Goal: Information Seeking & Learning: Learn about a topic

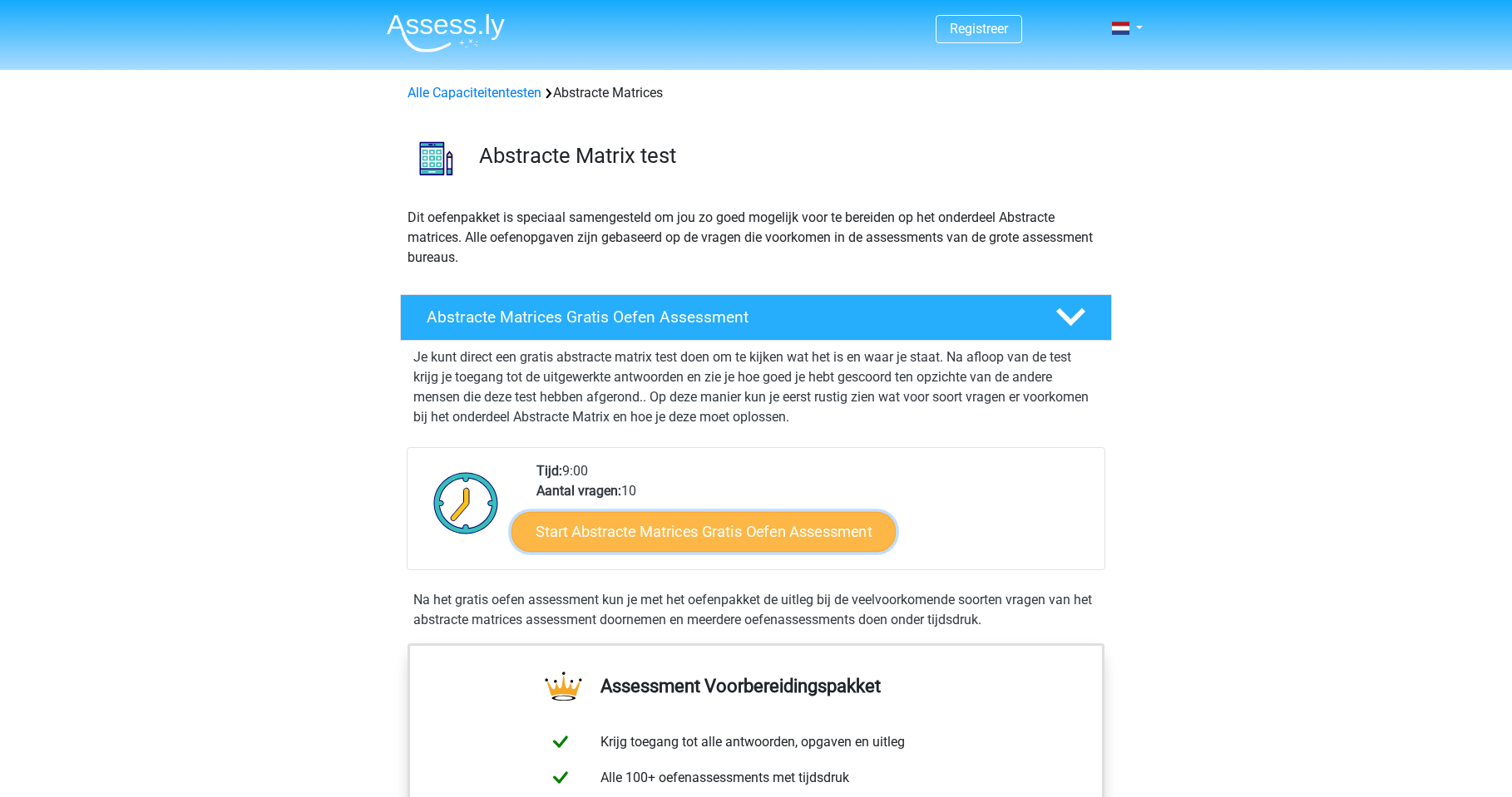
click at [834, 532] on link "Start Abstracte Matrices Gratis Oefen Assessment" at bounding box center [703, 531] width 384 height 40
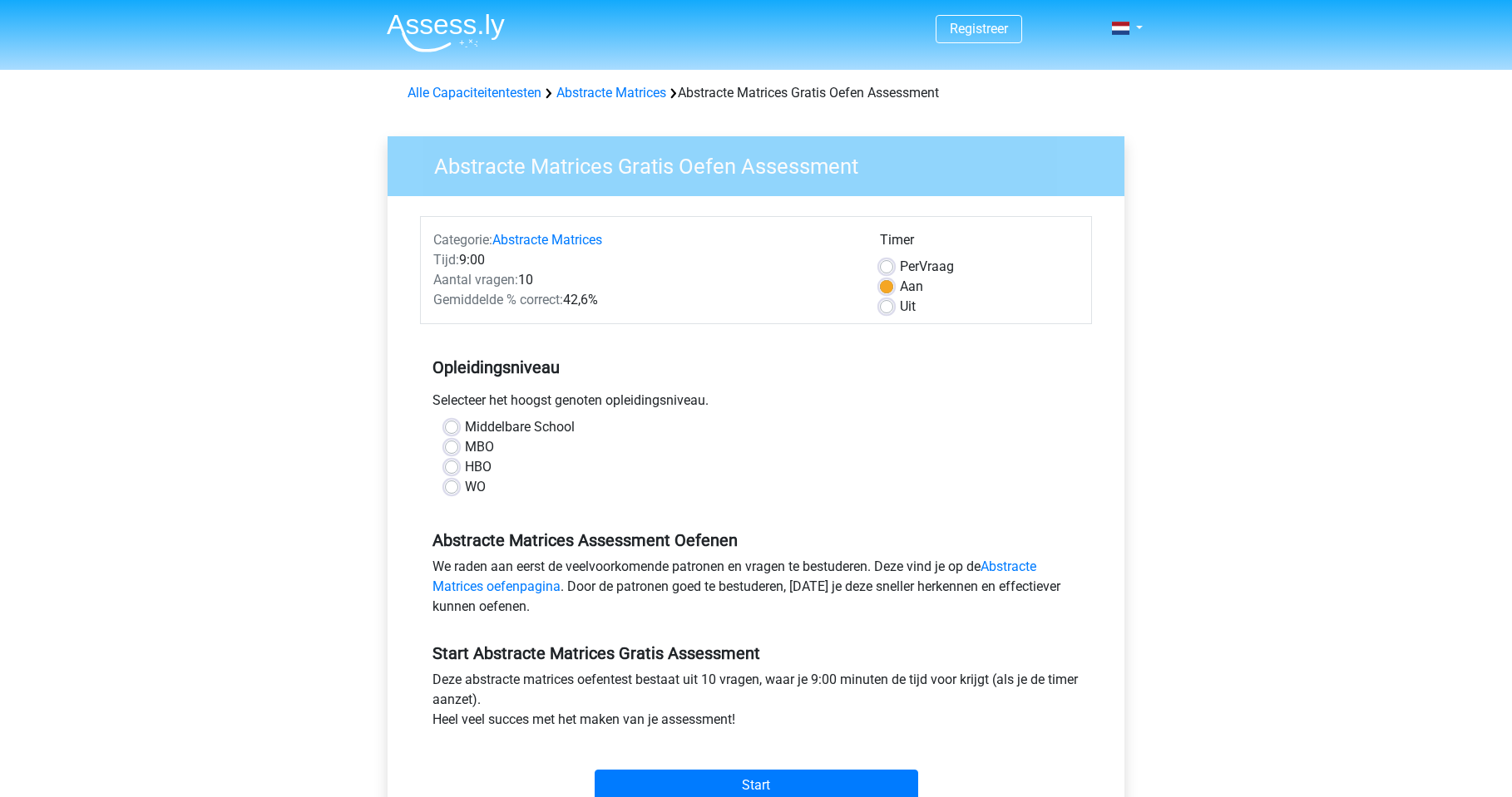
click at [483, 461] on label "HBO" at bounding box center [478, 467] width 27 height 20
click at [458, 461] on input "HBO" at bounding box center [452, 465] width 14 height 17
radio input "true"
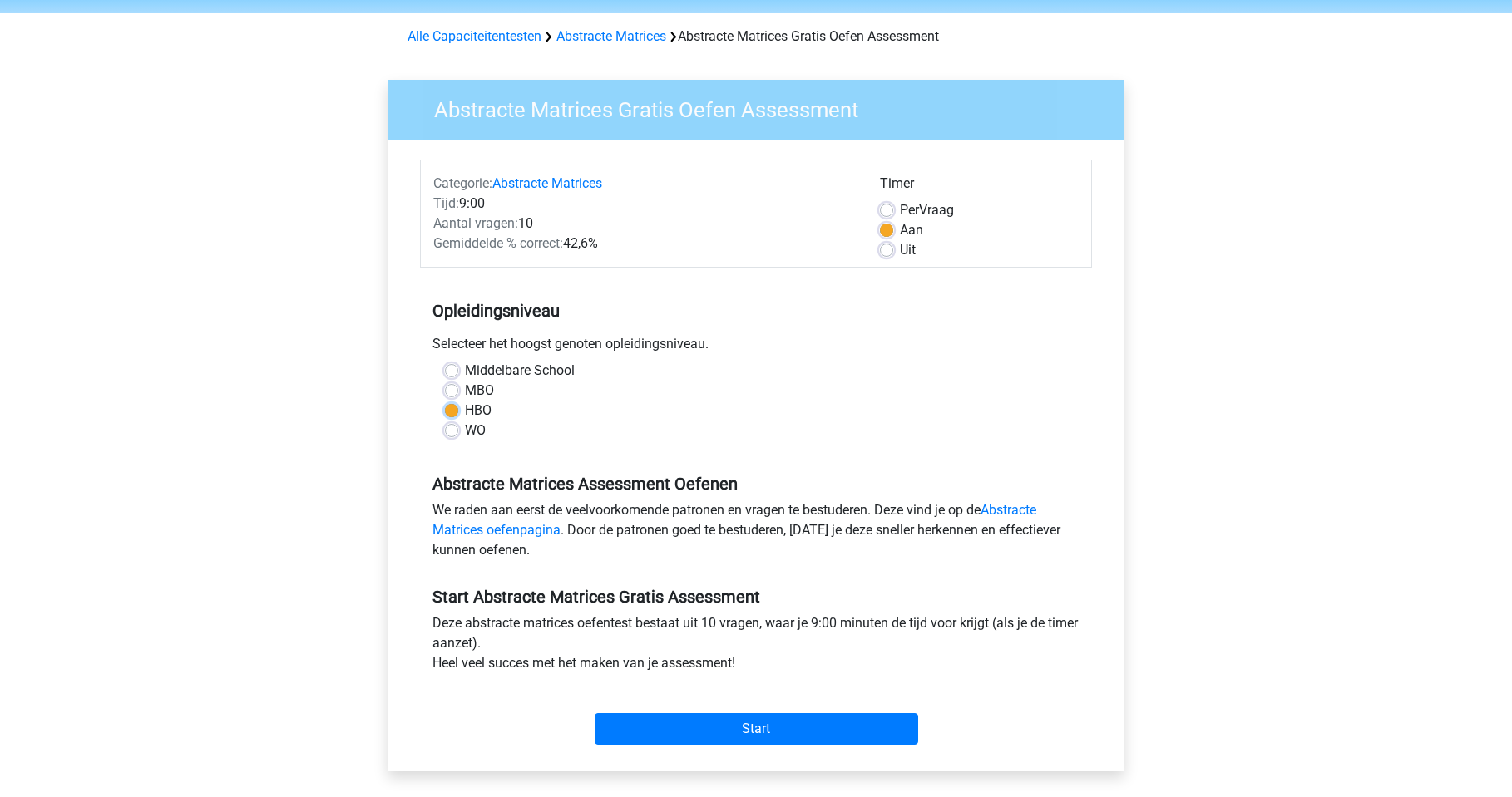
scroll to position [166, 0]
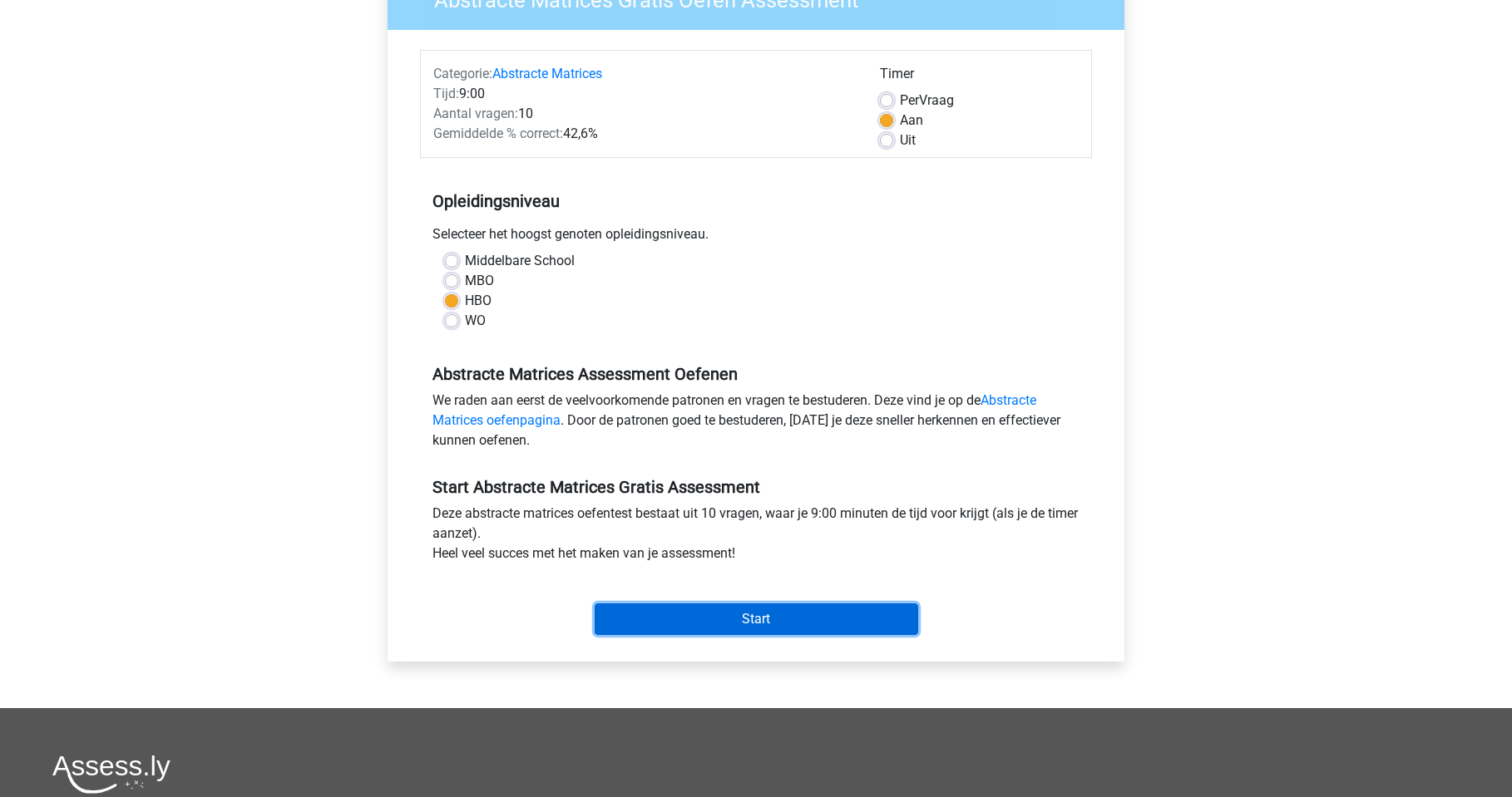
click at [815, 618] on input "Start" at bounding box center [756, 619] width 323 height 31
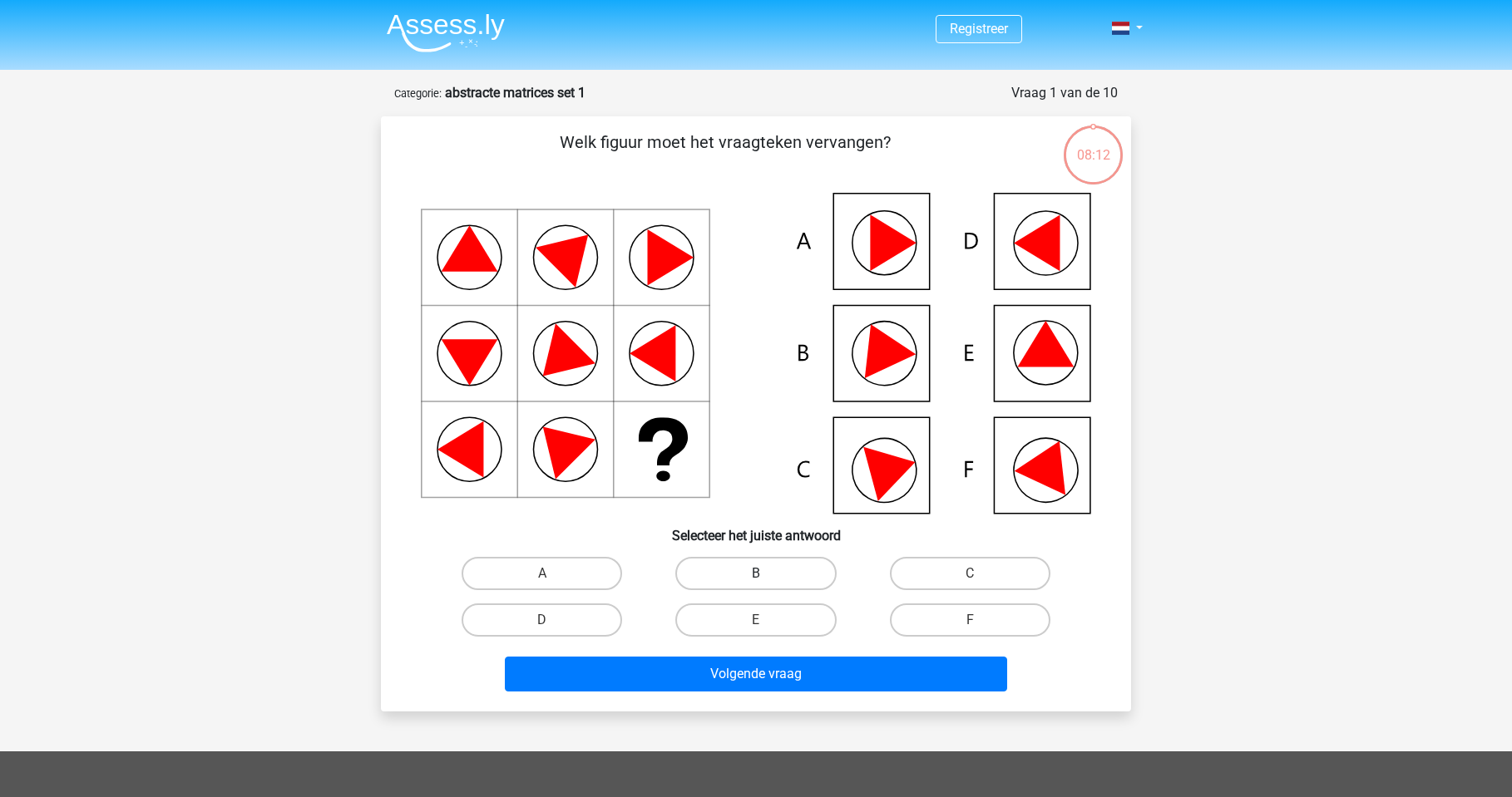
click at [802, 574] on label "B" at bounding box center [755, 574] width 160 height 33
click at [767, 574] on input "B" at bounding box center [761, 579] width 11 height 11
radio input "true"
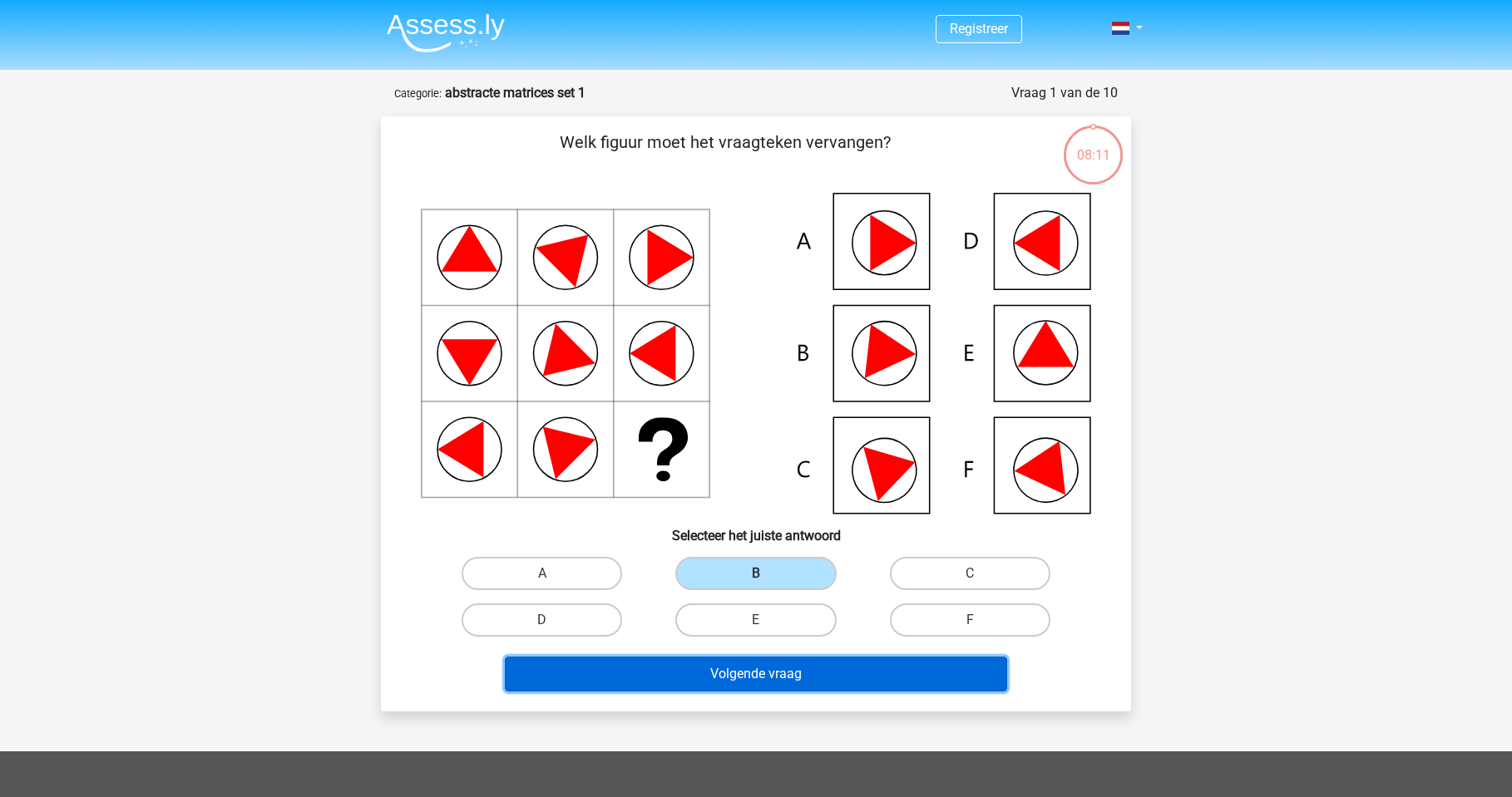
click at [799, 685] on button "Volgende vraag" at bounding box center [757, 674] width 503 height 35
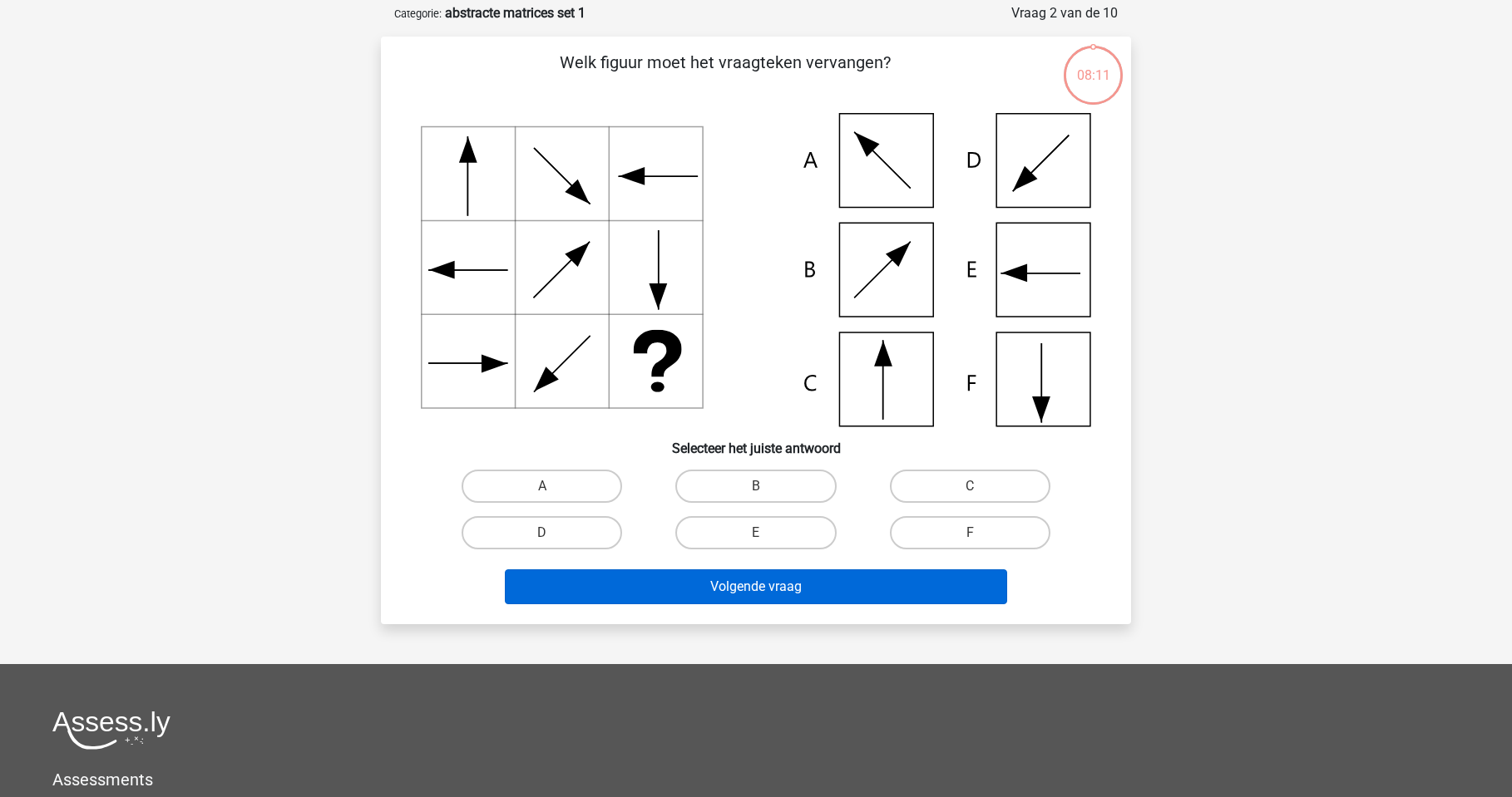
scroll to position [84, 0]
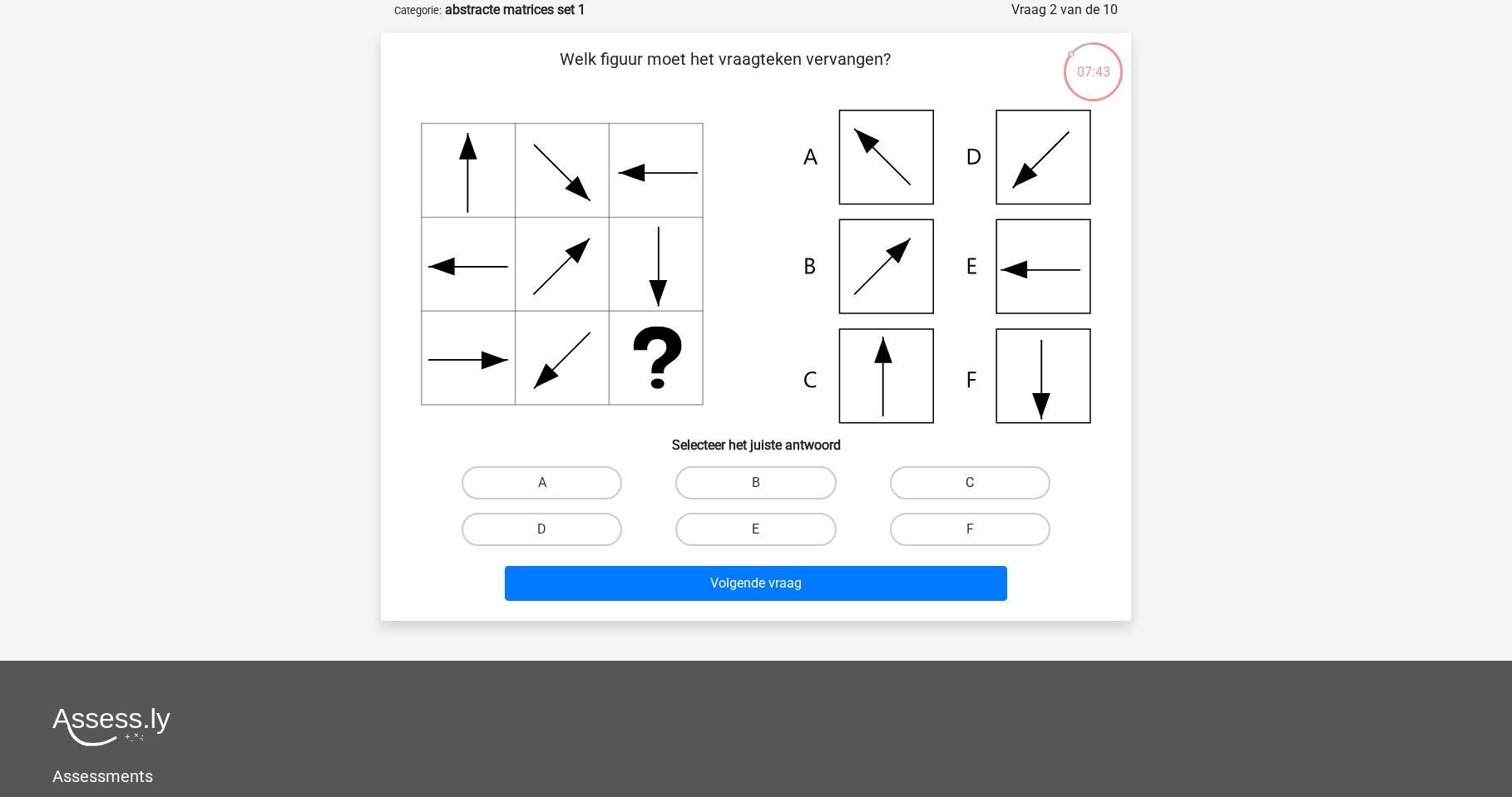
click at [943, 481] on label "C" at bounding box center [969, 484] width 160 height 33
click at [969, 484] on input "C" at bounding box center [974, 488] width 11 height 11
radio input "true"
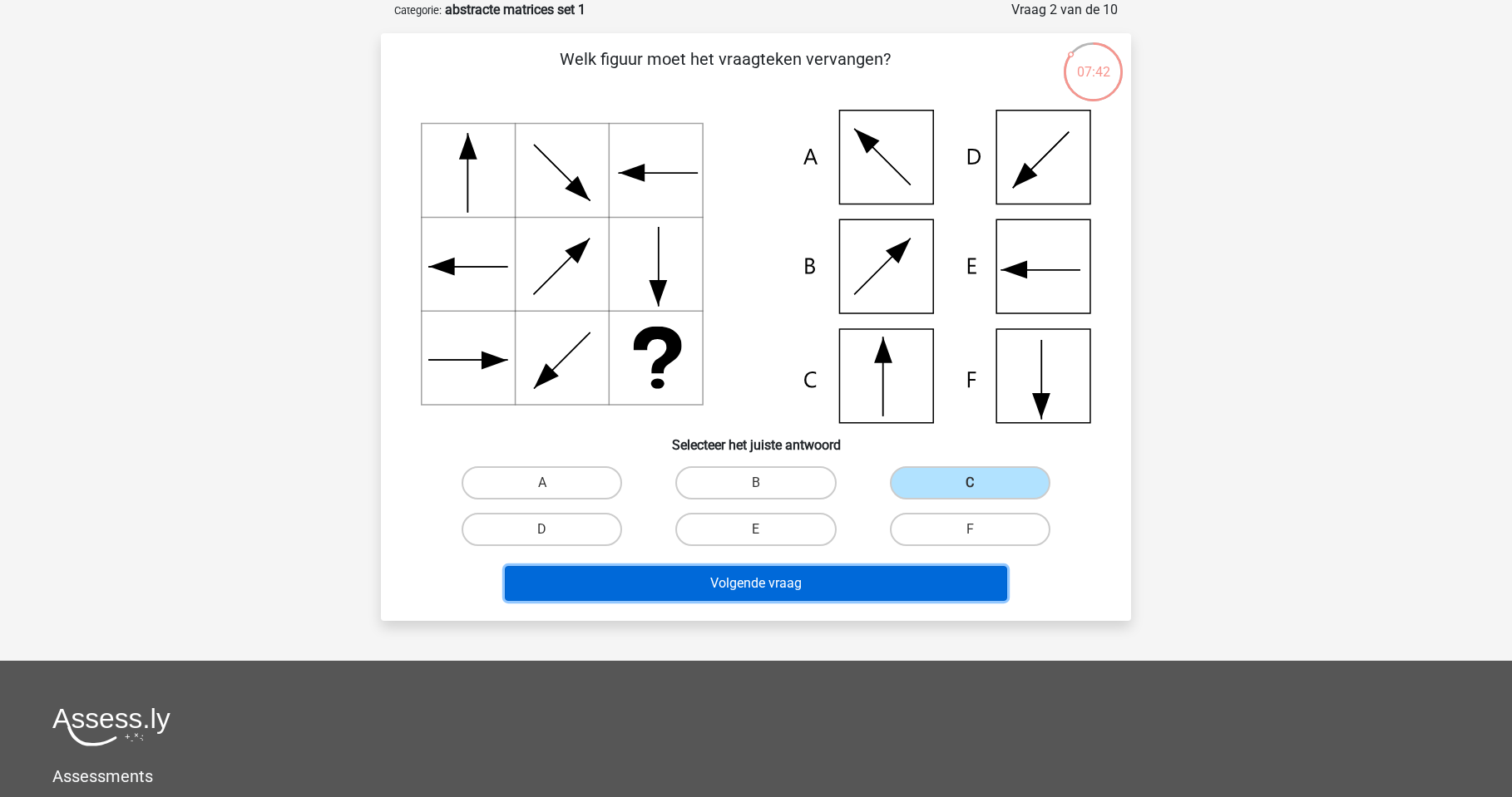
click at [829, 585] on button "Volgende vraag" at bounding box center [757, 584] width 503 height 35
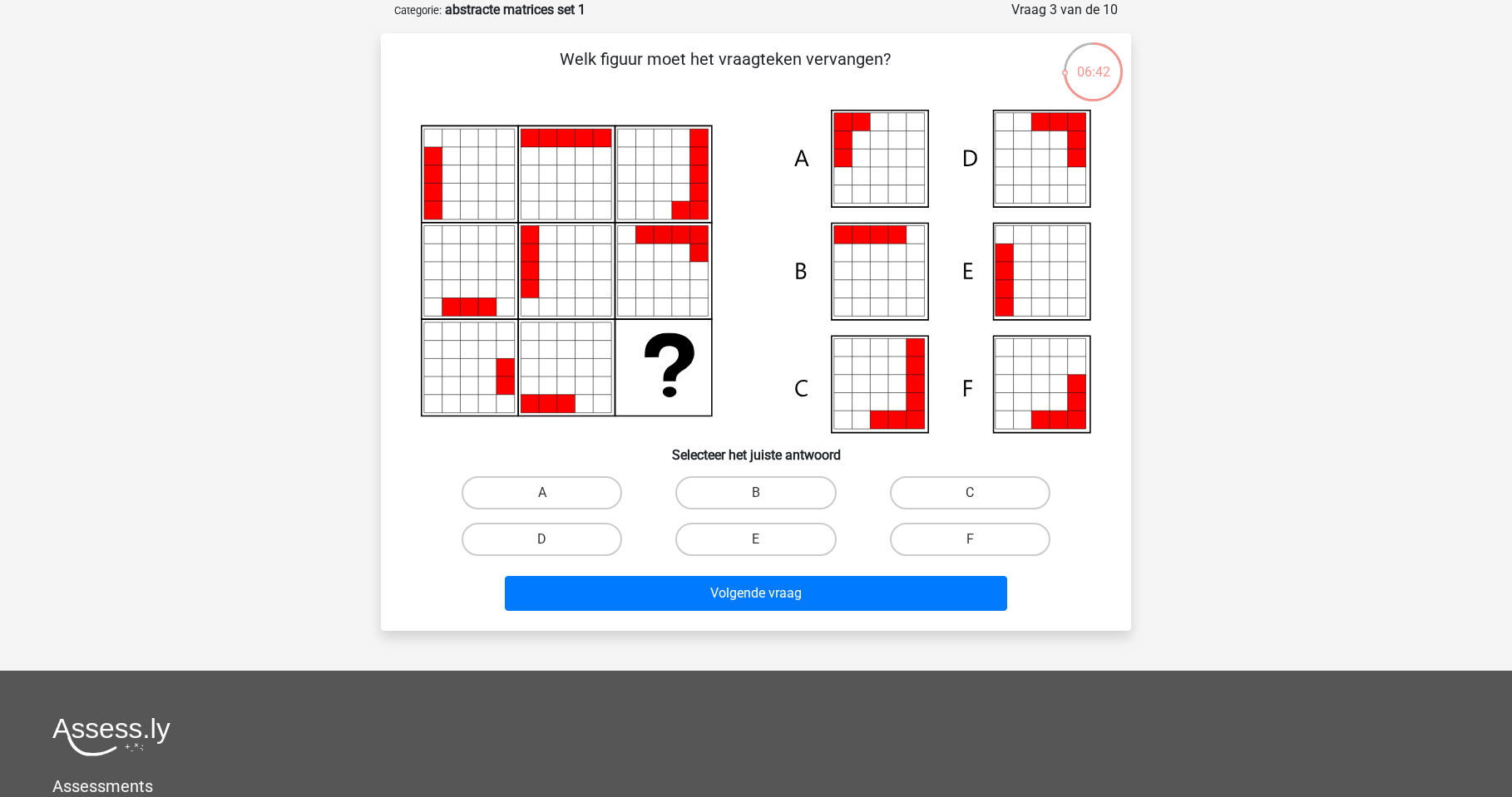
click at [761, 544] on input "E" at bounding box center [761, 544] width 11 height 11
radio input "true"
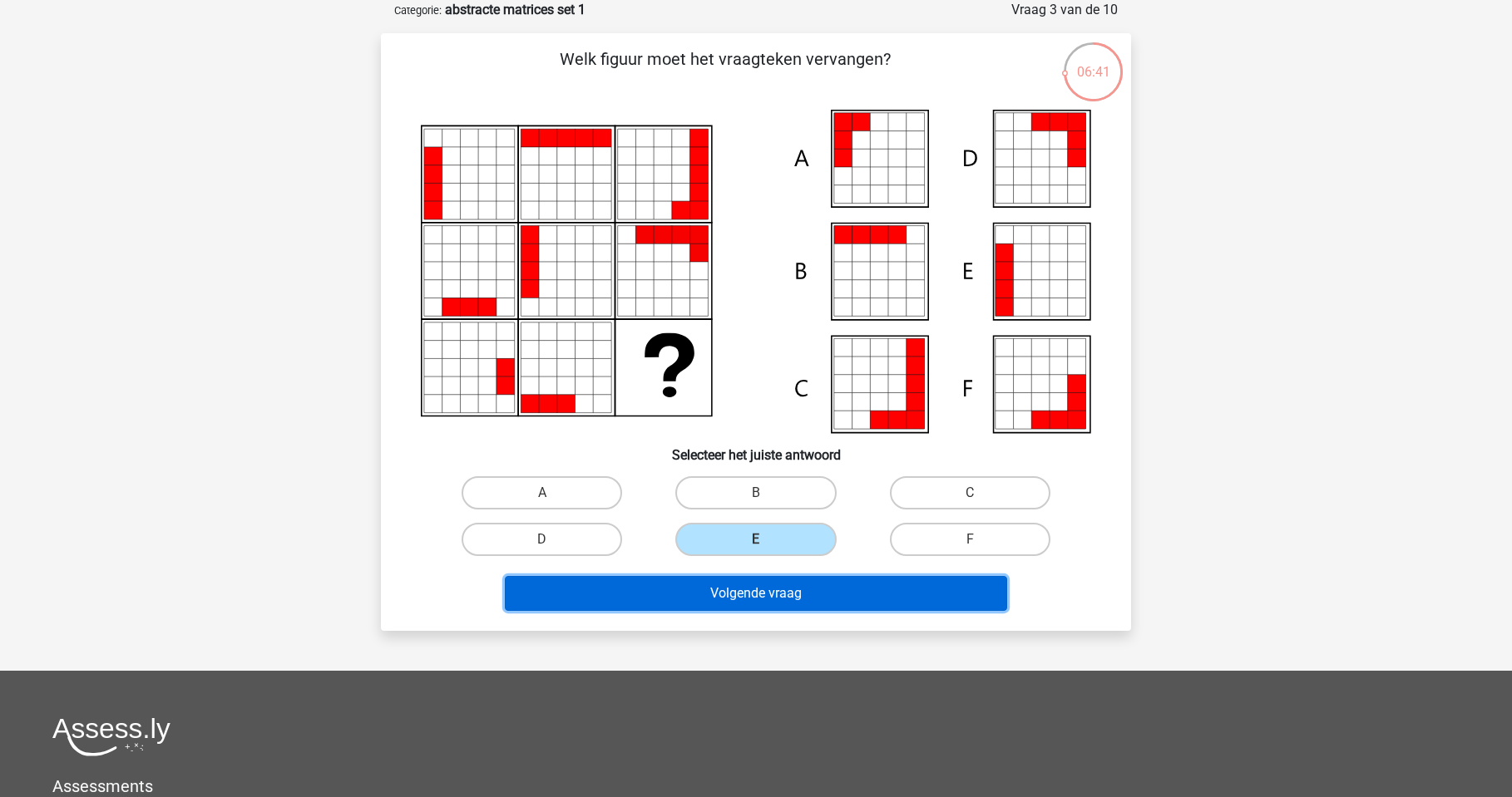
click at [746, 594] on button "Volgende vraag" at bounding box center [757, 594] width 503 height 35
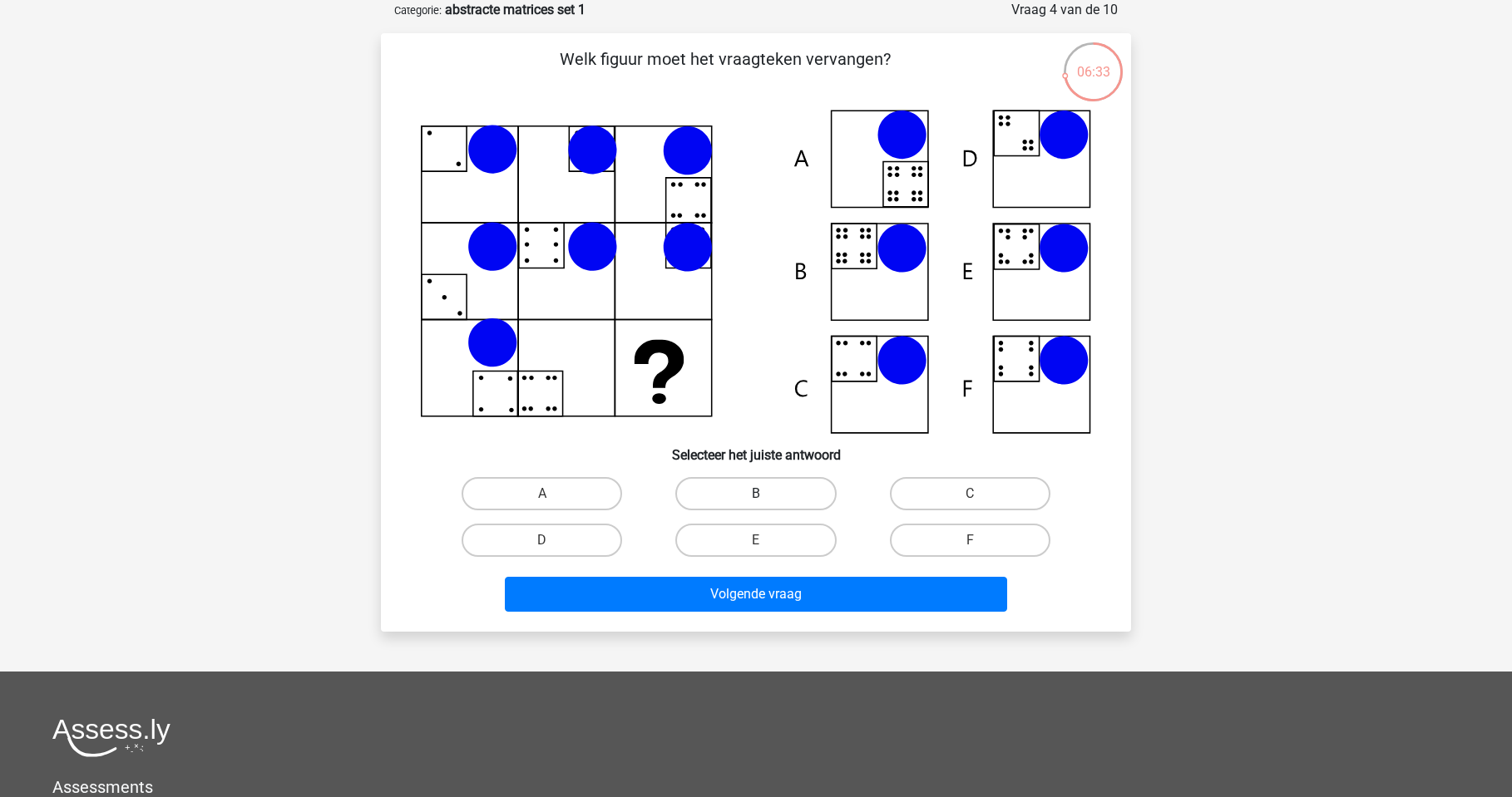
click at [770, 496] on label "B" at bounding box center [755, 494] width 160 height 33
click at [767, 496] on input "B" at bounding box center [761, 499] width 11 height 11
radio input "true"
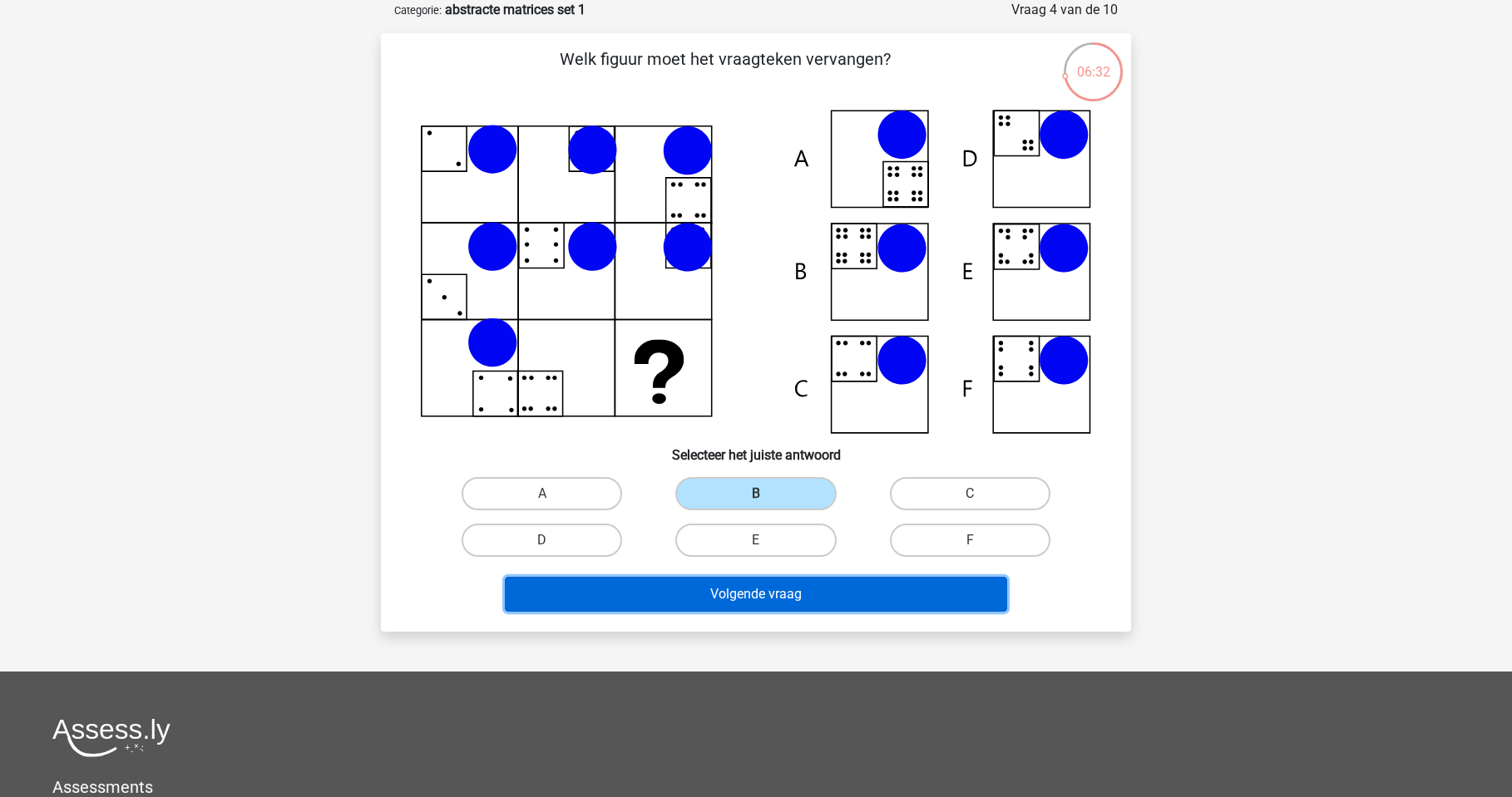
click at [753, 601] on button "Volgende vraag" at bounding box center [757, 595] width 503 height 35
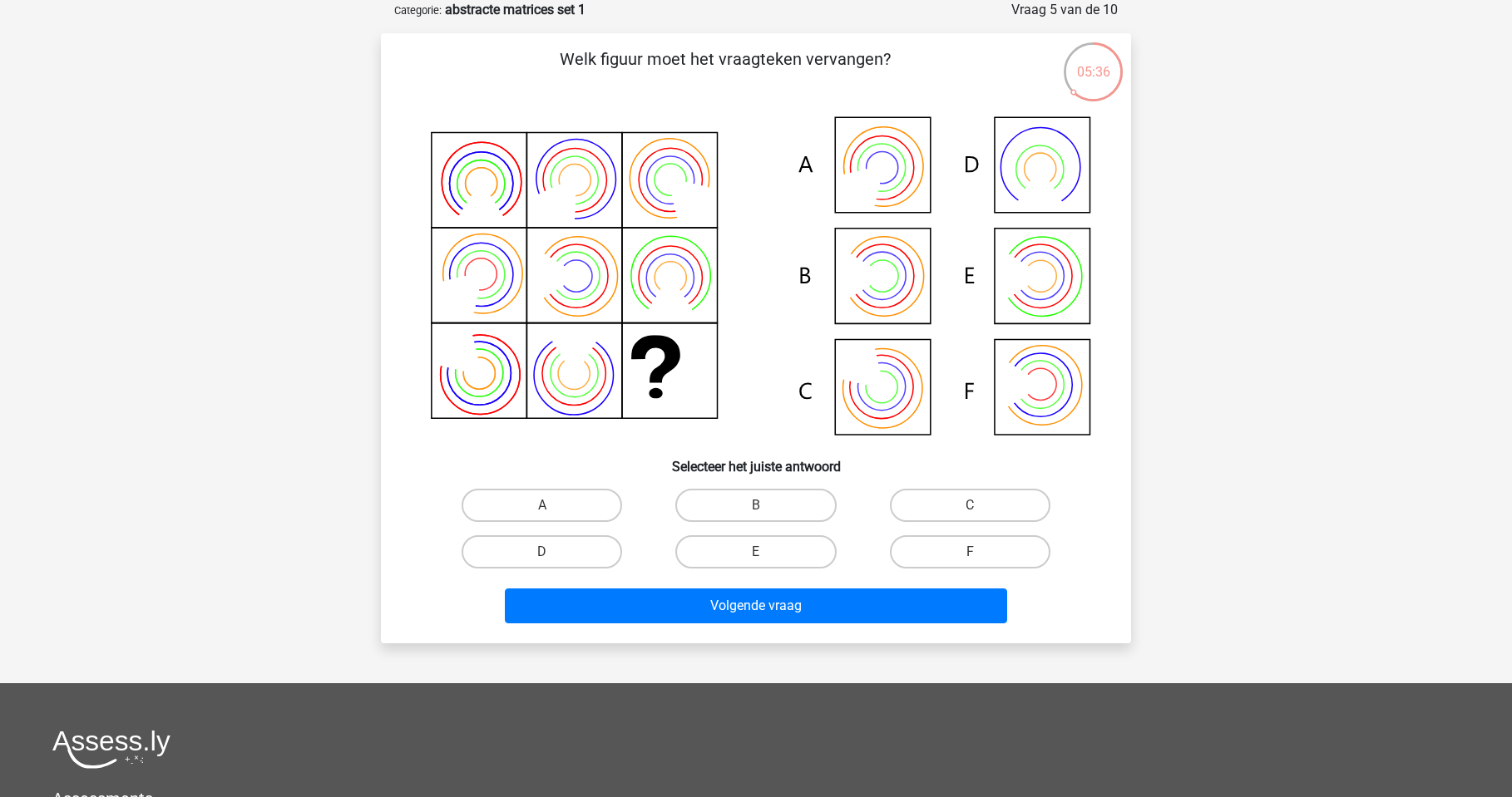
click at [545, 505] on input "A" at bounding box center [548, 510] width 11 height 11
radio input "true"
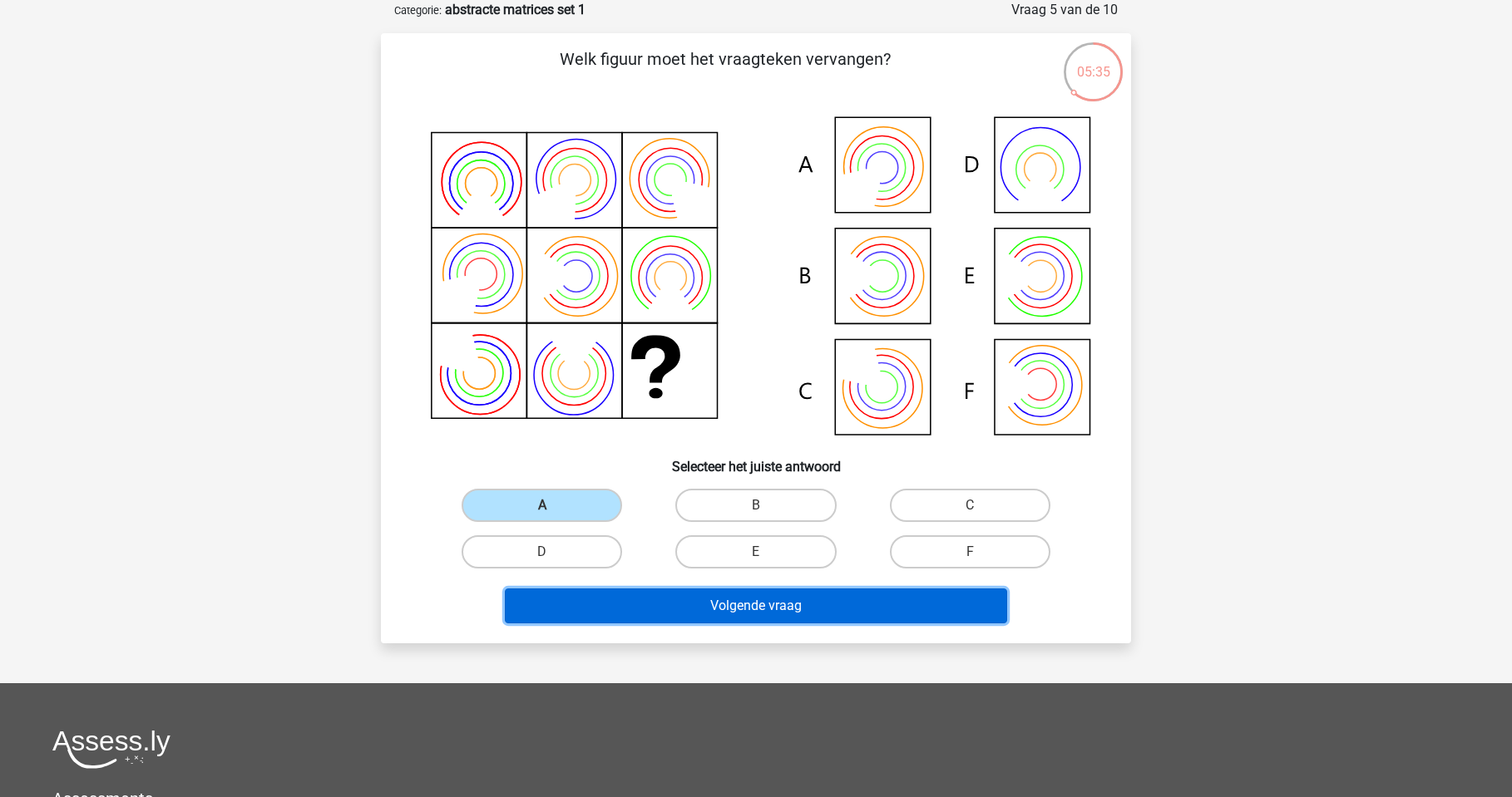
click at [703, 607] on button "Volgende vraag" at bounding box center [757, 606] width 503 height 35
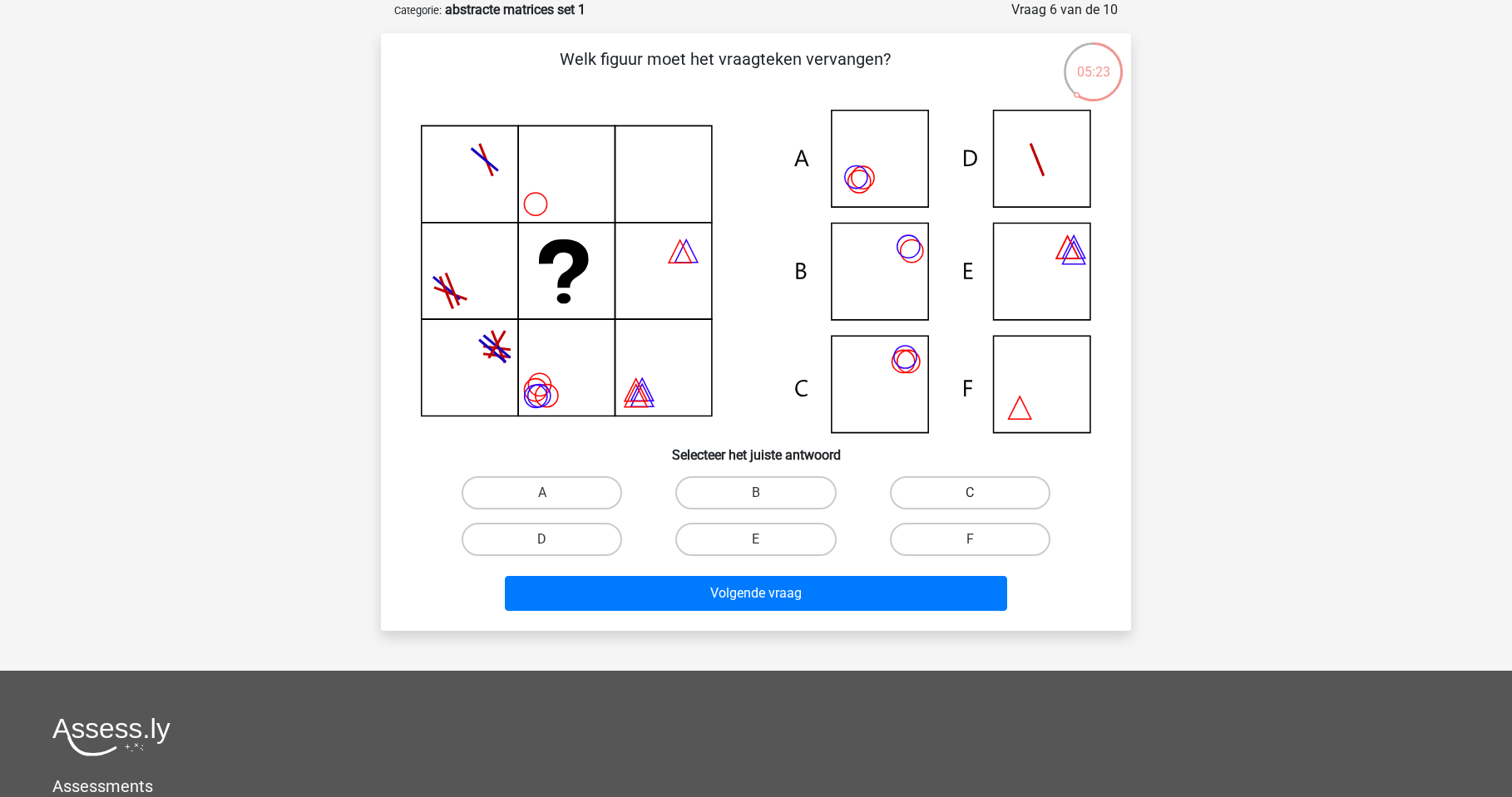
click at [912, 492] on label "C" at bounding box center [969, 493] width 160 height 33
click at [969, 493] on input "C" at bounding box center [974, 498] width 11 height 11
radio input "true"
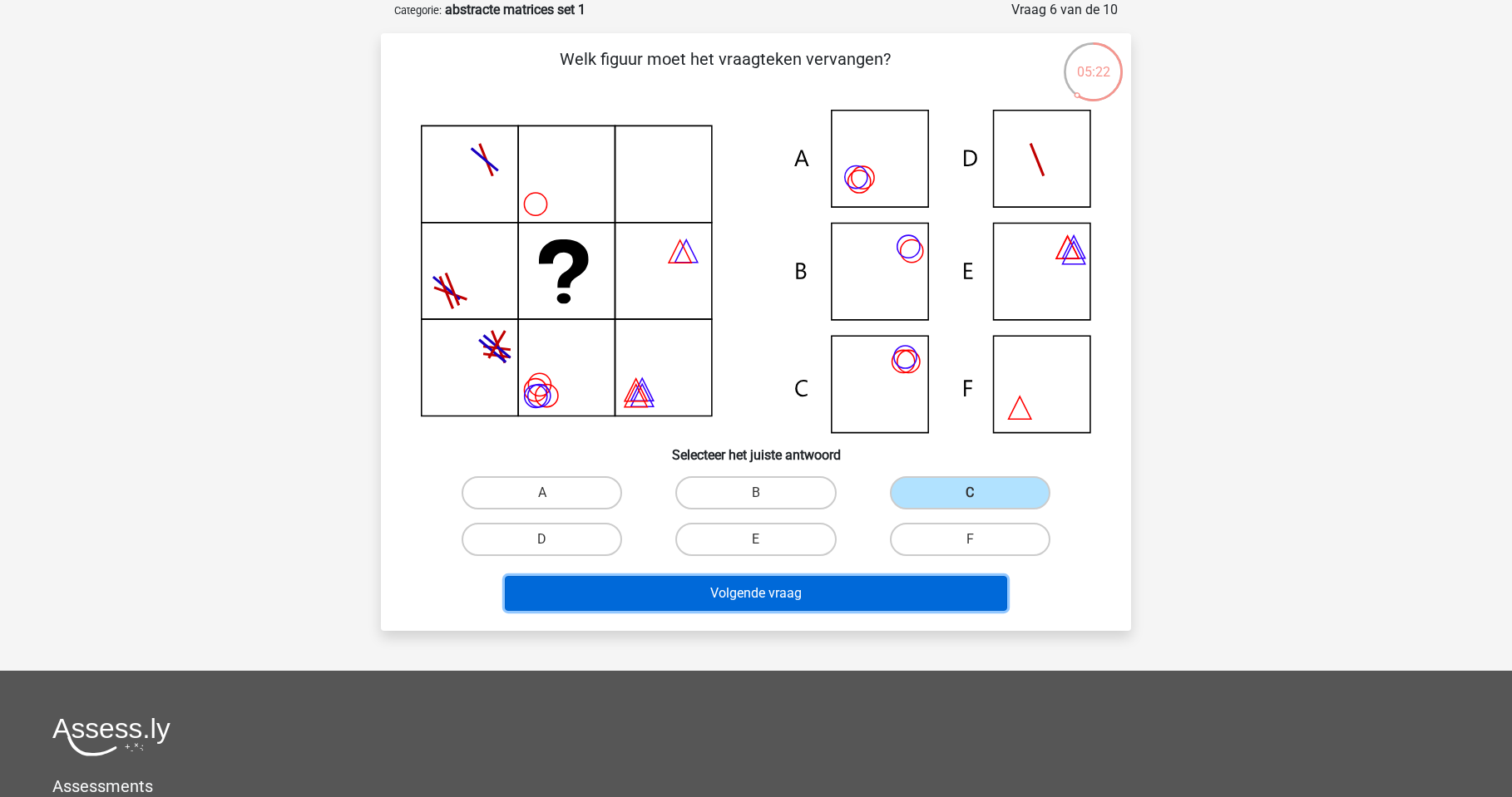
click at [848, 592] on button "Volgende vraag" at bounding box center [757, 594] width 503 height 35
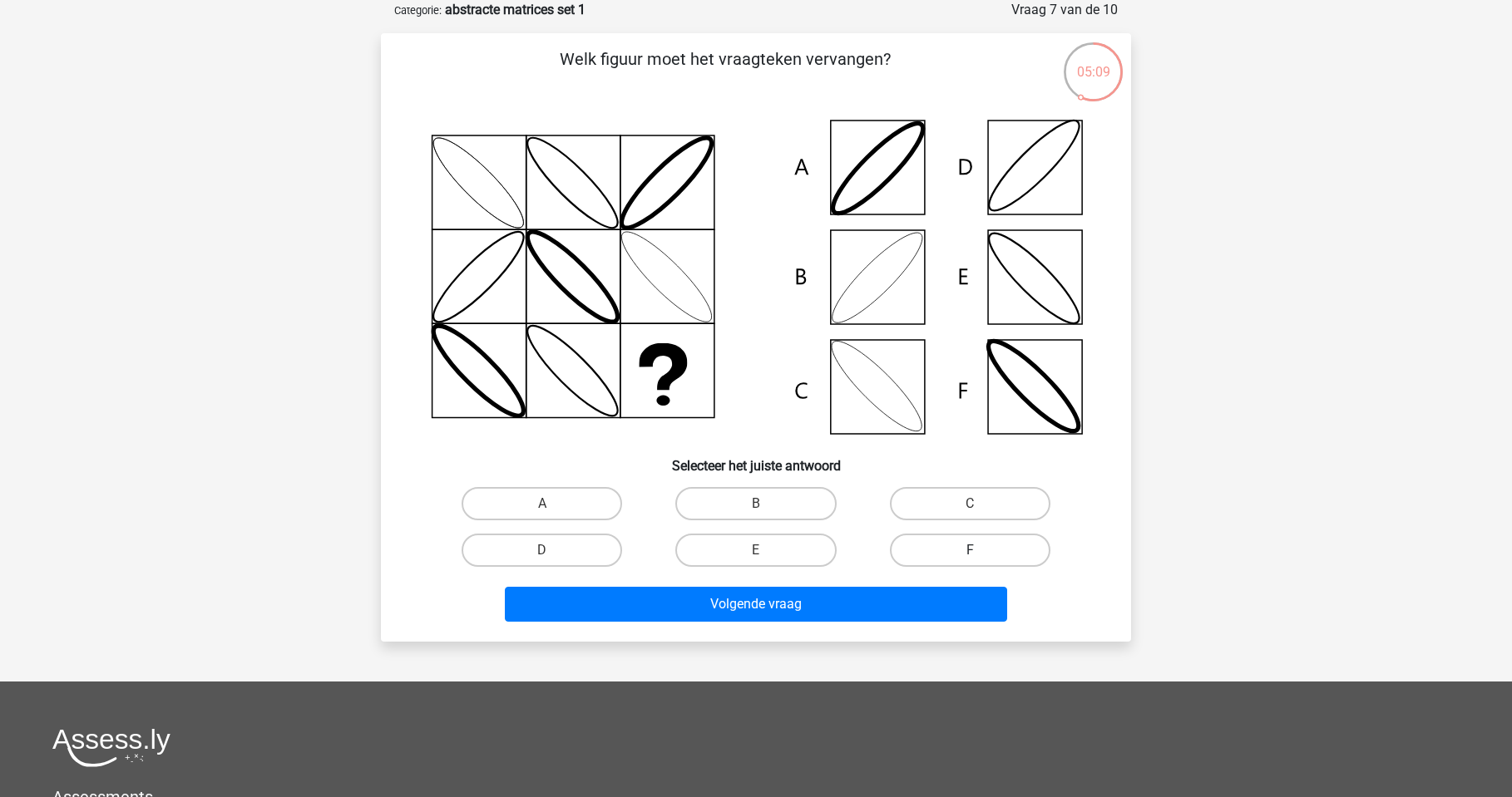
click at [915, 546] on label "F" at bounding box center [969, 550] width 160 height 33
click at [969, 550] on input "F" at bounding box center [974, 555] width 11 height 11
radio input "true"
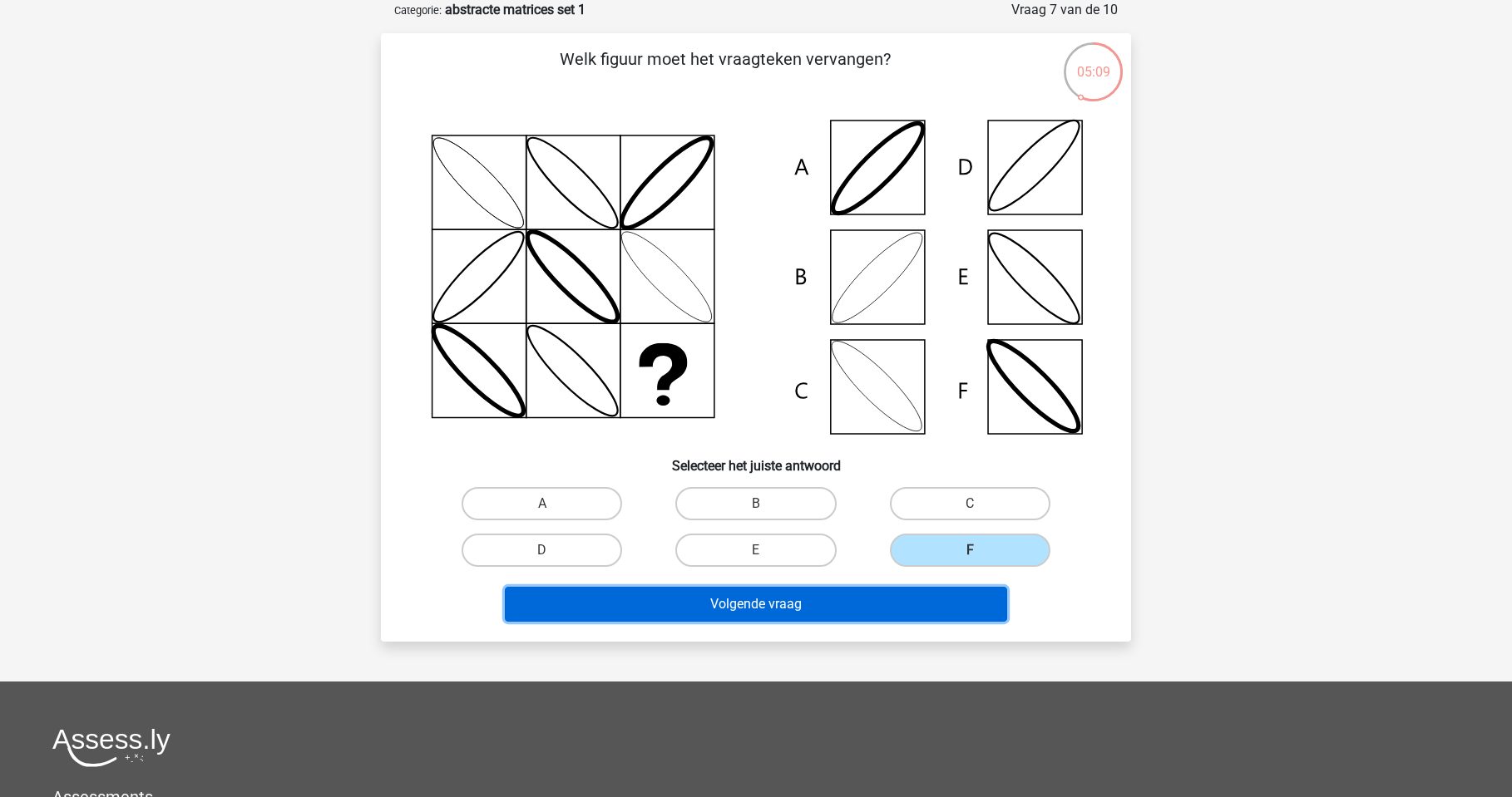
click at [893, 602] on button "Volgende vraag" at bounding box center [757, 604] width 503 height 35
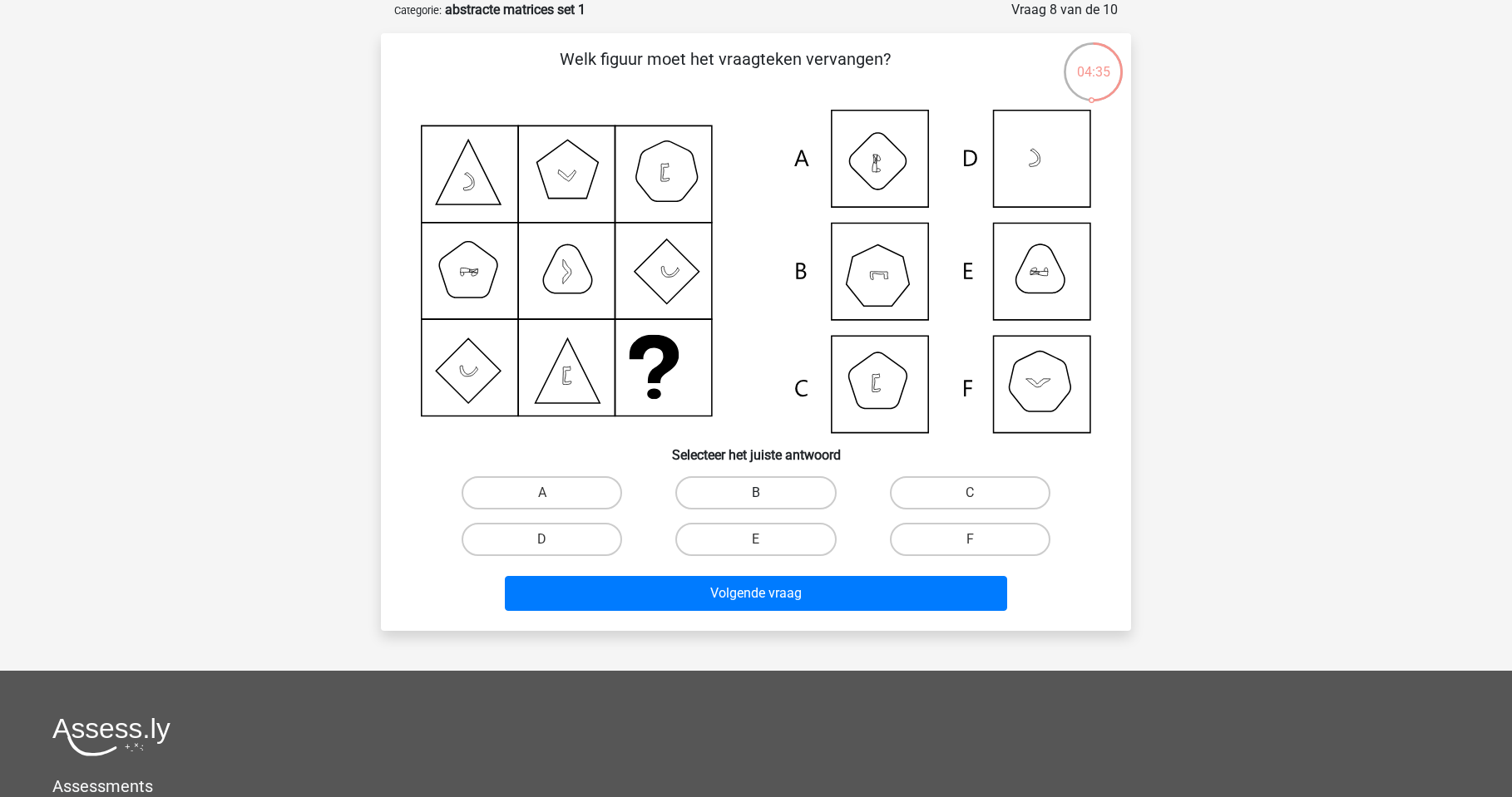
click at [739, 498] on label "B" at bounding box center [755, 493] width 160 height 33
click at [756, 498] on input "B" at bounding box center [761, 498] width 11 height 11
radio input "true"
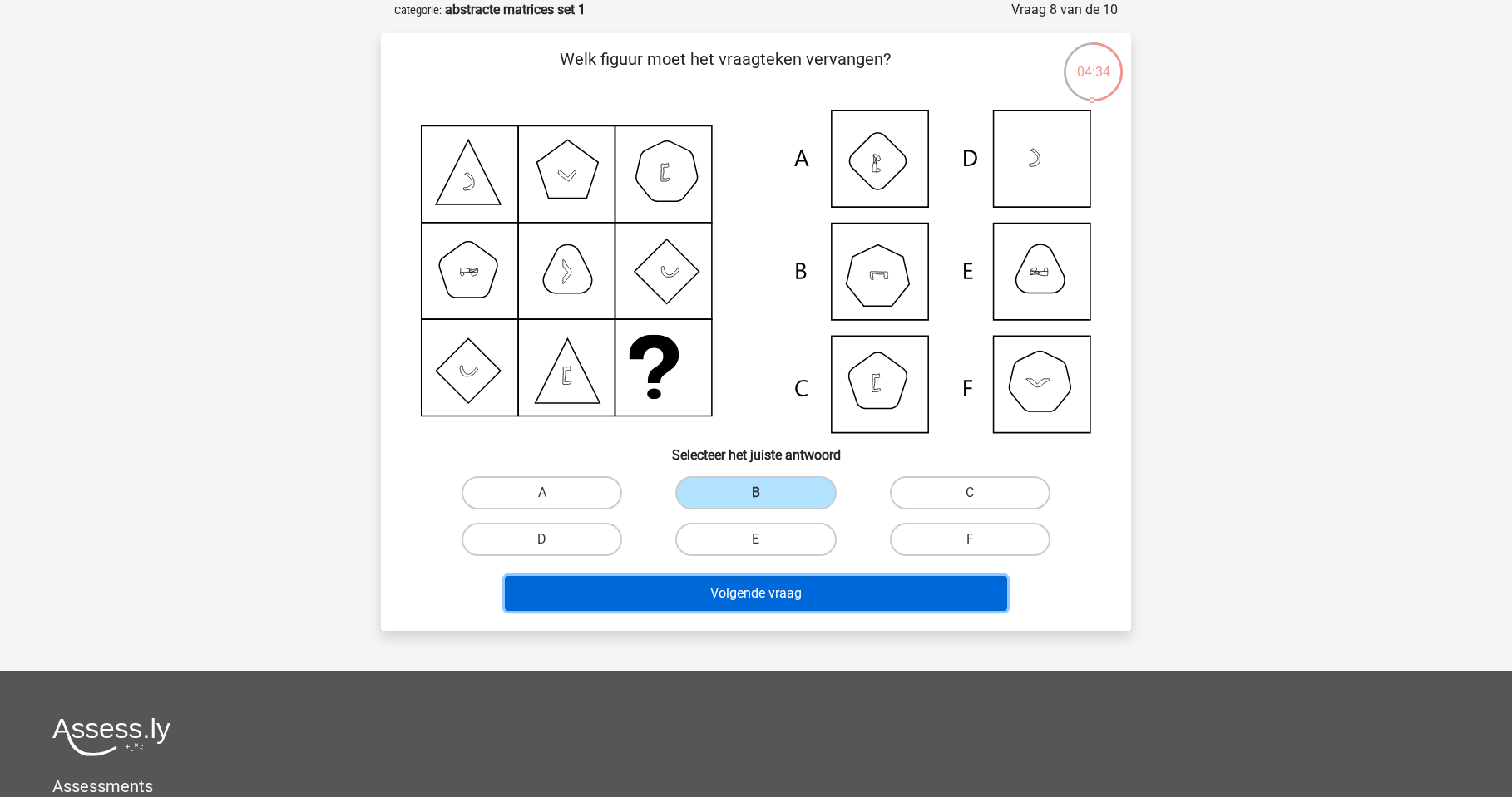
click at [737, 602] on button "Volgende vraag" at bounding box center [757, 594] width 503 height 35
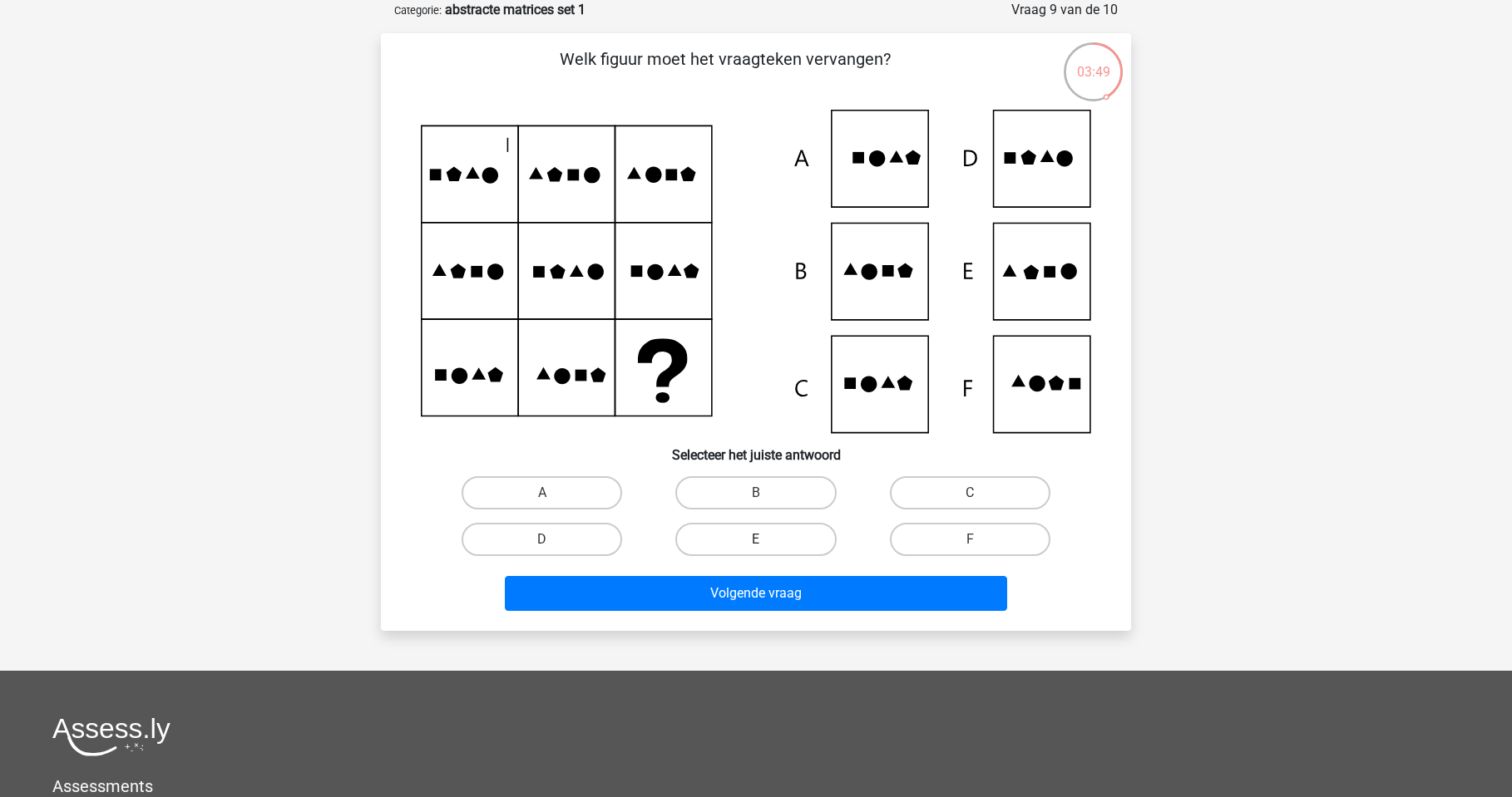
click at [735, 541] on label "E" at bounding box center [755, 540] width 160 height 33
click at [756, 541] on input "E" at bounding box center [761, 544] width 11 height 11
radio input "true"
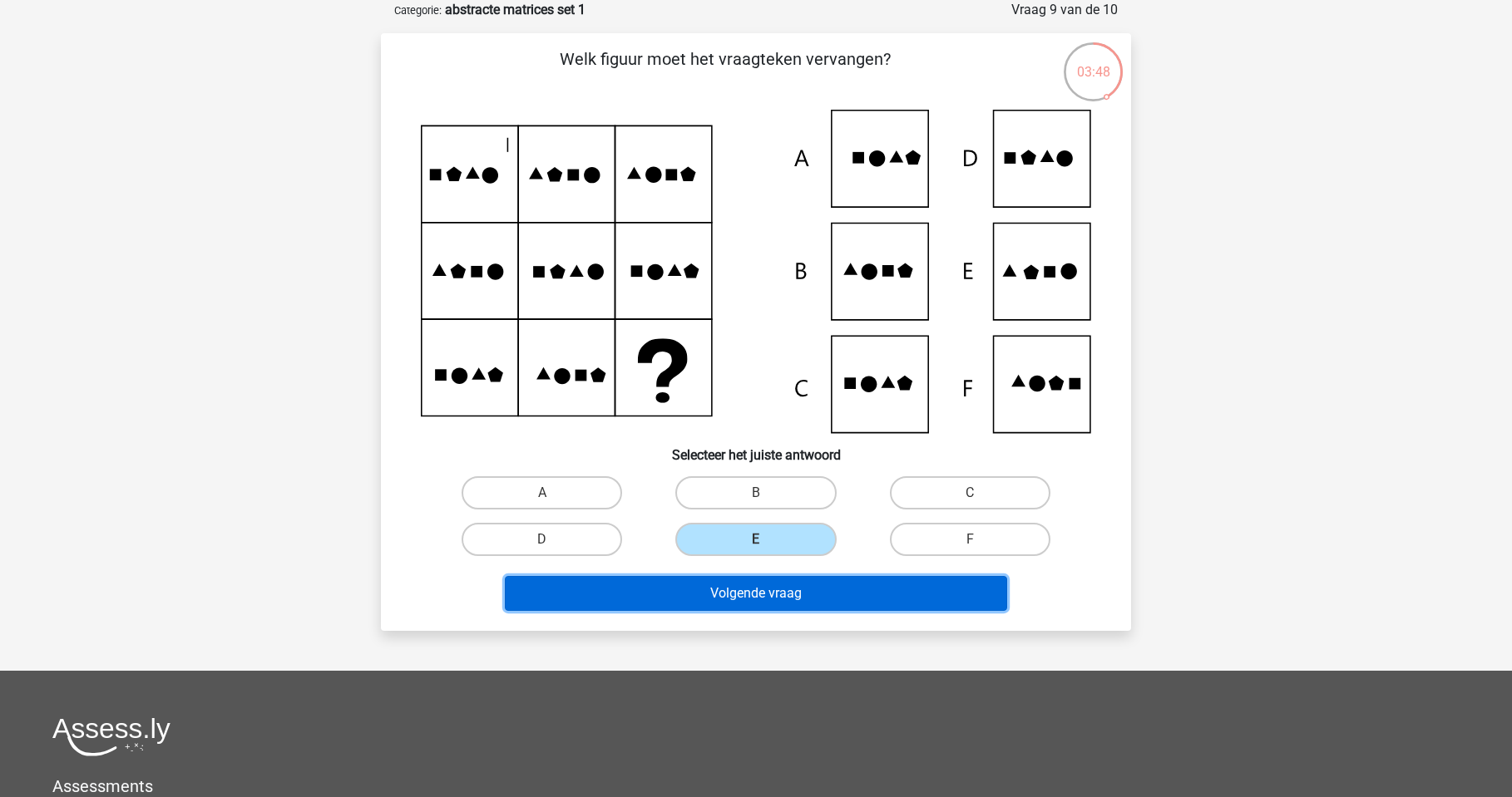
click at [759, 595] on button "Volgende vraag" at bounding box center [757, 594] width 503 height 35
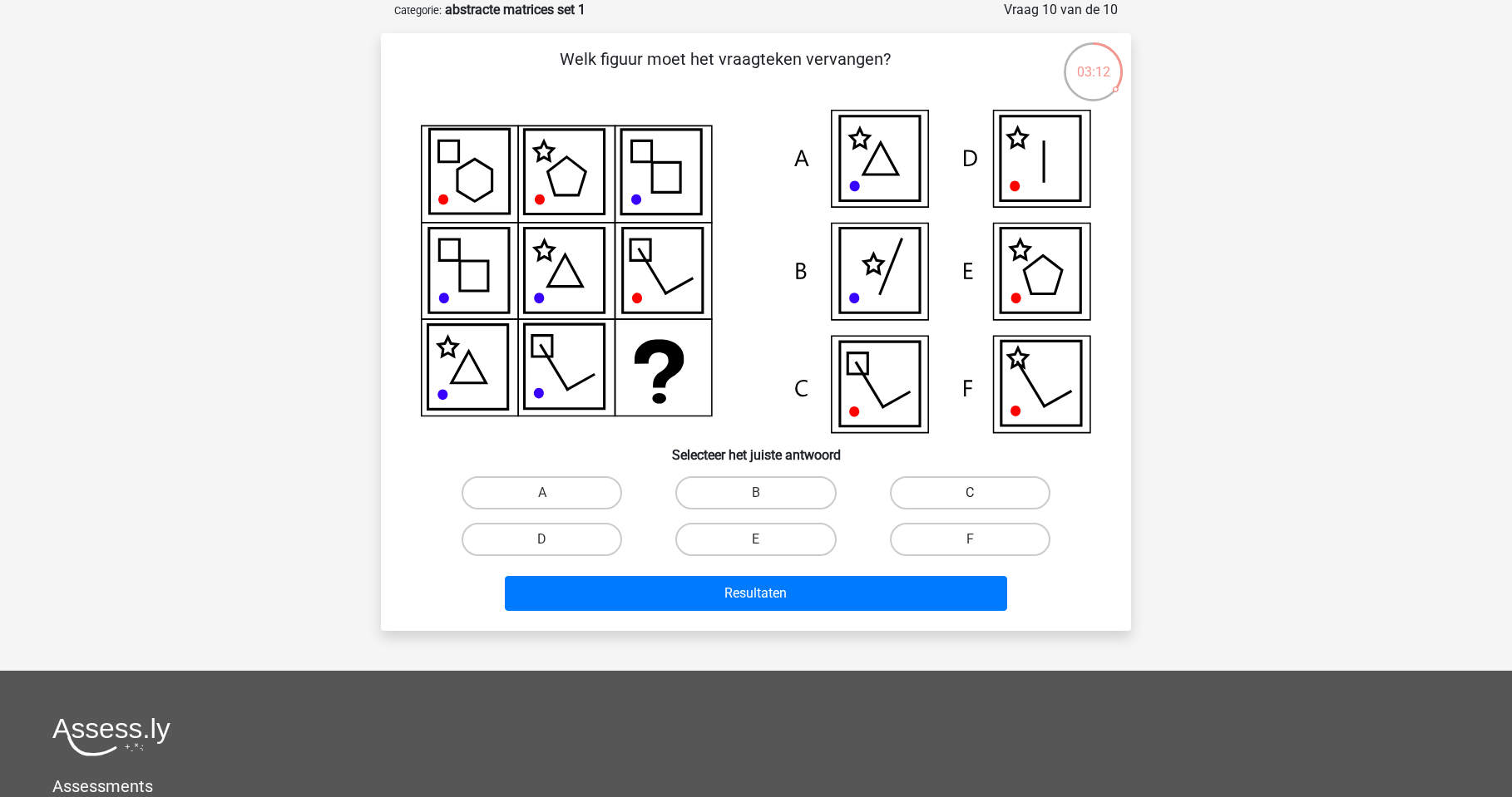
click at [943, 486] on label "C" at bounding box center [969, 493] width 160 height 33
click at [969, 493] on input "C" at bounding box center [974, 498] width 11 height 11
radio input "true"
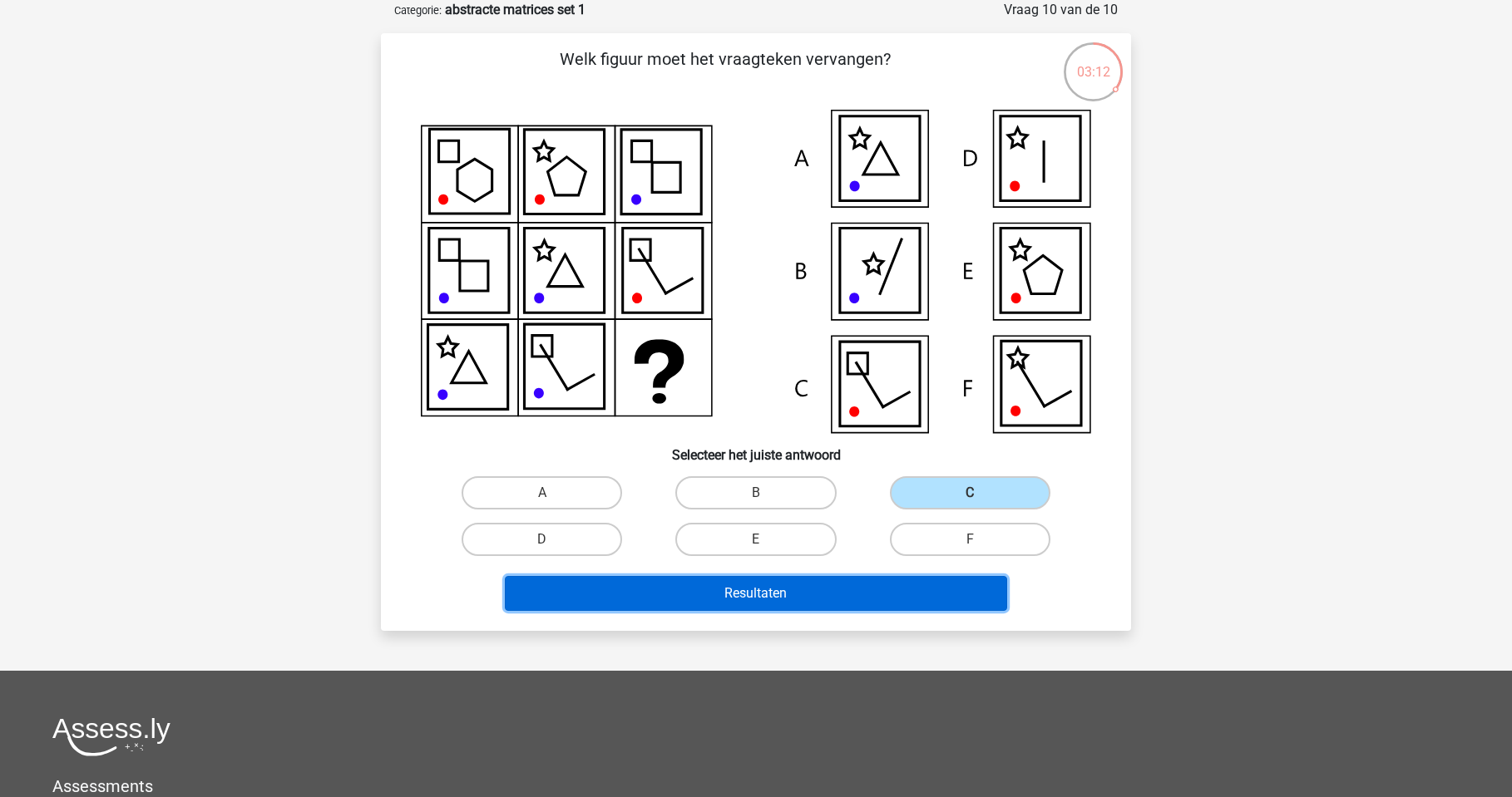
click at [833, 585] on button "Resultaten" at bounding box center [757, 594] width 503 height 35
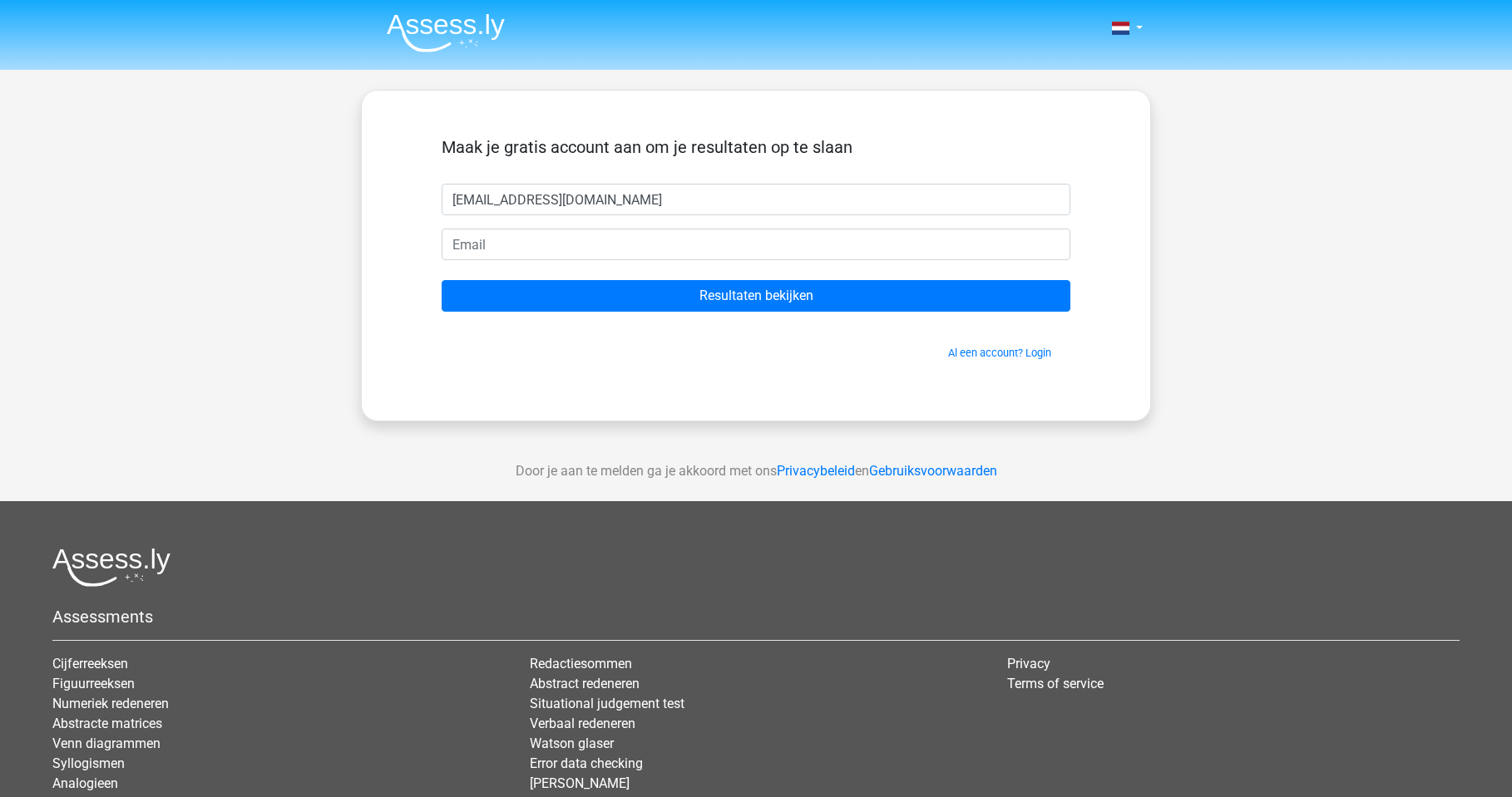
type input "[EMAIL_ADDRESS][DOMAIN_NAME]"
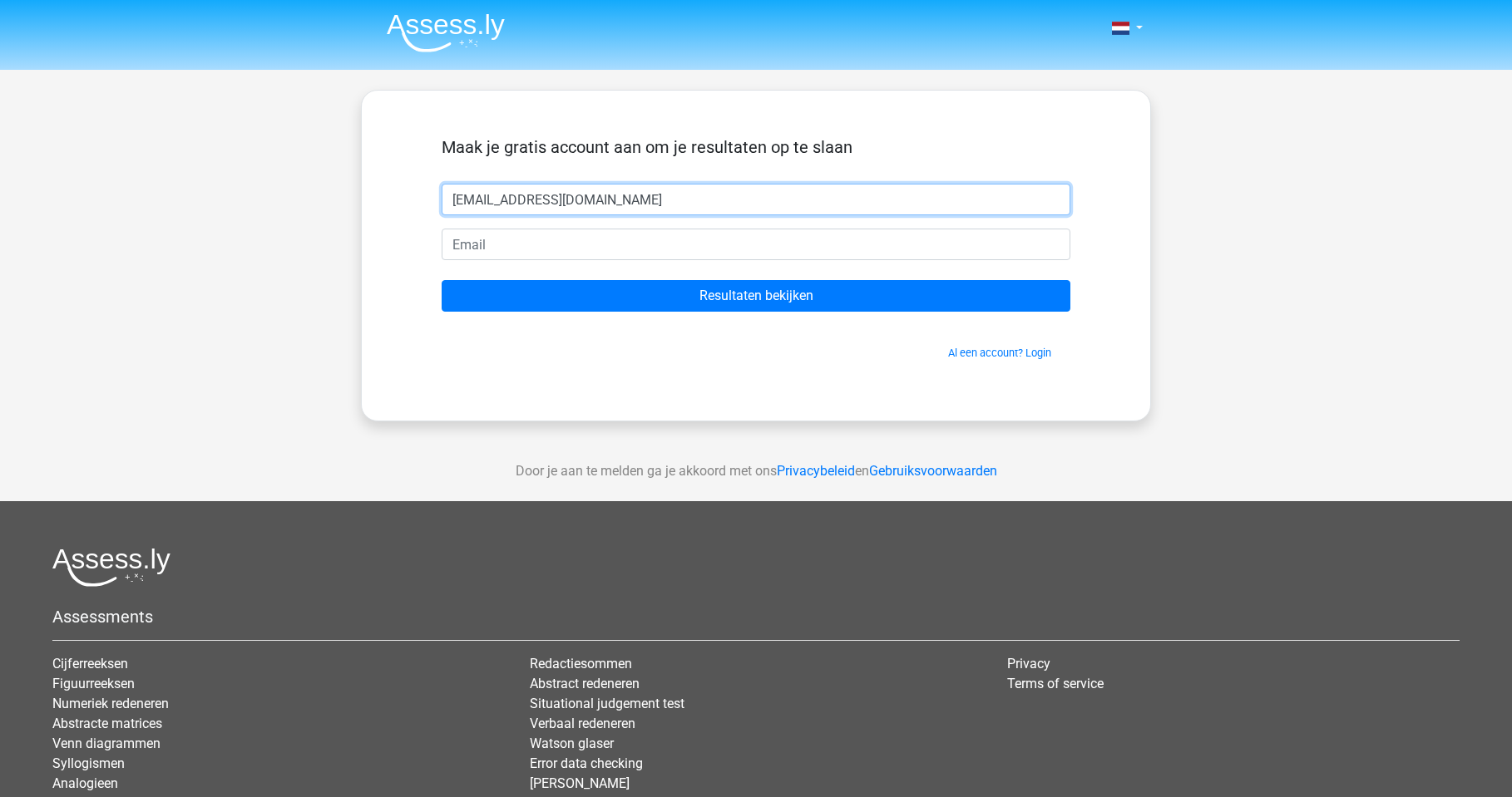
click at [613, 199] on input "[EMAIL_ADDRESS][DOMAIN_NAME]" at bounding box center [756, 199] width 629 height 31
click at [616, 198] on input "[EMAIL_ADDRESS][DOMAIN_NAME]" at bounding box center [756, 199] width 629 height 31
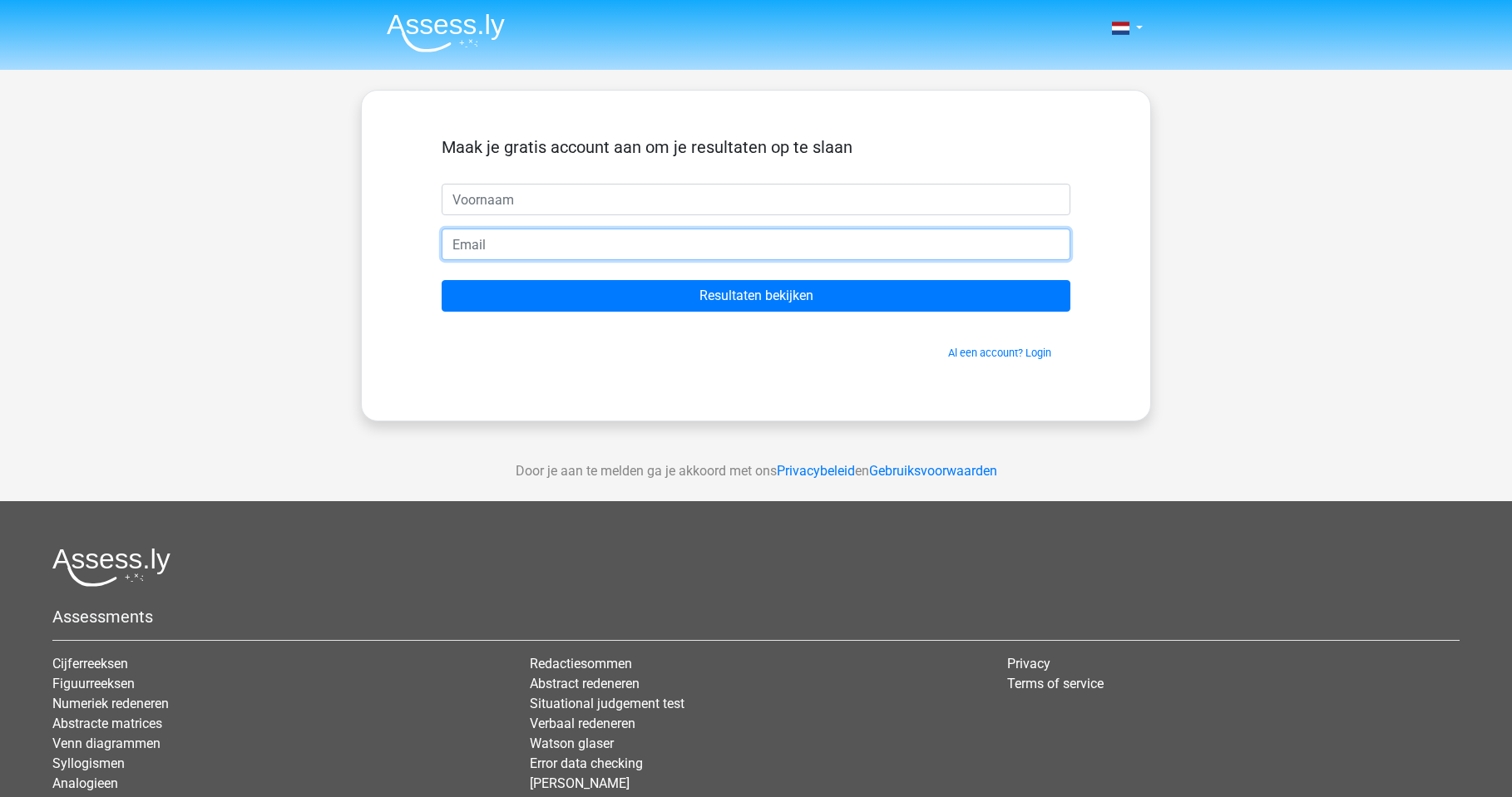
click at [593, 232] on input "email" at bounding box center [756, 245] width 629 height 31
paste input "[EMAIL_ADDRESS][DOMAIN_NAME]"
type input "[EMAIL_ADDRESS][DOMAIN_NAME]"
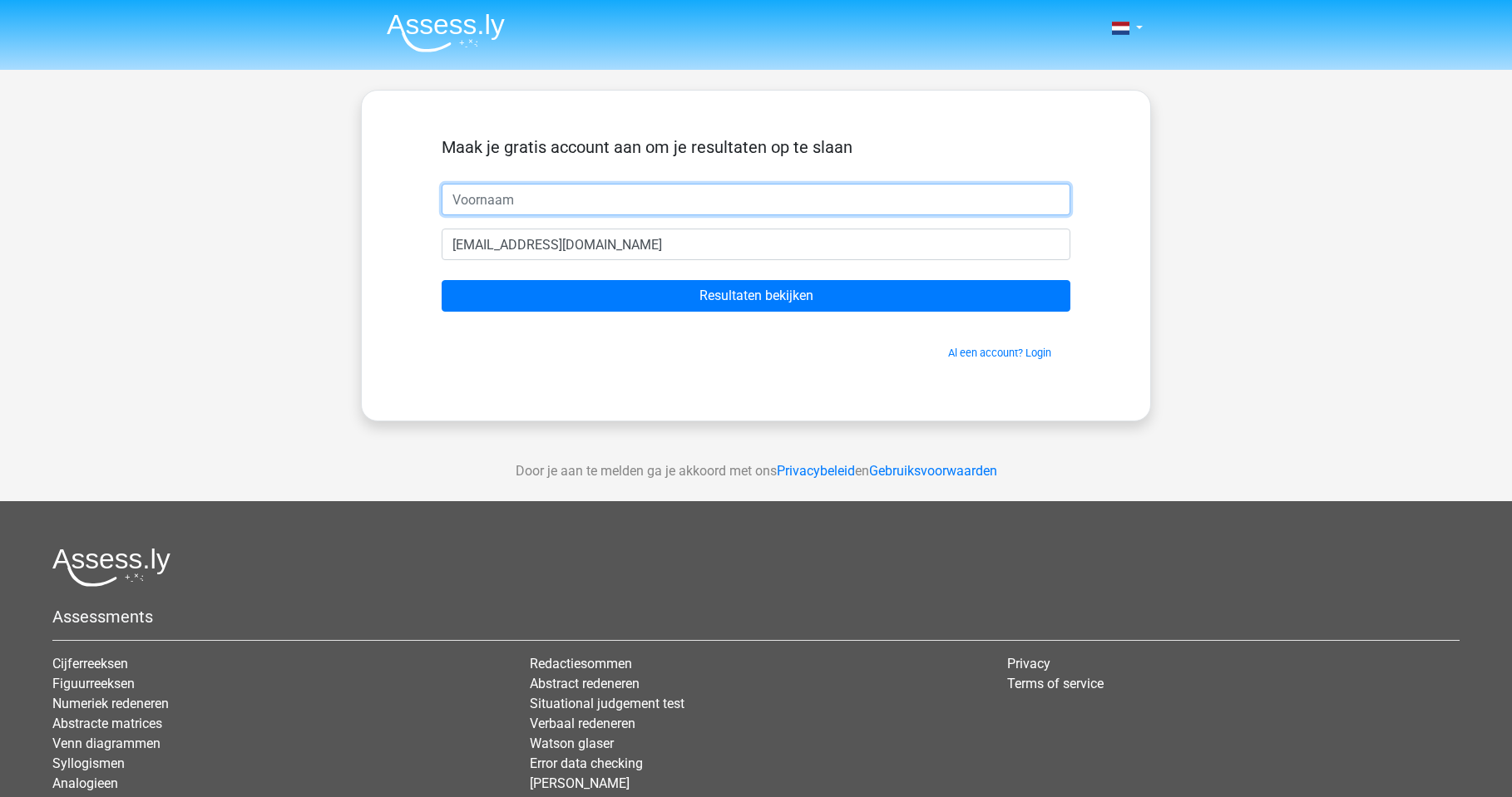
click at [564, 202] on input "text" at bounding box center [756, 199] width 629 height 31
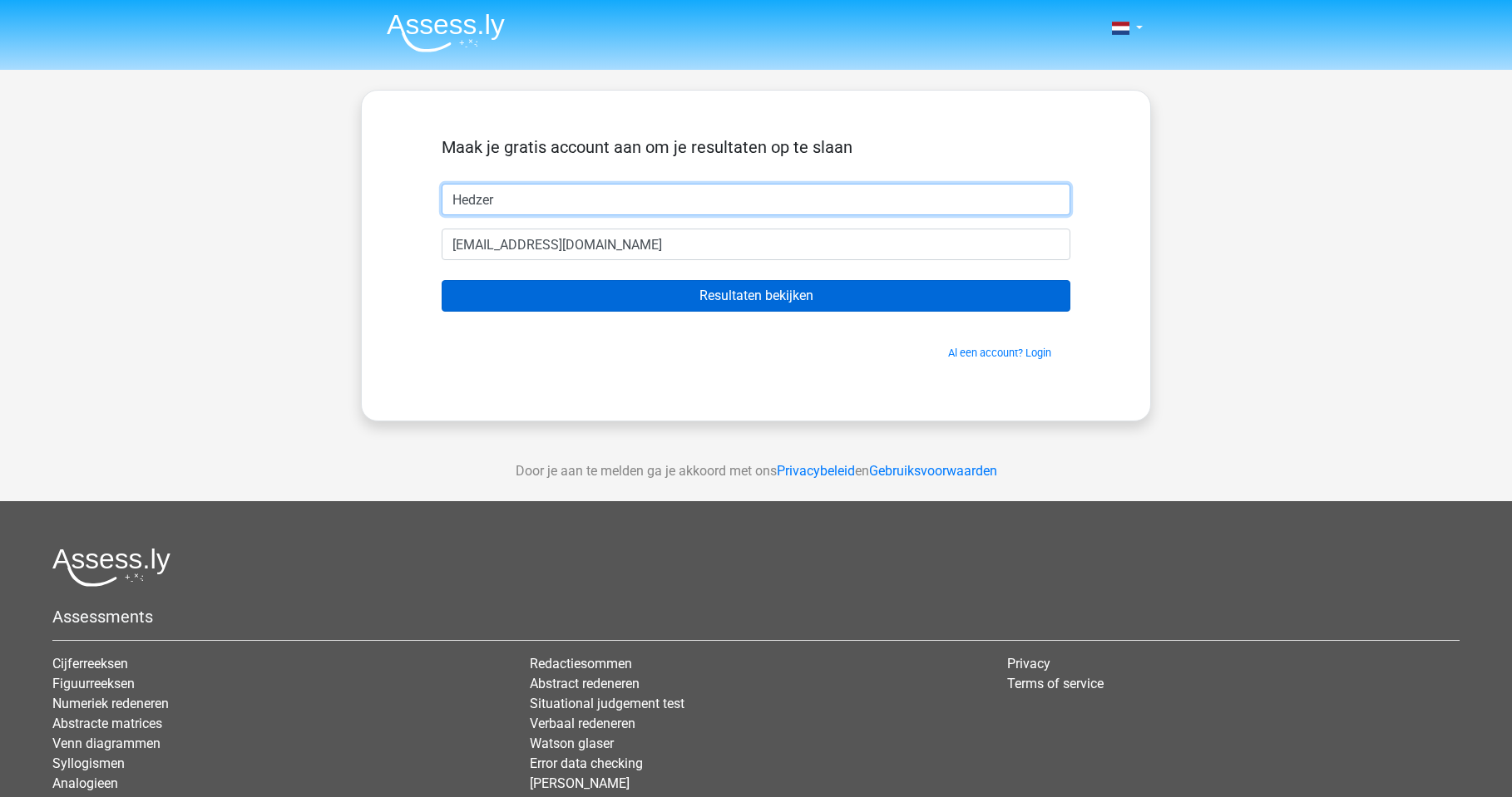
type input "Hedzer"
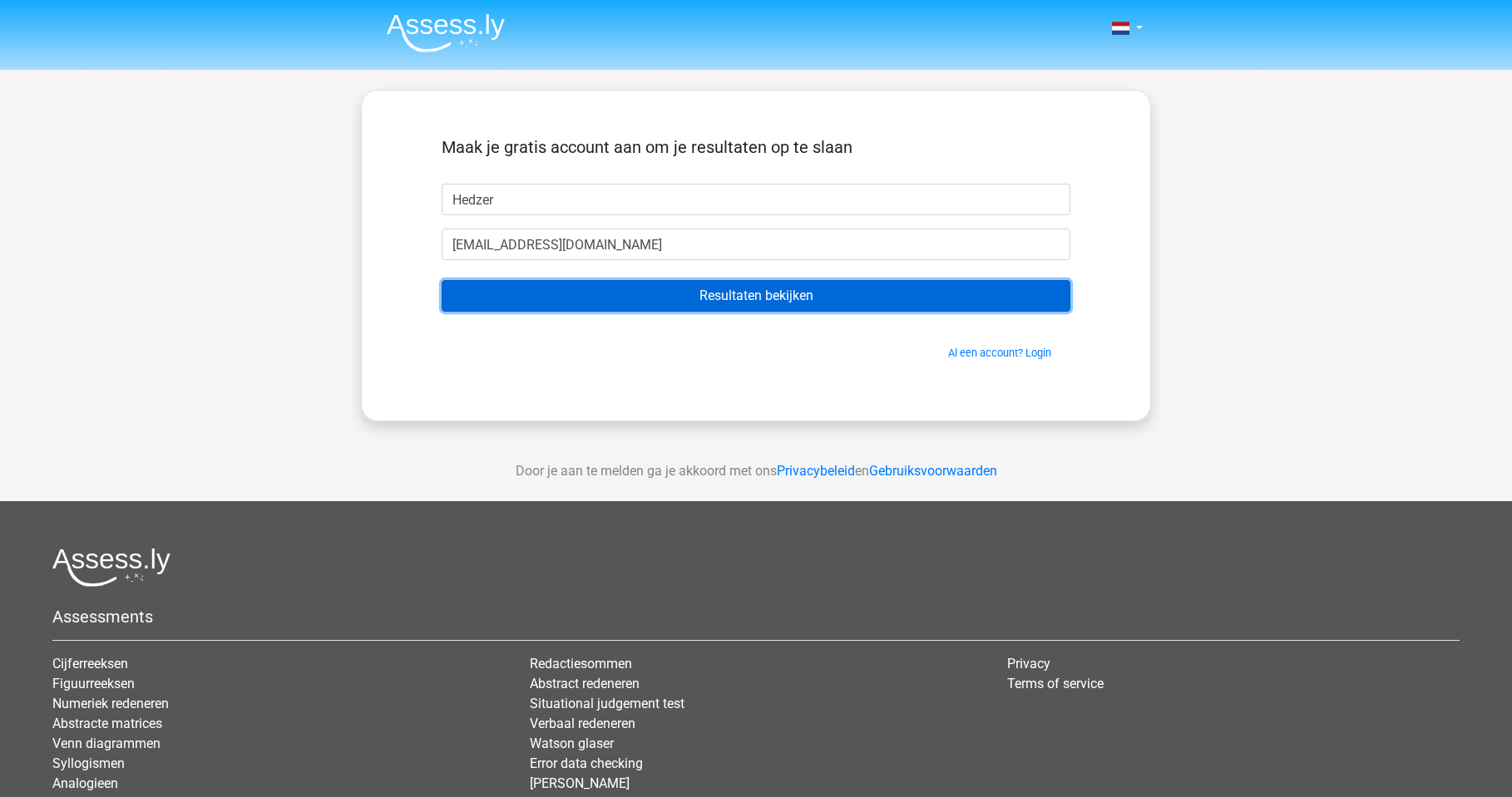
click at [705, 297] on input "Resultaten bekijken" at bounding box center [756, 296] width 629 height 31
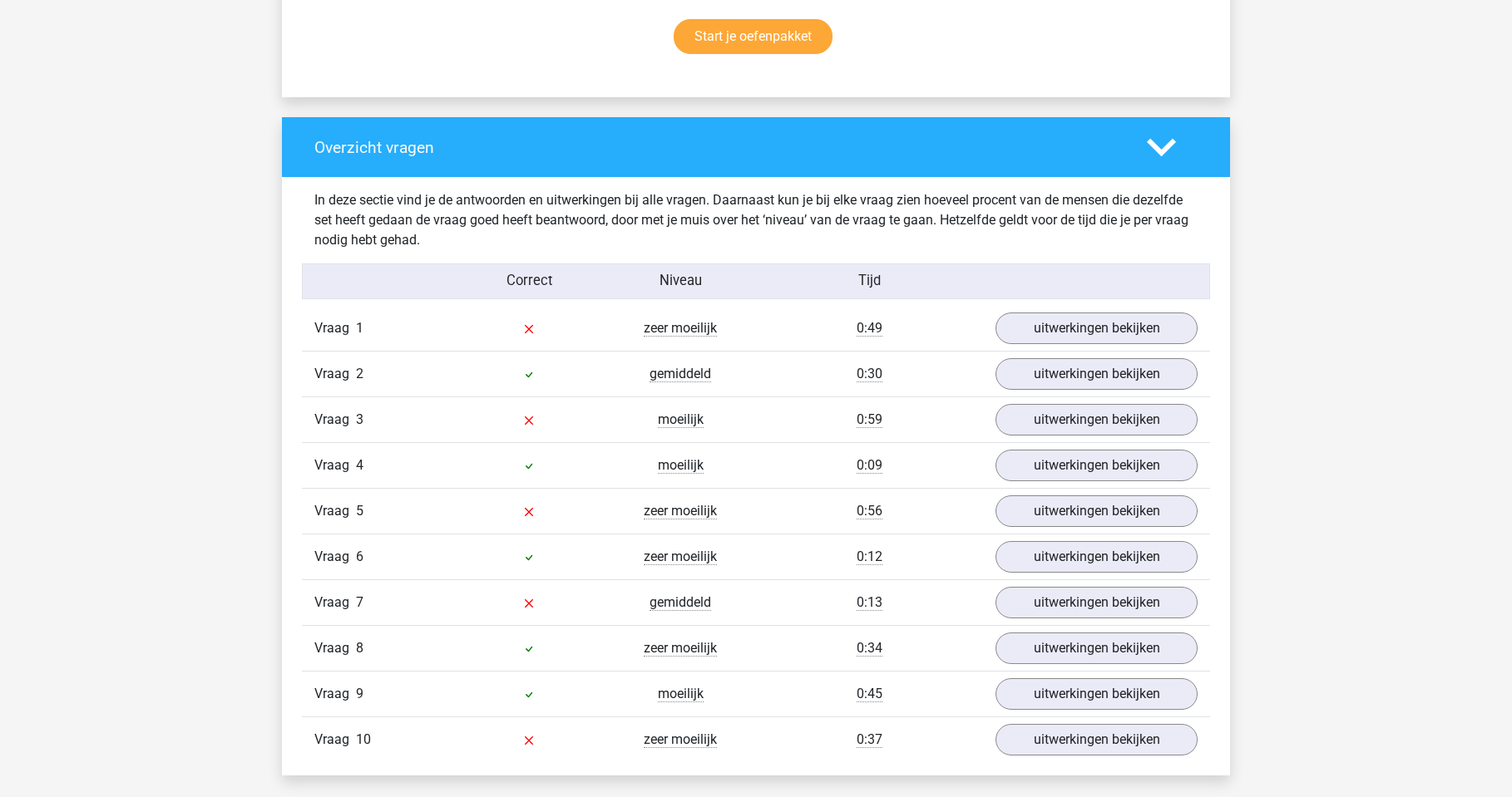
scroll to position [1164, 0]
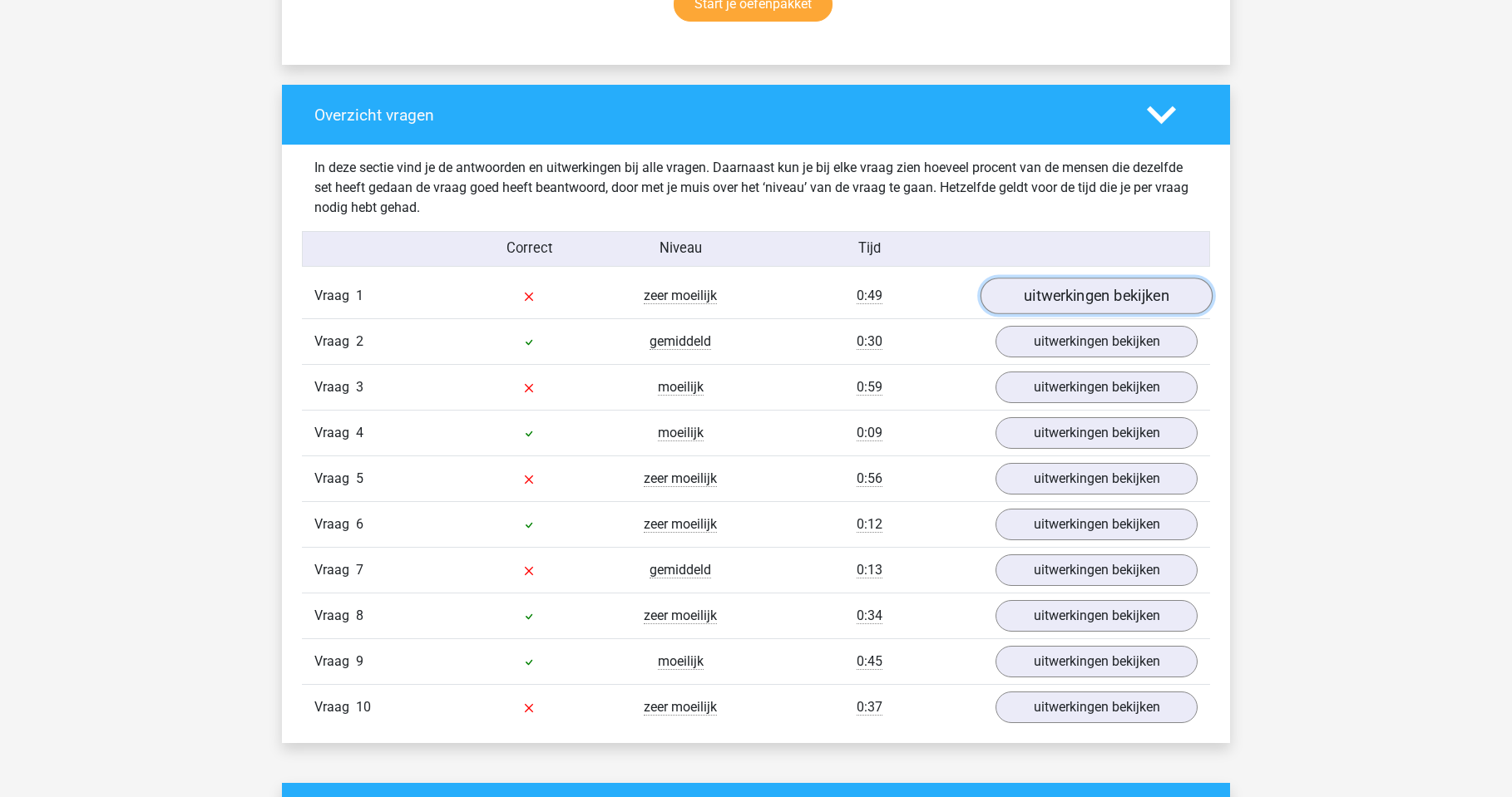
click at [1145, 300] on link "uitwerkingen bekijken" at bounding box center [1096, 296] width 232 height 36
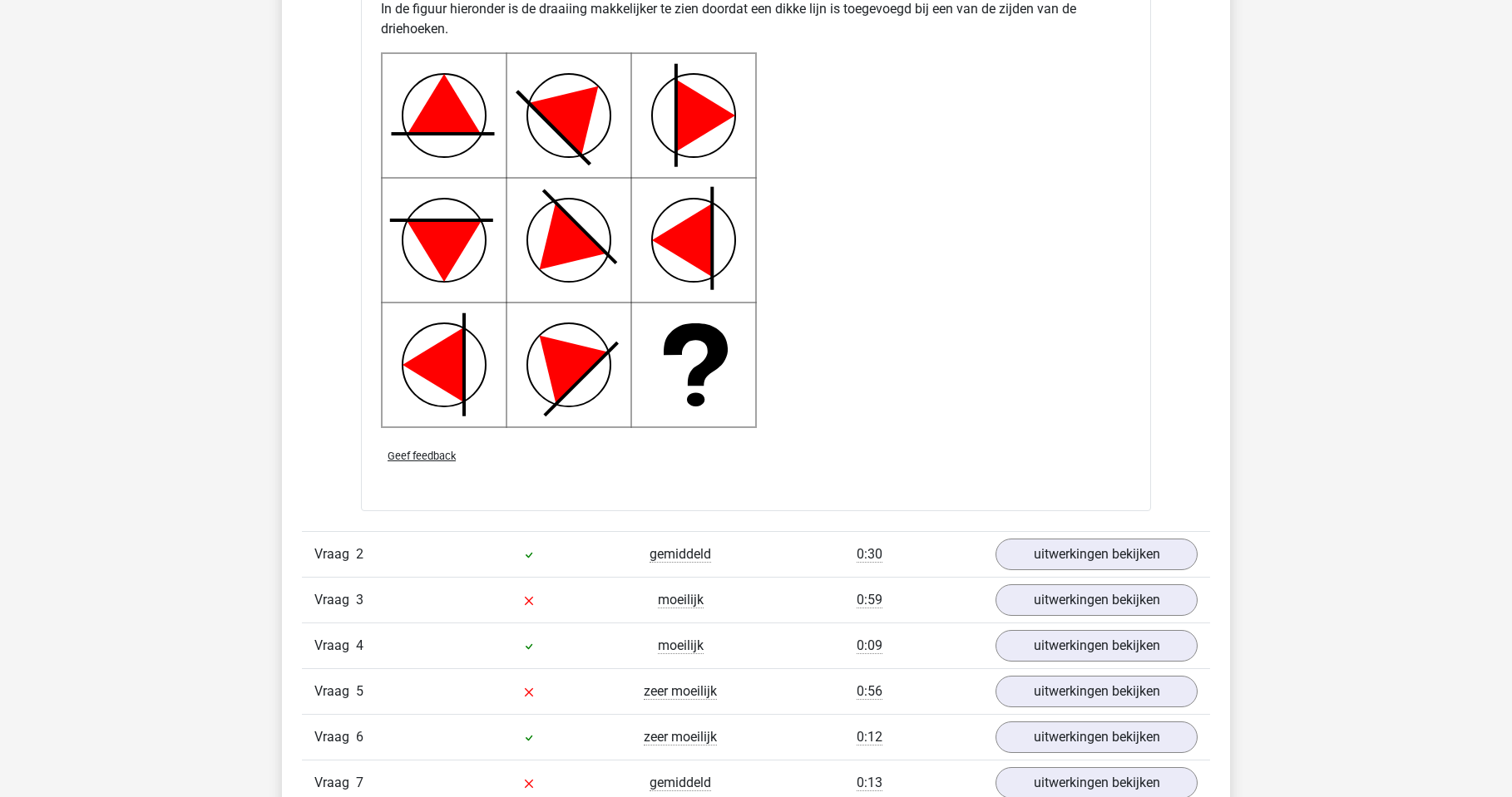
scroll to position [2162, 0]
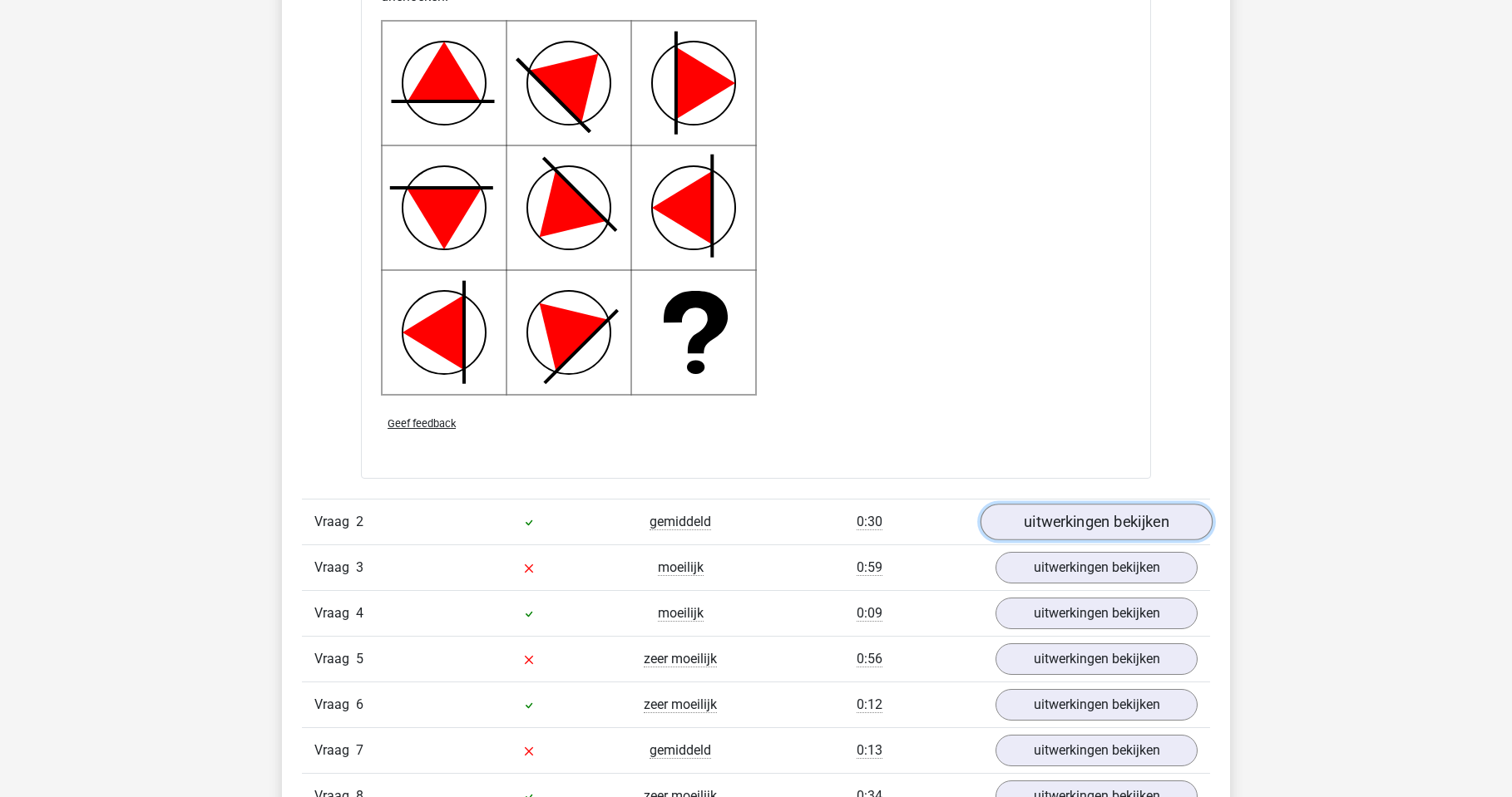
click at [1058, 529] on link "uitwerkingen bekijken" at bounding box center [1096, 522] width 232 height 36
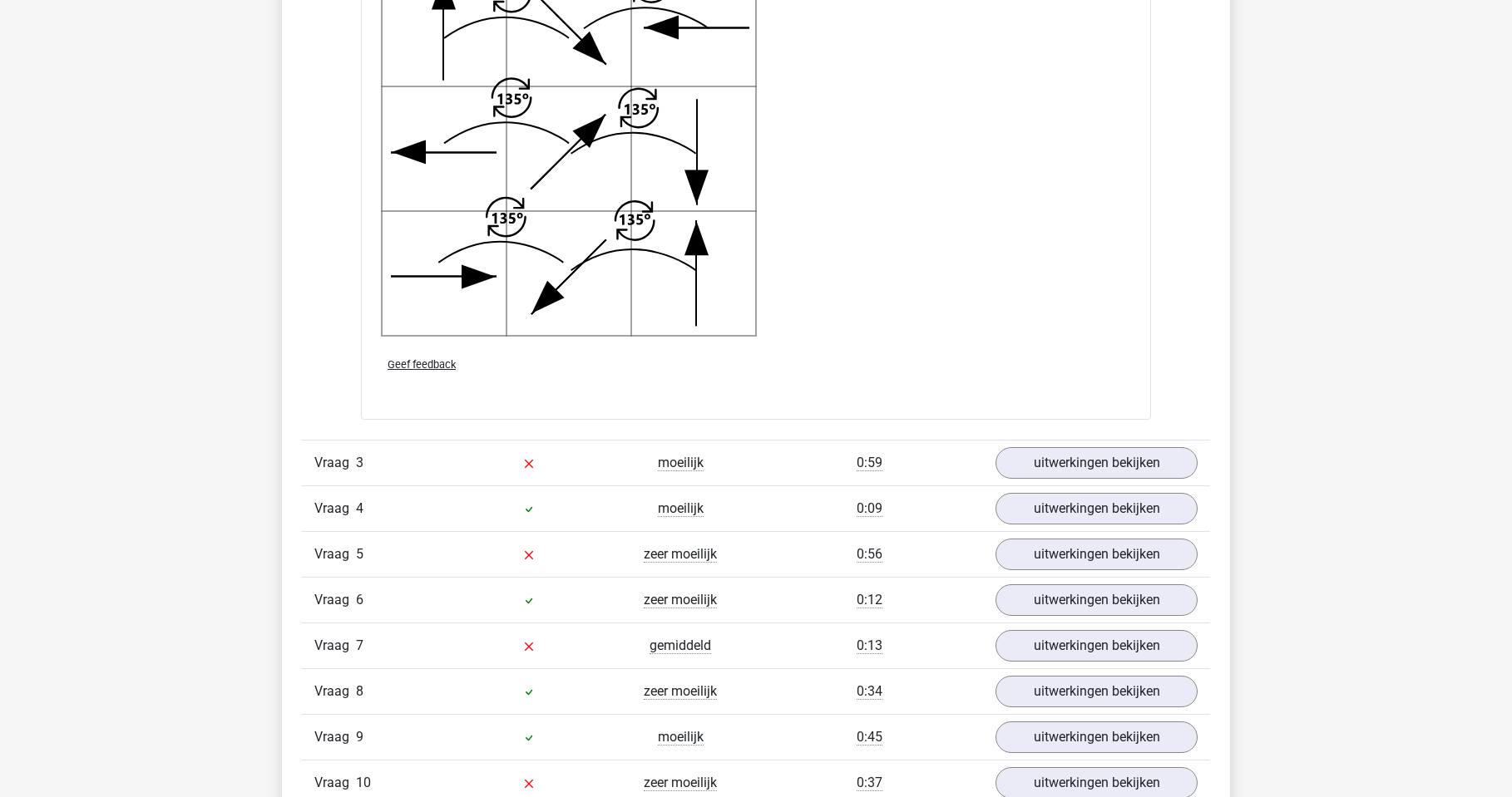
scroll to position [3492, 0]
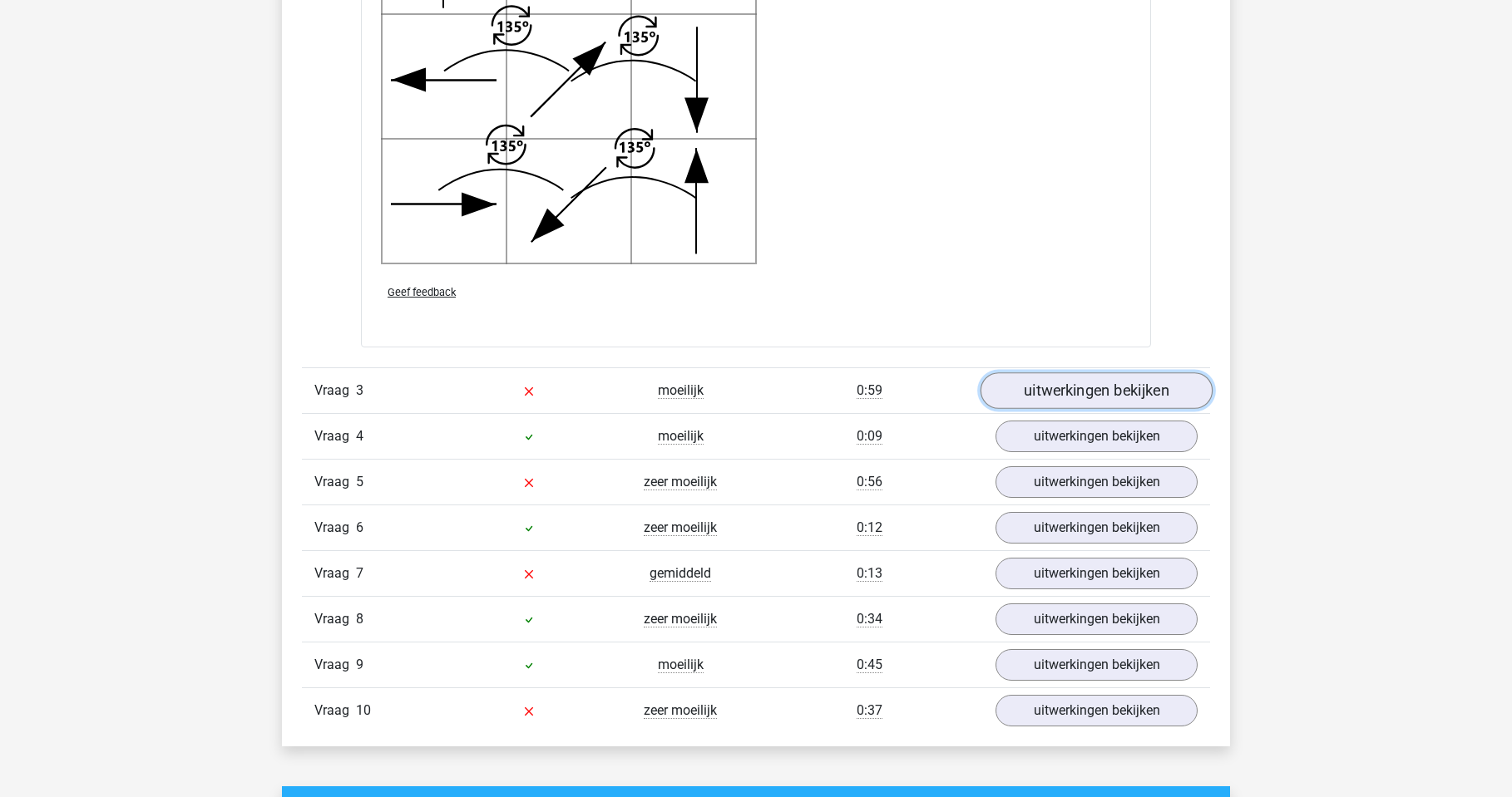
click at [1105, 402] on link "uitwerkingen bekijken" at bounding box center [1096, 390] width 232 height 36
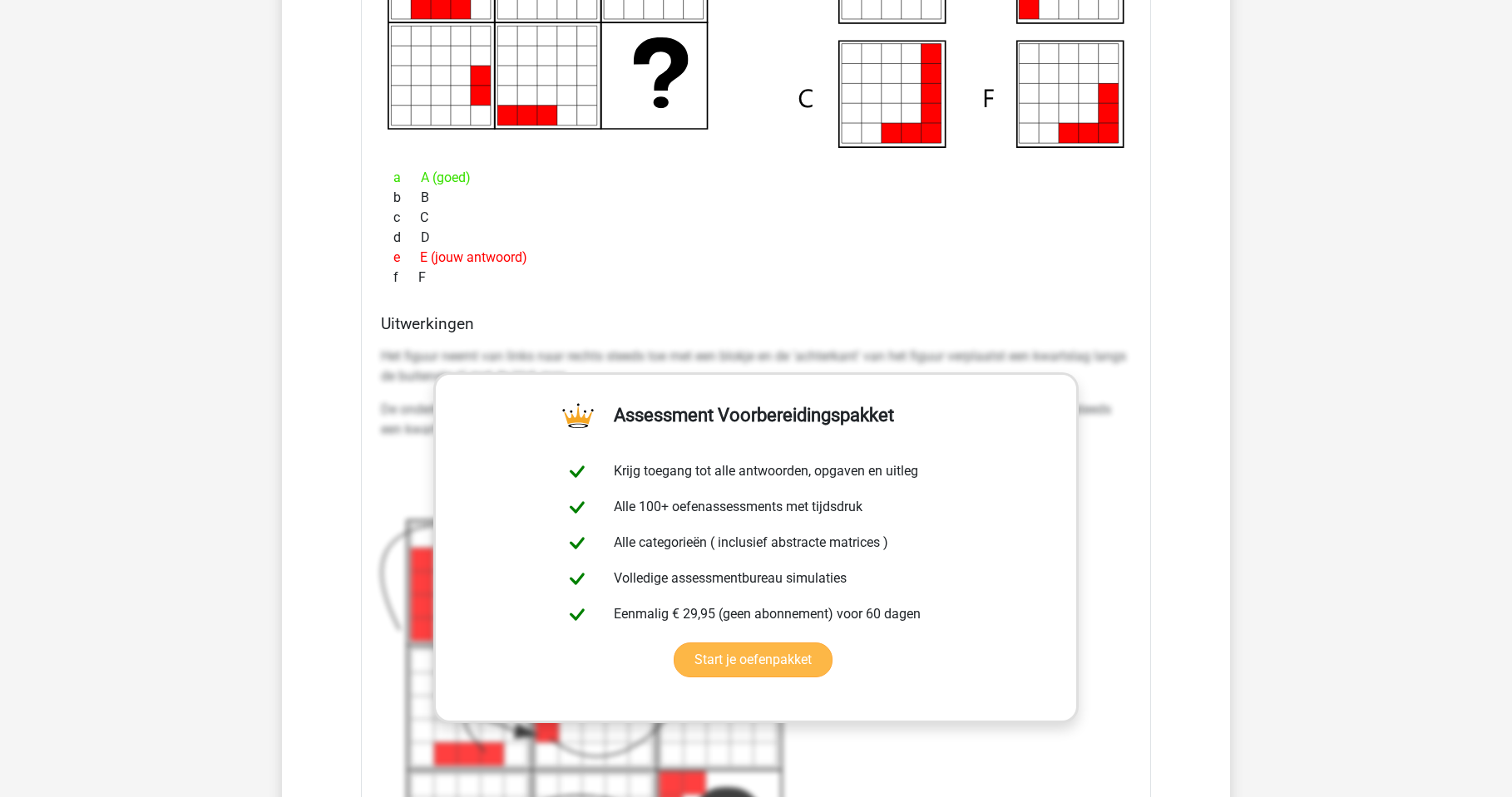
scroll to position [4241, 0]
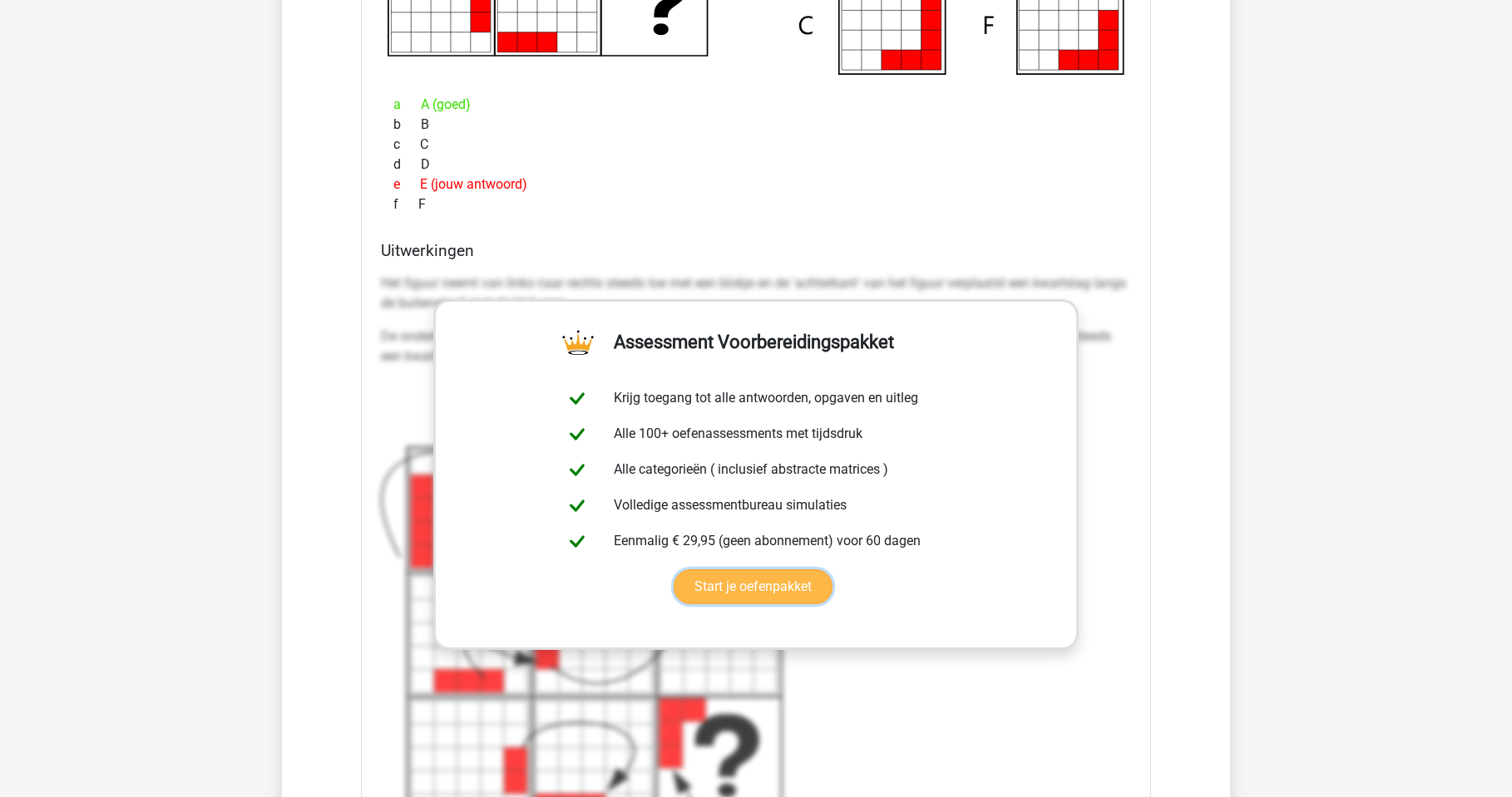
click at [781, 586] on link "Start je oefenpakket" at bounding box center [753, 588] width 159 height 35
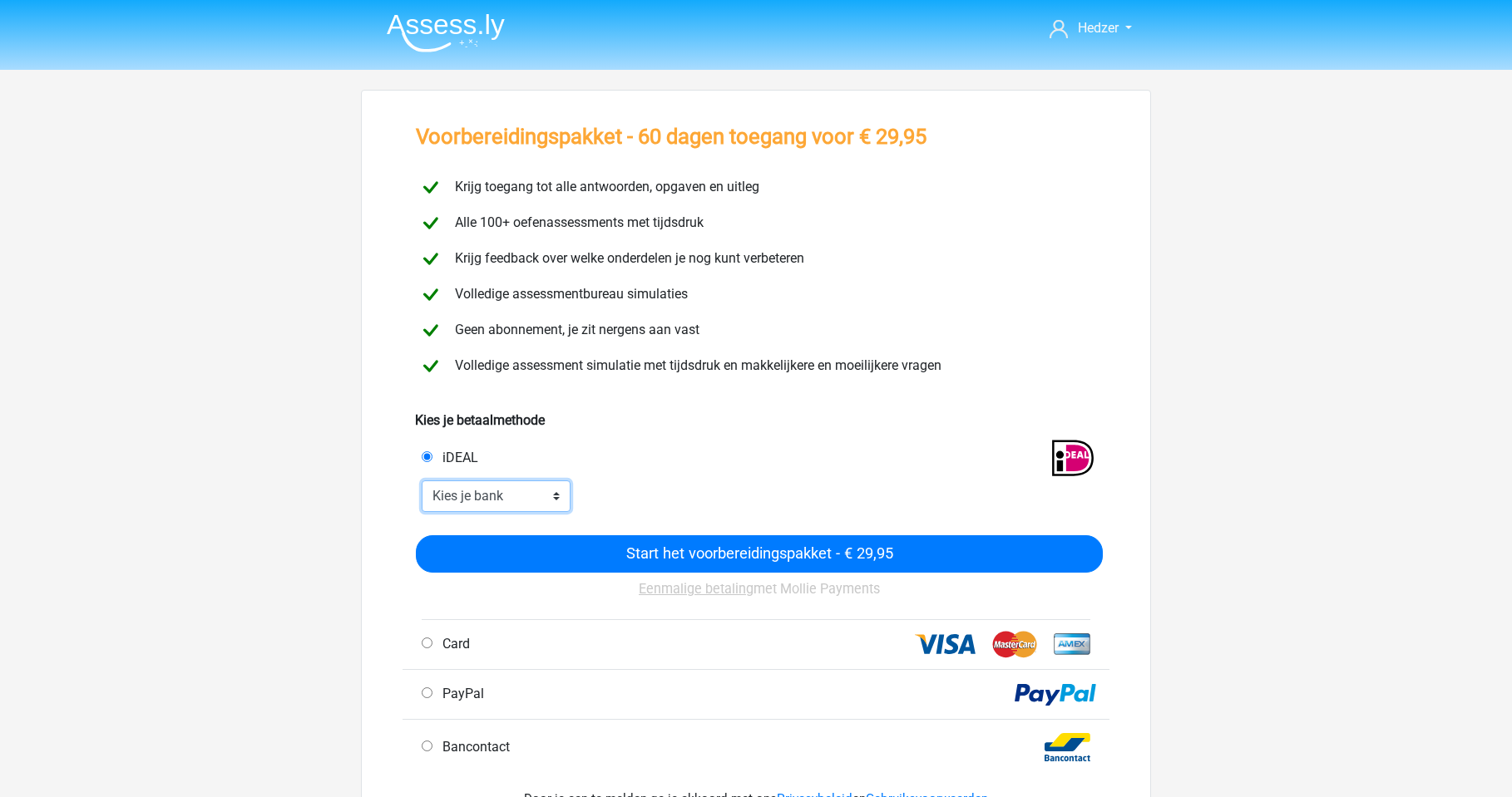
click at [565, 494] on select "Kies je bank ABN AMRO ING Rabobank ASN Bank bunq Knab N26 NN Regiobank Revolut …" at bounding box center [495, 496] width 148 height 31
select select "ideal_[SWIFT_CODE]"
click at [422, 481] on select "Kies je bank ABN AMRO ING Rabobank ASN Bank bunq Knab N26 NN Regiobank Revolut …" at bounding box center [495, 496] width 148 height 31
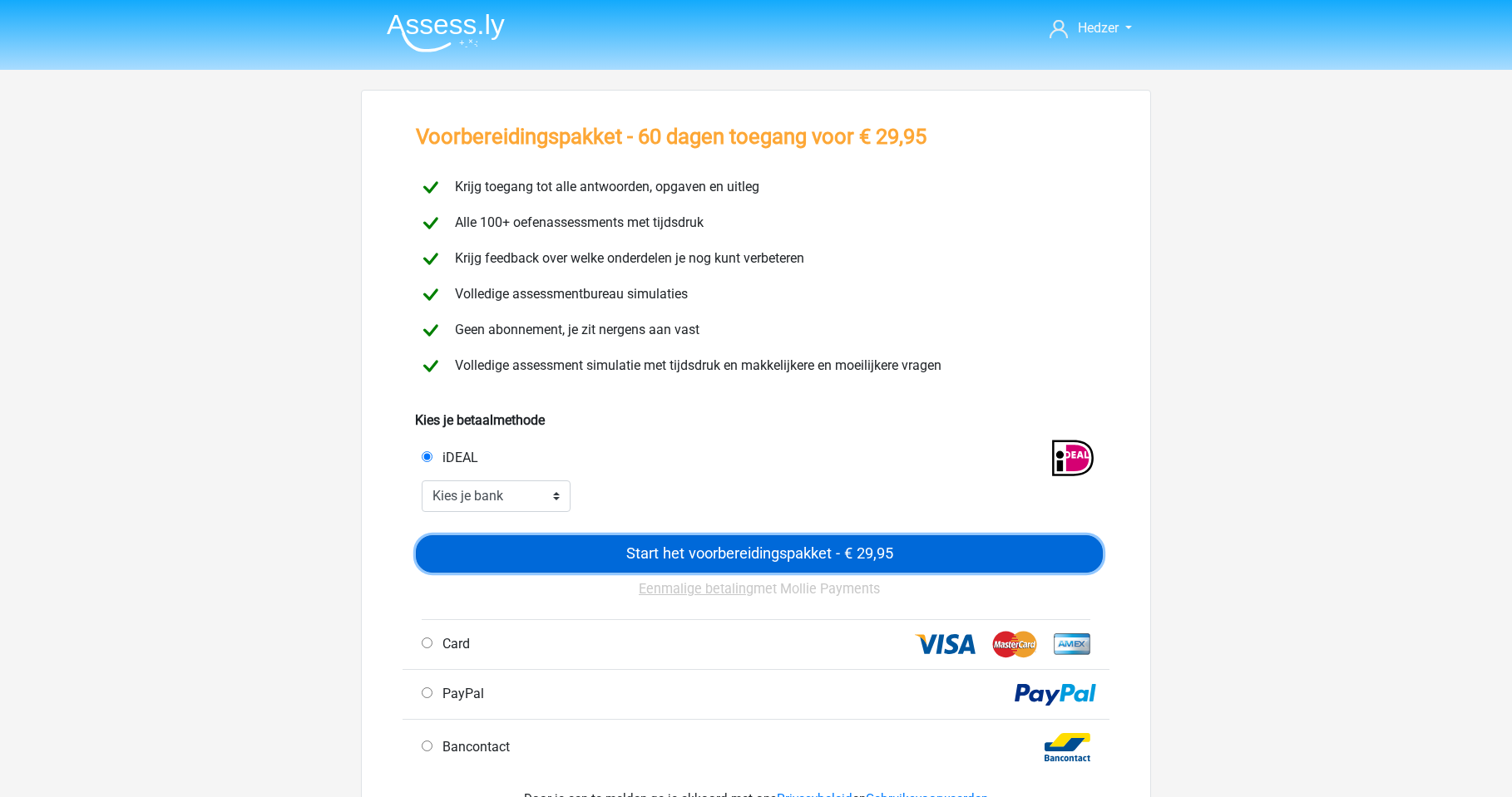
click at [700, 558] on input "Start het voorbereidingspakket - € 29,95" at bounding box center [759, 554] width 687 height 37
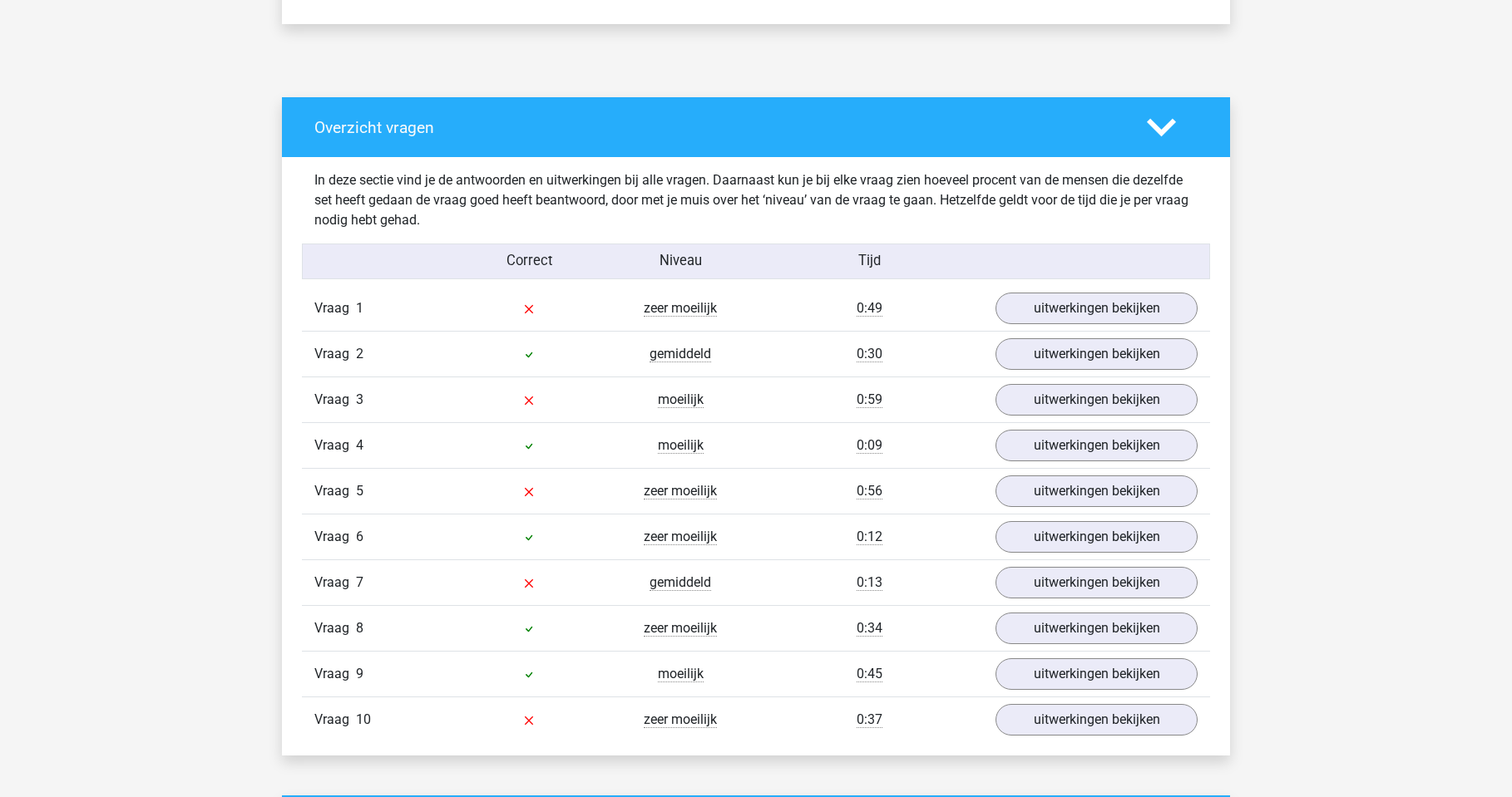
scroll to position [1247, 0]
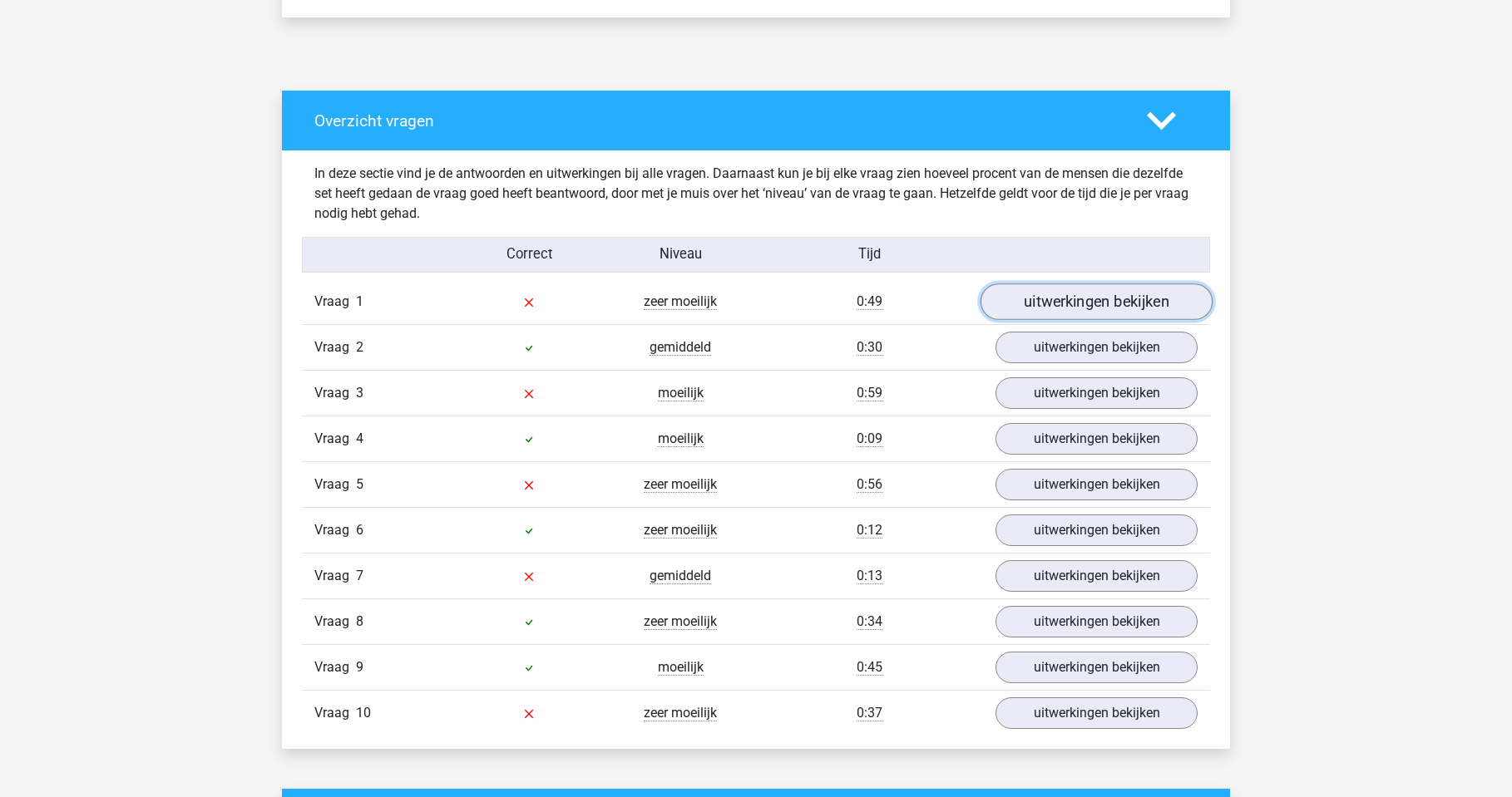
click at [1084, 301] on link "uitwerkingen bekijken" at bounding box center [1096, 301] width 232 height 36
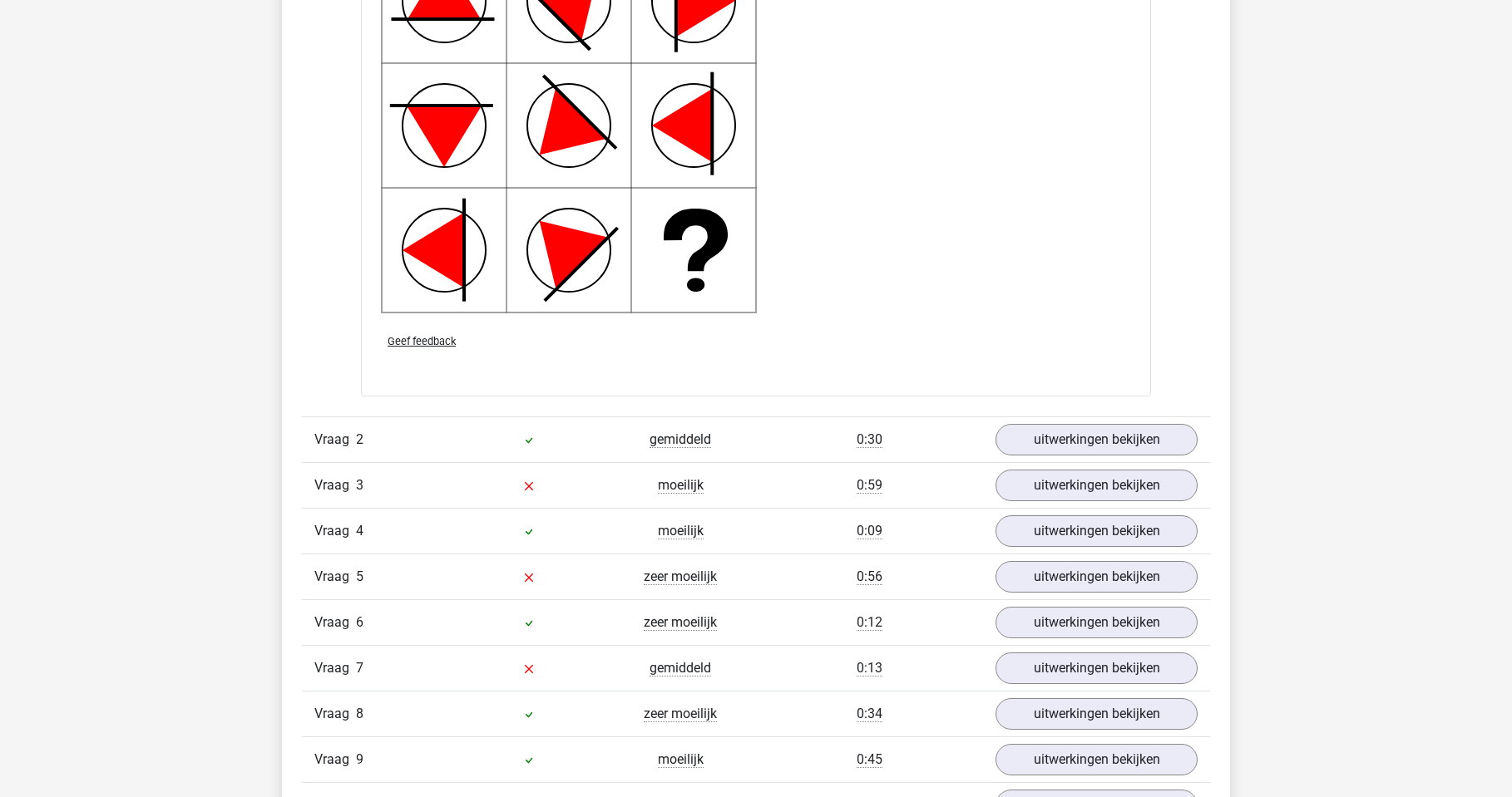
scroll to position [2411, 0]
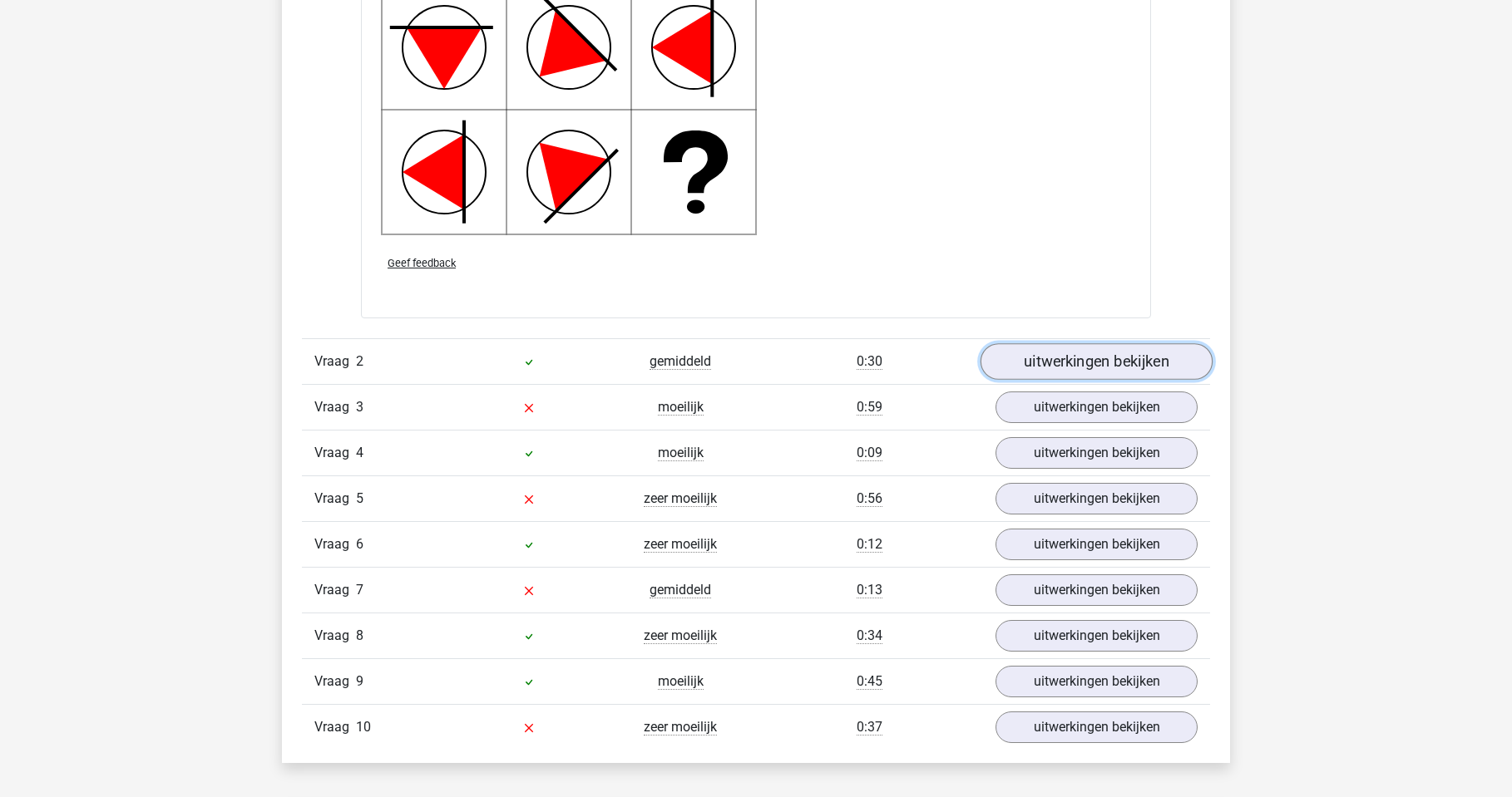
click at [1110, 375] on link "uitwerkingen bekijken" at bounding box center [1096, 361] width 232 height 36
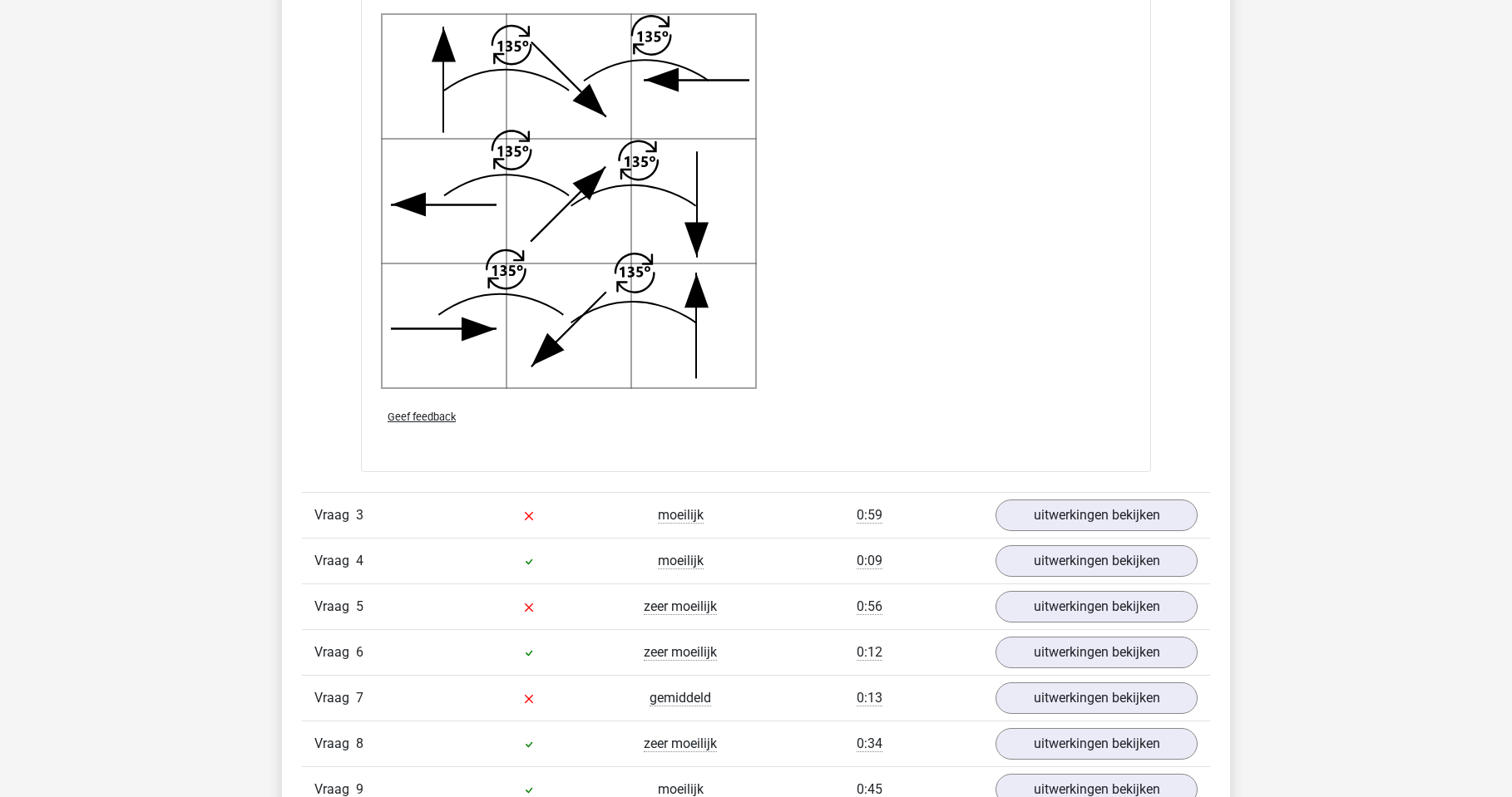
scroll to position [3492, 0]
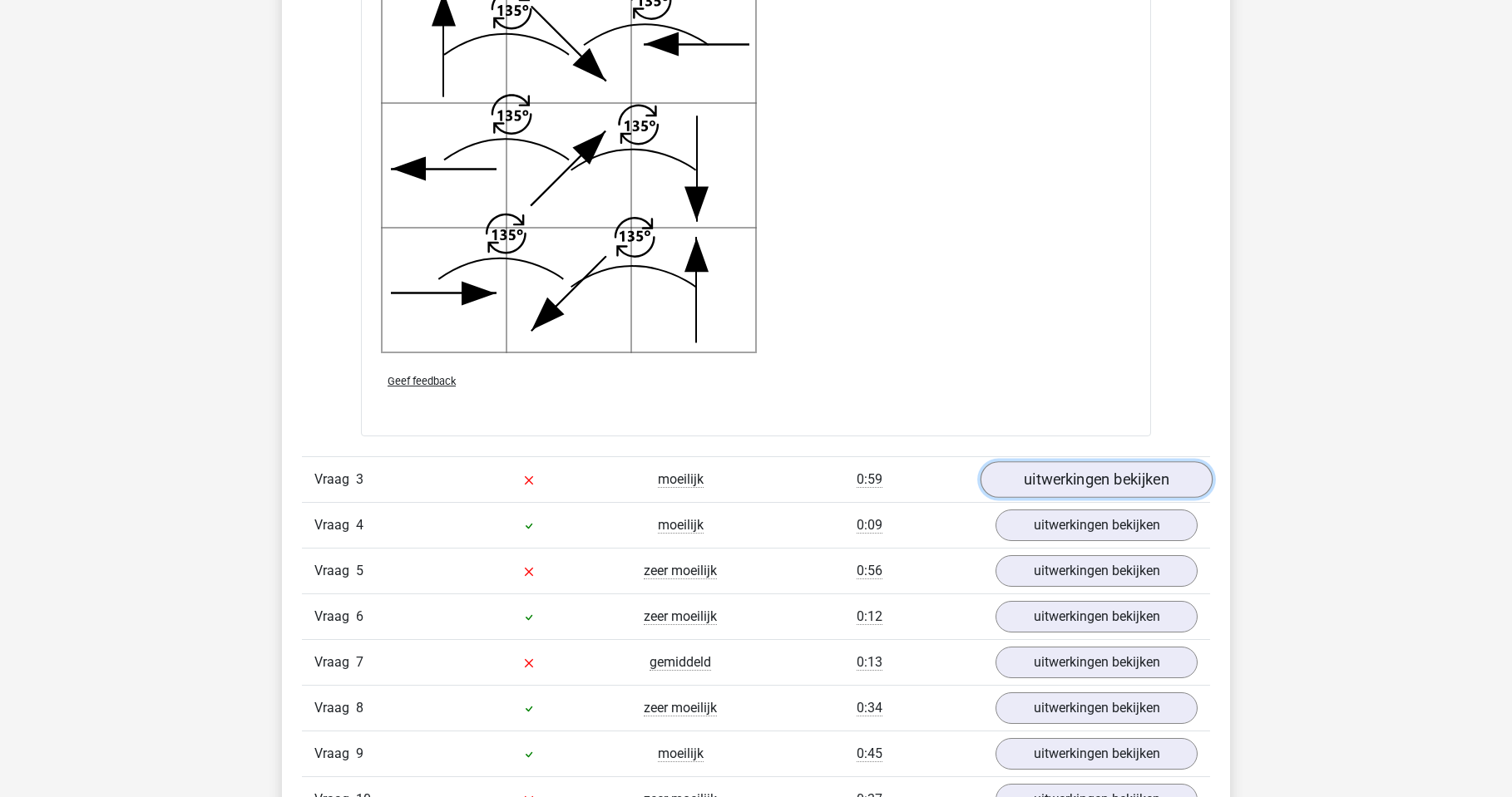
click at [1061, 474] on link "uitwerkingen bekijken" at bounding box center [1096, 480] width 232 height 36
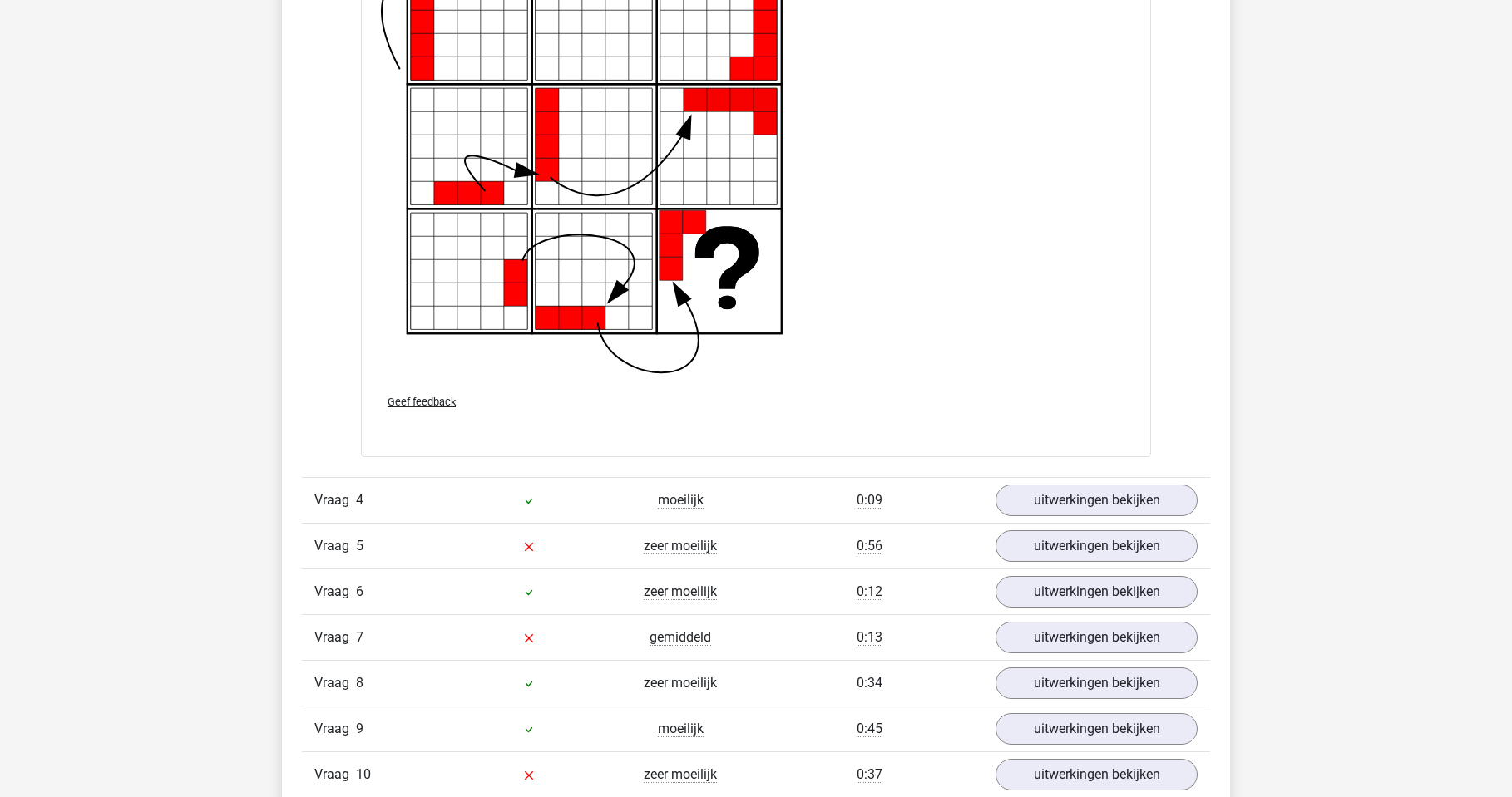
scroll to position [4988, 0]
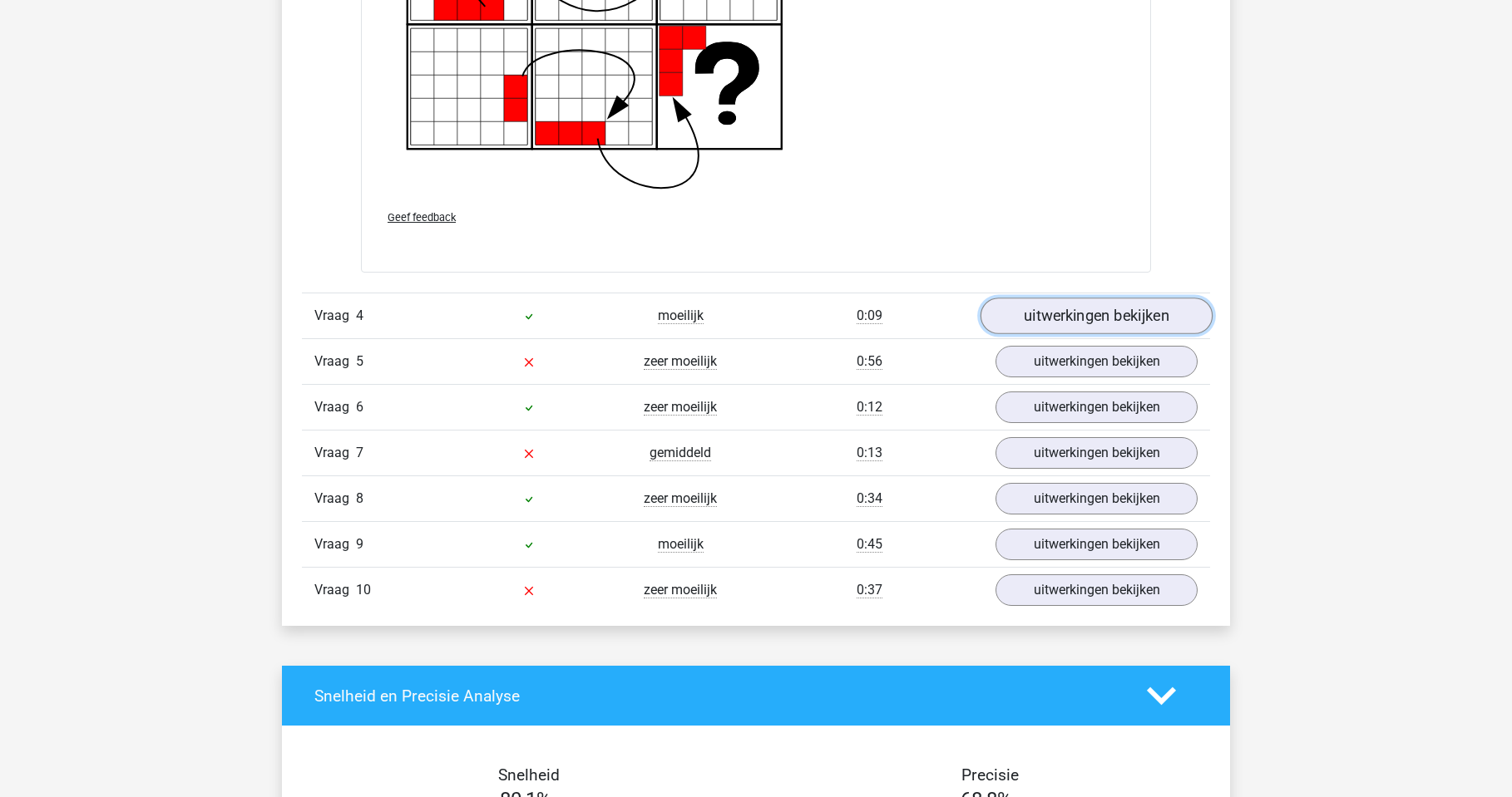
click at [1099, 313] on link "uitwerkingen bekijken" at bounding box center [1096, 315] width 232 height 36
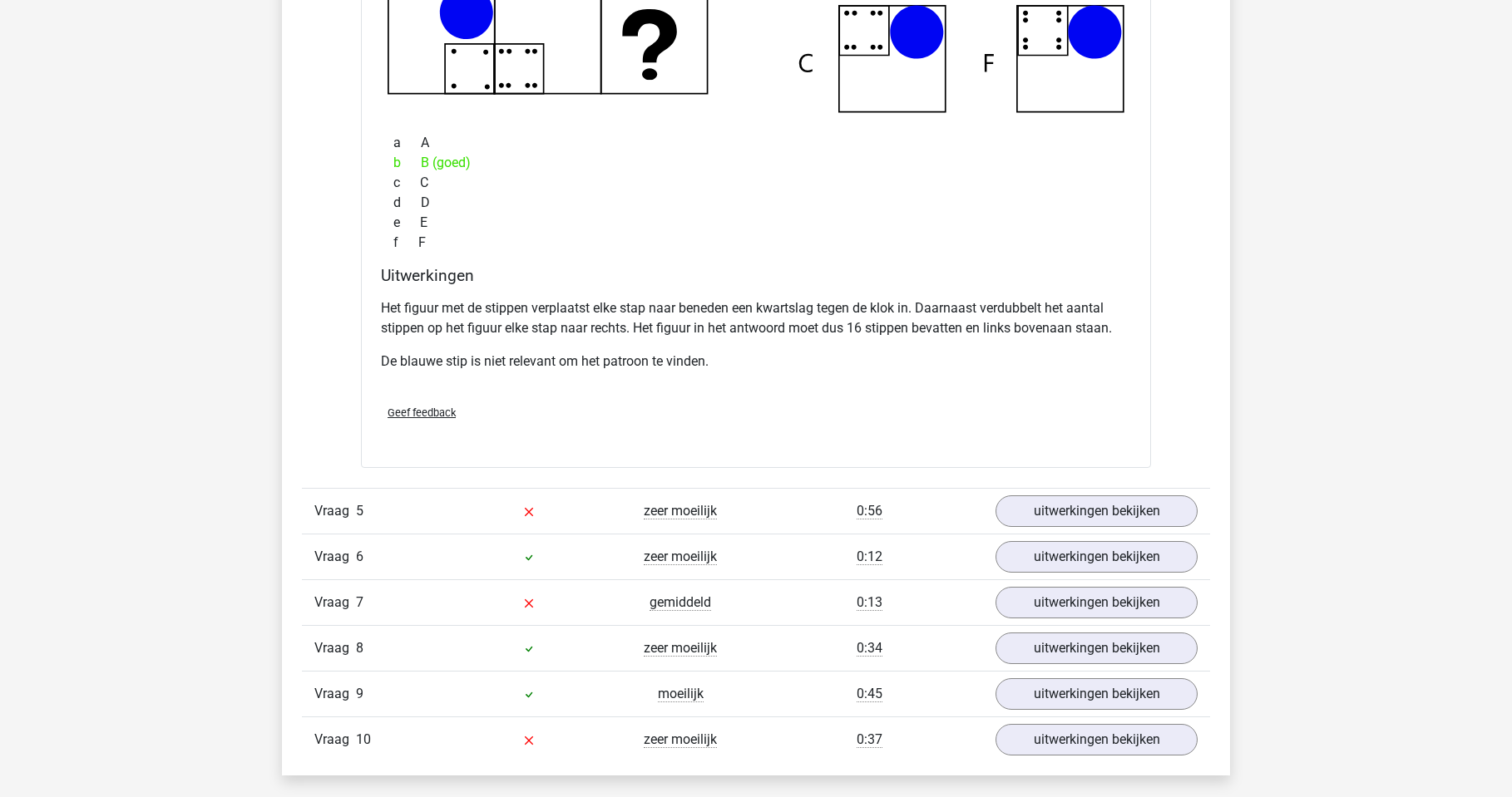
scroll to position [5737, 0]
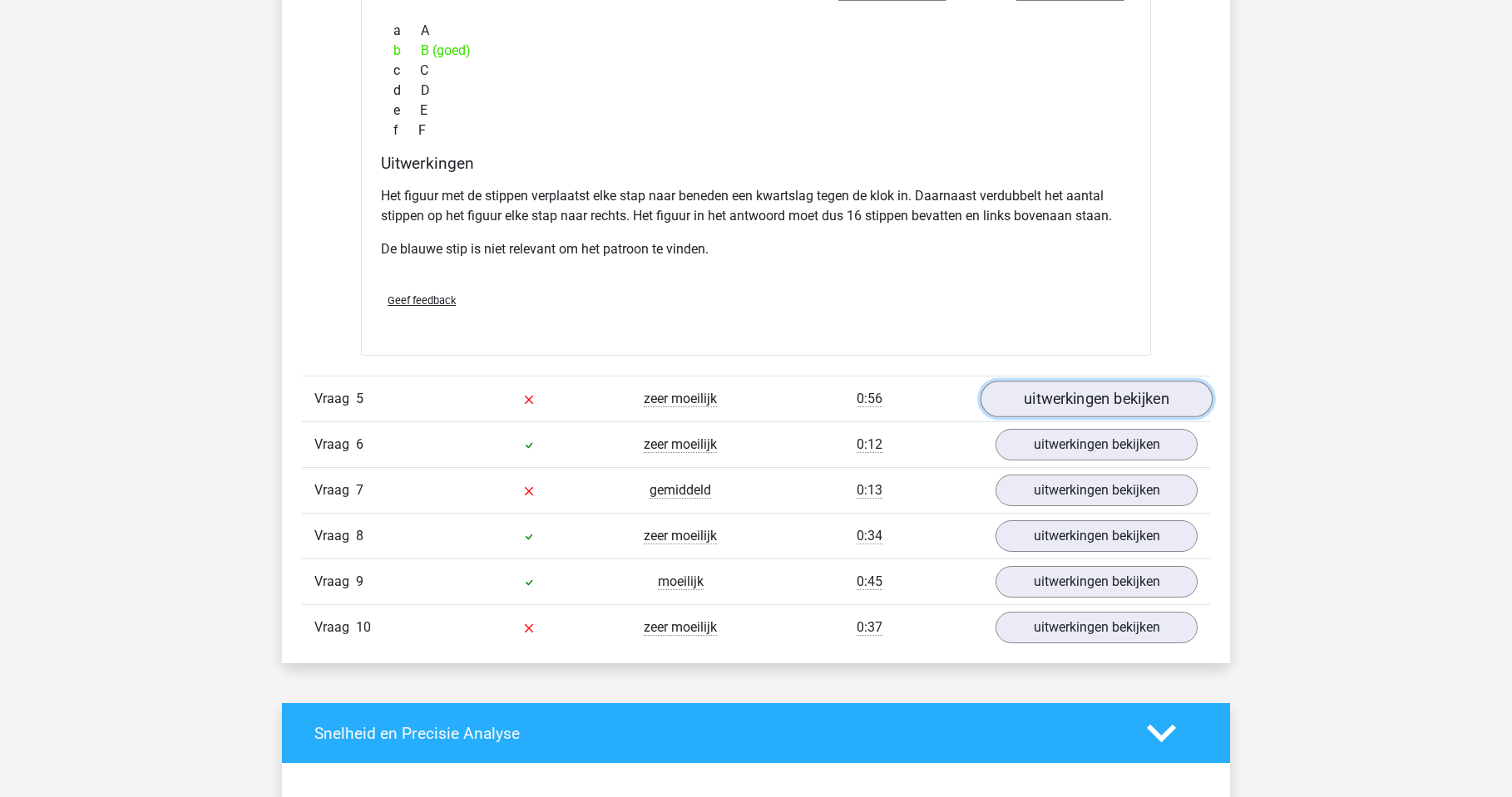
click at [1059, 404] on link "uitwerkingen bekijken" at bounding box center [1096, 399] width 232 height 36
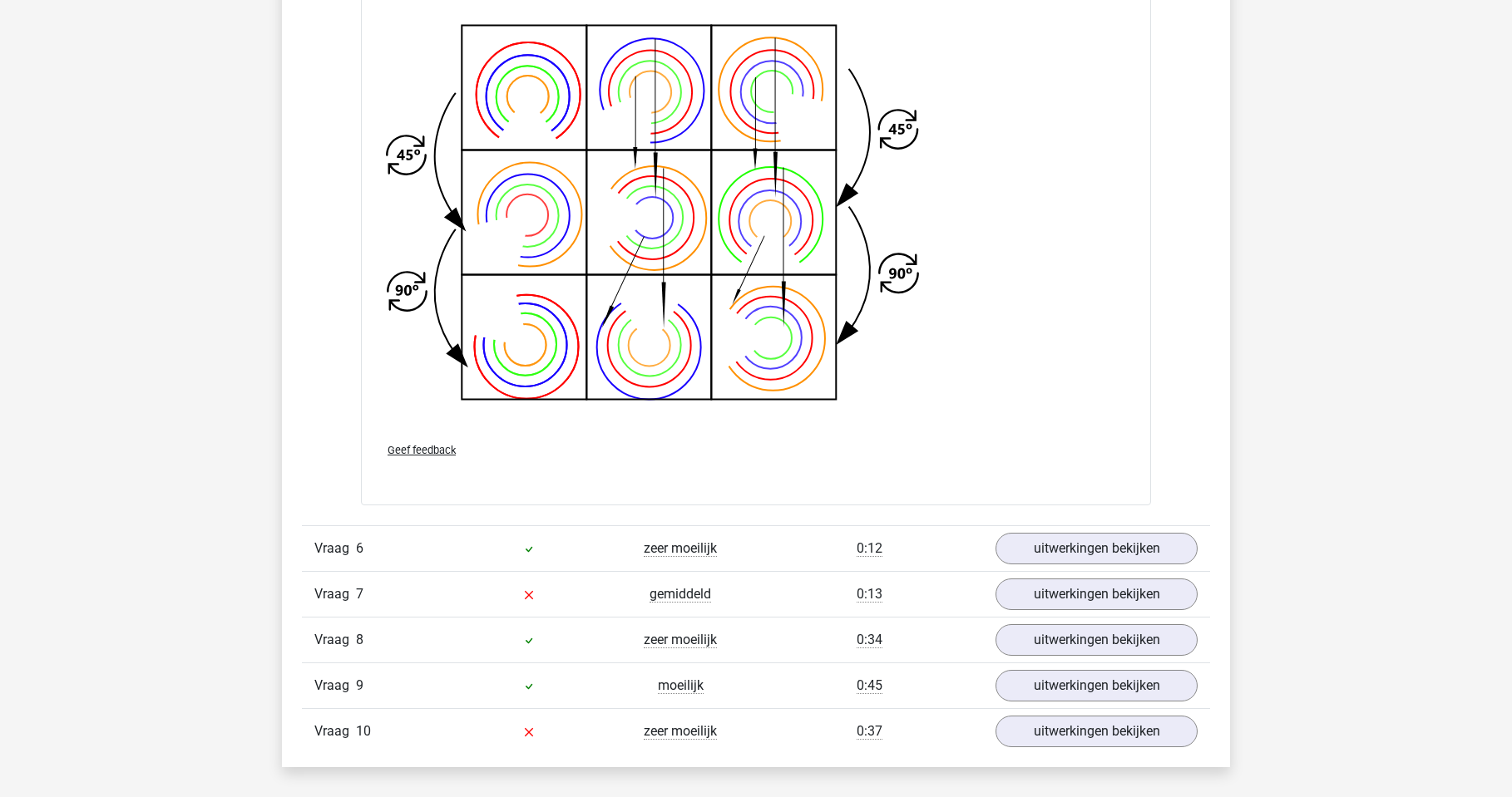
scroll to position [6817, 0]
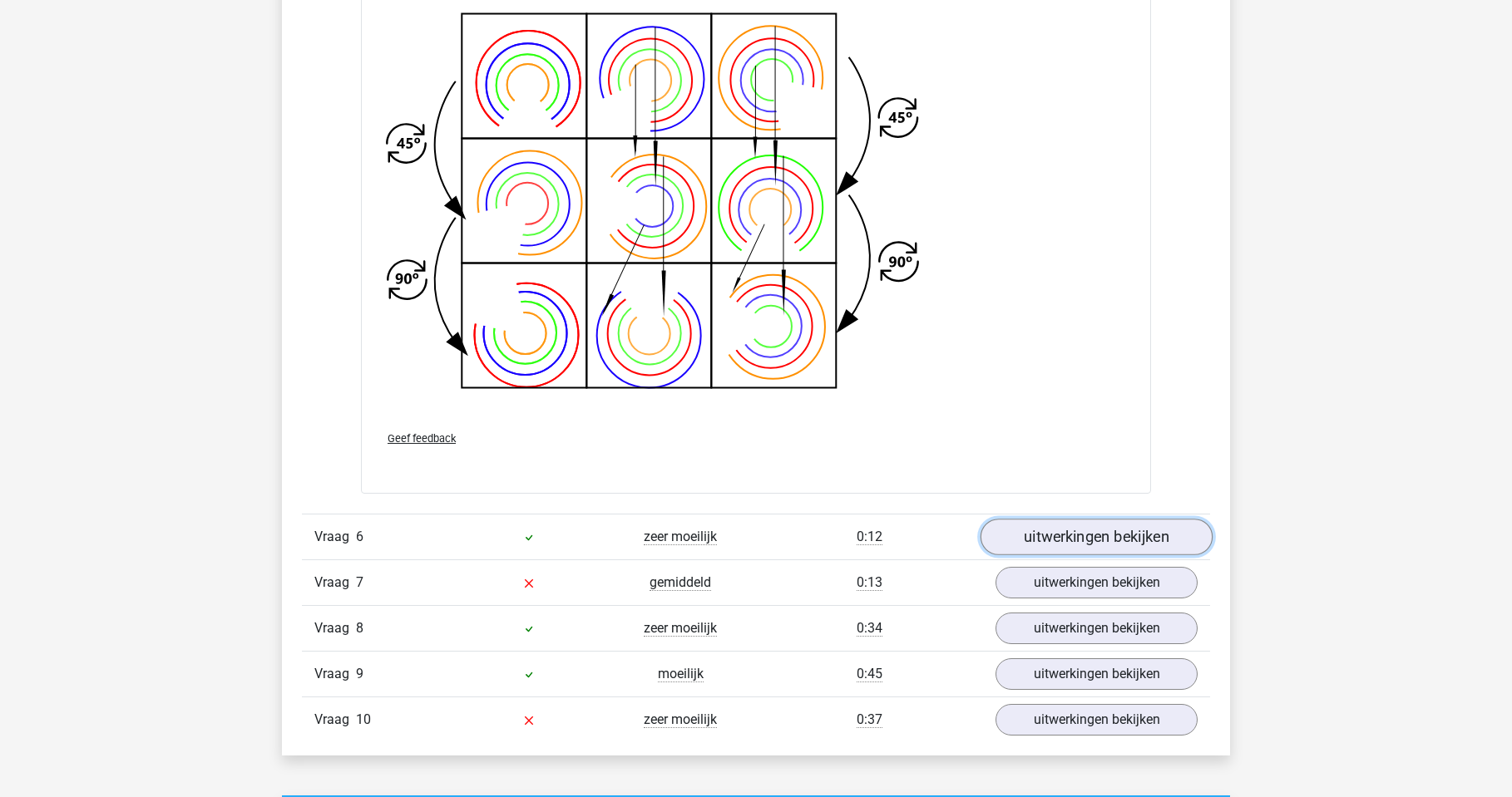
click at [1023, 532] on link "uitwerkingen bekijken" at bounding box center [1096, 537] width 232 height 36
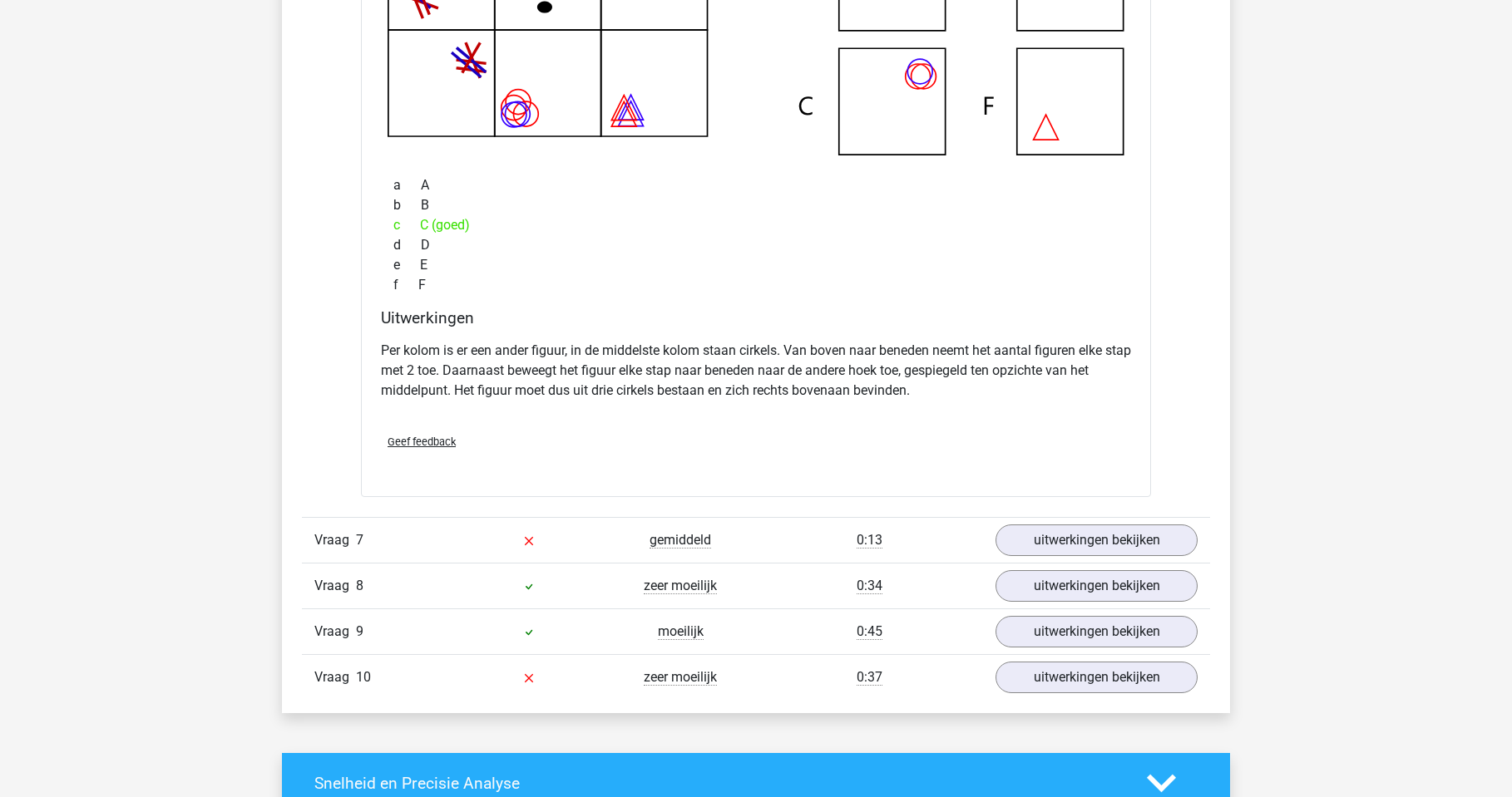
scroll to position [7732, 0]
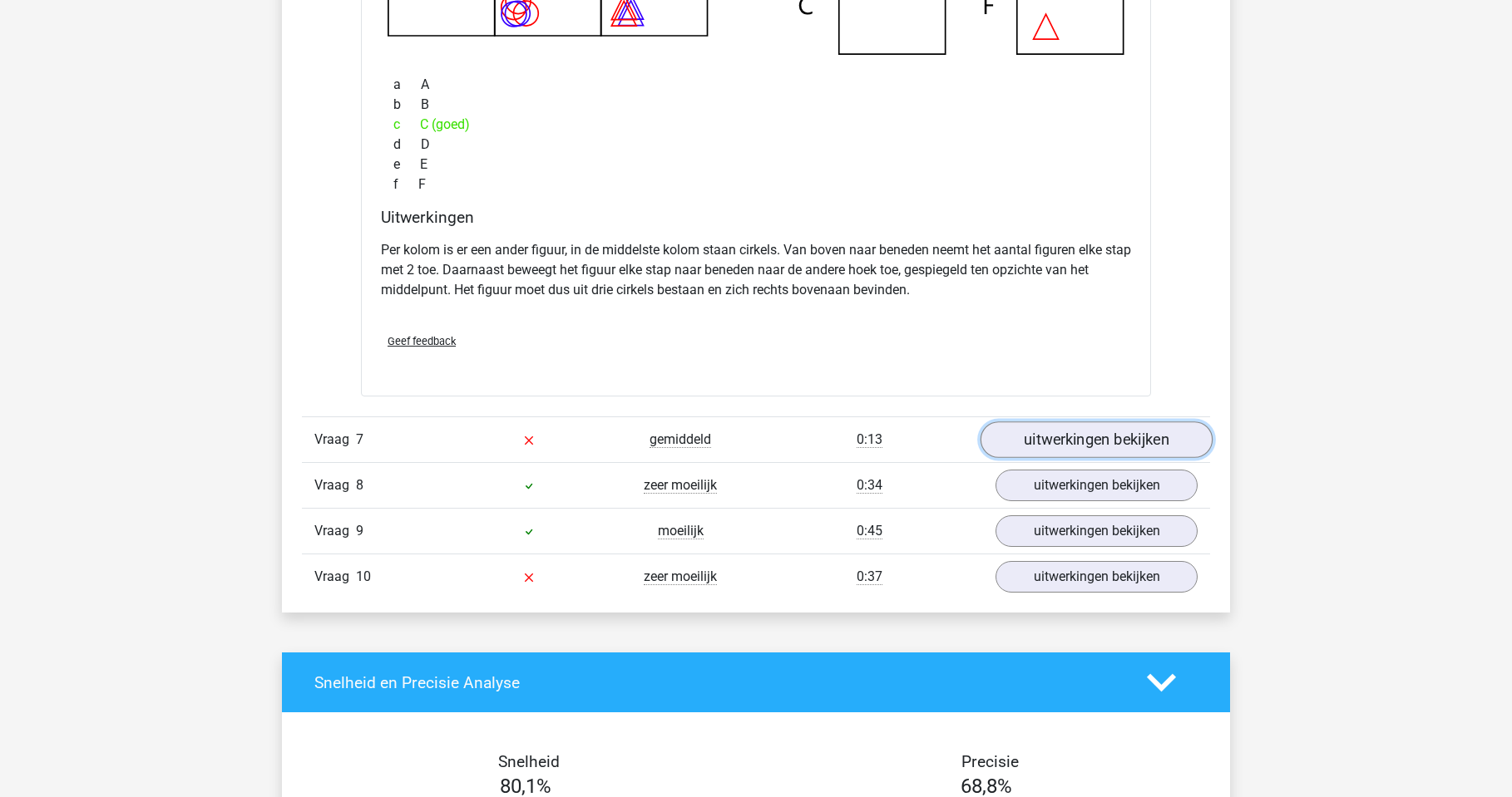
click at [1077, 440] on link "uitwerkingen bekijken" at bounding box center [1096, 439] width 232 height 36
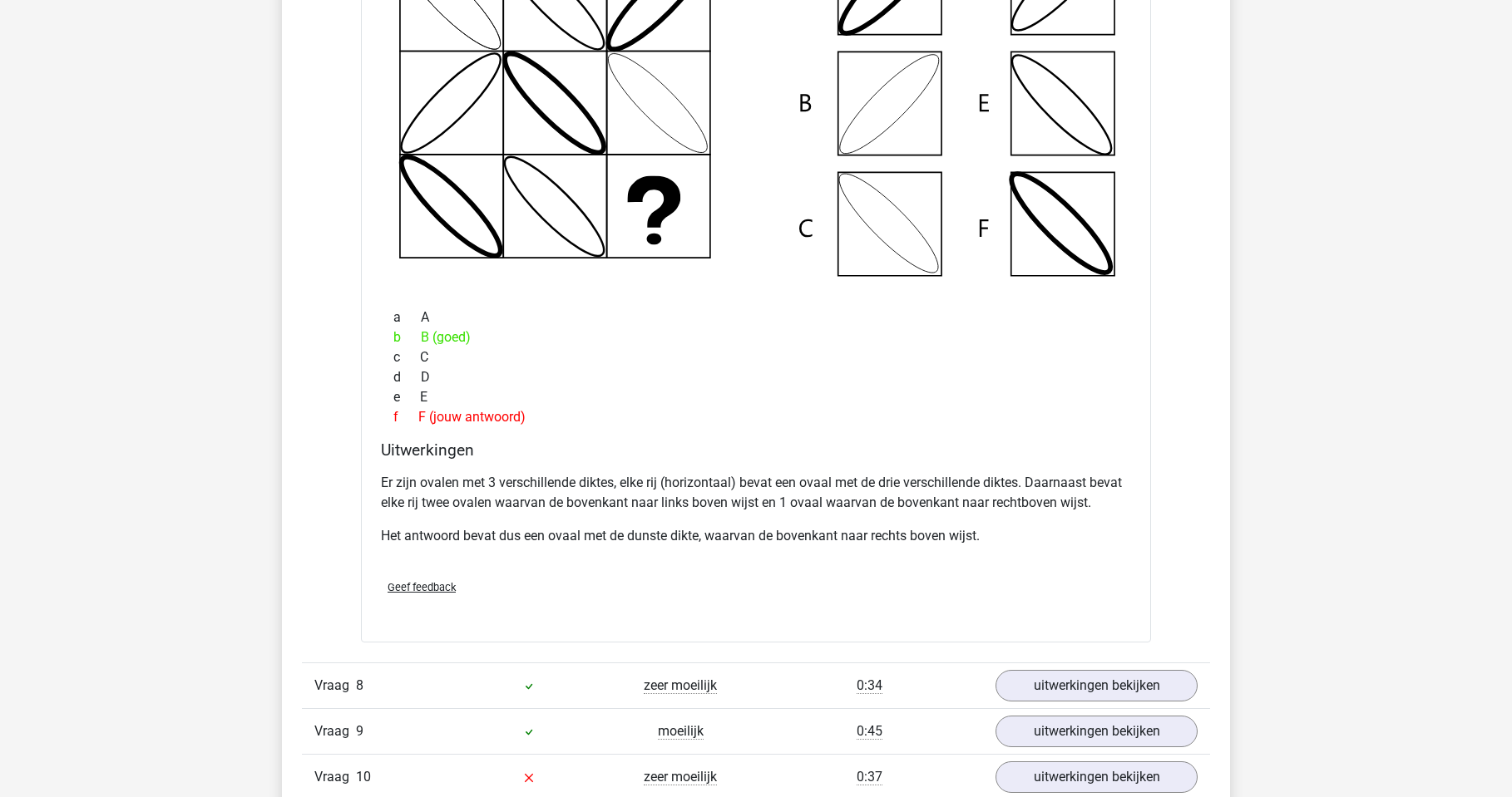
scroll to position [8397, 0]
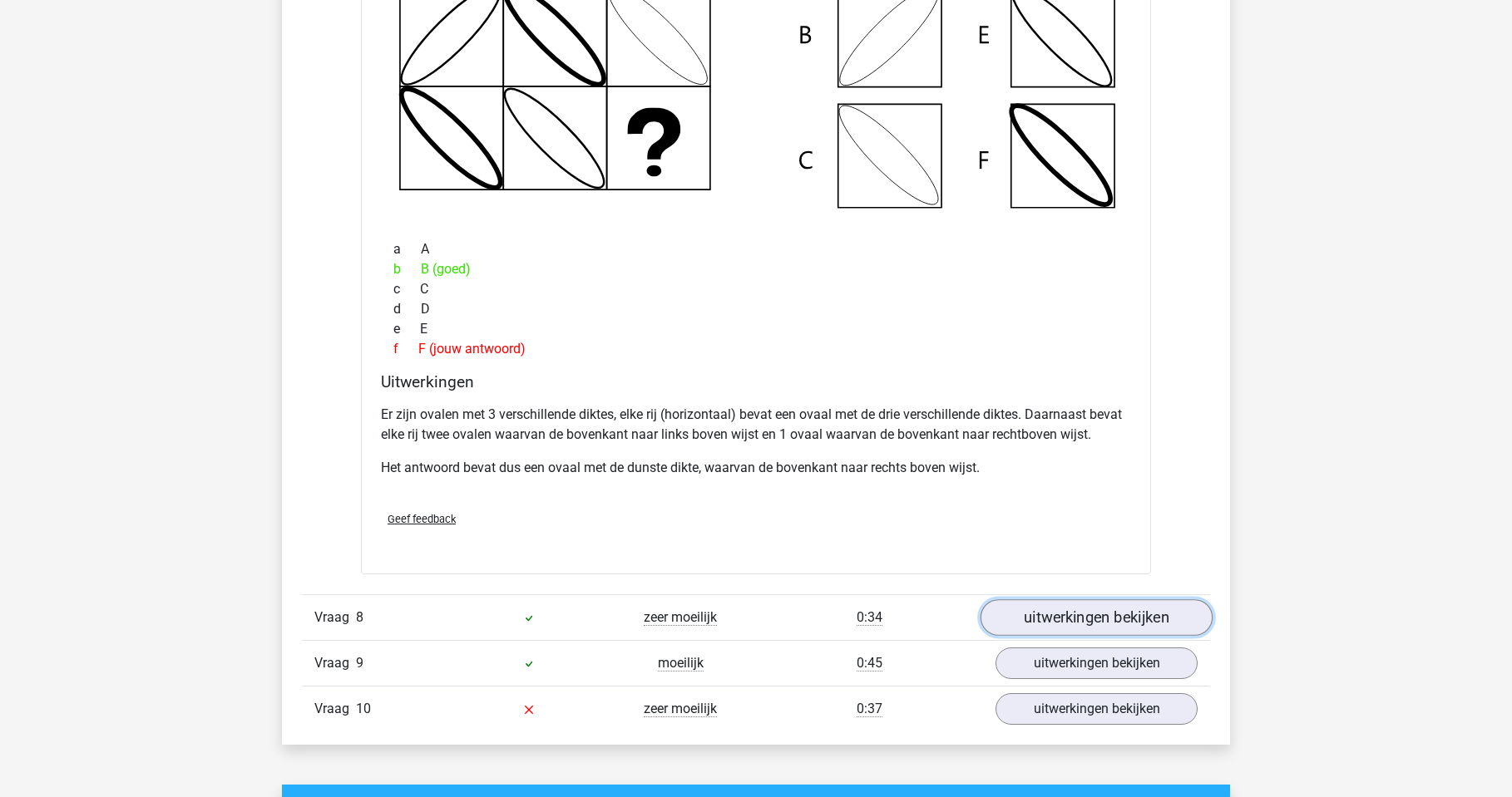
click at [1034, 612] on link "uitwerkingen bekijken" at bounding box center [1096, 617] width 232 height 36
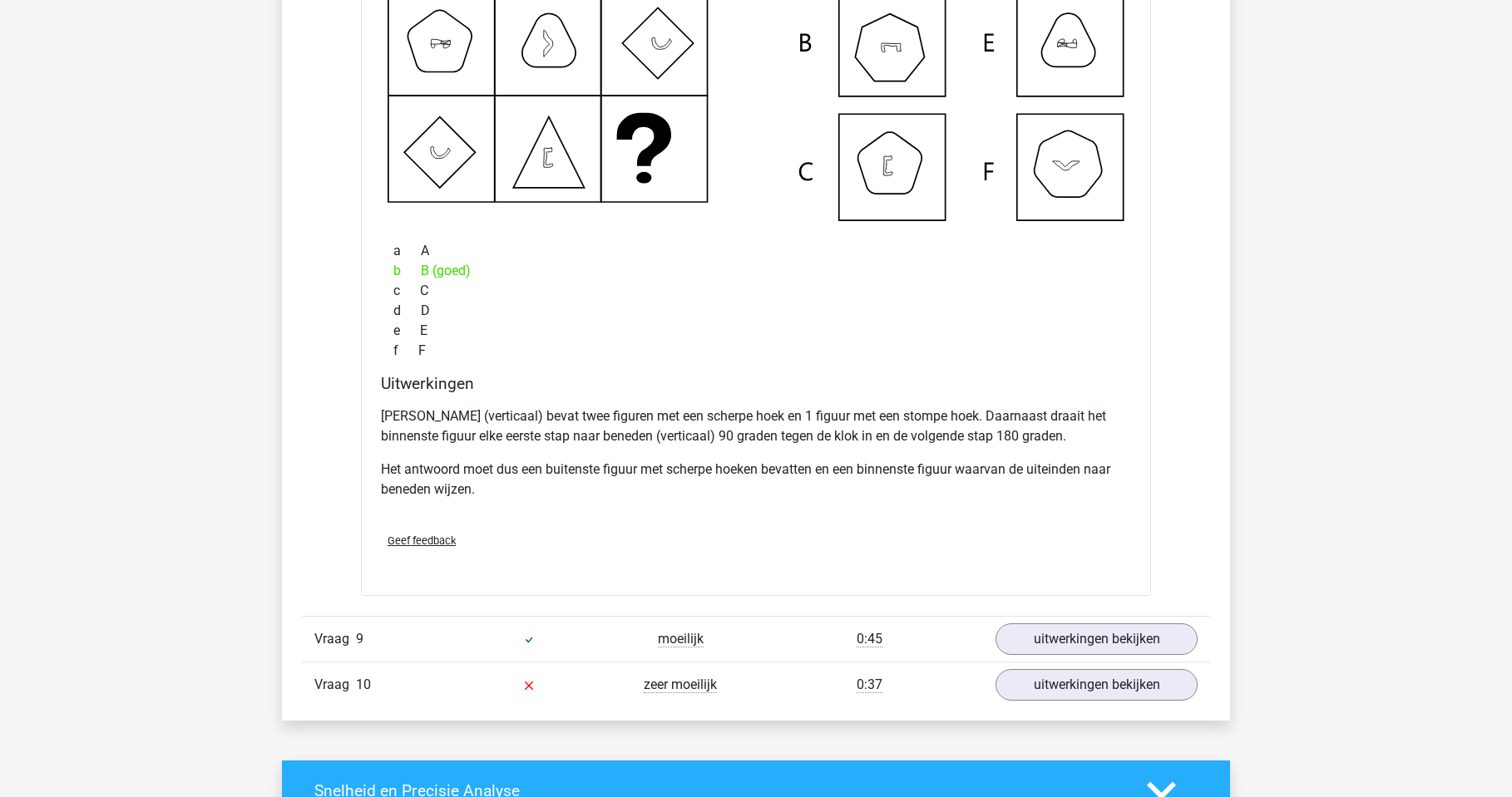
scroll to position [9311, 0]
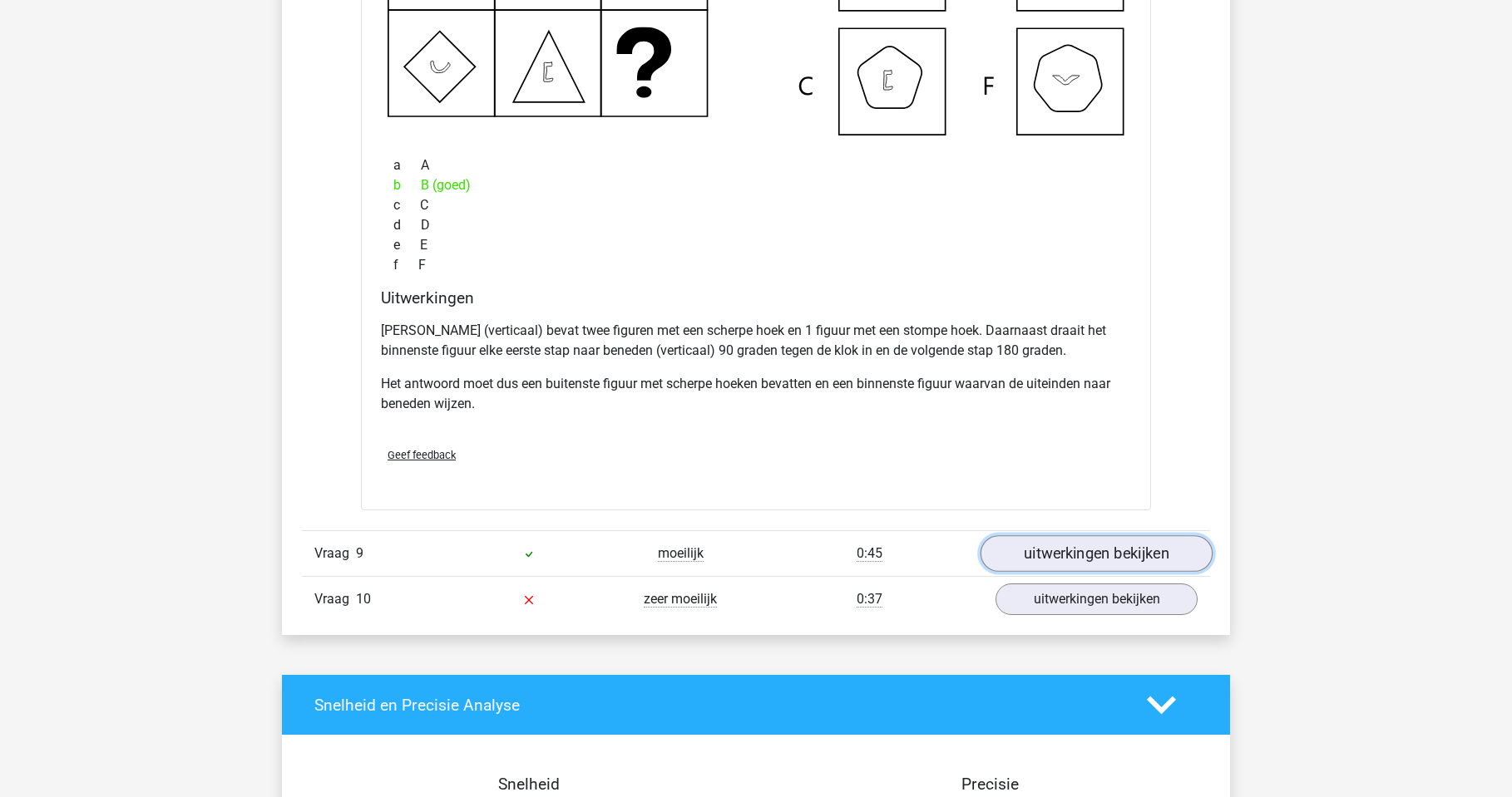
click at [1092, 547] on link "uitwerkingen bekijken" at bounding box center [1096, 553] width 232 height 36
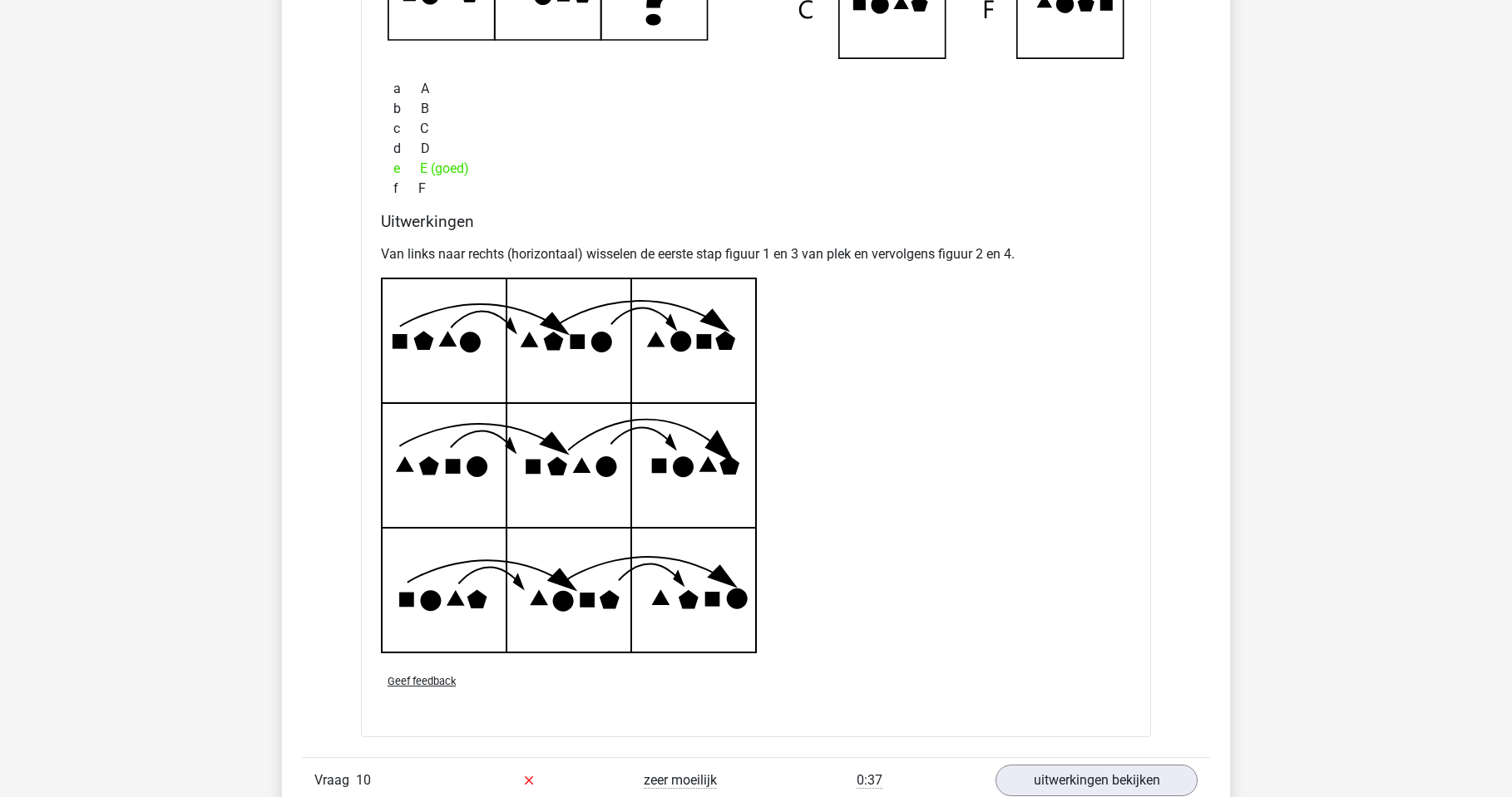
scroll to position [10476, 0]
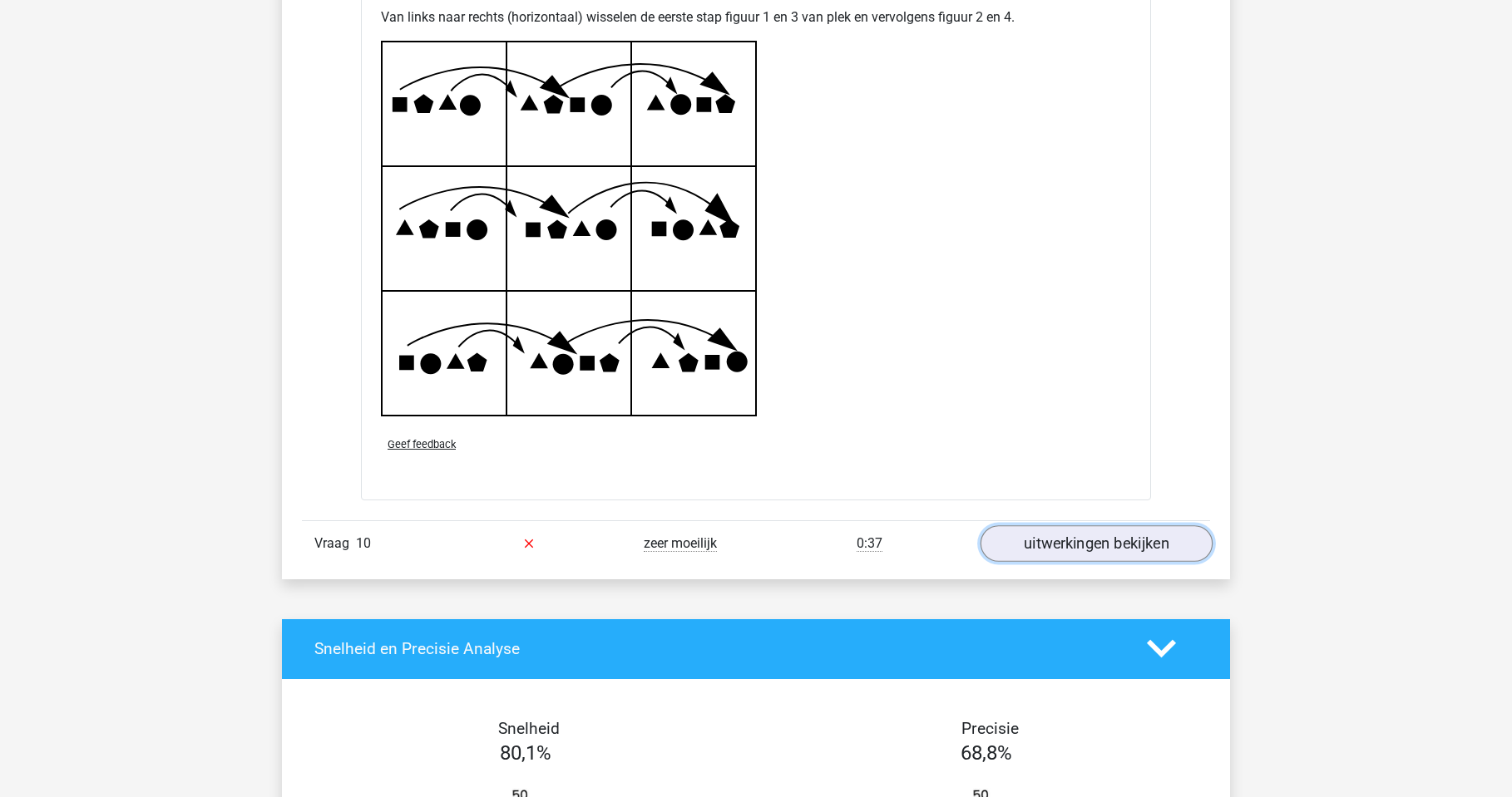
click at [1081, 542] on link "uitwerkingen bekijken" at bounding box center [1096, 543] width 232 height 36
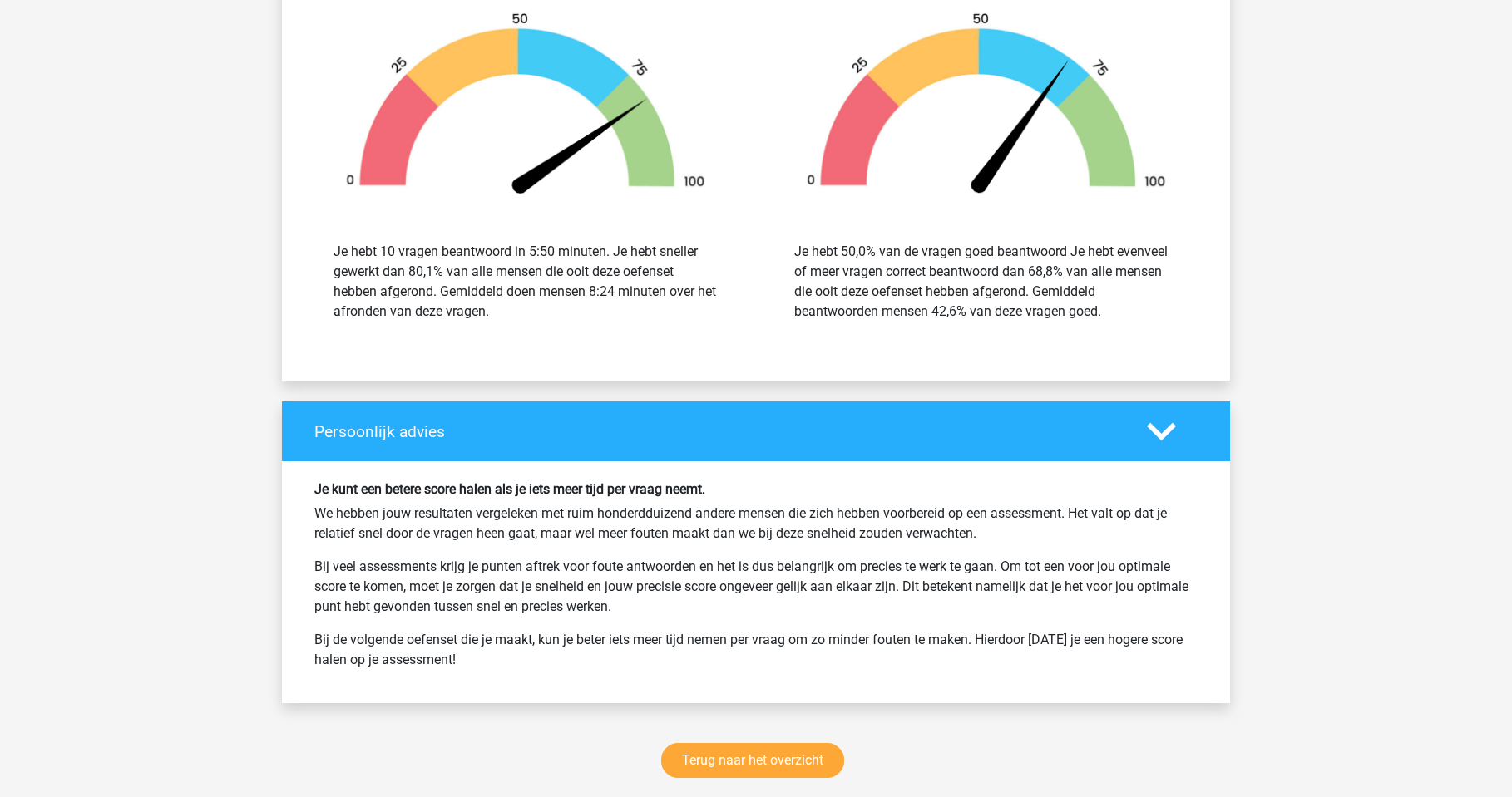
scroll to position [12139, 0]
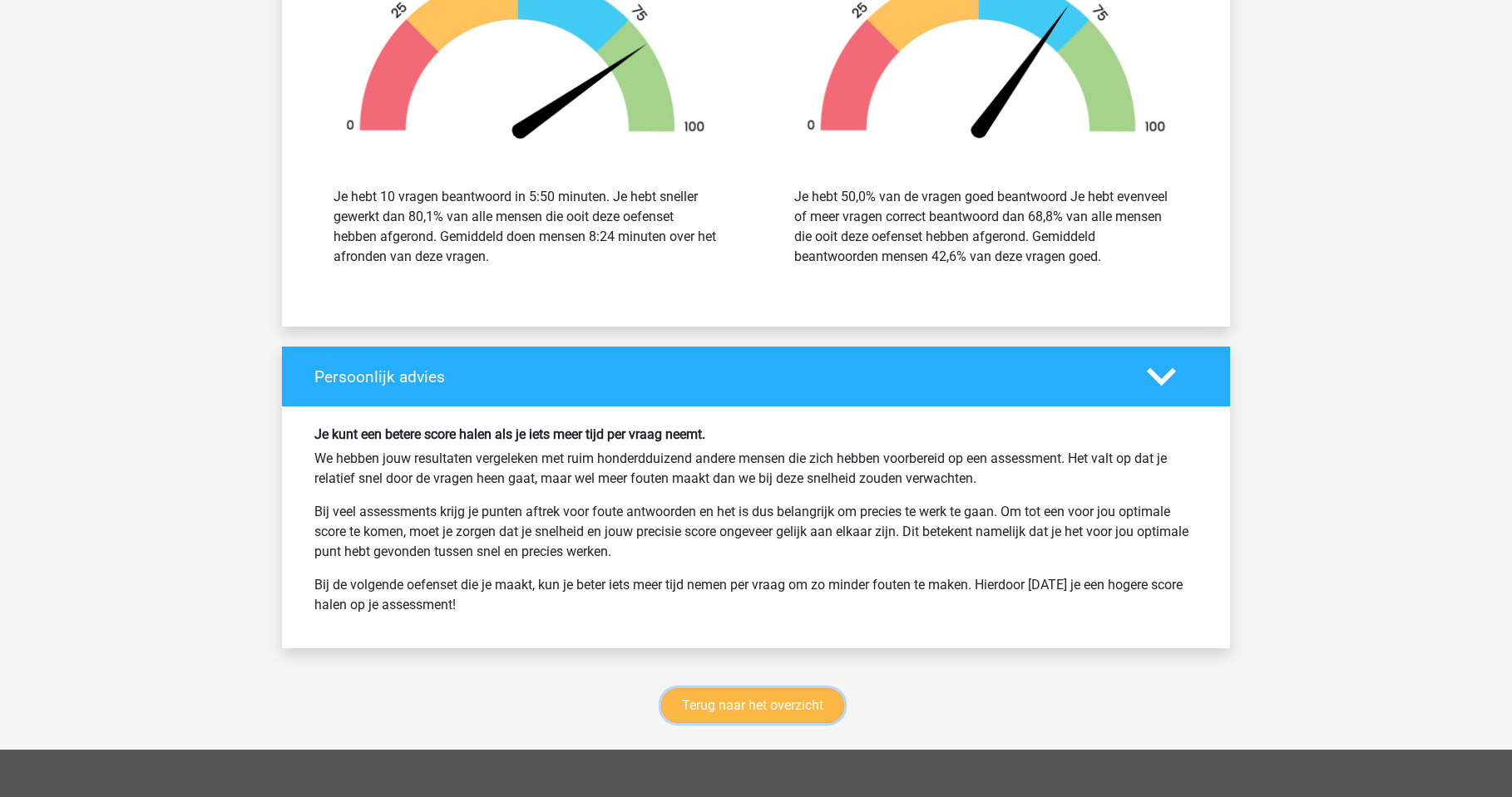
click at [746, 707] on link "Terug naar het overzicht" at bounding box center [753, 707] width 183 height 35
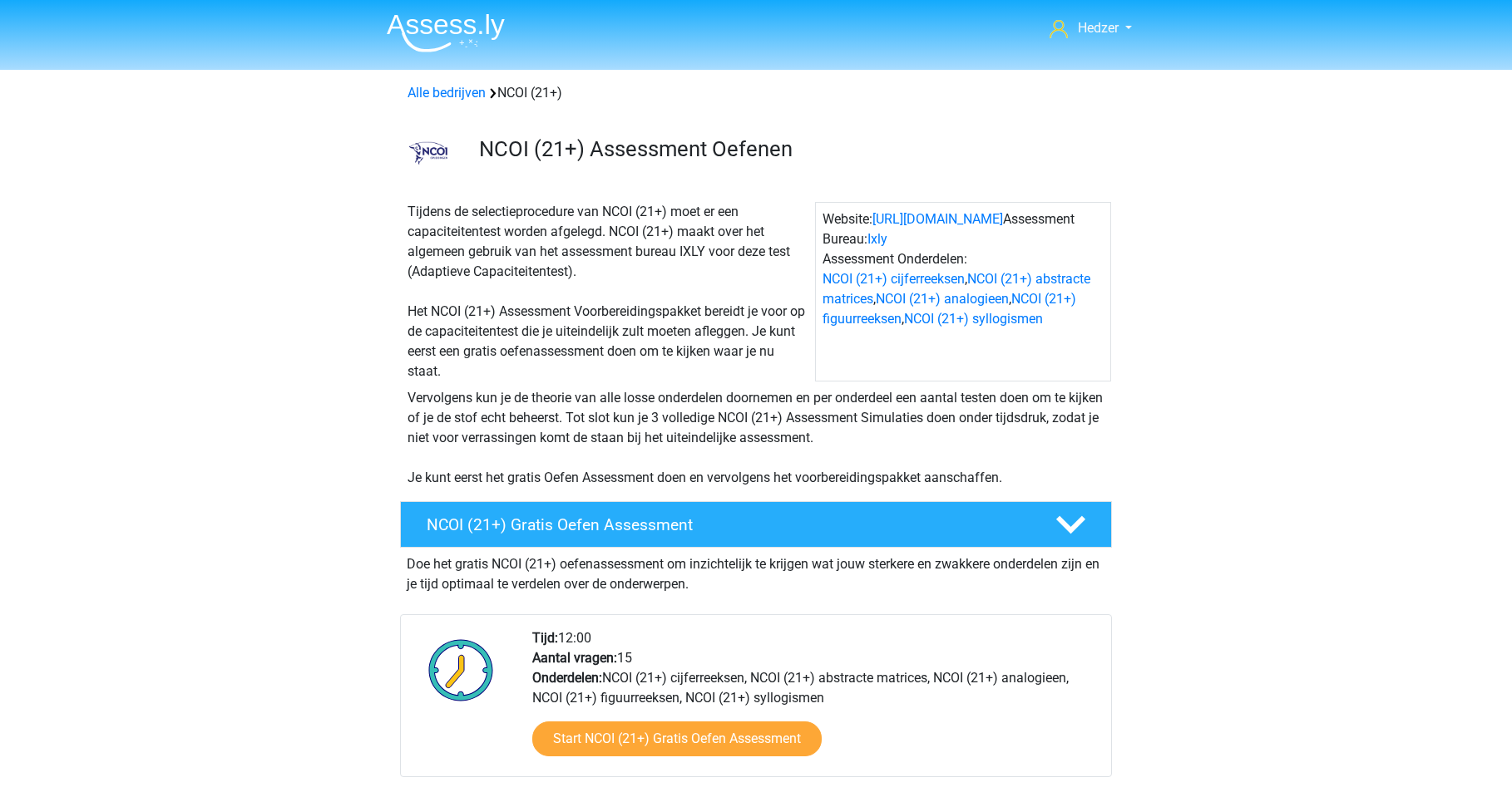
click at [410, 29] on img at bounding box center [445, 33] width 118 height 39
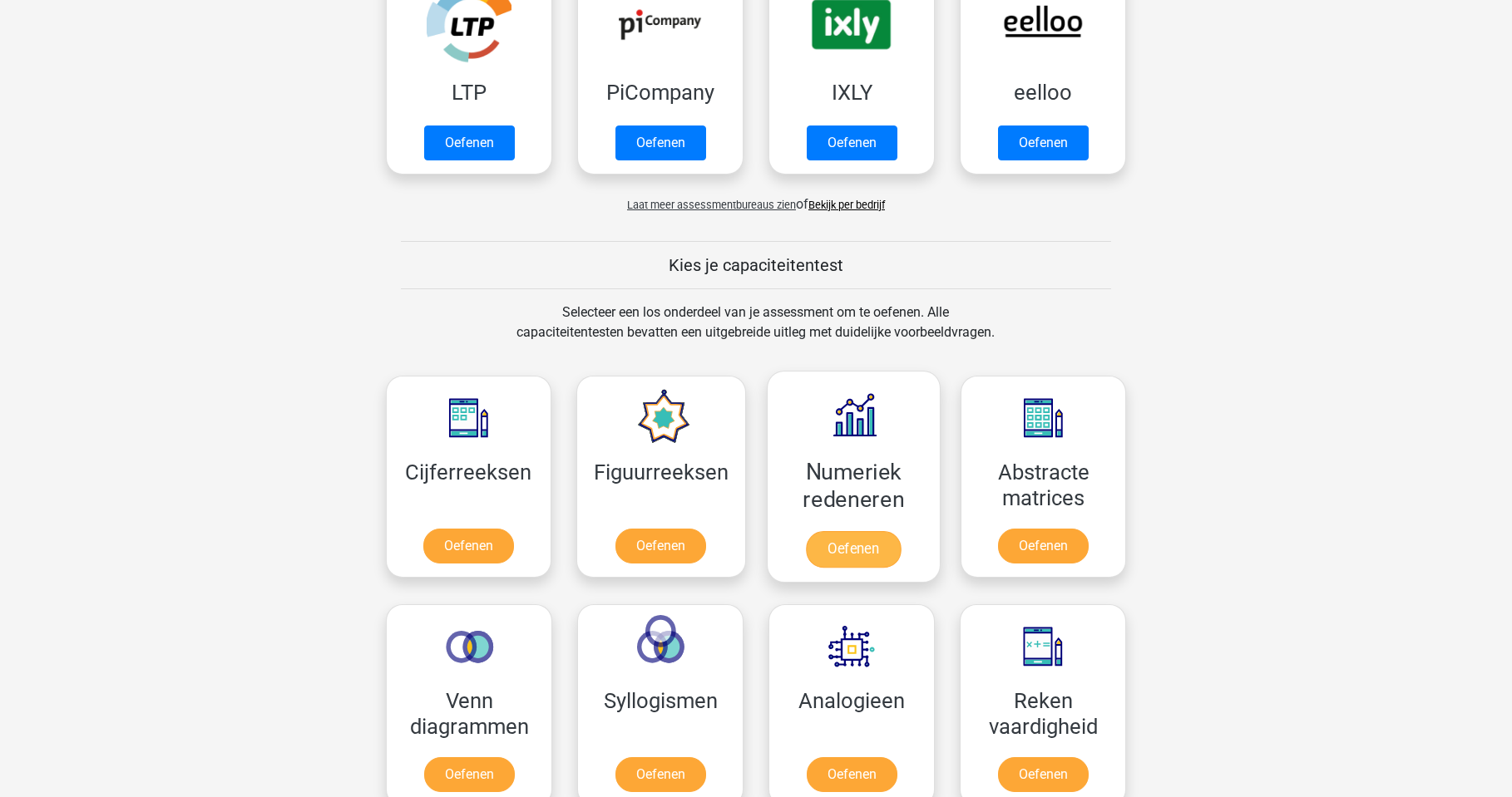
scroll to position [582, 0]
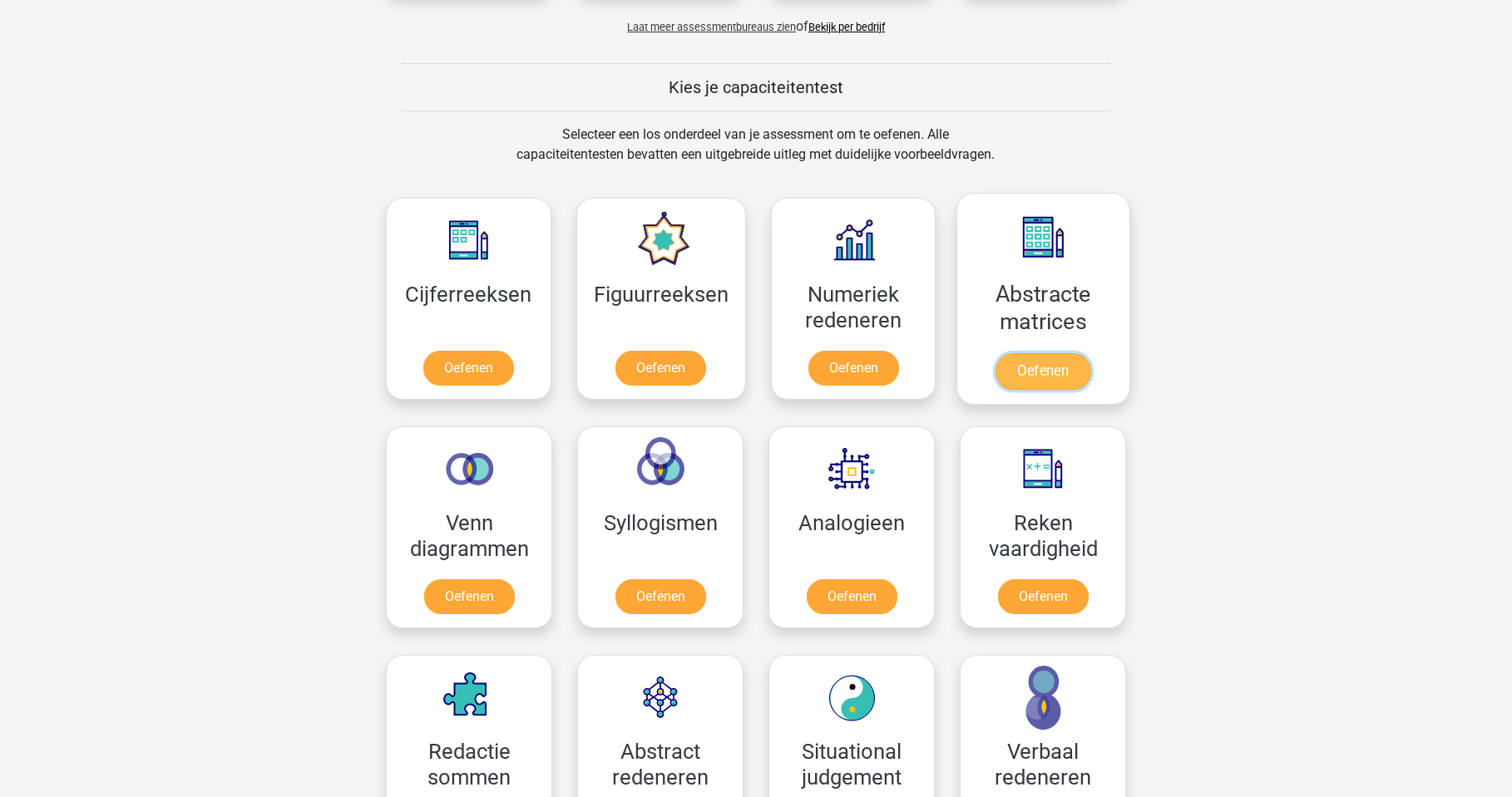
click at [1045, 375] on link "Oefenen" at bounding box center [1043, 371] width 94 height 36
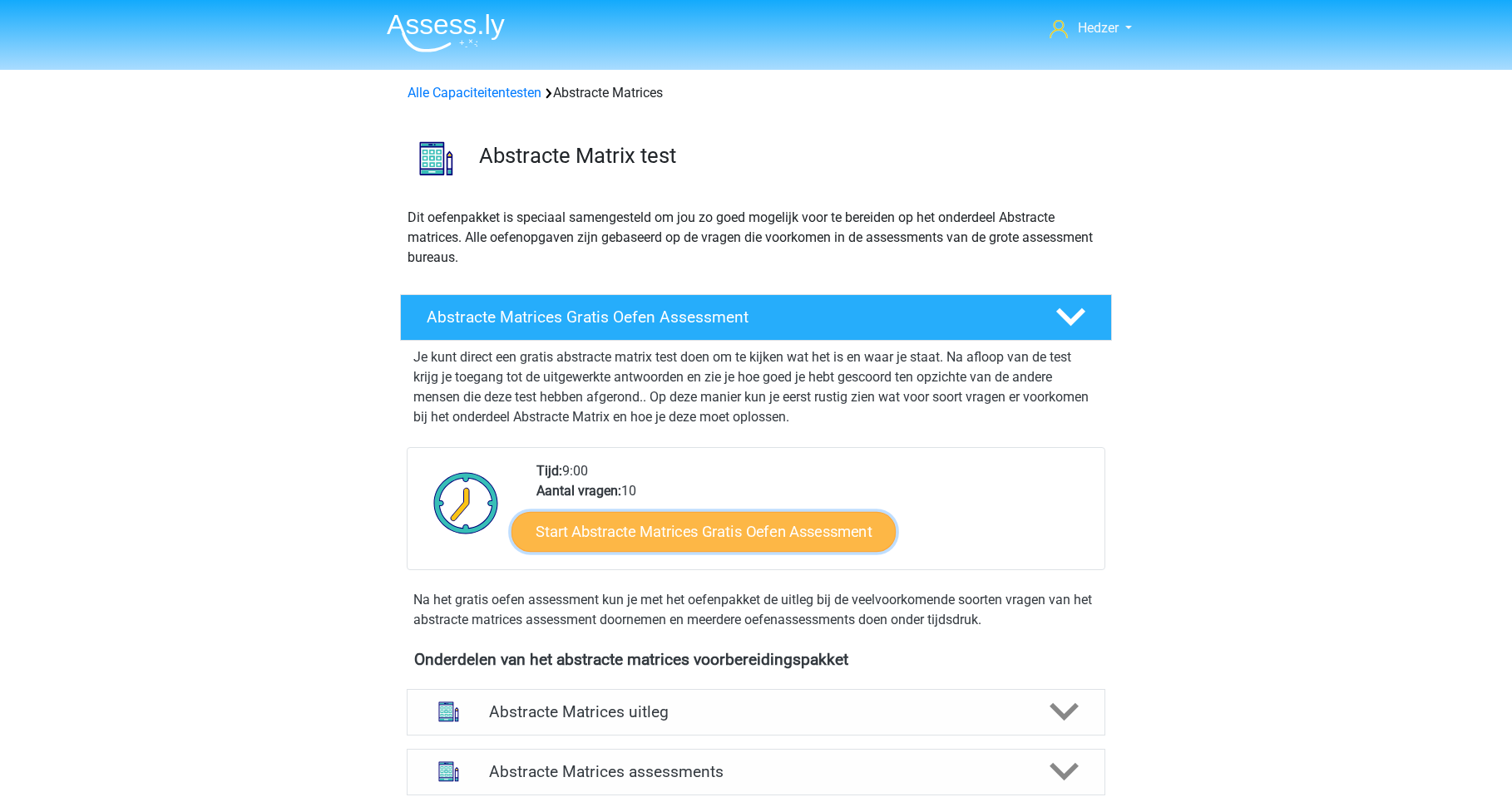
click at [847, 522] on link "Start Abstracte Matrices Gratis Oefen Assessment" at bounding box center [703, 531] width 384 height 40
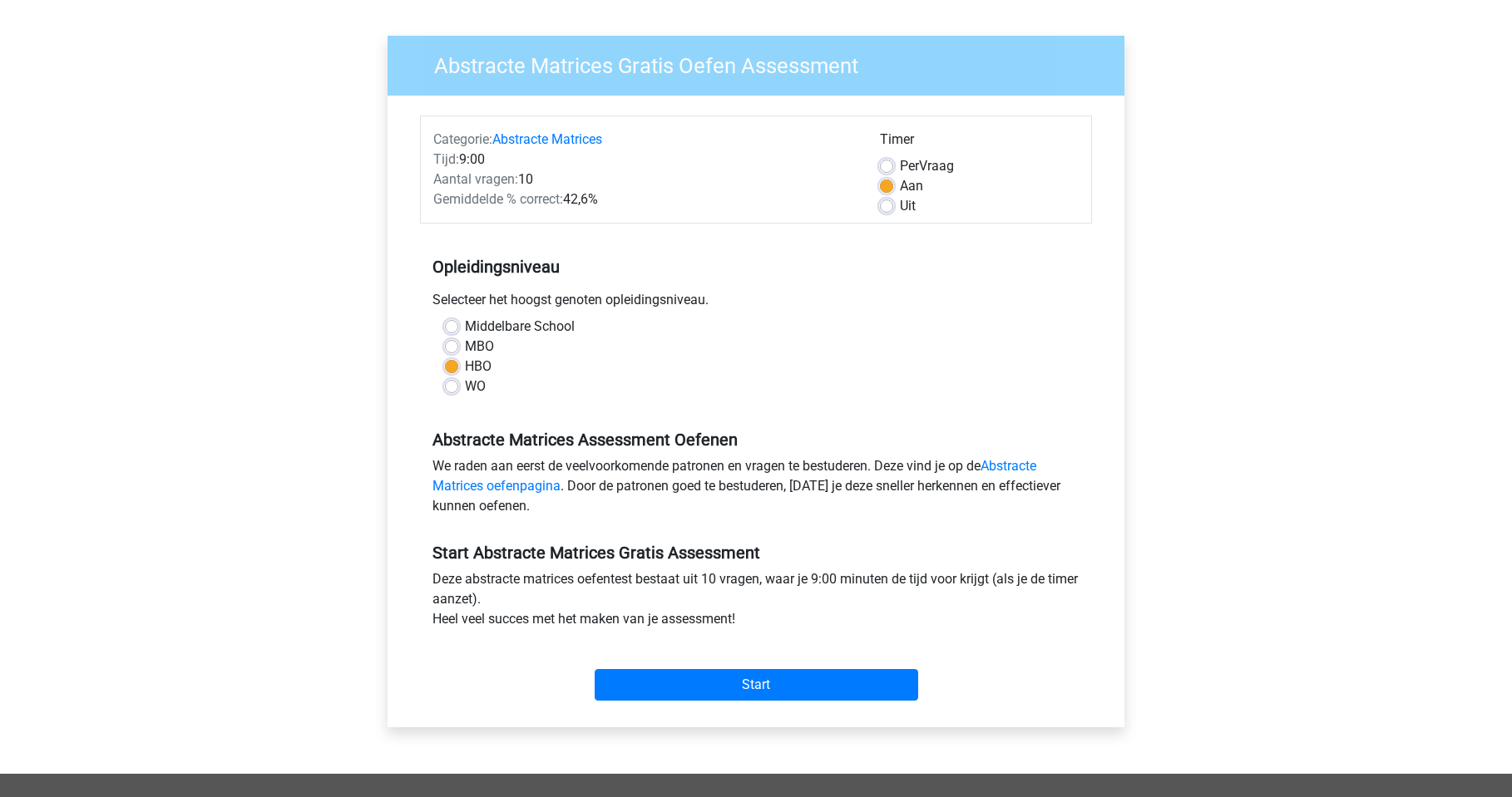
scroll to position [84, 0]
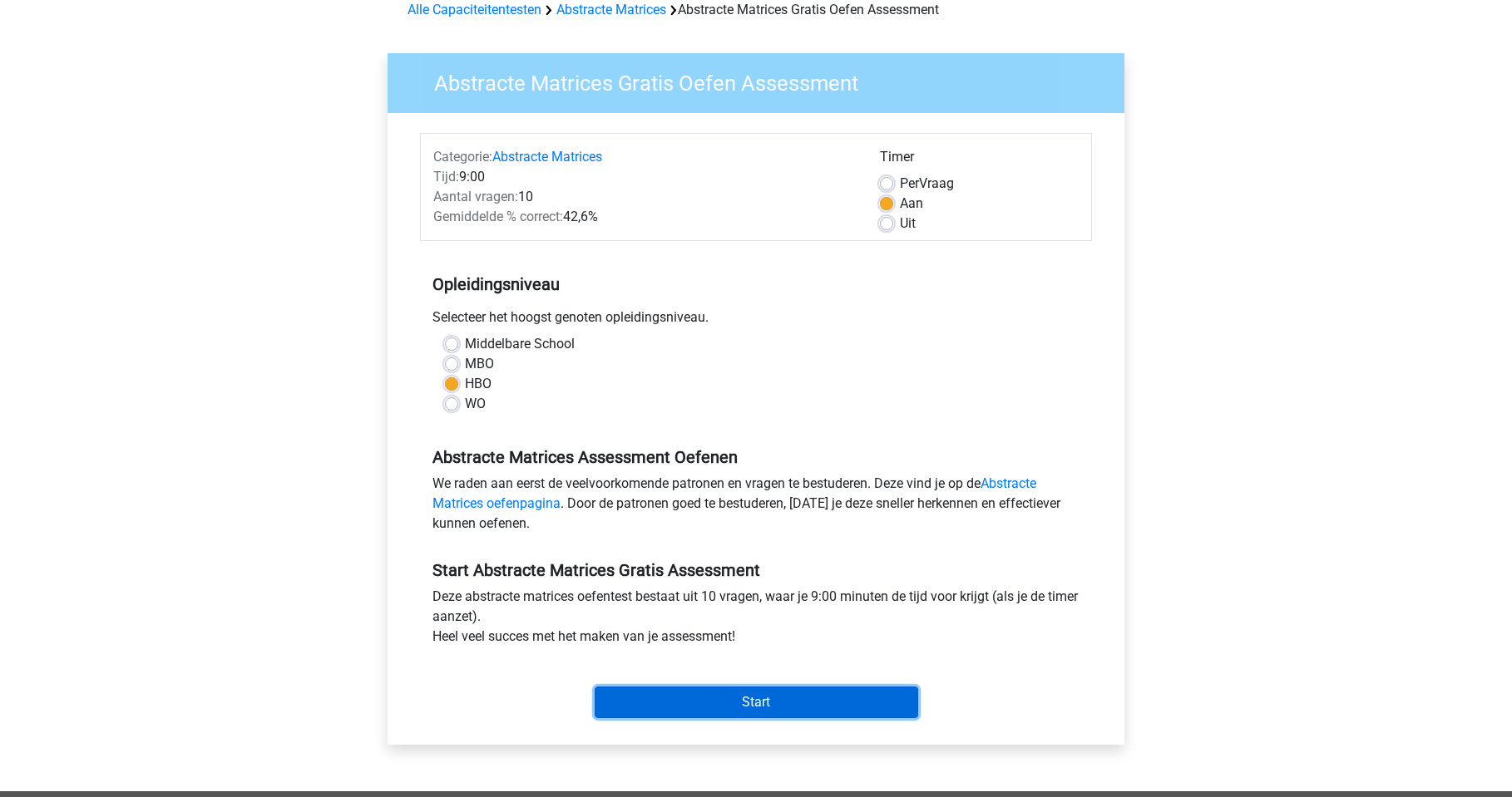
click at [786, 707] on input "Start" at bounding box center [756, 703] width 323 height 31
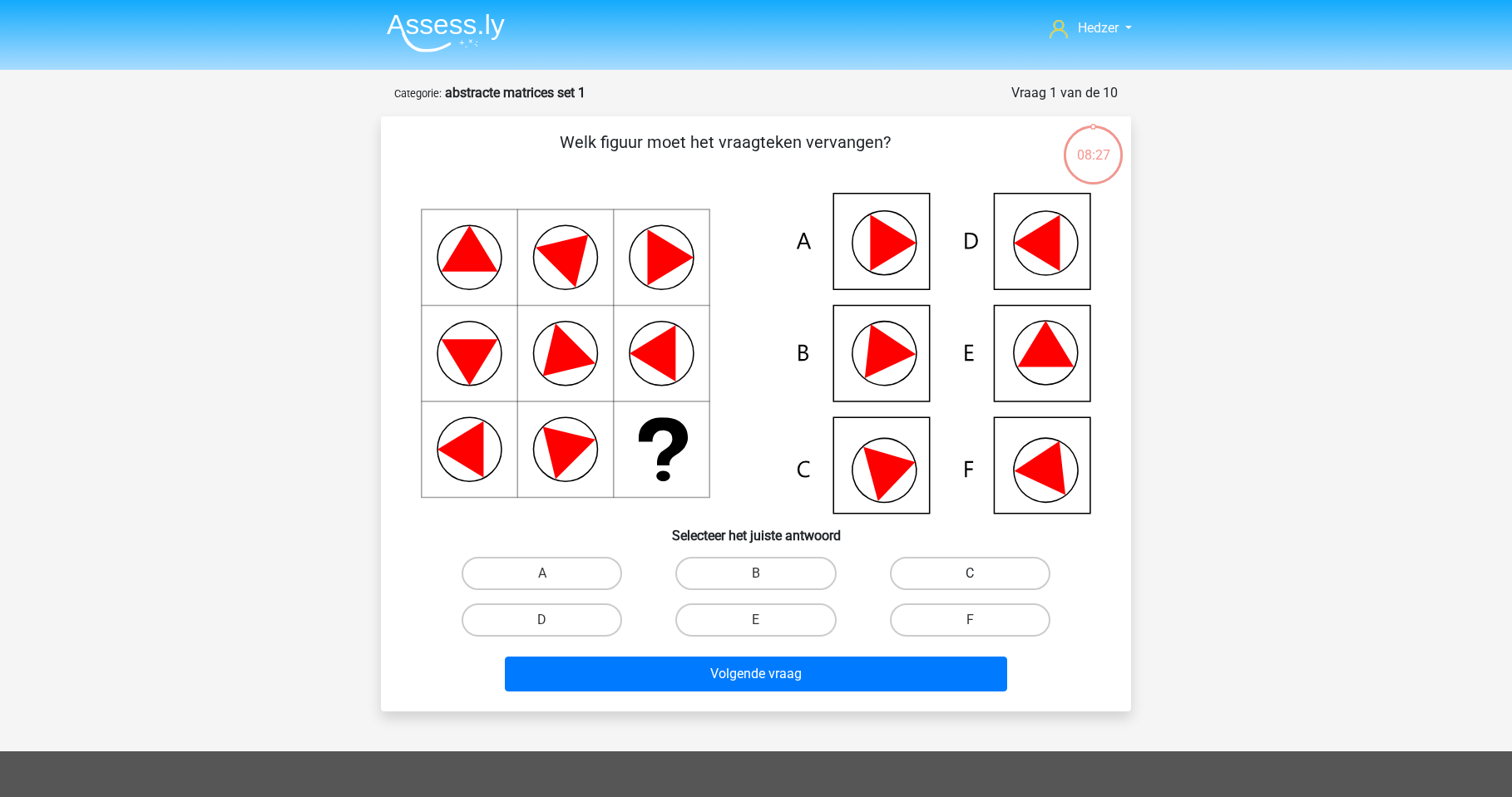
click at [937, 564] on label "C" at bounding box center [969, 574] width 160 height 33
click at [969, 574] on input "C" at bounding box center [974, 579] width 11 height 11
radio input "true"
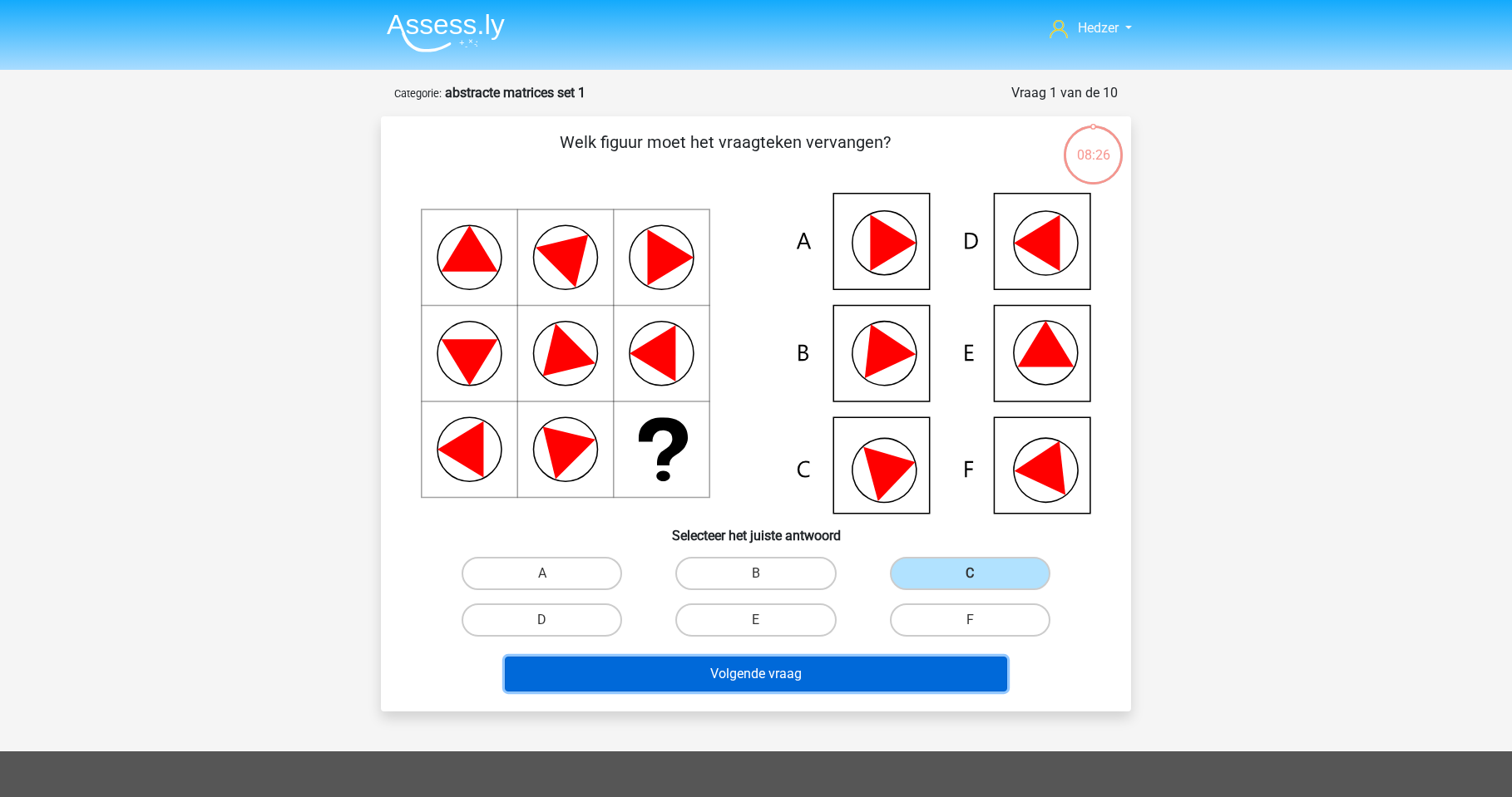
click at [854, 669] on button "Volgende vraag" at bounding box center [757, 674] width 503 height 35
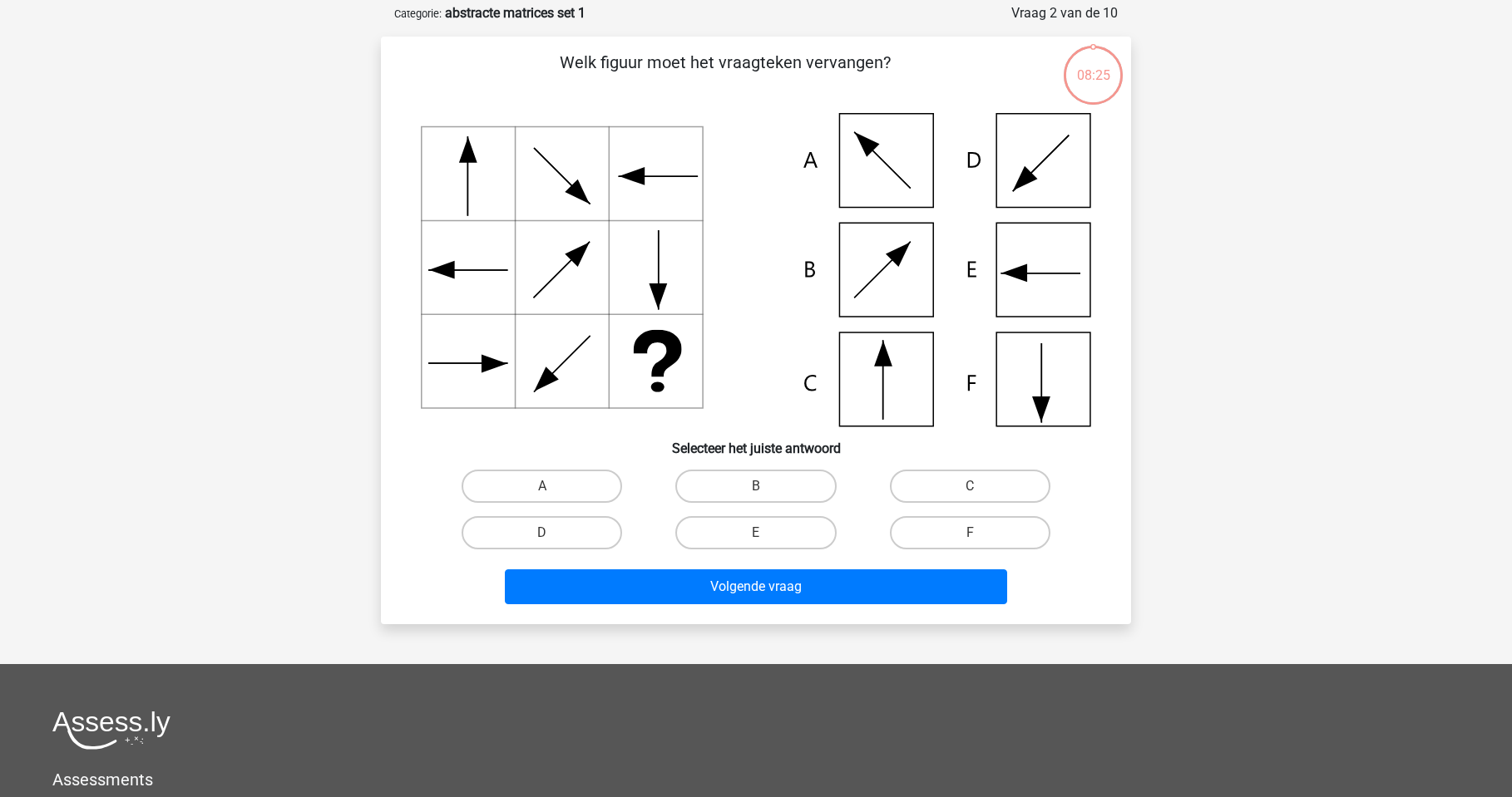
scroll to position [84, 0]
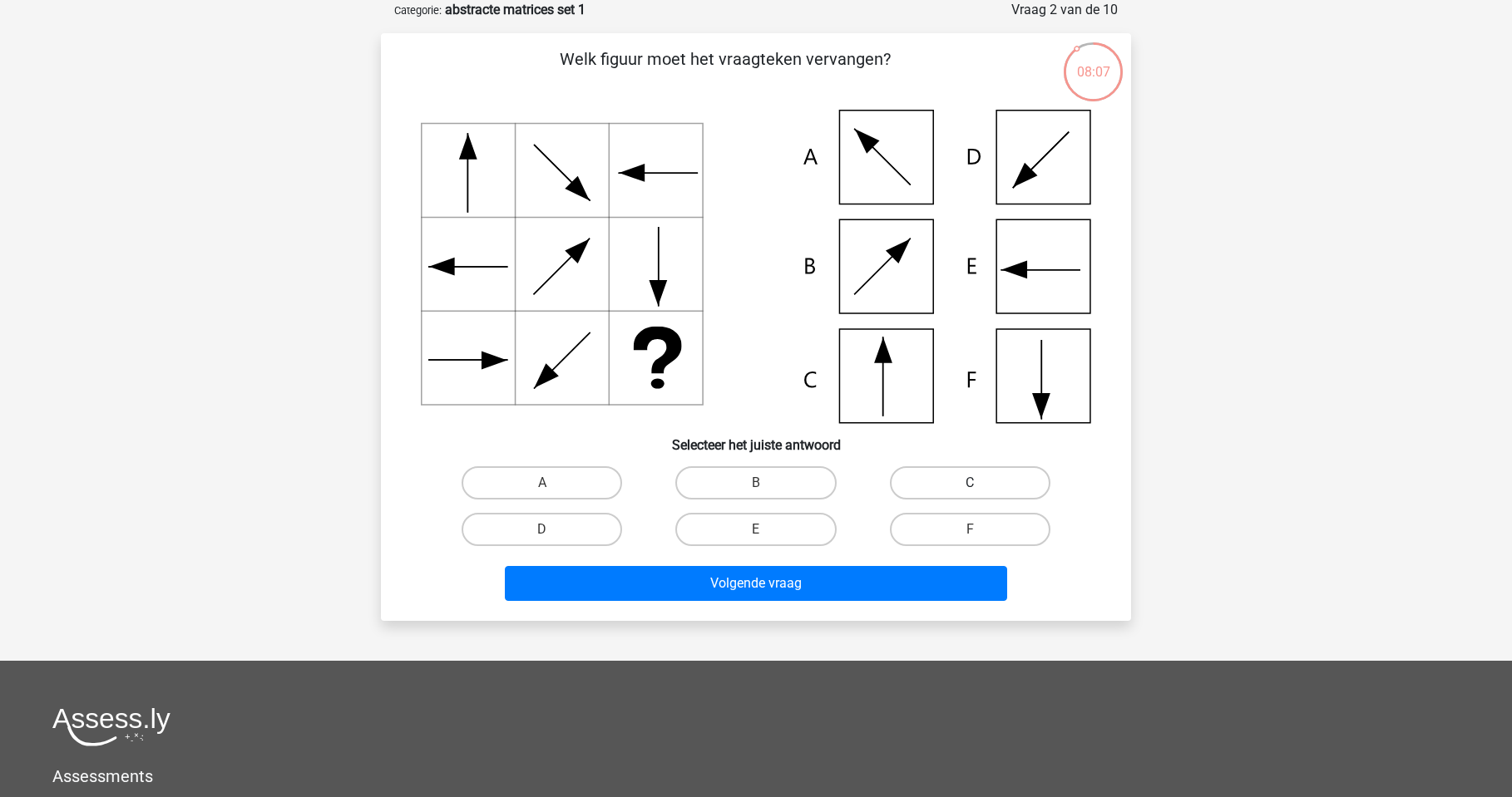
click at [949, 482] on label "C" at bounding box center [969, 484] width 160 height 33
click at [969, 484] on input "C" at bounding box center [974, 488] width 11 height 11
radio input "true"
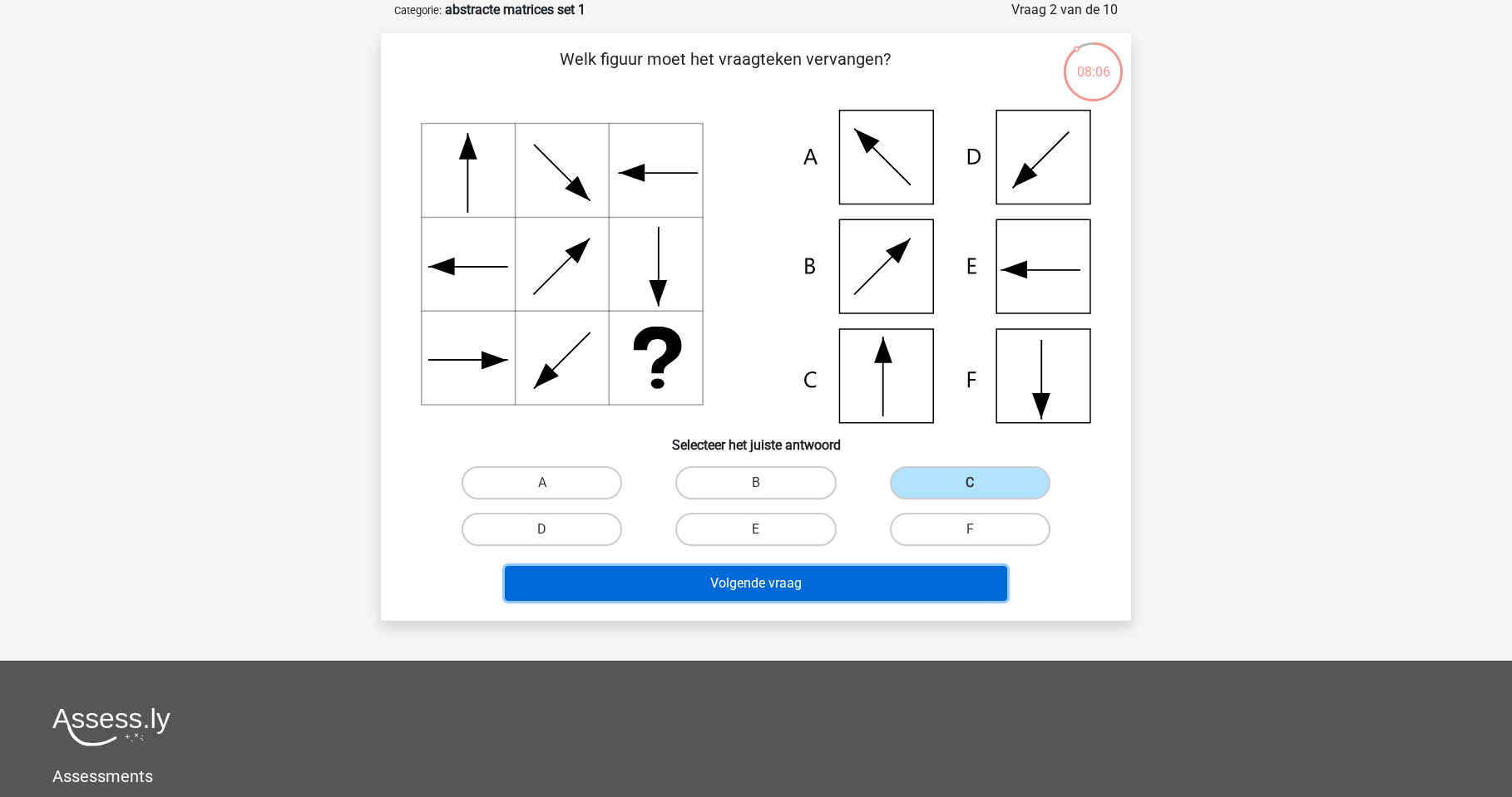
click at [852, 582] on button "Volgende vraag" at bounding box center [757, 584] width 503 height 35
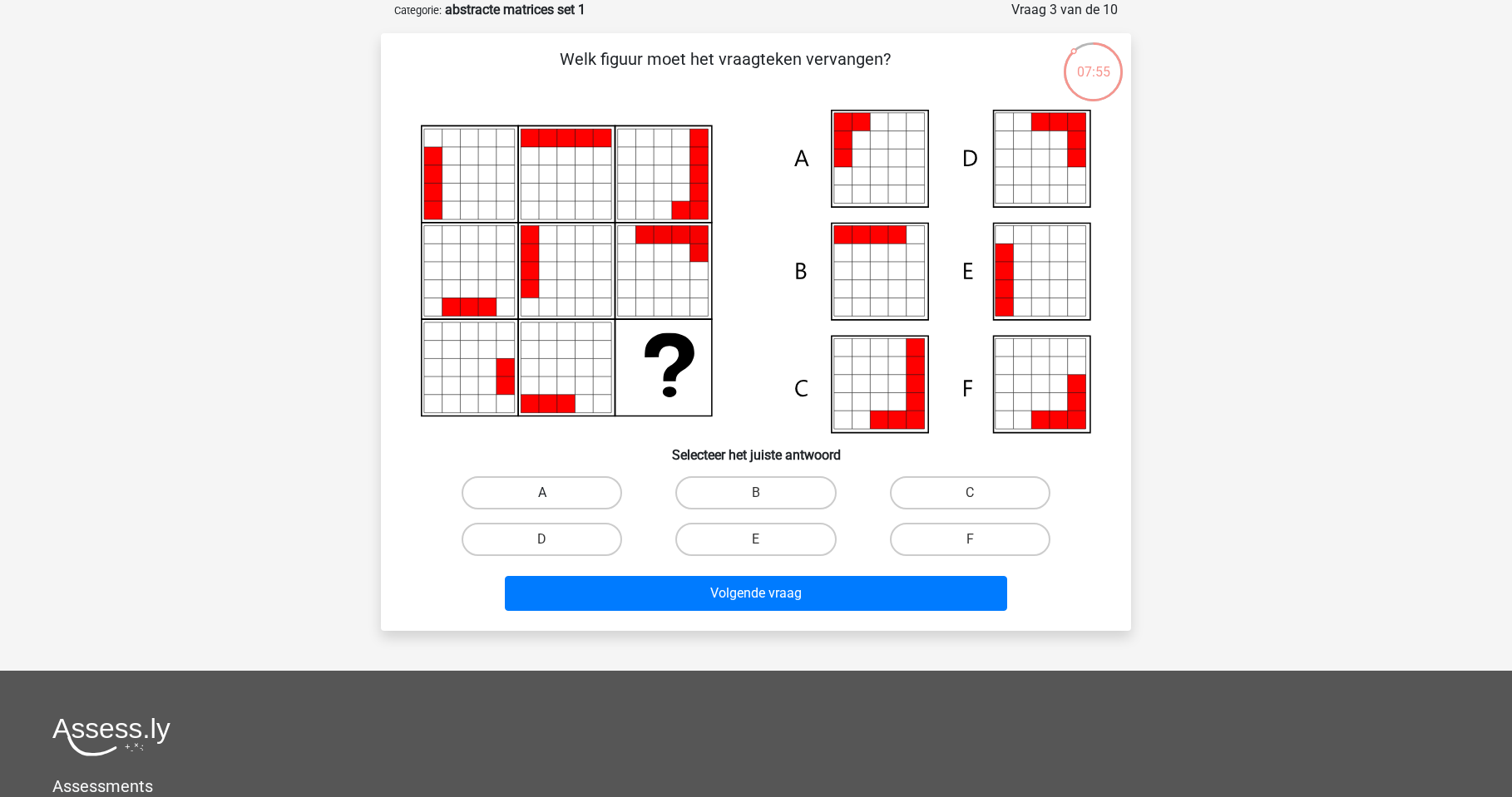
click at [551, 482] on label "A" at bounding box center [542, 493] width 160 height 33
click at [551, 493] on input "A" at bounding box center [548, 498] width 11 height 11
radio input "true"
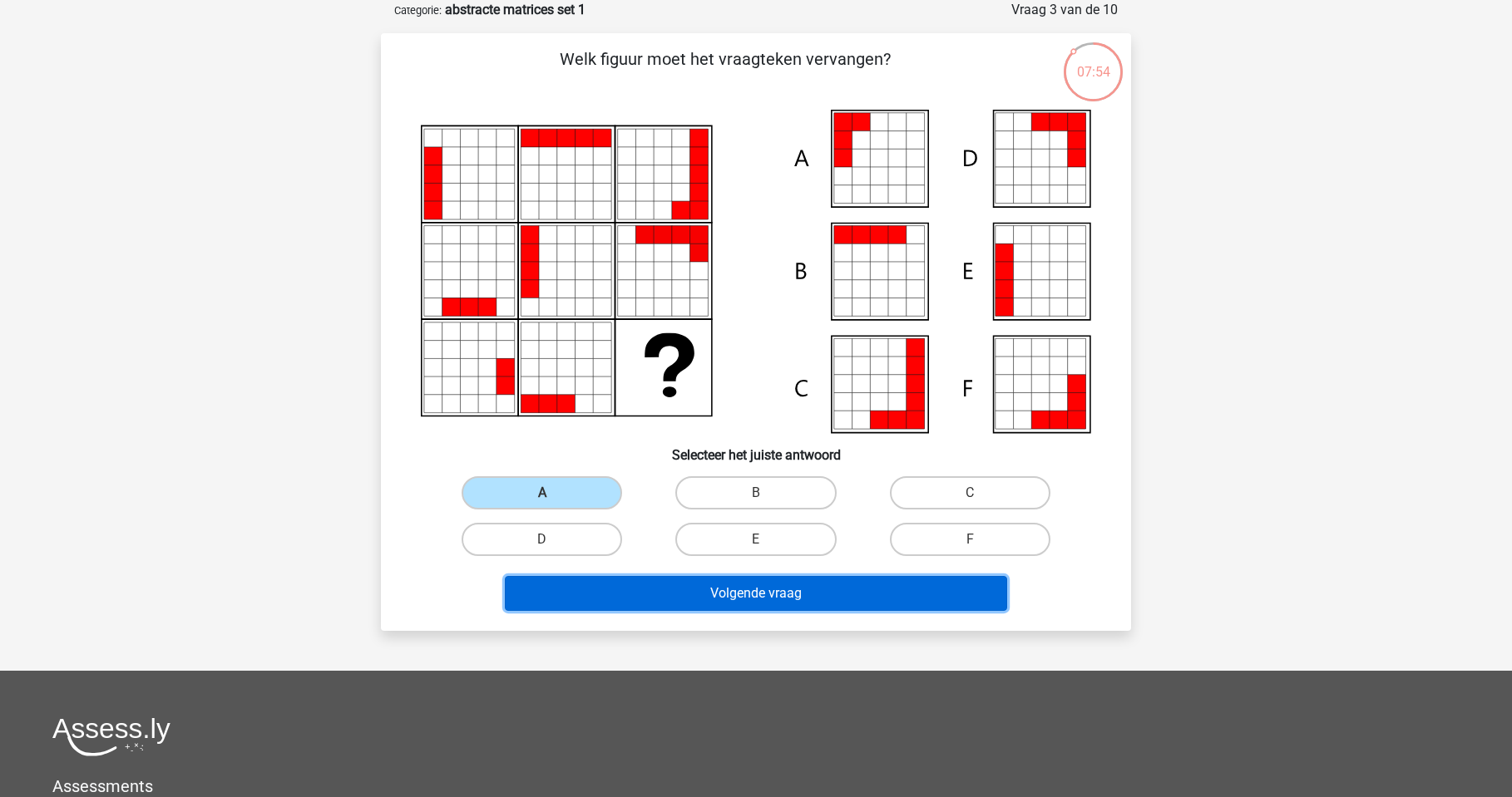
click at [677, 582] on button "Volgende vraag" at bounding box center [757, 594] width 503 height 35
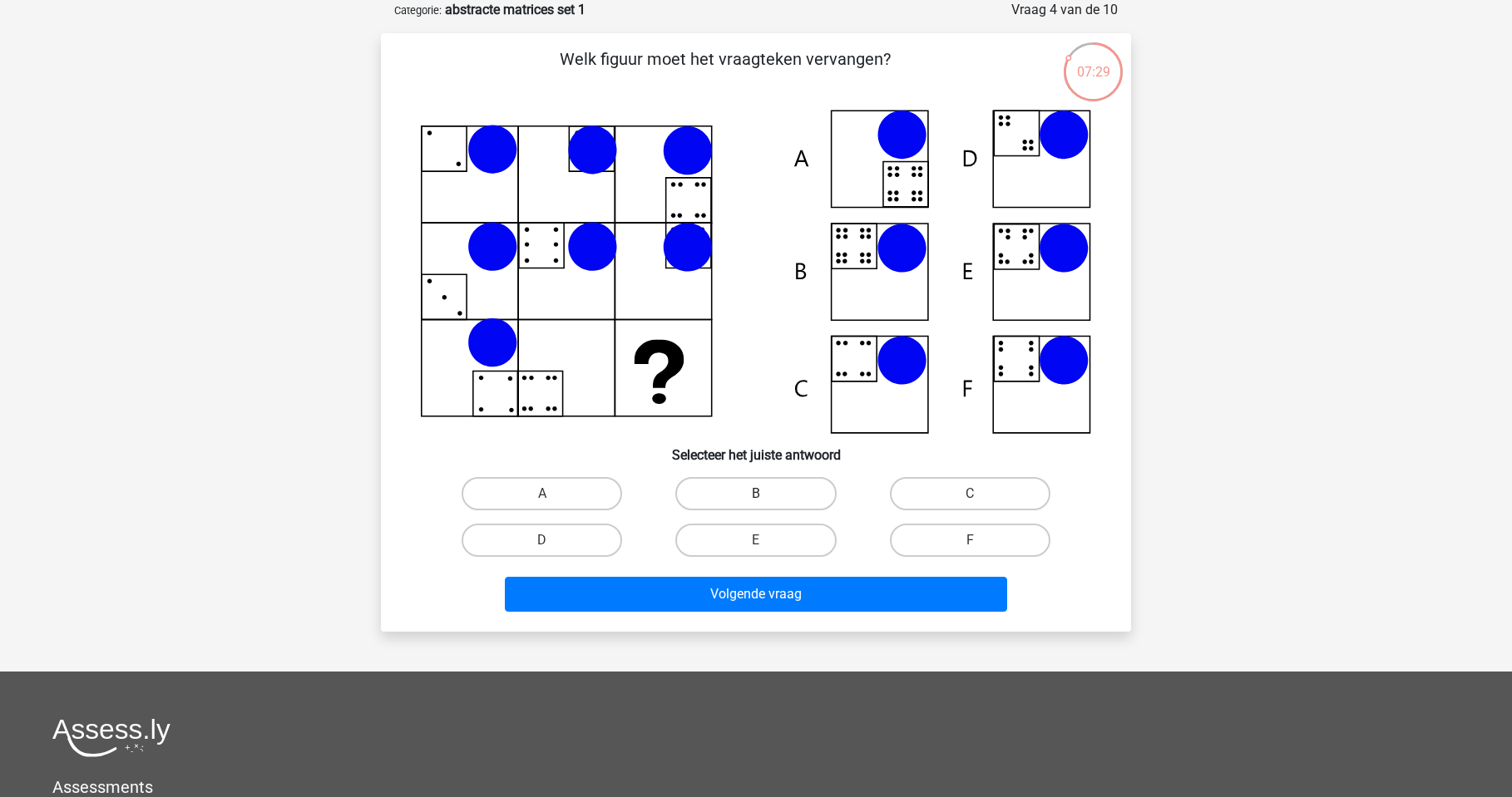
click at [759, 484] on label "B" at bounding box center [755, 494] width 160 height 33
click at [759, 494] on input "B" at bounding box center [761, 499] width 11 height 11
radio input "true"
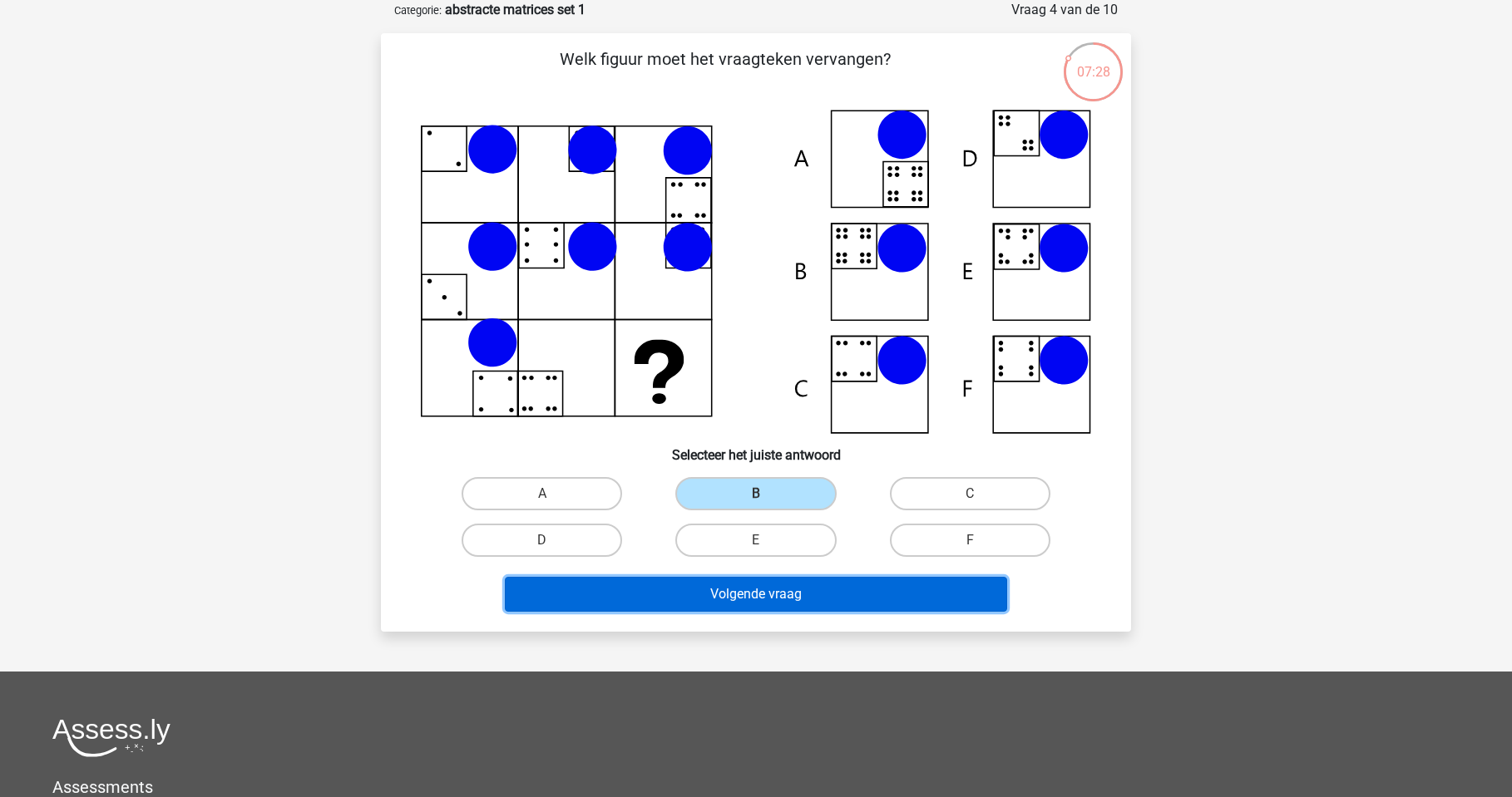
click at [785, 597] on button "Volgende vraag" at bounding box center [757, 595] width 503 height 35
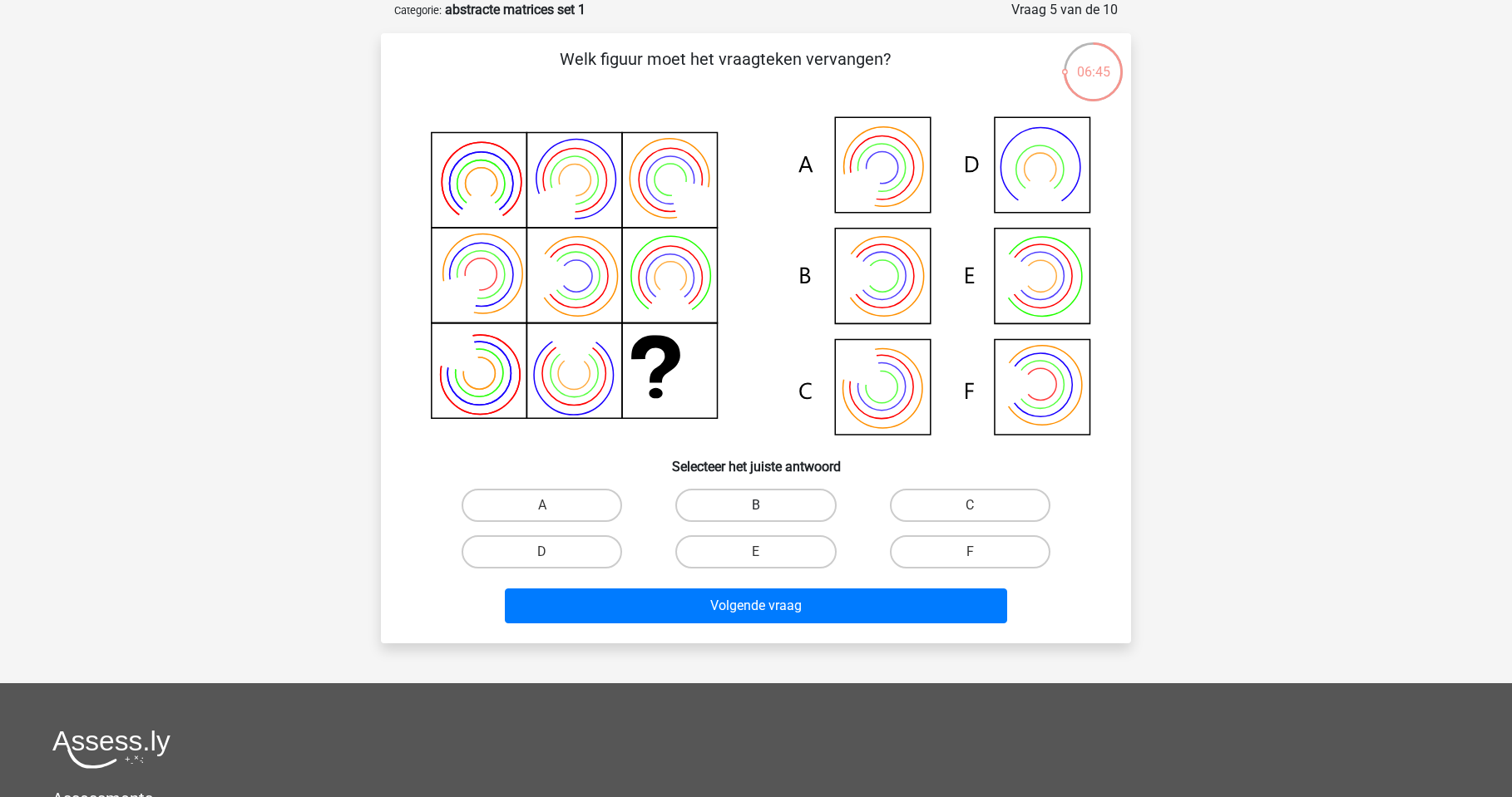
click at [789, 496] on label "B" at bounding box center [755, 505] width 160 height 33
click at [767, 505] on input "B" at bounding box center [761, 510] width 11 height 11
radio input "true"
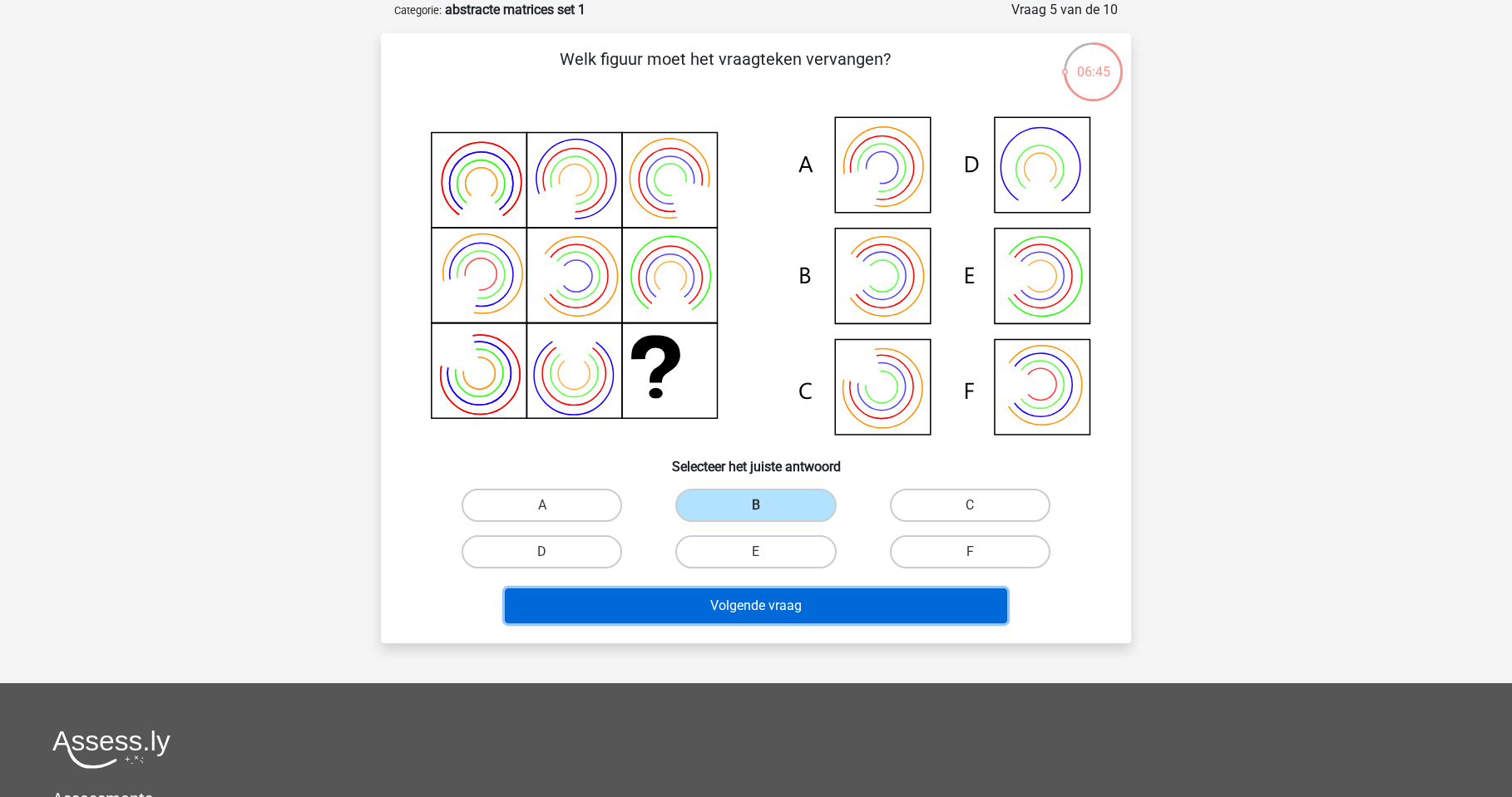
click at [761, 593] on button "Volgende vraag" at bounding box center [757, 606] width 503 height 35
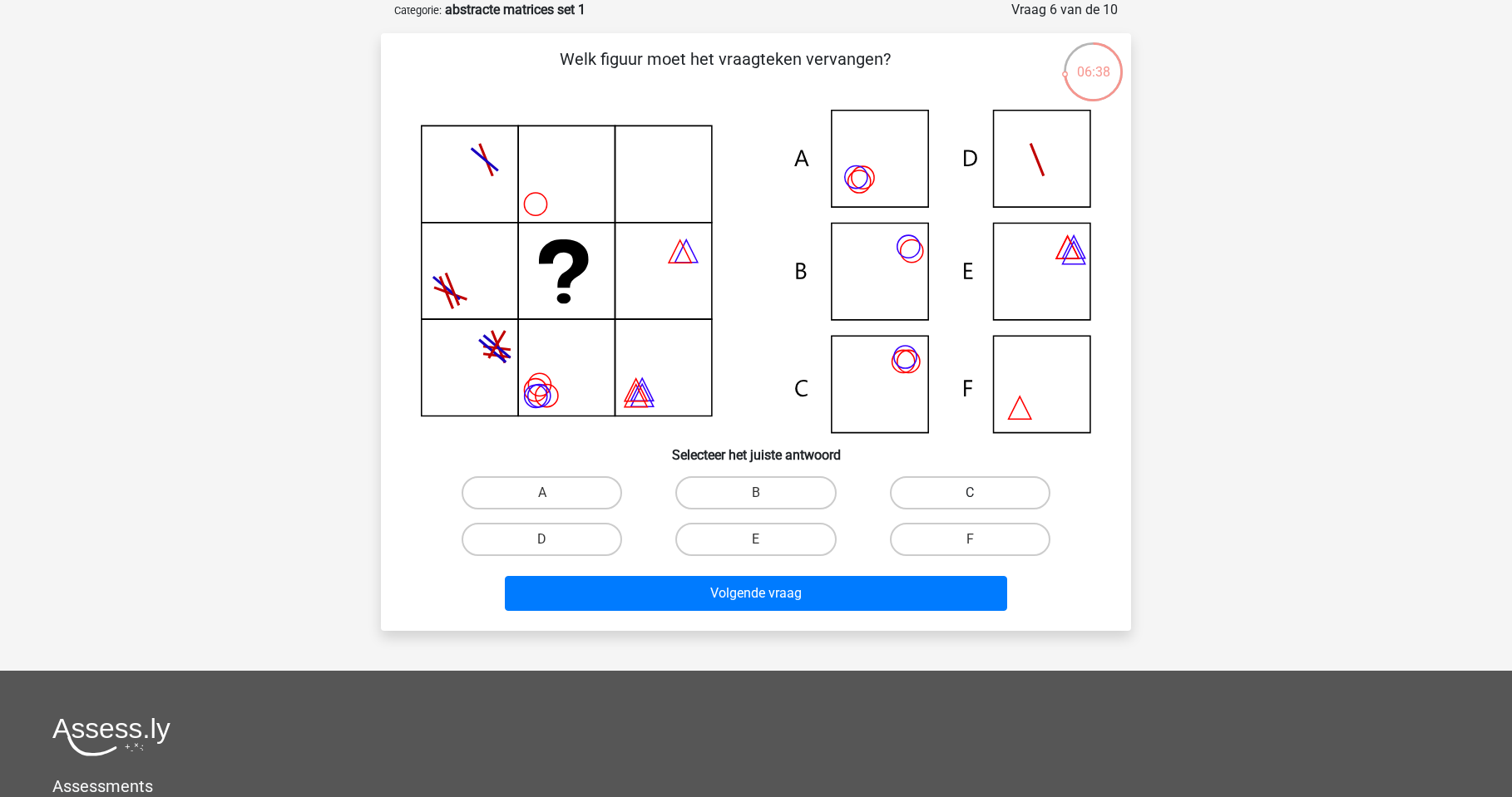
click at [922, 493] on label "C" at bounding box center [969, 493] width 160 height 33
click at [969, 493] on input "C" at bounding box center [974, 498] width 11 height 11
radio input "true"
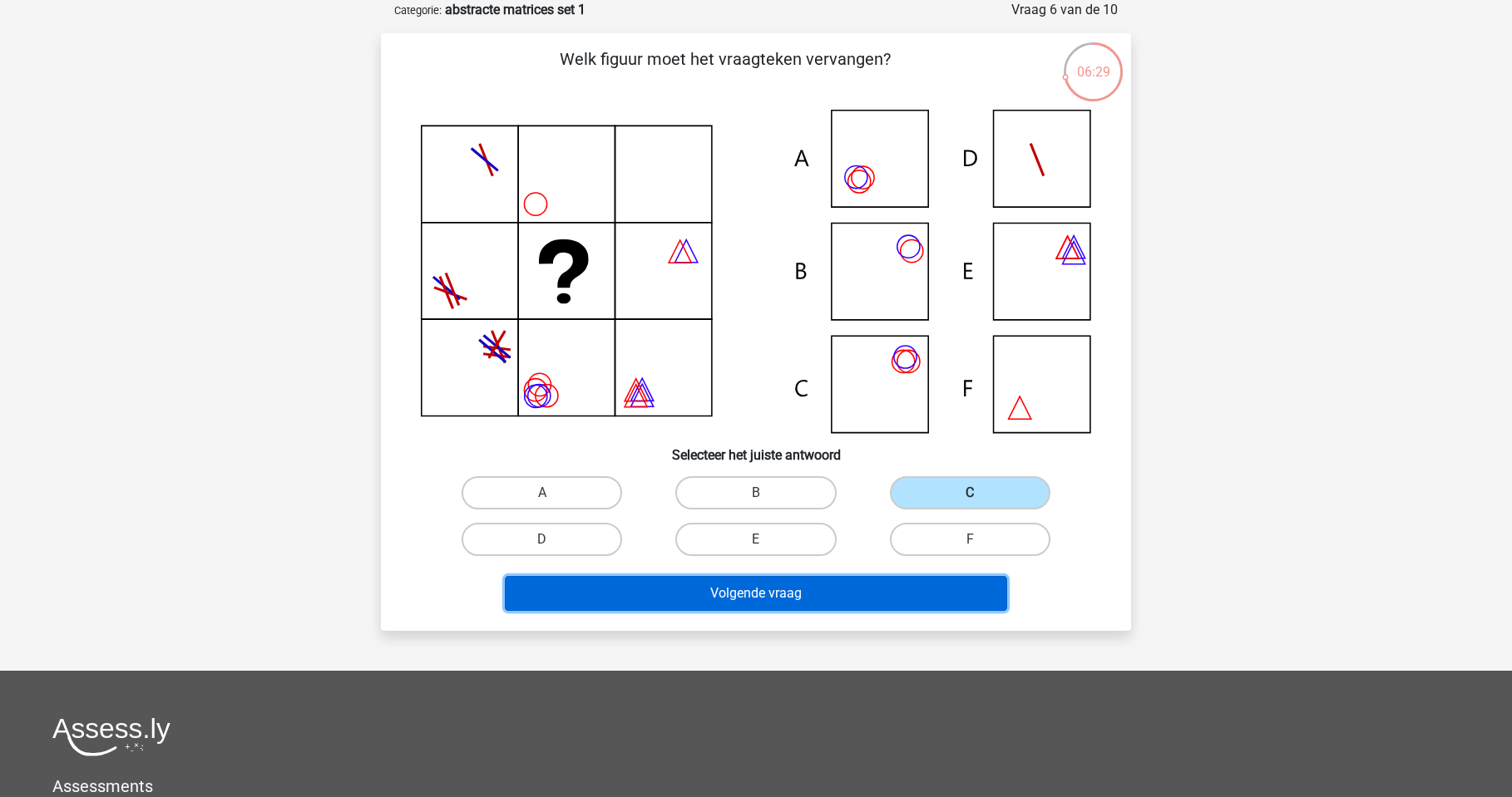
click at [753, 601] on button "Volgende vraag" at bounding box center [757, 594] width 503 height 35
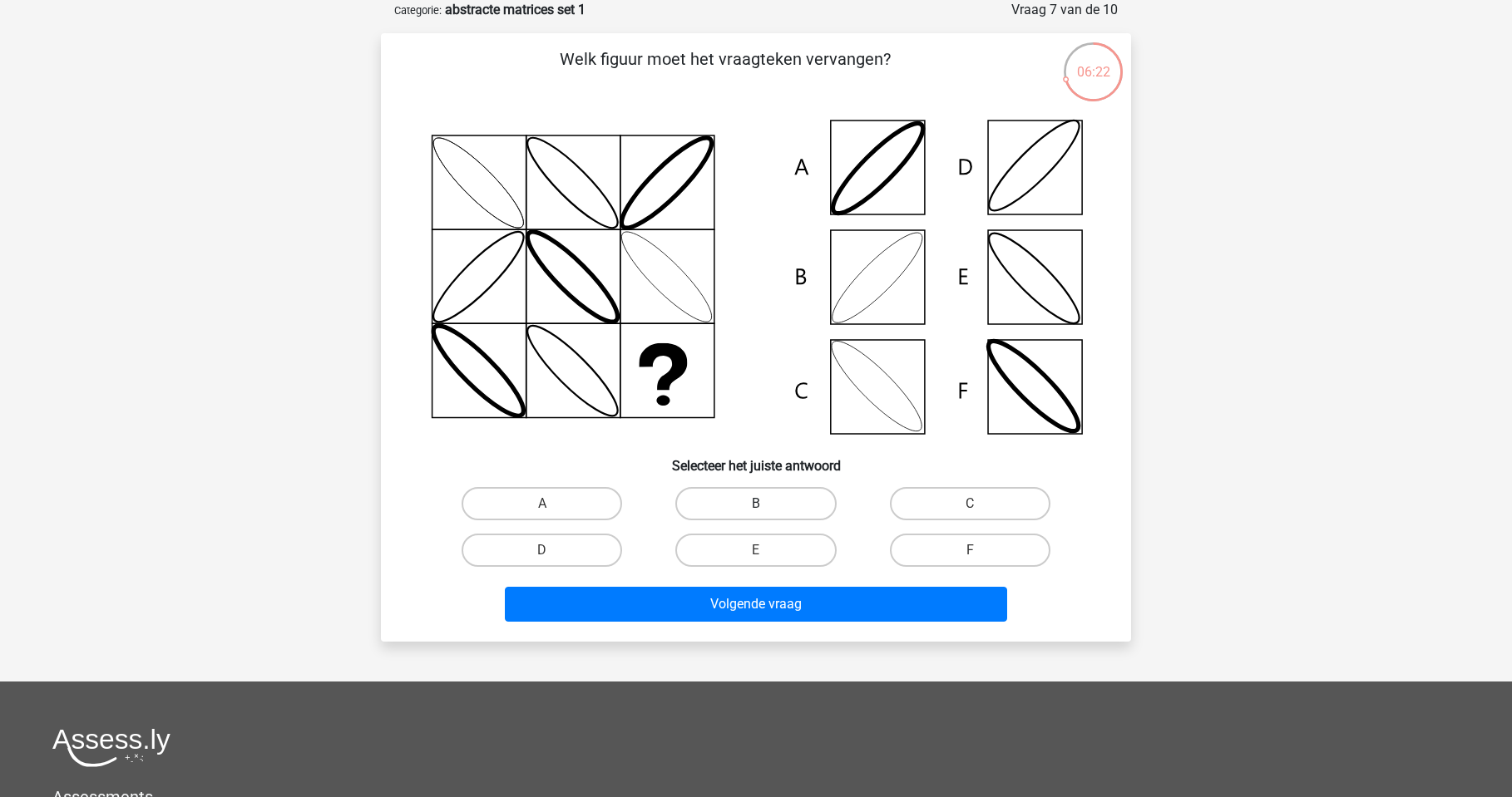
click at [741, 494] on label "B" at bounding box center [755, 504] width 160 height 33
click at [756, 504] on input "B" at bounding box center [761, 509] width 11 height 11
radio input "true"
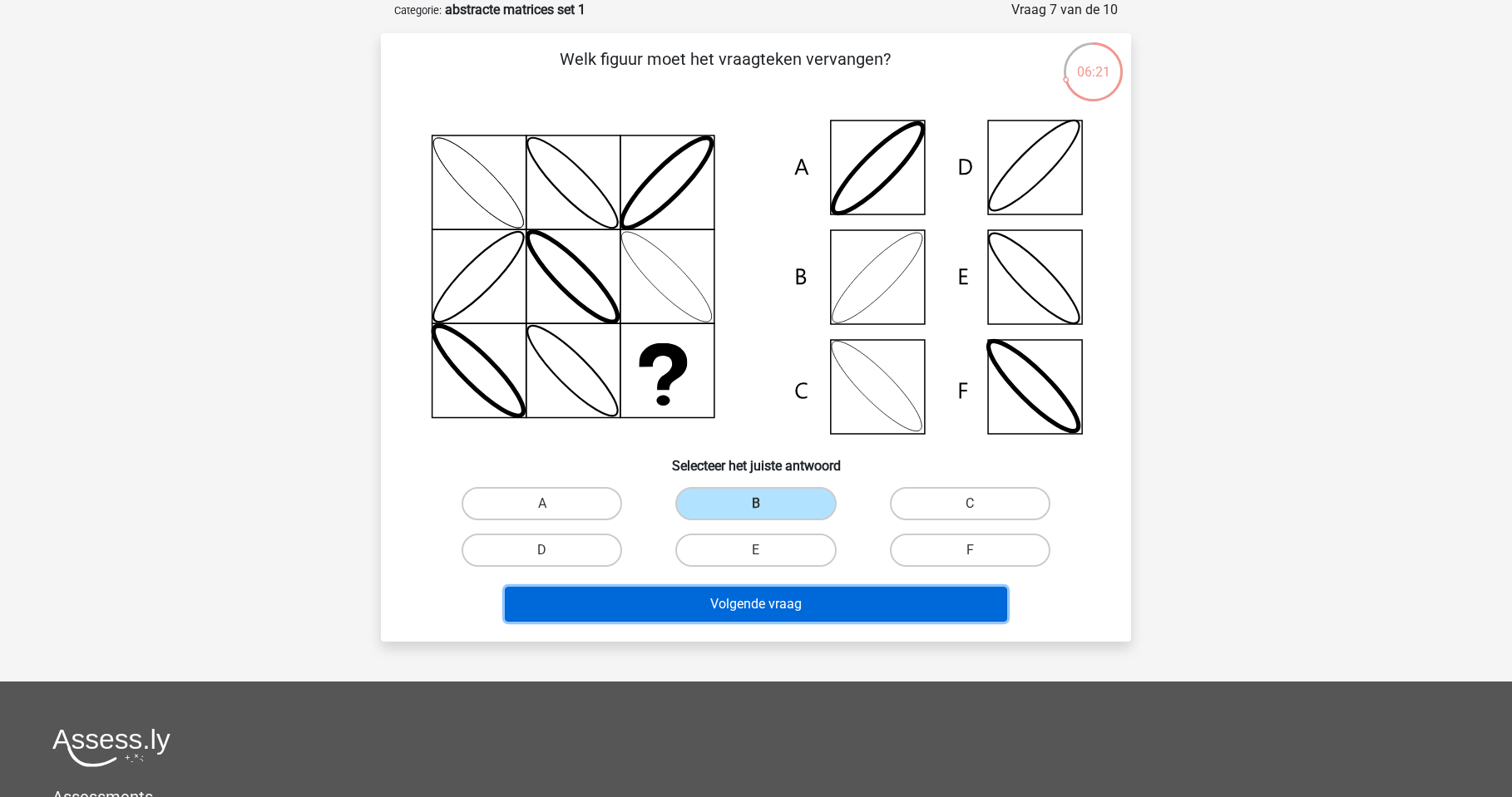
click at [748, 610] on button "Volgende vraag" at bounding box center [757, 604] width 503 height 35
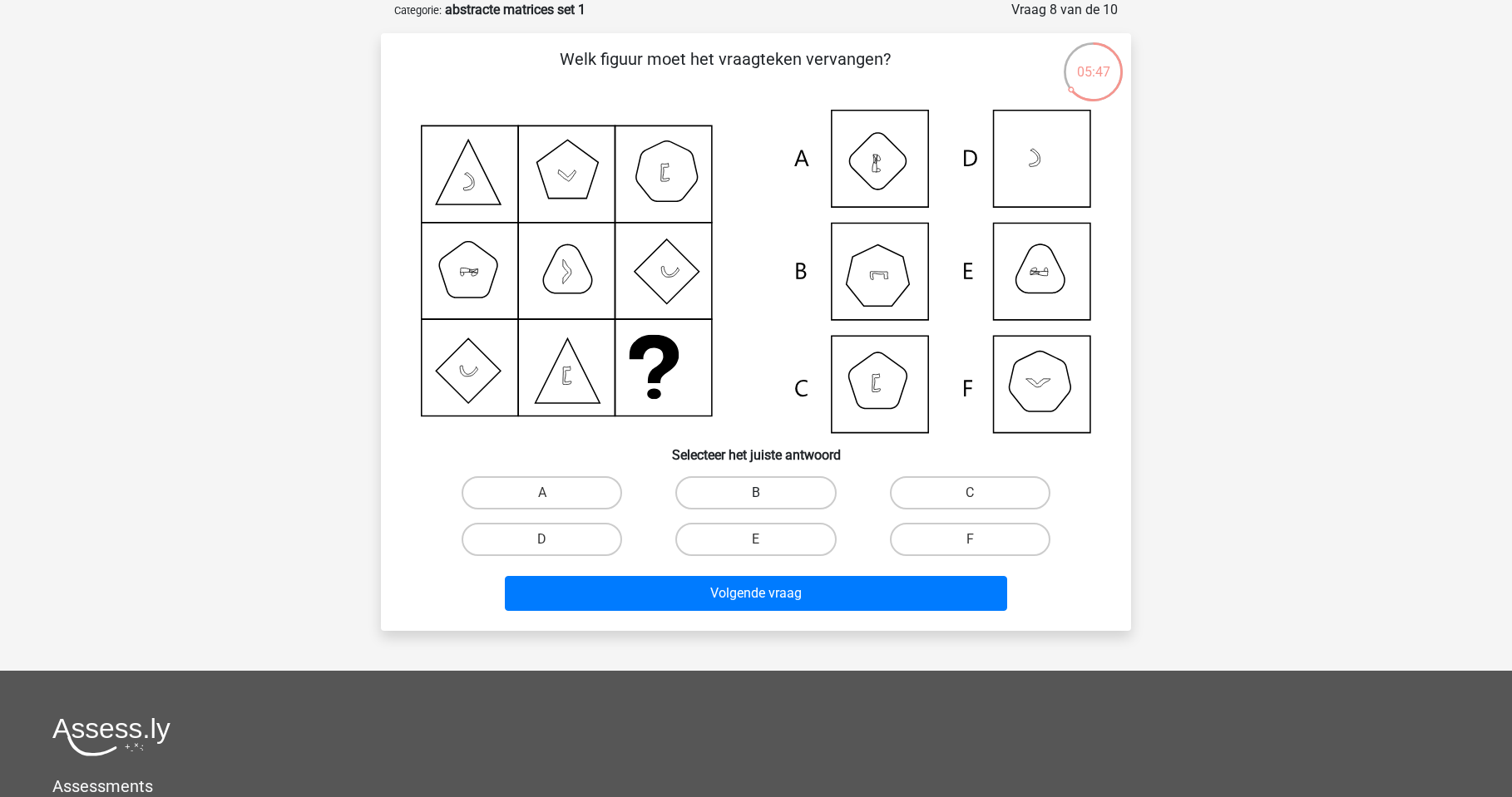
click at [802, 494] on label "B" at bounding box center [755, 493] width 160 height 33
click at [767, 494] on input "B" at bounding box center [761, 498] width 11 height 11
radio input "true"
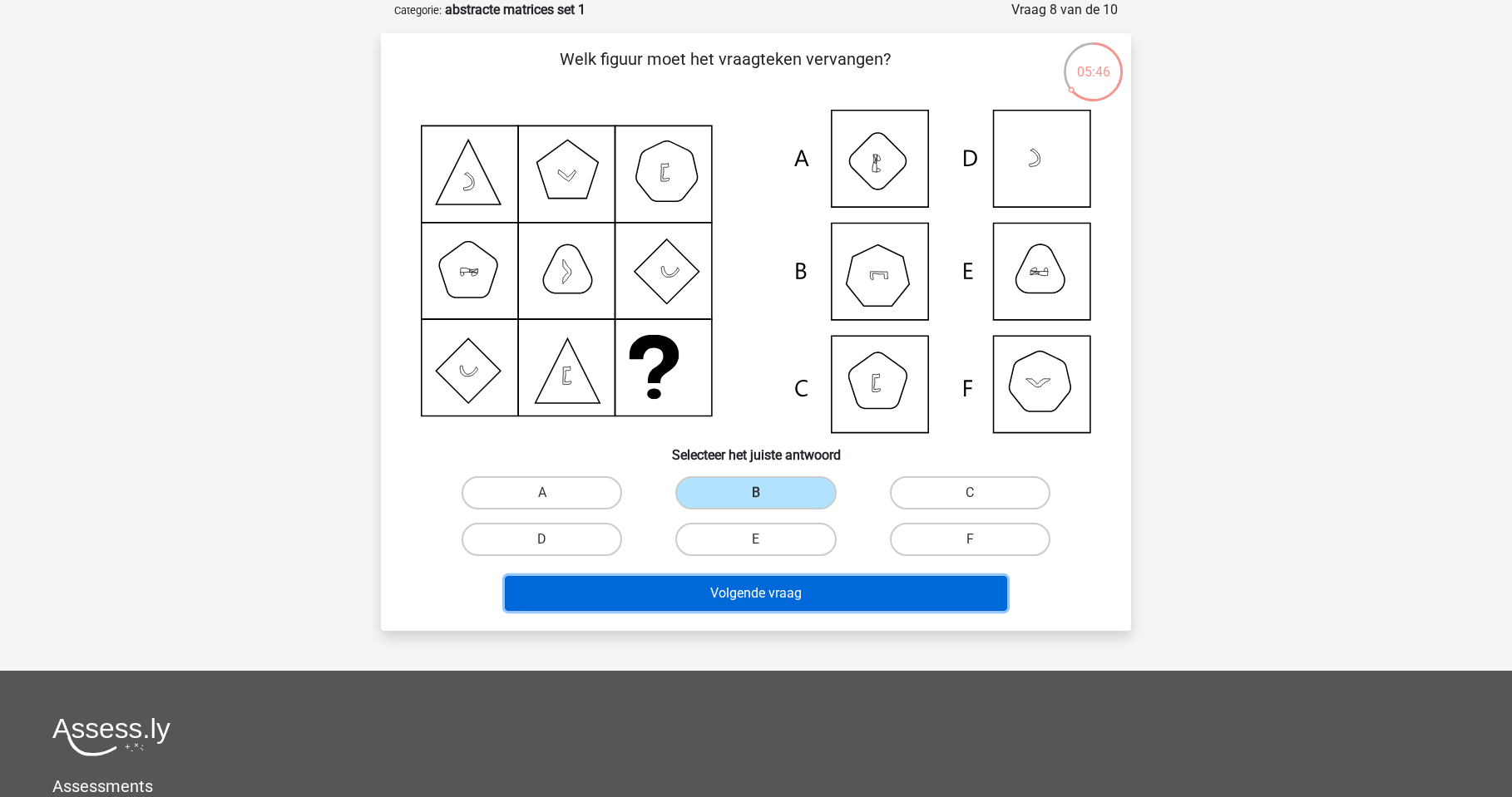
click at [818, 592] on button "Volgende vraag" at bounding box center [757, 594] width 503 height 35
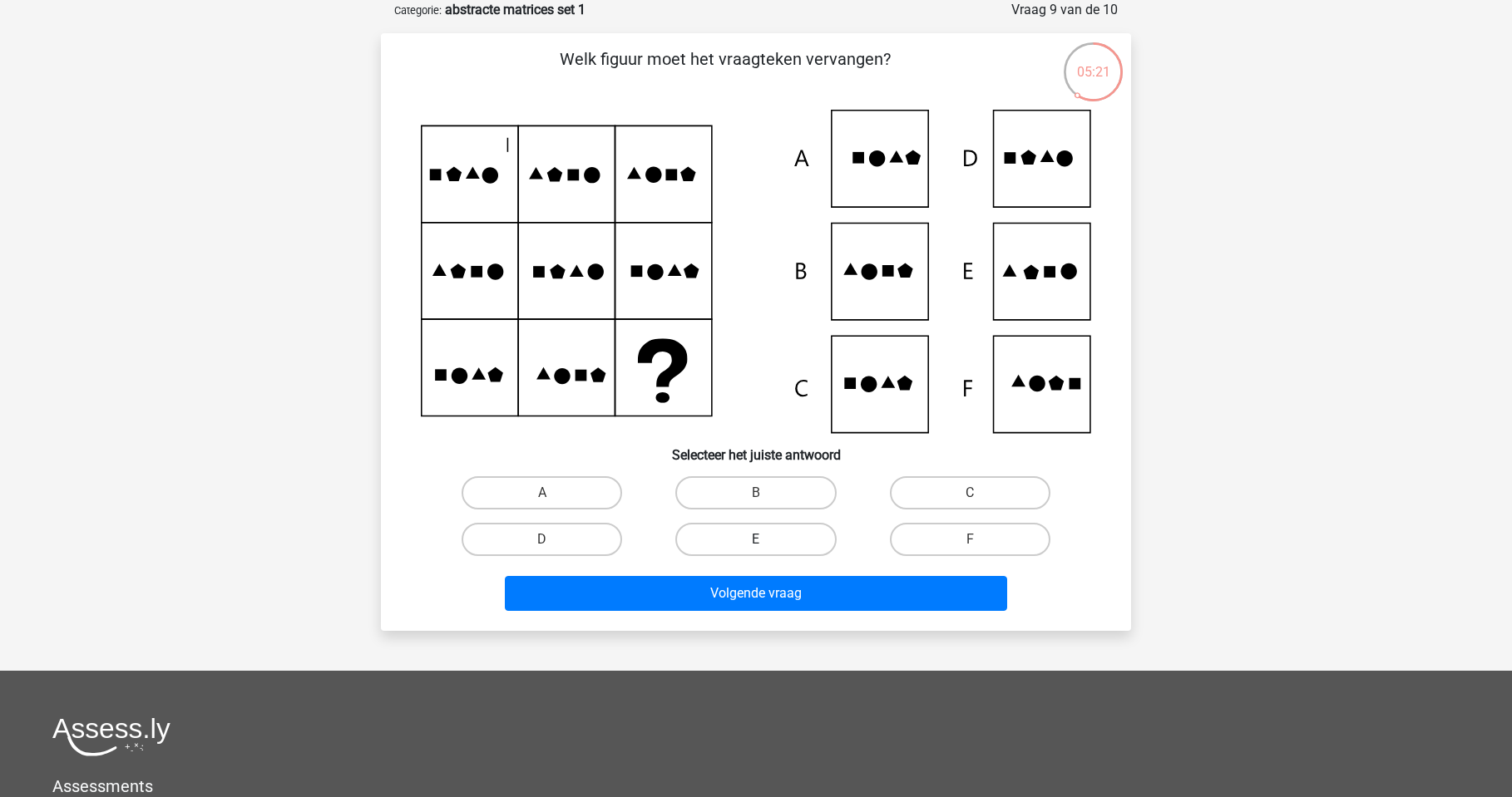
click at [755, 537] on label "E" at bounding box center [755, 540] width 160 height 33
click at [756, 540] on input "E" at bounding box center [761, 544] width 11 height 11
radio input "true"
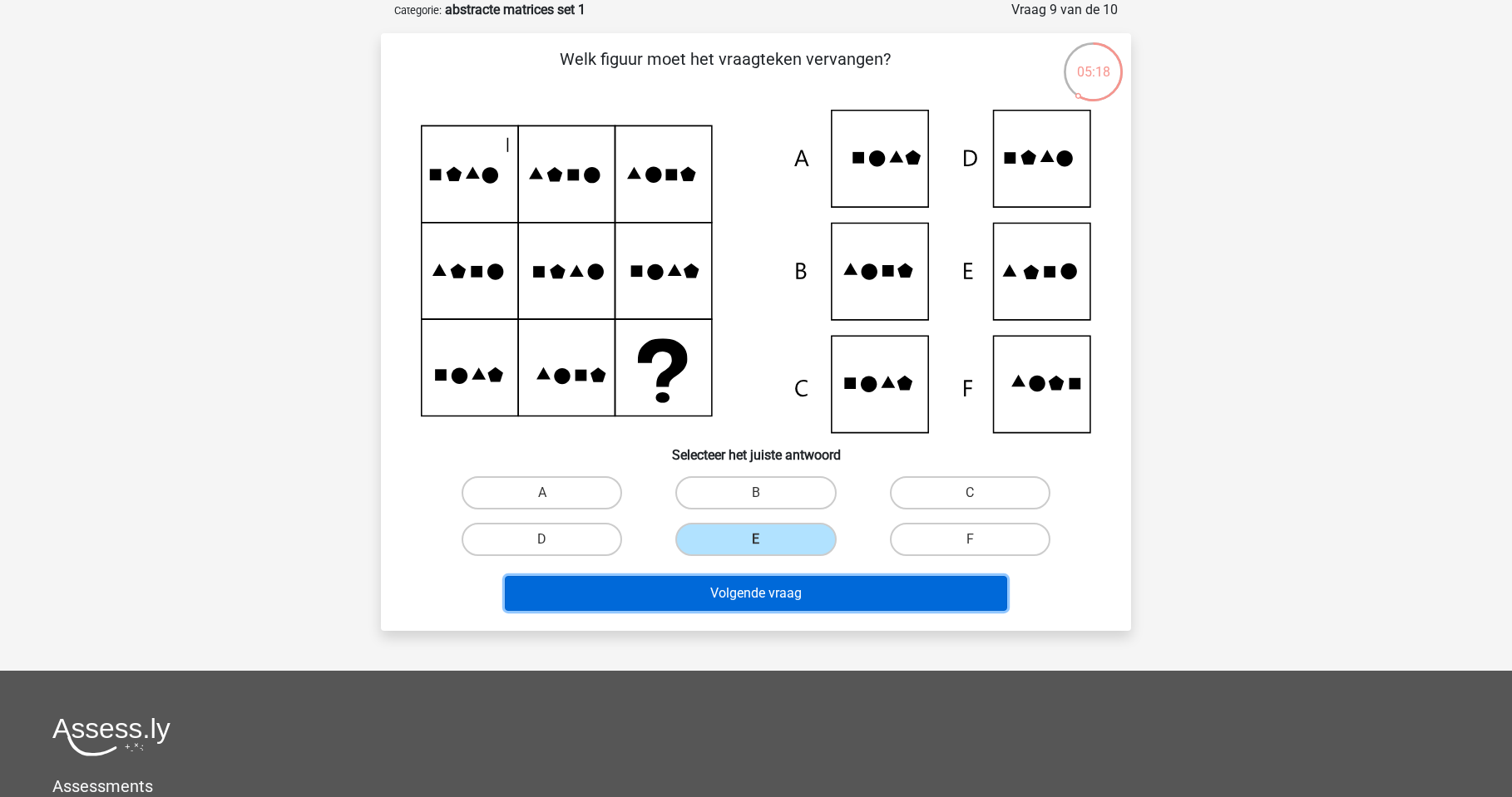
click at [781, 606] on button "Volgende vraag" at bounding box center [757, 594] width 503 height 35
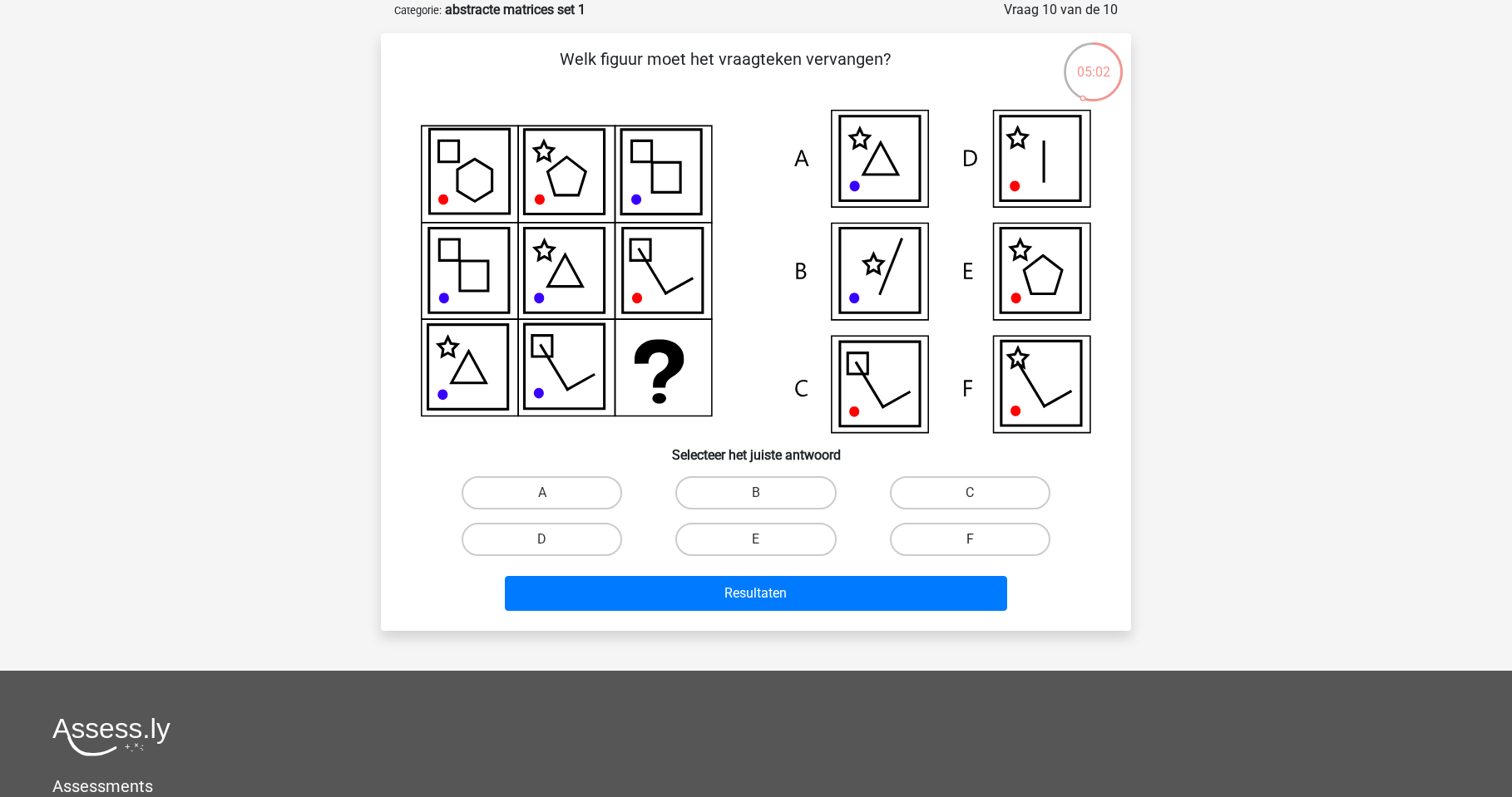
click at [946, 538] on label "F" at bounding box center [969, 540] width 160 height 33
click at [969, 540] on input "F" at bounding box center [974, 544] width 11 height 11
radio input "true"
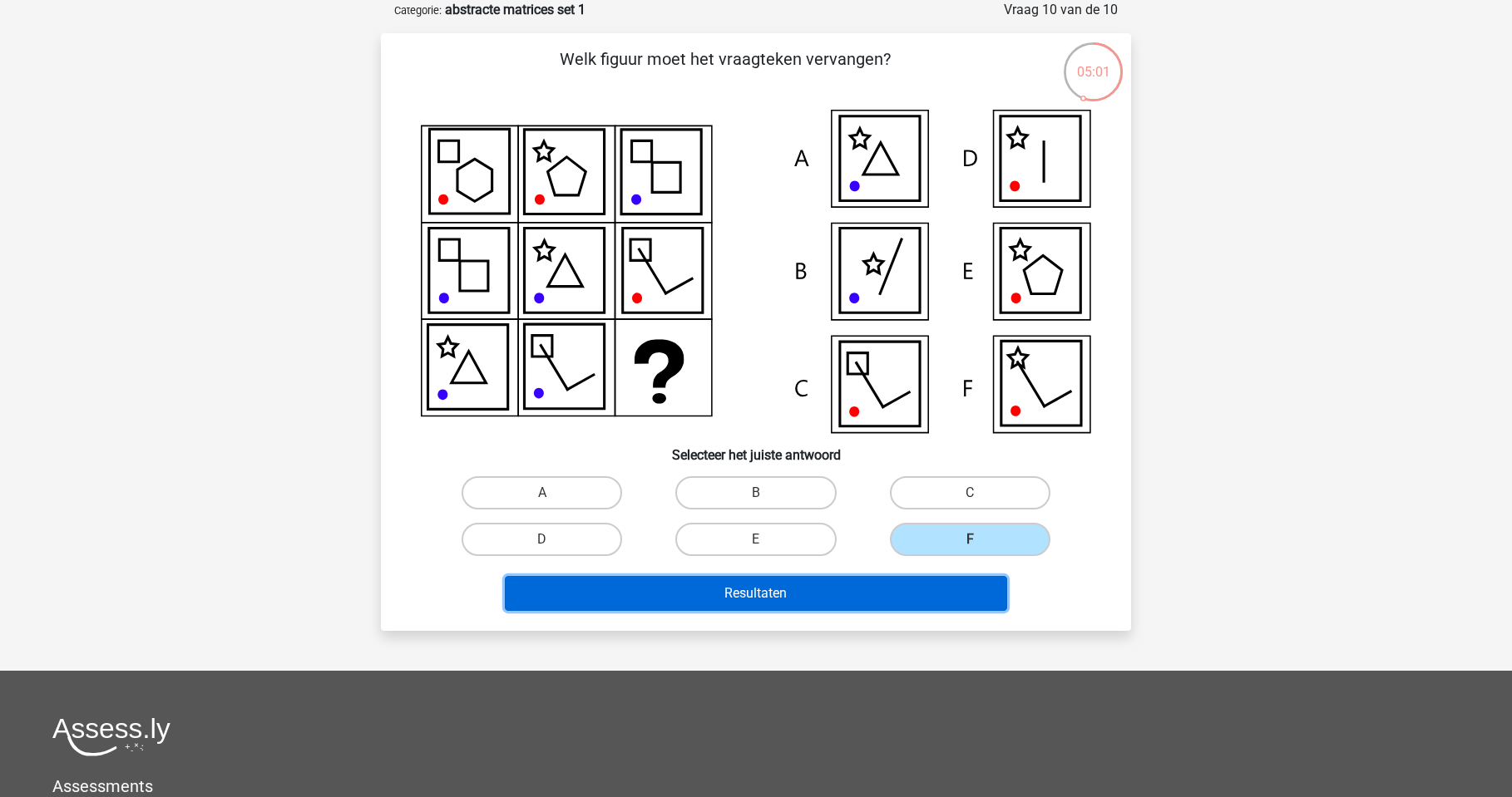
click at [899, 594] on button "Resultaten" at bounding box center [757, 594] width 503 height 35
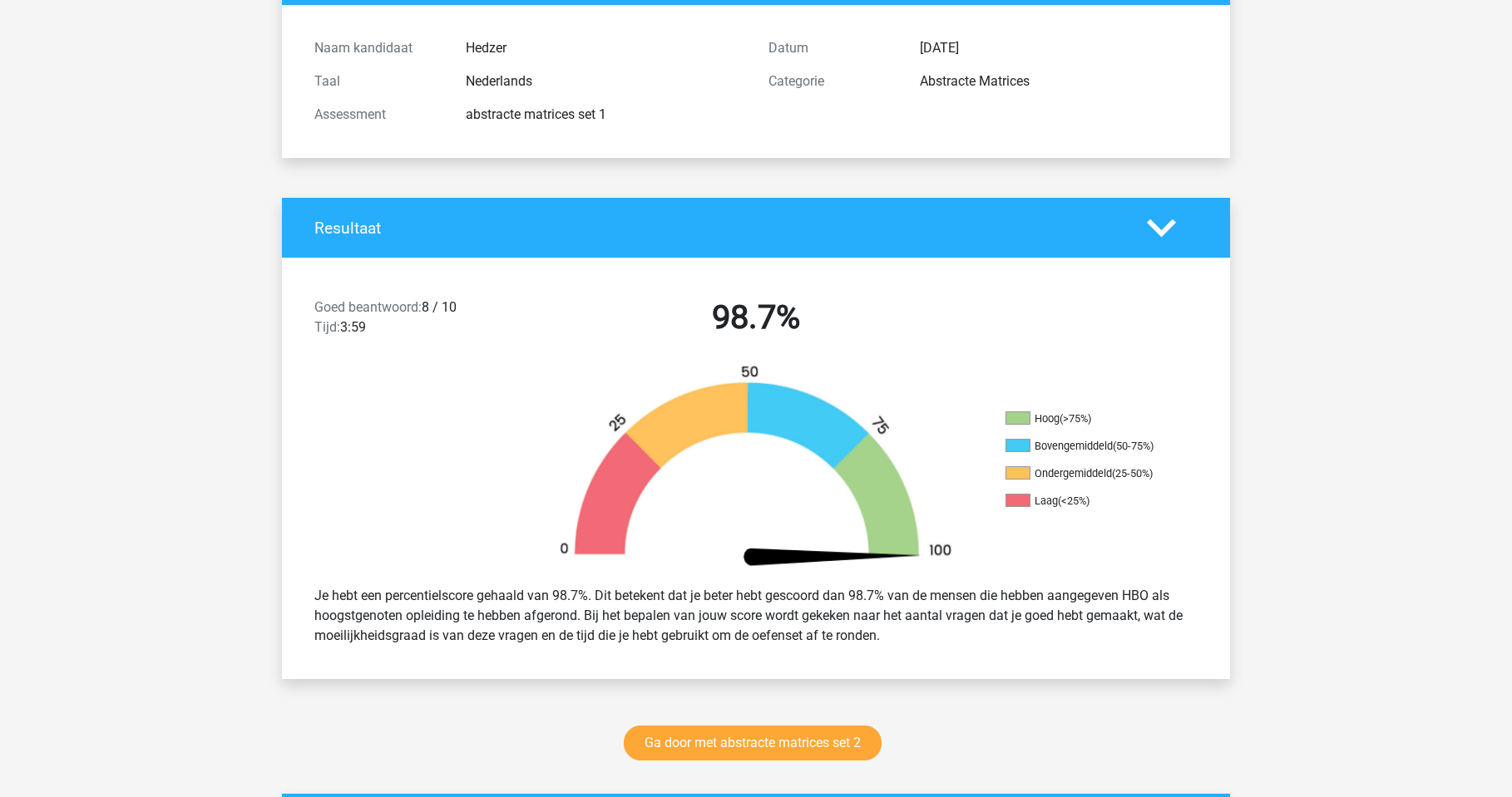
scroll to position [166, 0]
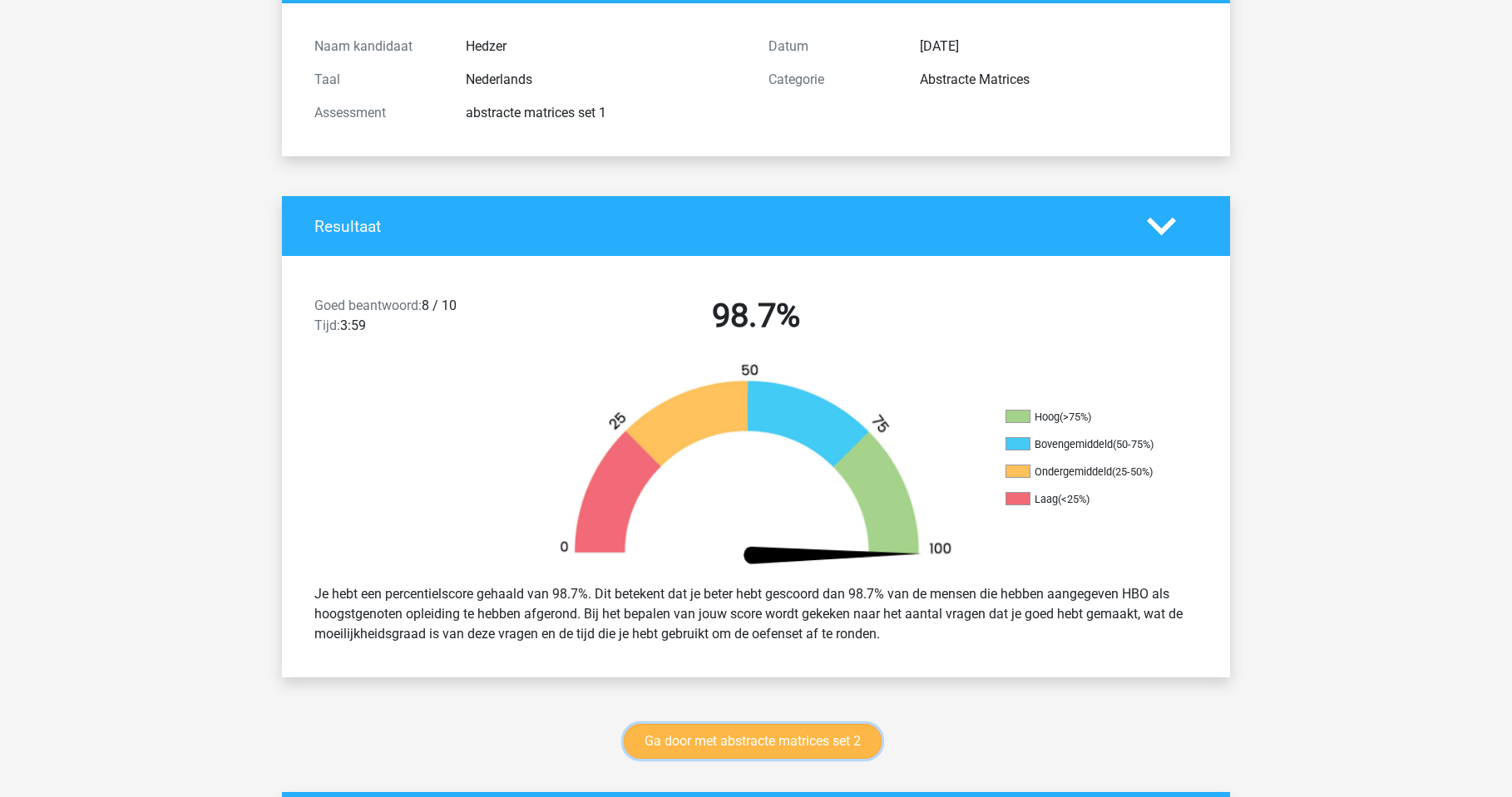
click at [851, 743] on link "Ga door met abstracte matrices set 2" at bounding box center [753, 742] width 258 height 35
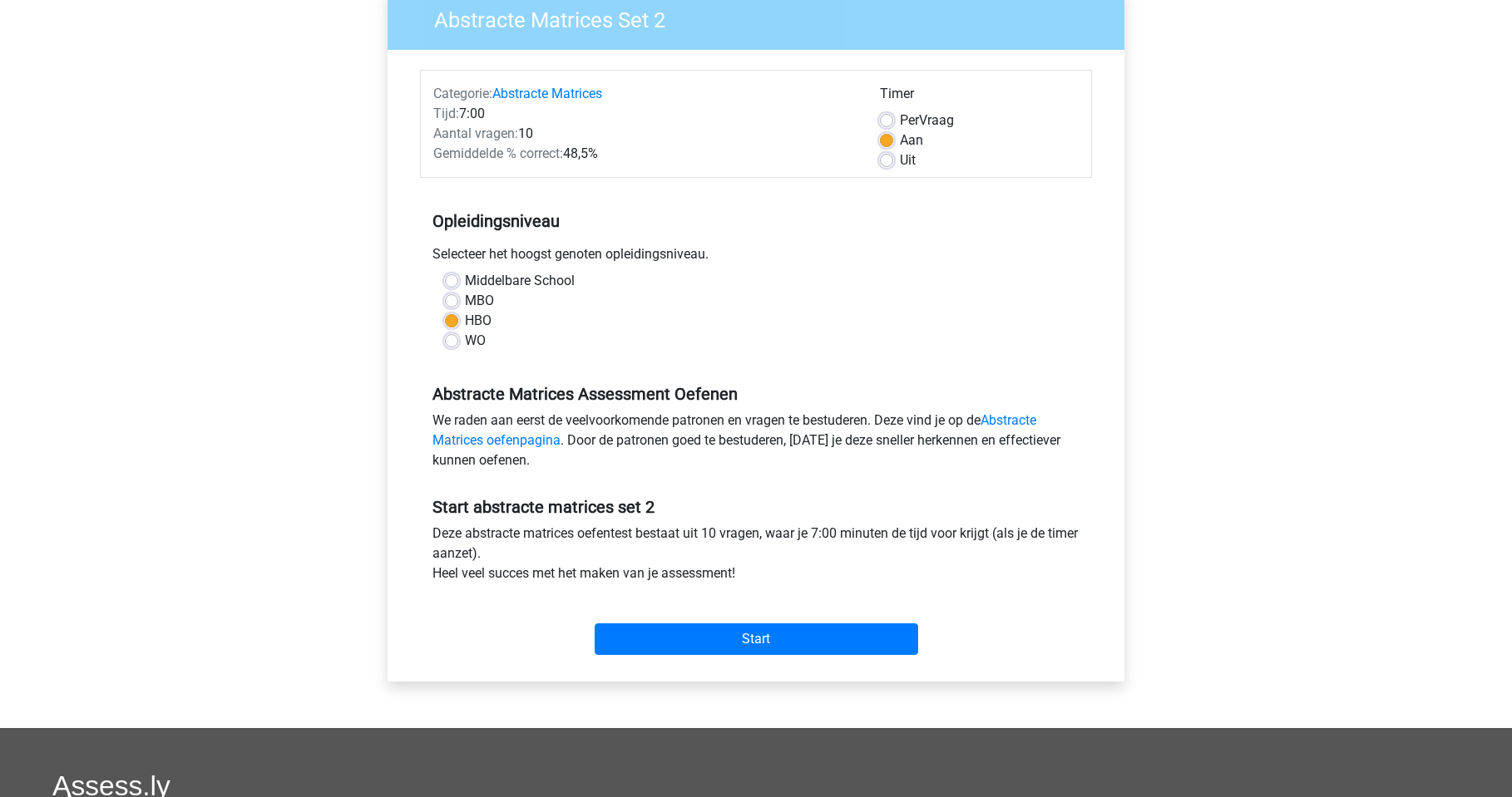
scroll to position [250, 0]
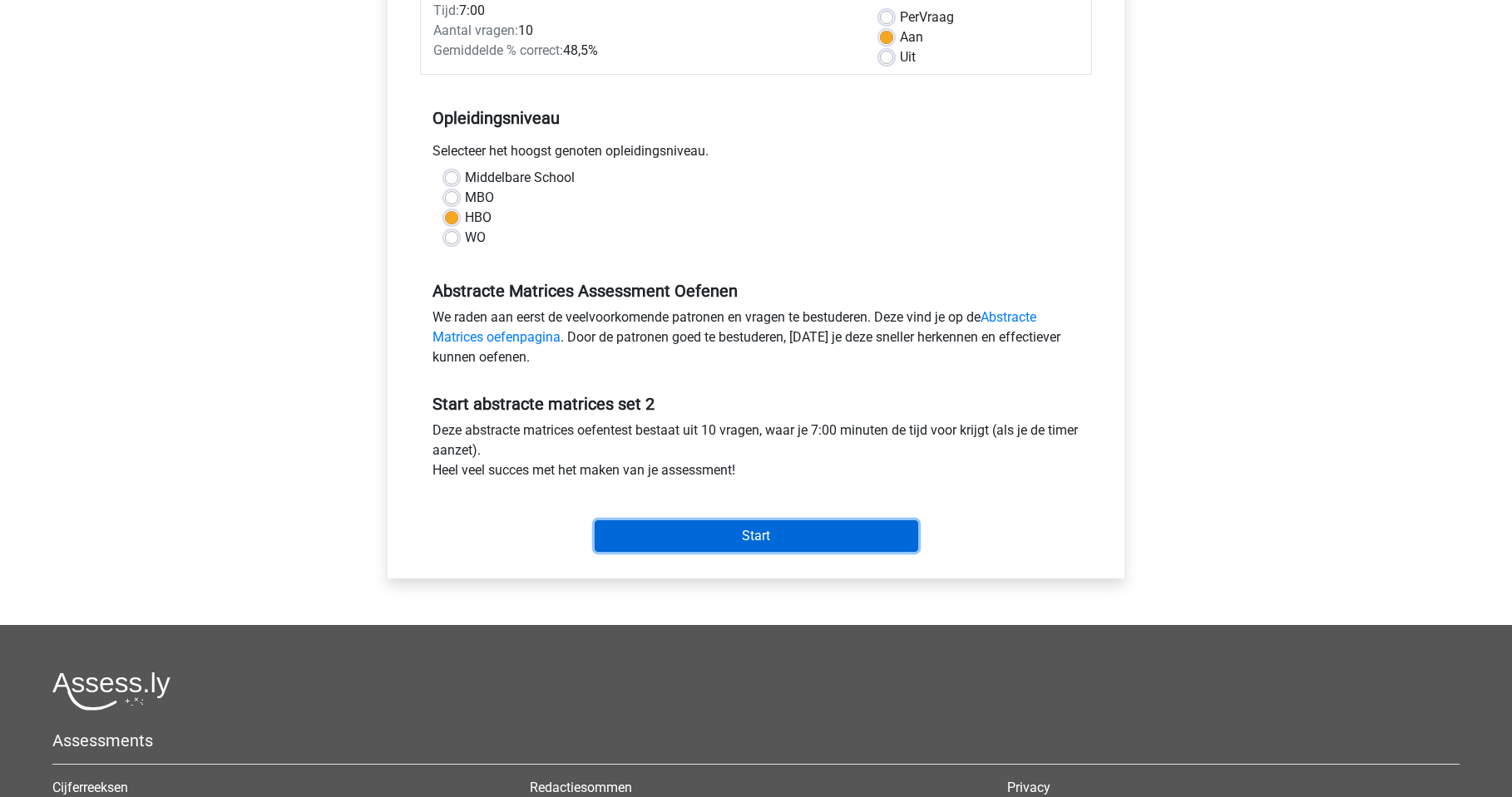
click at [785, 541] on input "Start" at bounding box center [756, 537] width 323 height 31
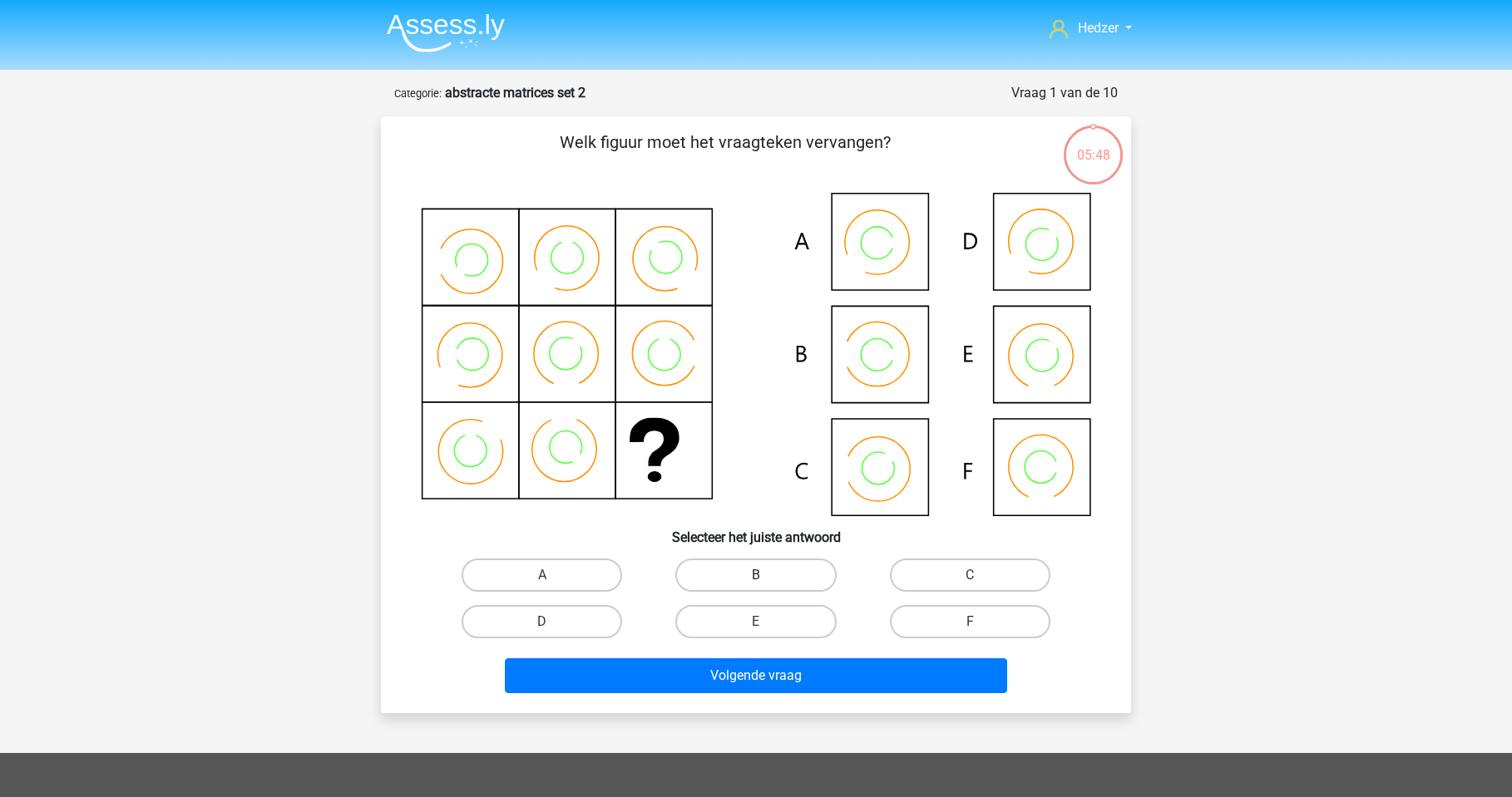
click at [773, 575] on label "B" at bounding box center [755, 576] width 160 height 33
click at [767, 575] on input "B" at bounding box center [761, 580] width 11 height 11
radio input "true"
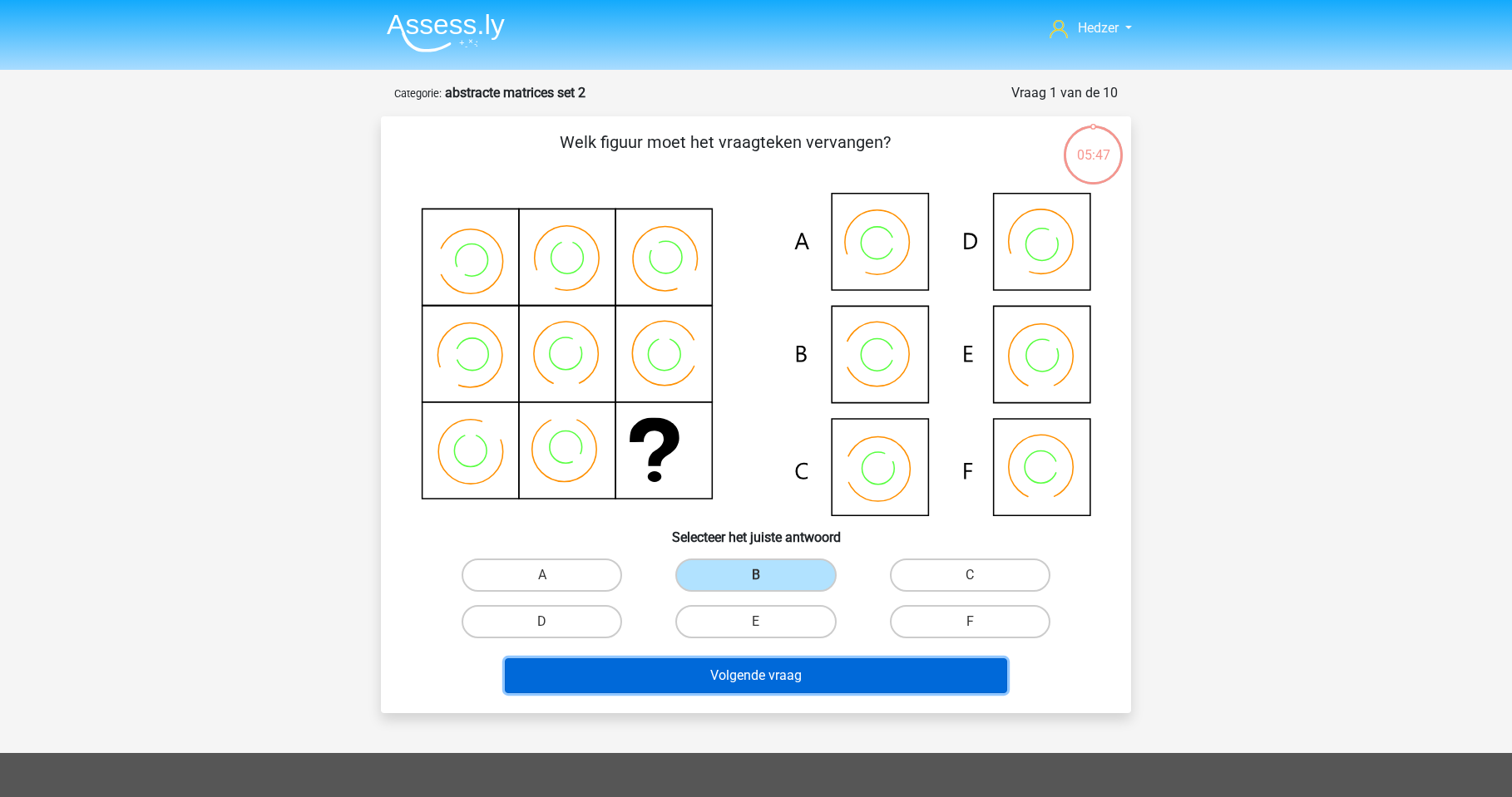
click at [768, 674] on button "Volgende vraag" at bounding box center [757, 676] width 503 height 35
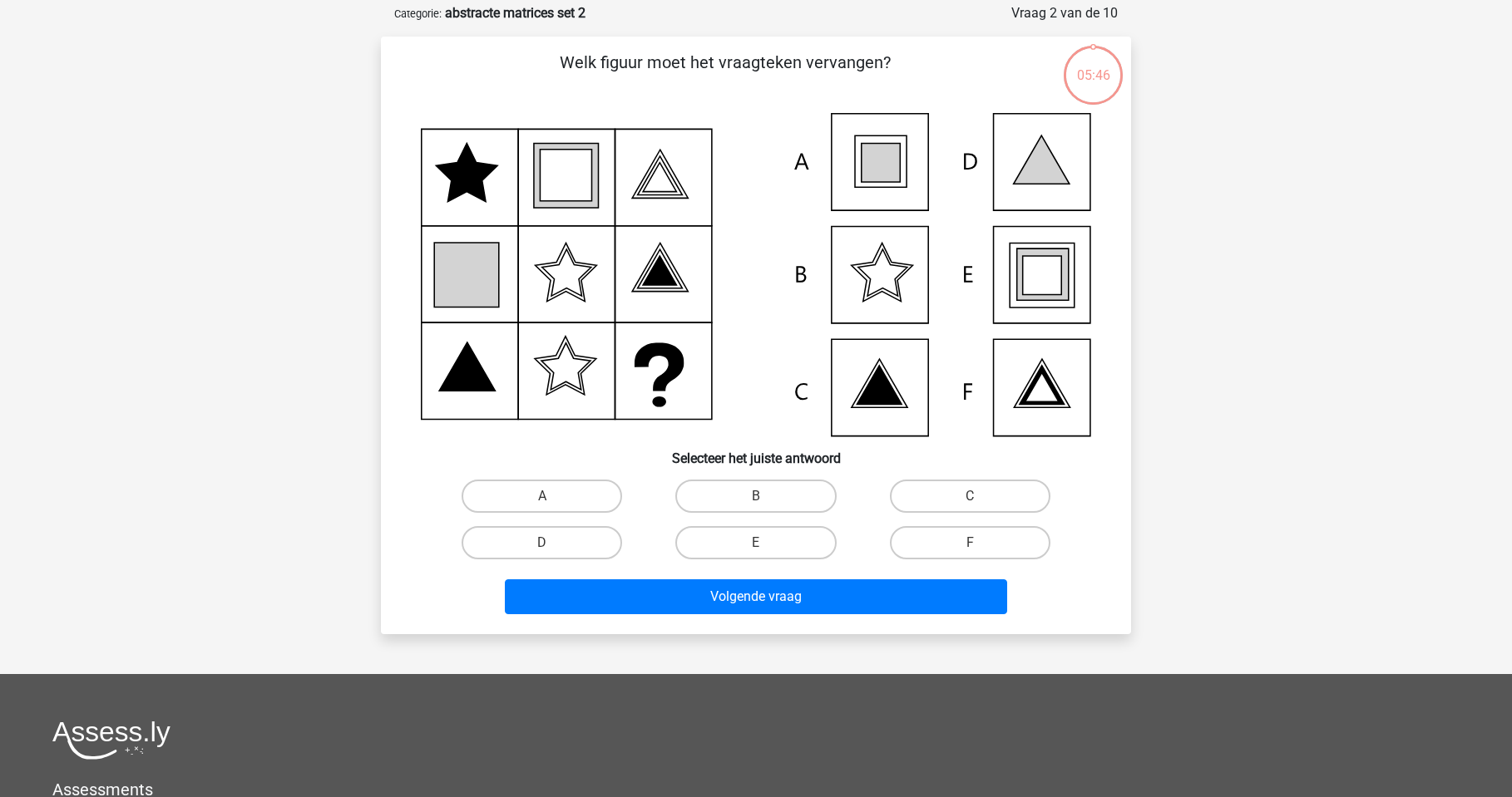
scroll to position [84, 0]
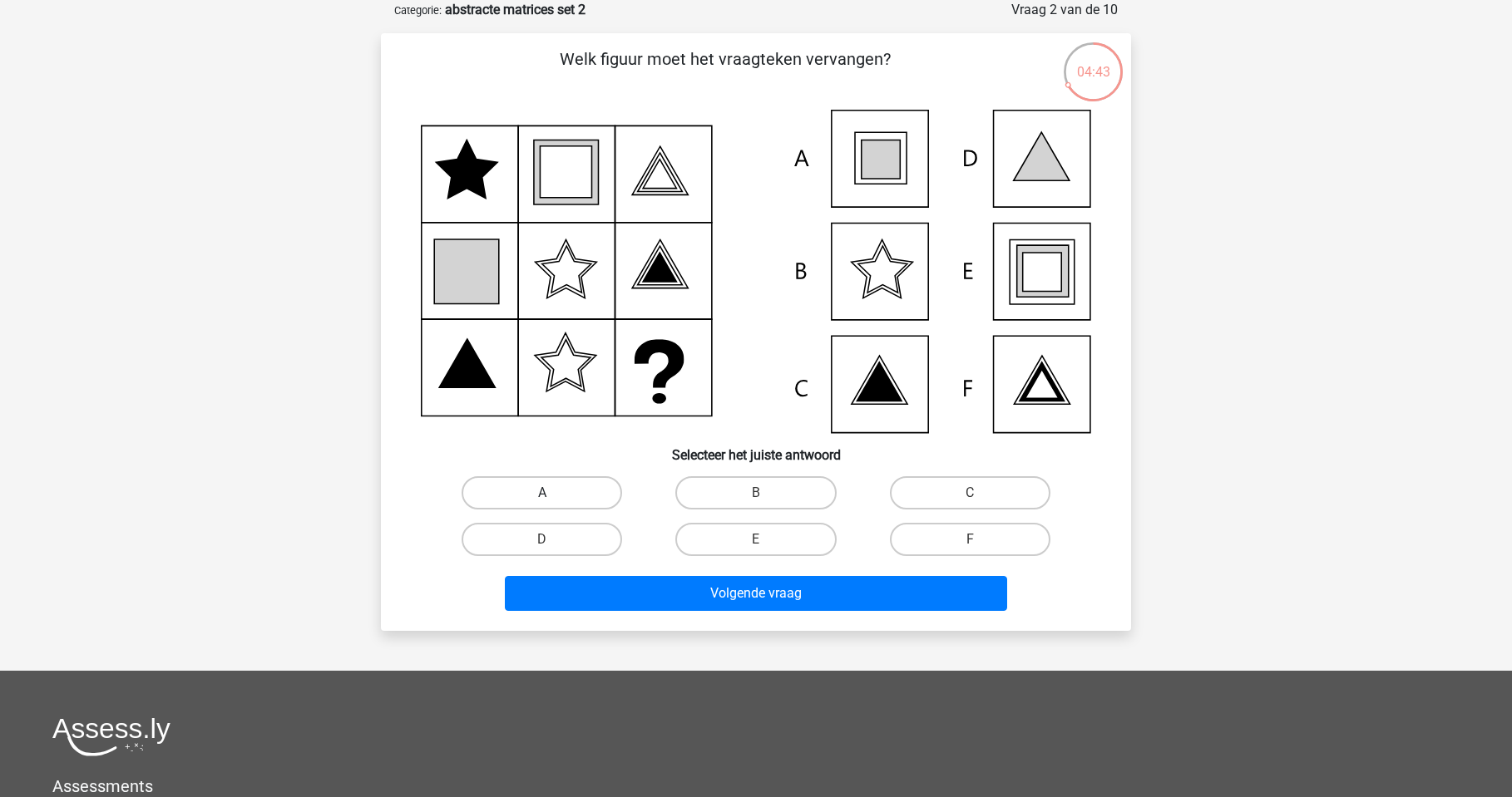
click at [553, 495] on label "A" at bounding box center [542, 493] width 160 height 33
click at [553, 495] on input "A" at bounding box center [548, 498] width 11 height 11
radio input "true"
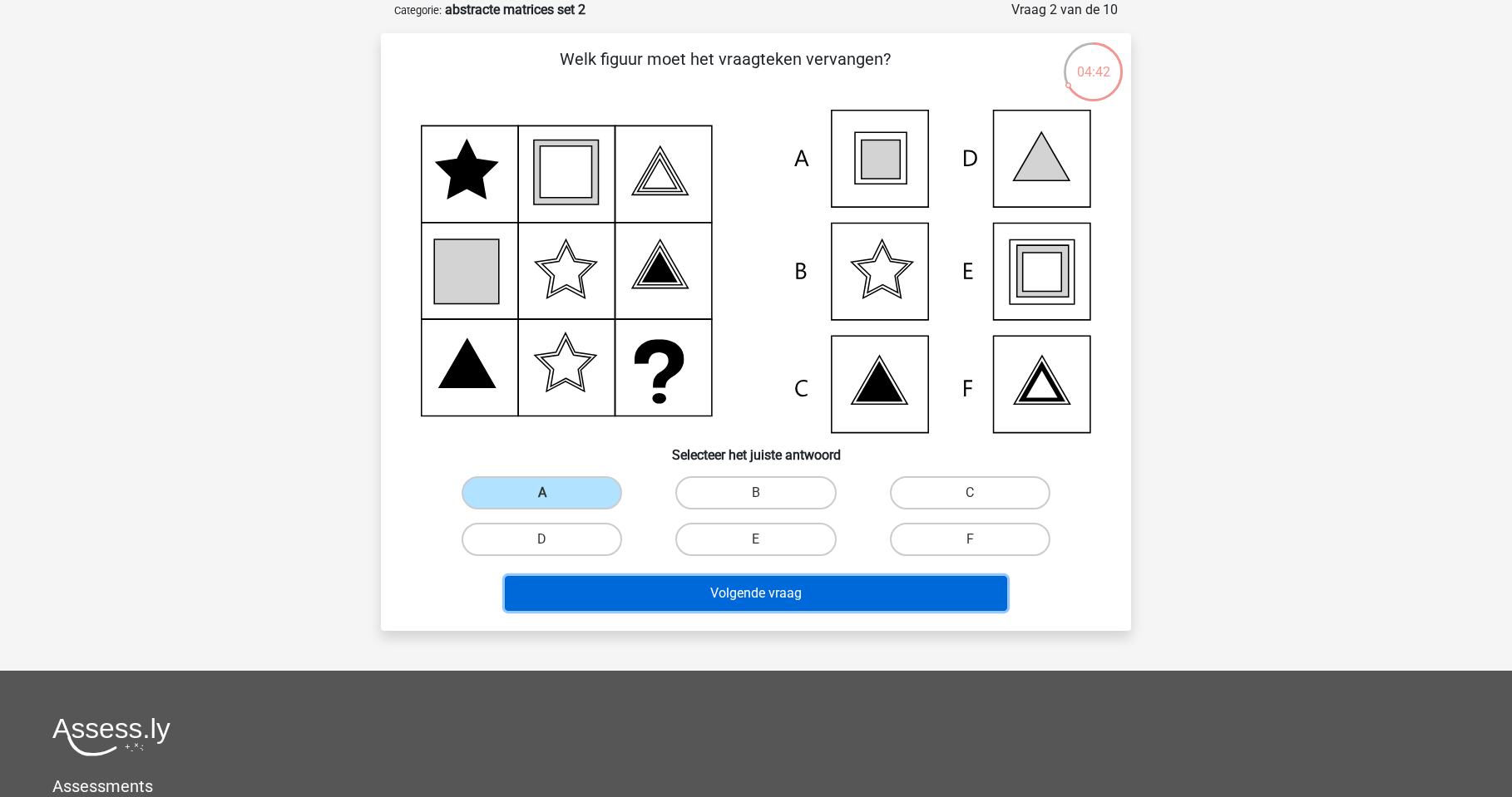
click at [722, 597] on button "Volgende vraag" at bounding box center [757, 594] width 503 height 35
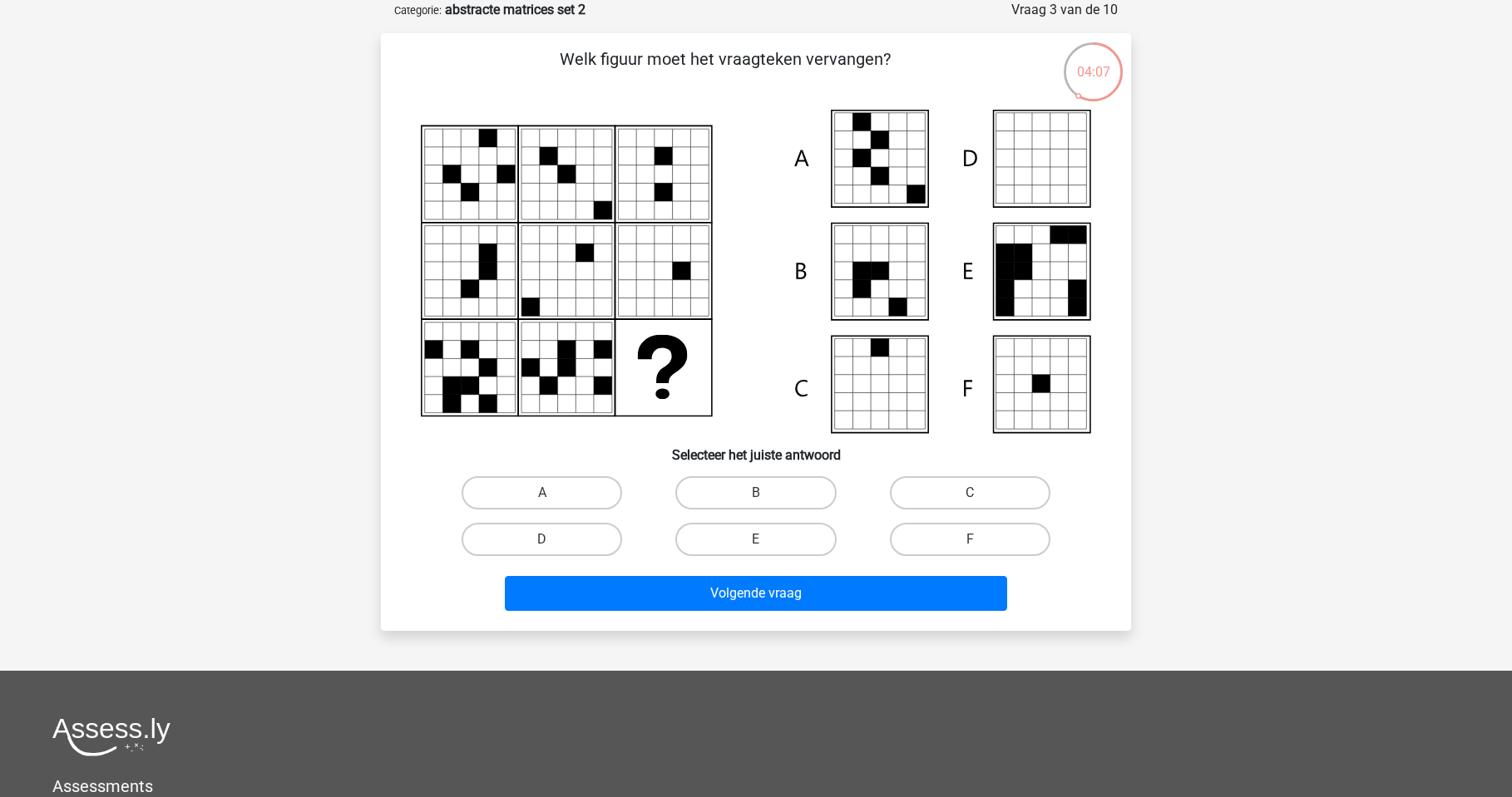
click at [551, 498] on input "A" at bounding box center [548, 498] width 11 height 11
radio input "true"
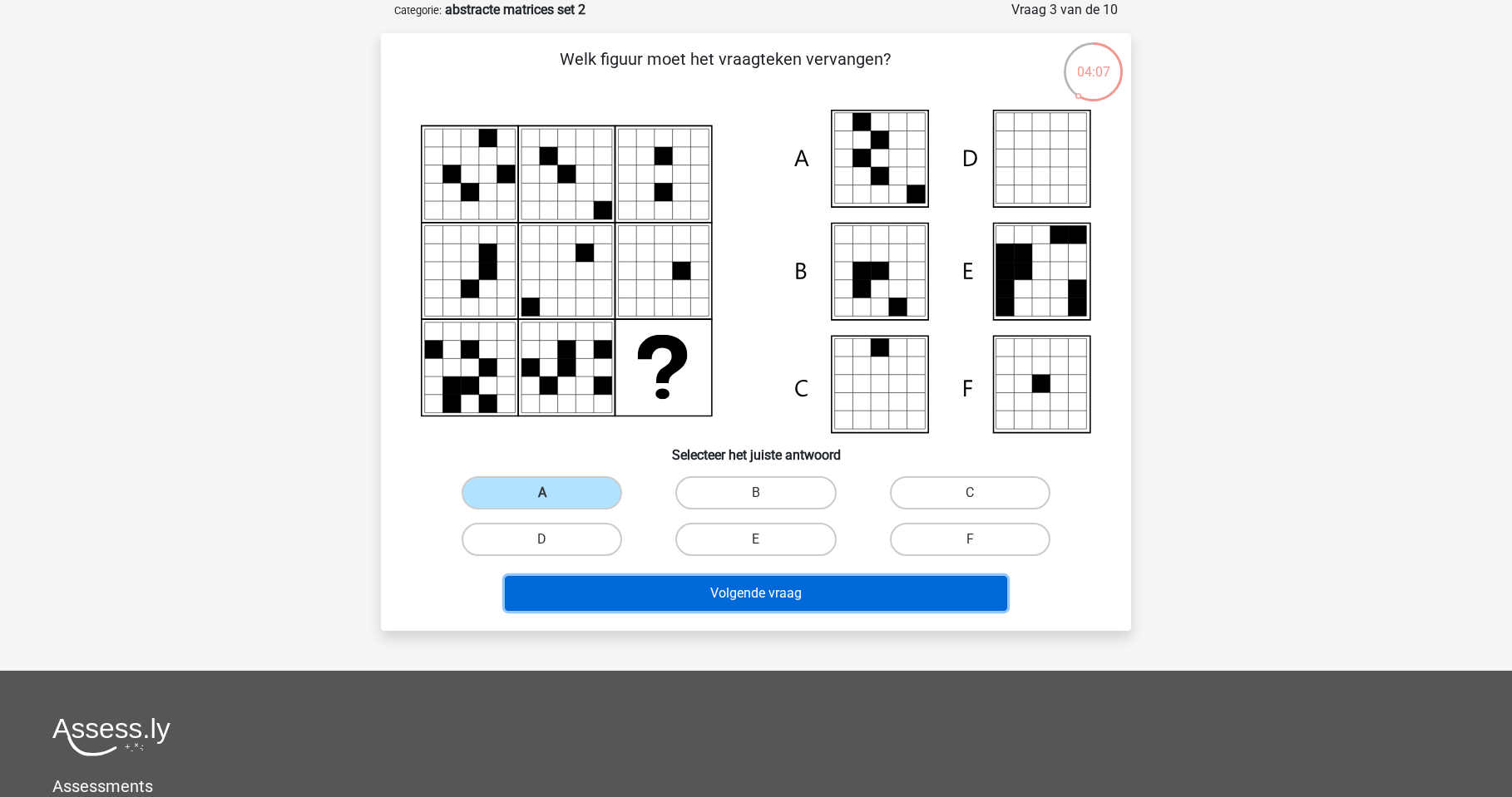
click at [656, 605] on button "Volgende vraag" at bounding box center [757, 594] width 503 height 35
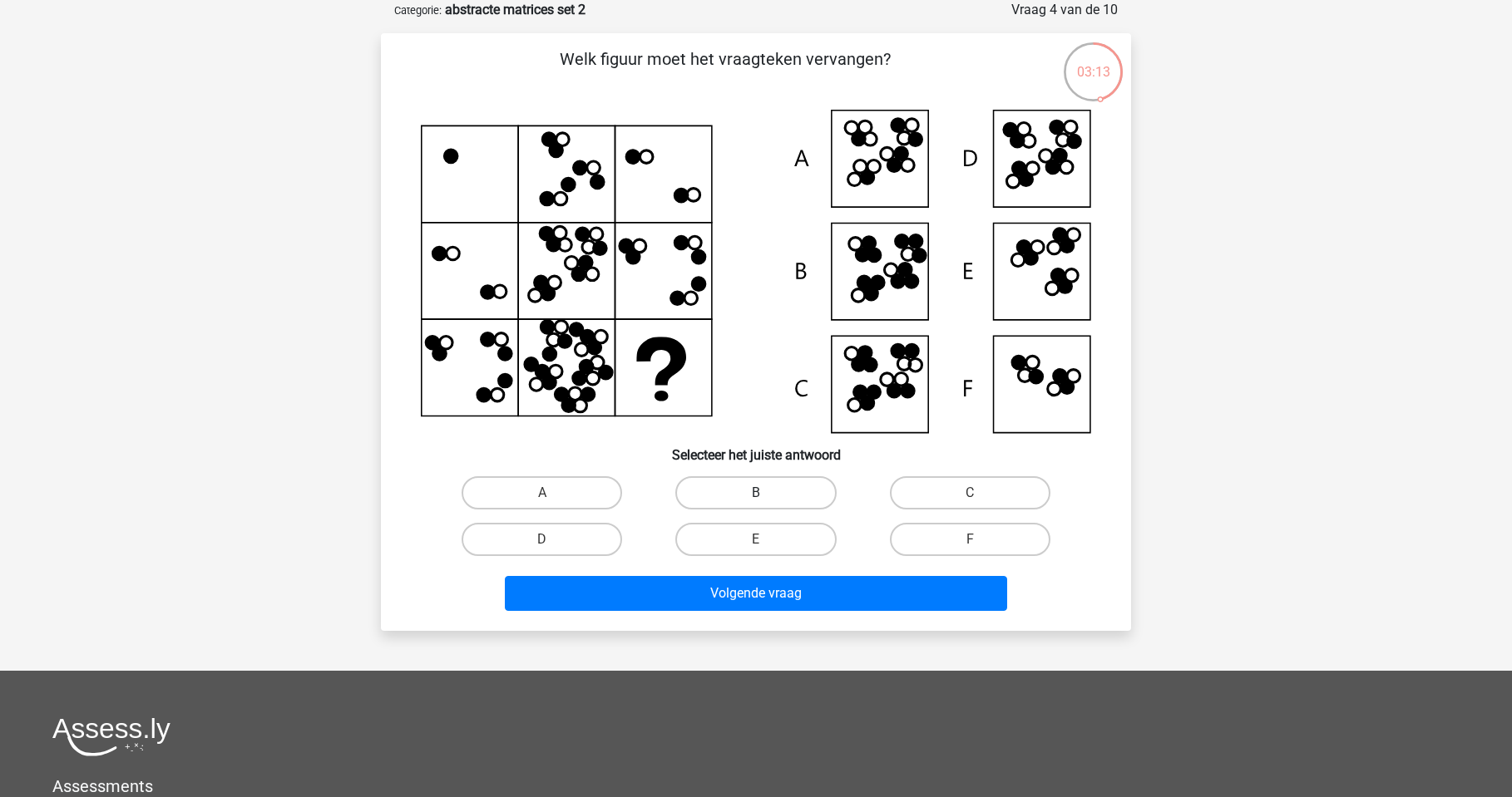
click at [736, 488] on label "B" at bounding box center [755, 493] width 160 height 33
click at [756, 493] on input "B" at bounding box center [761, 498] width 11 height 11
radio input "true"
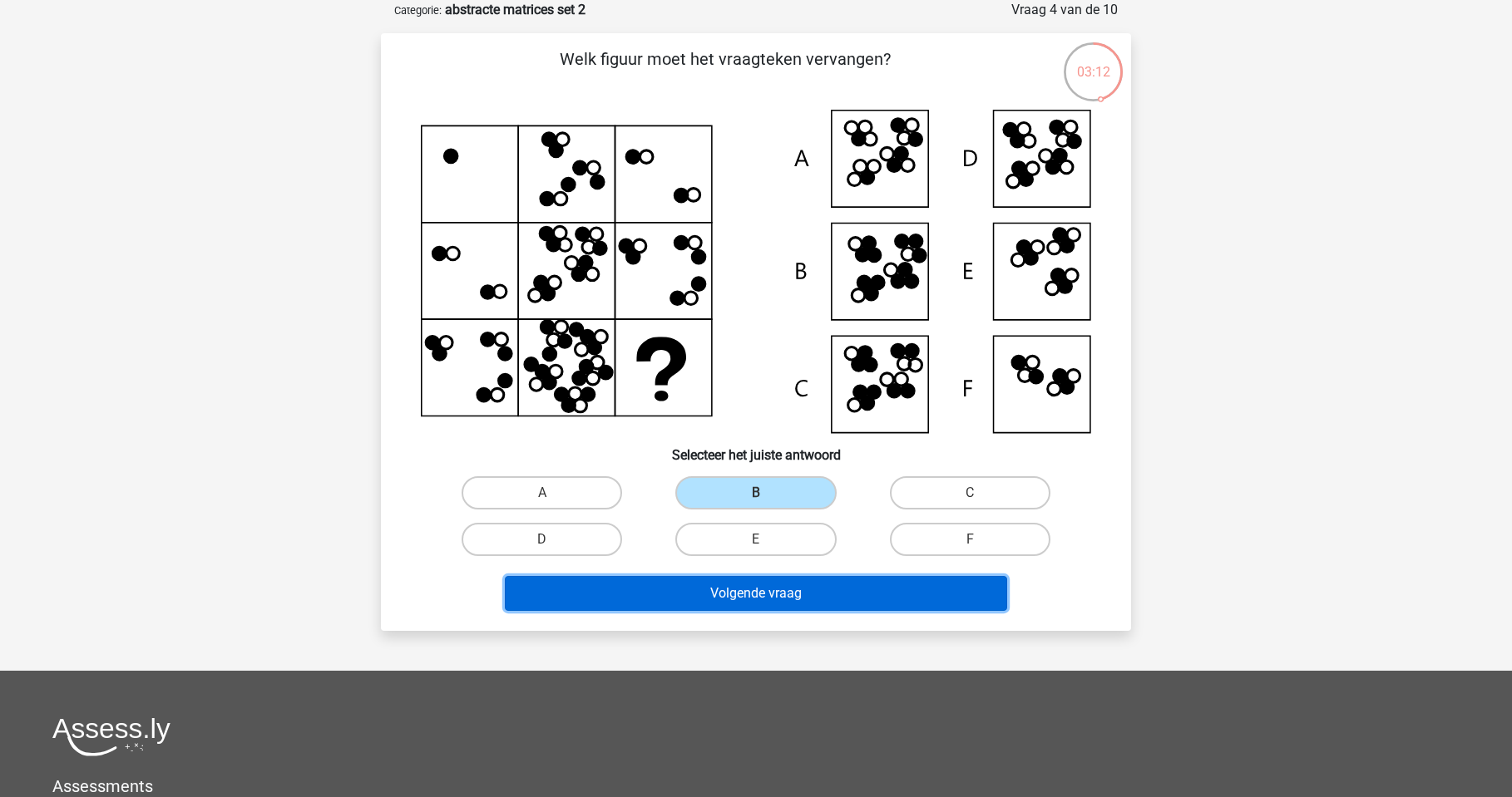
click at [782, 591] on button "Volgende vraag" at bounding box center [757, 594] width 503 height 35
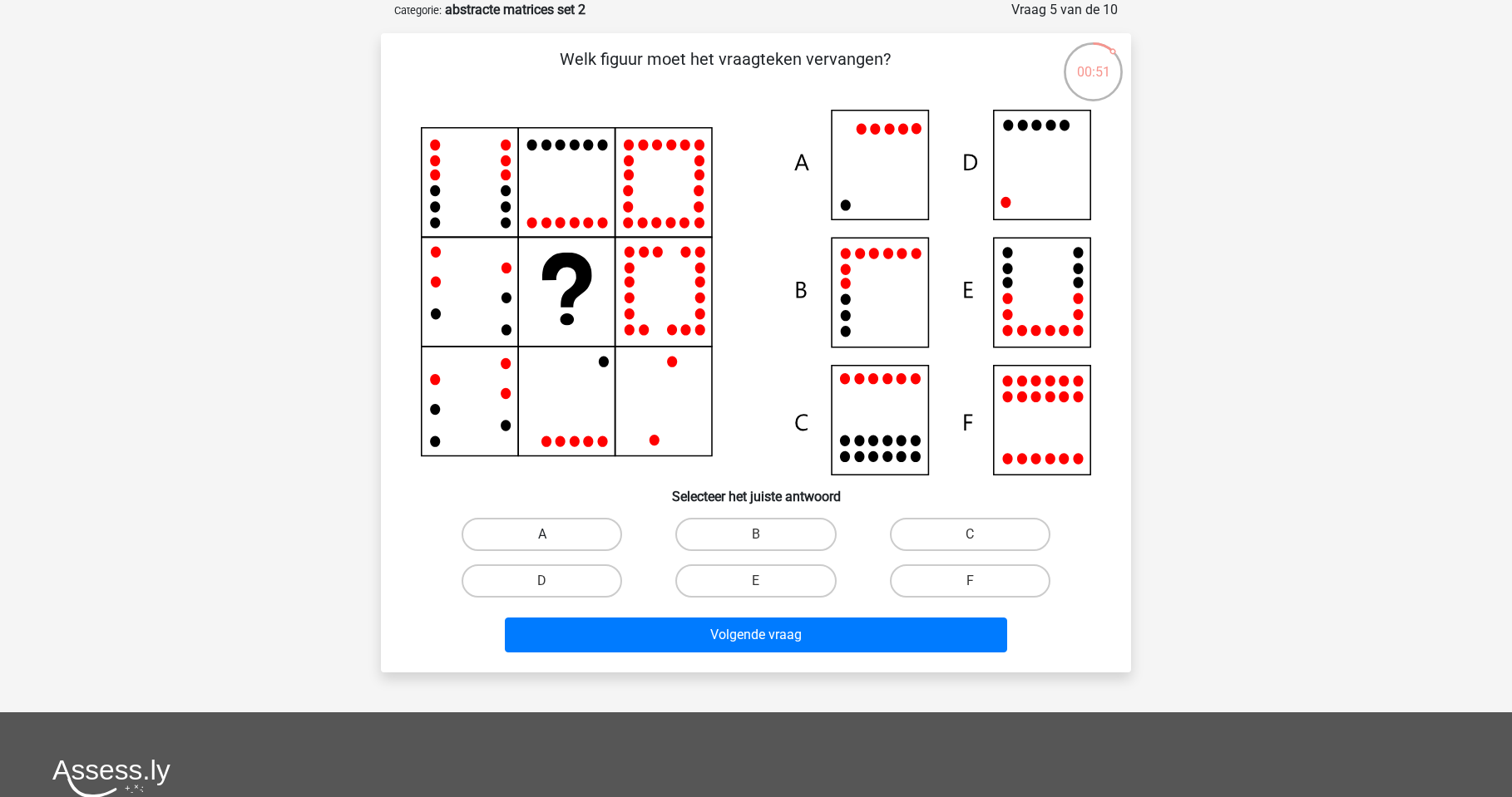
click at [532, 541] on label "A" at bounding box center [542, 535] width 160 height 33
click at [543, 541] on input "A" at bounding box center [548, 540] width 11 height 11
radio input "true"
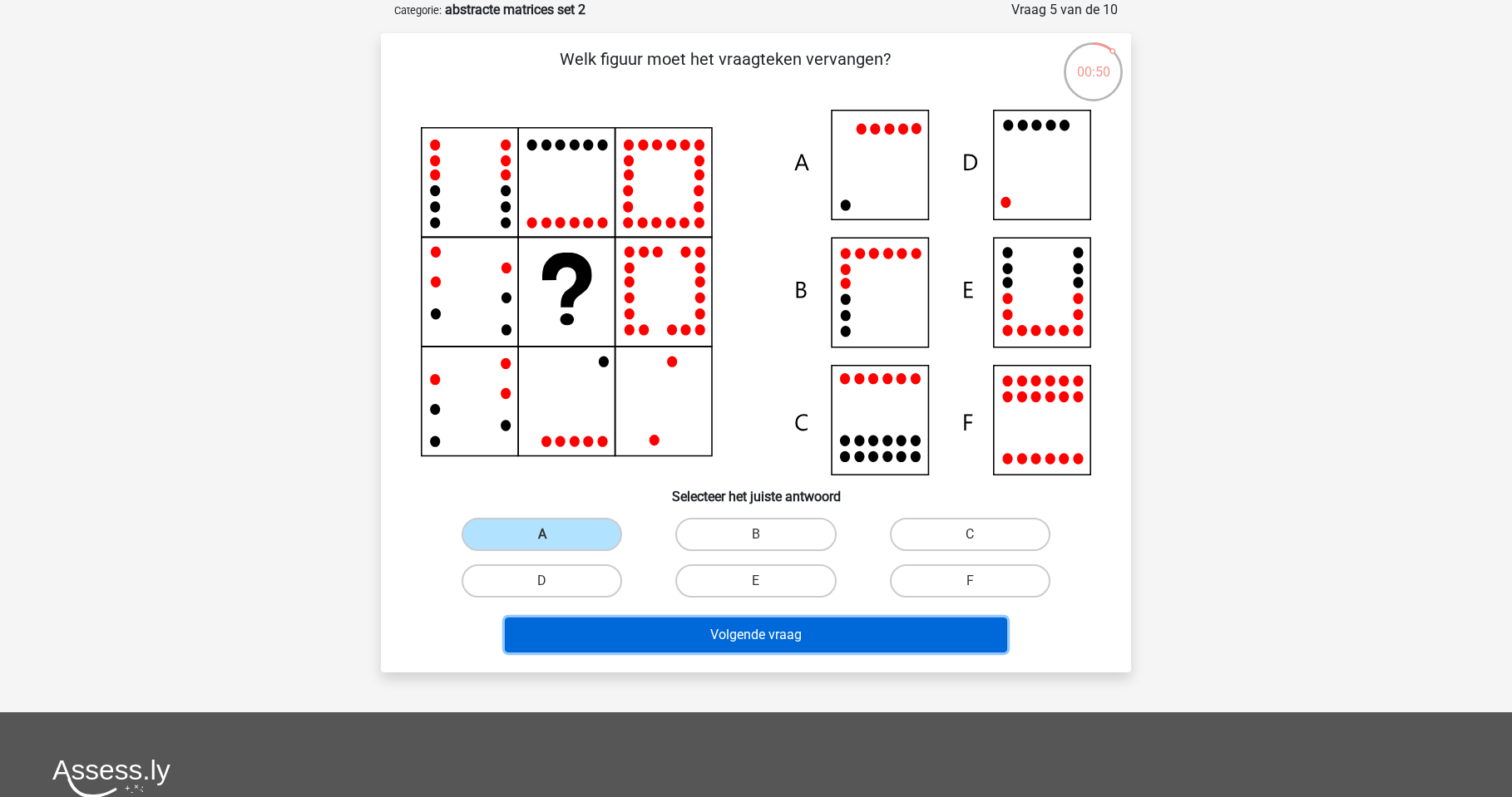
click at [646, 646] on button "Volgende vraag" at bounding box center [757, 636] width 503 height 35
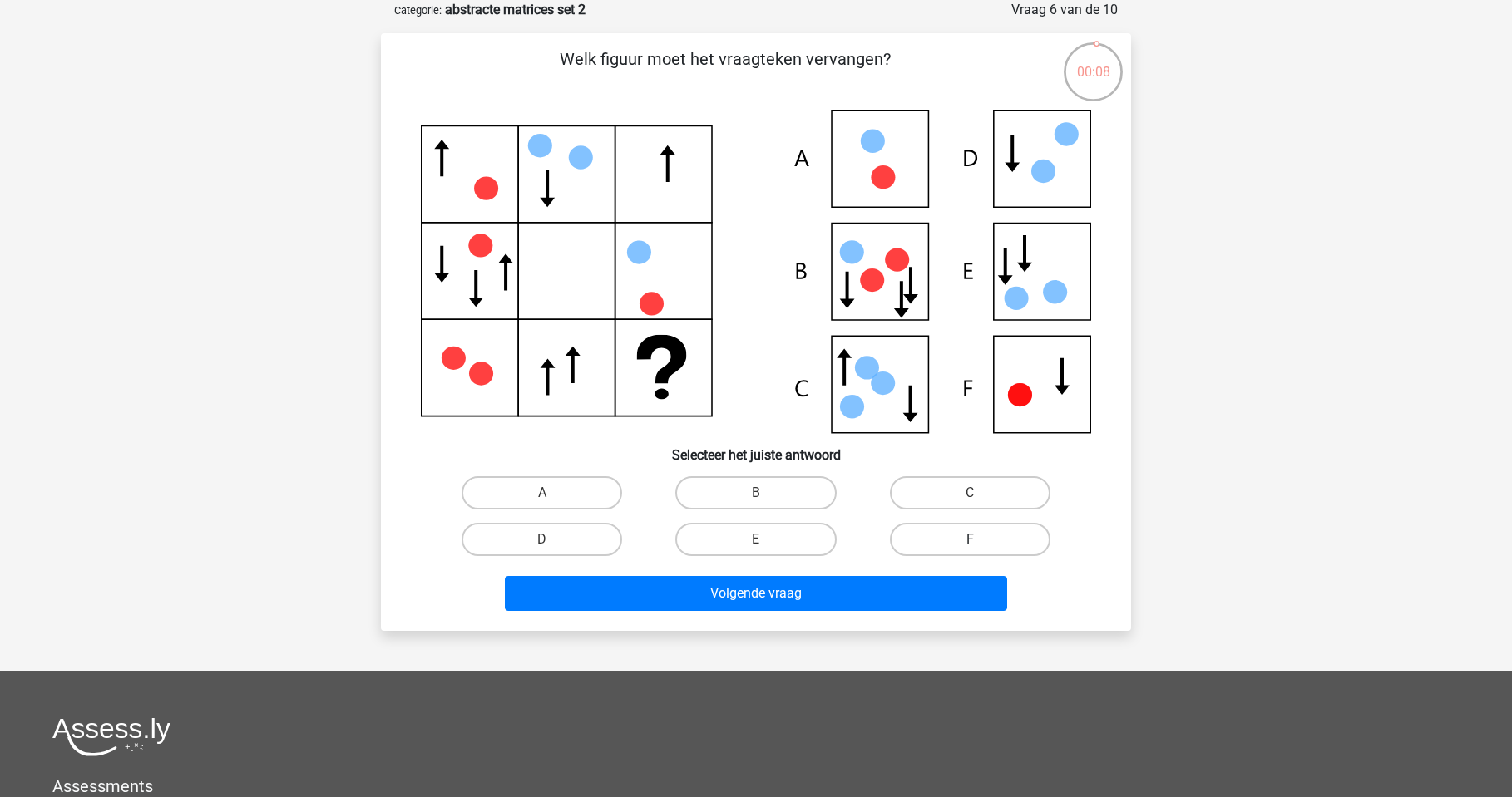
click at [943, 532] on label "F" at bounding box center [969, 540] width 160 height 33
click at [969, 540] on input "F" at bounding box center [974, 544] width 11 height 11
radio input "true"
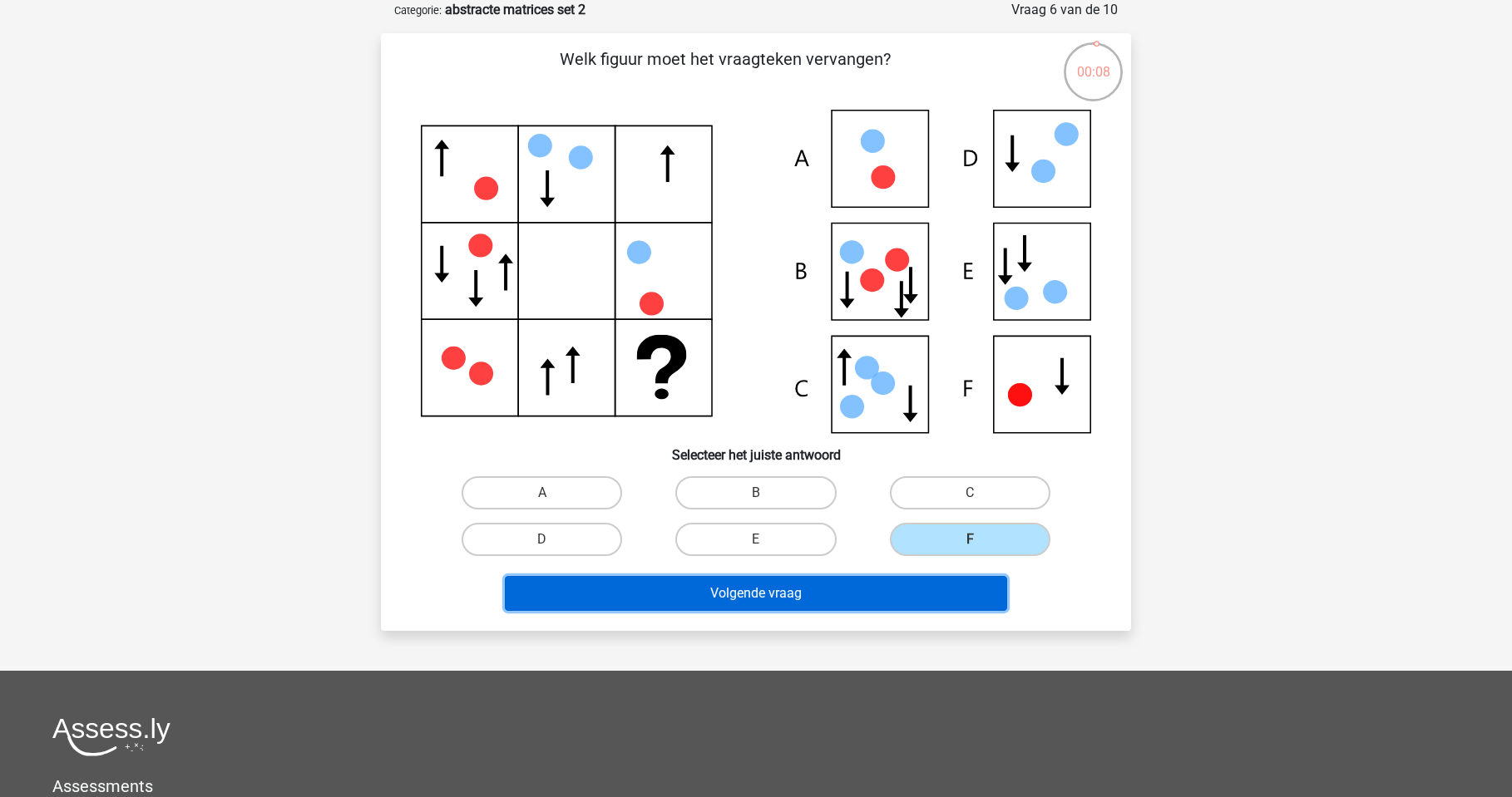
click at [849, 584] on button "Volgende vraag" at bounding box center [757, 594] width 503 height 35
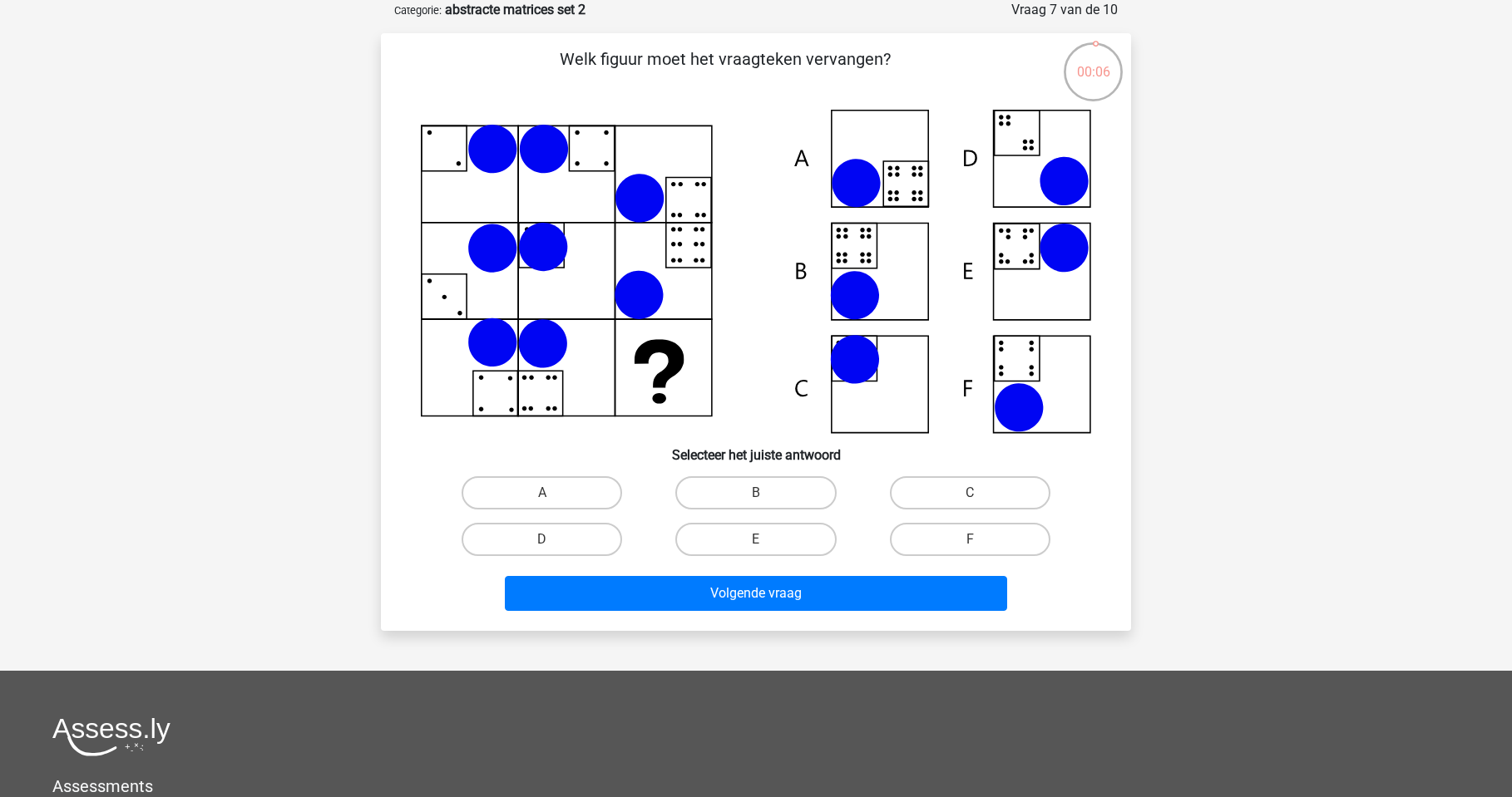
click at [879, 275] on icon at bounding box center [756, 271] width 670 height 323
click at [785, 487] on label "B" at bounding box center [755, 493] width 160 height 33
click at [767, 493] on input "B" at bounding box center [761, 498] width 11 height 11
radio input "true"
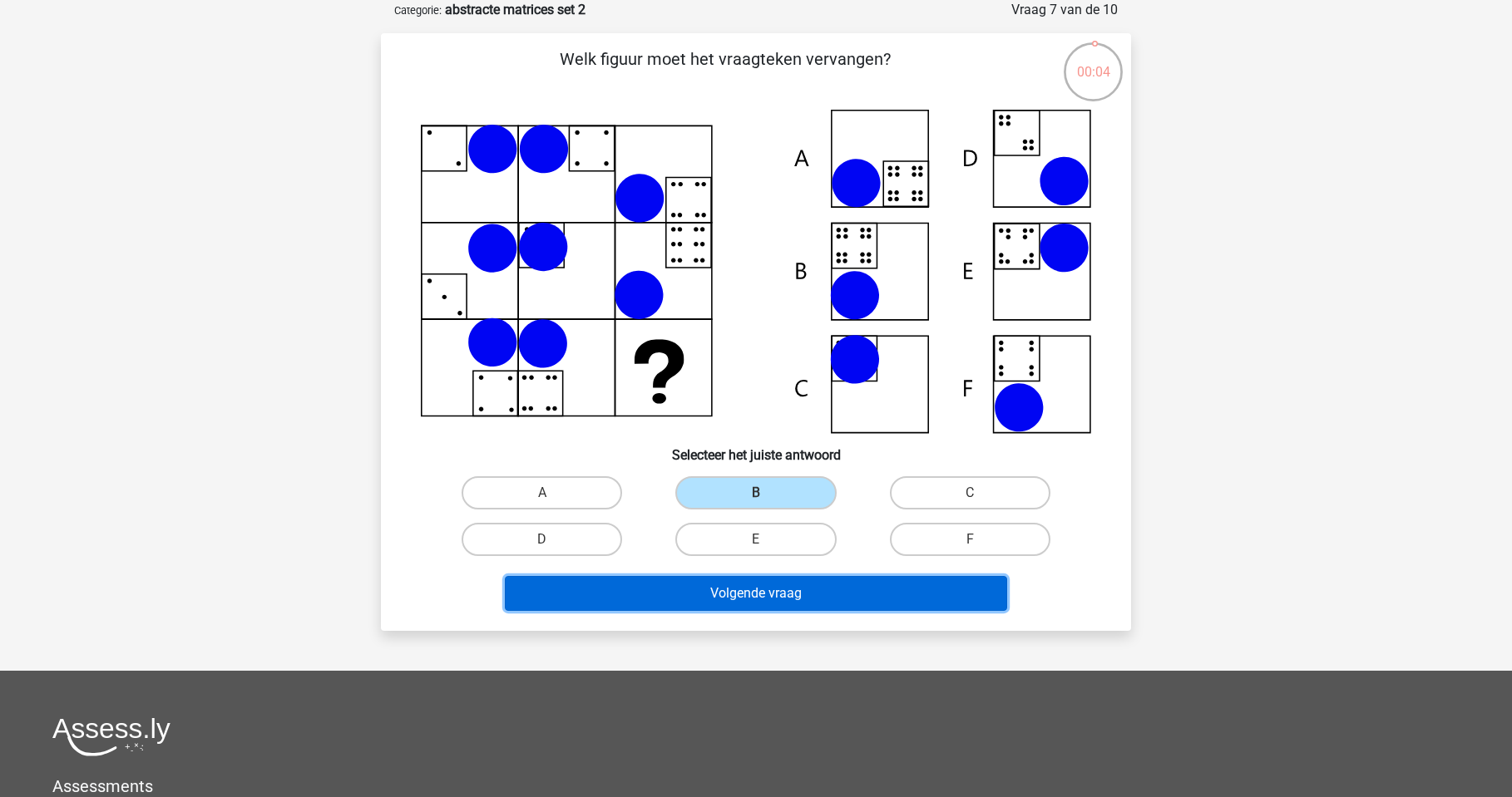
click at [756, 597] on button "Volgende vraag" at bounding box center [757, 594] width 503 height 35
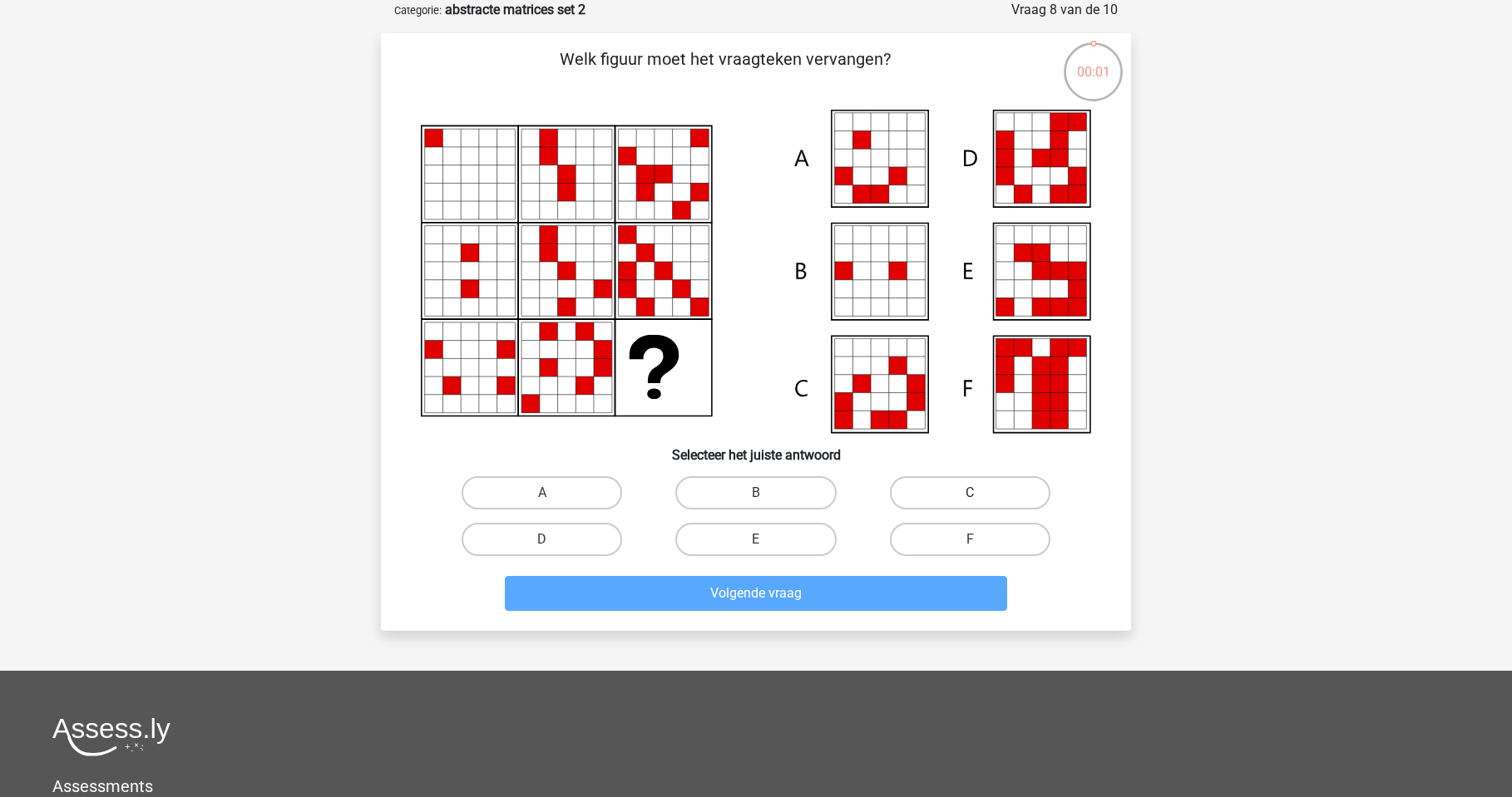
click at [932, 495] on label "C" at bounding box center [969, 493] width 160 height 33
click at [969, 495] on input "C" at bounding box center [974, 498] width 11 height 11
radio input "true"
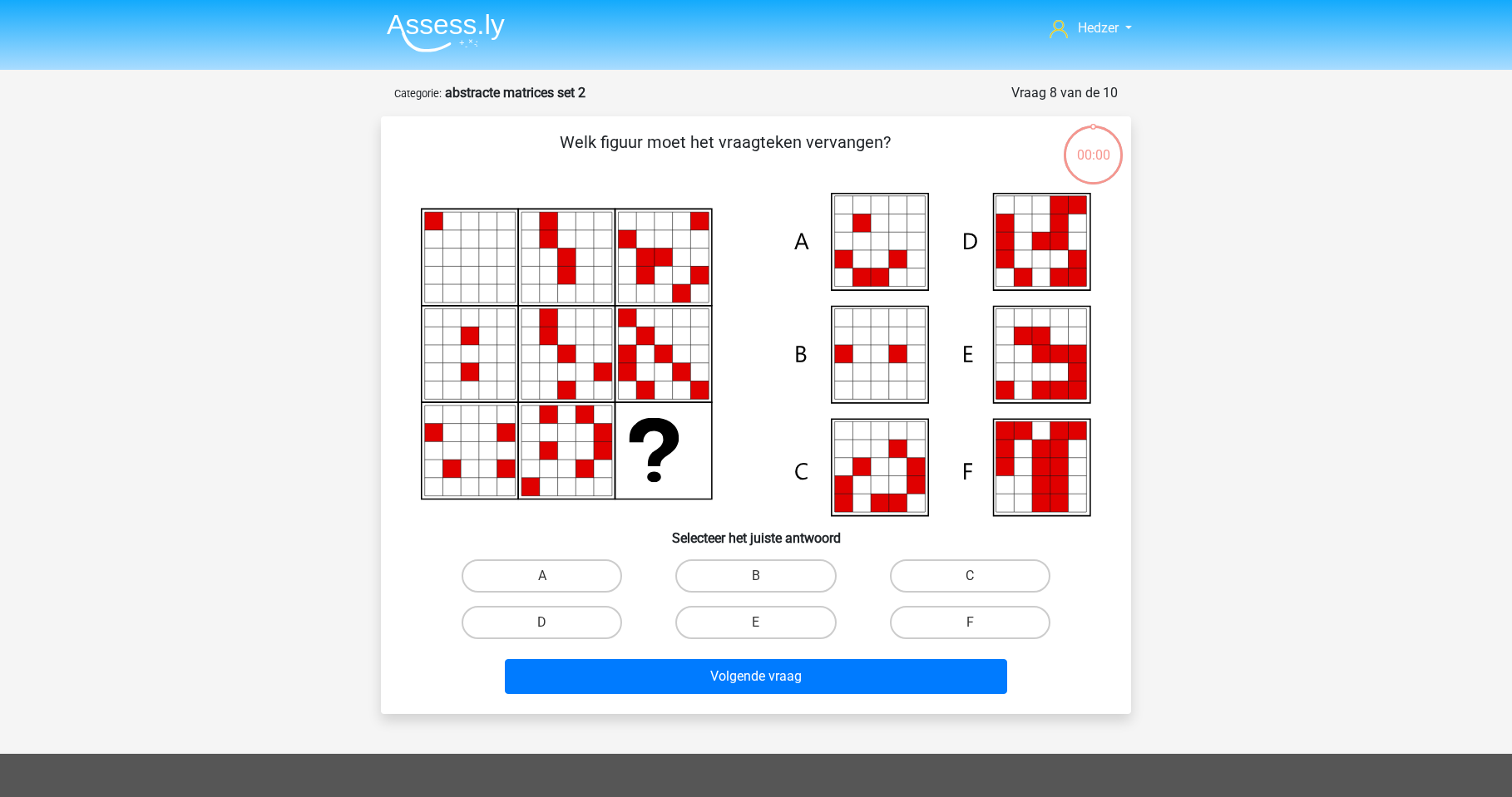
scroll to position [84, 0]
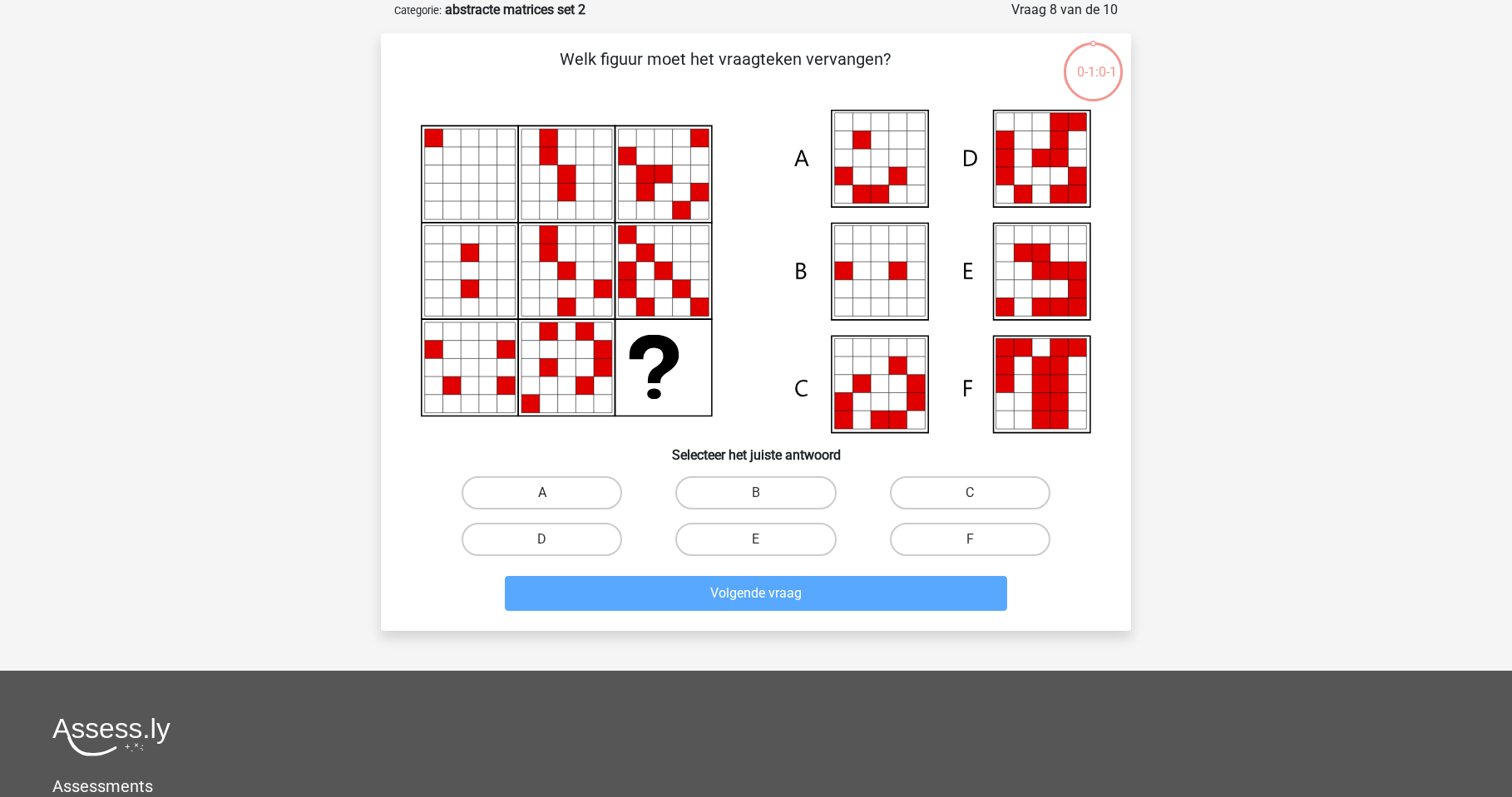
click at [569, 491] on label "A" at bounding box center [542, 493] width 160 height 33
click at [553, 493] on input "A" at bounding box center [548, 498] width 11 height 11
radio input "true"
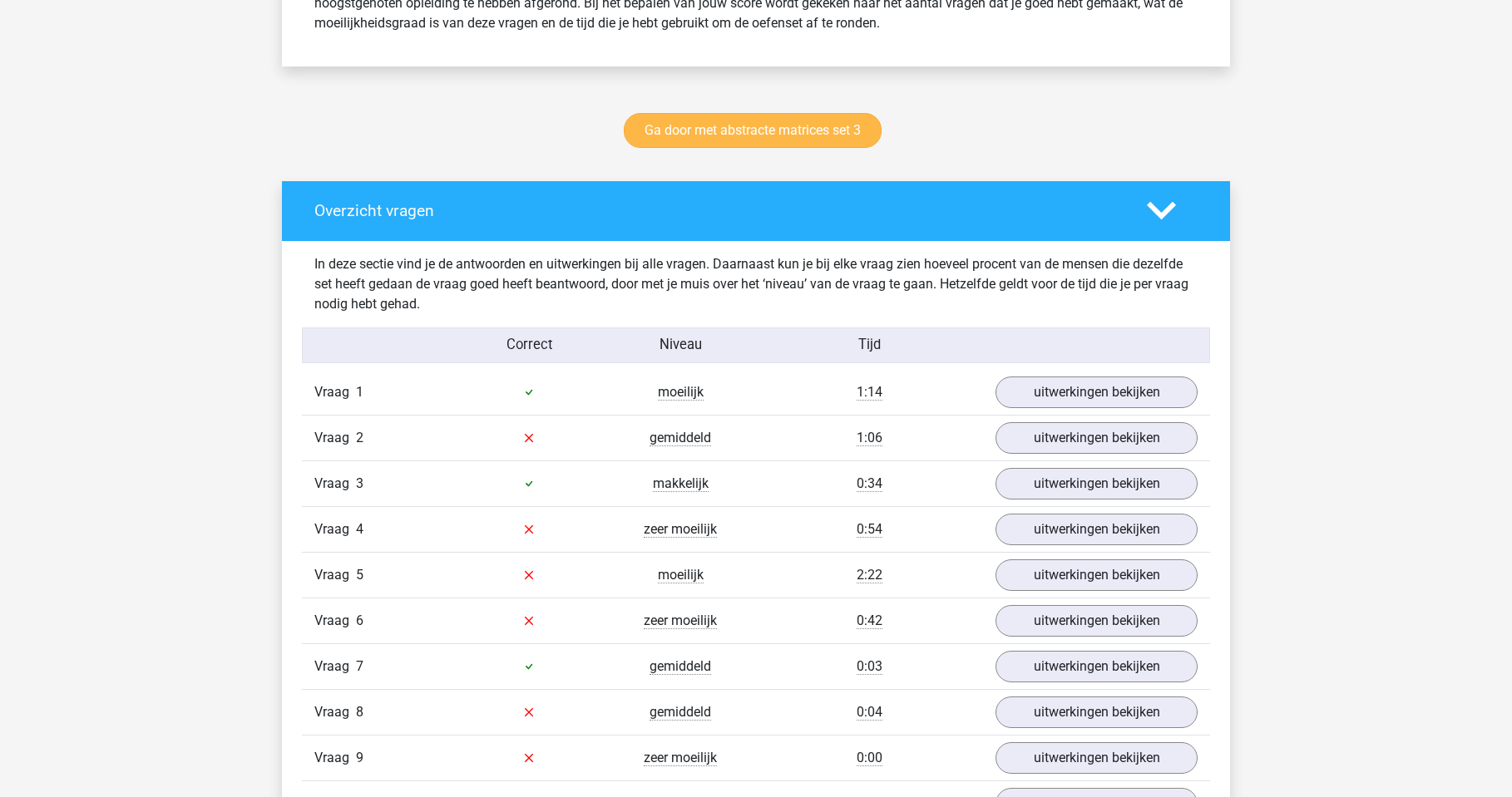
scroll to position [831, 0]
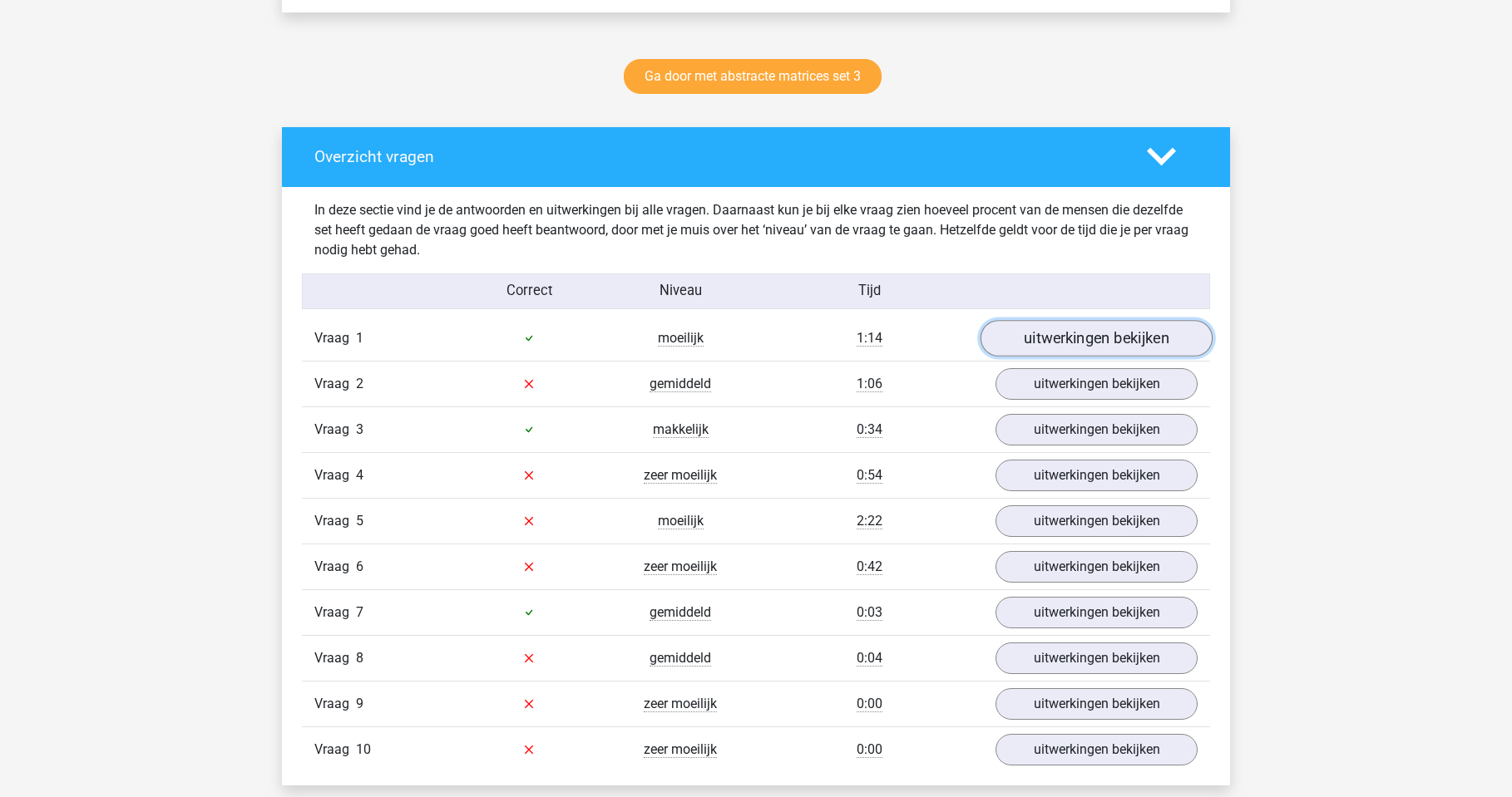
click at [1032, 348] on link "uitwerkingen bekijken" at bounding box center [1096, 338] width 232 height 36
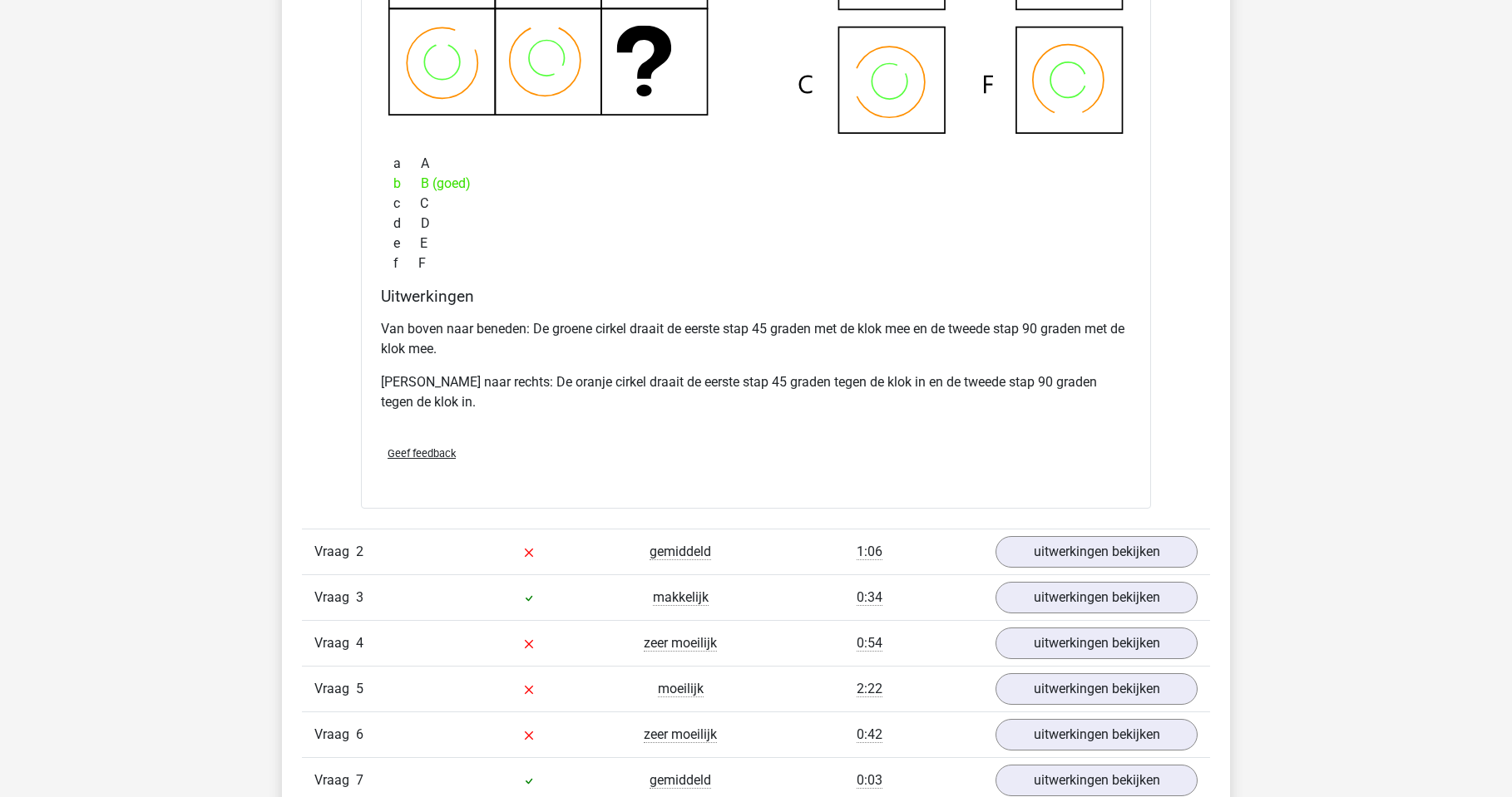
scroll to position [1497, 0]
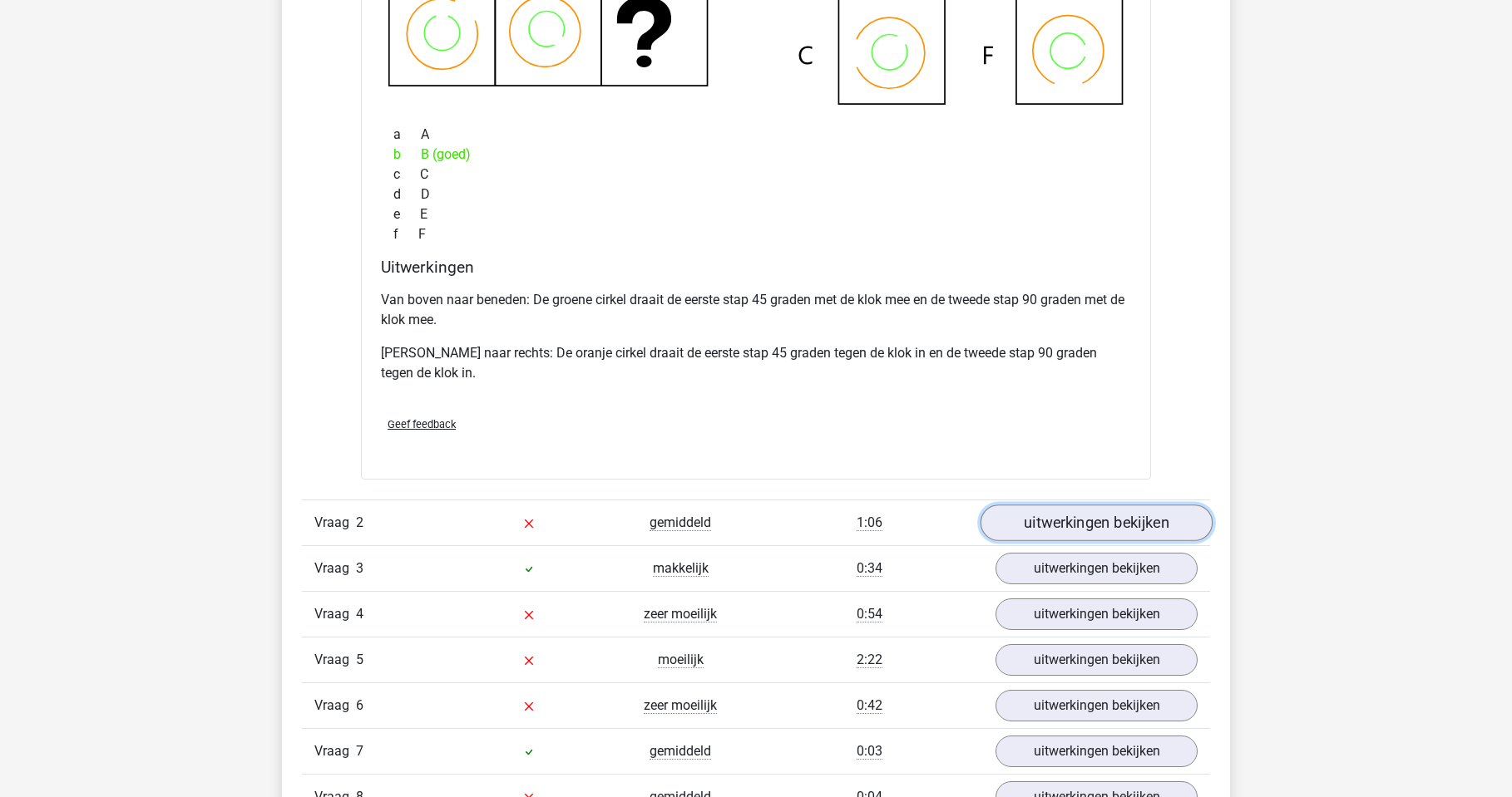
click at [1062, 514] on link "uitwerkingen bekijken" at bounding box center [1096, 523] width 232 height 36
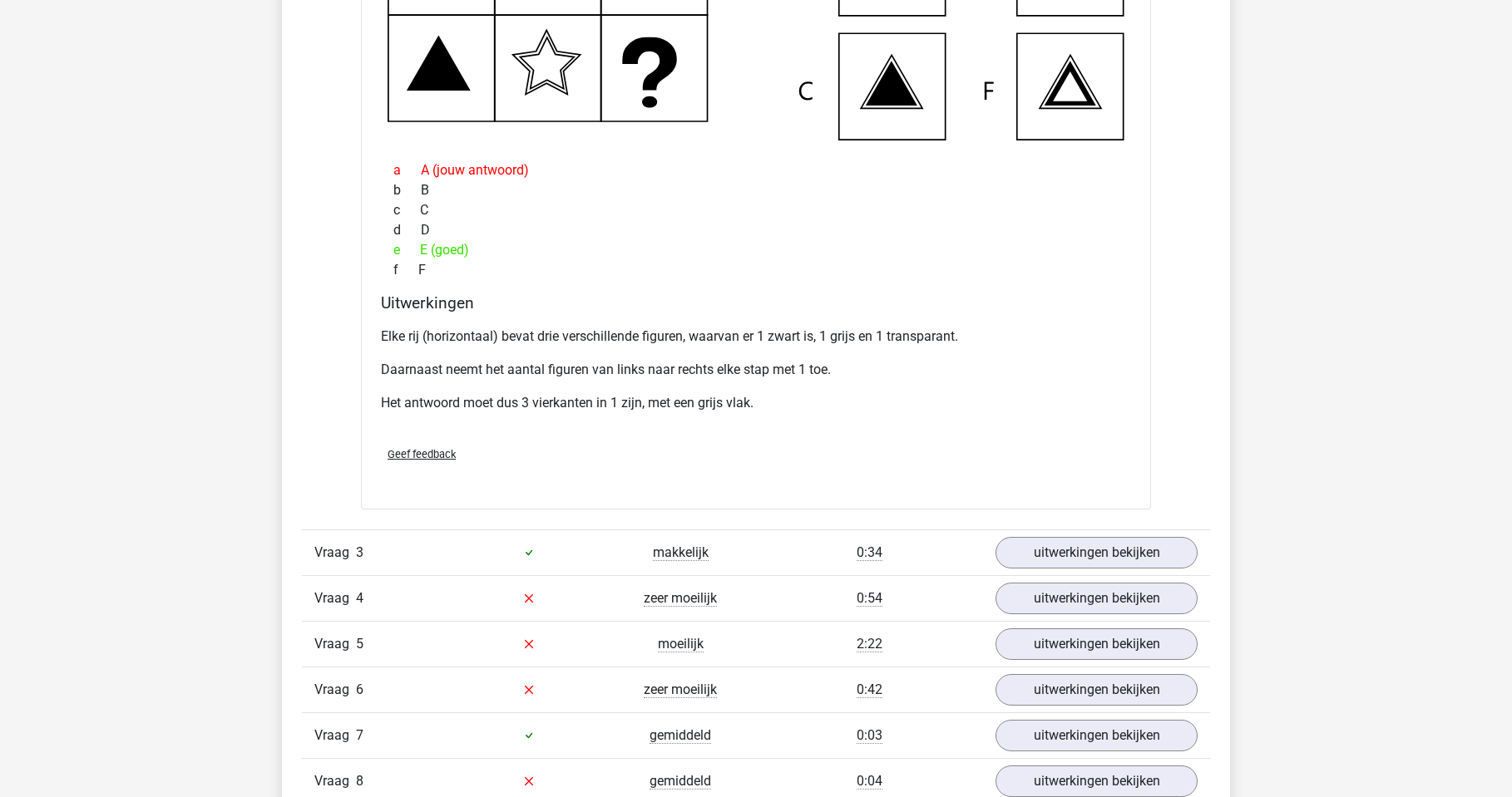
scroll to position [2328, 0]
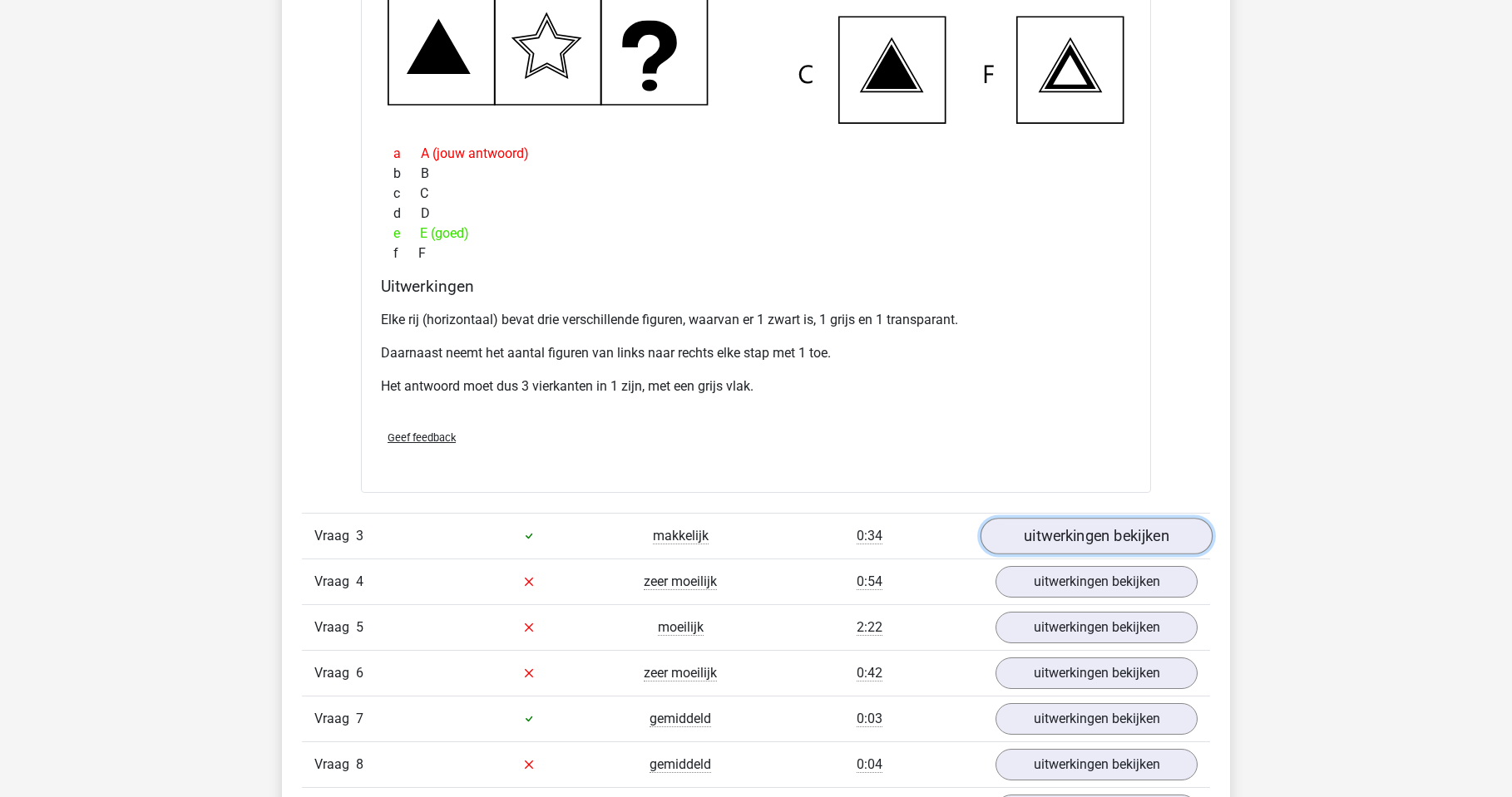
click at [1018, 538] on link "uitwerkingen bekijken" at bounding box center [1096, 536] width 232 height 36
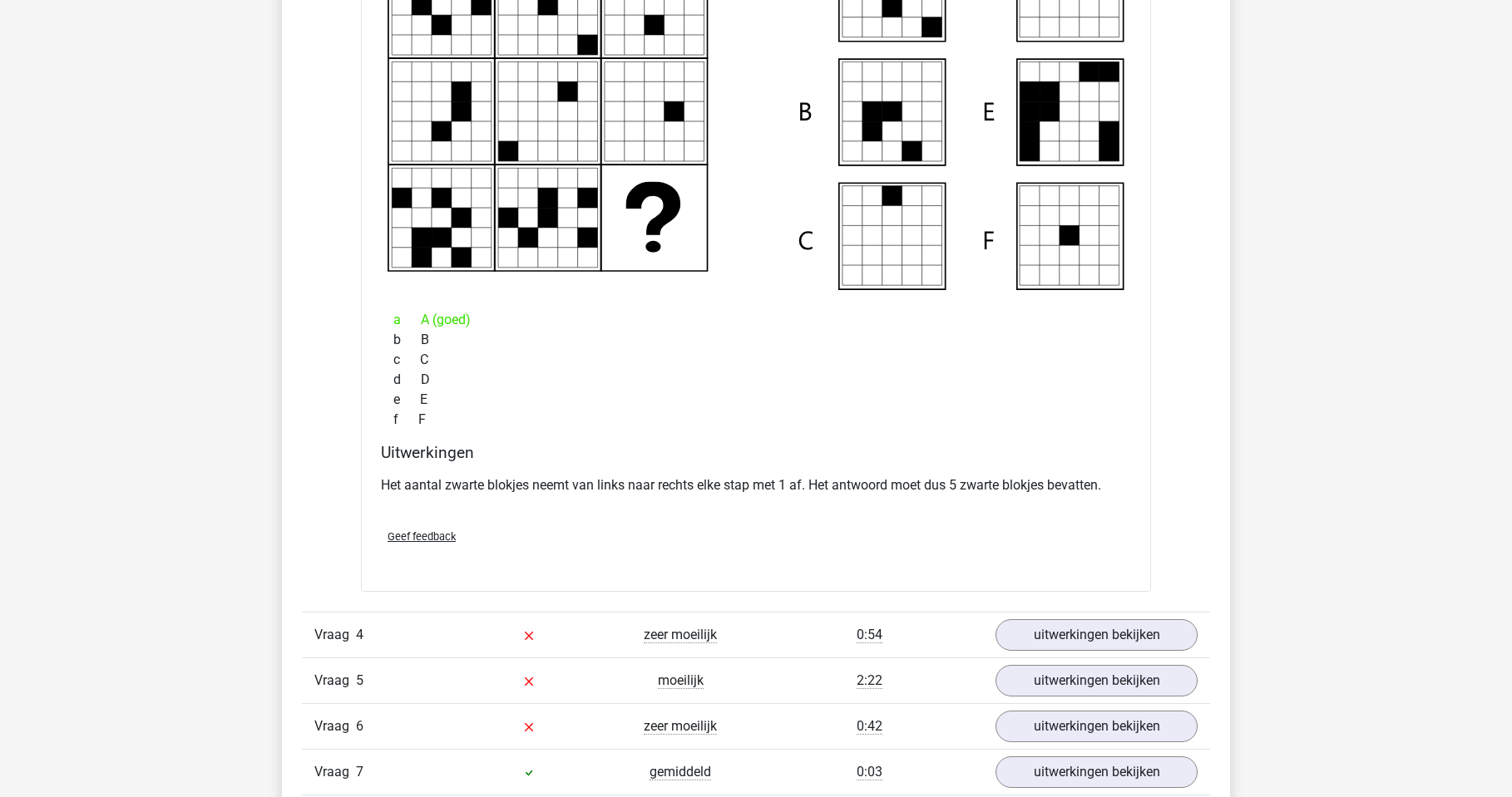
scroll to position [3076, 0]
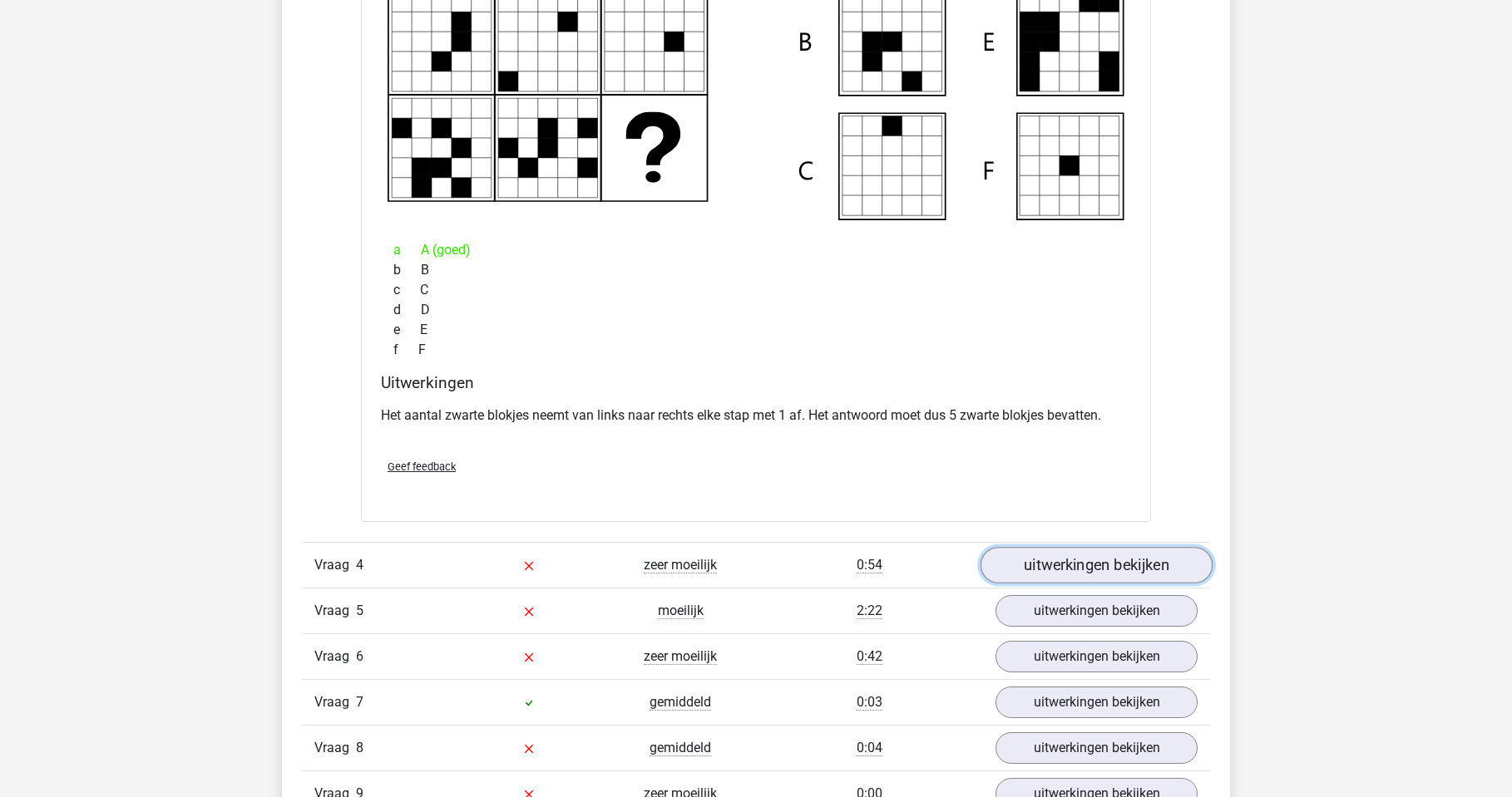
click at [1010, 562] on link "uitwerkingen bekijken" at bounding box center [1096, 565] width 232 height 36
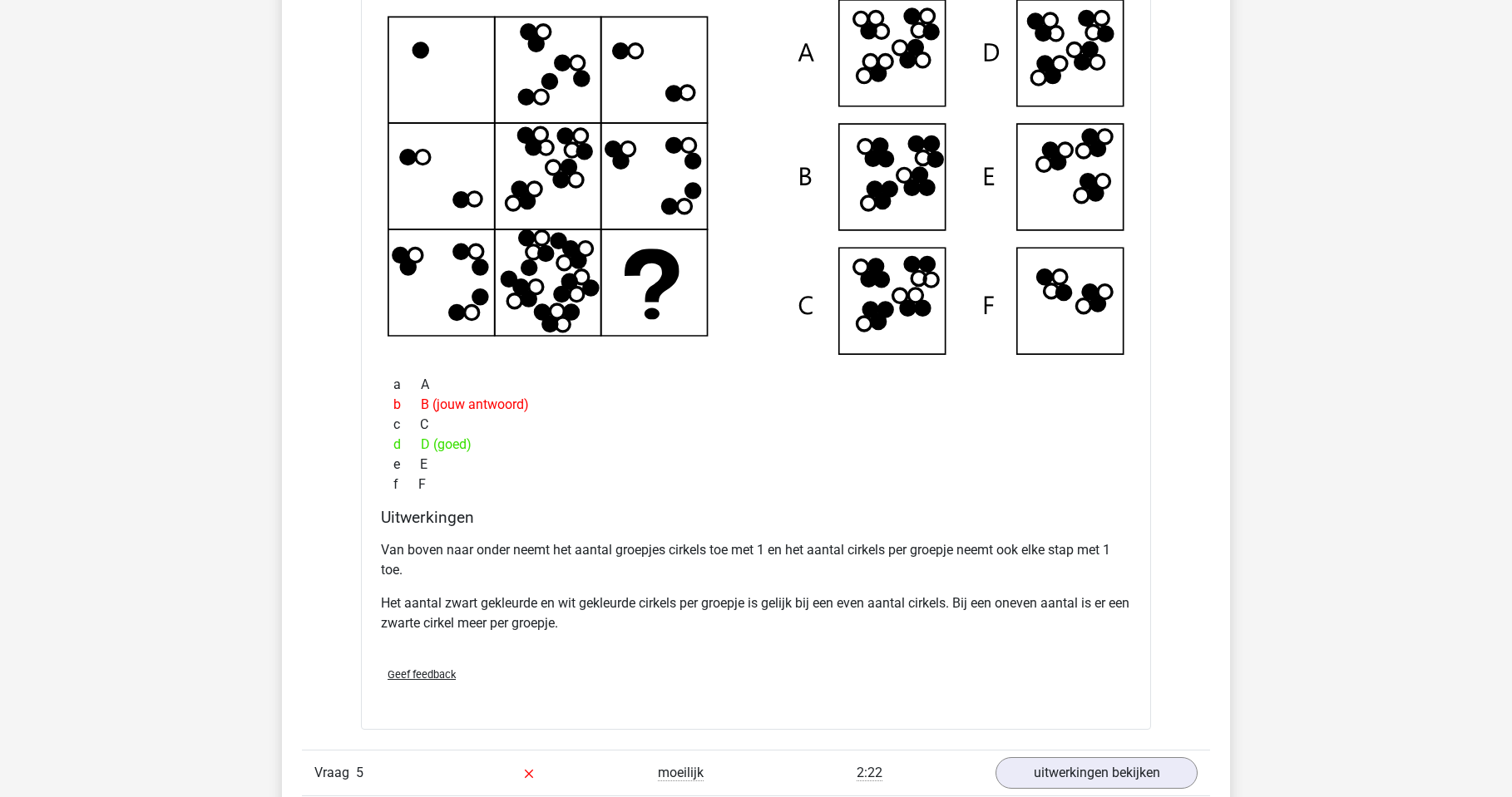
scroll to position [3825, 0]
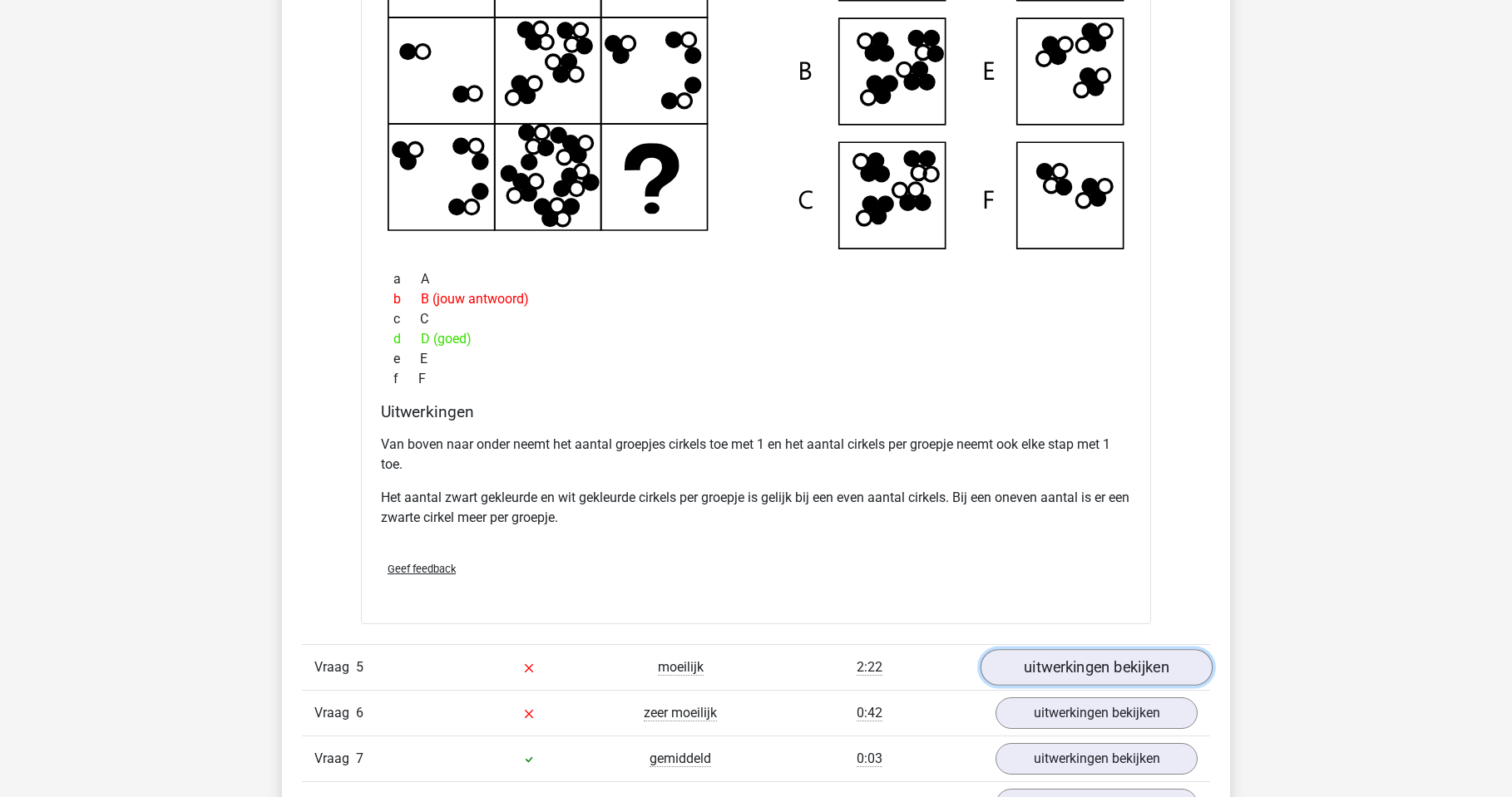
click at [1077, 661] on link "uitwerkingen bekijken" at bounding box center [1096, 667] width 232 height 36
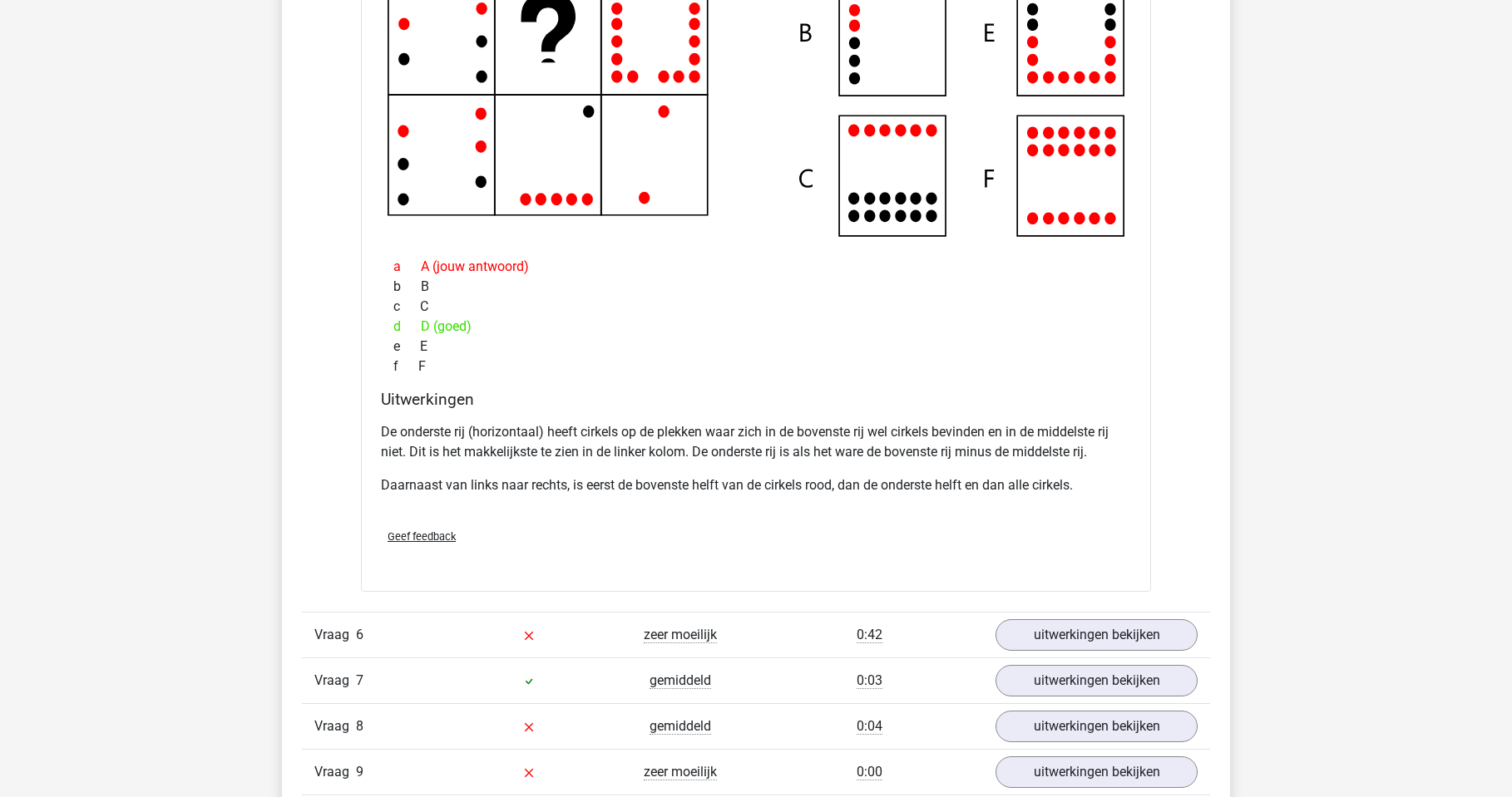
scroll to position [4739, 0]
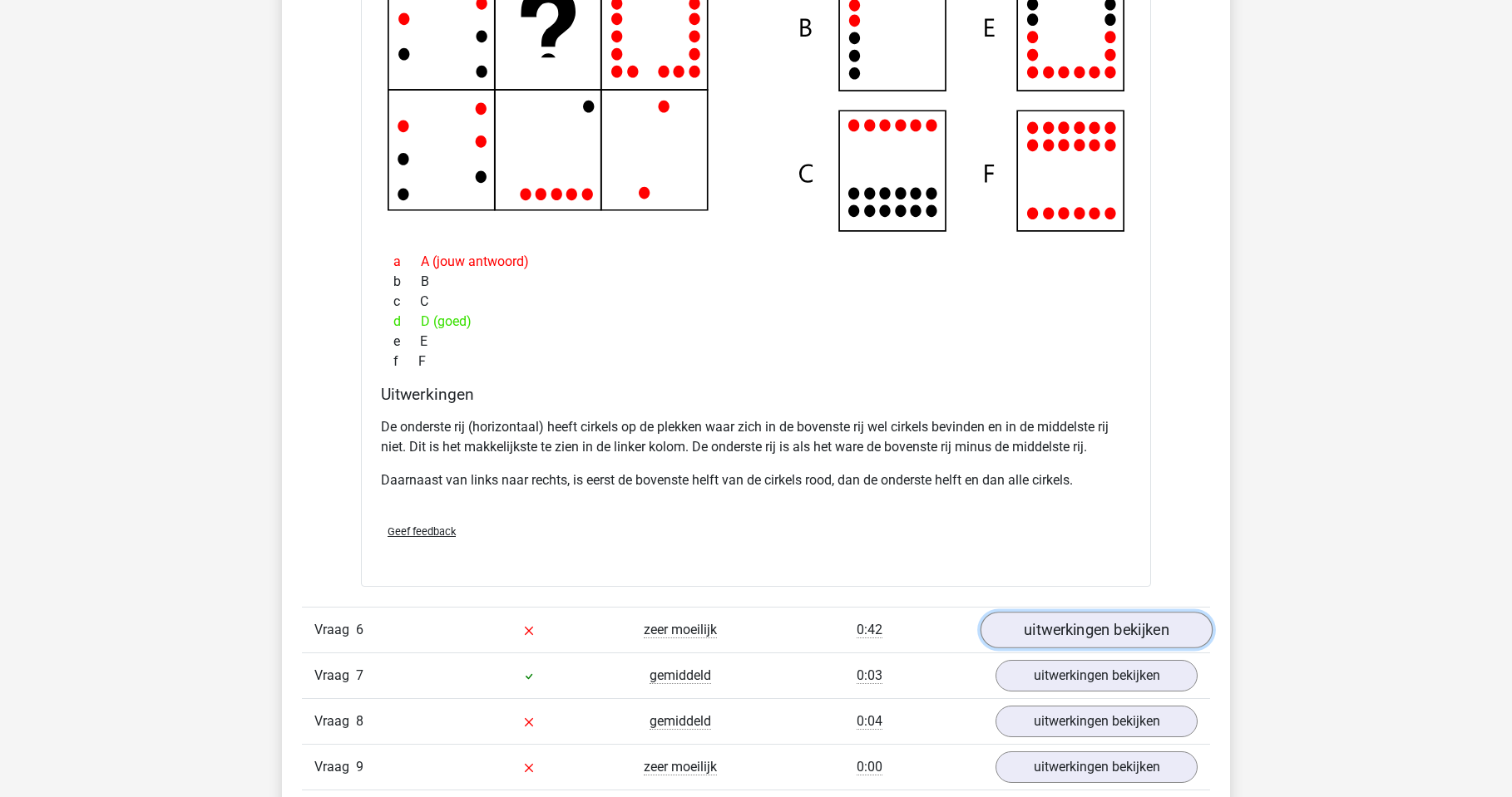
click at [1071, 616] on link "uitwerkingen bekijken" at bounding box center [1096, 630] width 232 height 36
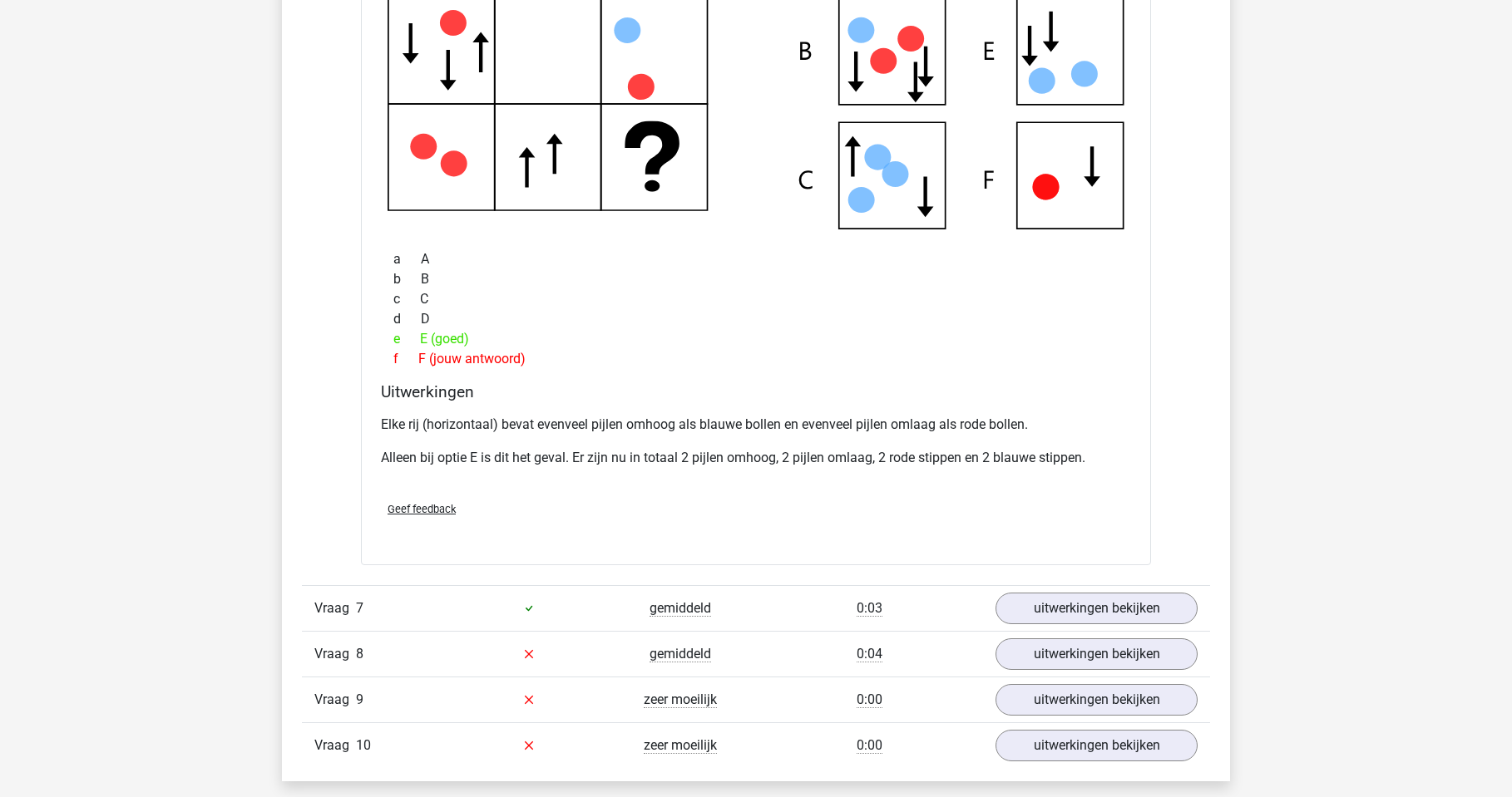
scroll to position [5654, 0]
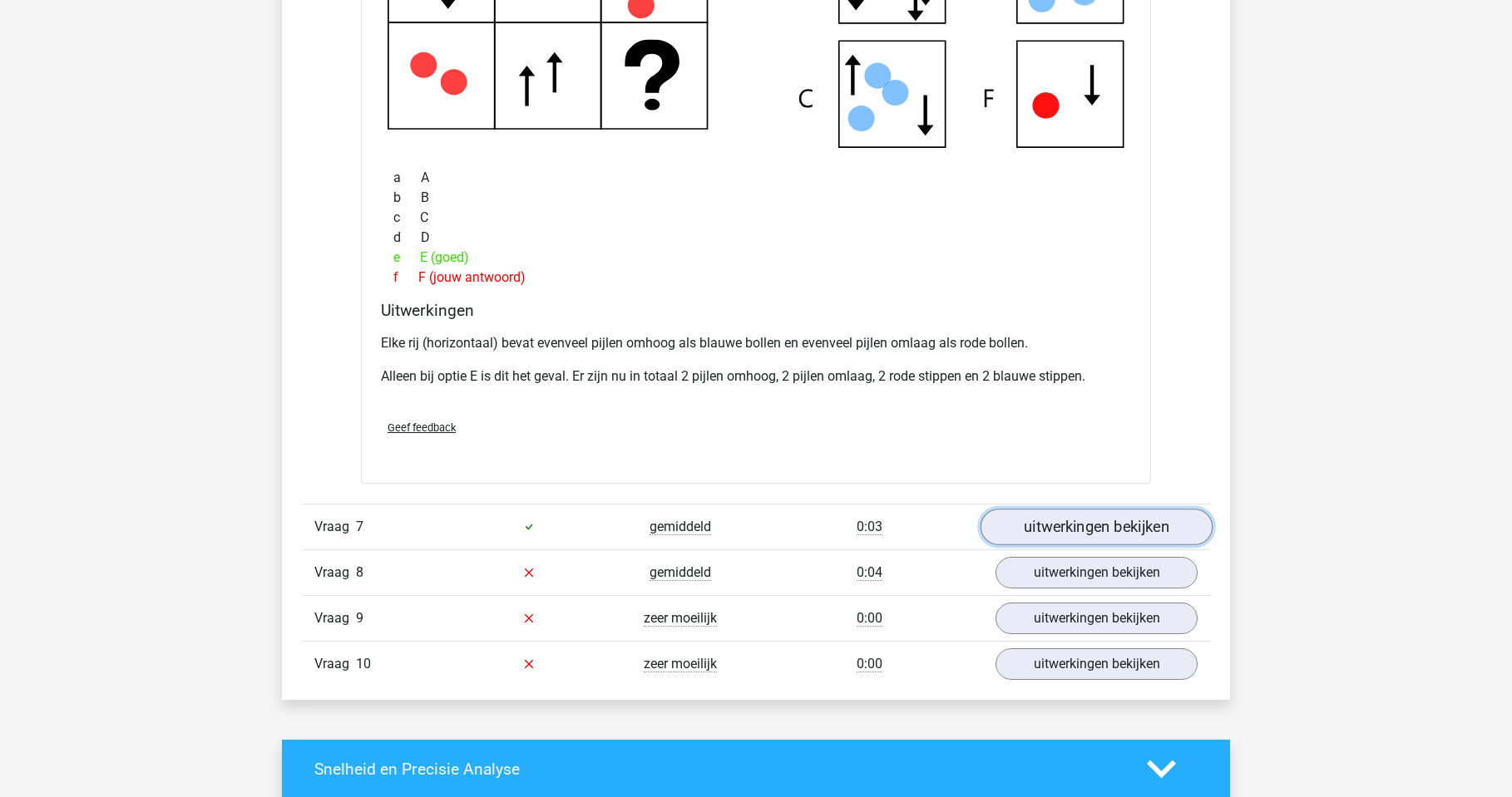
click at [1066, 521] on link "uitwerkingen bekijken" at bounding box center [1096, 527] width 232 height 36
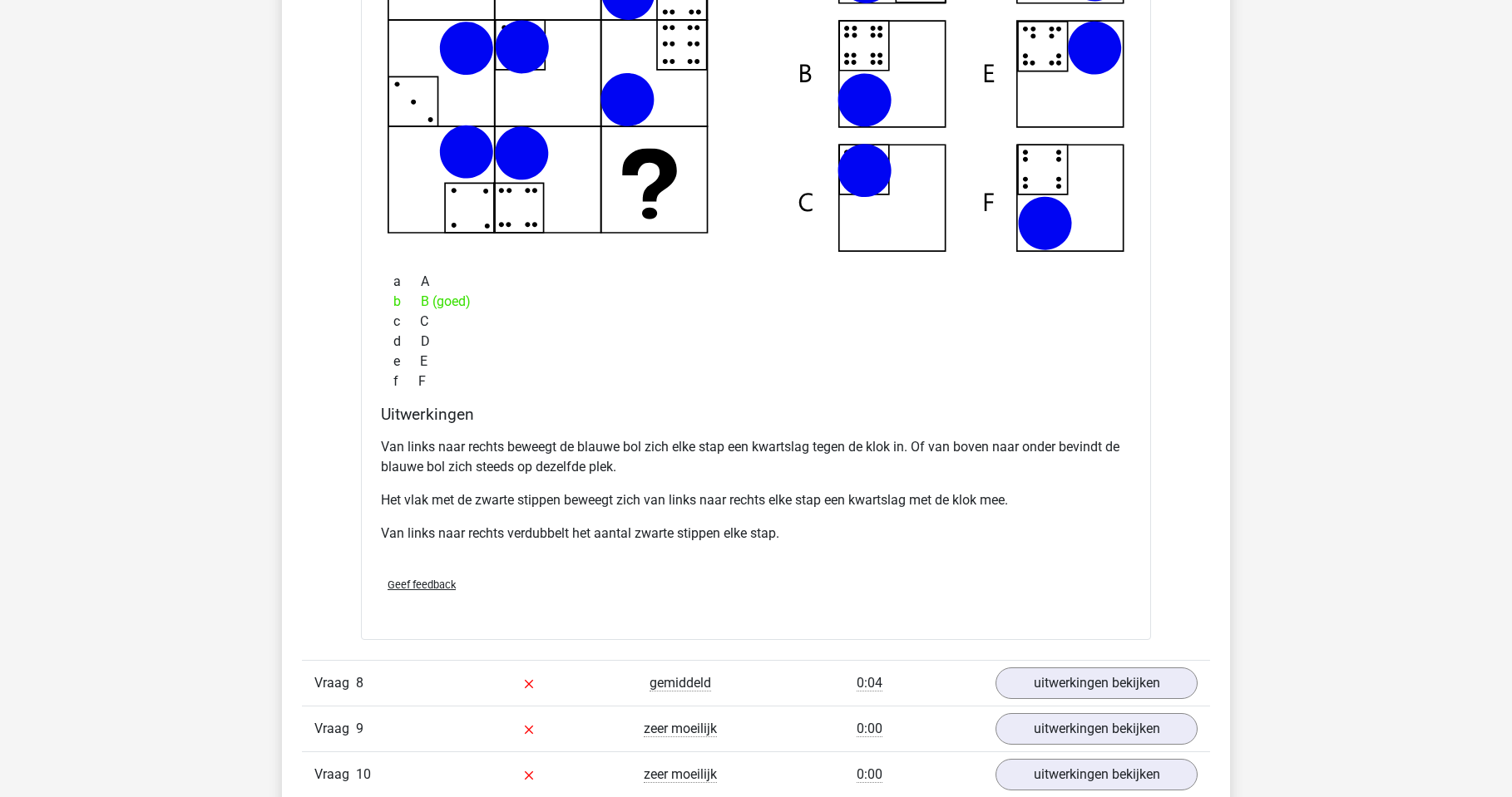
scroll to position [6402, 0]
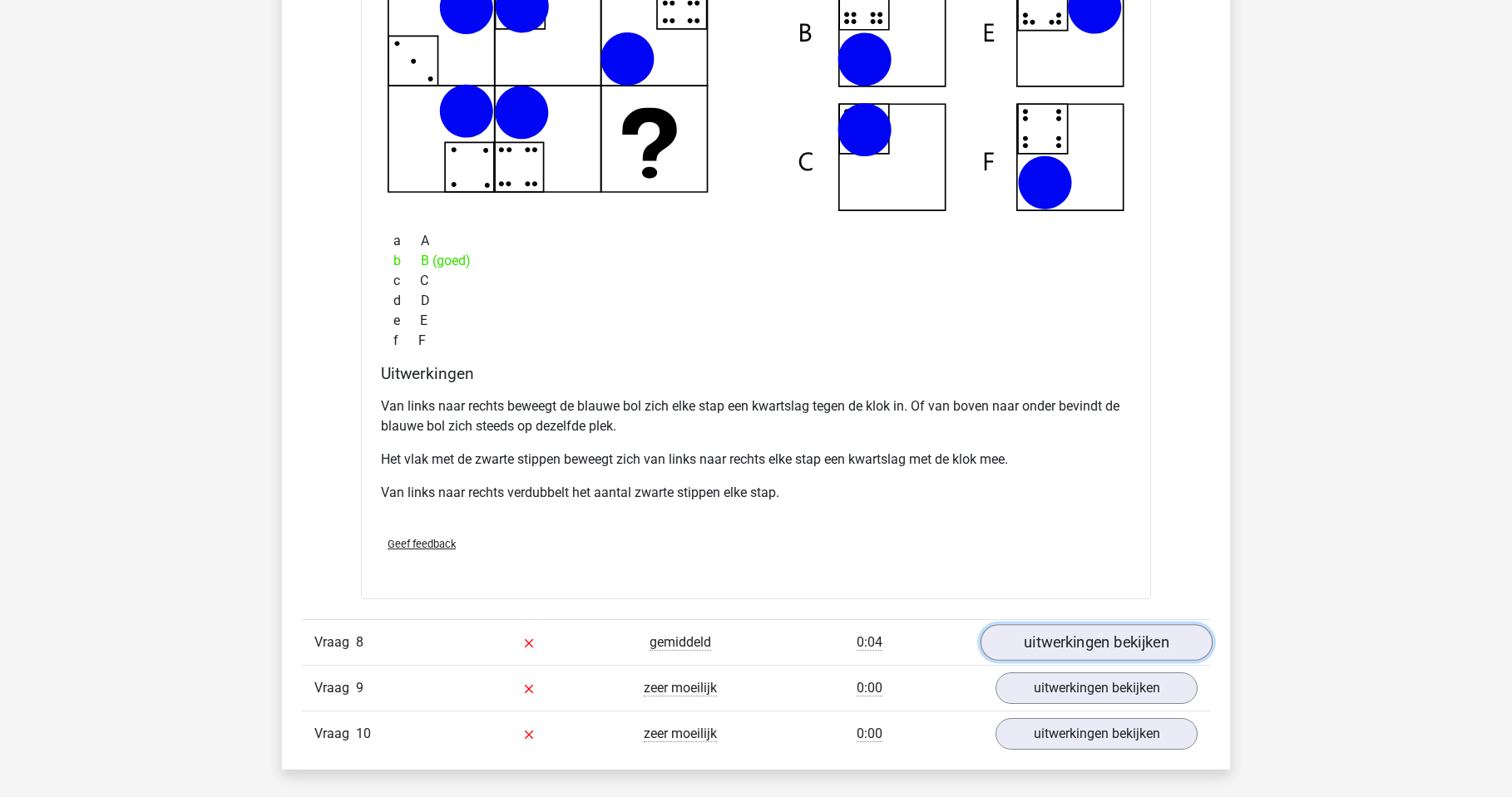
click at [1153, 640] on link "uitwerkingen bekijken" at bounding box center [1096, 642] width 232 height 36
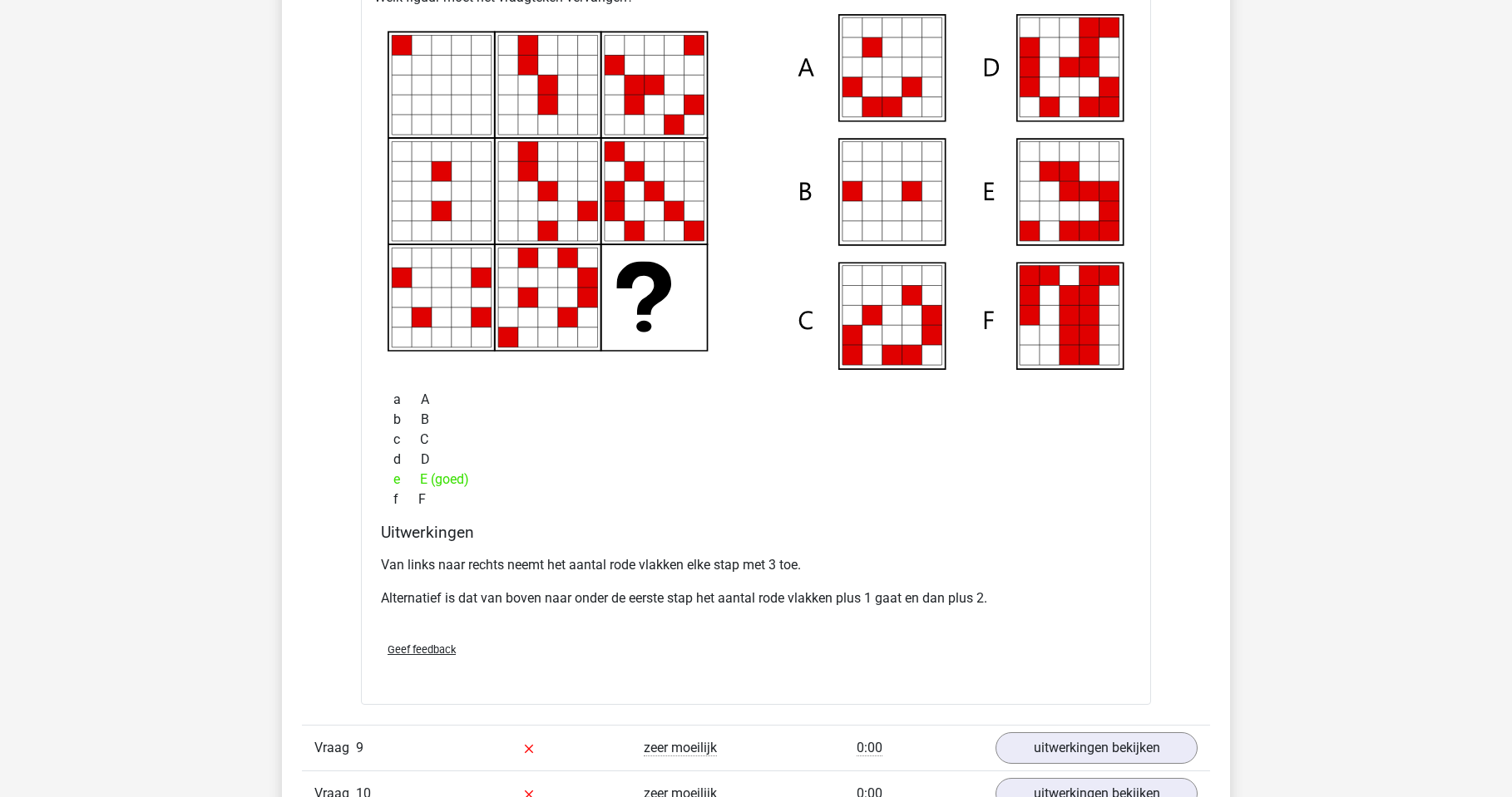
scroll to position [7400, 0]
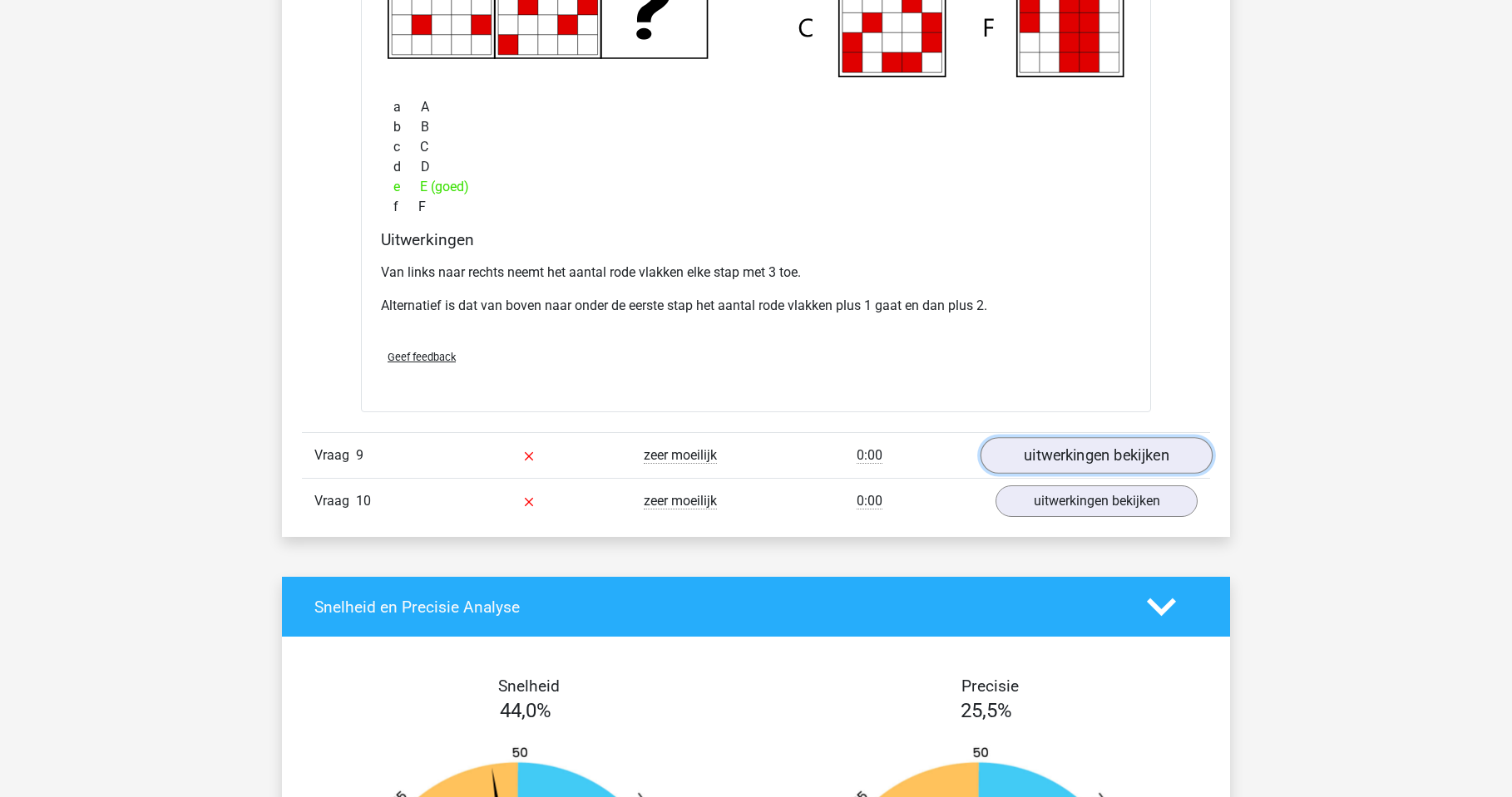
click at [1053, 459] on link "uitwerkingen bekijken" at bounding box center [1096, 455] width 232 height 36
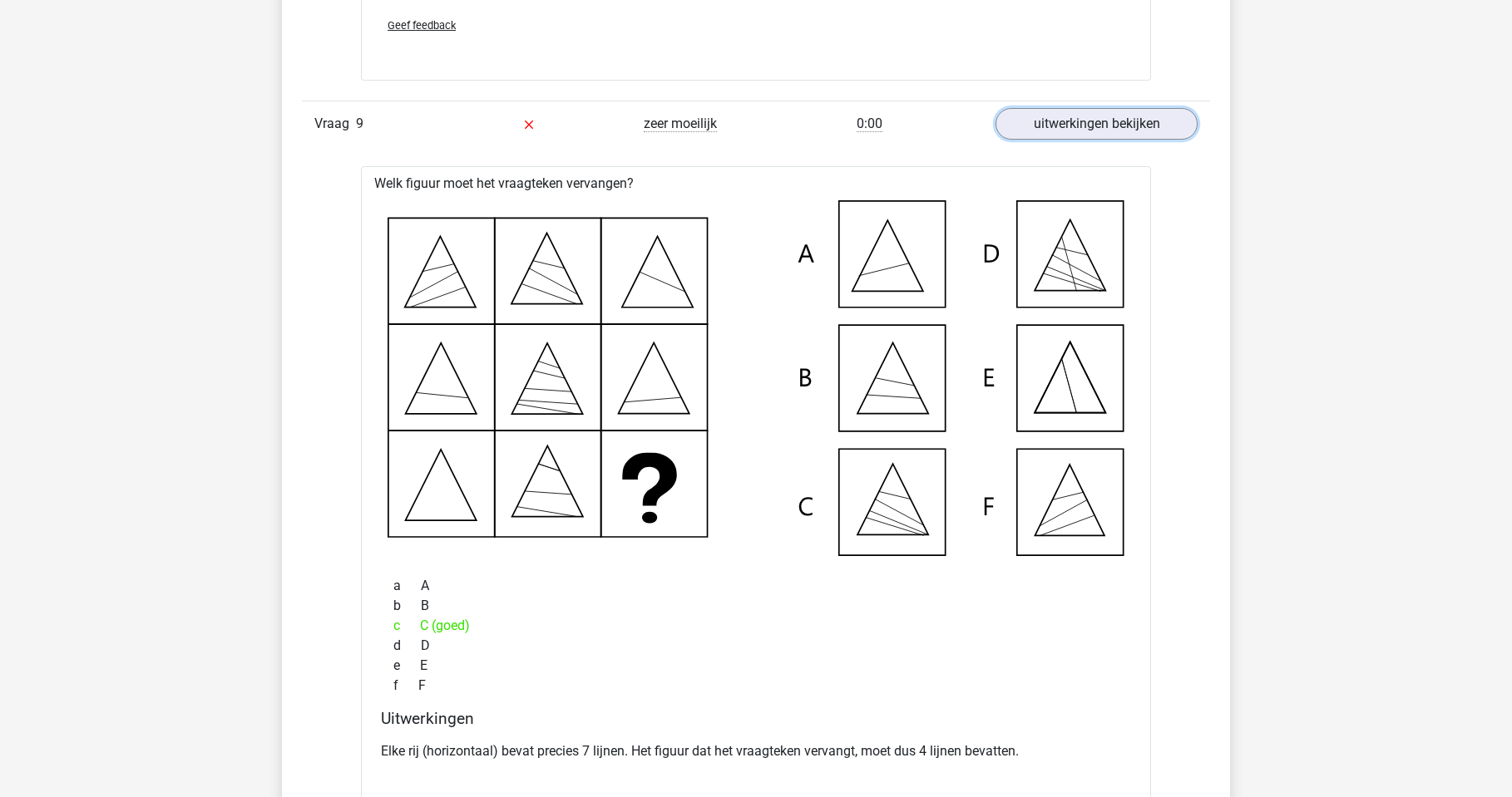
scroll to position [7732, 0]
click at [1087, 668] on div "e E" at bounding box center [755, 665] width 750 height 20
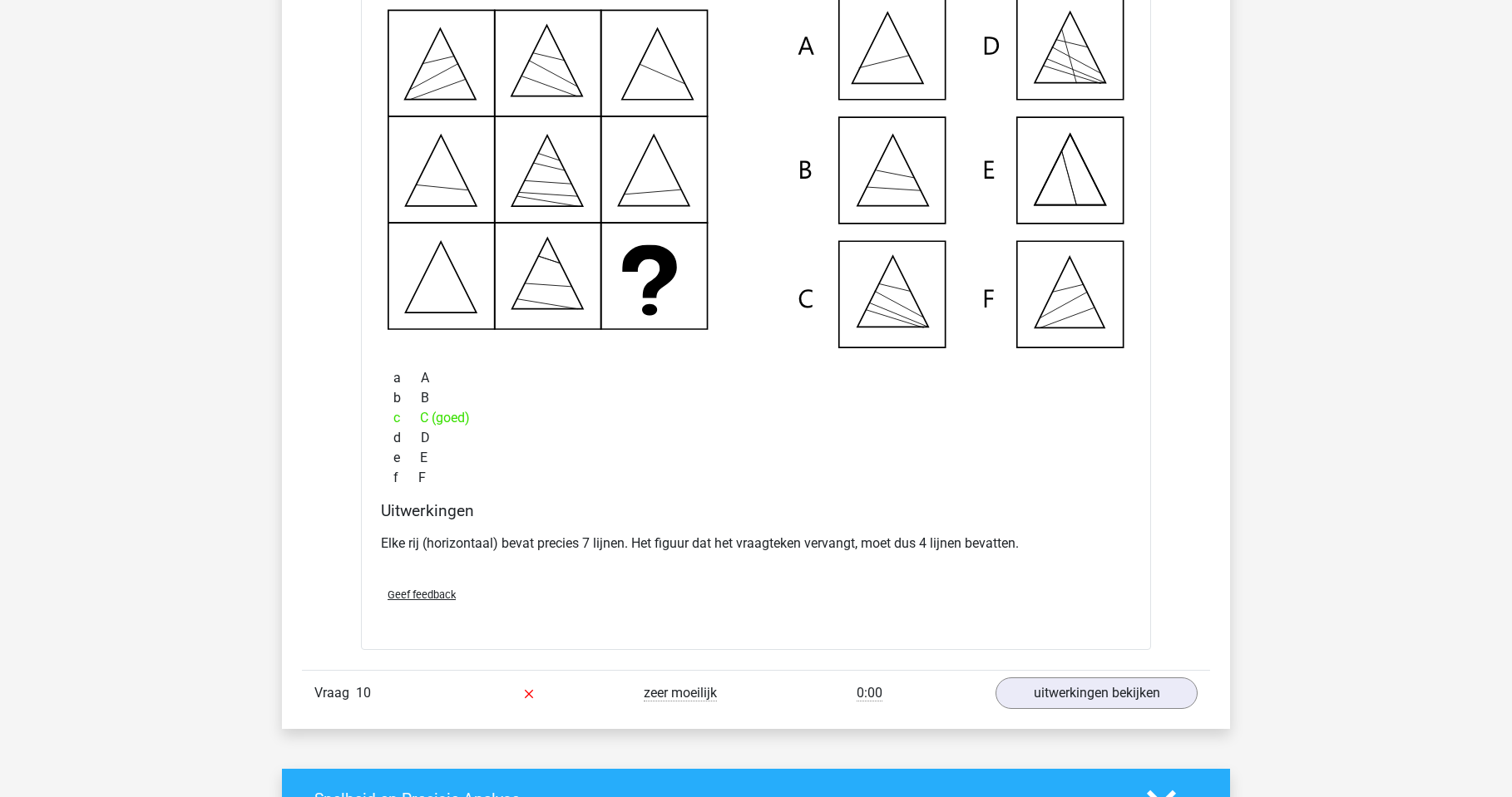
scroll to position [8064, 0]
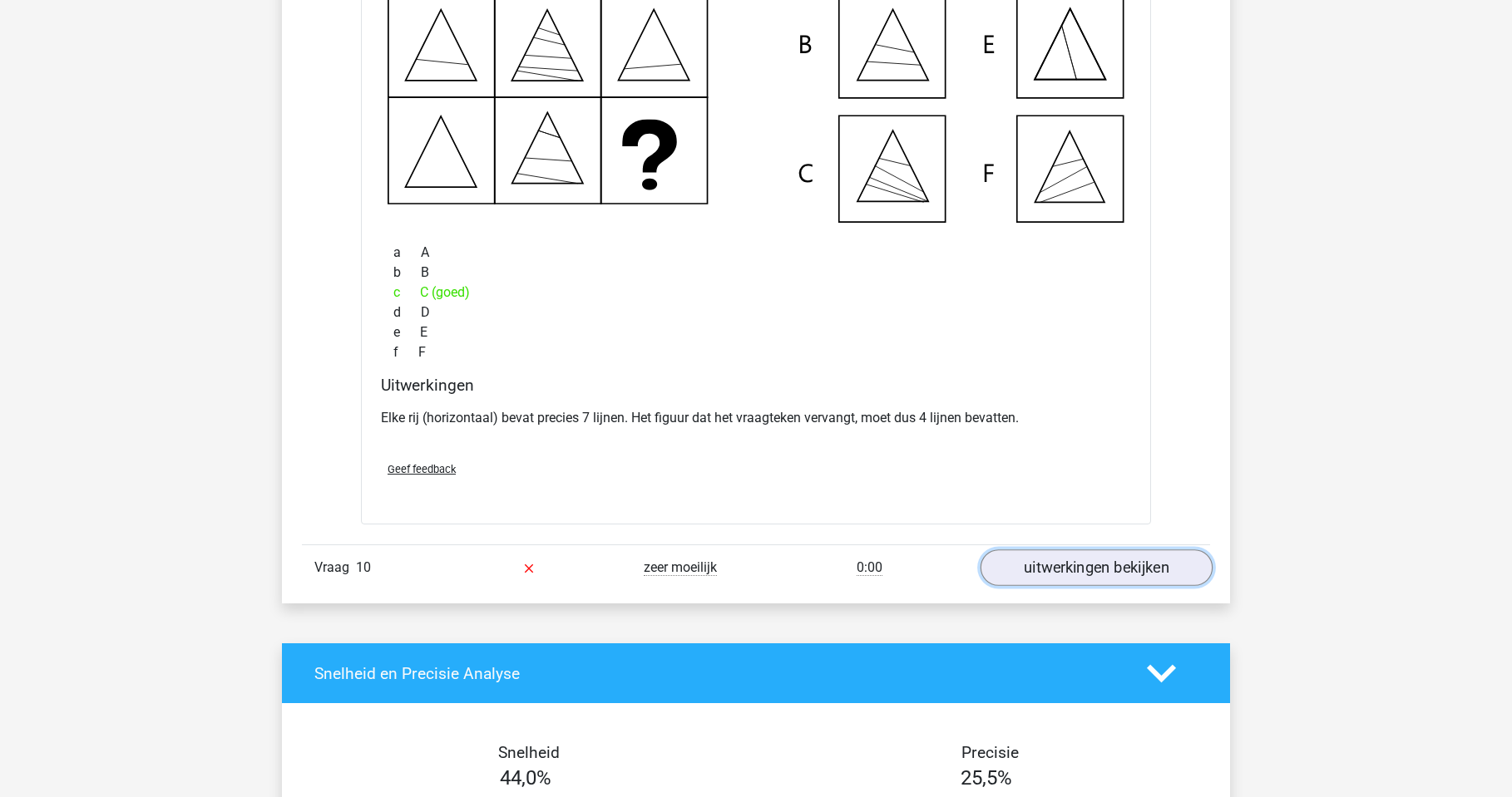
click at [1083, 573] on link "uitwerkingen bekijken" at bounding box center [1096, 568] width 232 height 36
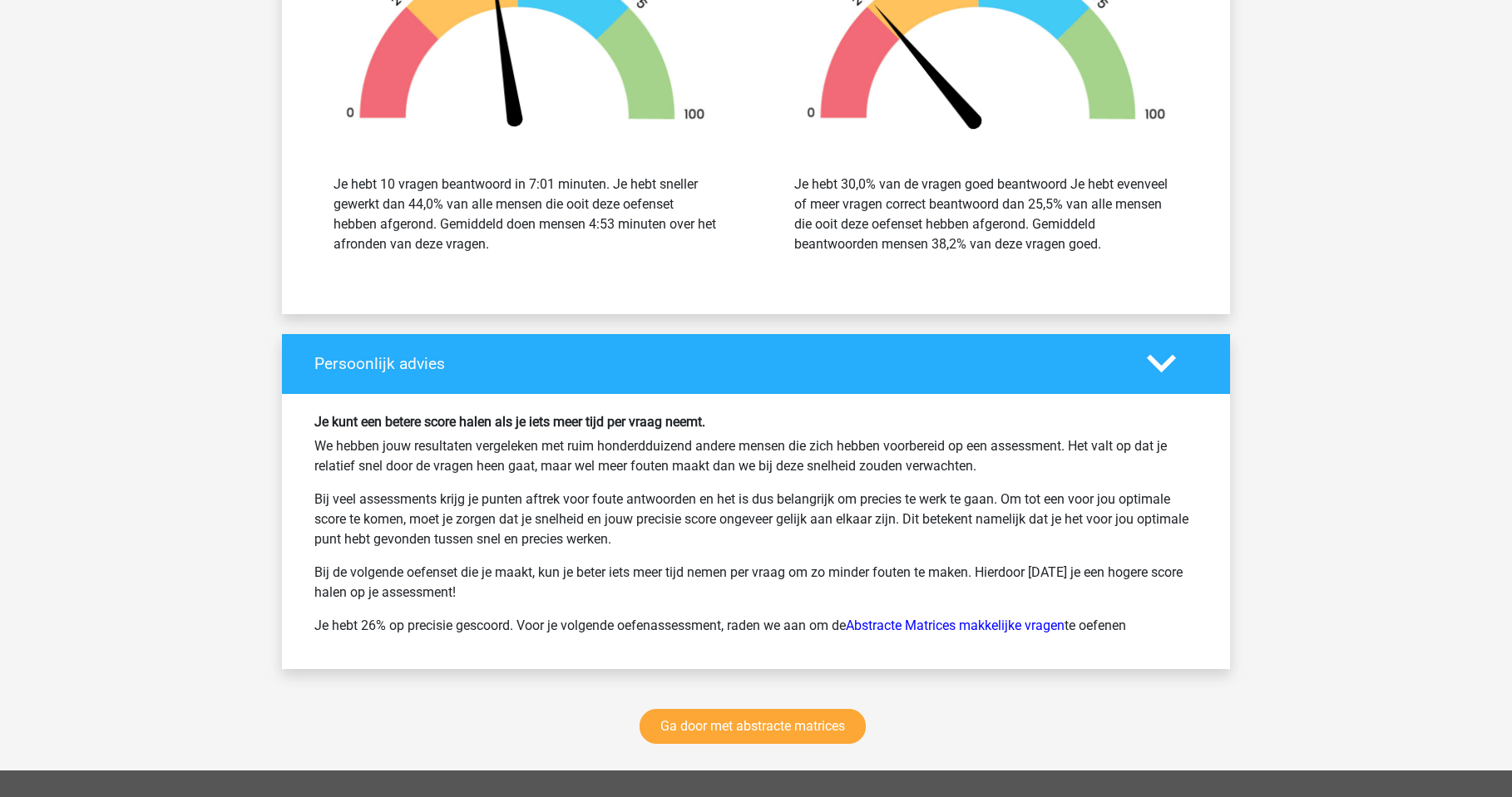
scroll to position [9858, 0]
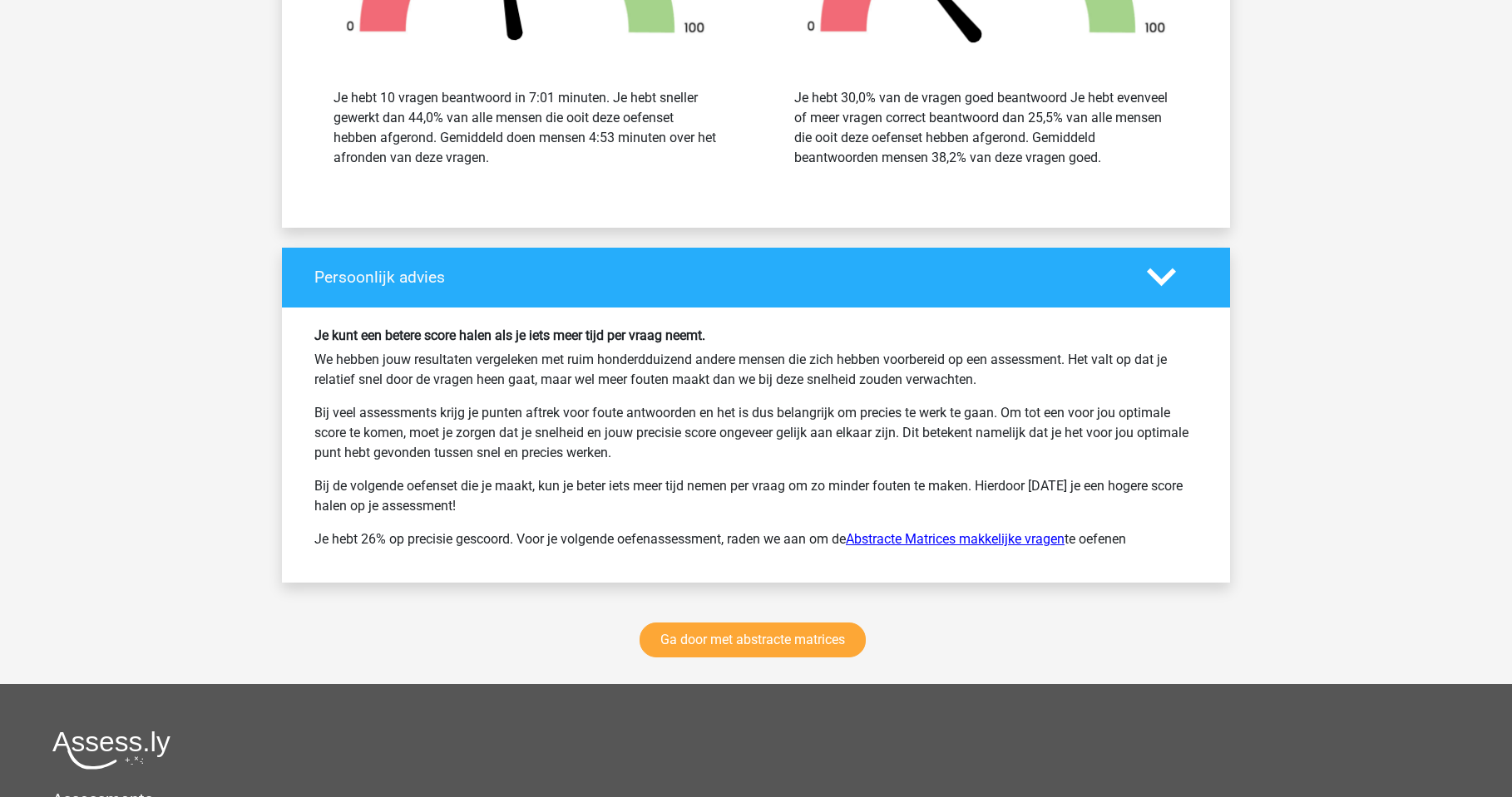
click at [901, 541] on link "Abstracte Matrices makkelijke vragen" at bounding box center [955, 540] width 219 height 16
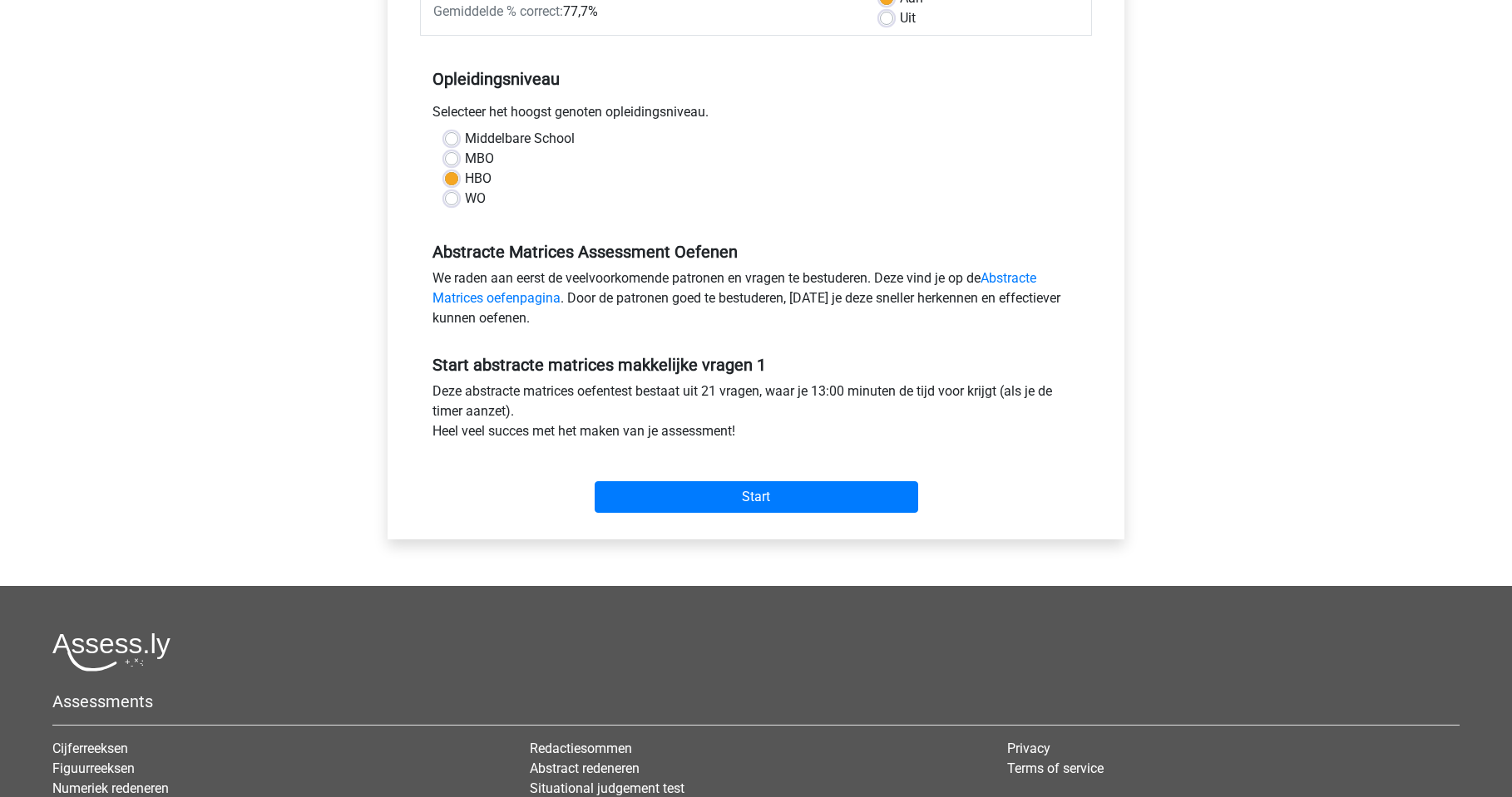
scroll to position [332, 0]
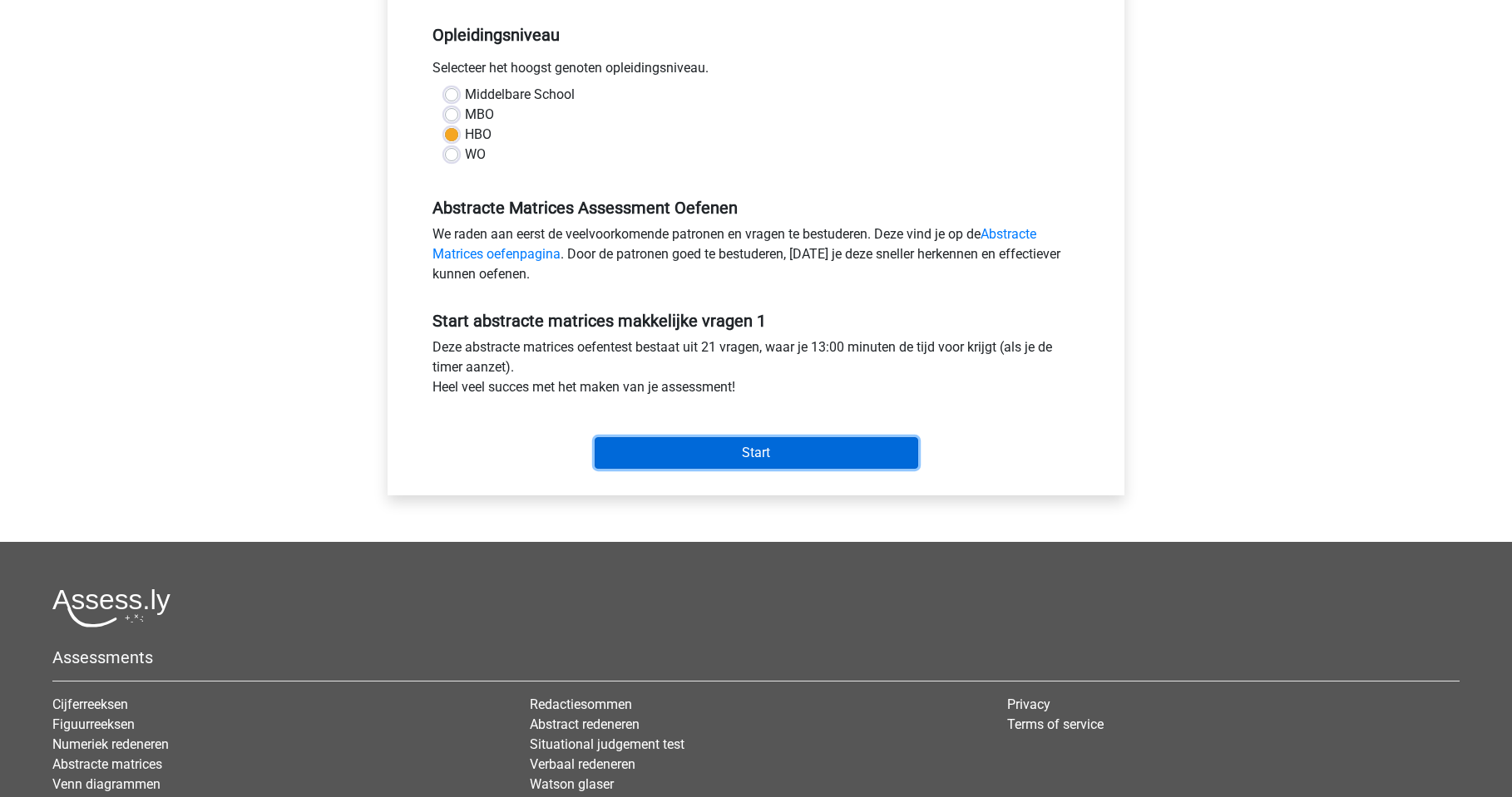
click at [790, 458] on input "Start" at bounding box center [756, 453] width 323 height 31
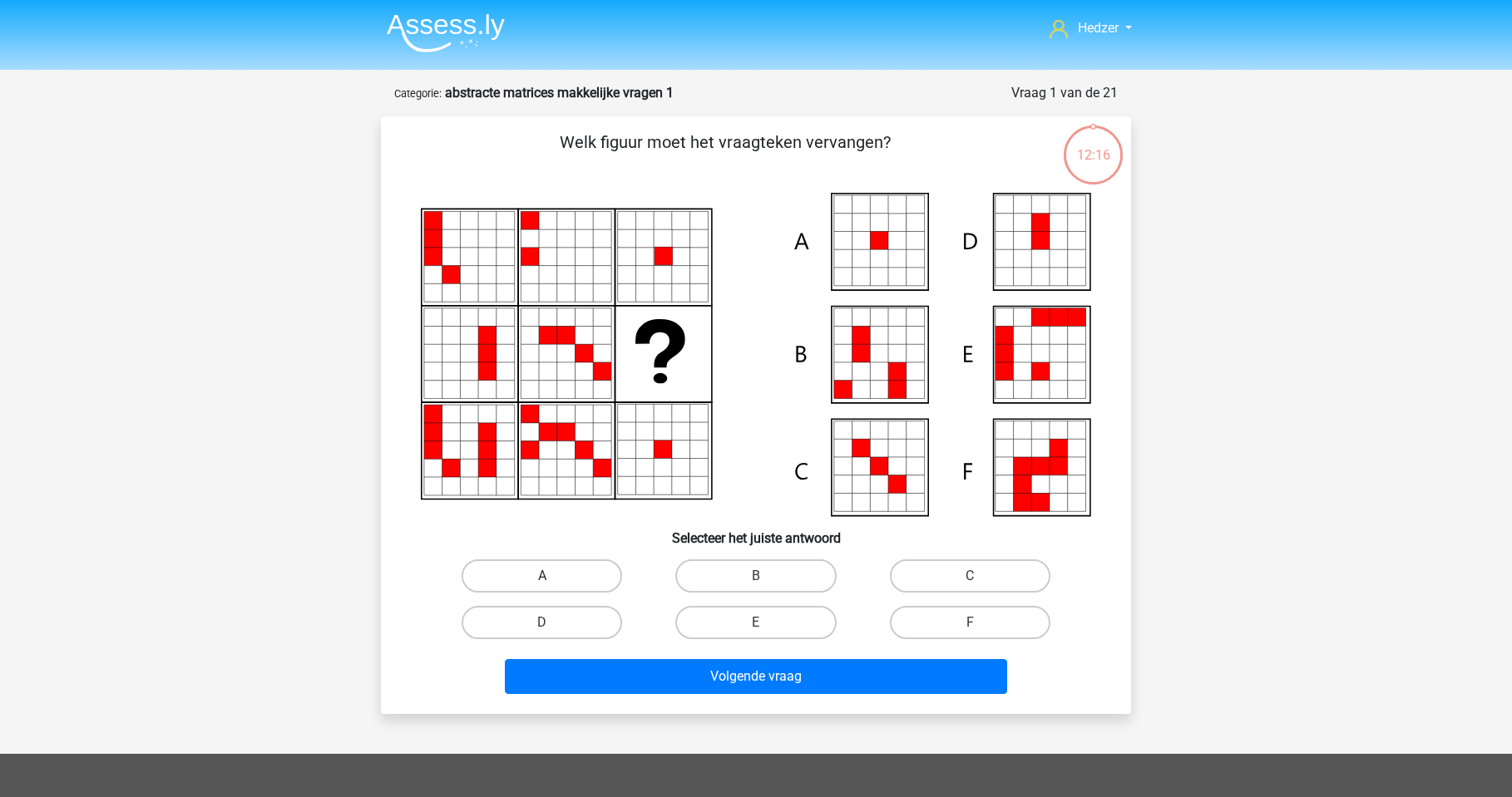
click at [558, 585] on label "A" at bounding box center [542, 576] width 160 height 33
click at [553, 585] on input "A" at bounding box center [548, 581] width 11 height 11
radio input "true"
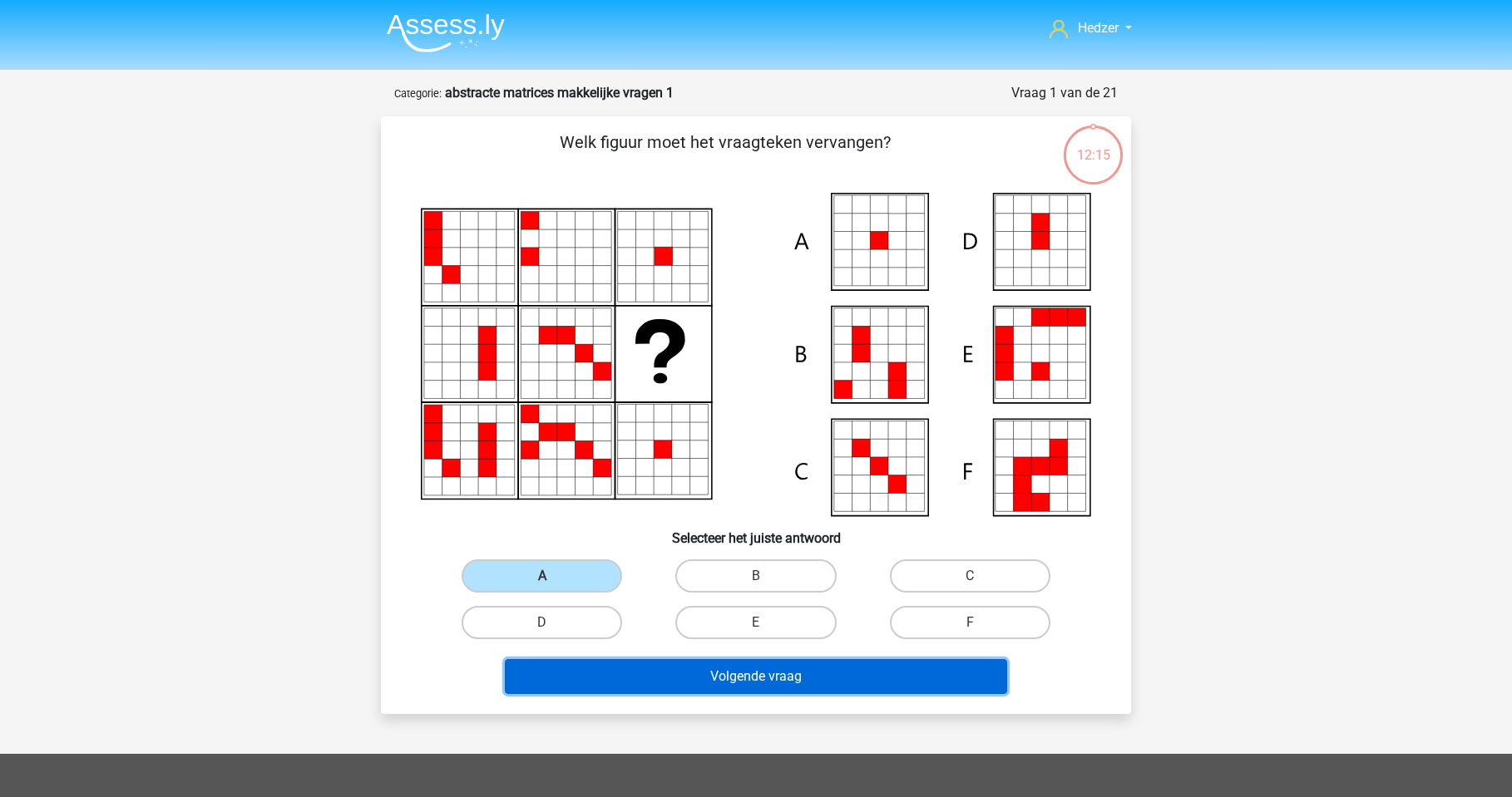
click at [663, 672] on button "Volgende vraag" at bounding box center [757, 677] width 503 height 35
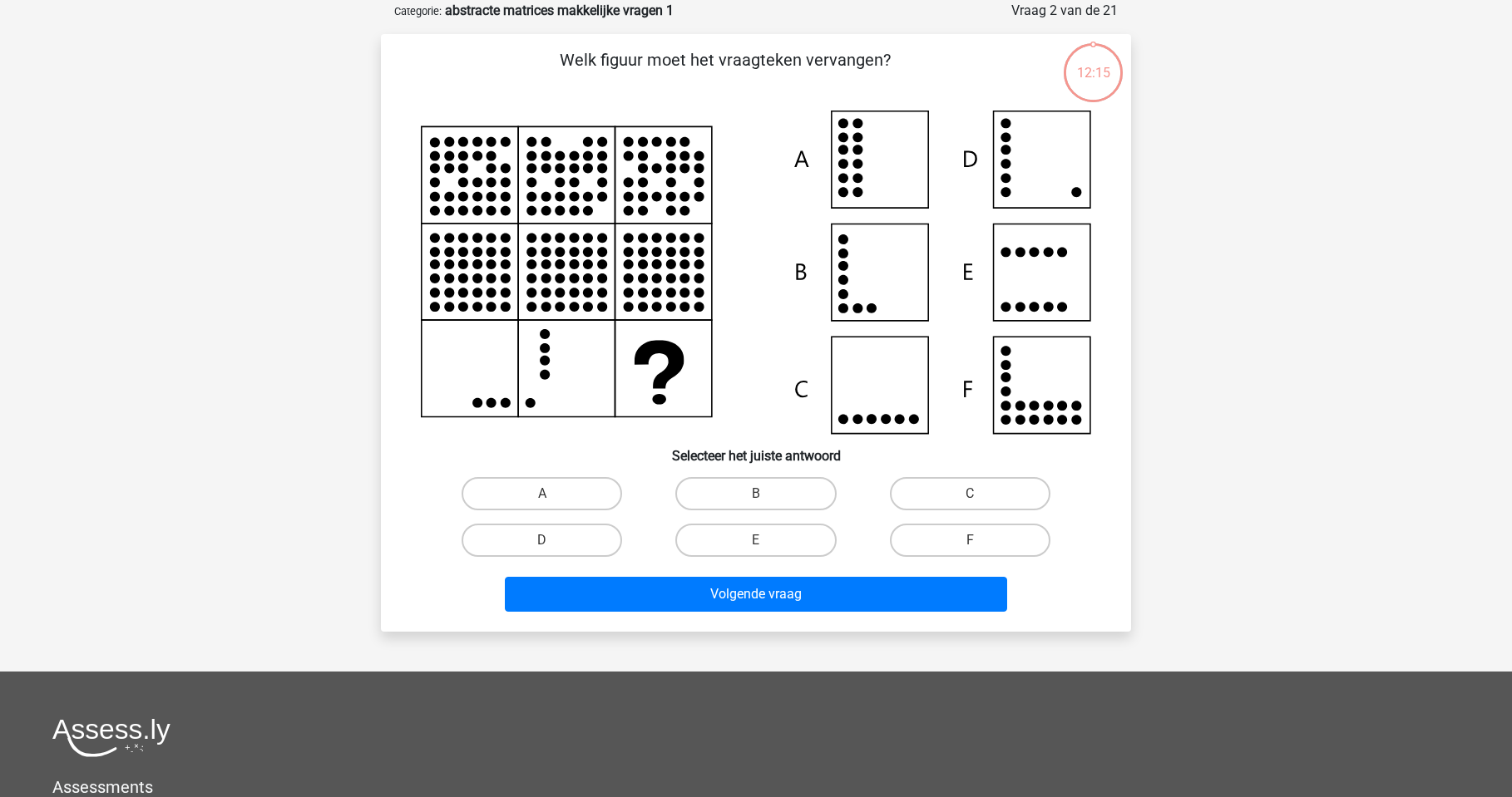
scroll to position [84, 0]
click at [551, 542] on input "D" at bounding box center [548, 544] width 11 height 11
radio input "true"
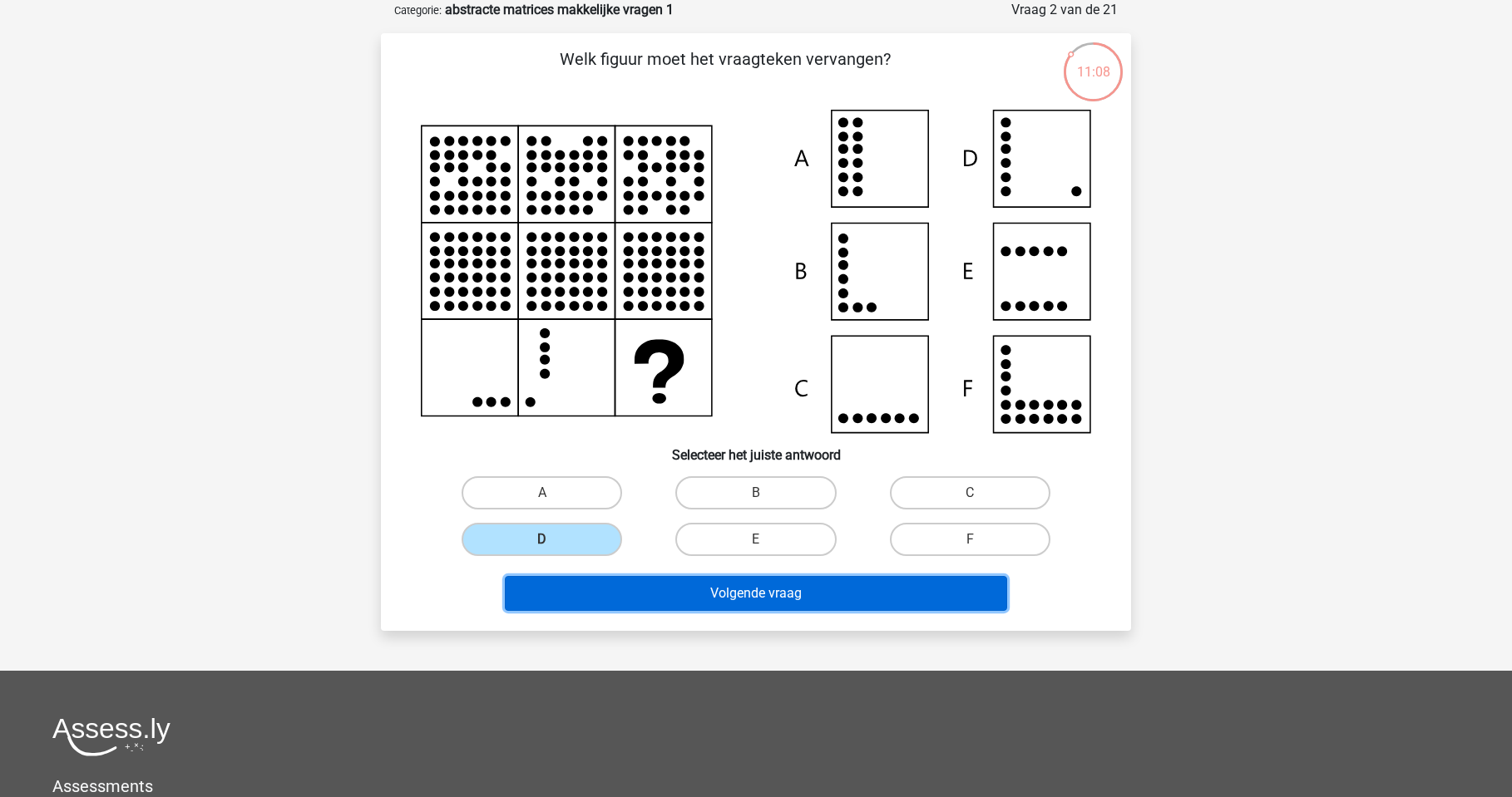
click at [642, 607] on button "Volgende vraag" at bounding box center [757, 594] width 503 height 35
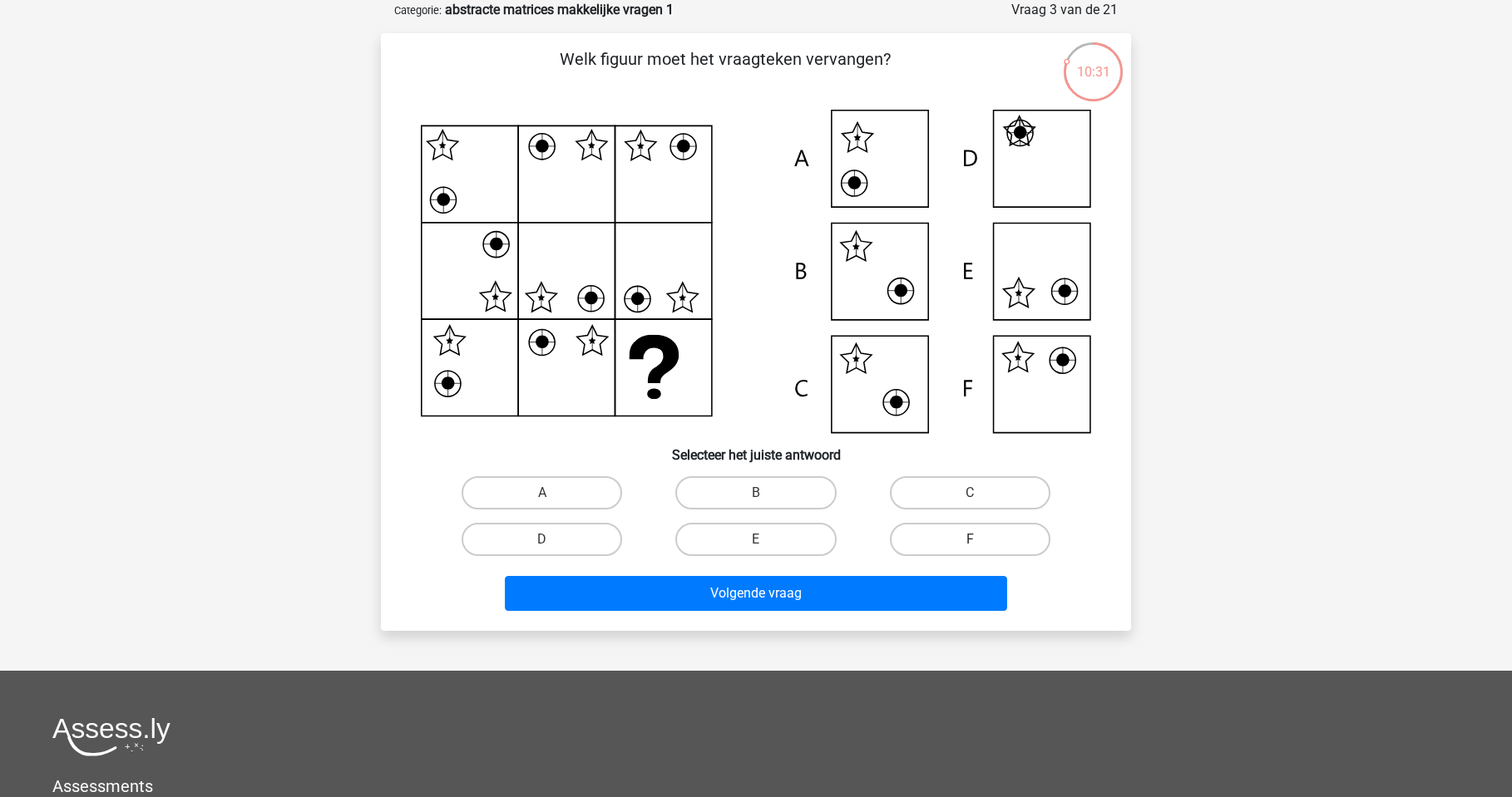
click at [969, 536] on label "F" at bounding box center [969, 540] width 160 height 33
click at [969, 540] on input "F" at bounding box center [974, 544] width 11 height 11
radio input "true"
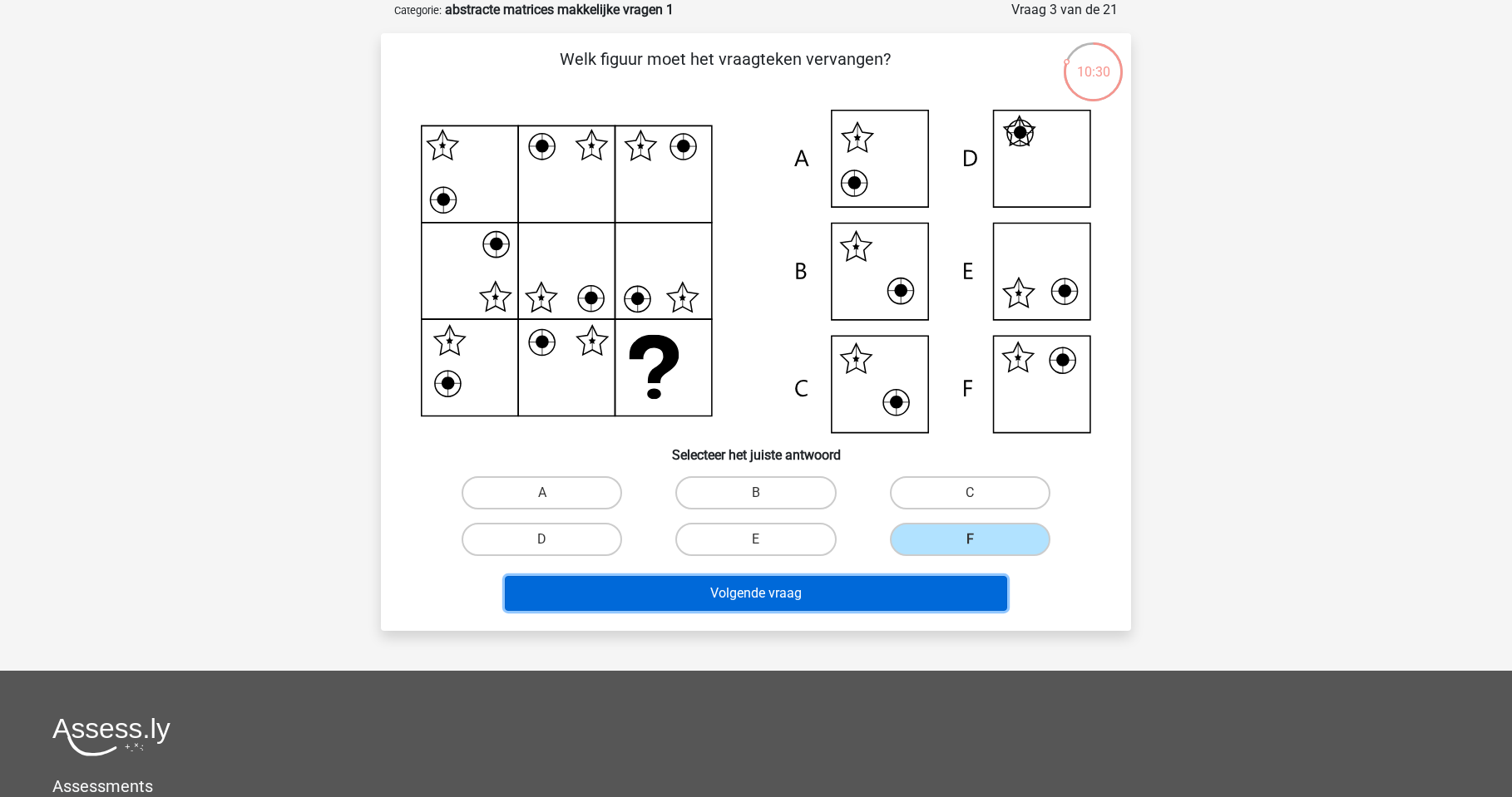
click at [859, 586] on button "Volgende vraag" at bounding box center [757, 594] width 503 height 35
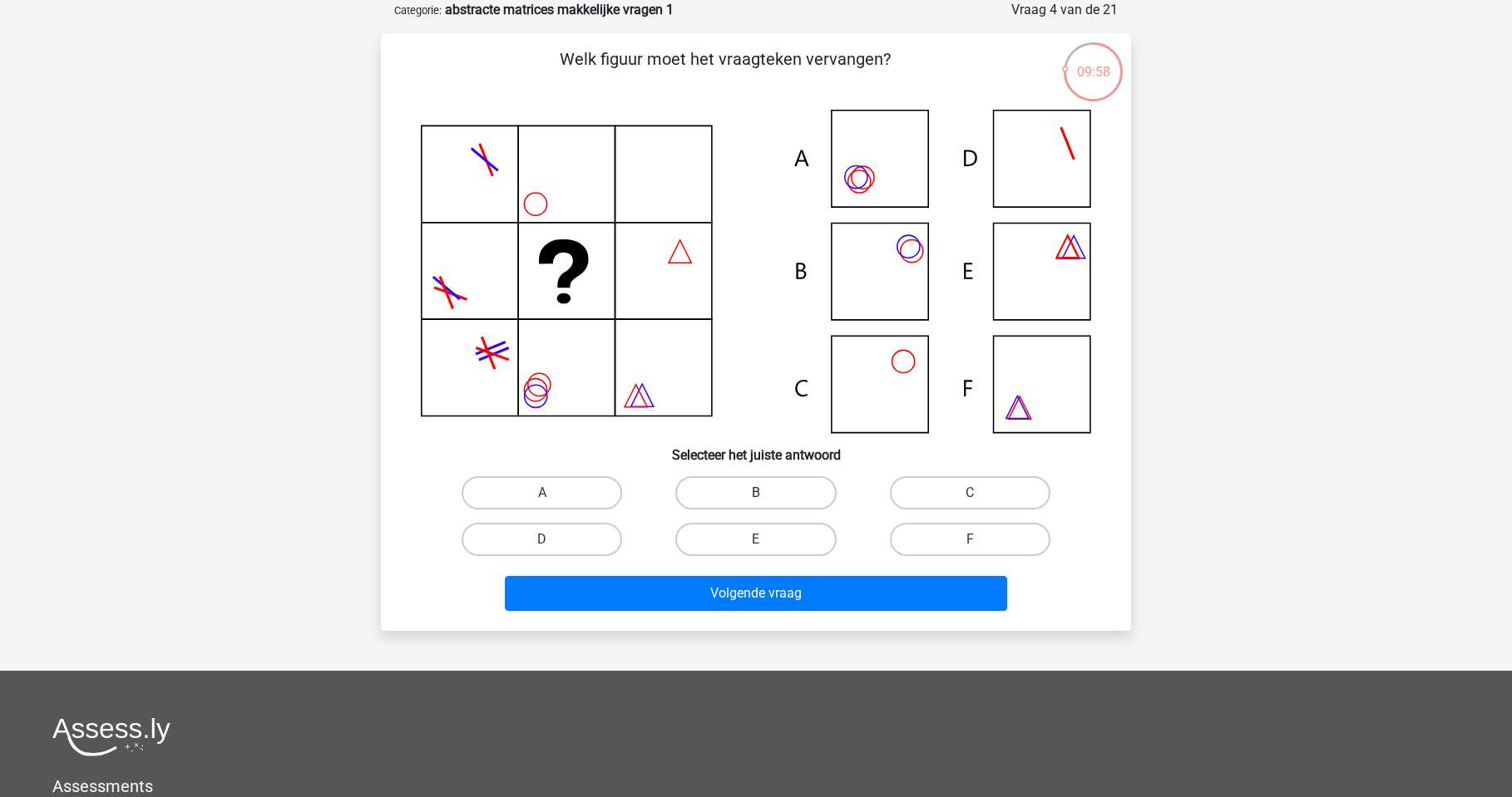
click at [796, 491] on label "B" at bounding box center [755, 493] width 160 height 33
click at [767, 493] on input "B" at bounding box center [761, 498] width 11 height 11
radio input "true"
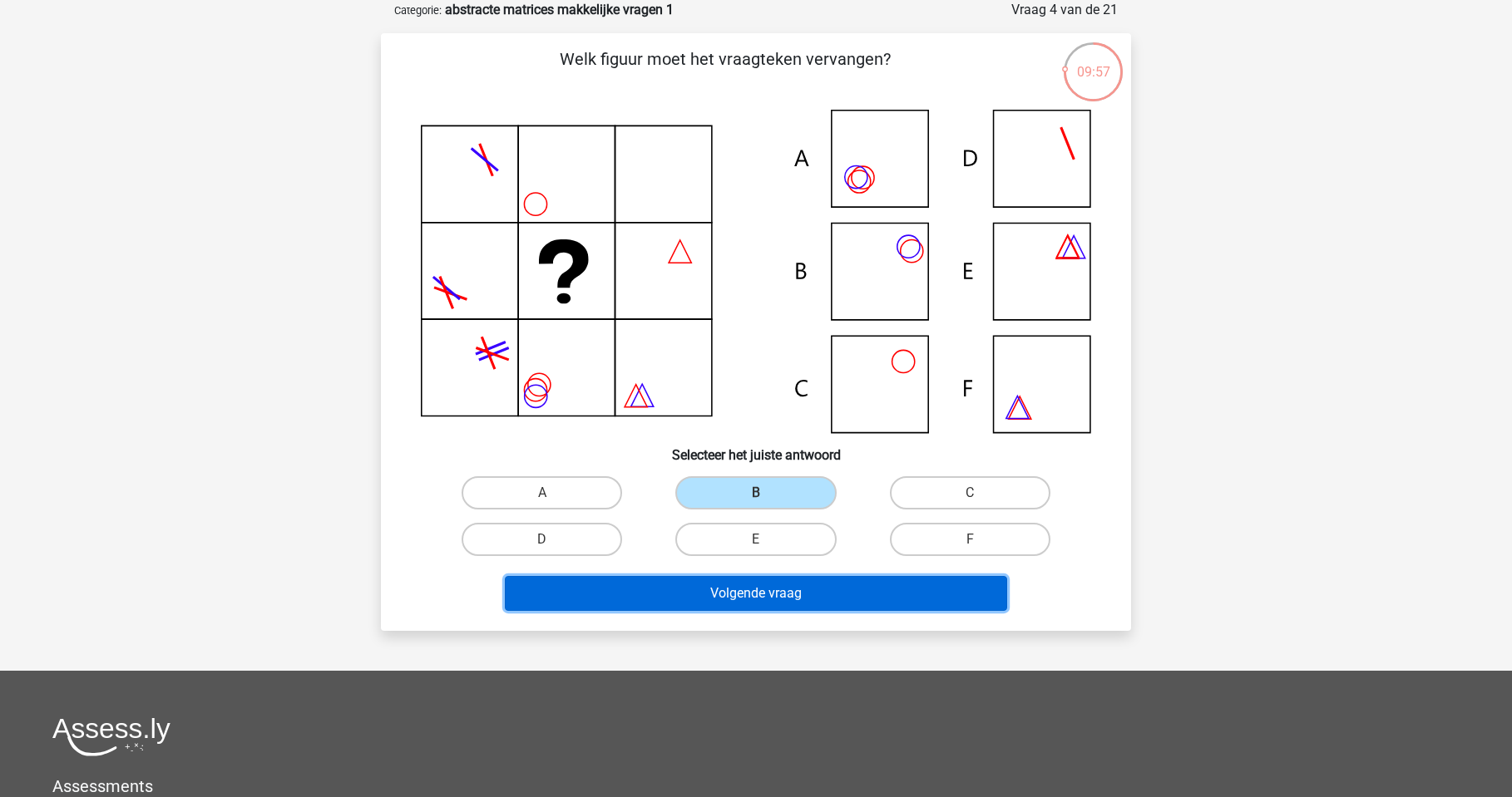
click at [822, 598] on button "Volgende vraag" at bounding box center [757, 594] width 503 height 35
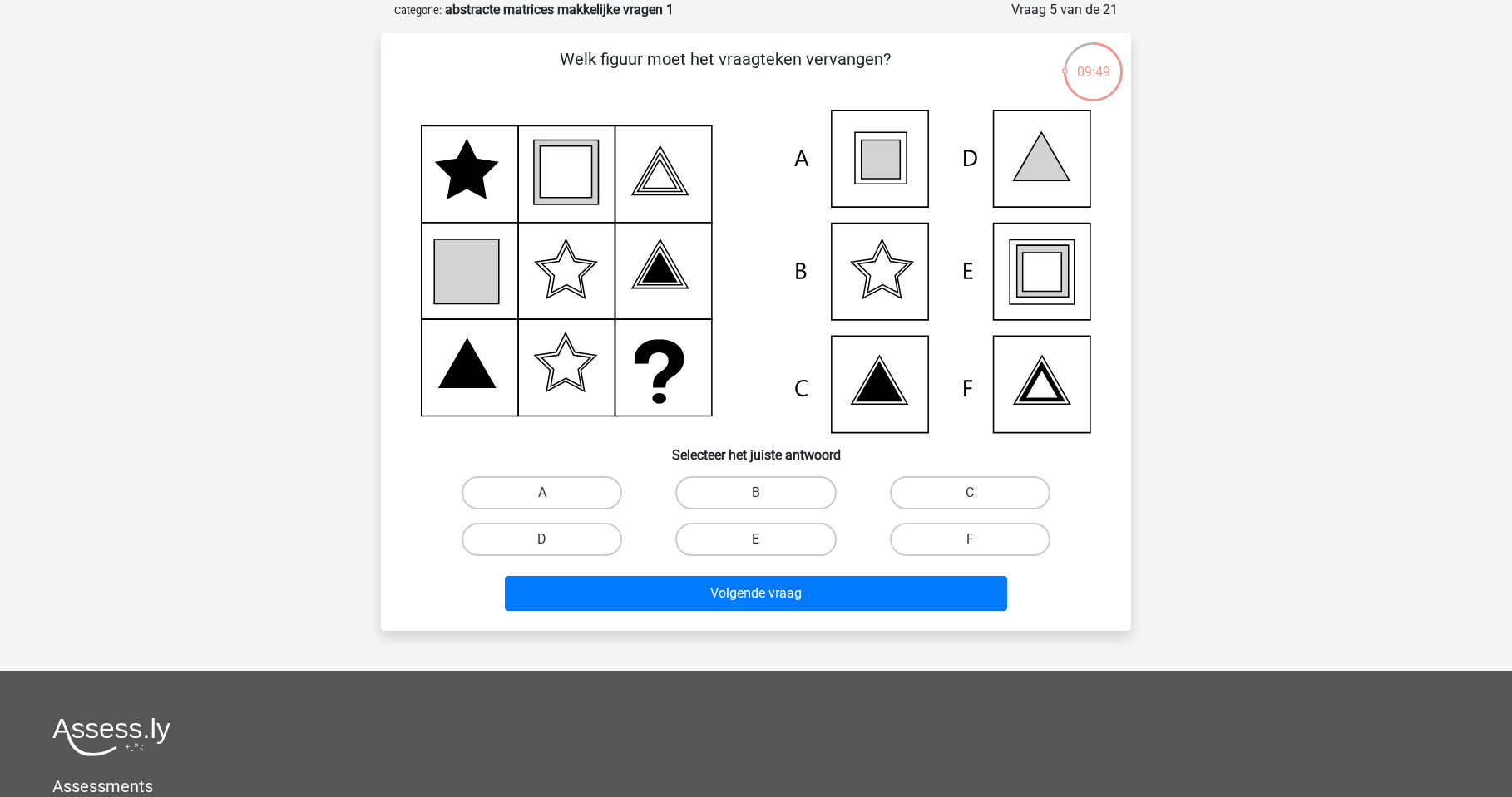
click at [805, 538] on label "E" at bounding box center [755, 540] width 160 height 33
click at [767, 540] on input "E" at bounding box center [761, 544] width 11 height 11
radio input "true"
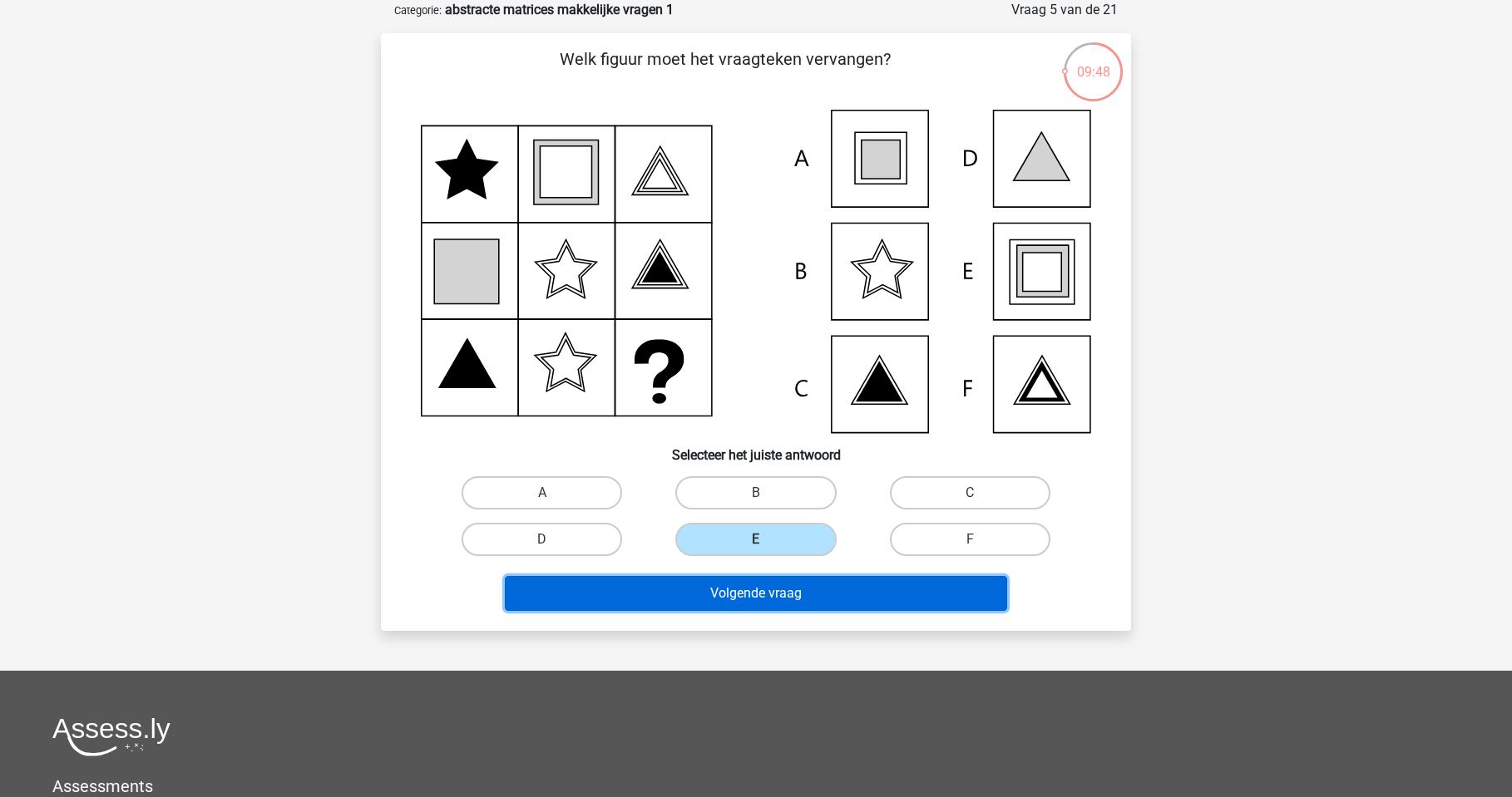
click at [791, 592] on button "Volgende vraag" at bounding box center [757, 594] width 503 height 35
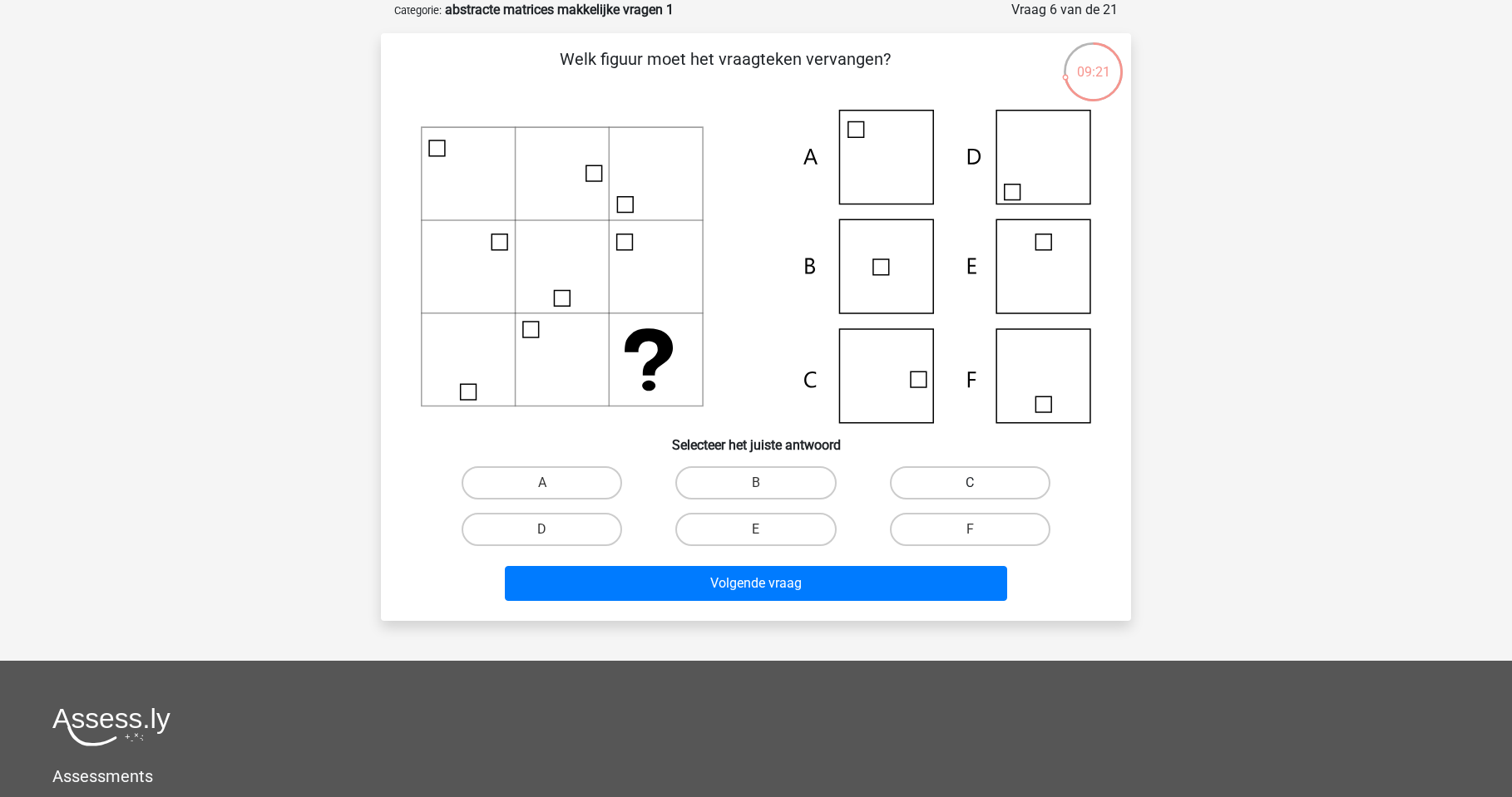
click at [923, 480] on label "C" at bounding box center [969, 484] width 160 height 33
click at [969, 484] on input "C" at bounding box center [974, 488] width 11 height 11
radio input "true"
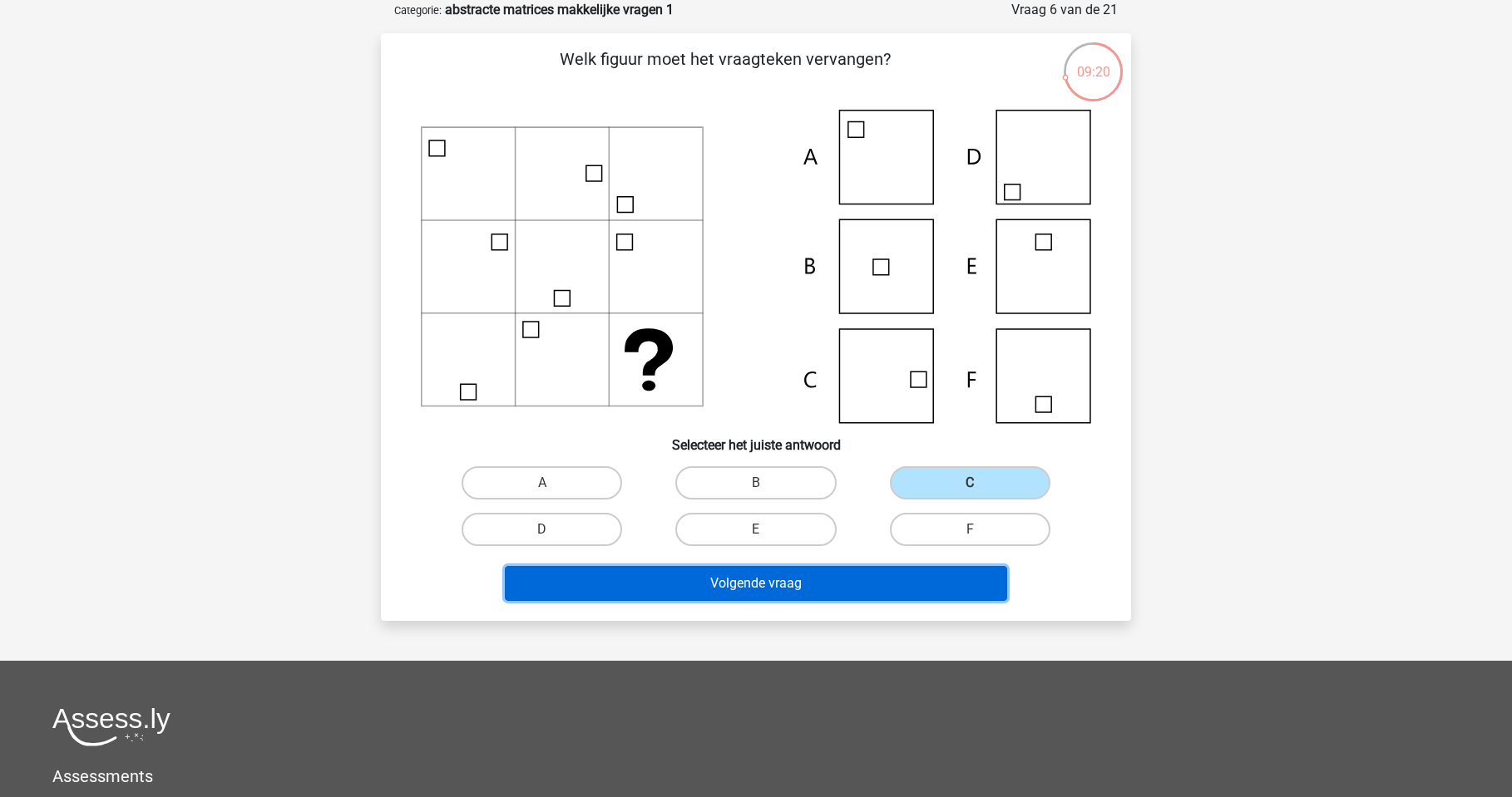
click at [781, 588] on button "Volgende vraag" at bounding box center [757, 584] width 503 height 35
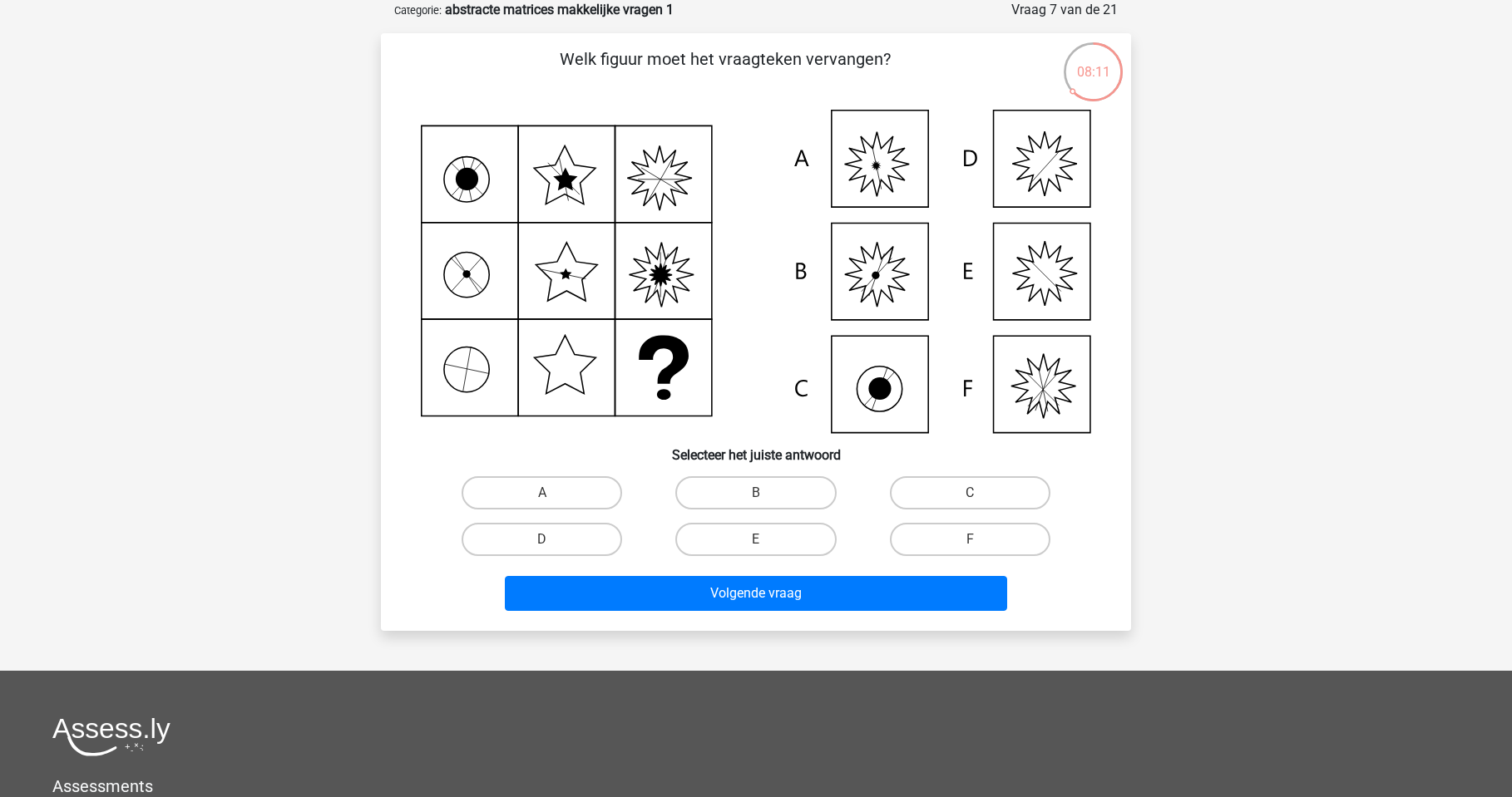
click at [904, 161] on icon at bounding box center [756, 271] width 670 height 323
click at [535, 494] on label "A" at bounding box center [542, 493] width 160 height 33
click at [543, 494] on input "A" at bounding box center [548, 498] width 11 height 11
radio input "true"
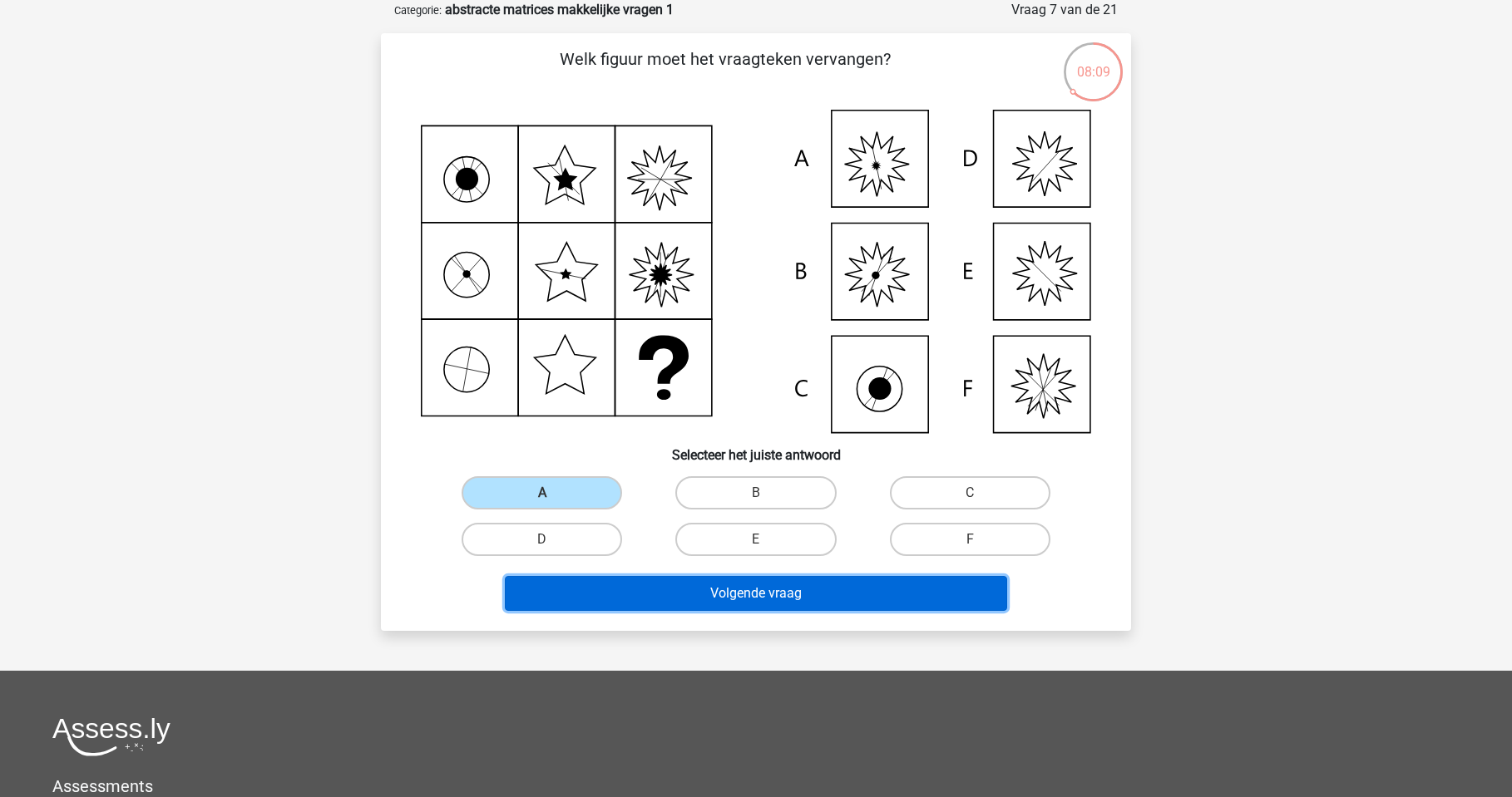
click at [691, 604] on button "Volgende vraag" at bounding box center [757, 594] width 503 height 35
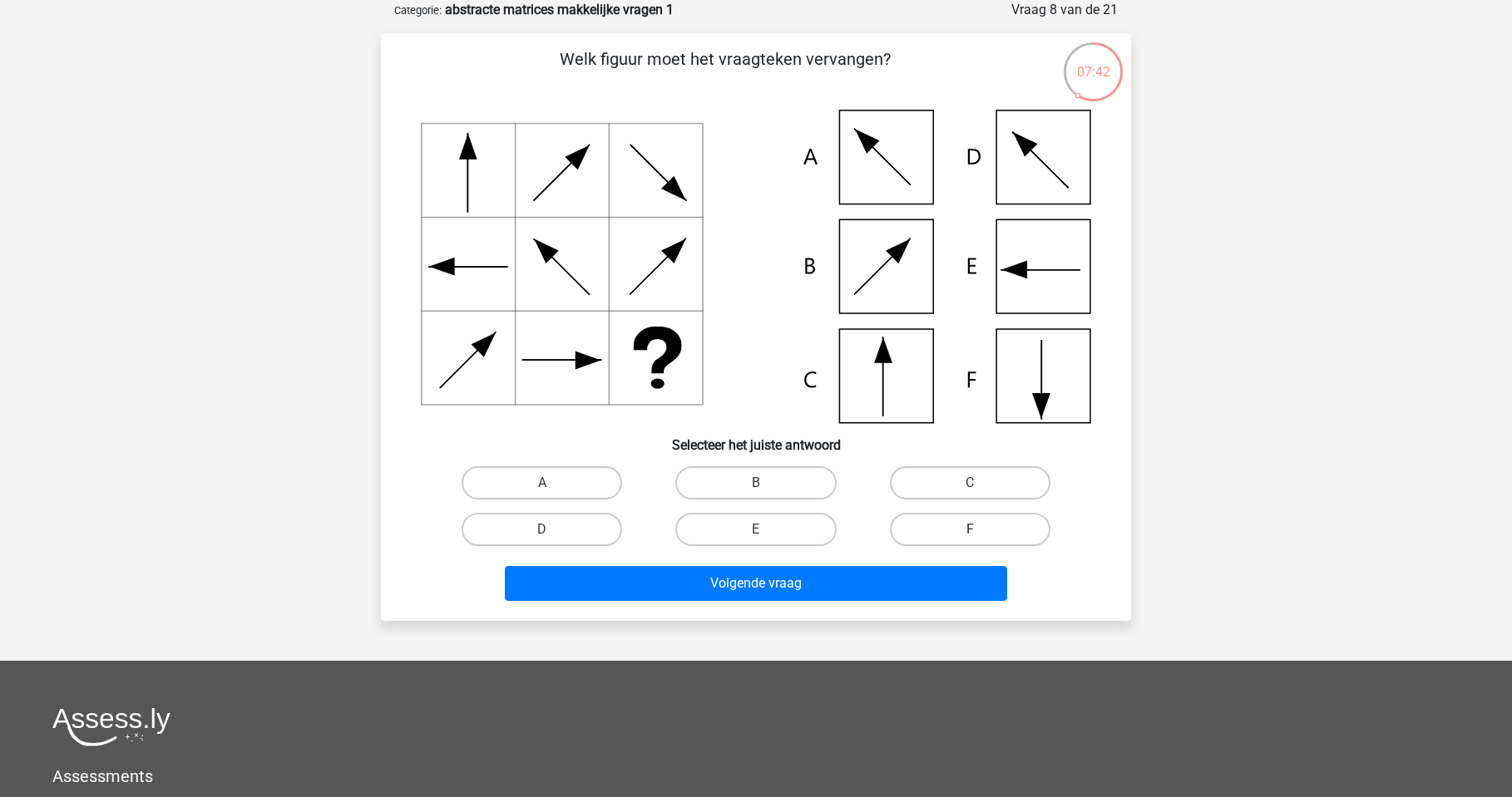
click at [990, 534] on label "F" at bounding box center [969, 530] width 160 height 33
click at [980, 534] on input "F" at bounding box center [974, 535] width 11 height 11
radio input "true"
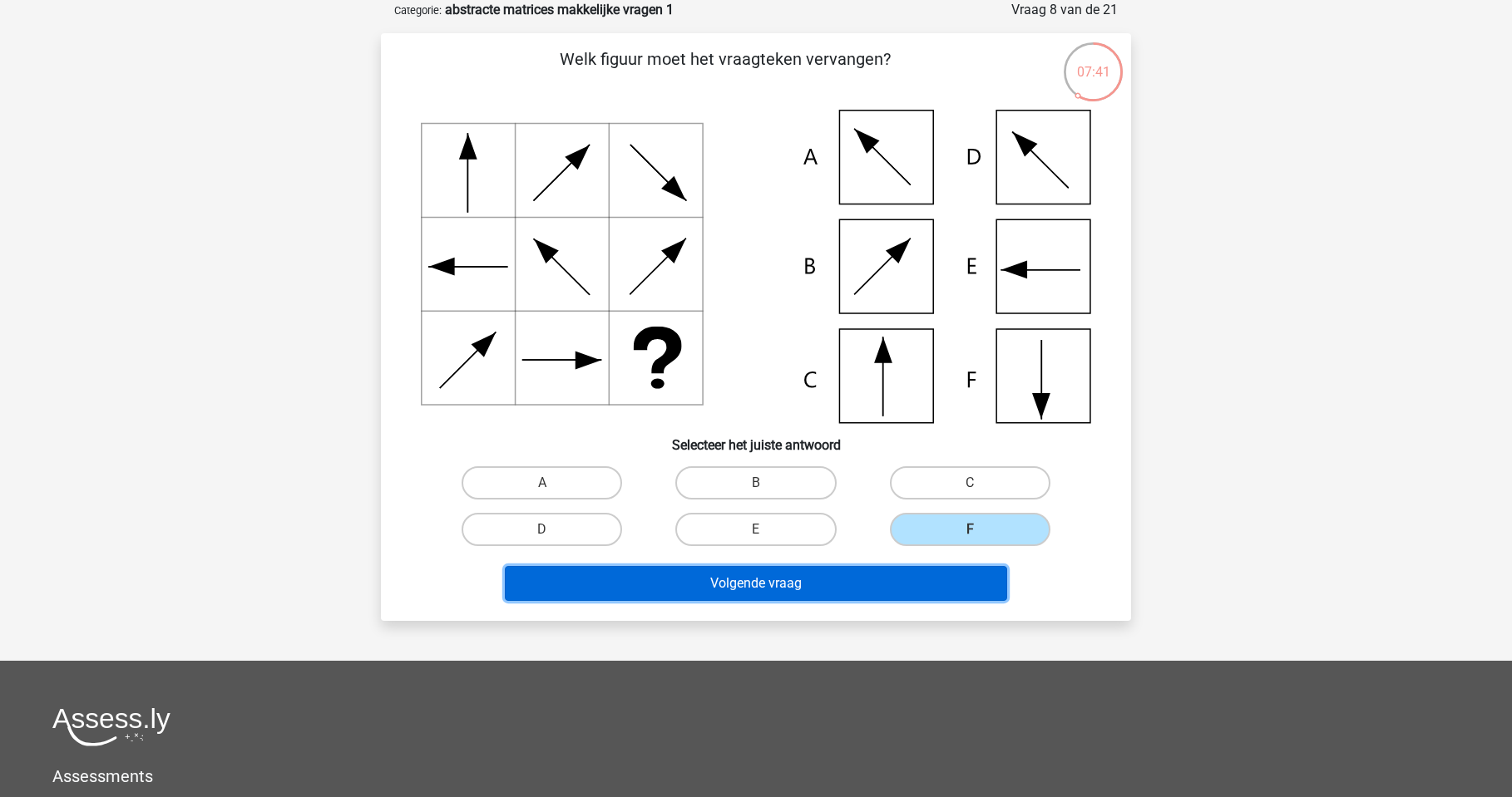
click at [885, 579] on button "Volgende vraag" at bounding box center [757, 584] width 503 height 35
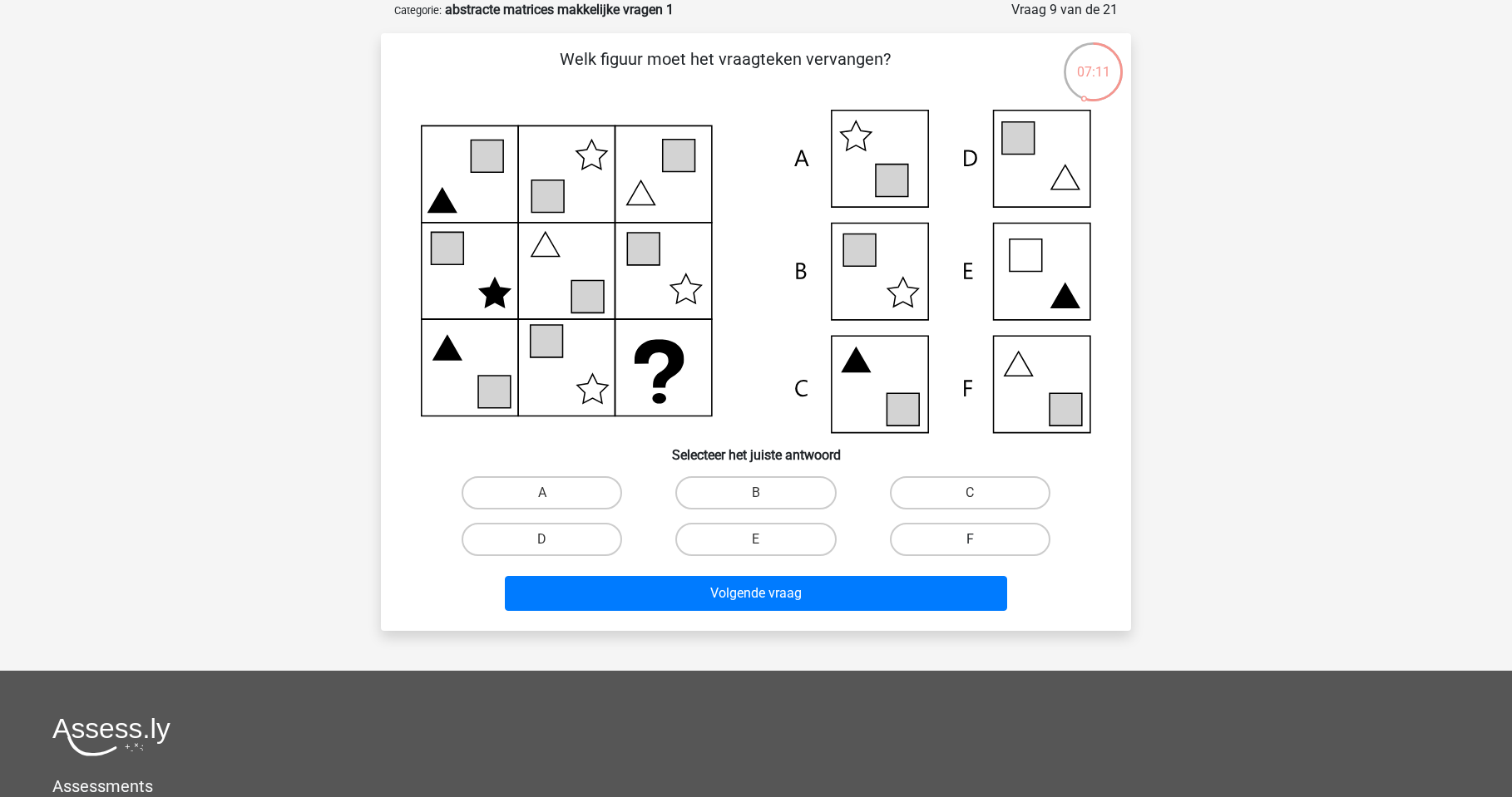
click at [981, 542] on label "F" at bounding box center [969, 540] width 160 height 33
click at [980, 542] on input "F" at bounding box center [974, 544] width 11 height 11
radio input "true"
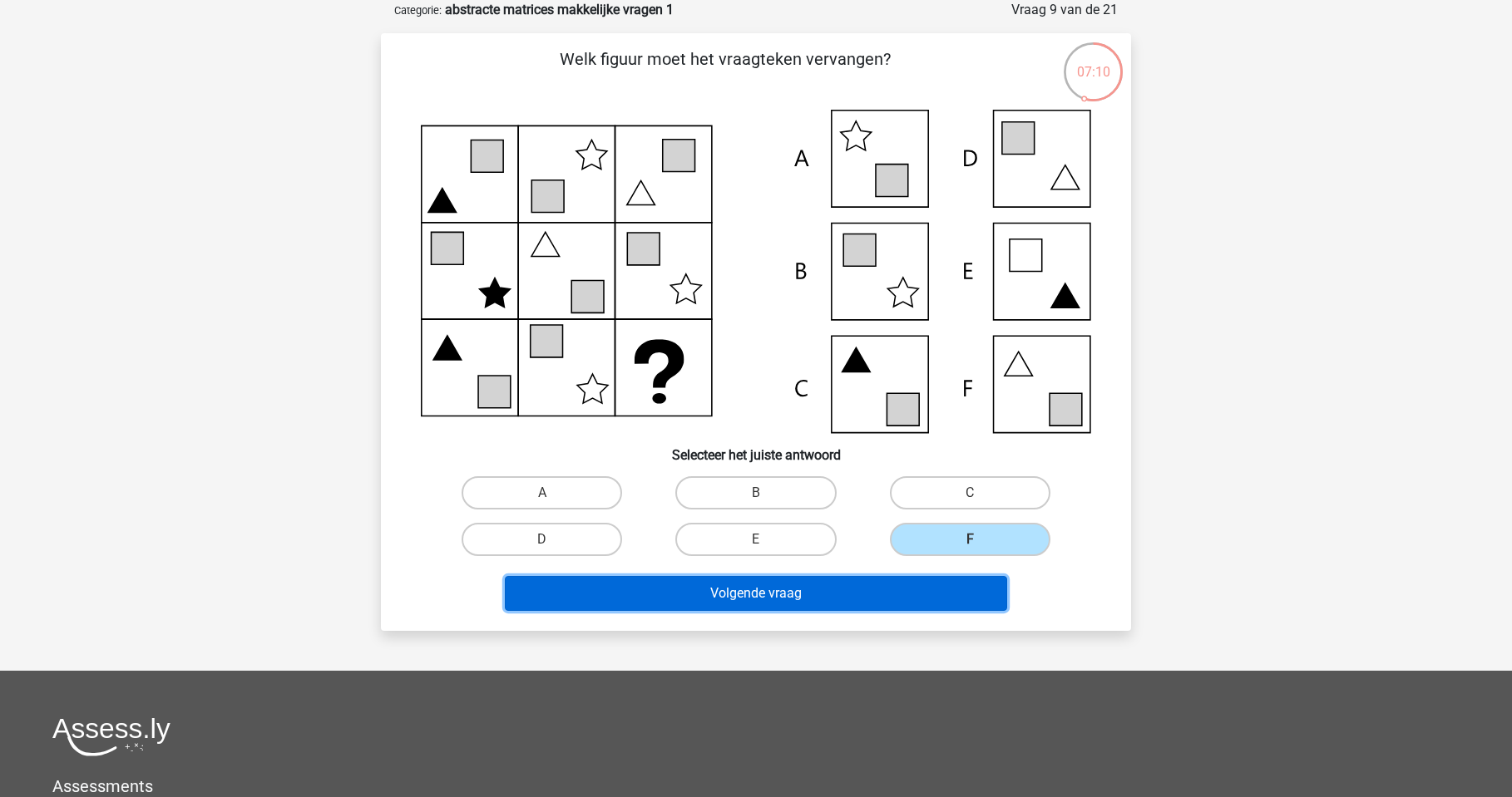
click at [813, 594] on button "Volgende vraag" at bounding box center [757, 594] width 503 height 35
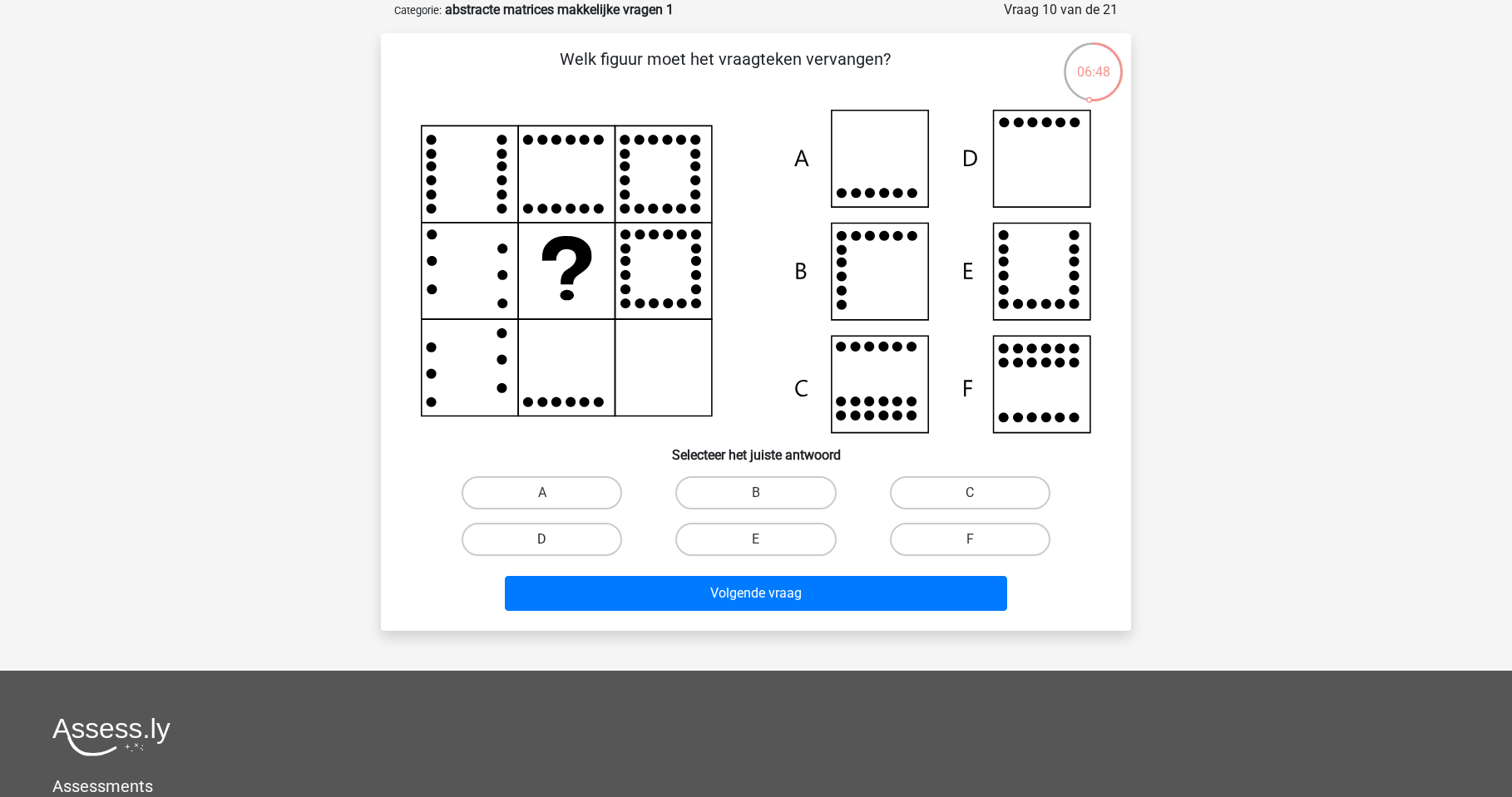
click at [583, 534] on label "D" at bounding box center [542, 540] width 160 height 33
click at [553, 540] on input "D" at bounding box center [548, 544] width 11 height 11
radio input "true"
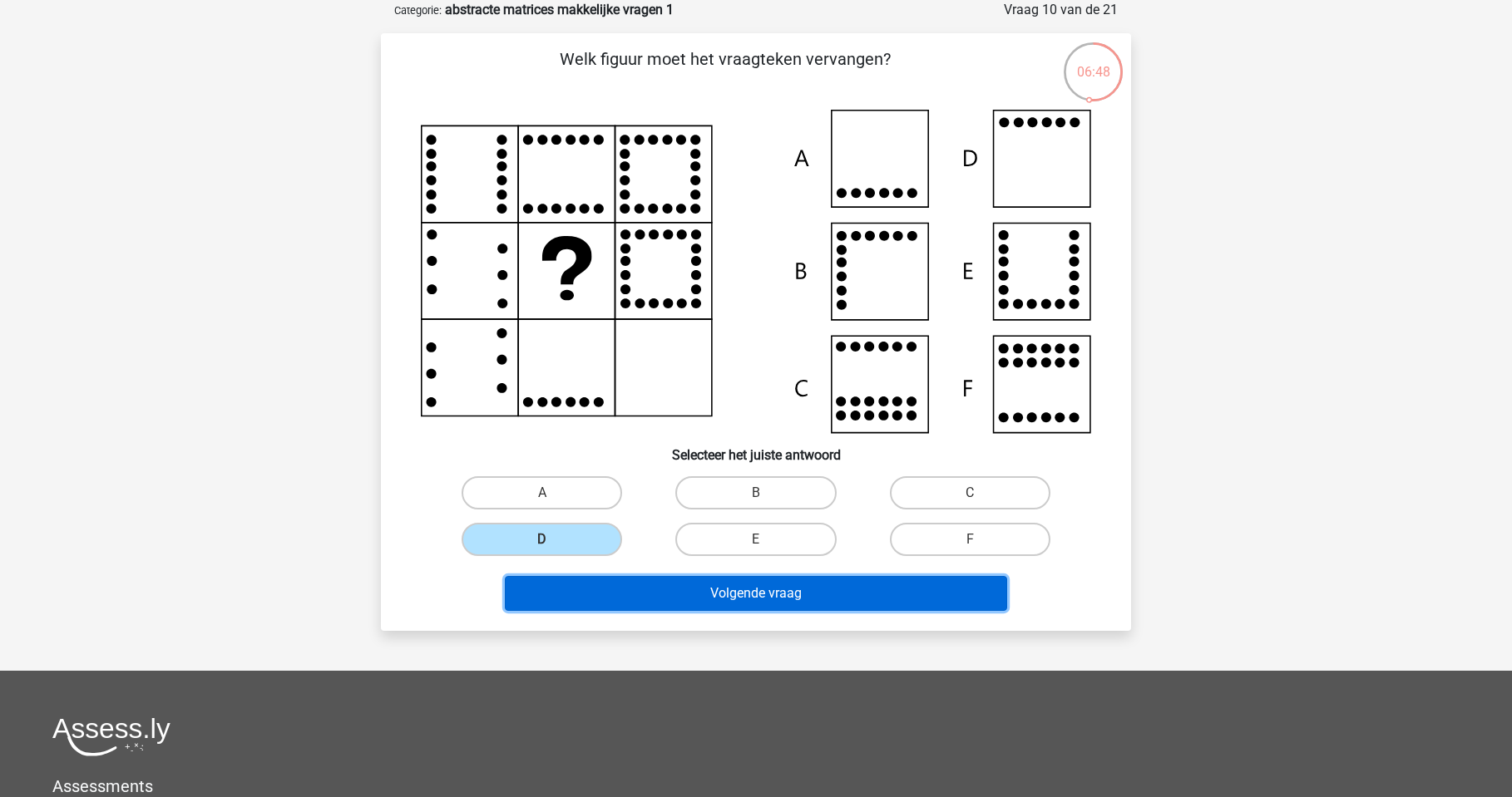
click at [691, 595] on button "Volgende vraag" at bounding box center [757, 594] width 503 height 35
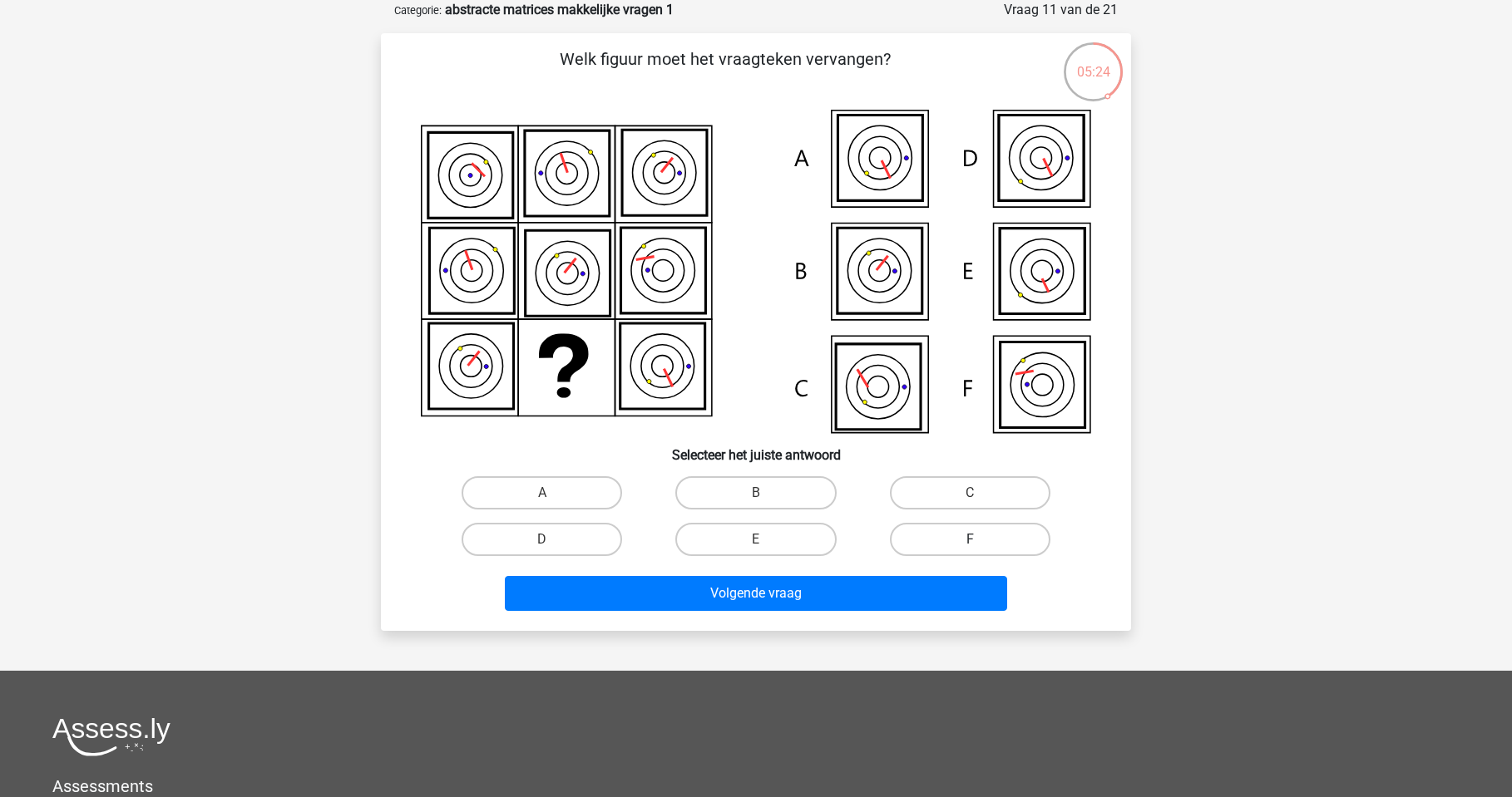
click at [993, 532] on label "F" at bounding box center [969, 540] width 160 height 33
click at [980, 540] on input "F" at bounding box center [974, 544] width 11 height 11
radio input "true"
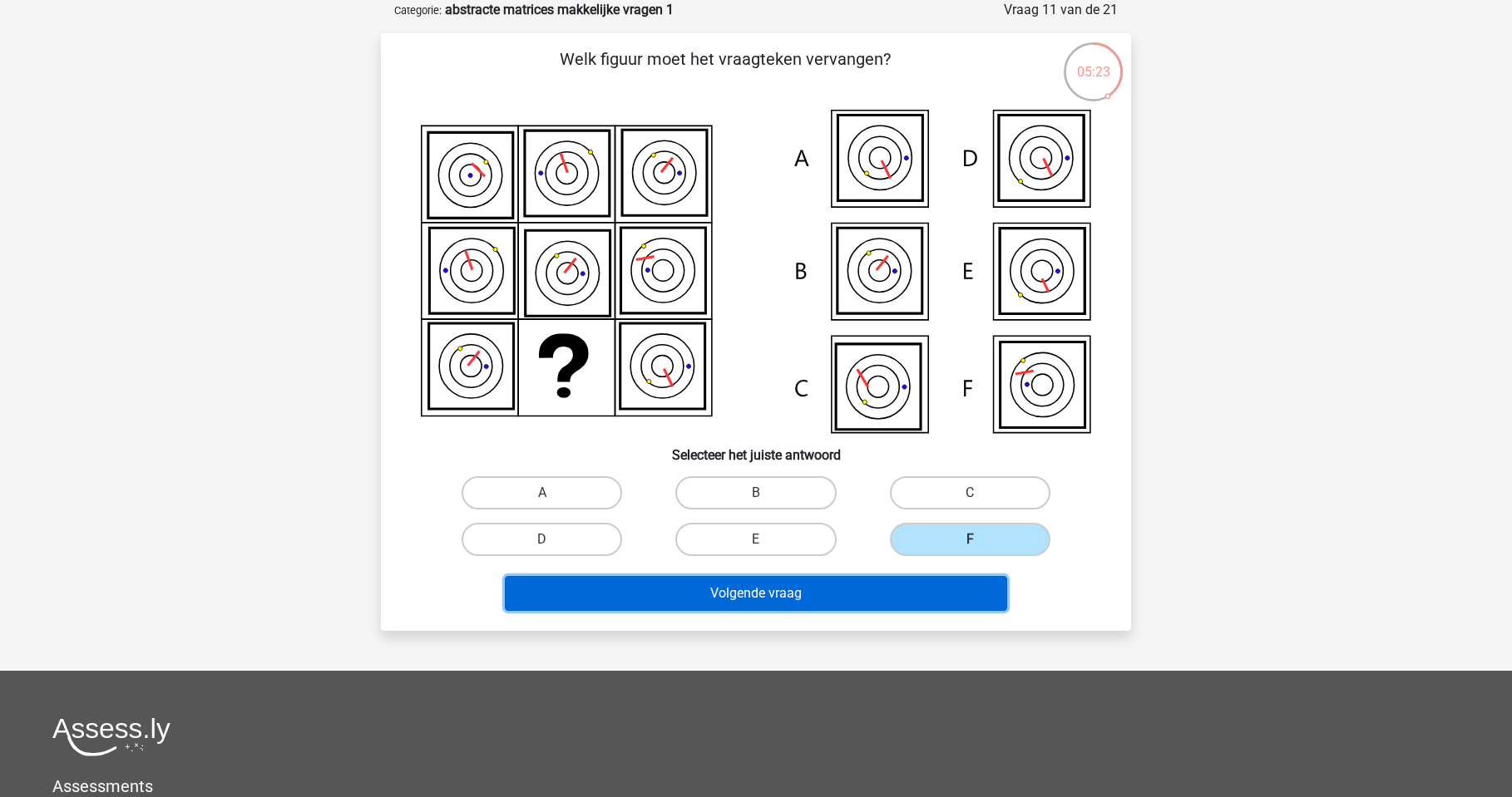
click at [828, 587] on button "Volgende vraag" at bounding box center [757, 594] width 503 height 35
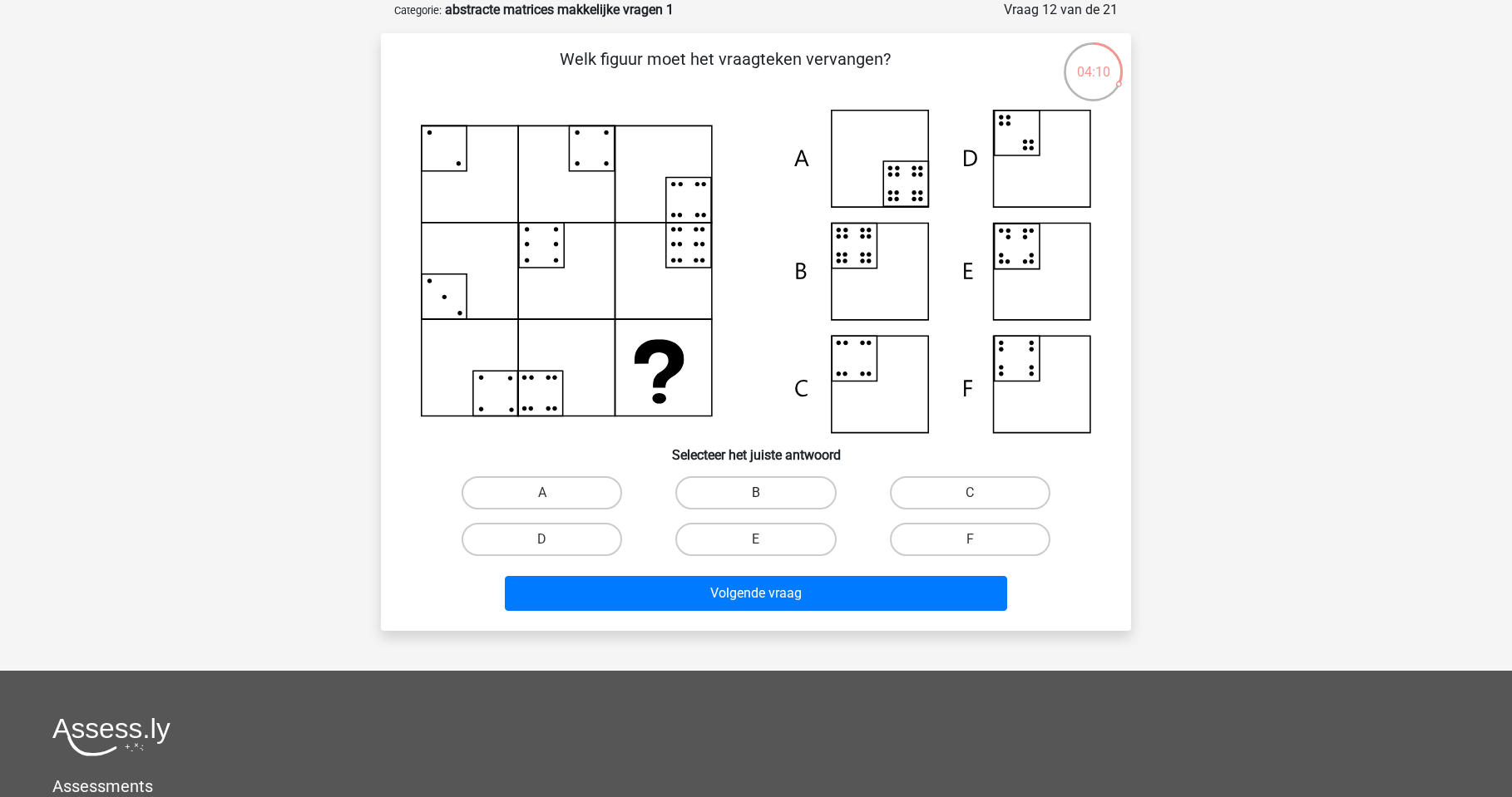
click at [759, 488] on label "B" at bounding box center [755, 493] width 160 height 33
click at [759, 493] on input "B" at bounding box center [761, 498] width 11 height 11
radio input "true"
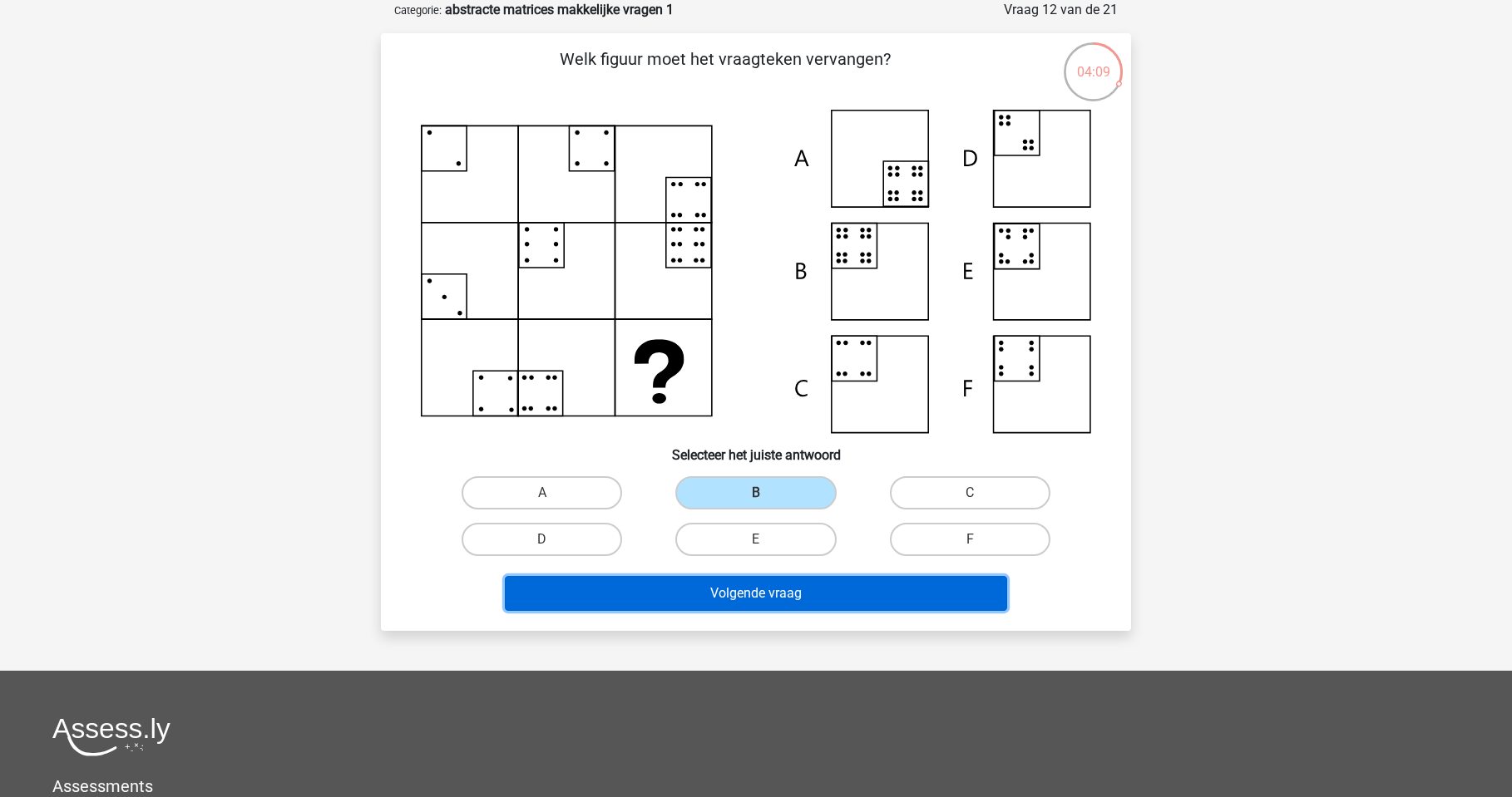
click at [752, 594] on button "Volgende vraag" at bounding box center [757, 594] width 503 height 35
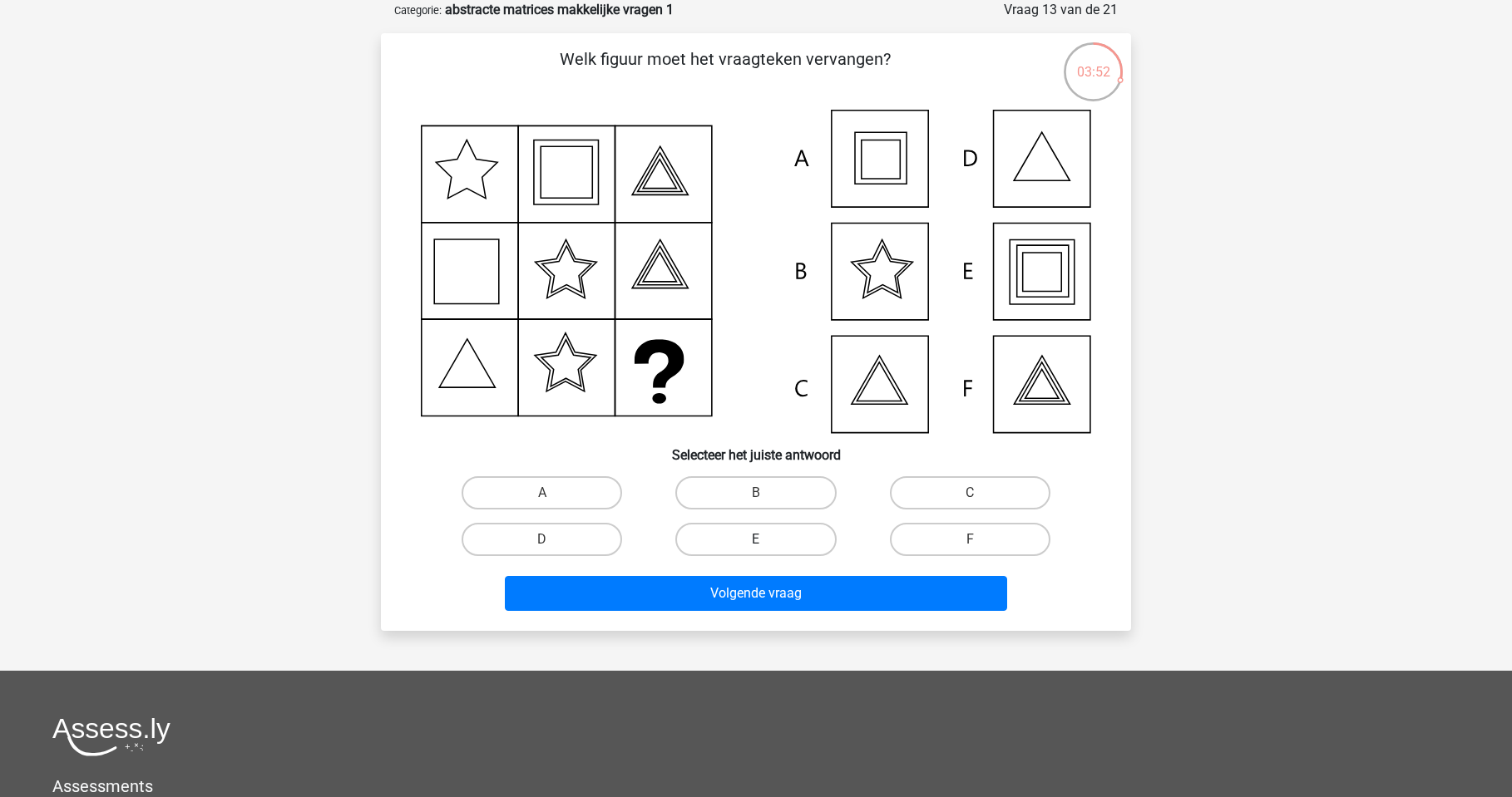
click at [760, 537] on label "E" at bounding box center [755, 540] width 160 height 33
click at [760, 540] on input "E" at bounding box center [761, 544] width 11 height 11
radio input "true"
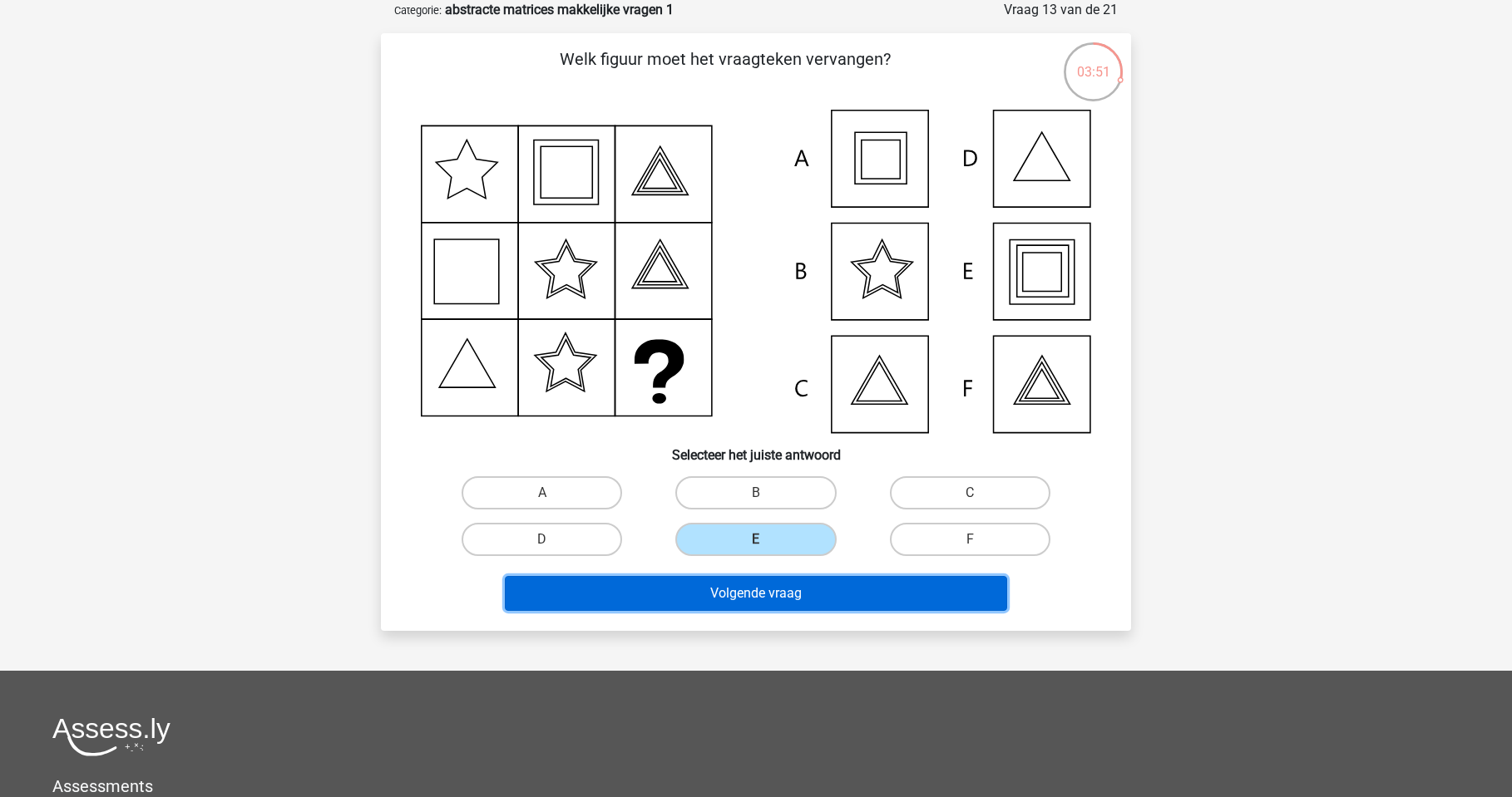
click at [766, 592] on button "Volgende vraag" at bounding box center [757, 594] width 503 height 35
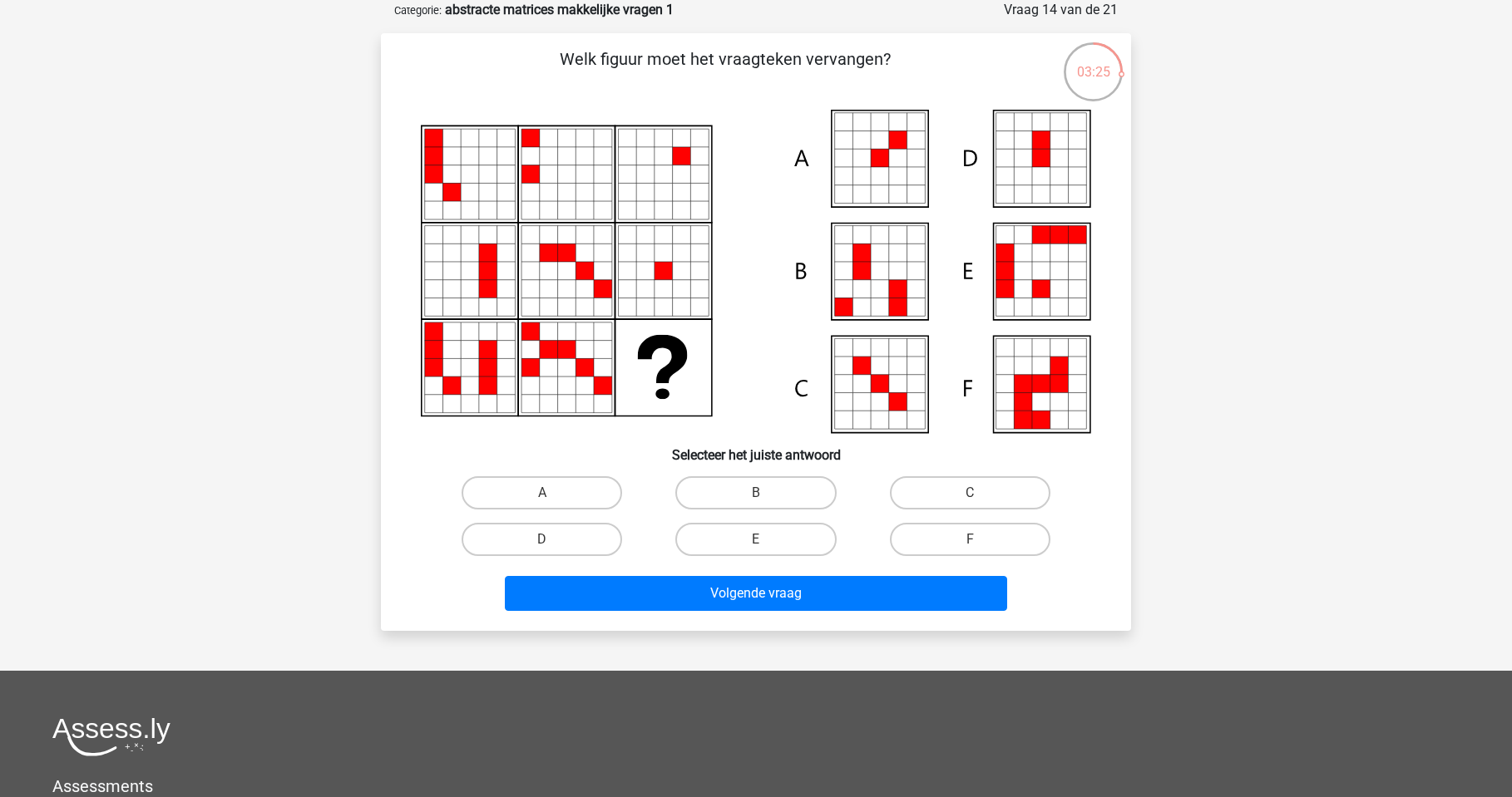
scroll to position [166, 0]
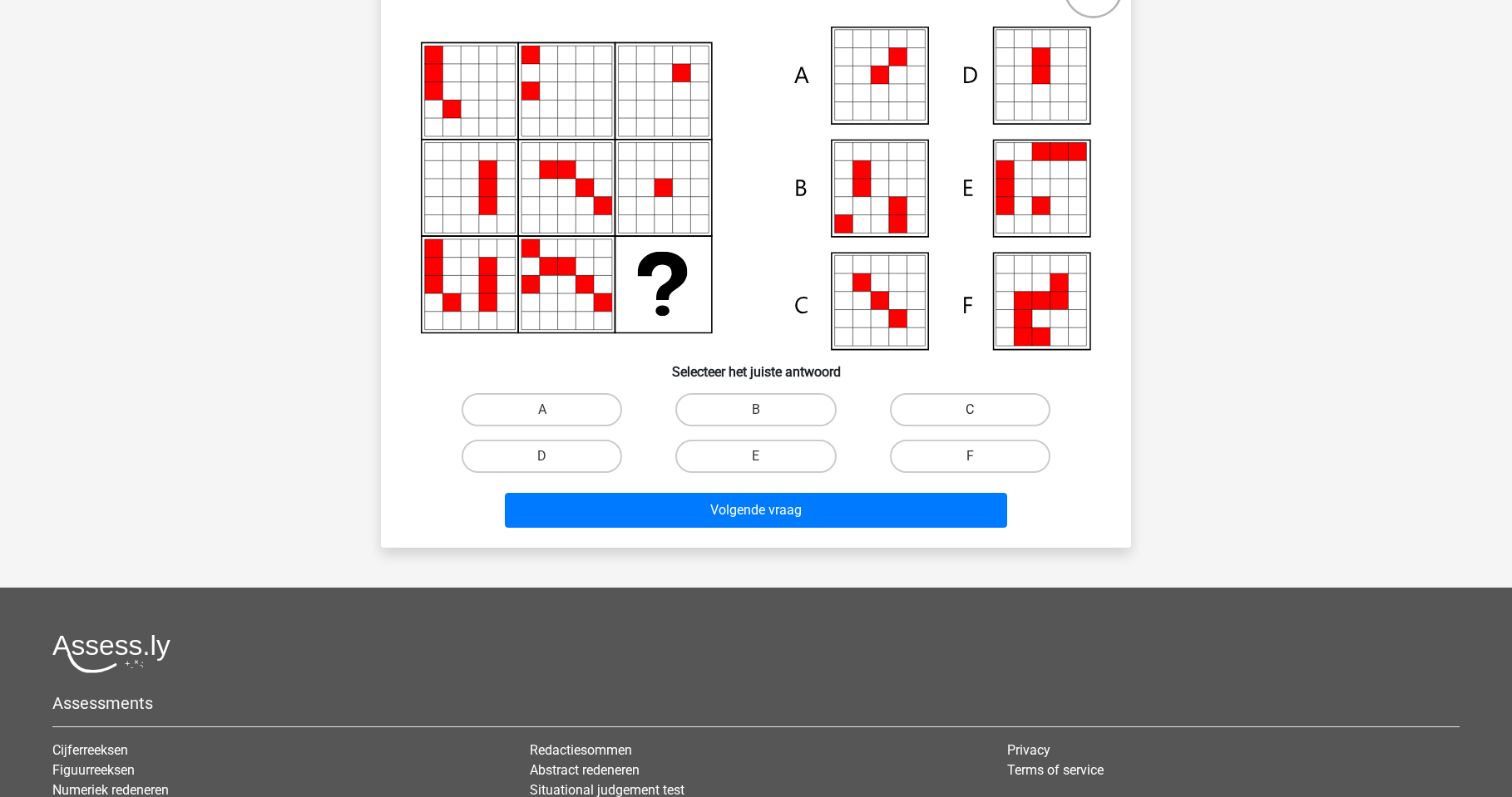
click at [923, 409] on label "C" at bounding box center [969, 410] width 160 height 33
click at [969, 410] on input "C" at bounding box center [974, 415] width 11 height 11
radio input "true"
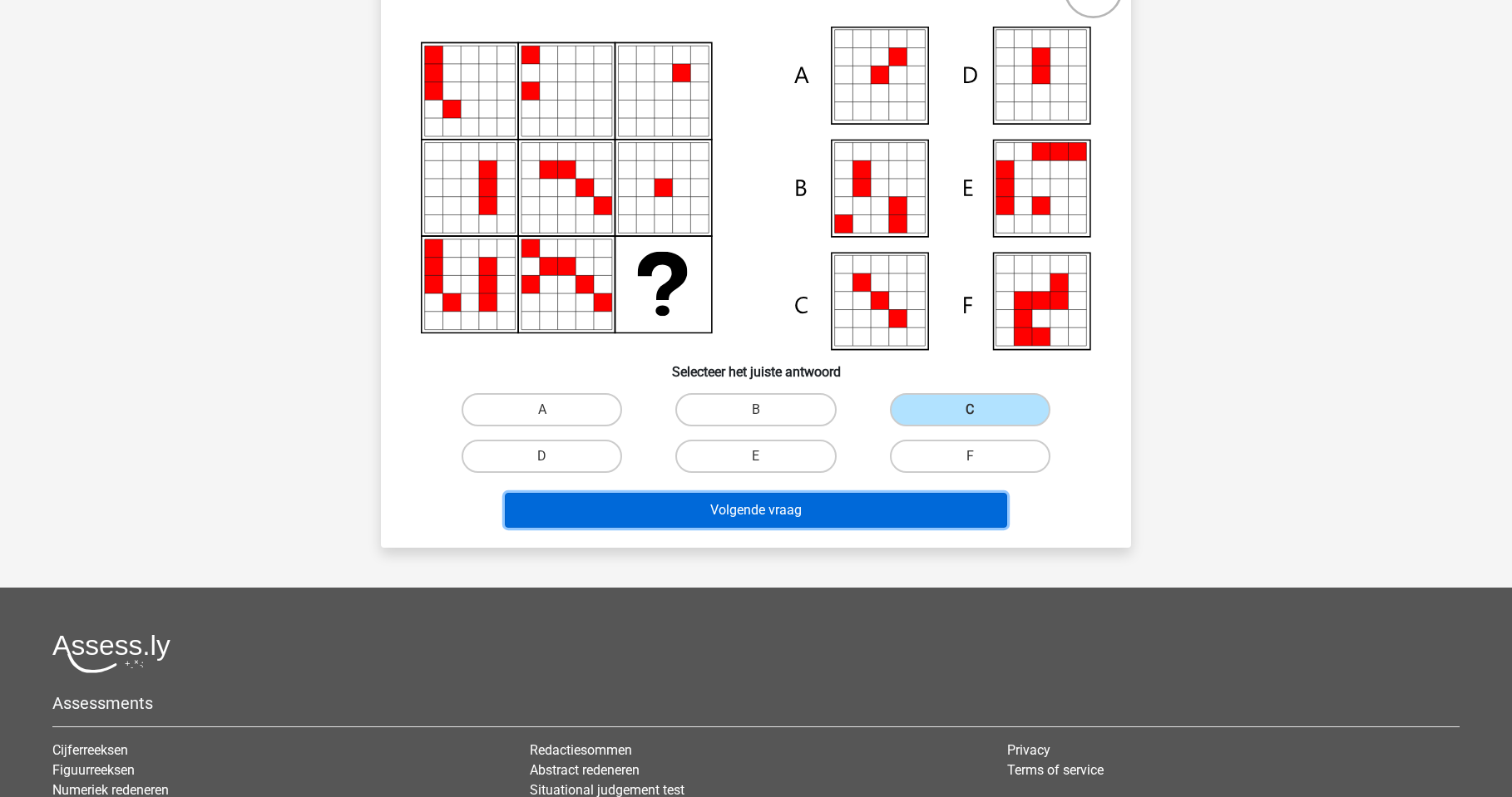
click at [789, 511] on button "Volgende vraag" at bounding box center [757, 511] width 503 height 35
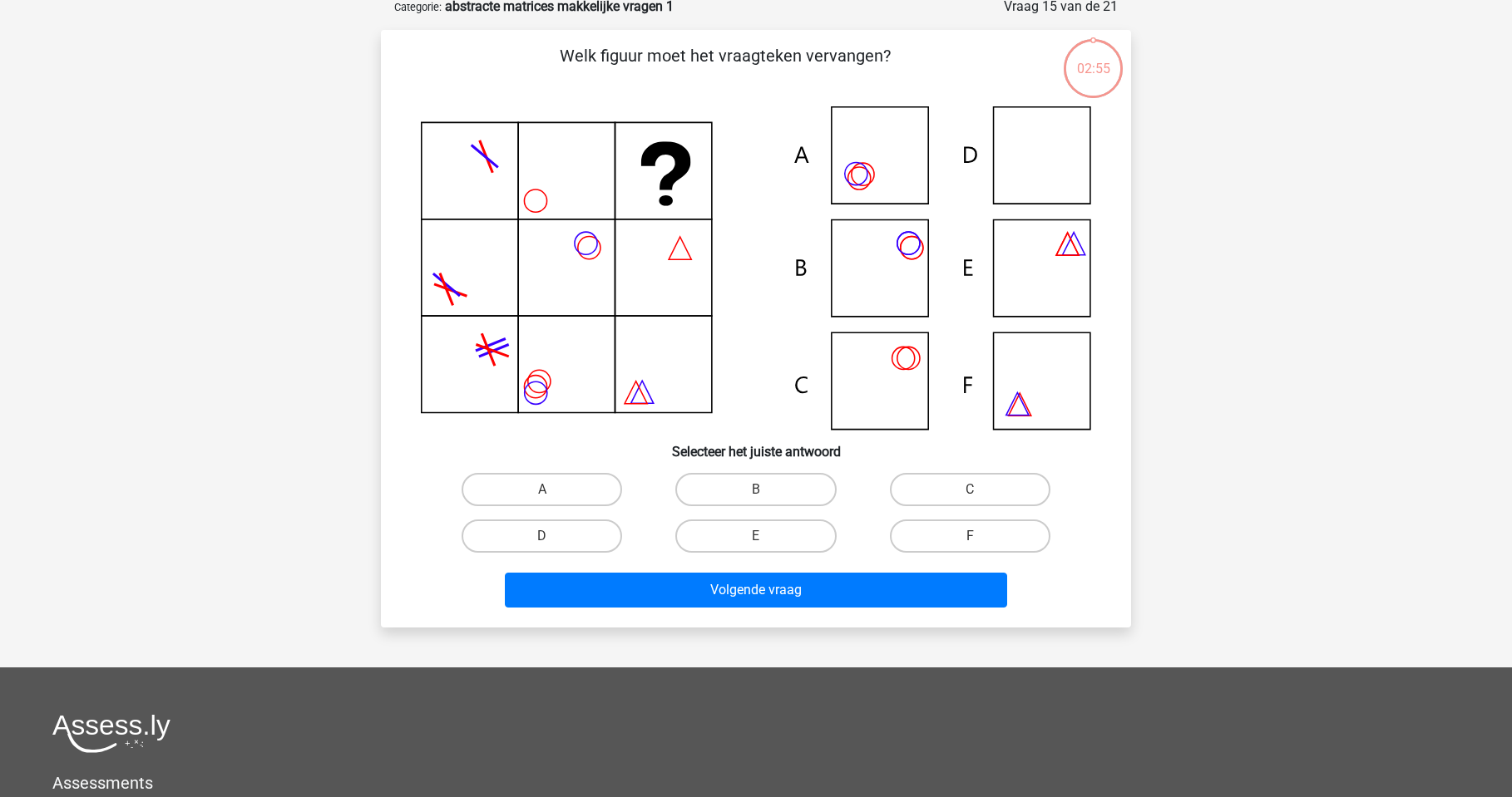
scroll to position [84, 0]
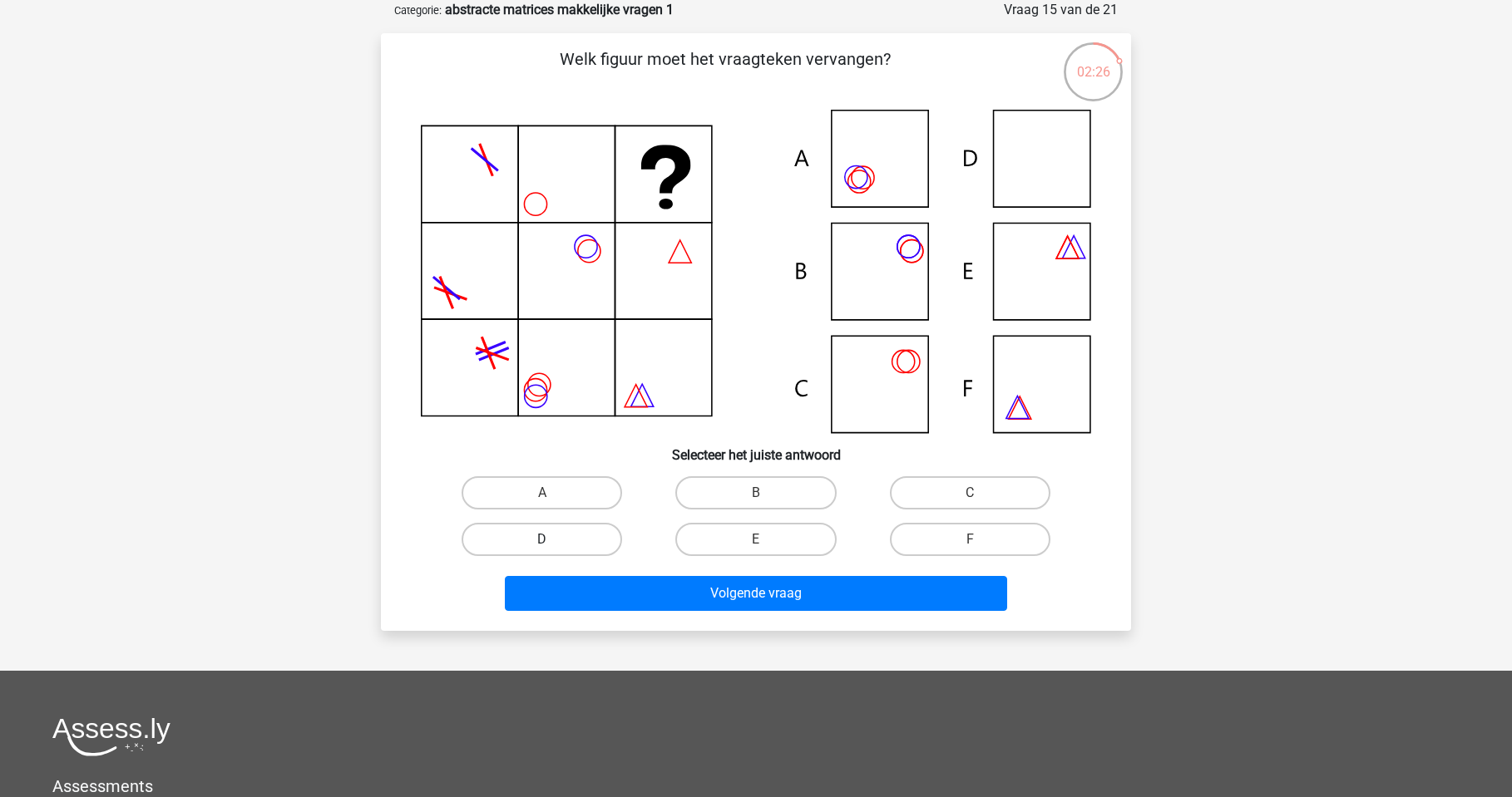
click at [562, 541] on label "D" at bounding box center [542, 540] width 160 height 33
click at [553, 541] on input "D" at bounding box center [548, 544] width 11 height 11
radio input "true"
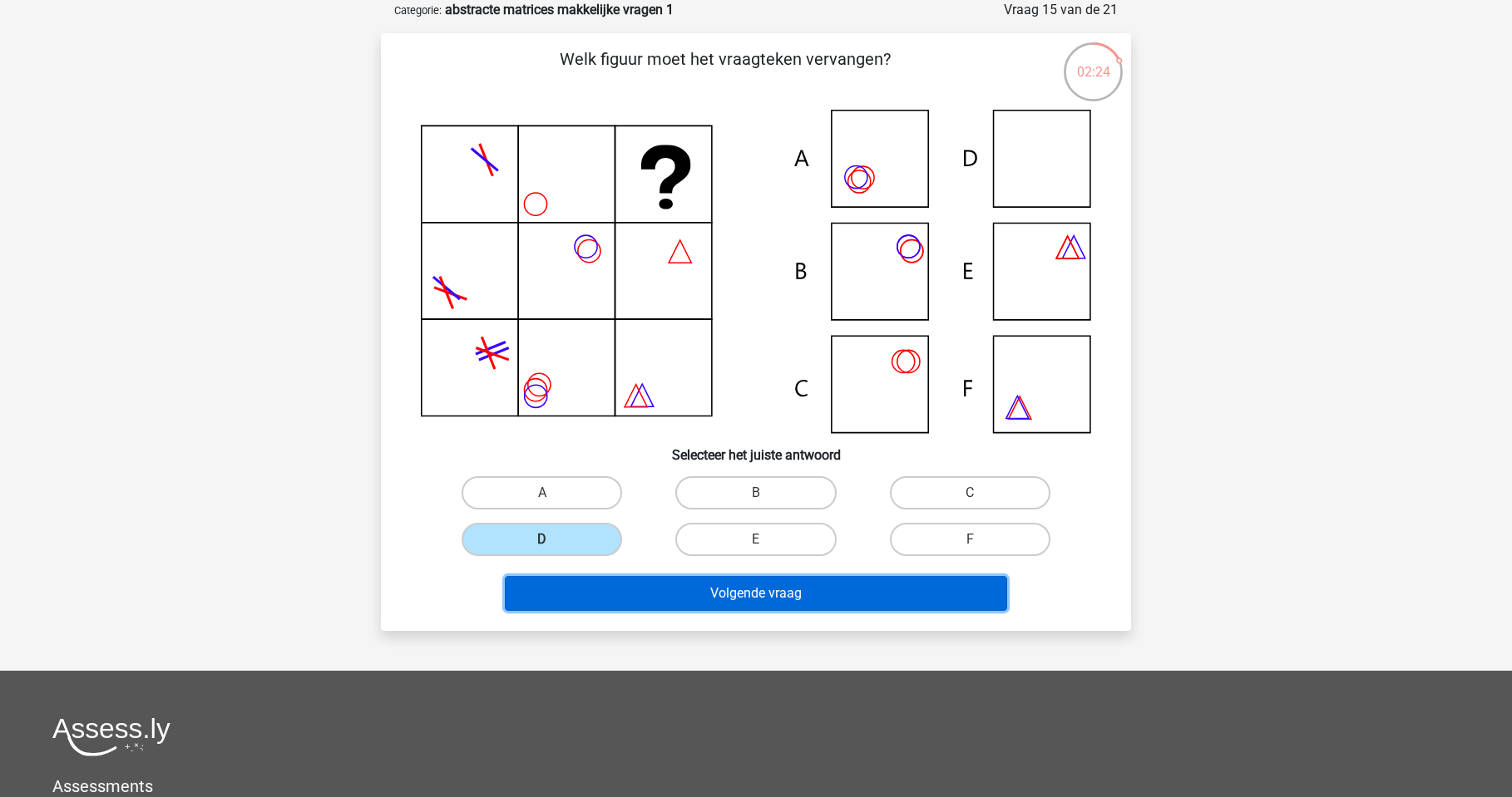
click at [647, 598] on button "Volgende vraag" at bounding box center [757, 594] width 503 height 35
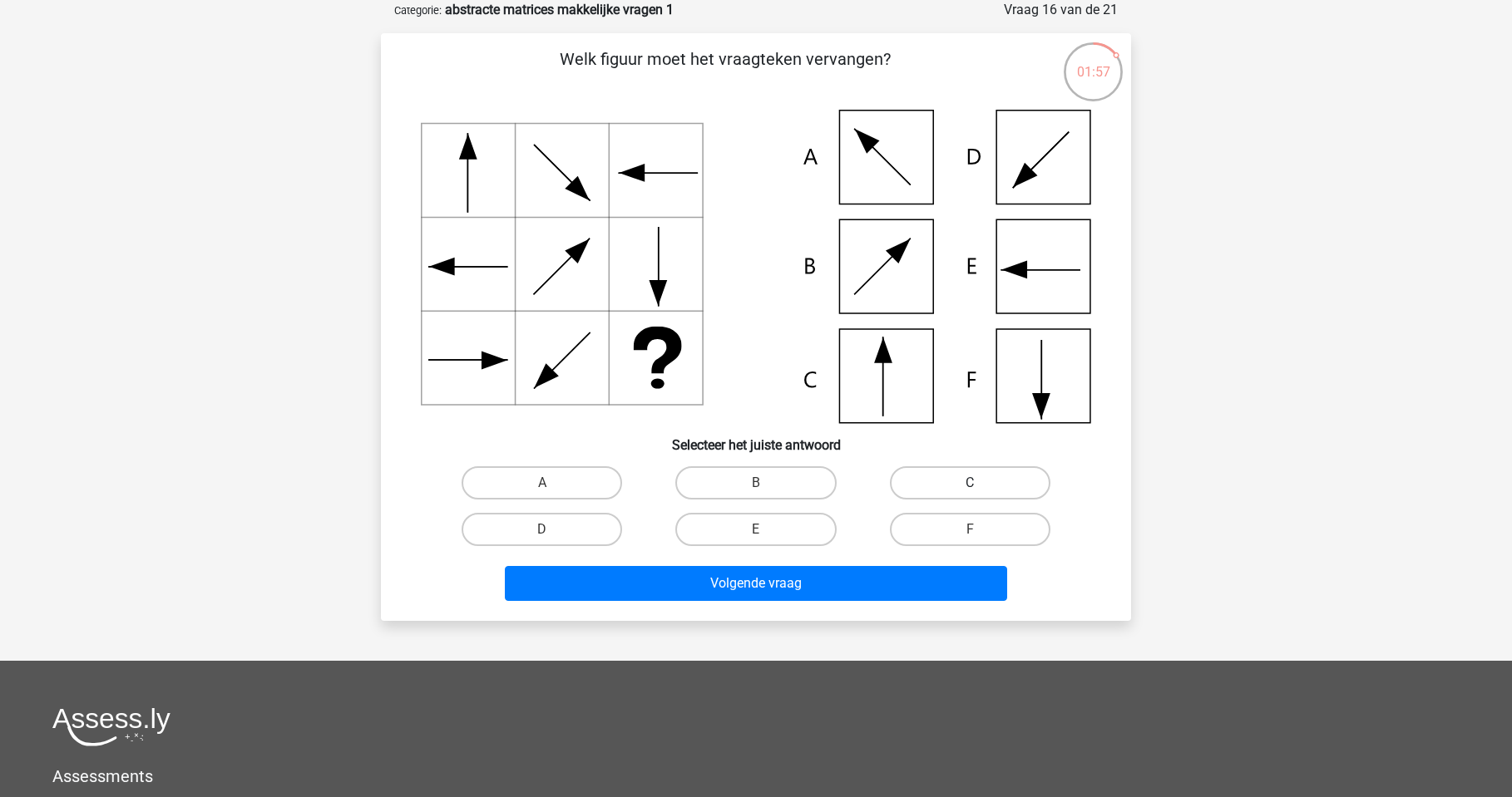
click at [961, 481] on label "C" at bounding box center [969, 484] width 160 height 33
click at [969, 484] on input "C" at bounding box center [974, 488] width 11 height 11
radio input "true"
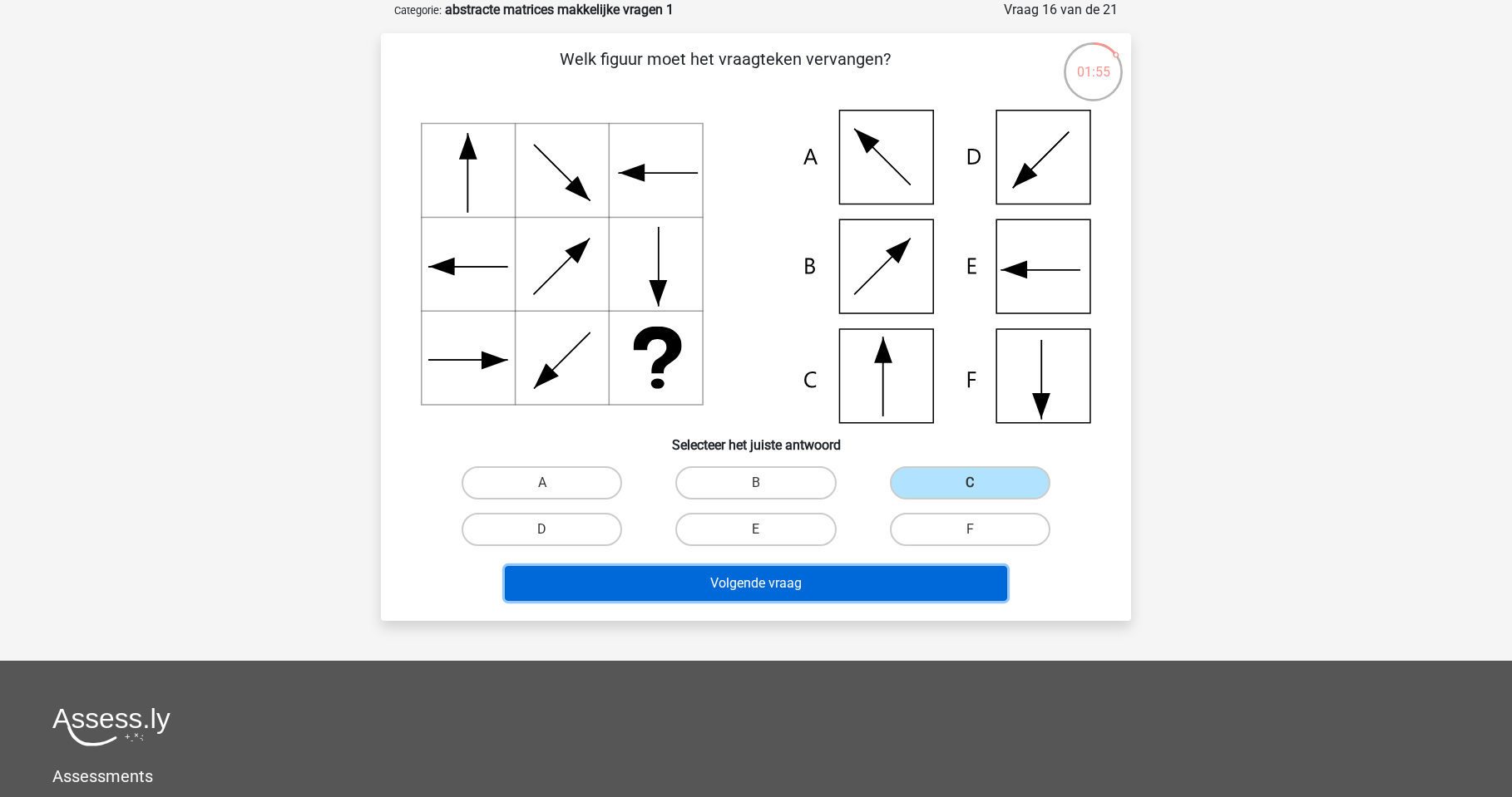
click at [857, 590] on button "Volgende vraag" at bounding box center [757, 584] width 503 height 35
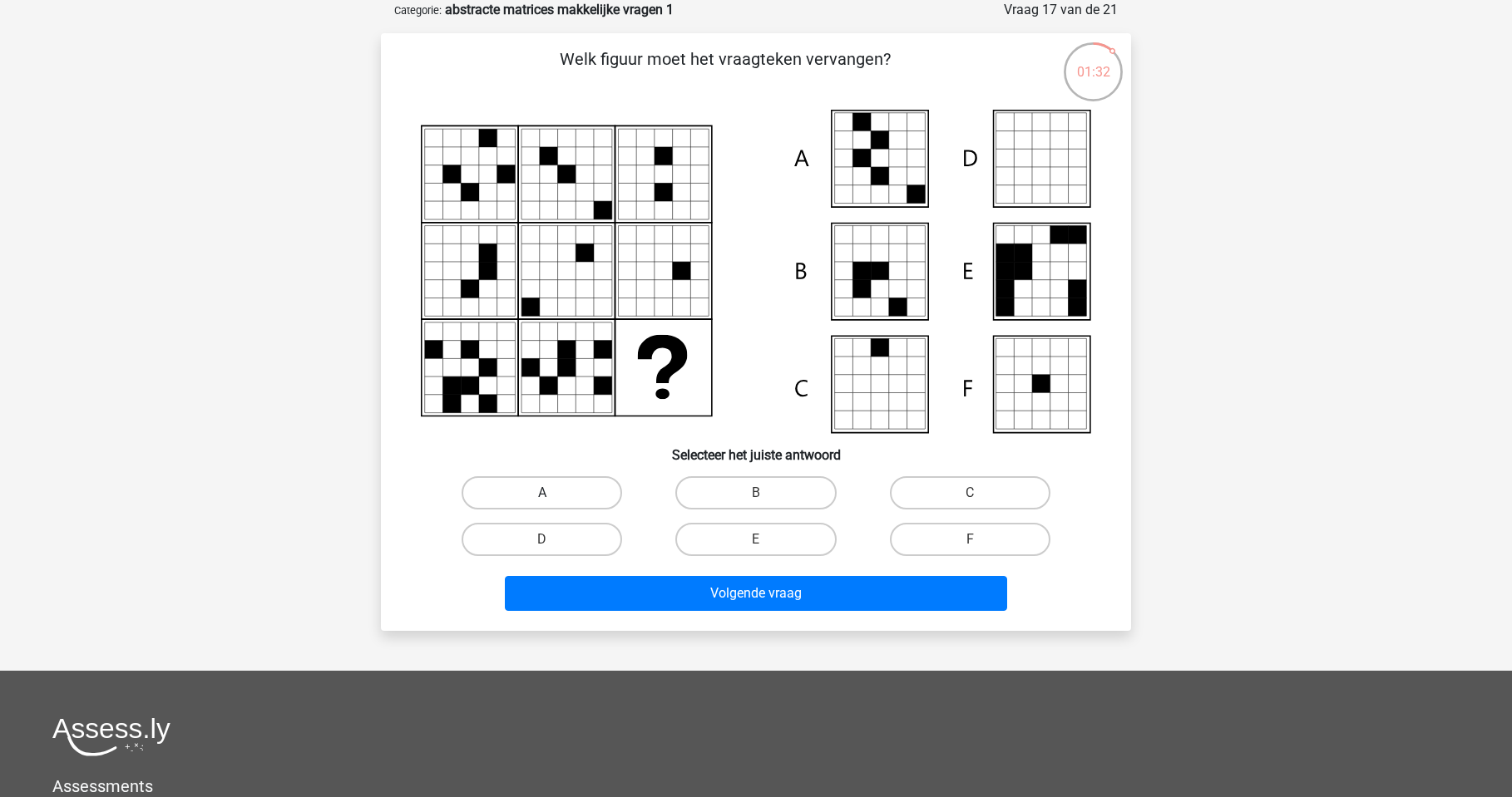
click at [575, 496] on label "A" at bounding box center [542, 493] width 160 height 33
click at [553, 496] on input "A" at bounding box center [548, 498] width 11 height 11
radio input "true"
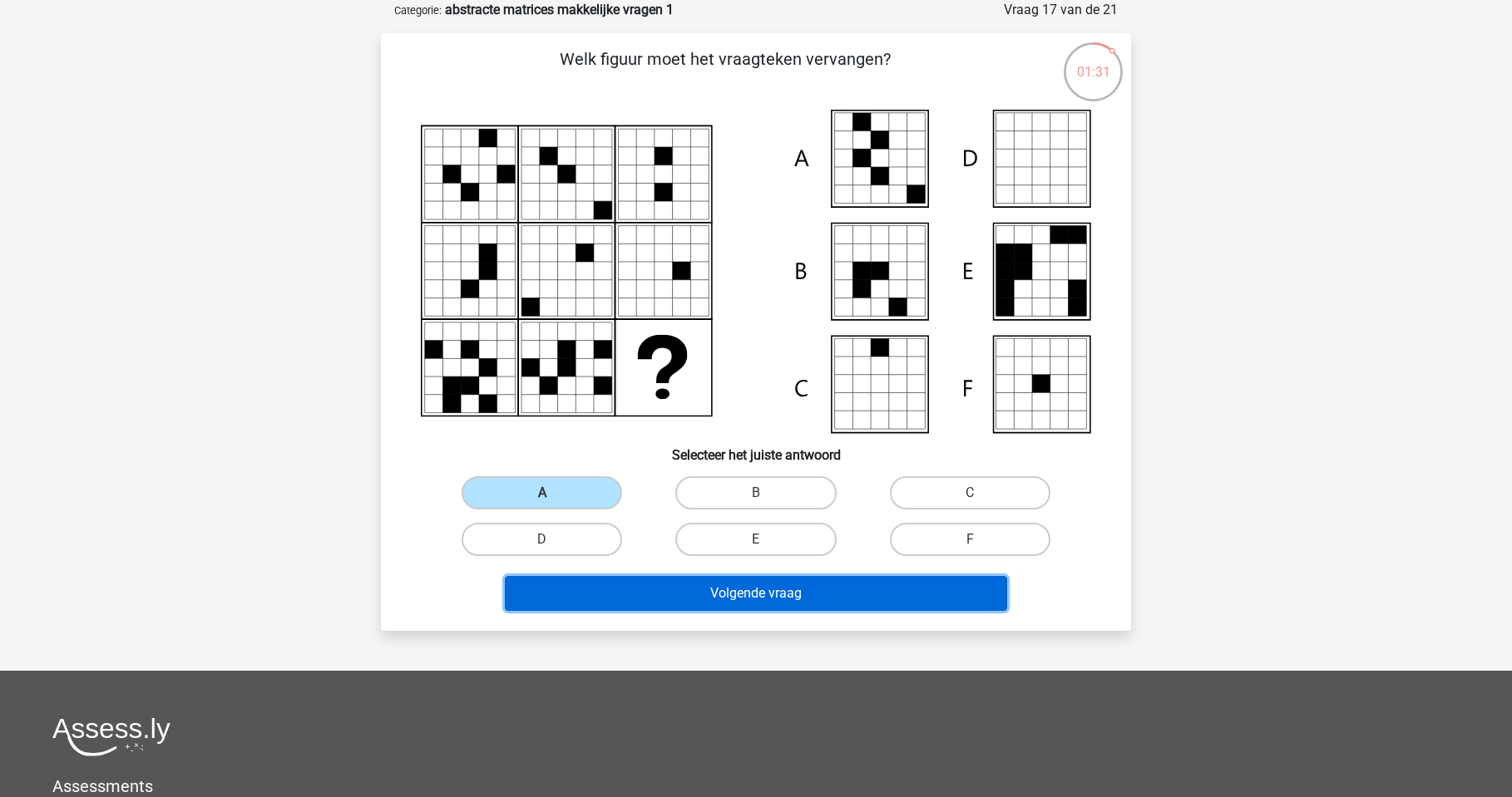
click at [664, 604] on button "Volgende vraag" at bounding box center [757, 594] width 503 height 35
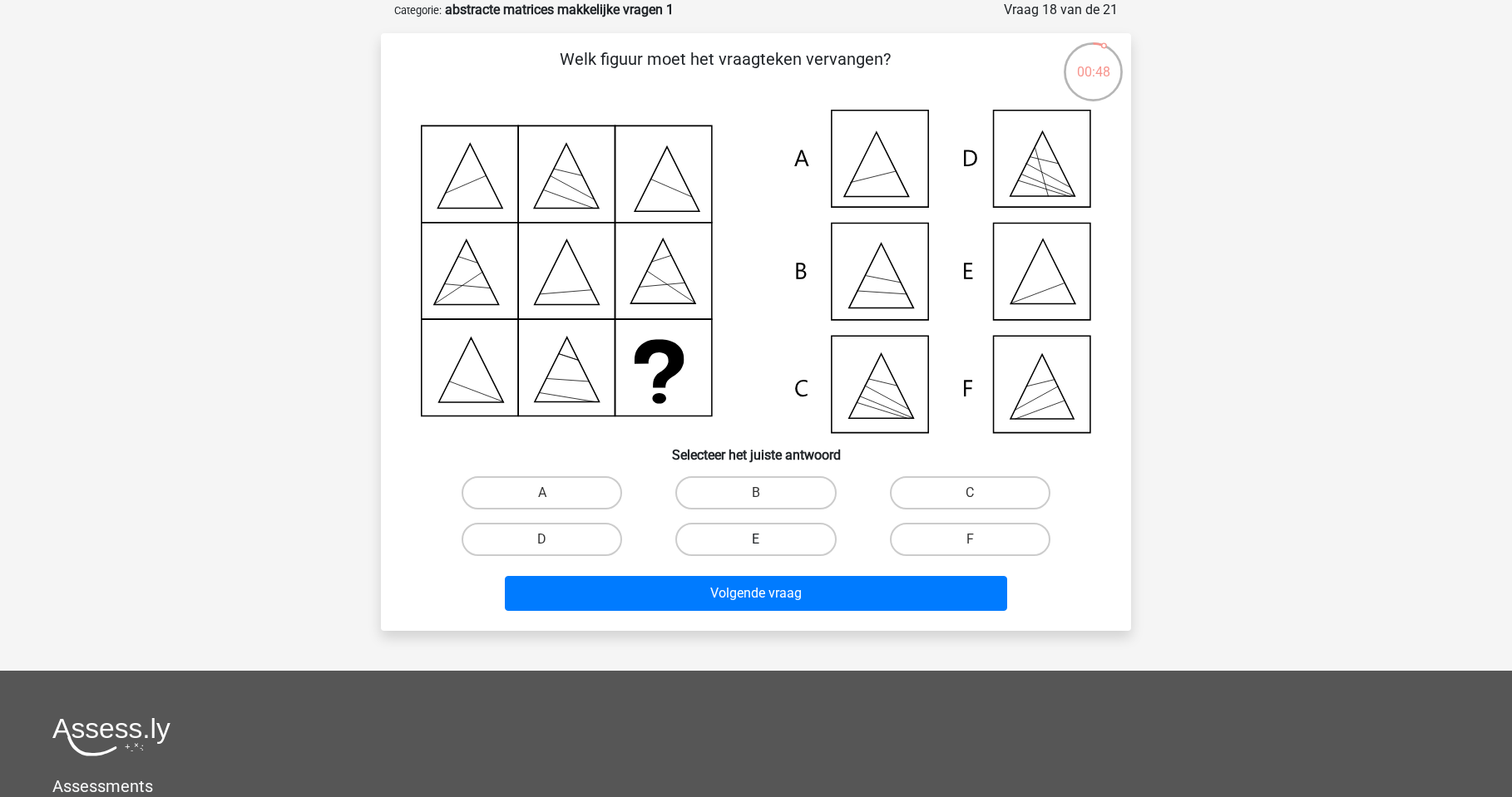
click at [742, 534] on label "E" at bounding box center [755, 540] width 160 height 33
click at [756, 540] on input "E" at bounding box center [761, 544] width 11 height 11
radio input "true"
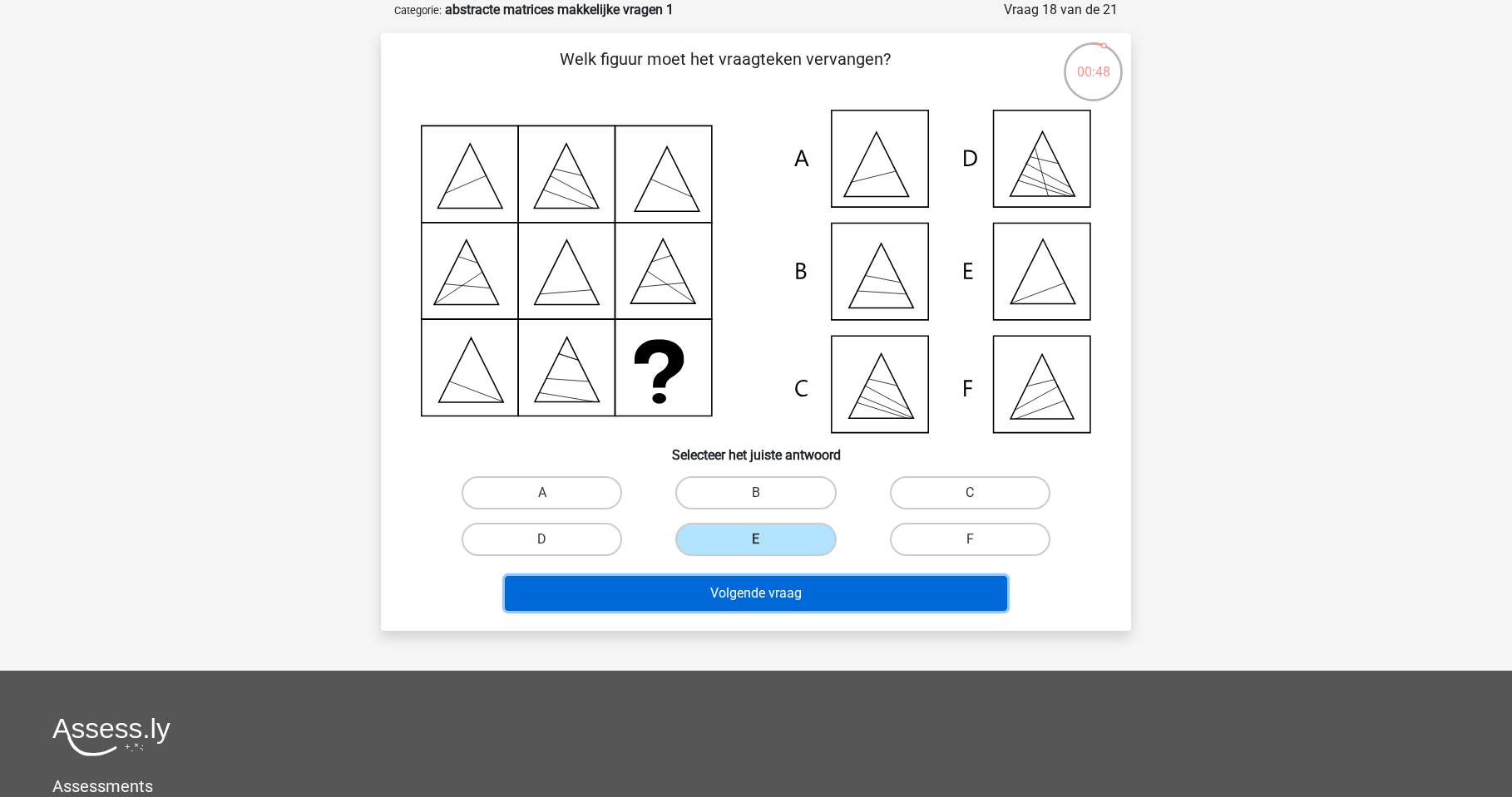
click at [785, 592] on button "Volgende vraag" at bounding box center [757, 594] width 503 height 35
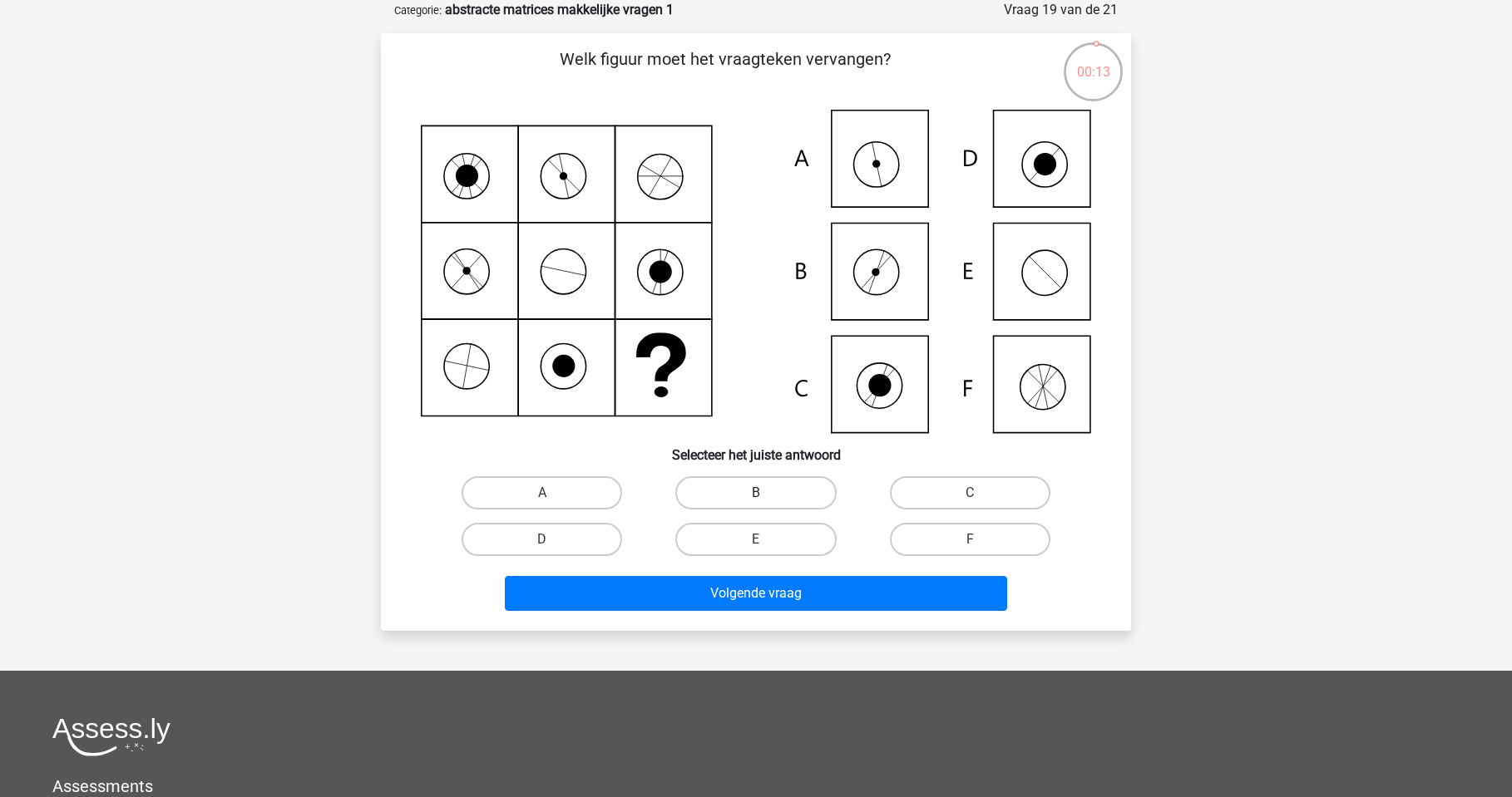
click at [775, 484] on label "B" at bounding box center [755, 493] width 160 height 33
click at [767, 493] on input "B" at bounding box center [761, 498] width 11 height 11
radio input "true"
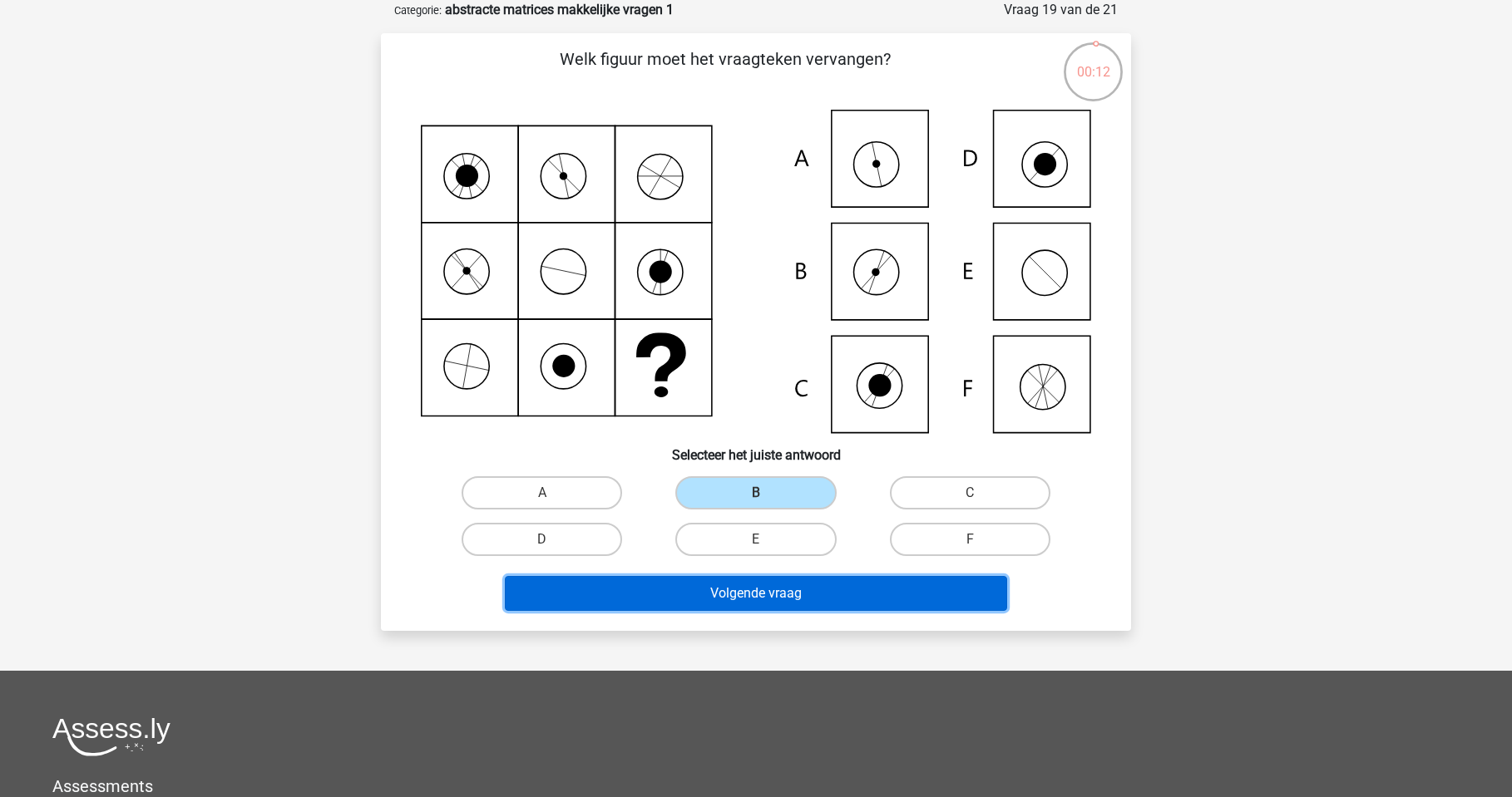
click at [777, 605] on button "Volgende vraag" at bounding box center [757, 594] width 503 height 35
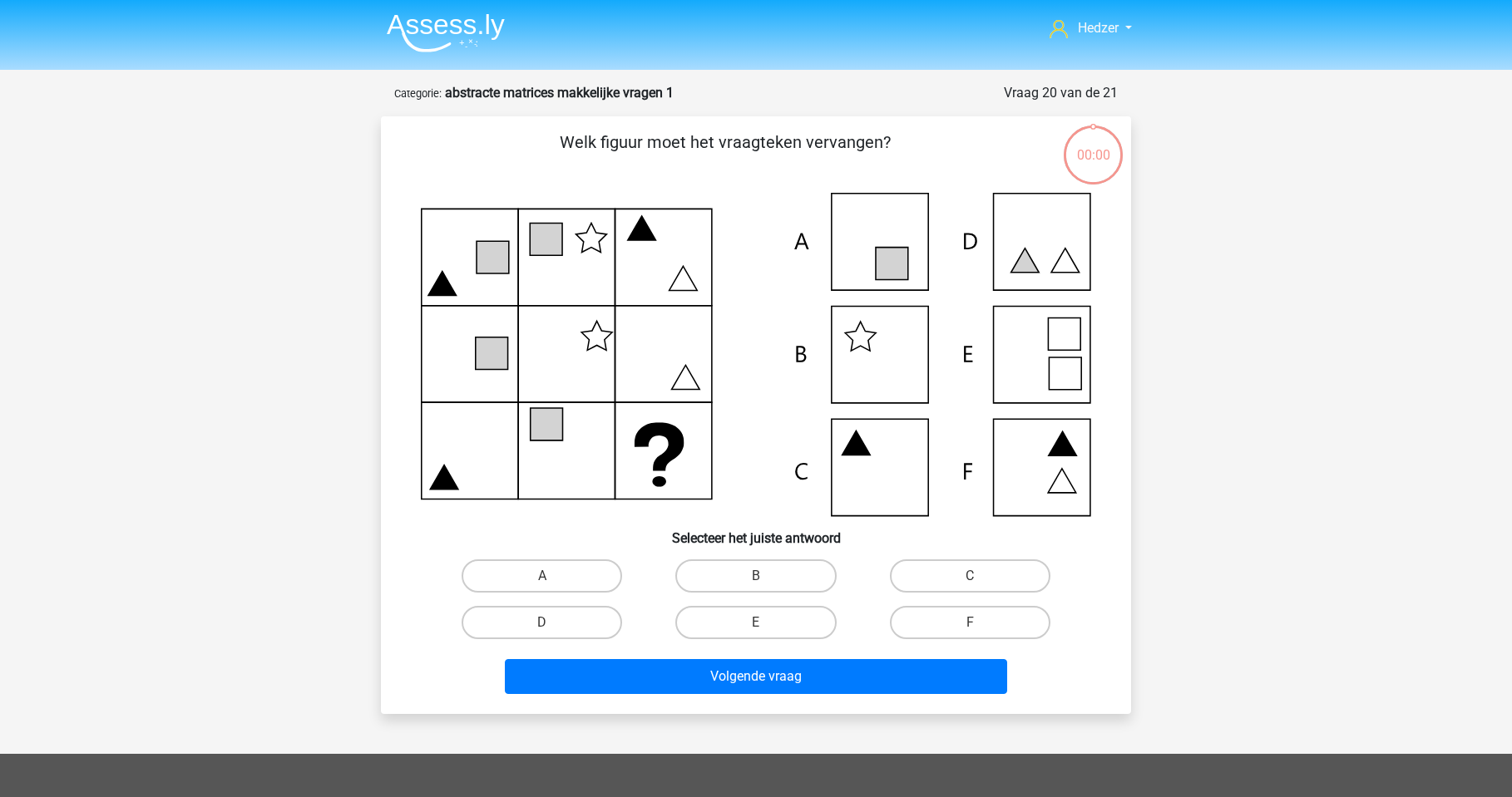
scroll to position [84, 0]
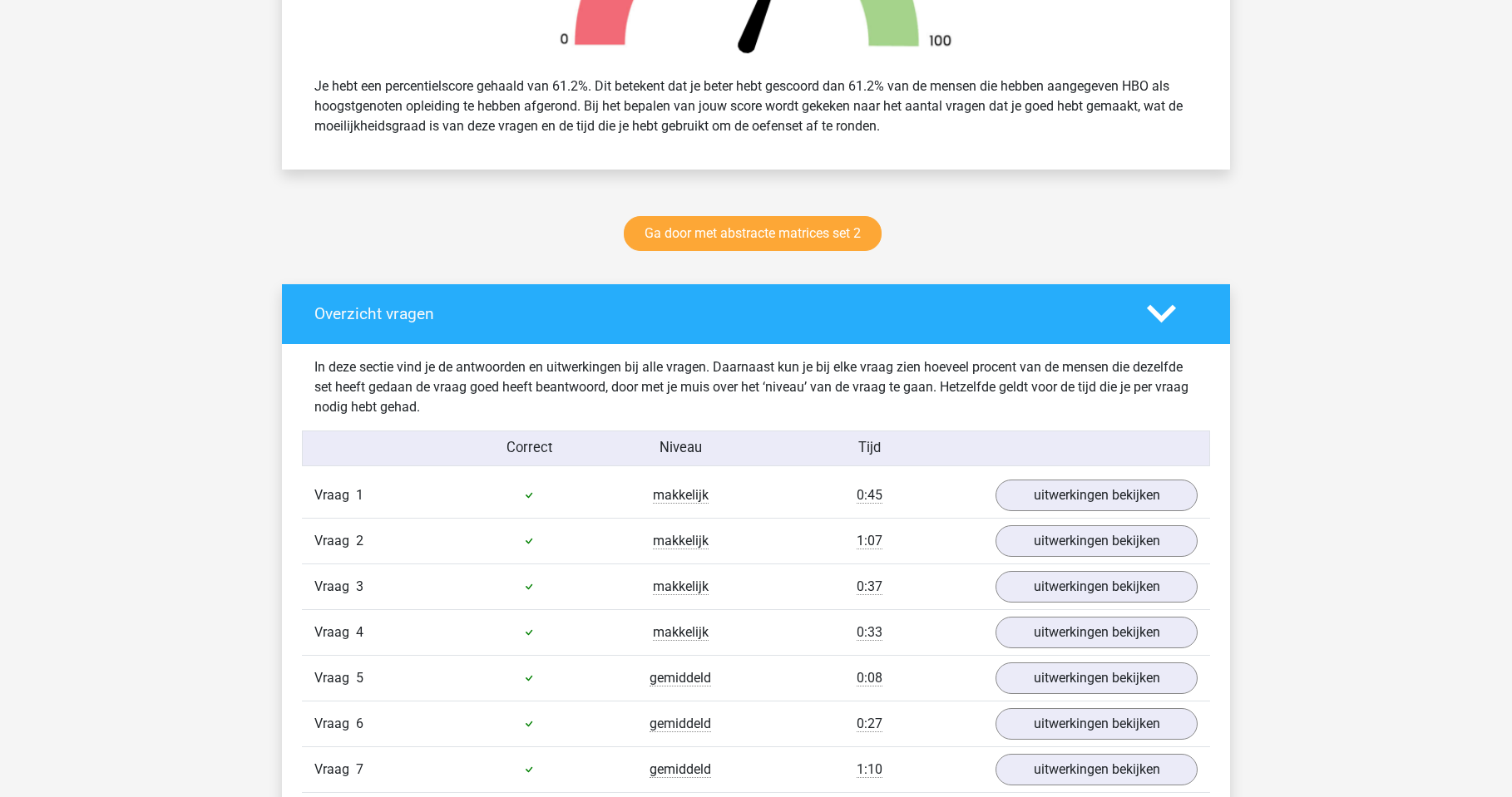
scroll to position [665, 0]
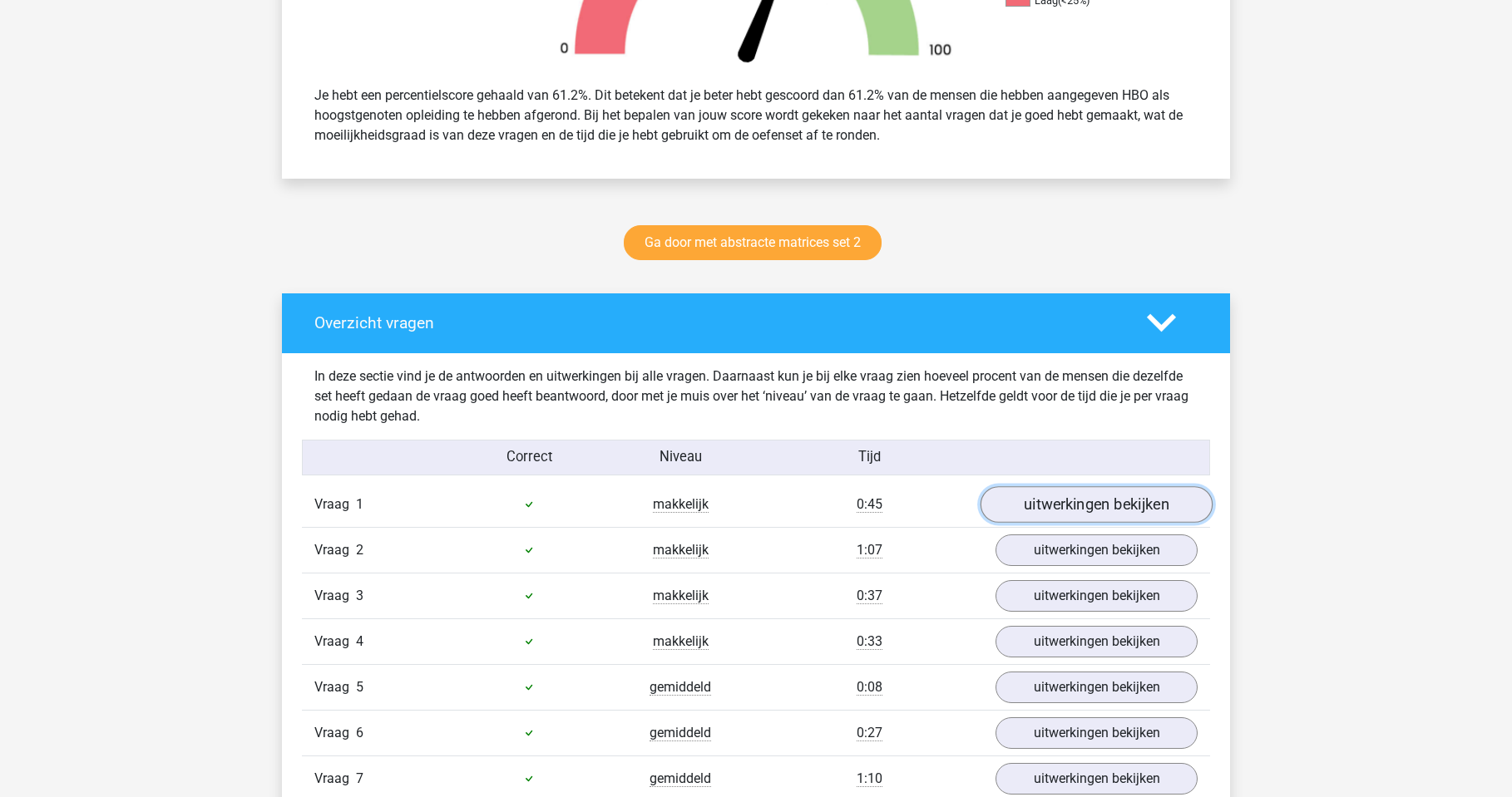
click at [1105, 511] on link "uitwerkingen bekijken" at bounding box center [1096, 504] width 232 height 36
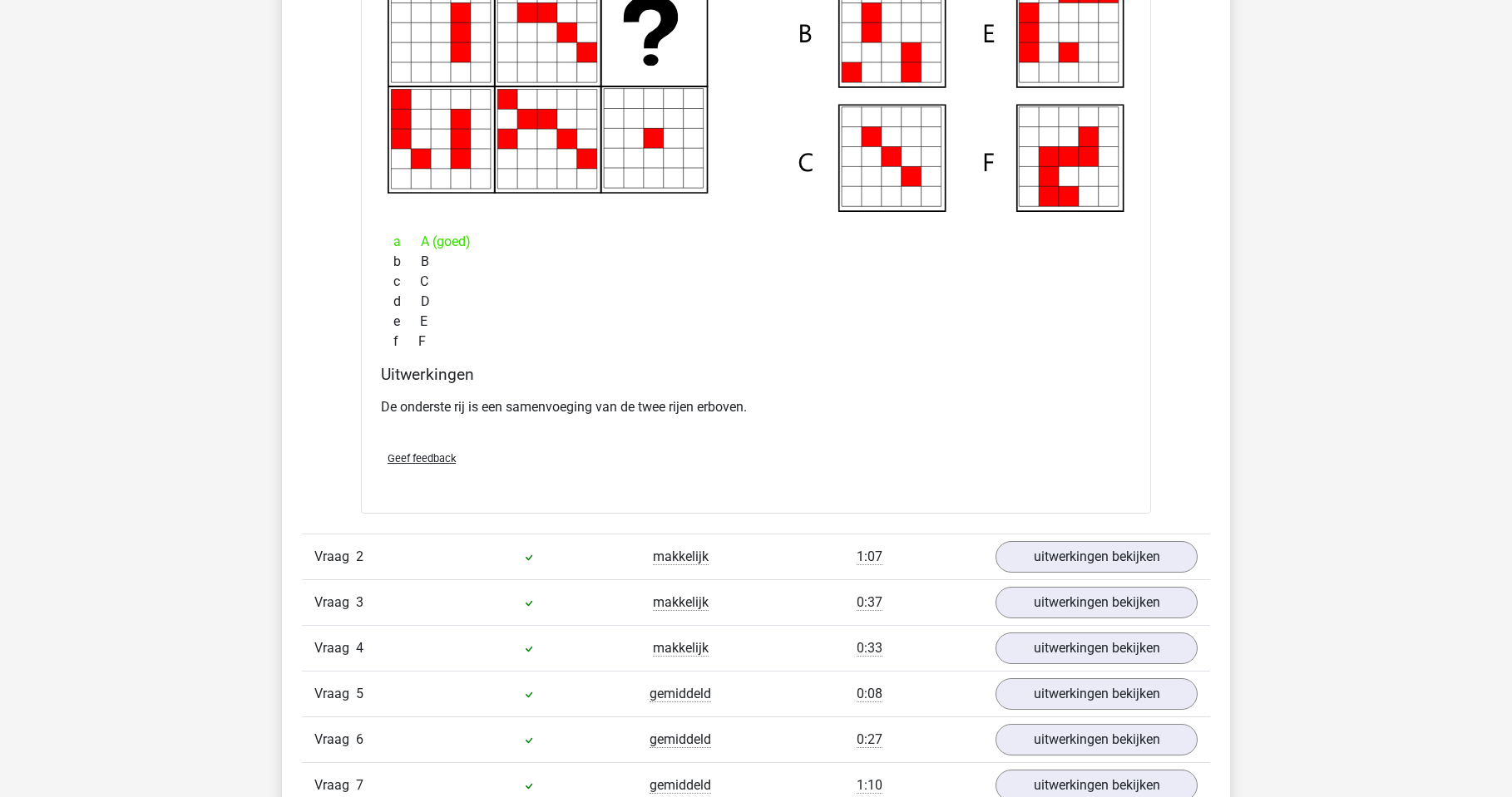
scroll to position [1413, 0]
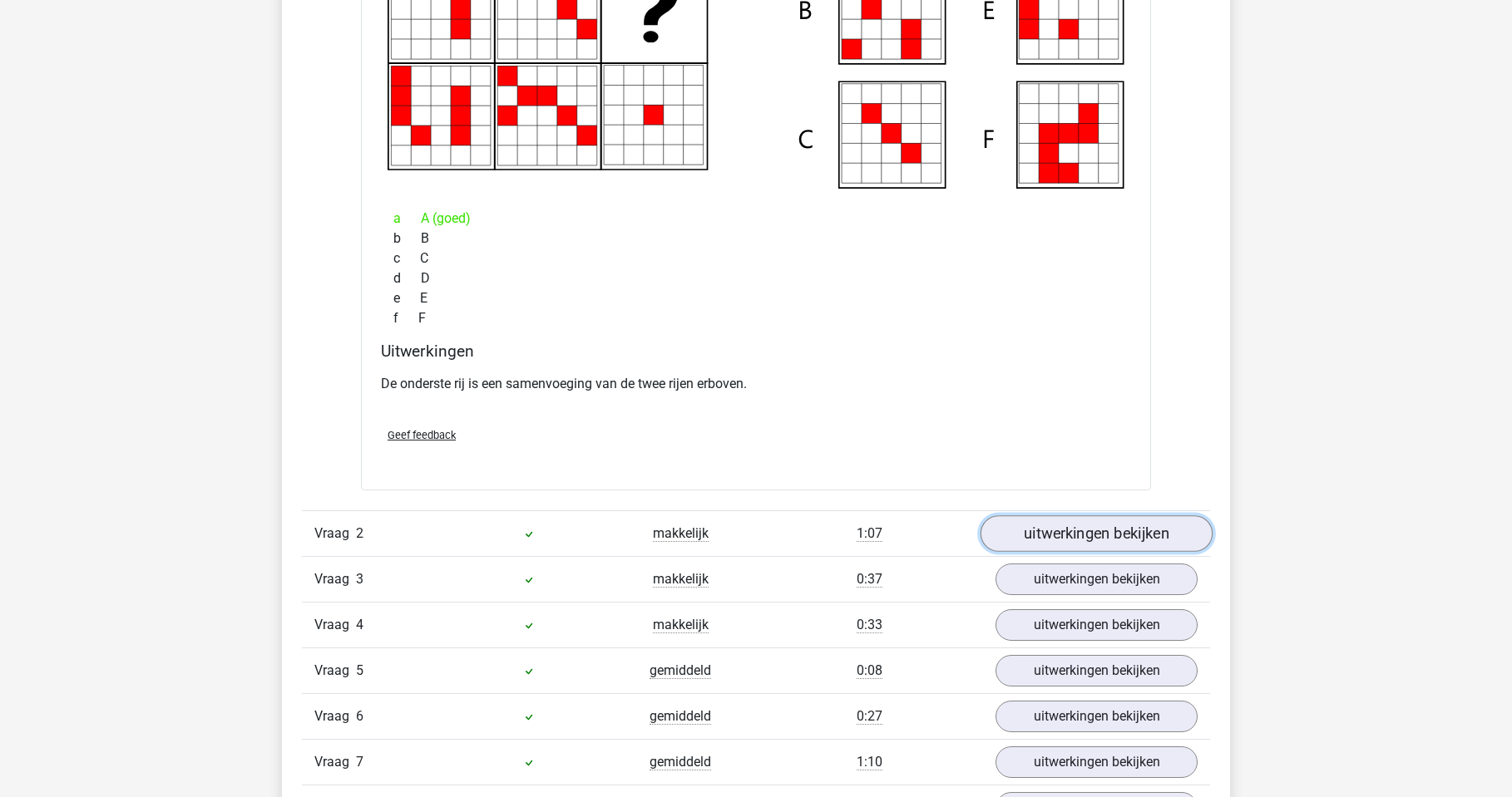
click at [1033, 538] on link "uitwerkingen bekijken" at bounding box center [1096, 534] width 232 height 36
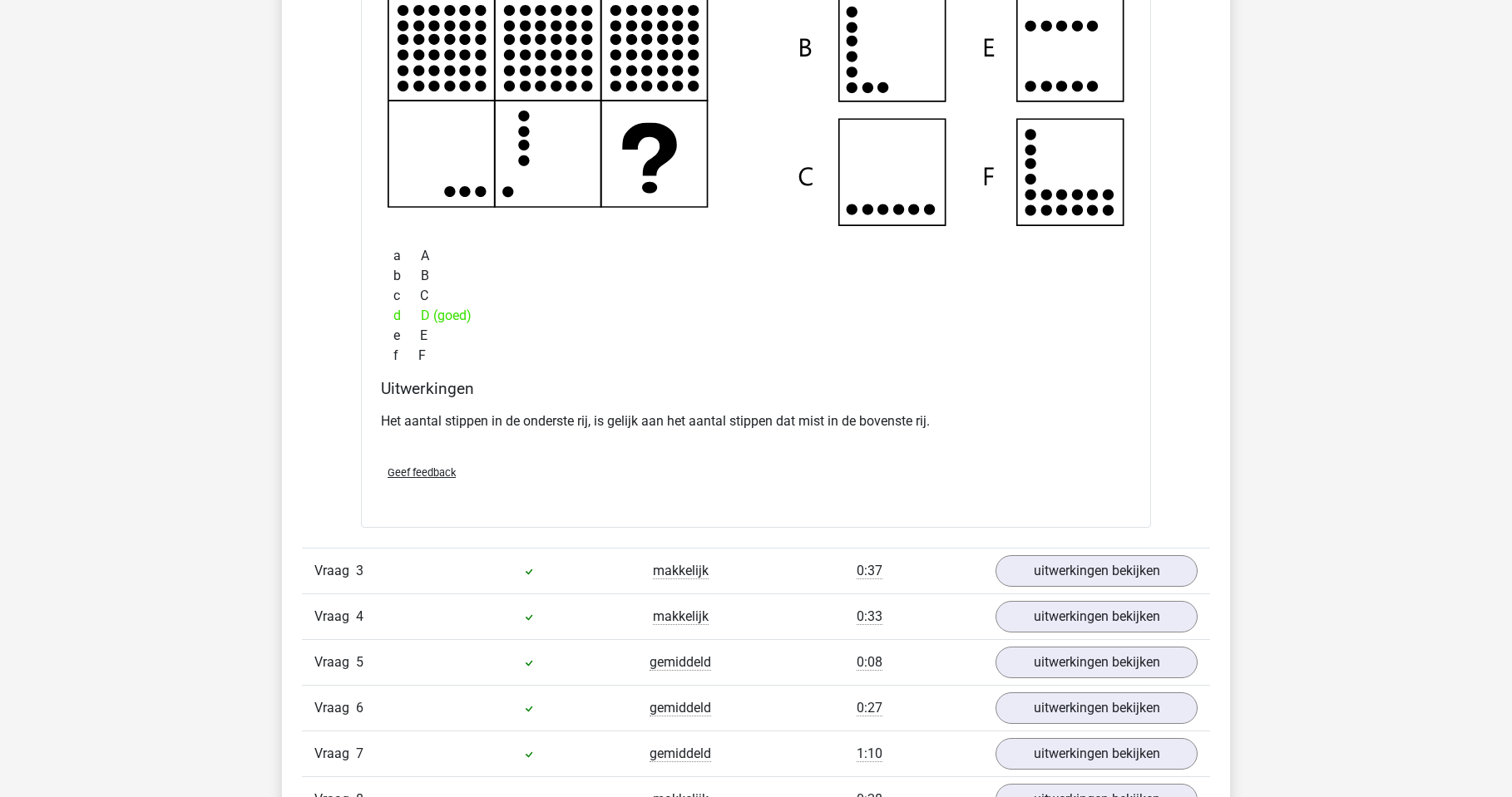
scroll to position [2245, 0]
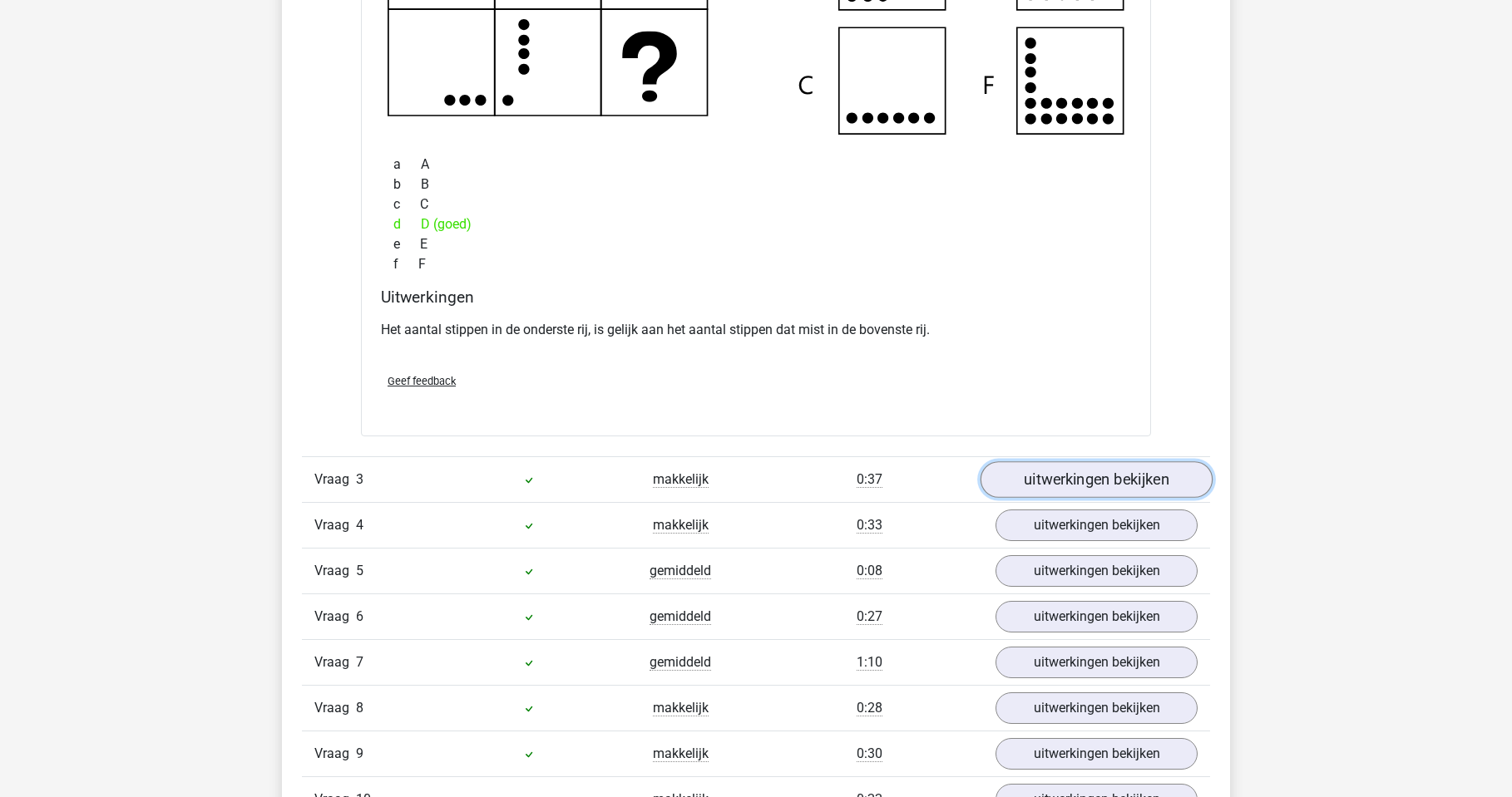
click at [1056, 488] on link "uitwerkingen bekijken" at bounding box center [1096, 480] width 232 height 36
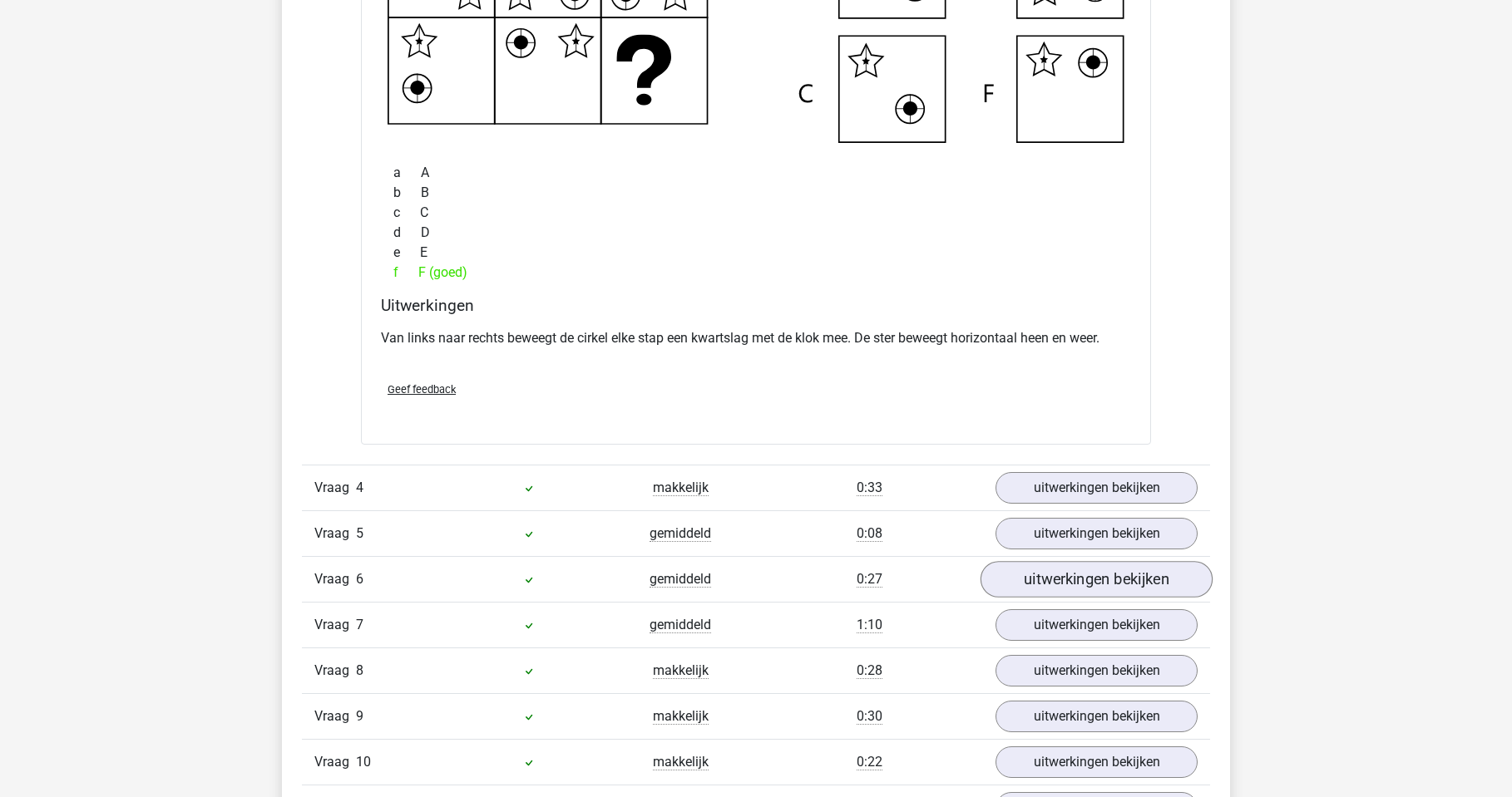
scroll to position [3160, 0]
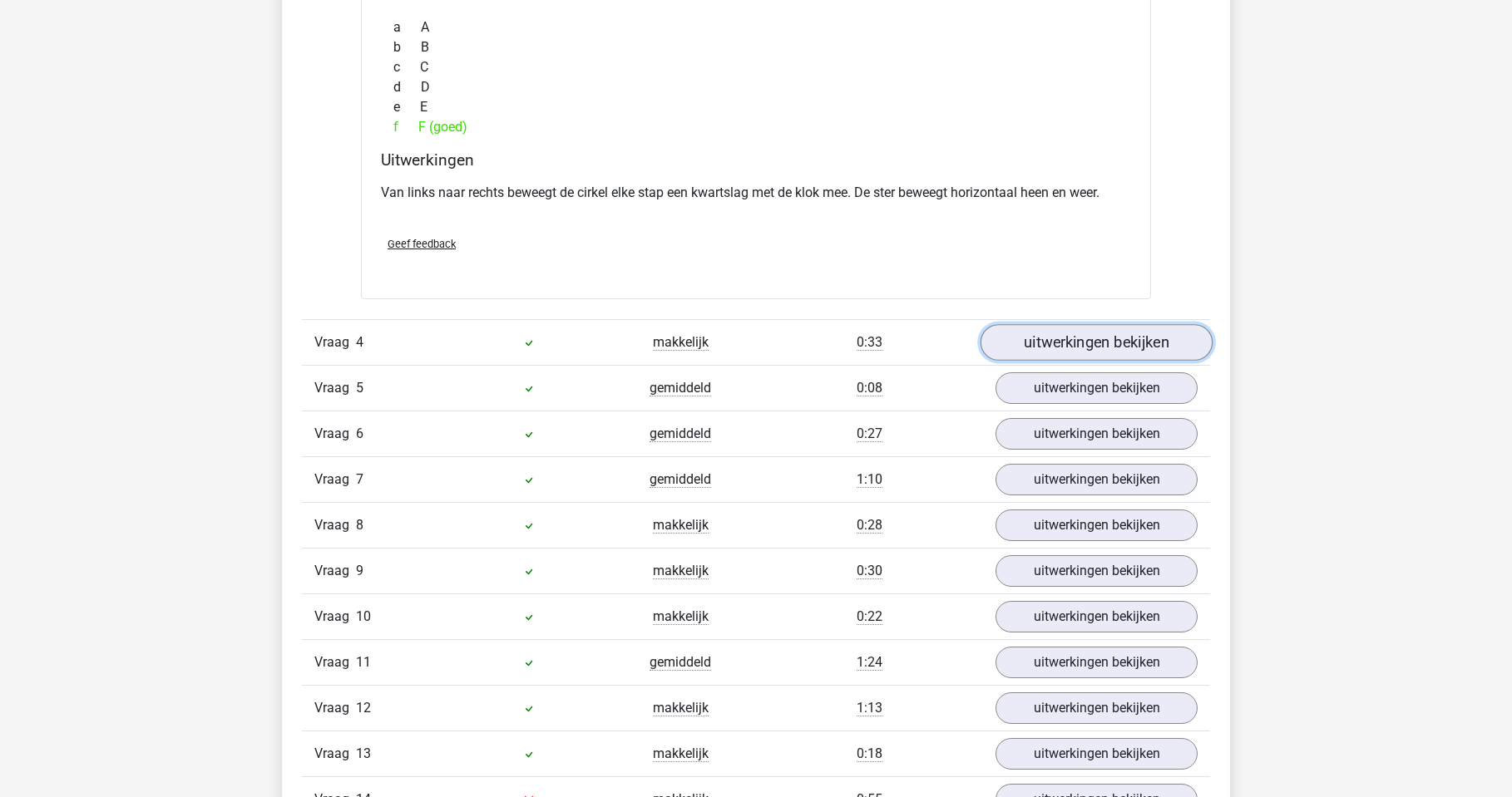
click at [1169, 353] on link "uitwerkingen bekijken" at bounding box center [1096, 343] width 232 height 36
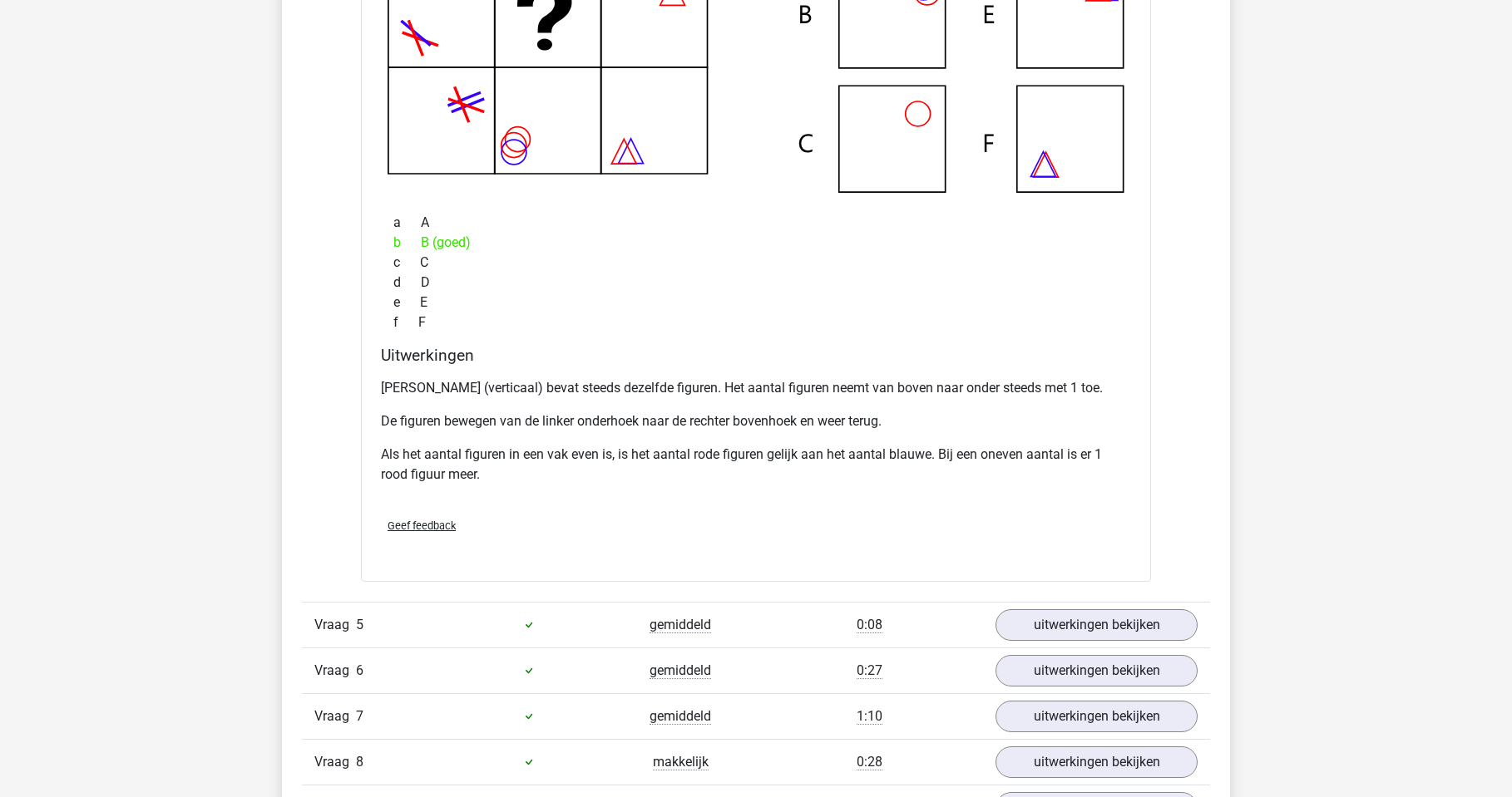
scroll to position [3825, 0]
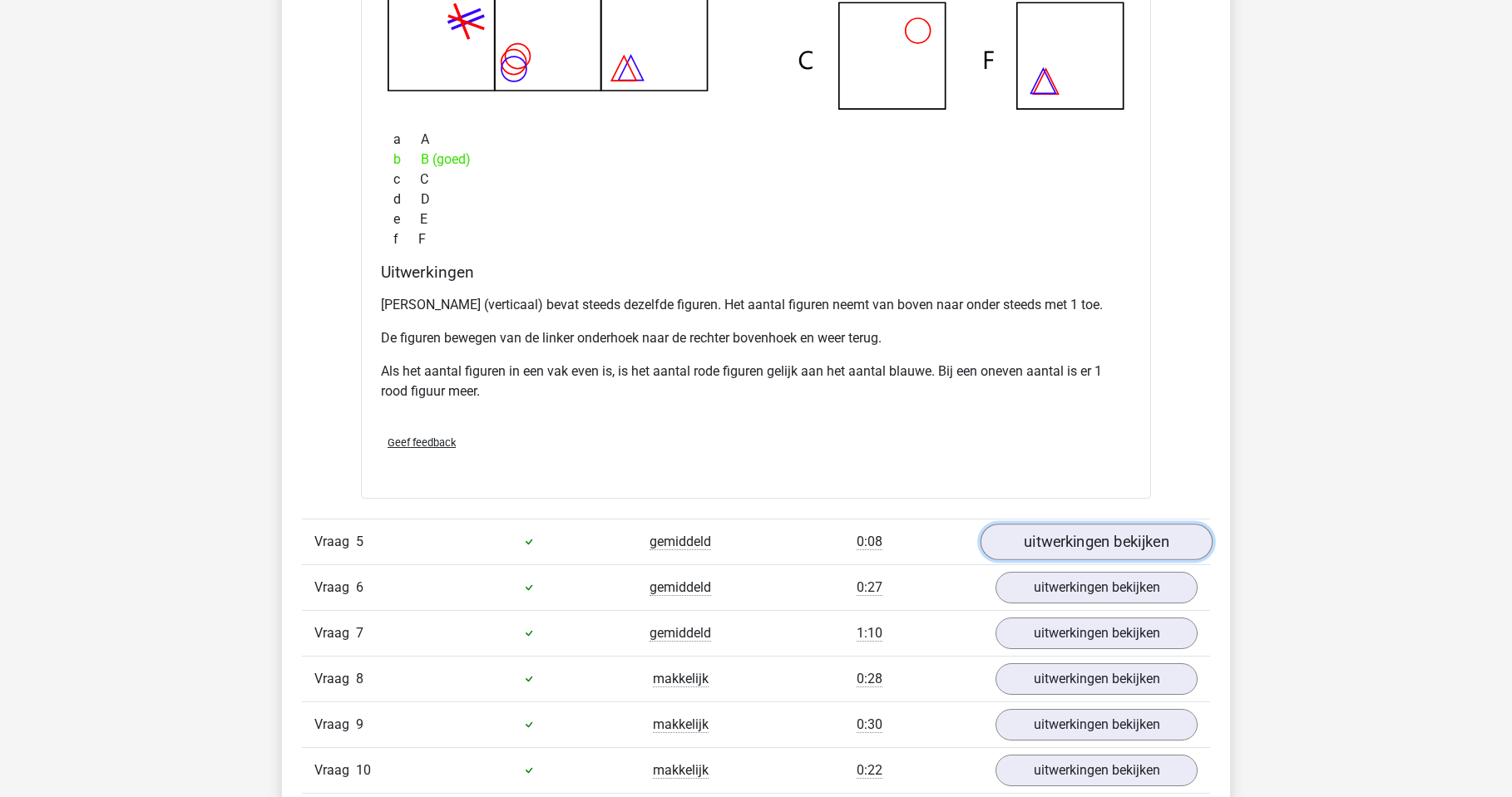
click at [1052, 544] on link "uitwerkingen bekijken" at bounding box center [1096, 541] width 232 height 36
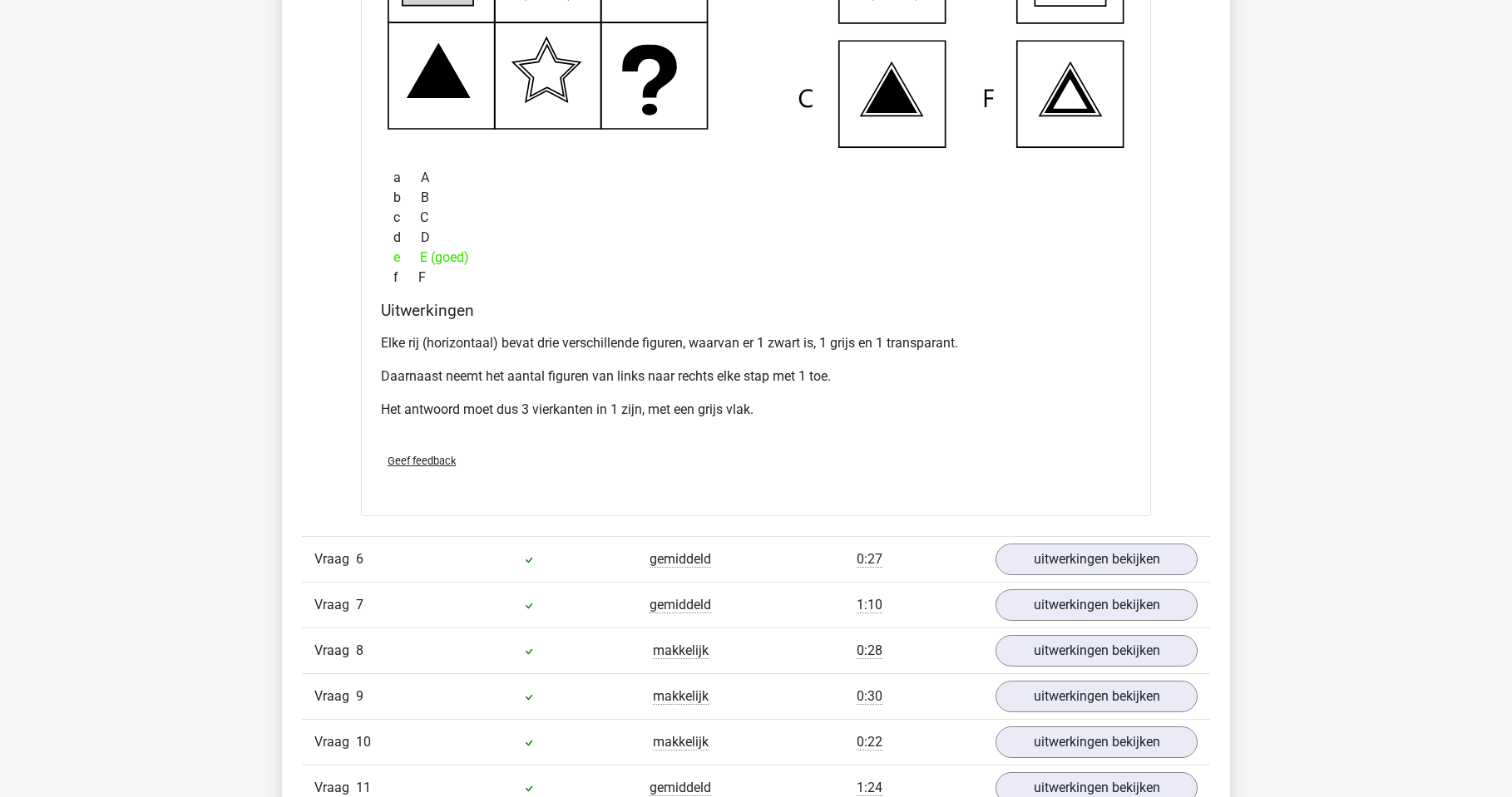
scroll to position [4656, 0]
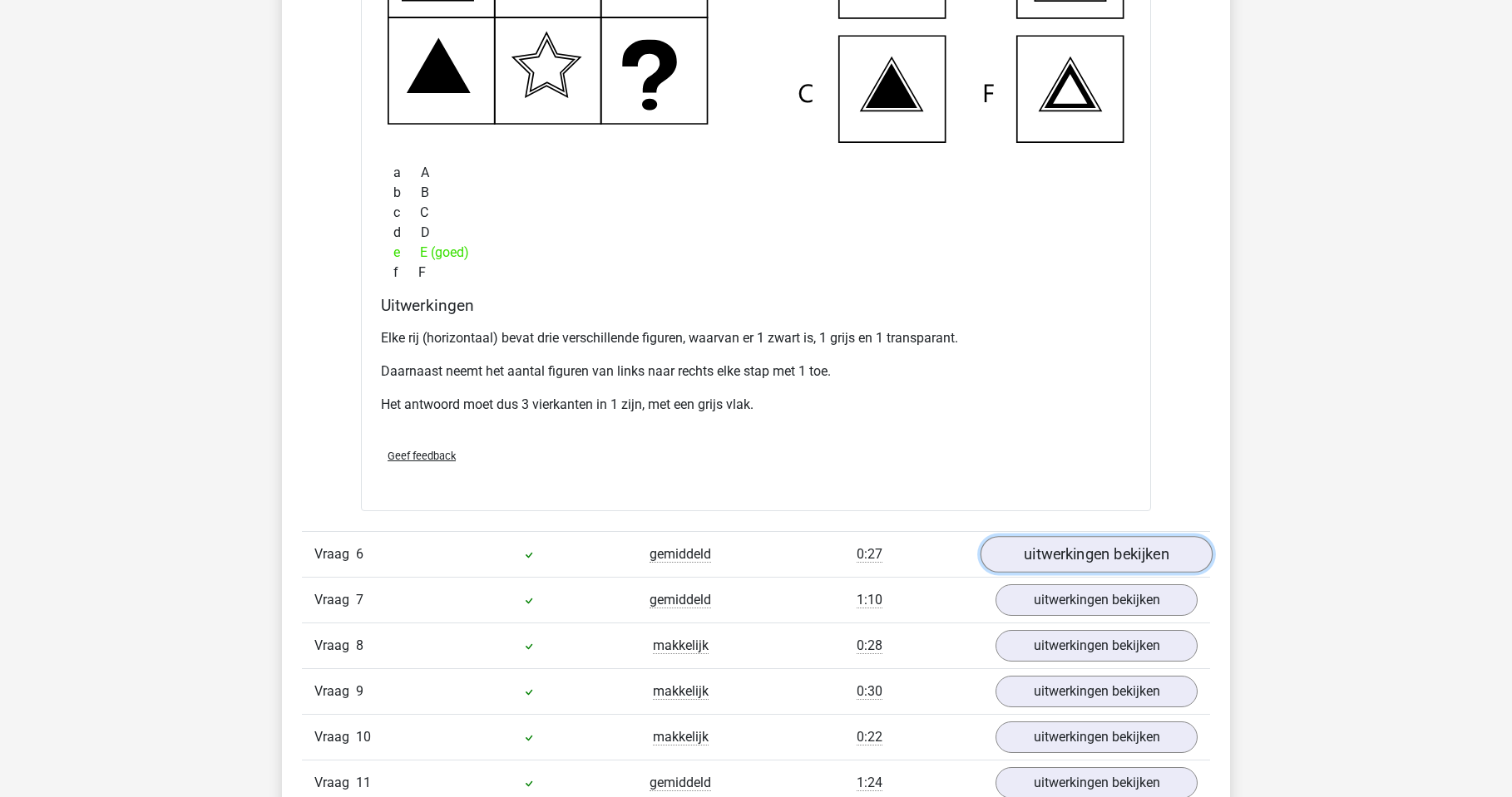
click at [1051, 548] on link "uitwerkingen bekijken" at bounding box center [1096, 554] width 232 height 36
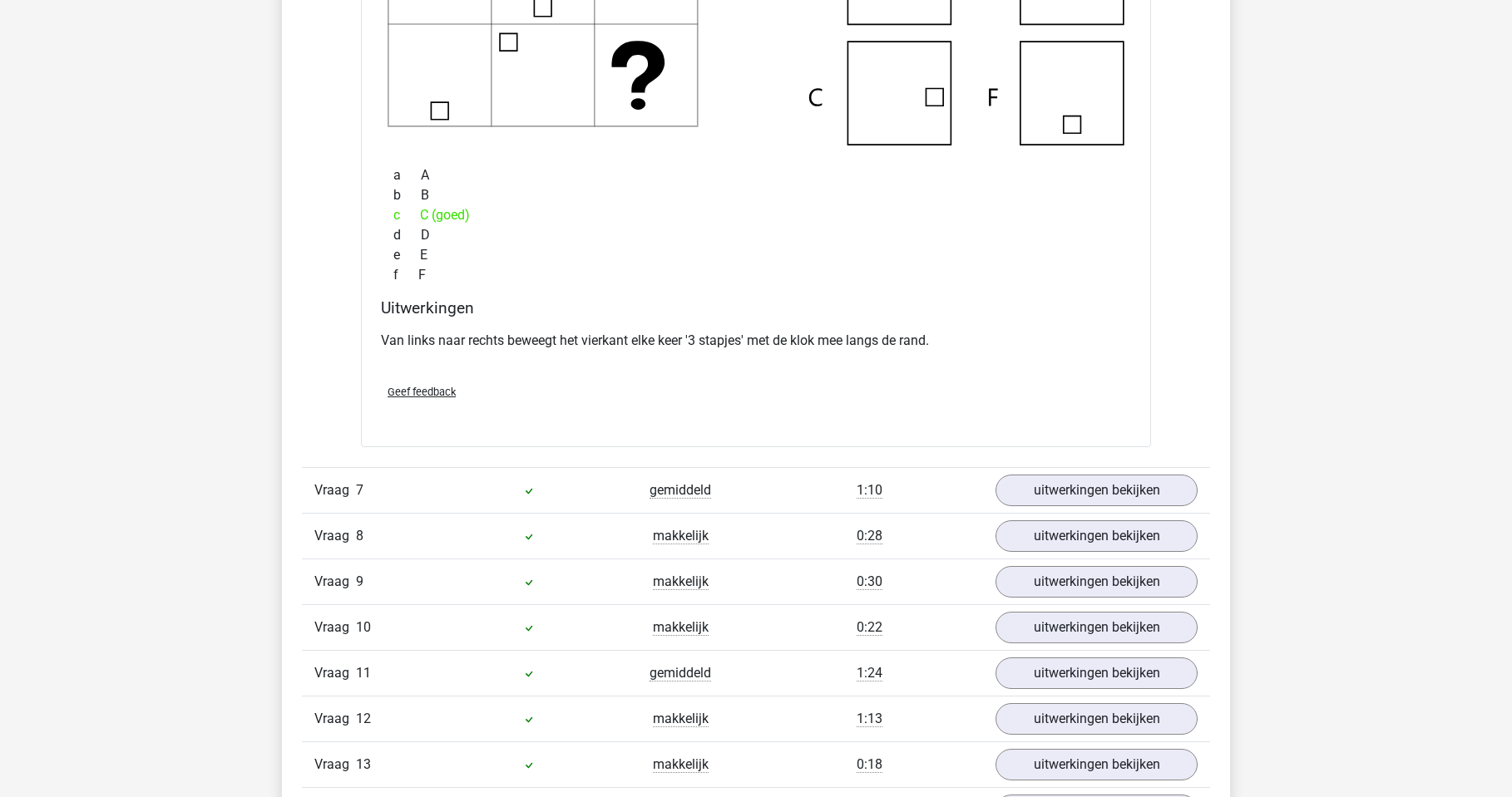
scroll to position [5488, 0]
click at [1023, 494] on link "uitwerkingen bekijken" at bounding box center [1096, 489] width 232 height 36
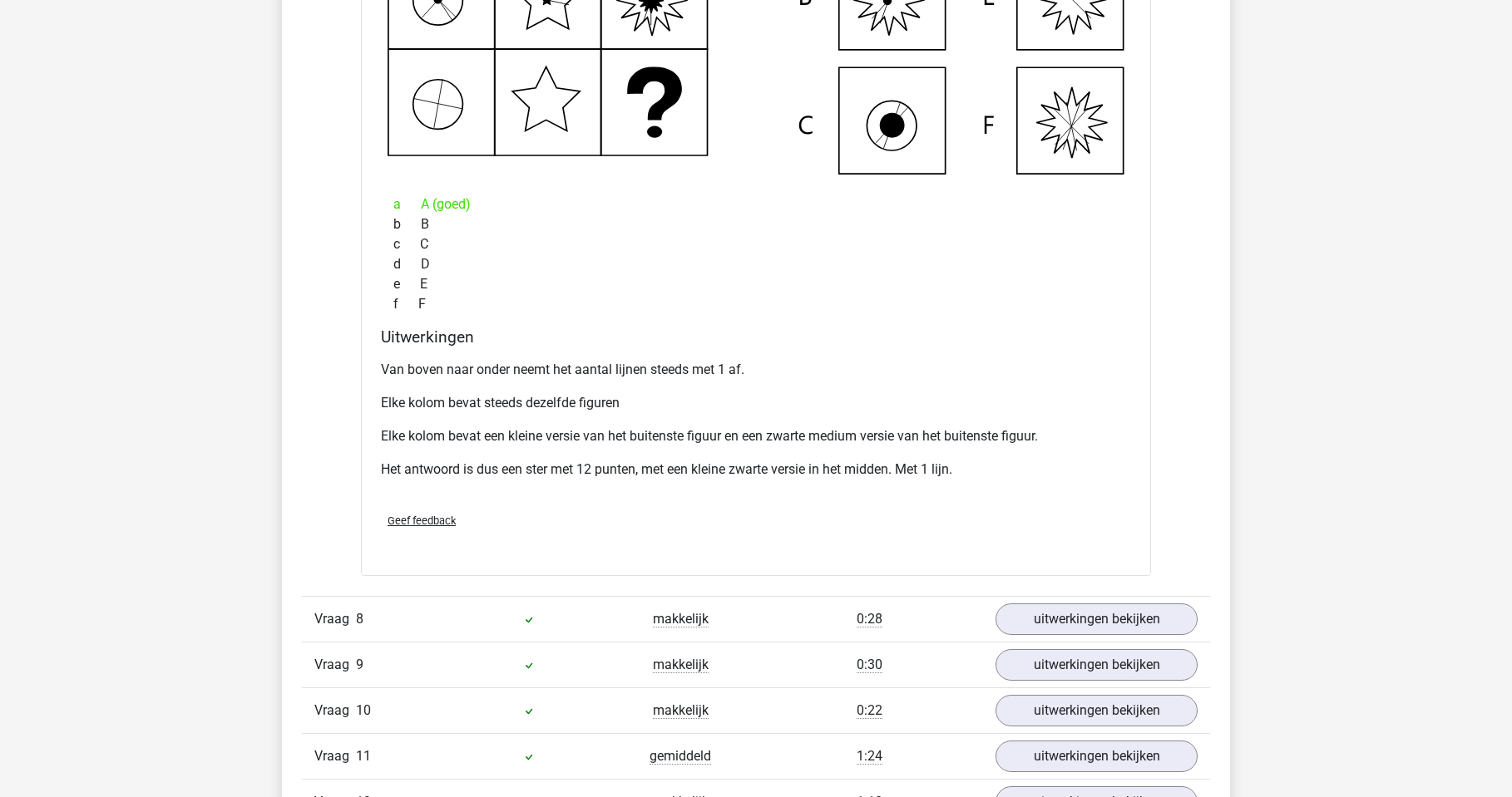
scroll to position [6319, 0]
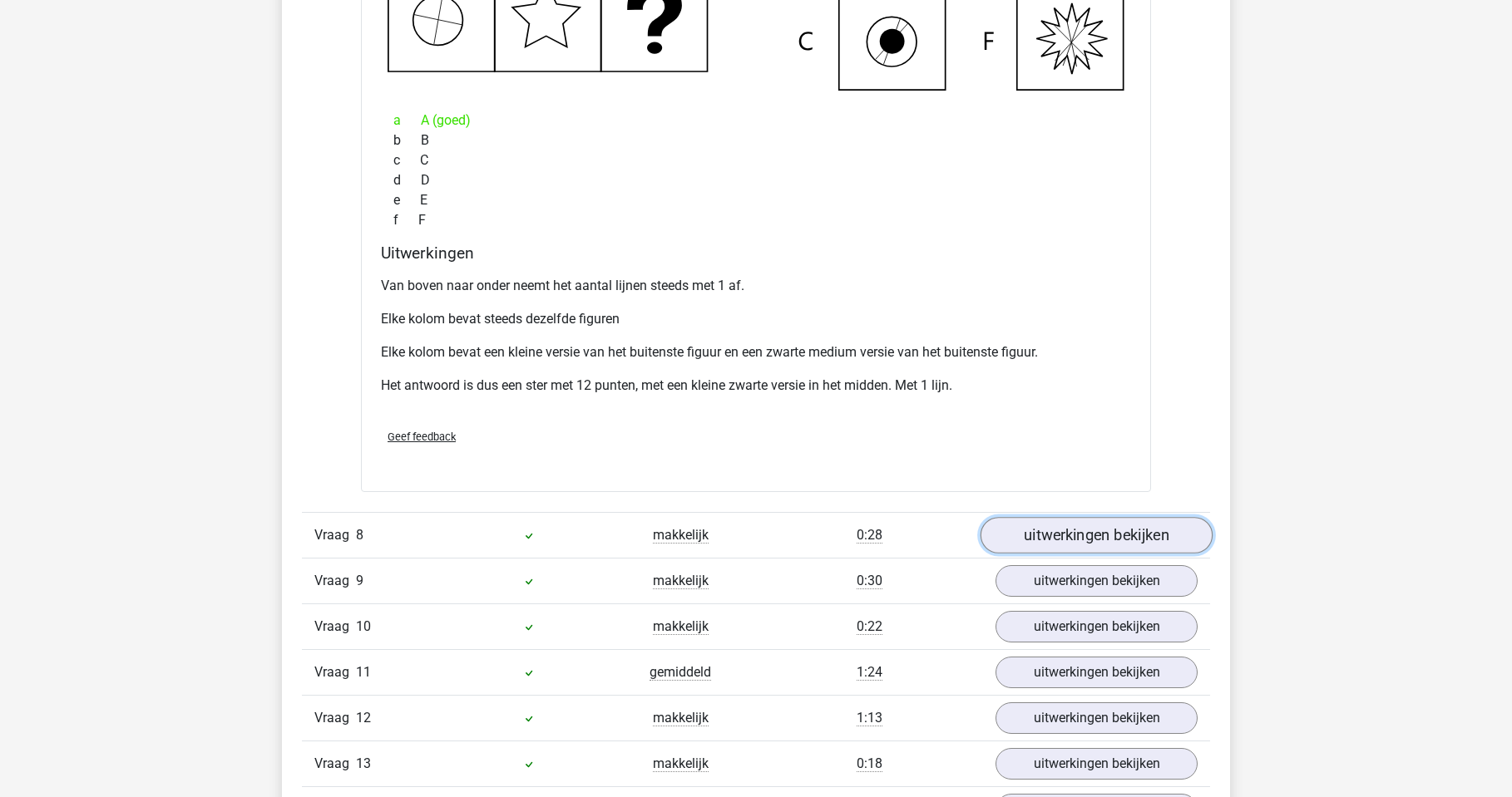
click at [1097, 526] on link "uitwerkingen bekijken" at bounding box center [1096, 535] width 232 height 36
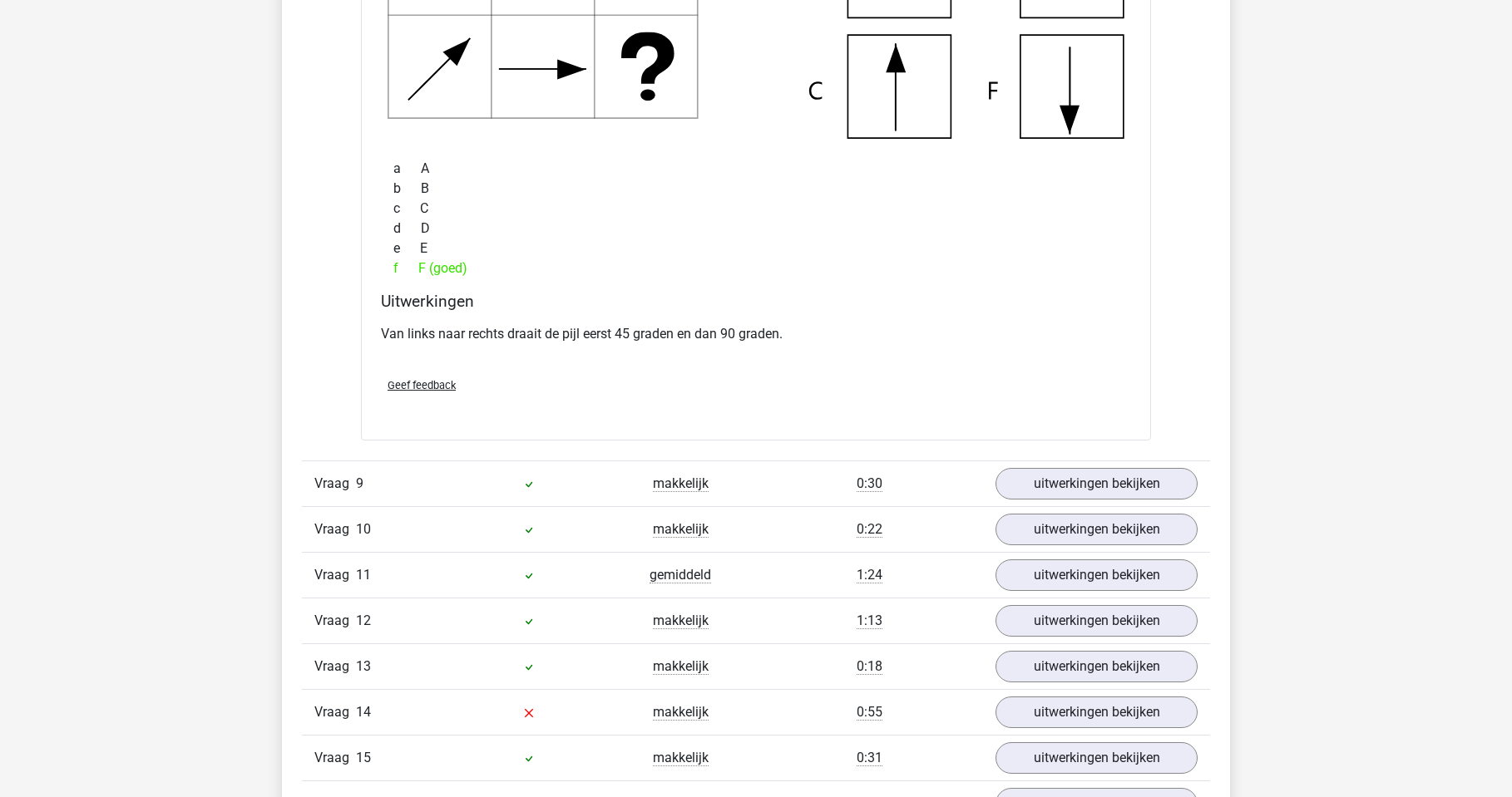
scroll to position [7233, 0]
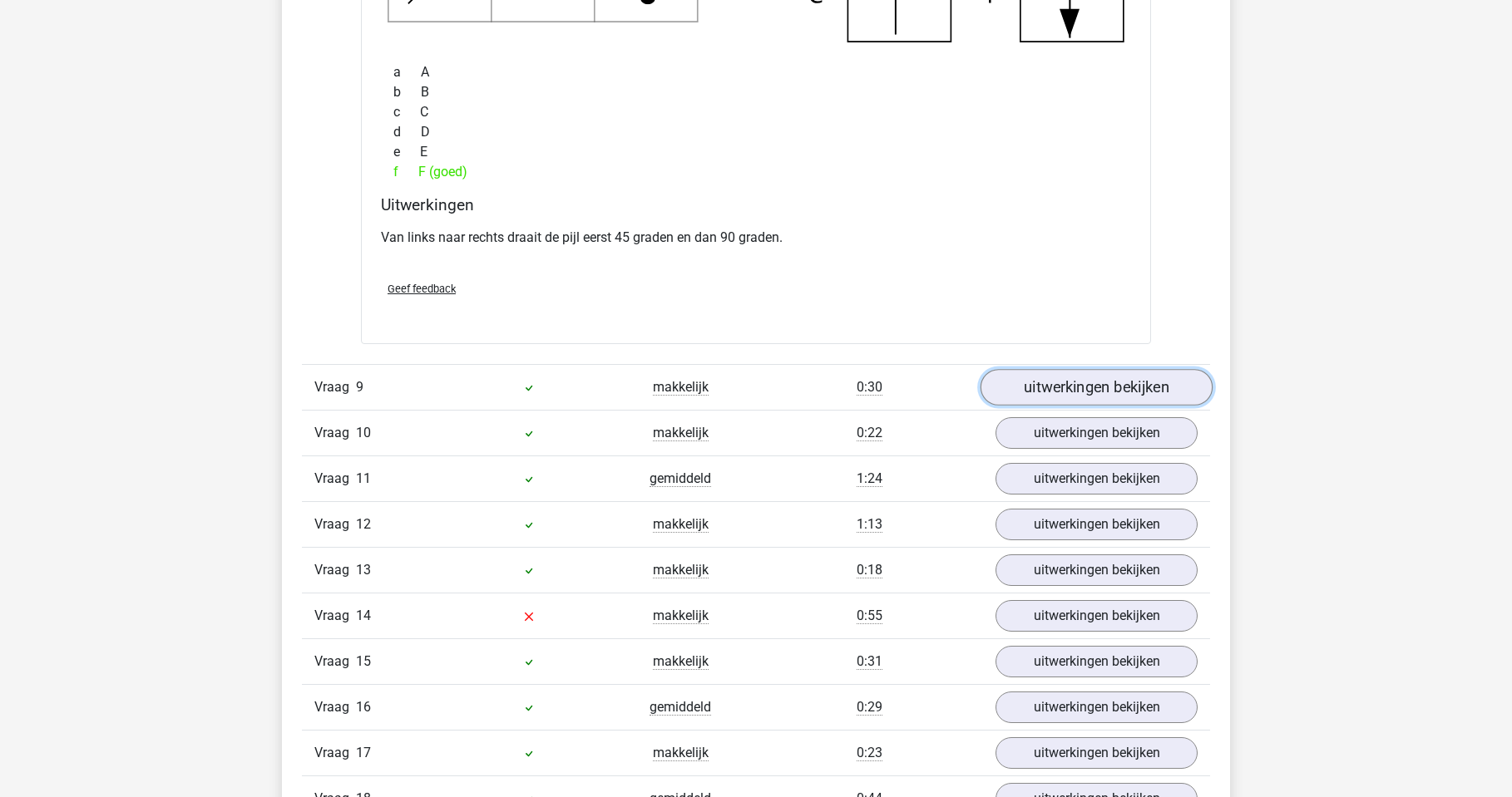
click at [1099, 394] on link "uitwerkingen bekijken" at bounding box center [1096, 387] width 232 height 36
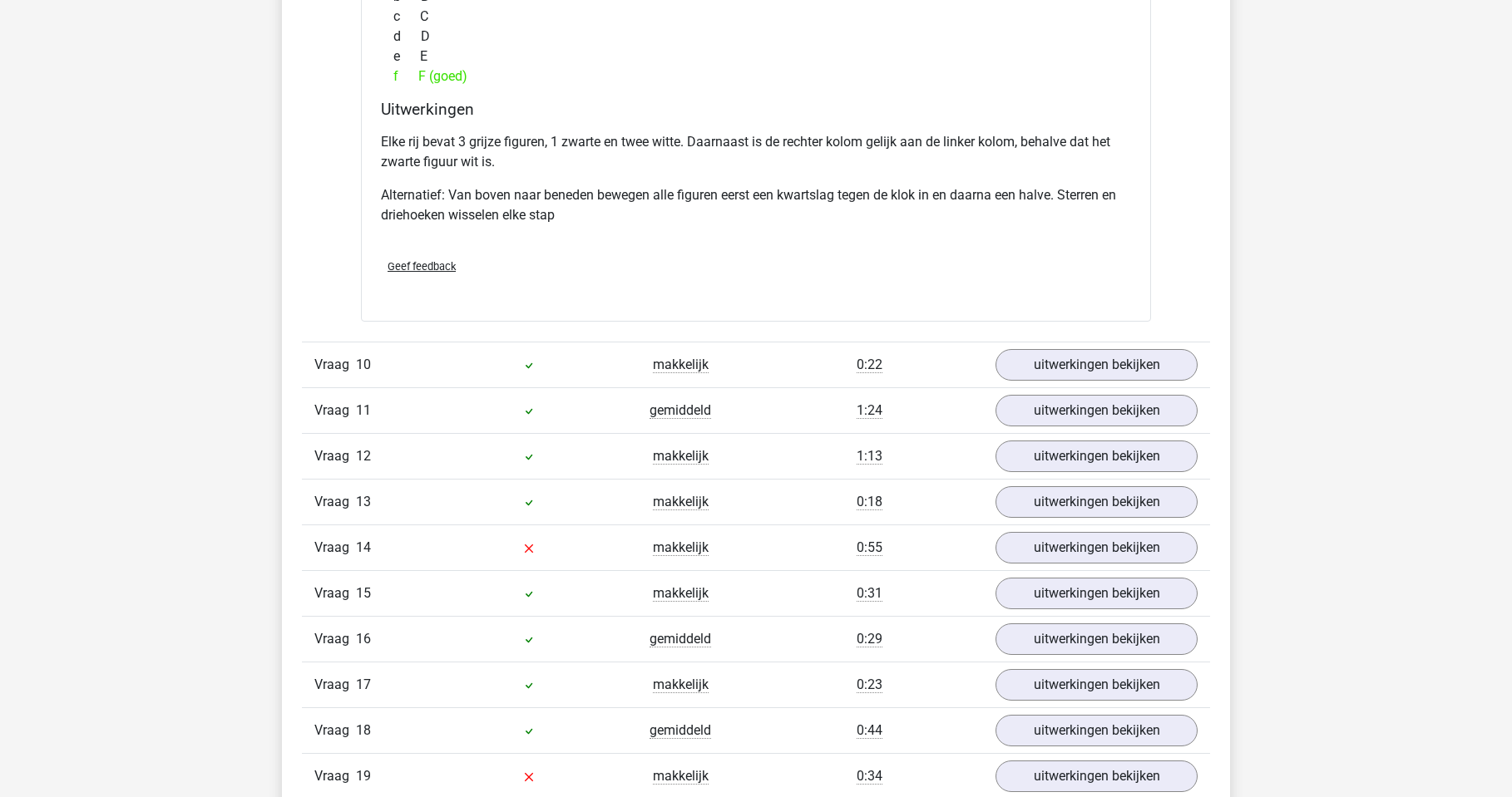
scroll to position [8148, 0]
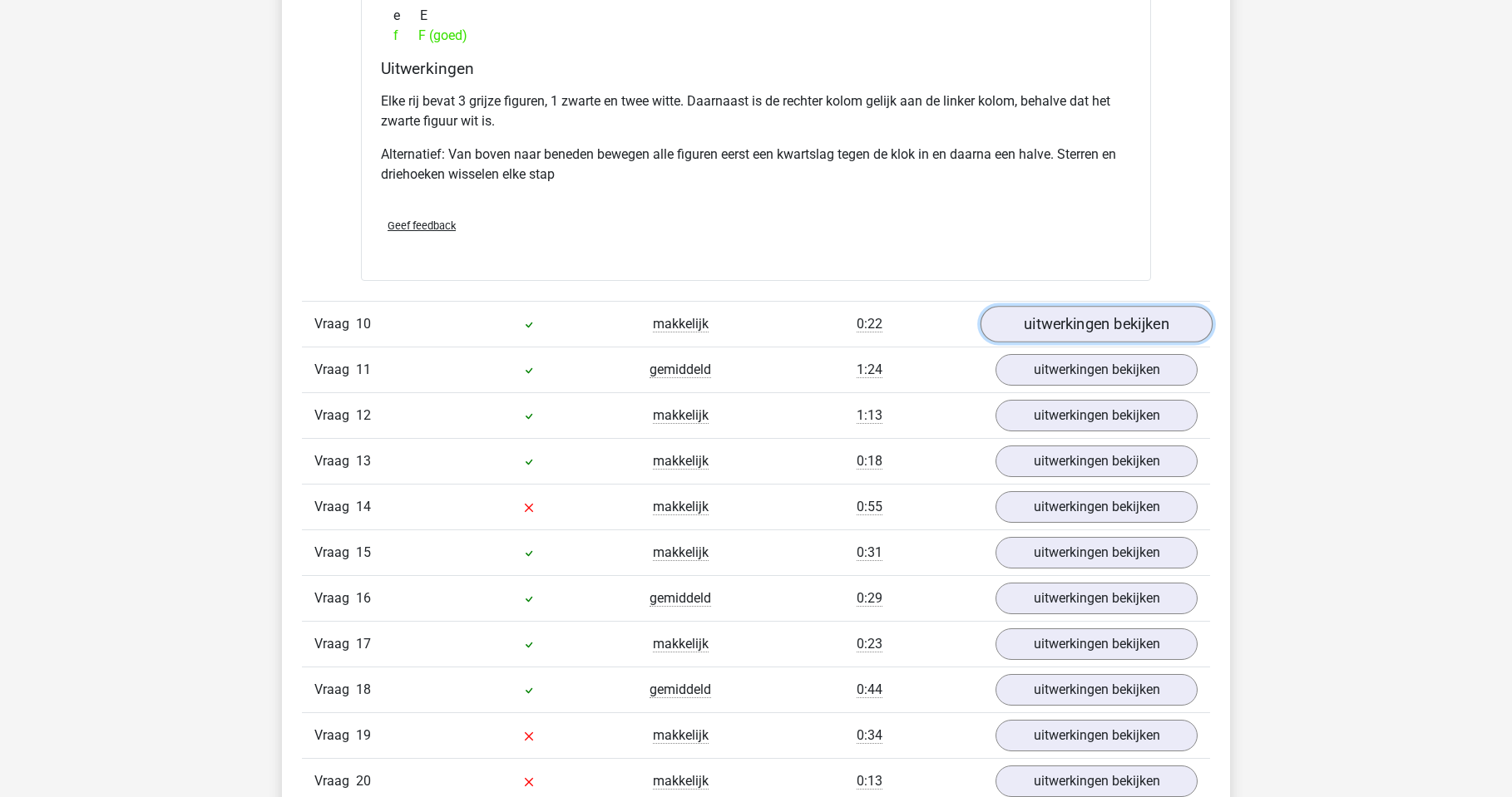
click at [1085, 322] on link "uitwerkingen bekijken" at bounding box center [1096, 323] width 232 height 36
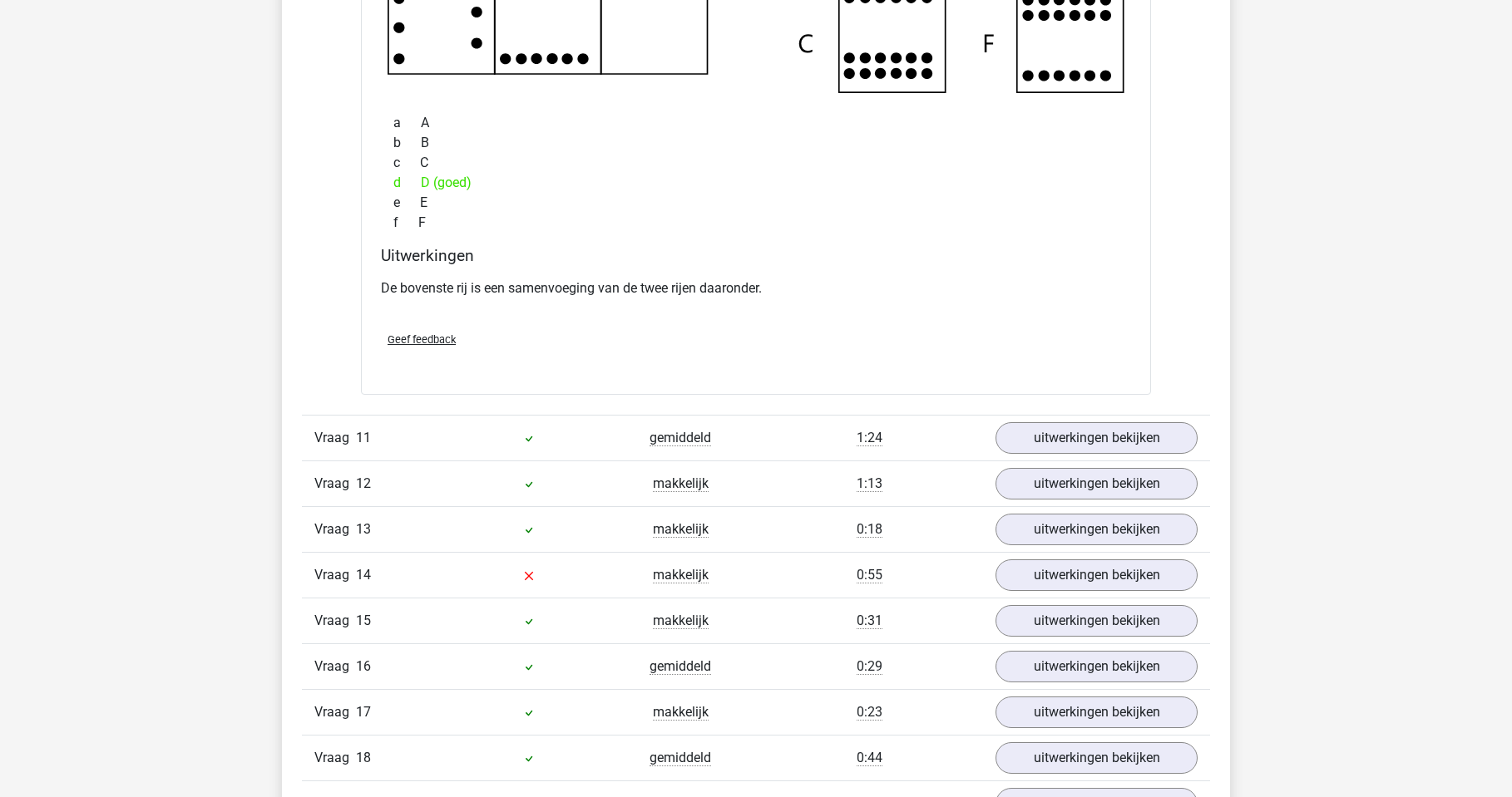
scroll to position [8813, 0]
click at [1127, 431] on link "uitwerkingen bekijken" at bounding box center [1096, 436] width 232 height 36
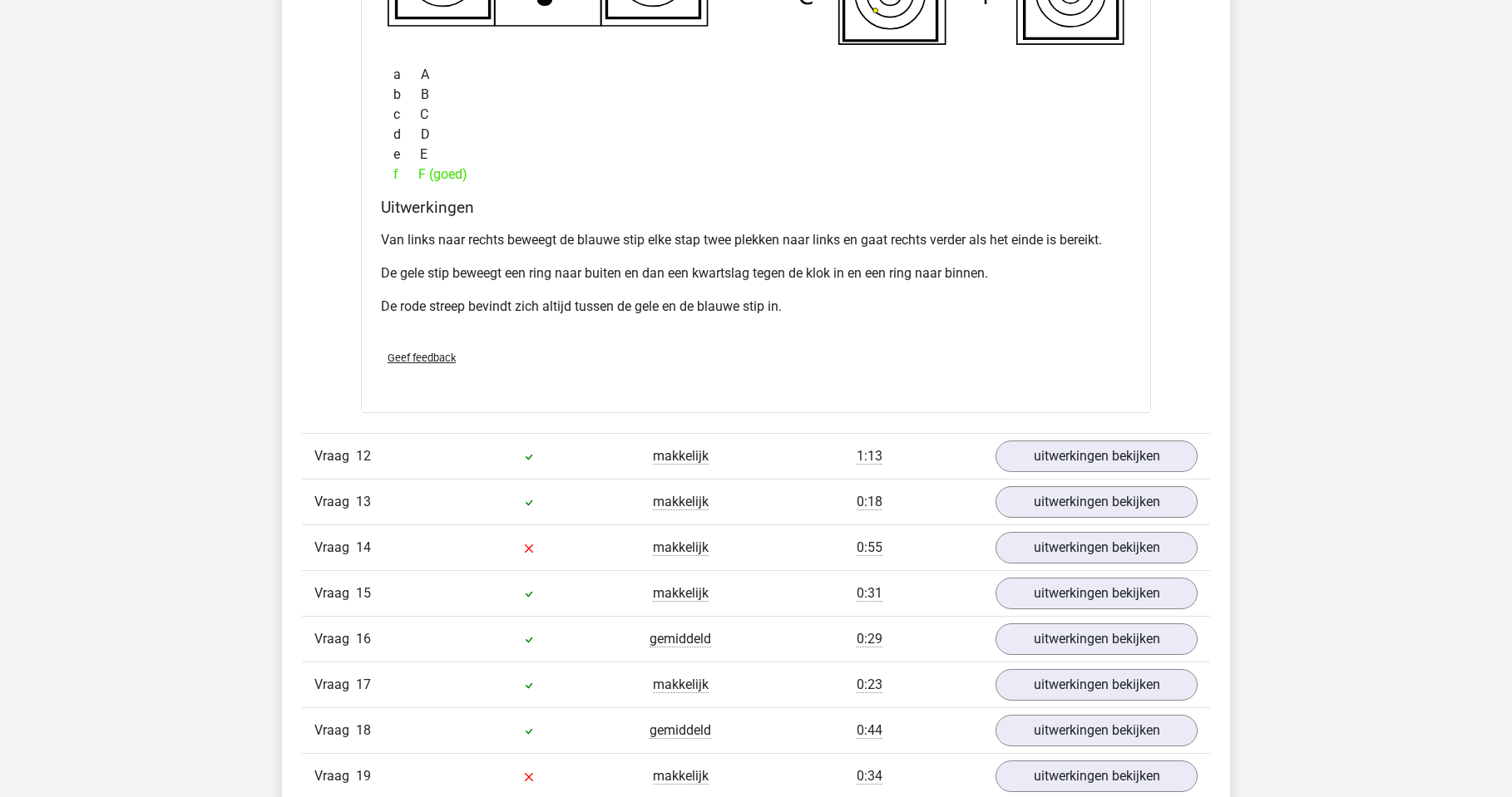
scroll to position [9727, 0]
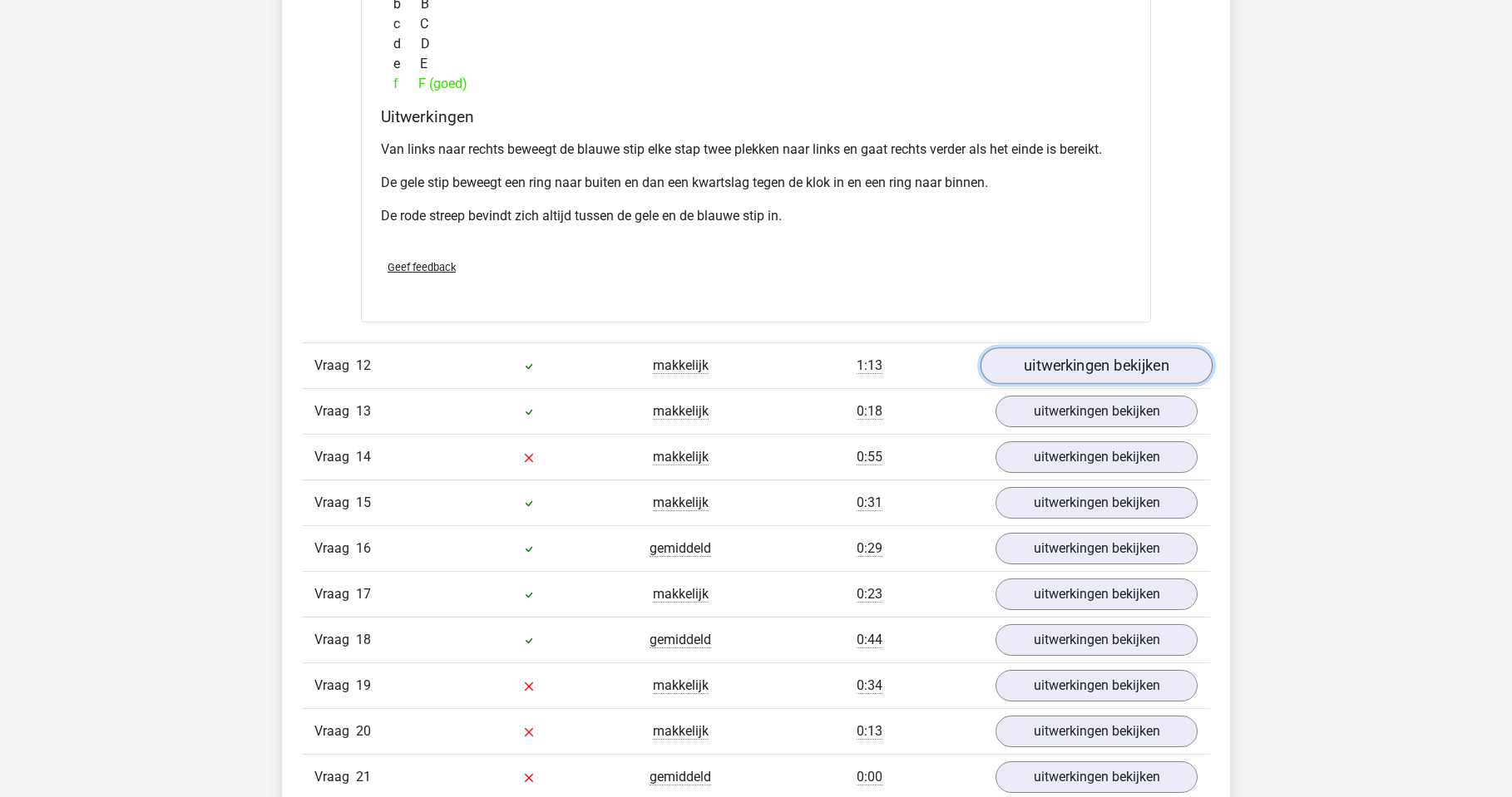
click at [1112, 370] on link "uitwerkingen bekijken" at bounding box center [1096, 366] width 232 height 36
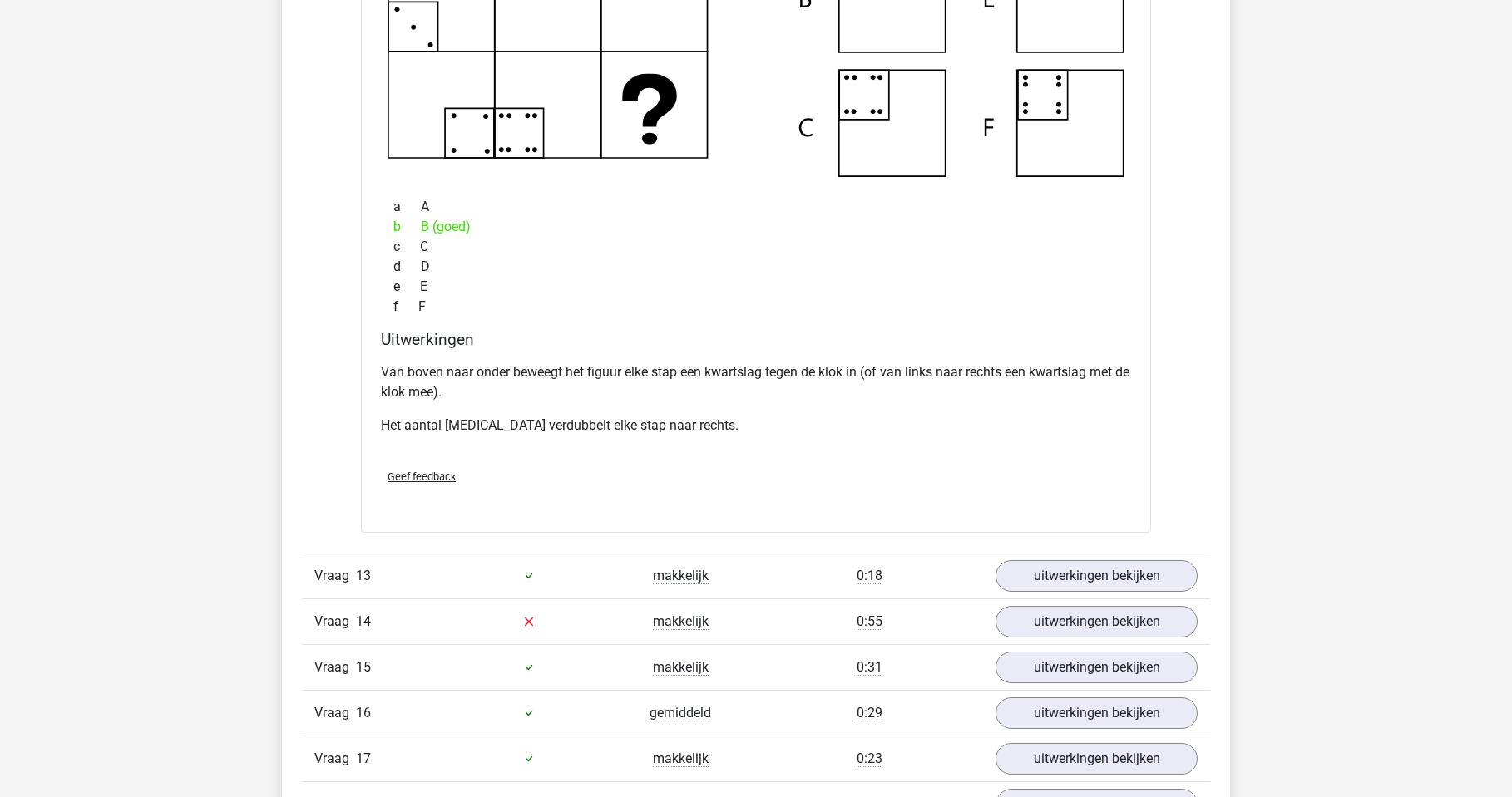
scroll to position [10392, 0]
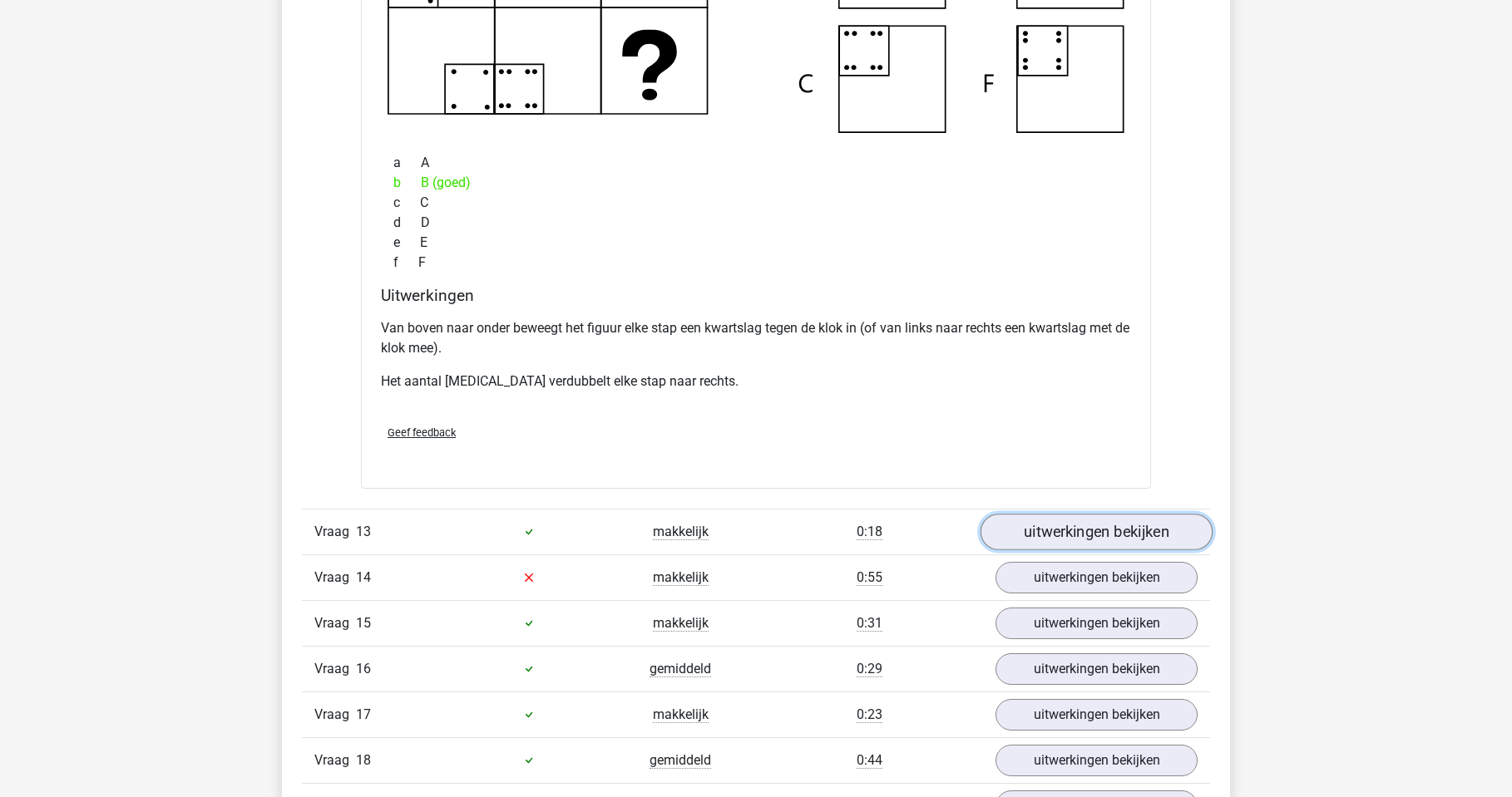
click at [1055, 542] on link "uitwerkingen bekijken" at bounding box center [1096, 532] width 232 height 36
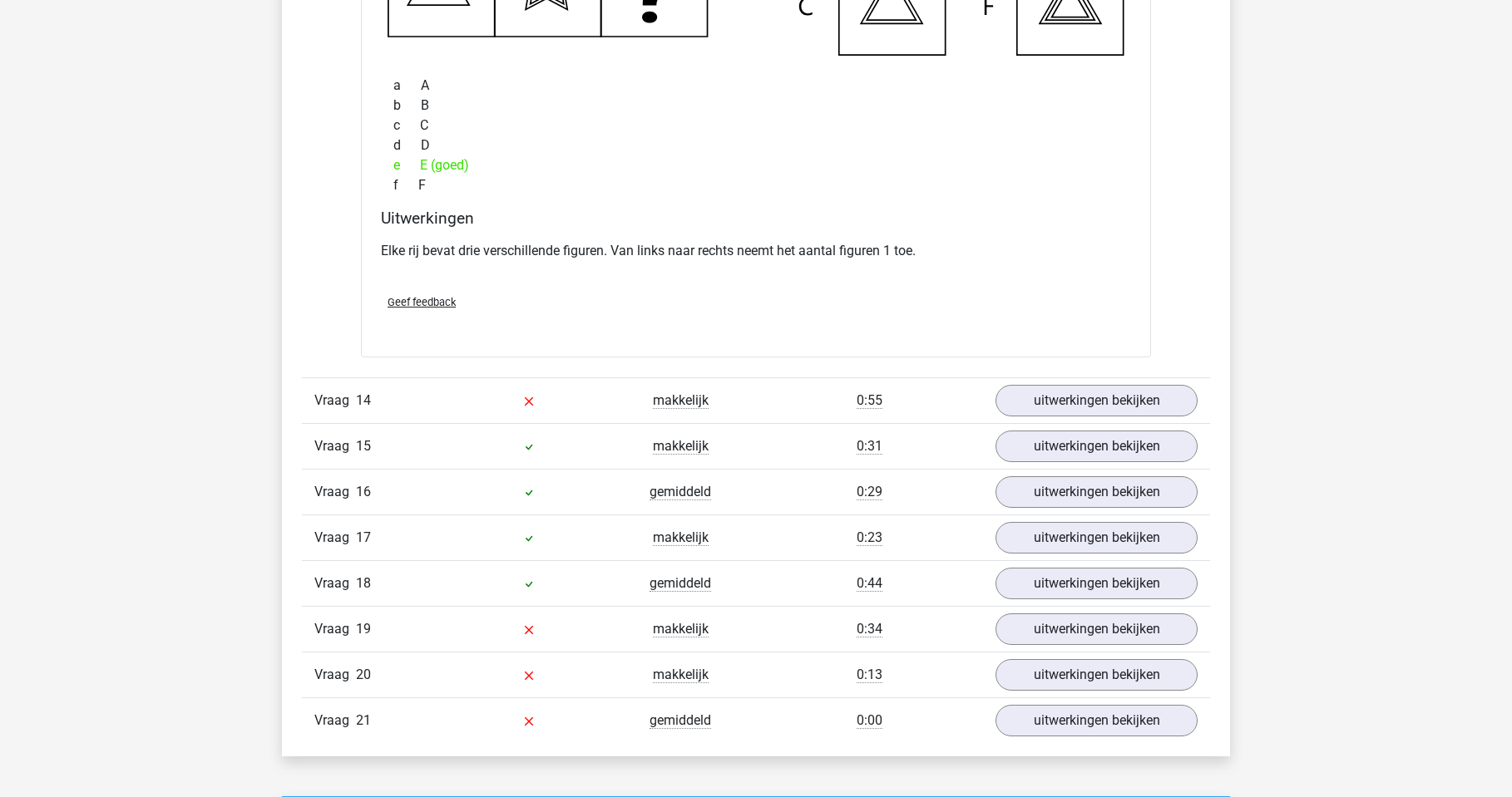
scroll to position [11307, 0]
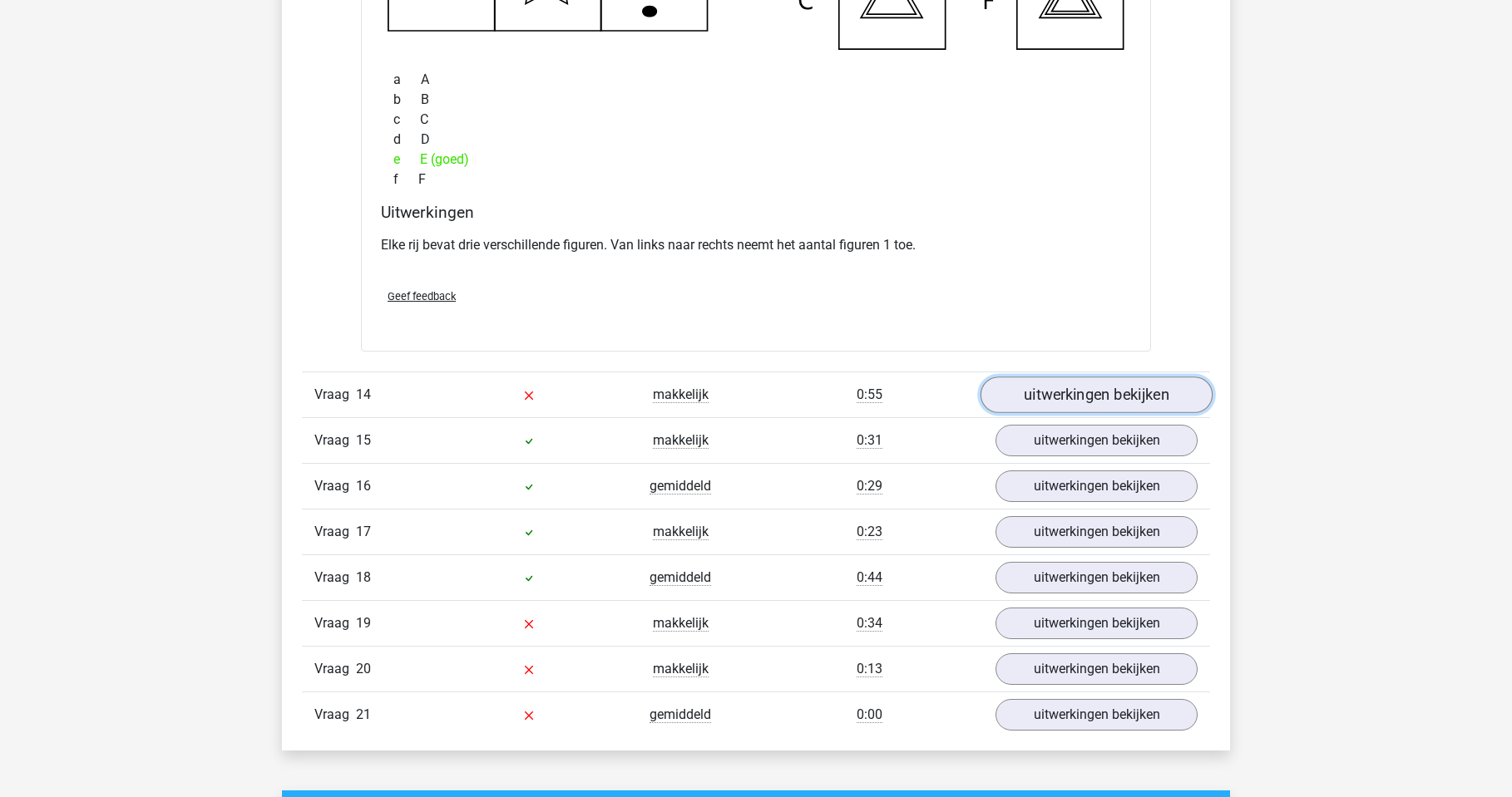
click at [1114, 396] on link "uitwerkingen bekijken" at bounding box center [1096, 394] width 232 height 36
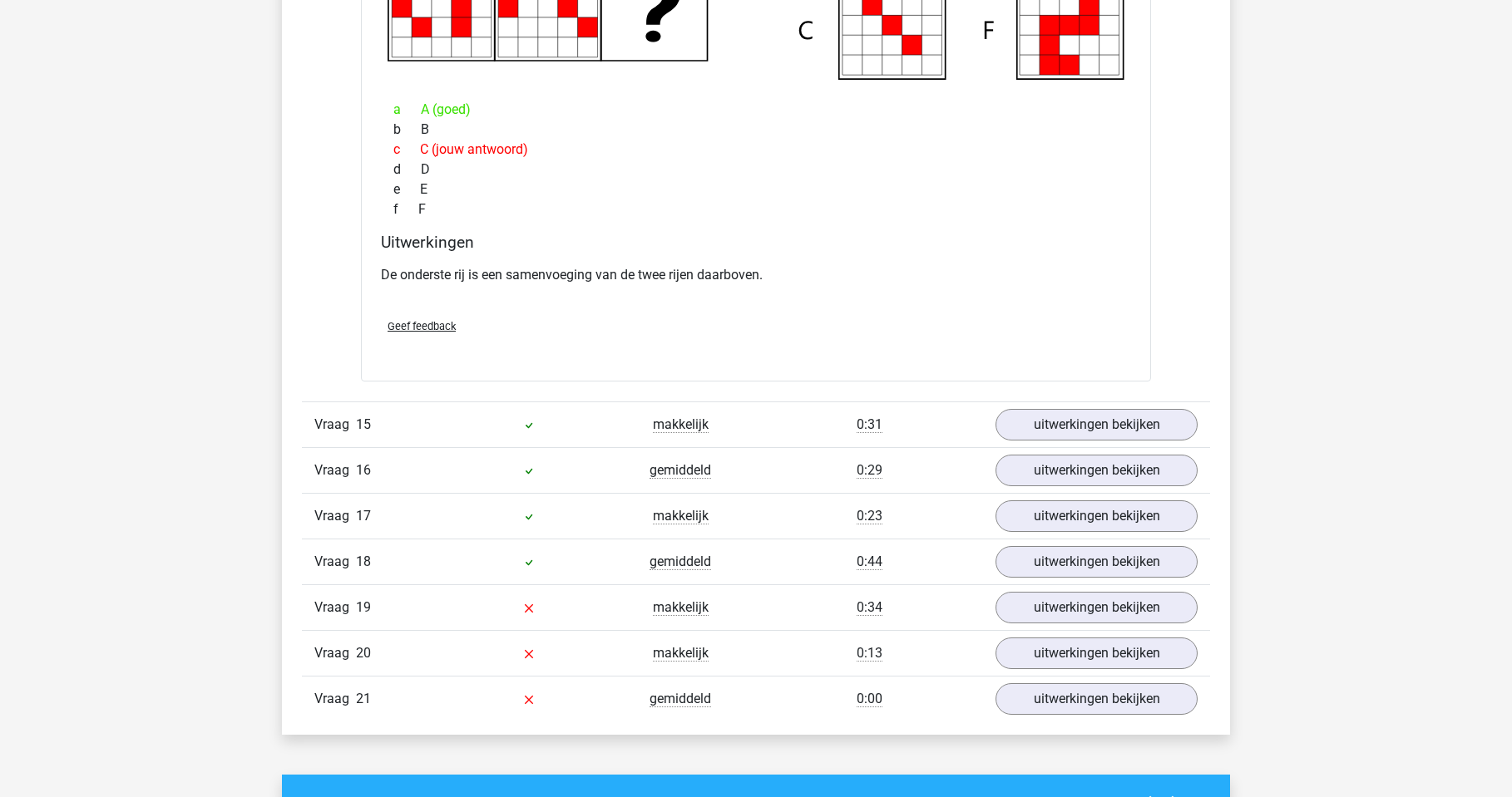
scroll to position [12055, 0]
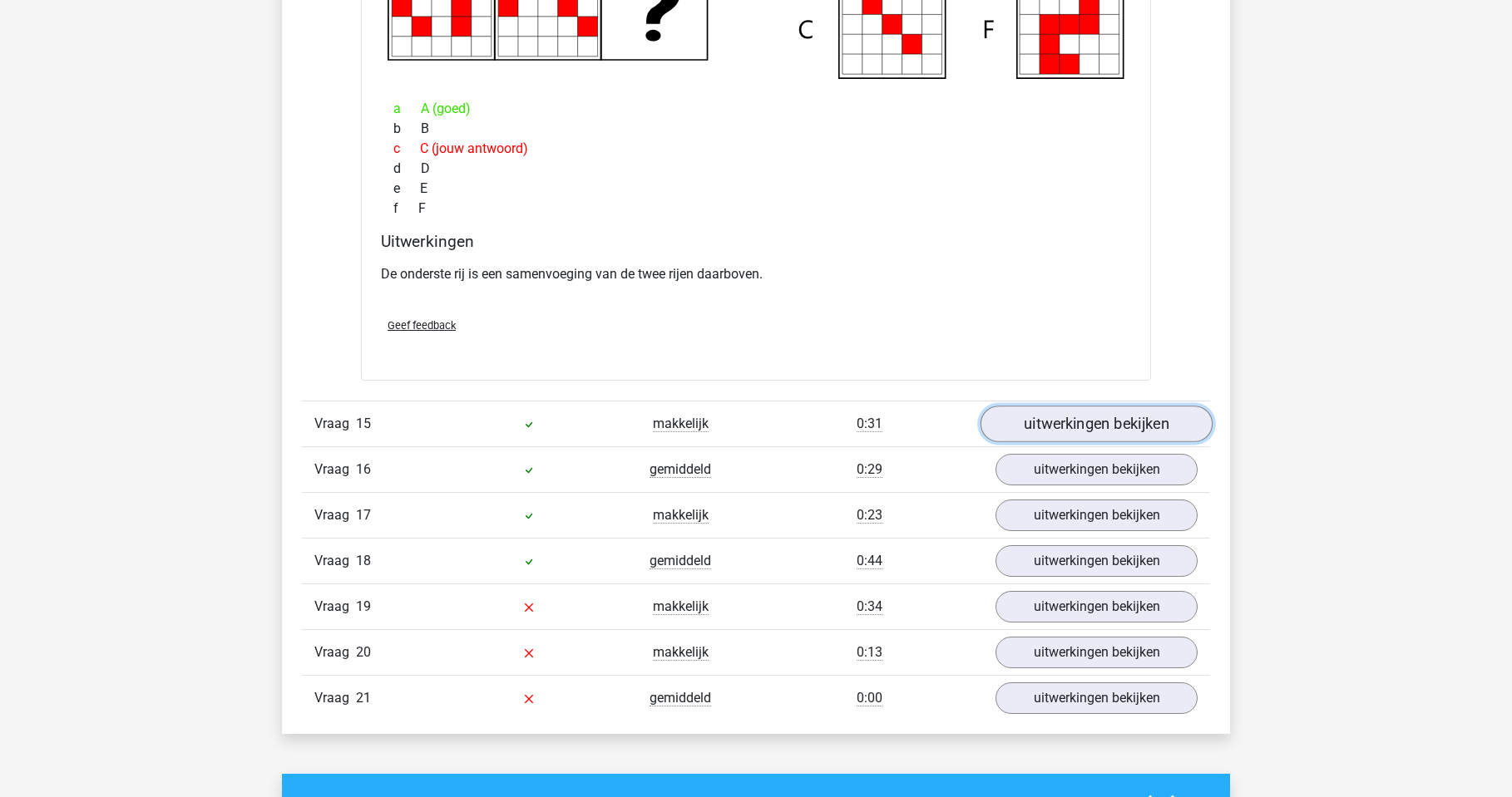
click at [1067, 423] on link "uitwerkingen bekijken" at bounding box center [1096, 424] width 232 height 36
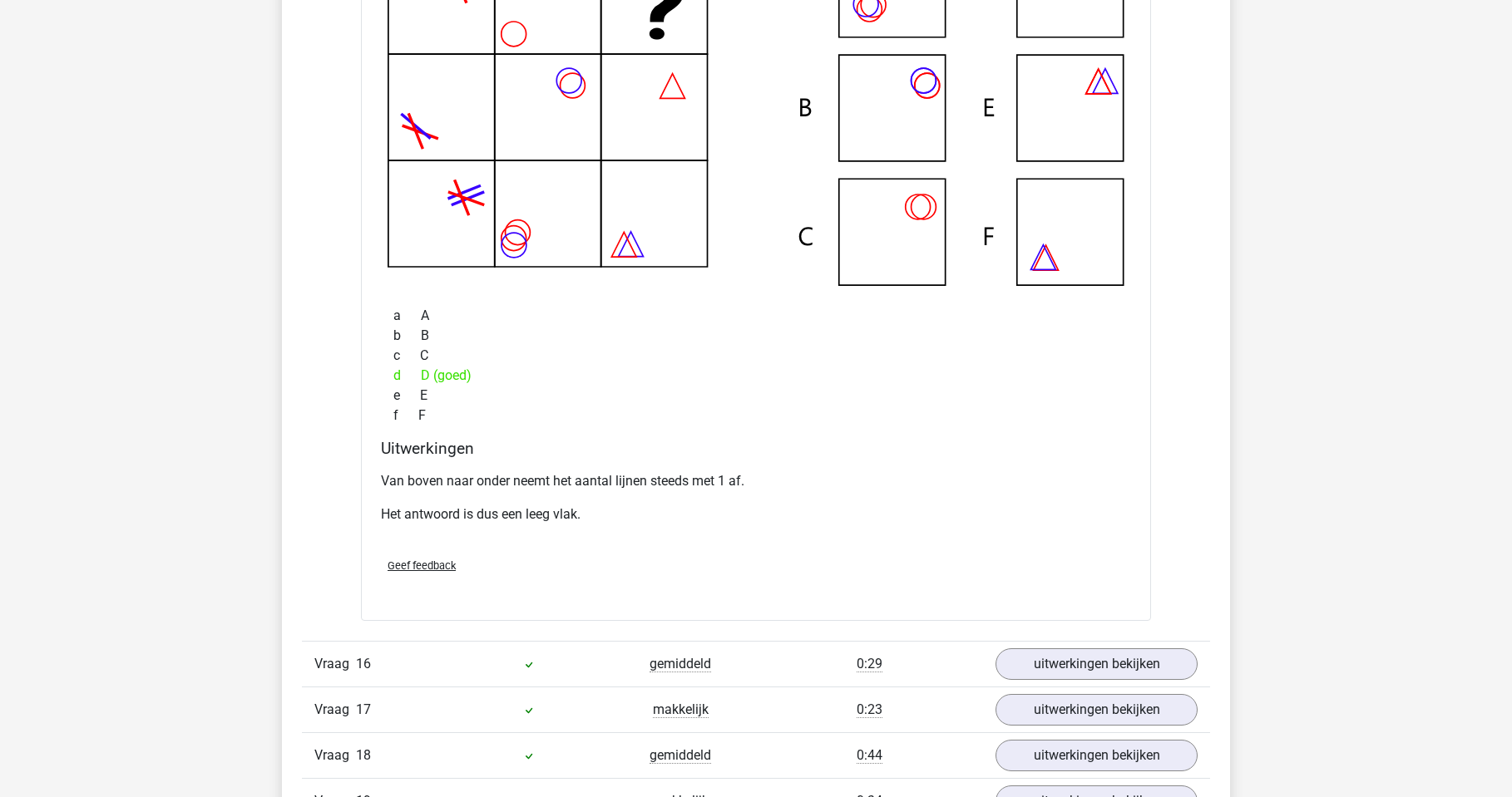
scroll to position [12721, 0]
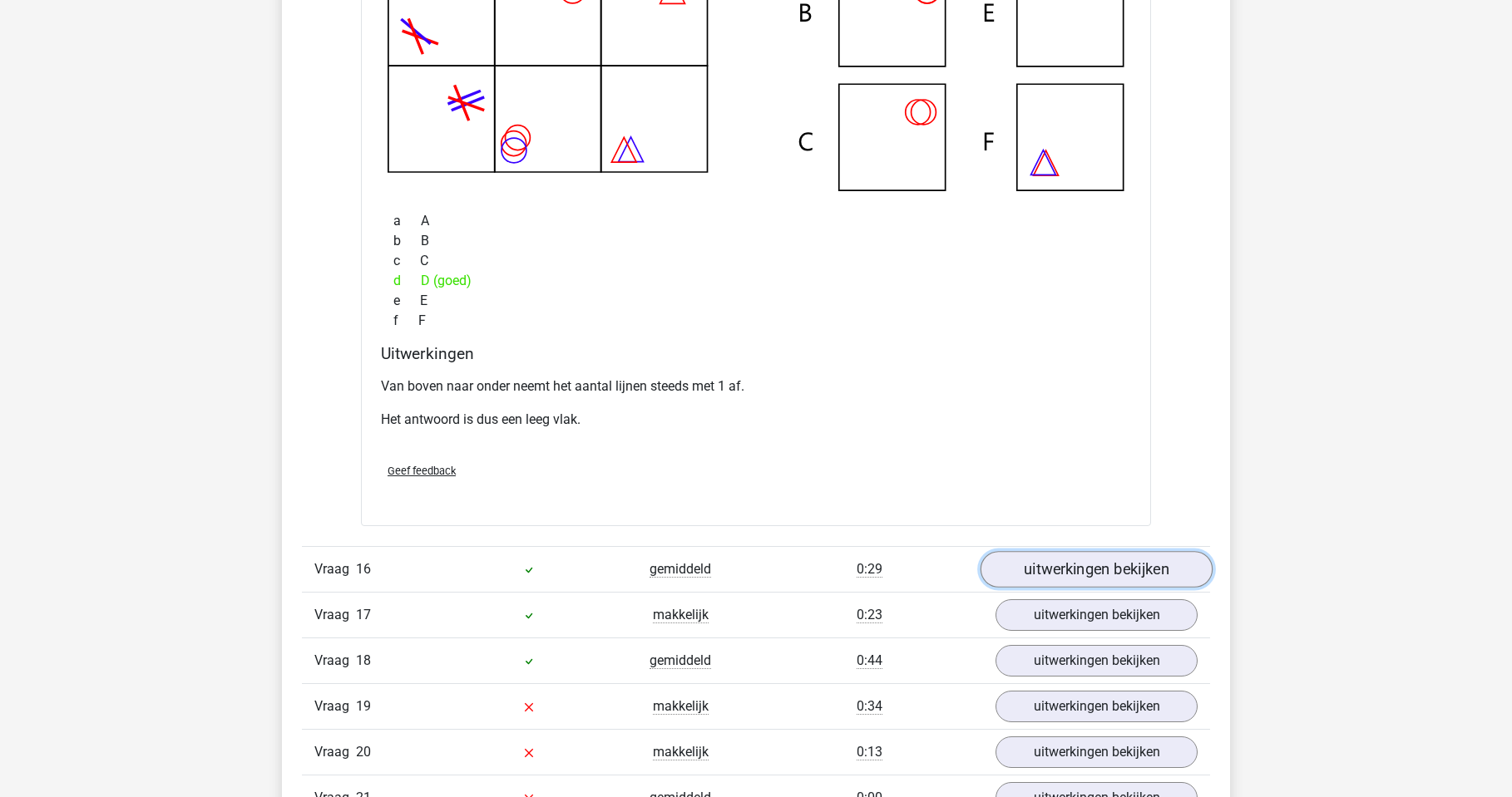
click at [1093, 561] on link "uitwerkingen bekijken" at bounding box center [1096, 570] width 232 height 36
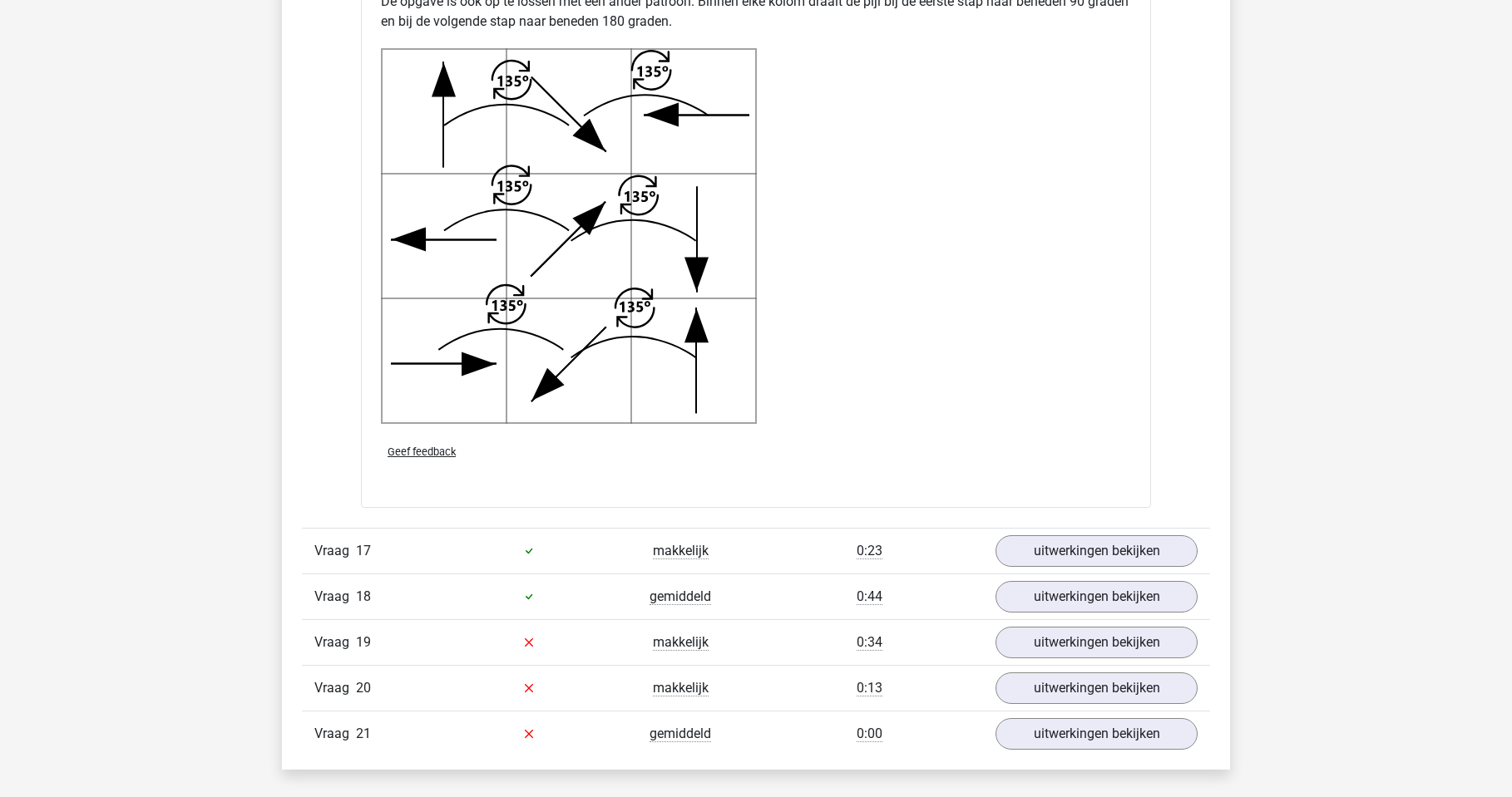
scroll to position [13968, 0]
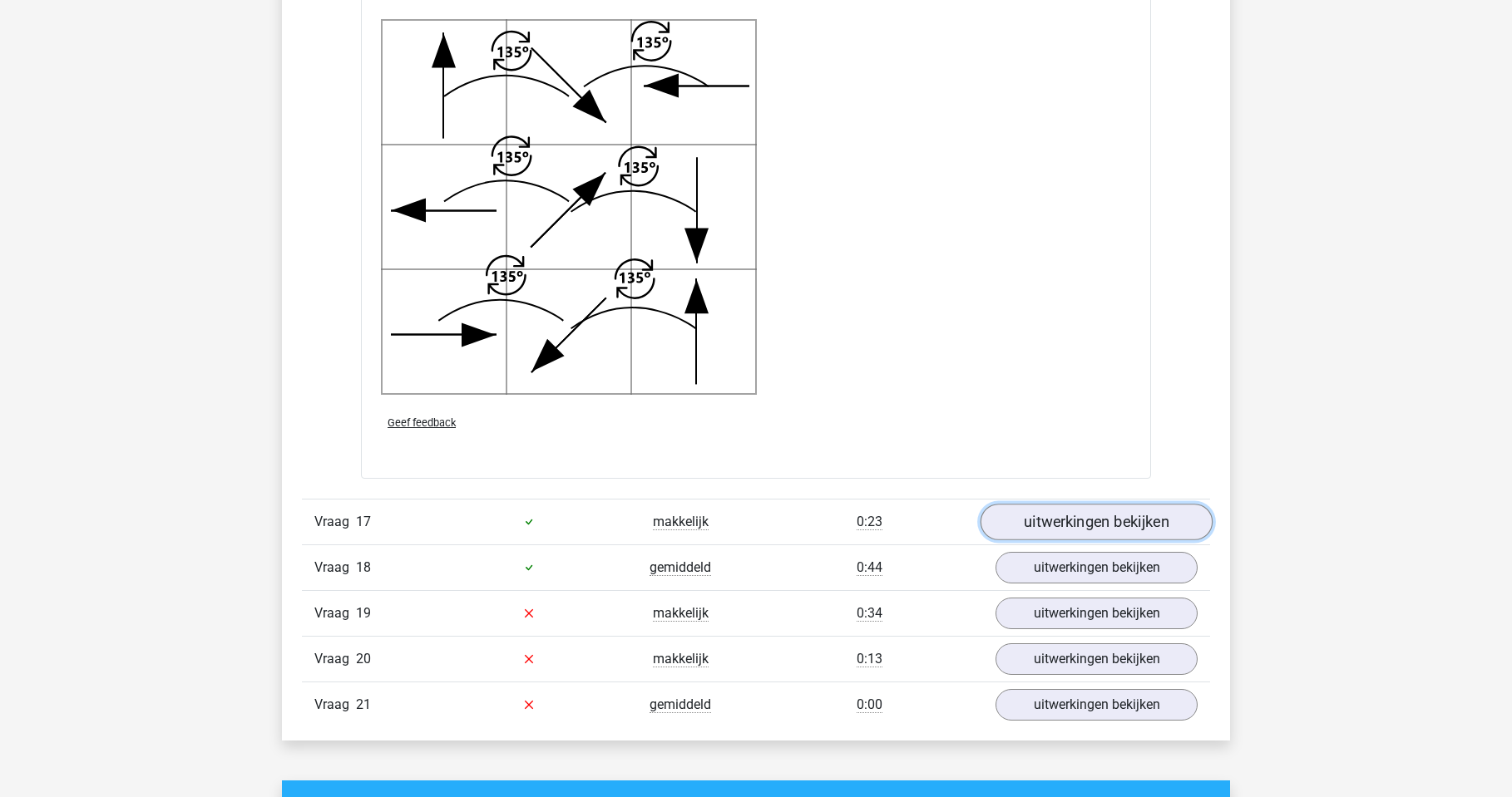
click at [1118, 523] on link "uitwerkingen bekijken" at bounding box center [1096, 522] width 232 height 36
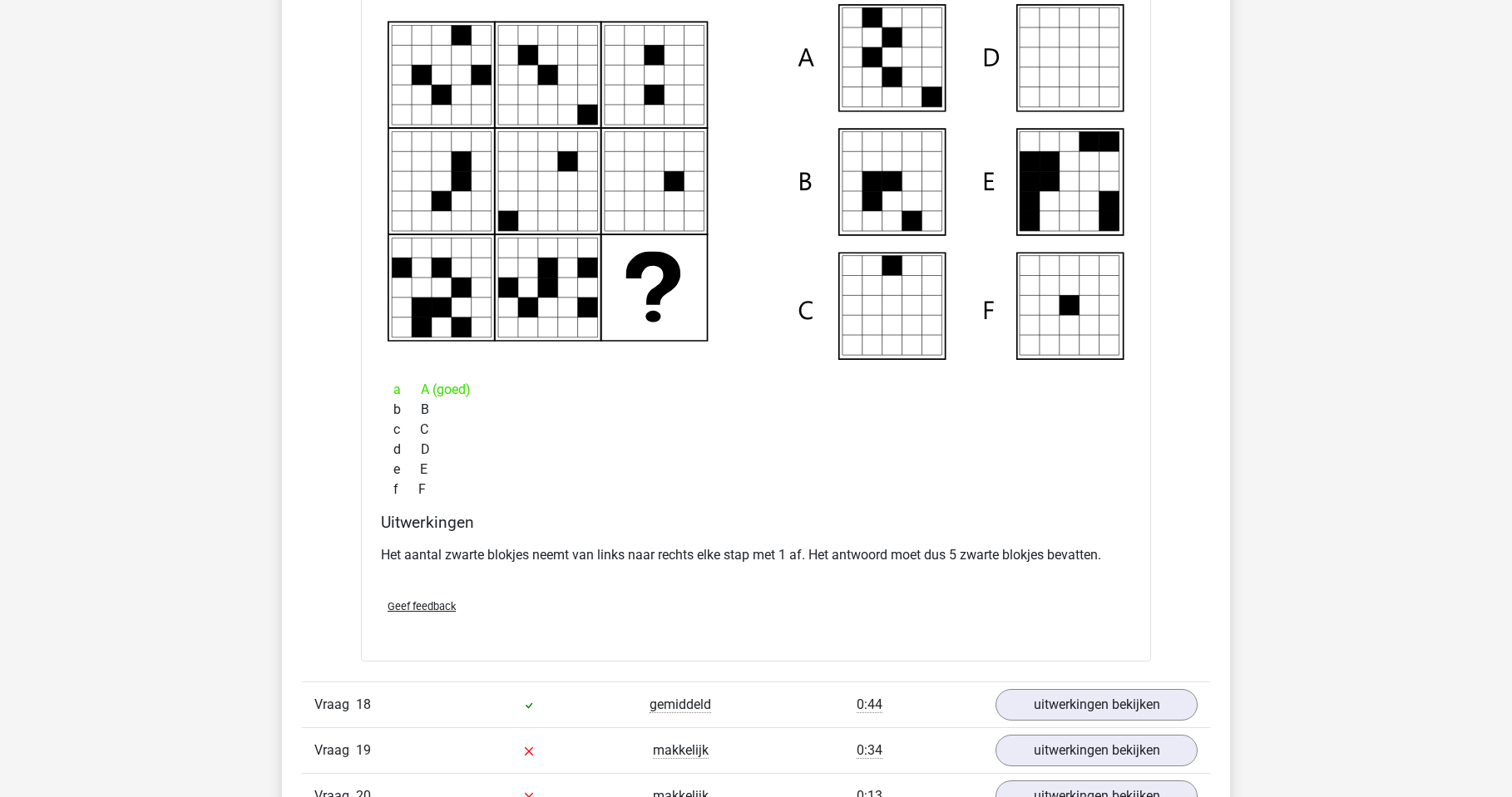
scroll to position [14716, 0]
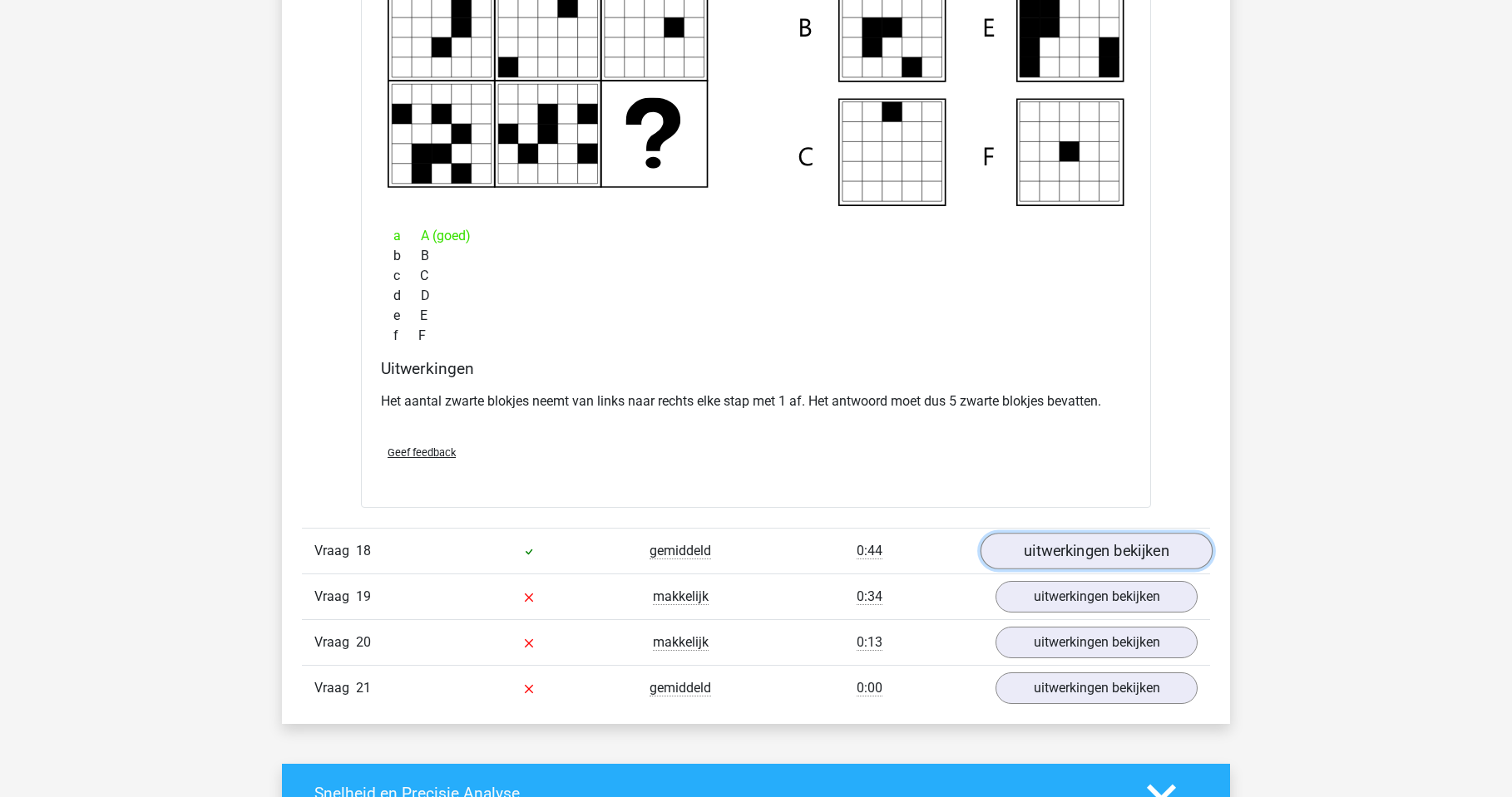
click at [1105, 544] on link "uitwerkingen bekijken" at bounding box center [1096, 550] width 232 height 36
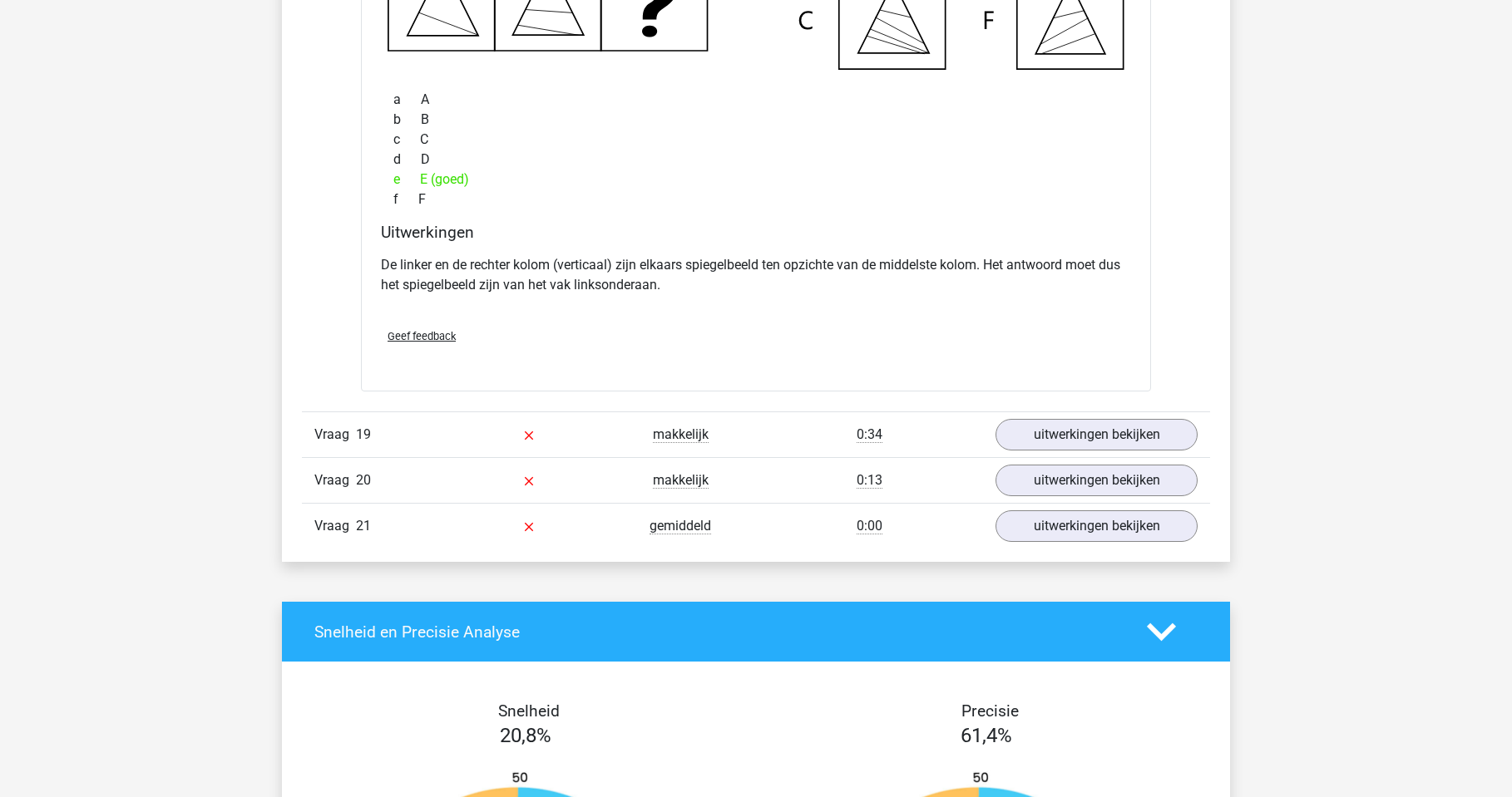
scroll to position [15630, 0]
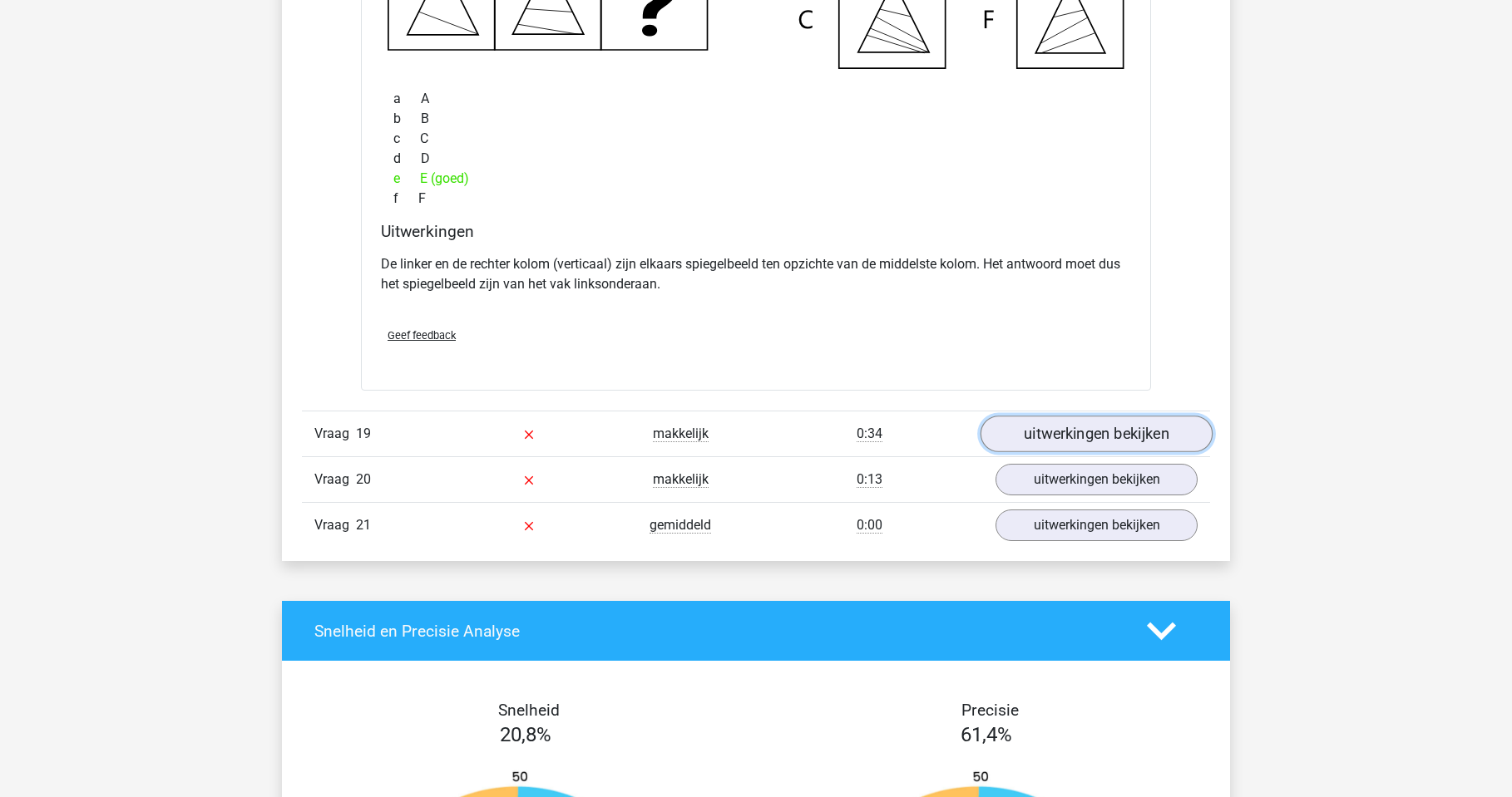
click at [1029, 445] on link "uitwerkingen bekijken" at bounding box center [1096, 433] width 232 height 36
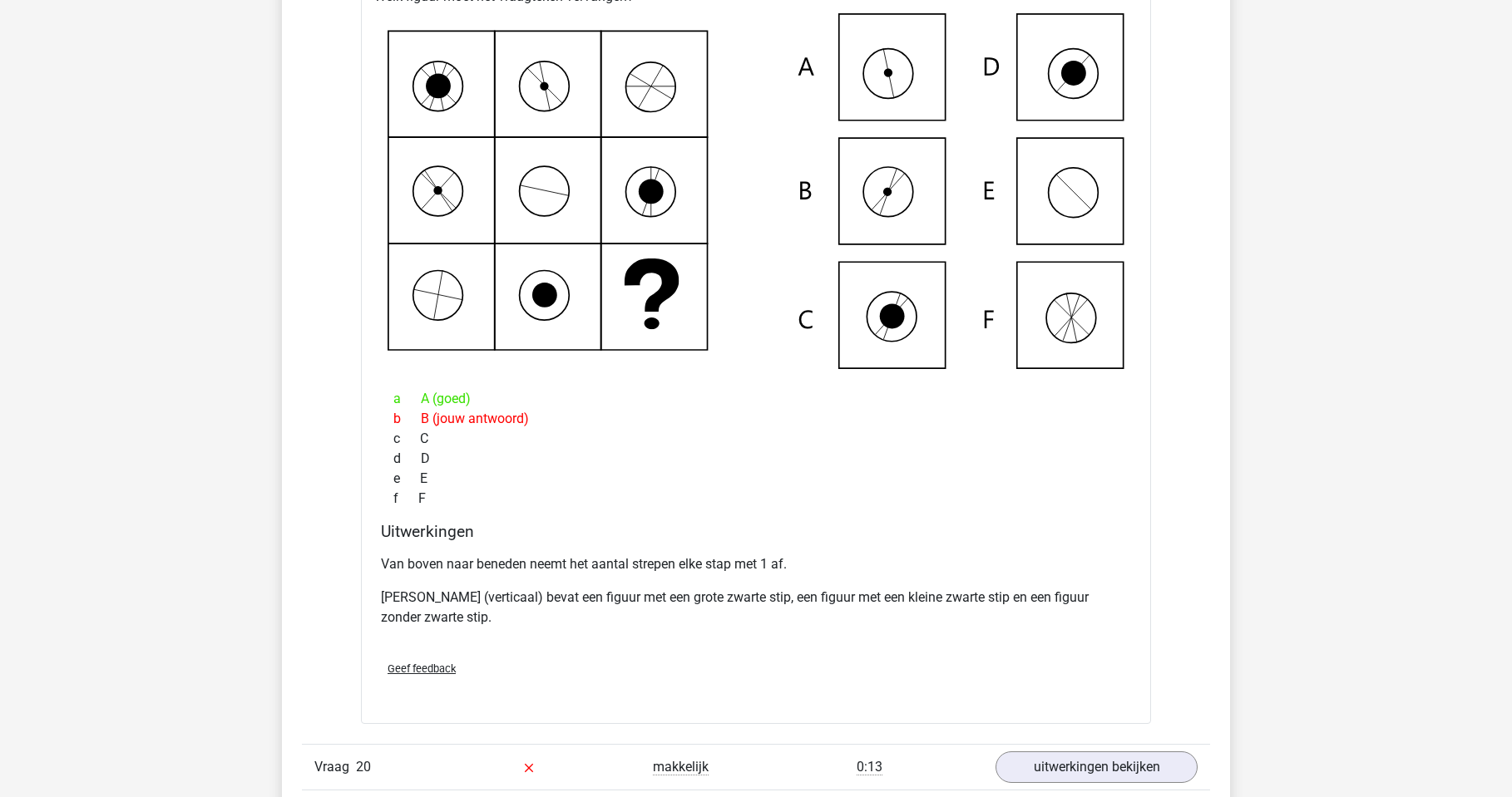
scroll to position [16212, 0]
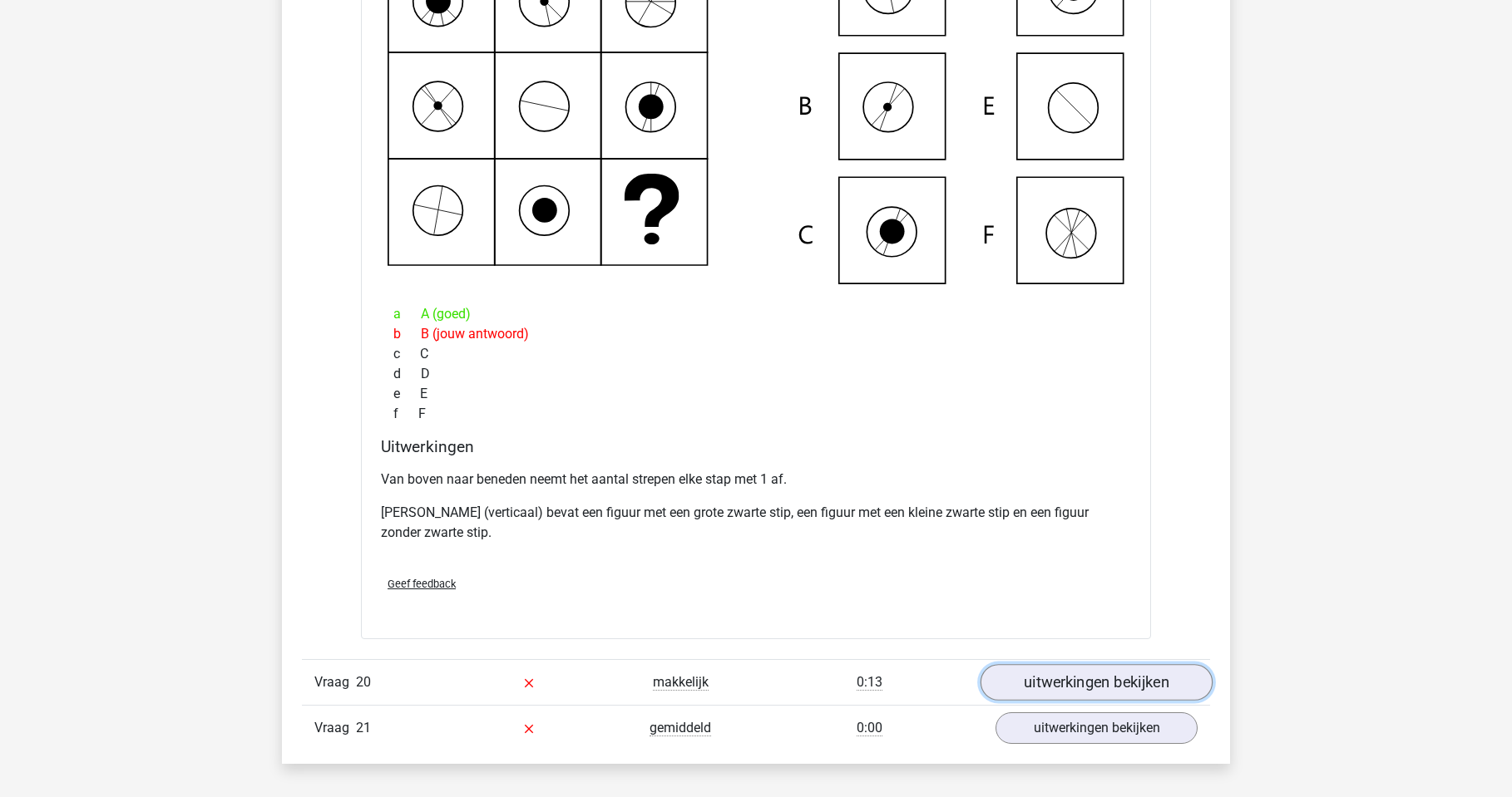
click at [1078, 685] on link "uitwerkingen bekijken" at bounding box center [1096, 683] width 232 height 36
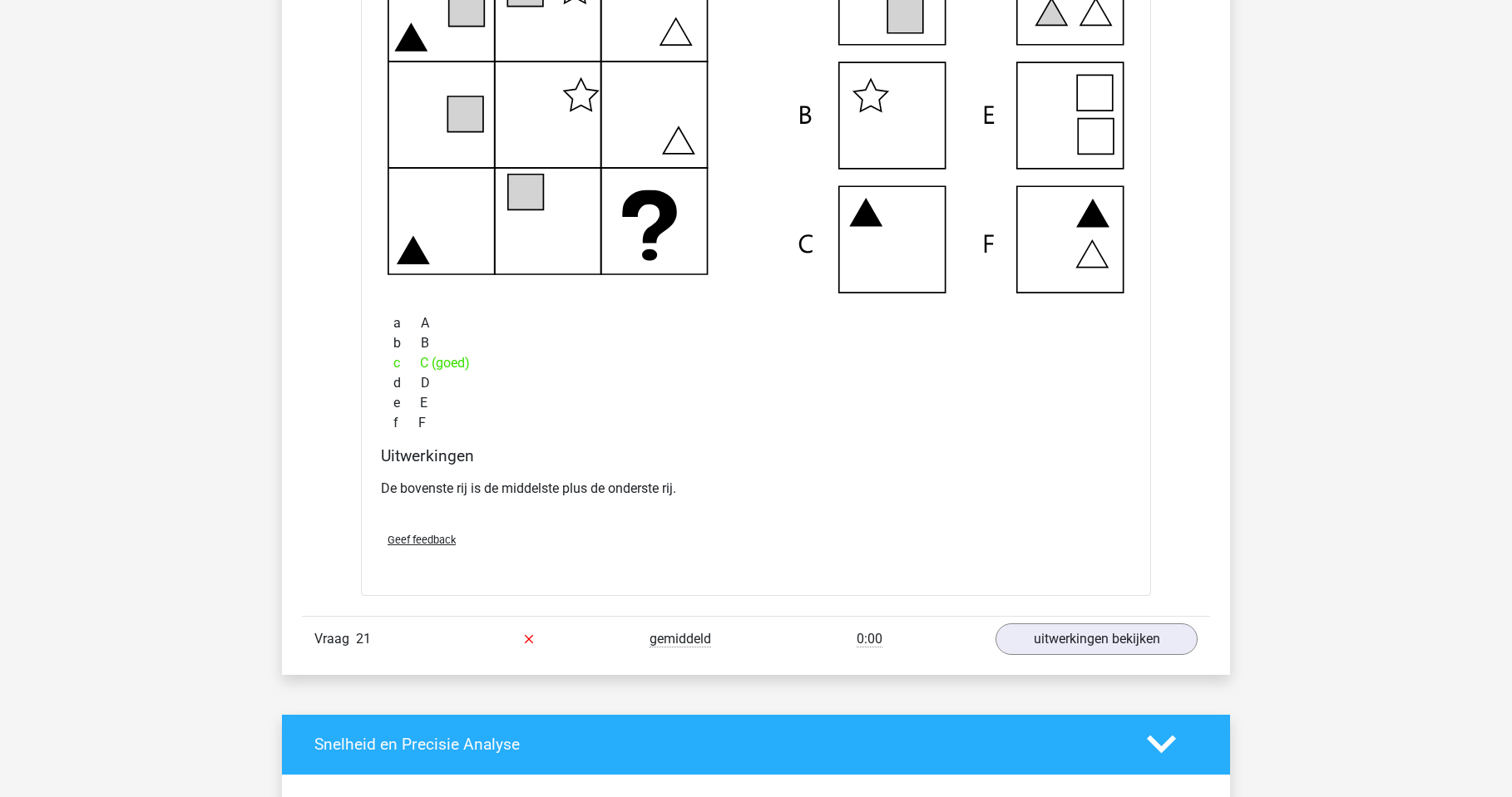
scroll to position [17045, 0]
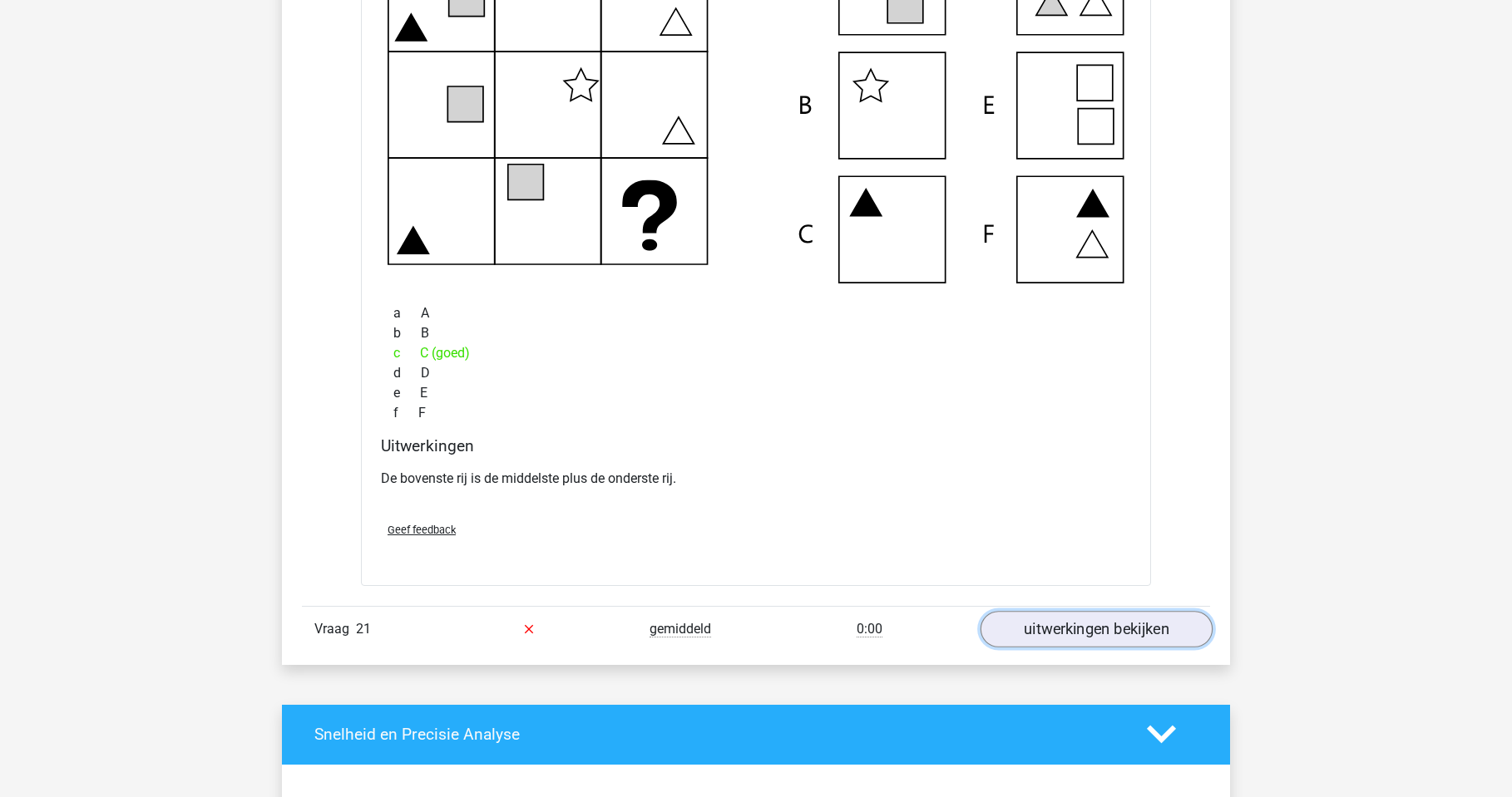
click at [1049, 636] on link "uitwerkingen bekijken" at bounding box center [1096, 629] width 232 height 36
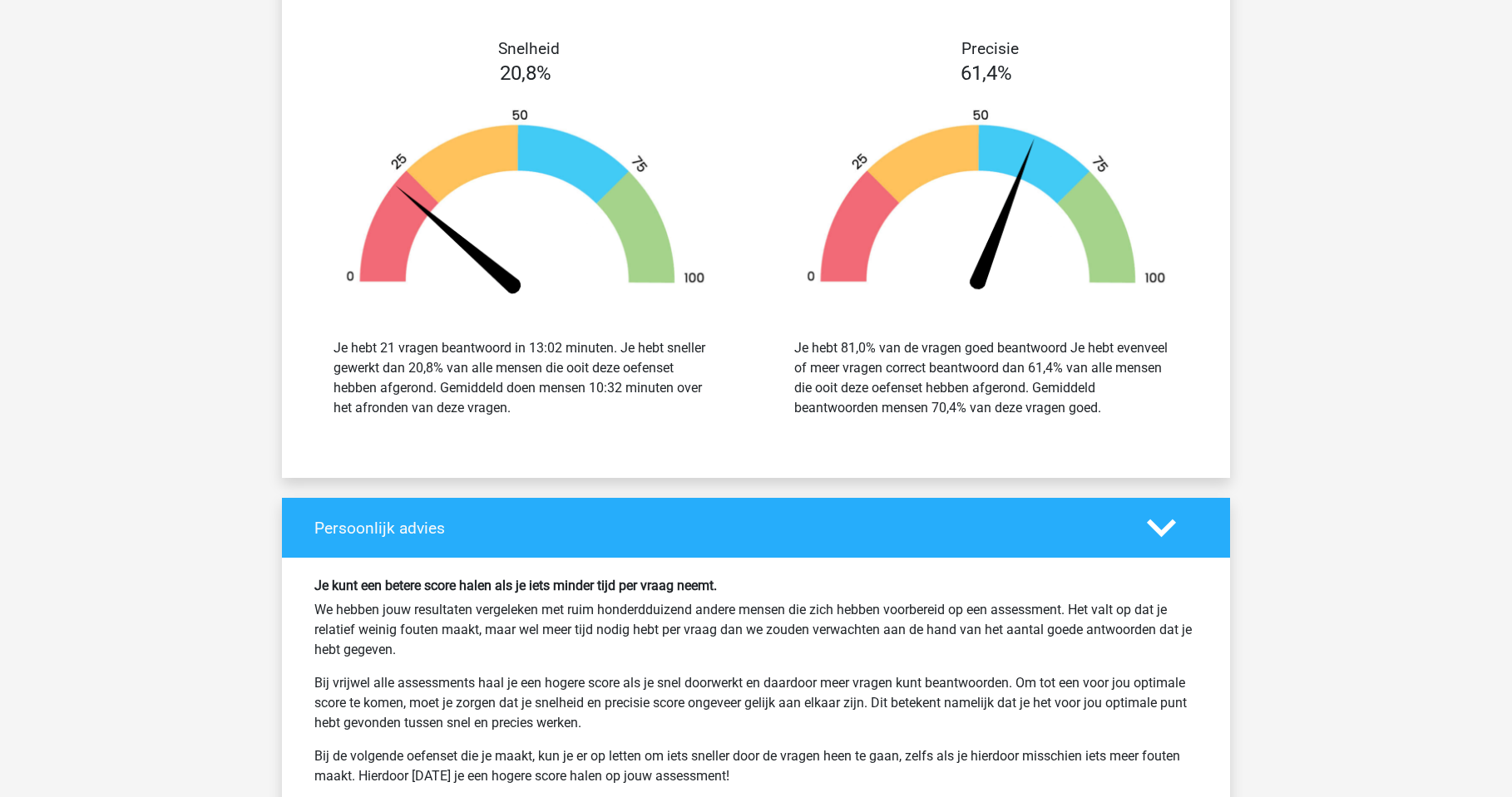
scroll to position [18751, 0]
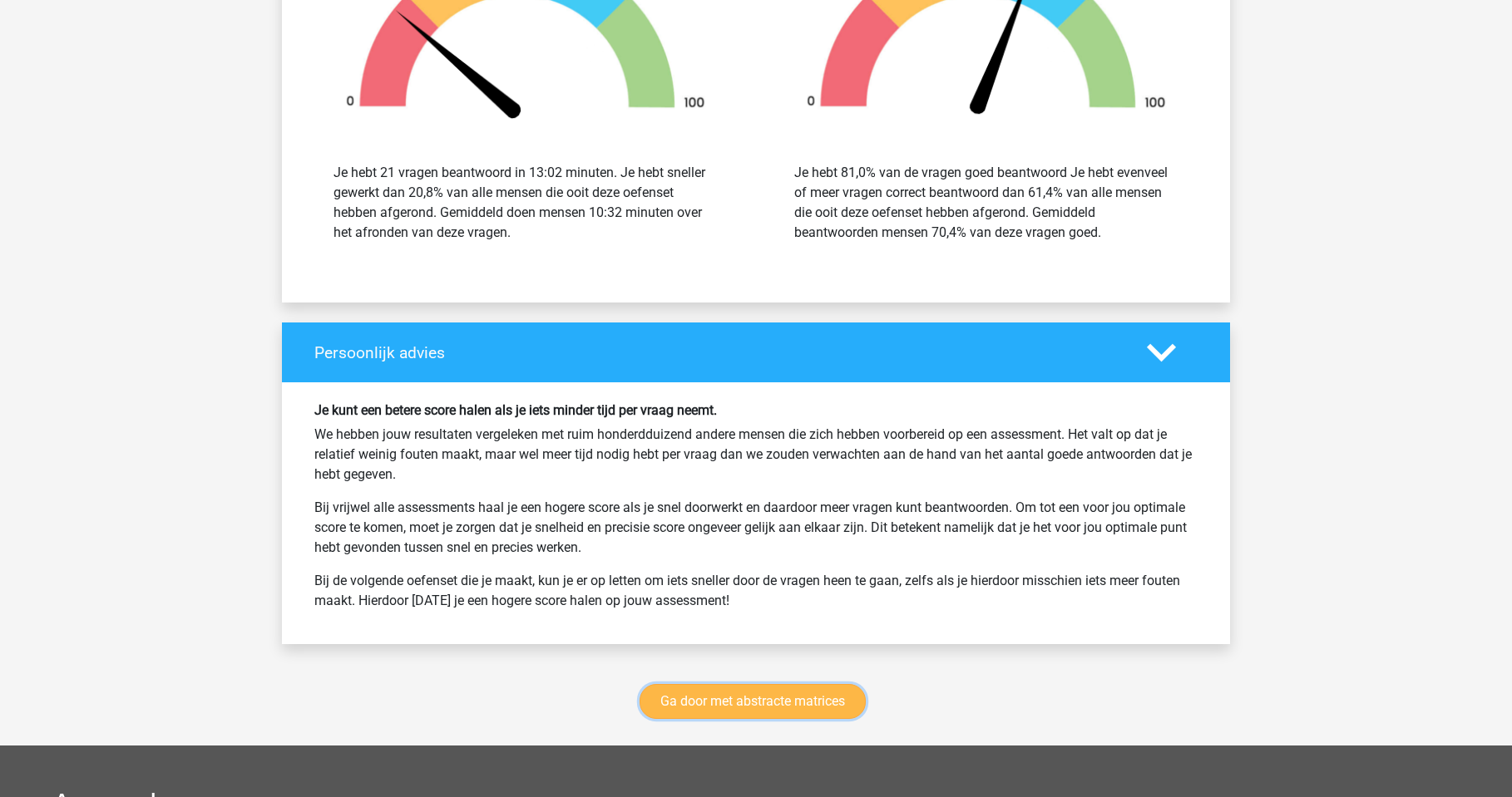
click at [845, 706] on link "Ga door met abstracte matrices" at bounding box center [753, 702] width 226 height 35
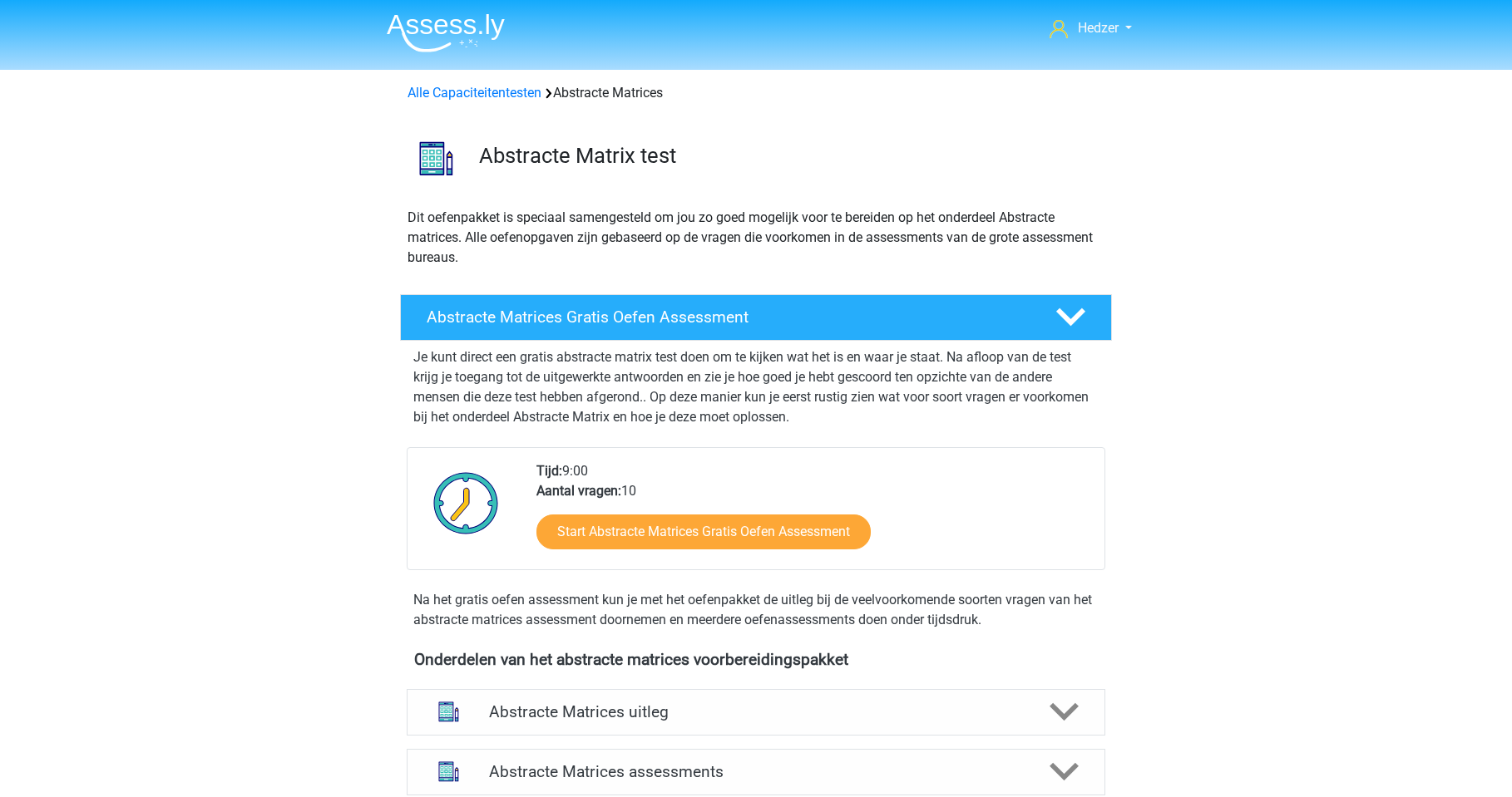
scroll to position [742, 0]
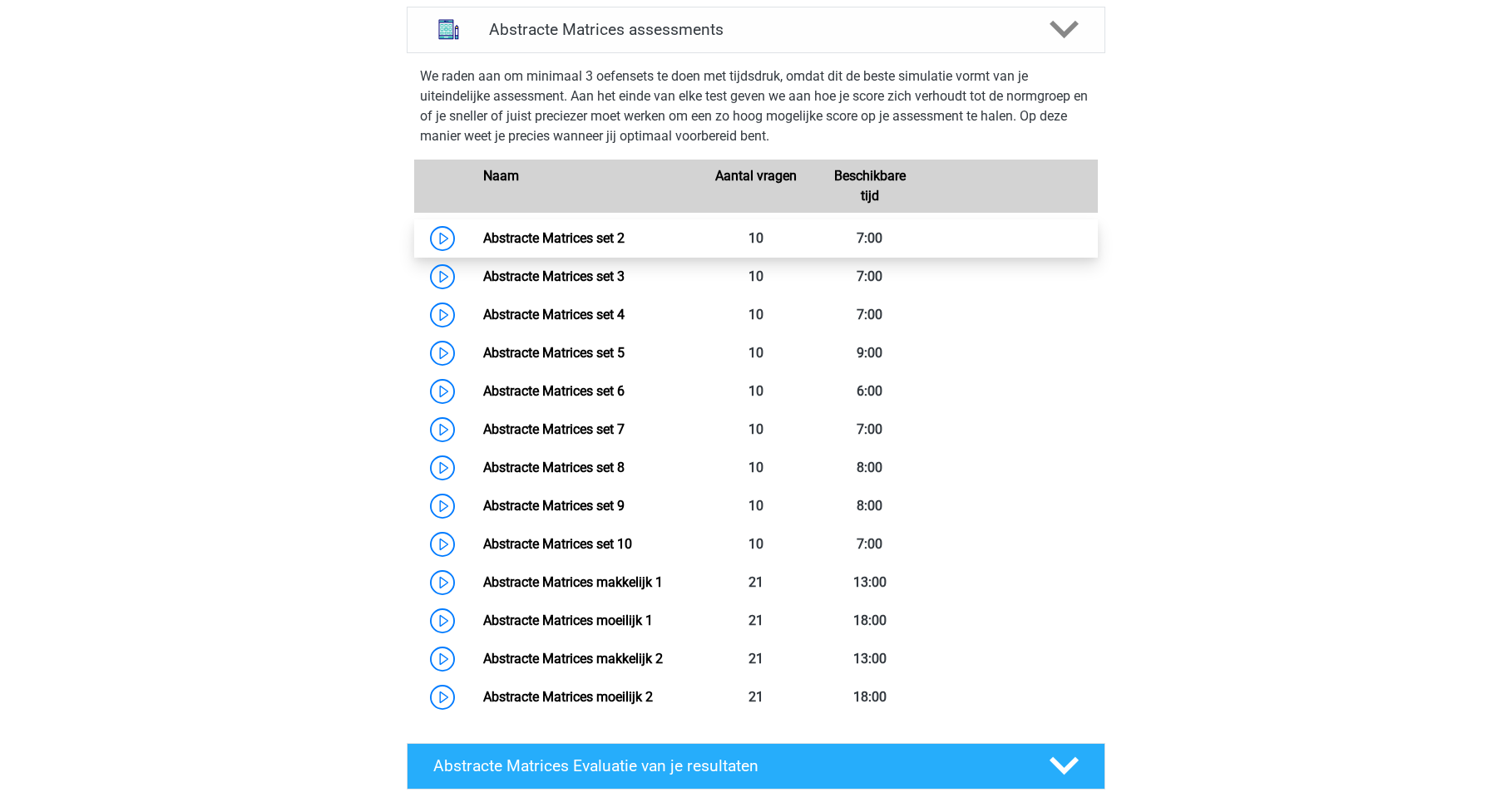
click at [613, 244] on link "Abstracte Matrices set 2" at bounding box center [554, 238] width 142 height 16
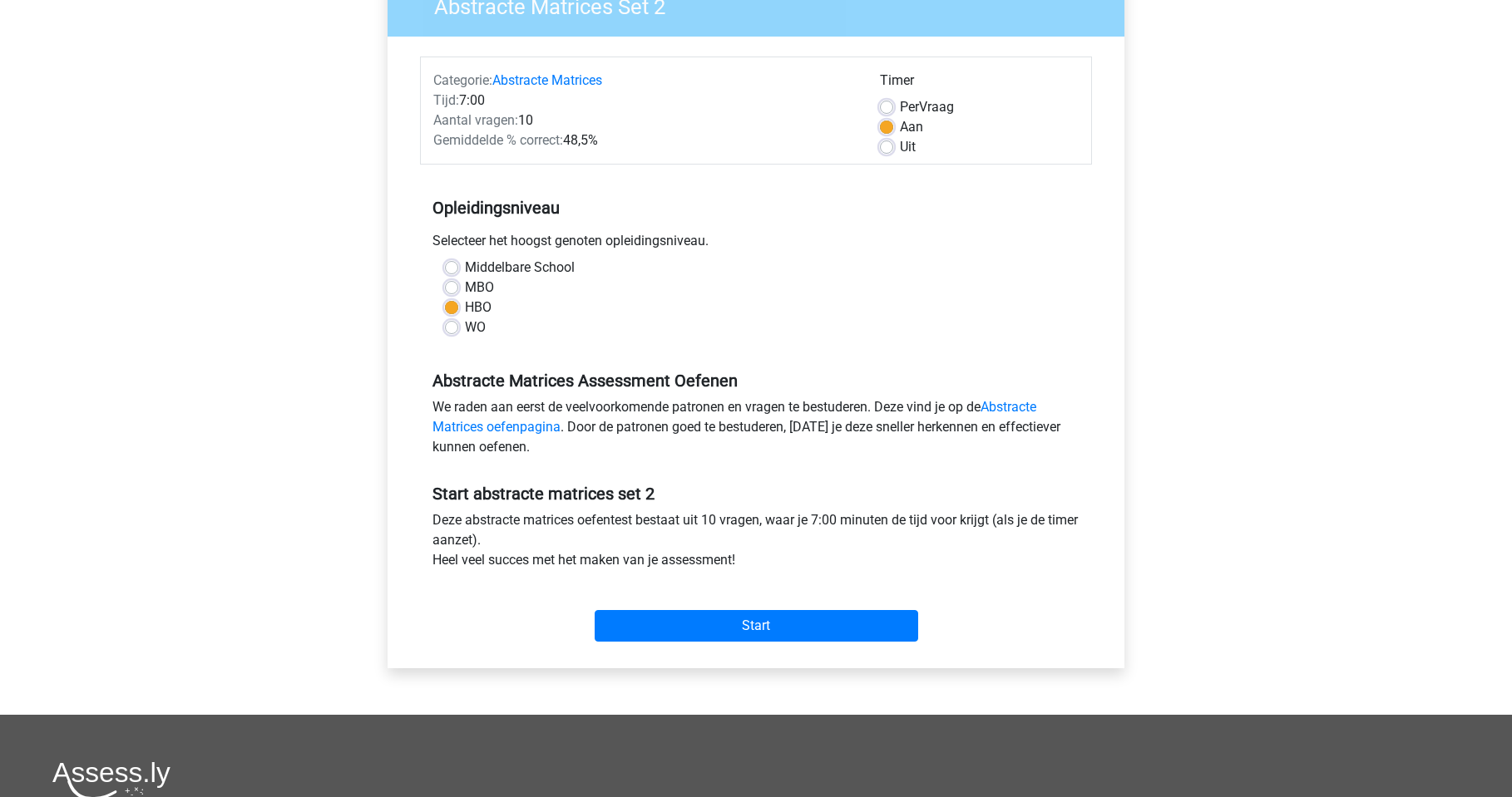
scroll to position [166, 0]
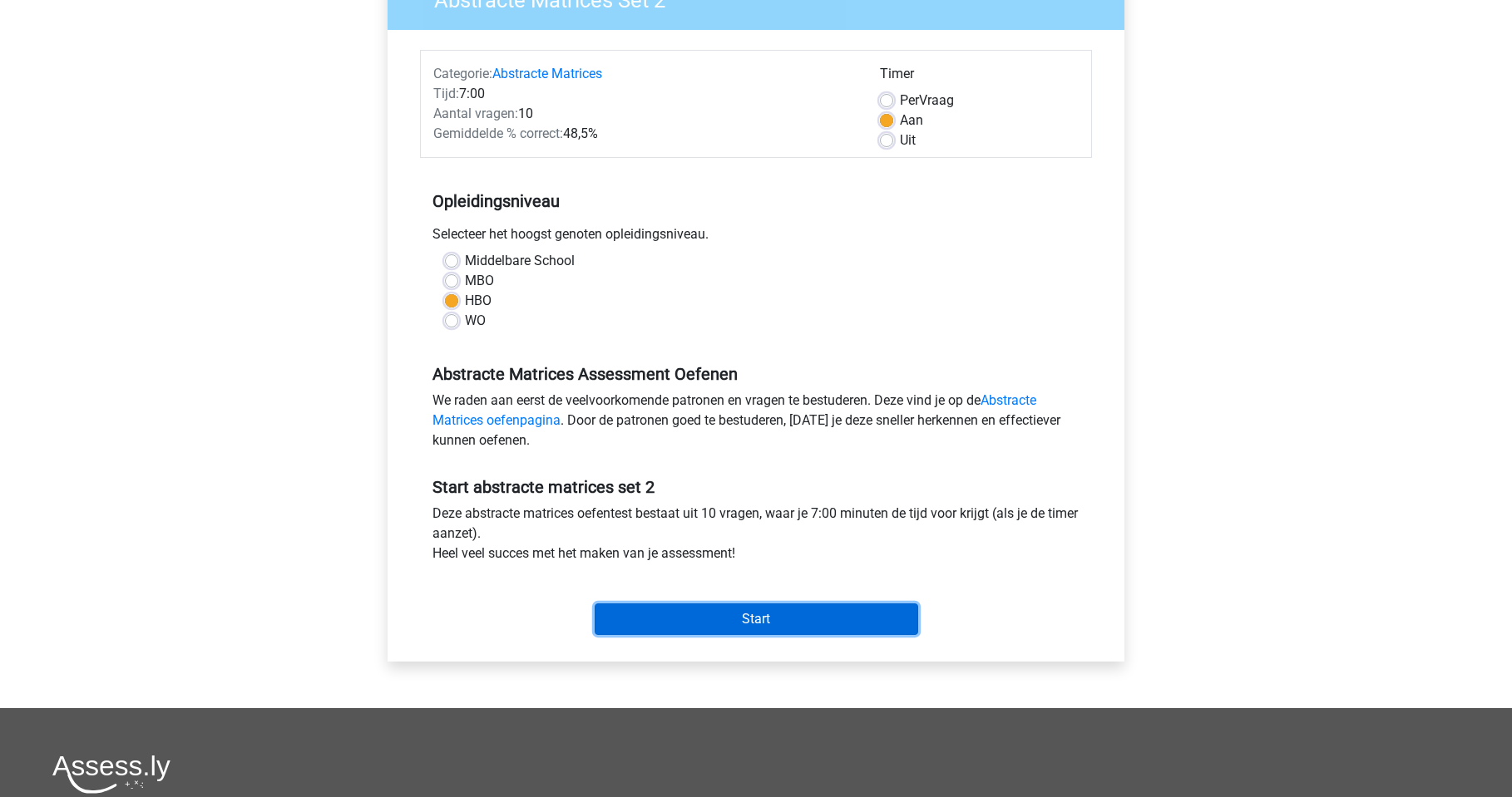
click at [871, 616] on input "Start" at bounding box center [756, 619] width 323 height 31
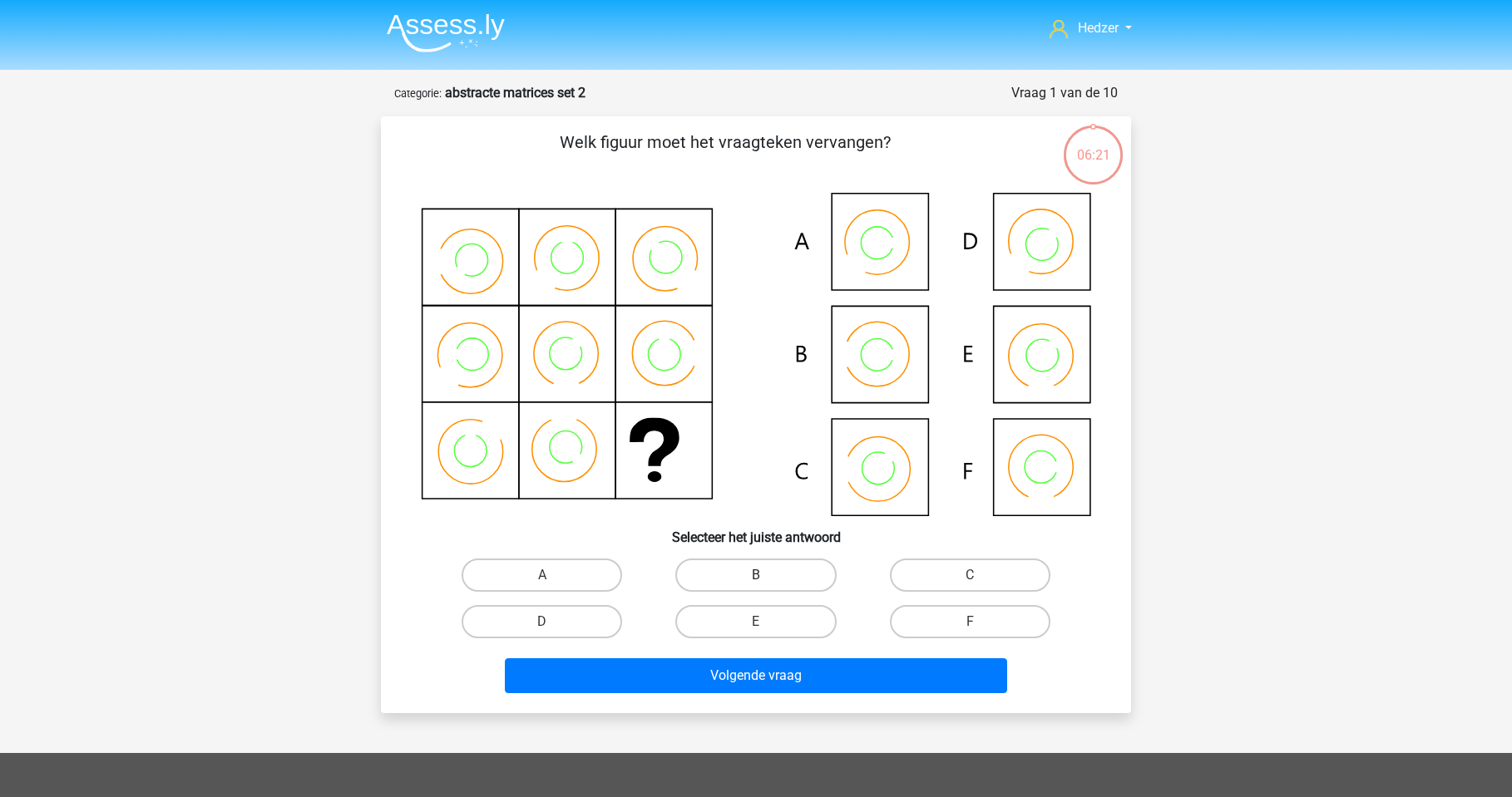
click at [739, 575] on label "B" at bounding box center [755, 576] width 160 height 33
click at [756, 575] on input "B" at bounding box center [761, 580] width 11 height 11
radio input "true"
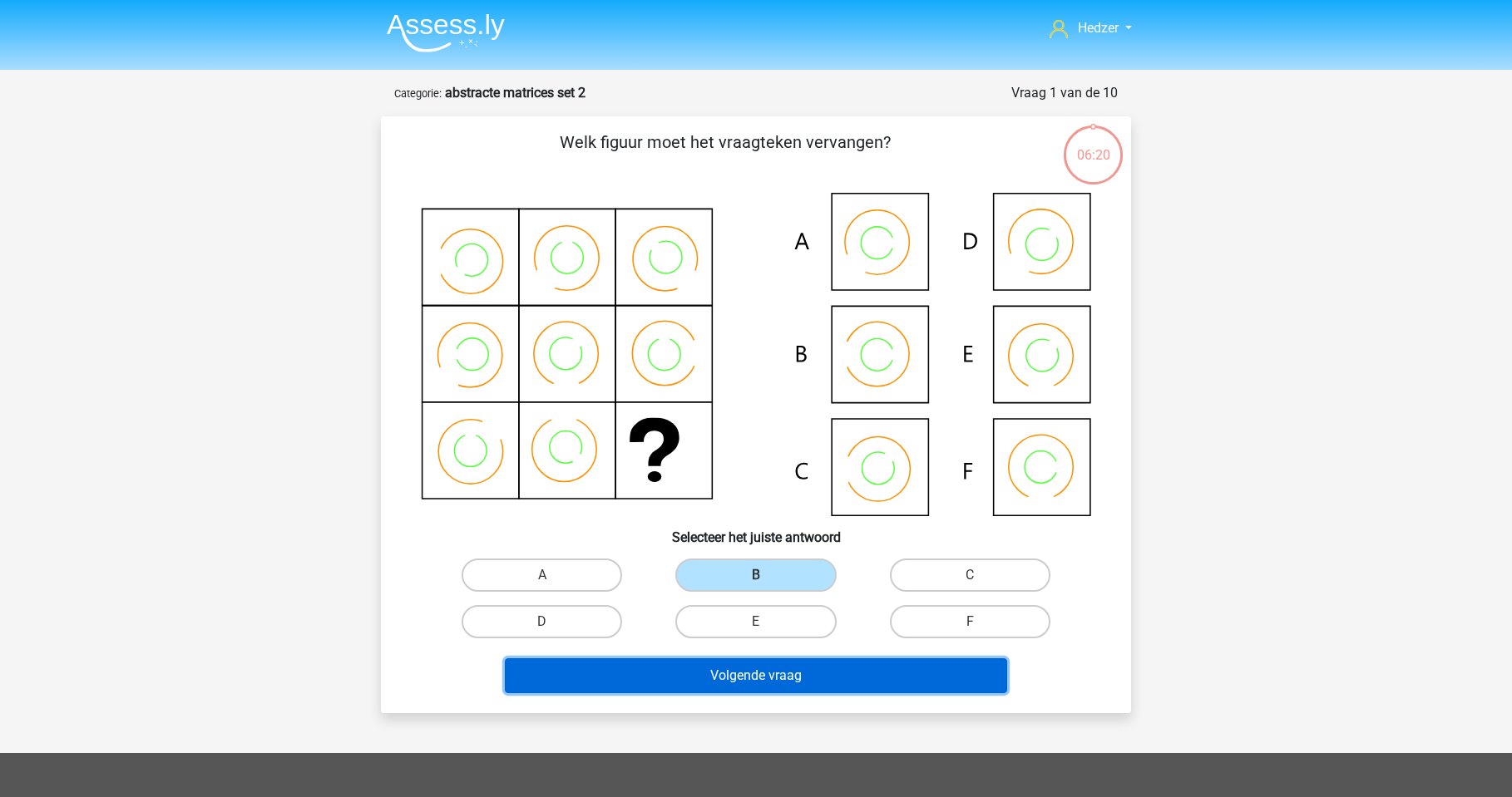
click at [777, 682] on button "Volgende vraag" at bounding box center [757, 676] width 503 height 35
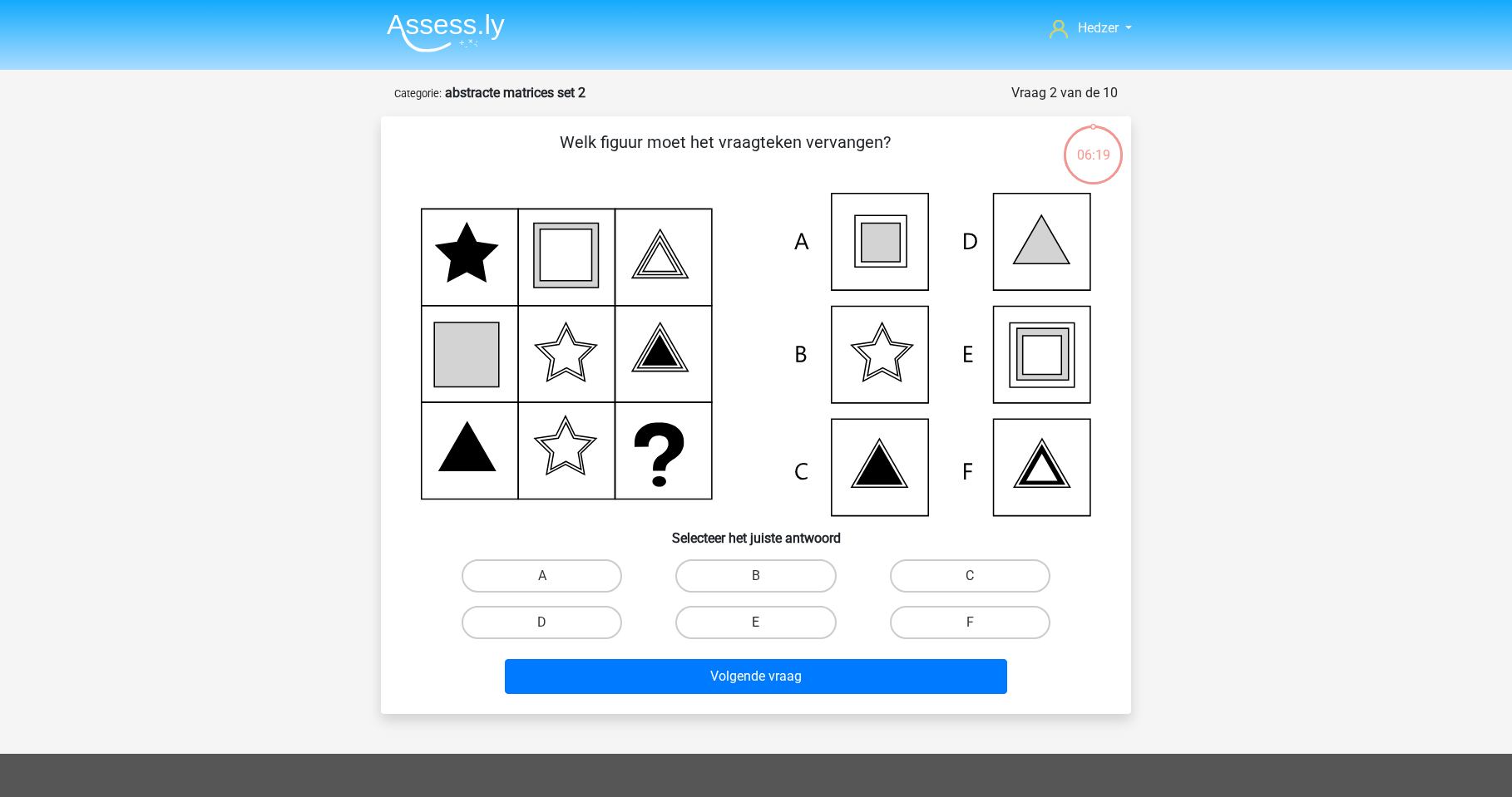
scroll to position [84, 0]
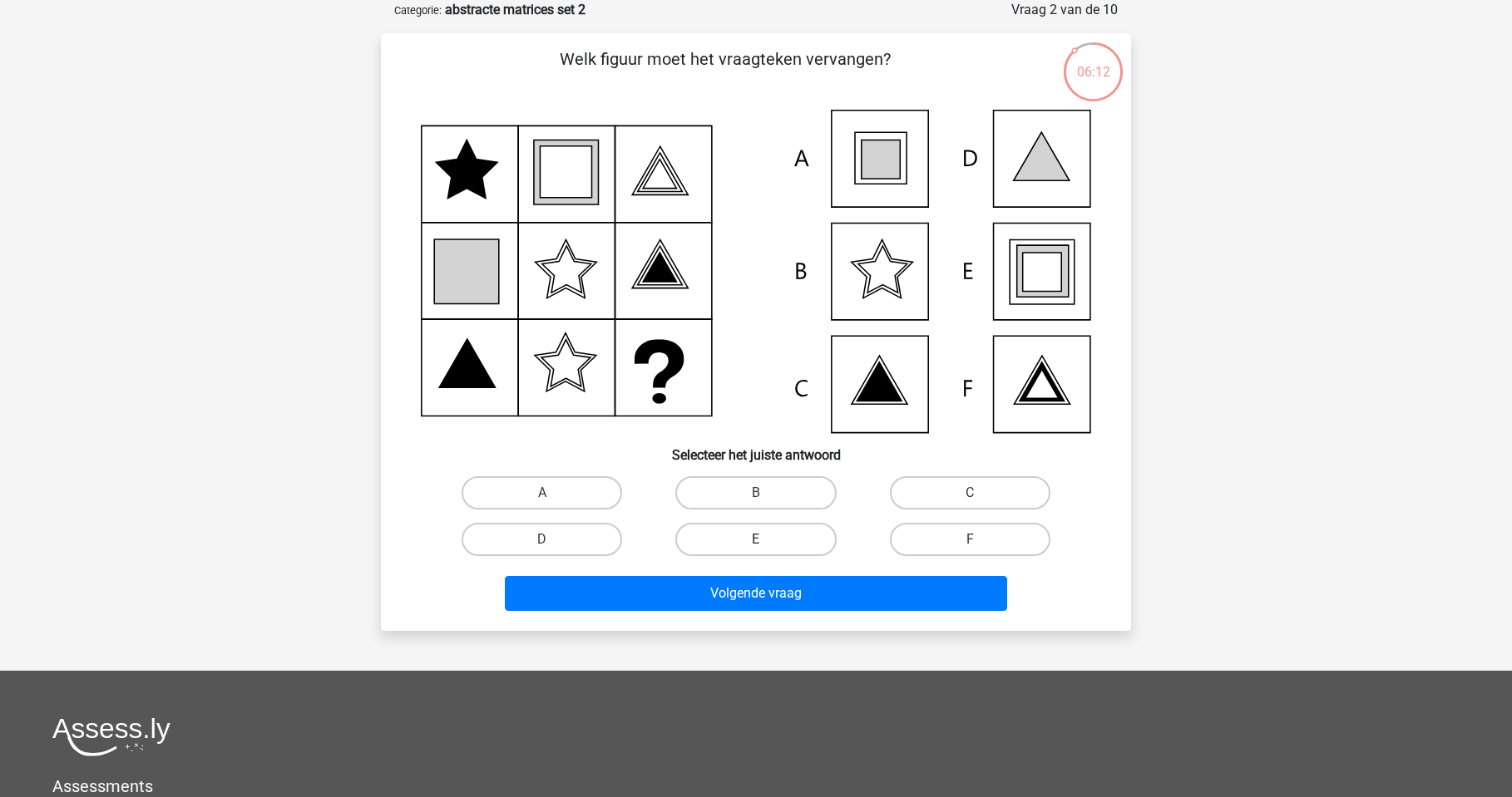
click at [804, 545] on label "E" at bounding box center [755, 540] width 160 height 33
click at [767, 545] on input "E" at bounding box center [761, 544] width 11 height 11
radio input "true"
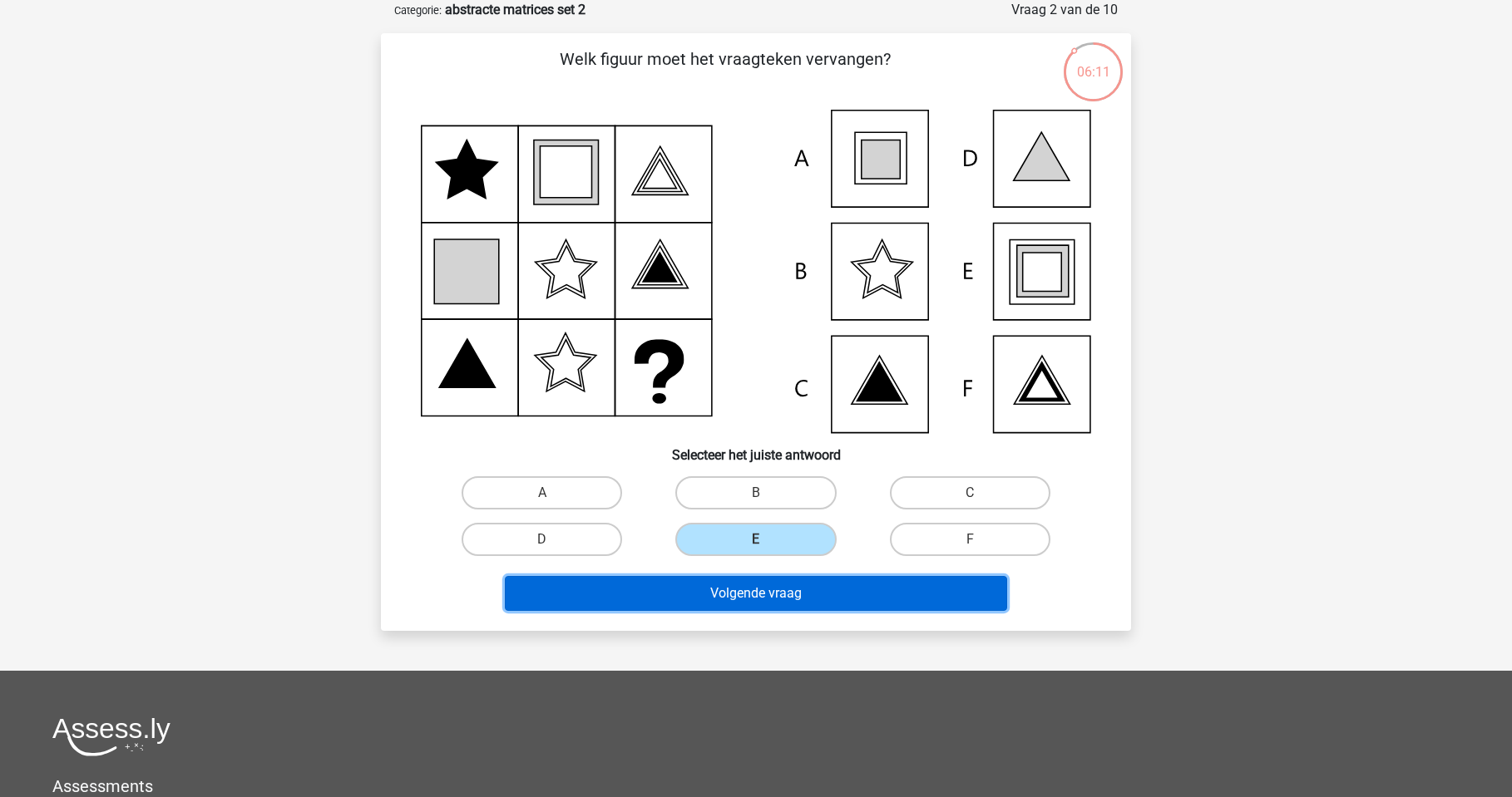
click at [805, 596] on button "Volgende vraag" at bounding box center [757, 594] width 503 height 35
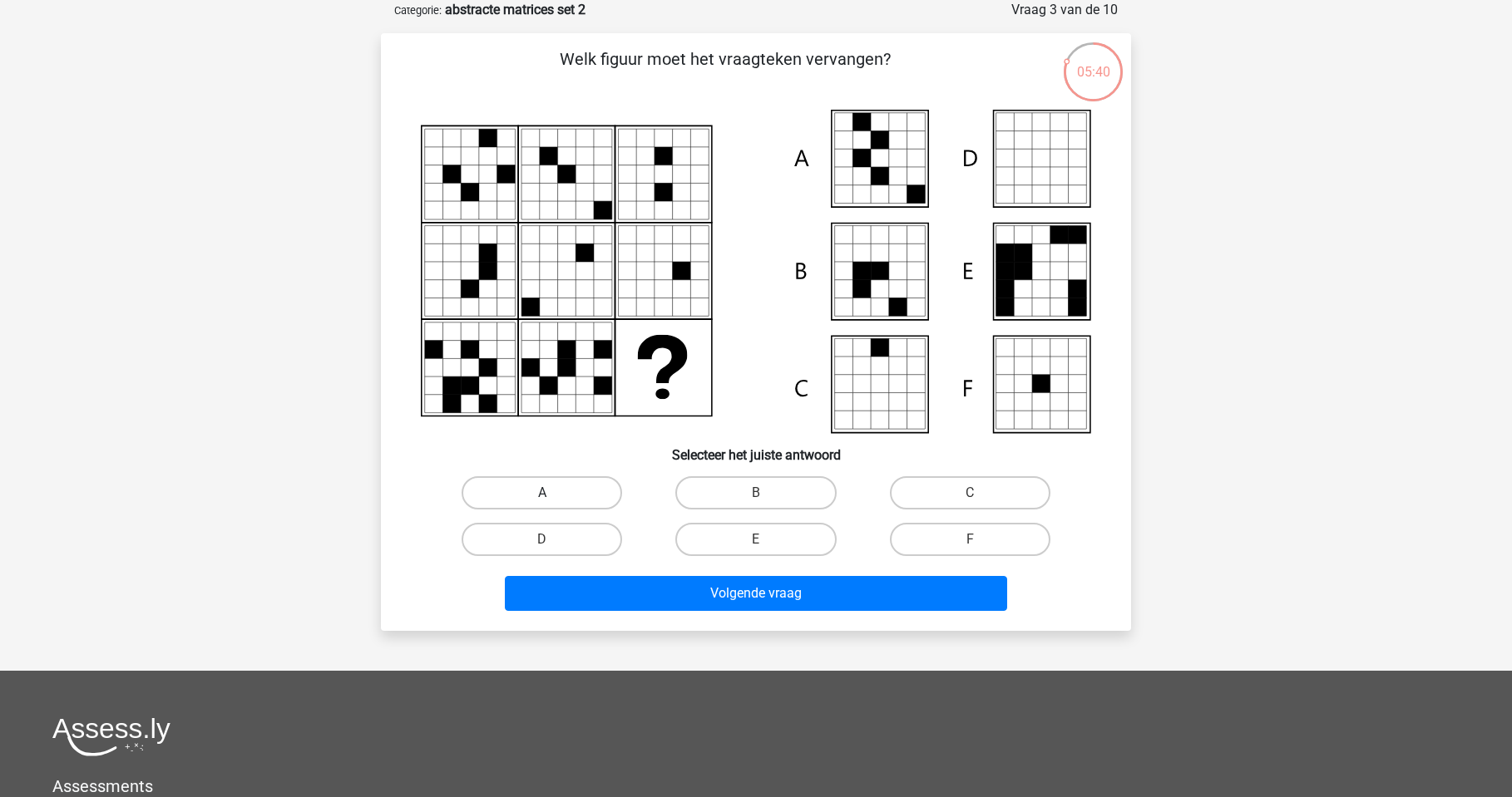
click at [578, 488] on label "A" at bounding box center [542, 493] width 160 height 33
click at [553, 493] on input "A" at bounding box center [548, 498] width 11 height 11
radio input "true"
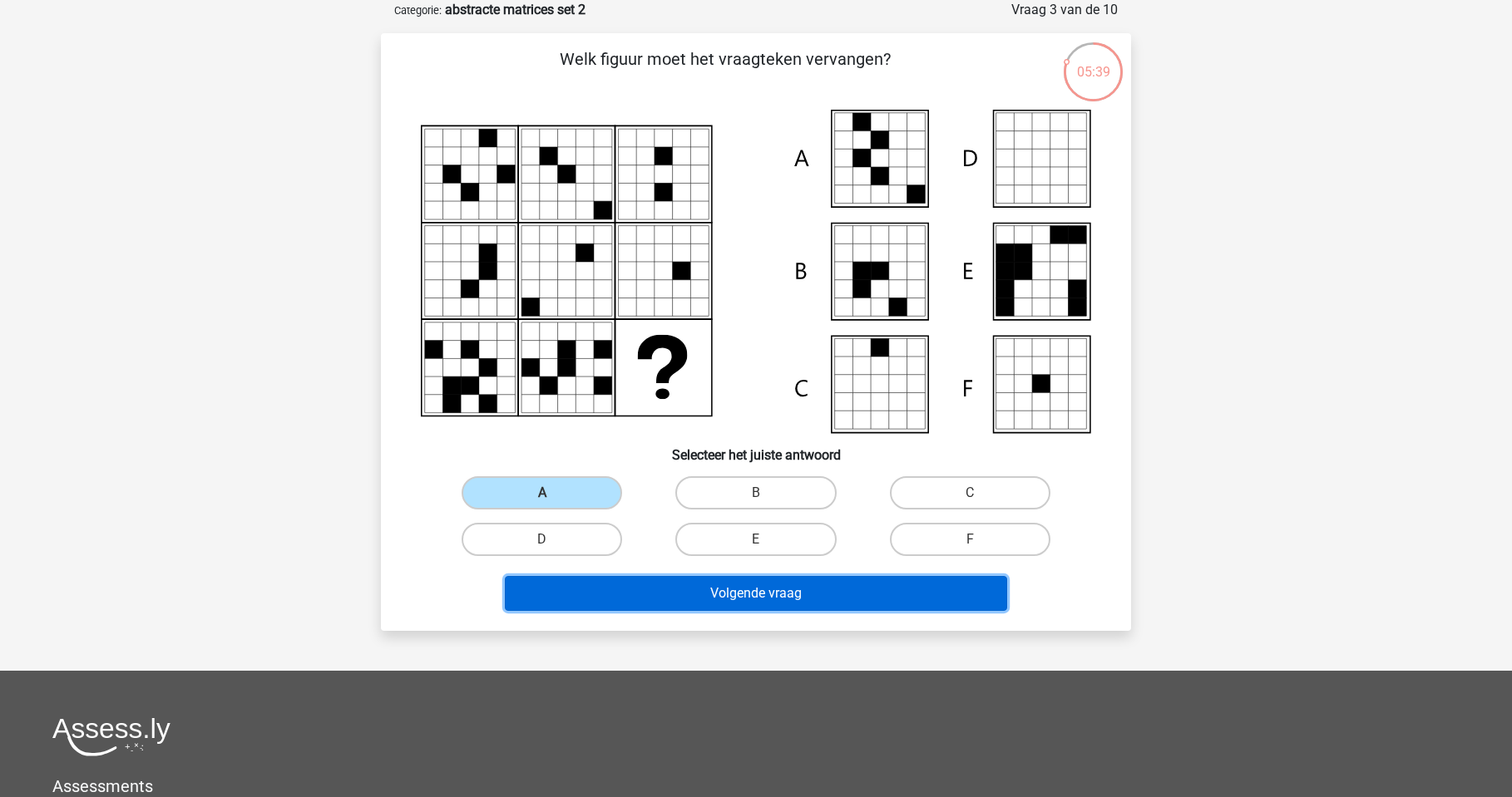
click at [737, 609] on button "Volgende vraag" at bounding box center [757, 594] width 503 height 35
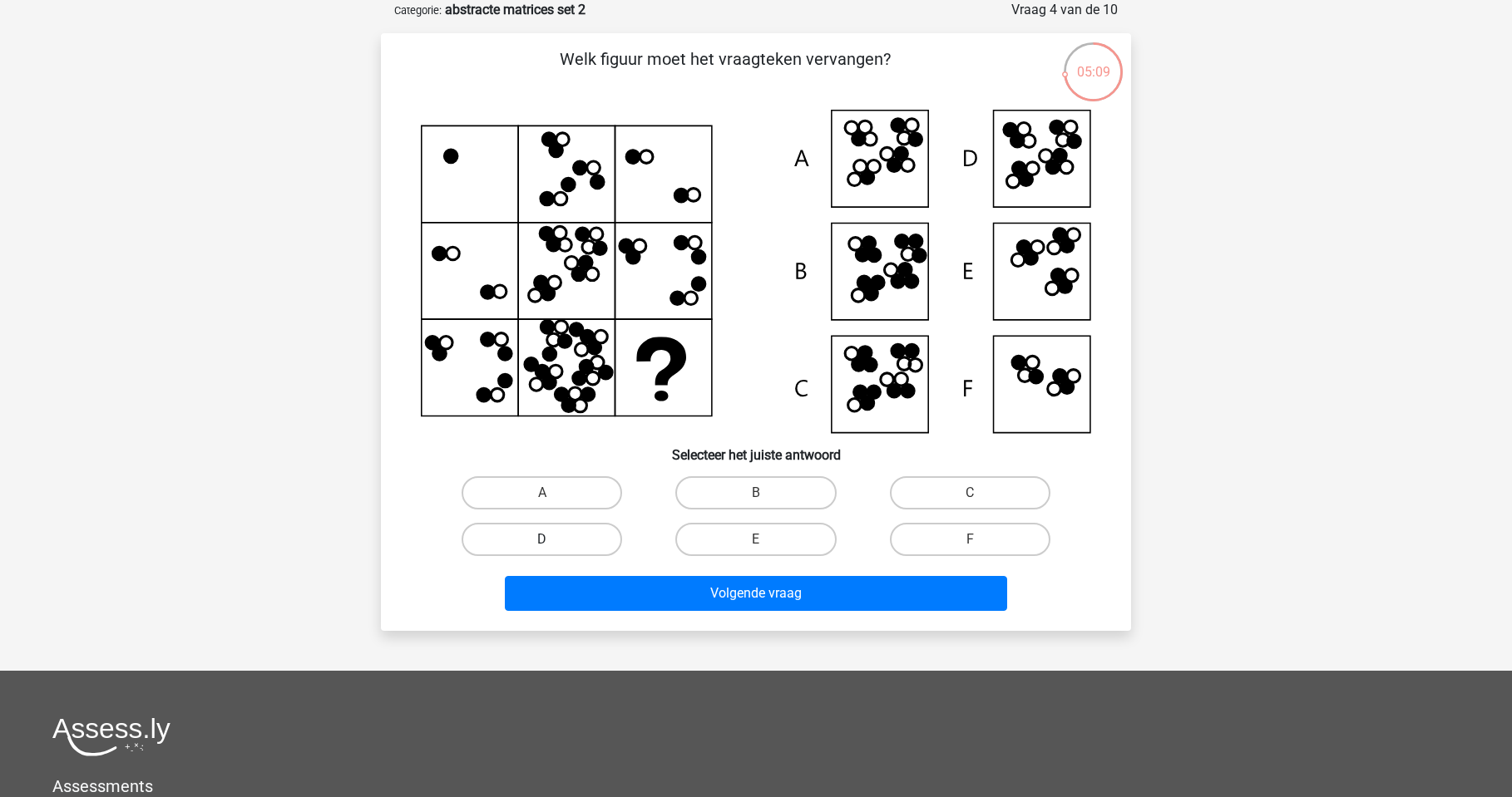
click at [588, 541] on label "D" at bounding box center [542, 540] width 160 height 33
click at [553, 541] on input "D" at bounding box center [548, 544] width 11 height 11
radio input "true"
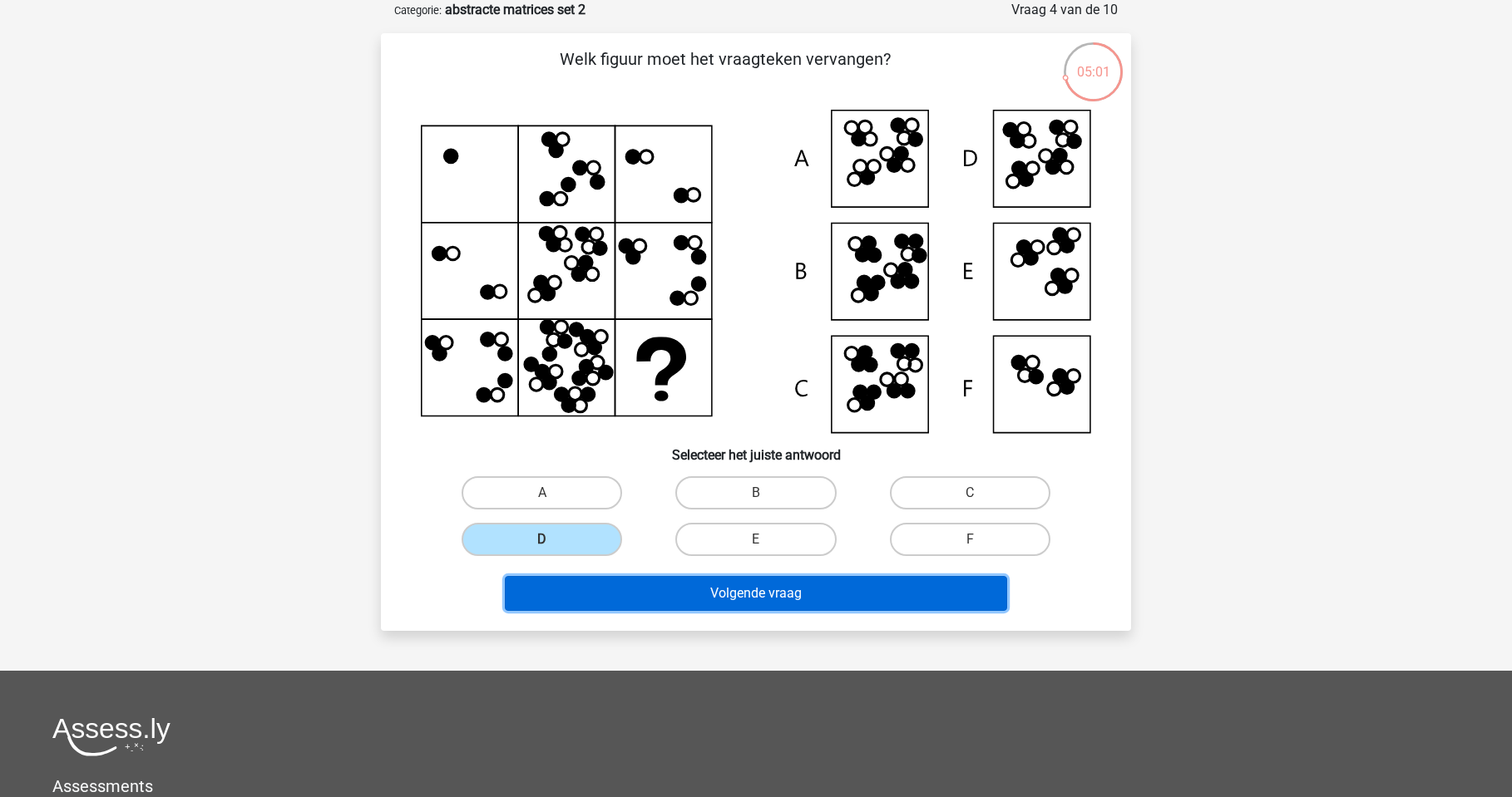
click at [729, 594] on button "Volgende vraag" at bounding box center [757, 594] width 503 height 35
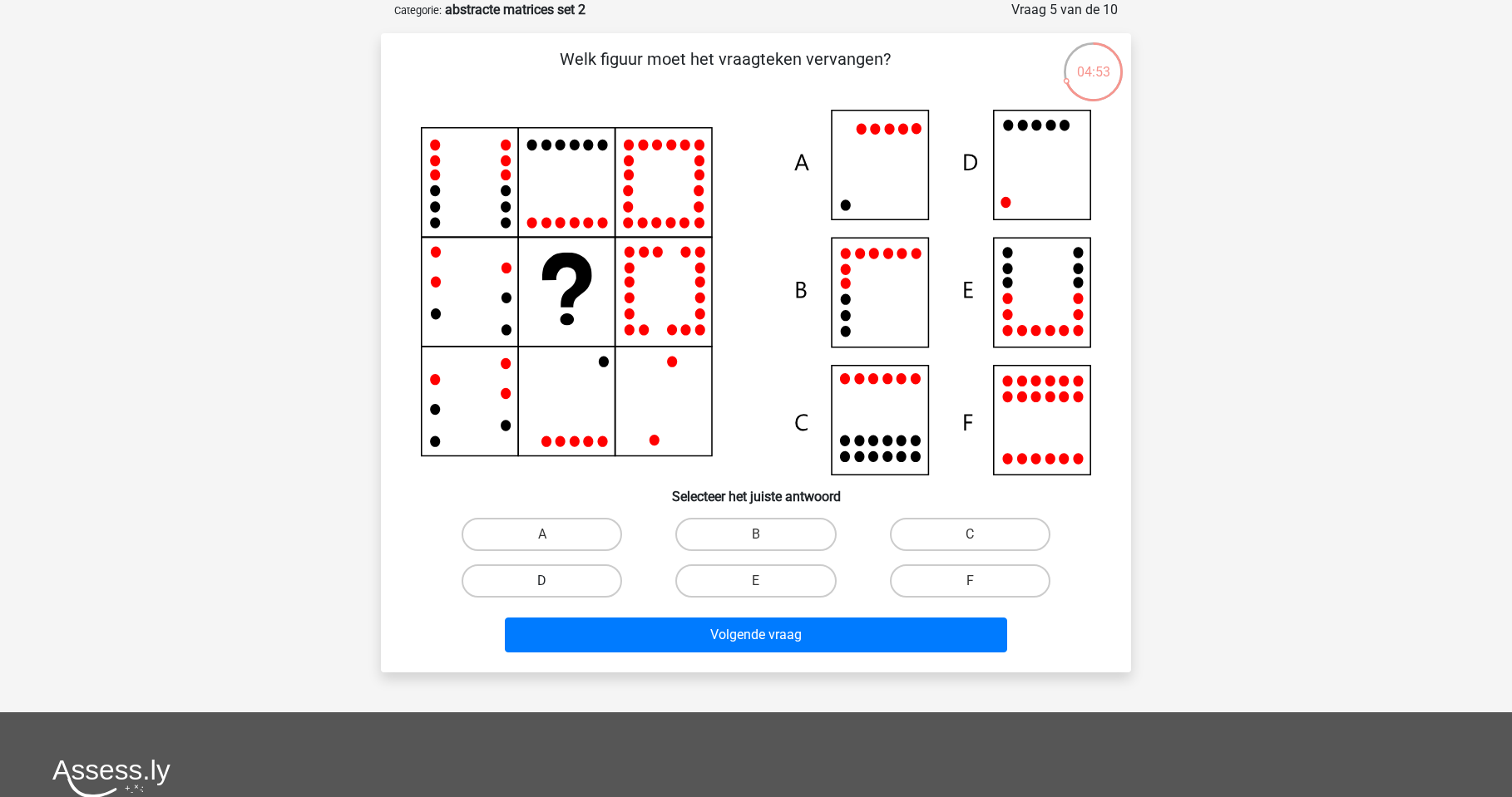
click at [559, 586] on label "D" at bounding box center [542, 581] width 160 height 33
click at [553, 586] on input "D" at bounding box center [548, 586] width 11 height 11
radio input "true"
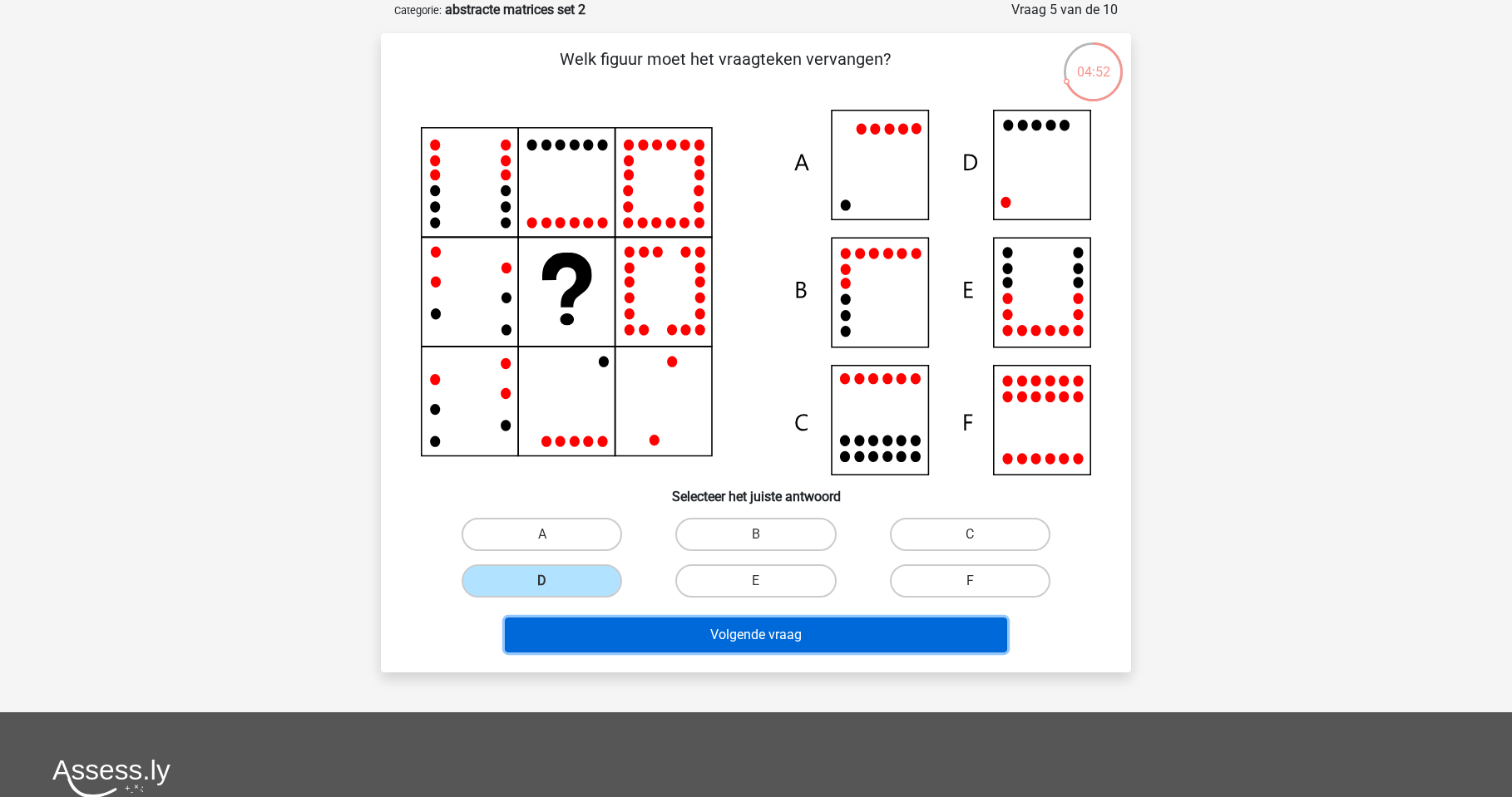
click at [628, 619] on button "Volgende vraag" at bounding box center [757, 636] width 503 height 35
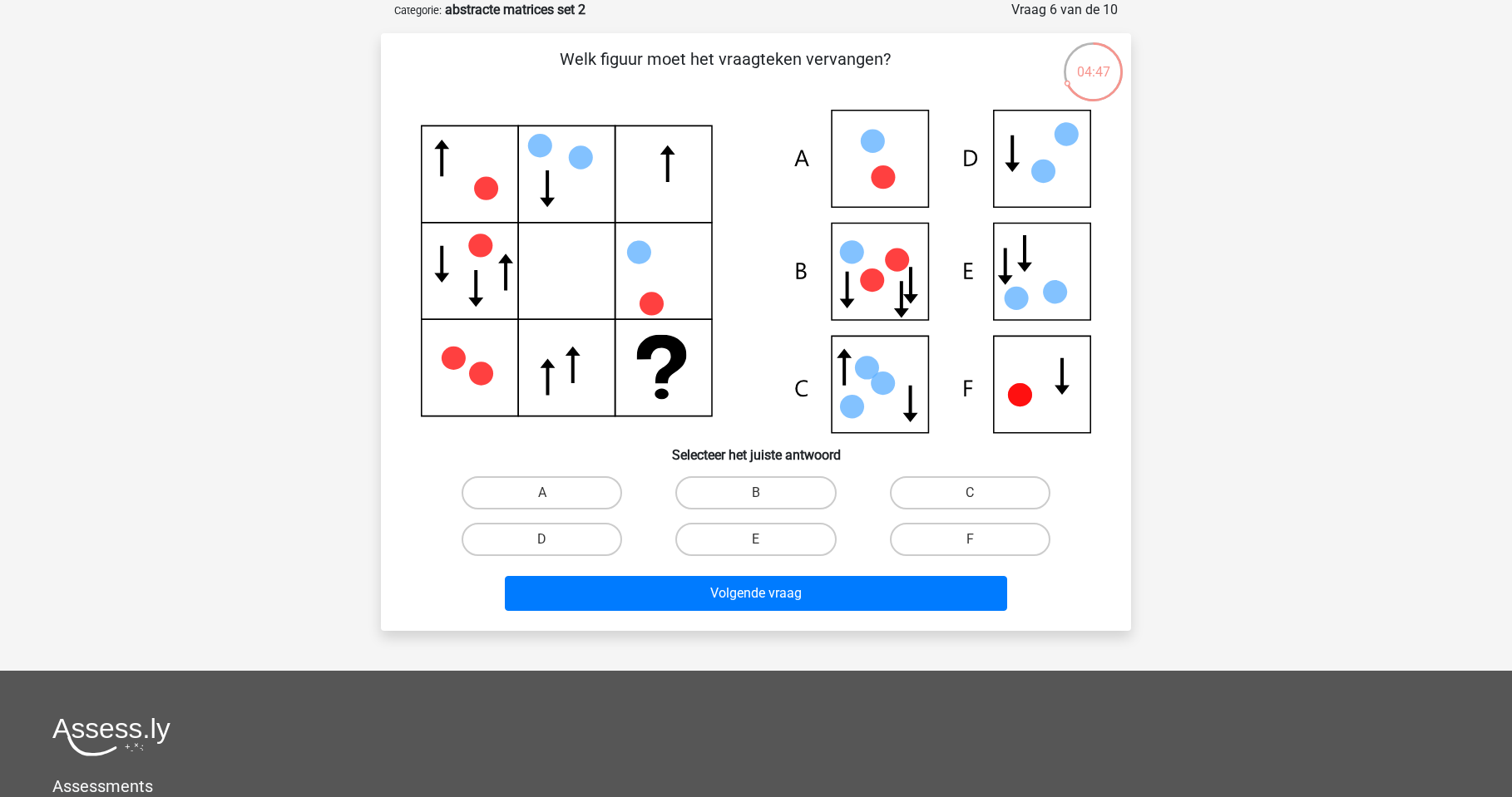
click at [756, 542] on input "E" at bounding box center [761, 544] width 11 height 11
radio input "true"
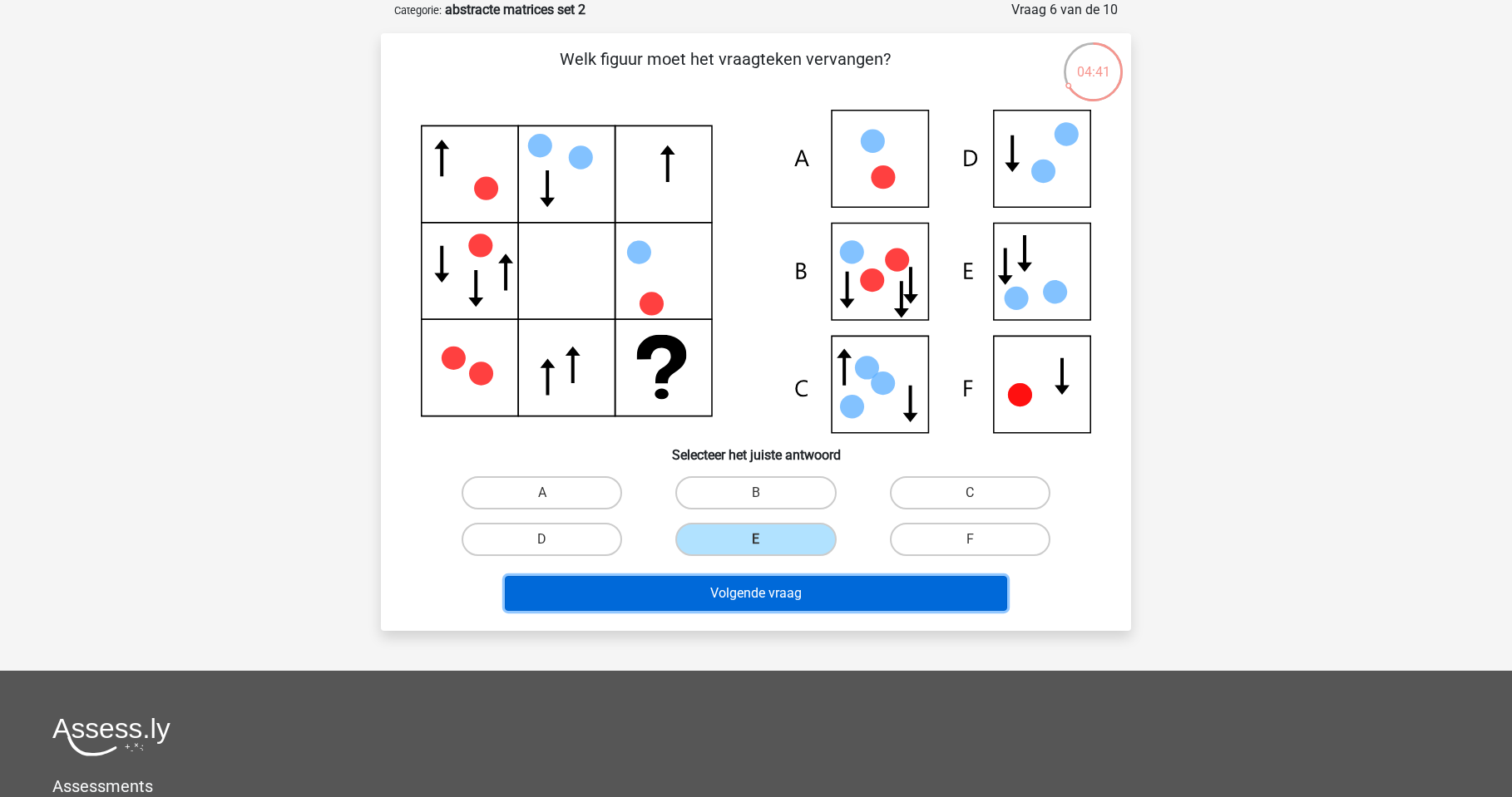
click at [752, 592] on button "Volgende vraag" at bounding box center [757, 594] width 503 height 35
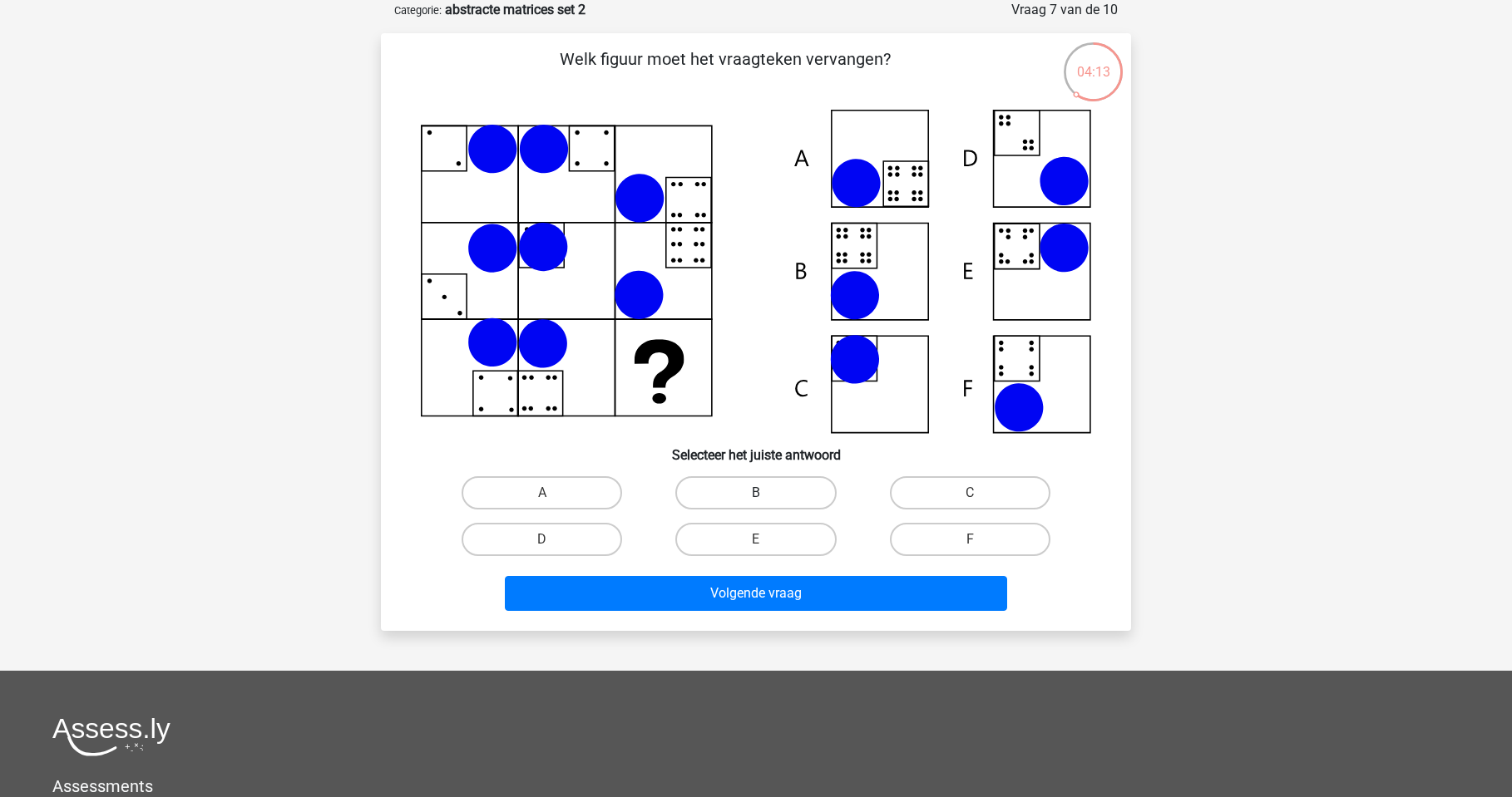
click at [770, 498] on label "B" at bounding box center [755, 493] width 160 height 33
click at [767, 498] on input "B" at bounding box center [761, 498] width 11 height 11
radio input "true"
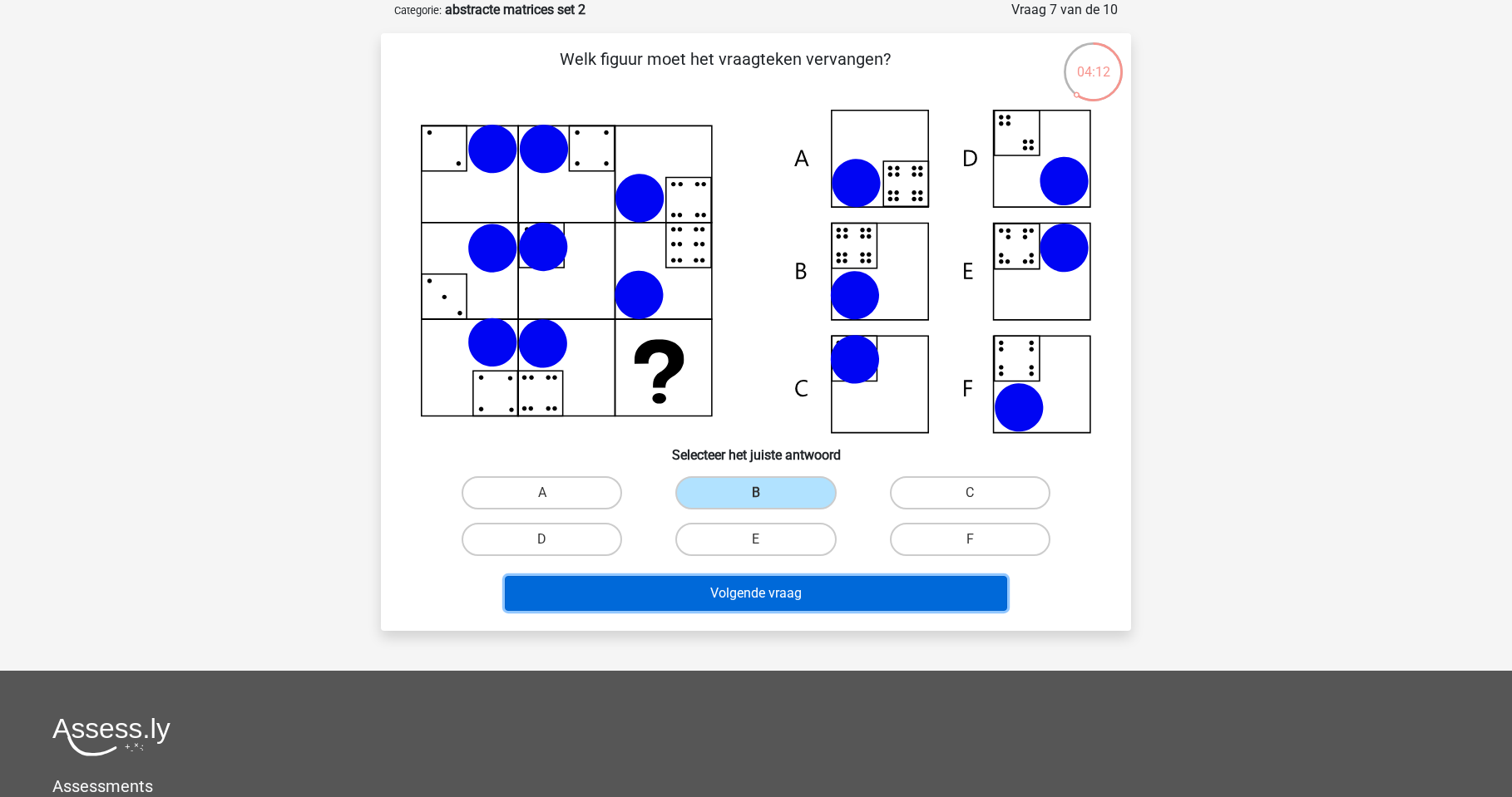
click at [775, 602] on button "Volgende vraag" at bounding box center [757, 594] width 503 height 35
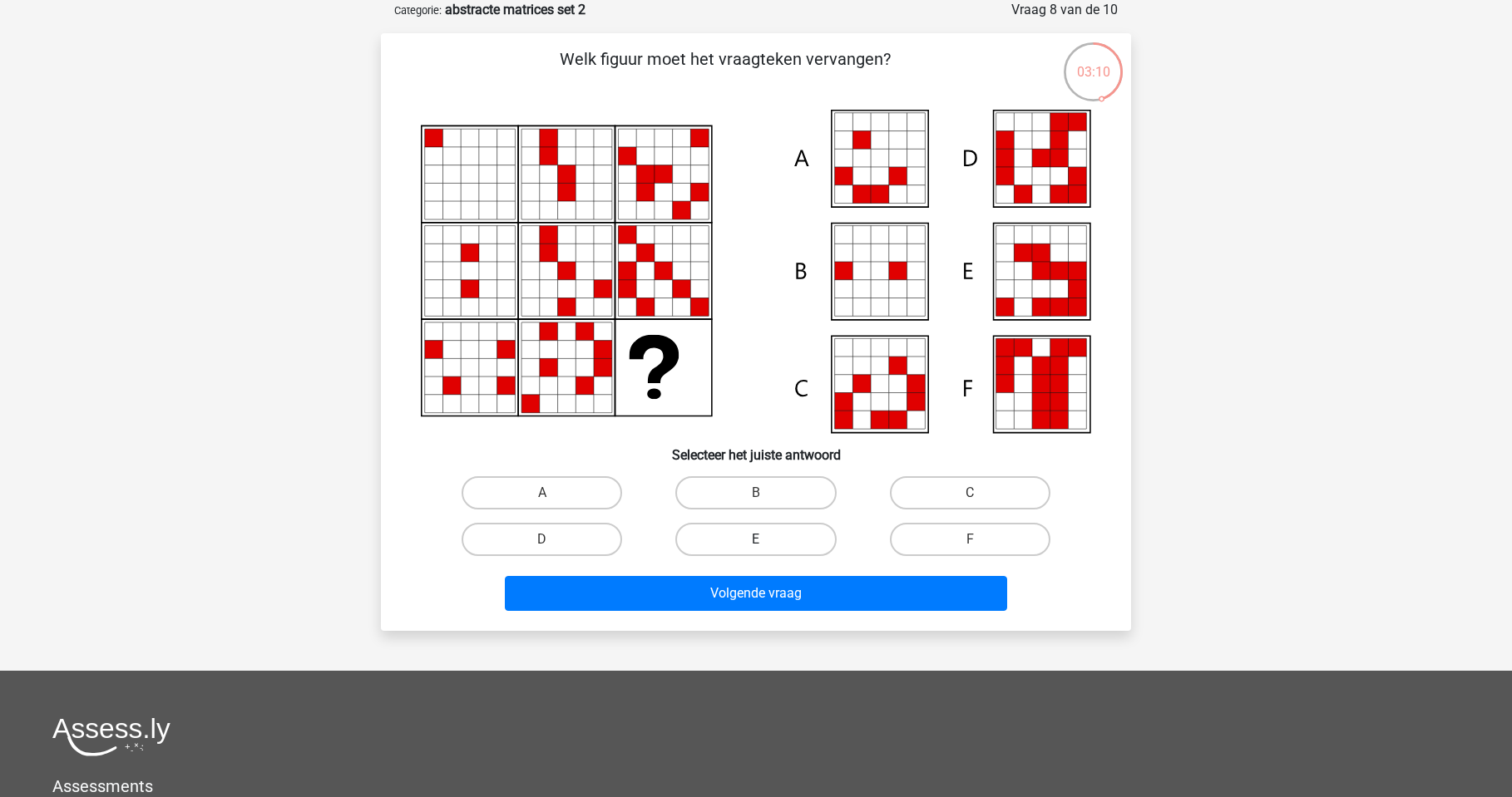
click at [737, 535] on label "E" at bounding box center [755, 540] width 160 height 33
click at [756, 540] on input "E" at bounding box center [761, 544] width 11 height 11
radio input "true"
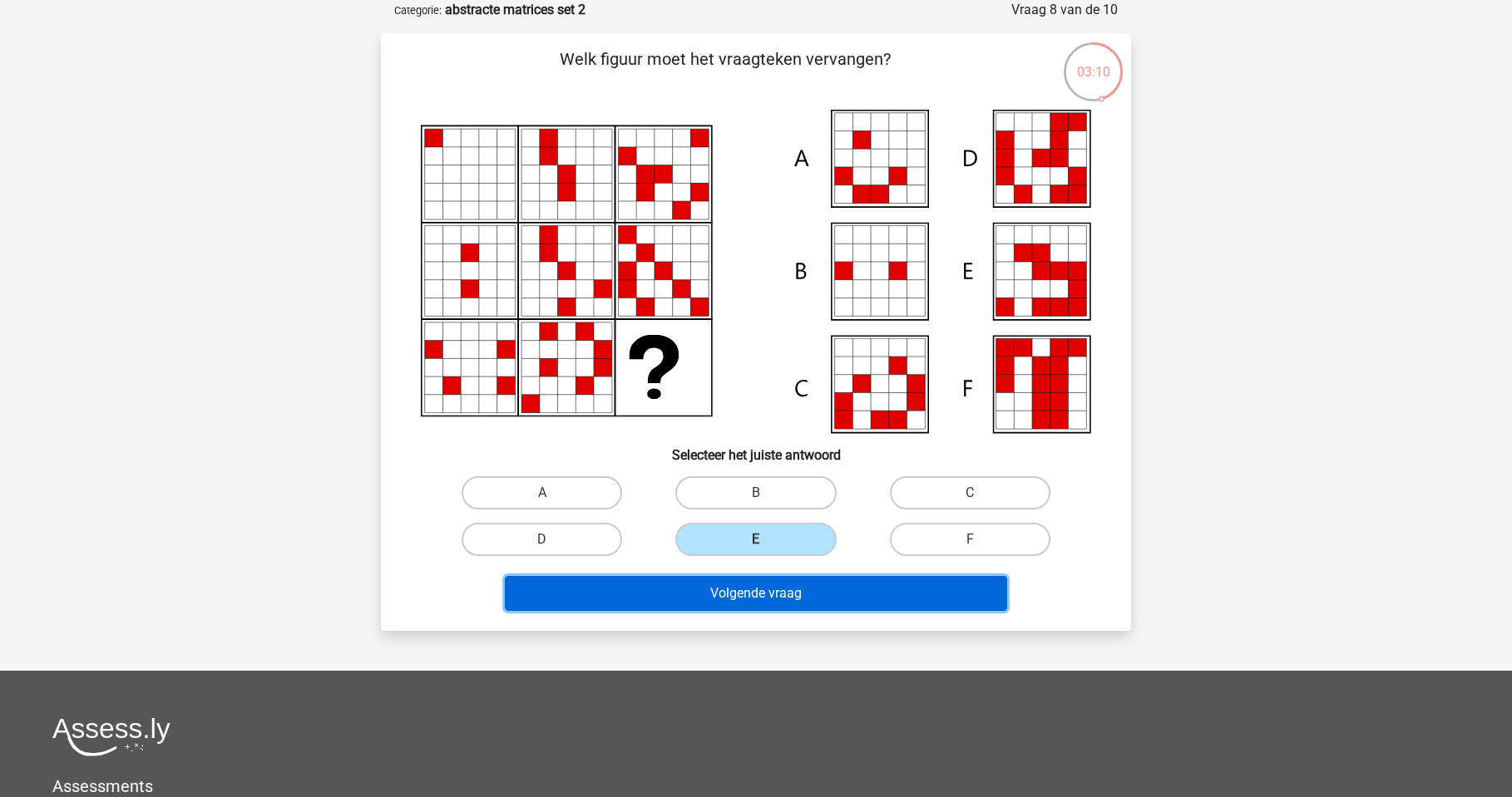
click at [761, 602] on button "Volgende vraag" at bounding box center [757, 594] width 503 height 35
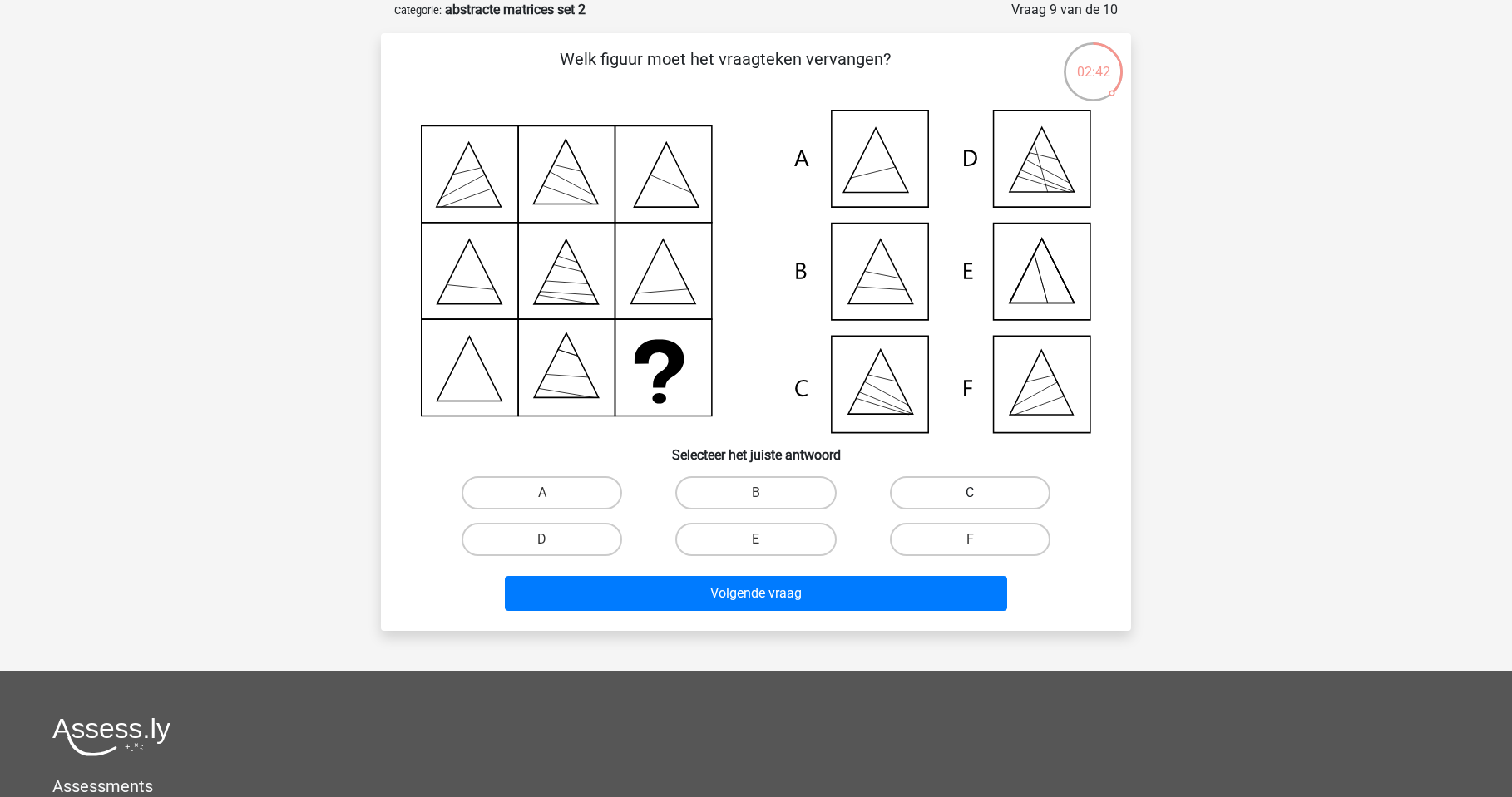
click at [928, 488] on label "C" at bounding box center [969, 493] width 160 height 33
click at [969, 493] on input "C" at bounding box center [974, 498] width 11 height 11
radio input "true"
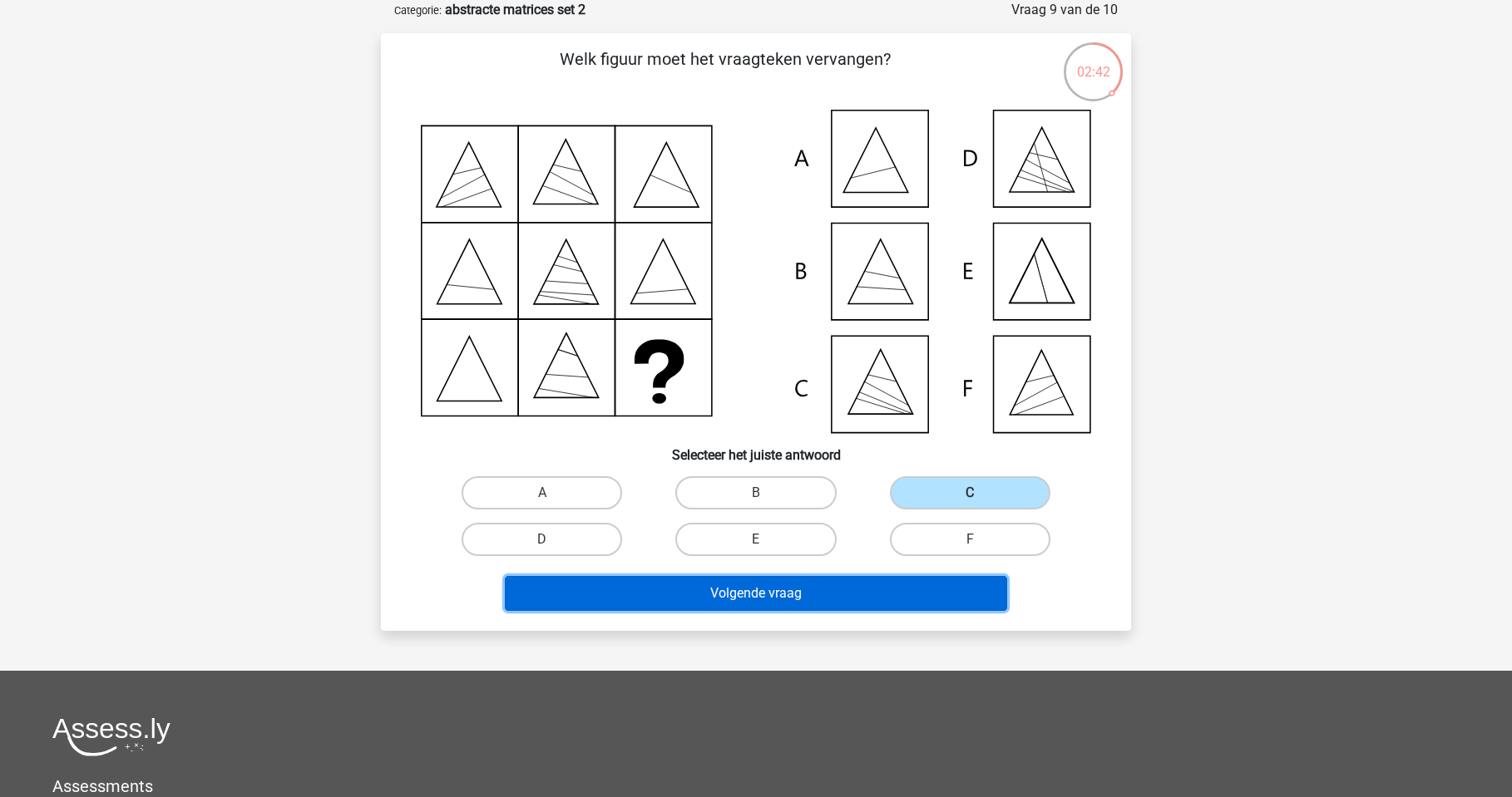
click at [770, 598] on button "Volgende vraag" at bounding box center [757, 594] width 503 height 35
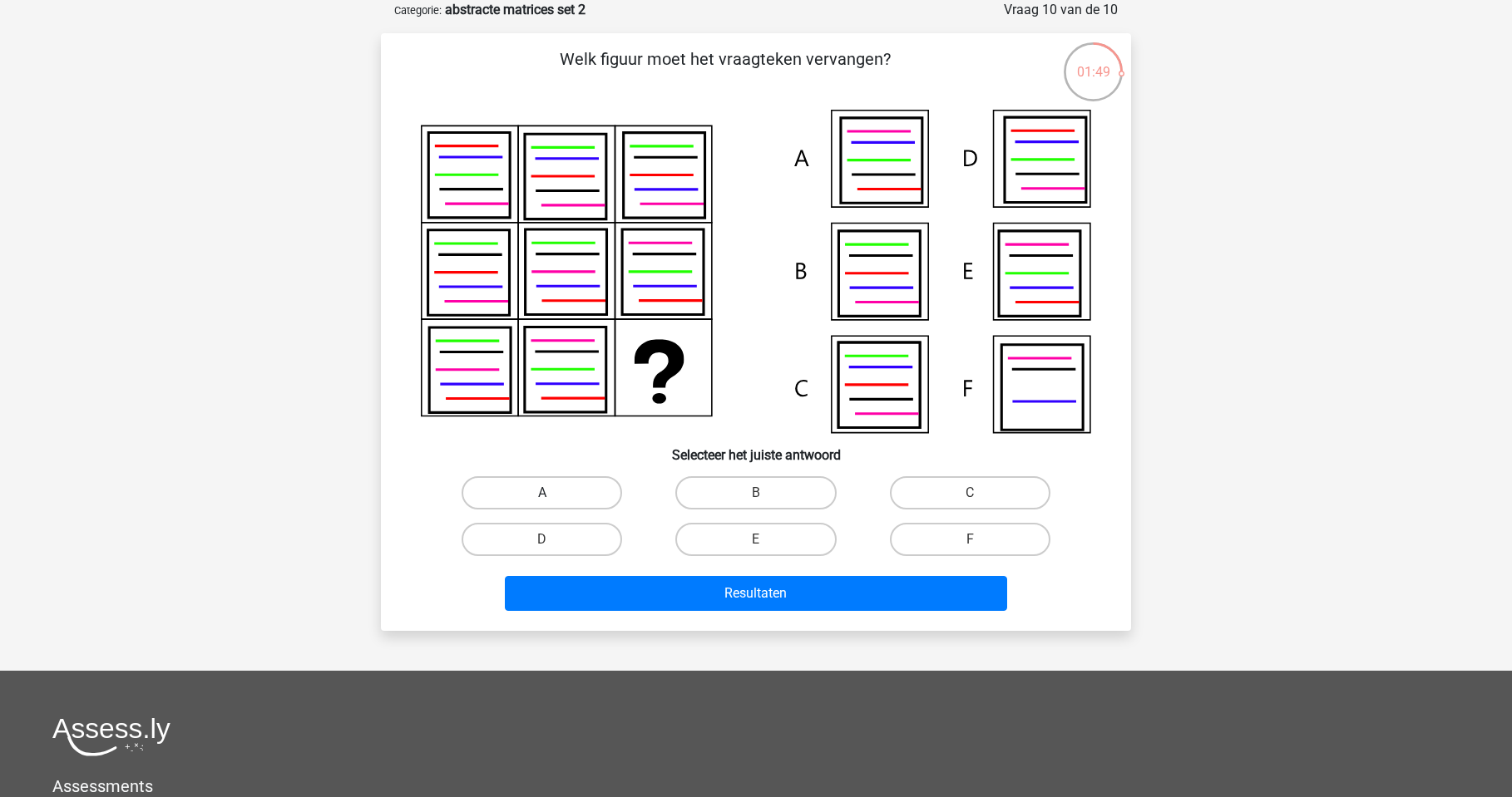
click at [536, 492] on label "A" at bounding box center [542, 493] width 160 height 33
click at [543, 493] on input "A" at bounding box center [548, 498] width 11 height 11
radio input "true"
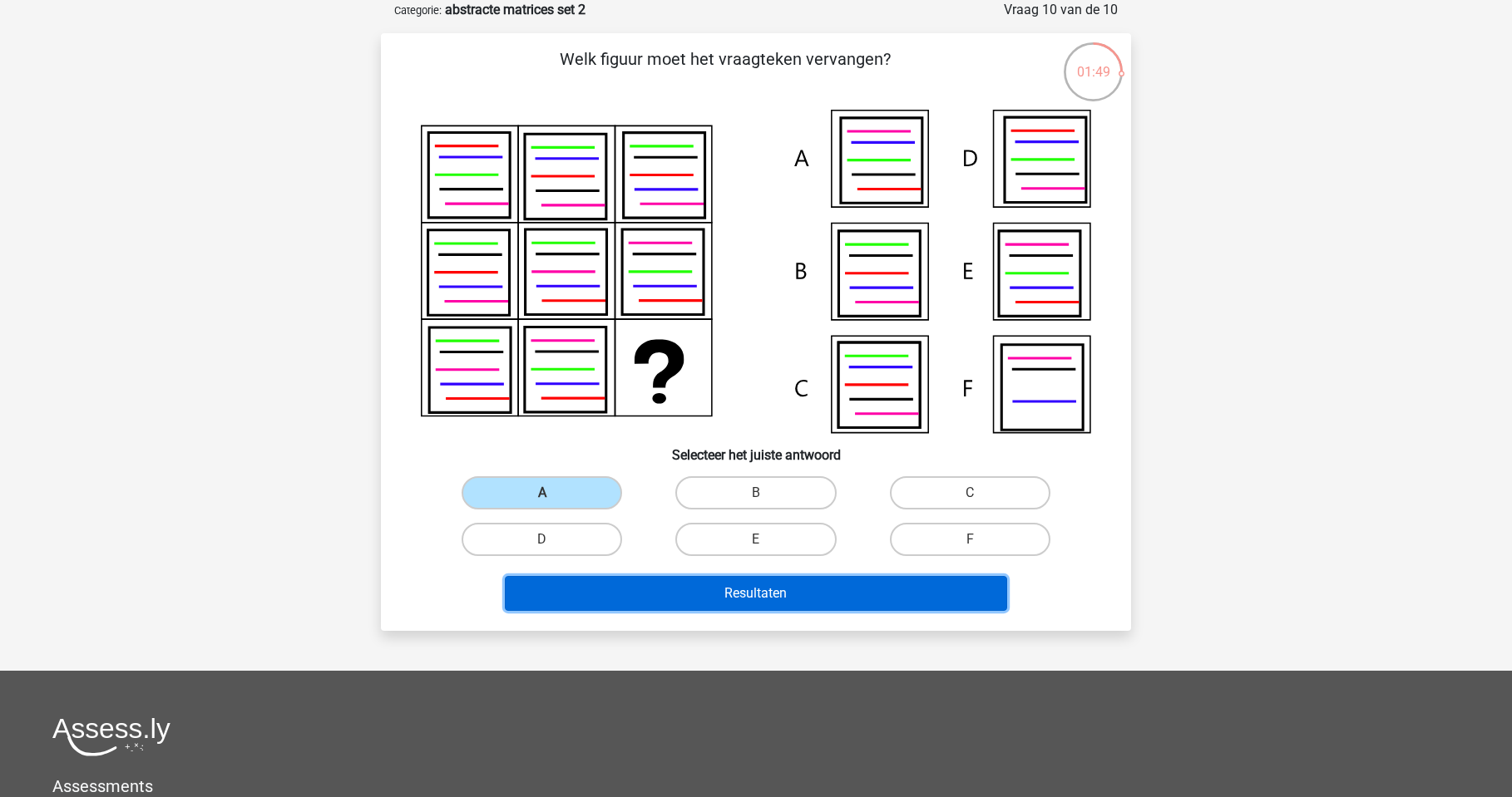
drag, startPoint x: 657, startPoint y: 592, endPoint x: 721, endPoint y: 592, distance: 64.0
click at [657, 592] on button "Resultaten" at bounding box center [757, 594] width 503 height 35
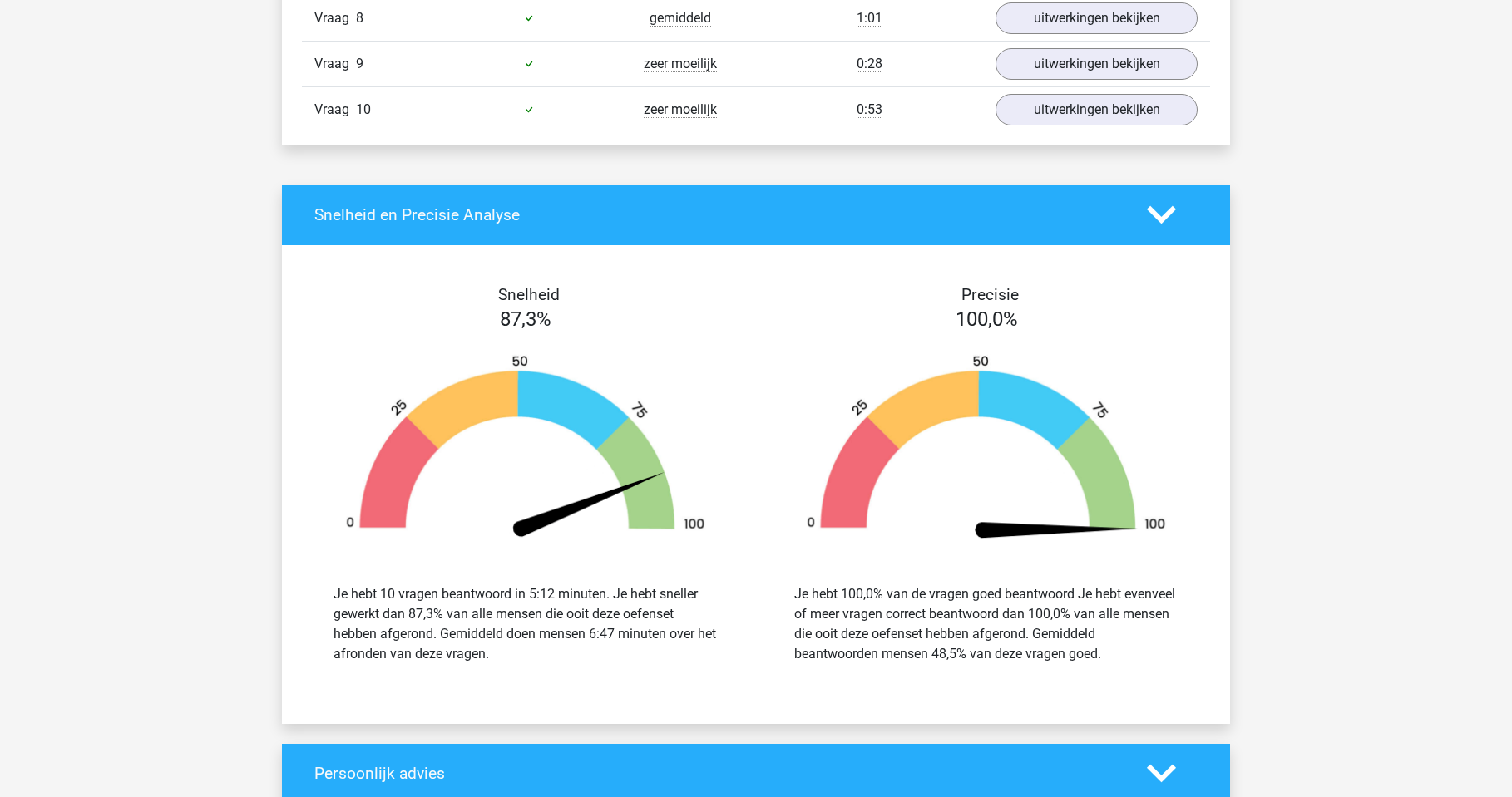
scroll to position [1497, 0]
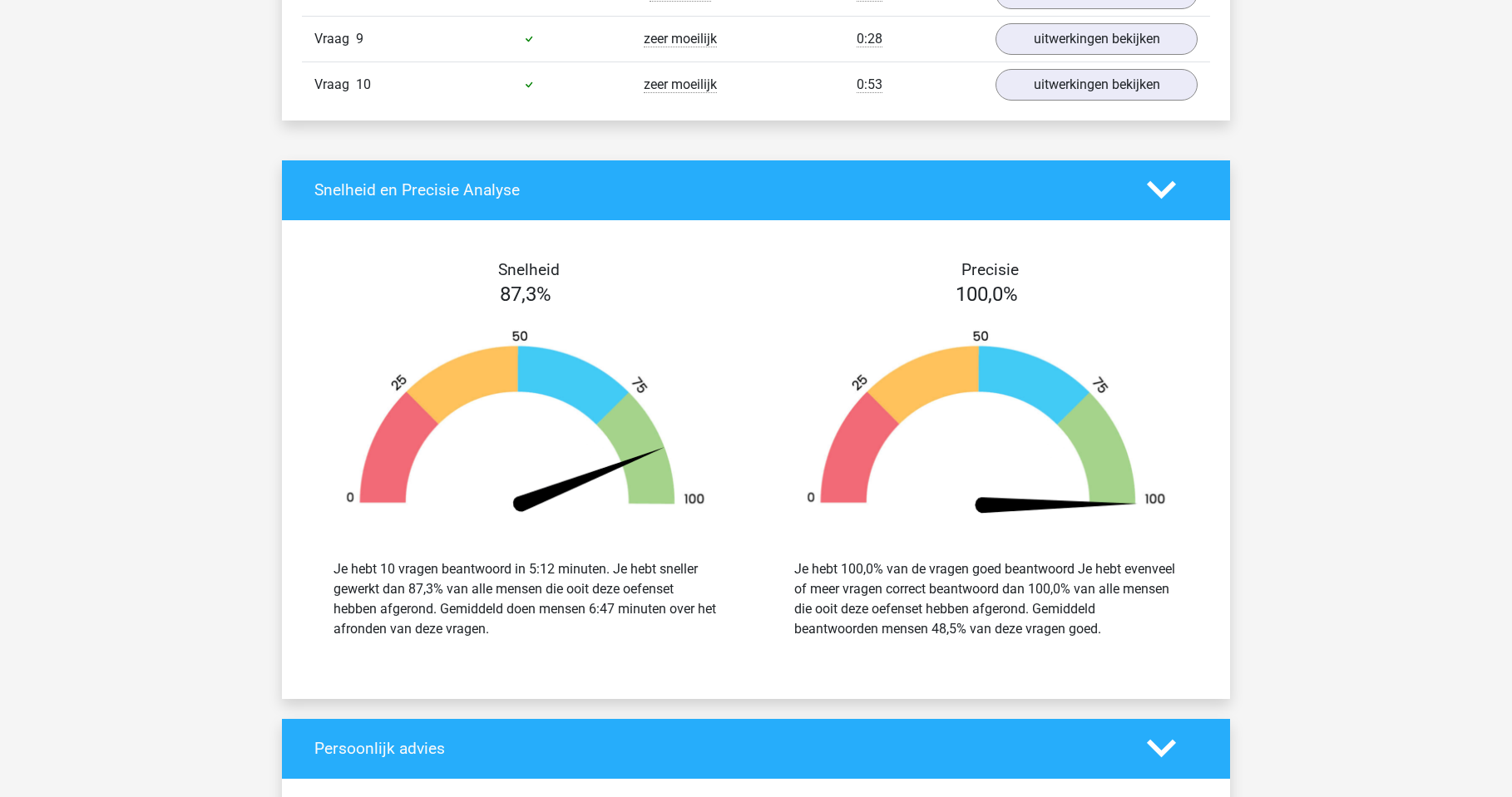
click at [16, 195] on div "Hedzer [EMAIL_ADDRESS][DOMAIN_NAME]" at bounding box center [756, 59] width 1512 height 3111
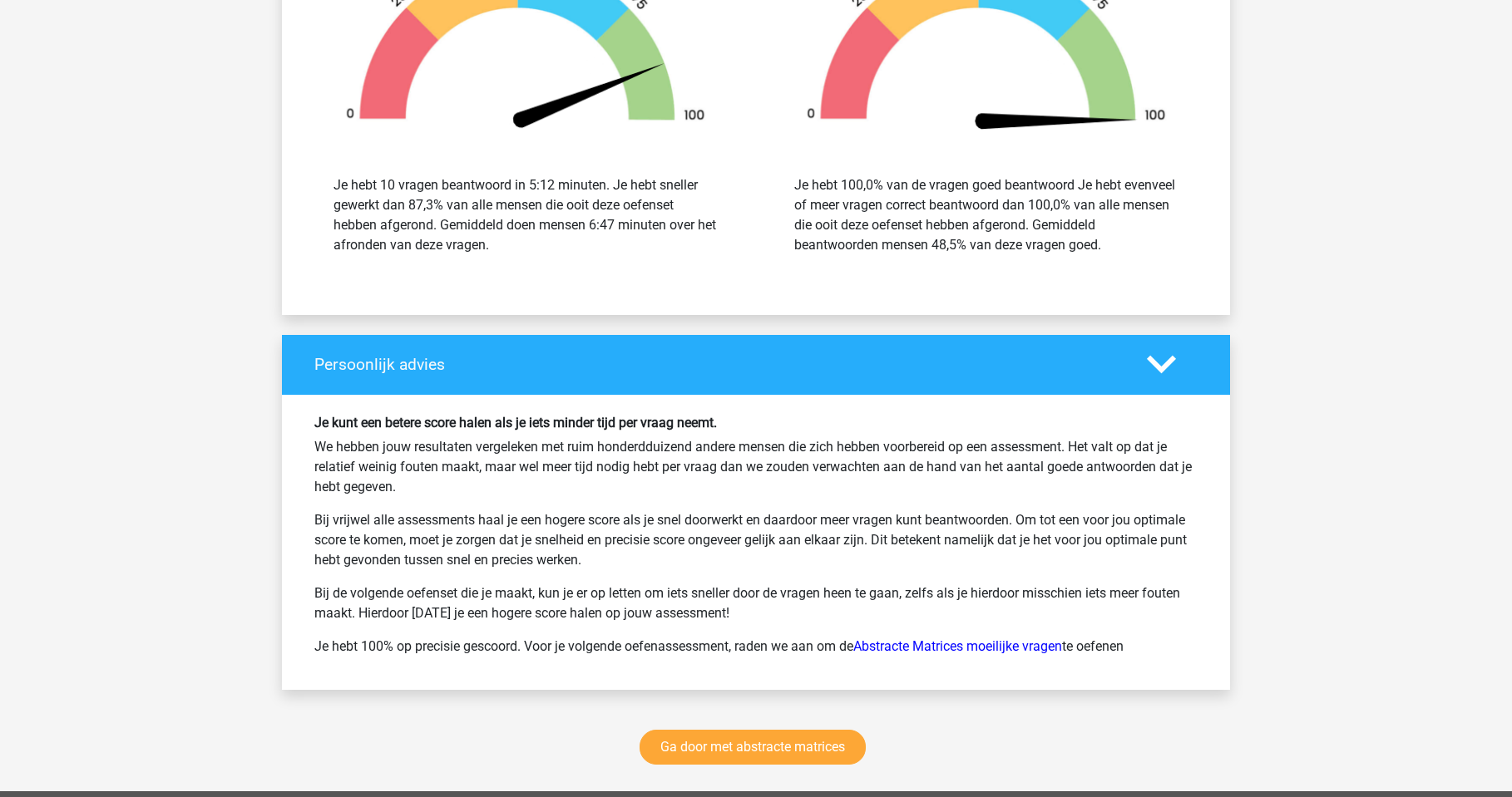
scroll to position [1912, 0]
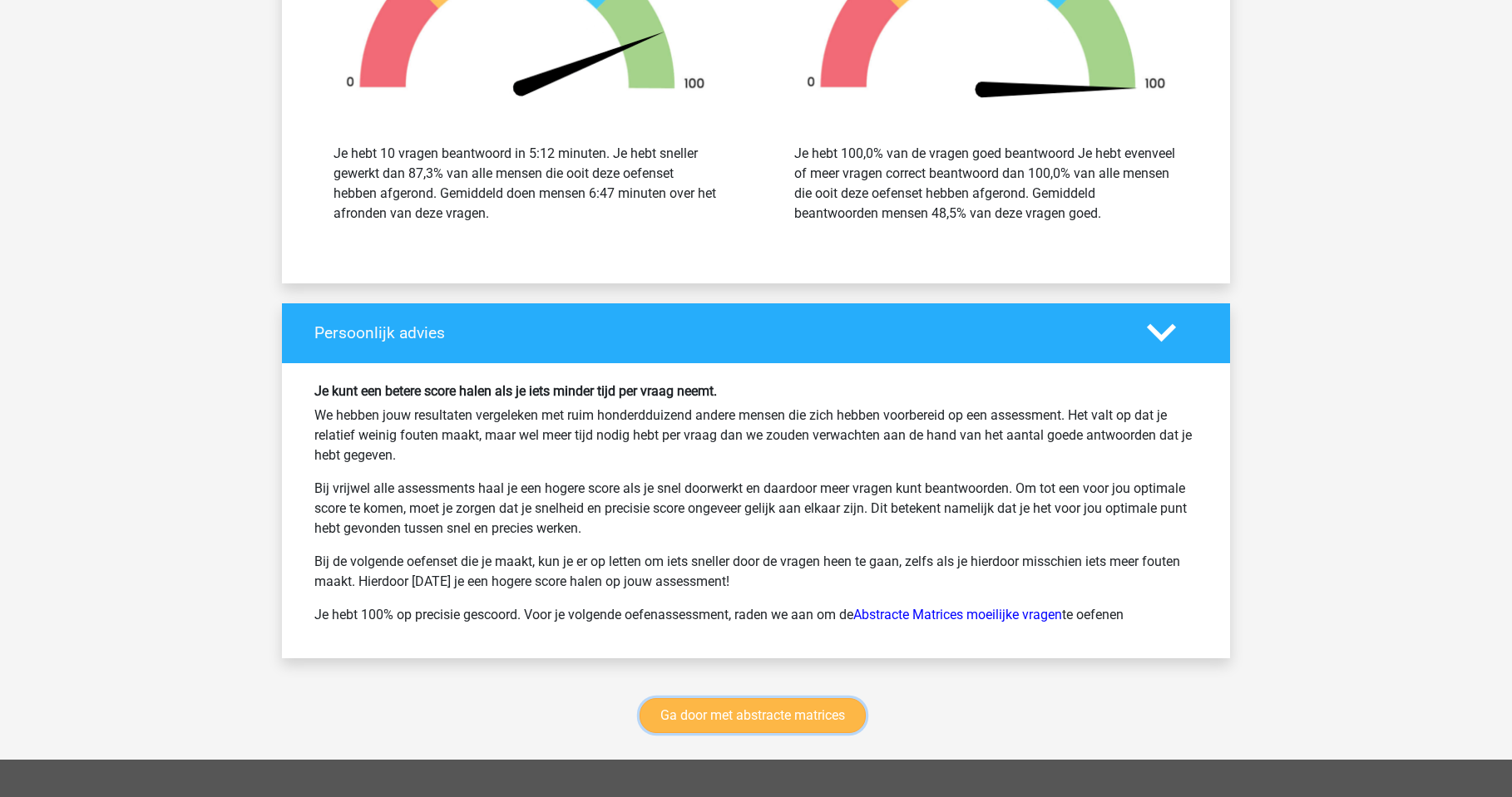
click at [781, 719] on link "Ga door met abstracte matrices" at bounding box center [753, 716] width 226 height 35
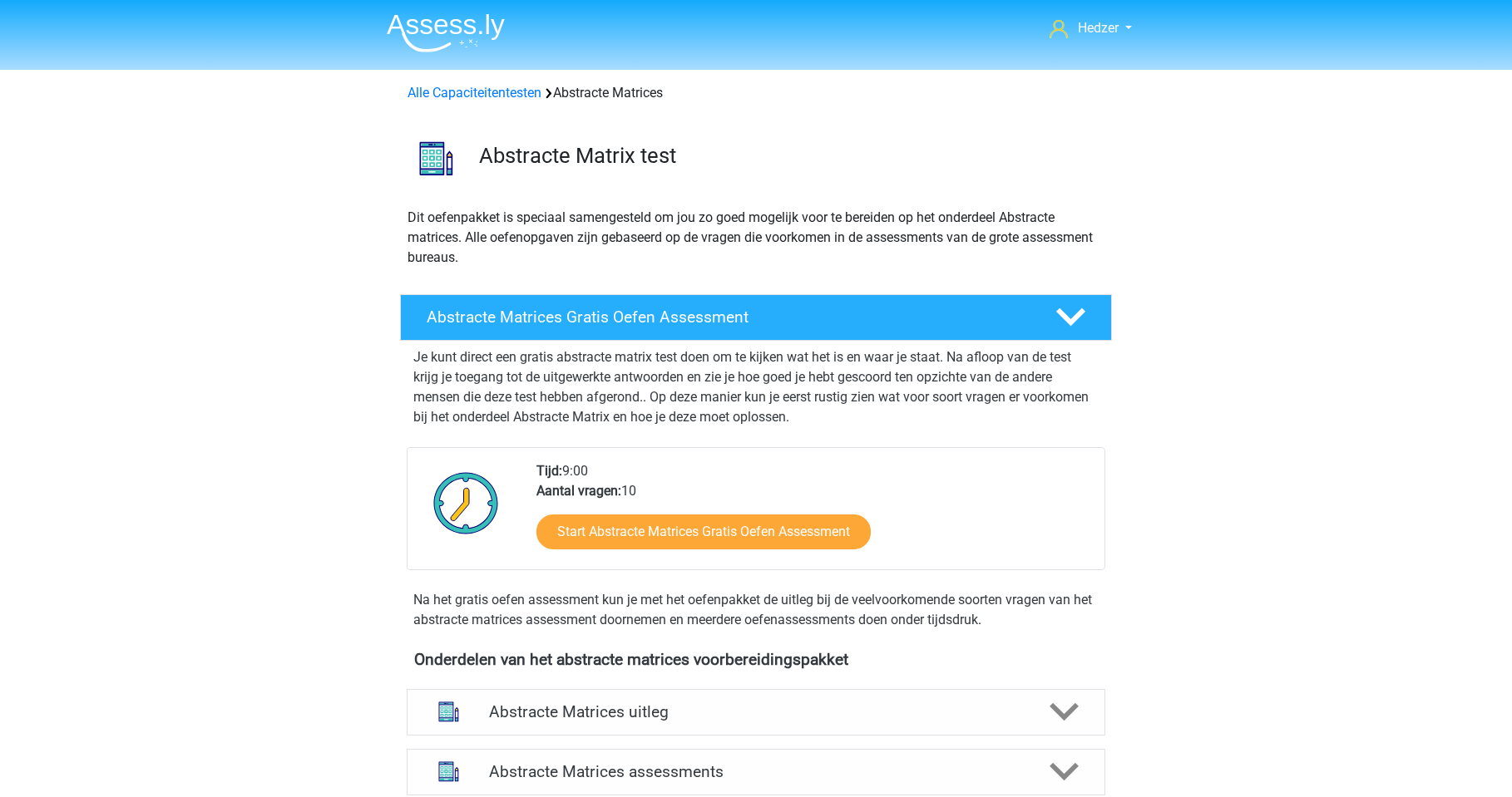
scroll to position [742, 0]
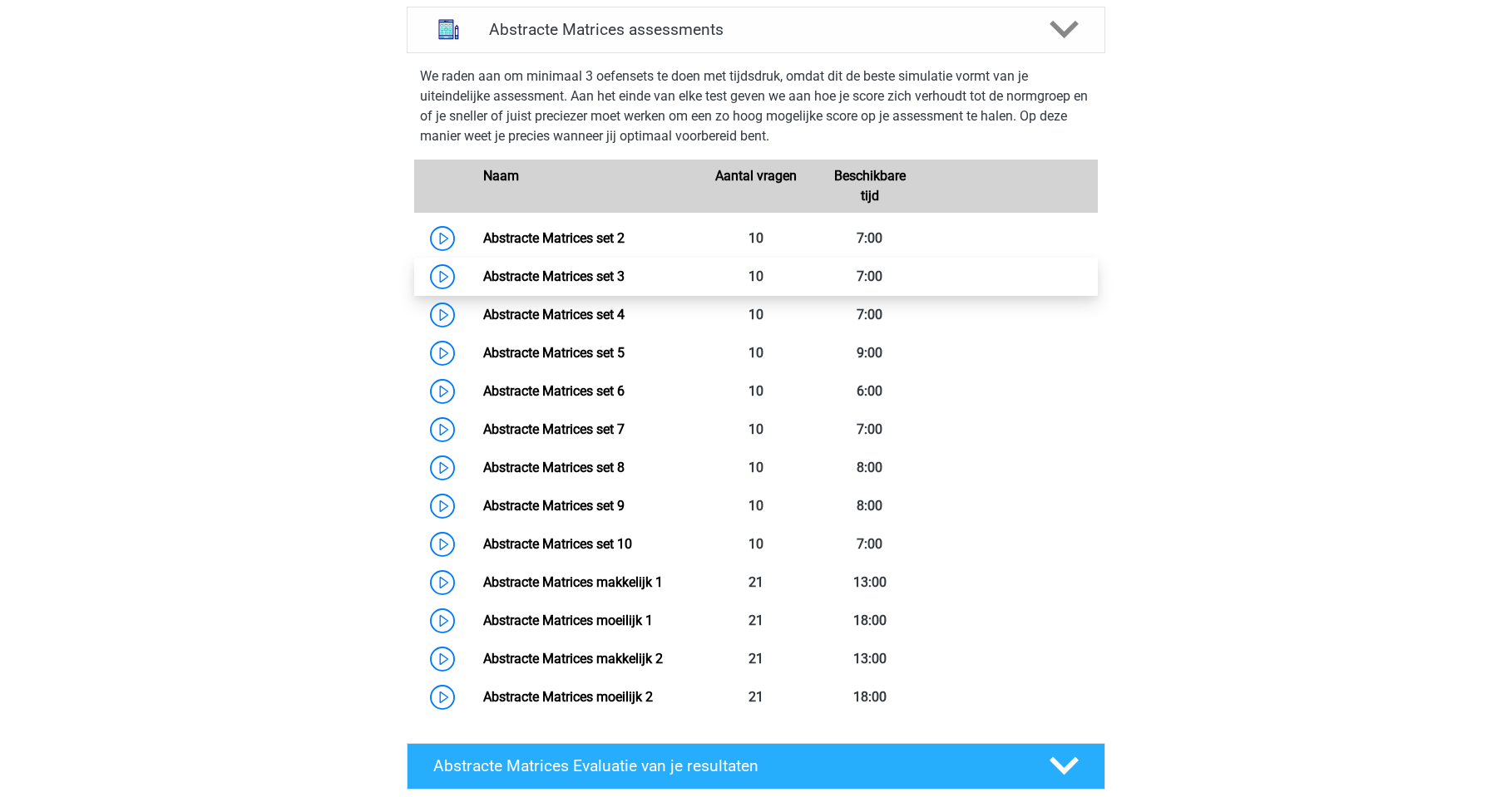
click at [624, 275] on link "Abstracte Matrices set 3" at bounding box center [554, 276] width 142 height 16
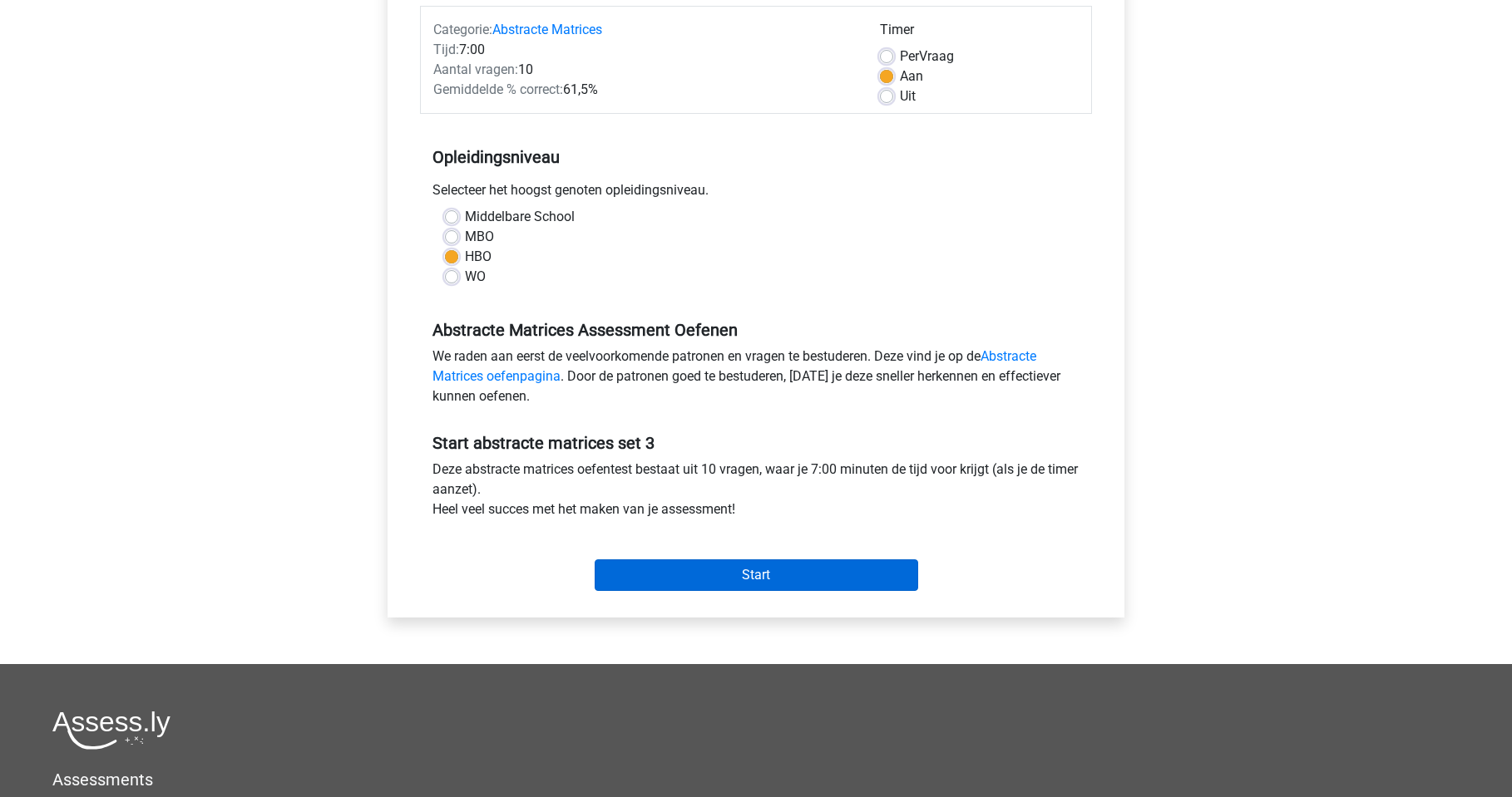
scroll to position [250, 0]
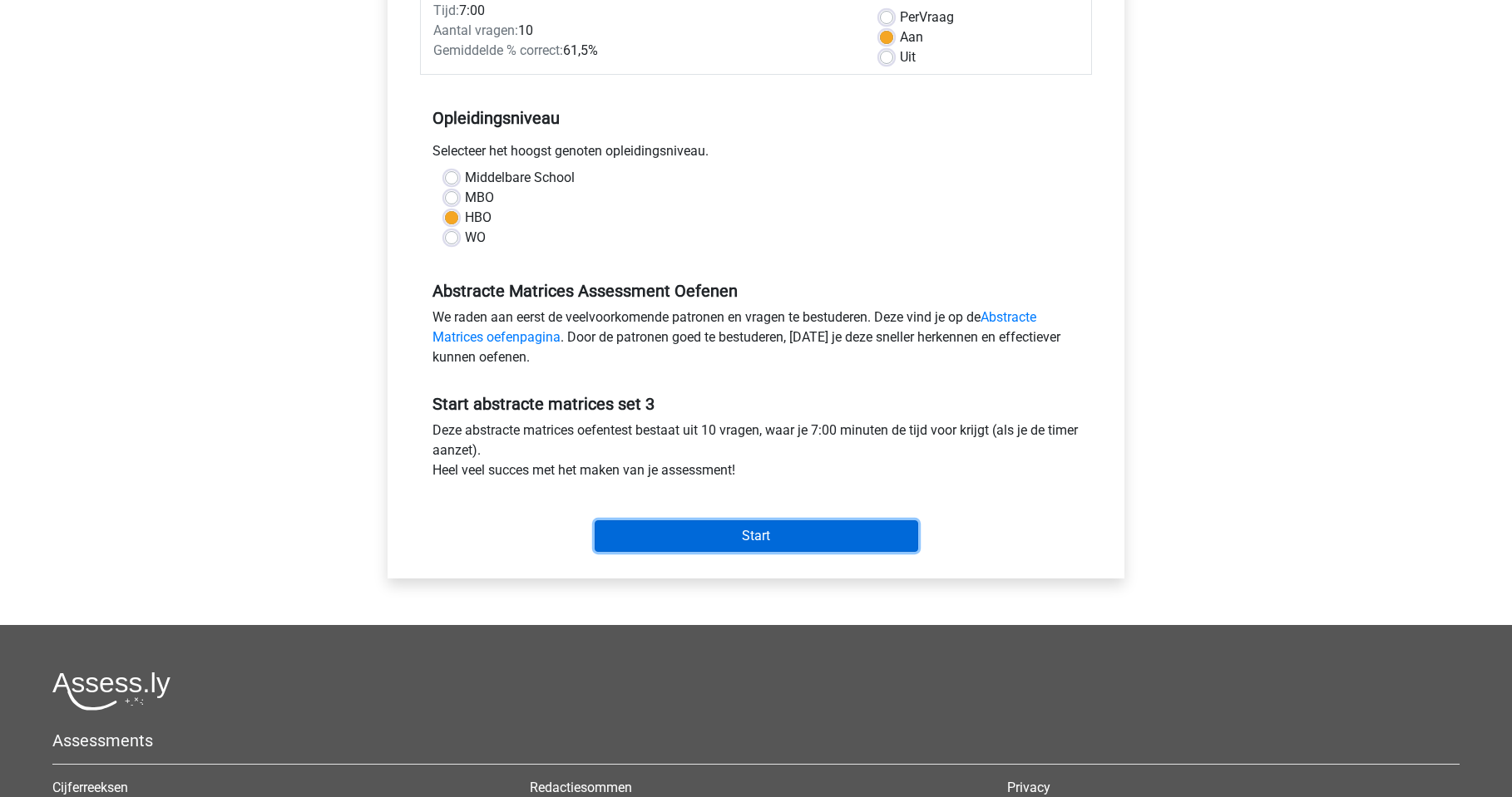
click at [710, 529] on input "Start" at bounding box center [756, 537] width 323 height 31
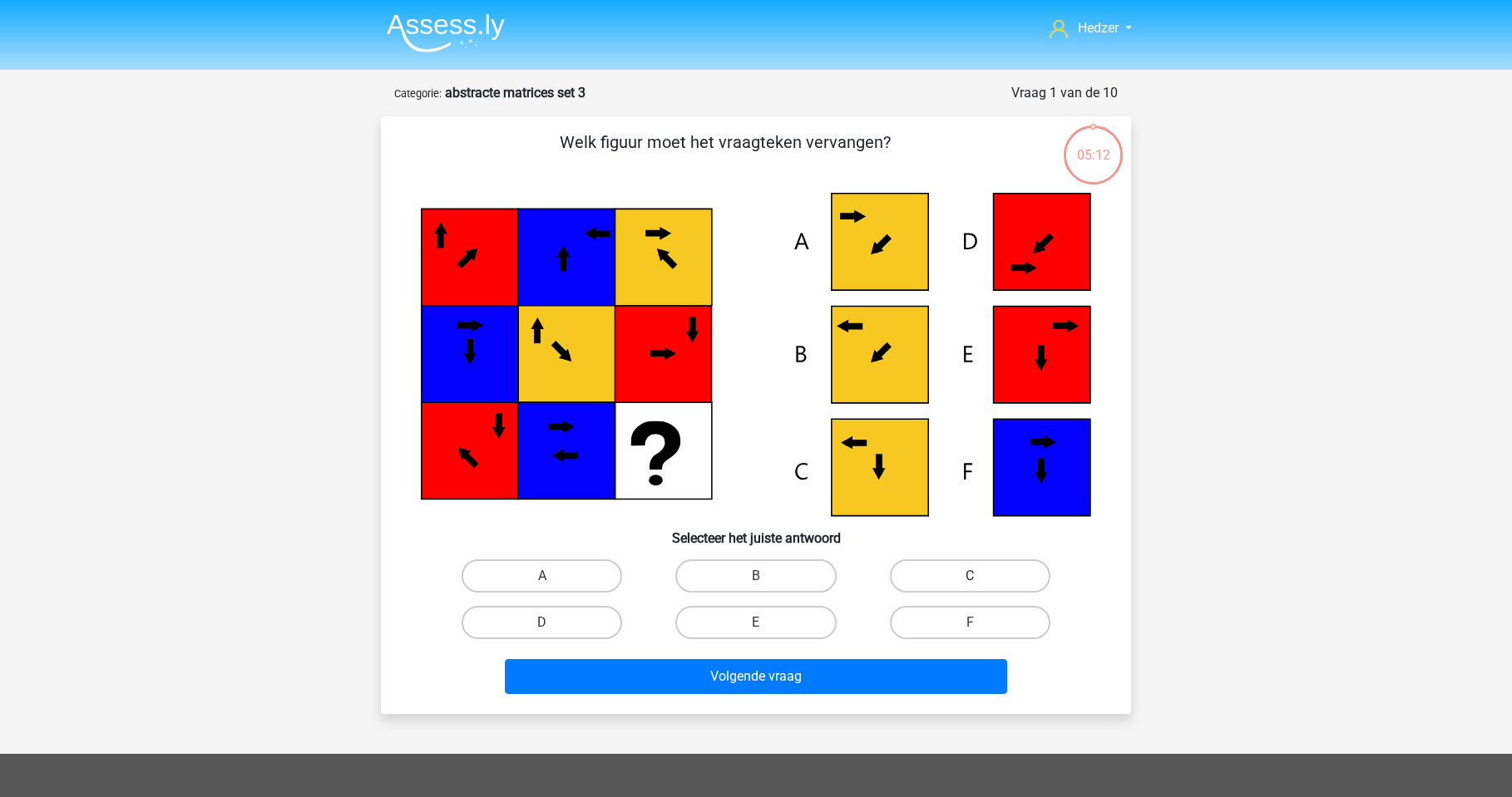
click at [966, 567] on label "C" at bounding box center [969, 576] width 160 height 33
click at [969, 576] on input "C" at bounding box center [974, 581] width 11 height 11
radio input "true"
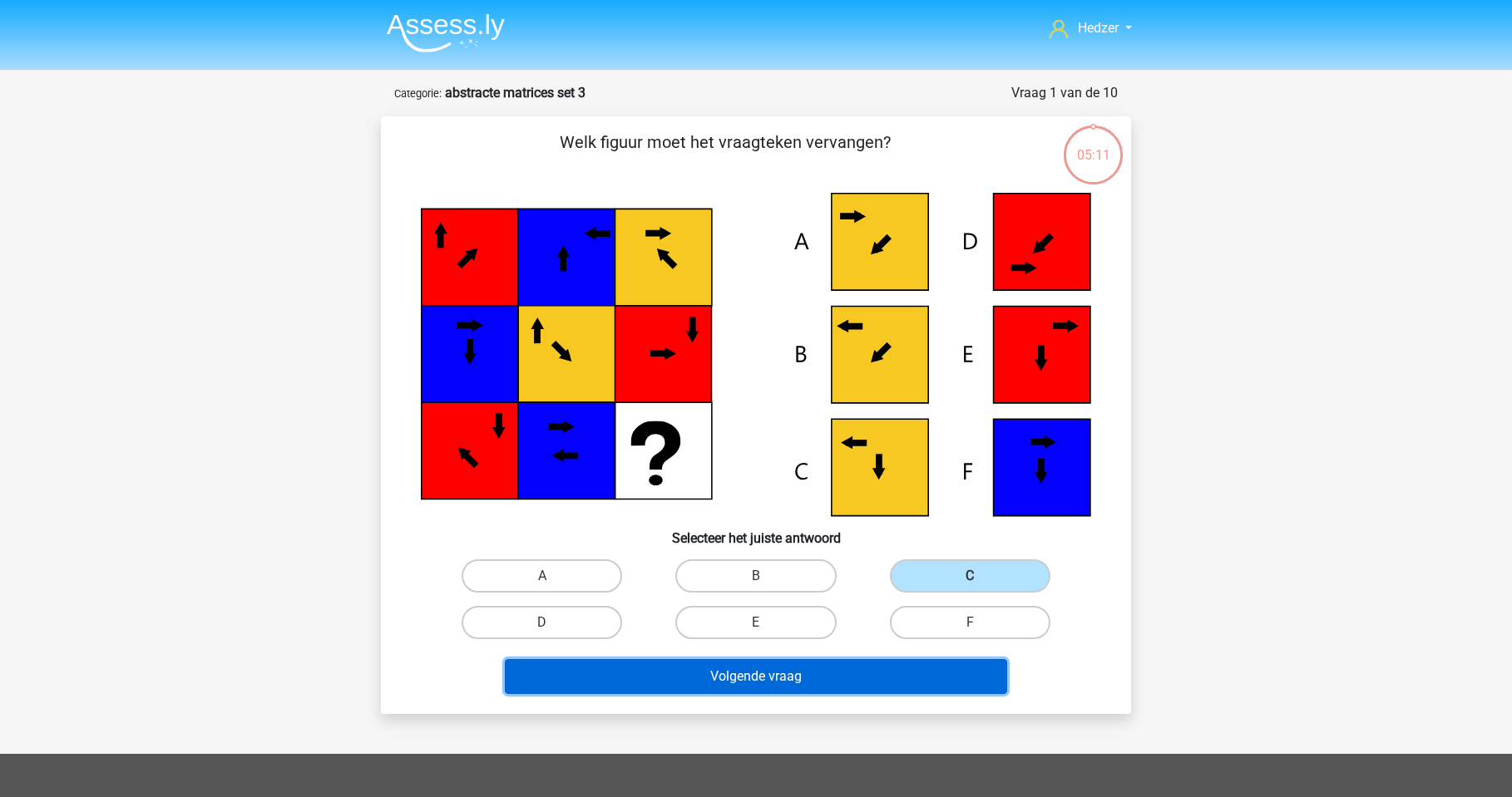
click at [854, 681] on button "Volgende vraag" at bounding box center [757, 677] width 503 height 35
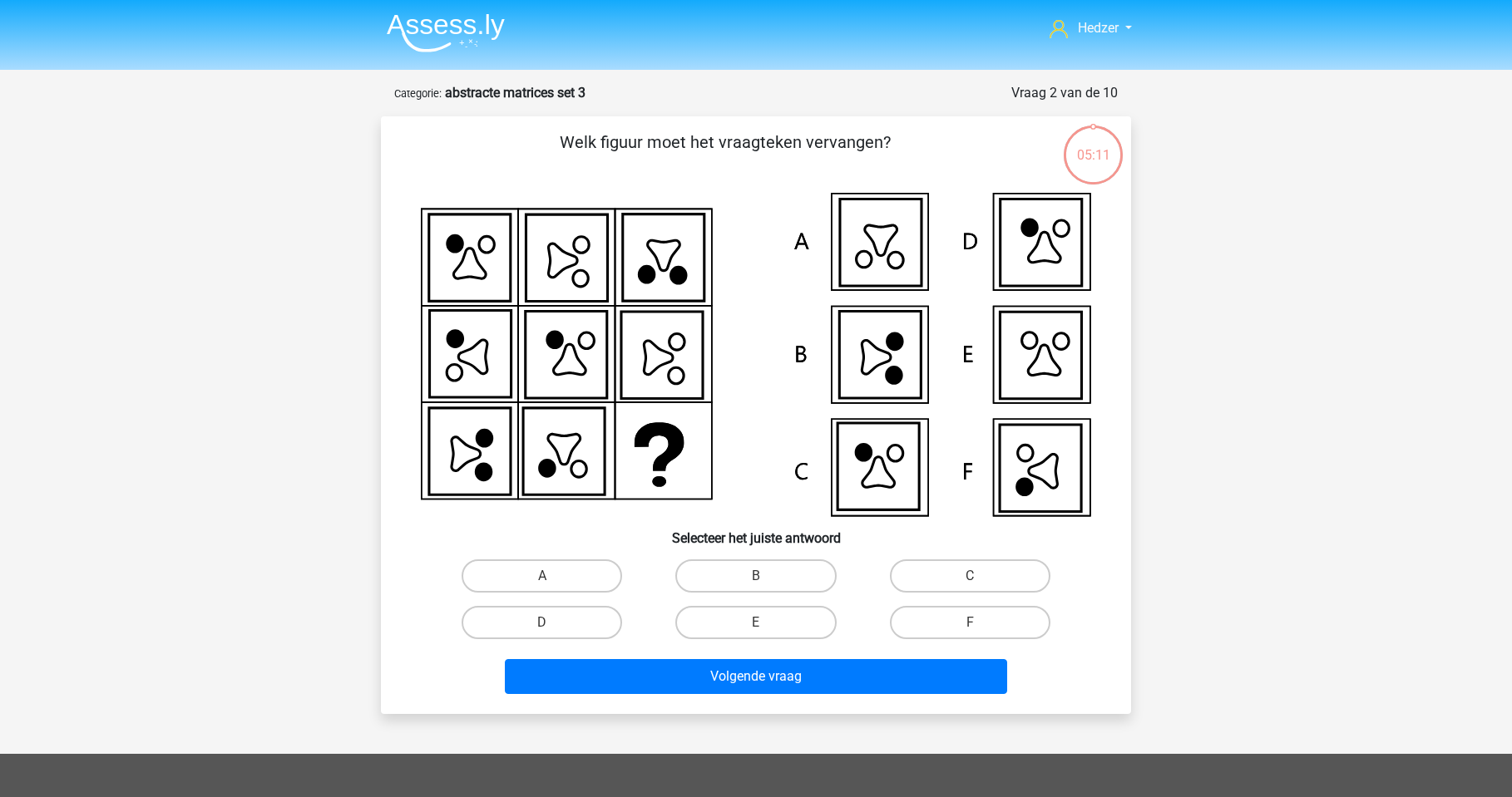
scroll to position [84, 0]
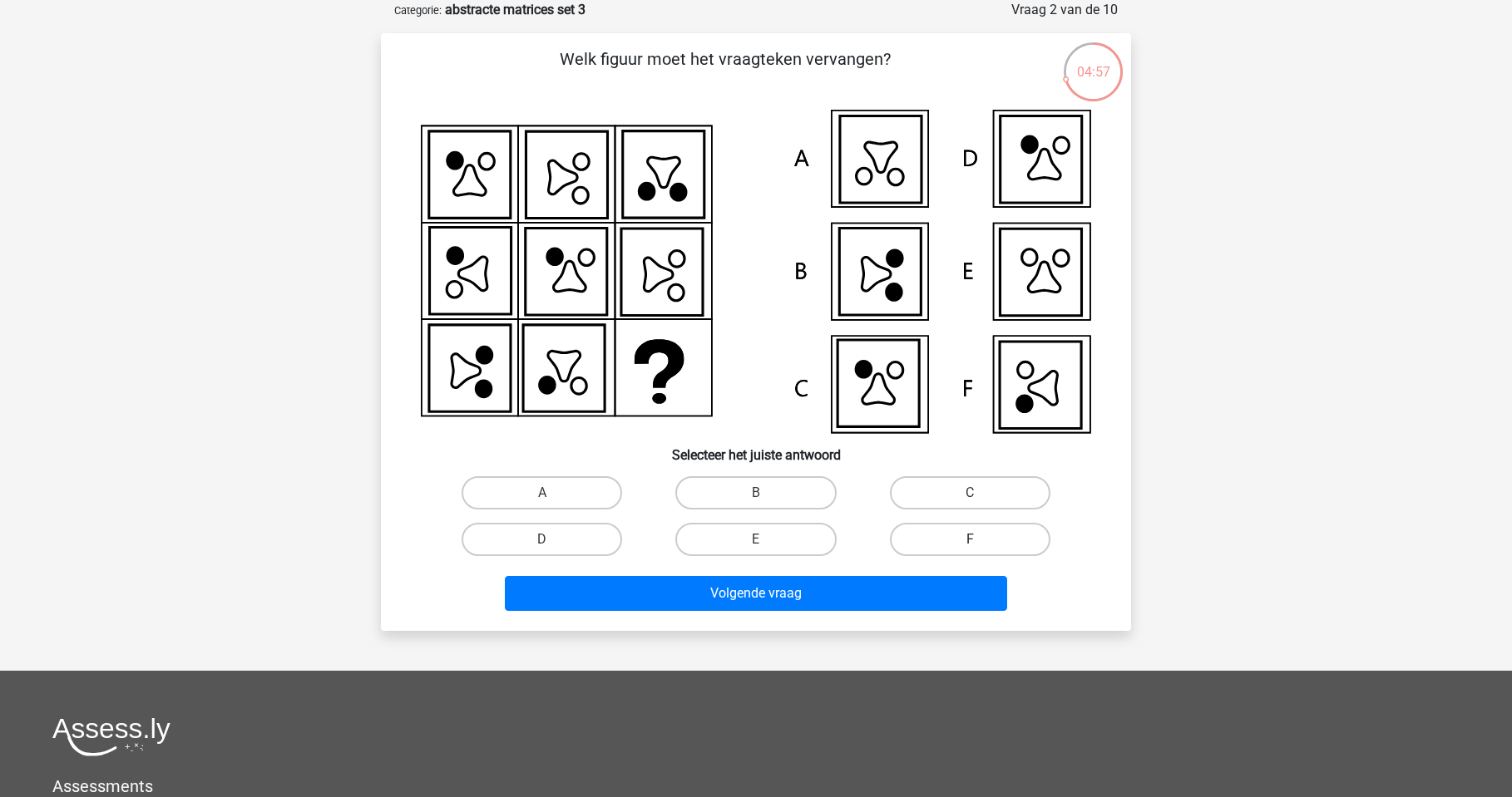
click at [975, 538] on label "F" at bounding box center [969, 540] width 160 height 33
click at [975, 540] on input "F" at bounding box center [974, 544] width 11 height 11
radio input "true"
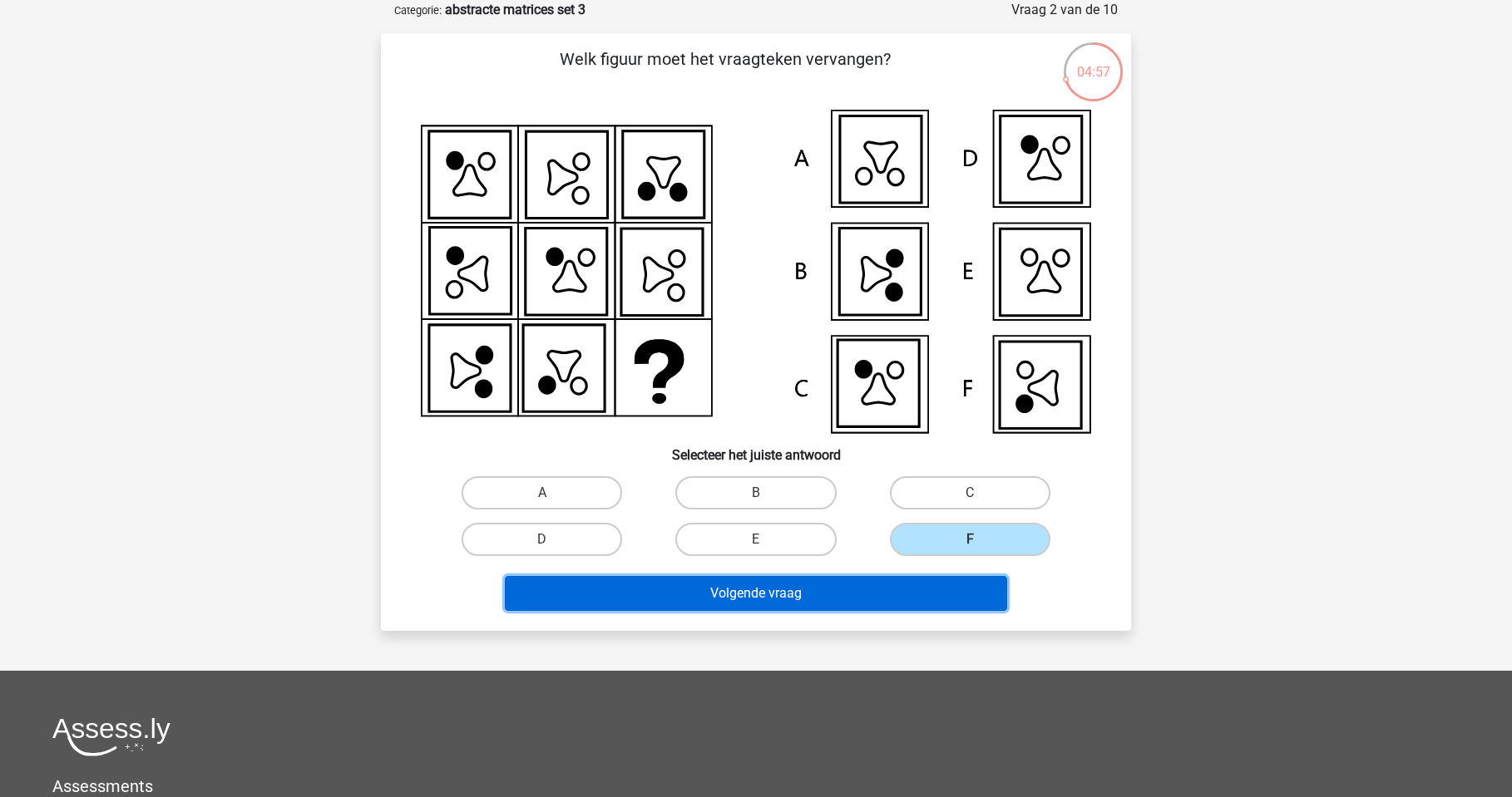
click at [868, 588] on button "Volgende vraag" at bounding box center [757, 594] width 503 height 35
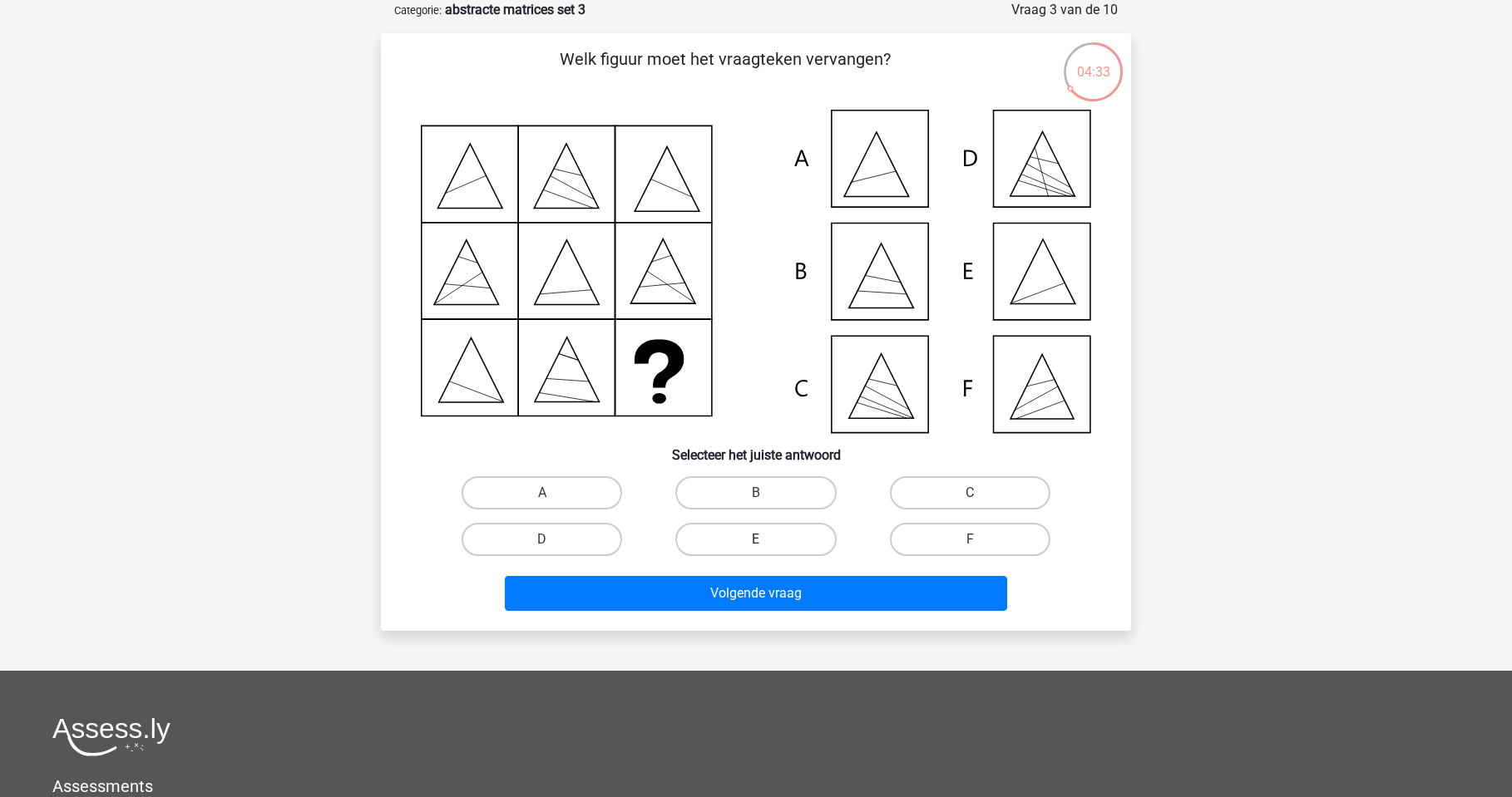
click at [739, 533] on label "E" at bounding box center [755, 540] width 160 height 33
click at [756, 540] on input "E" at bounding box center [761, 544] width 11 height 11
radio input "true"
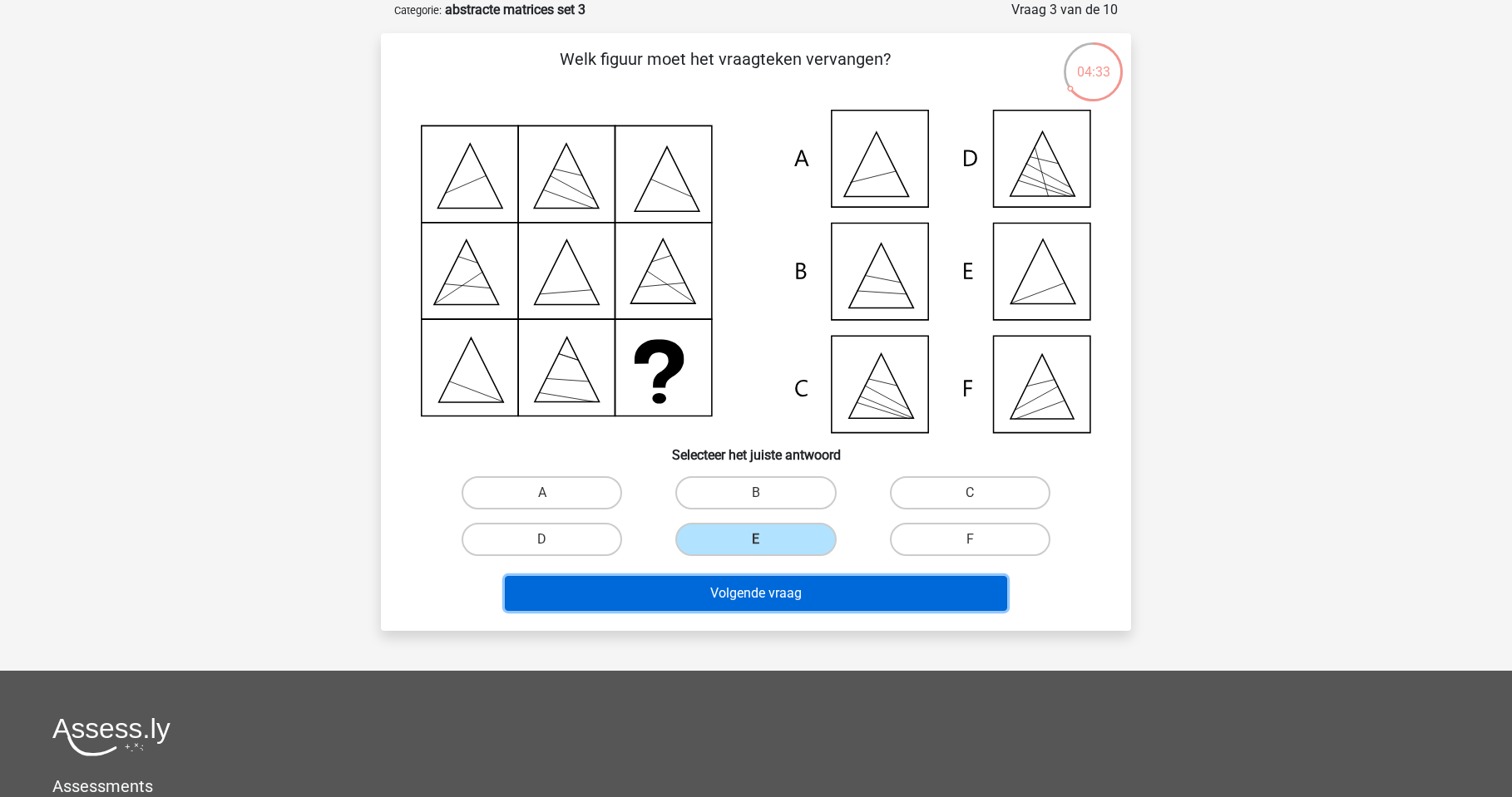
click at [766, 592] on button "Volgende vraag" at bounding box center [757, 594] width 503 height 35
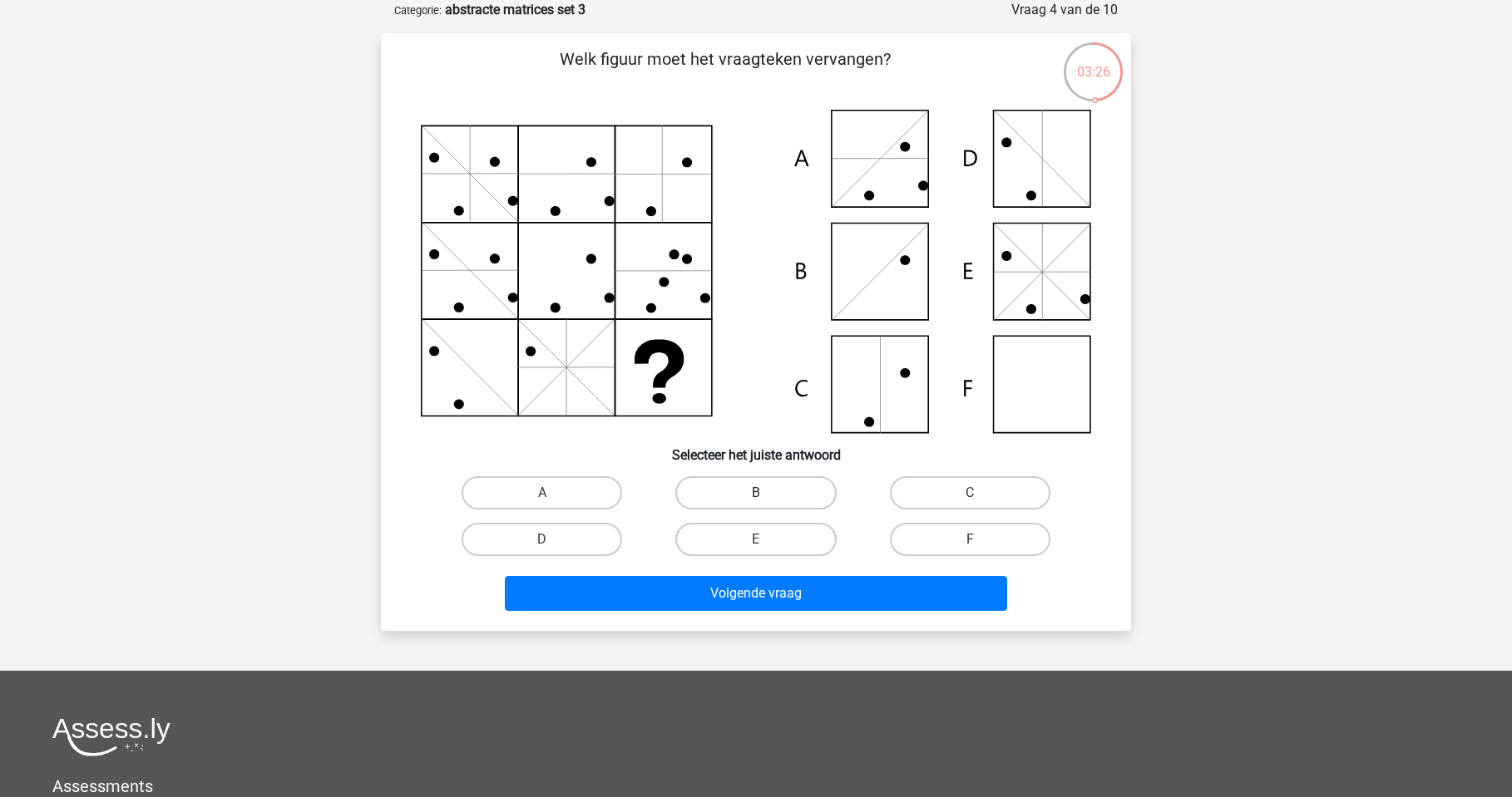
click at [796, 489] on label "B" at bounding box center [755, 493] width 160 height 33
click at [767, 493] on input "B" at bounding box center [761, 498] width 11 height 11
radio input "true"
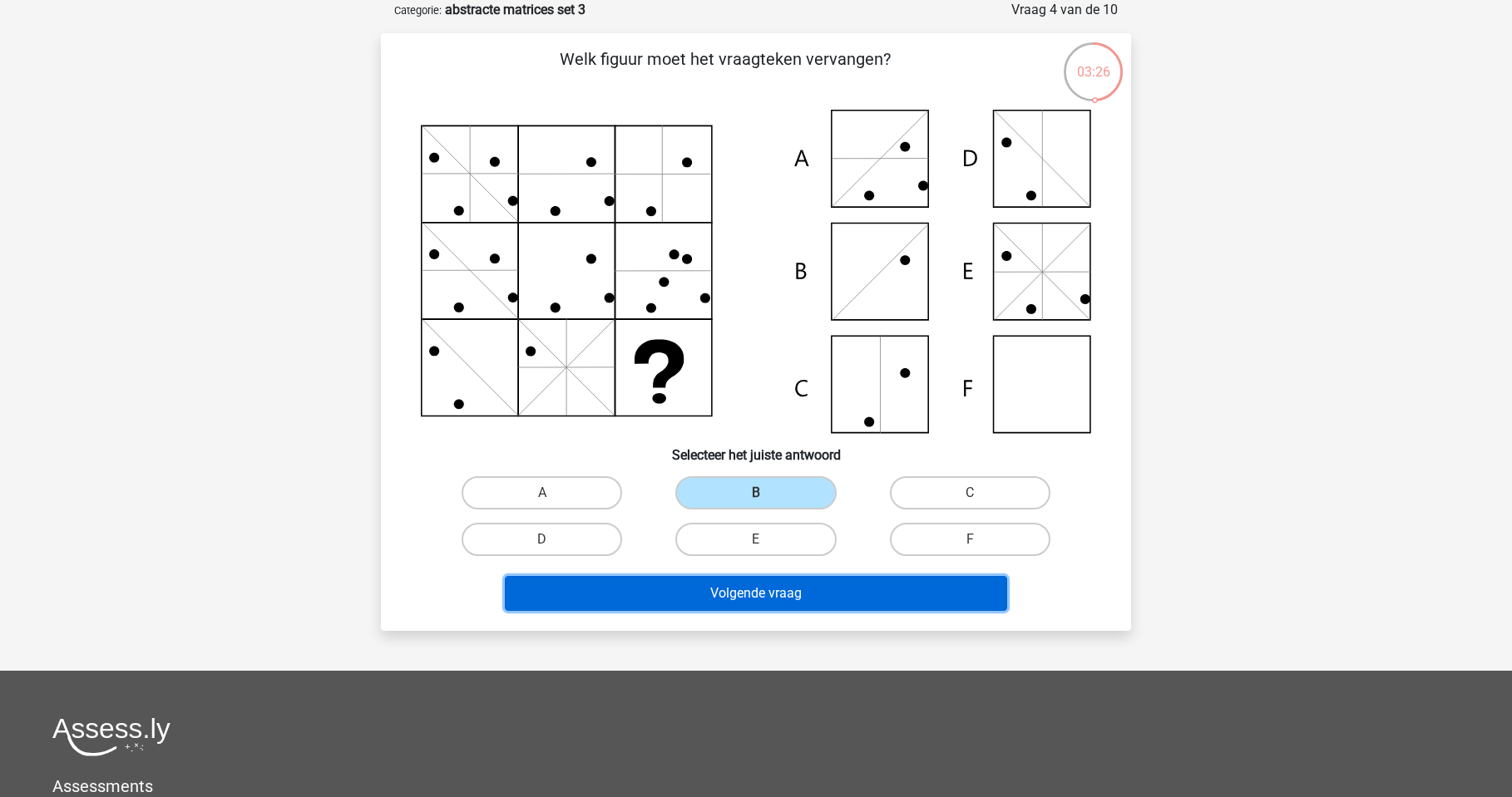
click at [745, 602] on button "Volgende vraag" at bounding box center [757, 594] width 503 height 35
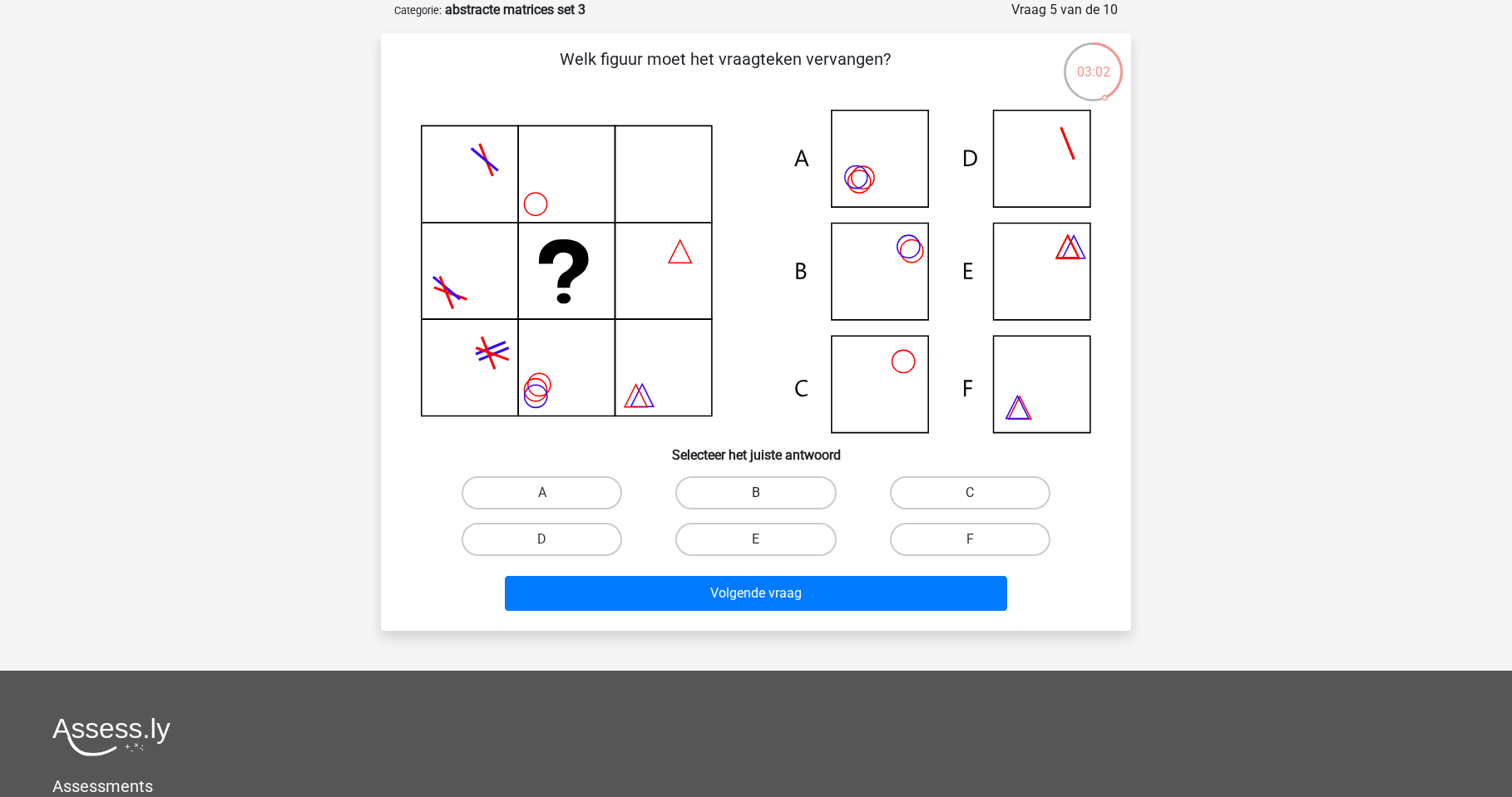
click at [790, 479] on label "B" at bounding box center [755, 493] width 160 height 33
click at [767, 493] on input "B" at bounding box center [761, 498] width 11 height 11
radio input "true"
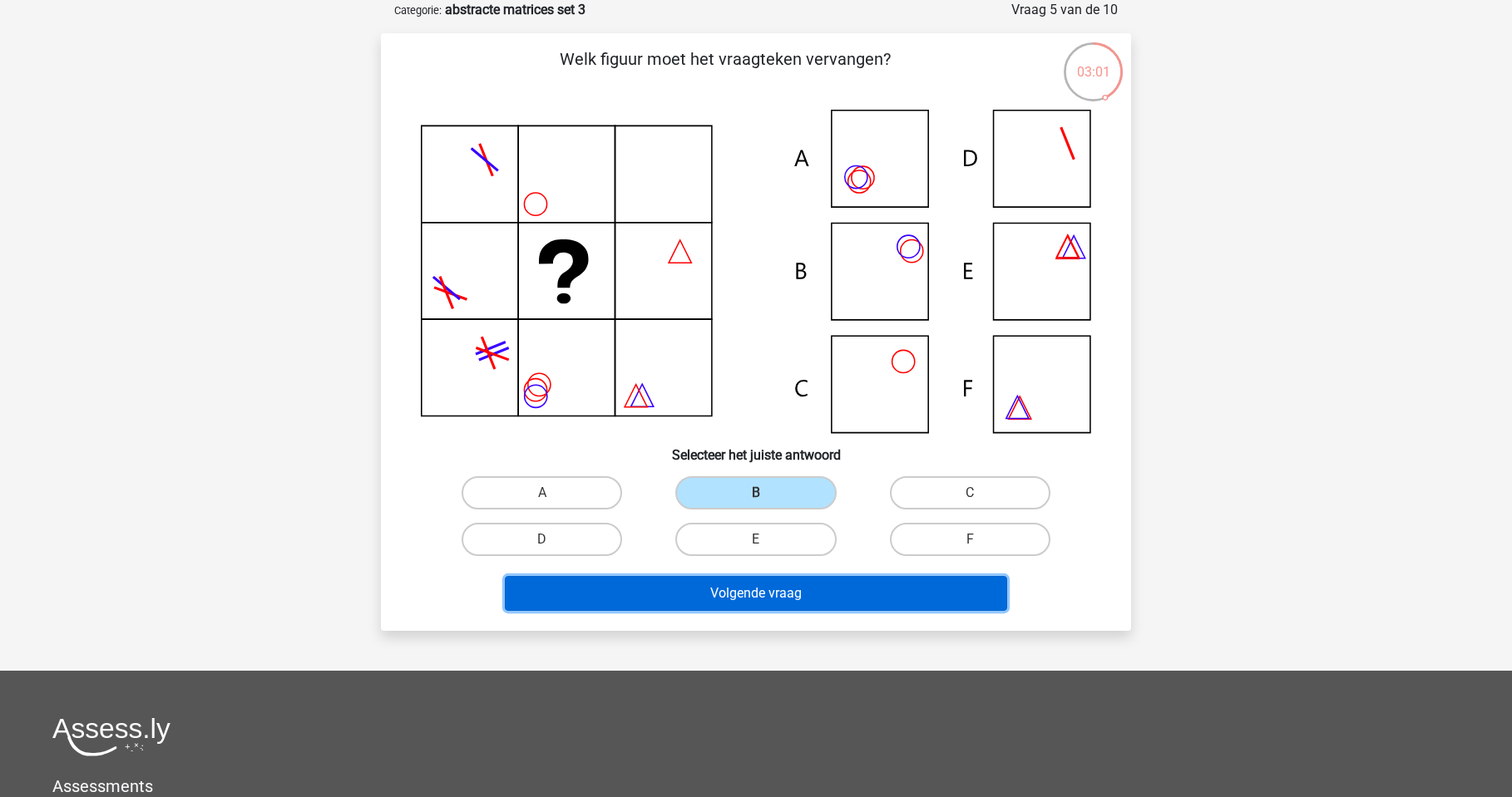
click at [794, 602] on button "Volgende vraag" at bounding box center [757, 594] width 503 height 35
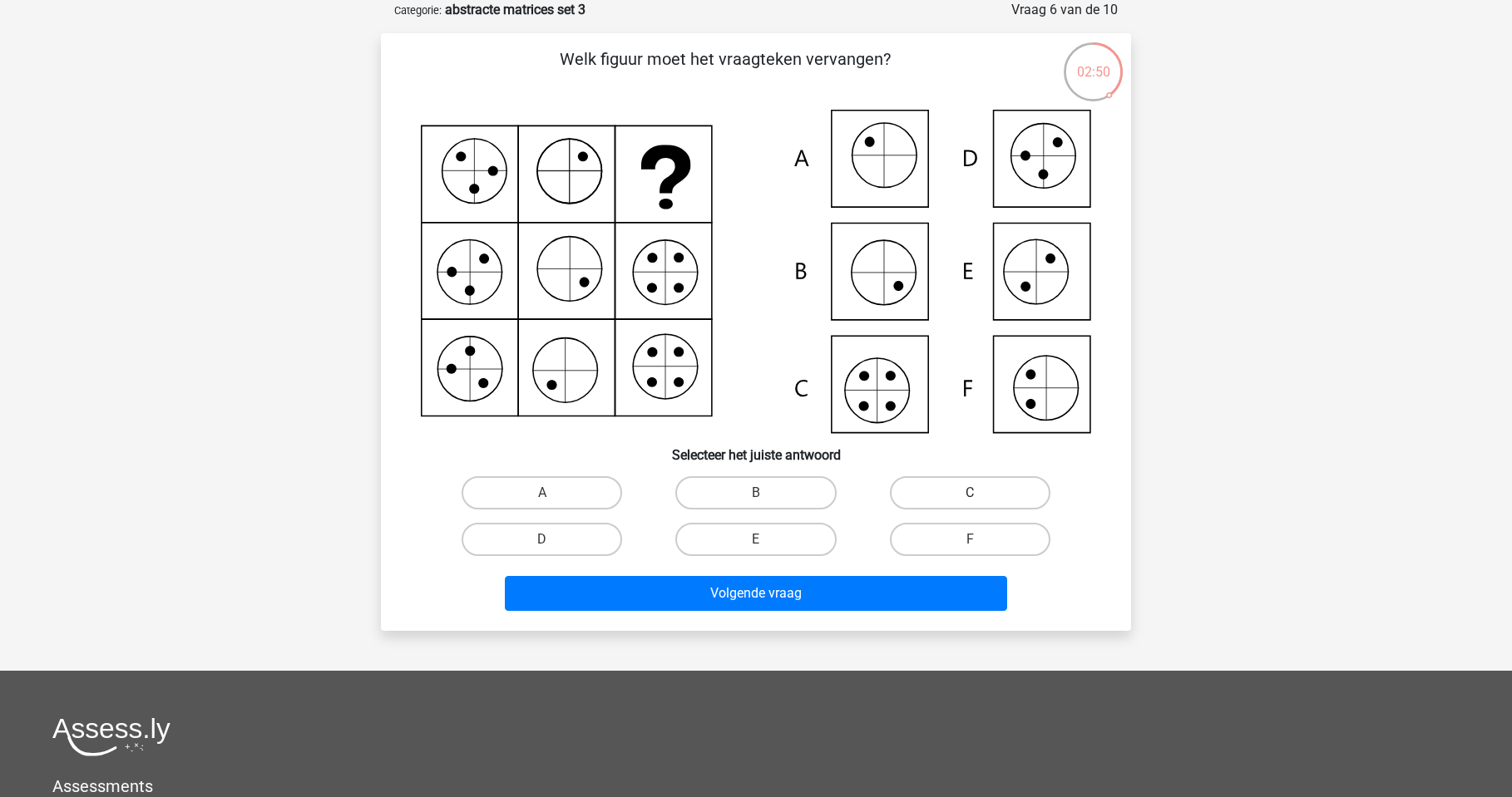
click at [940, 490] on label "C" at bounding box center [969, 493] width 160 height 33
click at [969, 493] on input "C" at bounding box center [974, 498] width 11 height 11
radio input "true"
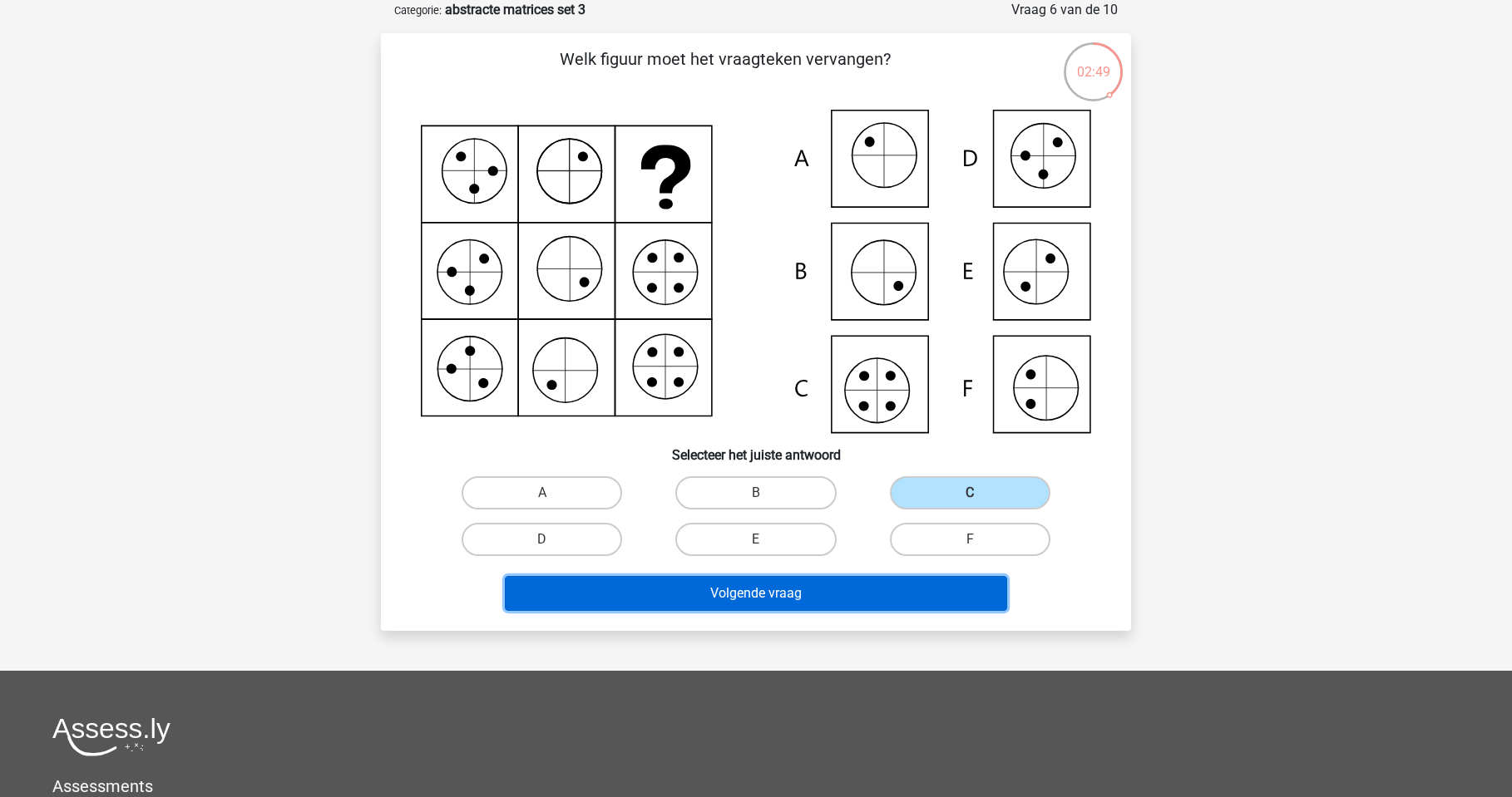
click at [803, 598] on button "Volgende vraag" at bounding box center [757, 594] width 503 height 35
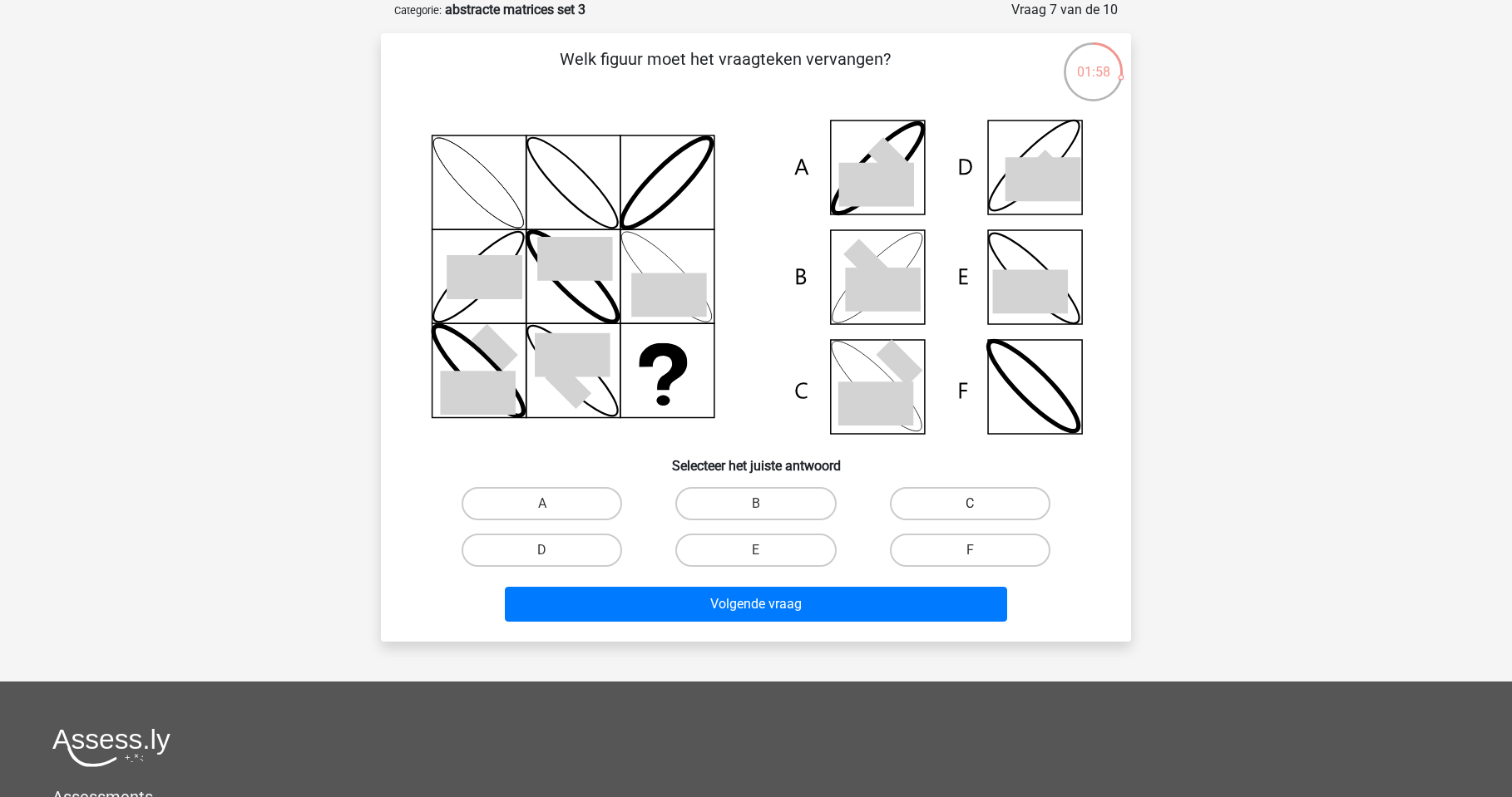
click at [965, 508] on label "C" at bounding box center [969, 504] width 160 height 33
click at [969, 508] on input "C" at bounding box center [974, 509] width 11 height 11
radio input "true"
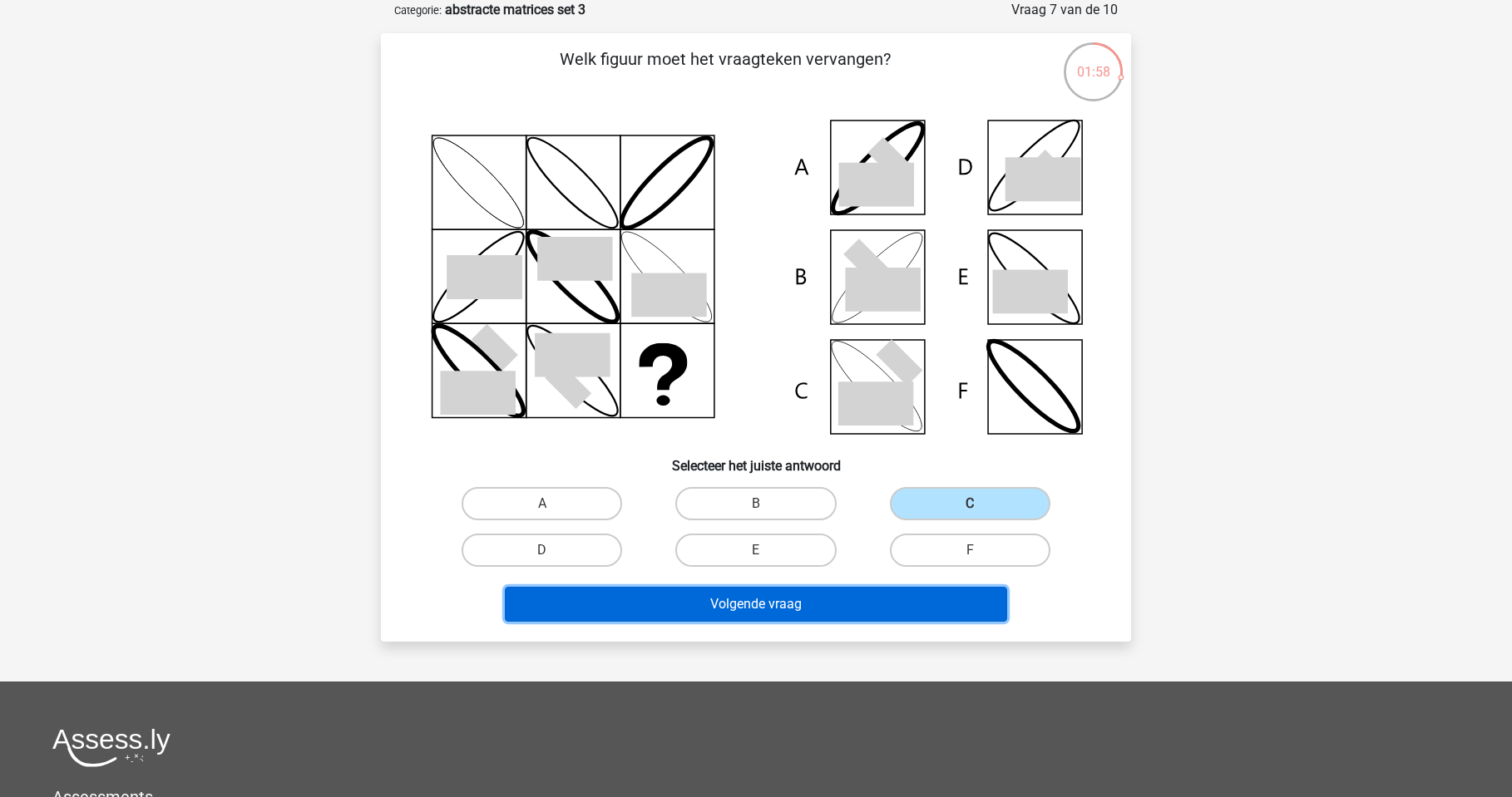
click at [823, 607] on button "Volgende vraag" at bounding box center [757, 604] width 503 height 35
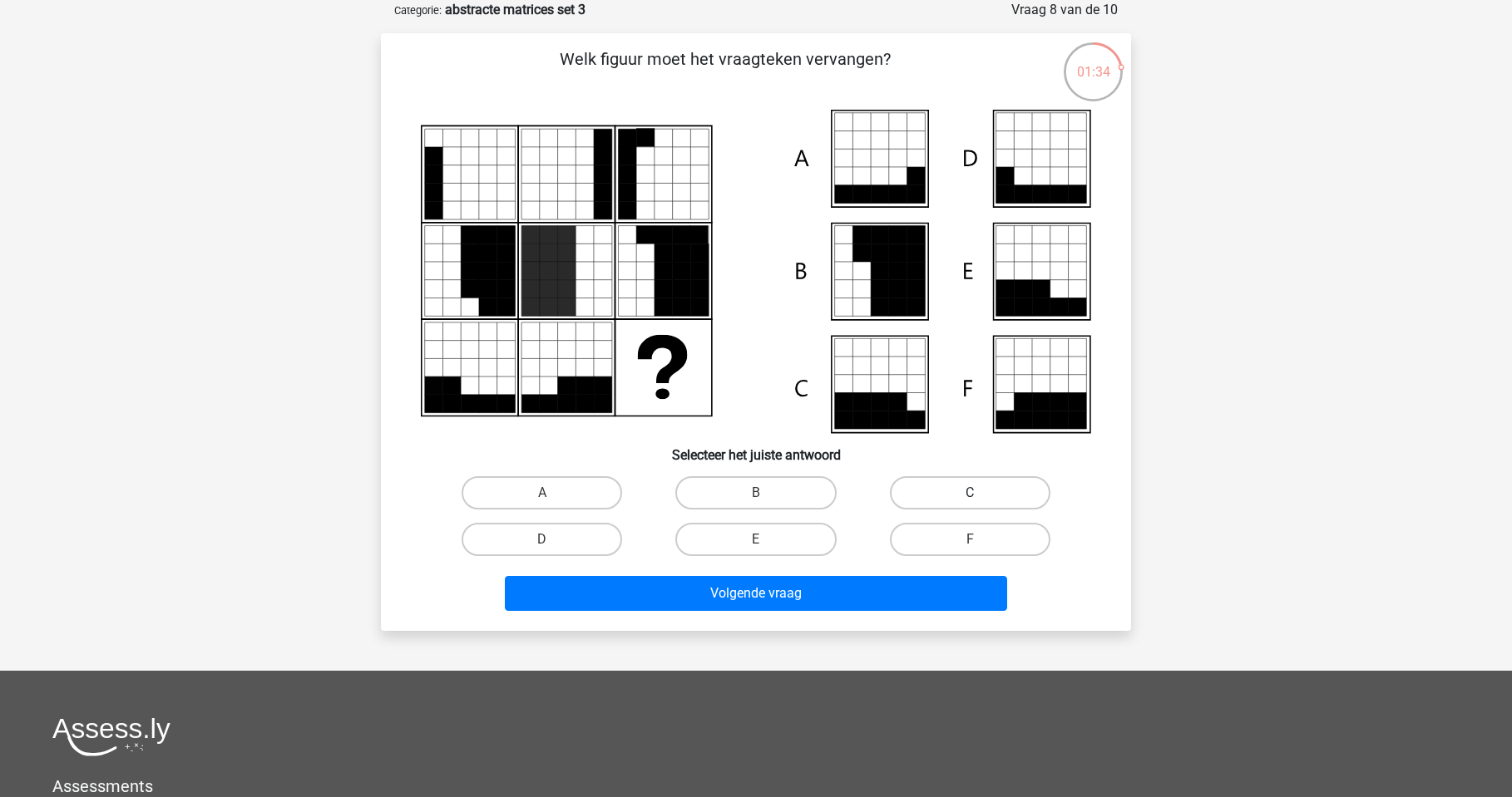
click at [929, 493] on label "C" at bounding box center [969, 493] width 160 height 33
click at [969, 493] on input "C" at bounding box center [974, 498] width 11 height 11
radio input "true"
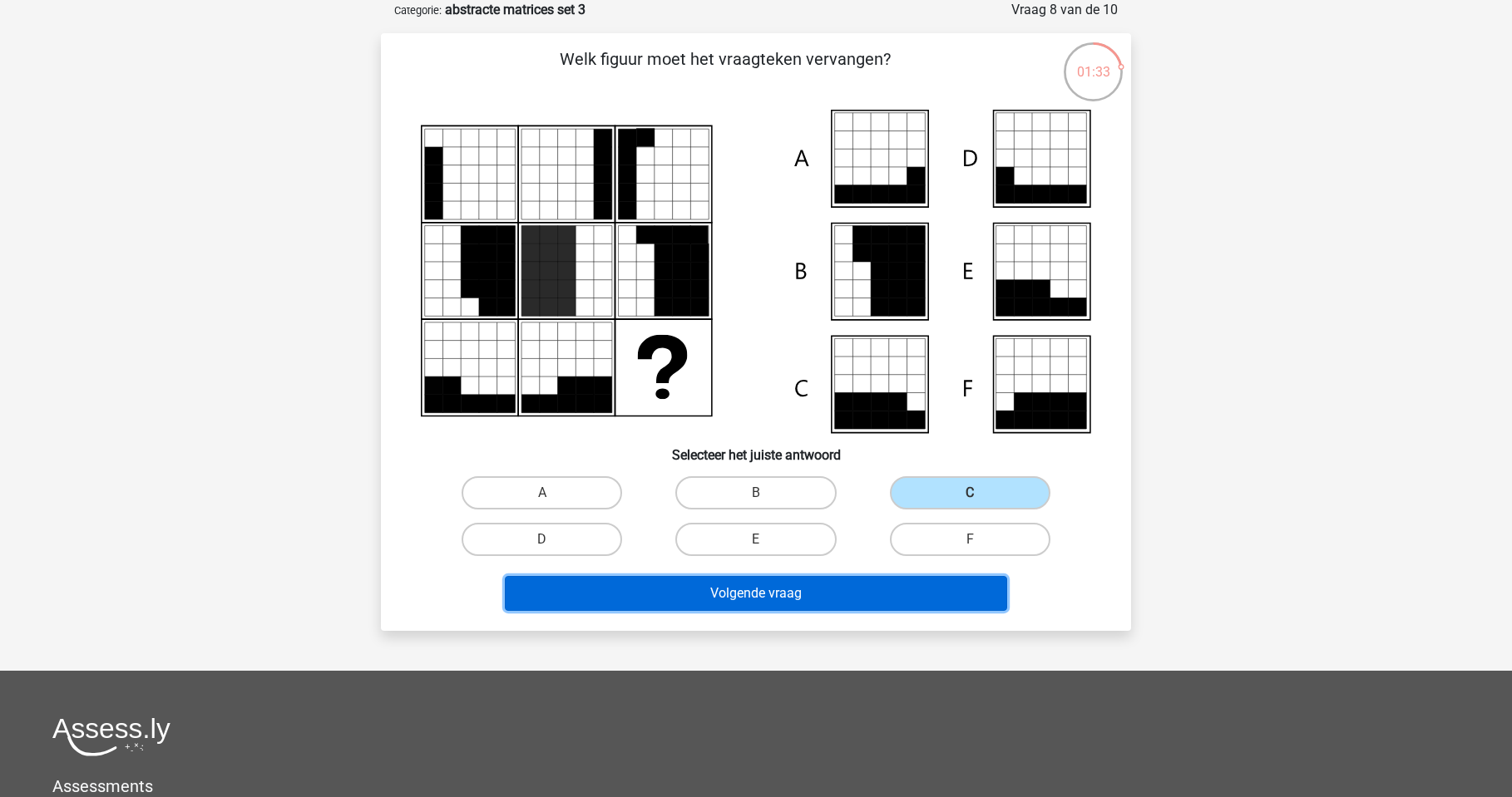
click at [798, 599] on button "Volgende vraag" at bounding box center [757, 594] width 503 height 35
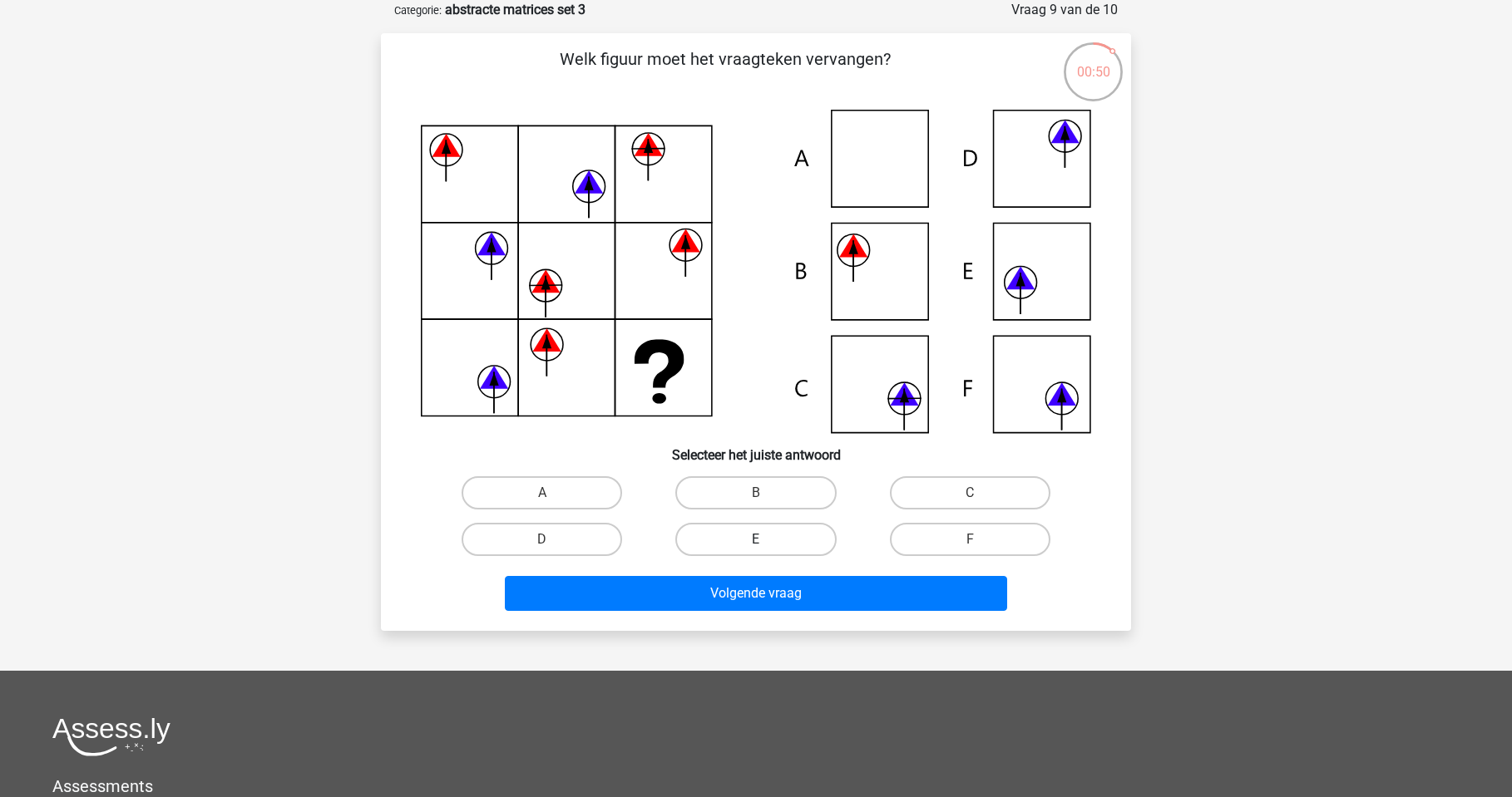
click at [757, 536] on label "E" at bounding box center [755, 540] width 160 height 33
click at [757, 540] on input "E" at bounding box center [761, 544] width 11 height 11
radio input "true"
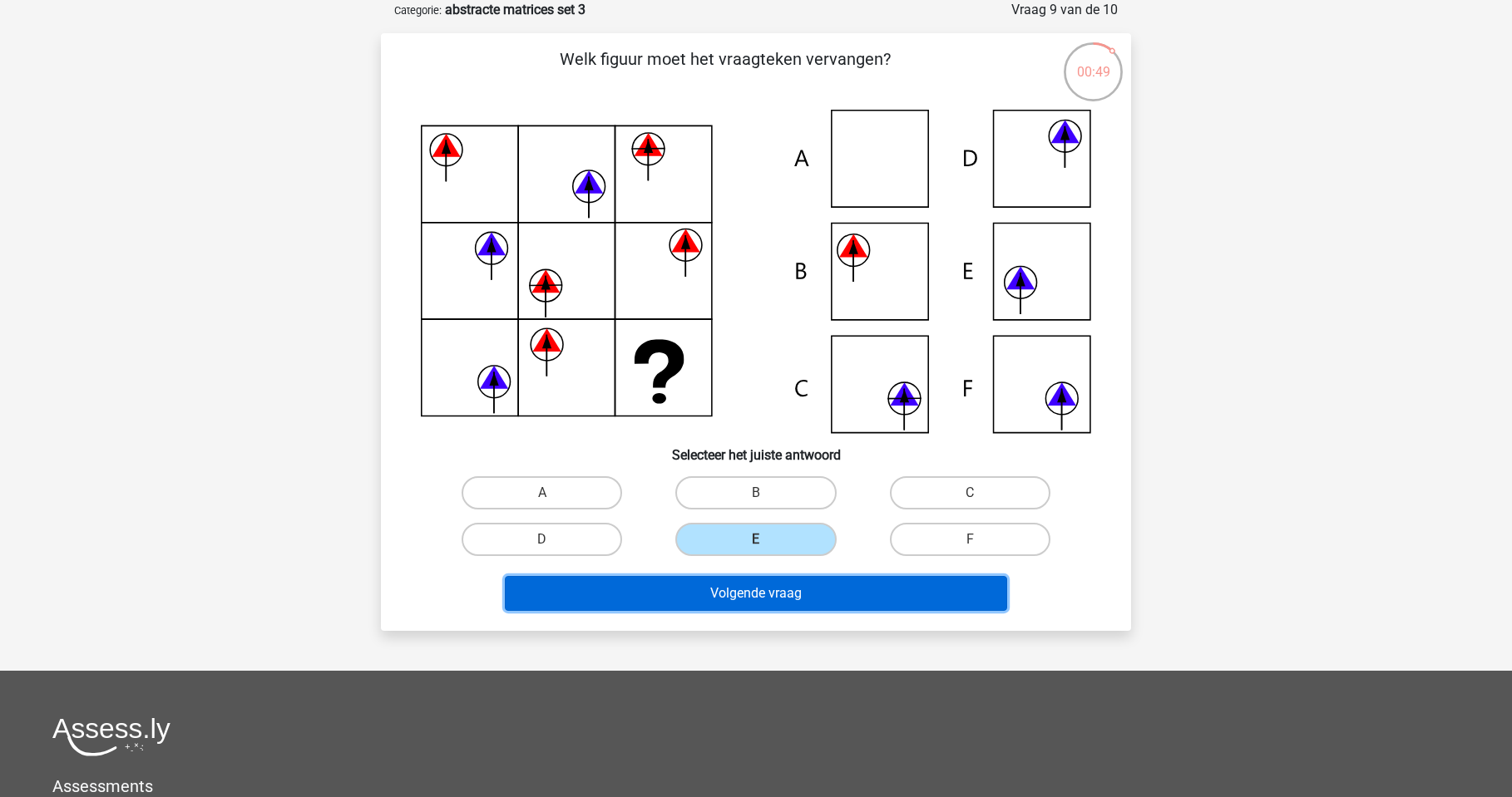
click at [757, 596] on button "Volgende vraag" at bounding box center [757, 594] width 503 height 35
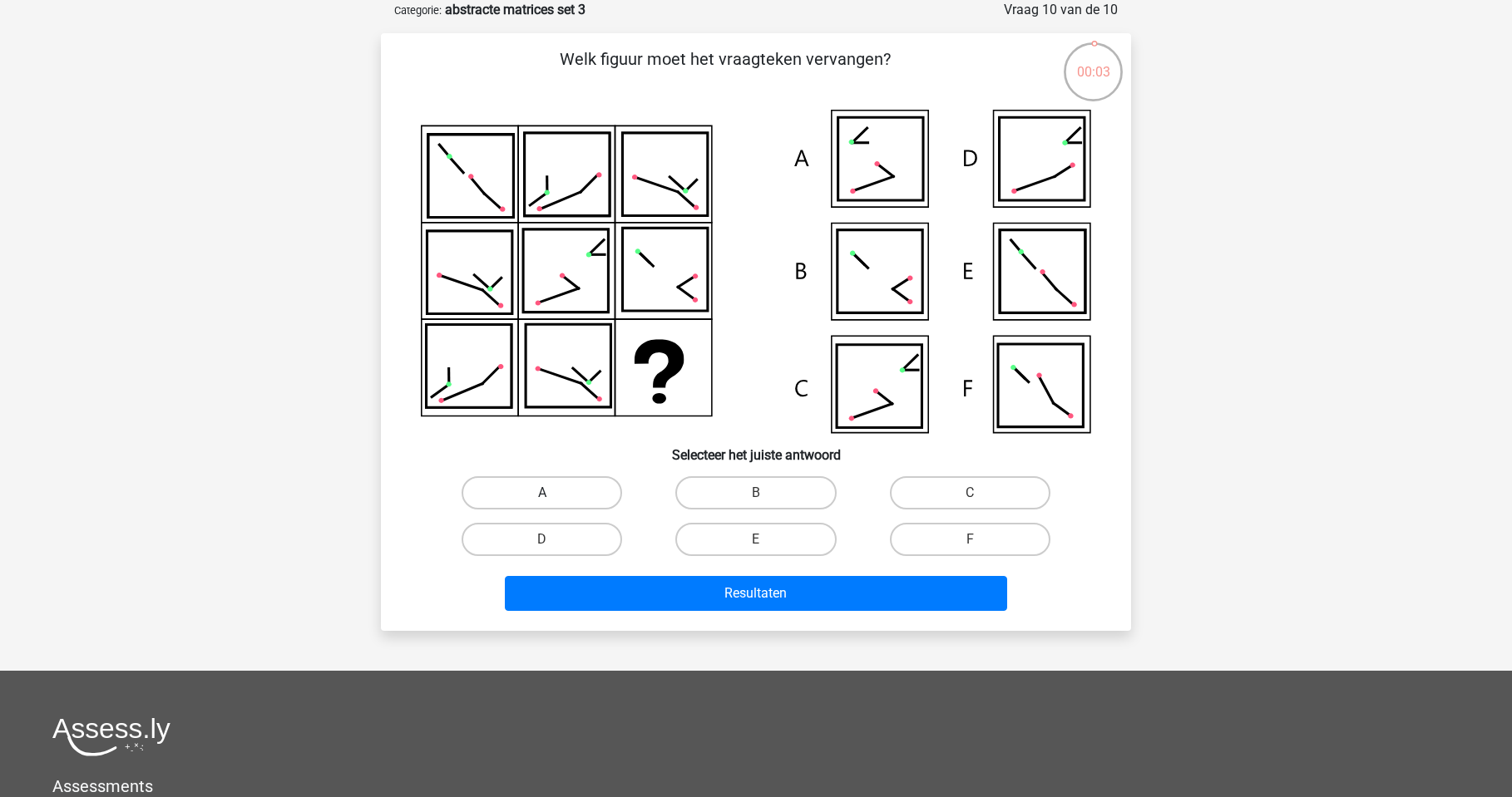
click at [571, 487] on label "A" at bounding box center [542, 493] width 160 height 33
click at [553, 493] on input "A" at bounding box center [548, 498] width 11 height 11
radio input "true"
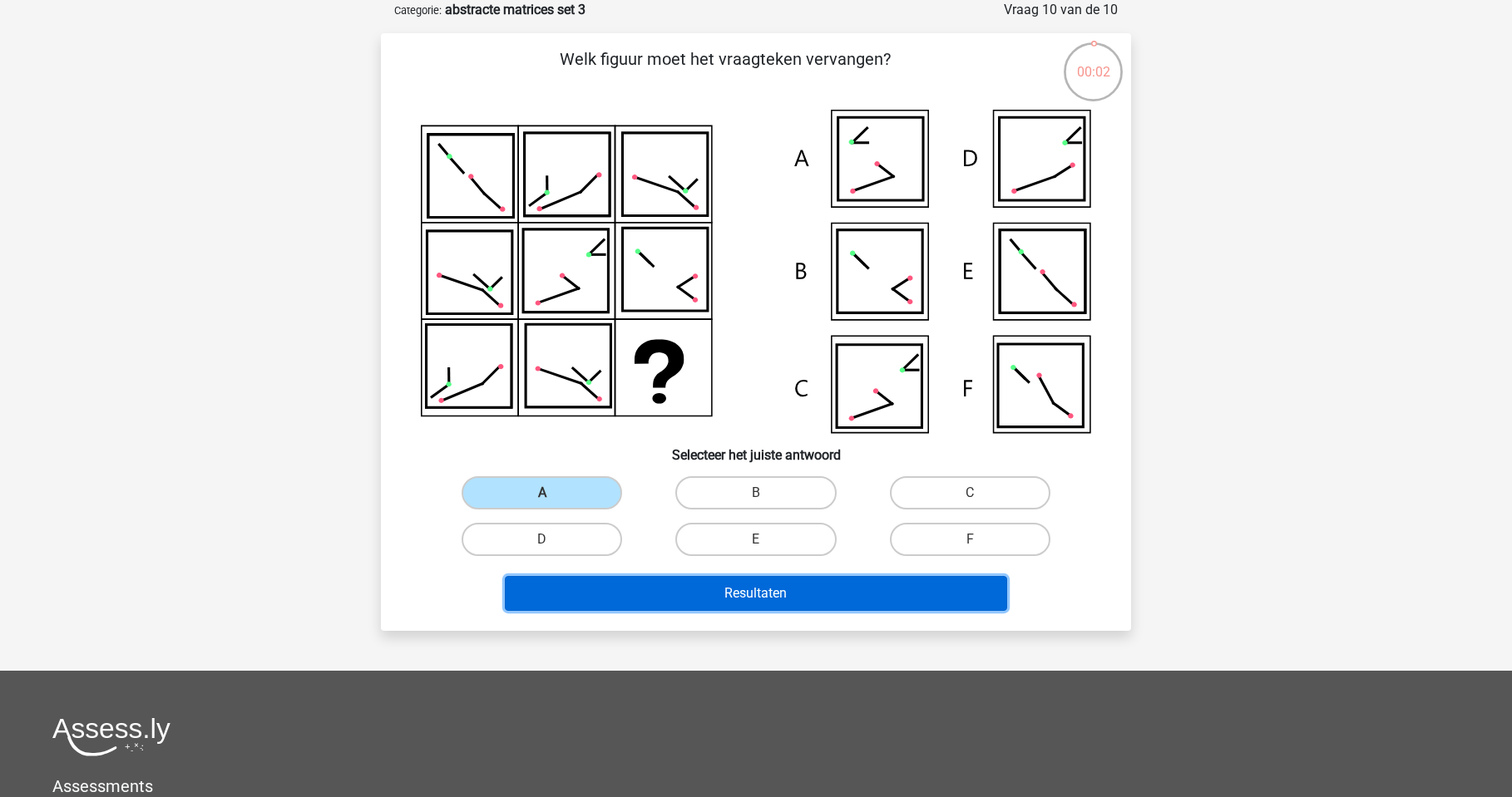
click at [675, 597] on button "Resultaten" at bounding box center [757, 594] width 503 height 35
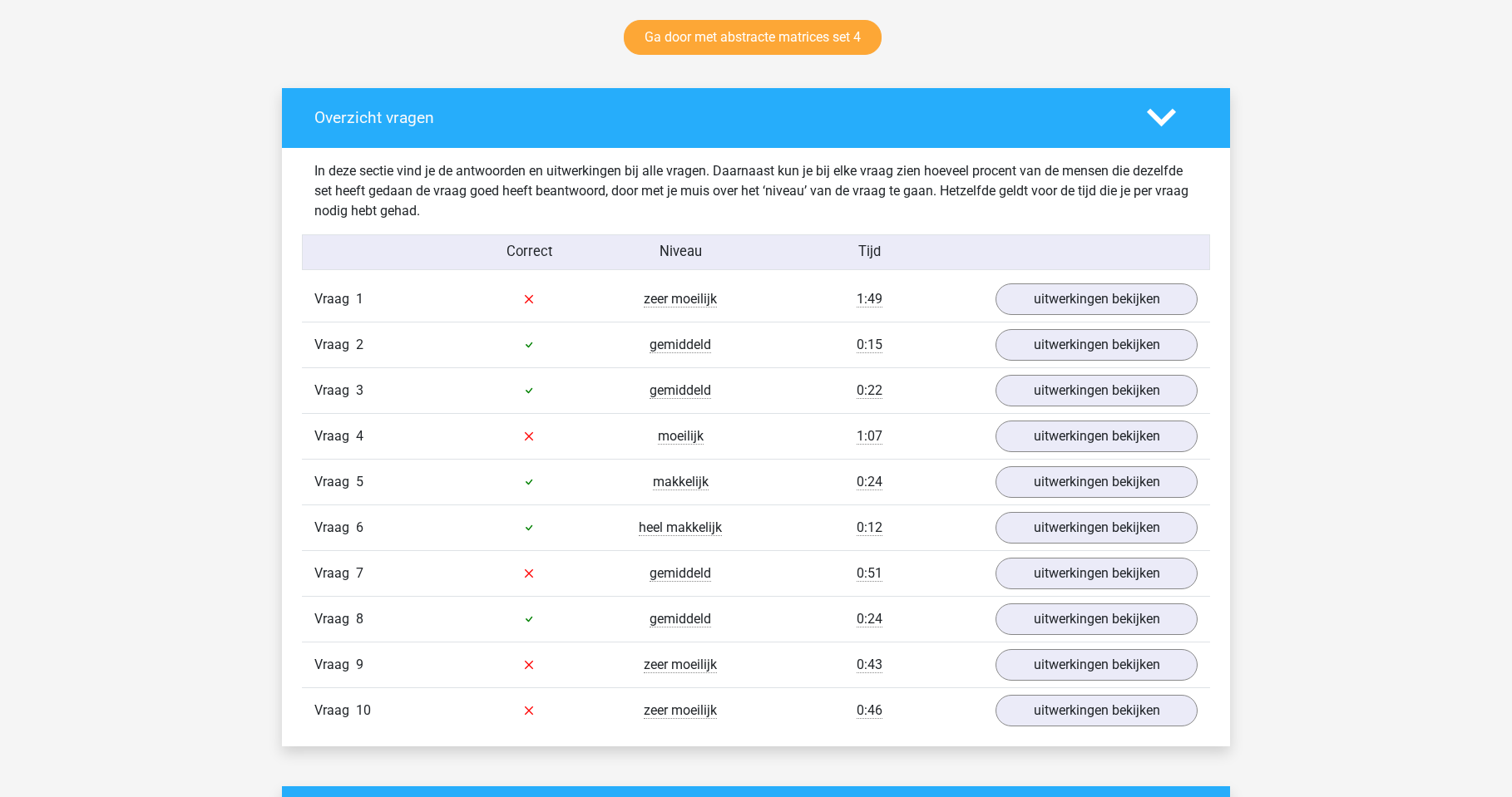
scroll to position [915, 0]
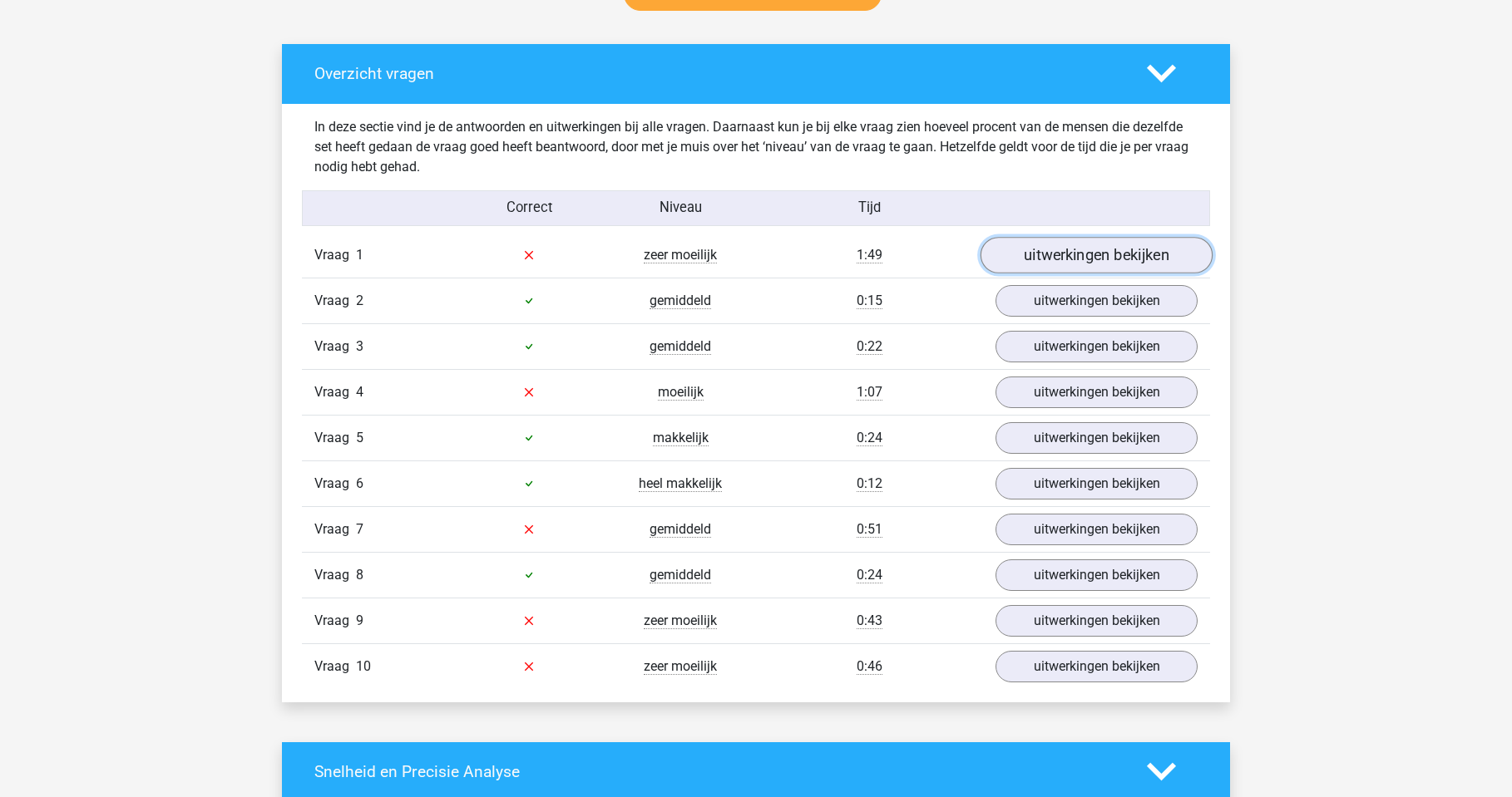
click at [1067, 260] on link "uitwerkingen bekijken" at bounding box center [1096, 255] width 232 height 36
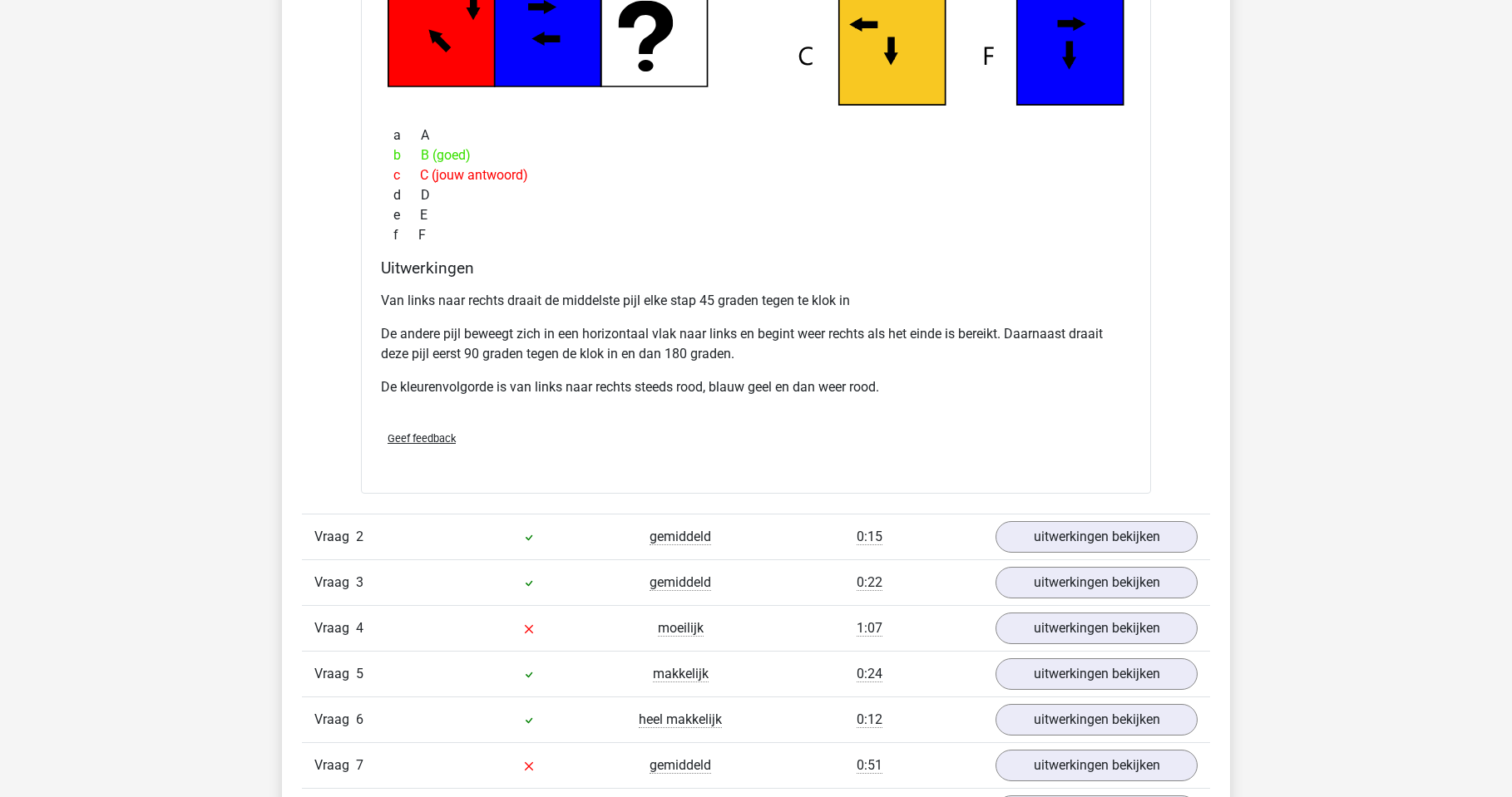
scroll to position [1579, 0]
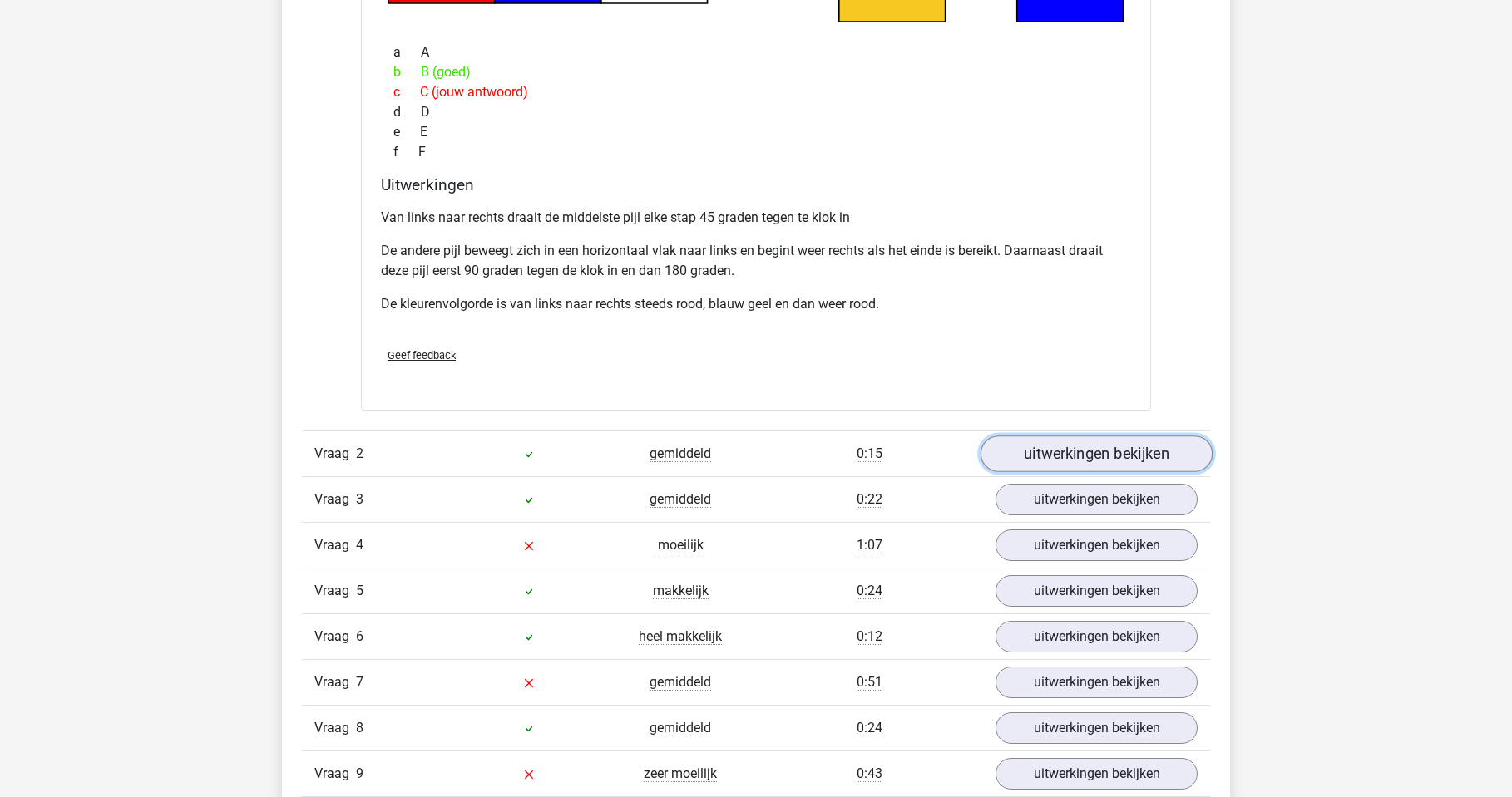
click at [1163, 456] on link "uitwerkingen bekijken" at bounding box center [1096, 453] width 232 height 36
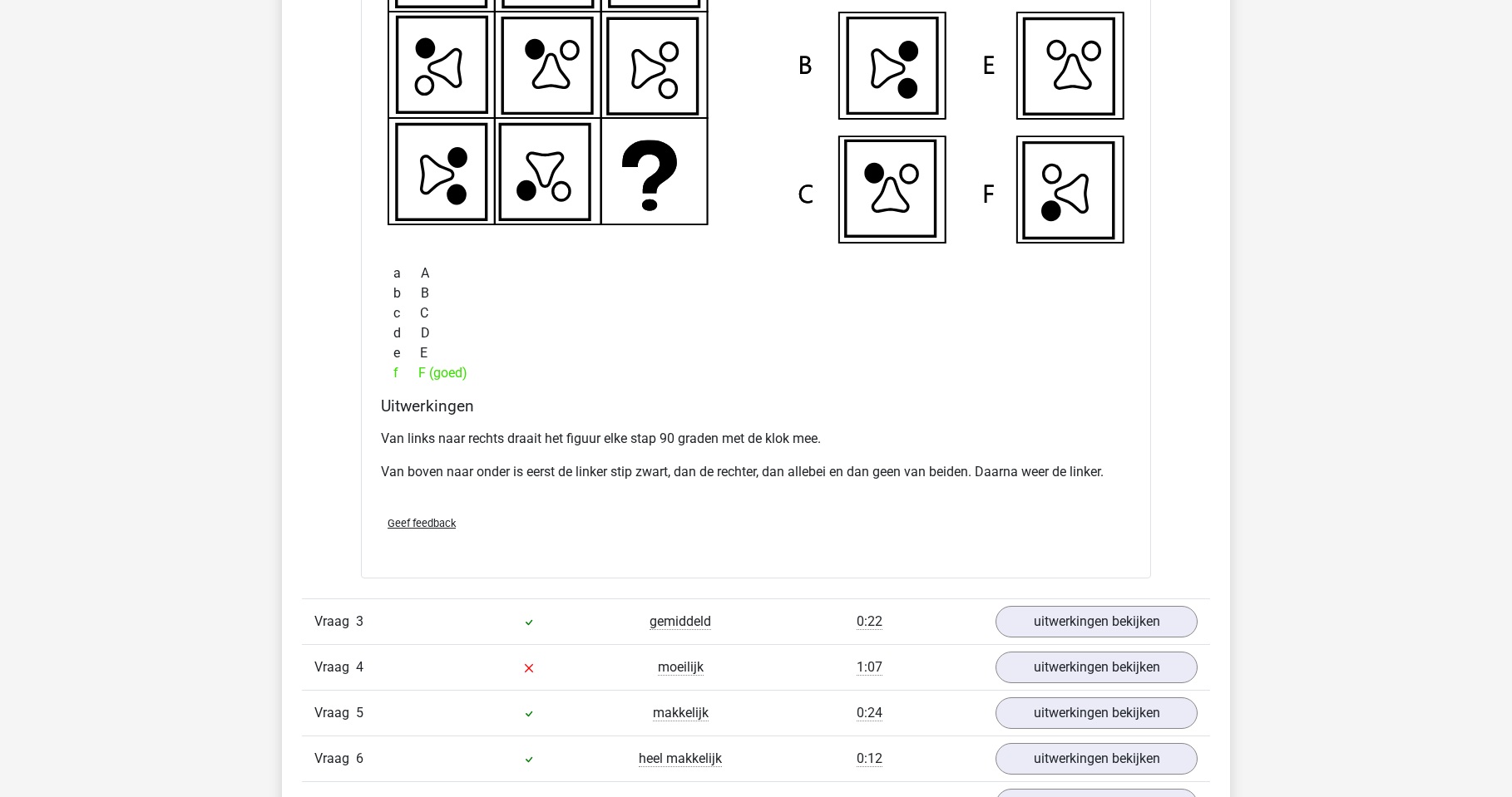
scroll to position [2328, 0]
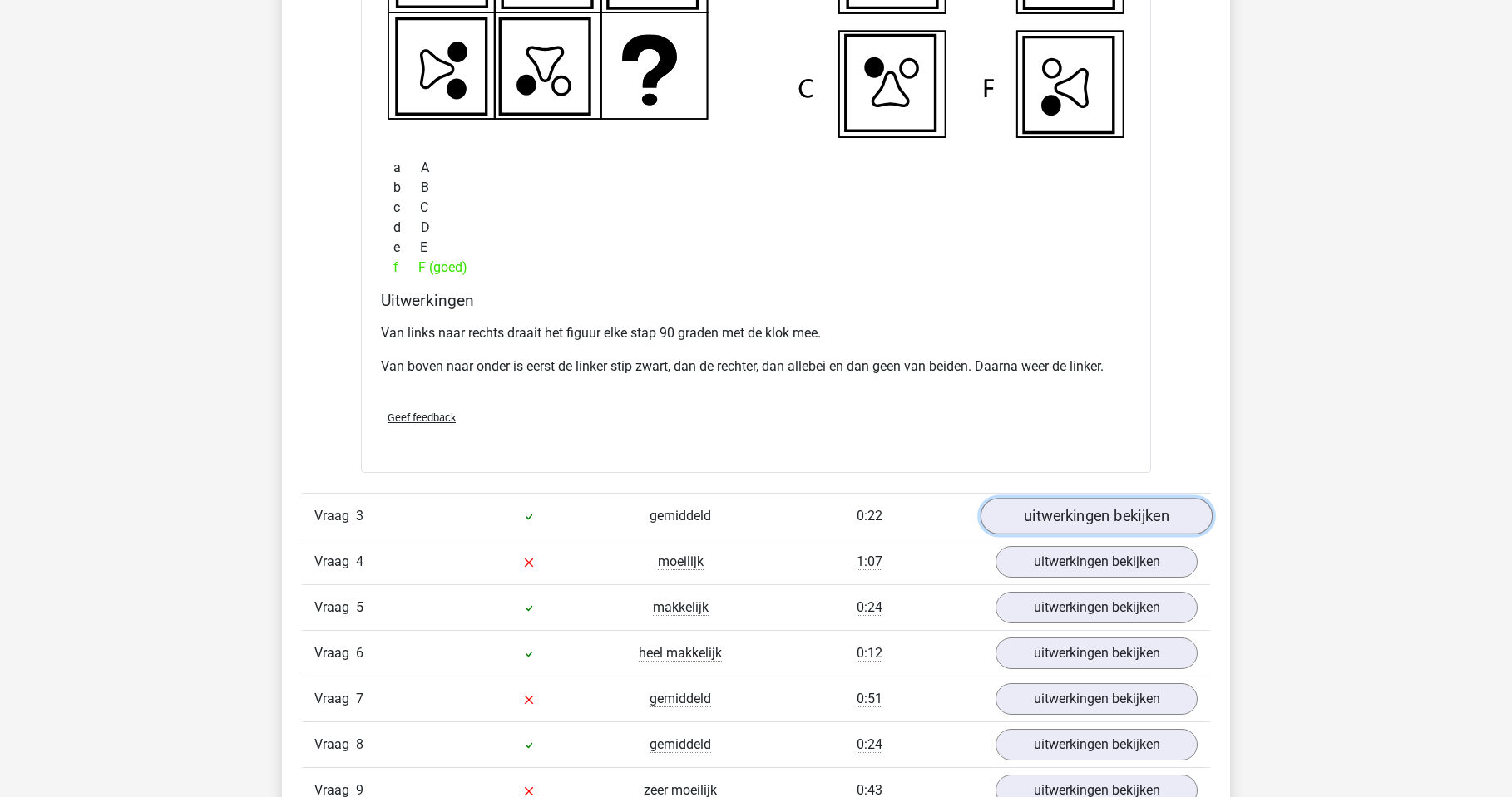
click at [1078, 507] on link "uitwerkingen bekijken" at bounding box center [1096, 516] width 232 height 36
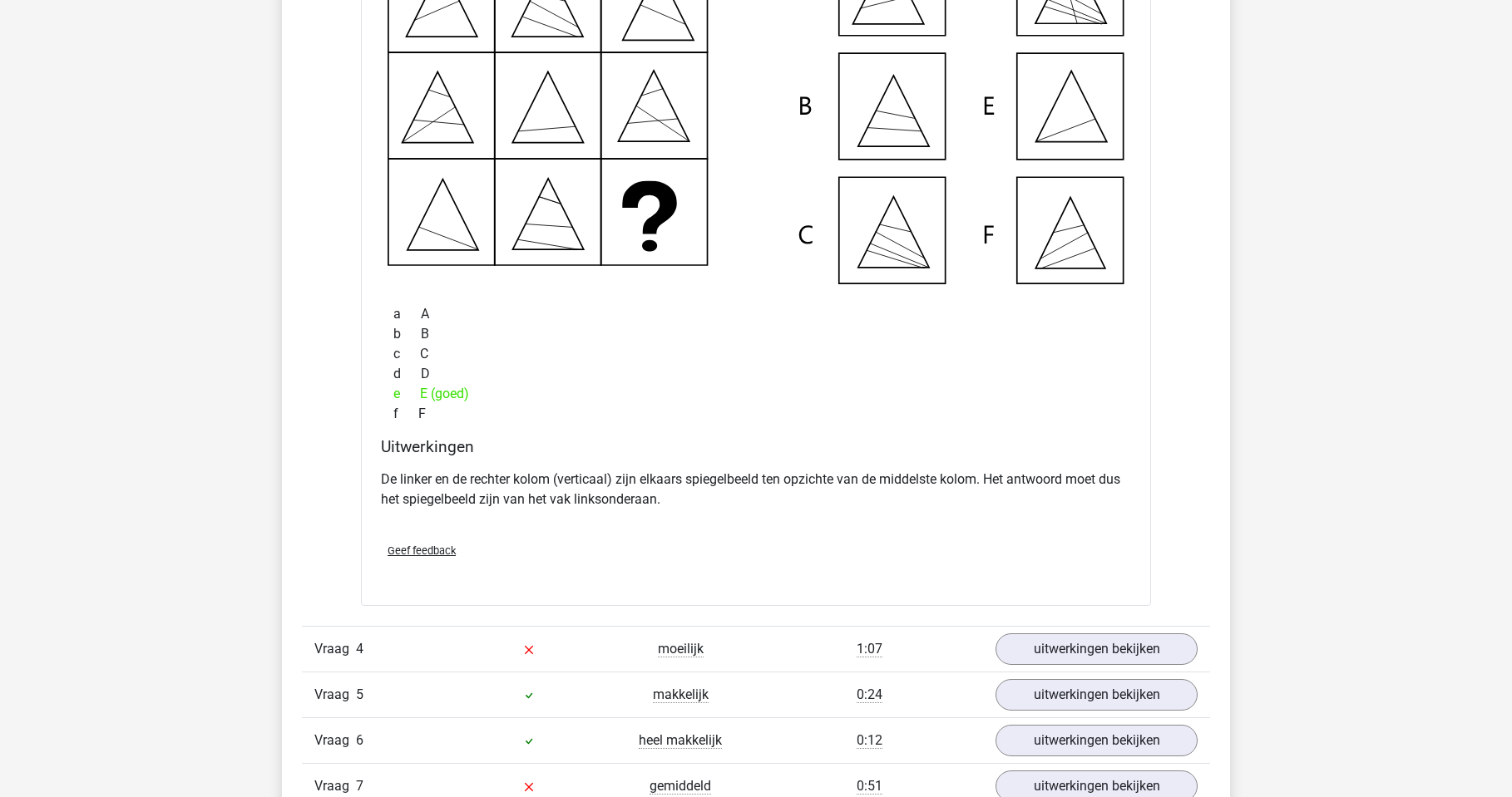
scroll to position [2993, 0]
click at [1058, 652] on link "uitwerkingen bekijken" at bounding box center [1096, 649] width 232 height 36
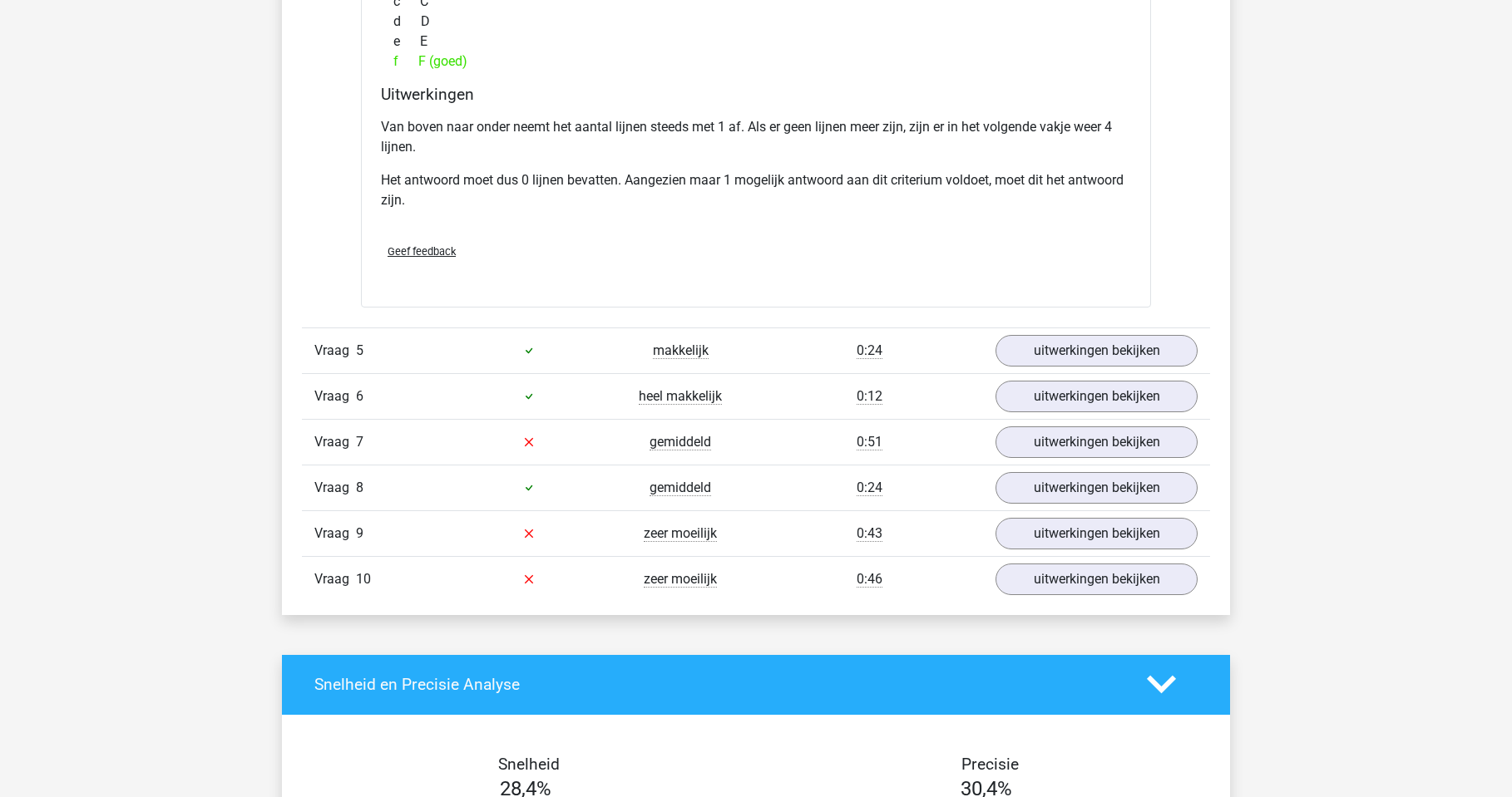
scroll to position [4157, 0]
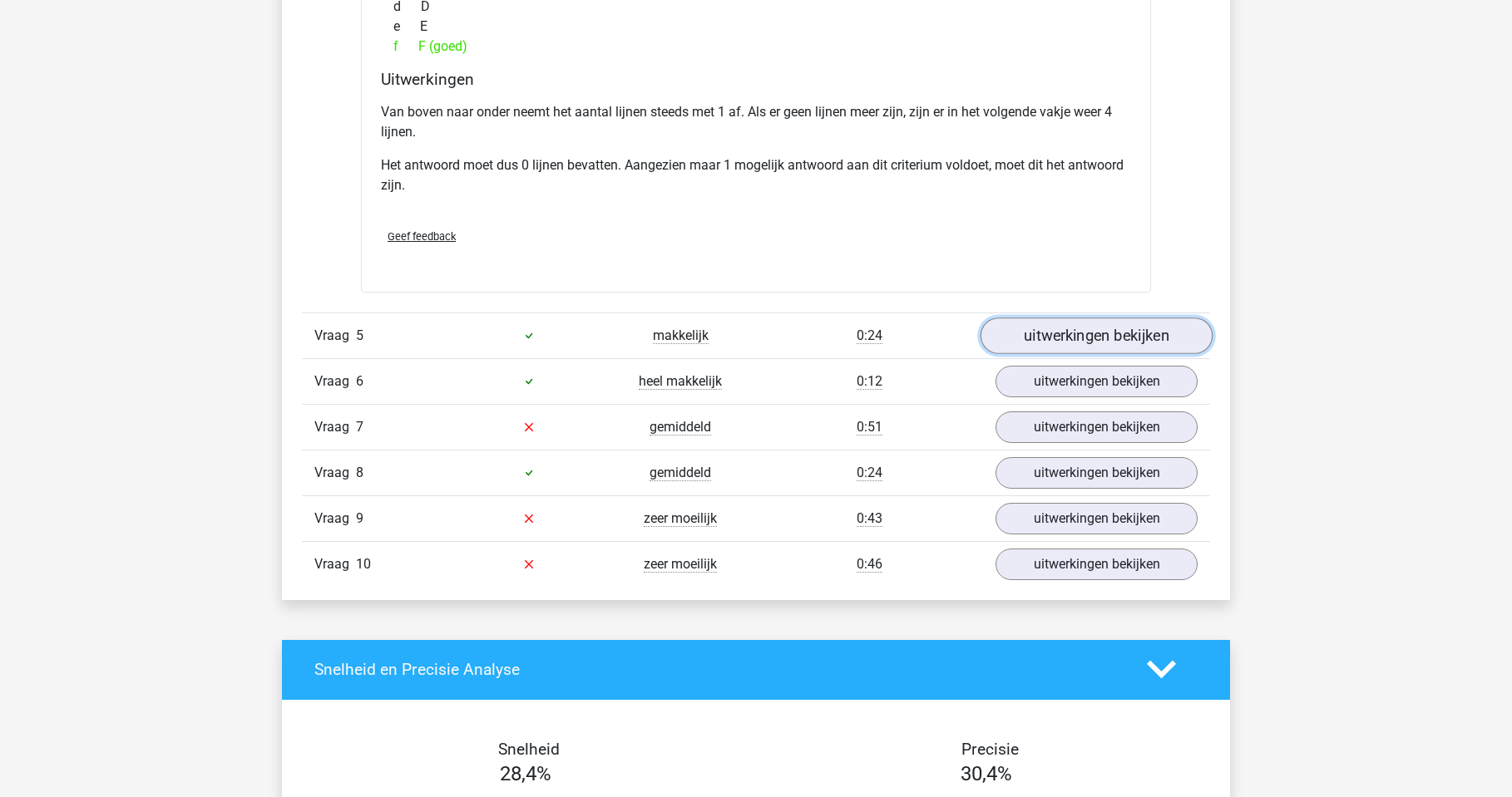
click at [1154, 332] on link "uitwerkingen bekijken" at bounding box center [1096, 335] width 232 height 36
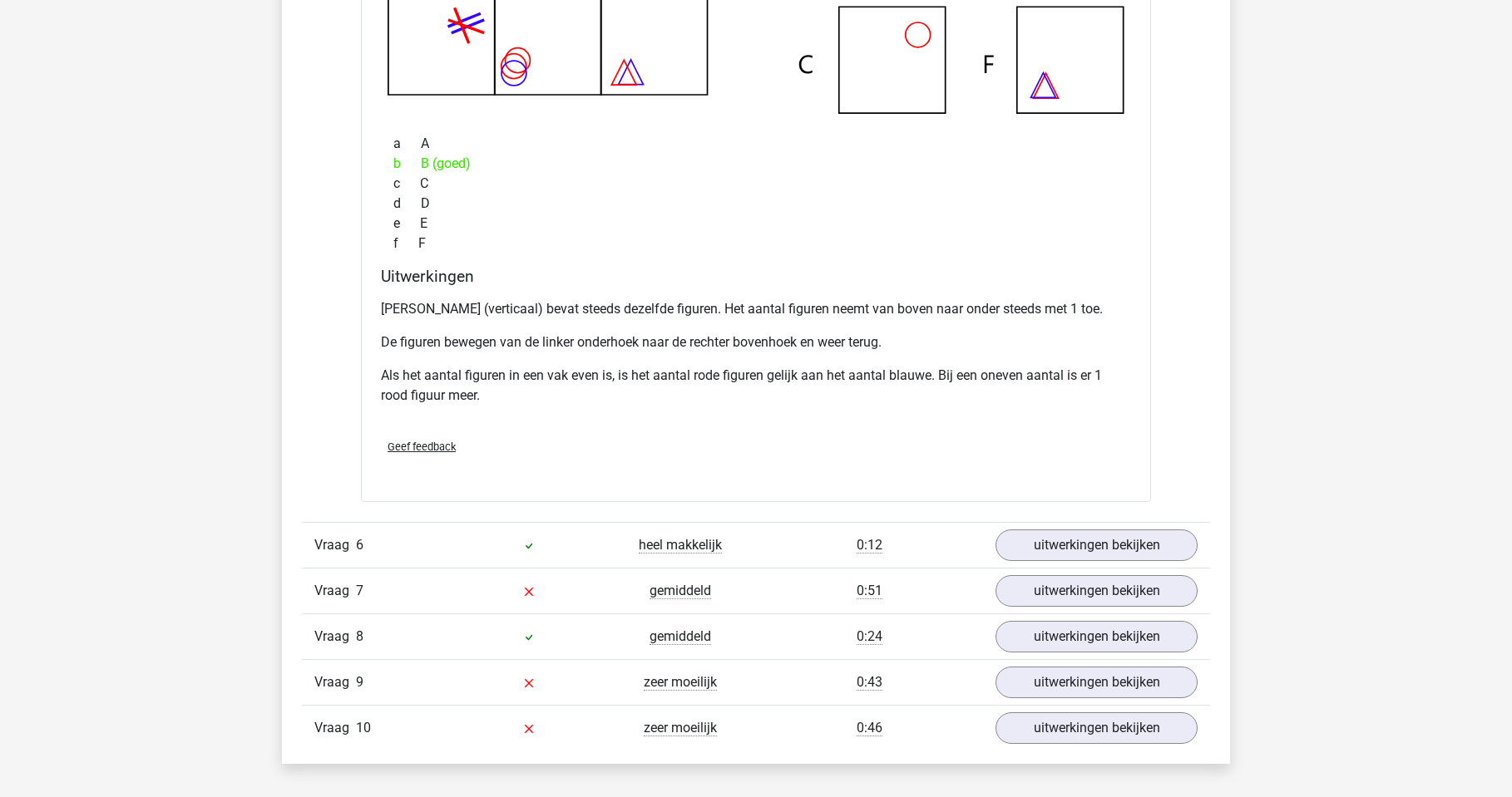
scroll to position [4906, 0]
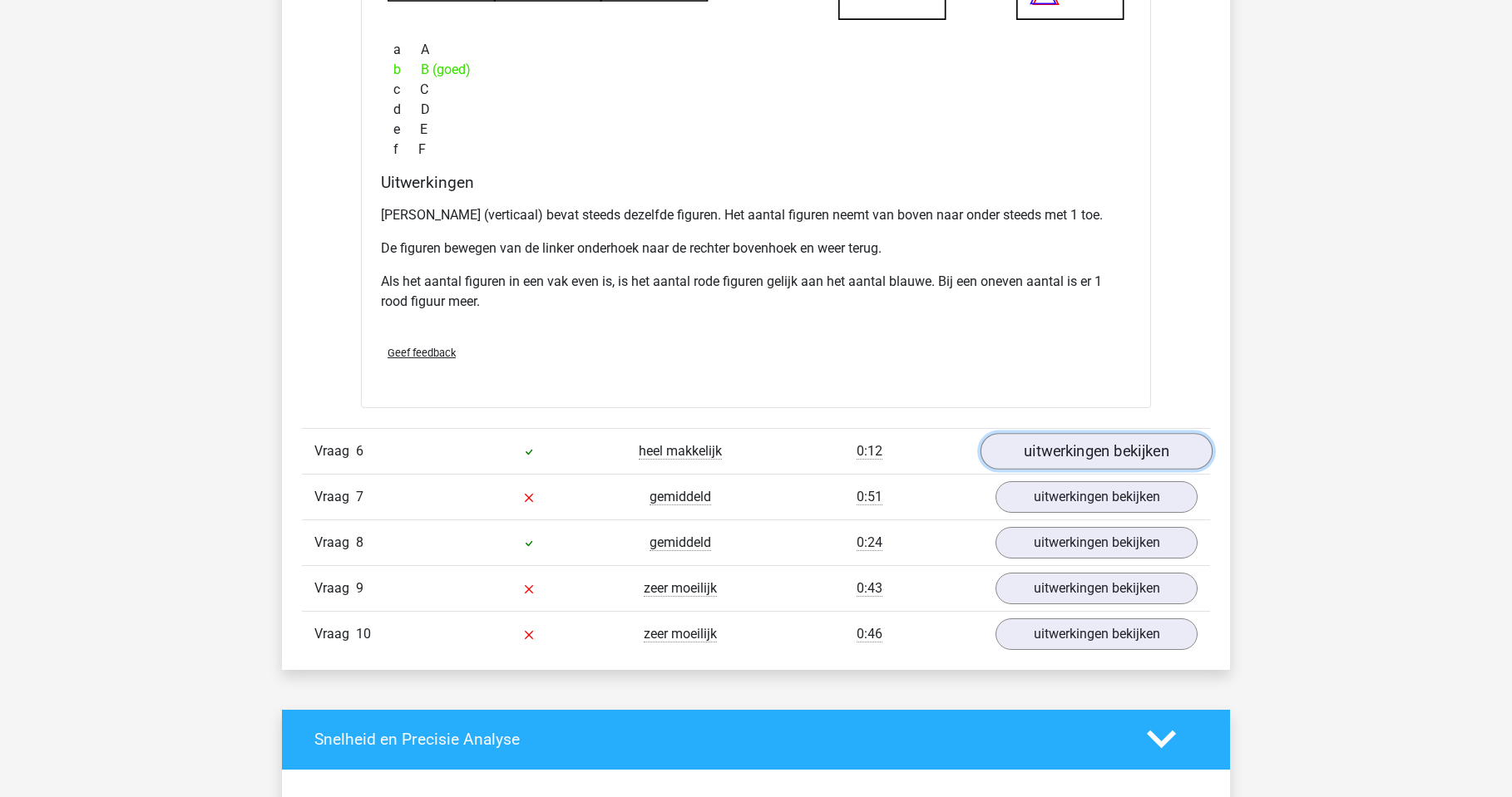
click at [1098, 443] on link "uitwerkingen bekijken" at bounding box center [1096, 451] width 232 height 36
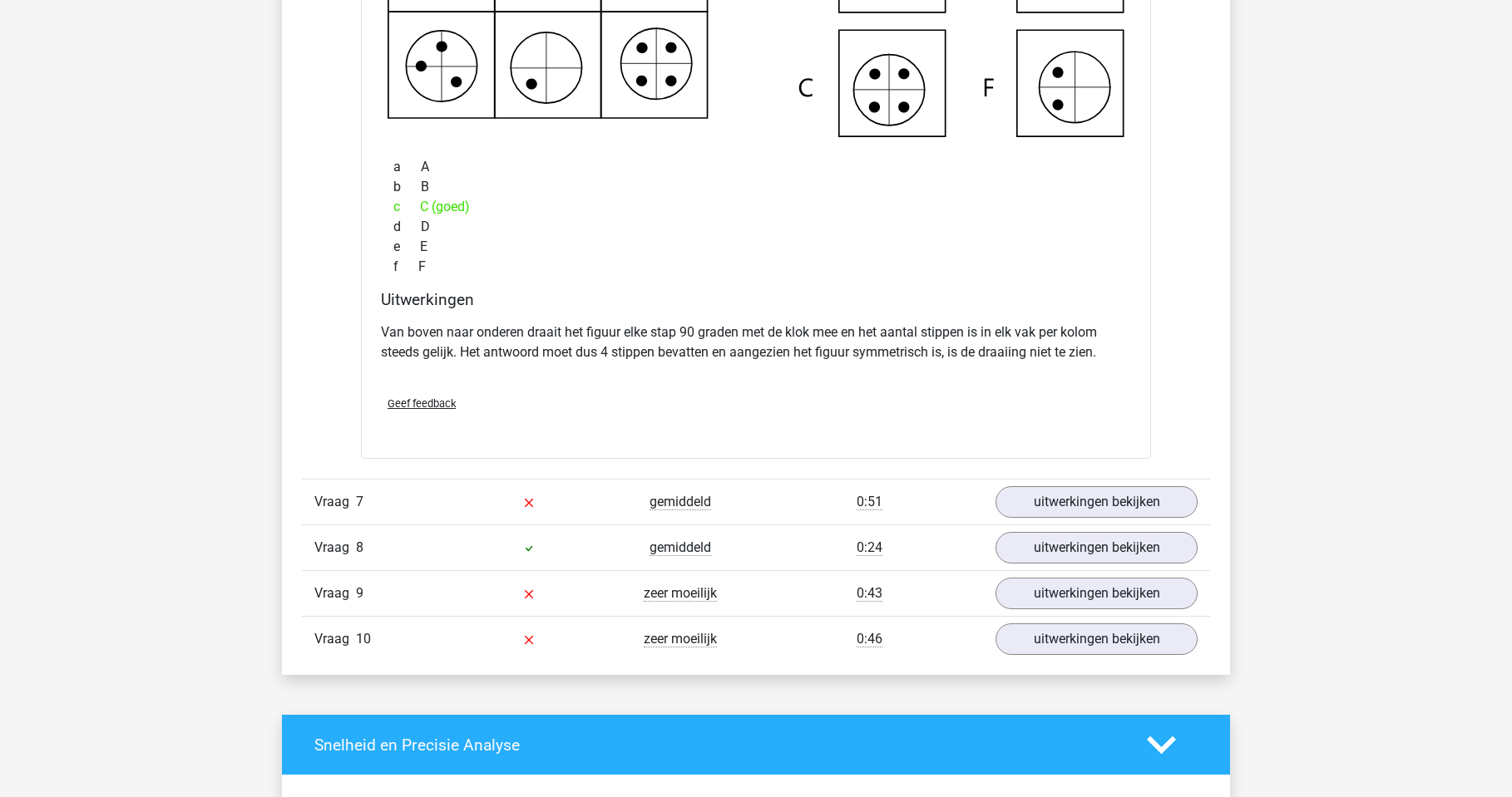
scroll to position [5654, 0]
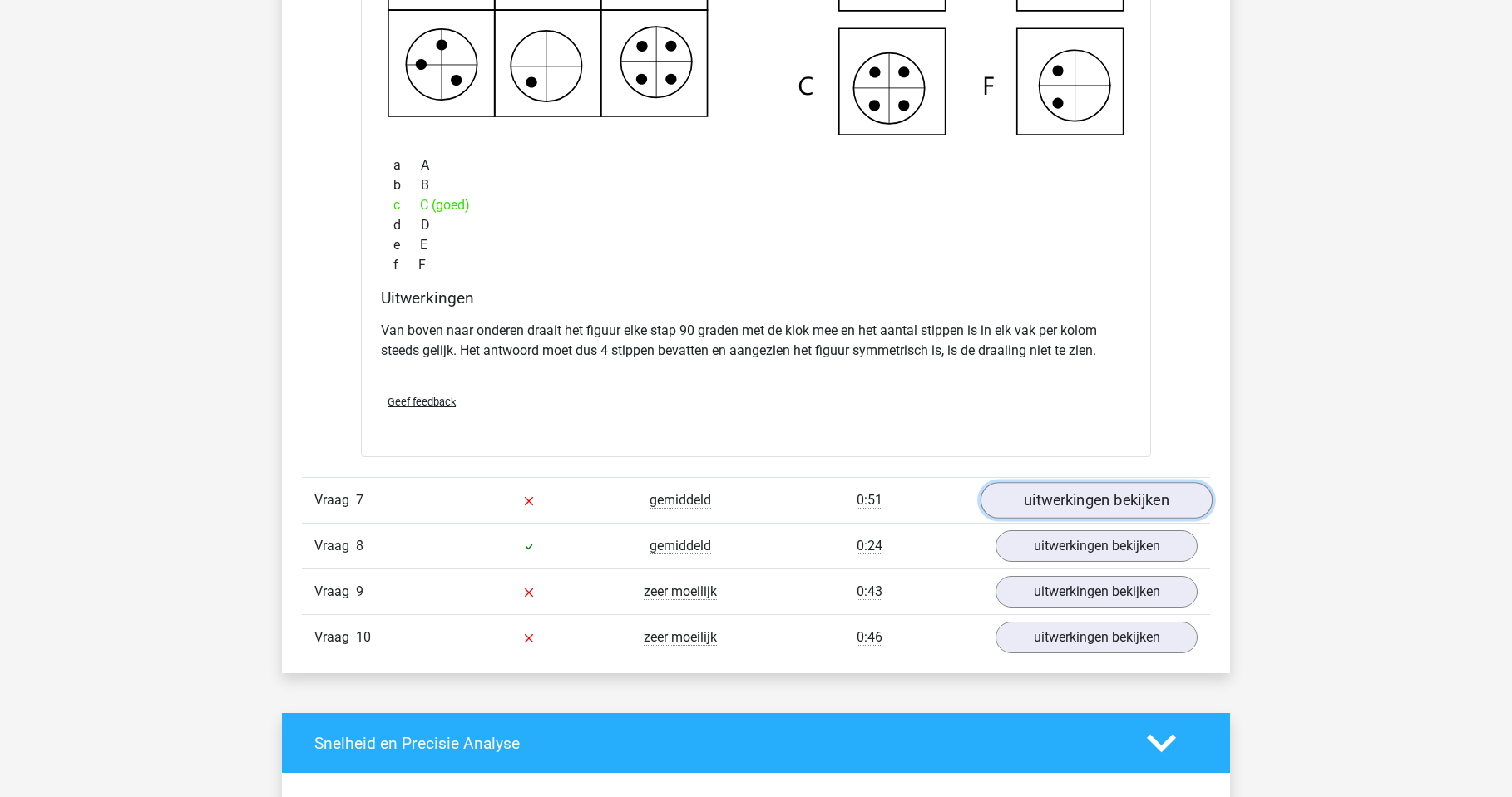
click at [1033, 504] on link "uitwerkingen bekijken" at bounding box center [1096, 500] width 232 height 36
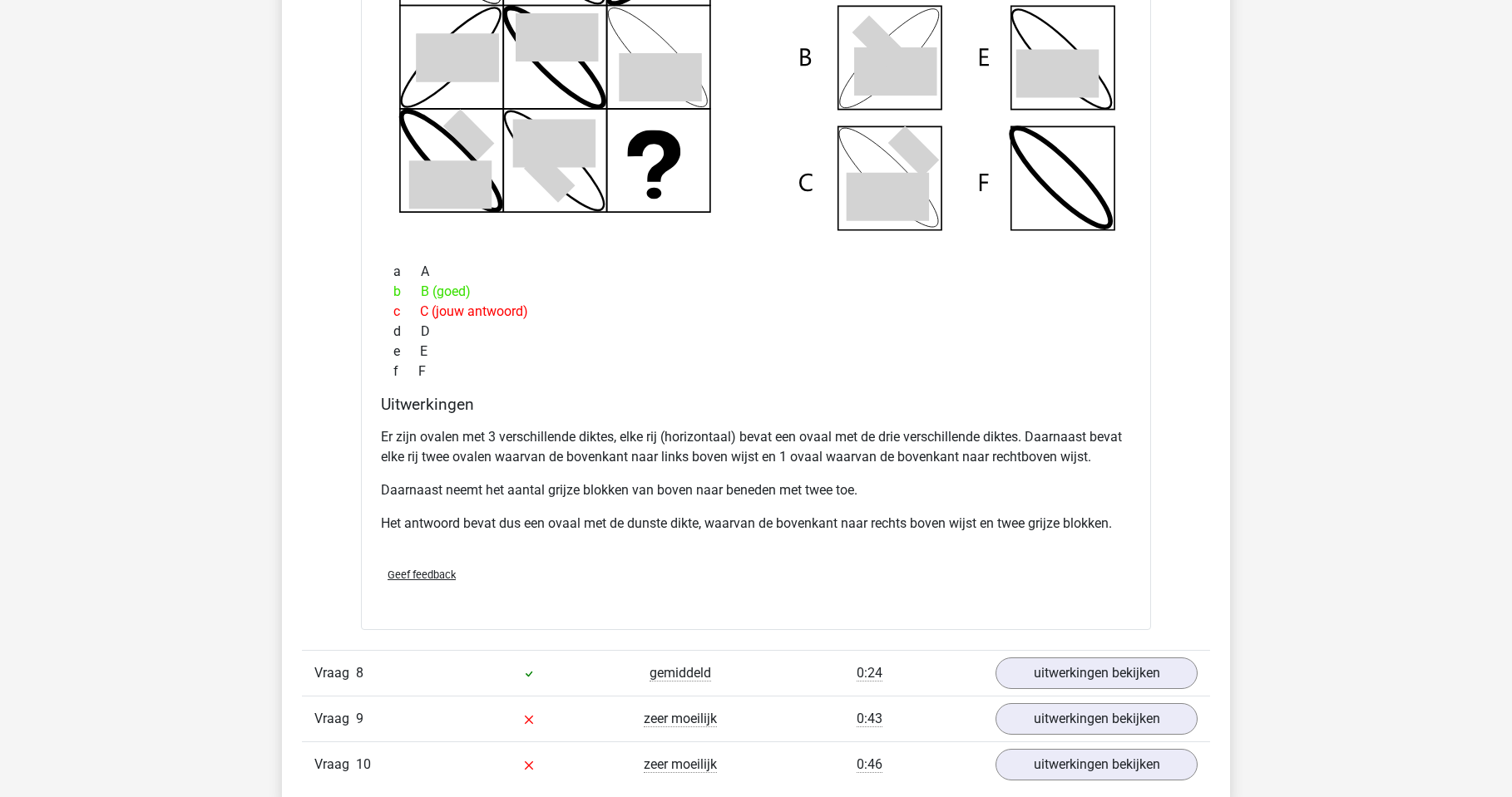
scroll to position [6402, 0]
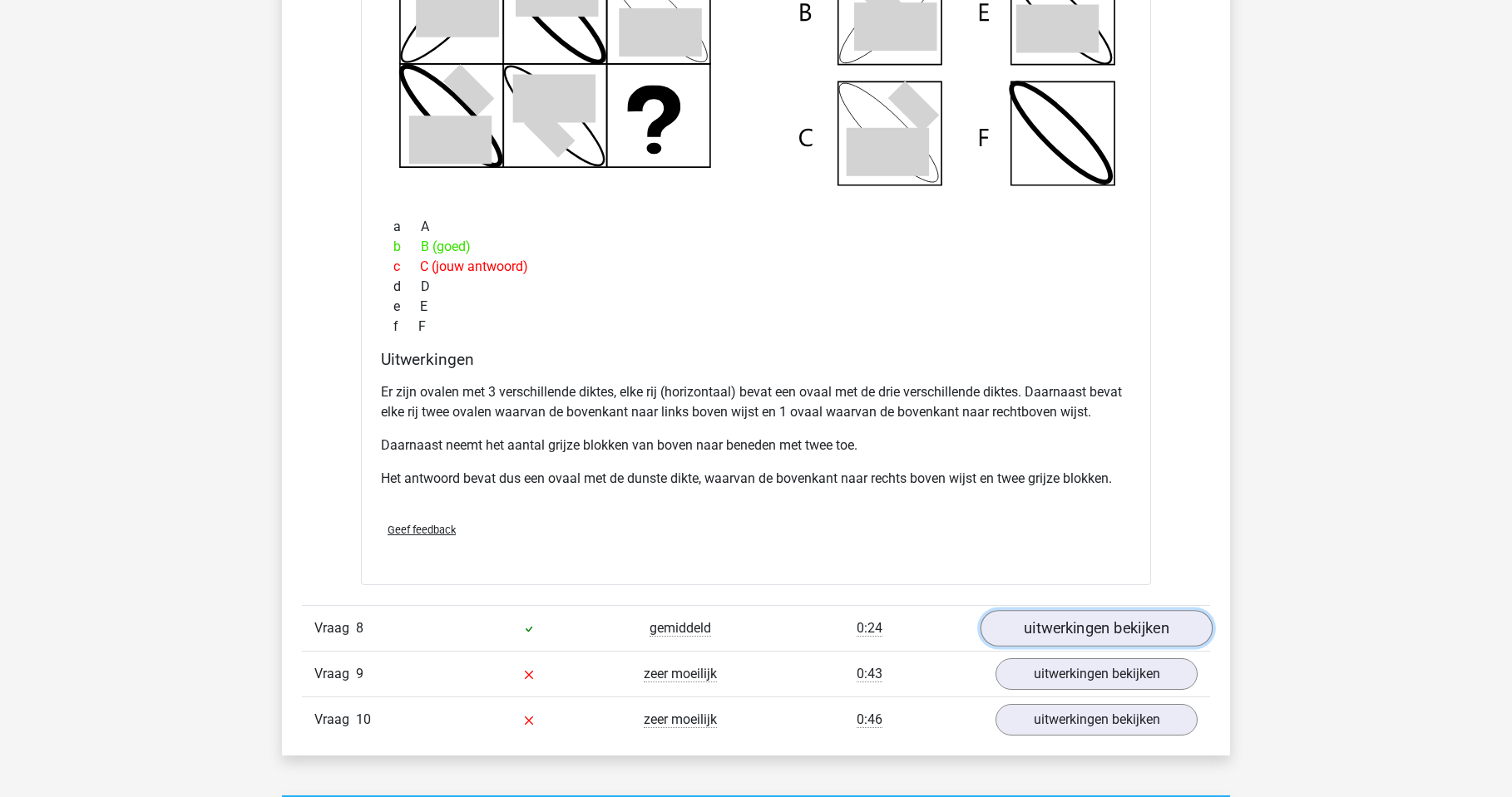
click at [1059, 617] on link "uitwerkingen bekijken" at bounding box center [1096, 628] width 232 height 36
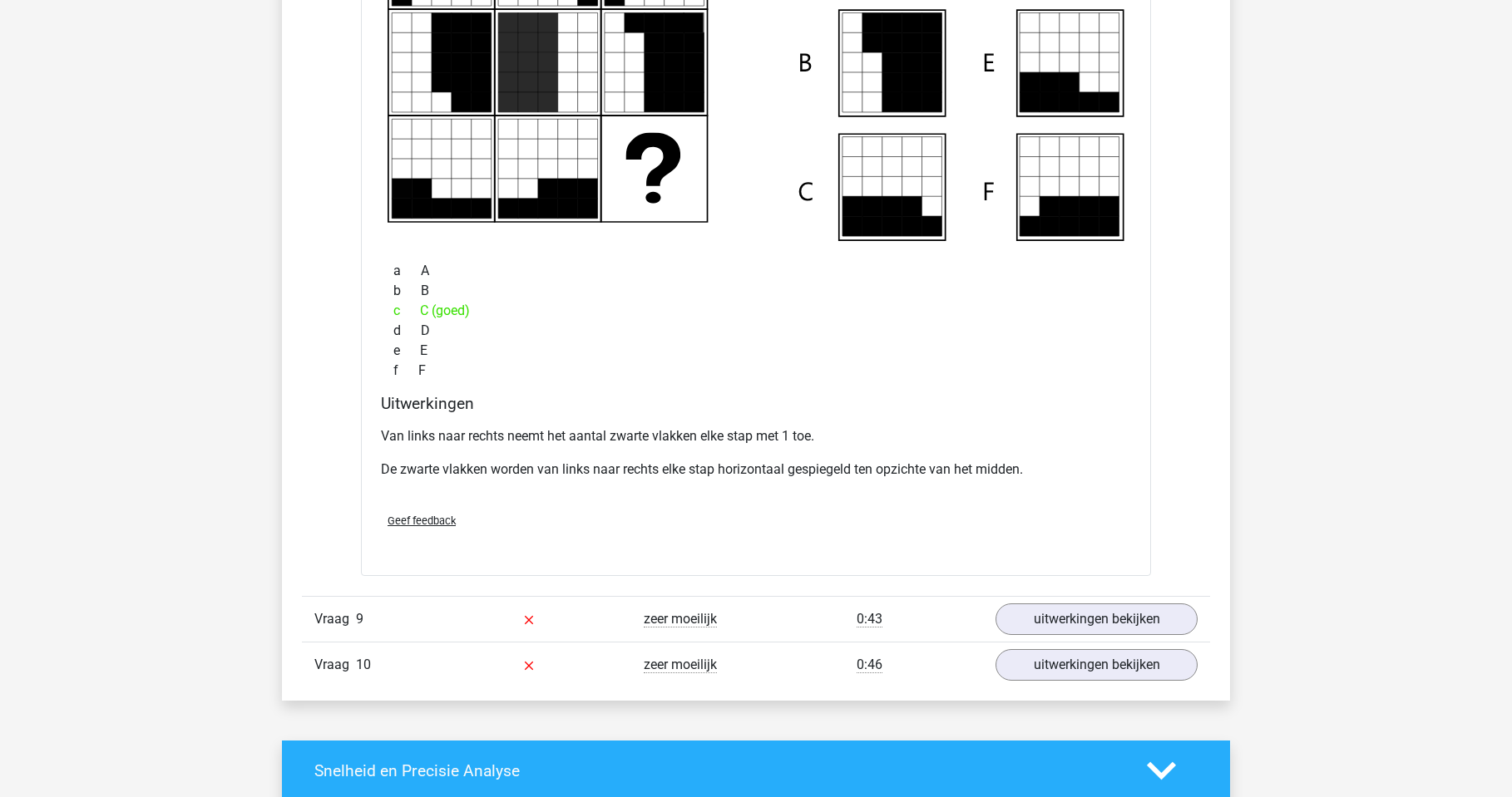
scroll to position [7233, 0]
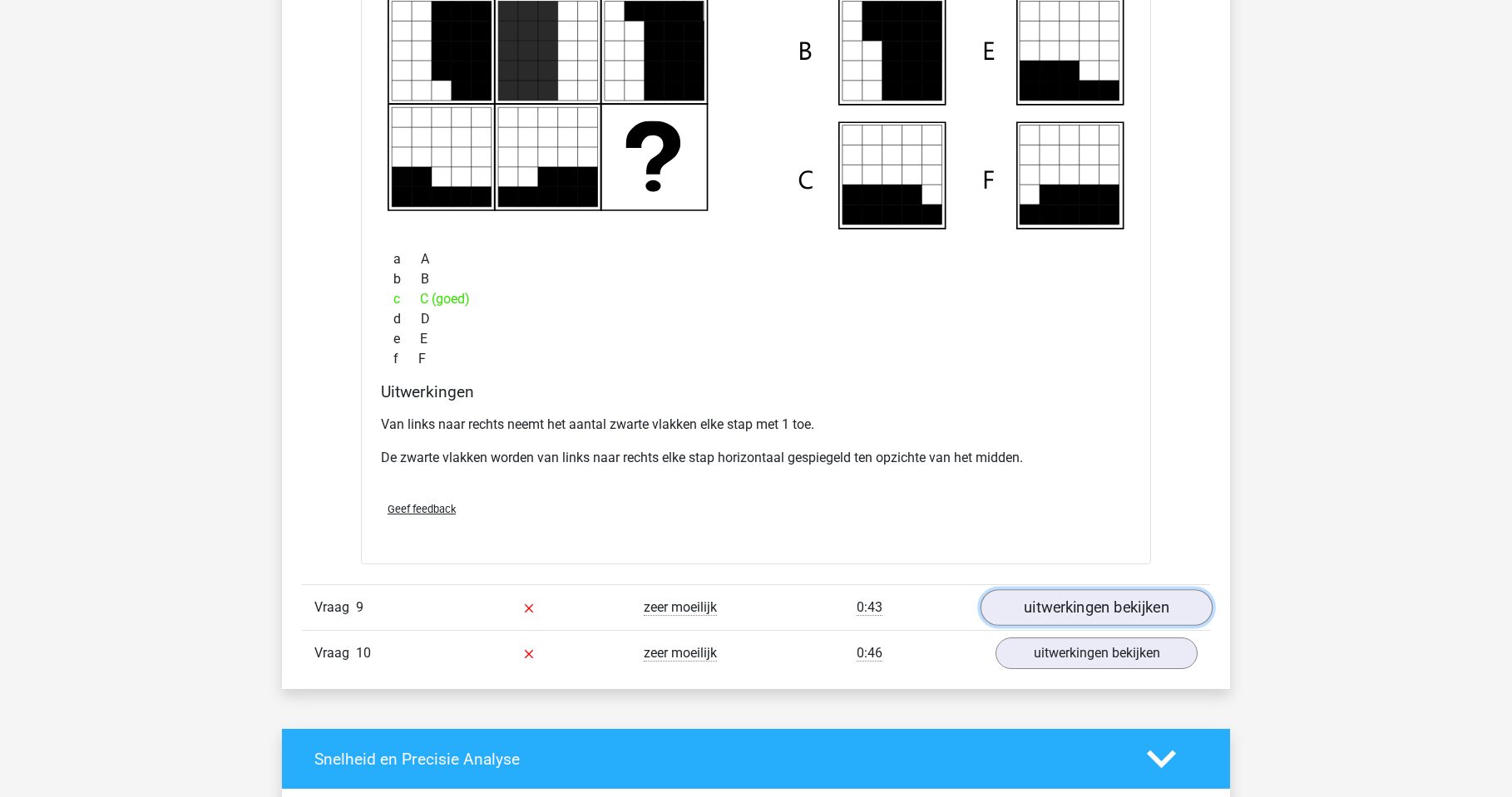
click at [1047, 601] on link "uitwerkingen bekijken" at bounding box center [1096, 607] width 232 height 36
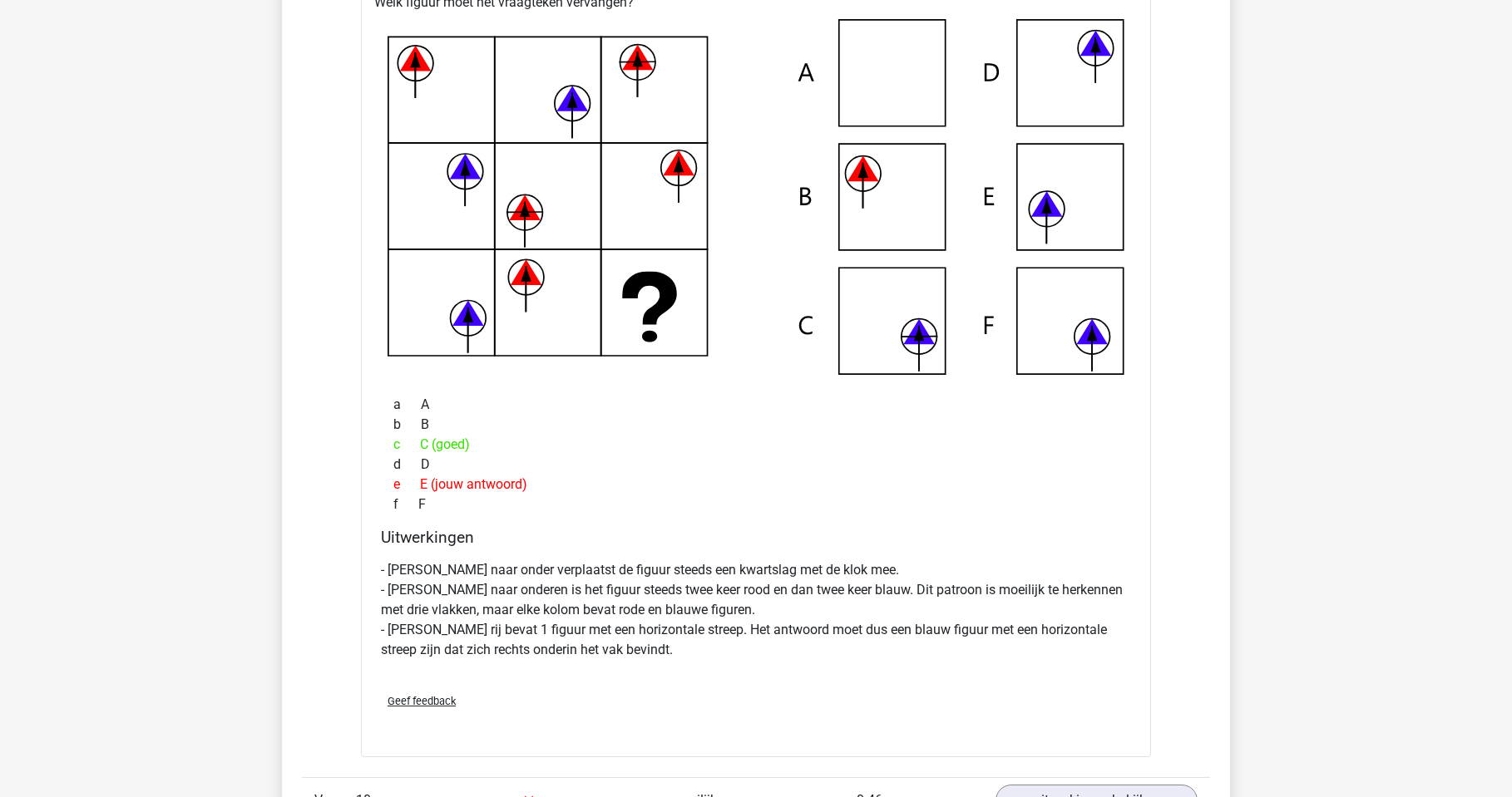
scroll to position [8231, 0]
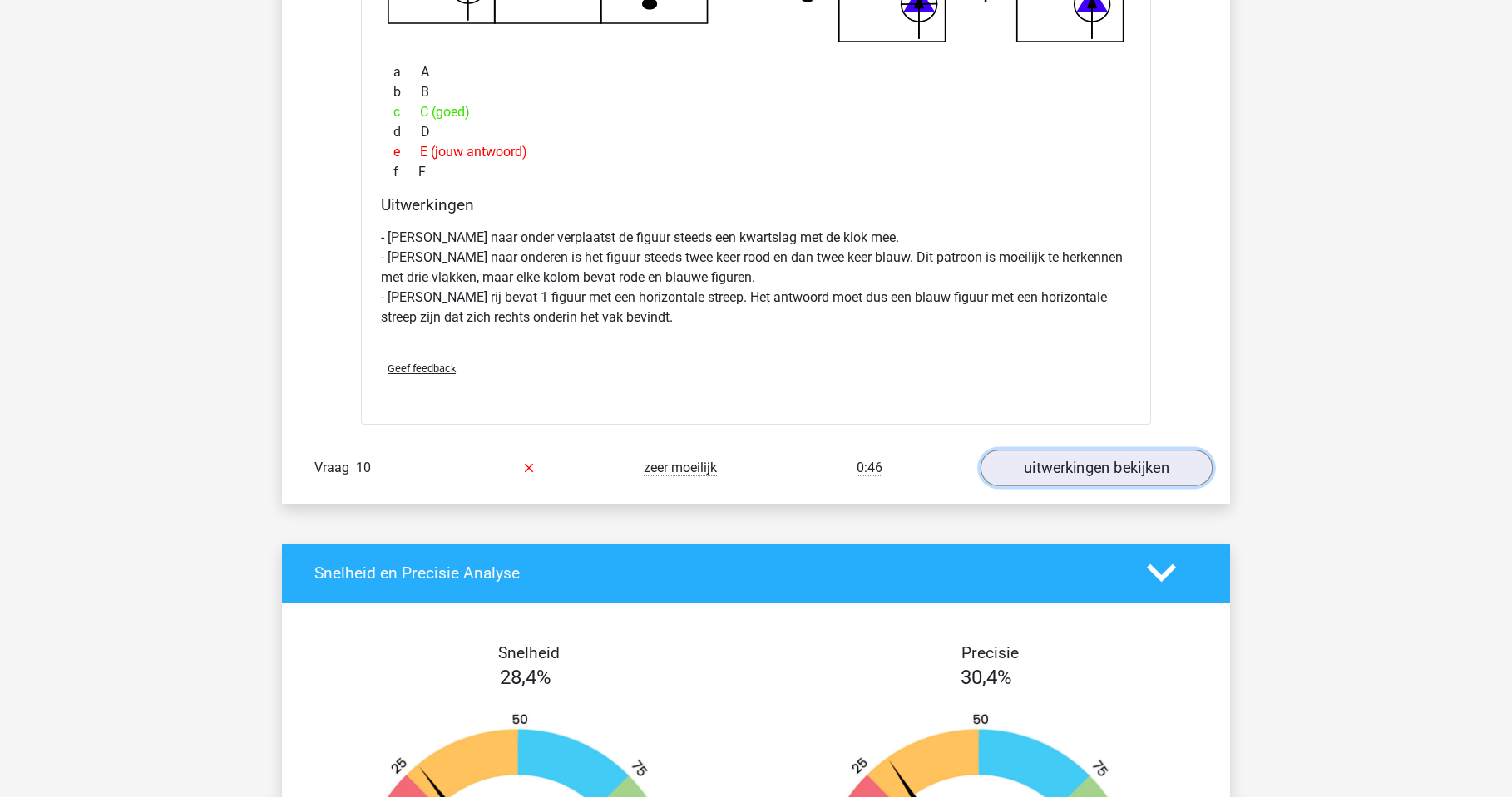
click at [1192, 479] on link "uitwerkingen bekijken" at bounding box center [1096, 468] width 232 height 36
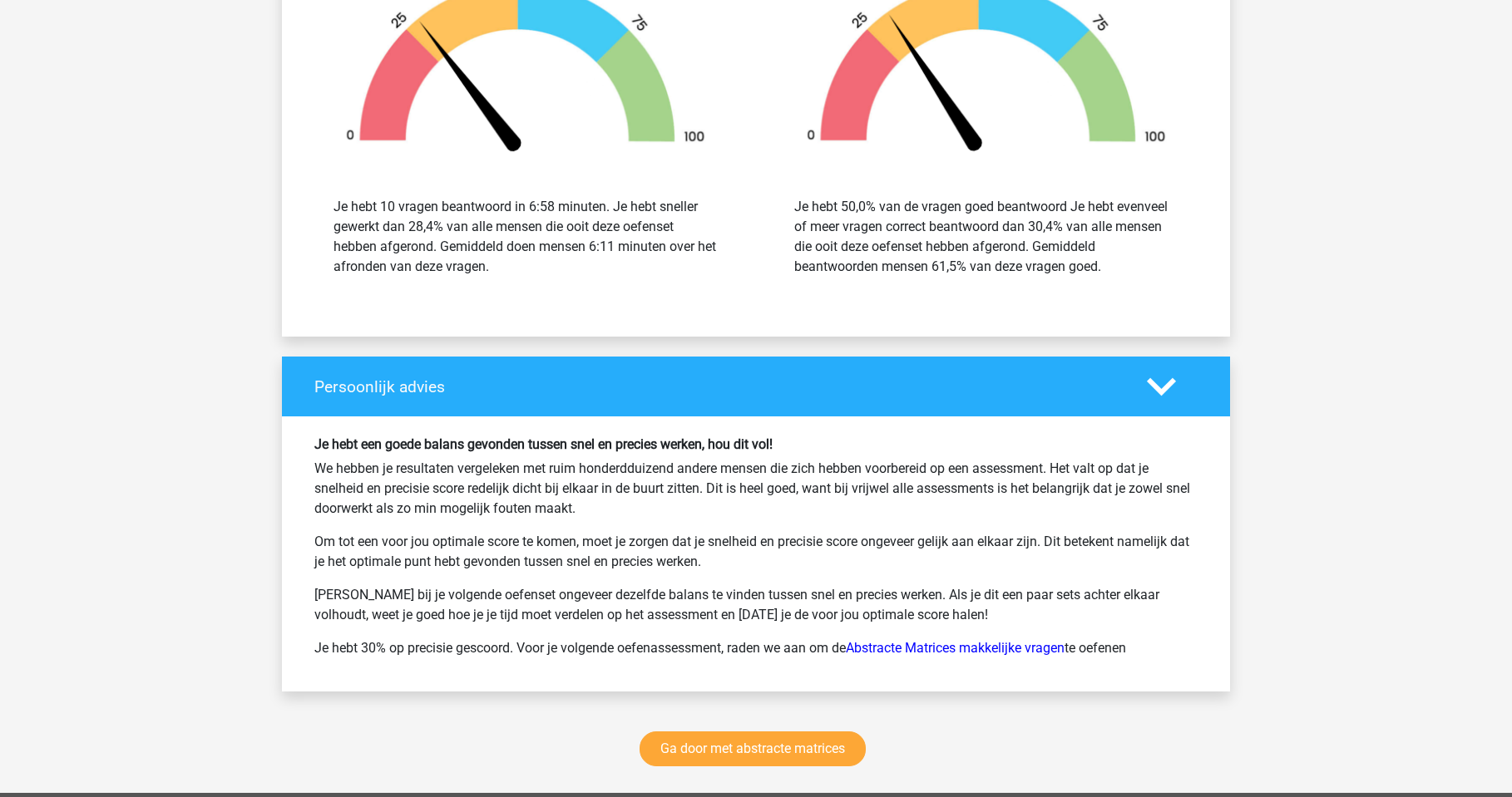
scroll to position [9894, 0]
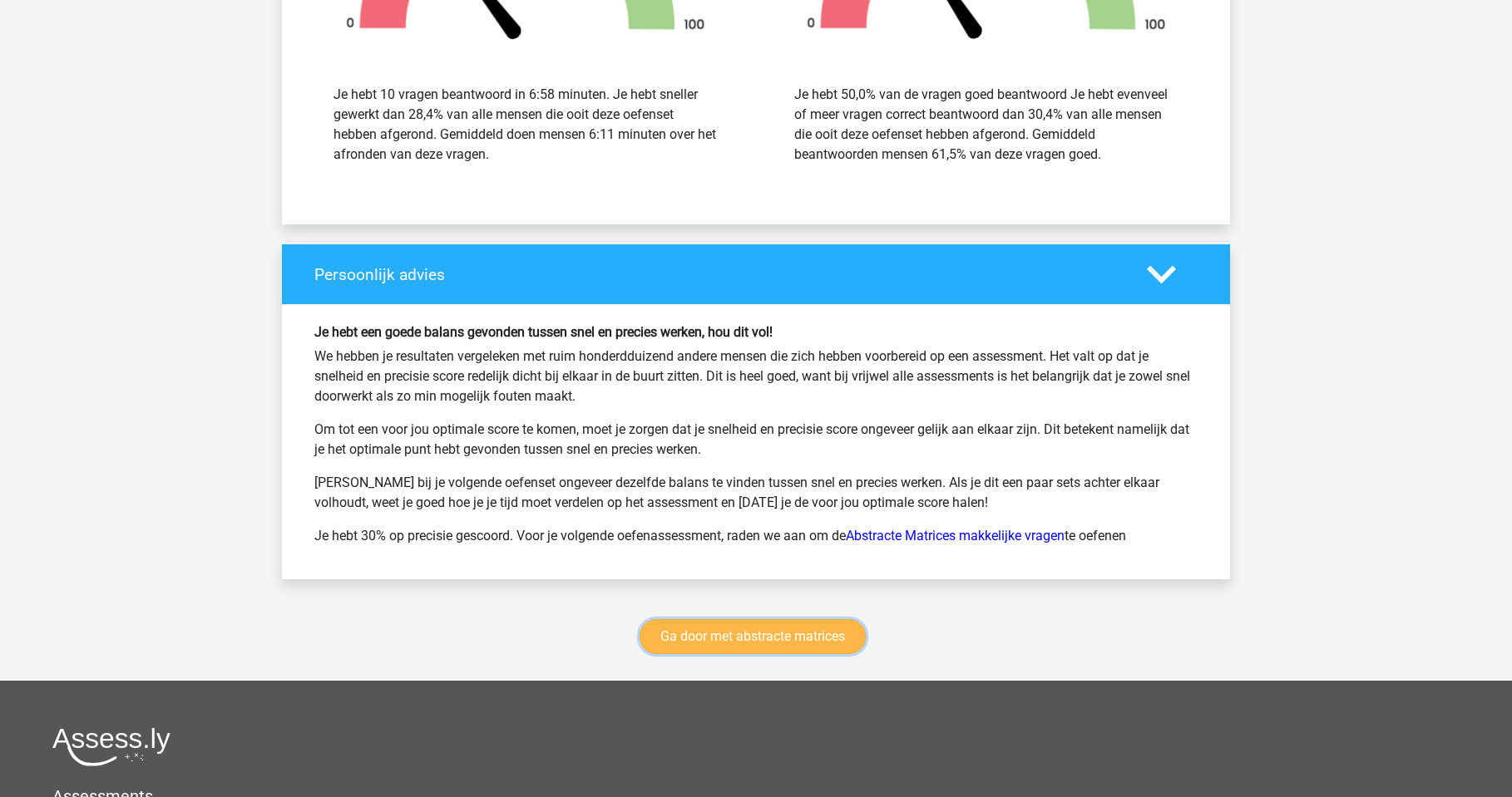
click at [804, 635] on link "Ga door met abstracte matrices" at bounding box center [753, 637] width 226 height 35
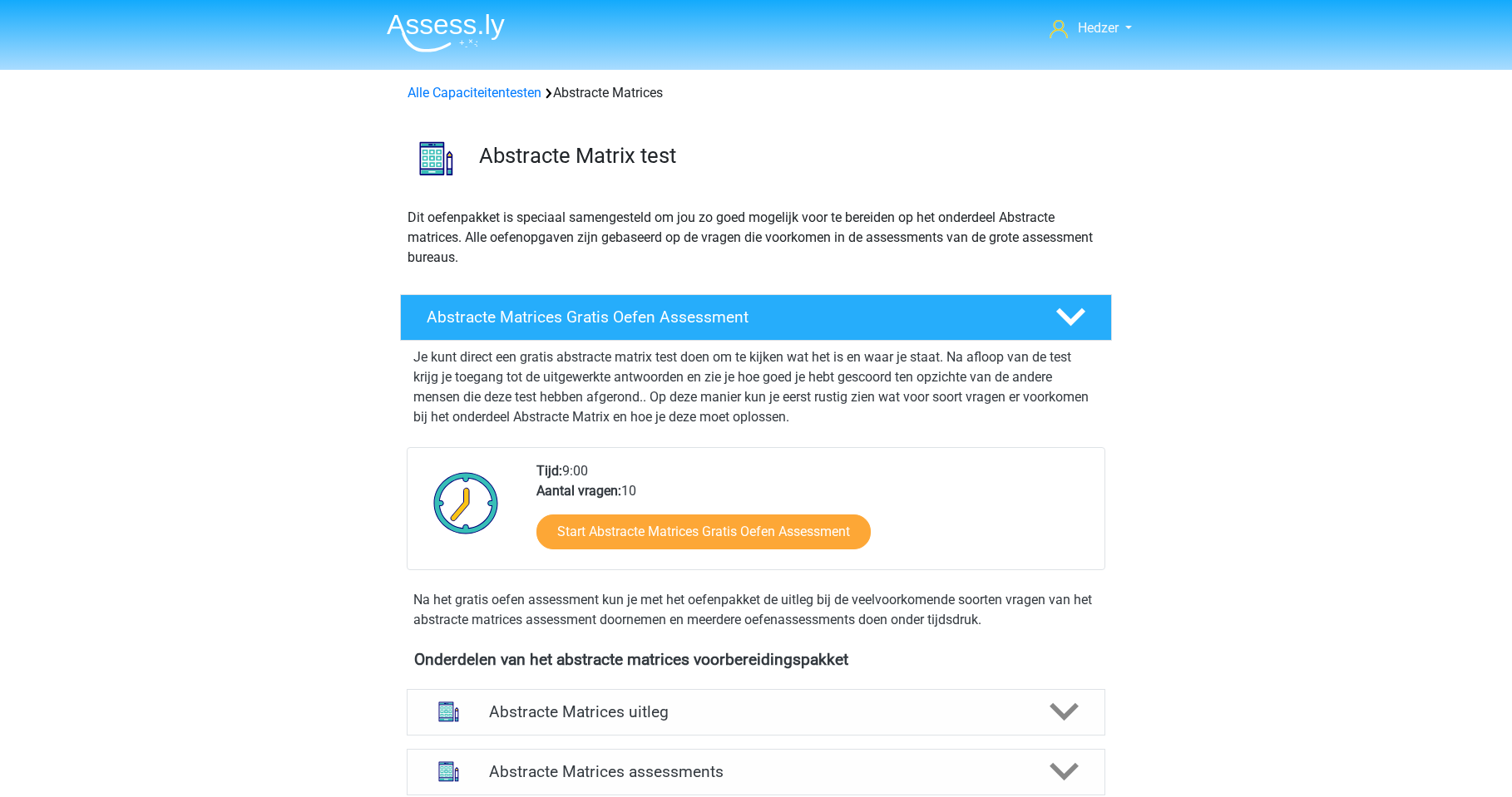
scroll to position [742, 0]
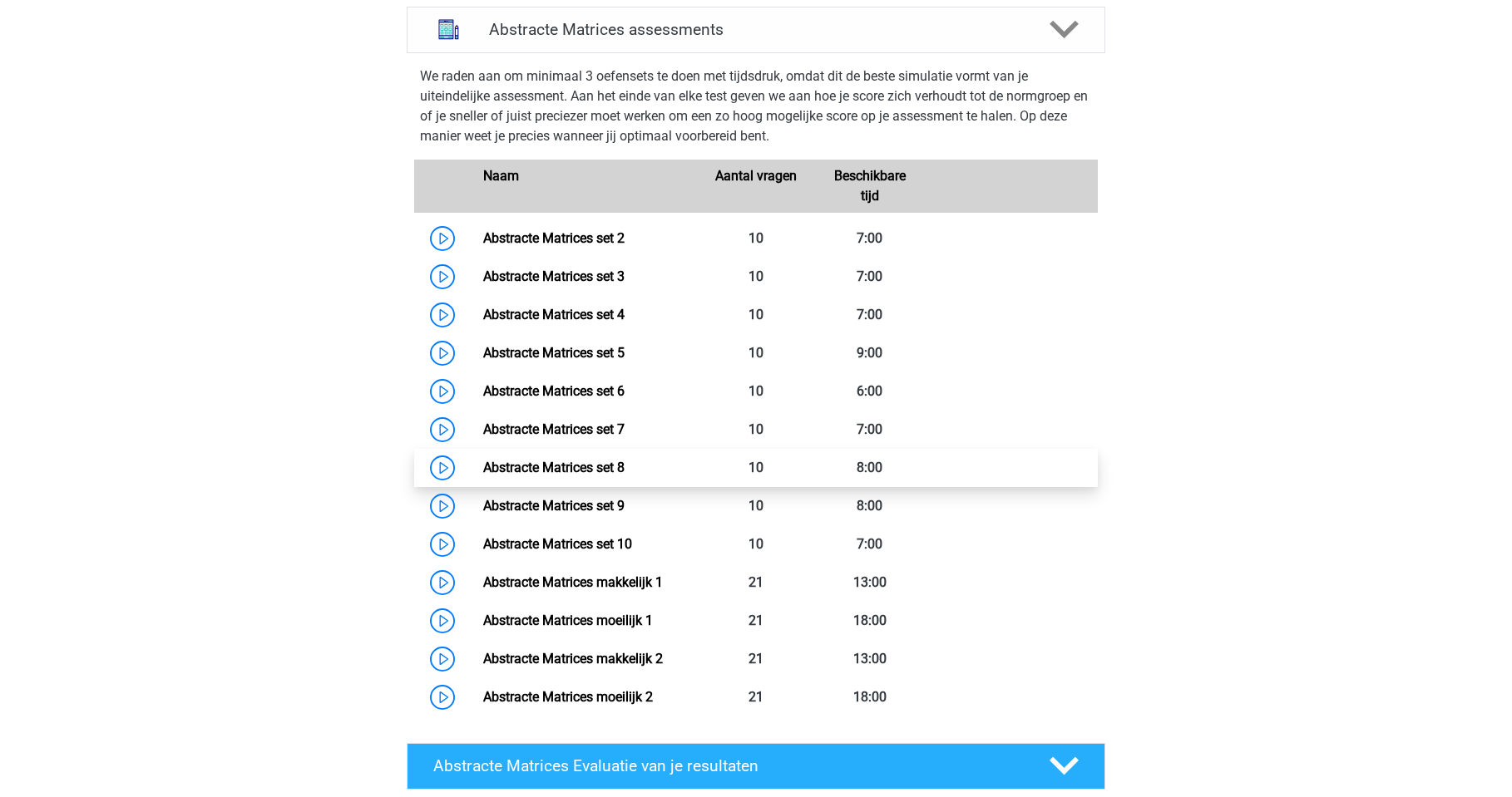
click at [578, 465] on link "Abstracte Matrices set 8" at bounding box center [554, 468] width 142 height 16
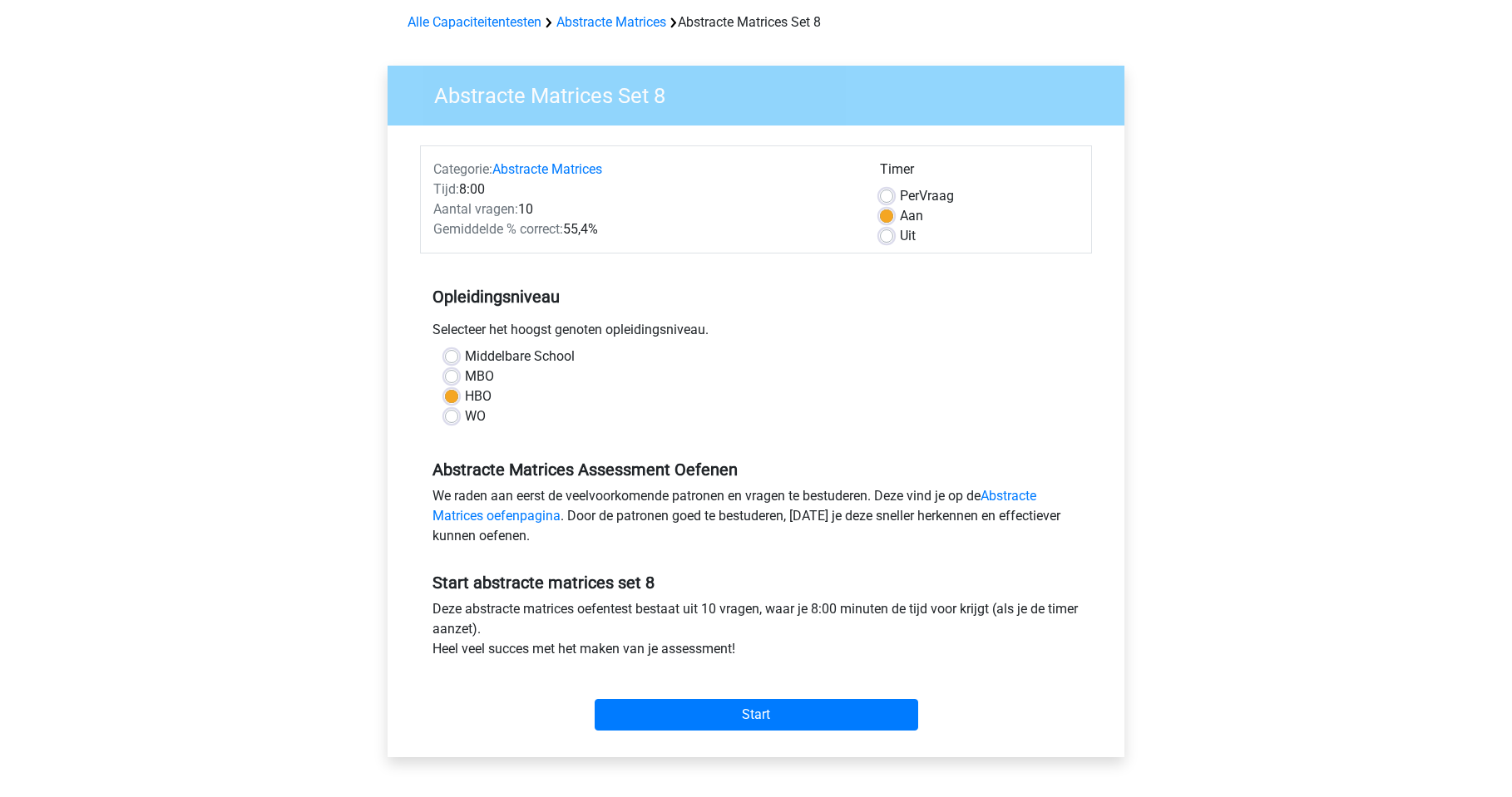
scroll to position [166, 0]
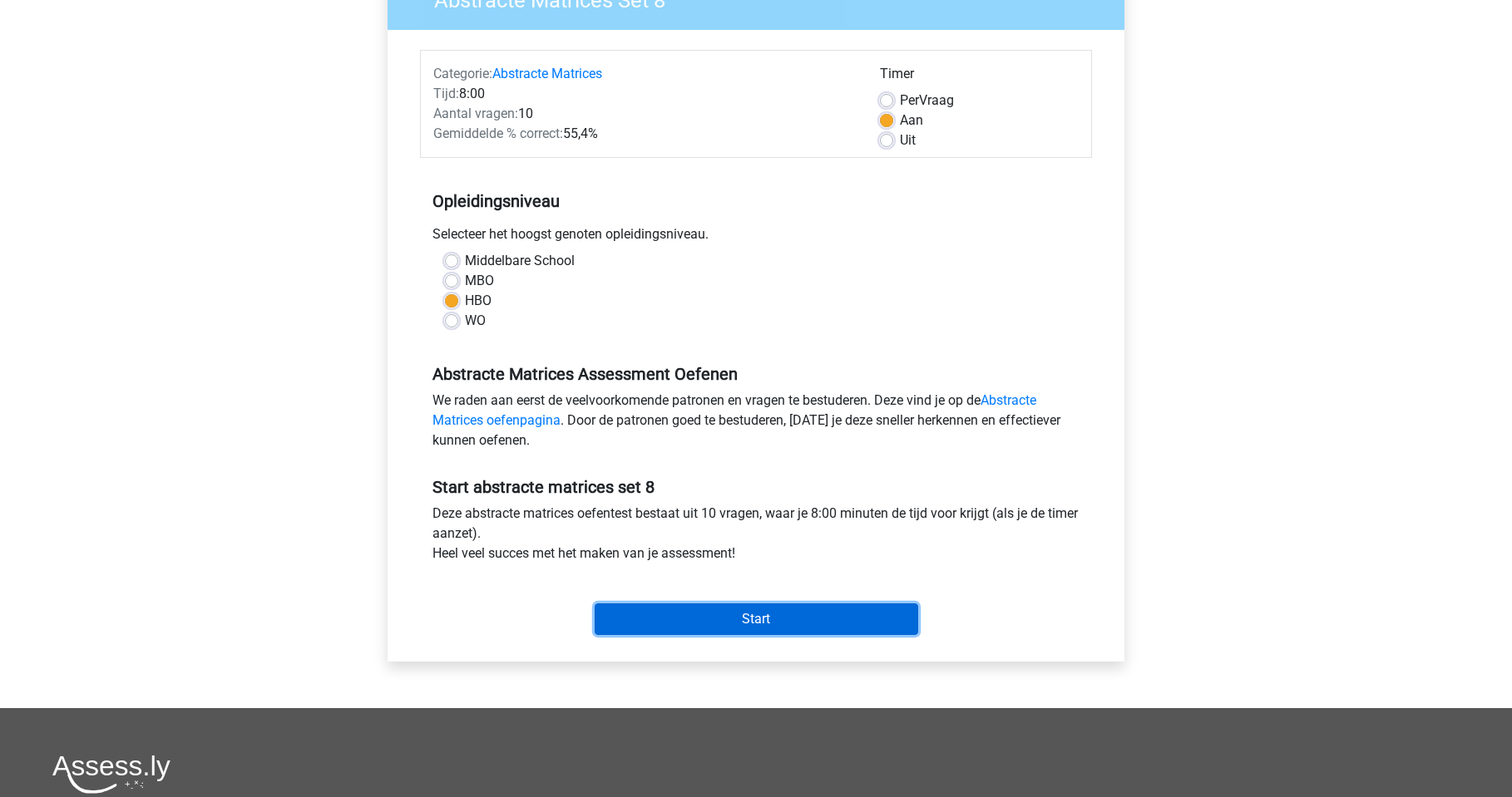
click at [748, 623] on input "Start" at bounding box center [756, 619] width 323 height 31
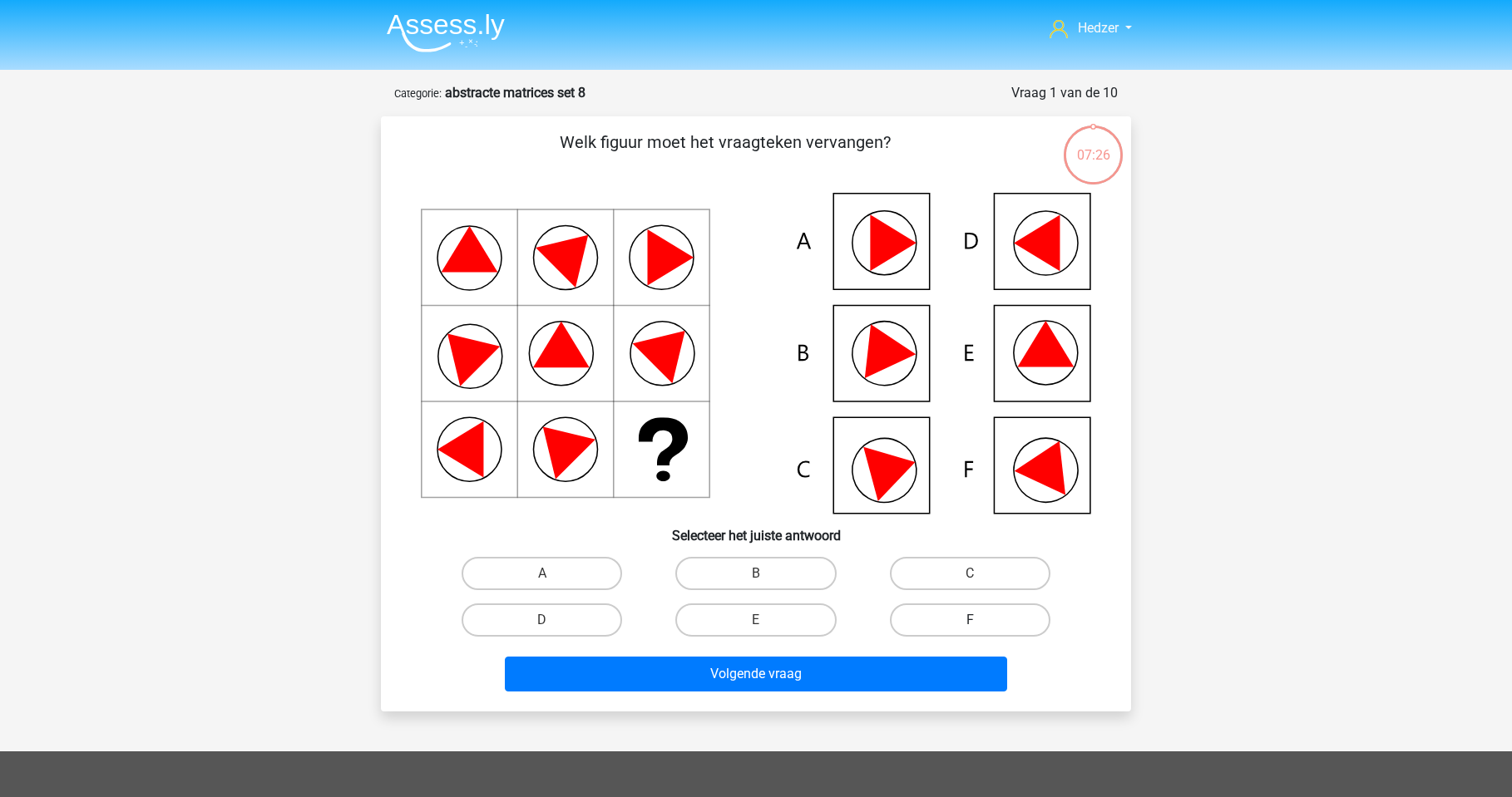
click at [983, 618] on label "F" at bounding box center [969, 620] width 160 height 33
click at [980, 620] on input "F" at bounding box center [974, 625] width 11 height 11
radio input "true"
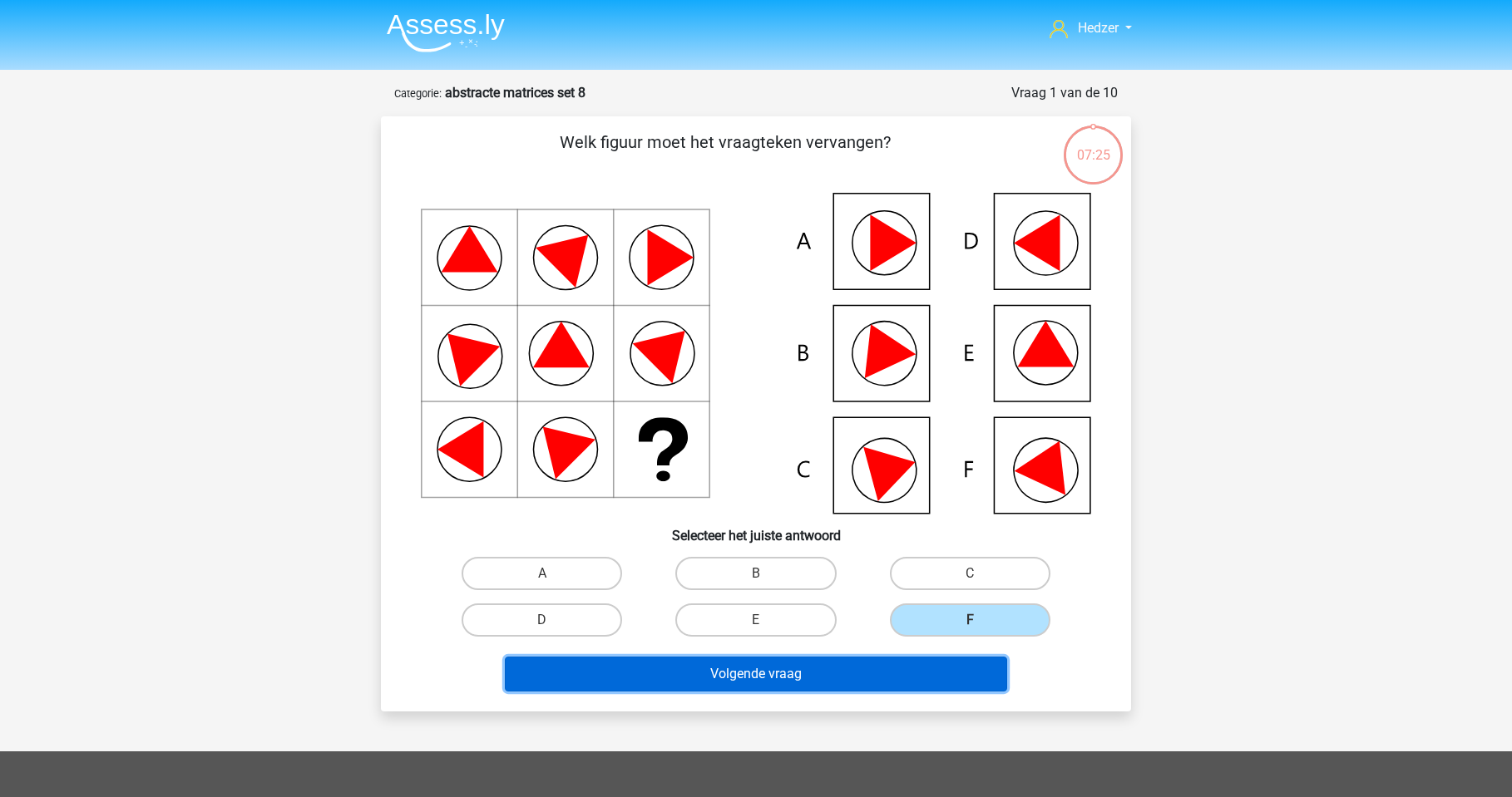
click at [889, 660] on button "Volgende vraag" at bounding box center [757, 674] width 503 height 35
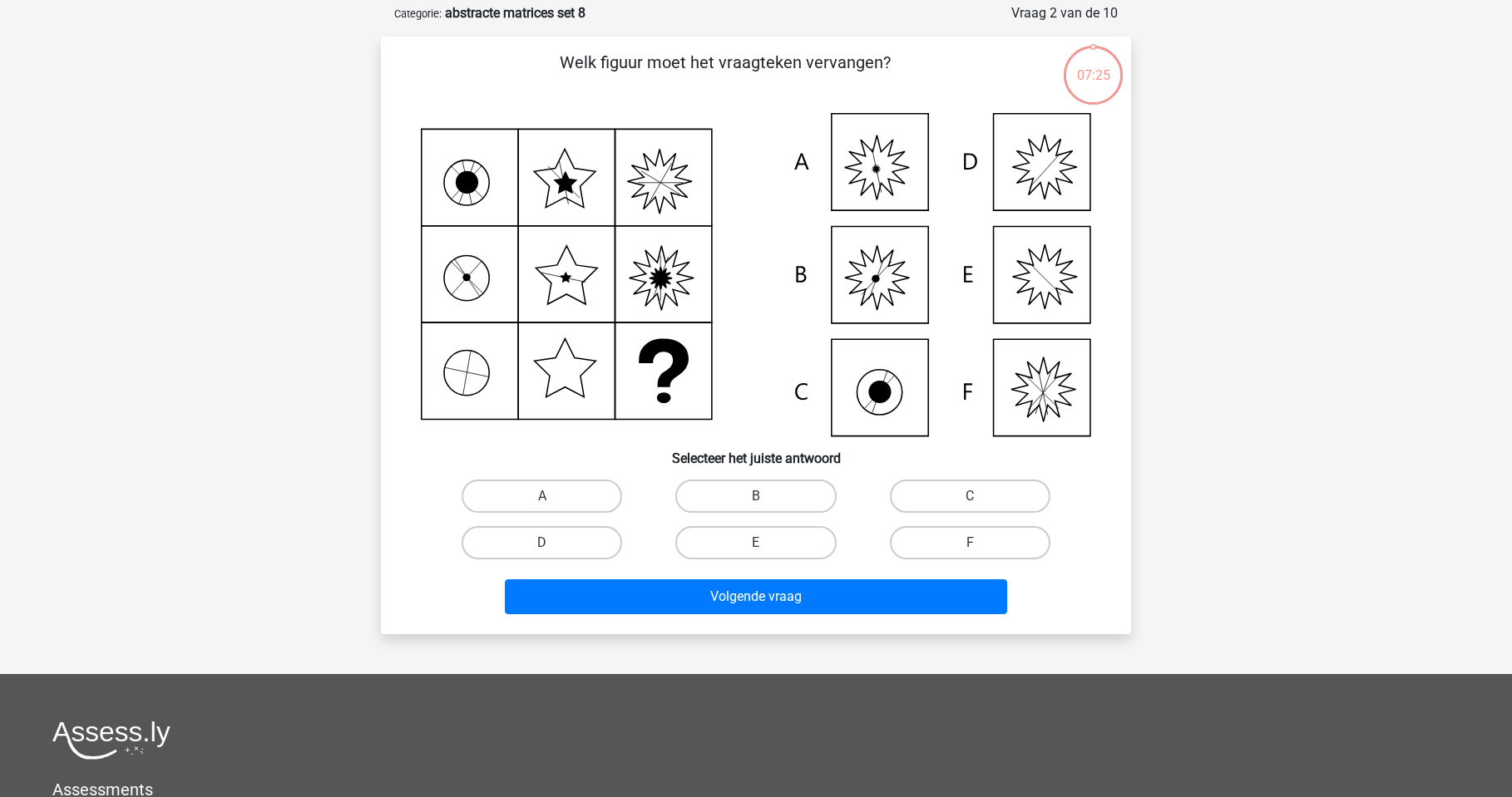
scroll to position [84, 0]
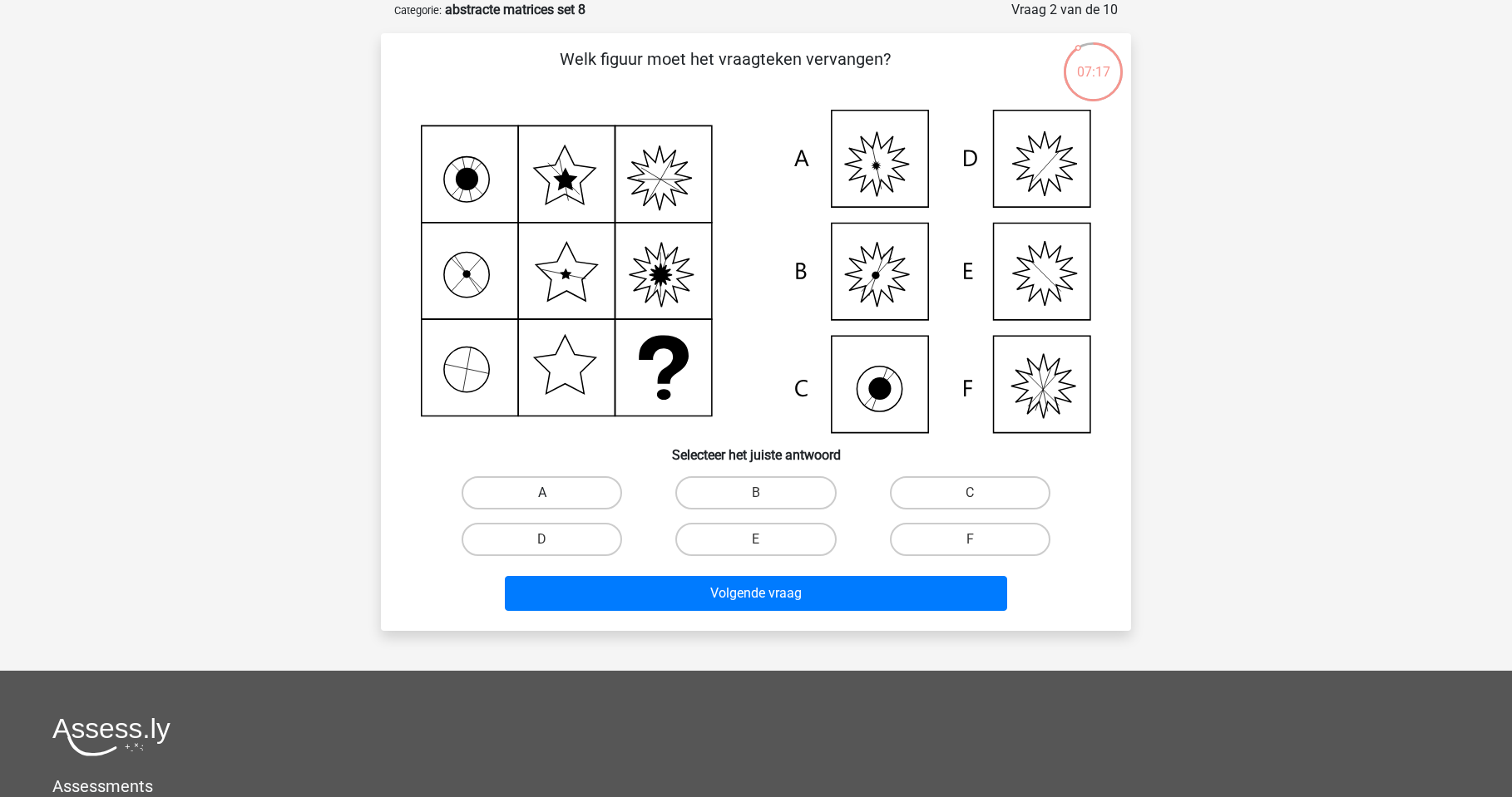
click at [570, 495] on label "A" at bounding box center [542, 493] width 160 height 33
click at [553, 495] on input "A" at bounding box center [548, 498] width 11 height 11
radio input "true"
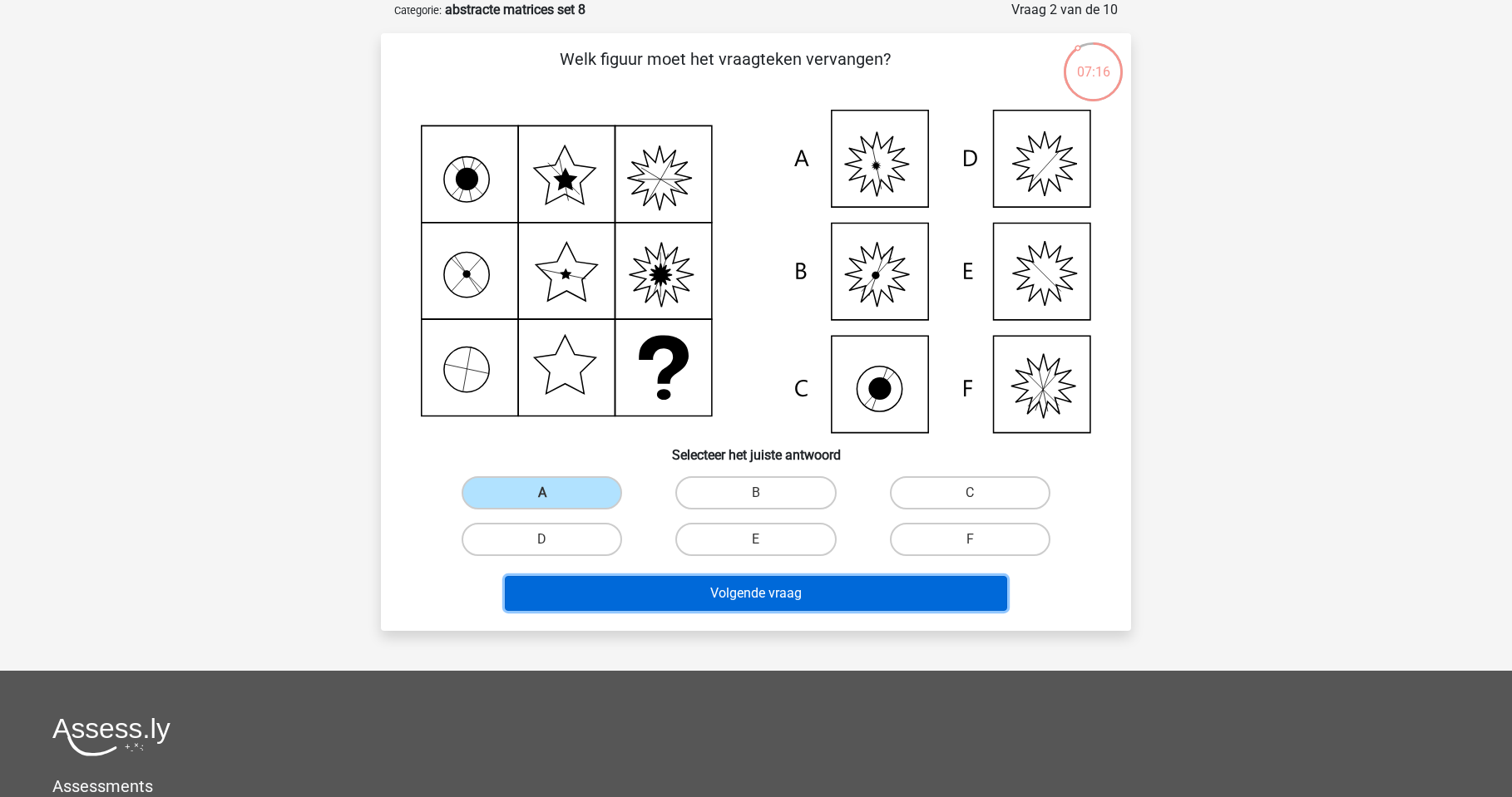
click at [727, 602] on button "Volgende vraag" at bounding box center [757, 594] width 503 height 35
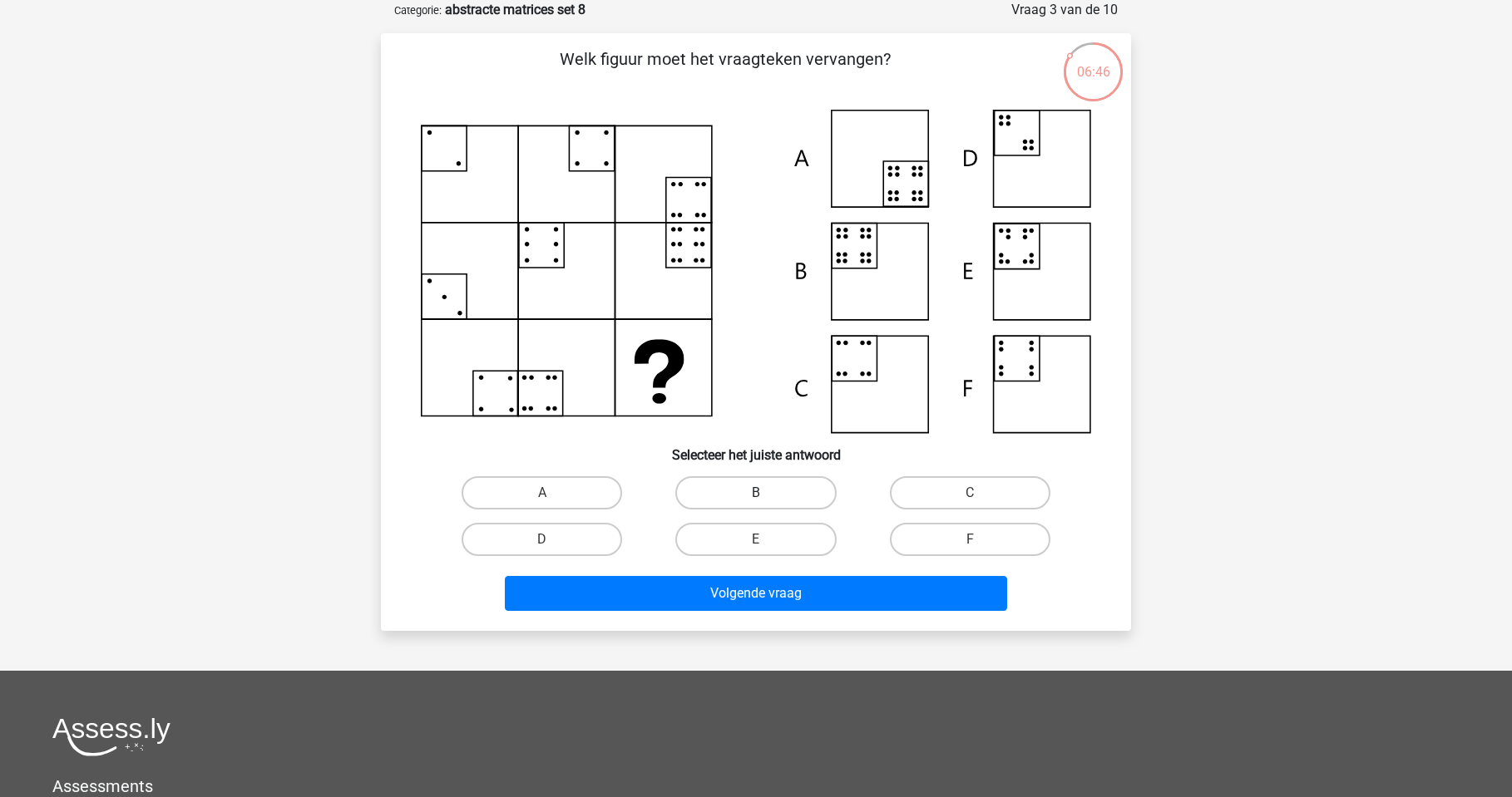
click at [785, 493] on label "B" at bounding box center [755, 493] width 160 height 33
click at [767, 493] on input "B" at bounding box center [761, 498] width 11 height 11
radio input "true"
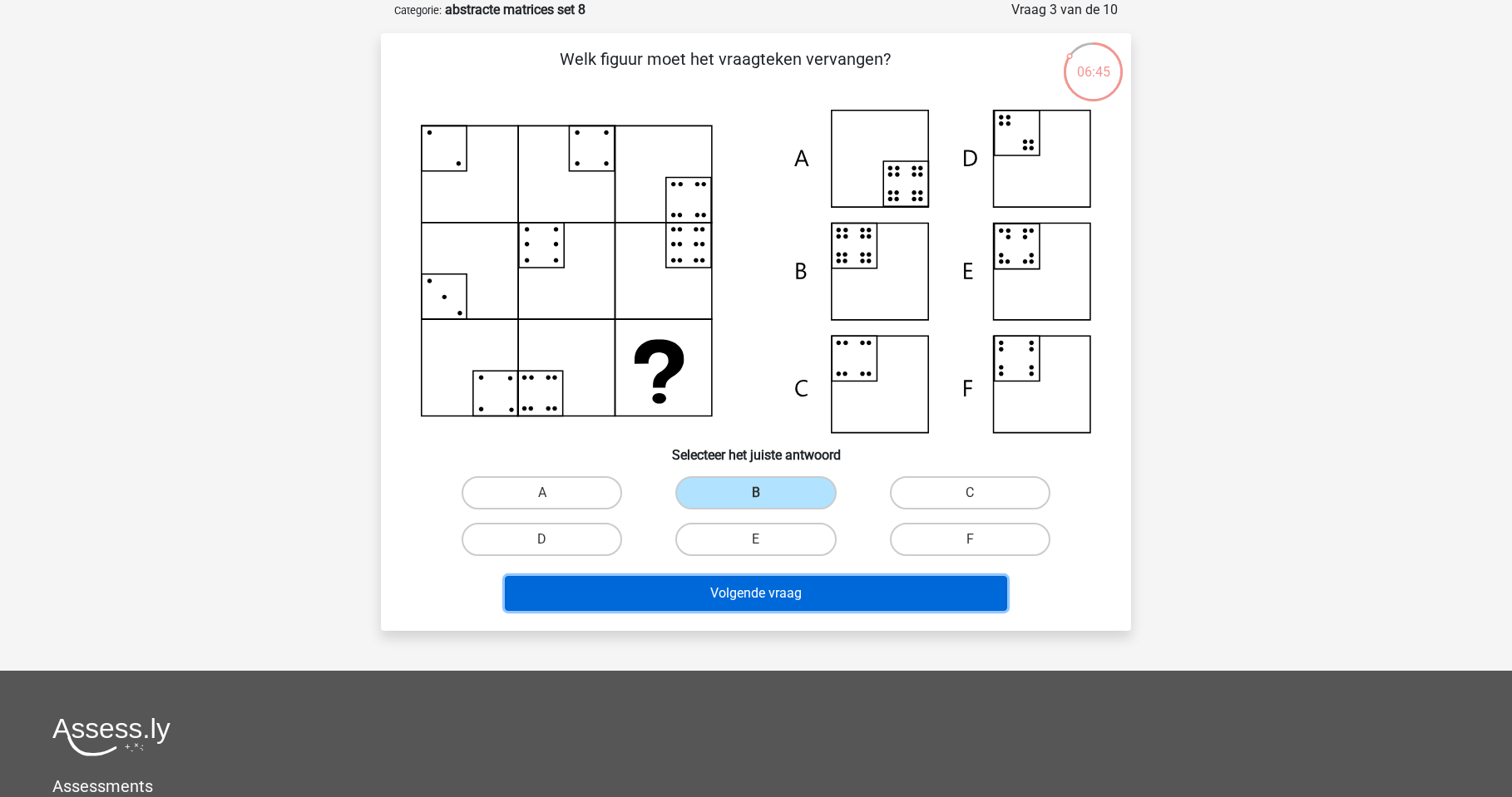
click at [788, 581] on button "Volgende vraag" at bounding box center [757, 594] width 503 height 35
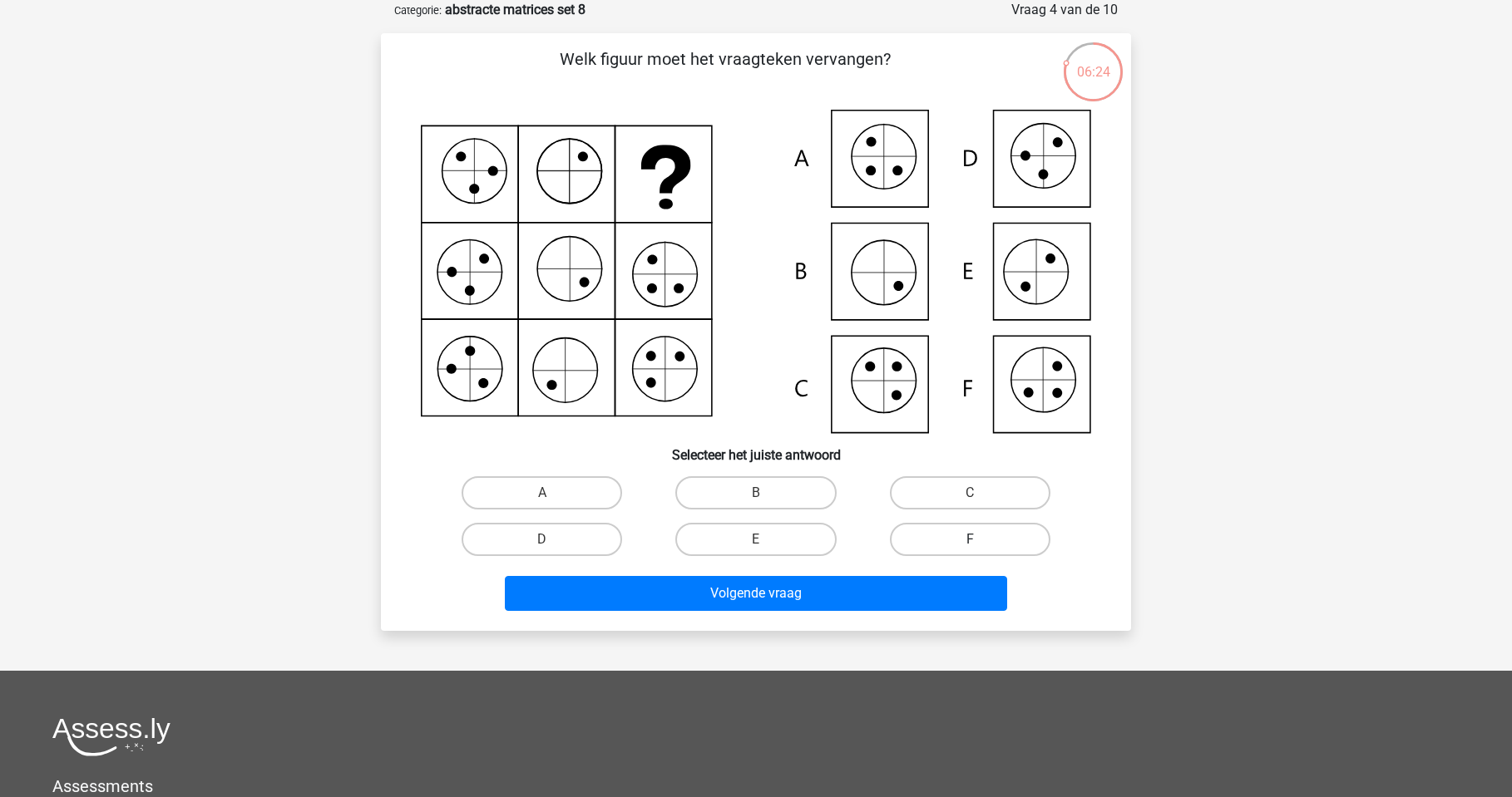
click at [963, 537] on label "F" at bounding box center [969, 540] width 160 height 33
click at [969, 540] on input "F" at bounding box center [974, 544] width 11 height 11
radio input "true"
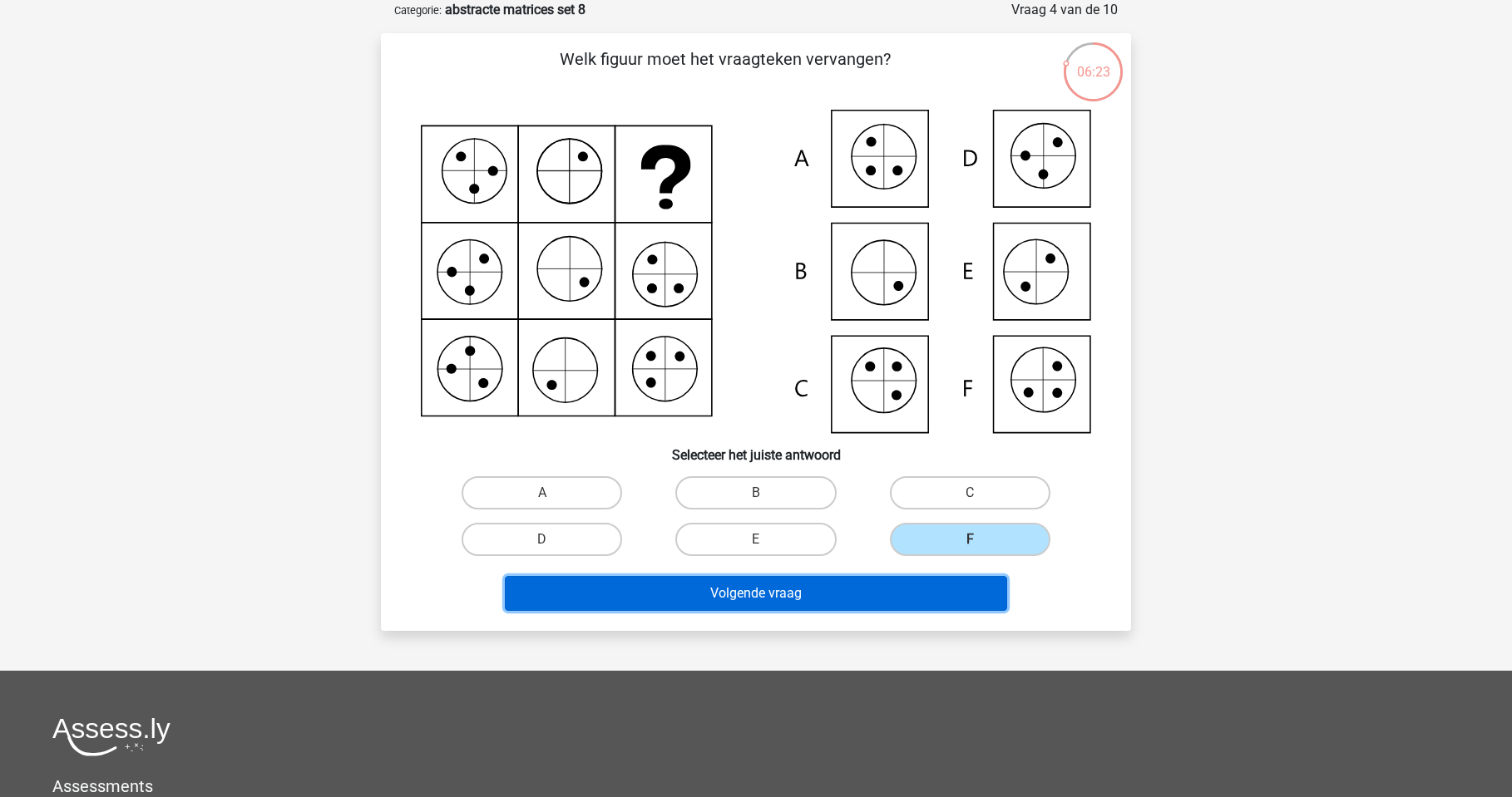
click at [834, 591] on button "Volgende vraag" at bounding box center [757, 594] width 503 height 35
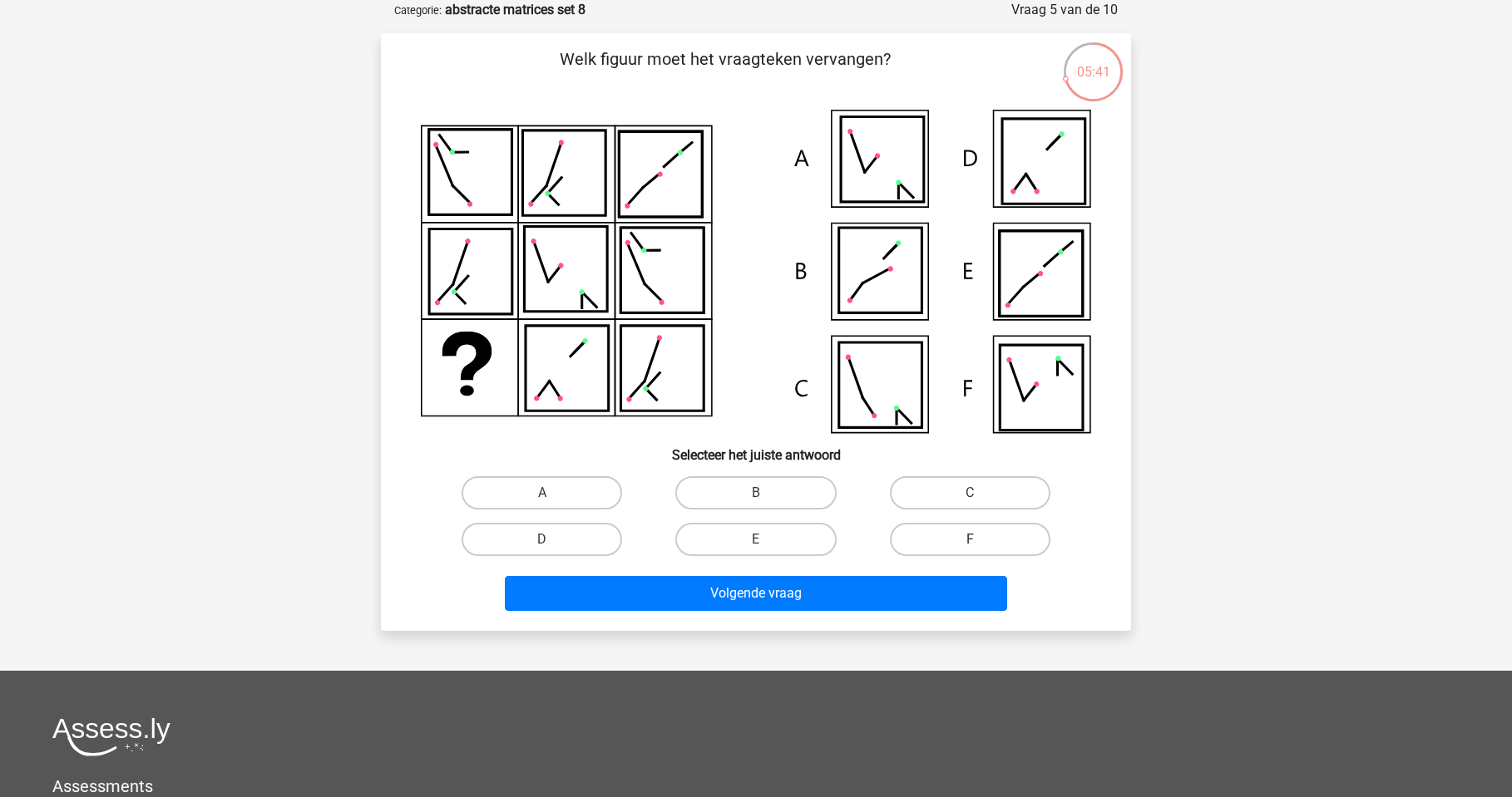
drag, startPoint x: 945, startPoint y: 537, endPoint x: 941, endPoint y: 548, distance: 11.7
click at [945, 538] on label "F" at bounding box center [969, 540] width 160 height 33
click at [969, 540] on input "F" at bounding box center [974, 544] width 11 height 11
radio input "true"
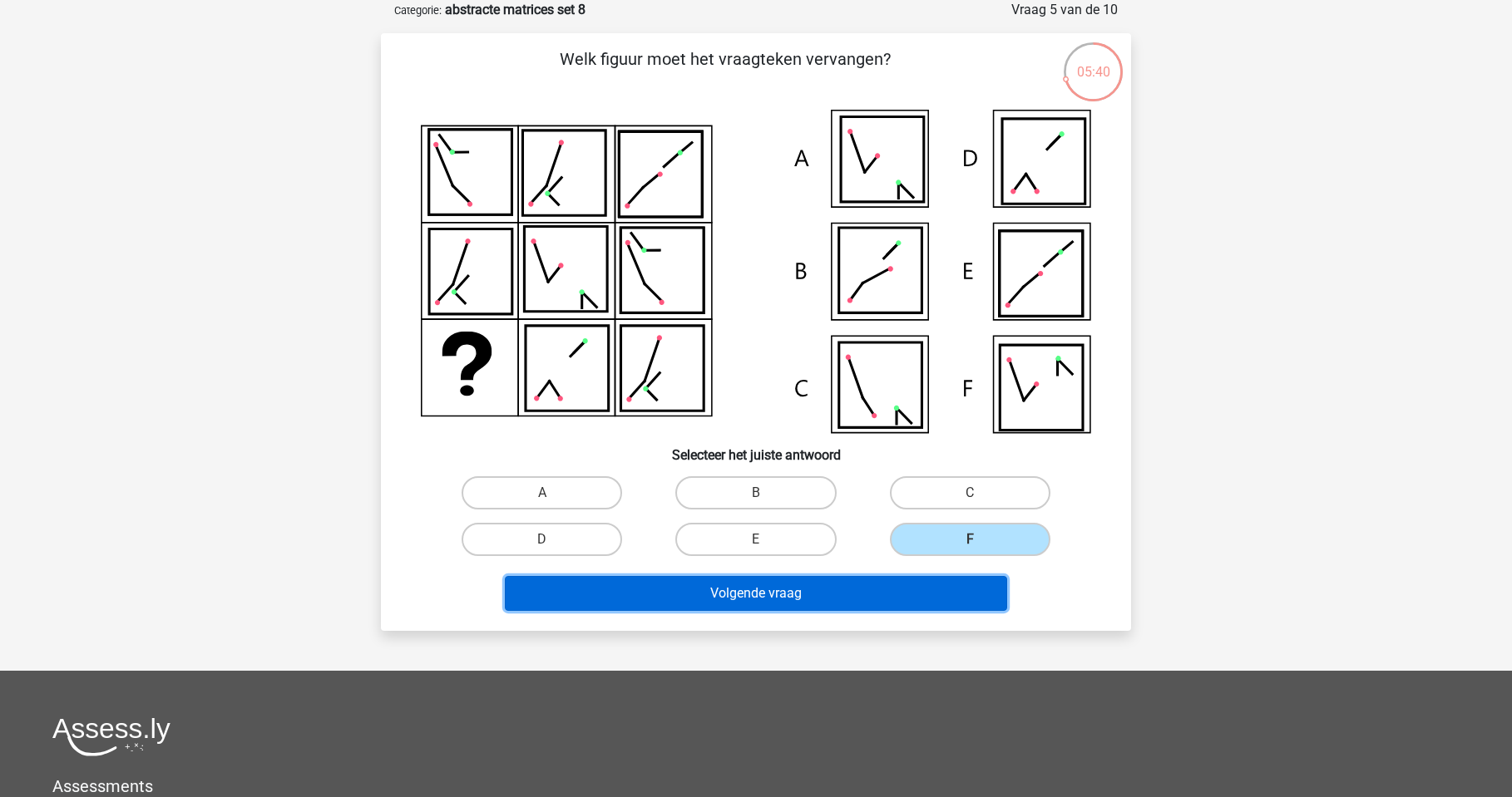
click at [918, 598] on button "Volgende vraag" at bounding box center [757, 594] width 503 height 35
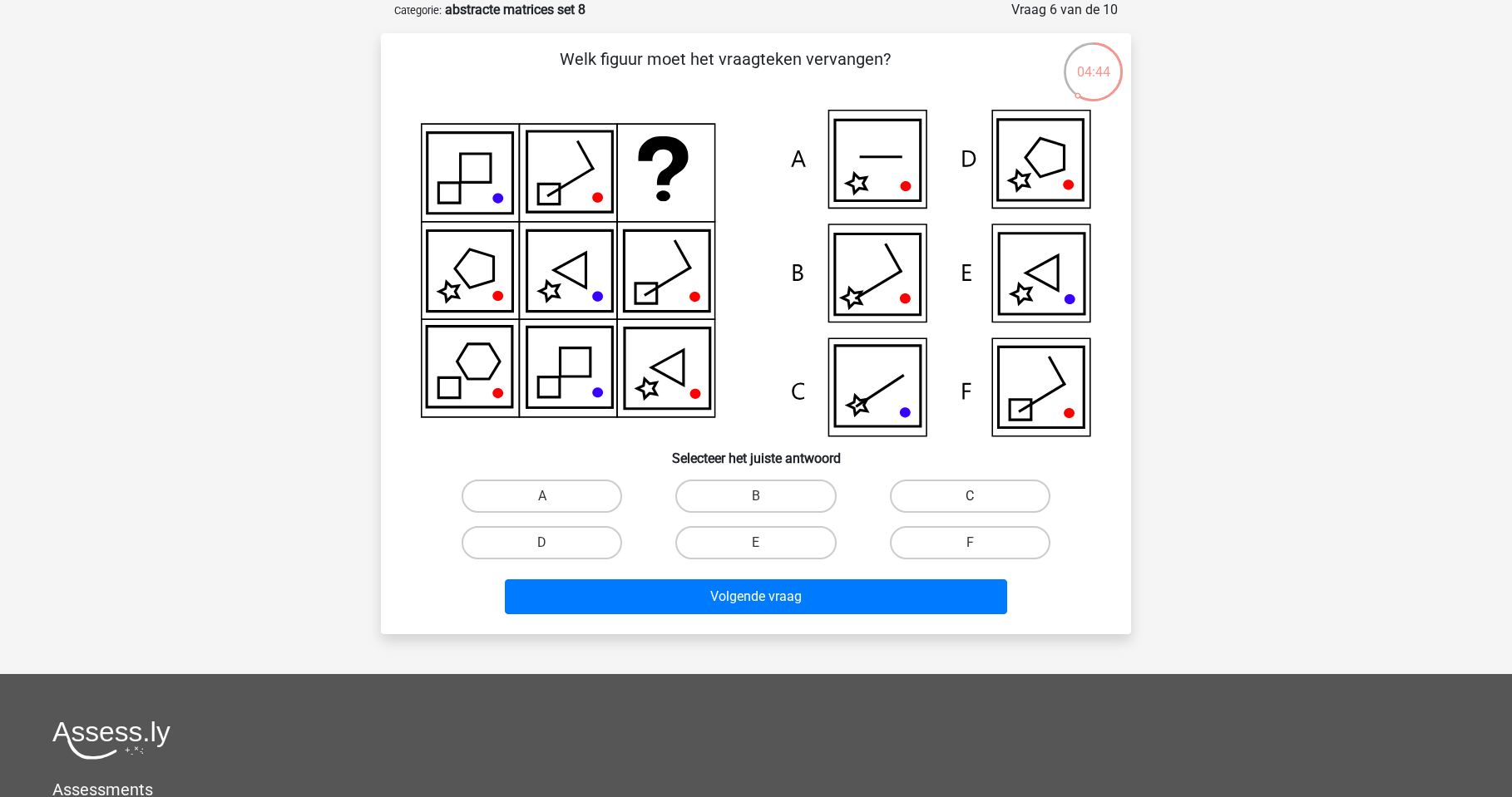
click at [943, 497] on label "C" at bounding box center [969, 496] width 160 height 33
click at [969, 497] on input "C" at bounding box center [974, 501] width 11 height 11
radio input "true"
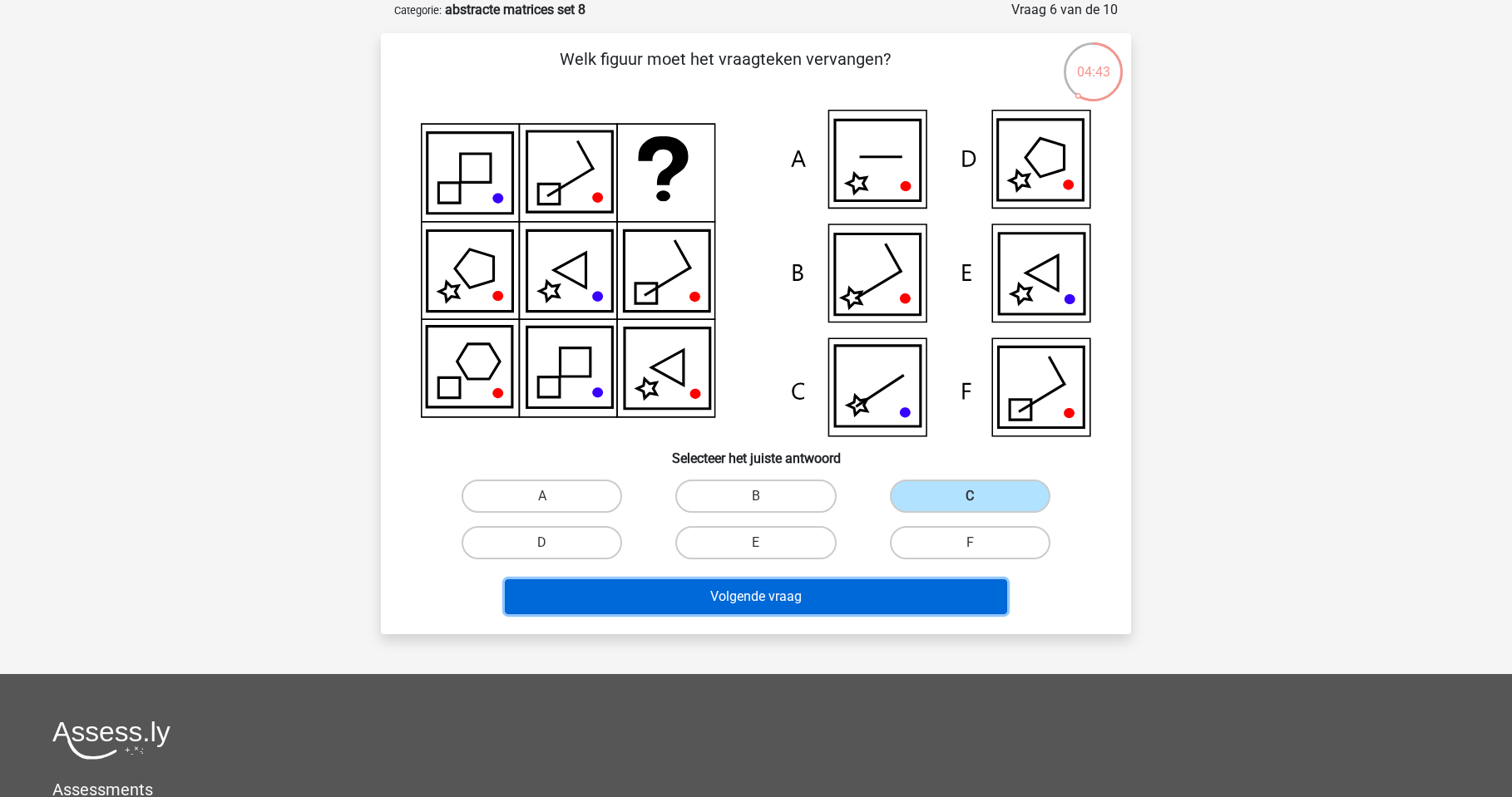
click at [842, 608] on button "Volgende vraag" at bounding box center [757, 598] width 503 height 35
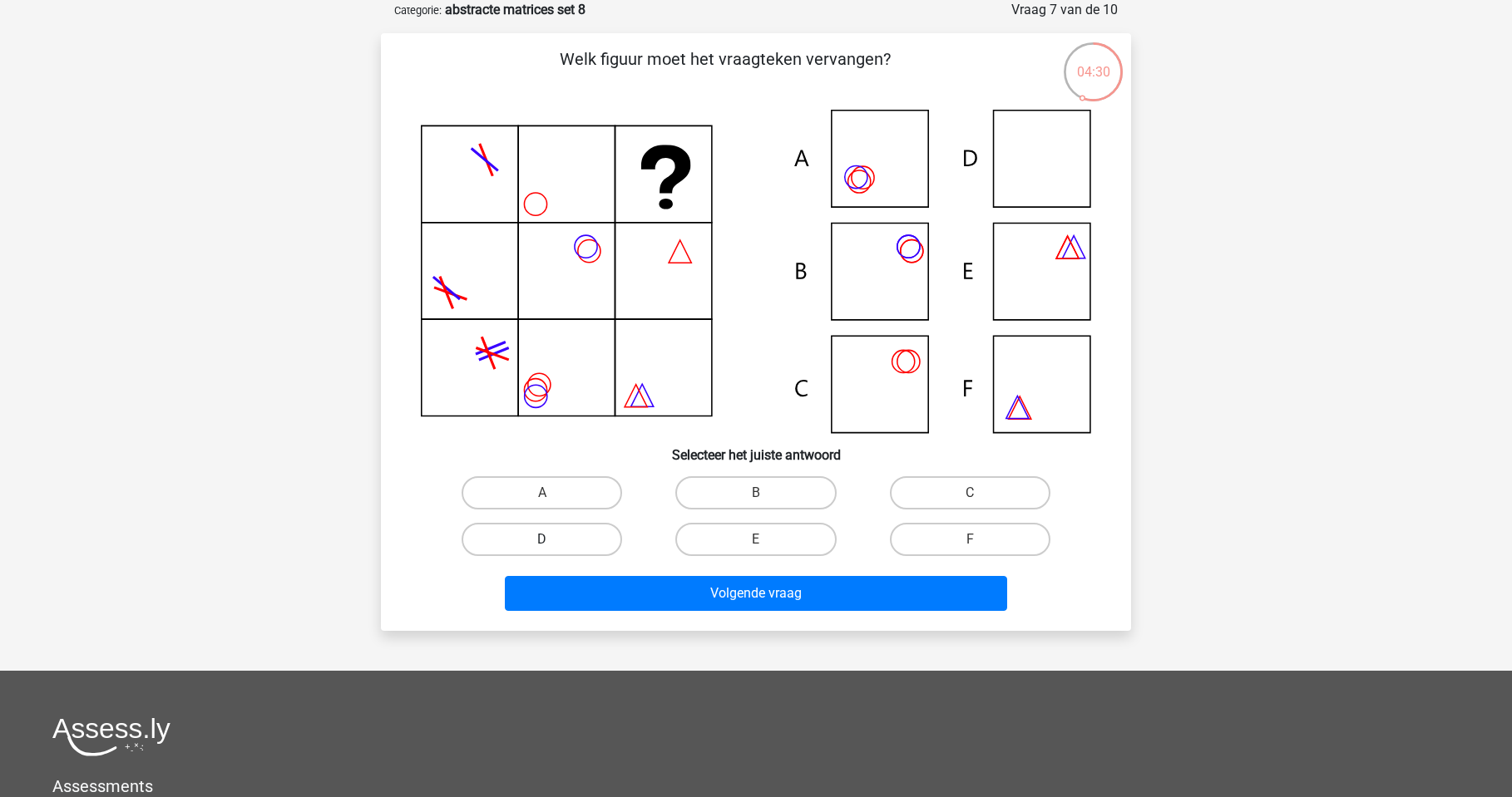
click at [570, 523] on label "D" at bounding box center [542, 540] width 160 height 33
click at [553, 540] on input "D" at bounding box center [548, 544] width 11 height 11
radio input "true"
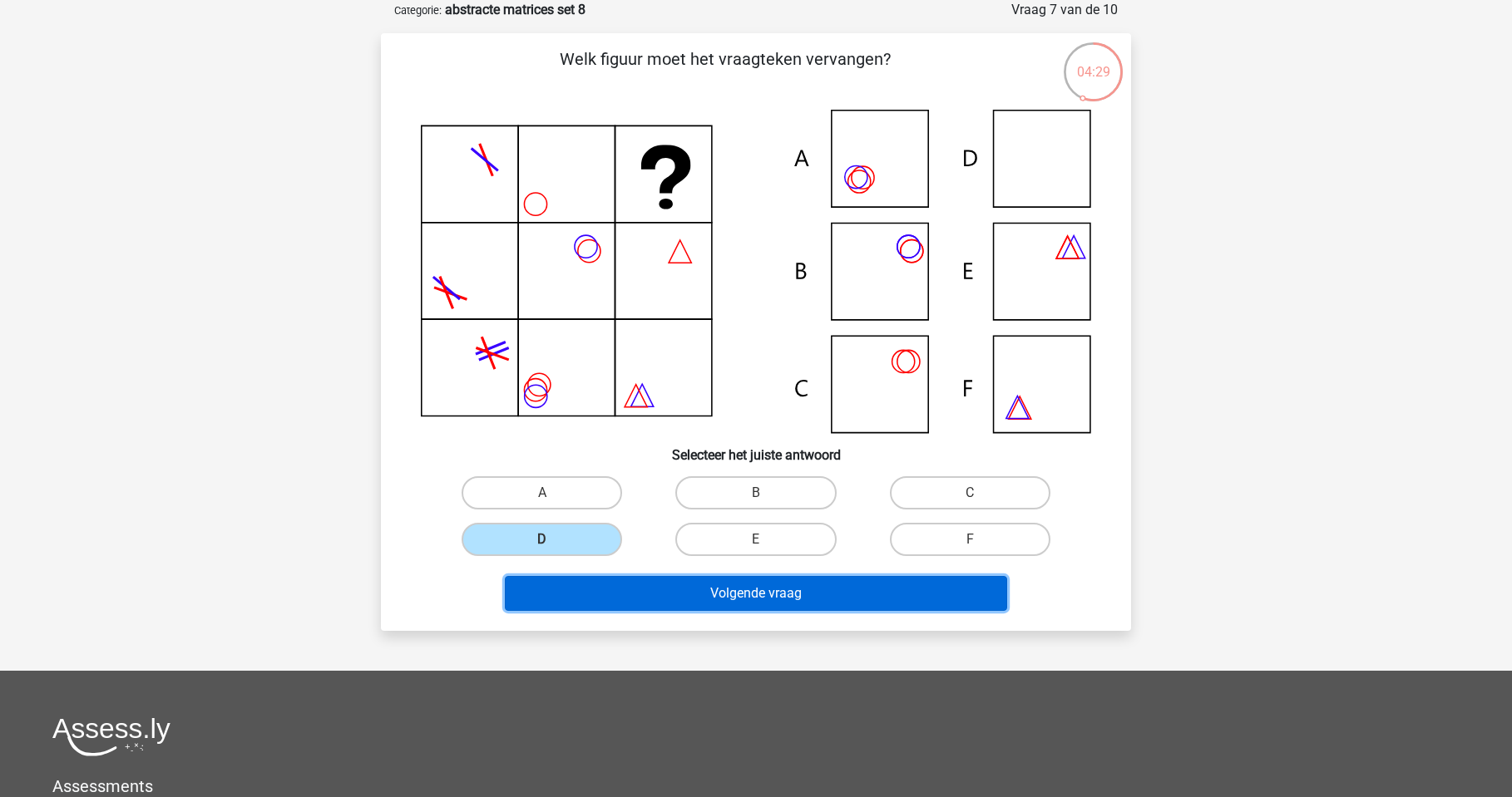
click at [664, 599] on button "Volgende vraag" at bounding box center [757, 594] width 503 height 35
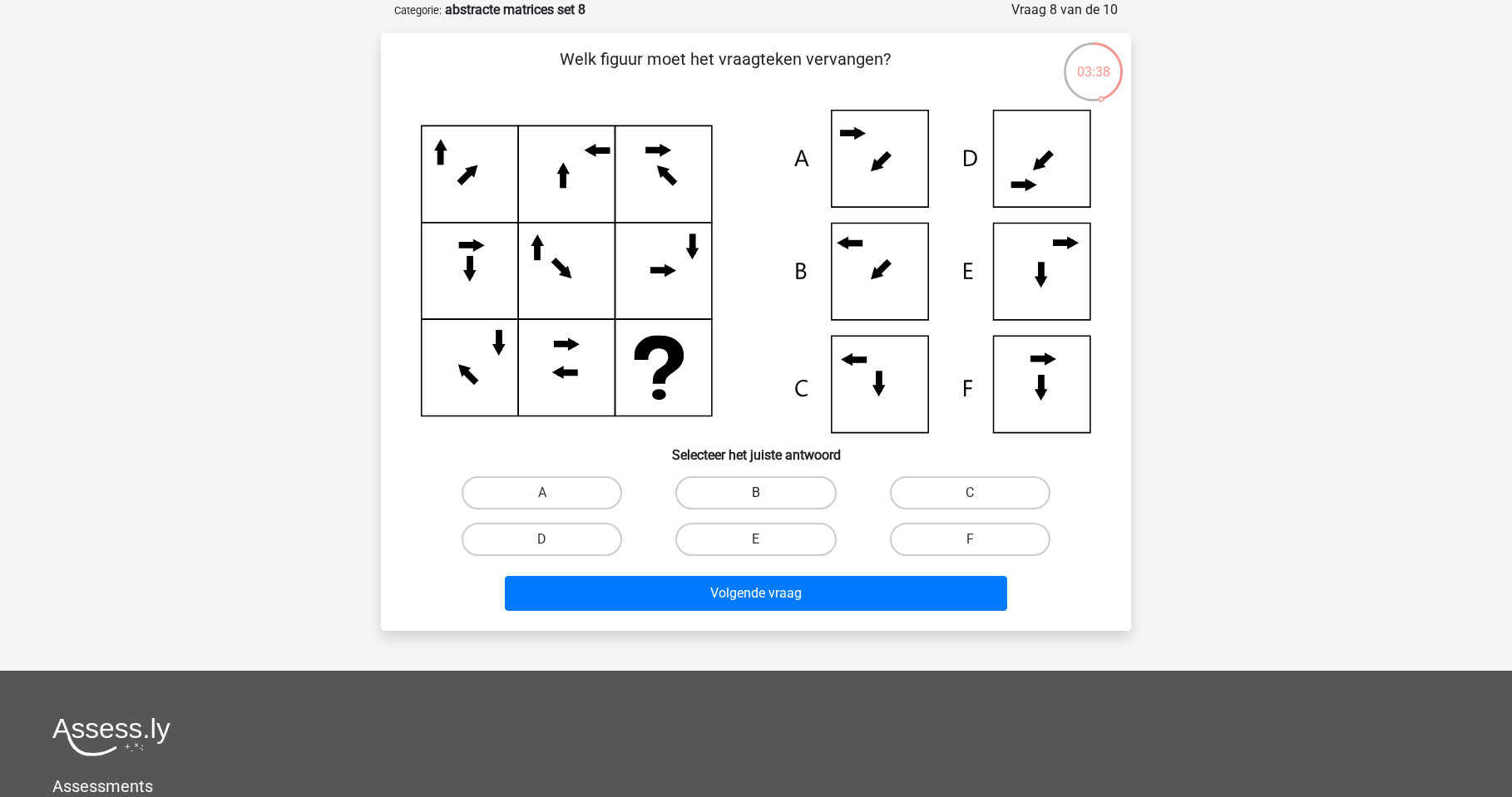
click at [737, 495] on label "B" at bounding box center [755, 493] width 160 height 33
click at [756, 495] on input "B" at bounding box center [761, 498] width 11 height 11
radio input "true"
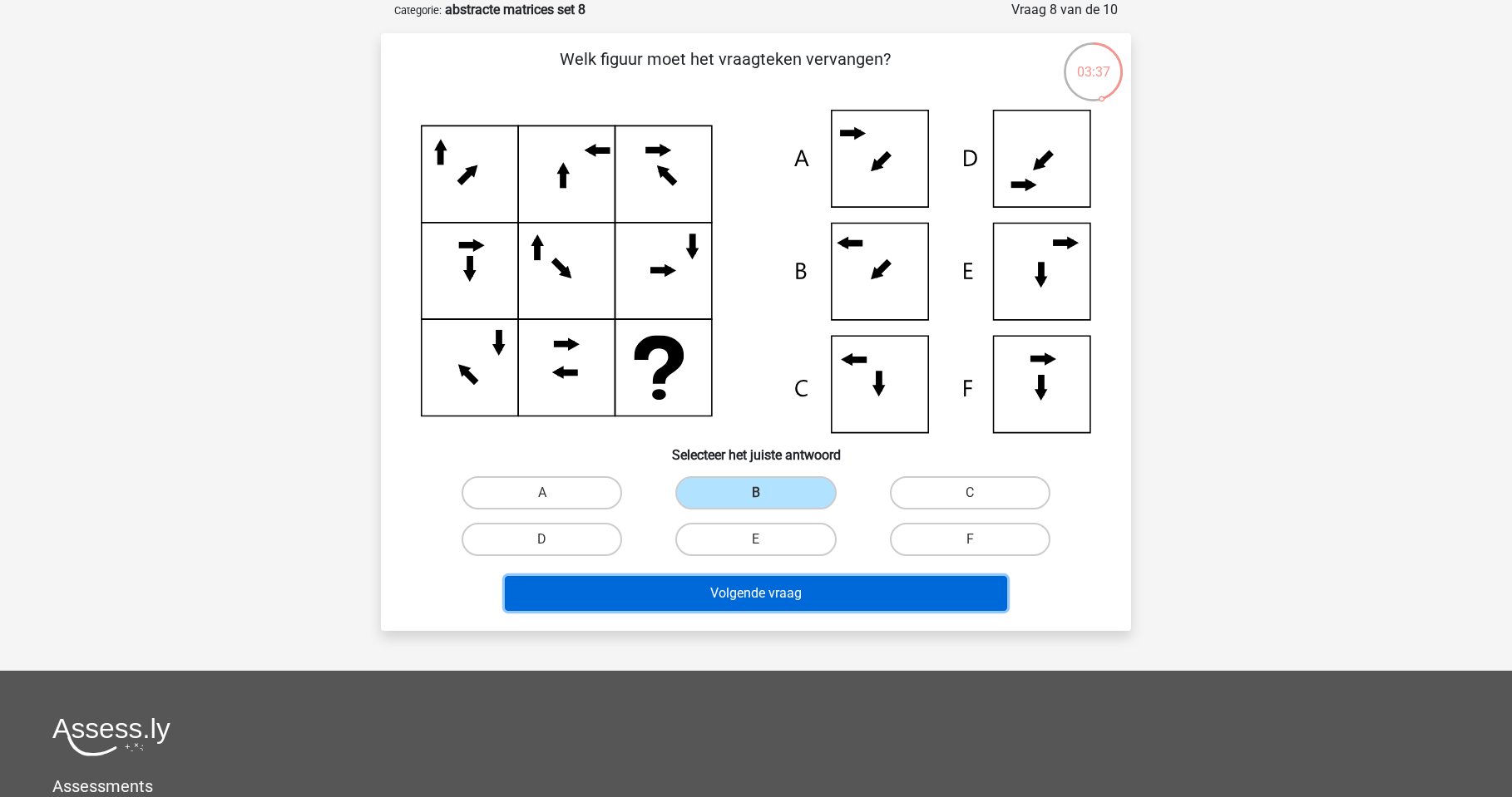
click at [802, 598] on button "Volgende vraag" at bounding box center [757, 594] width 503 height 35
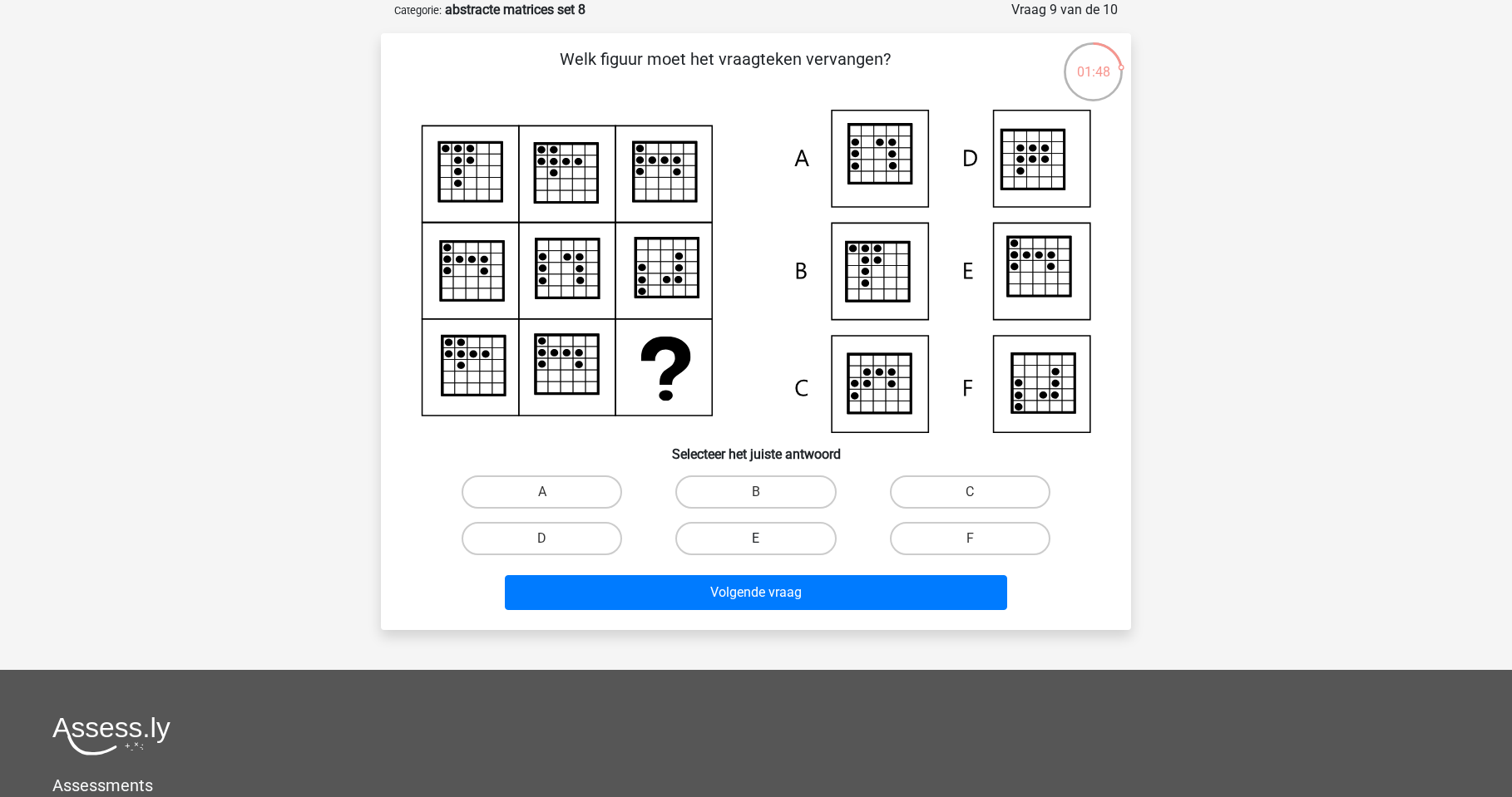
click at [730, 542] on label "E" at bounding box center [755, 539] width 160 height 33
click at [756, 542] on input "E" at bounding box center [761, 543] width 11 height 11
radio input "true"
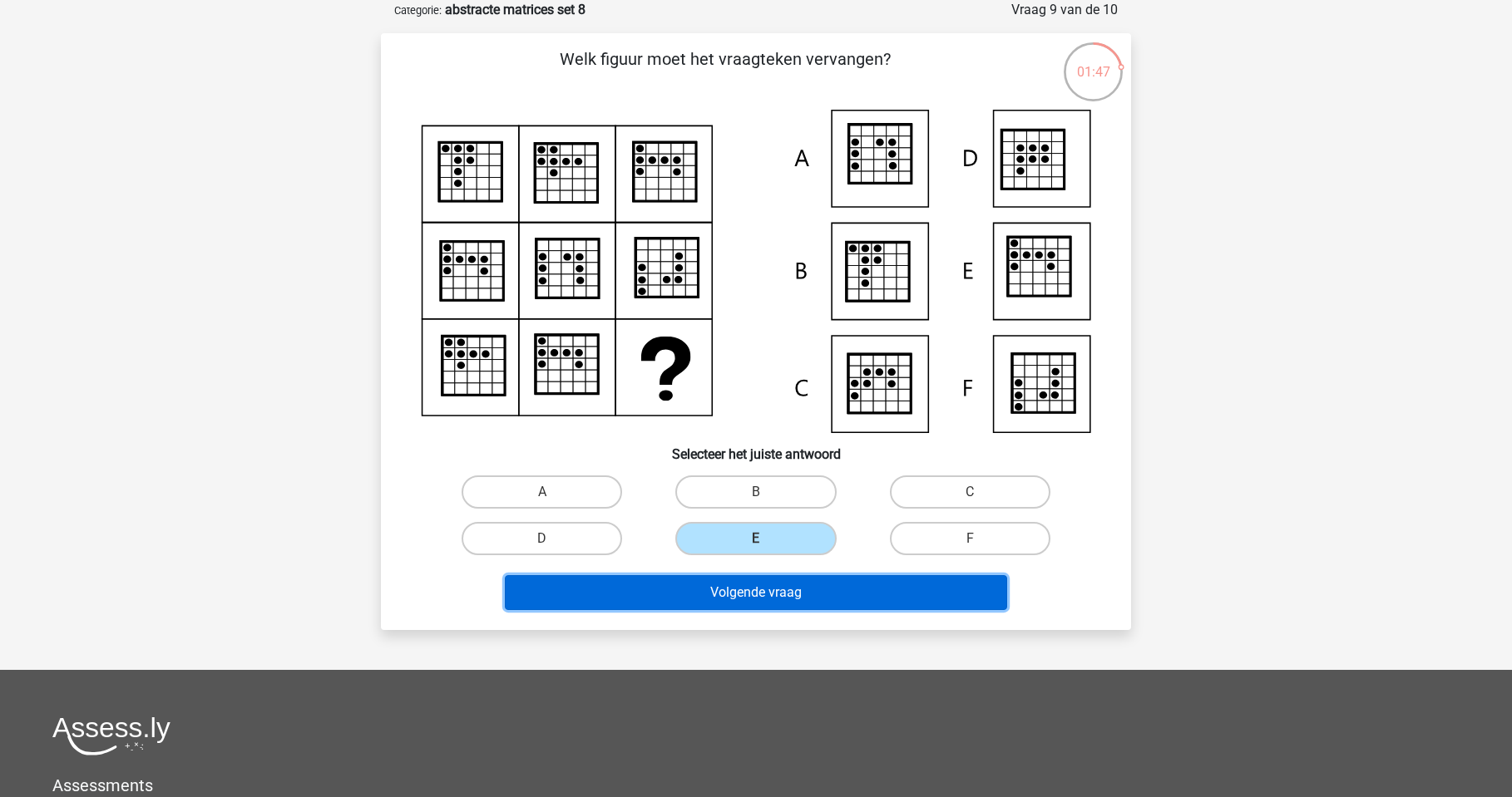
click at [770, 595] on button "Volgende vraag" at bounding box center [757, 593] width 503 height 35
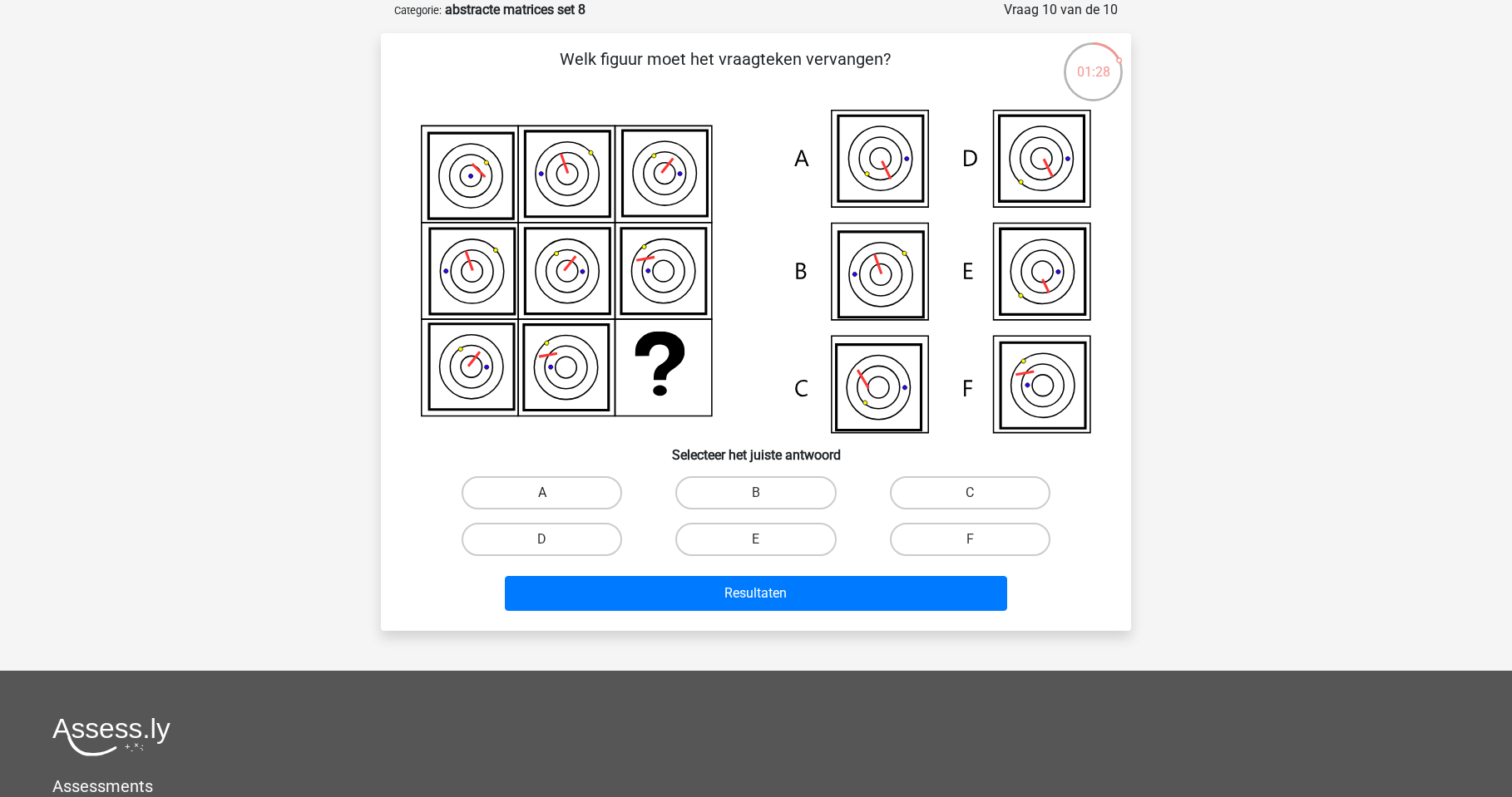
click at [560, 484] on label "A" at bounding box center [542, 493] width 160 height 33
click at [553, 493] on input "A" at bounding box center [548, 498] width 11 height 11
radio input "true"
click at [683, 611] on div "Resultaten" at bounding box center [755, 597] width 642 height 41
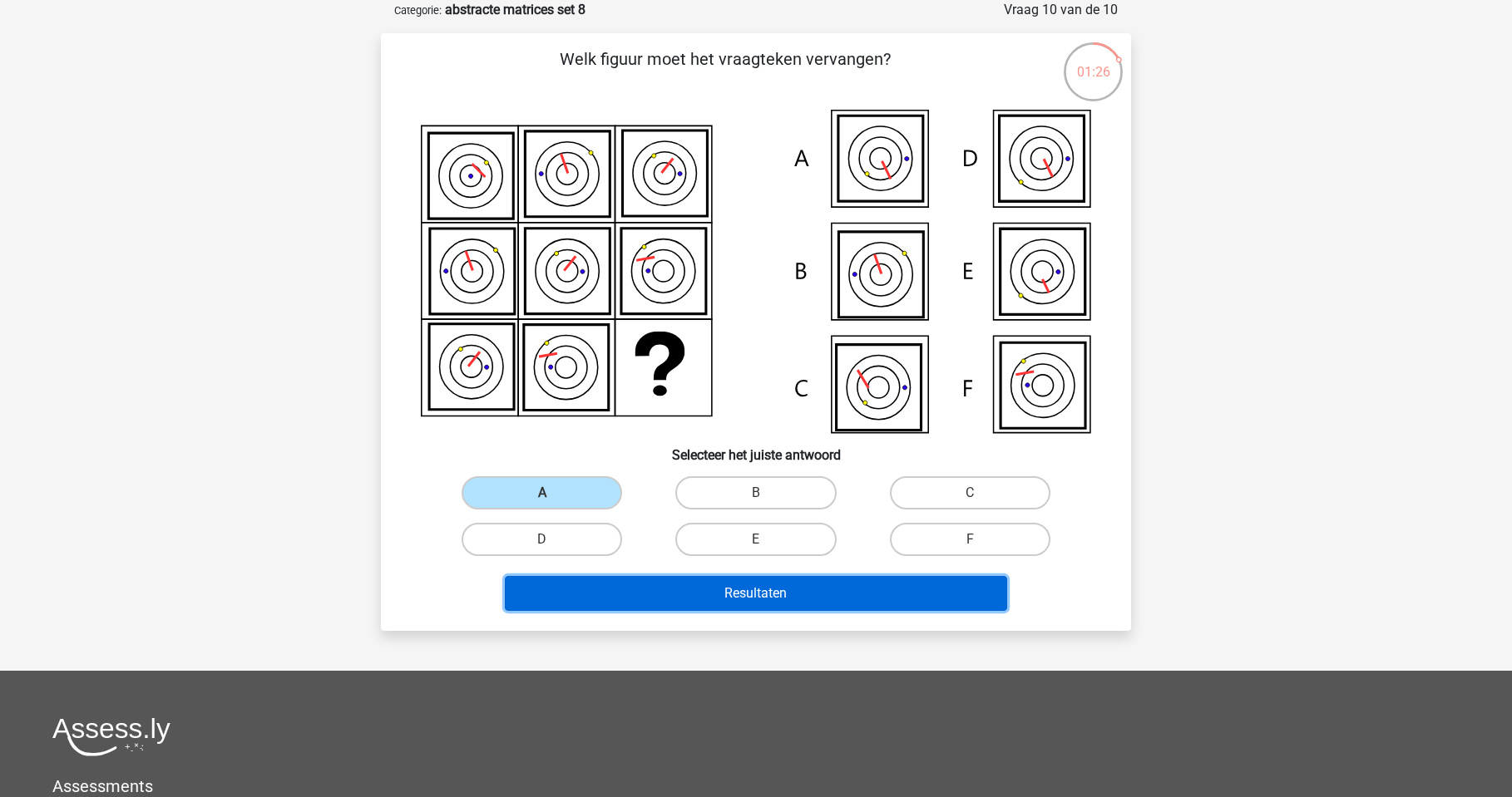
click at [770, 603] on button "Resultaten" at bounding box center [757, 594] width 503 height 35
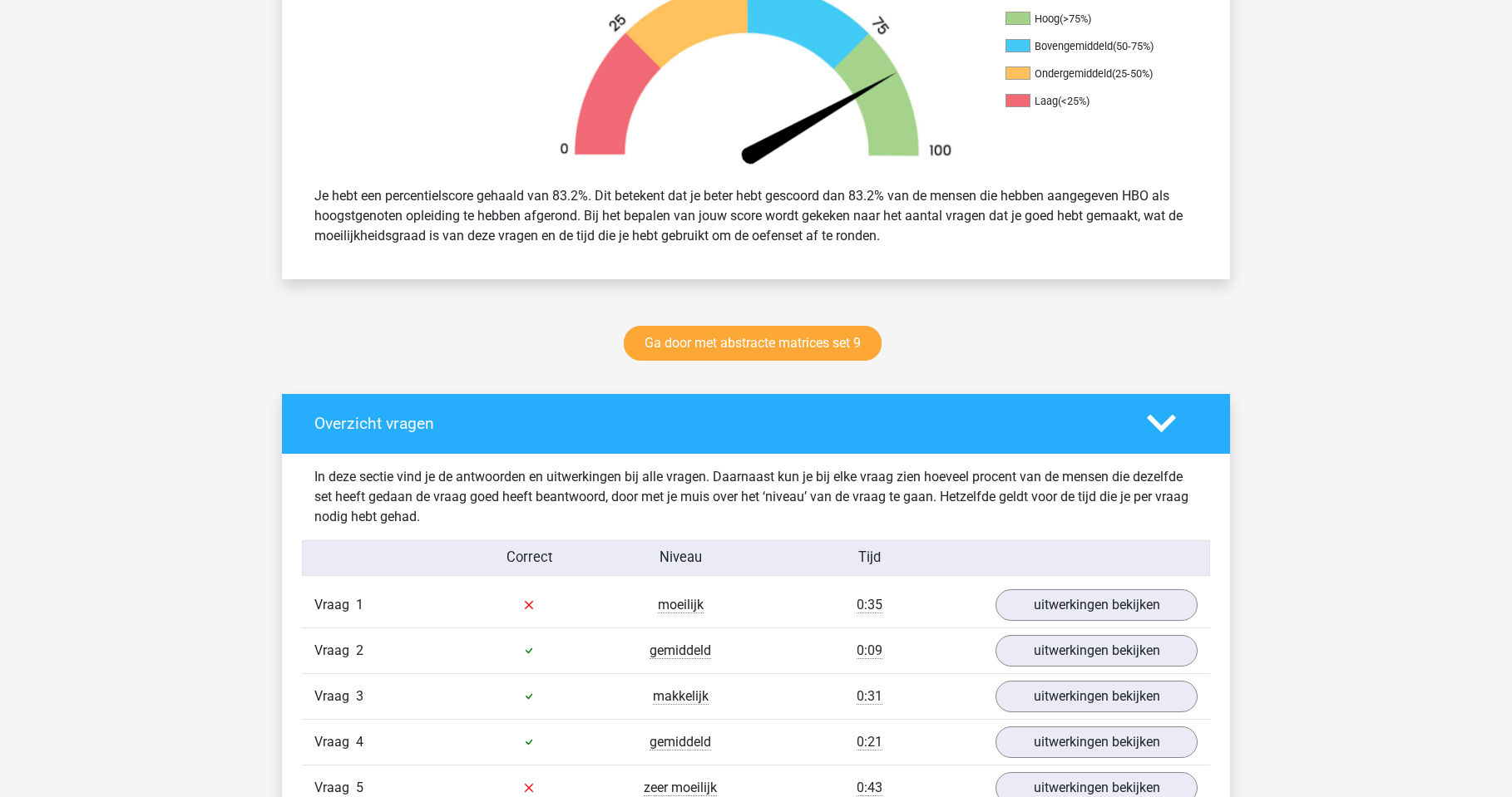
scroll to position [915, 0]
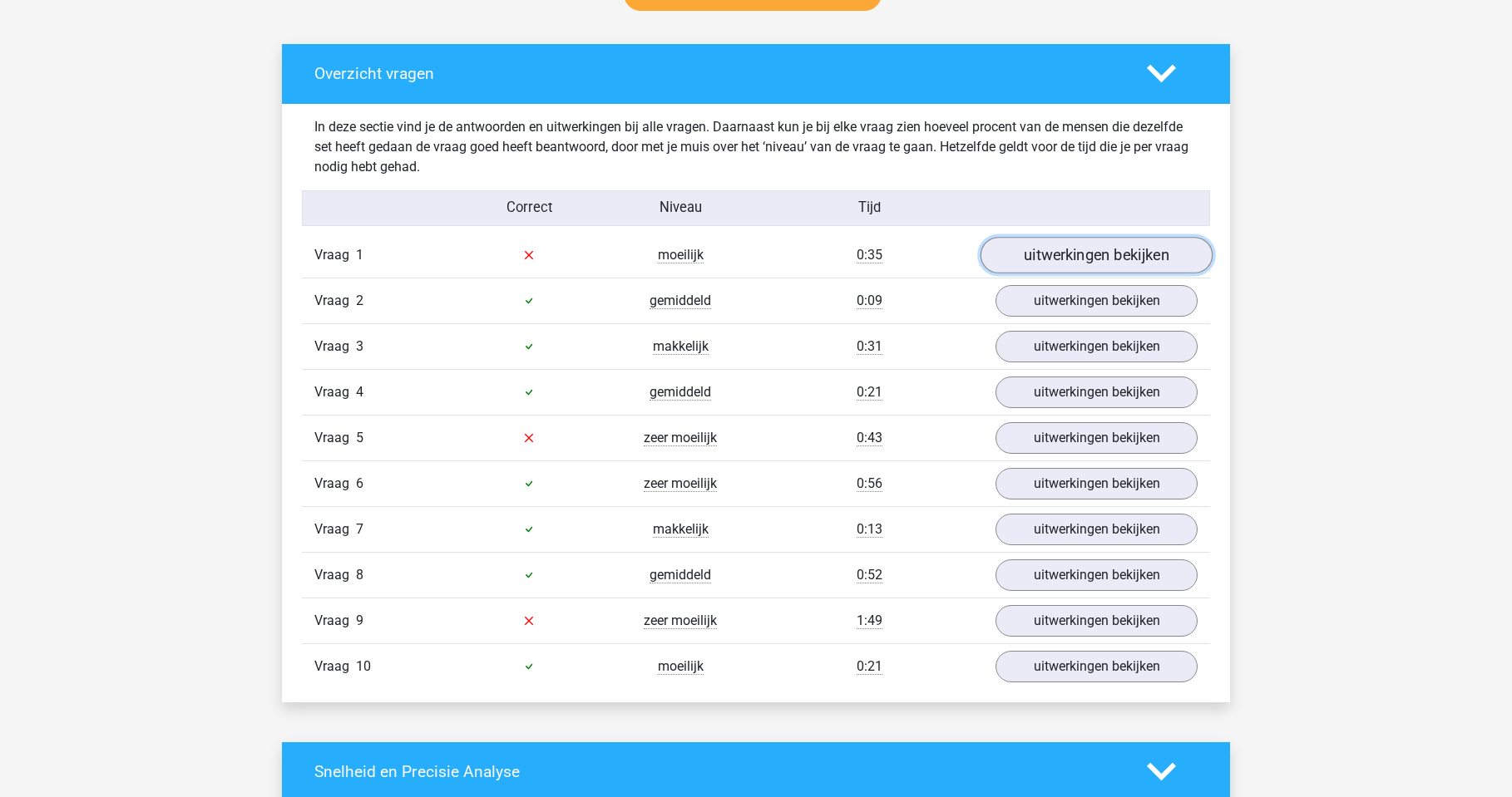
click at [1154, 255] on link "uitwerkingen bekijken" at bounding box center [1096, 255] width 232 height 36
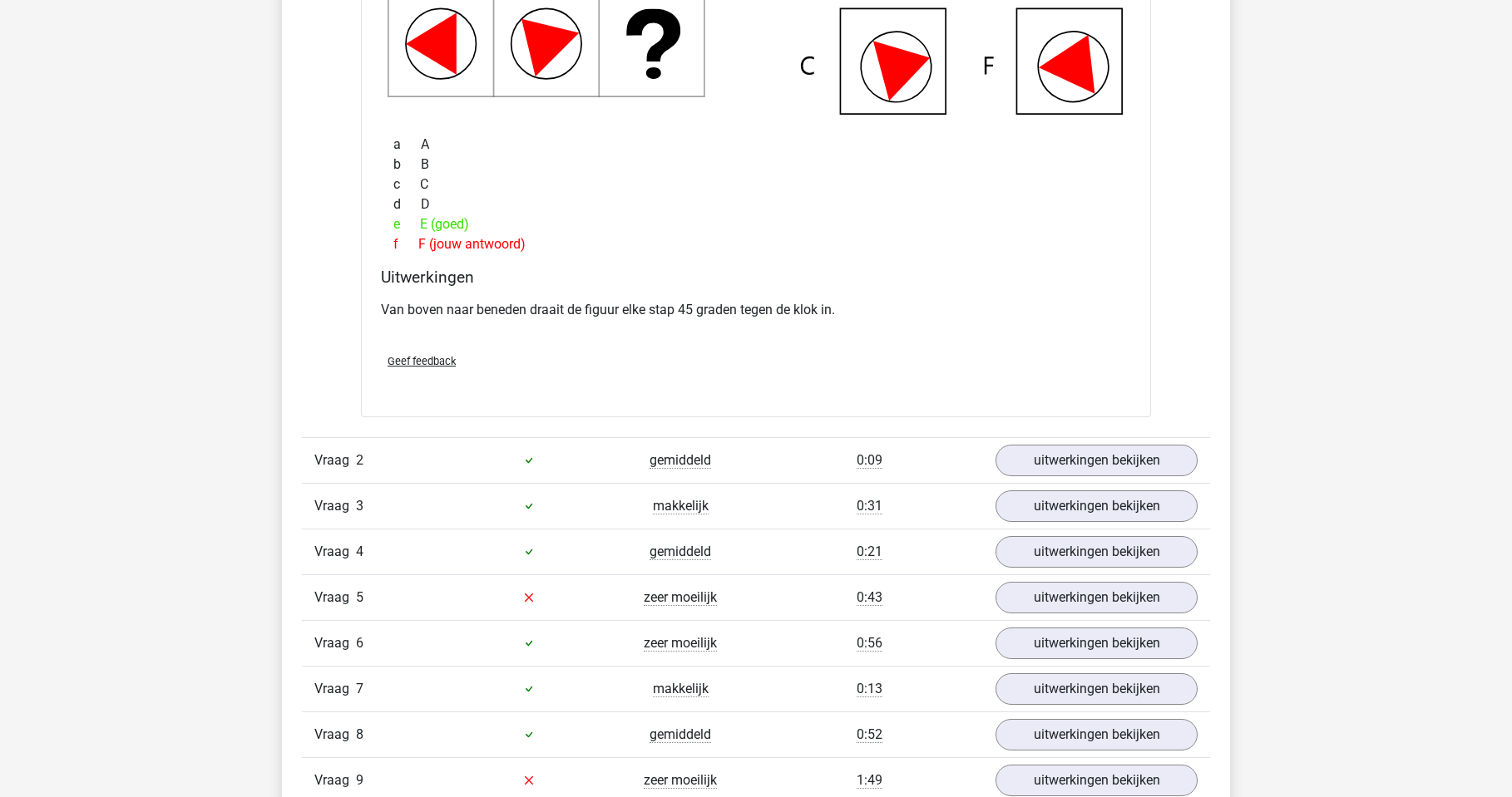
scroll to position [1497, 0]
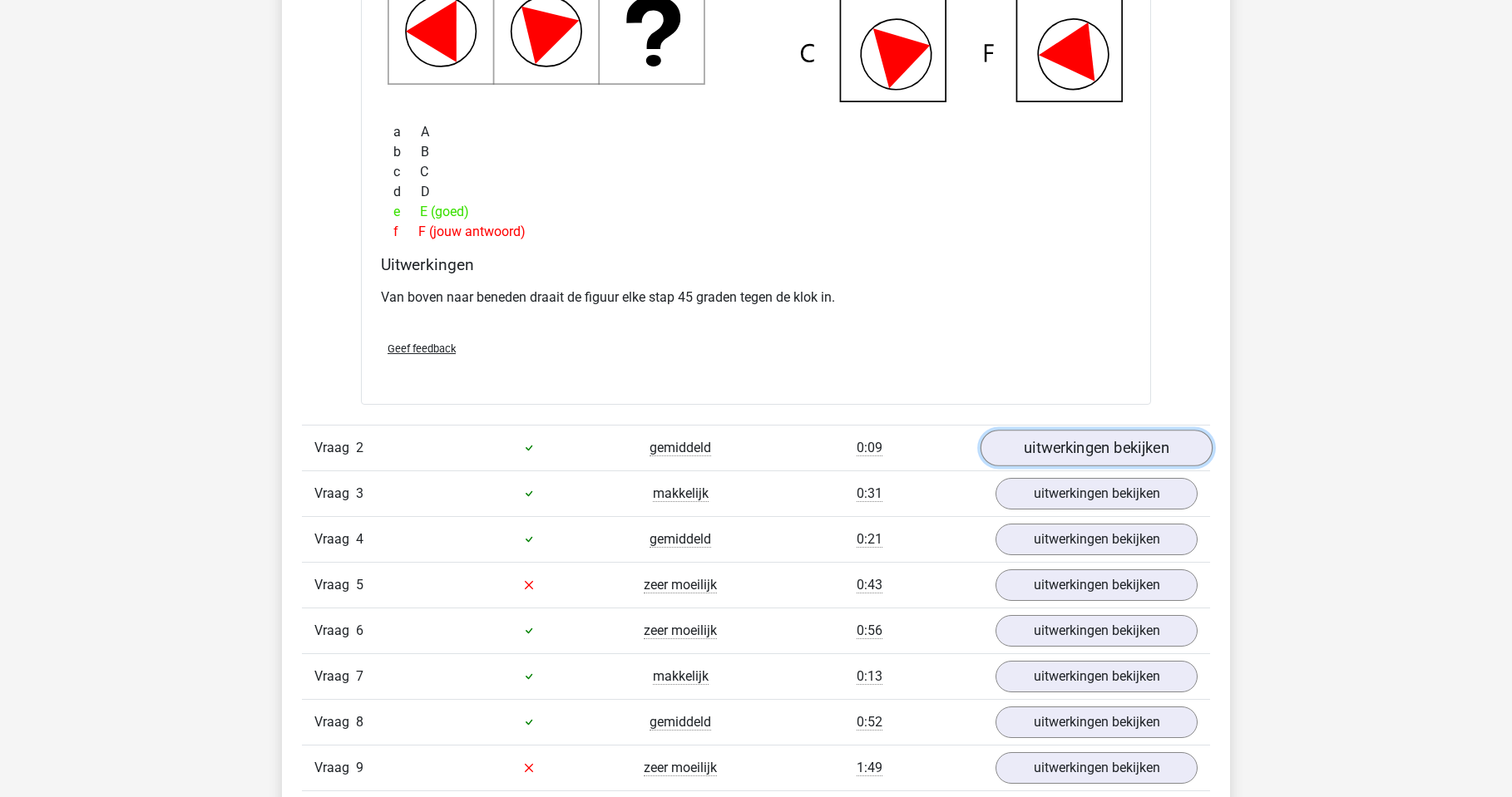
click at [1086, 450] on link "uitwerkingen bekijken" at bounding box center [1096, 447] width 232 height 36
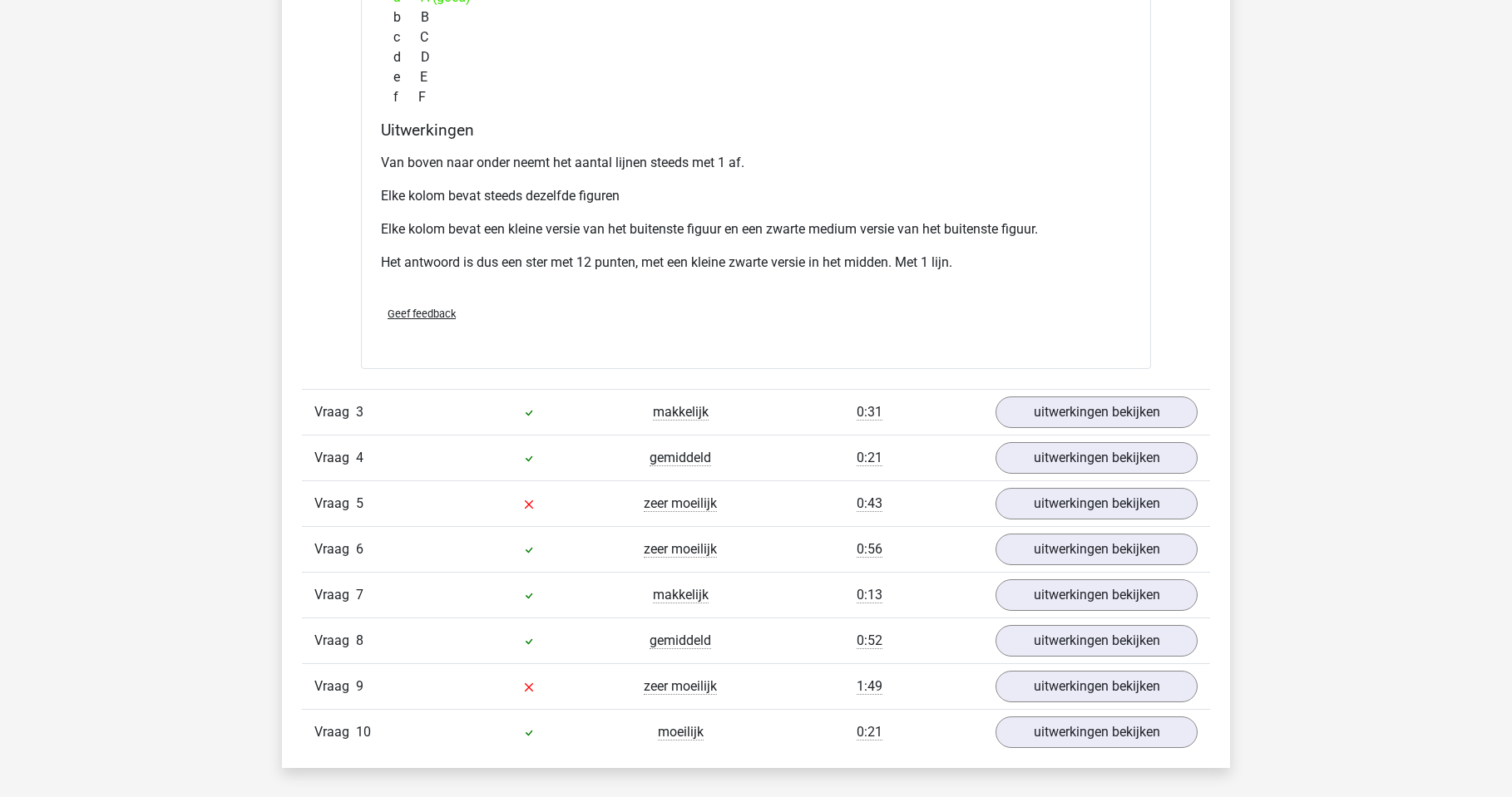
scroll to position [2411, 0]
click at [1046, 413] on link "uitwerkingen bekijken" at bounding box center [1096, 410] width 232 height 36
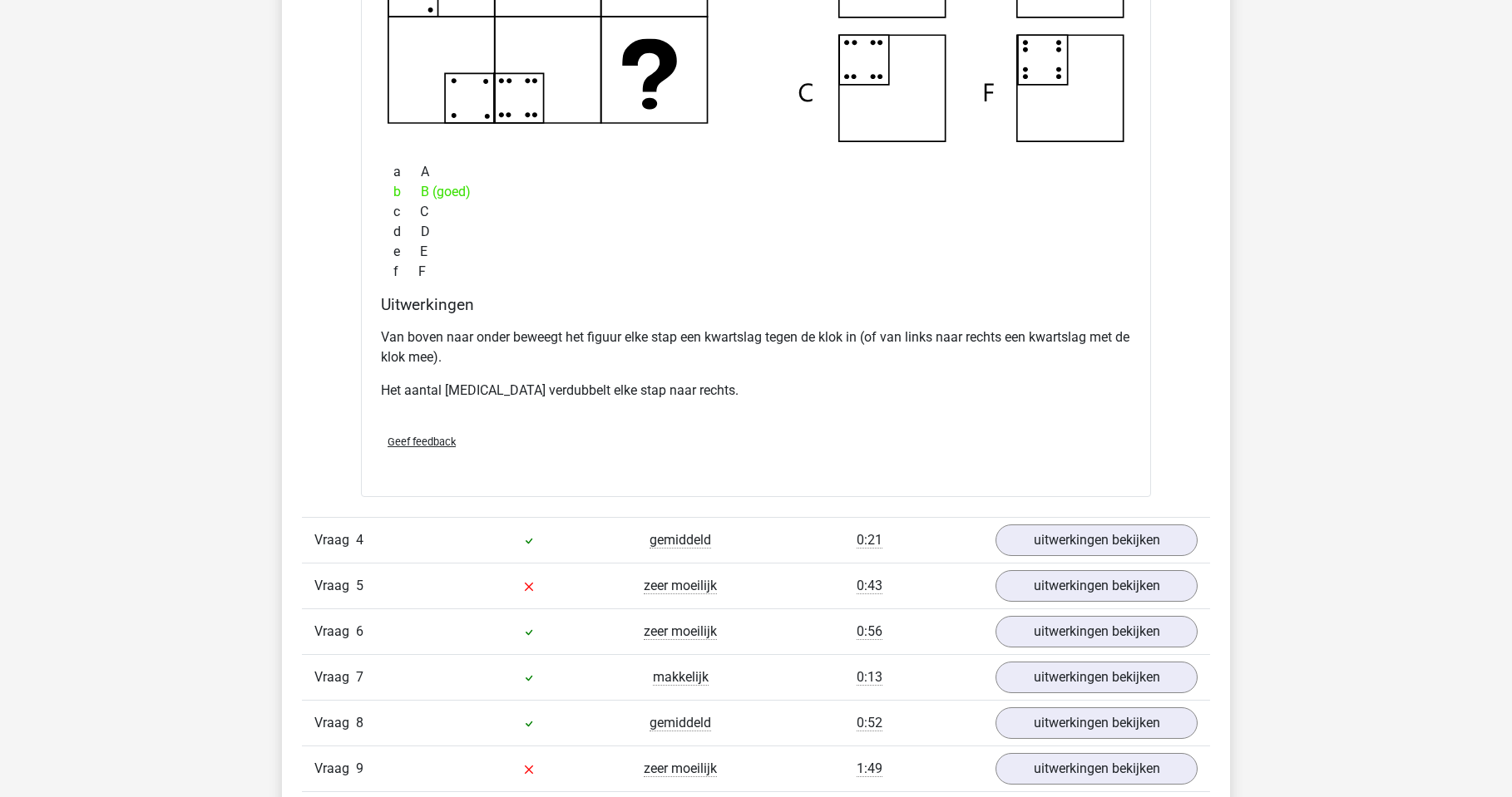
scroll to position [3160, 0]
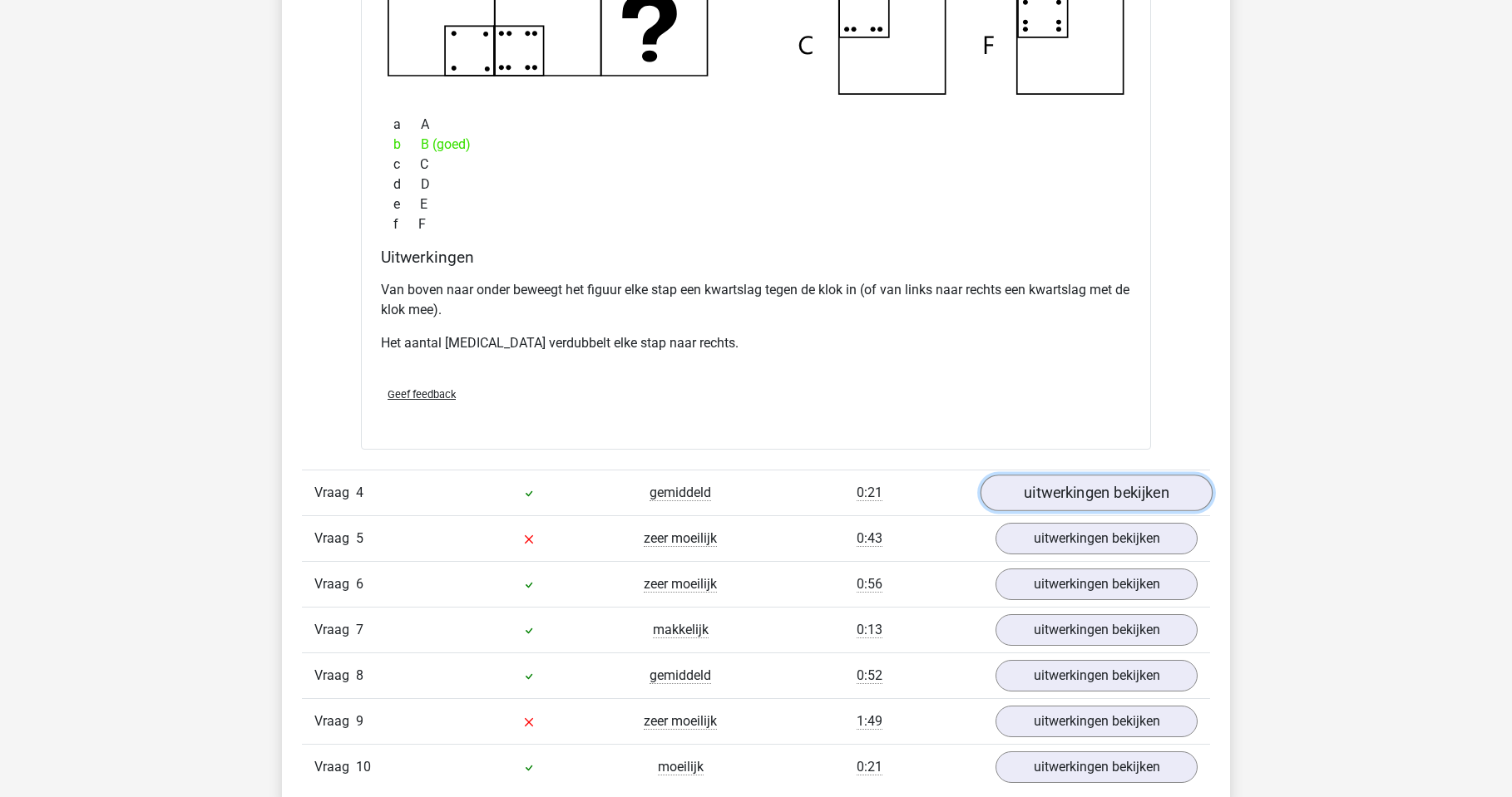
drag, startPoint x: 1057, startPoint y: 484, endPoint x: 1042, endPoint y: 474, distance: 18.0
click at [1056, 484] on link "uitwerkingen bekijken" at bounding box center [1096, 492] width 232 height 36
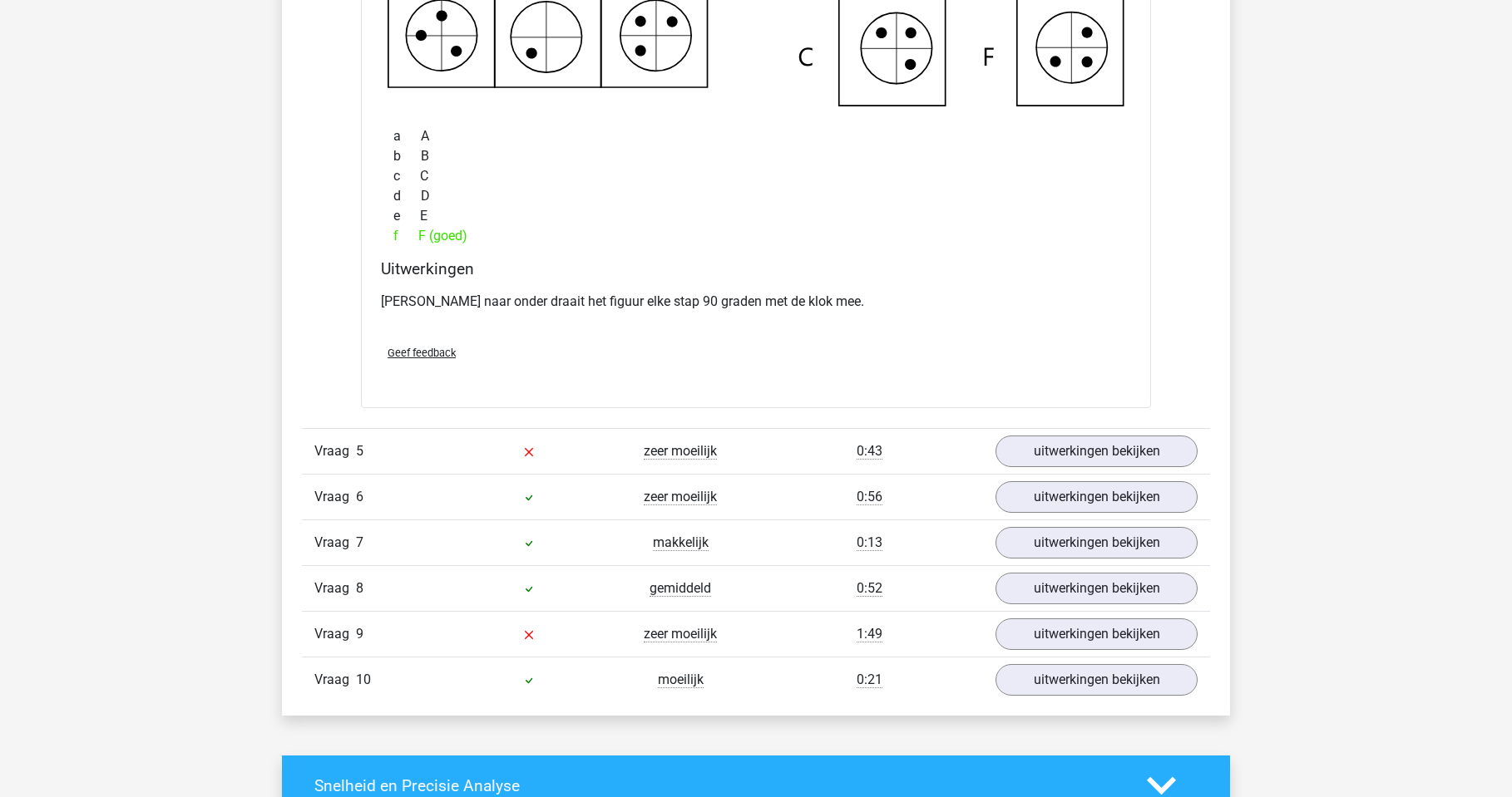
scroll to position [3991, 0]
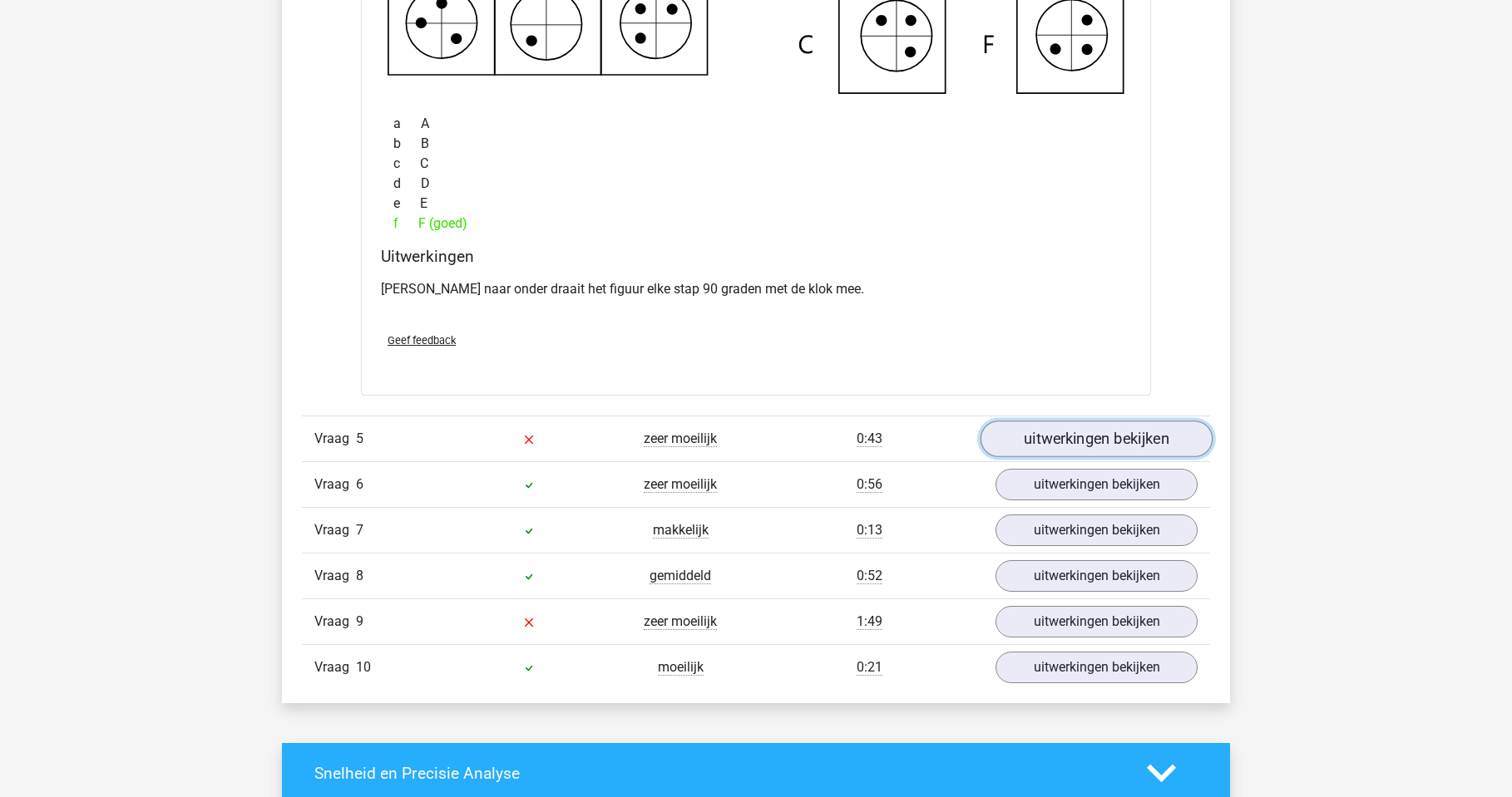
click at [1026, 448] on link "uitwerkingen bekijken" at bounding box center [1096, 439] width 232 height 36
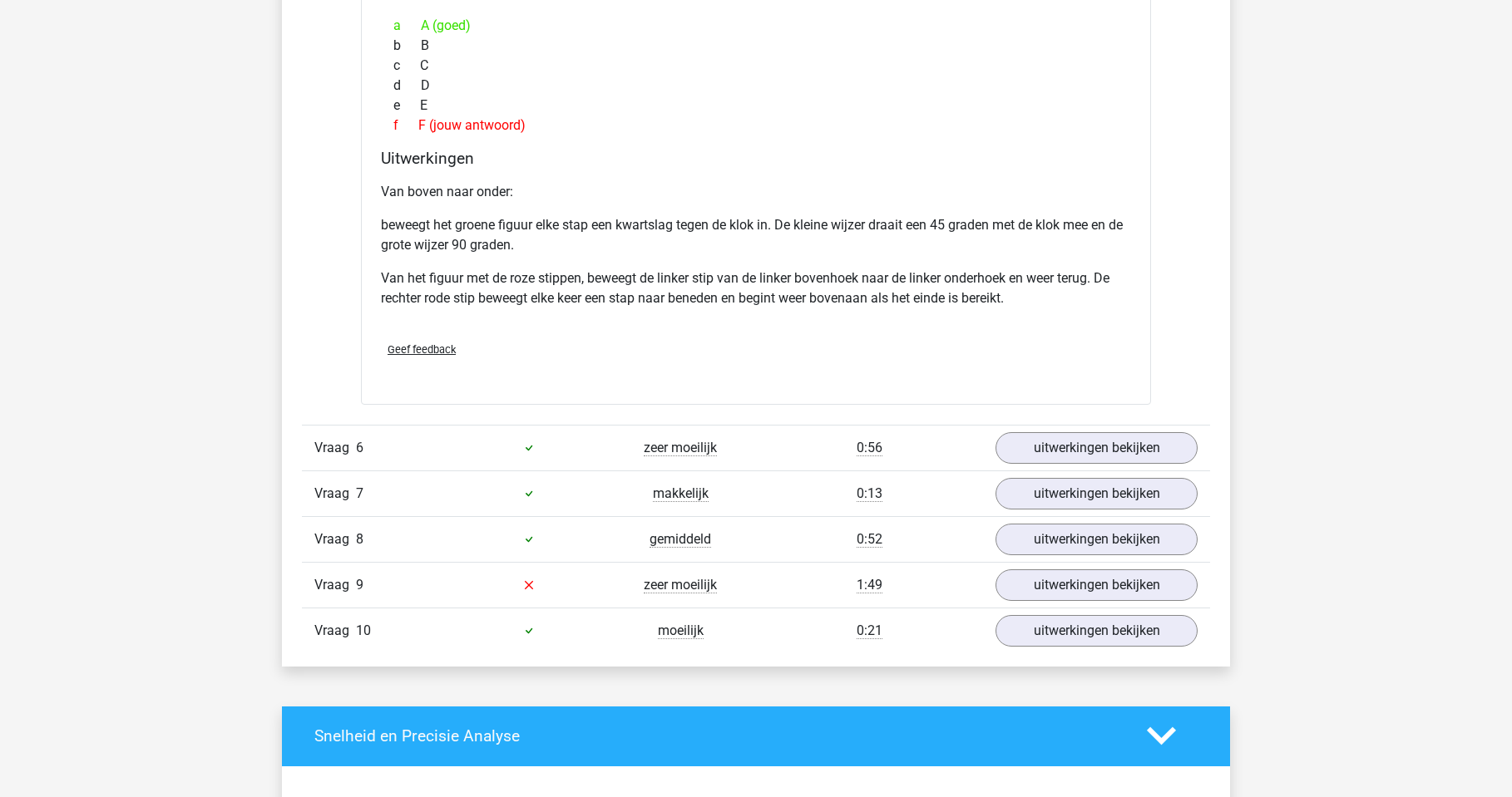
scroll to position [4906, 0]
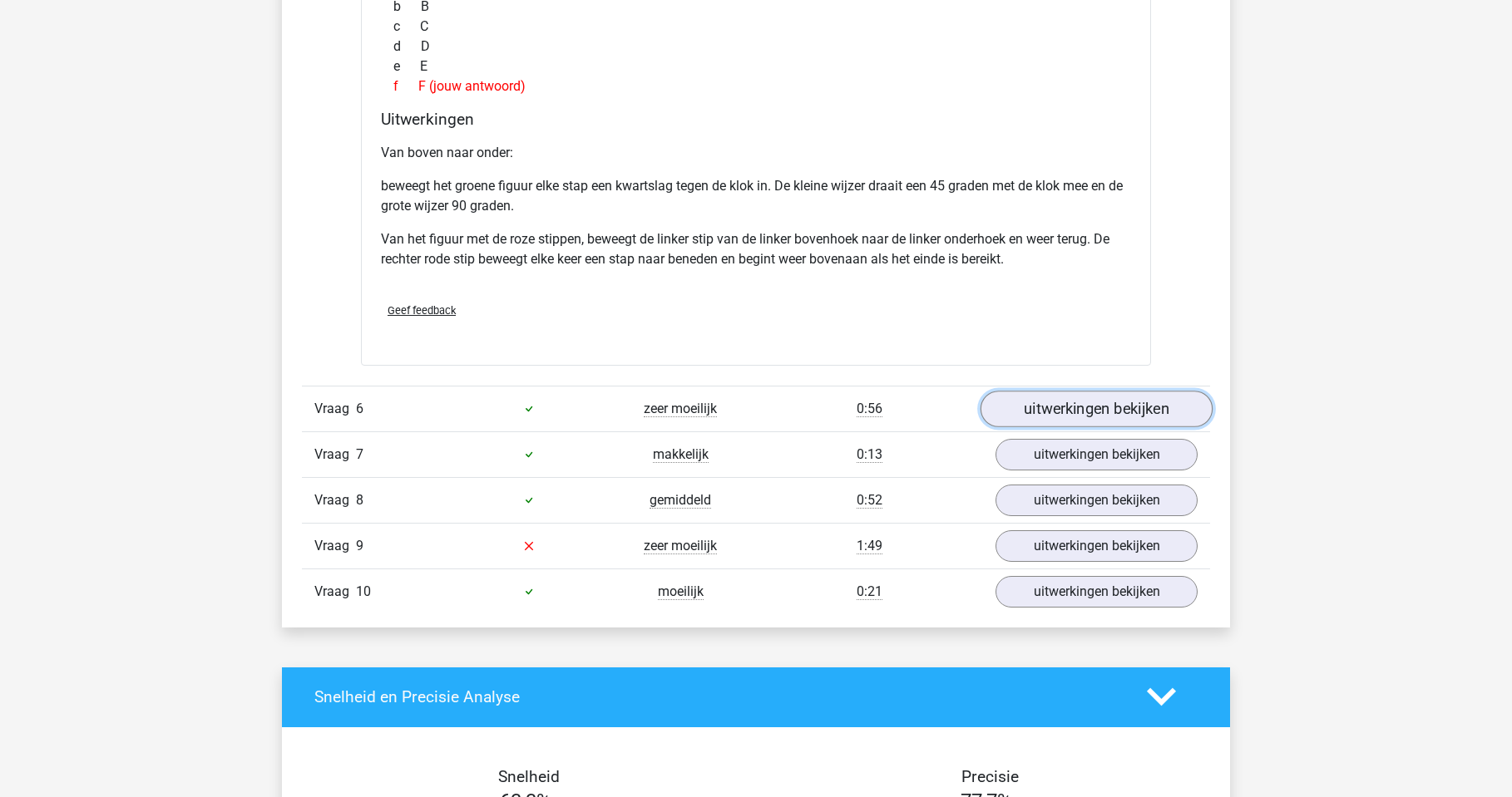
click at [1063, 418] on link "uitwerkingen bekijken" at bounding box center [1096, 409] width 232 height 36
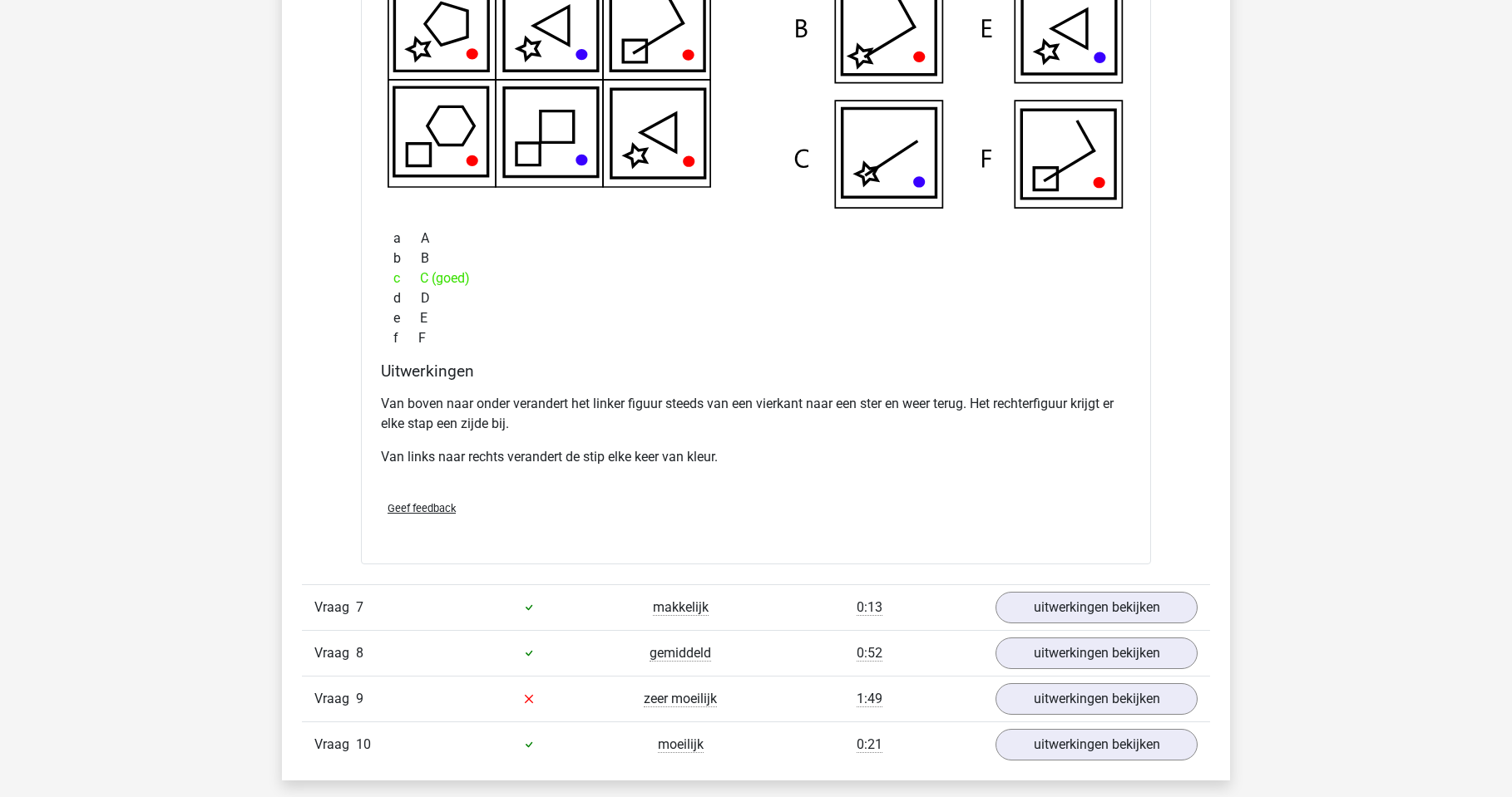
scroll to position [5570, 0]
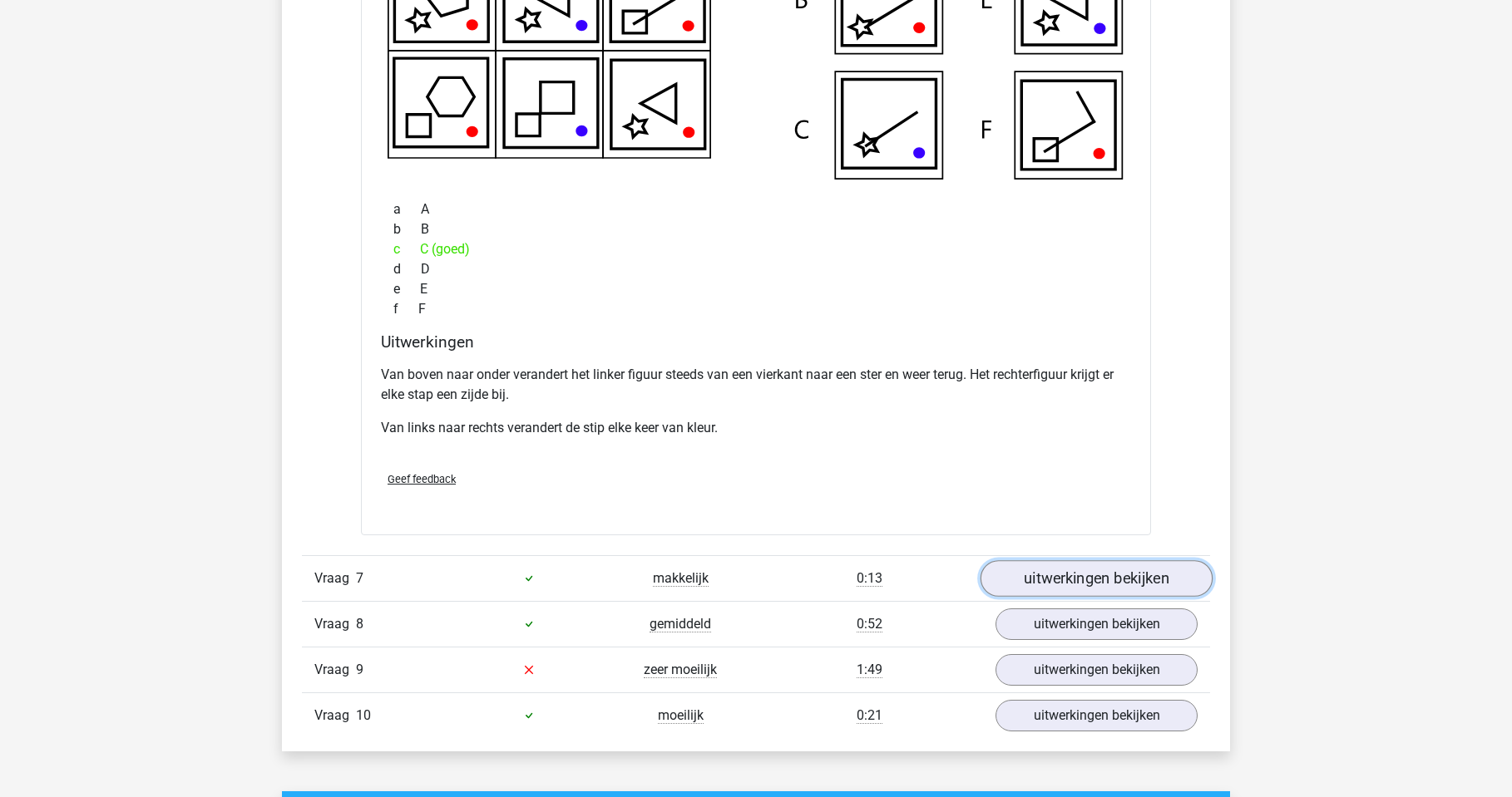
click at [1083, 575] on link "uitwerkingen bekijken" at bounding box center [1096, 578] width 232 height 36
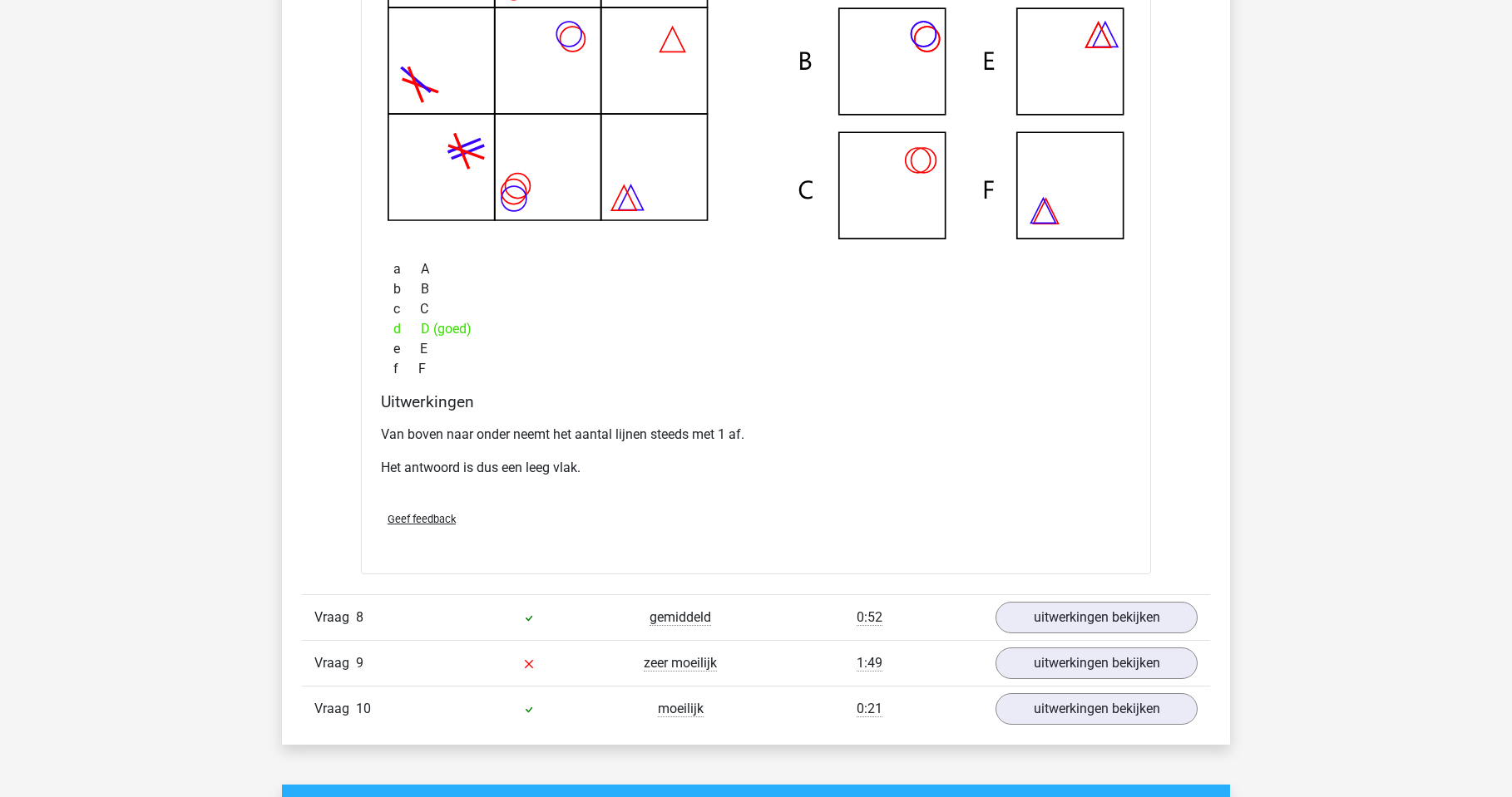
scroll to position [6402, 0]
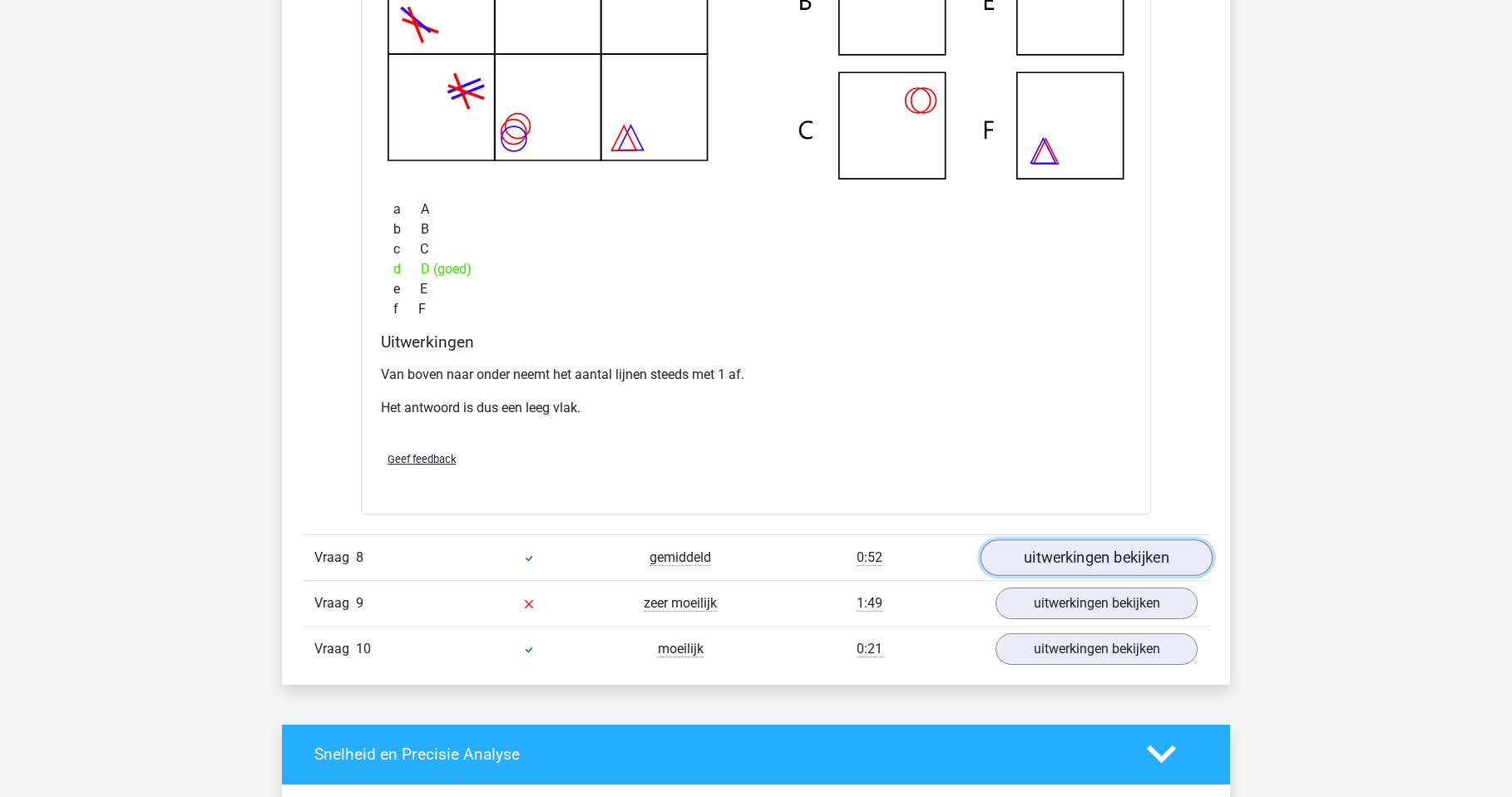
click at [1037, 559] on link "uitwerkingen bekijken" at bounding box center [1096, 557] width 232 height 36
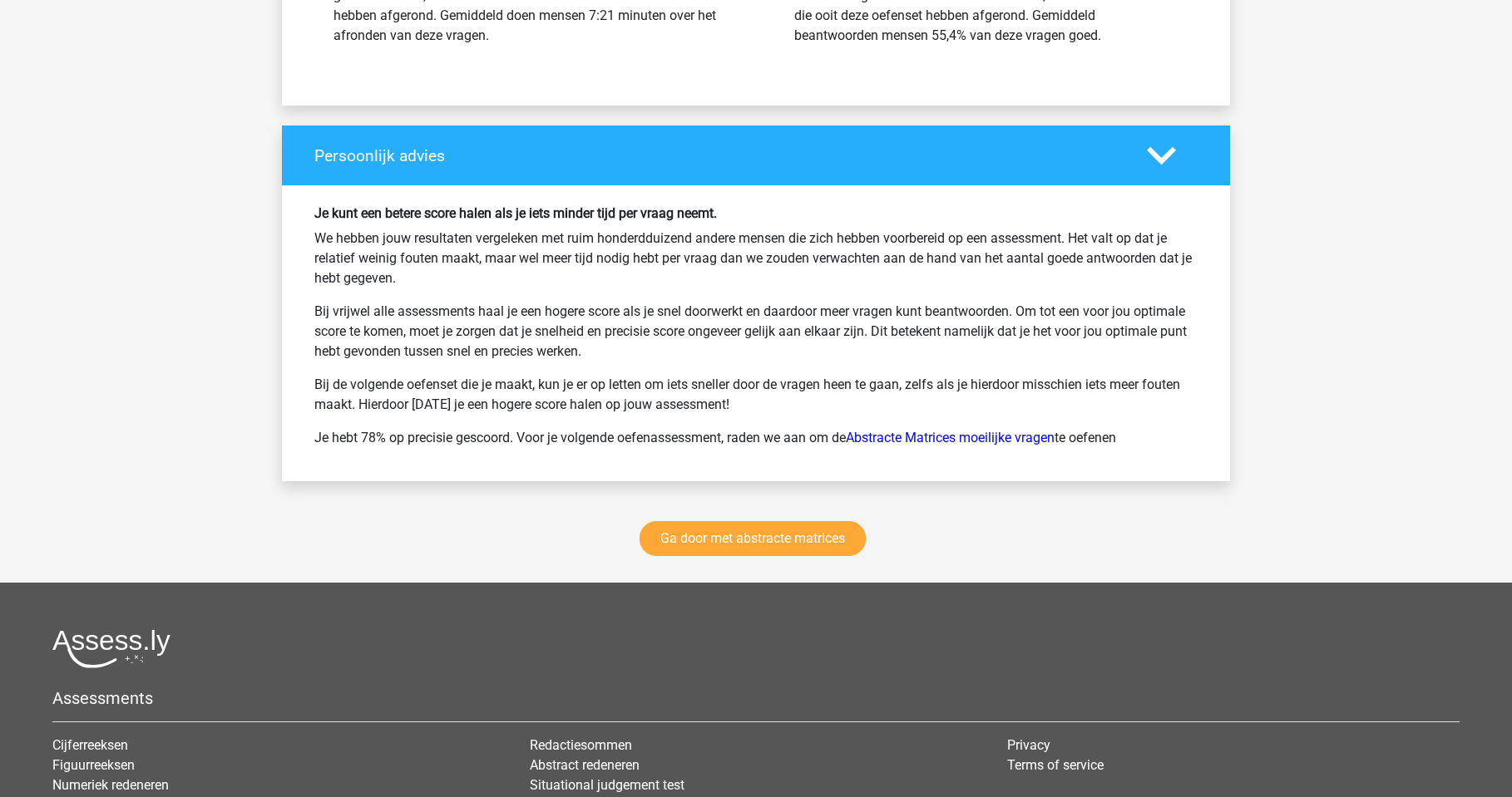
scroll to position [8397, 0]
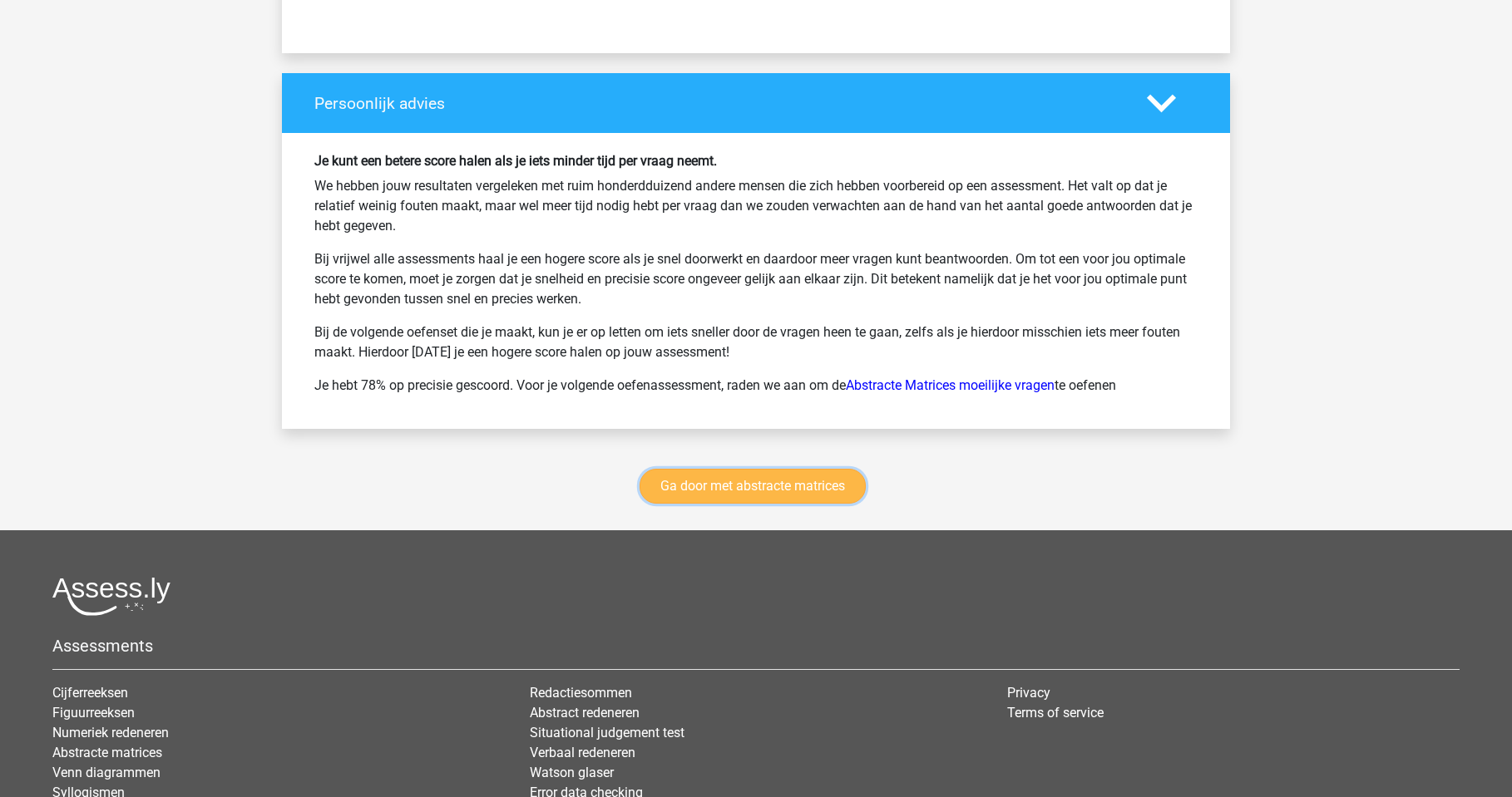
click at [823, 493] on link "Ga door met abstracte matrices" at bounding box center [753, 486] width 226 height 35
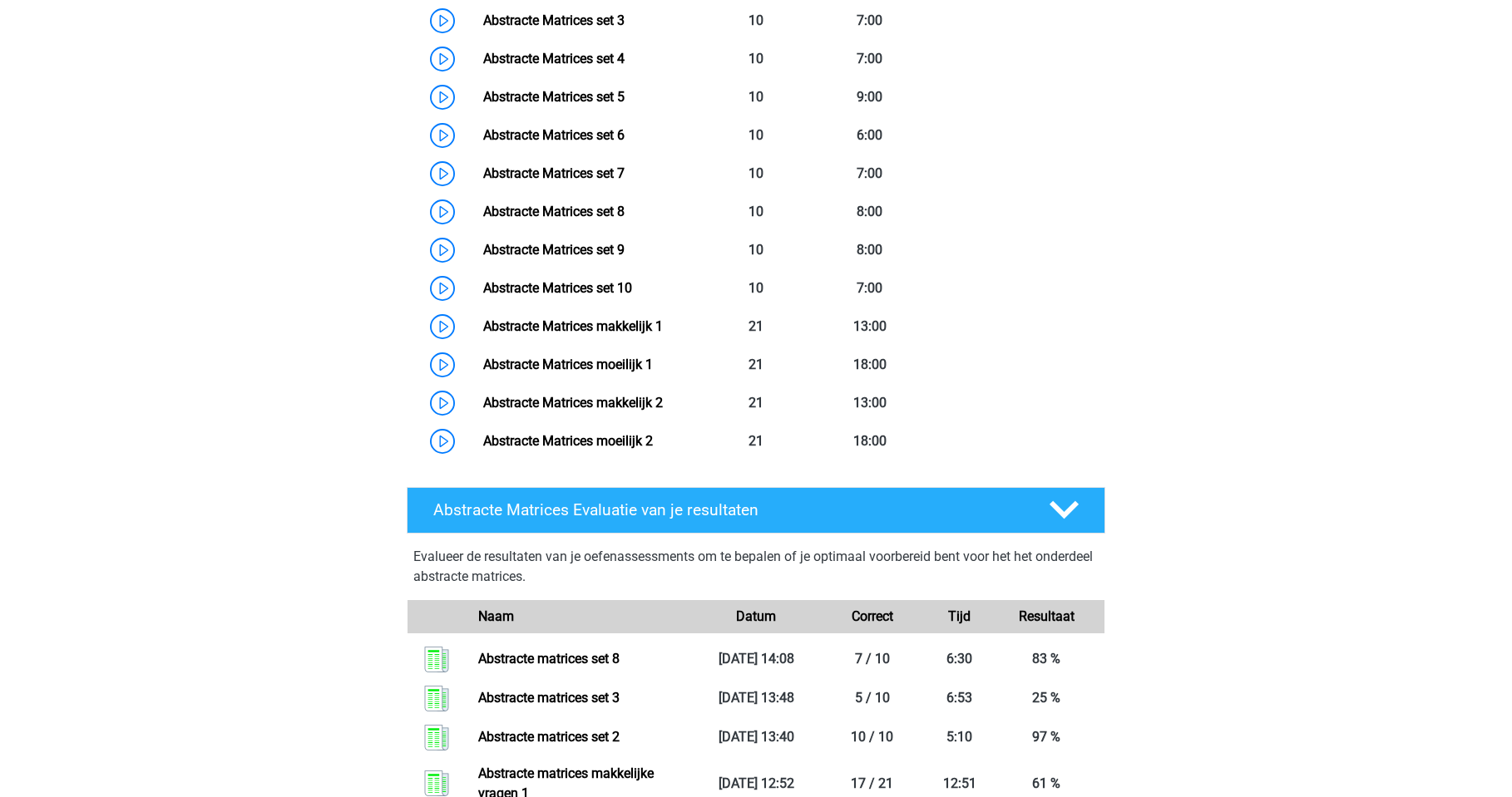
scroll to position [992, 0]
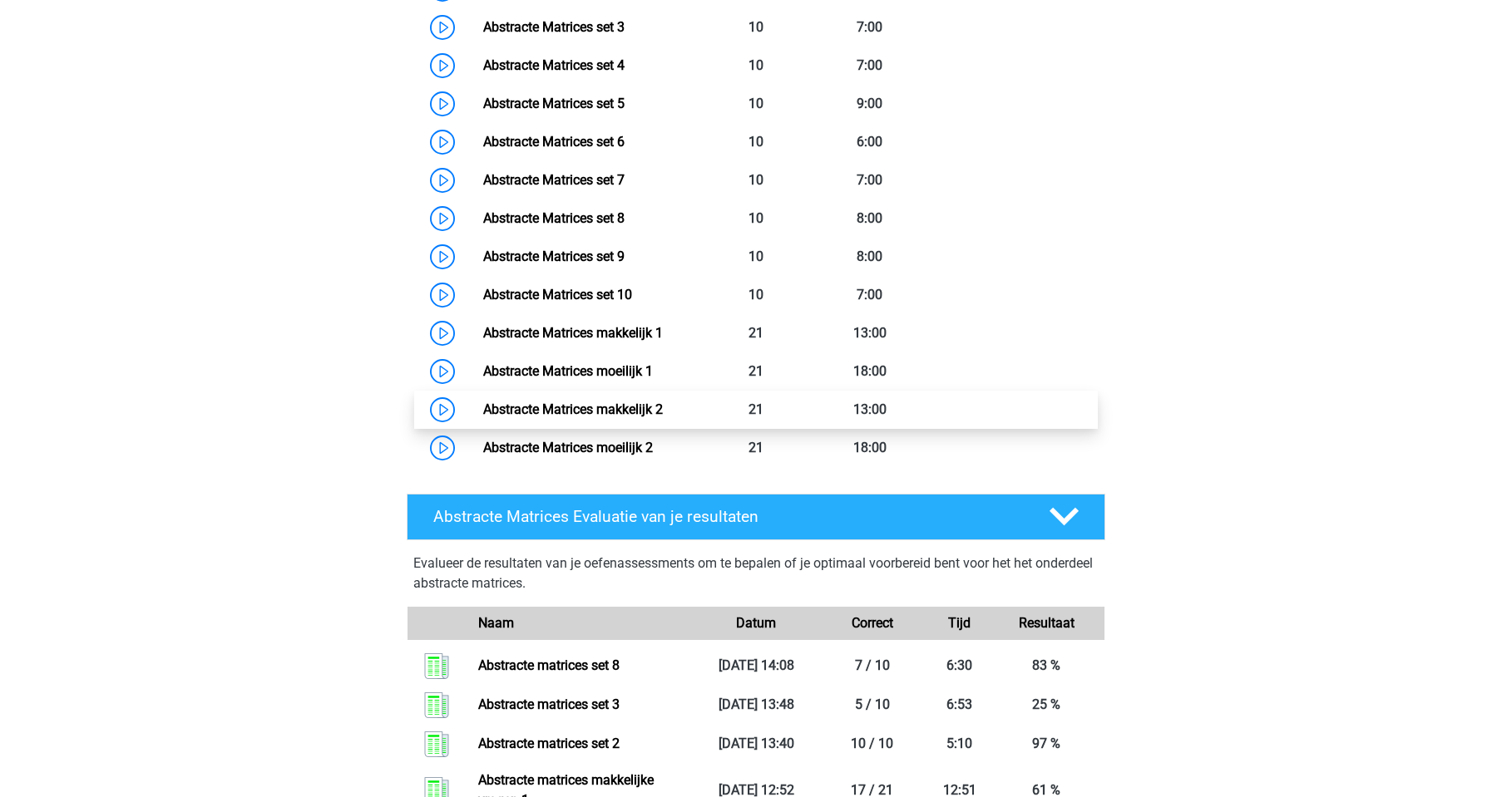
click at [640, 410] on link "Abstracte Matrices makkelijk 2" at bounding box center [573, 410] width 180 height 16
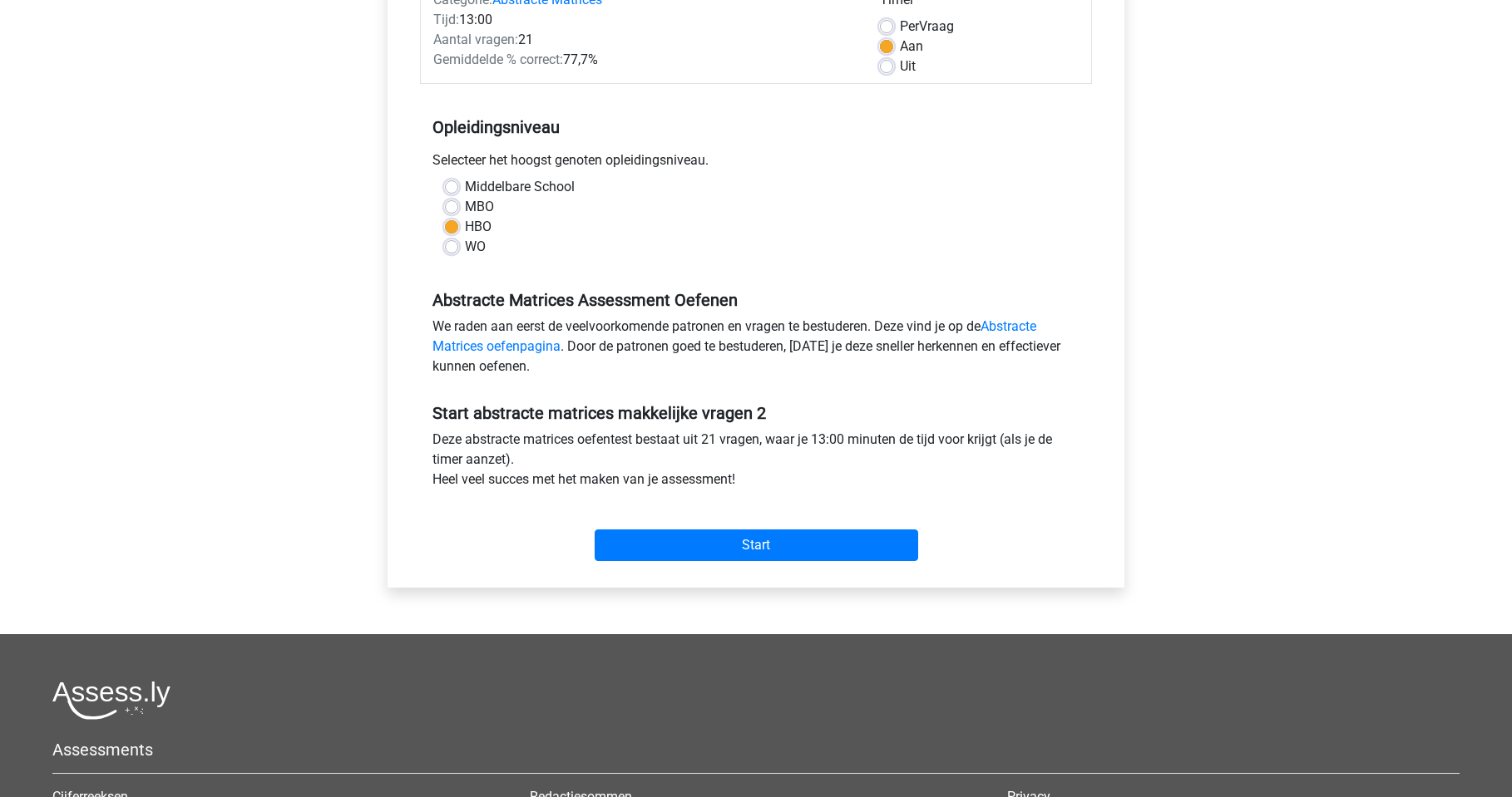
scroll to position [250, 0]
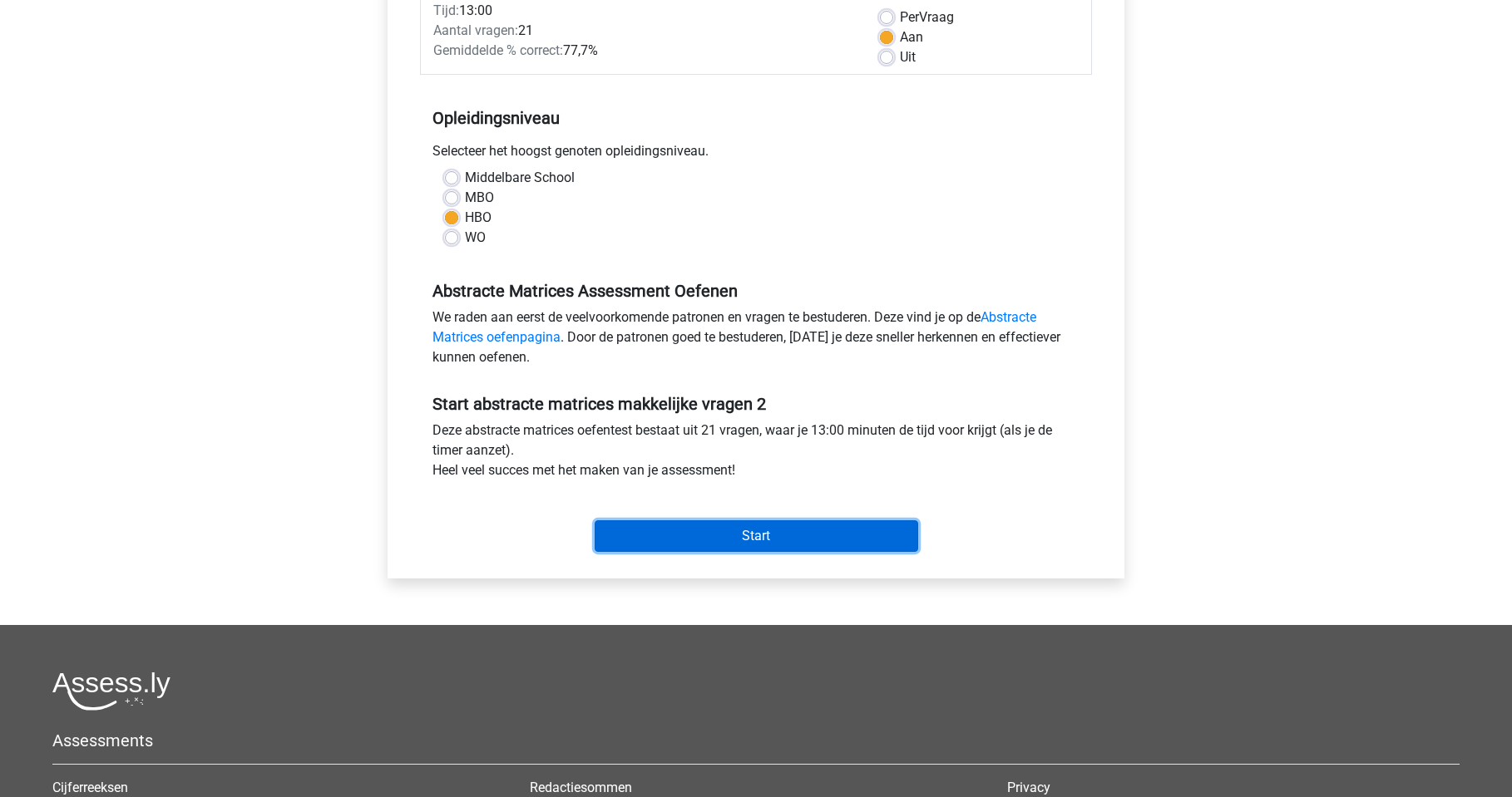
click at [751, 531] on input "Start" at bounding box center [756, 537] width 323 height 31
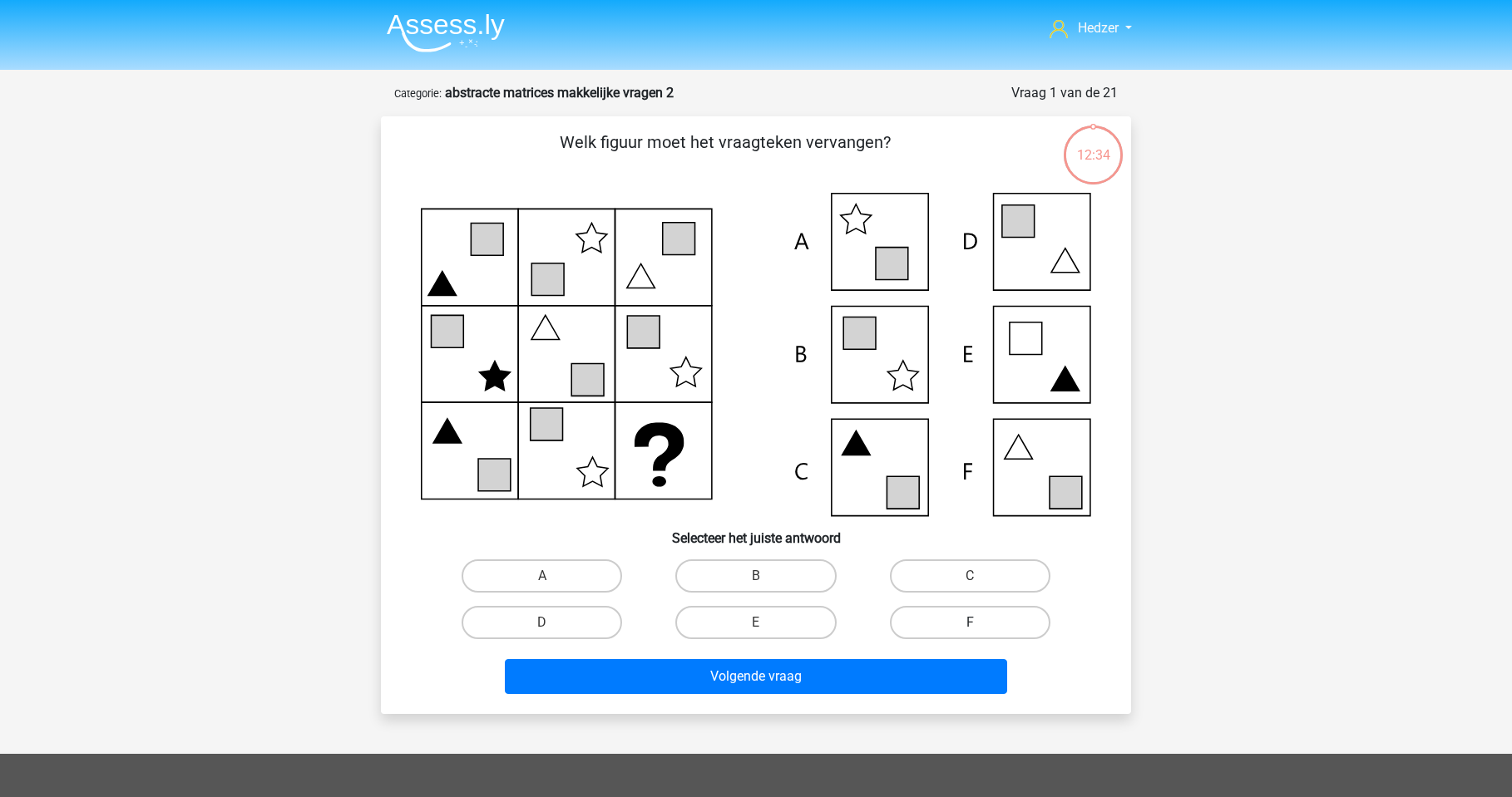
click at [997, 624] on label "F" at bounding box center [969, 623] width 160 height 33
click at [980, 624] on input "F" at bounding box center [974, 628] width 11 height 11
radio input "true"
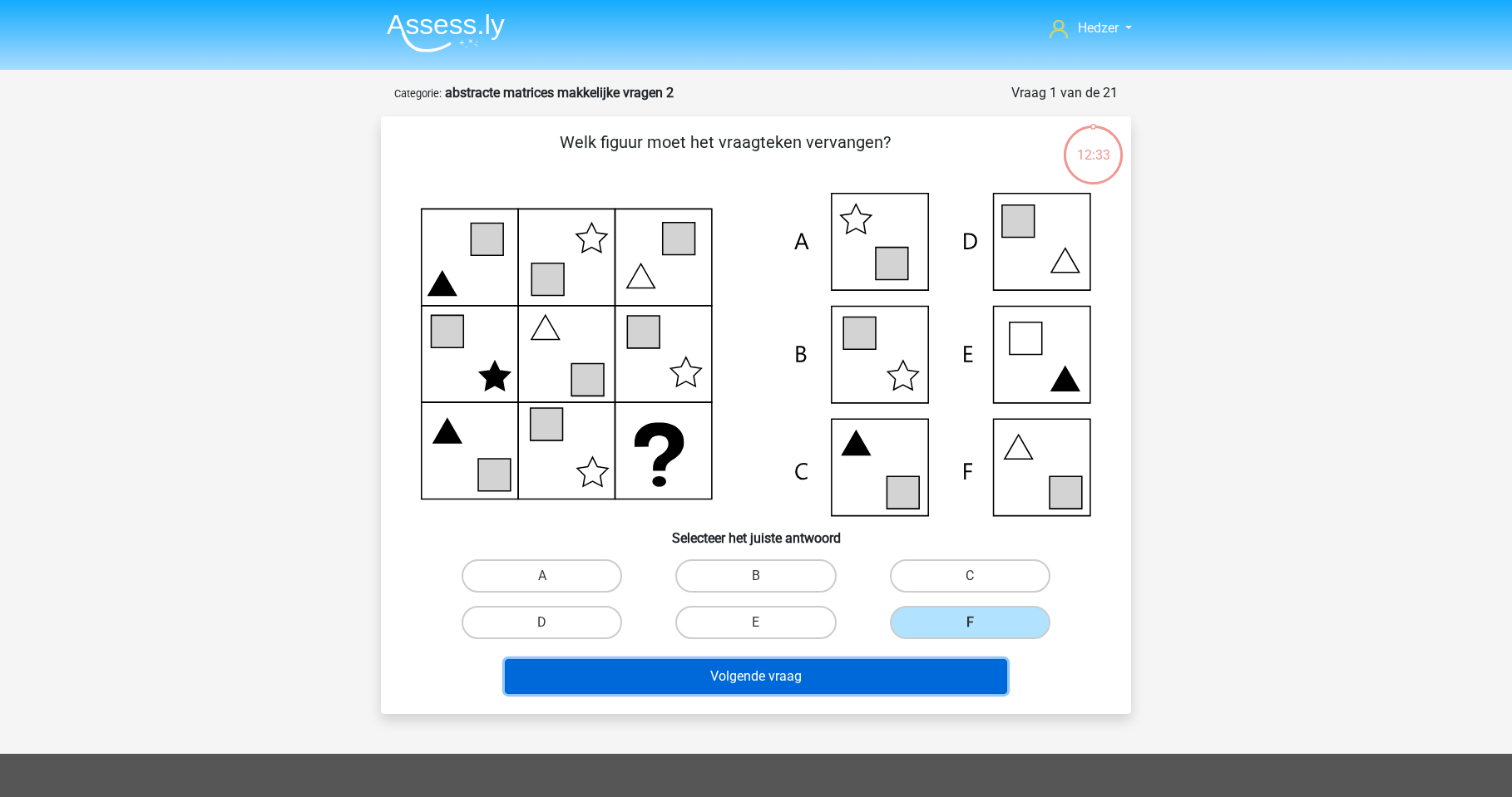
click at [855, 667] on button "Volgende vraag" at bounding box center [757, 677] width 503 height 35
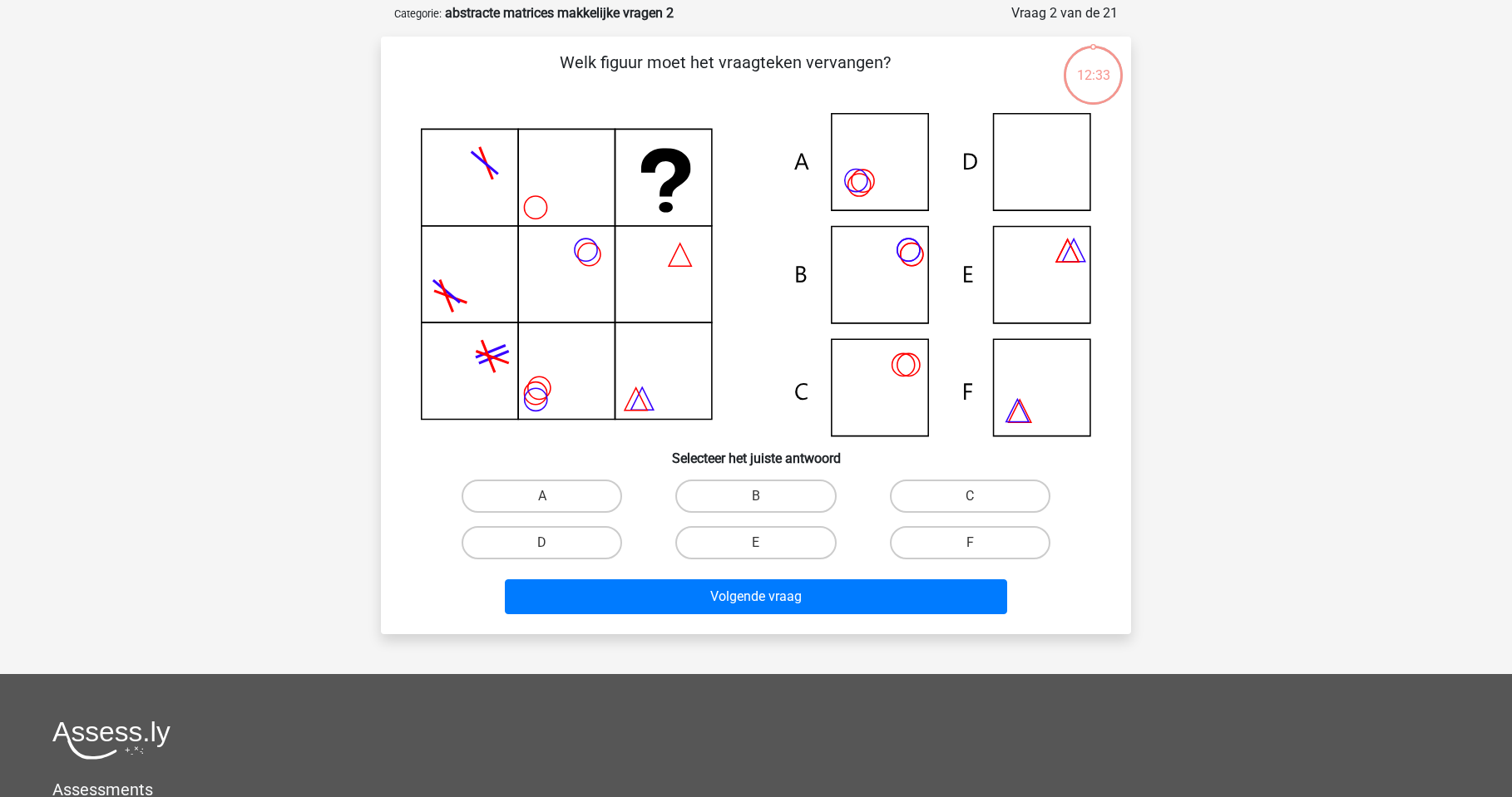
scroll to position [84, 0]
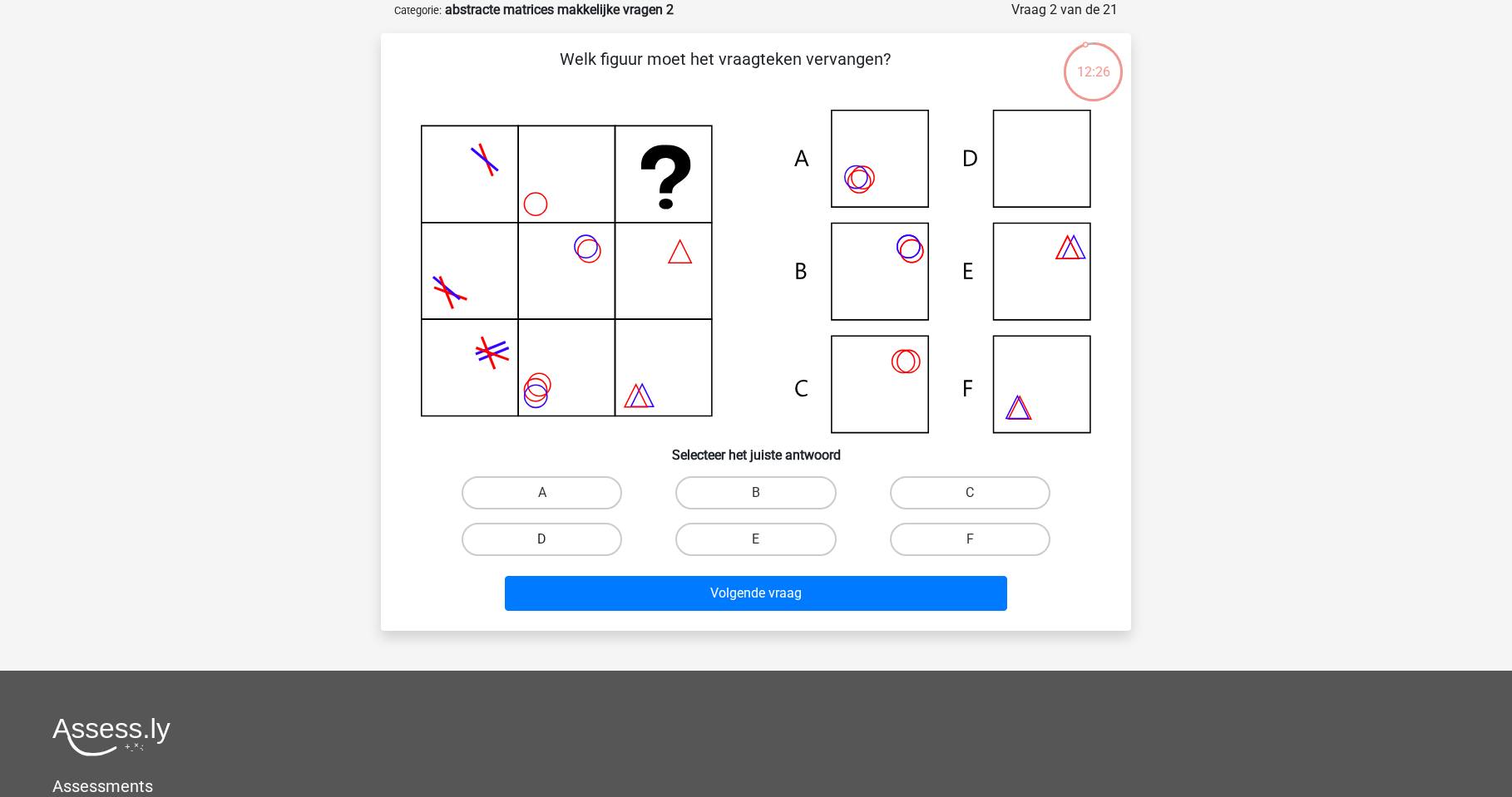
click at [521, 553] on label "D" at bounding box center [542, 540] width 160 height 33
click at [543, 550] on input "D" at bounding box center [548, 544] width 11 height 11
radio input "true"
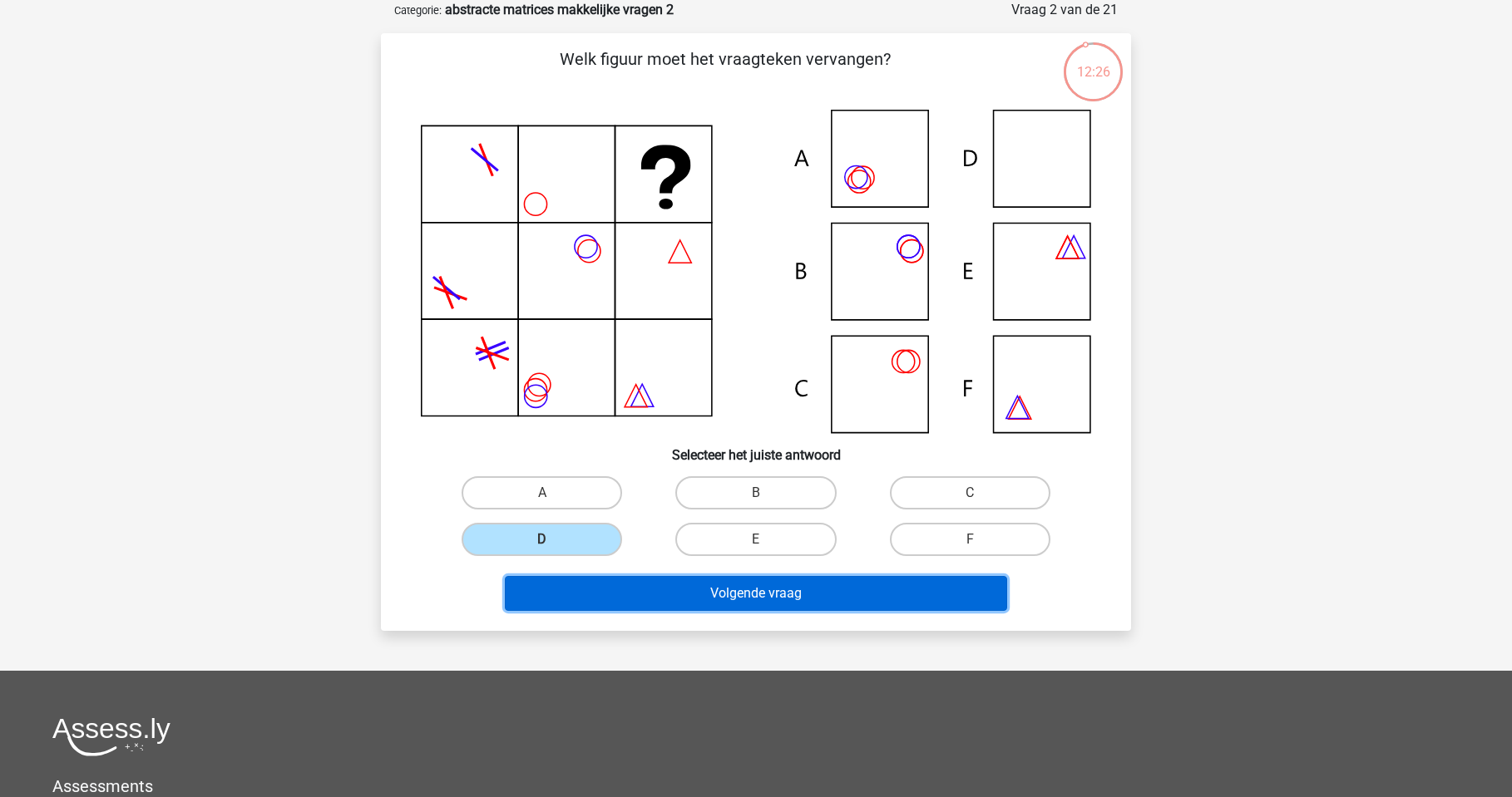
click at [639, 604] on button "Volgende vraag" at bounding box center [757, 594] width 503 height 35
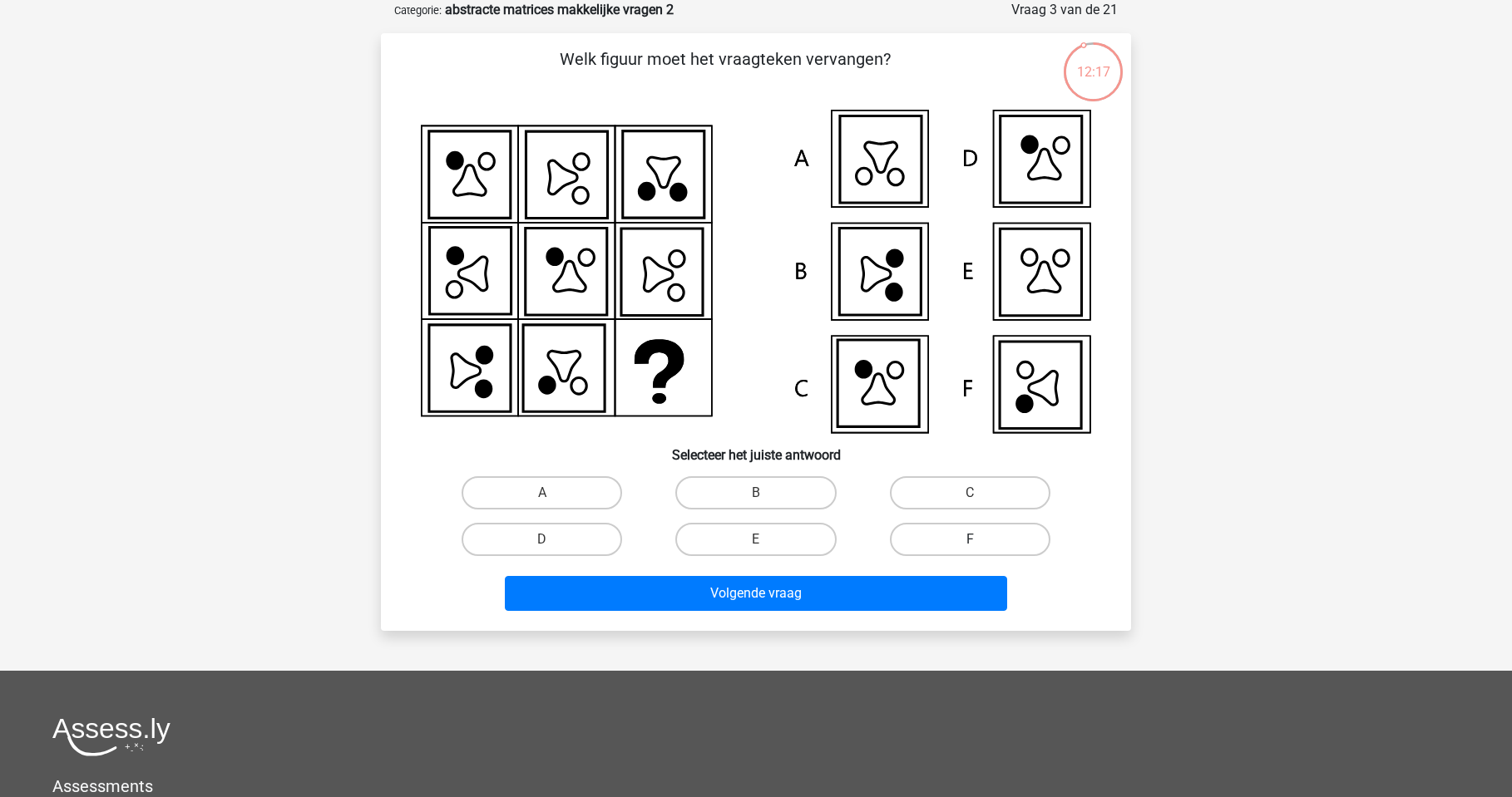
click at [943, 531] on label "F" at bounding box center [969, 540] width 160 height 33
click at [969, 540] on input "F" at bounding box center [974, 544] width 11 height 11
radio input "true"
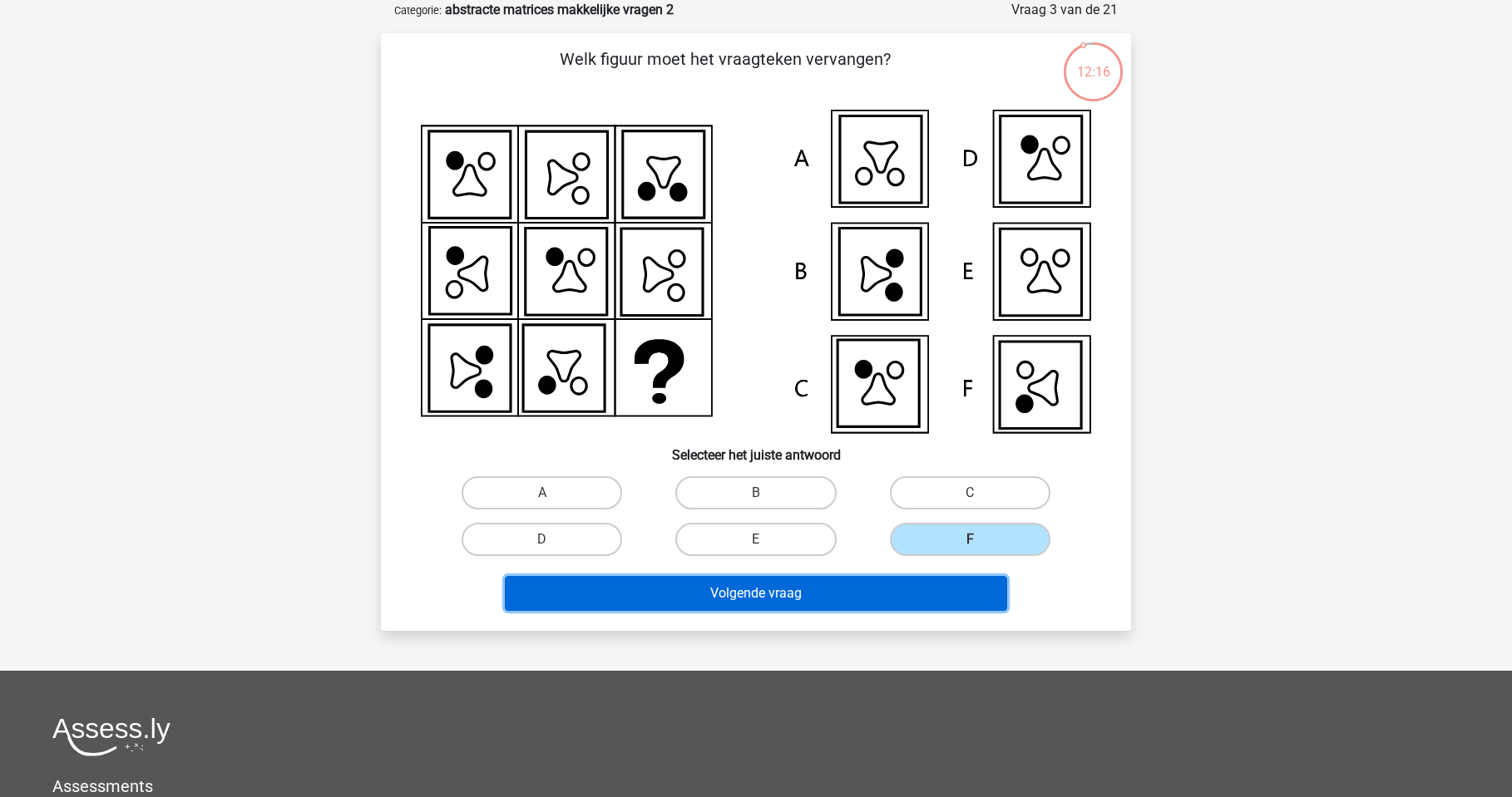
click at [892, 592] on button "Volgende vraag" at bounding box center [757, 594] width 503 height 35
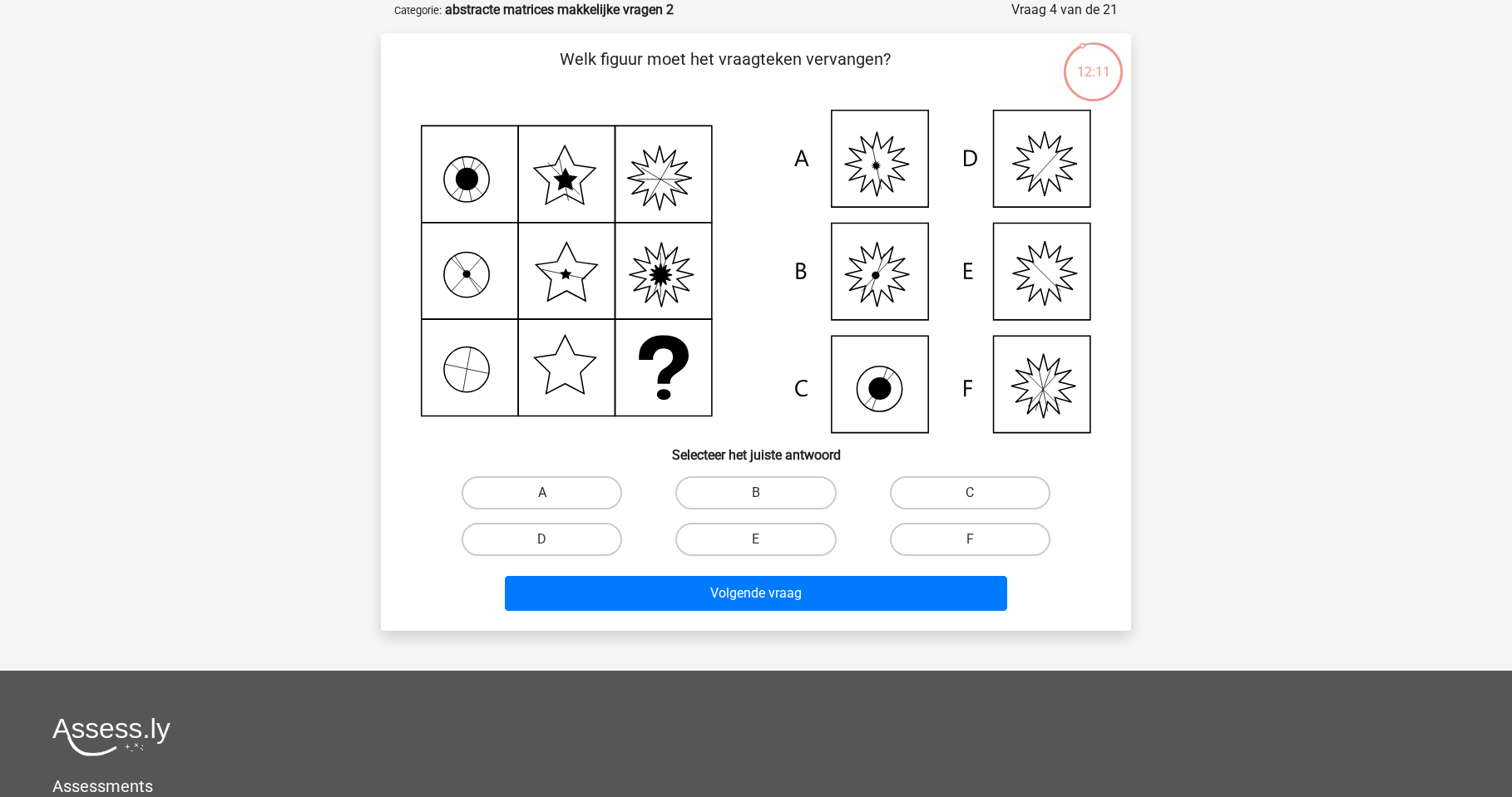
click at [575, 493] on label "A" at bounding box center [542, 493] width 160 height 33
click at [553, 493] on input "A" at bounding box center [548, 498] width 11 height 11
radio input "true"
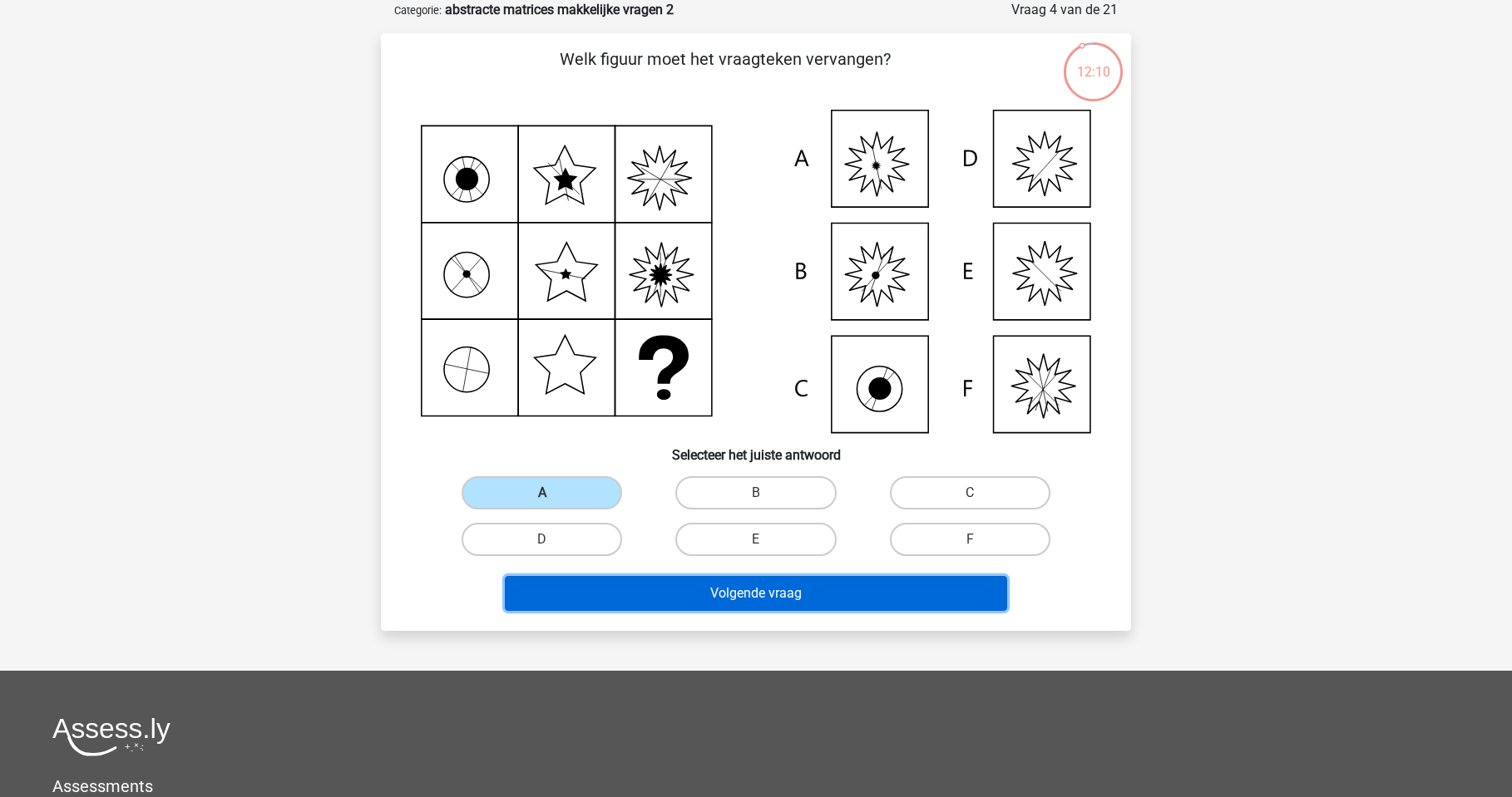
click at [692, 591] on button "Volgende vraag" at bounding box center [757, 594] width 503 height 35
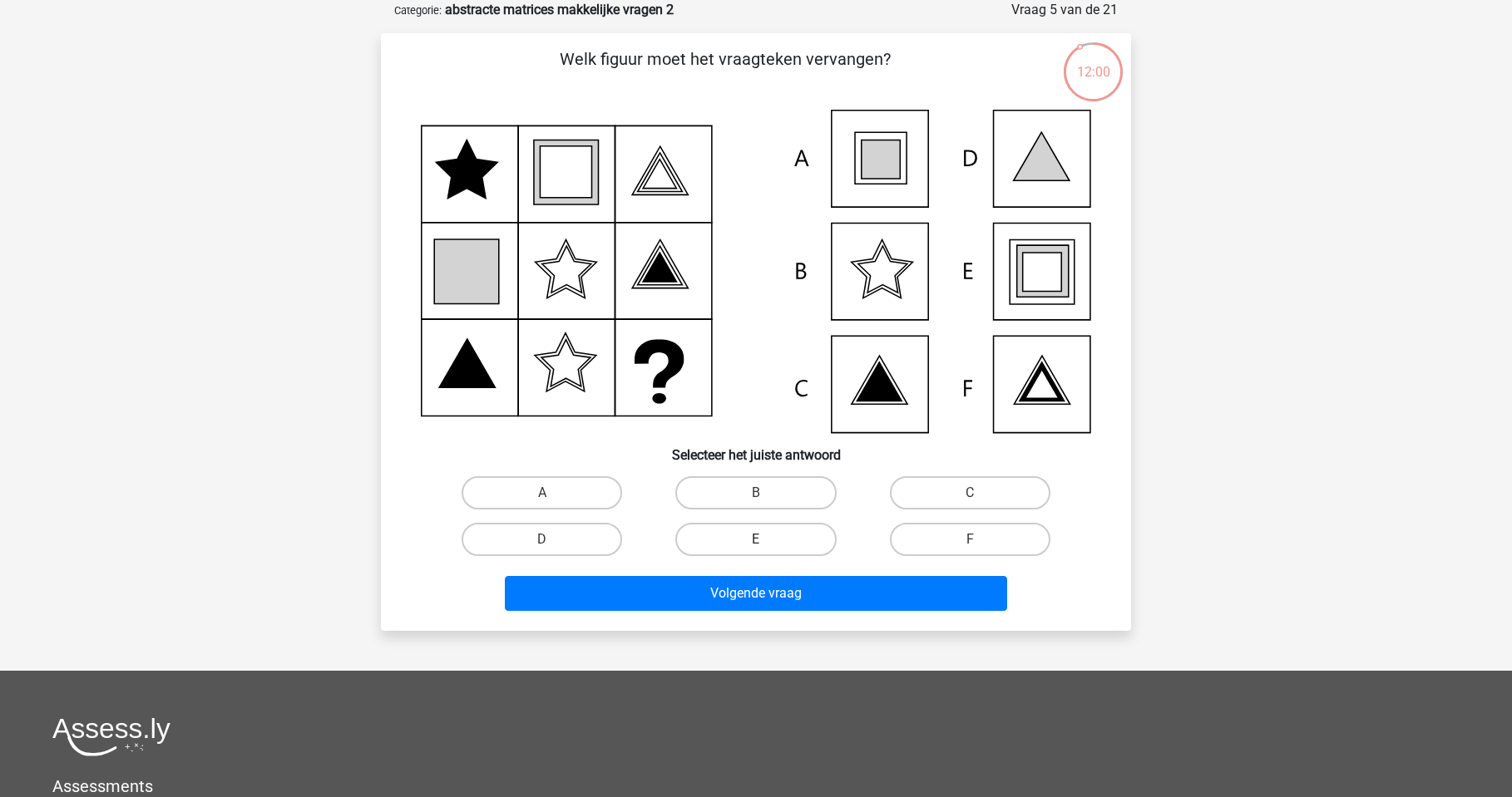
click at [727, 546] on label "E" at bounding box center [755, 540] width 160 height 33
click at [756, 546] on input "E" at bounding box center [761, 544] width 11 height 11
radio input "true"
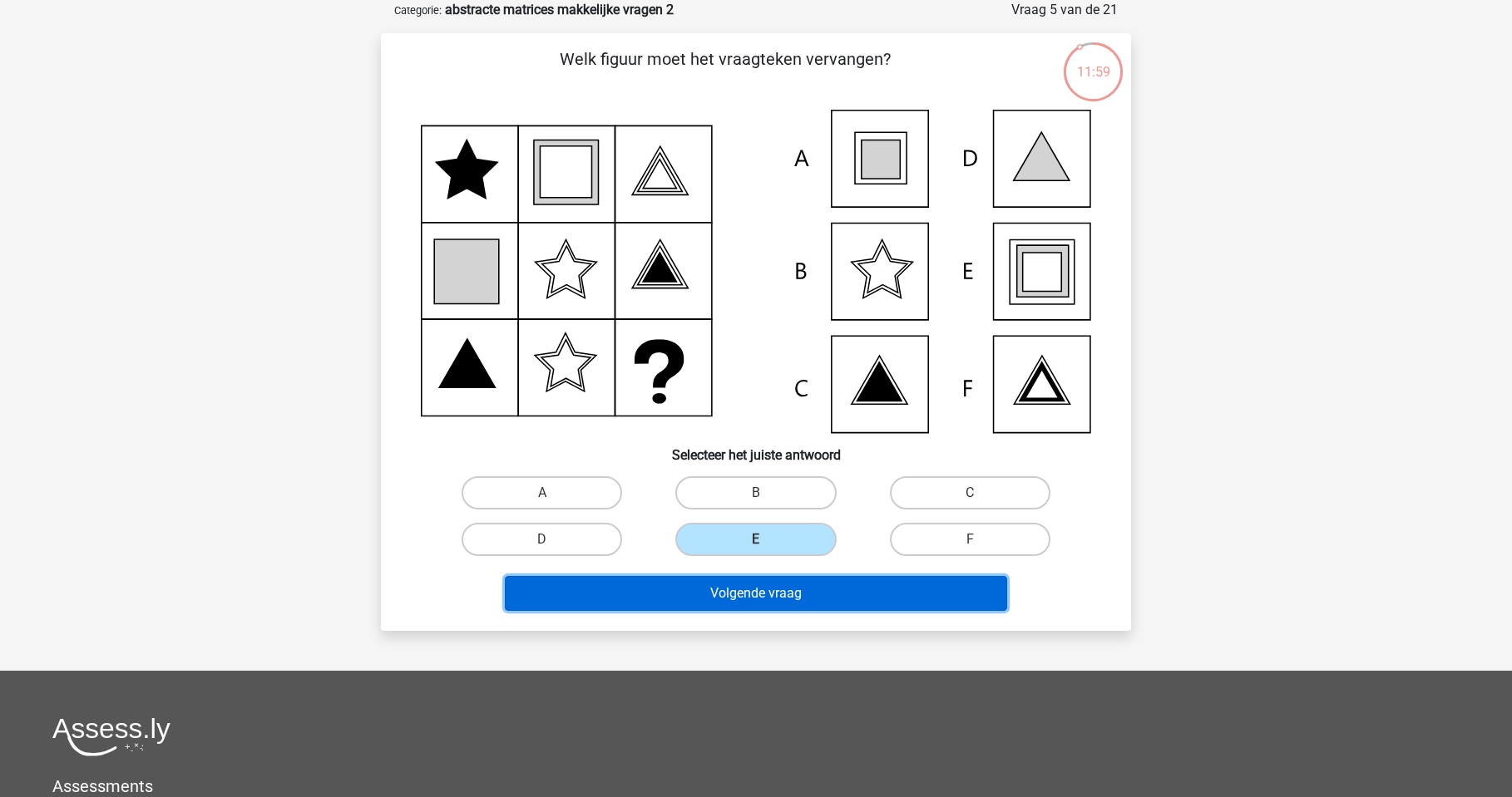
click at [742, 598] on button "Volgende vraag" at bounding box center [757, 594] width 503 height 35
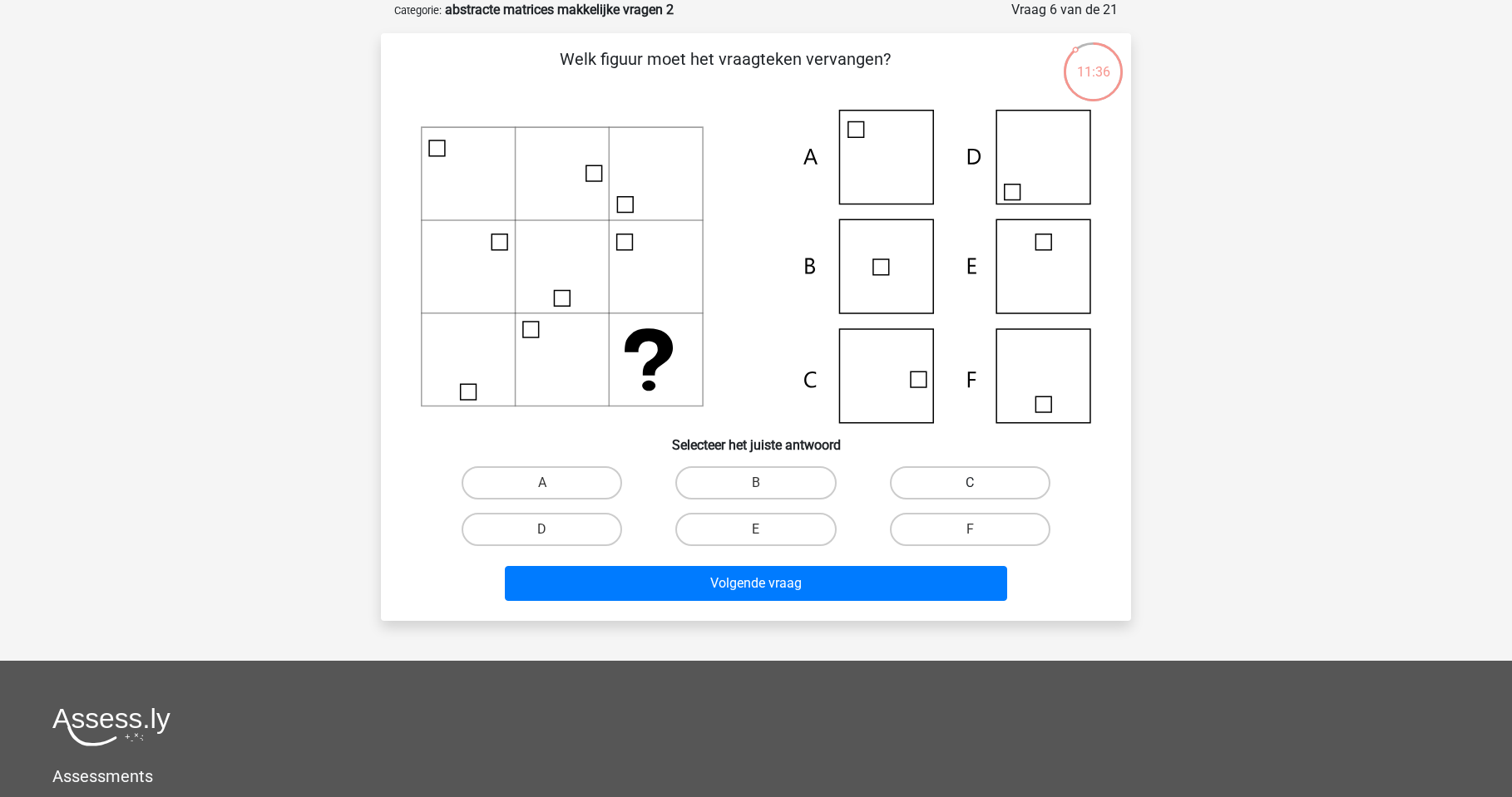
click at [985, 482] on label "C" at bounding box center [969, 484] width 160 height 33
click at [980, 484] on input "C" at bounding box center [974, 488] width 11 height 11
radio input "true"
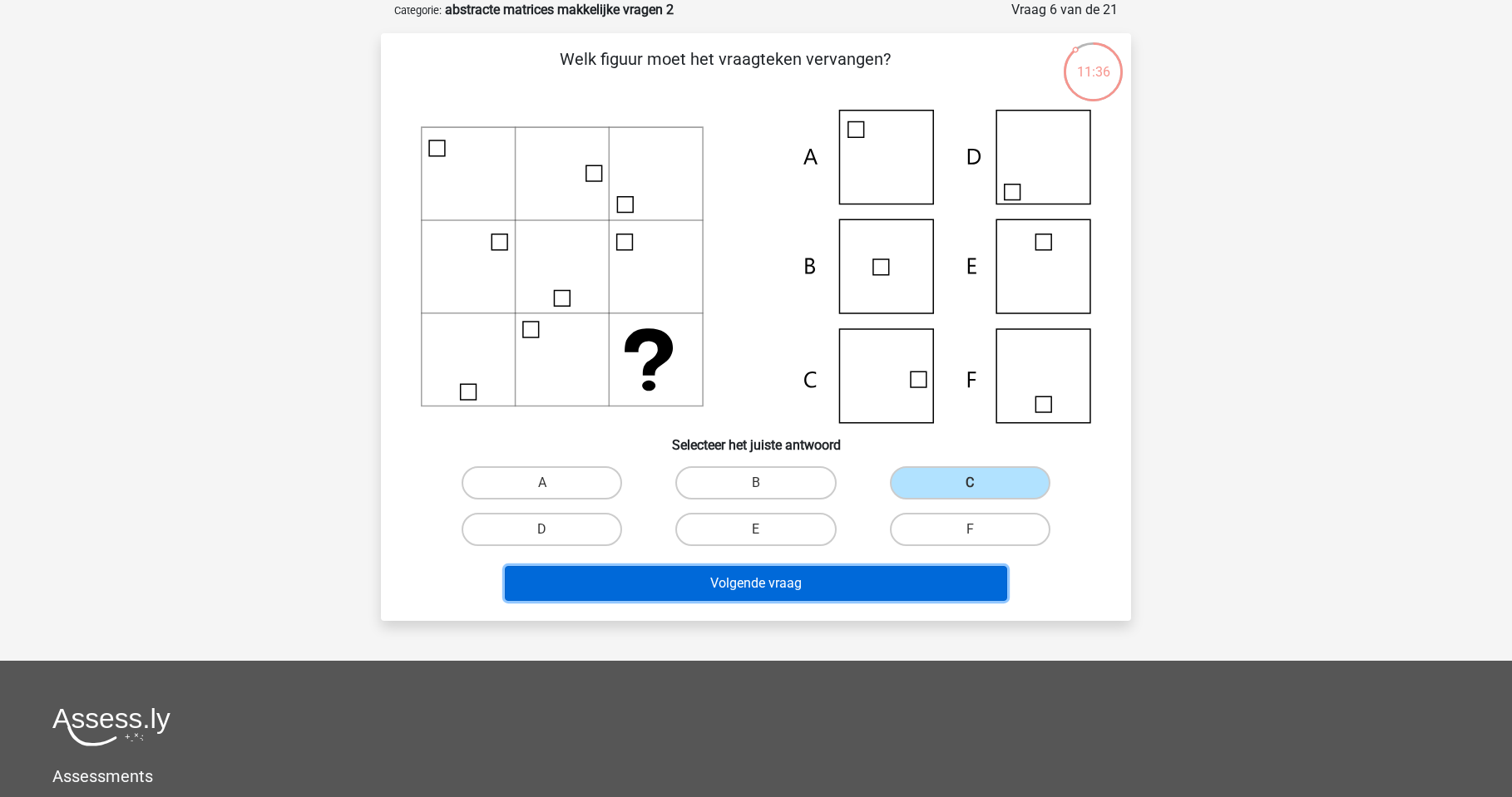
click at [790, 586] on button "Volgende vraag" at bounding box center [757, 584] width 503 height 35
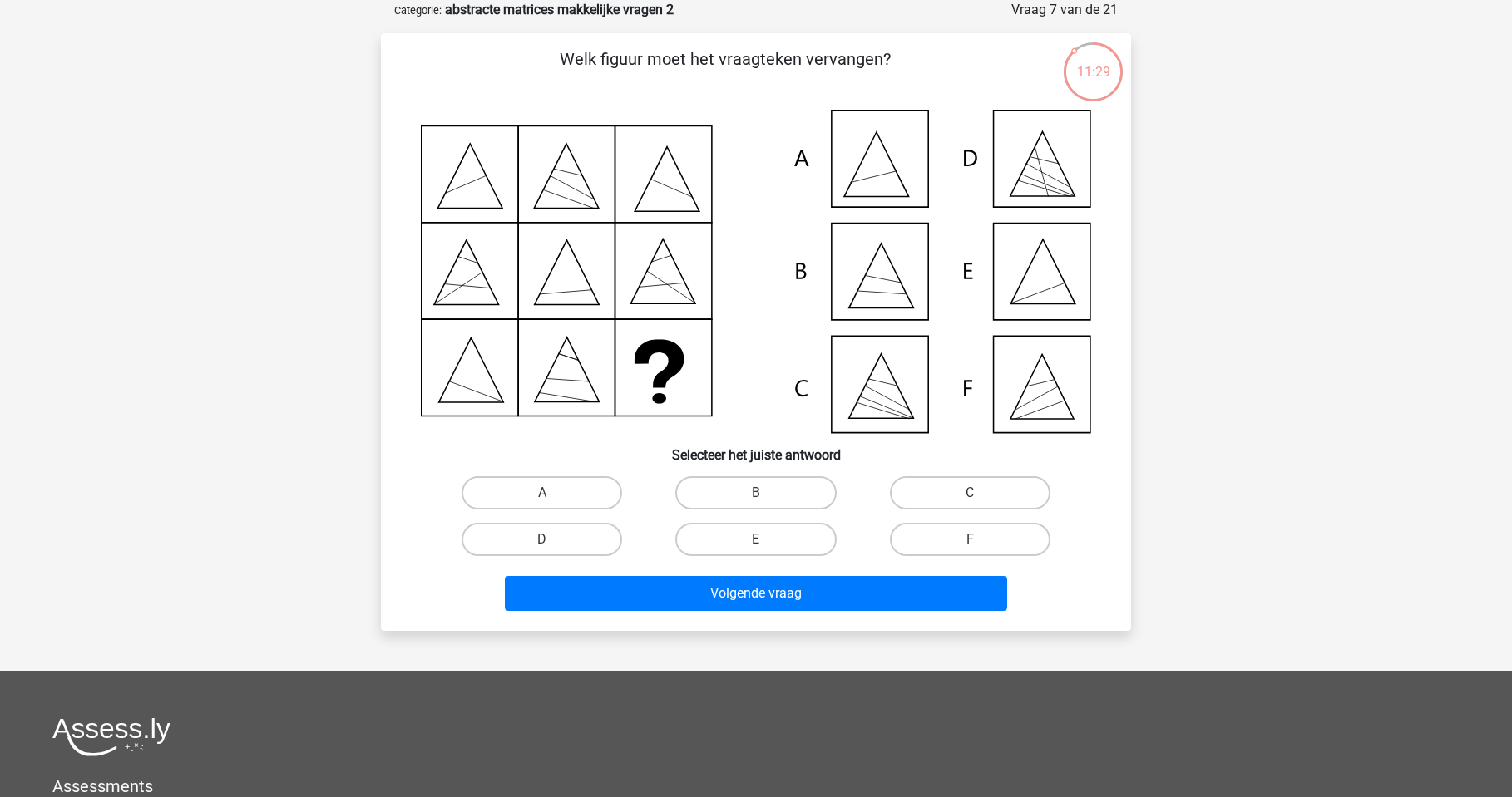
click at [1047, 305] on icon at bounding box center [756, 271] width 670 height 323
click at [786, 530] on label "E" at bounding box center [755, 540] width 160 height 33
click at [767, 540] on input "E" at bounding box center [761, 544] width 11 height 11
radio input "true"
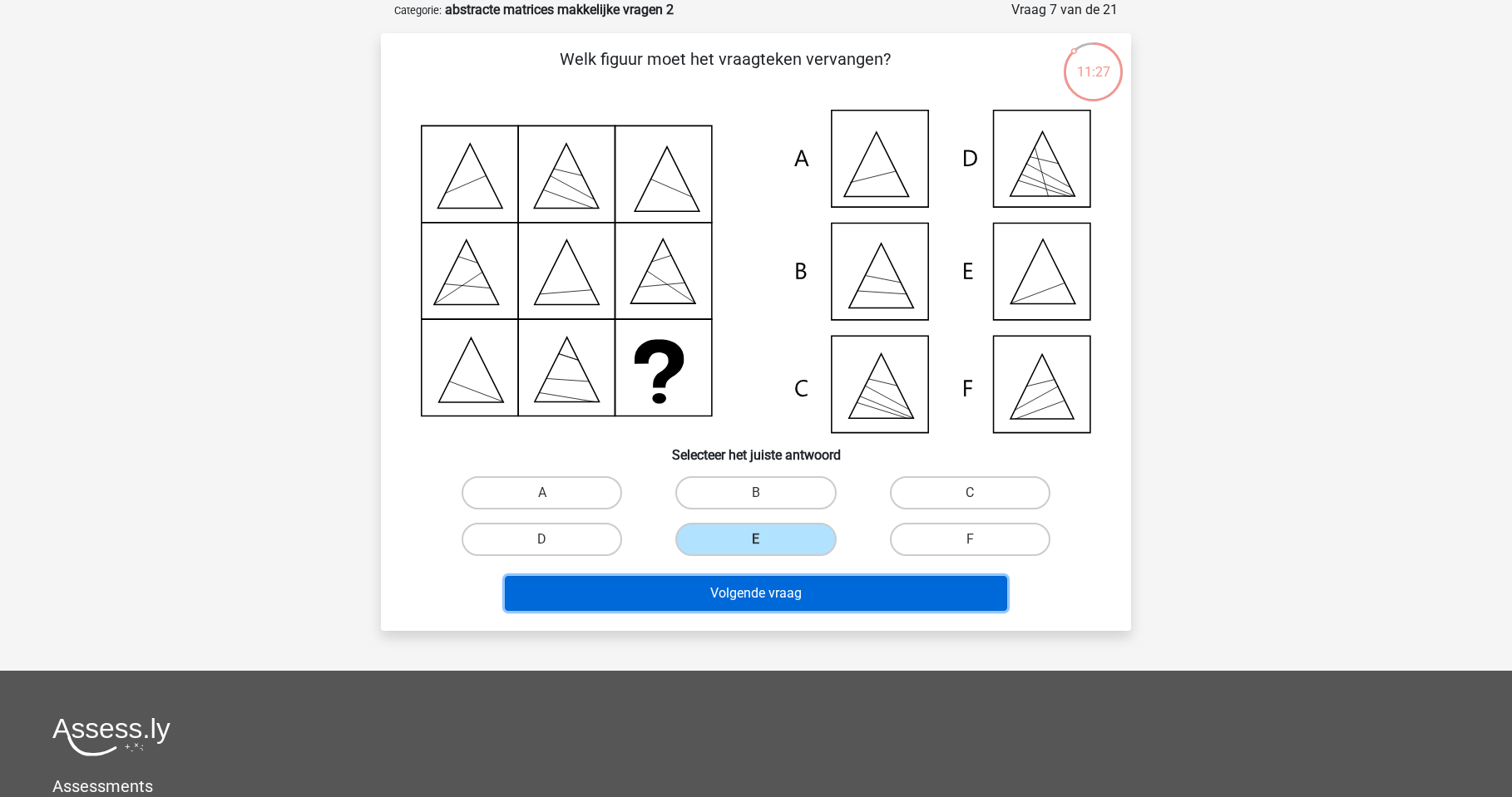
click at [807, 584] on button "Volgende vraag" at bounding box center [757, 594] width 503 height 35
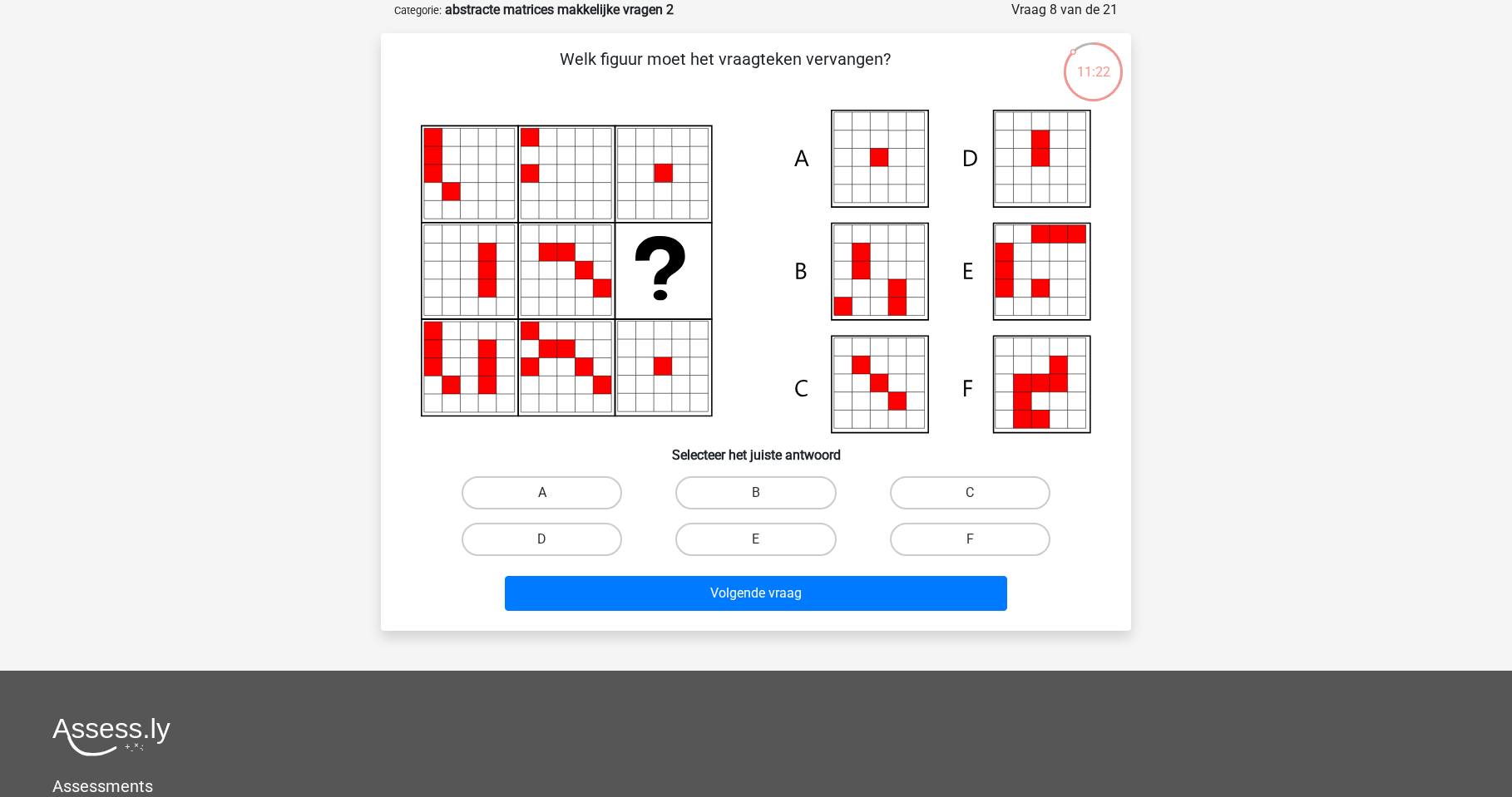
click at [581, 488] on label "A" at bounding box center [542, 493] width 160 height 33
click at [553, 493] on input "A" at bounding box center [548, 498] width 11 height 11
radio input "true"
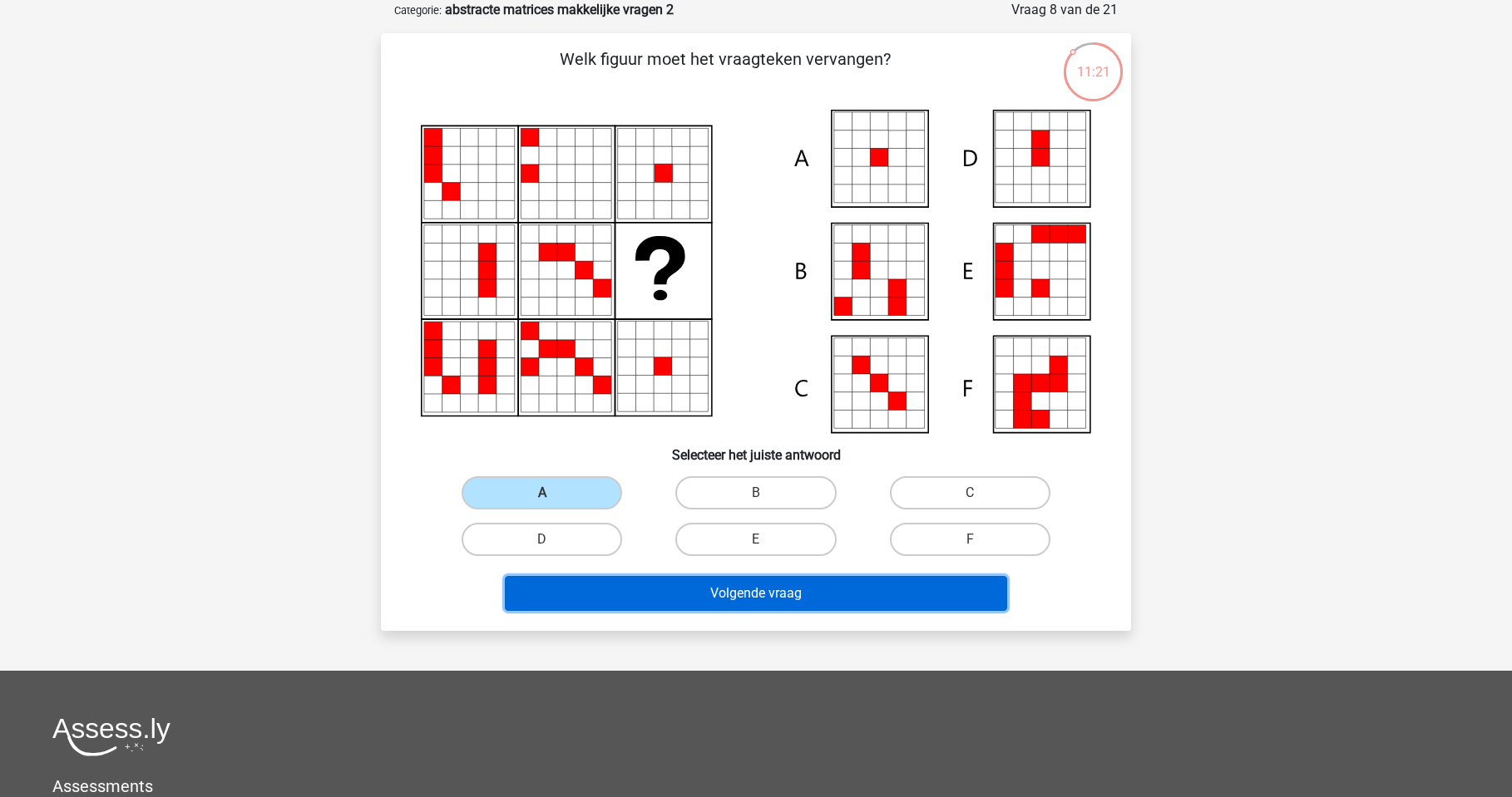
click at [722, 592] on button "Volgende vraag" at bounding box center [757, 594] width 503 height 35
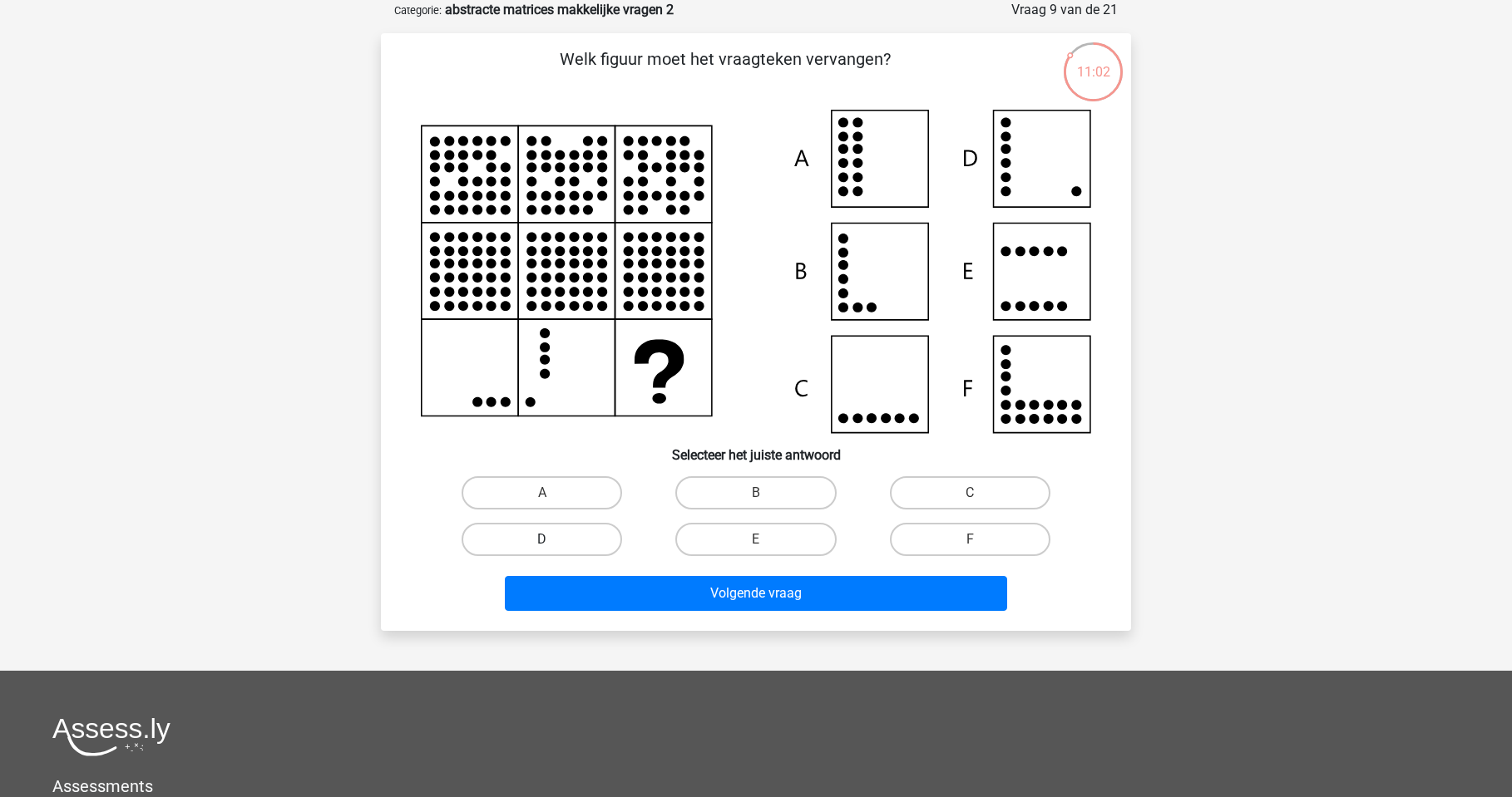
click at [573, 546] on label "D" at bounding box center [542, 540] width 160 height 33
click at [553, 546] on input "D" at bounding box center [548, 544] width 11 height 11
radio input "true"
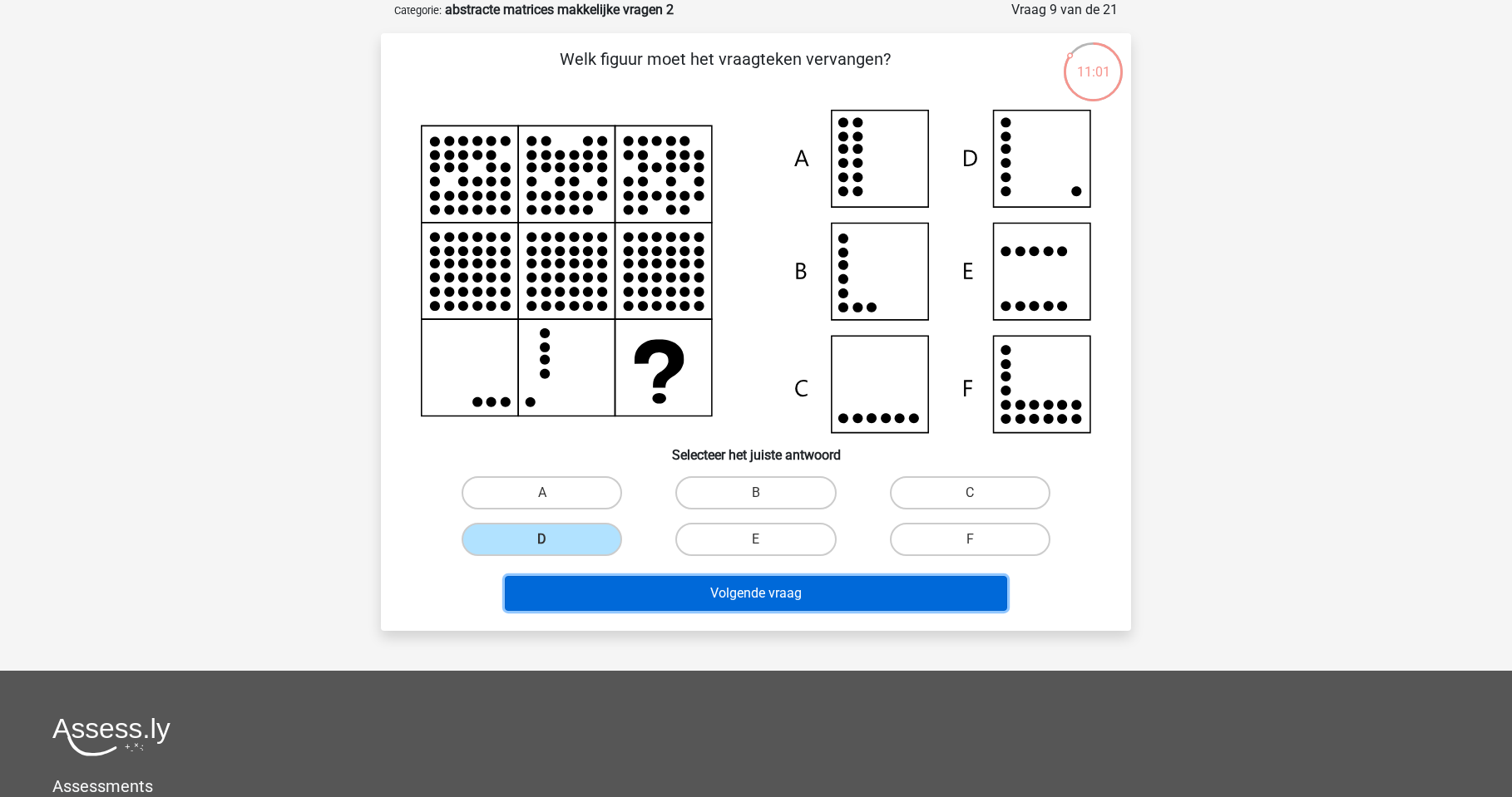
click at [645, 593] on button "Volgende vraag" at bounding box center [757, 594] width 503 height 35
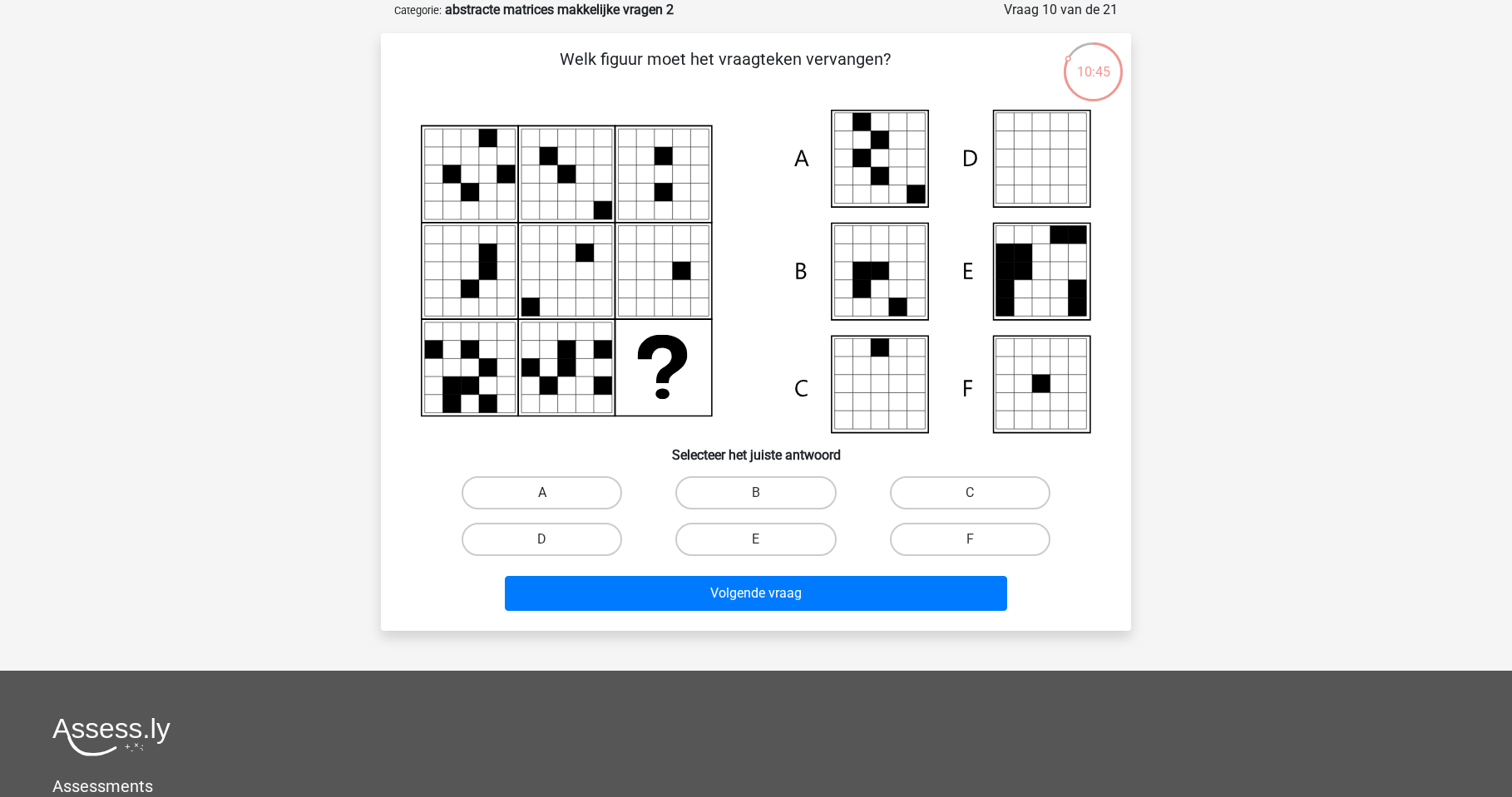
click at [515, 496] on label "A" at bounding box center [542, 493] width 160 height 33
click at [543, 496] on input "A" at bounding box center [548, 498] width 11 height 11
radio input "true"
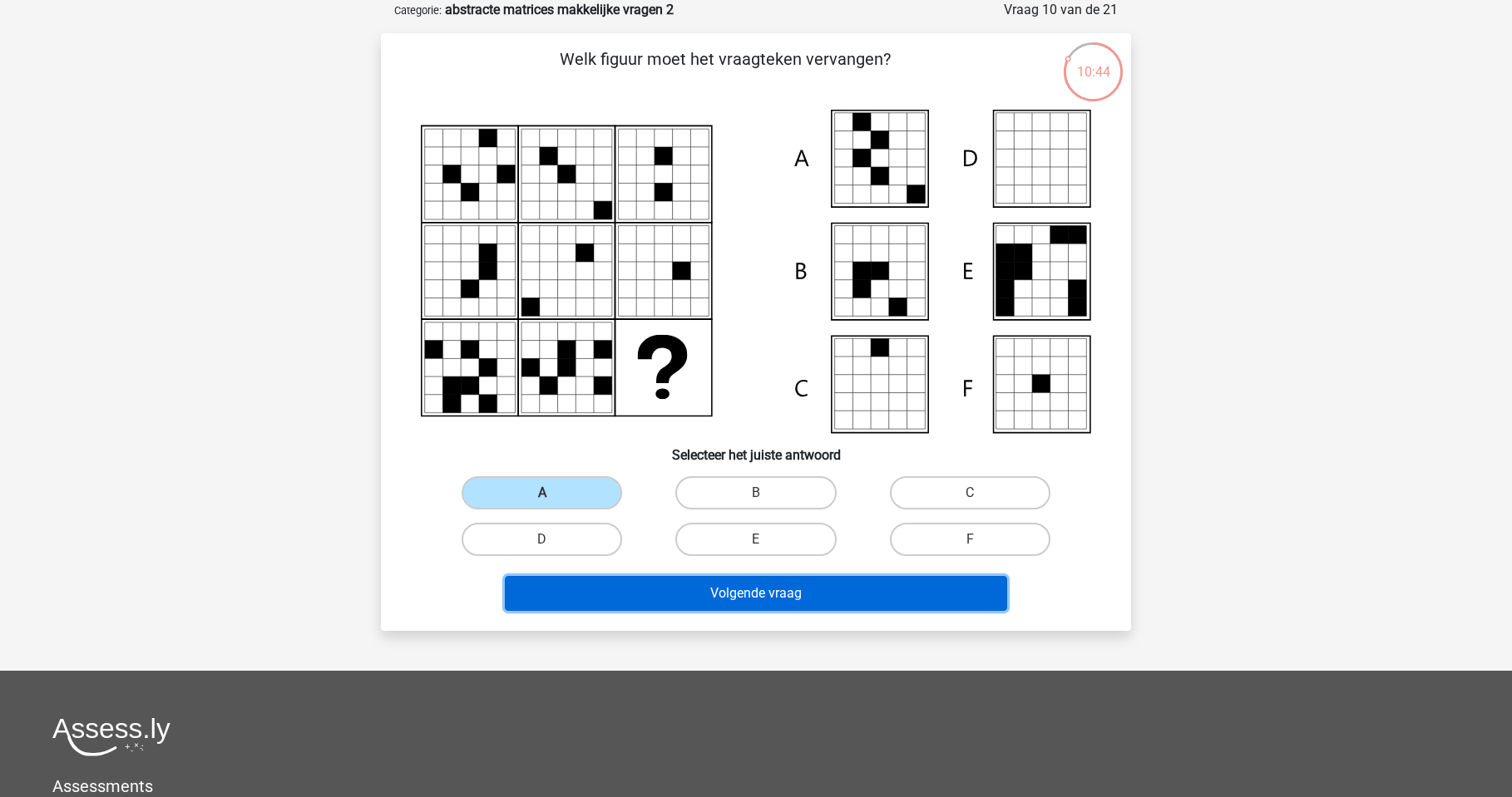
click at [625, 596] on button "Volgende vraag" at bounding box center [757, 594] width 503 height 35
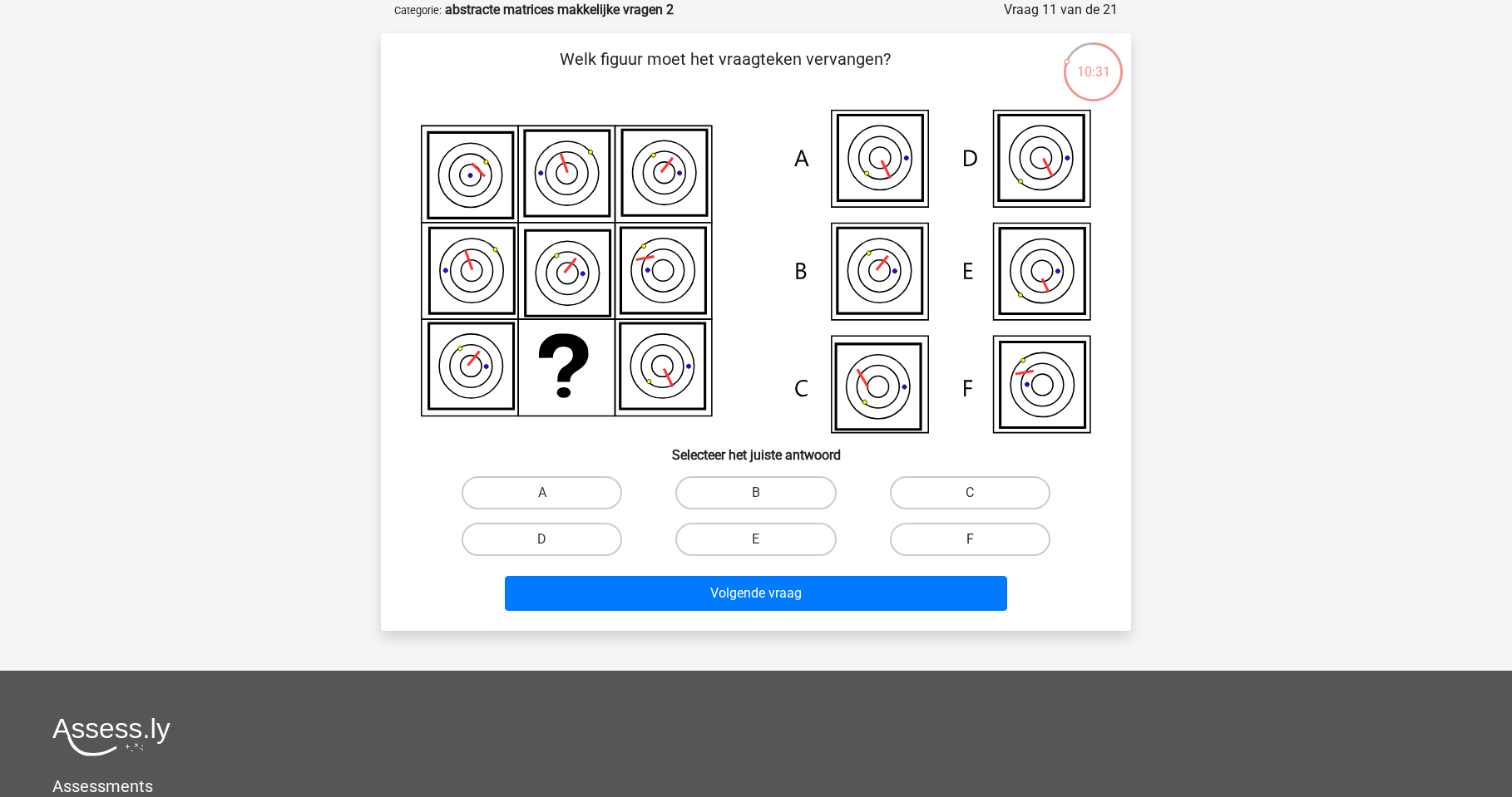
click at [959, 542] on label "F" at bounding box center [969, 540] width 160 height 33
click at [969, 542] on input "F" at bounding box center [974, 544] width 11 height 11
radio input "true"
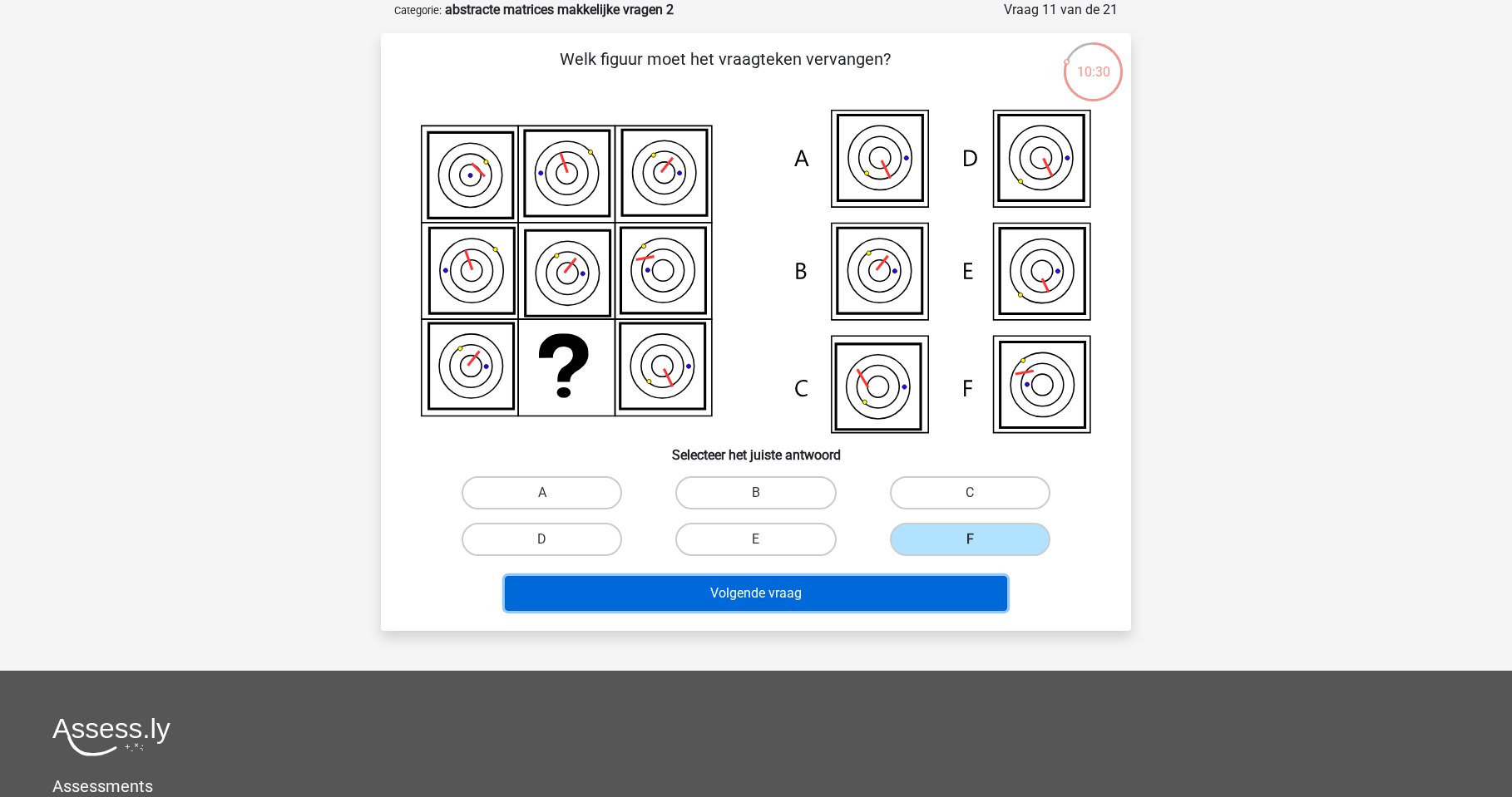
click at [854, 586] on button "Volgende vraag" at bounding box center [757, 594] width 503 height 35
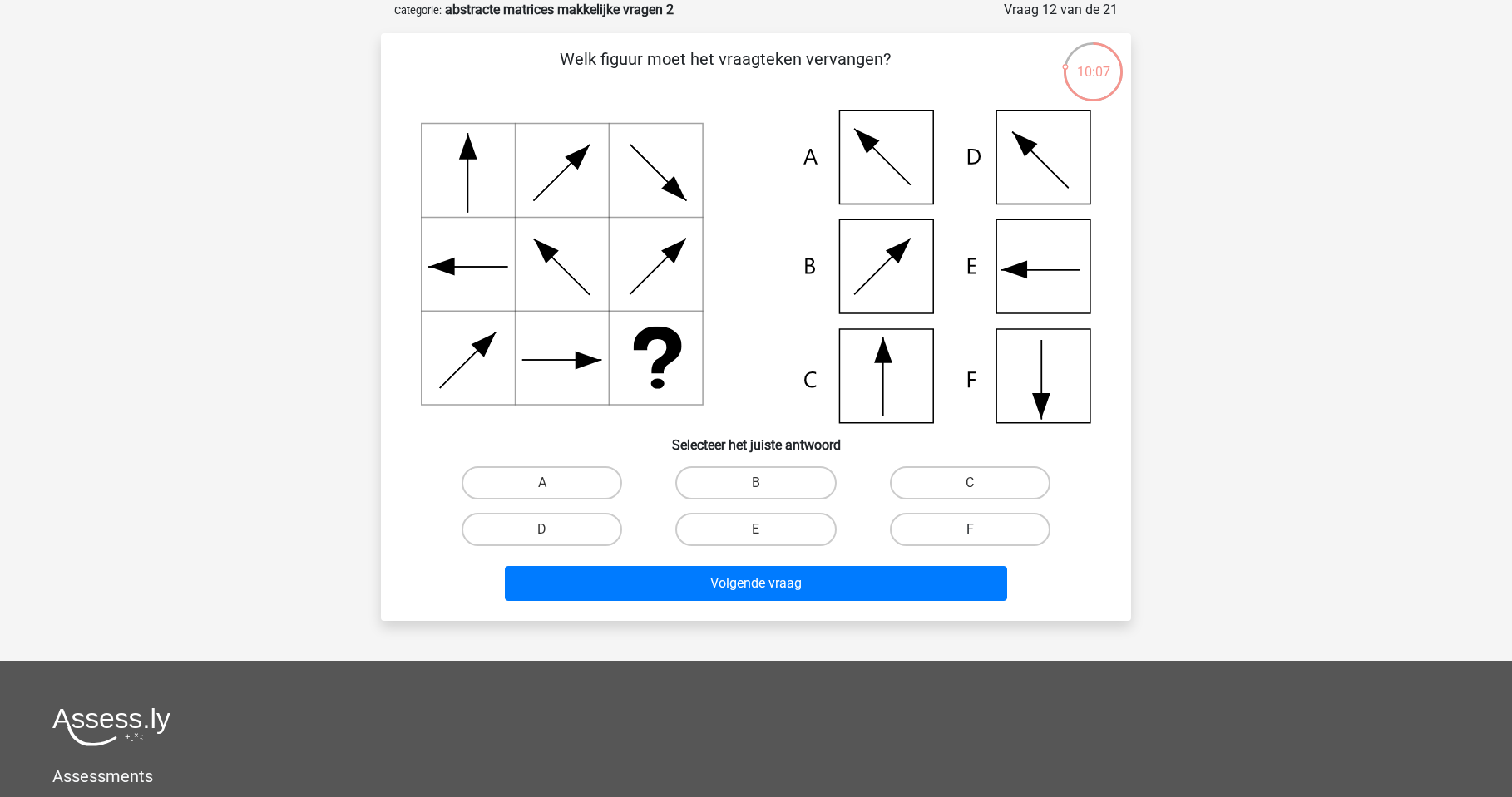
click at [957, 516] on label "F" at bounding box center [969, 530] width 160 height 33
click at [969, 530] on input "F" at bounding box center [974, 535] width 11 height 11
radio input "true"
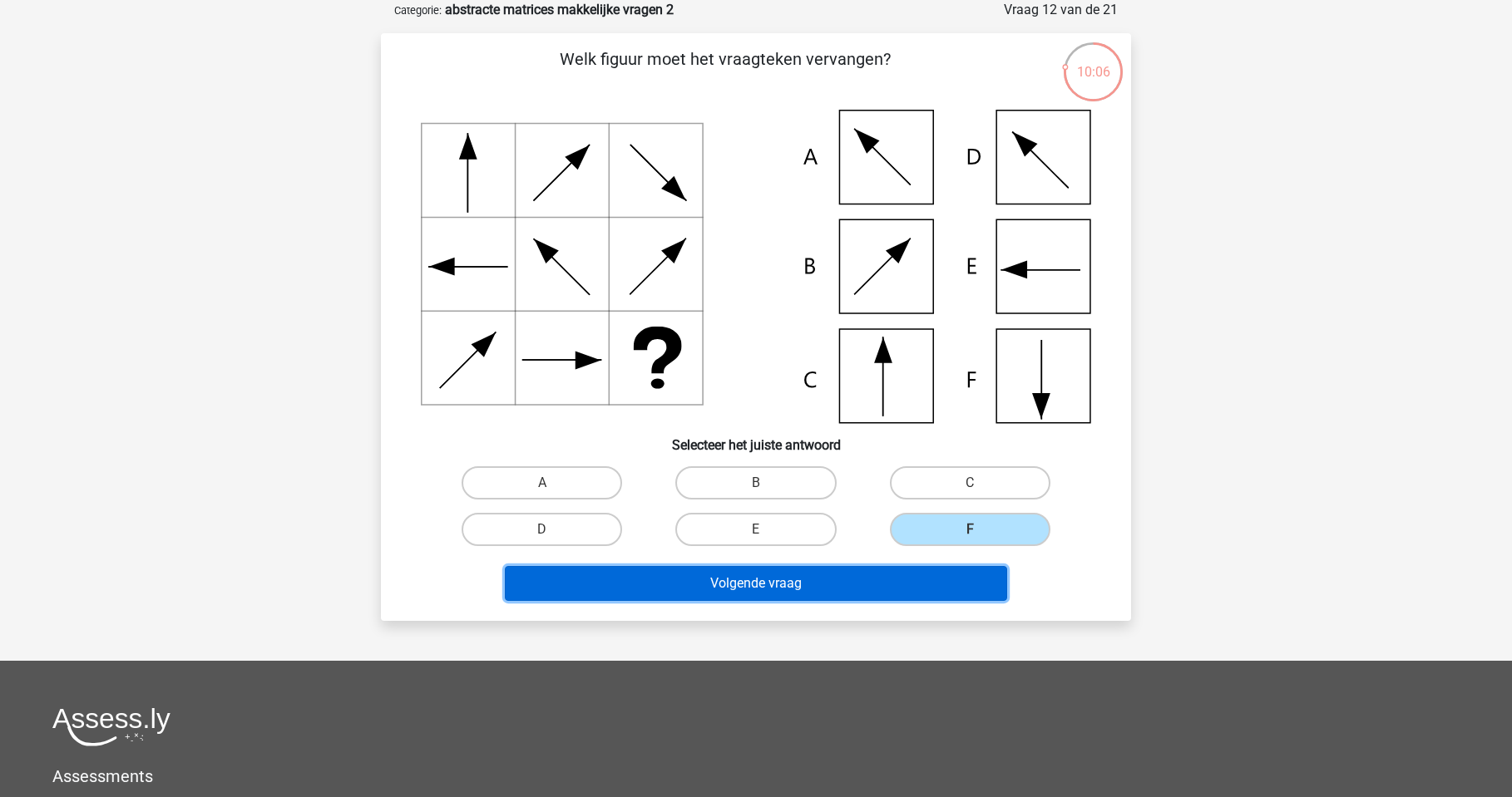
click at [796, 587] on button "Volgende vraag" at bounding box center [757, 584] width 503 height 35
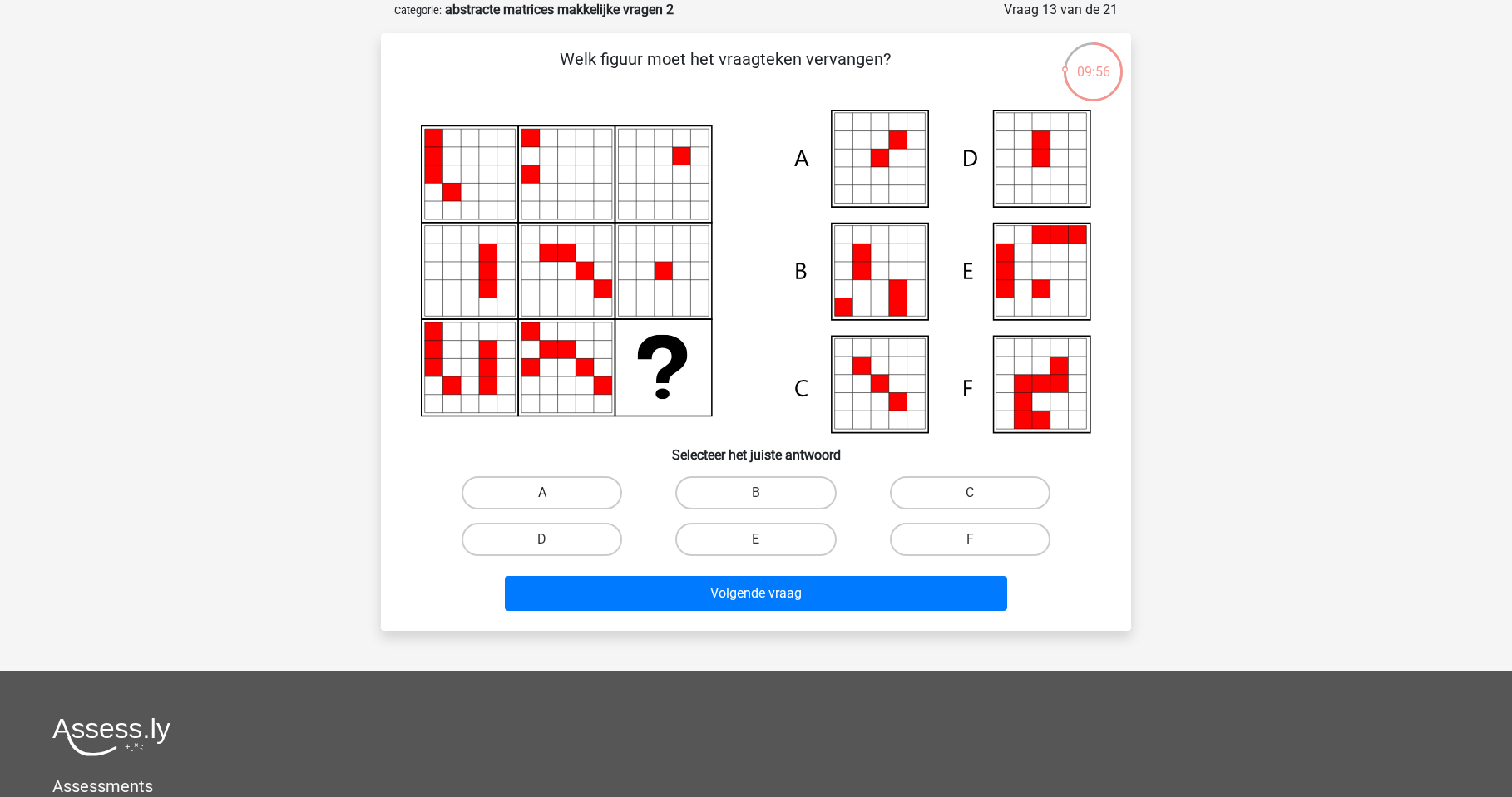
click at [592, 501] on label "A" at bounding box center [542, 493] width 160 height 33
click at [553, 501] on input "A" at bounding box center [548, 498] width 11 height 11
radio input "true"
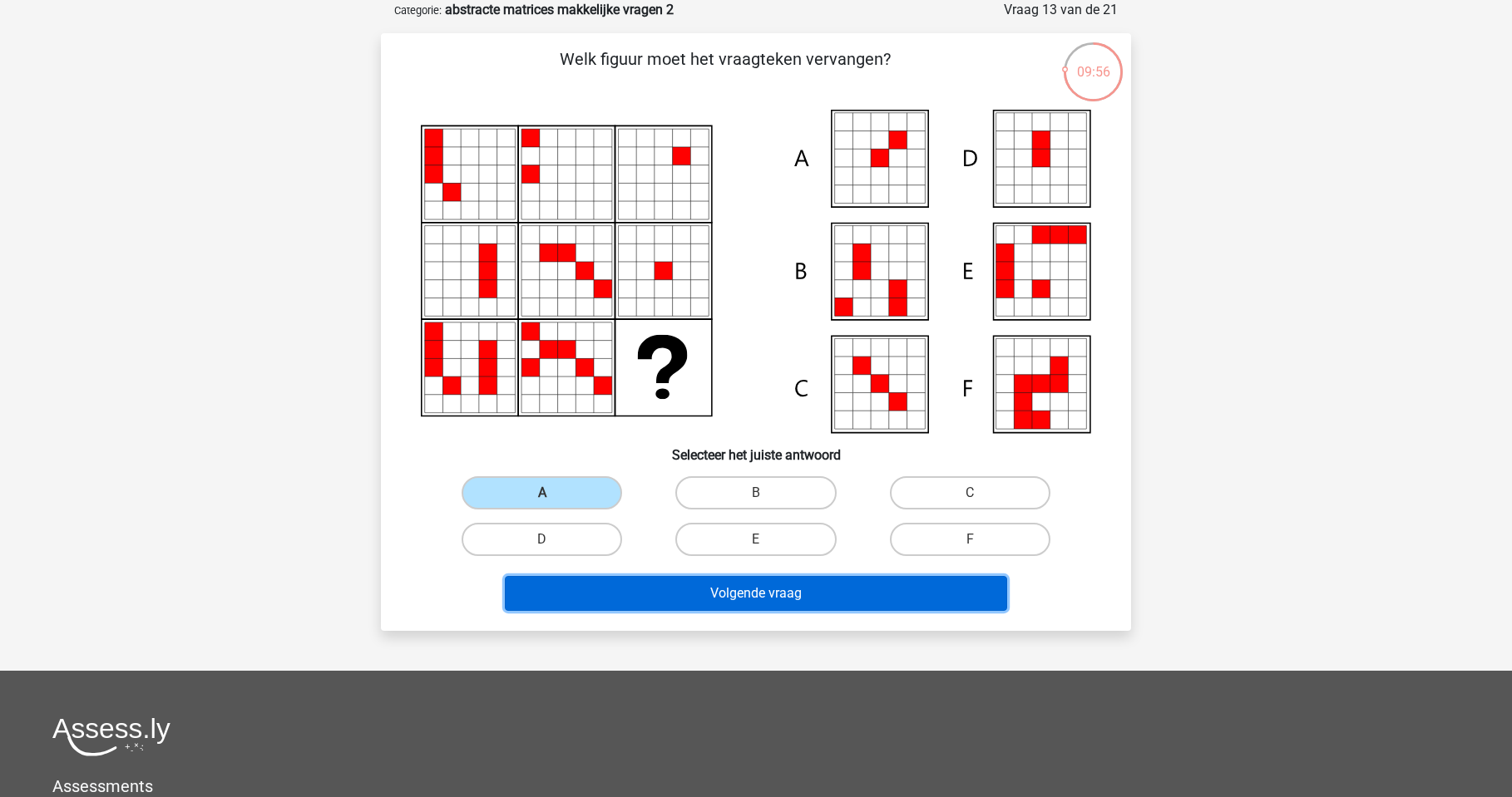
click at [637, 579] on button "Volgende vraag" at bounding box center [757, 594] width 503 height 35
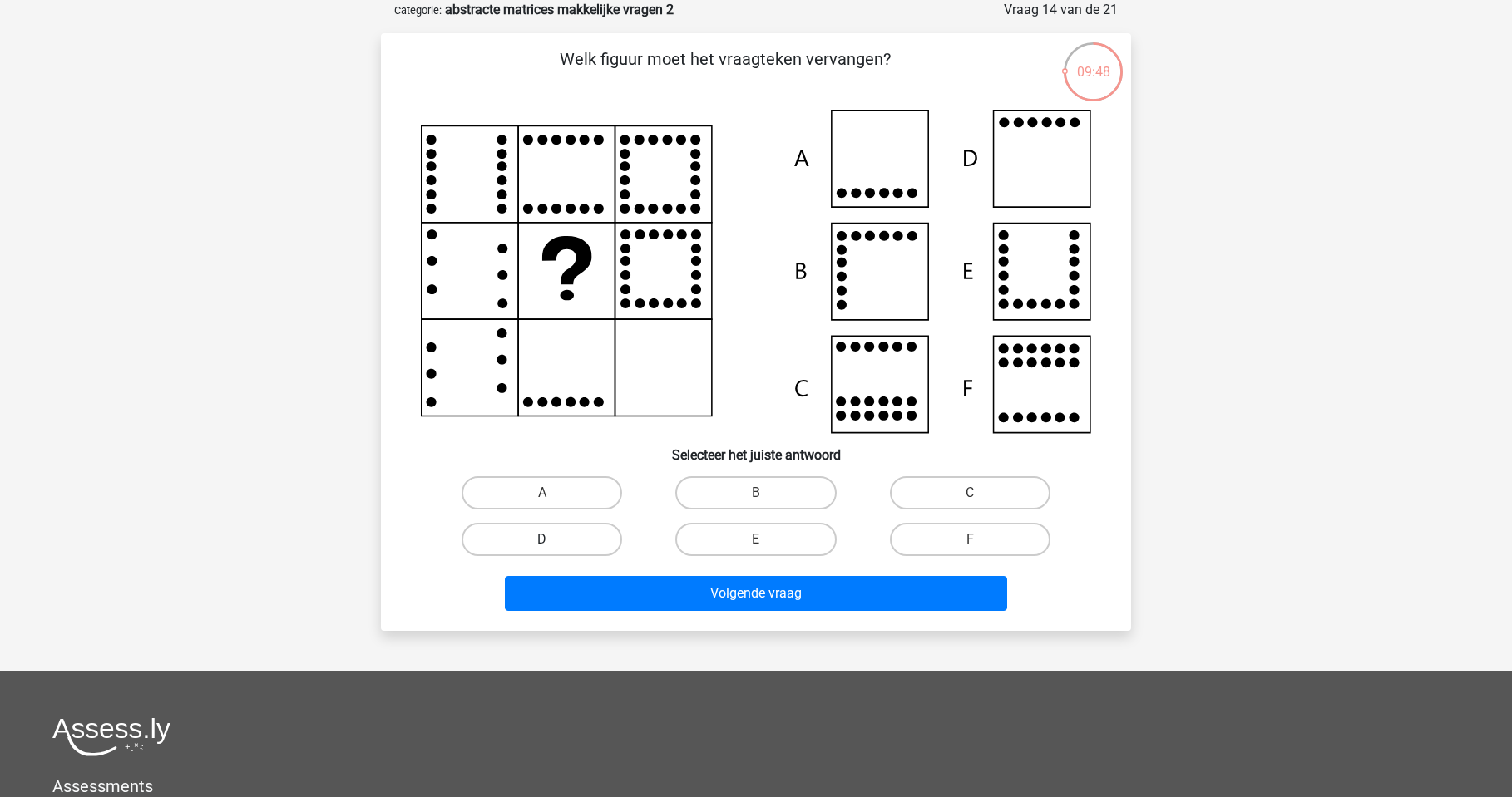
click at [594, 533] on label "D" at bounding box center [542, 540] width 160 height 33
click at [553, 540] on input "D" at bounding box center [548, 544] width 11 height 11
radio input "true"
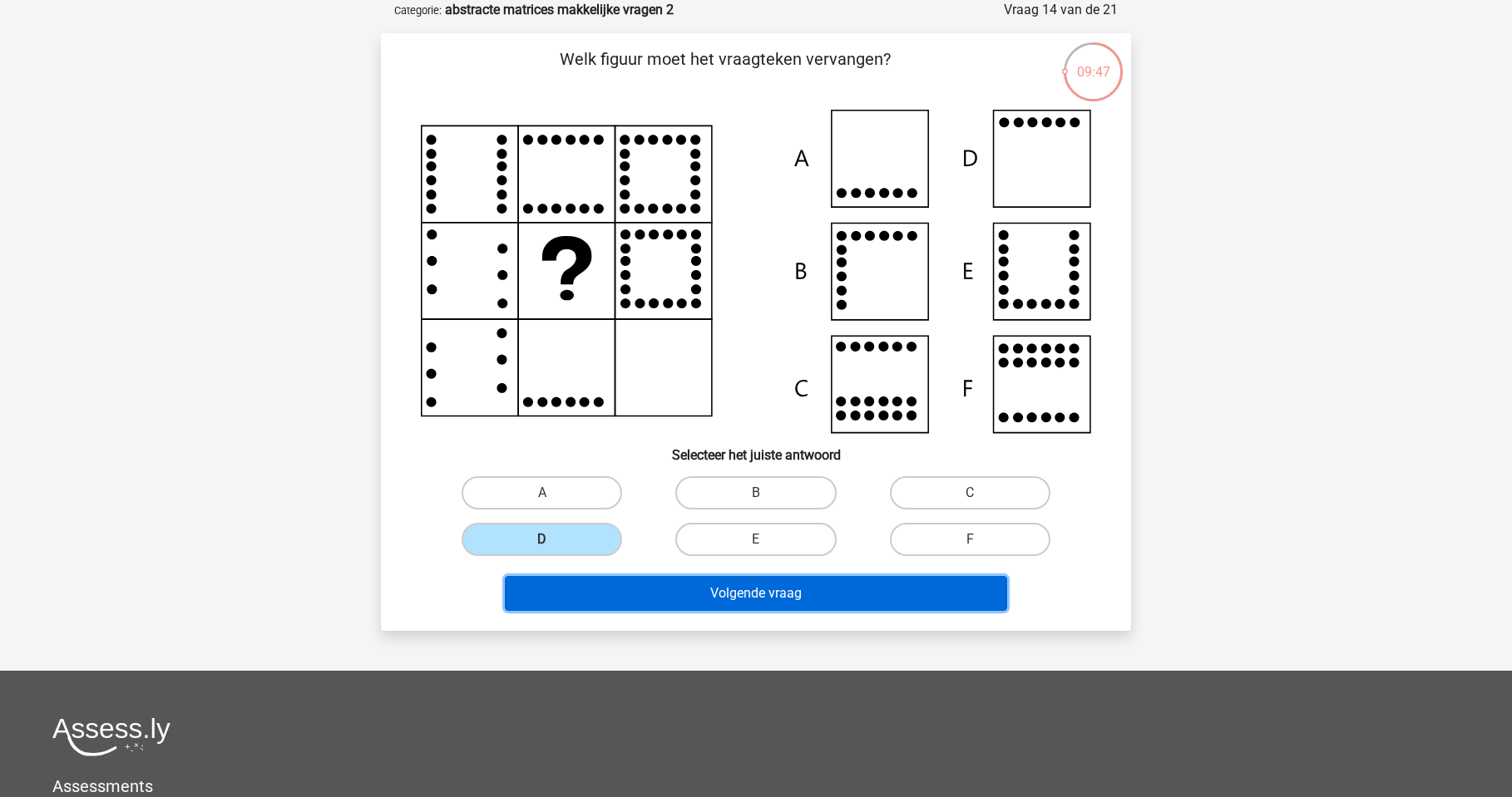
click at [707, 597] on button "Volgende vraag" at bounding box center [757, 594] width 503 height 35
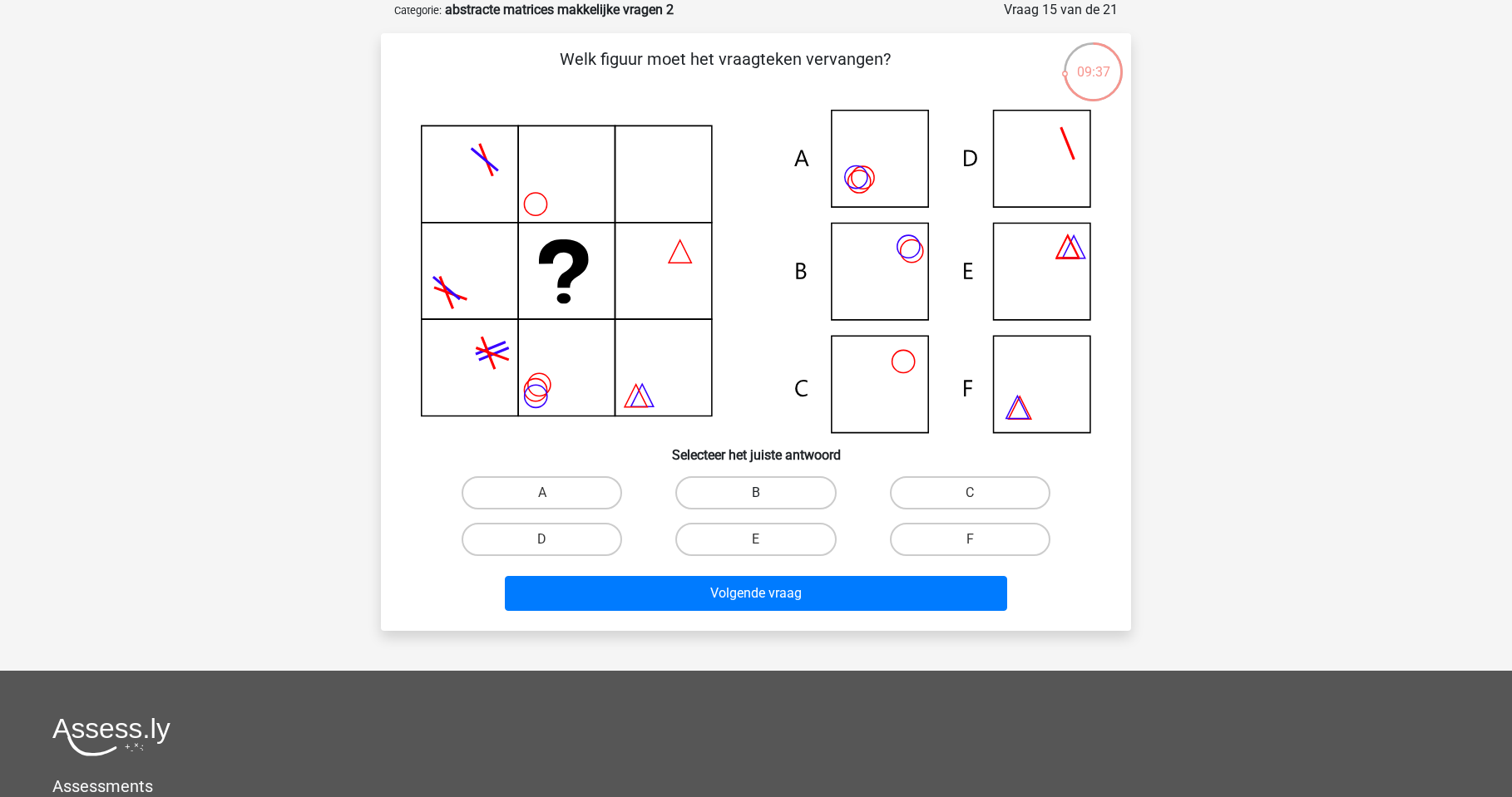
click at [739, 496] on label "B" at bounding box center [755, 493] width 160 height 33
click at [756, 496] on input "B" at bounding box center [761, 498] width 11 height 11
radio input "true"
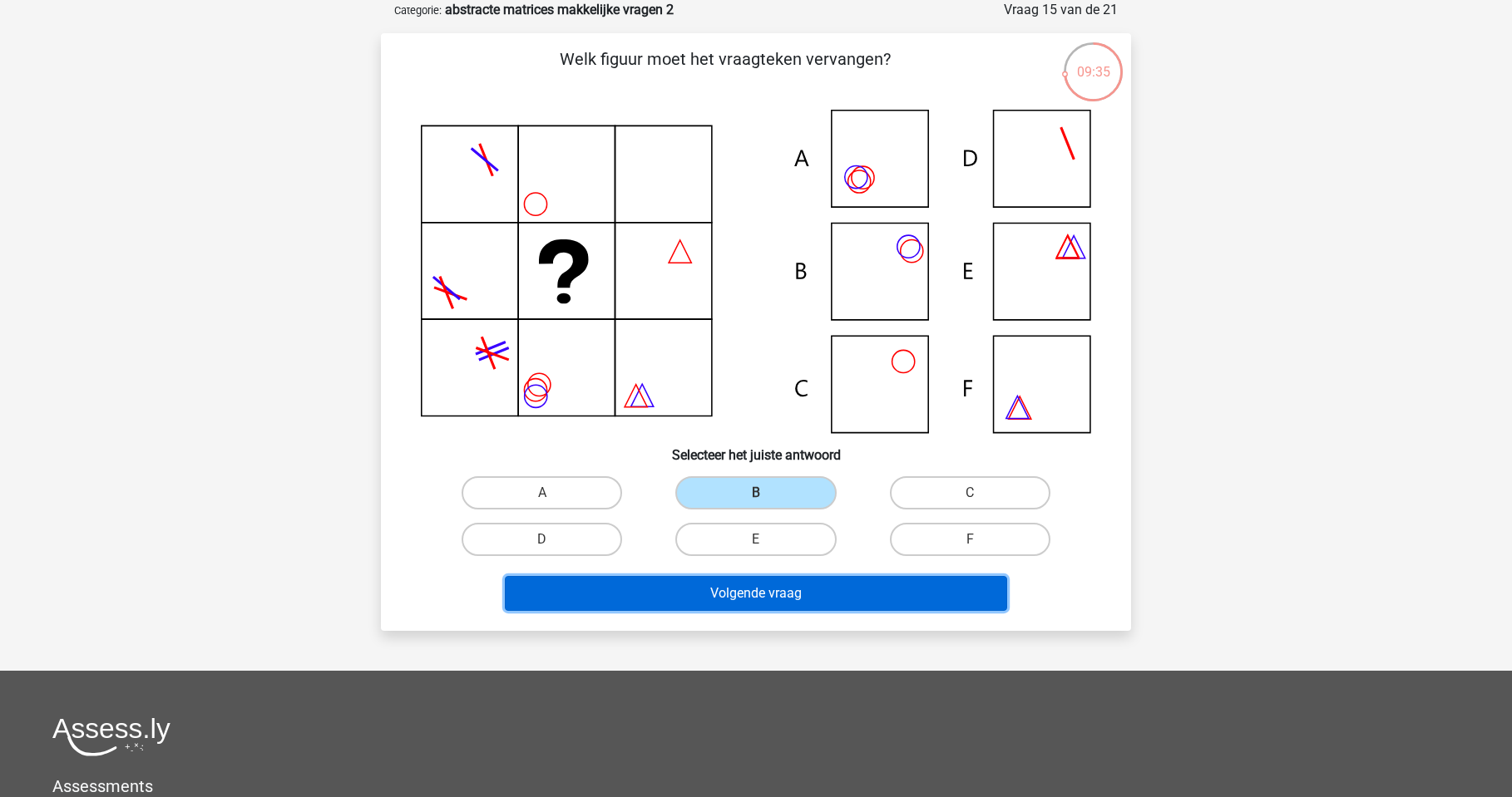
click at [714, 592] on button "Volgende vraag" at bounding box center [757, 594] width 503 height 35
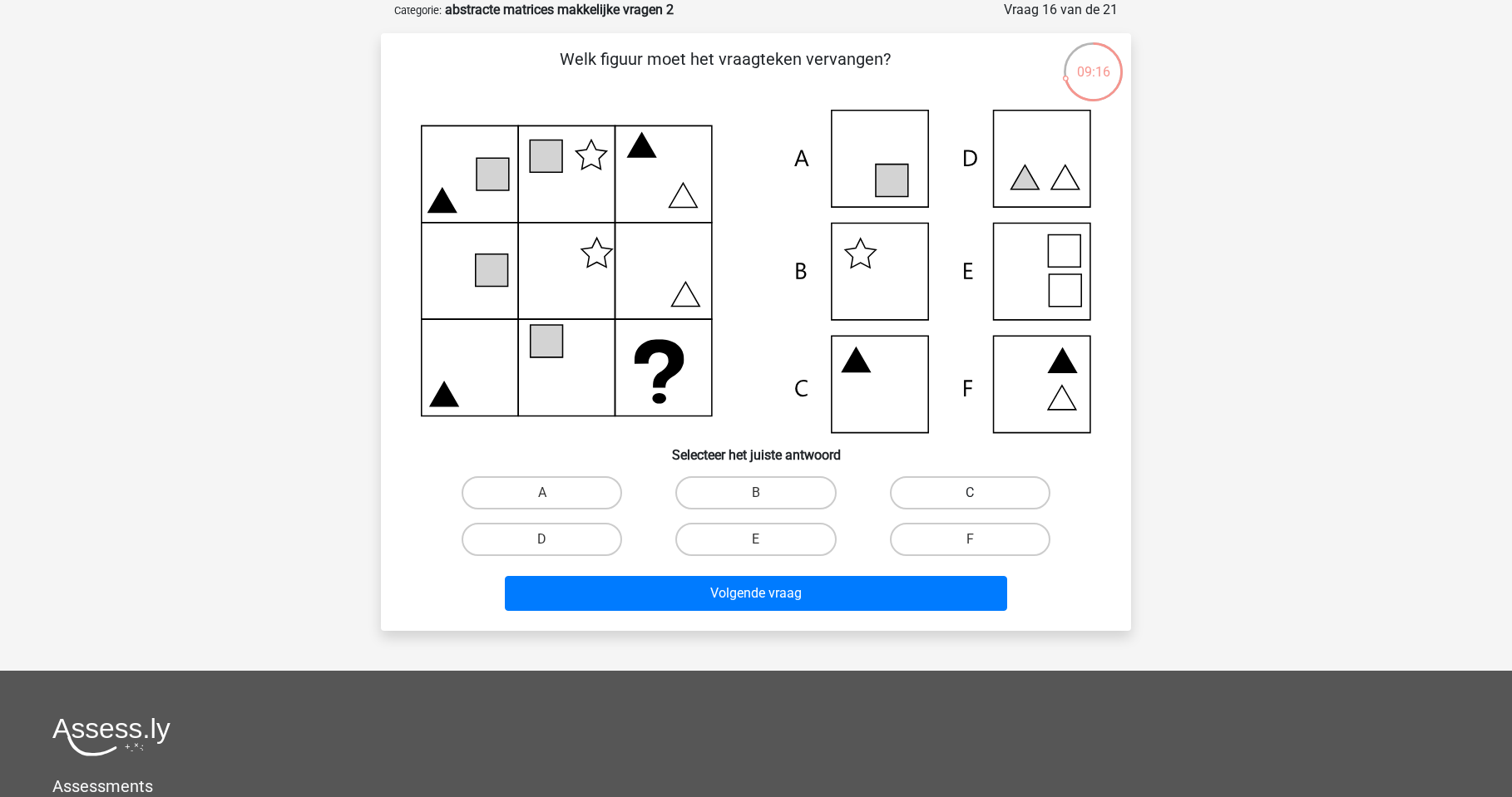
click at [935, 488] on label "C" at bounding box center [969, 493] width 160 height 33
click at [969, 493] on input "C" at bounding box center [974, 498] width 11 height 11
radio input "true"
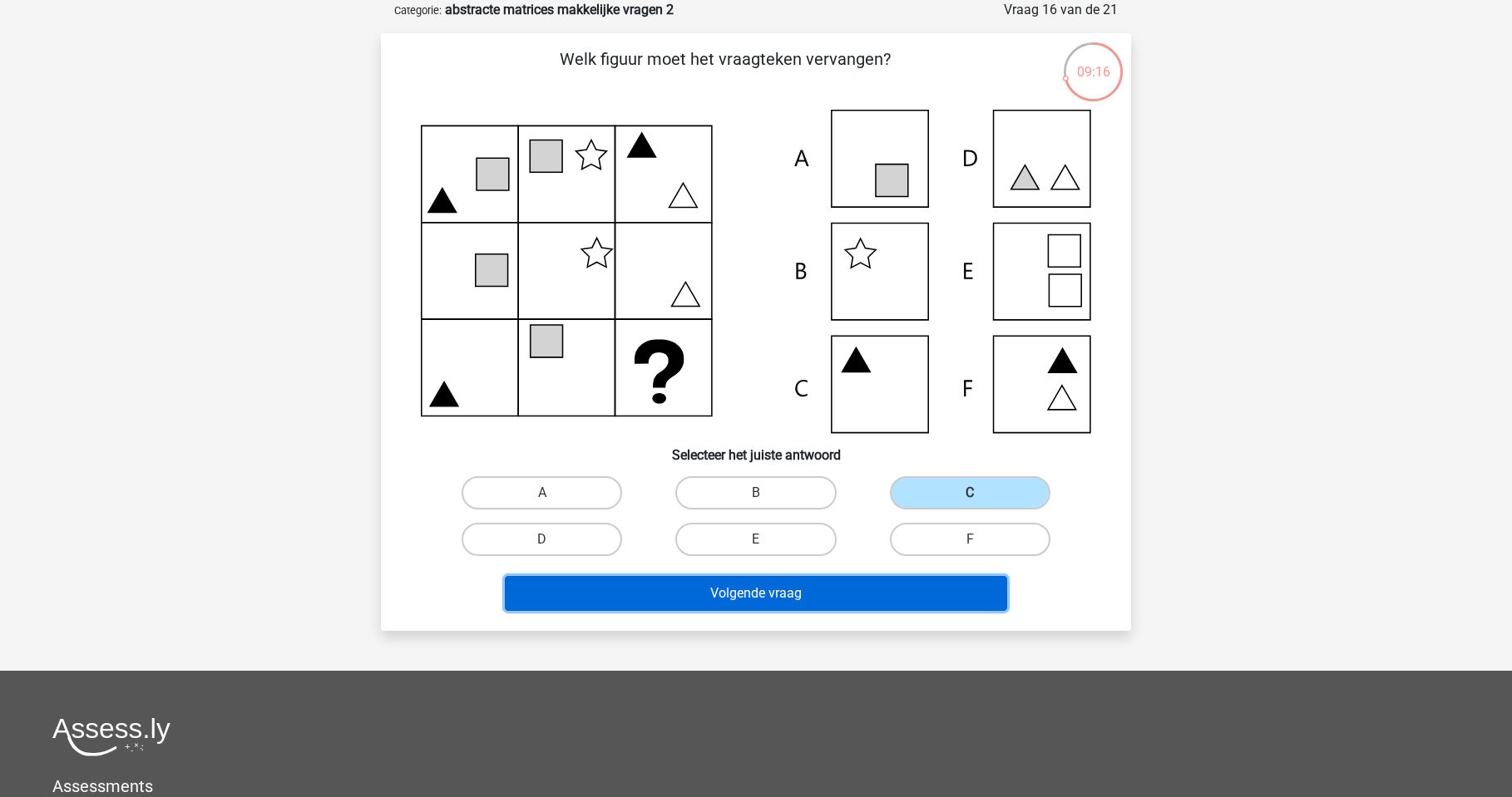
click at [785, 605] on button "Volgende vraag" at bounding box center [757, 594] width 503 height 35
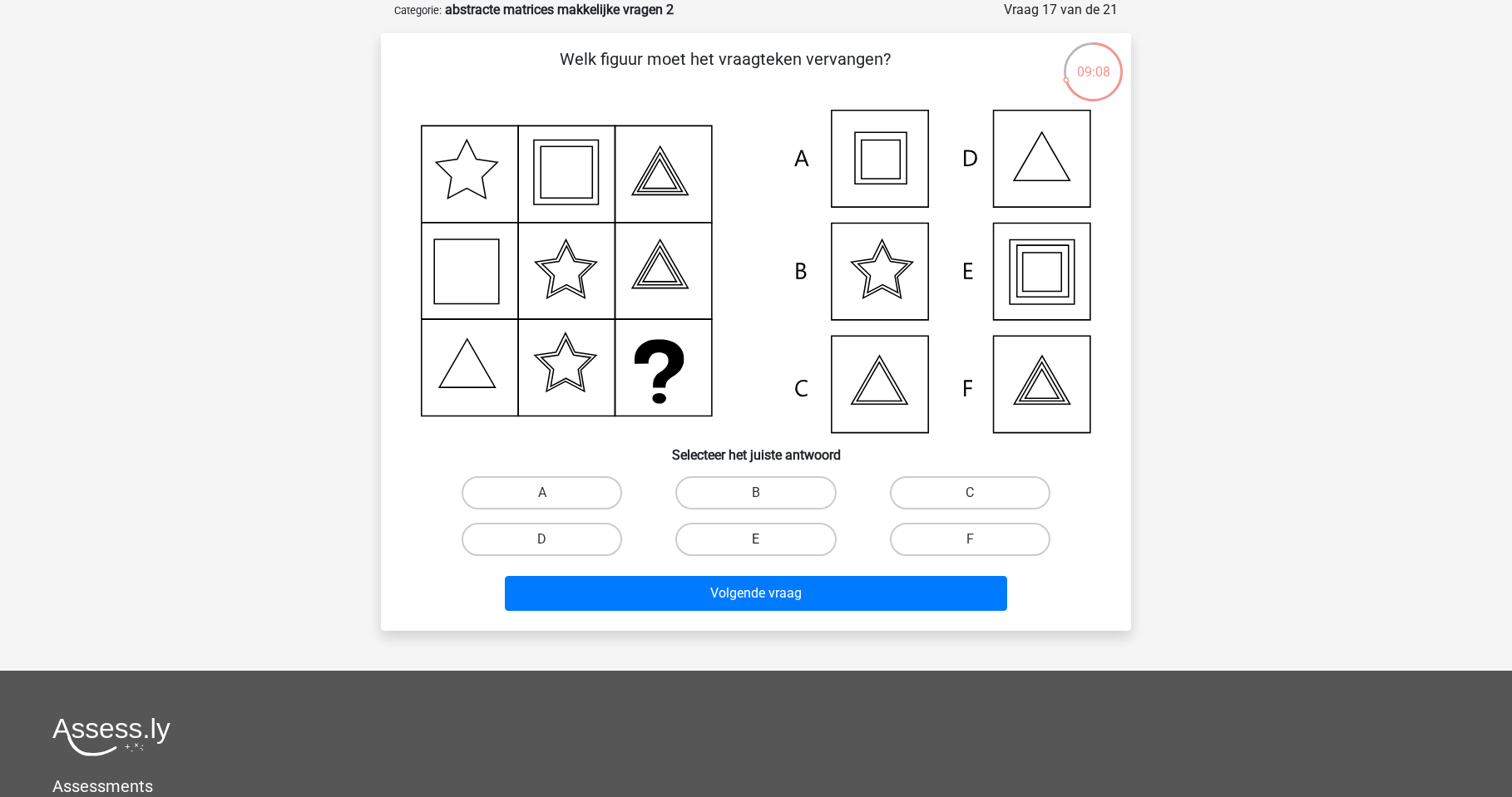
click at [754, 530] on label "E" at bounding box center [755, 540] width 160 height 33
click at [756, 540] on input "E" at bounding box center [761, 544] width 11 height 11
radio input "true"
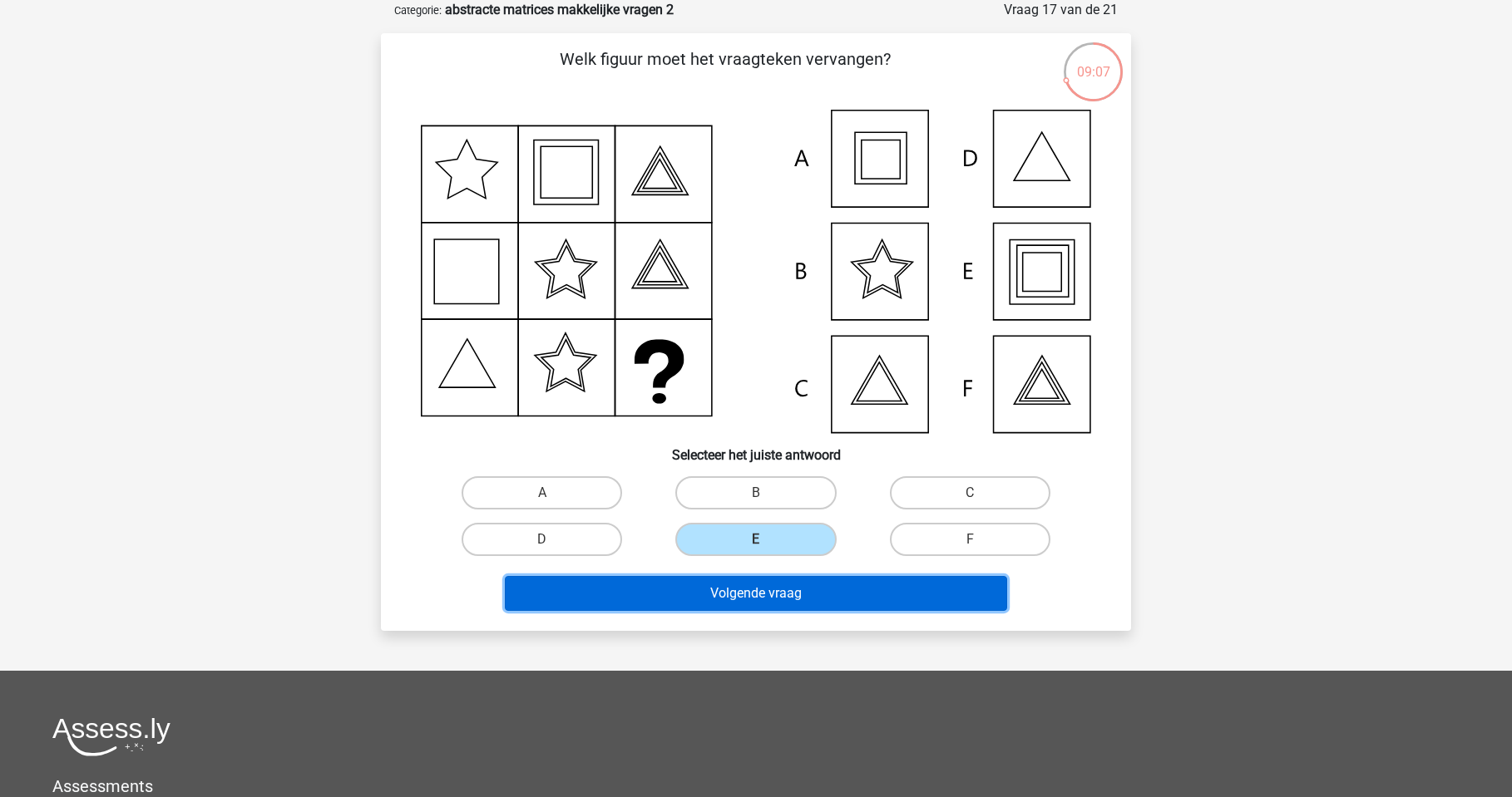
click at [765, 586] on button "Volgende vraag" at bounding box center [757, 594] width 503 height 35
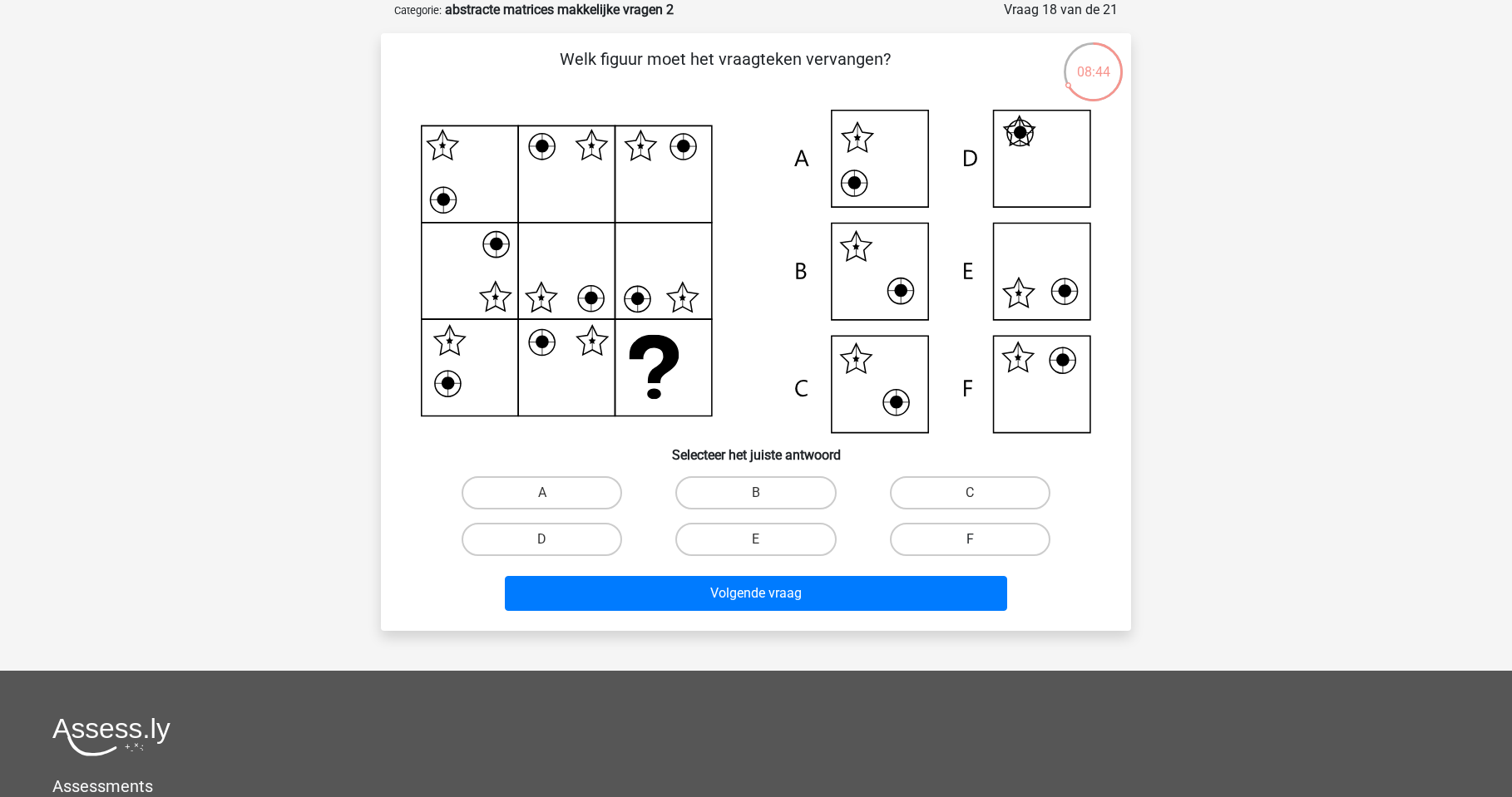
click at [997, 529] on label "F" at bounding box center [969, 540] width 160 height 33
click at [980, 540] on input "F" at bounding box center [974, 544] width 11 height 11
radio input "true"
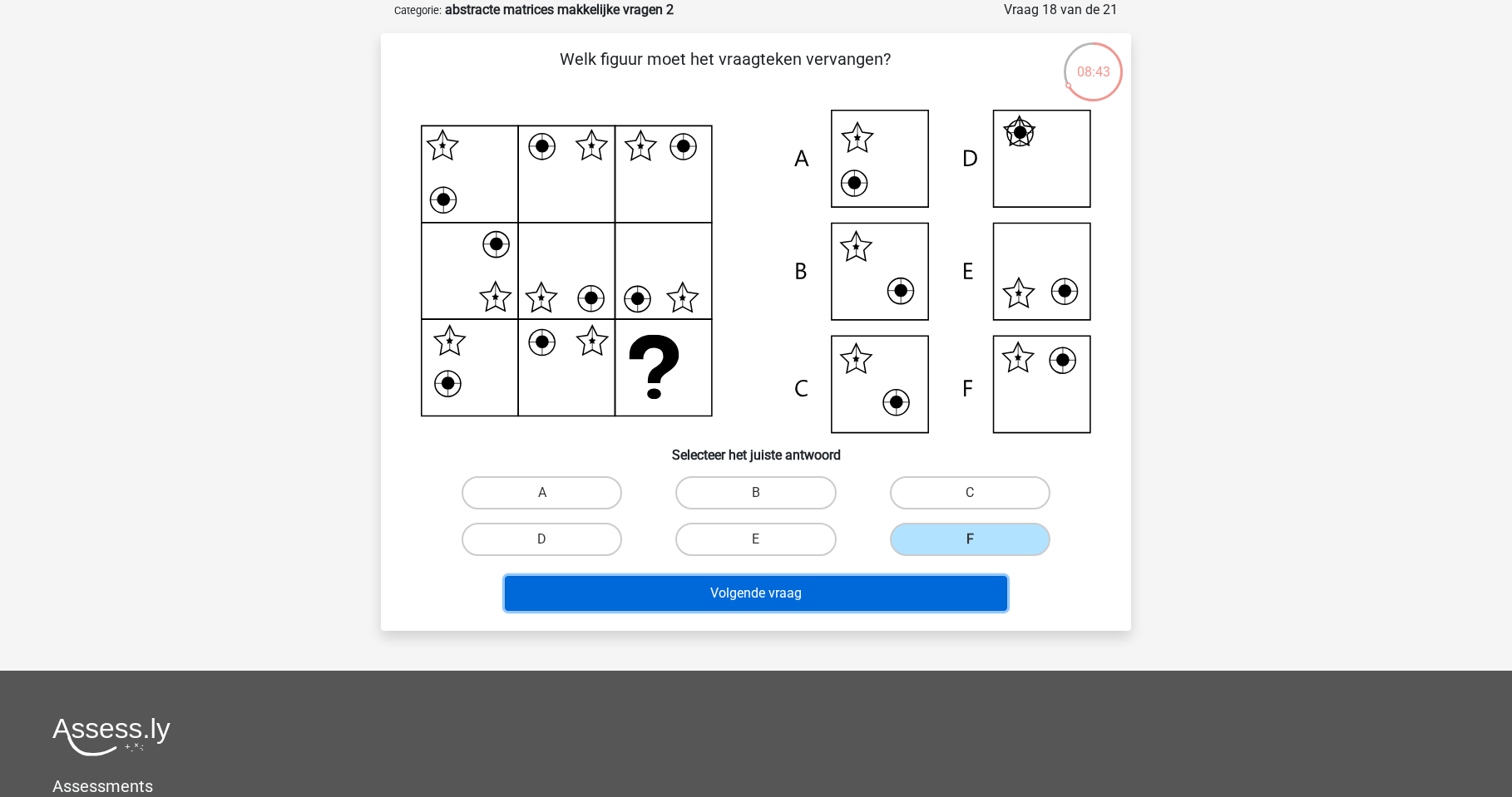
click at [839, 582] on button "Volgende vraag" at bounding box center [757, 594] width 503 height 35
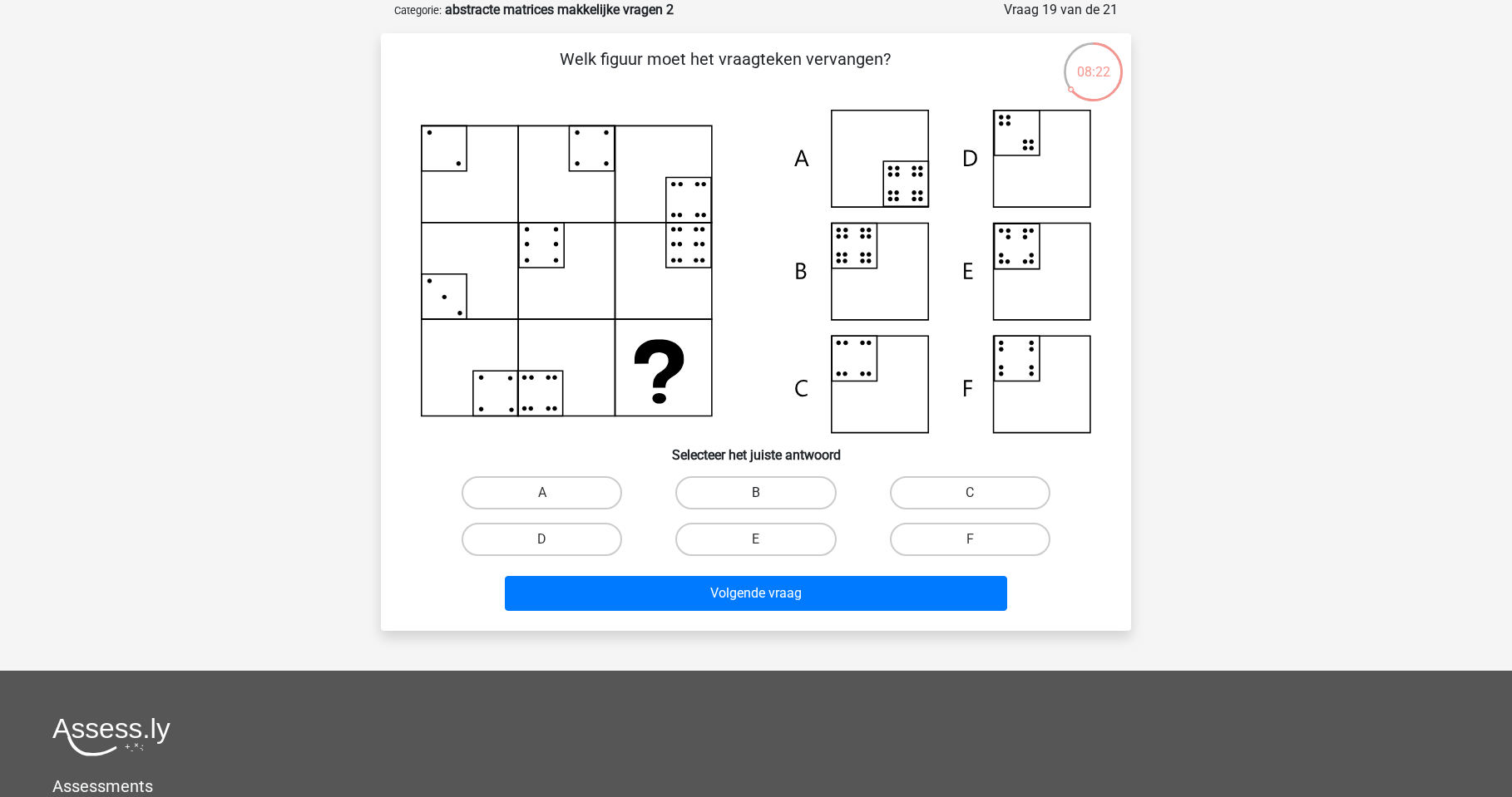
click at [768, 499] on label "B" at bounding box center [755, 493] width 160 height 33
click at [767, 499] on input "B" at bounding box center [761, 498] width 11 height 11
radio input "true"
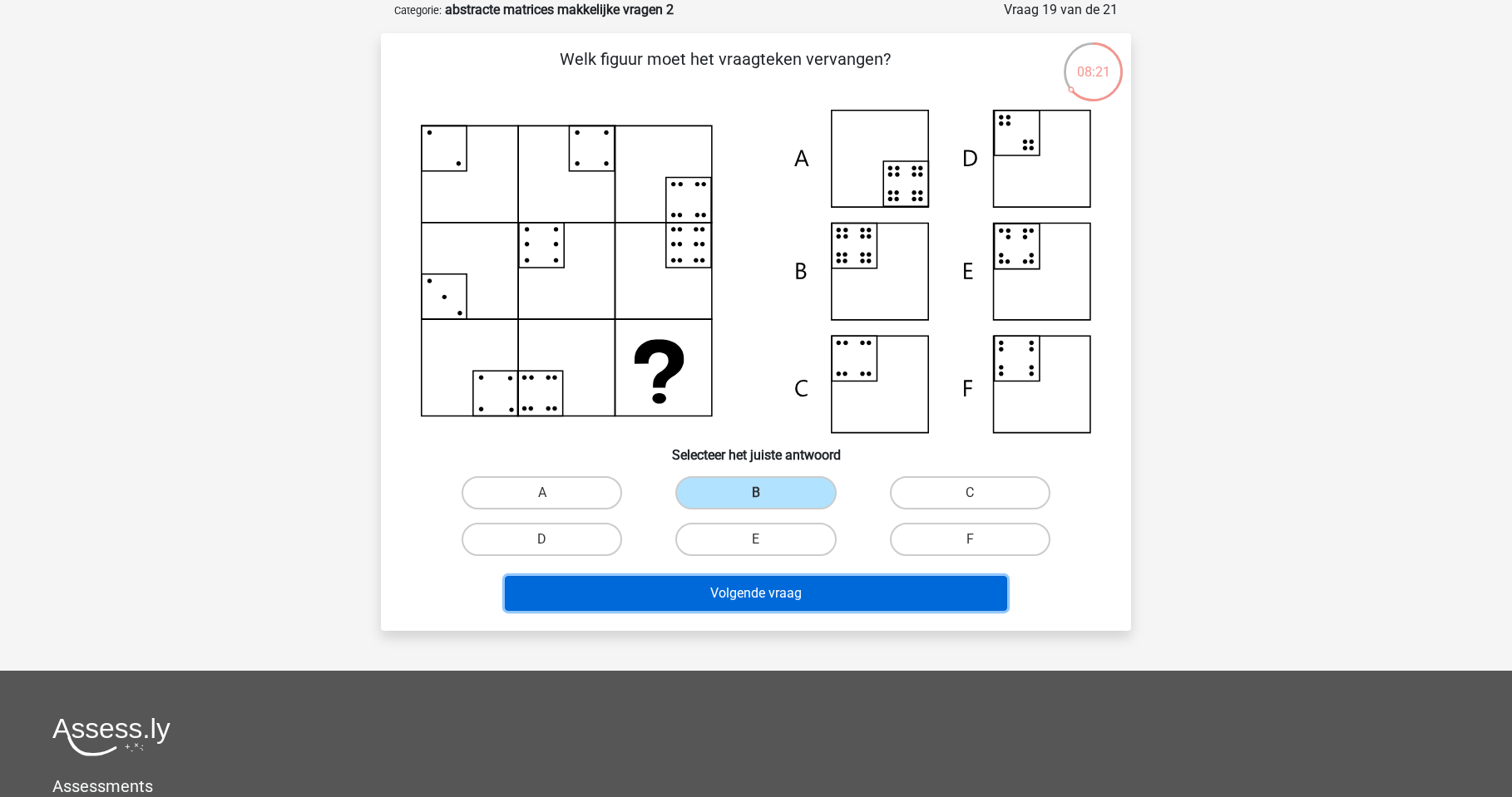
click at [748, 604] on button "Volgende vraag" at bounding box center [757, 594] width 503 height 35
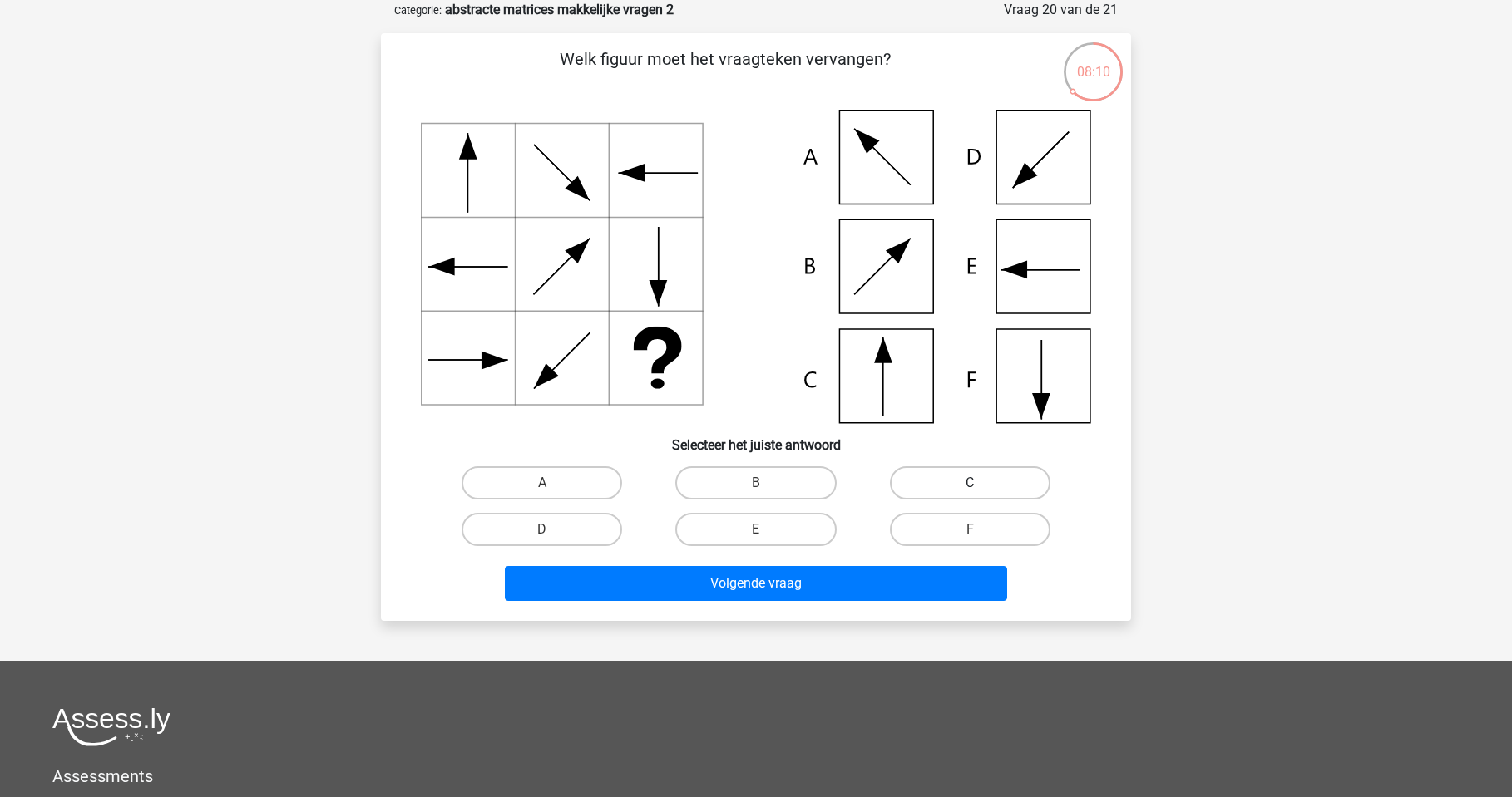
click at [940, 484] on label "C" at bounding box center [969, 484] width 160 height 33
click at [969, 484] on input "C" at bounding box center [974, 488] width 11 height 11
radio input "true"
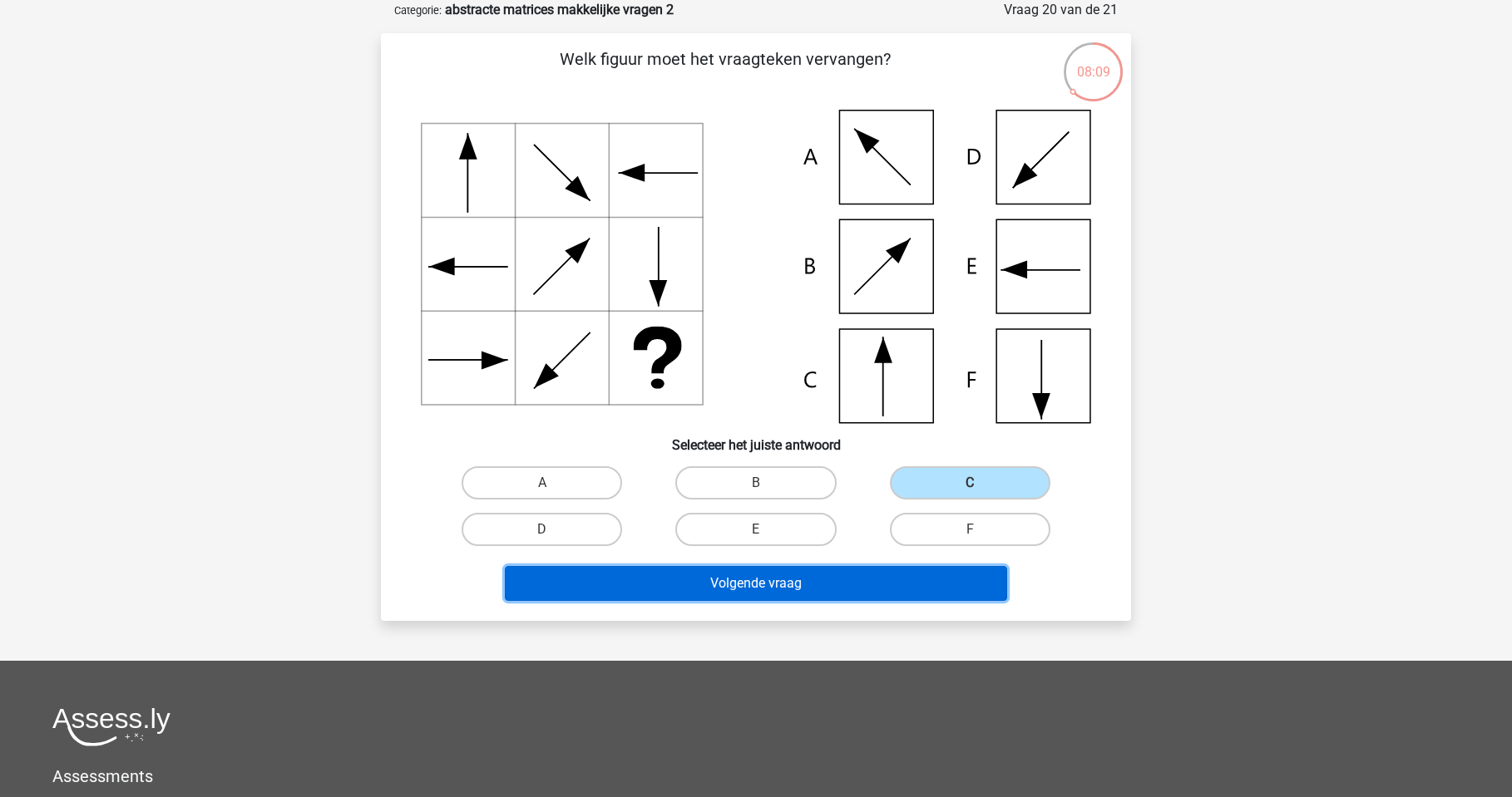
click at [800, 598] on button "Volgende vraag" at bounding box center [757, 584] width 503 height 35
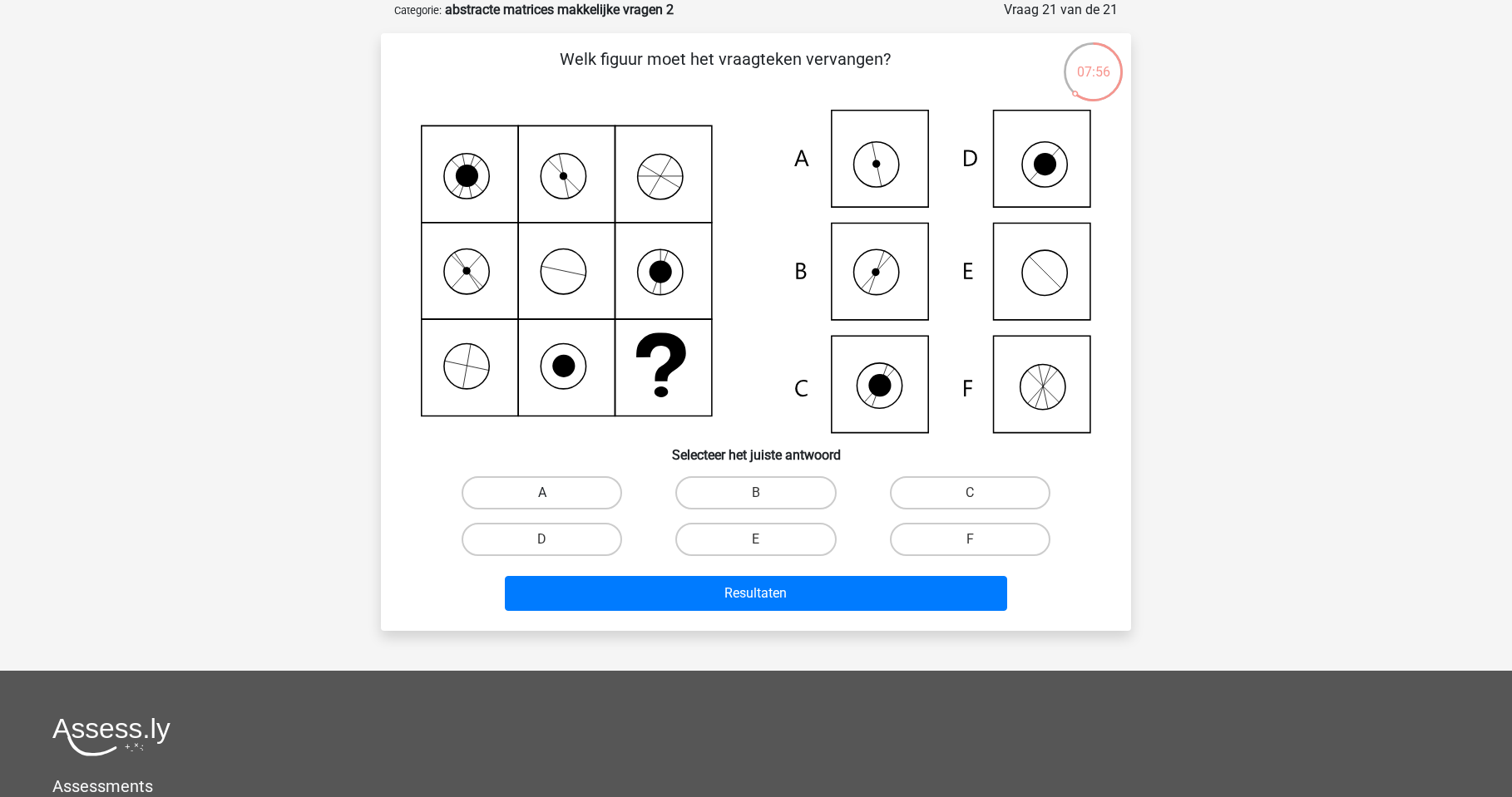
click at [577, 495] on label "A" at bounding box center [542, 493] width 160 height 33
click at [553, 495] on input "A" at bounding box center [548, 498] width 11 height 11
radio input "true"
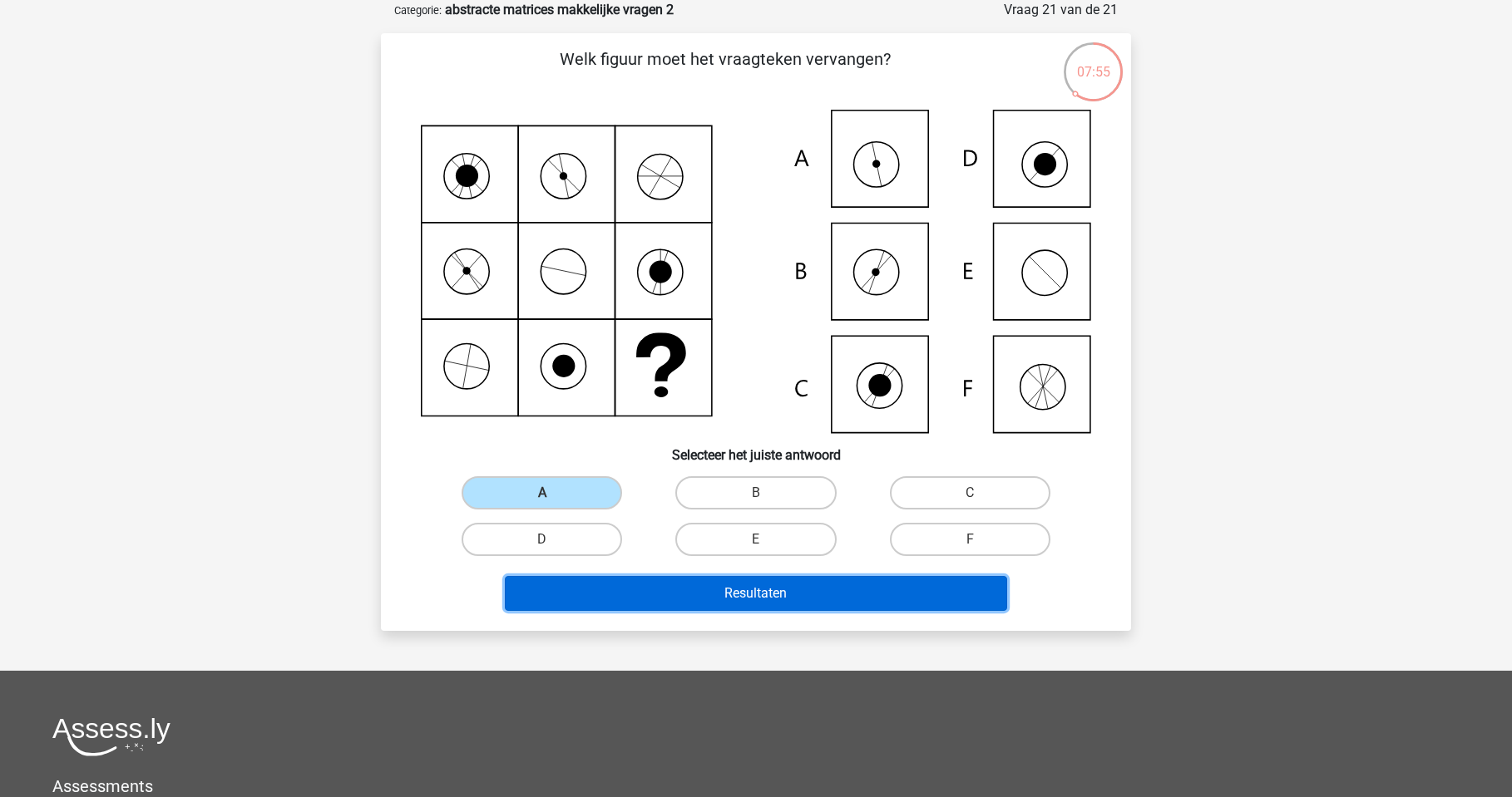
click at [691, 598] on button "Resultaten" at bounding box center [757, 594] width 503 height 35
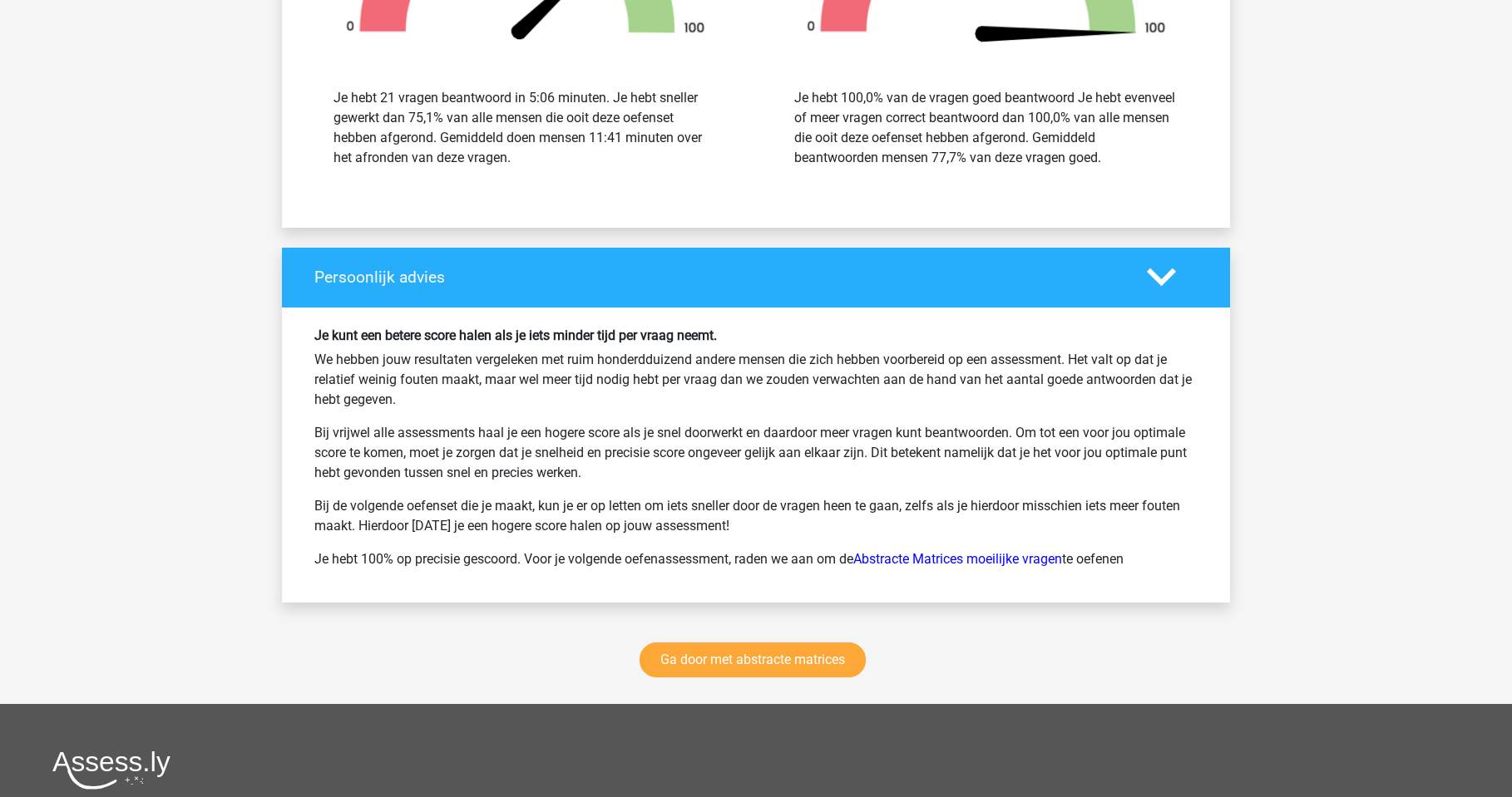
scroll to position [2494, 0]
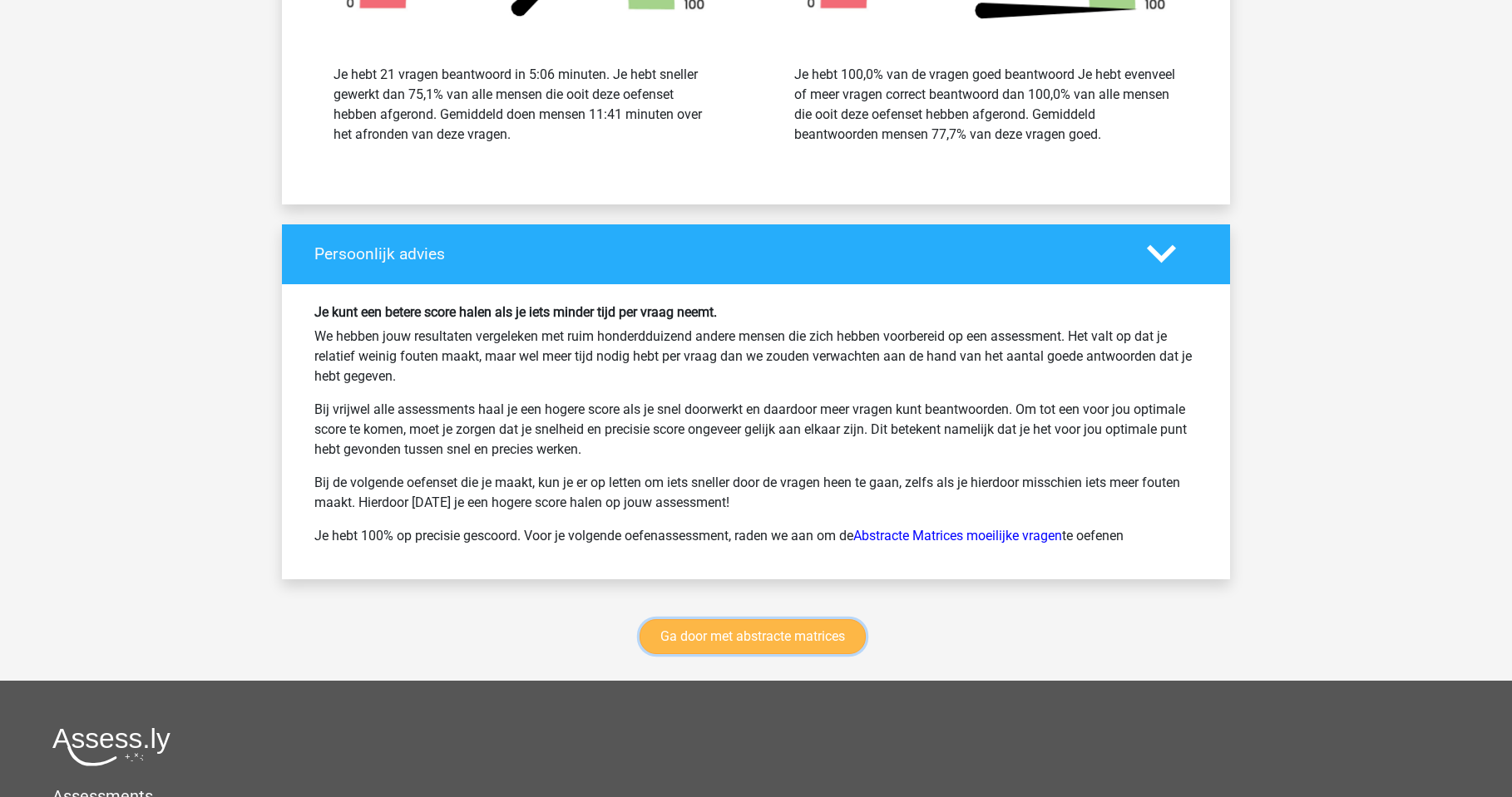
click at [813, 646] on link "Ga door met abstracte matrices" at bounding box center [753, 637] width 226 height 35
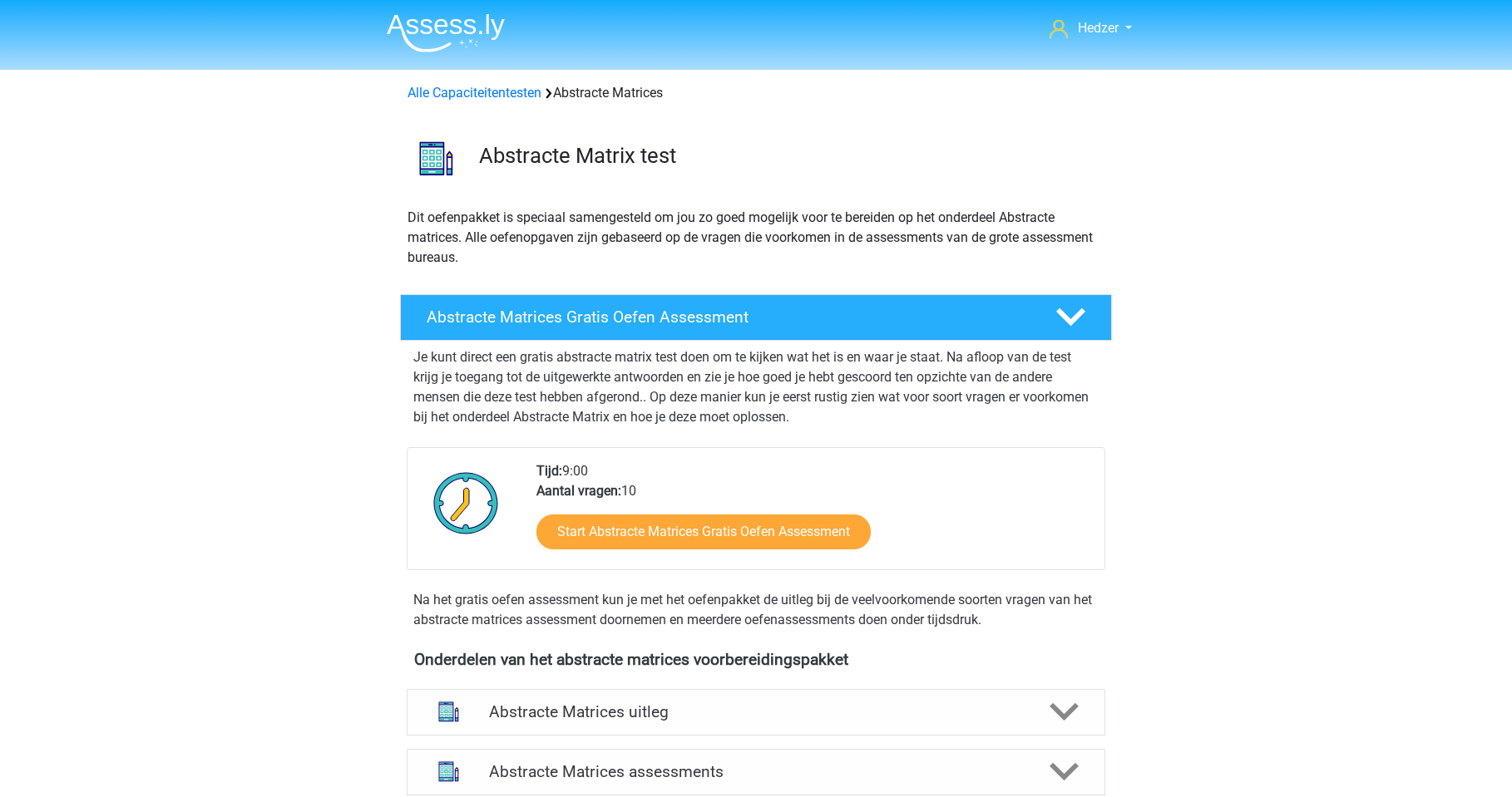
click at [471, 27] on img at bounding box center [445, 33] width 118 height 39
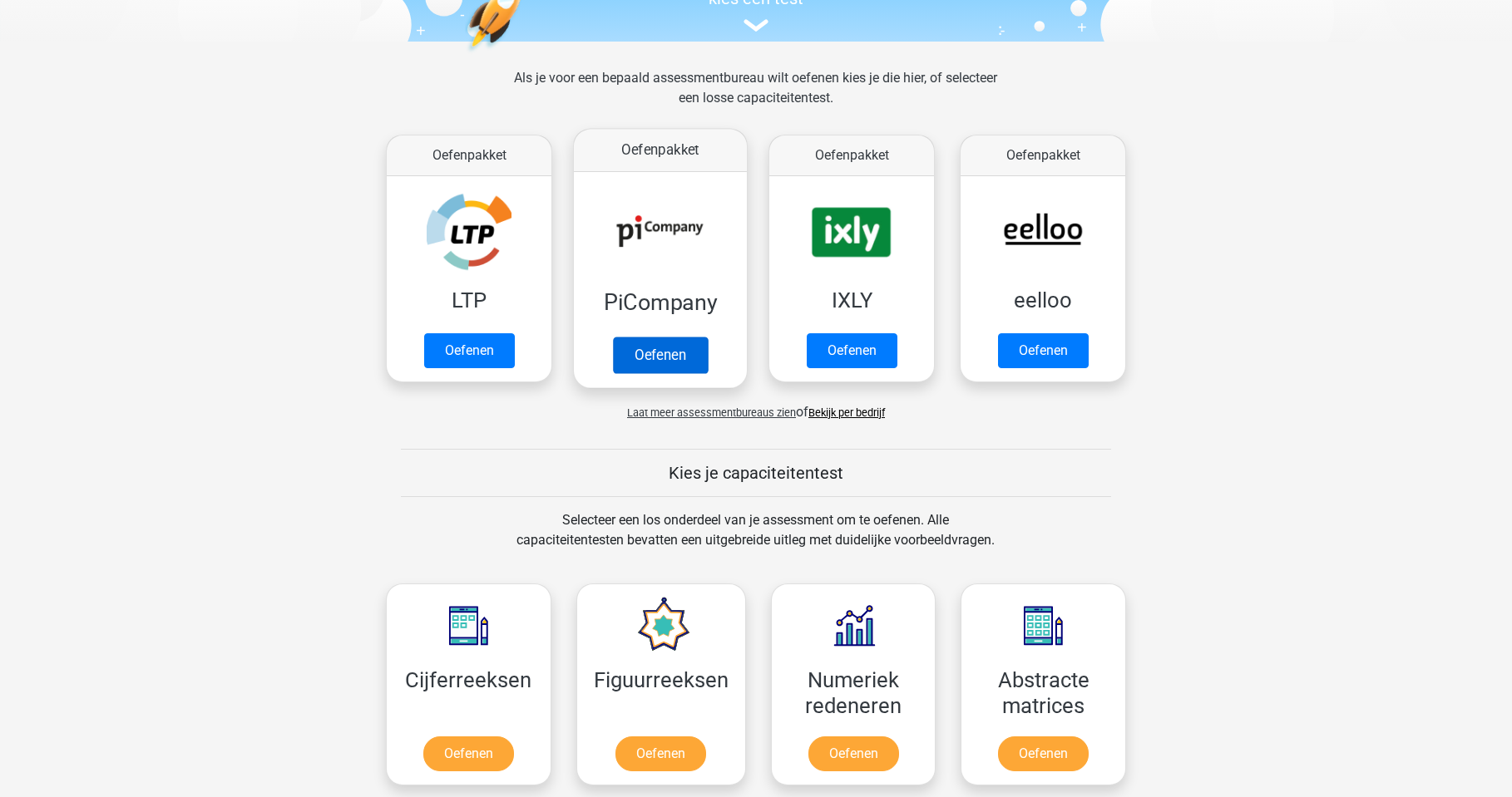
scroll to position [499, 0]
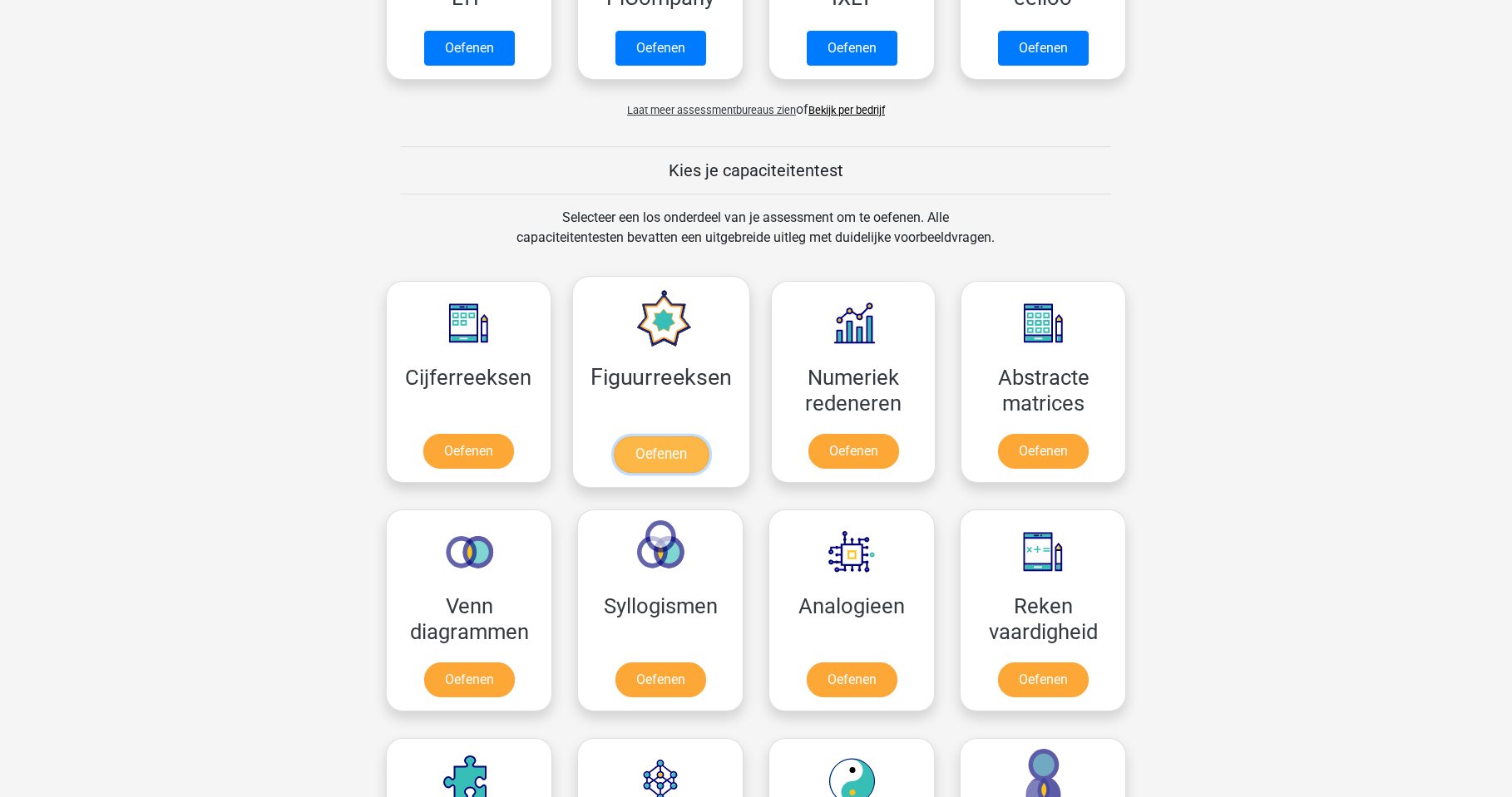
click at [664, 451] on link "Oefenen" at bounding box center [661, 454] width 94 height 36
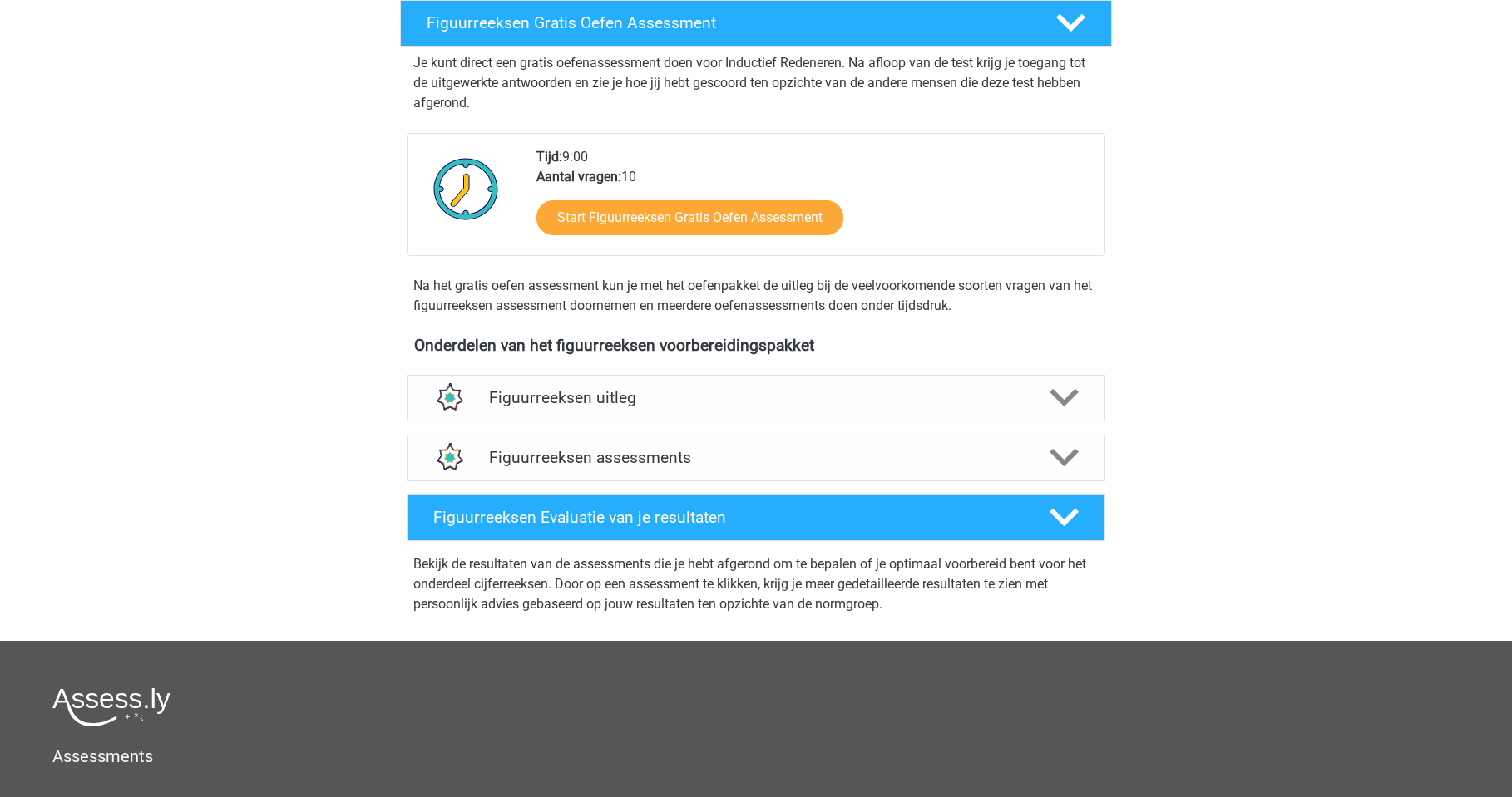
scroll to position [250, 0]
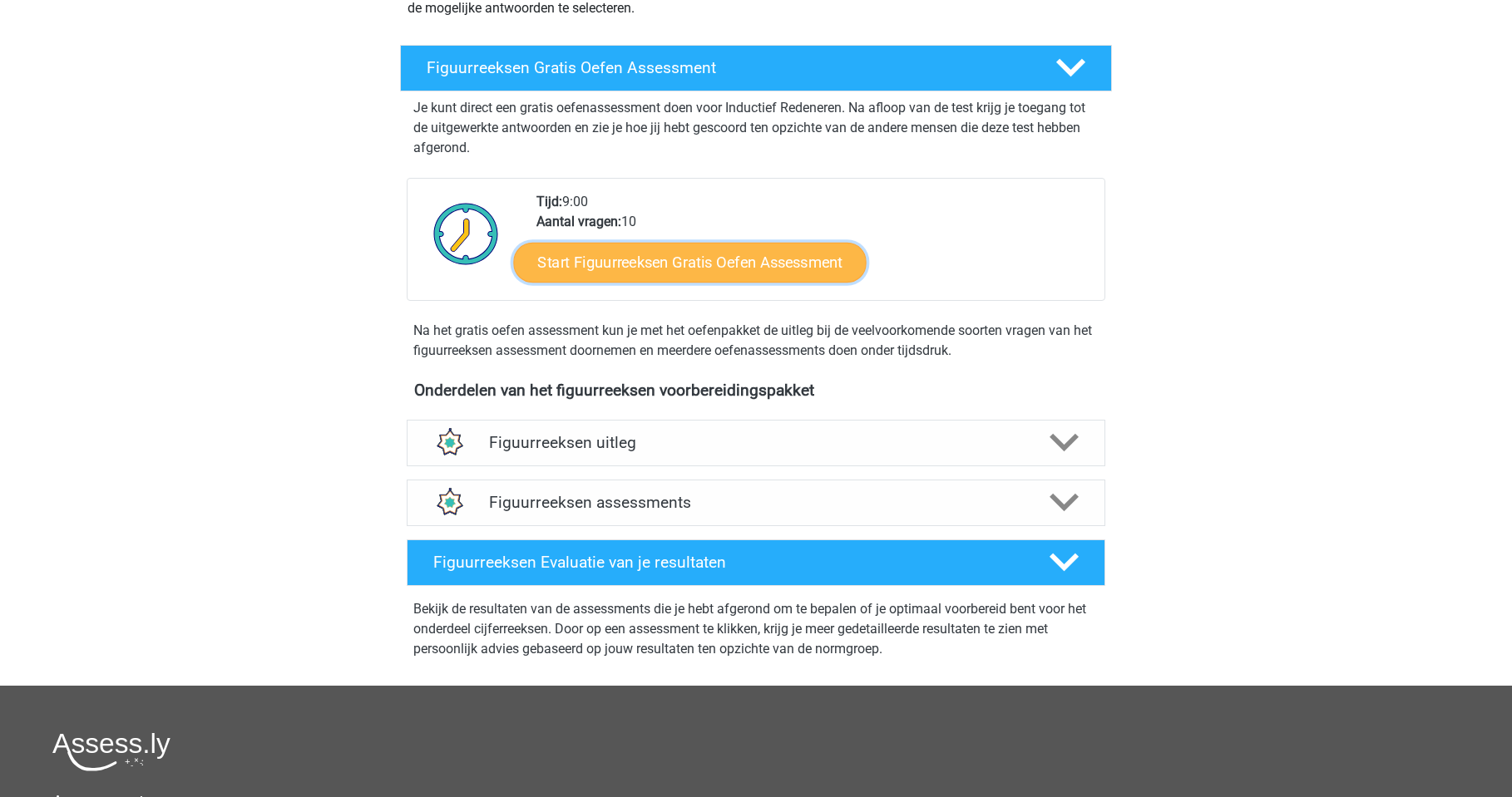
click at [760, 263] on link "Start Figuurreeksen Gratis Oefen Assessment" at bounding box center [690, 261] width 353 height 40
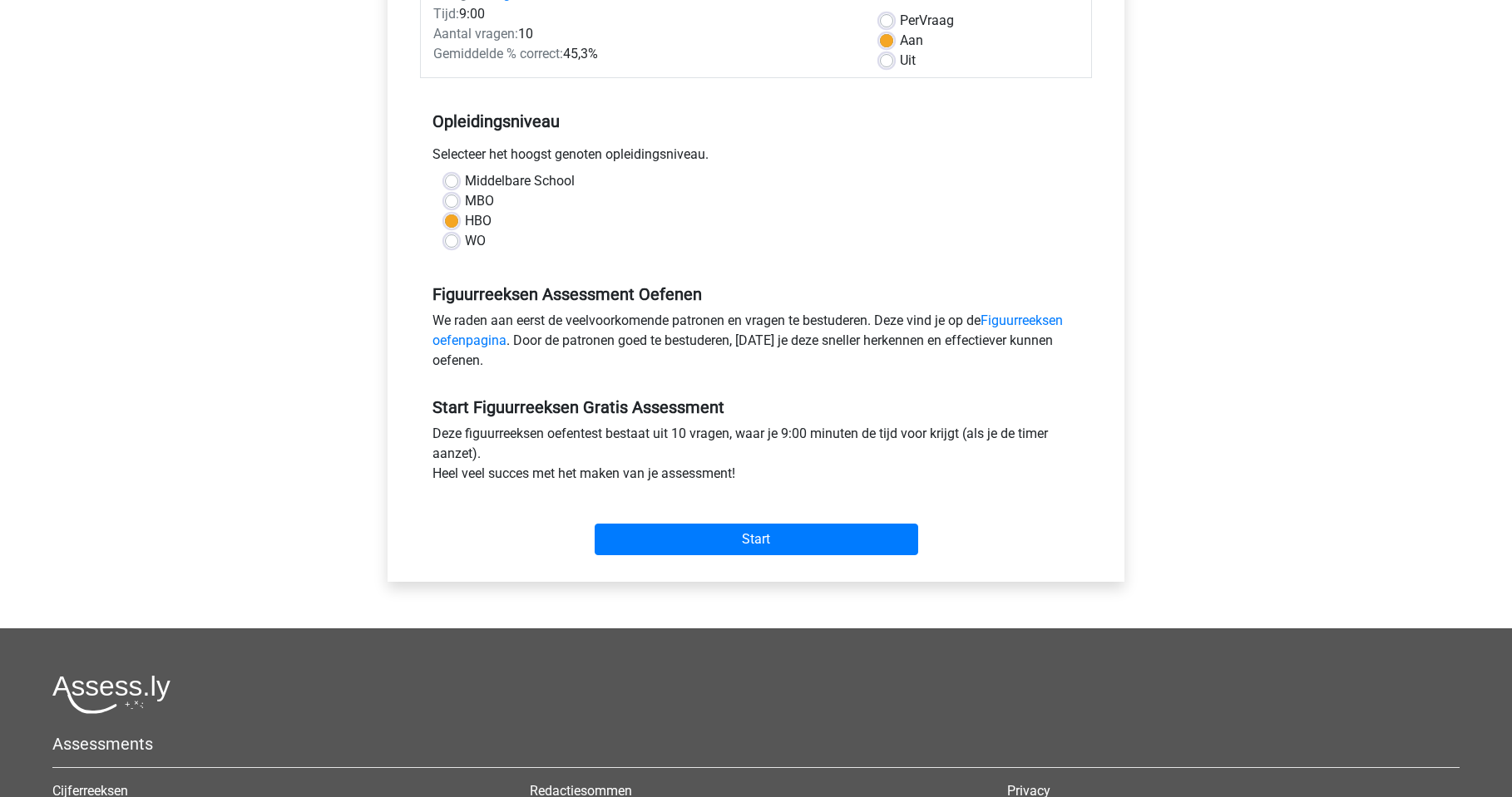
scroll to position [250, 0]
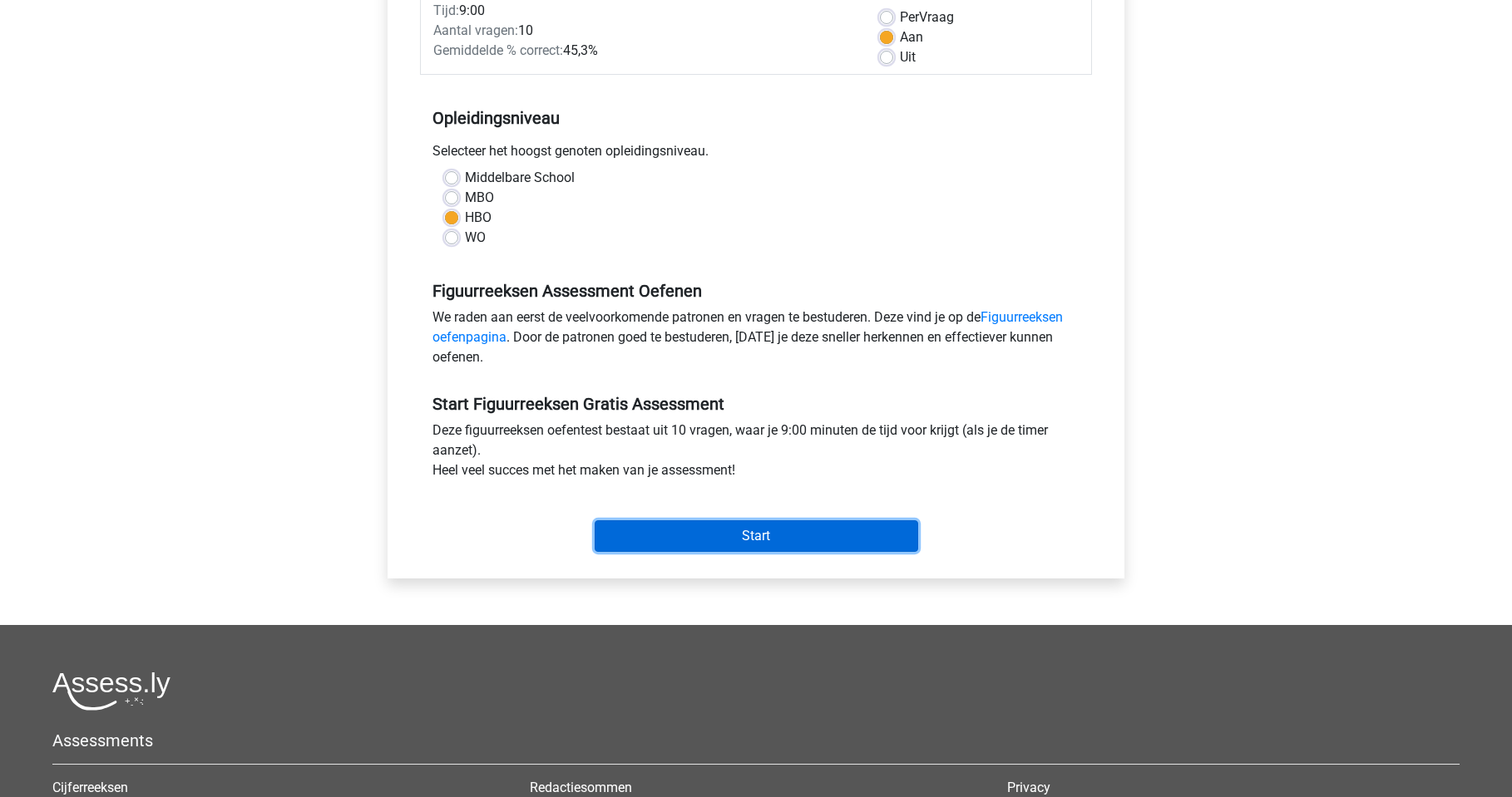
click at [733, 535] on input "Start" at bounding box center [756, 537] width 323 height 31
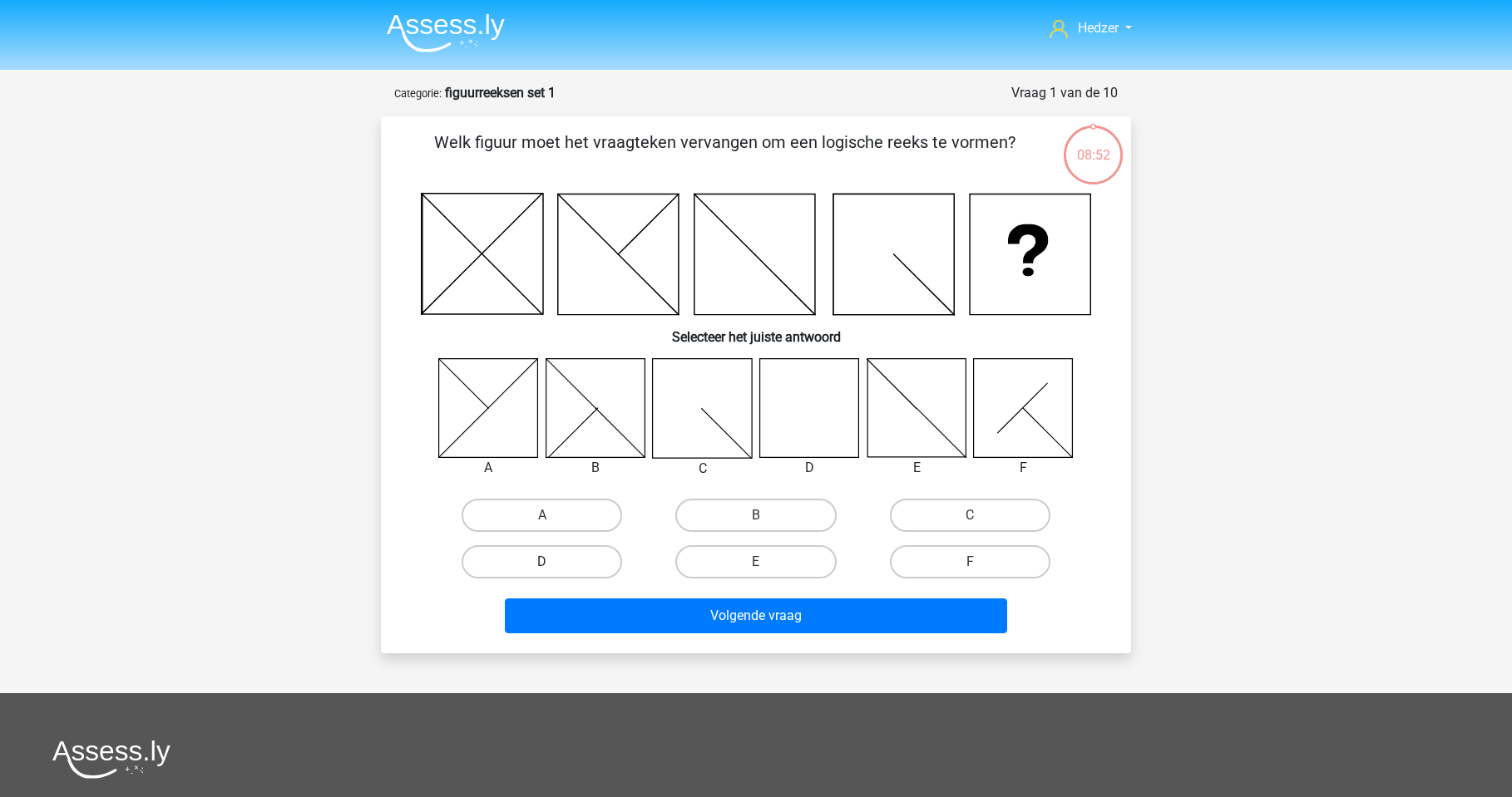
click at [524, 565] on label "D" at bounding box center [542, 562] width 160 height 33
click at [543, 565] on input "D" at bounding box center [548, 567] width 11 height 11
radio input "true"
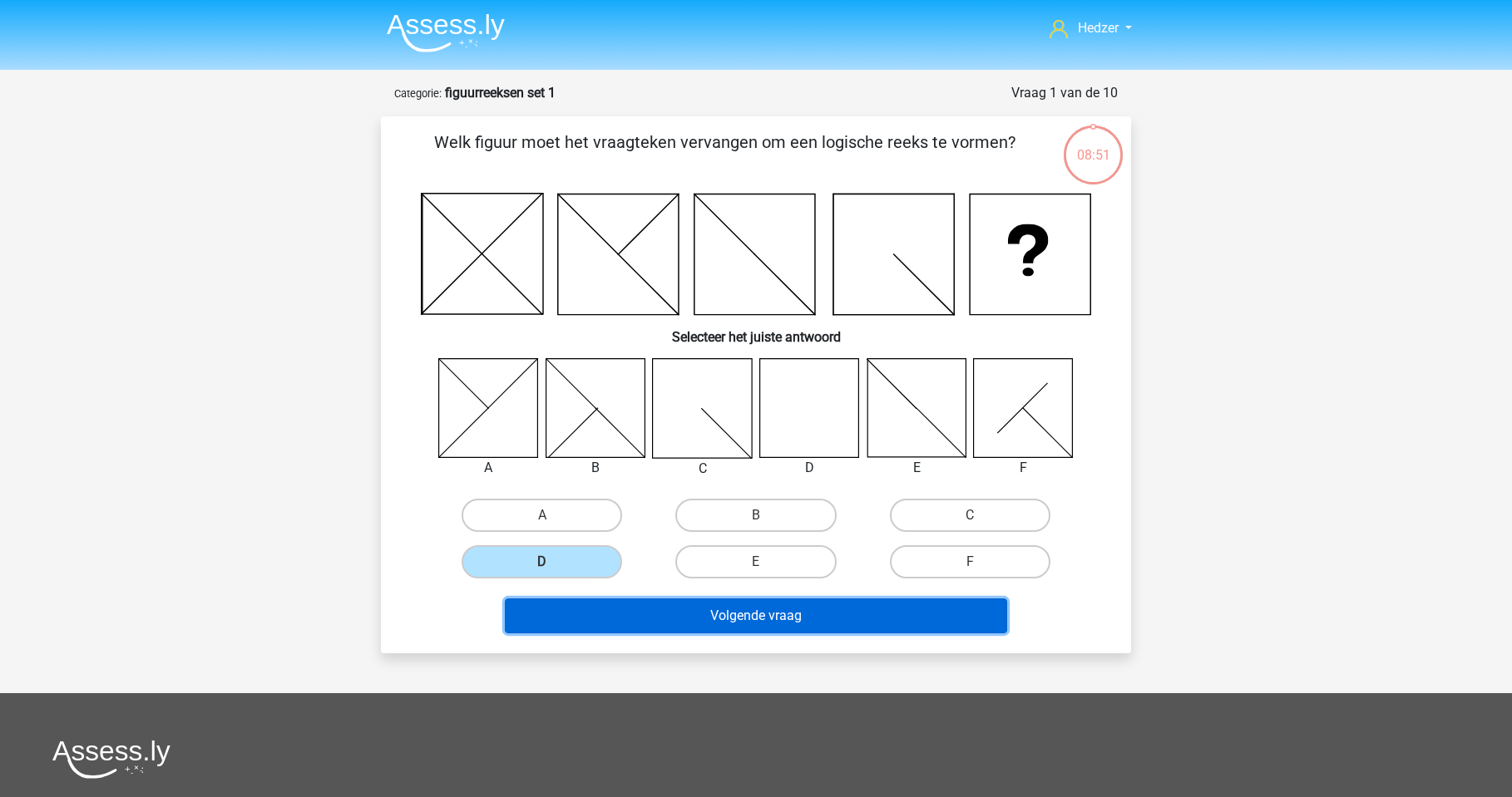
click at [689, 618] on button "Volgende vraag" at bounding box center [757, 616] width 503 height 35
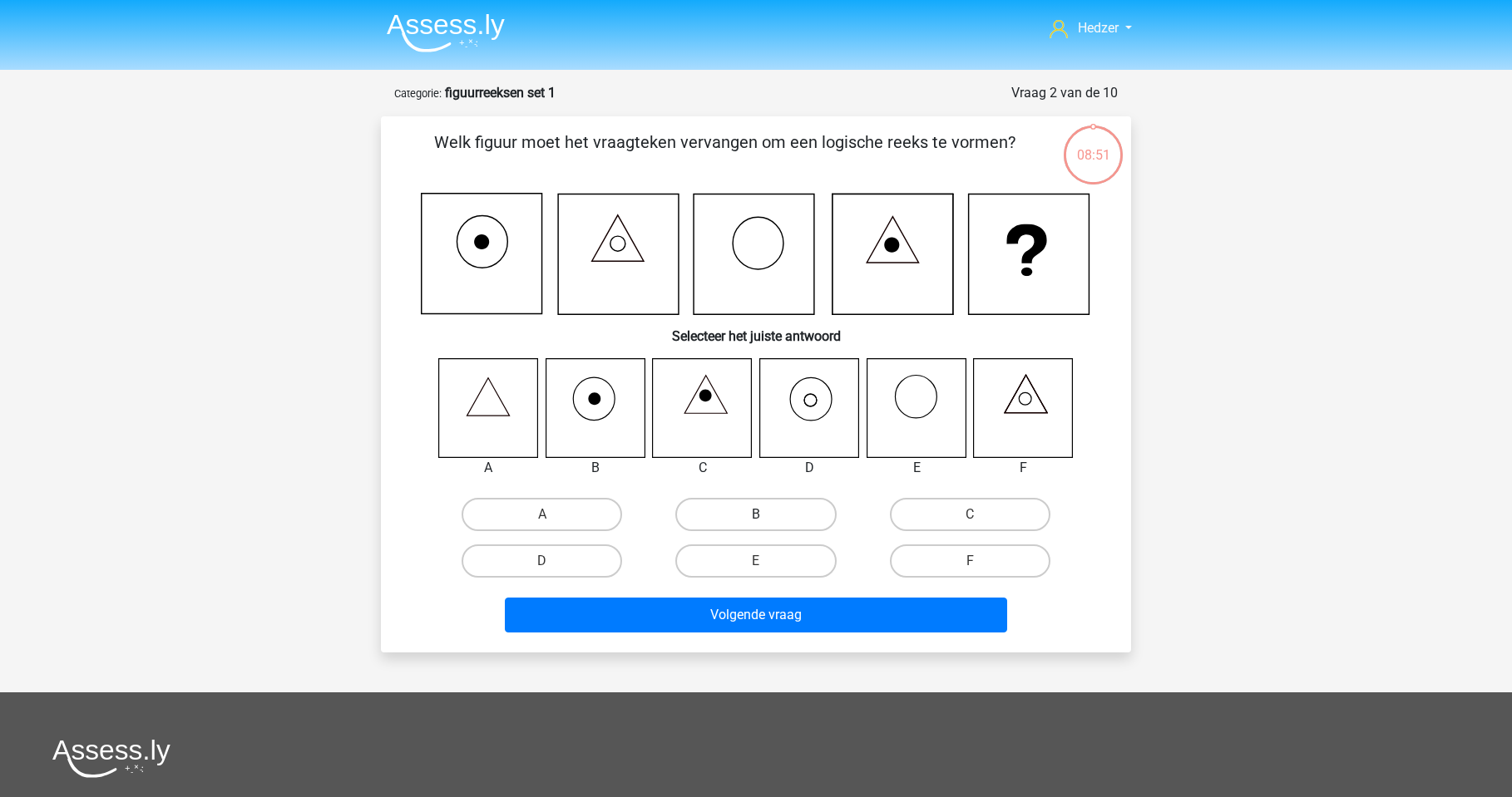
scroll to position [84, 0]
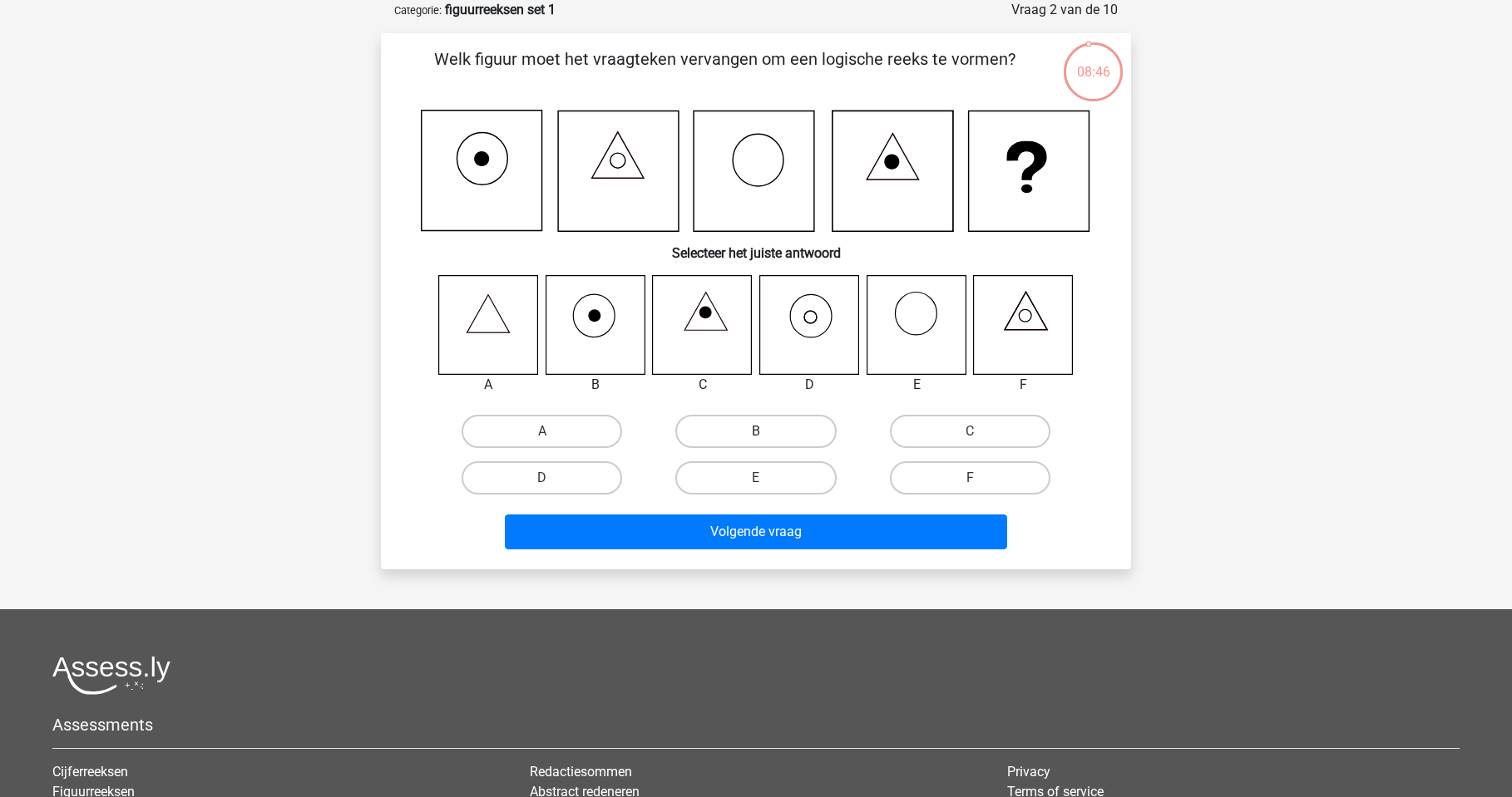
click at [773, 427] on label "B" at bounding box center [755, 431] width 160 height 33
click at [767, 431] on input "B" at bounding box center [761, 436] width 11 height 11
radio input "true"
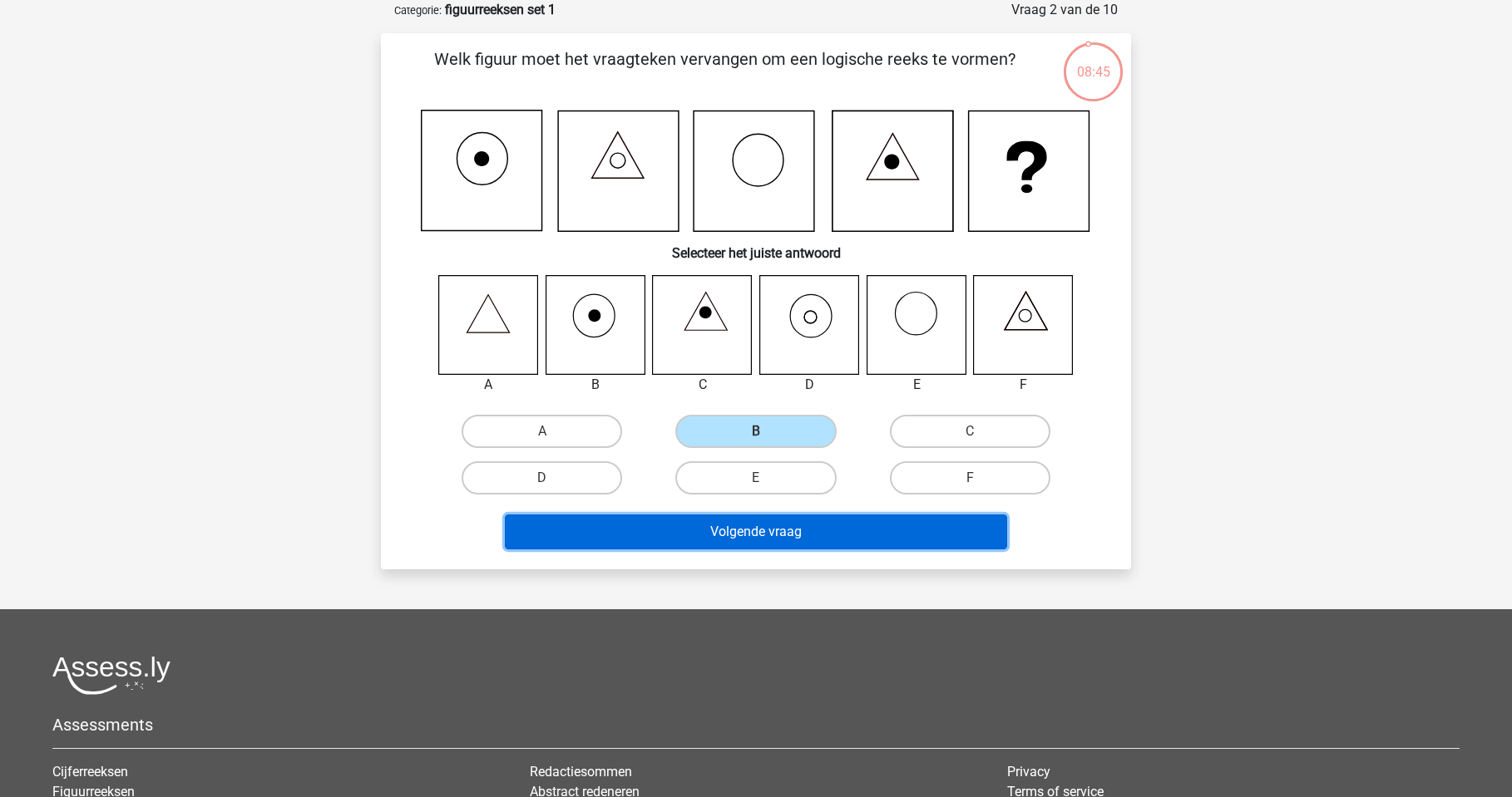
click at [763, 535] on button "Volgende vraag" at bounding box center [757, 533] width 503 height 35
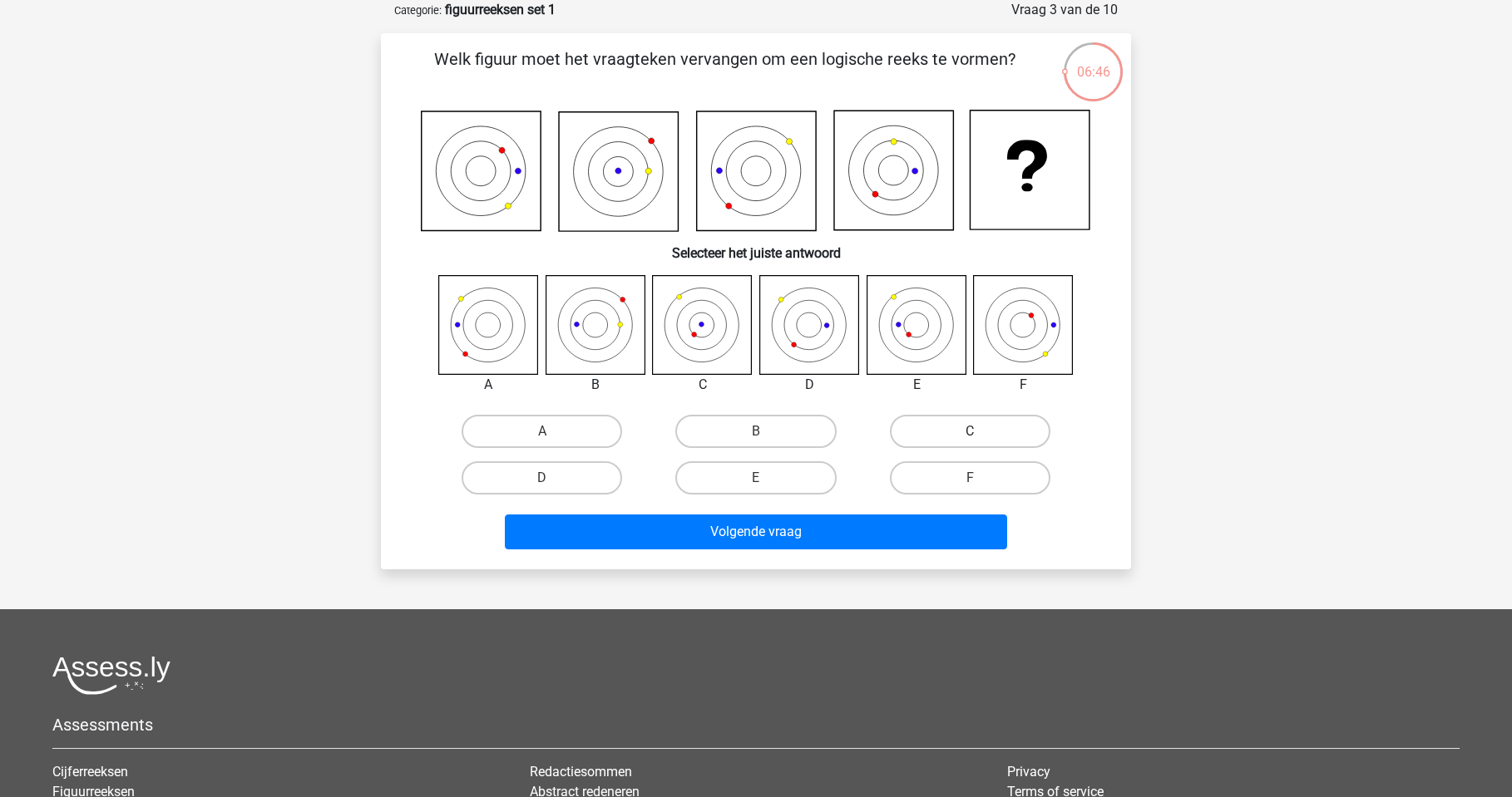
click at [925, 433] on label "C" at bounding box center [969, 431] width 160 height 33
click at [969, 433] on input "C" at bounding box center [974, 436] width 11 height 11
radio input "true"
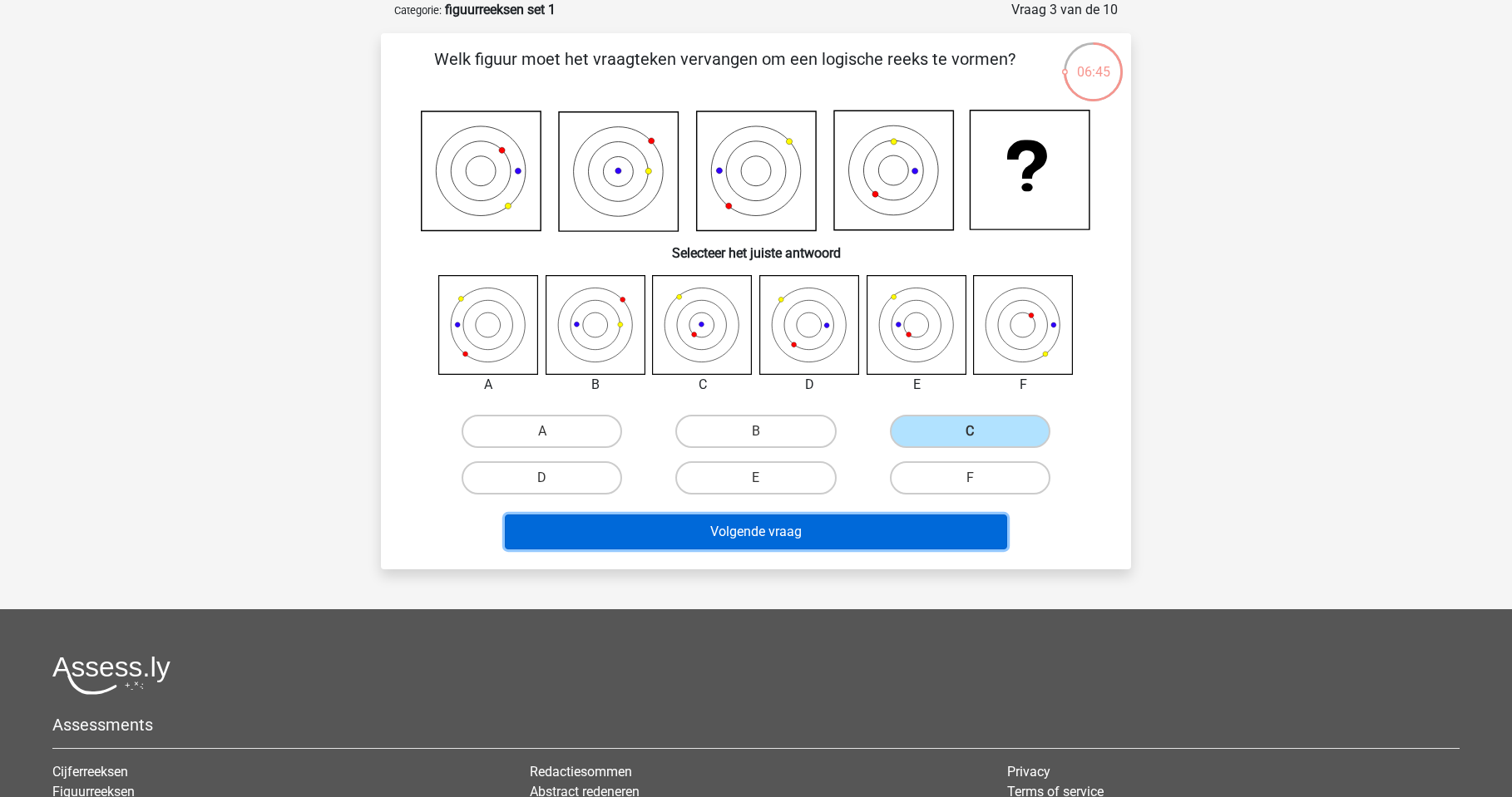
click at [836, 529] on button "Volgende vraag" at bounding box center [757, 533] width 503 height 35
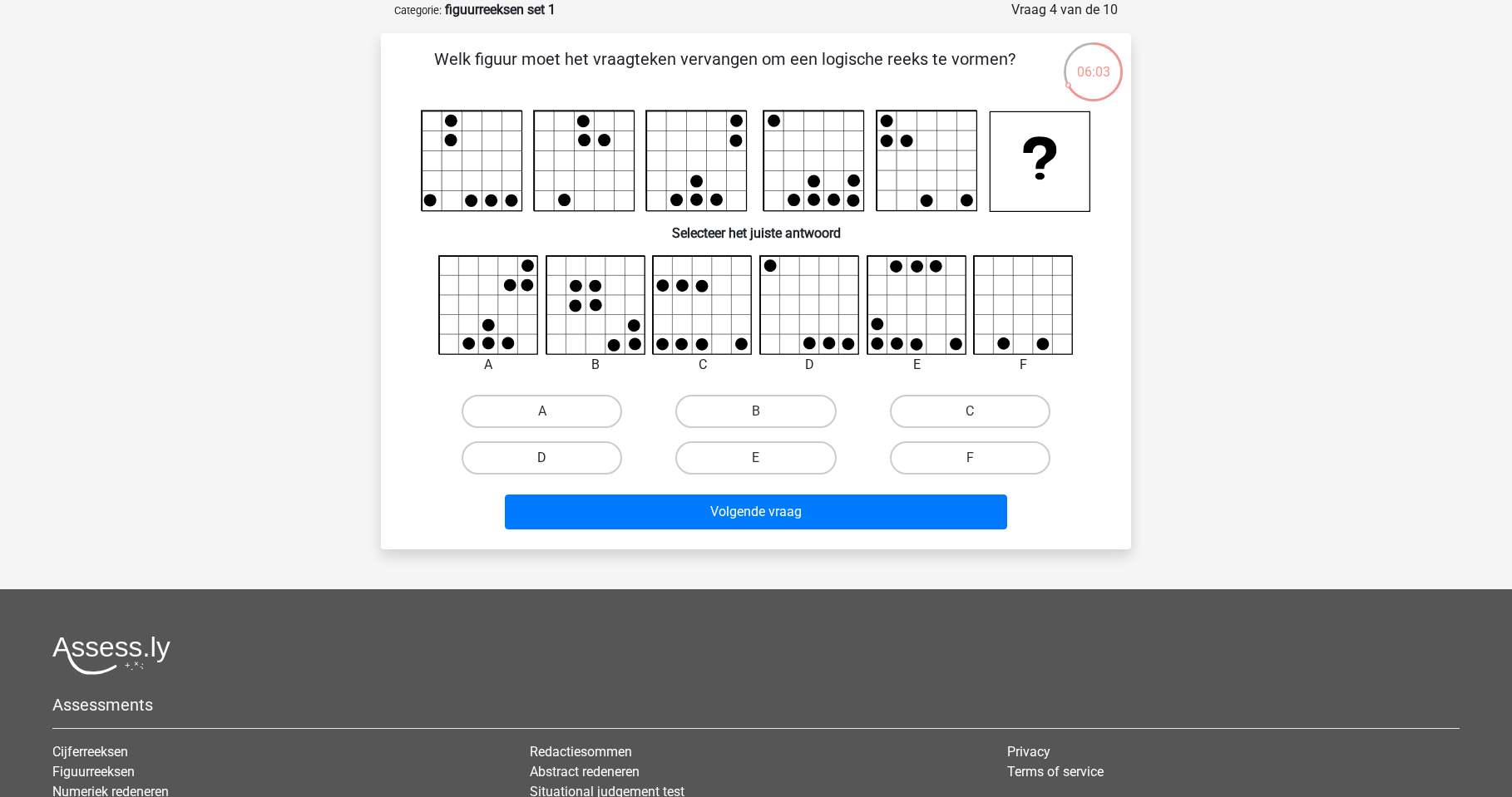
click at [573, 454] on label "D" at bounding box center [542, 458] width 160 height 33
click at [553, 458] on input "D" at bounding box center [548, 463] width 11 height 11
radio input "true"
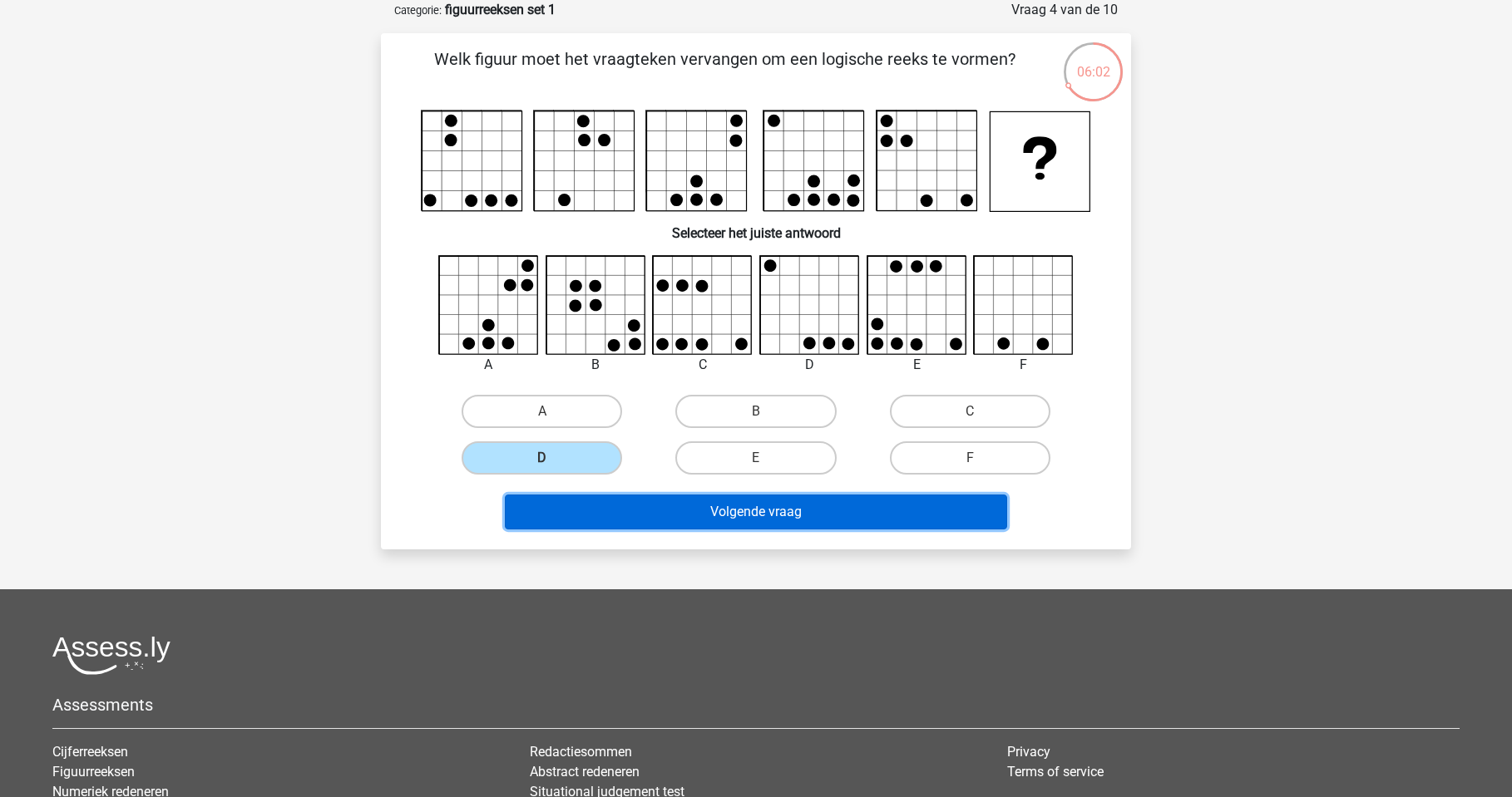
click at [655, 502] on button "Volgende vraag" at bounding box center [757, 512] width 503 height 35
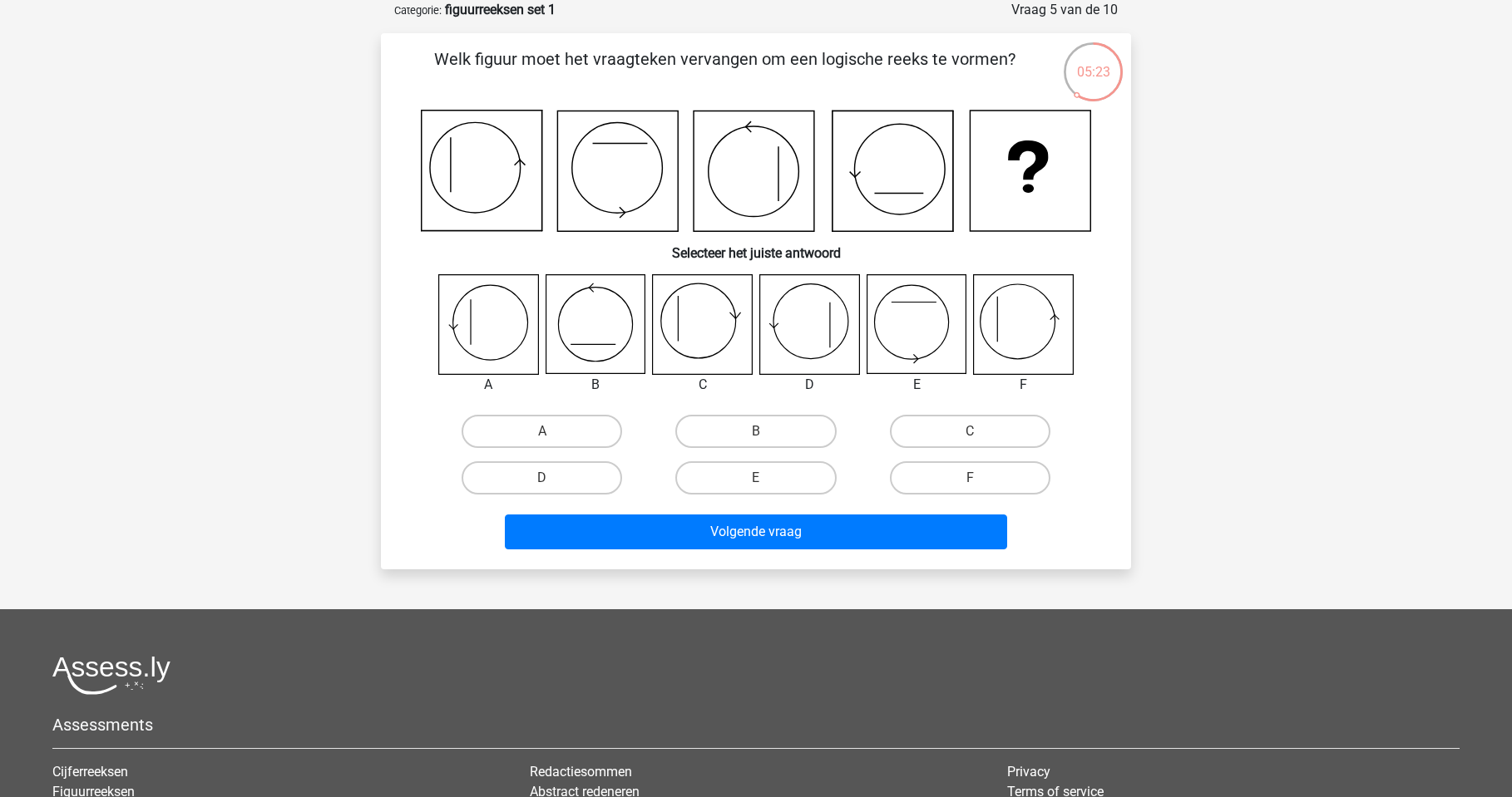
drag, startPoint x: 542, startPoint y: 435, endPoint x: 592, endPoint y: 460, distance: 55.9
click at [543, 435] on input "A" at bounding box center [548, 436] width 11 height 11
radio input "true"
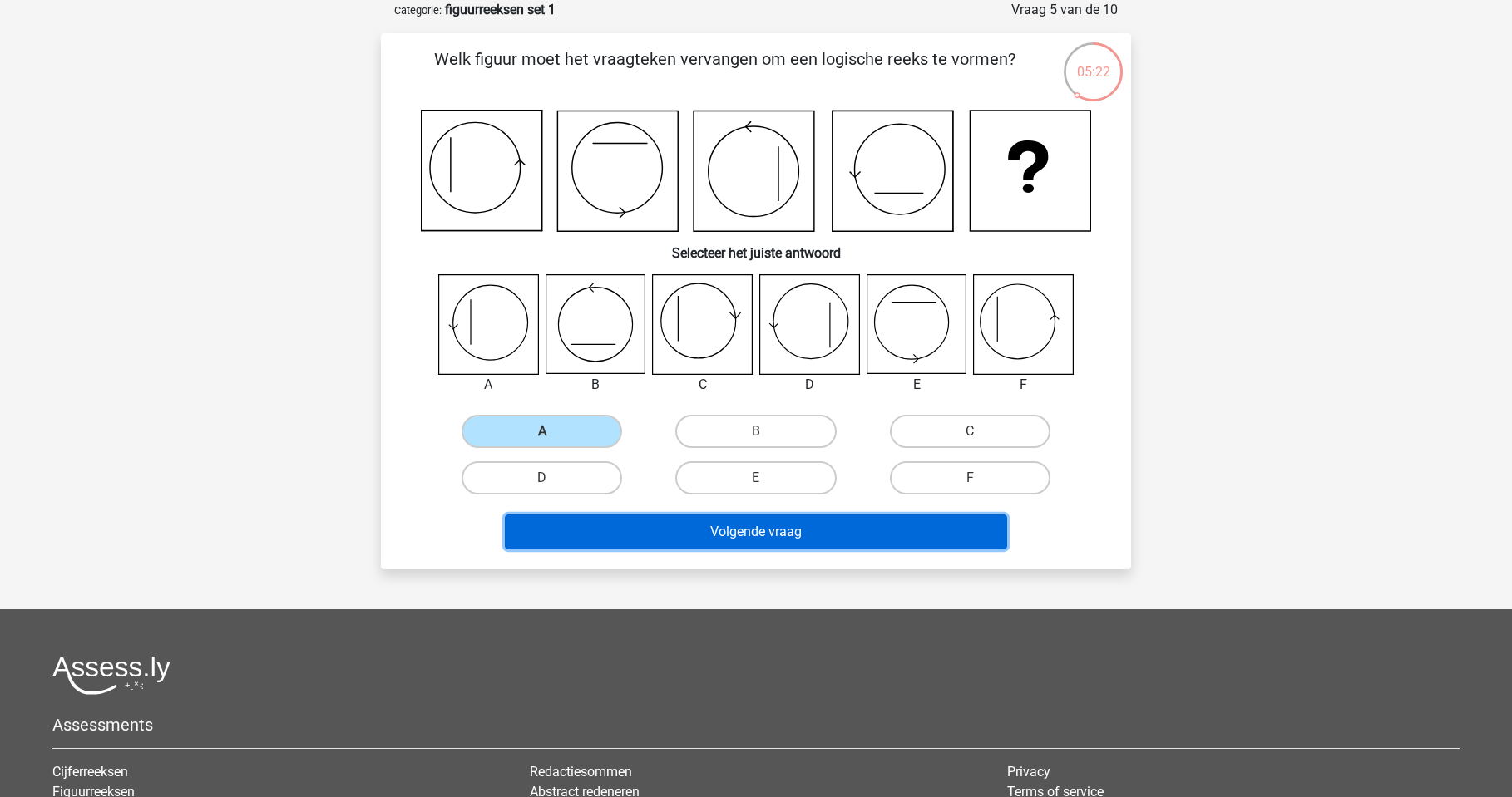
click at [752, 523] on button "Volgende vraag" at bounding box center [757, 533] width 503 height 35
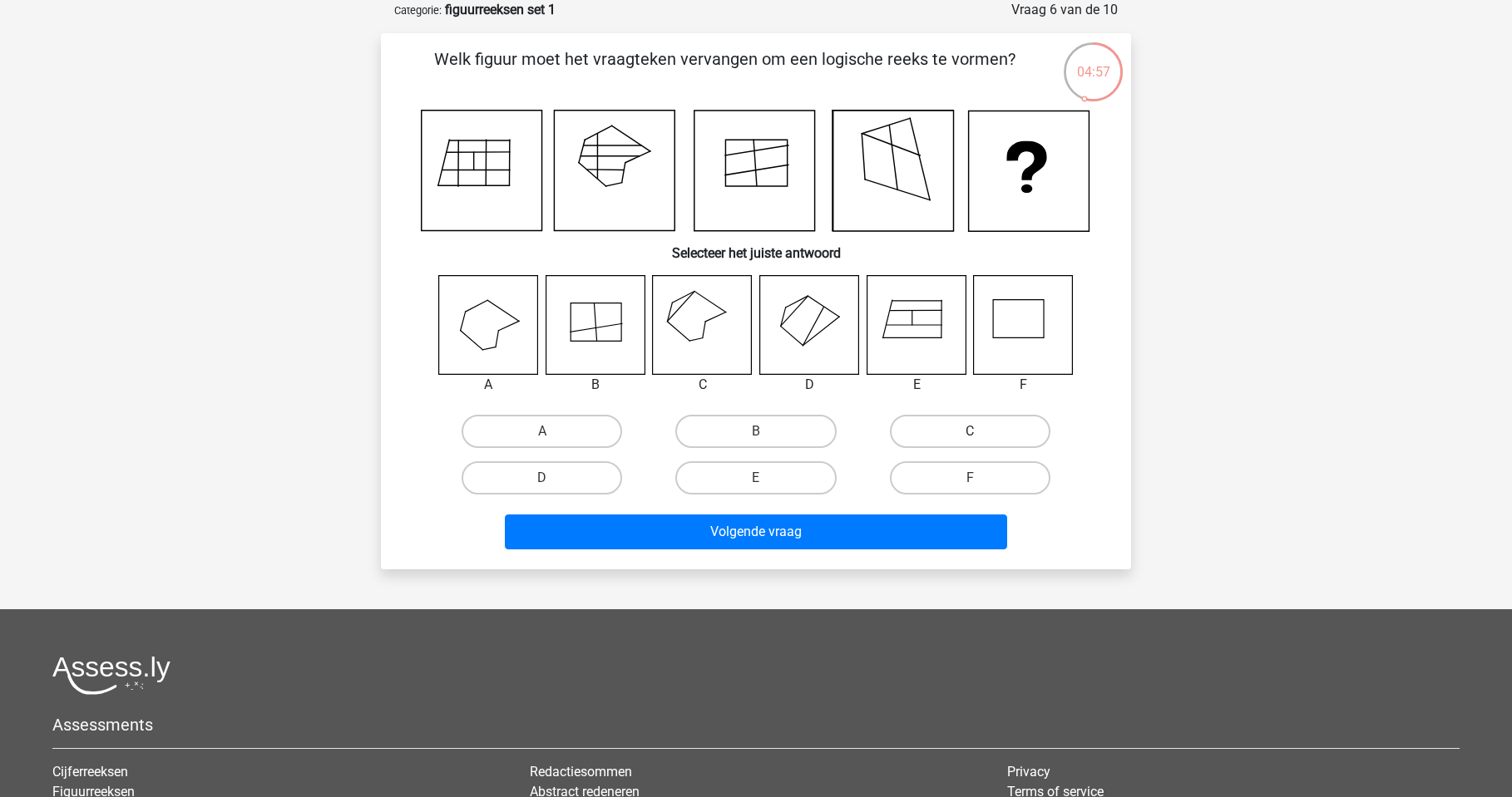
click at [969, 427] on label "C" at bounding box center [969, 431] width 160 height 33
click at [969, 431] on input "C" at bounding box center [974, 436] width 11 height 11
radio input "true"
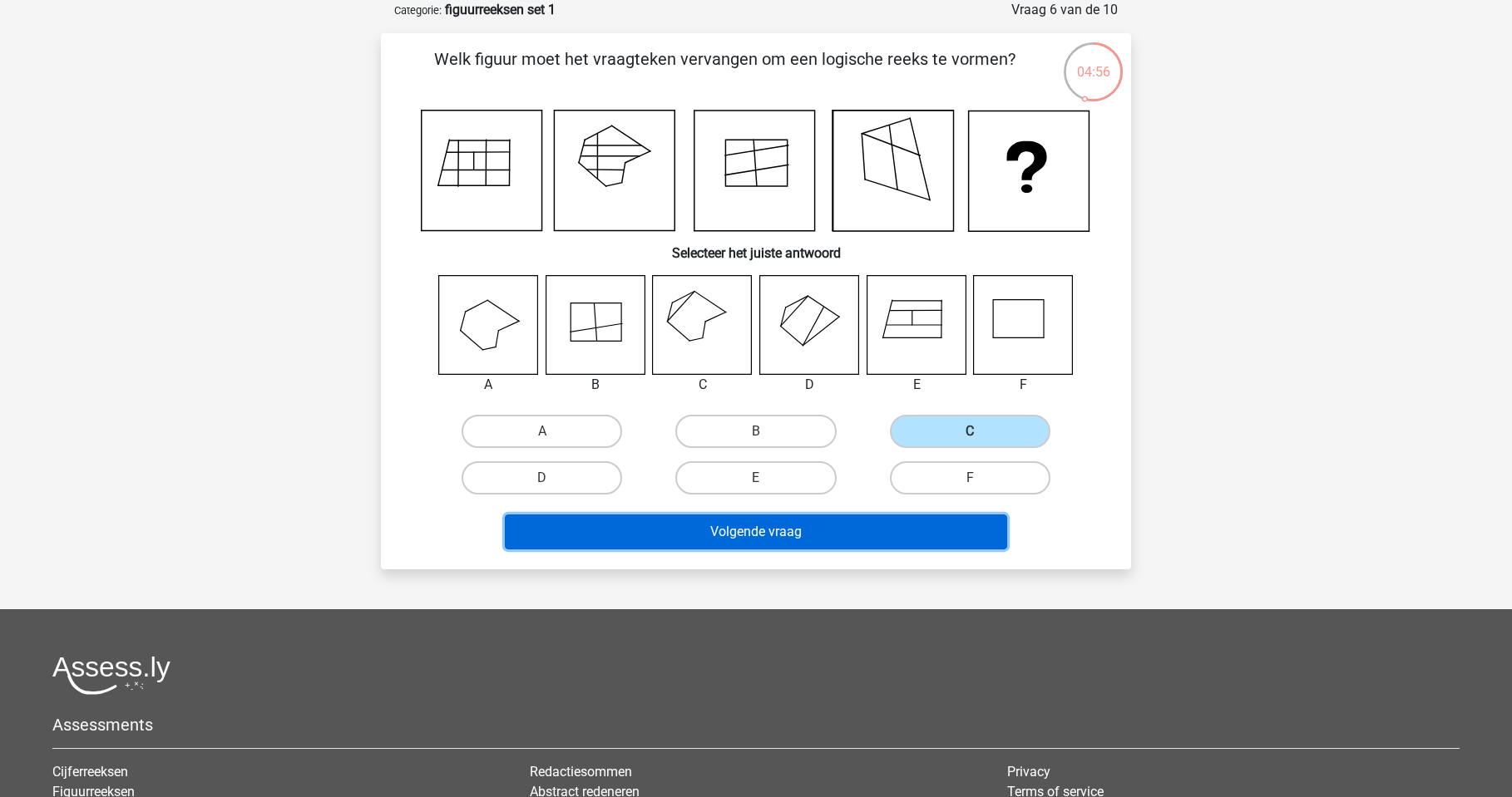
click at [857, 540] on button "Volgende vraag" at bounding box center [757, 533] width 503 height 35
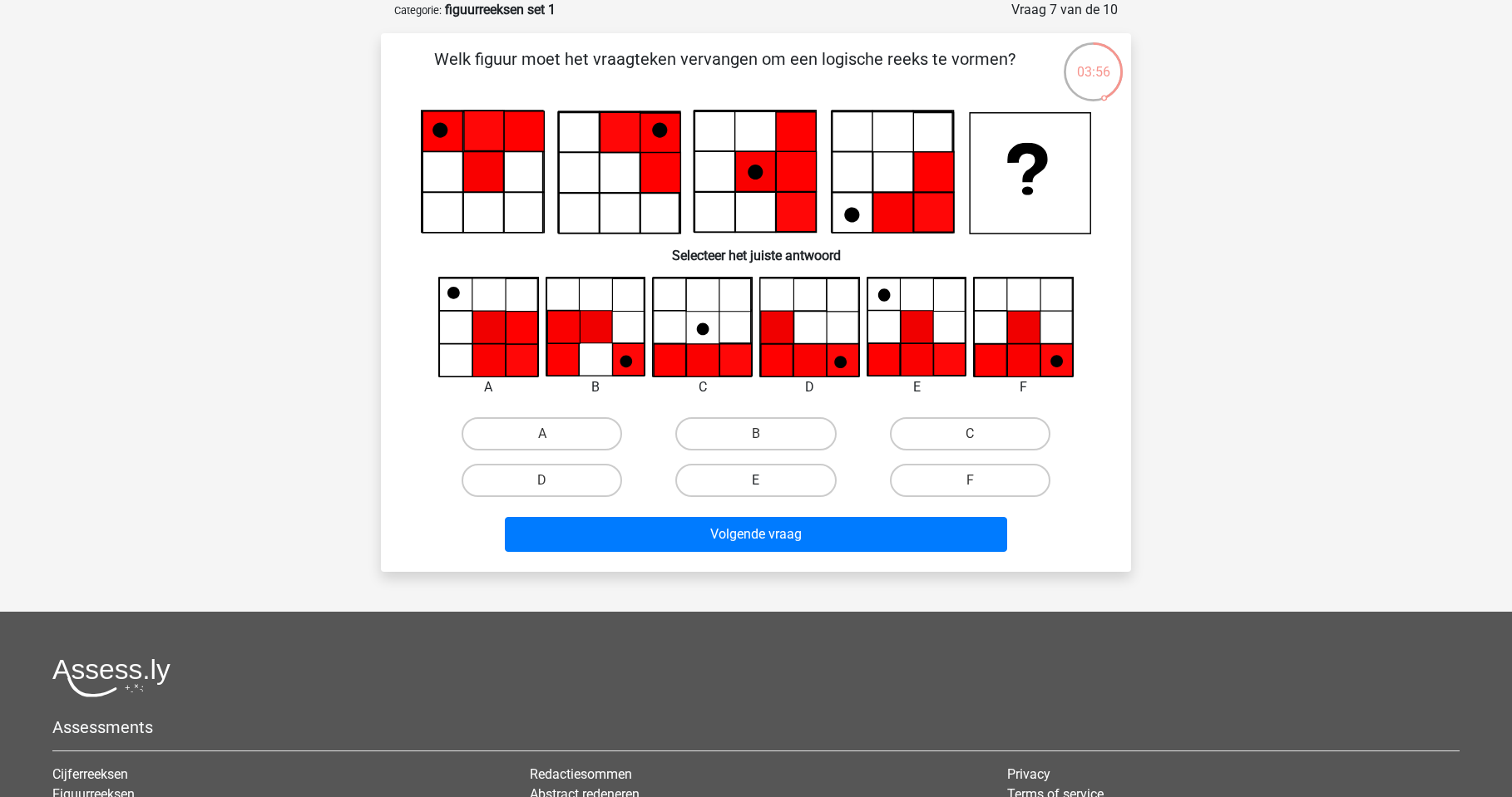
click at [813, 478] on label "E" at bounding box center [755, 481] width 160 height 33
click at [767, 481] on input "E" at bounding box center [761, 485] width 11 height 11
radio input "true"
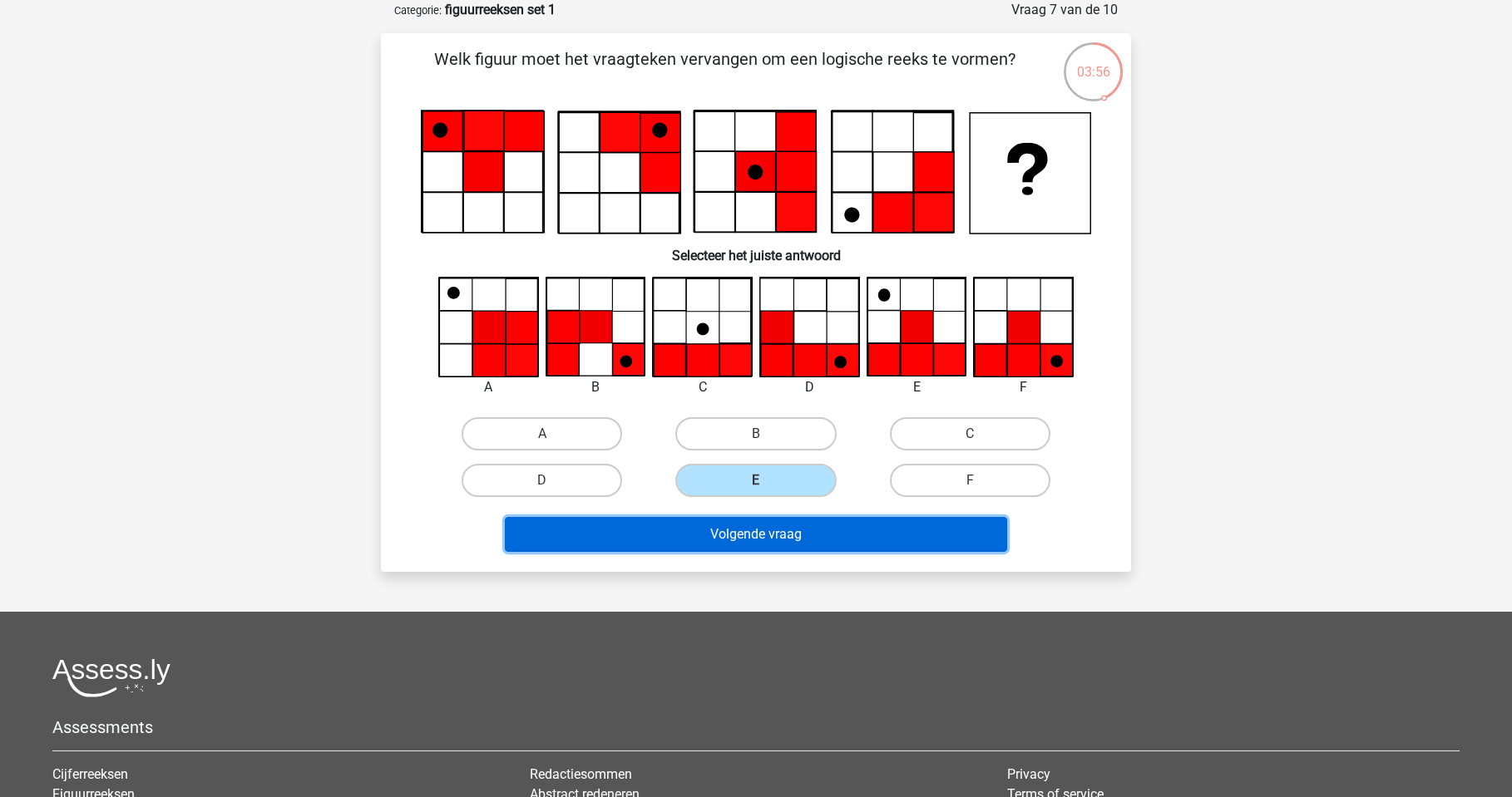
click at [799, 537] on button "Volgende vraag" at bounding box center [757, 535] width 503 height 35
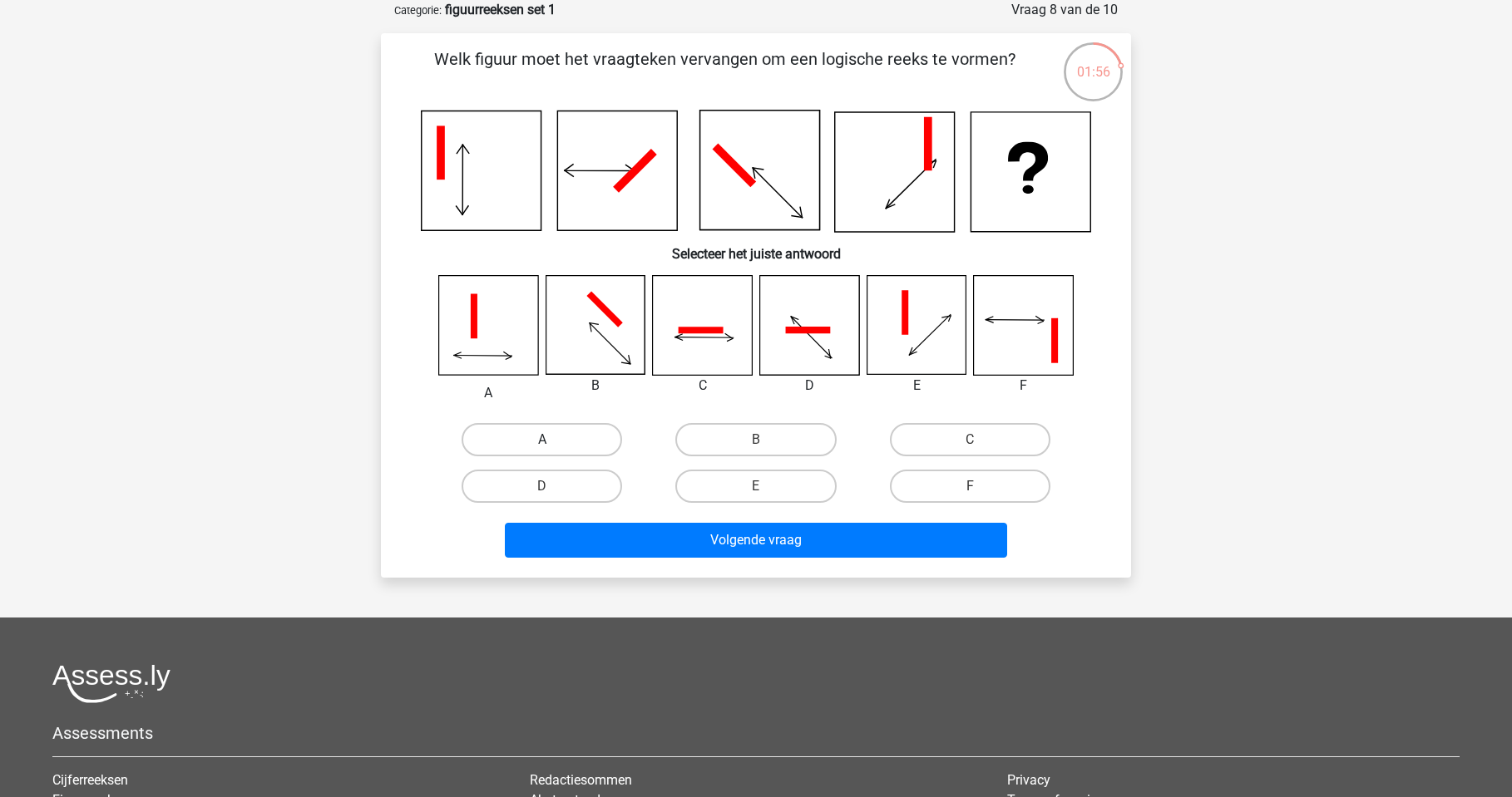
click at [553, 430] on label "A" at bounding box center [542, 440] width 160 height 33
click at [553, 440] on input "A" at bounding box center [548, 445] width 11 height 11
radio input "true"
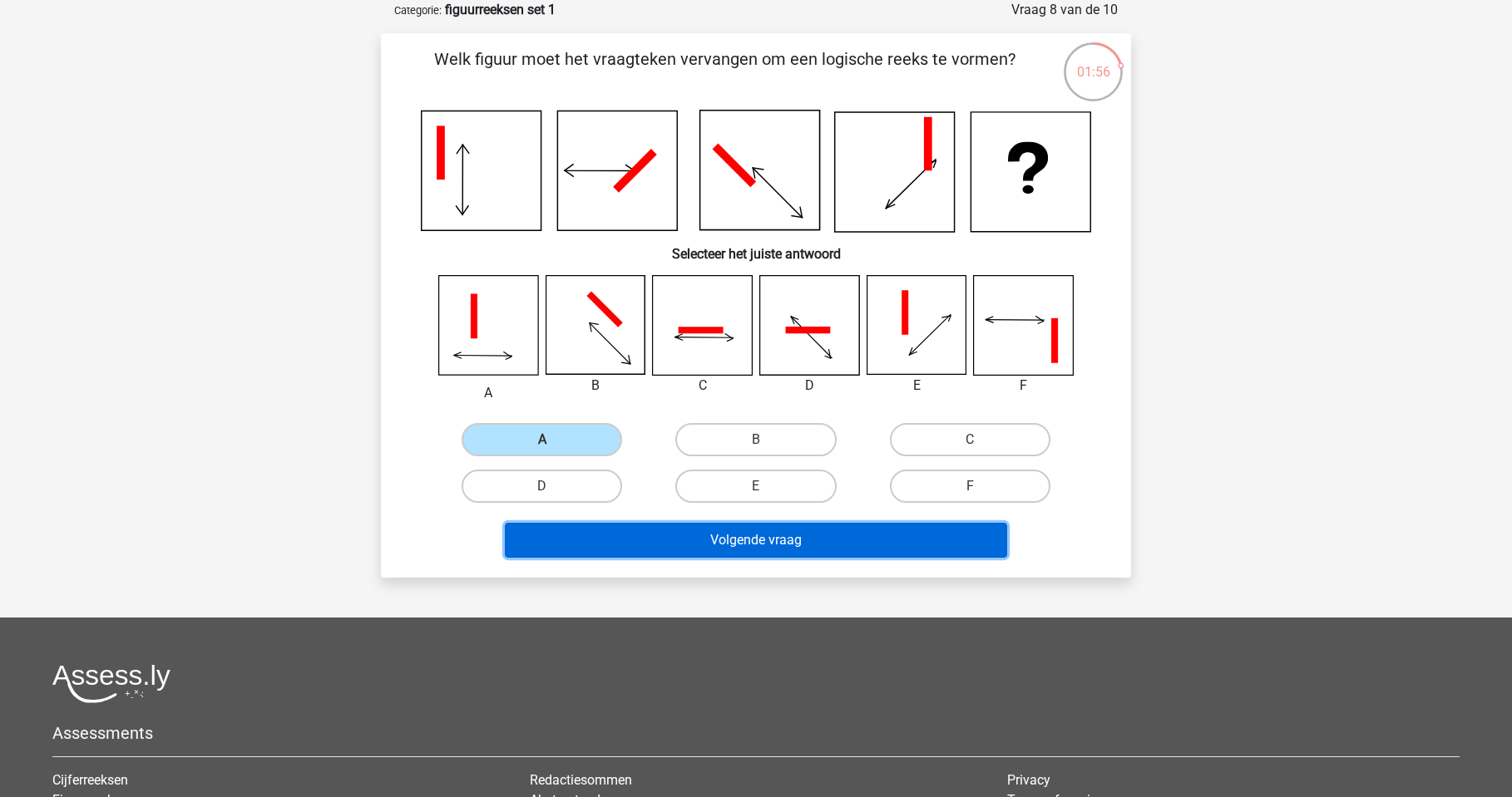
click at [655, 528] on button "Volgende vraag" at bounding box center [757, 541] width 503 height 35
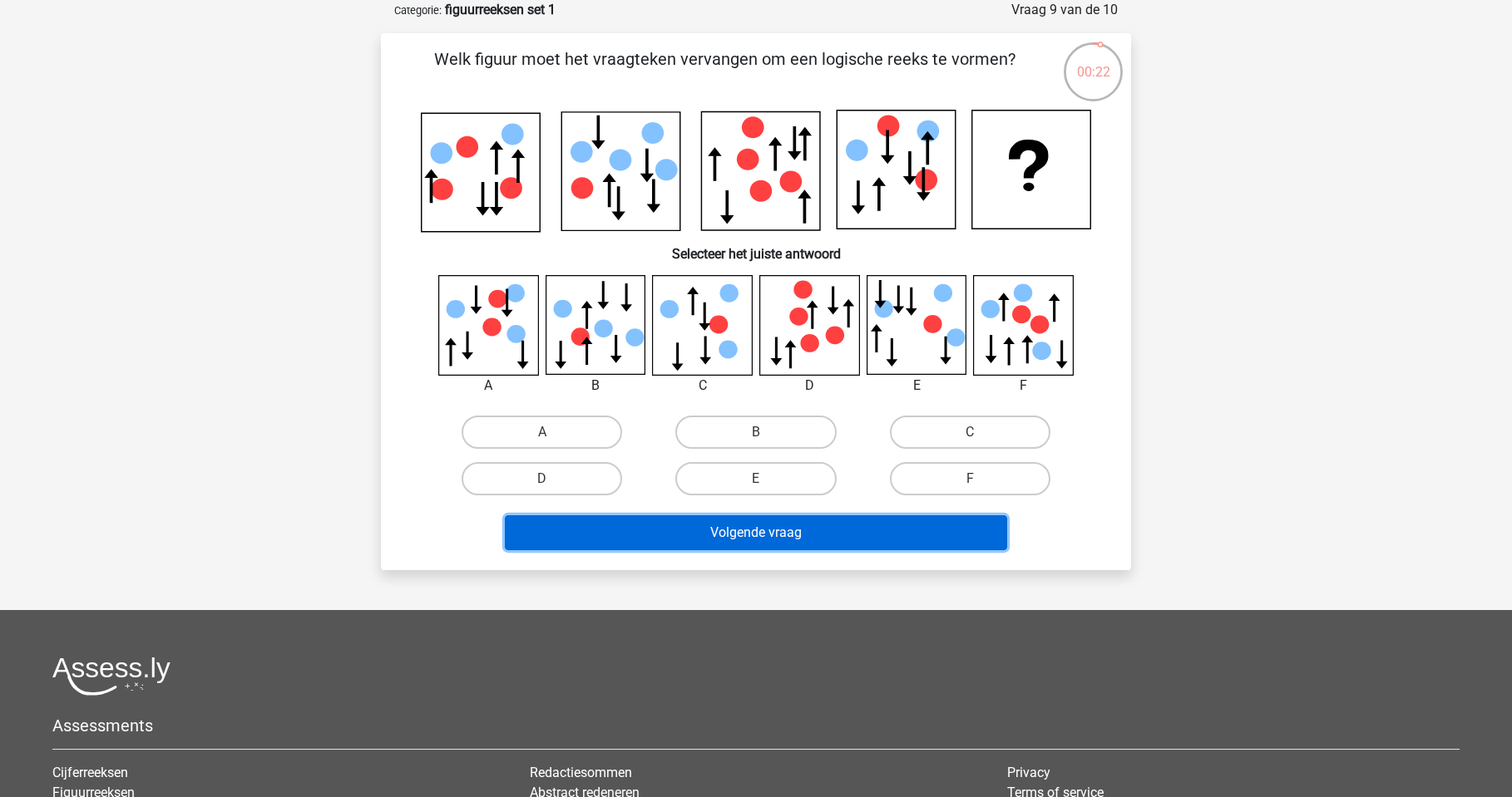
click at [785, 532] on button "Volgende vraag" at bounding box center [757, 534] width 503 height 35
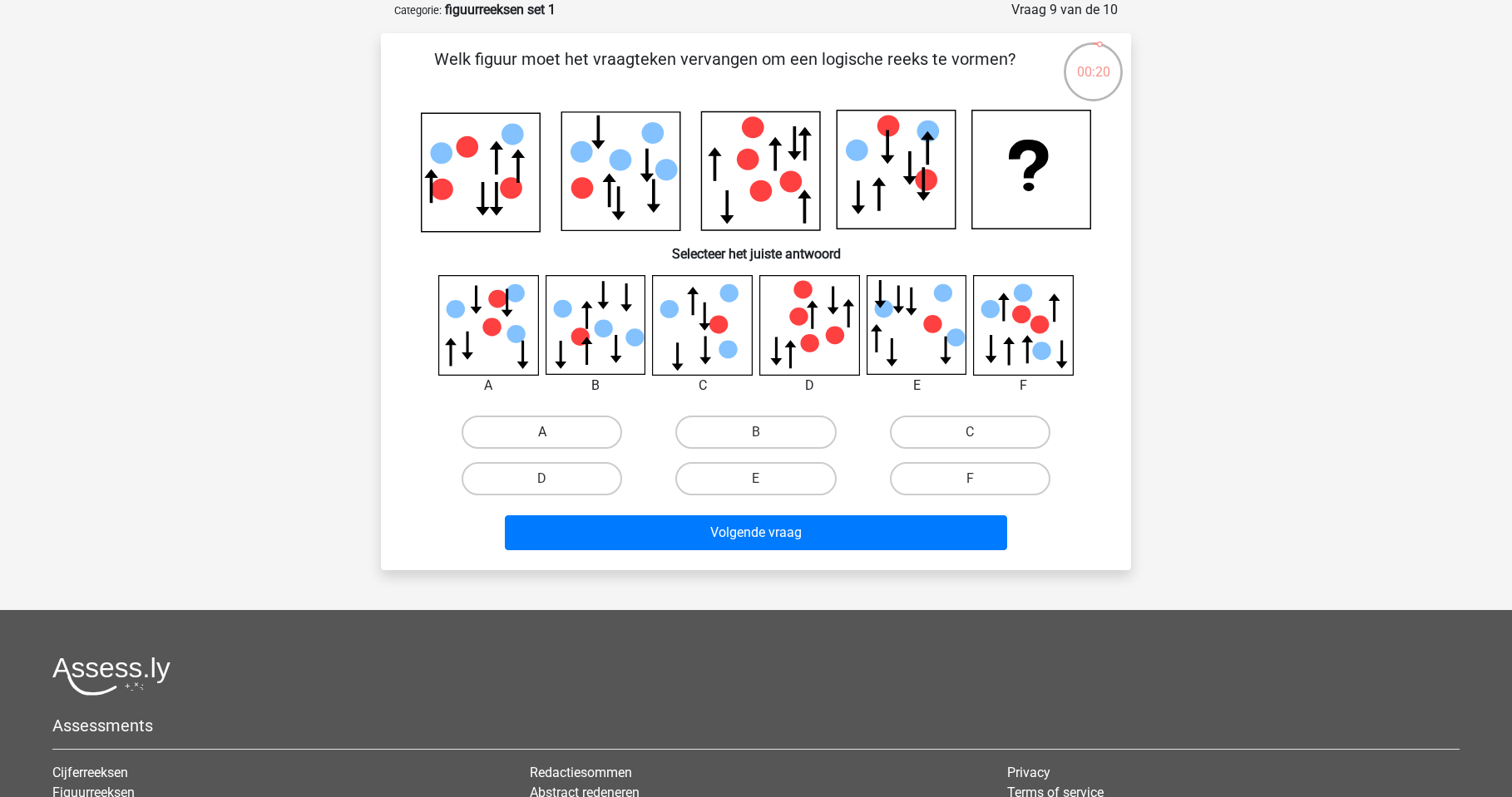
click at [566, 431] on label "A" at bounding box center [542, 432] width 160 height 33
click at [553, 432] on input "A" at bounding box center [548, 437] width 11 height 11
radio input "true"
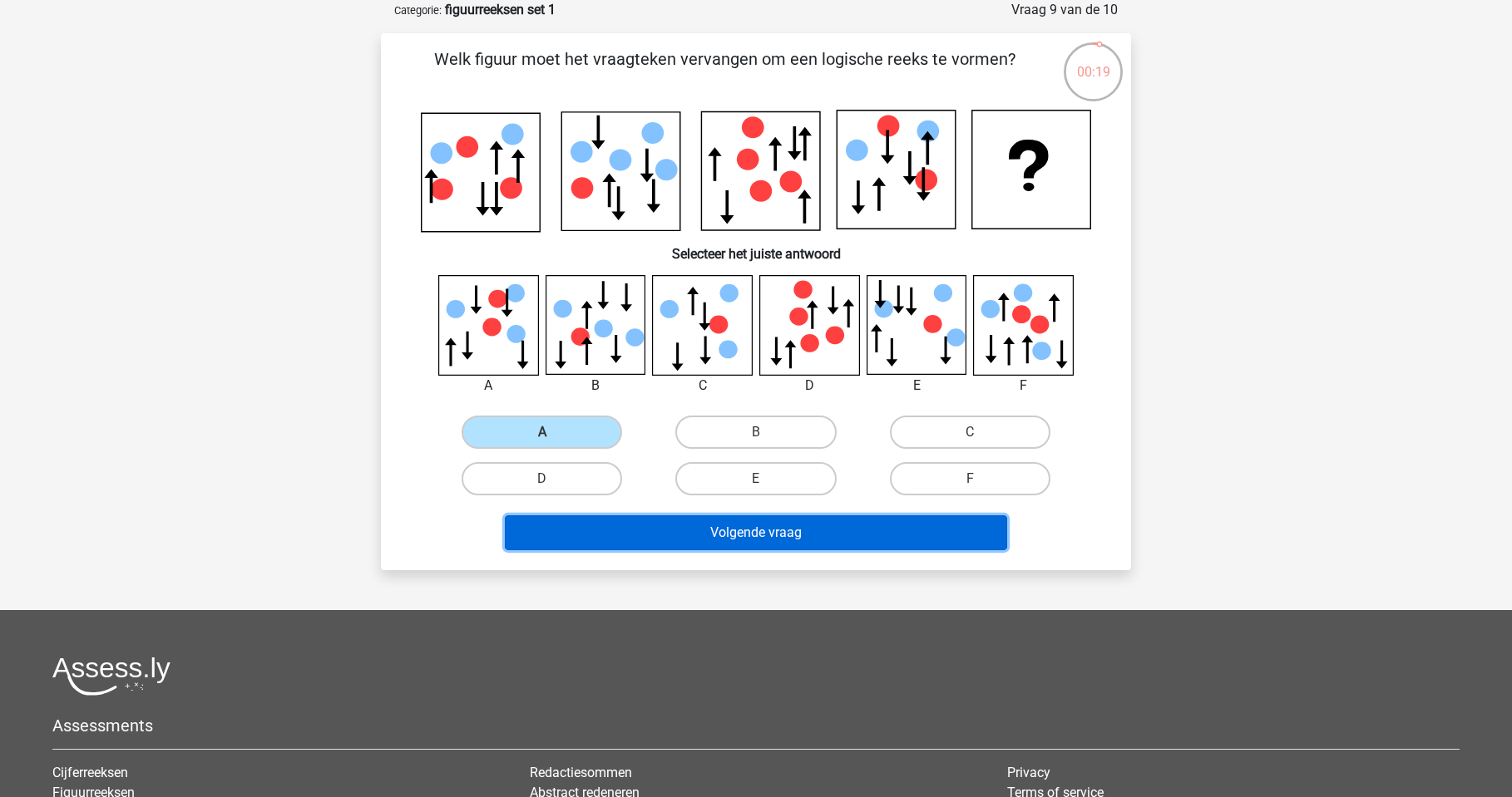
click at [703, 532] on button "Volgende vraag" at bounding box center [757, 534] width 503 height 35
click at [798, 524] on button "Volgende vraag" at bounding box center [757, 534] width 503 height 35
click at [795, 531] on button "Volgende vraag" at bounding box center [757, 534] width 503 height 35
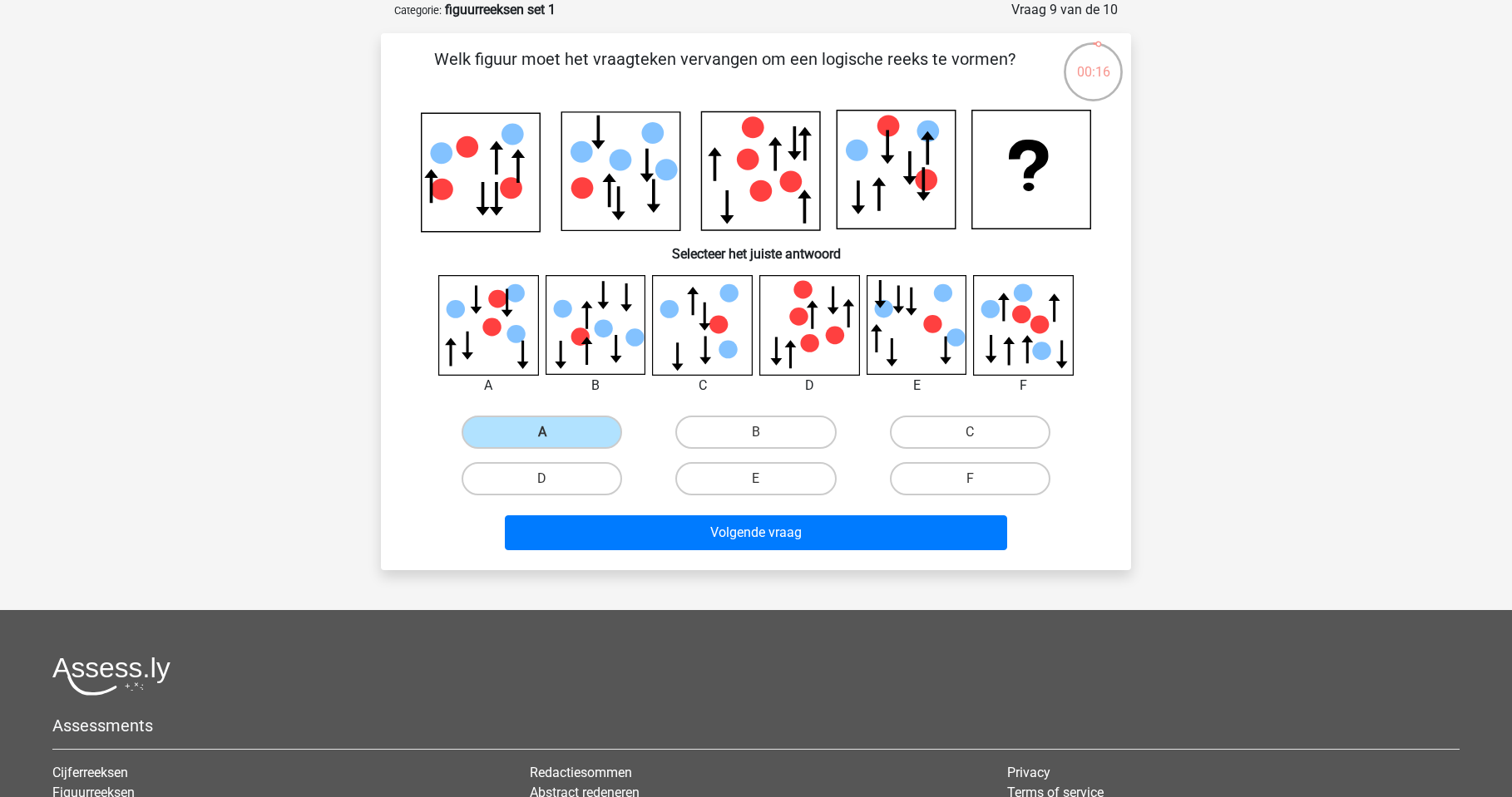
click at [634, 451] on div "A" at bounding box center [541, 431] width 213 height 46
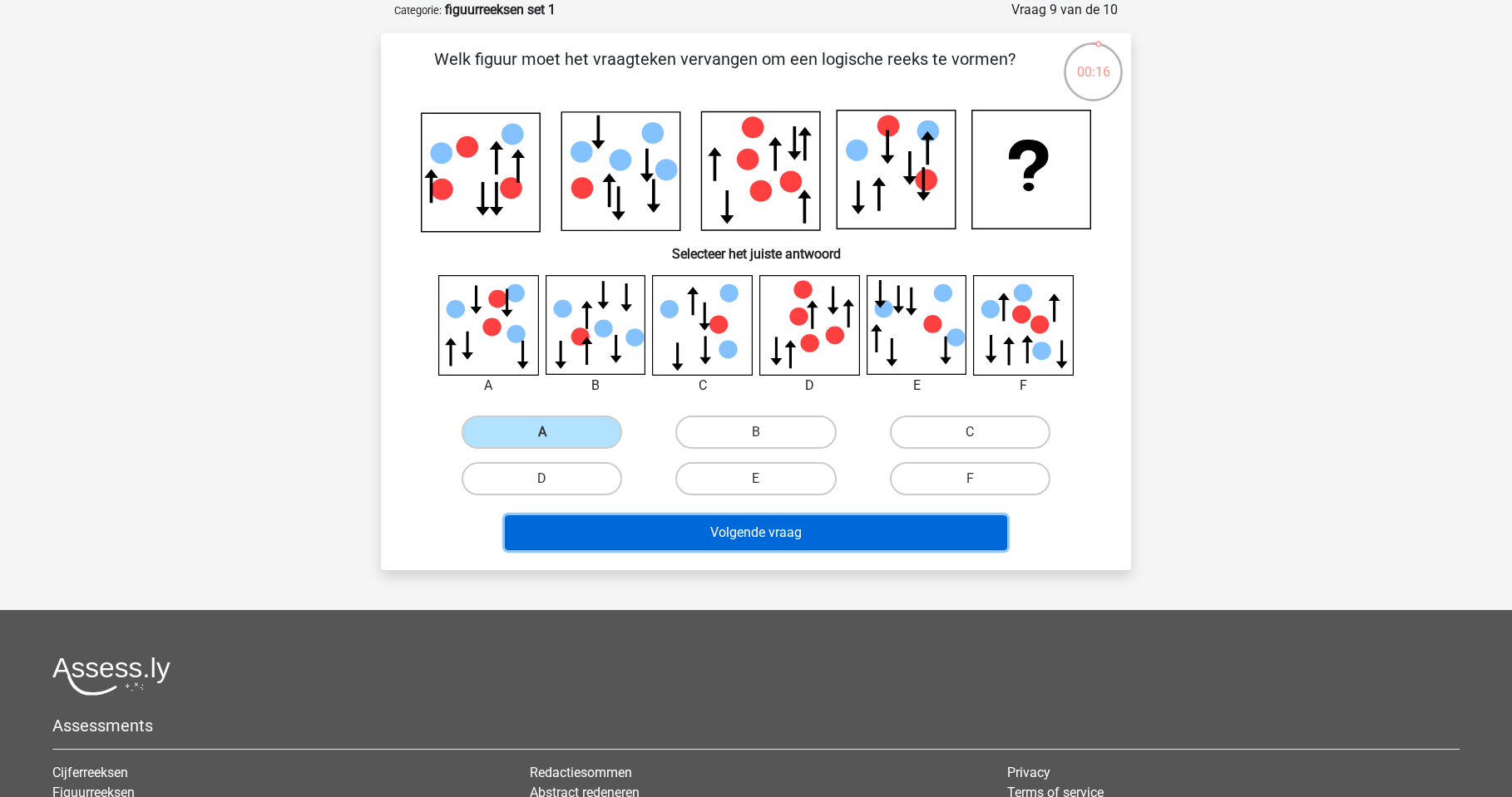
click at [745, 542] on button "Volgende vraag" at bounding box center [757, 534] width 503 height 35
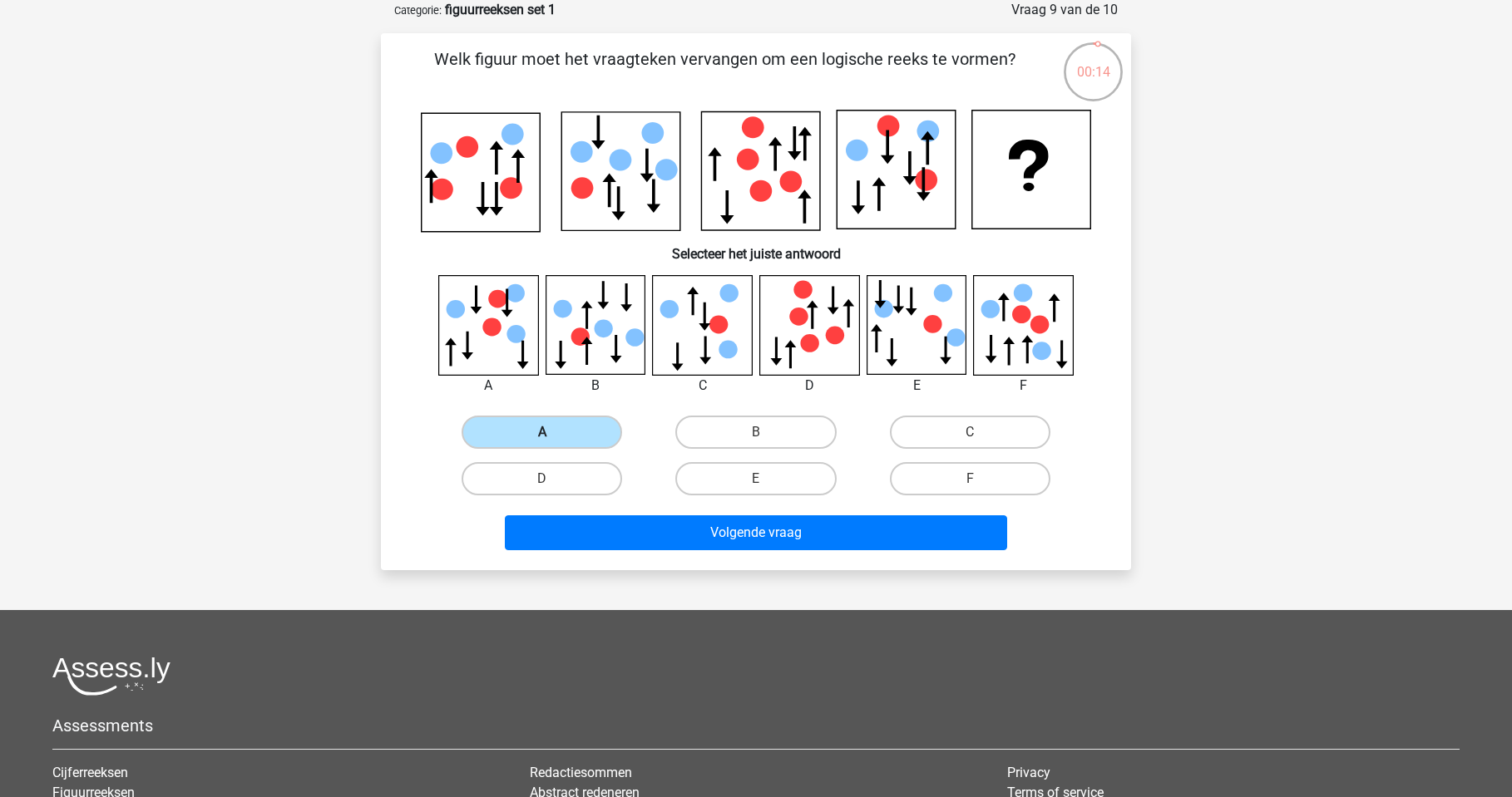
drag, startPoint x: 581, startPoint y: 424, endPoint x: 566, endPoint y: 428, distance: 15.5
click at [581, 425] on label "A" at bounding box center [542, 432] width 160 height 33
click at [553, 432] on input "A" at bounding box center [548, 437] width 11 height 11
click at [563, 429] on label "A" at bounding box center [542, 432] width 160 height 33
click at [553, 432] on input "A" at bounding box center [548, 437] width 11 height 11
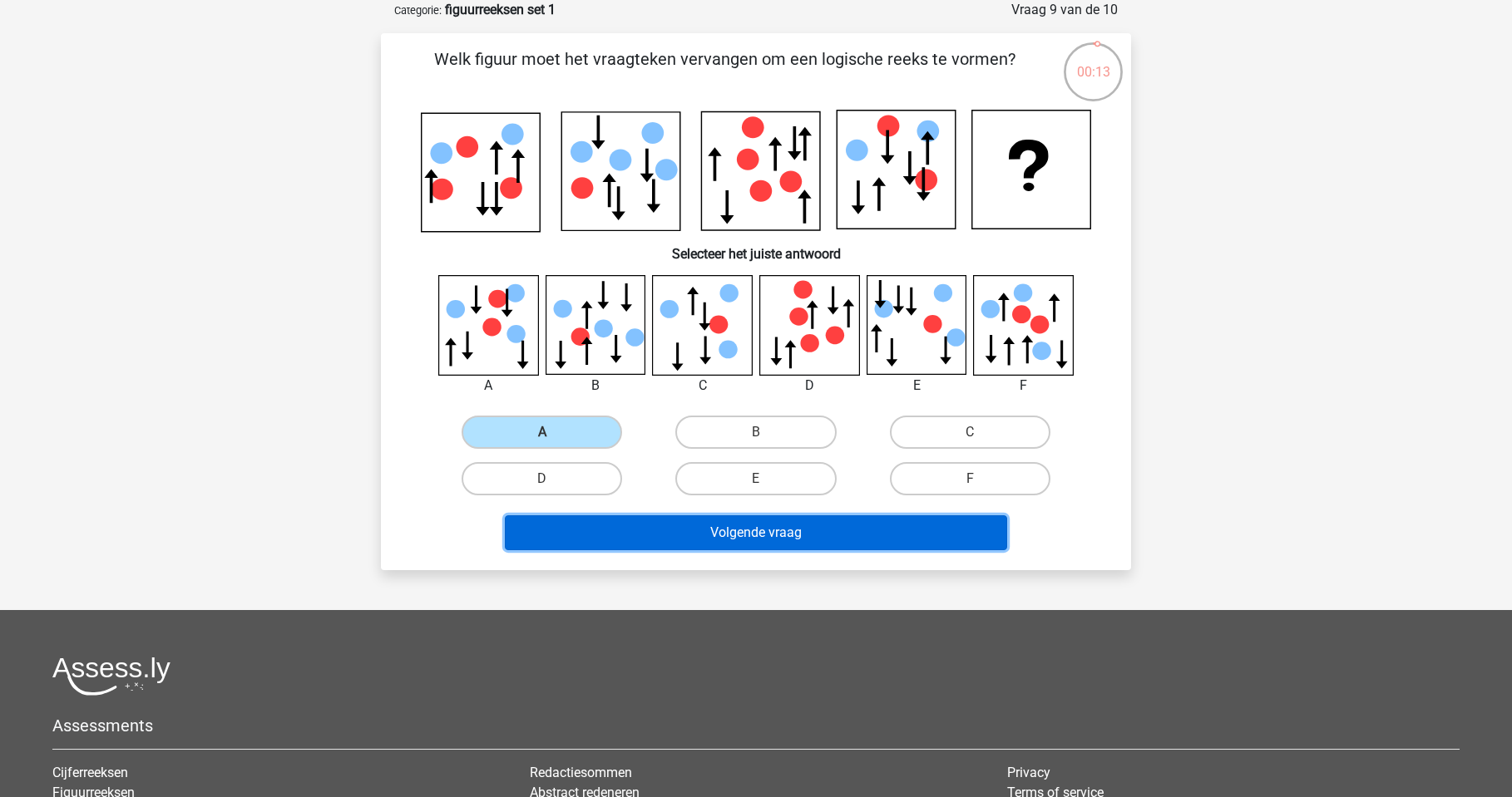
click at [762, 526] on button "Volgende vraag" at bounding box center [757, 534] width 503 height 35
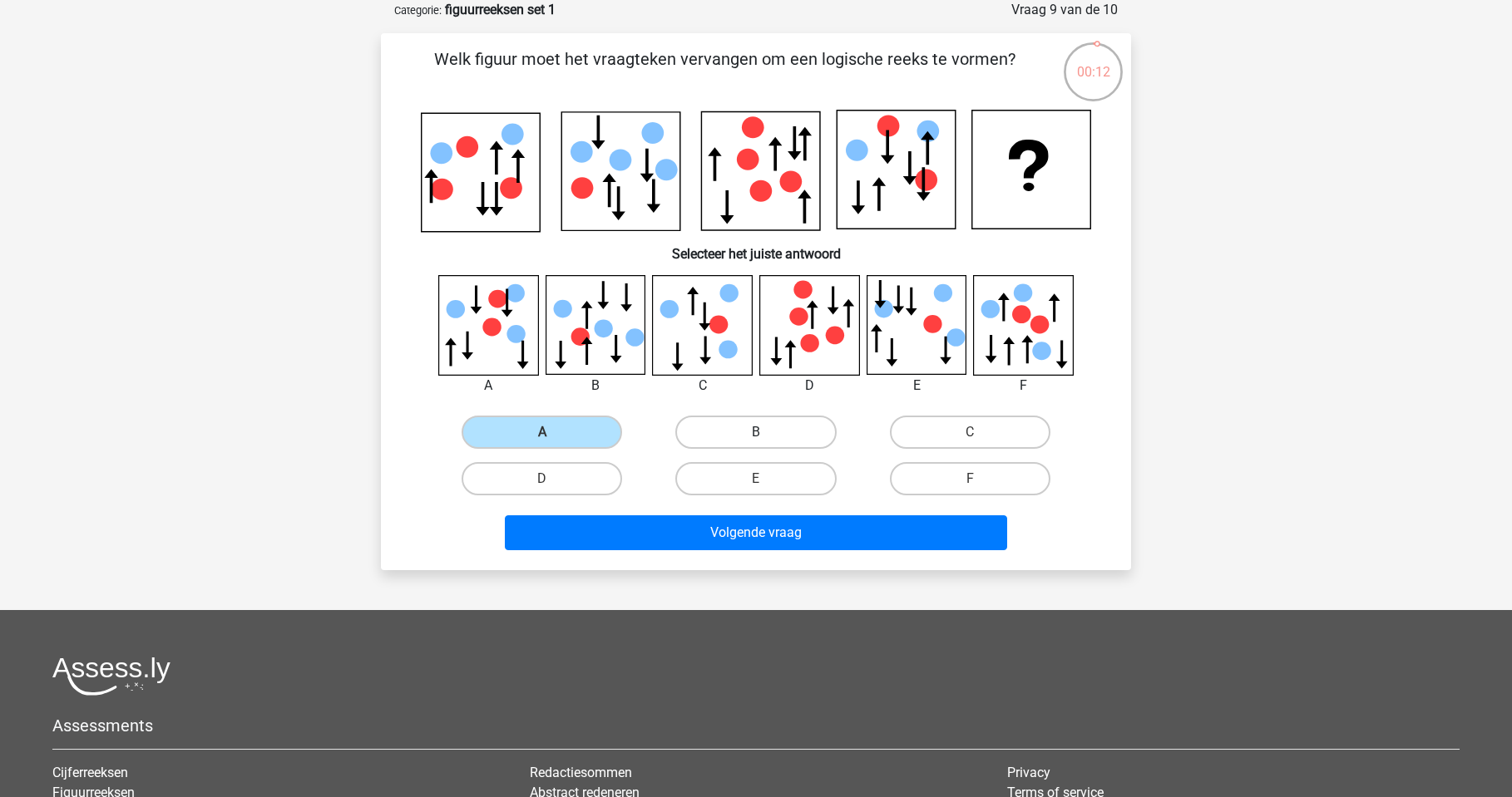
click at [748, 436] on label "B" at bounding box center [755, 432] width 160 height 33
click at [756, 436] on input "B" at bounding box center [761, 437] width 11 height 11
radio input "true"
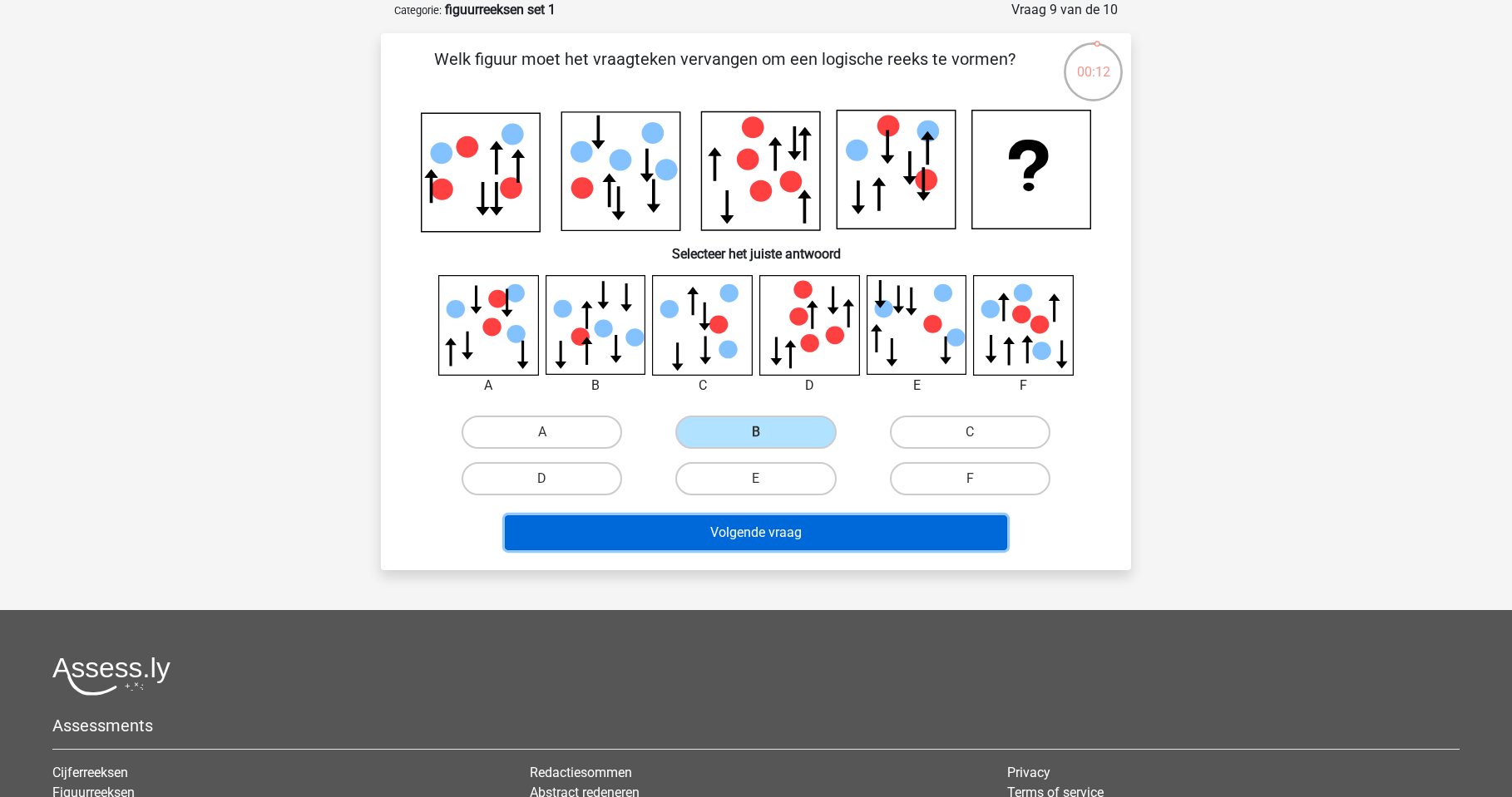
click at [794, 539] on button "Volgende vraag" at bounding box center [757, 534] width 503 height 35
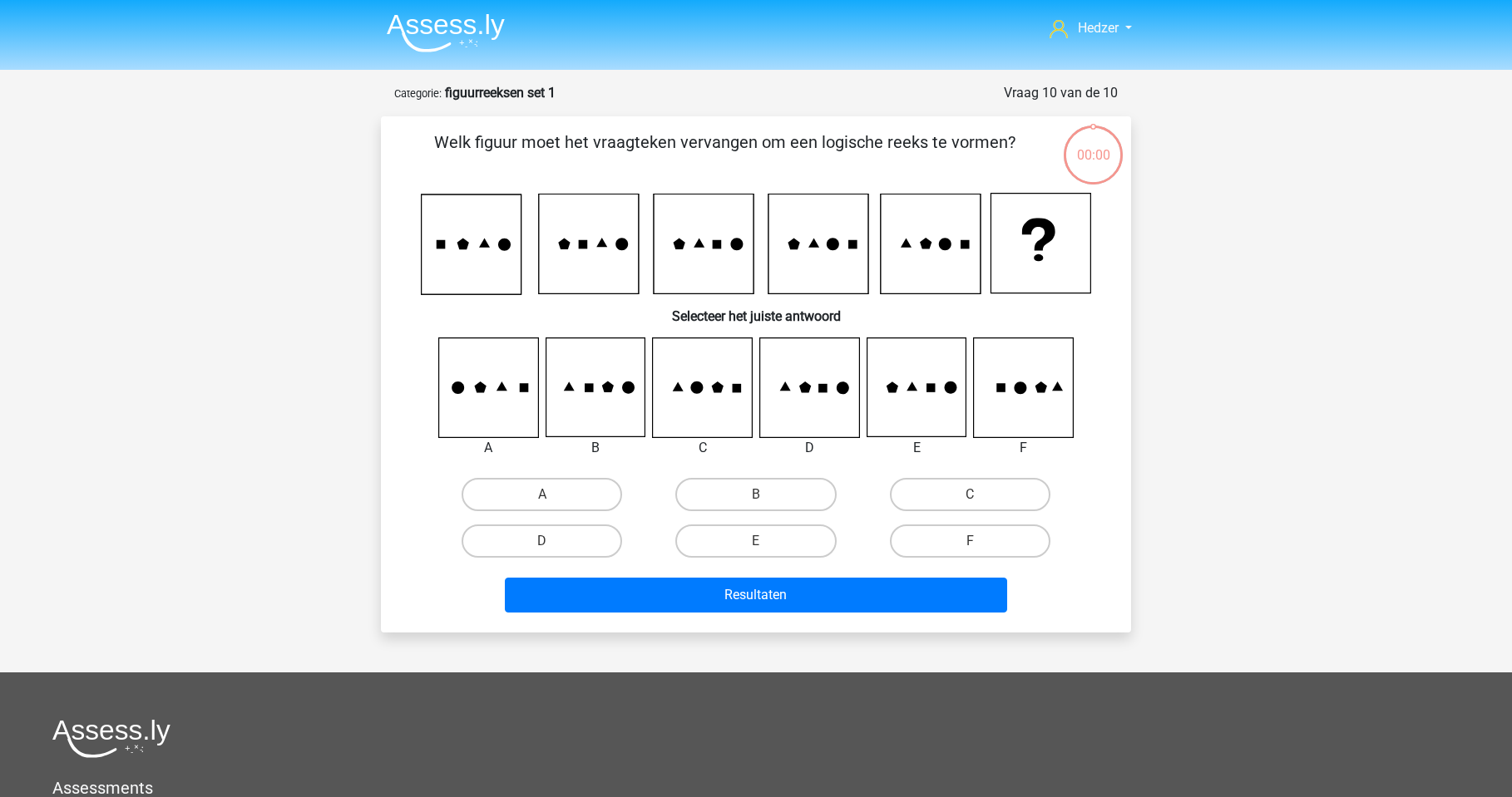
scroll to position [84, 0]
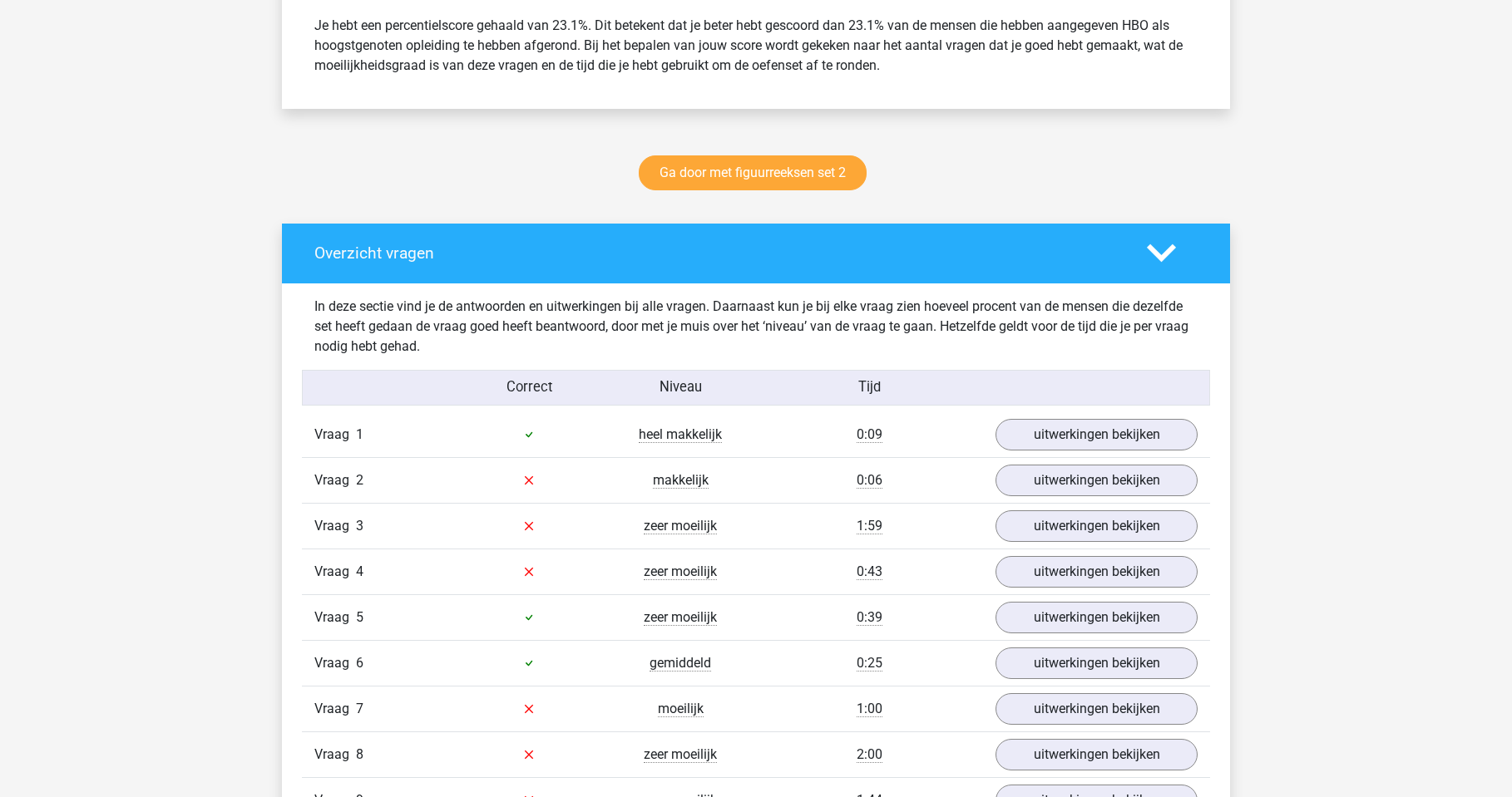
scroll to position [748, 0]
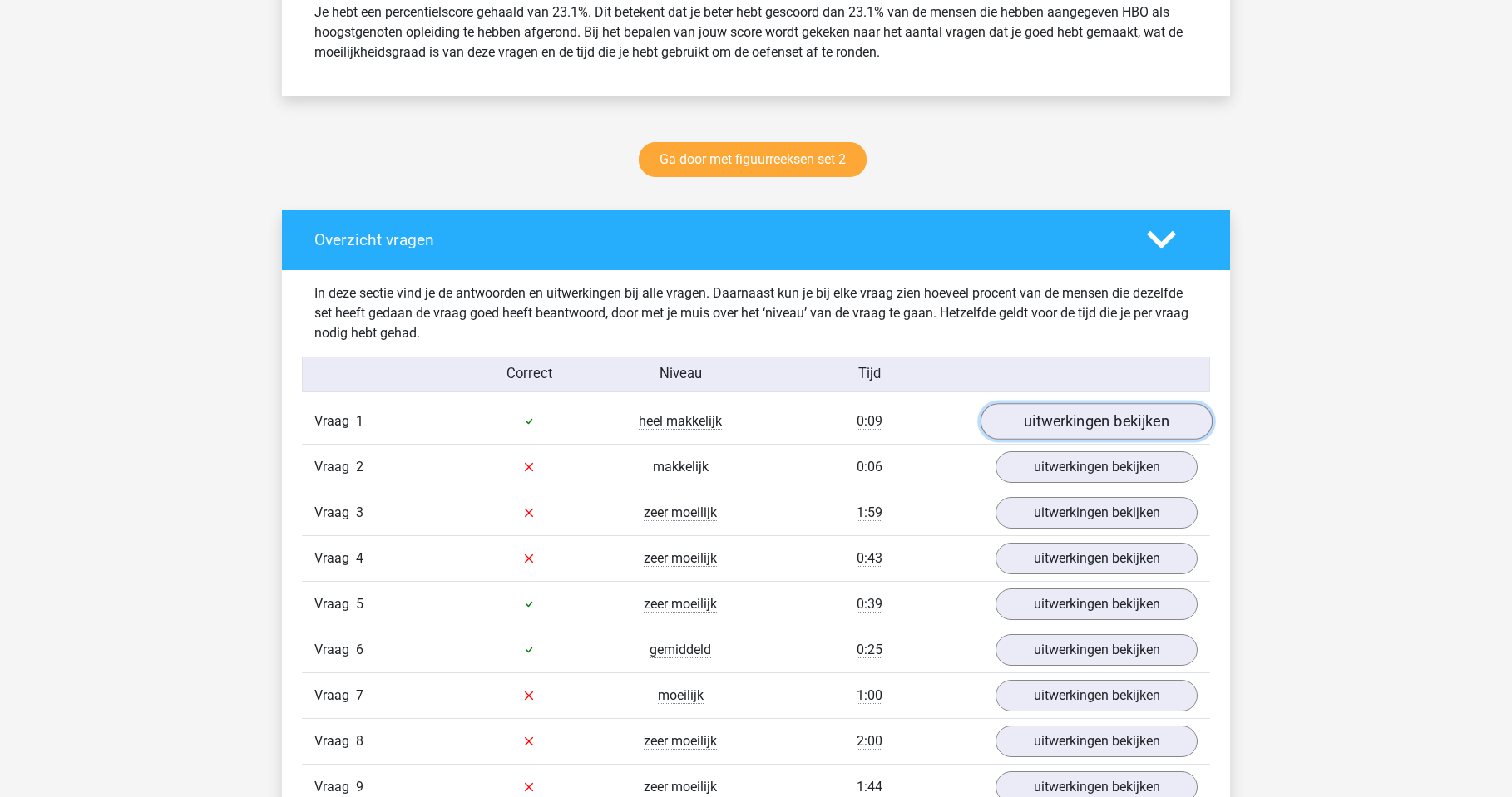
click at [1067, 414] on link "uitwerkingen bekijken" at bounding box center [1096, 421] width 232 height 36
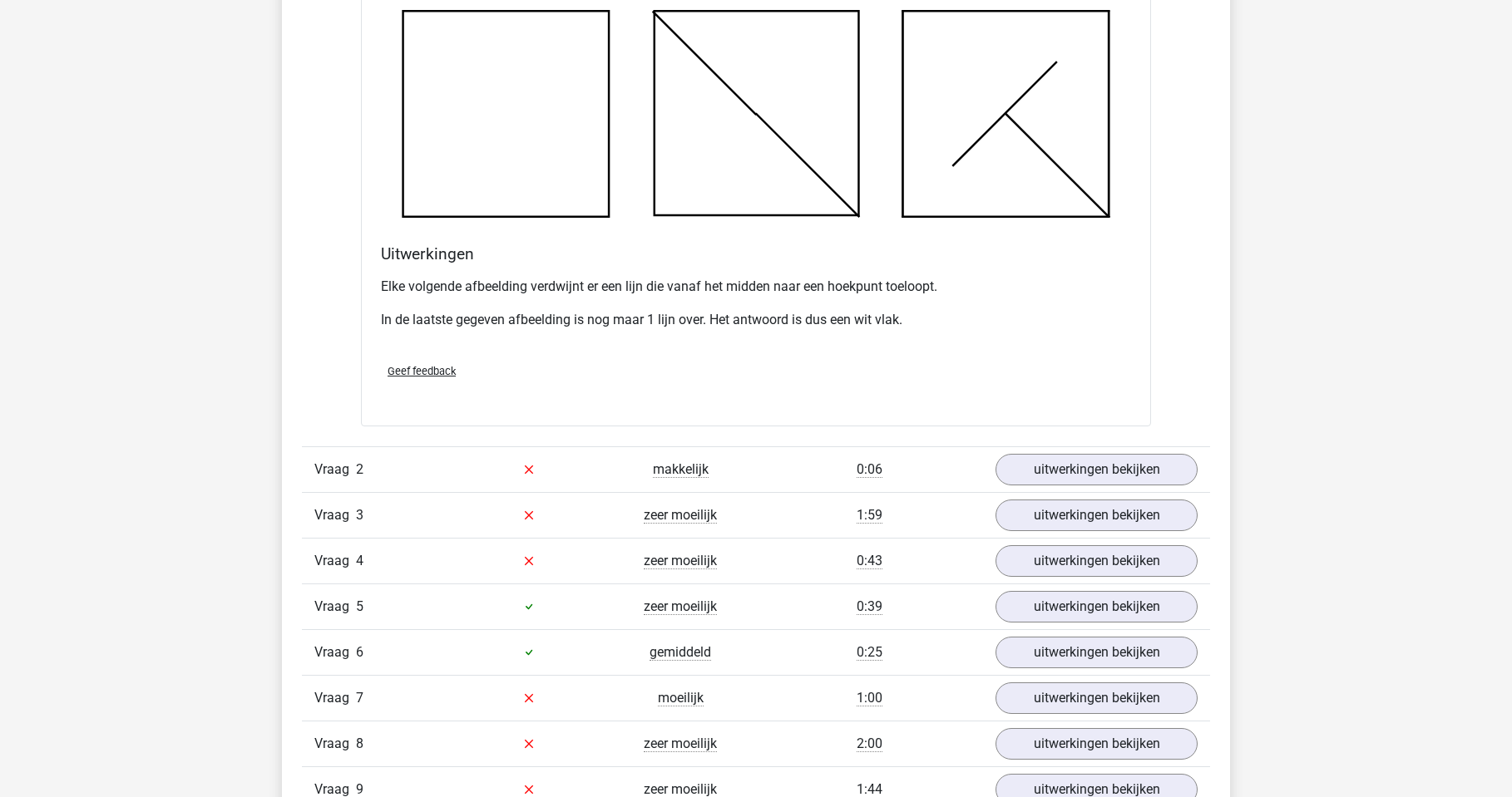
scroll to position [1746, 0]
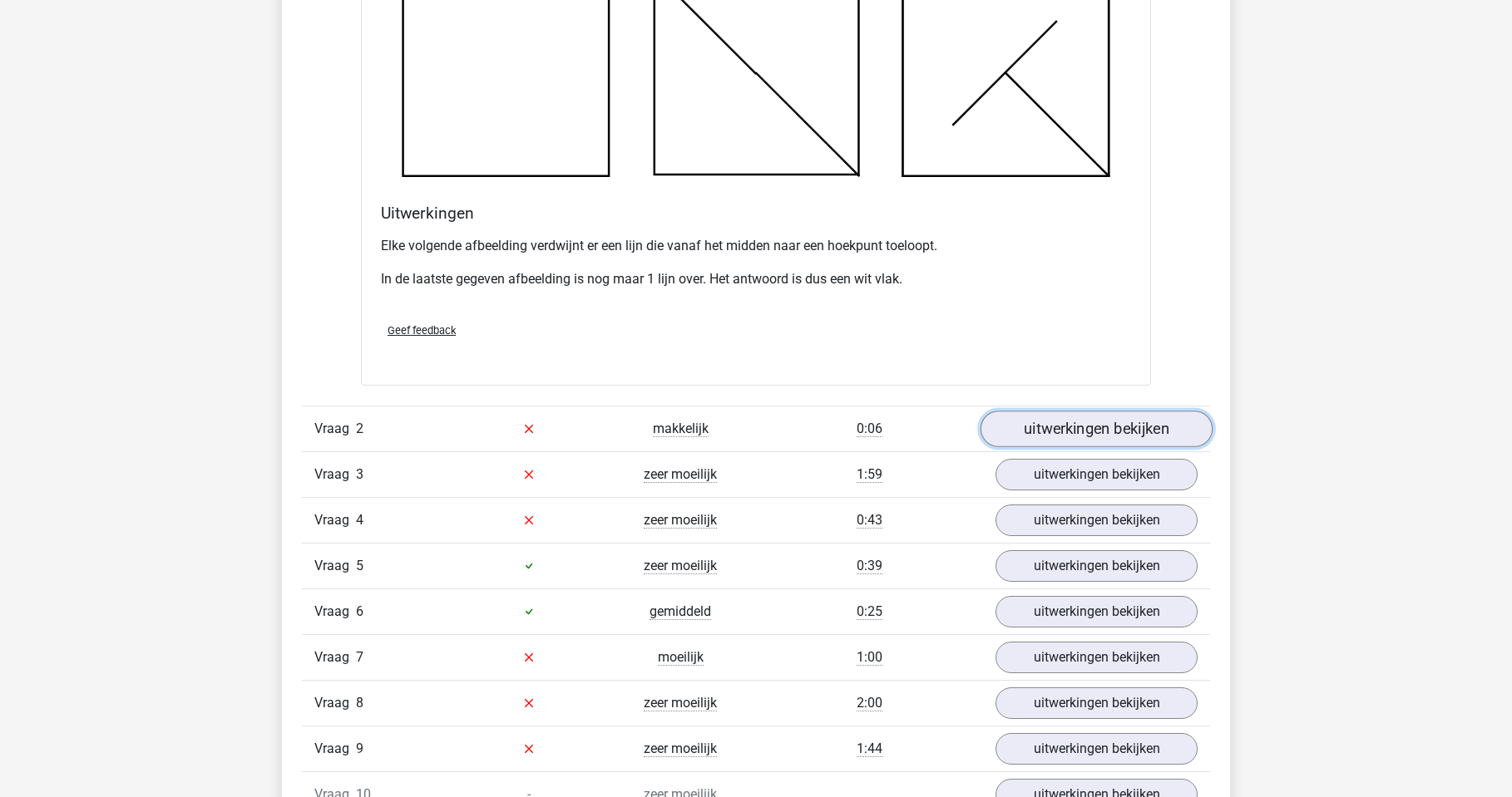
click at [1079, 425] on link "uitwerkingen bekijken" at bounding box center [1096, 428] width 232 height 36
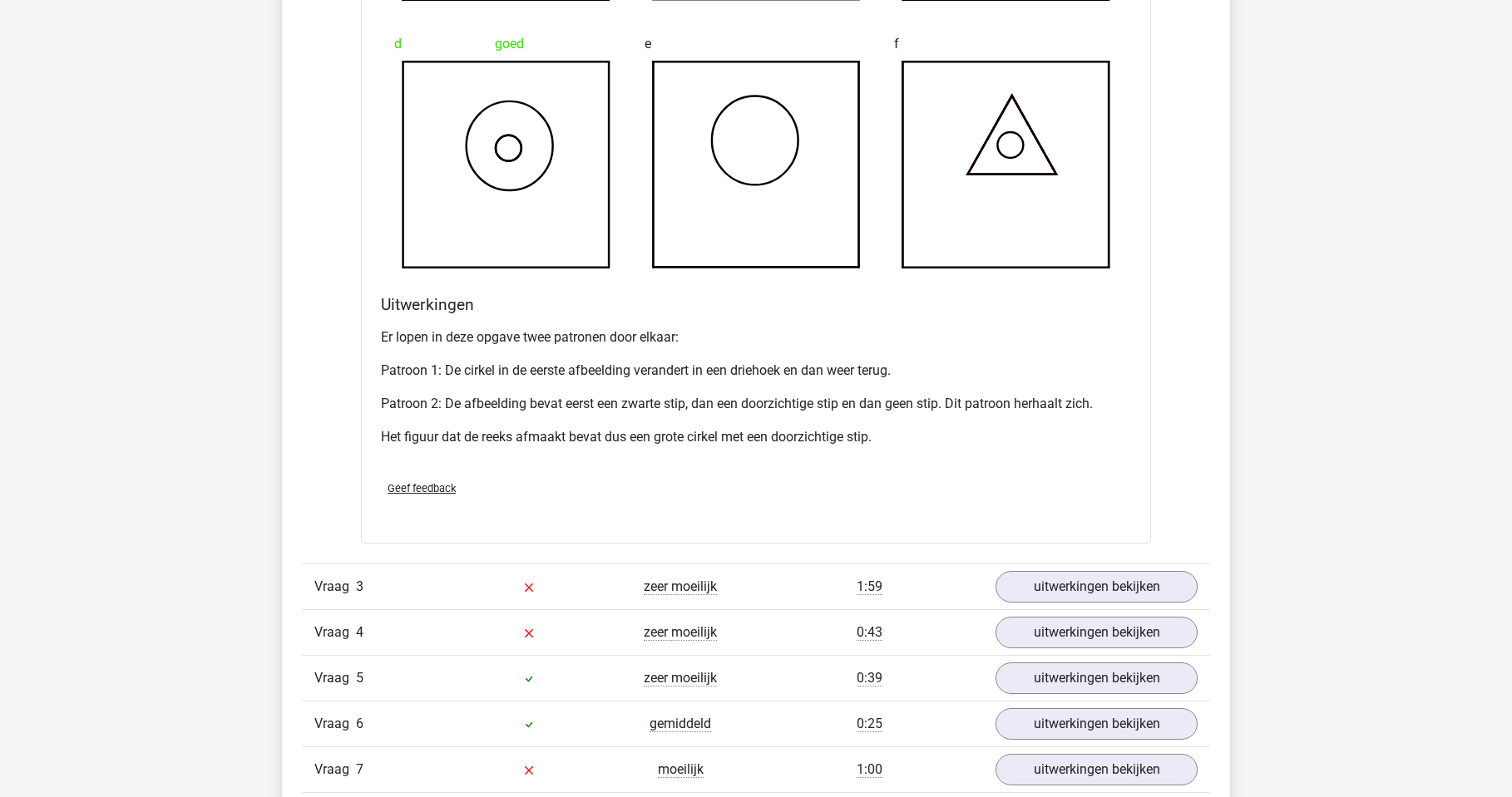
scroll to position [2660, 0]
click at [1122, 597] on link "uitwerkingen bekijken" at bounding box center [1096, 586] width 232 height 36
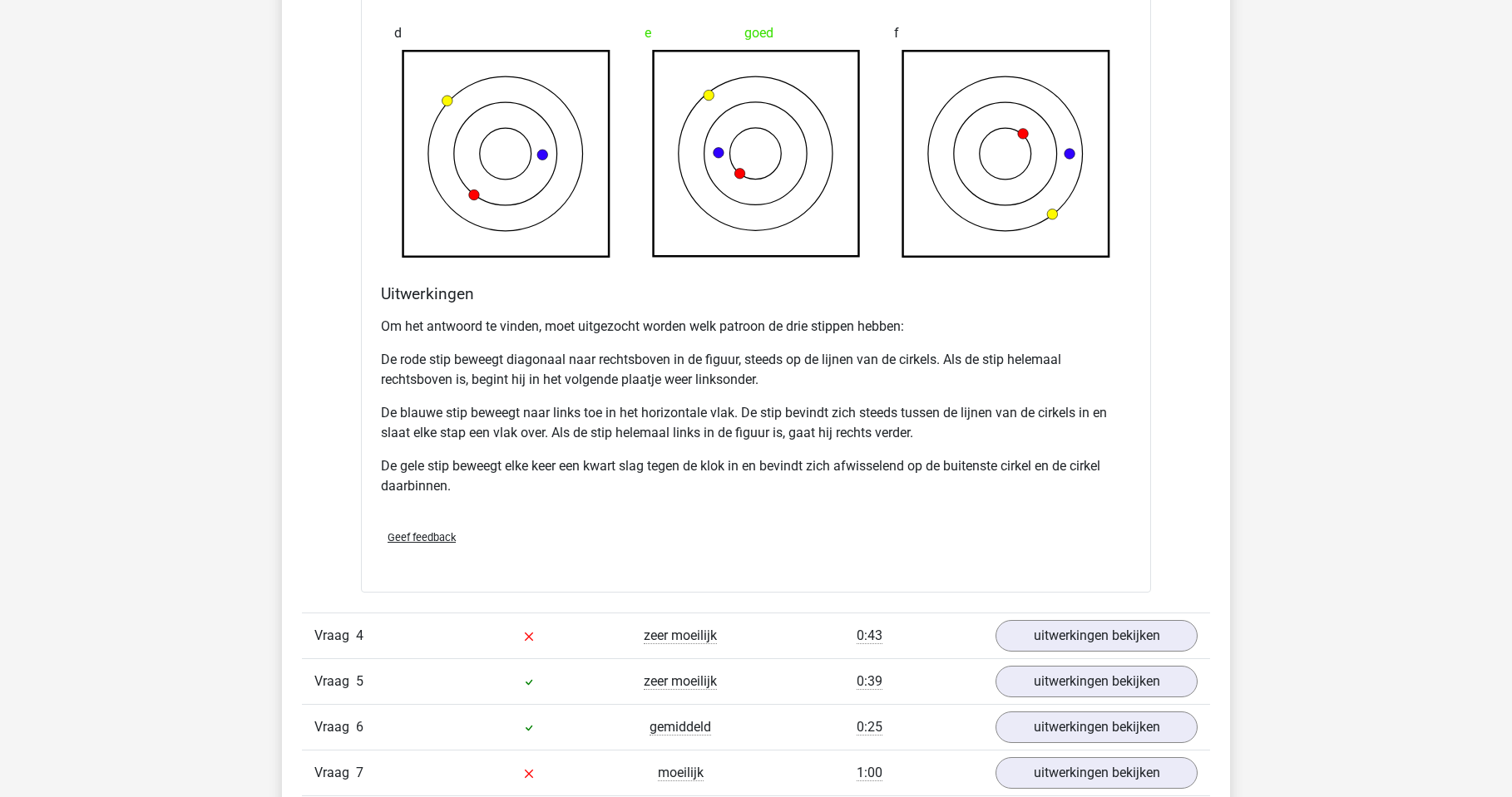
scroll to position [3741, 0]
click at [1059, 634] on link "uitwerkingen bekijken" at bounding box center [1096, 636] width 232 height 36
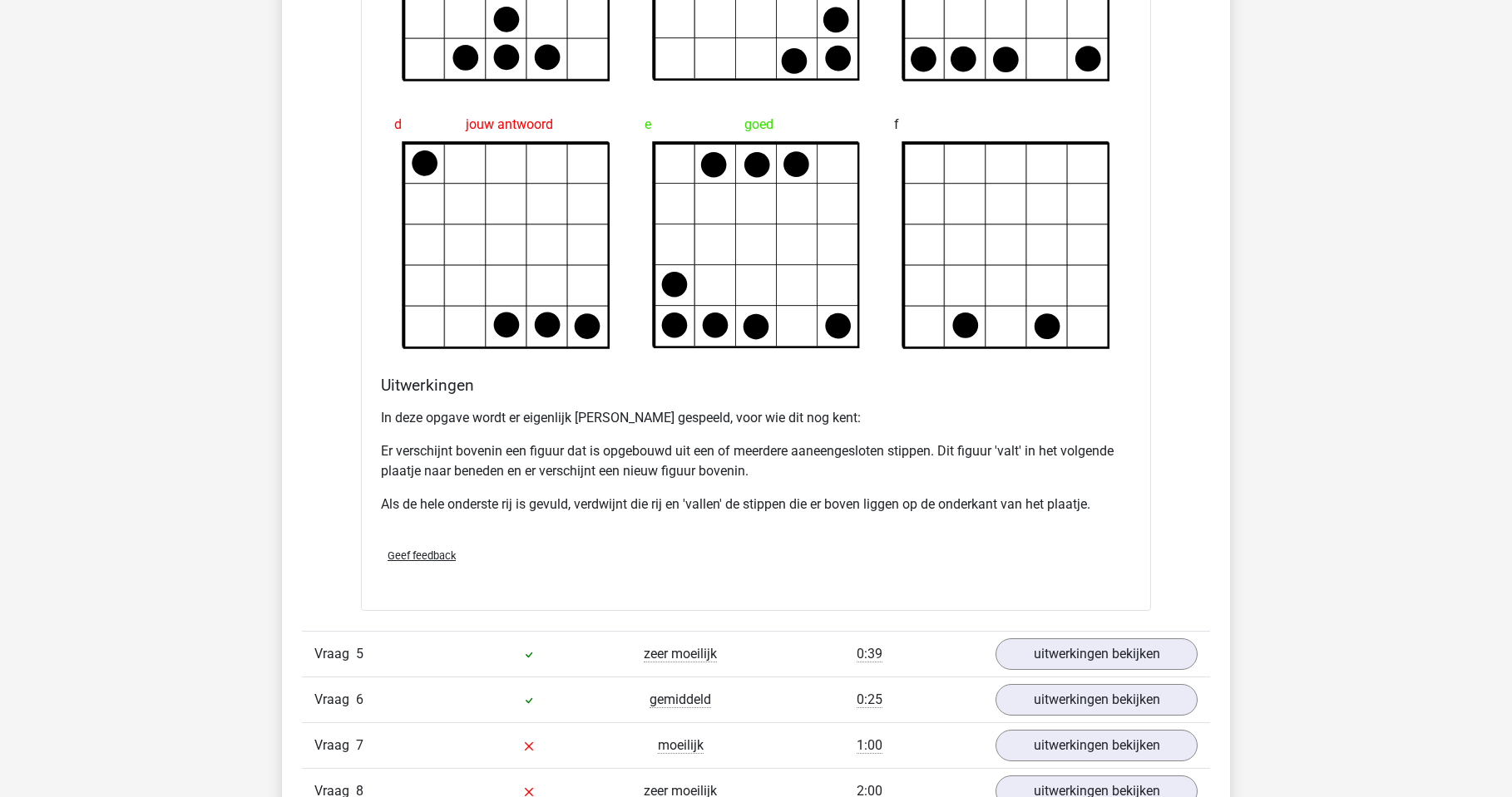
scroll to position [4822, 0]
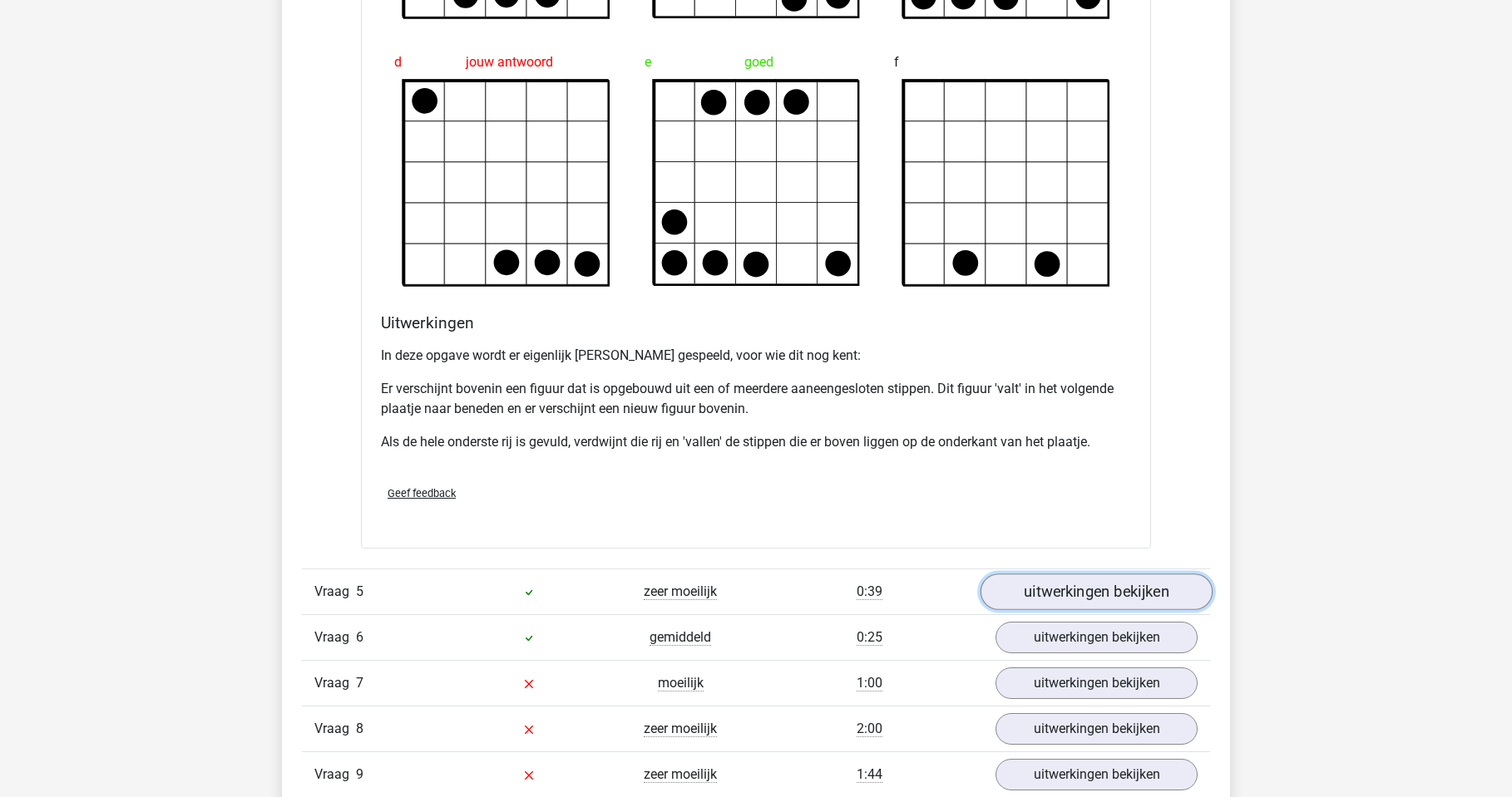
click at [1033, 586] on link "uitwerkingen bekijken" at bounding box center [1096, 593] width 232 height 36
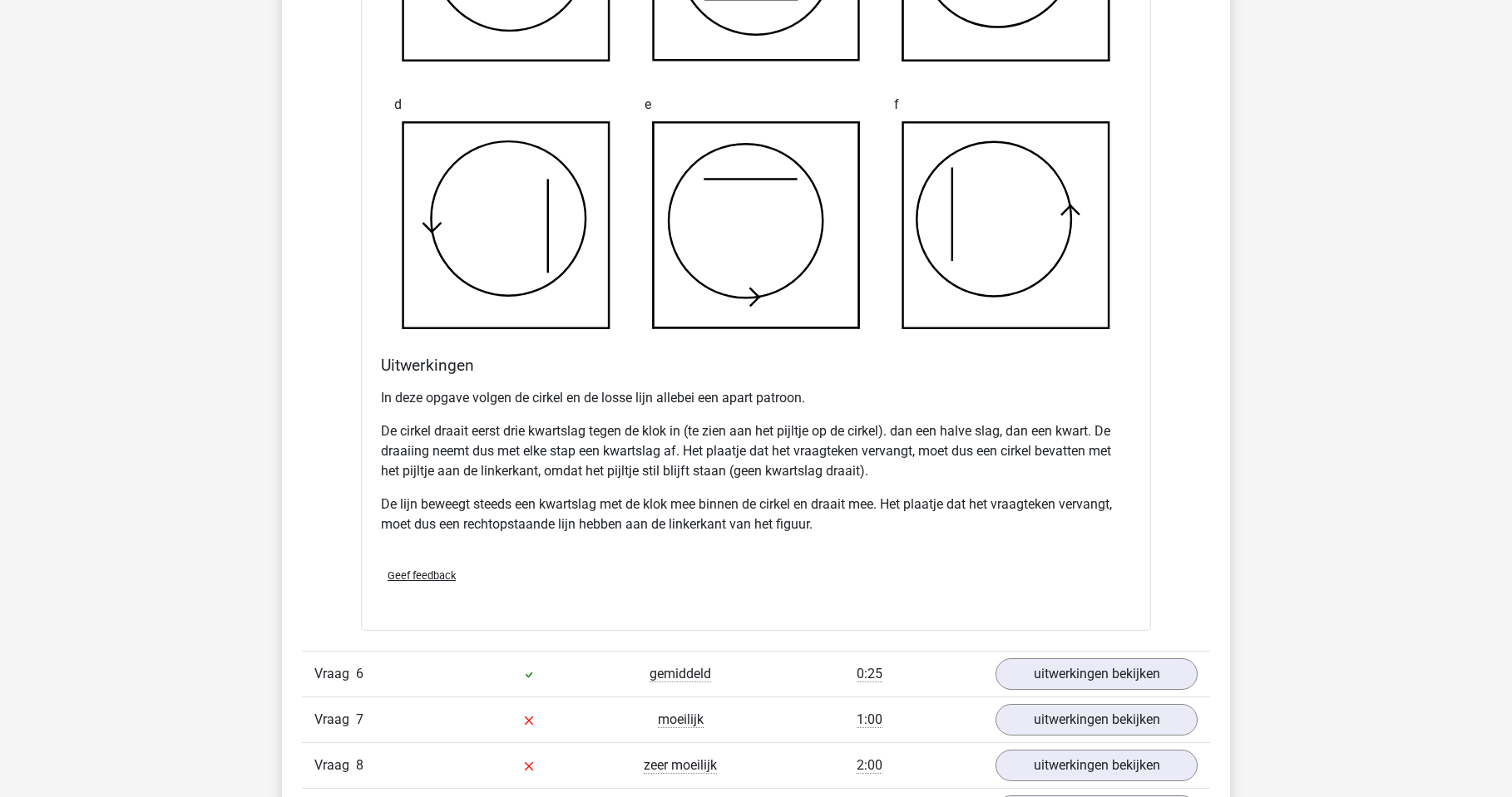
scroll to position [5986, 0]
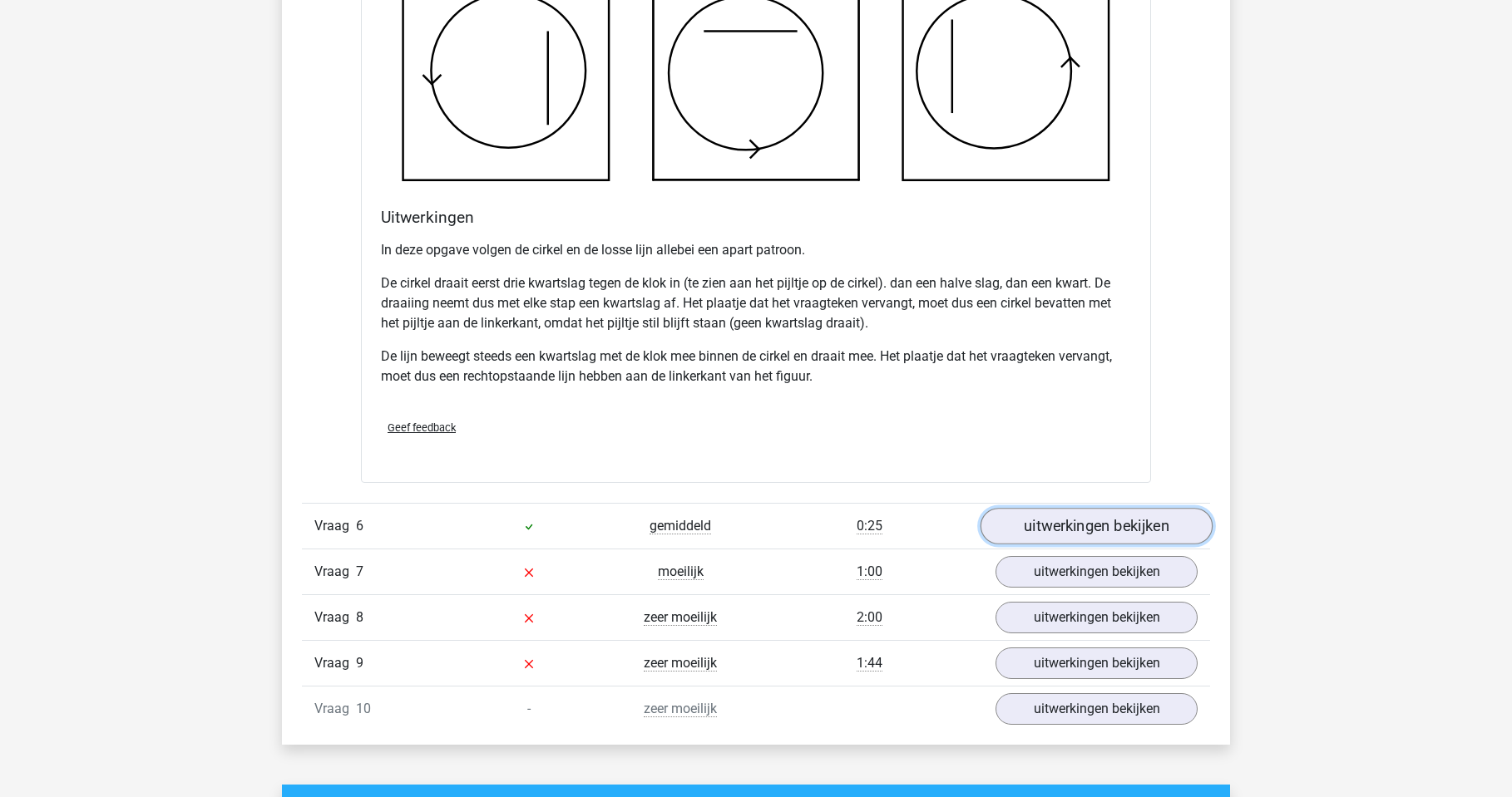
click at [1069, 528] on link "uitwerkingen bekijken" at bounding box center [1096, 526] width 232 height 36
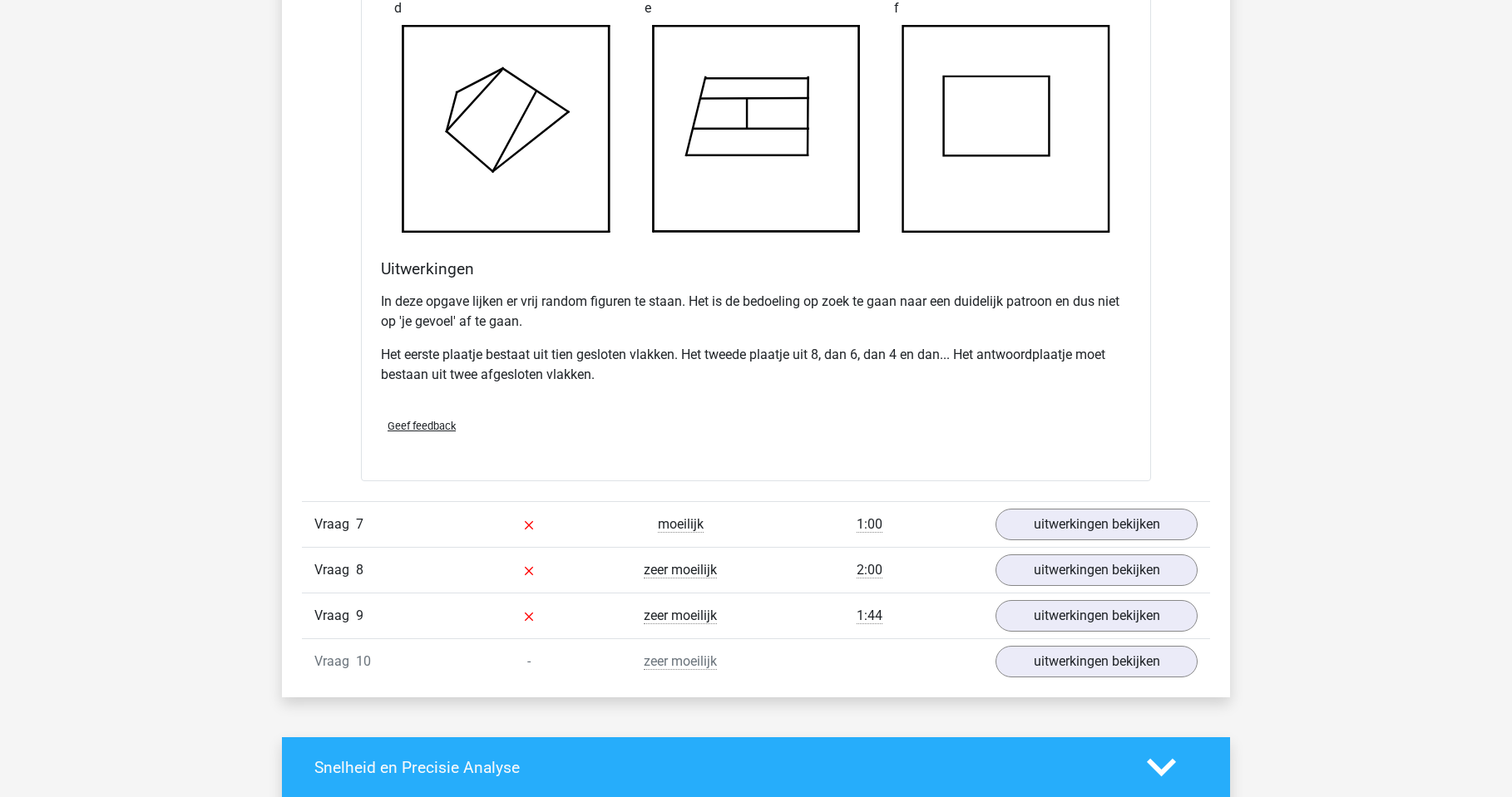
scroll to position [7067, 0]
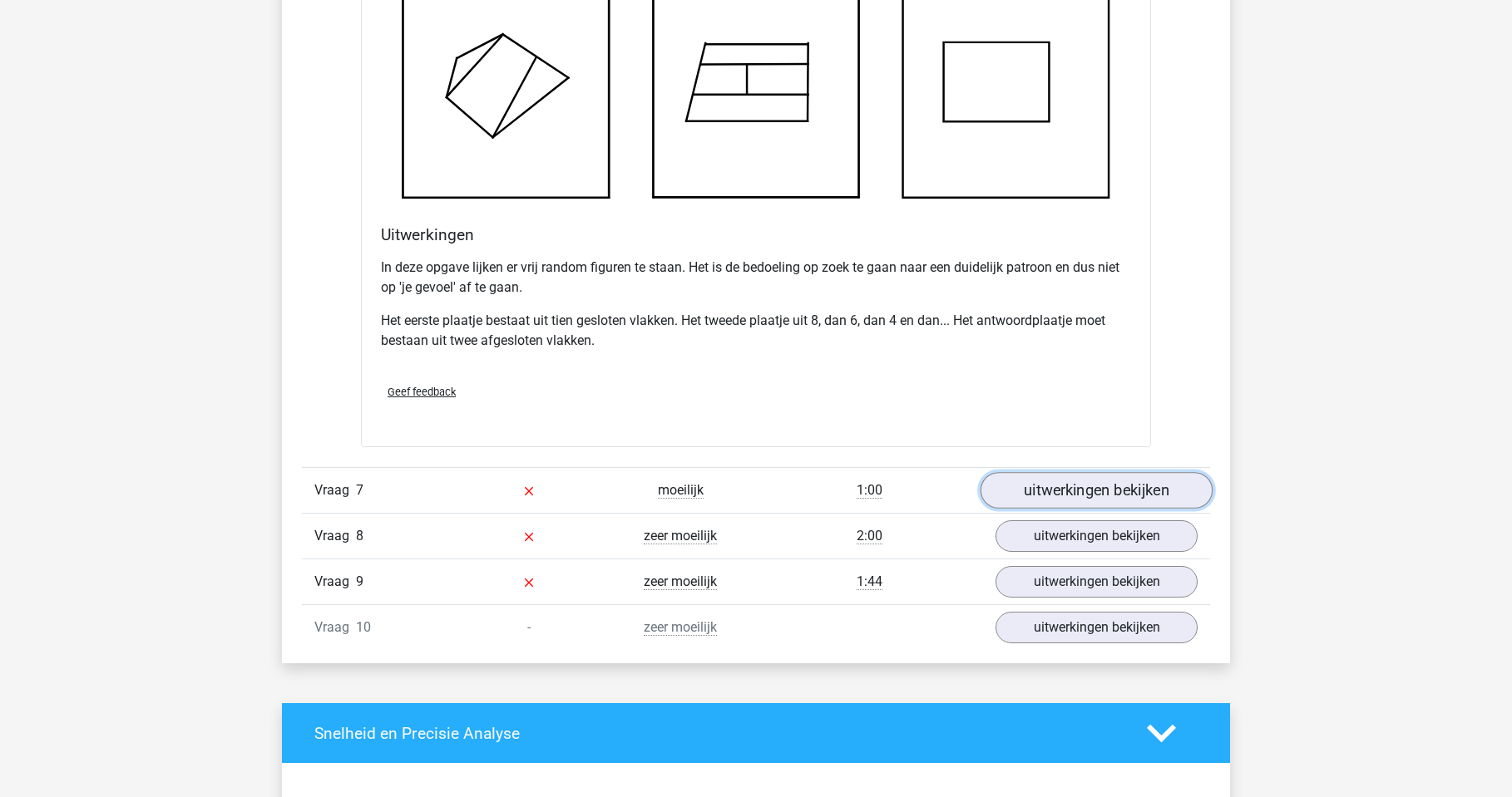
click at [1066, 498] on link "uitwerkingen bekijken" at bounding box center [1096, 490] width 232 height 36
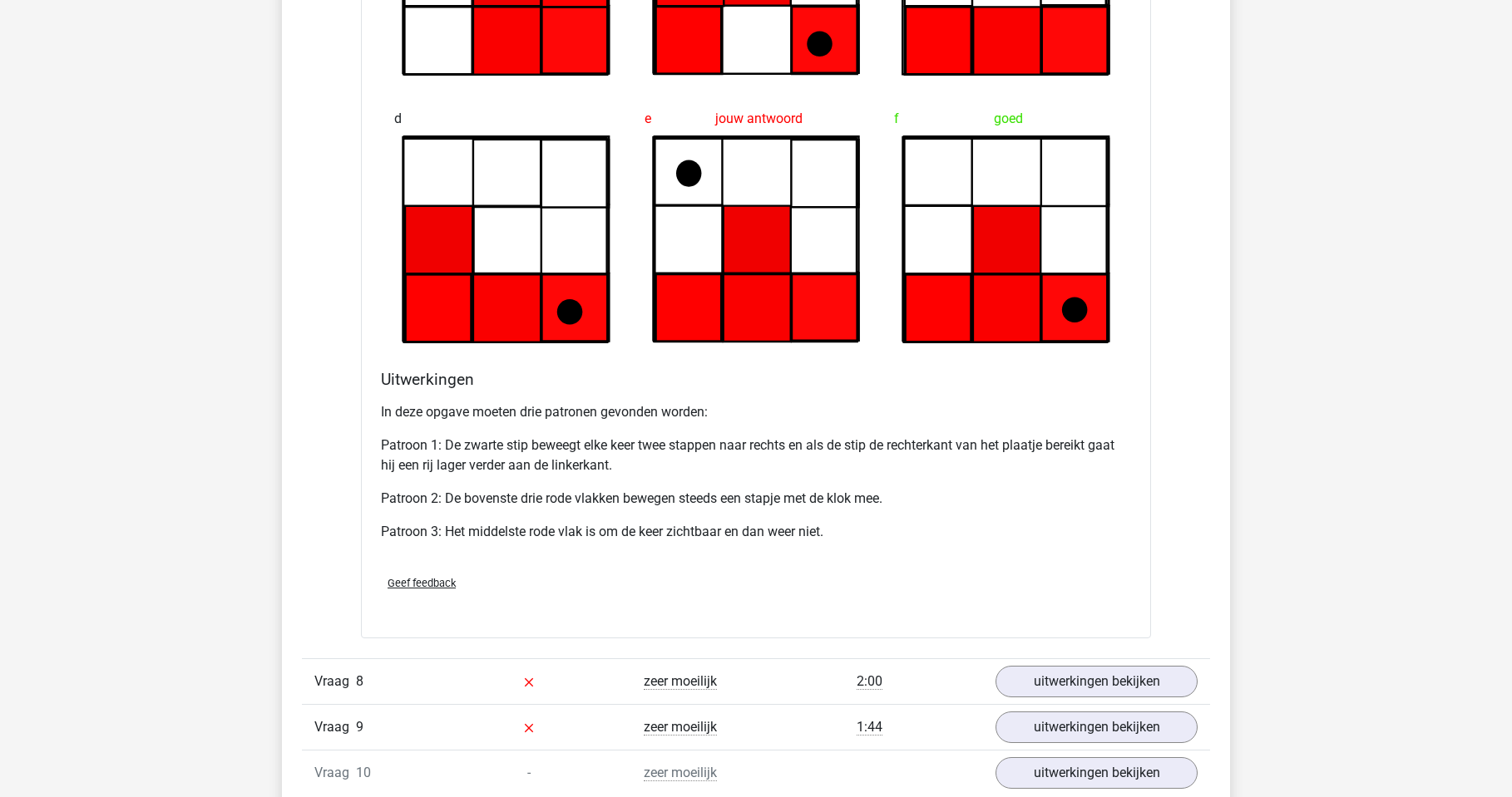
scroll to position [8148, 0]
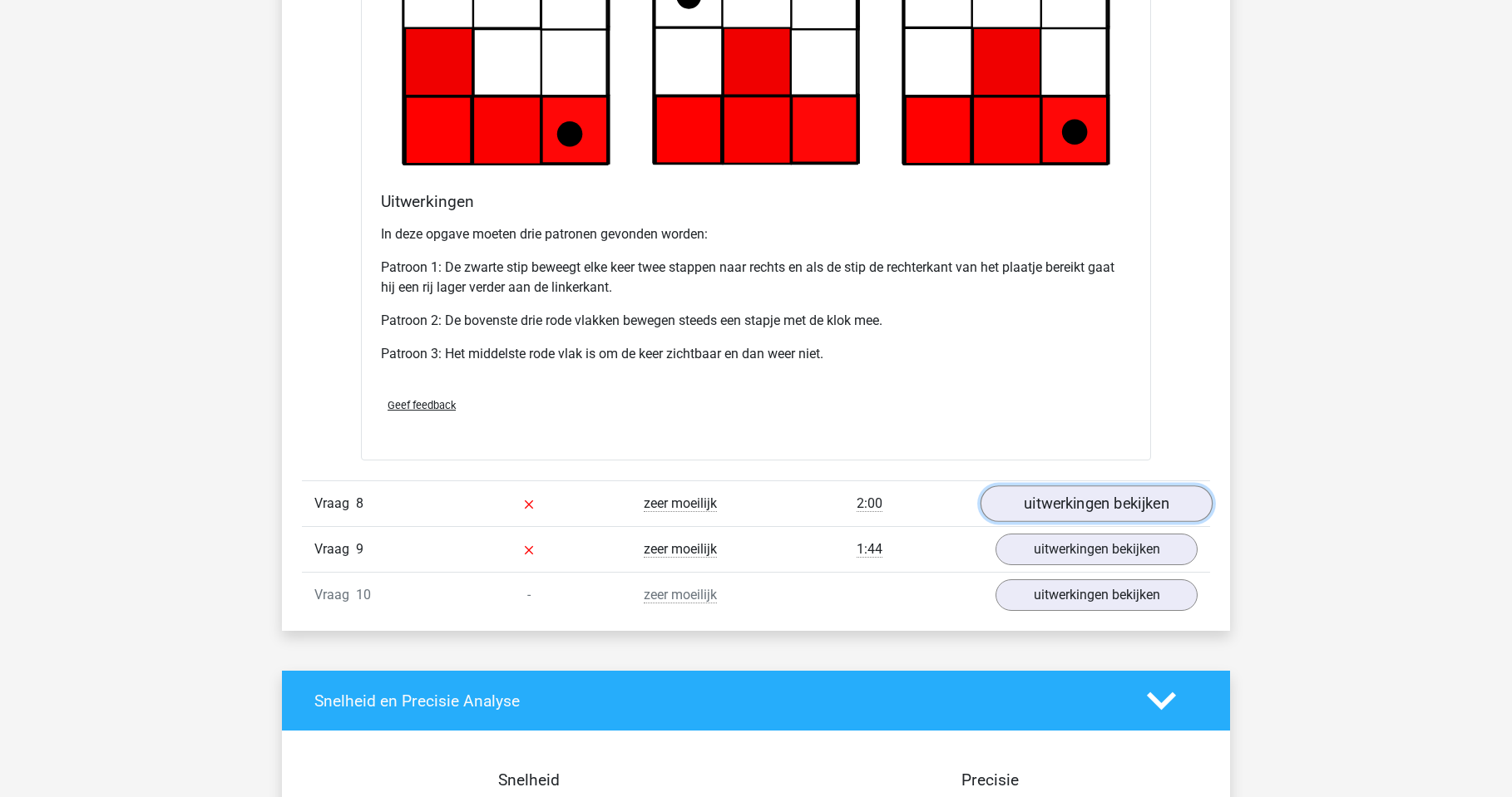
click at [1150, 495] on link "uitwerkingen bekijken" at bounding box center [1096, 503] width 232 height 36
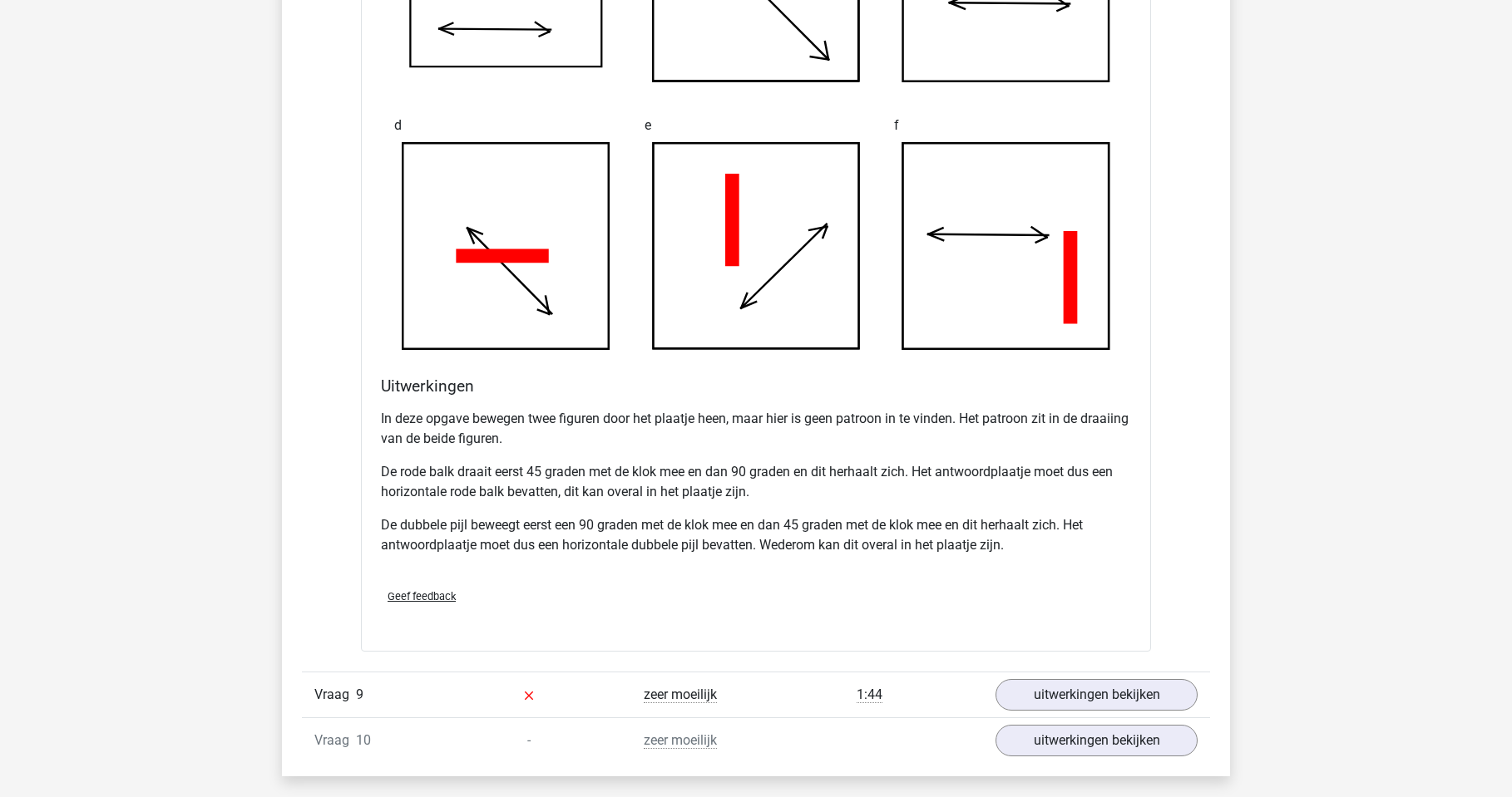
scroll to position [9145, 0]
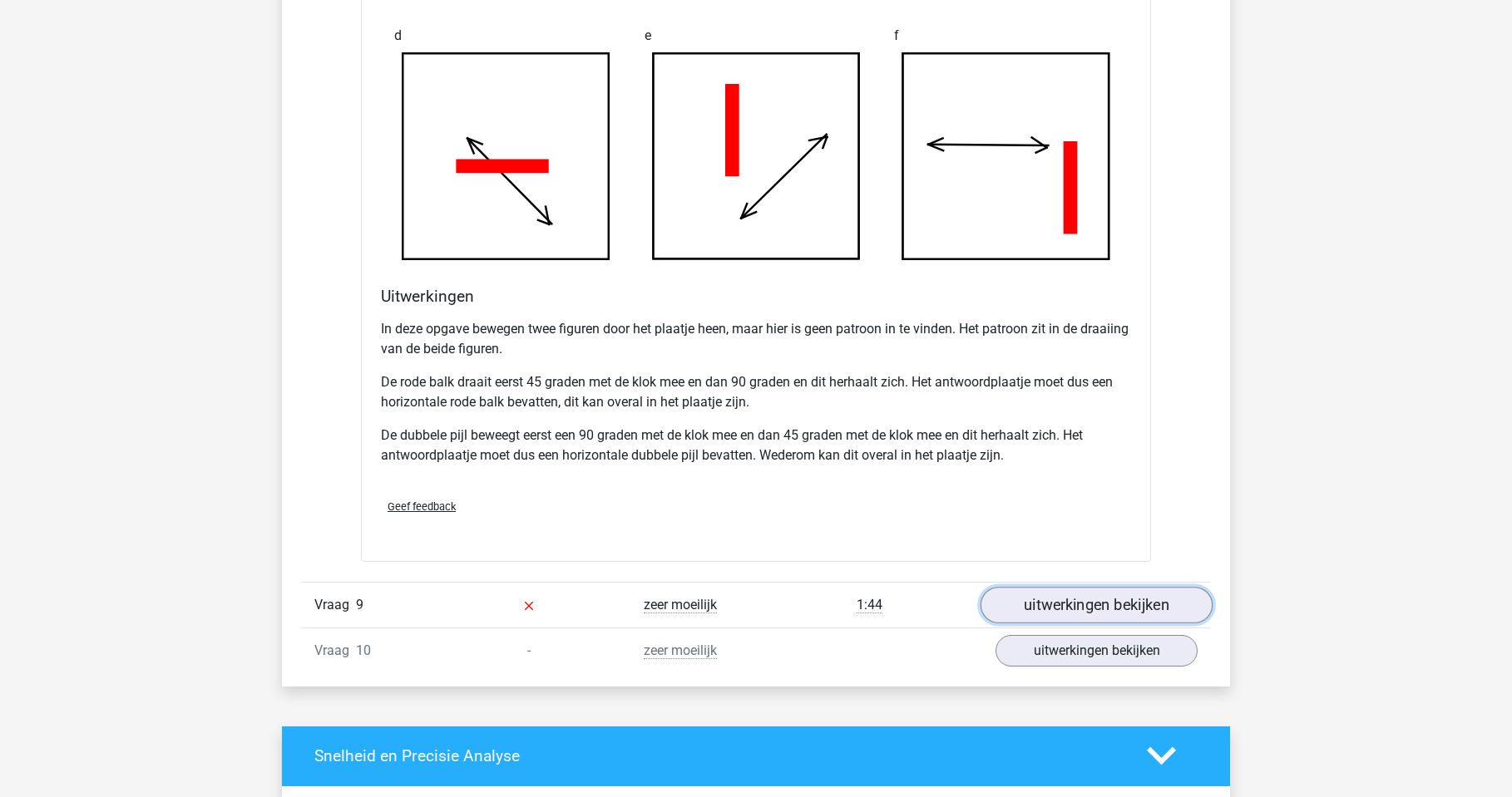
click at [1080, 594] on link "uitwerkingen bekijken" at bounding box center [1096, 604] width 232 height 36
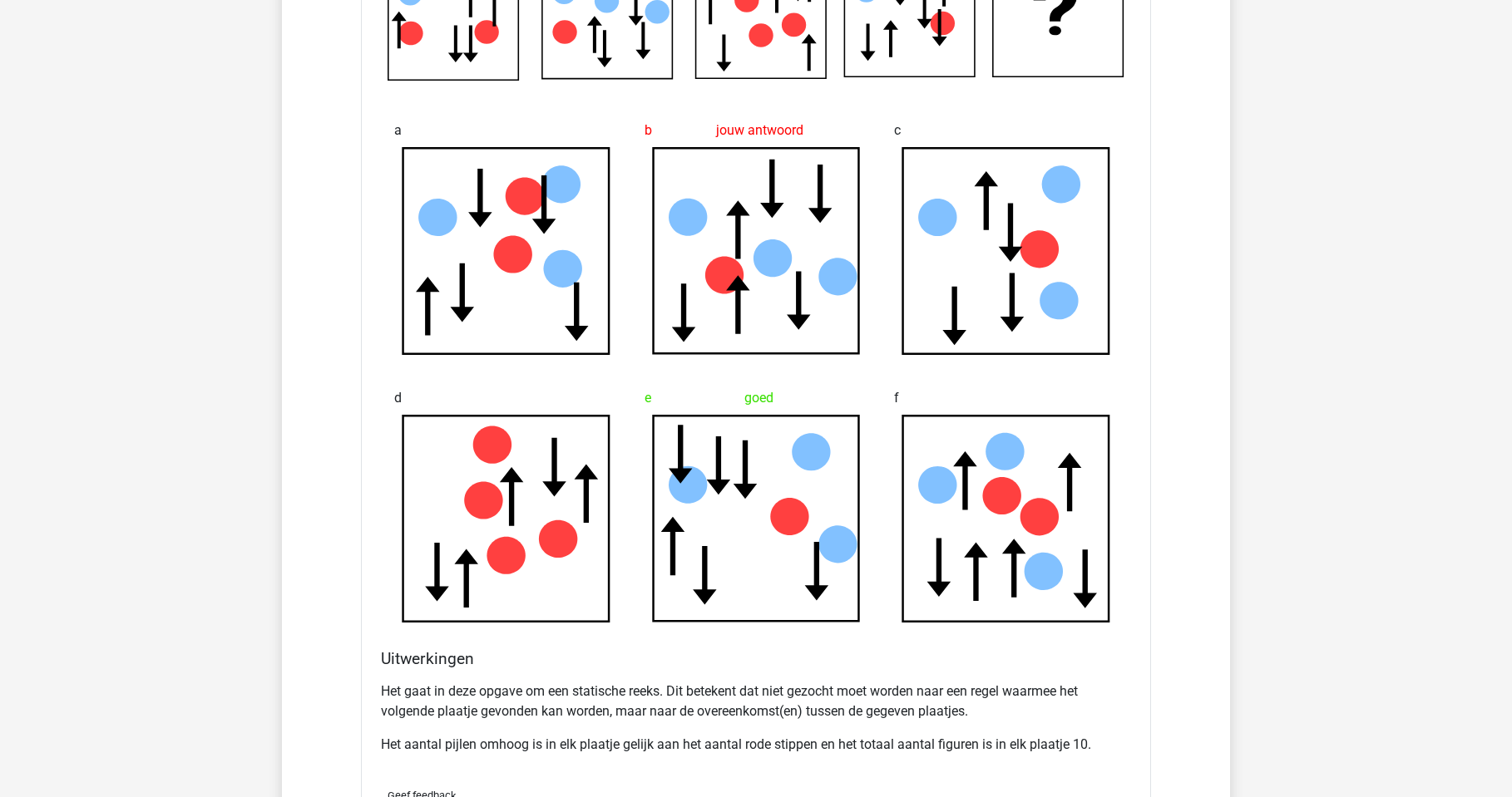
scroll to position [10060, 0]
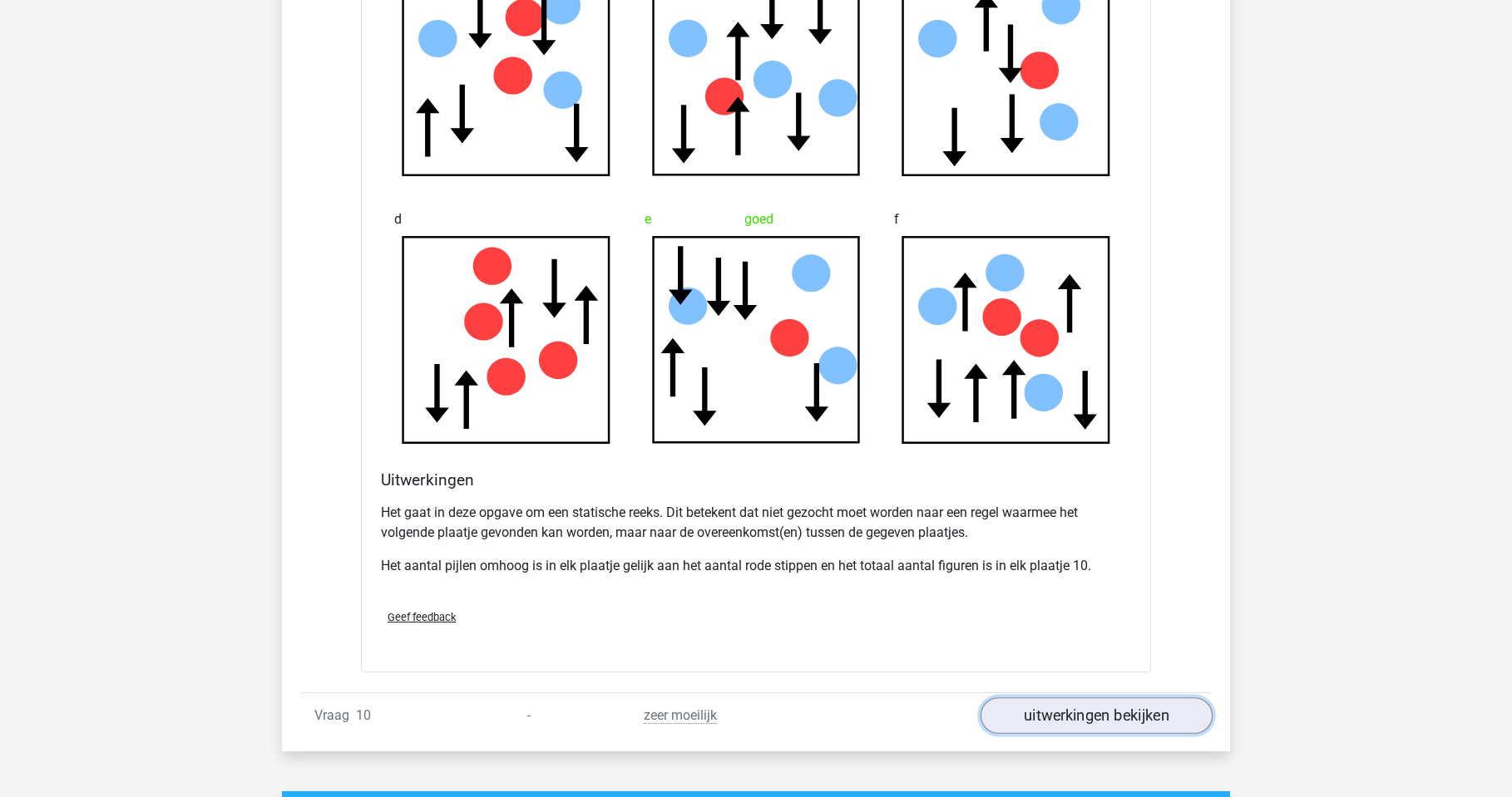
click at [1130, 719] on link "uitwerkingen bekijken" at bounding box center [1096, 715] width 232 height 36
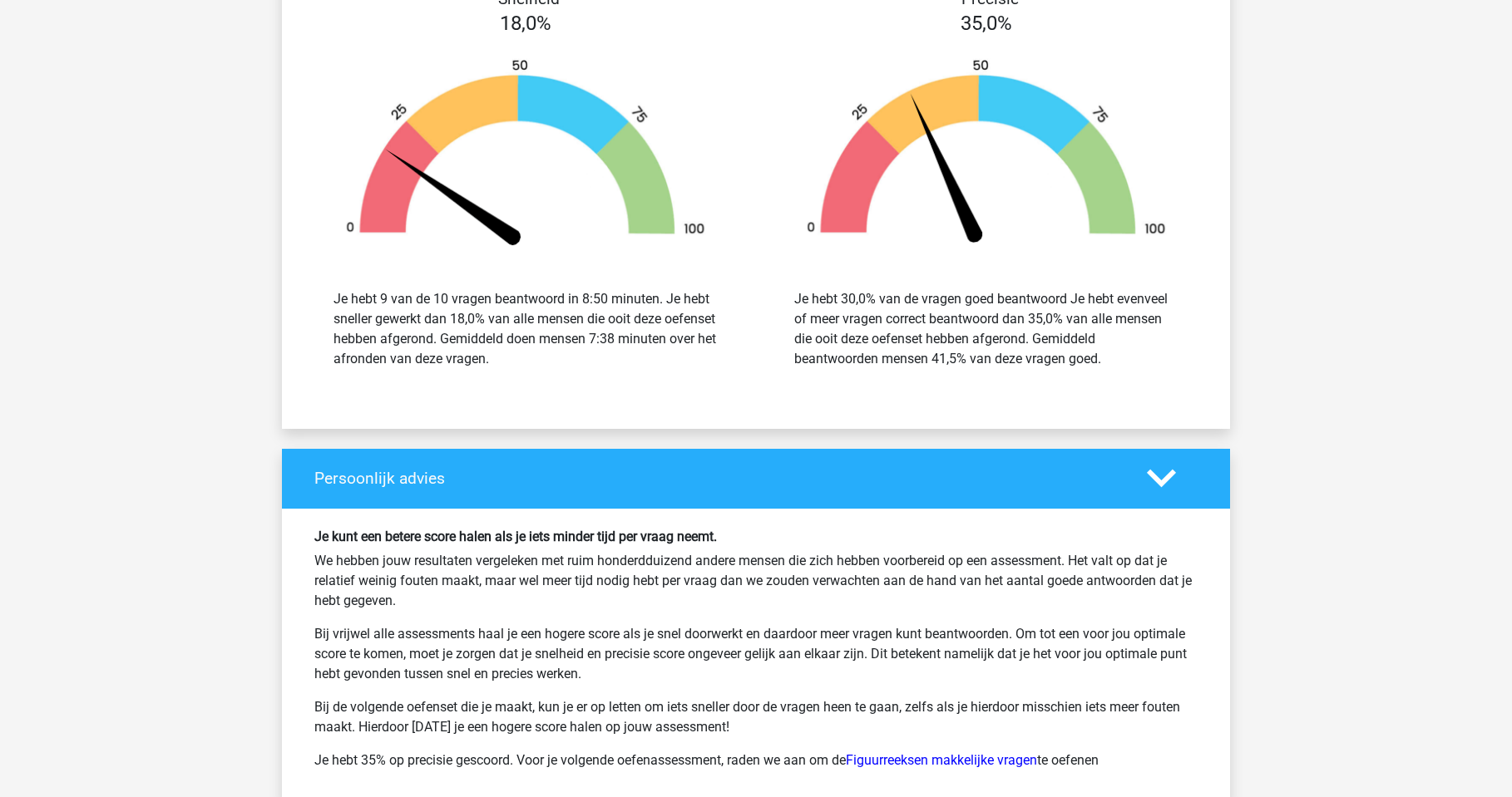
scroll to position [12139, 0]
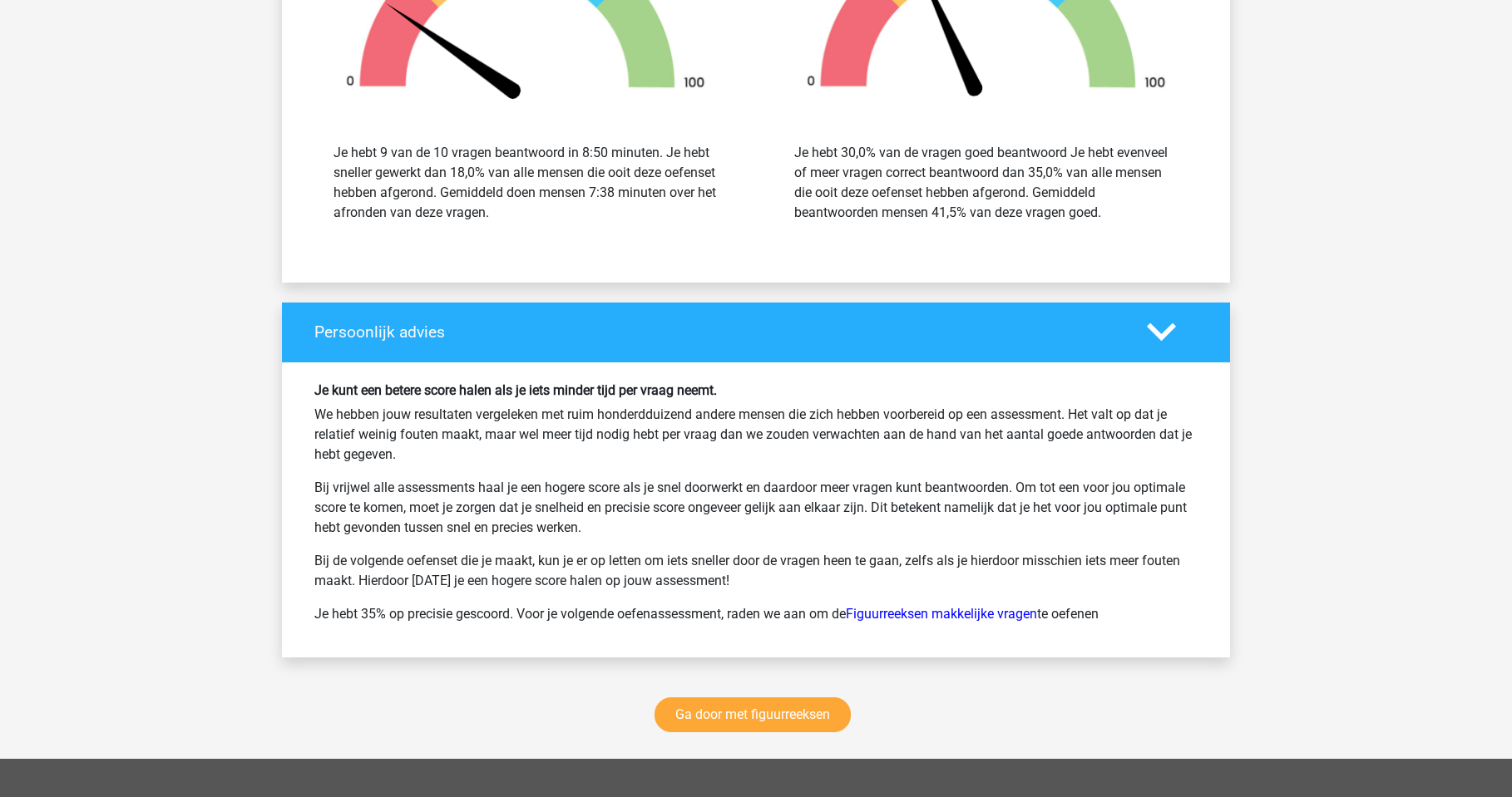
drag, startPoint x: 1438, startPoint y: 343, endPoint x: 1418, endPoint y: 342, distance: 20.0
click at [781, 711] on link "Ga door met figuurreeksen" at bounding box center [753, 715] width 197 height 35
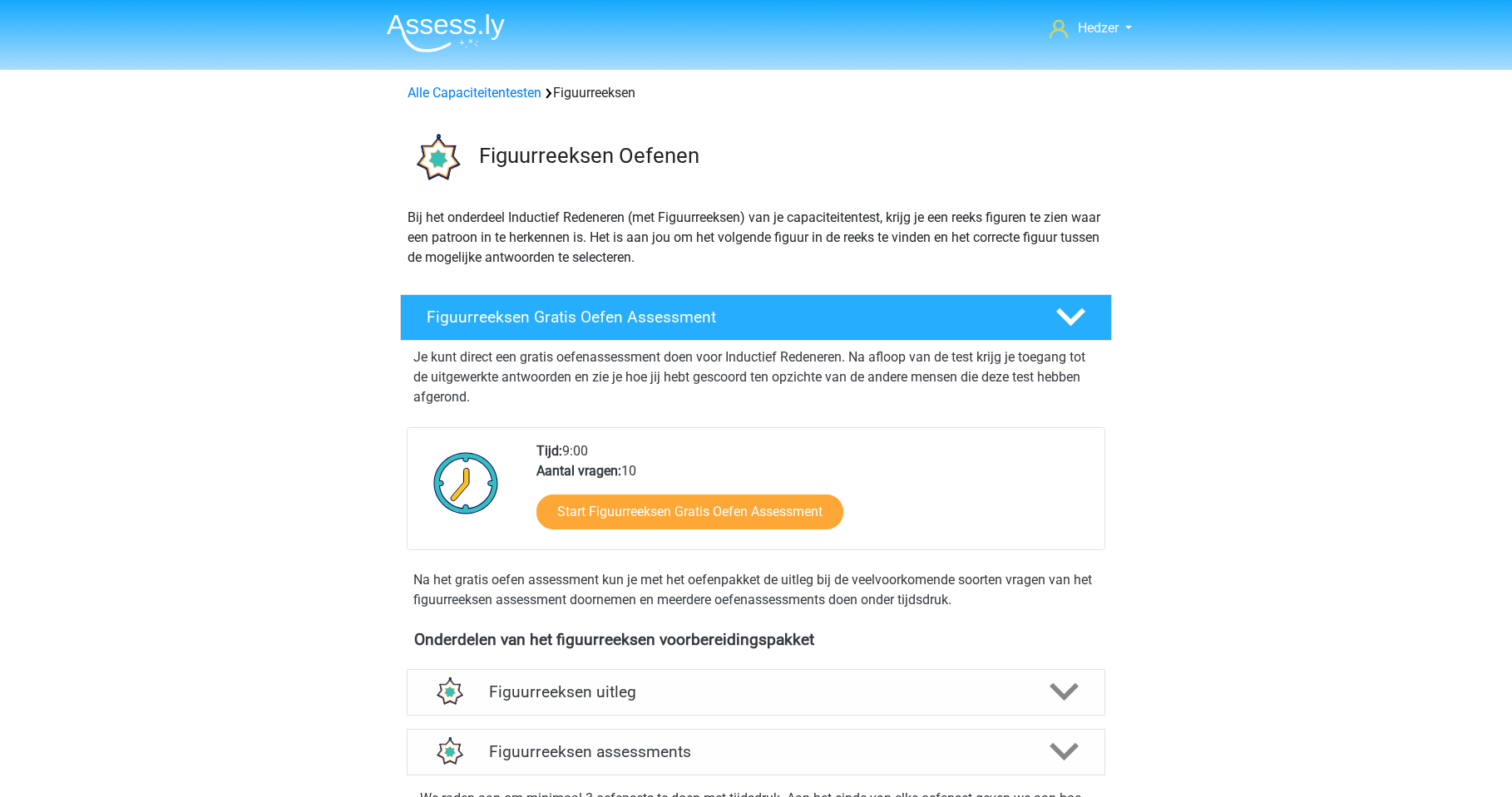
scroll to position [722, 0]
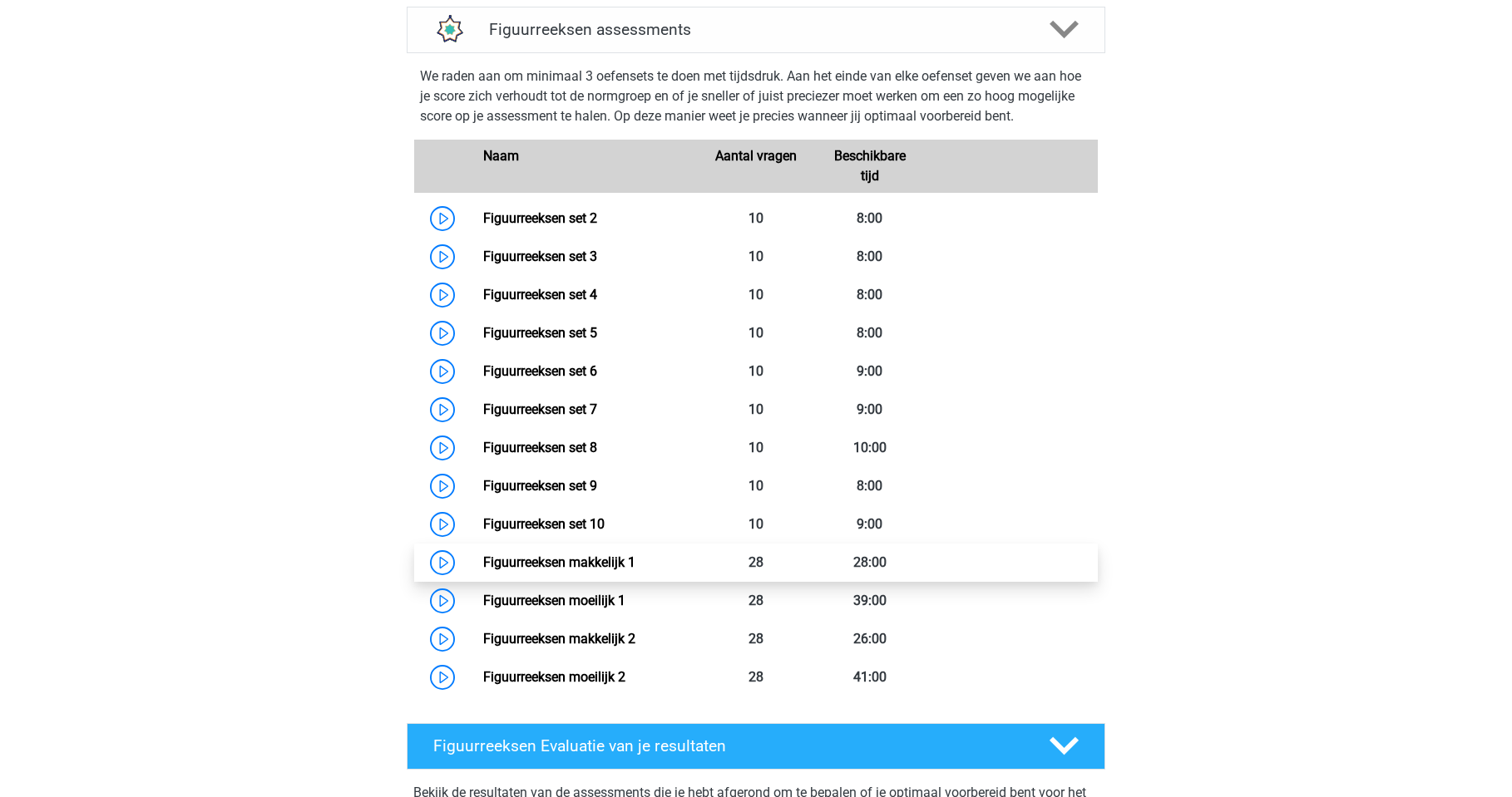
click at [635, 564] on link "Figuurreeksen makkelijk 1" at bounding box center [559, 562] width 152 height 16
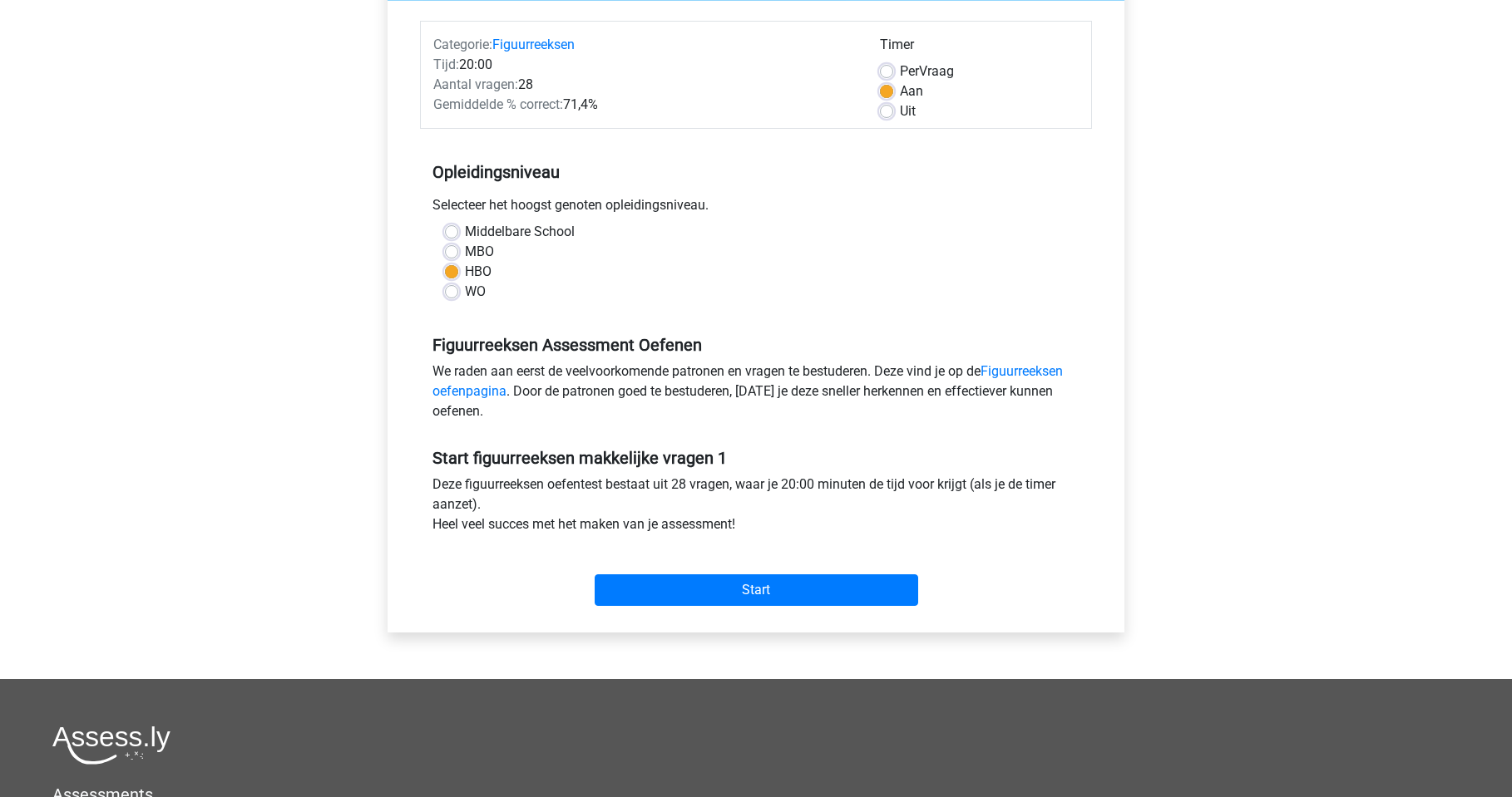
scroll to position [250, 0]
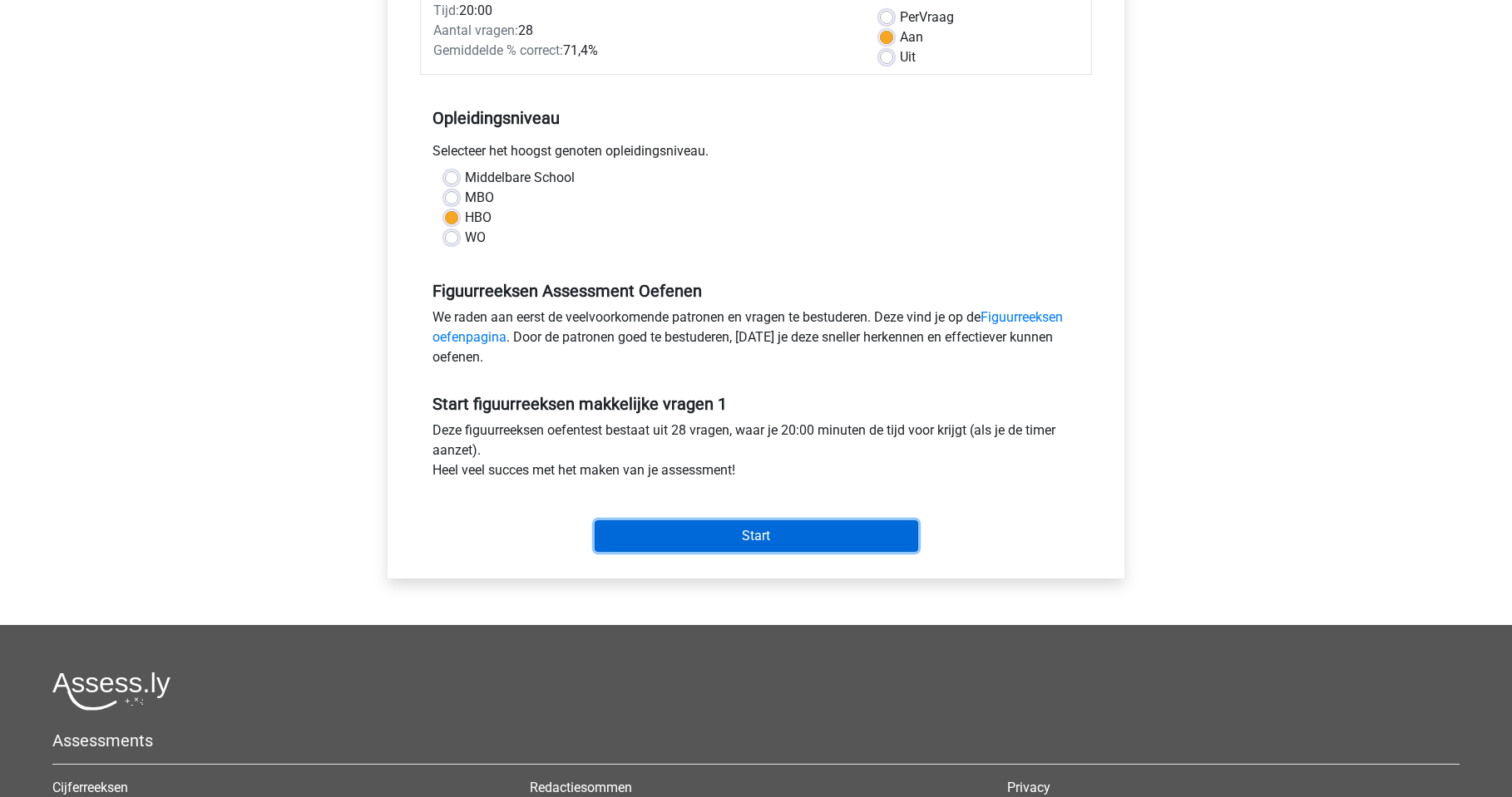
click at [756, 532] on input "Start" at bounding box center [756, 537] width 323 height 31
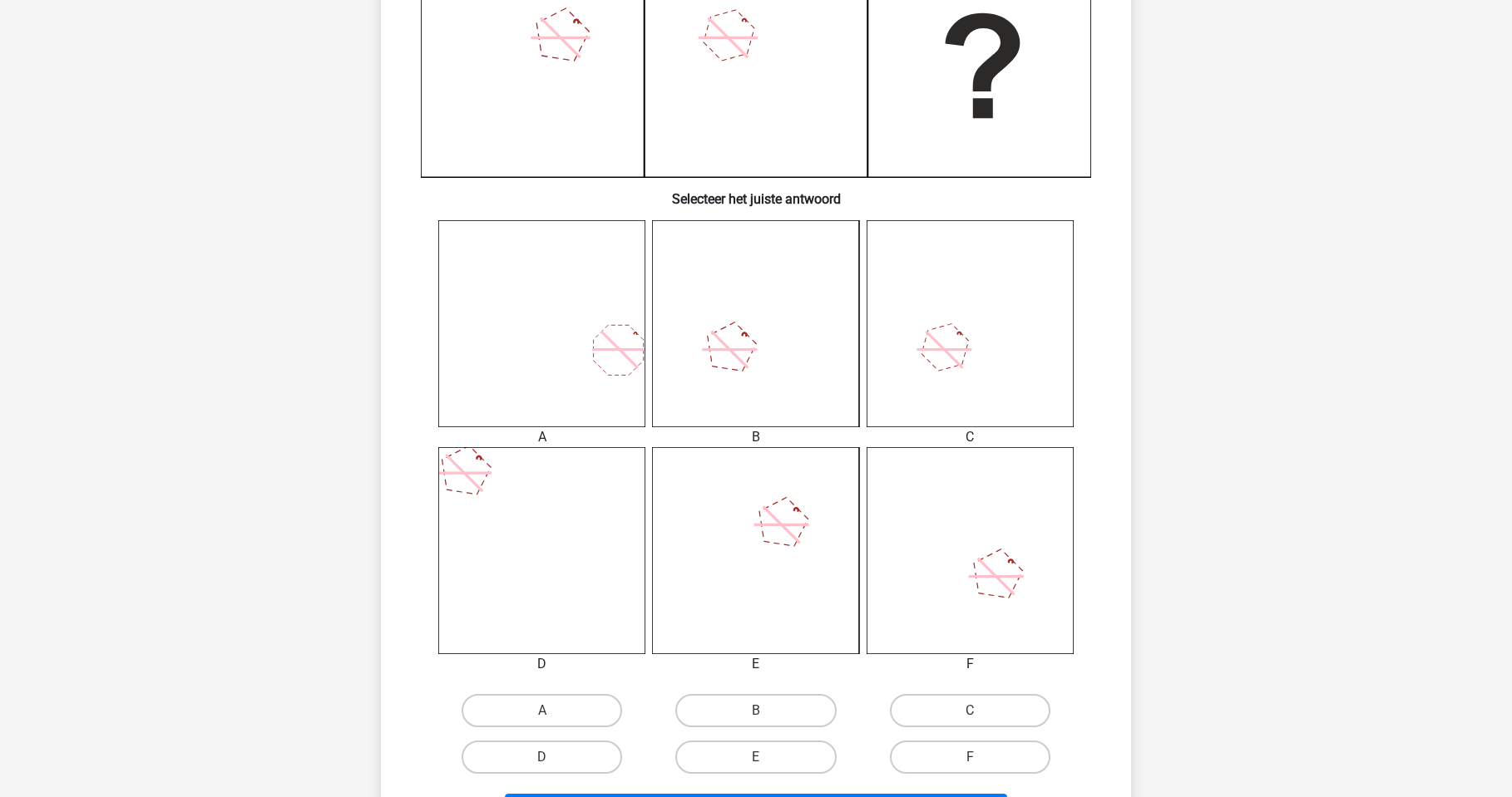
scroll to position [499, 0]
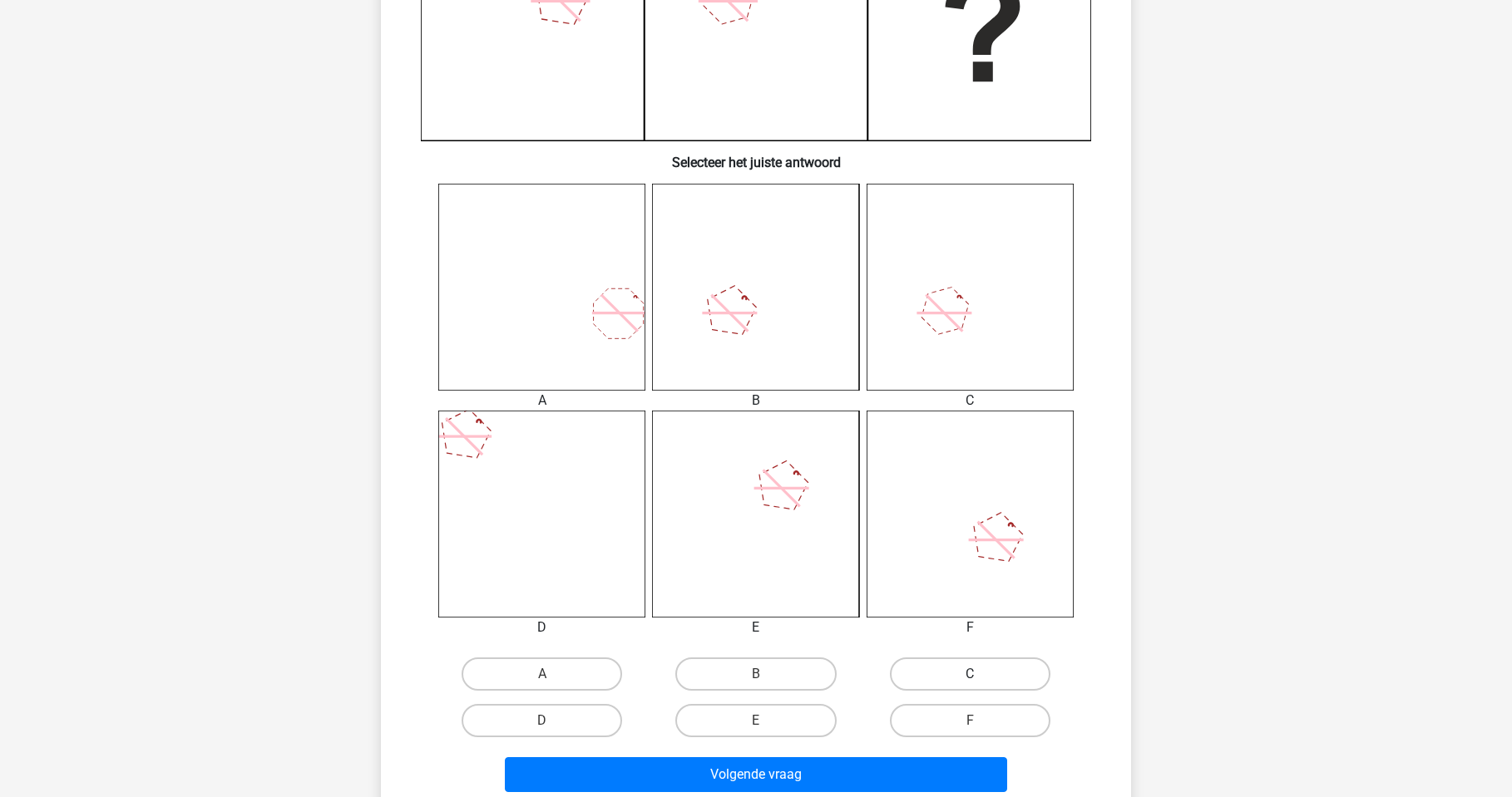
click at [996, 678] on label "C" at bounding box center [969, 674] width 160 height 33
click at [980, 678] on input "C" at bounding box center [974, 679] width 11 height 11
radio input "true"
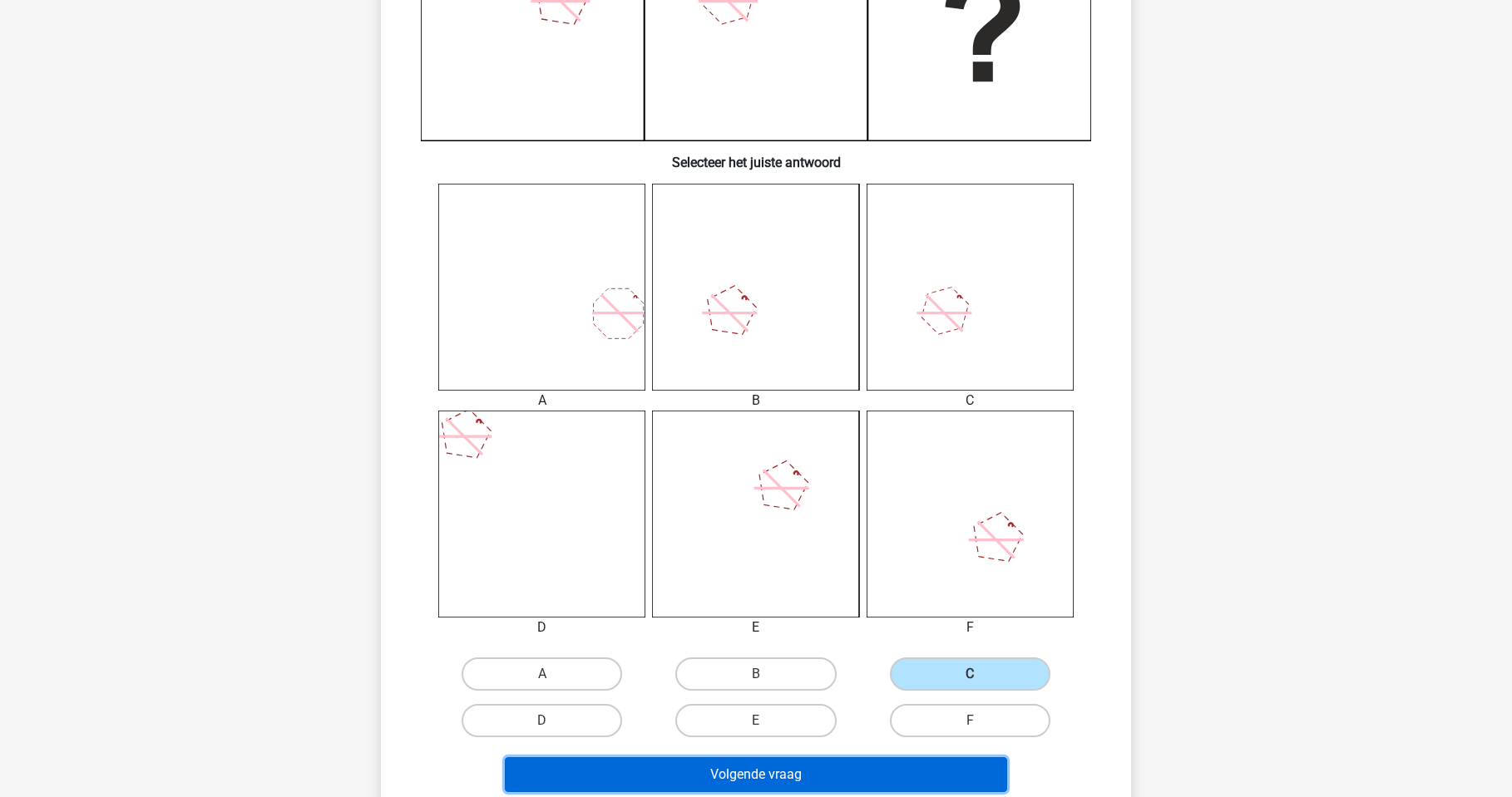
click at [839, 772] on button "Volgende vraag" at bounding box center [757, 775] width 503 height 35
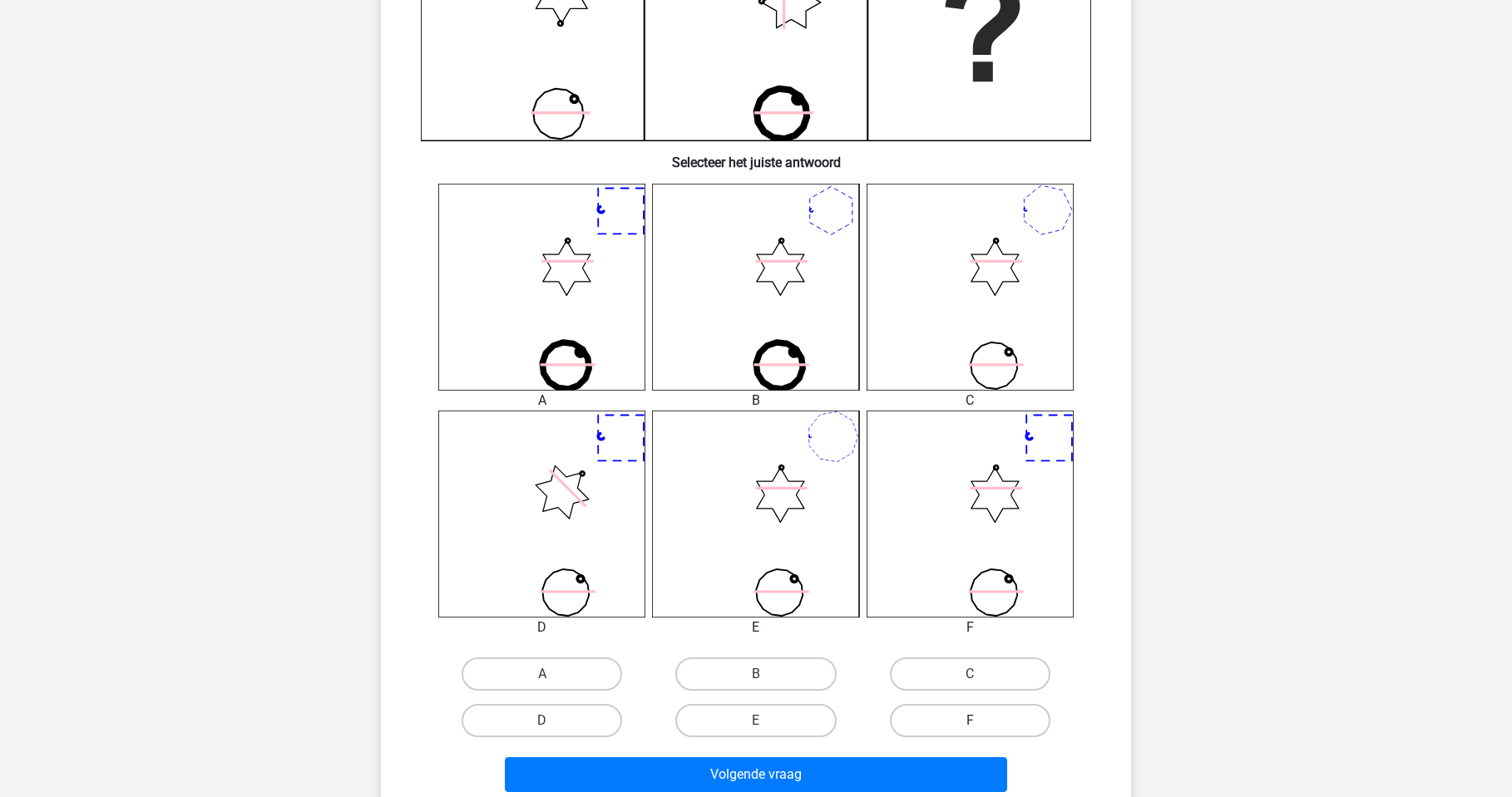
click at [1015, 717] on label "F" at bounding box center [969, 721] width 160 height 33
click at [980, 721] on input "F" at bounding box center [974, 726] width 11 height 11
radio input "true"
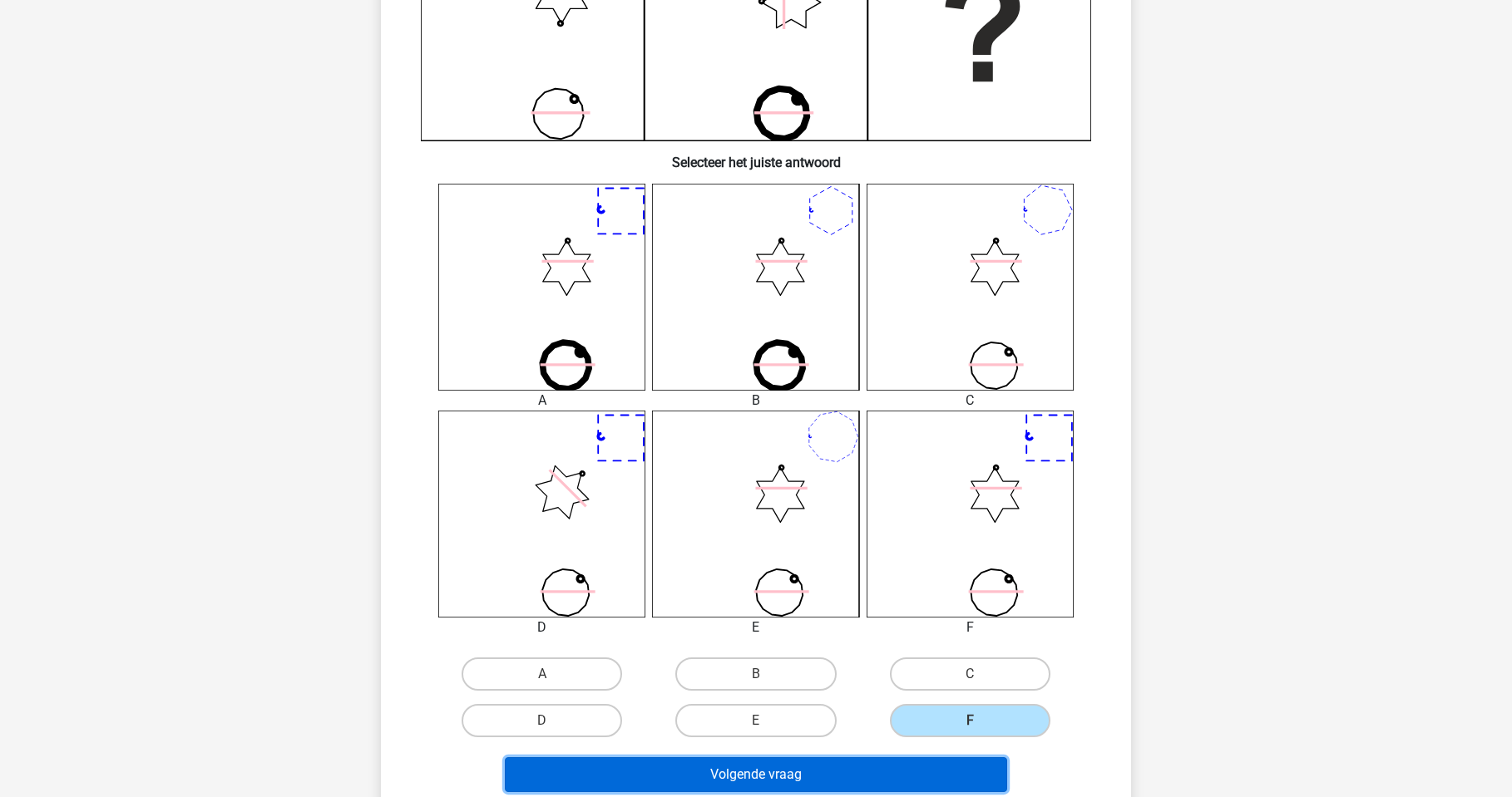
click at [782, 779] on button "Volgende vraag" at bounding box center [757, 775] width 503 height 35
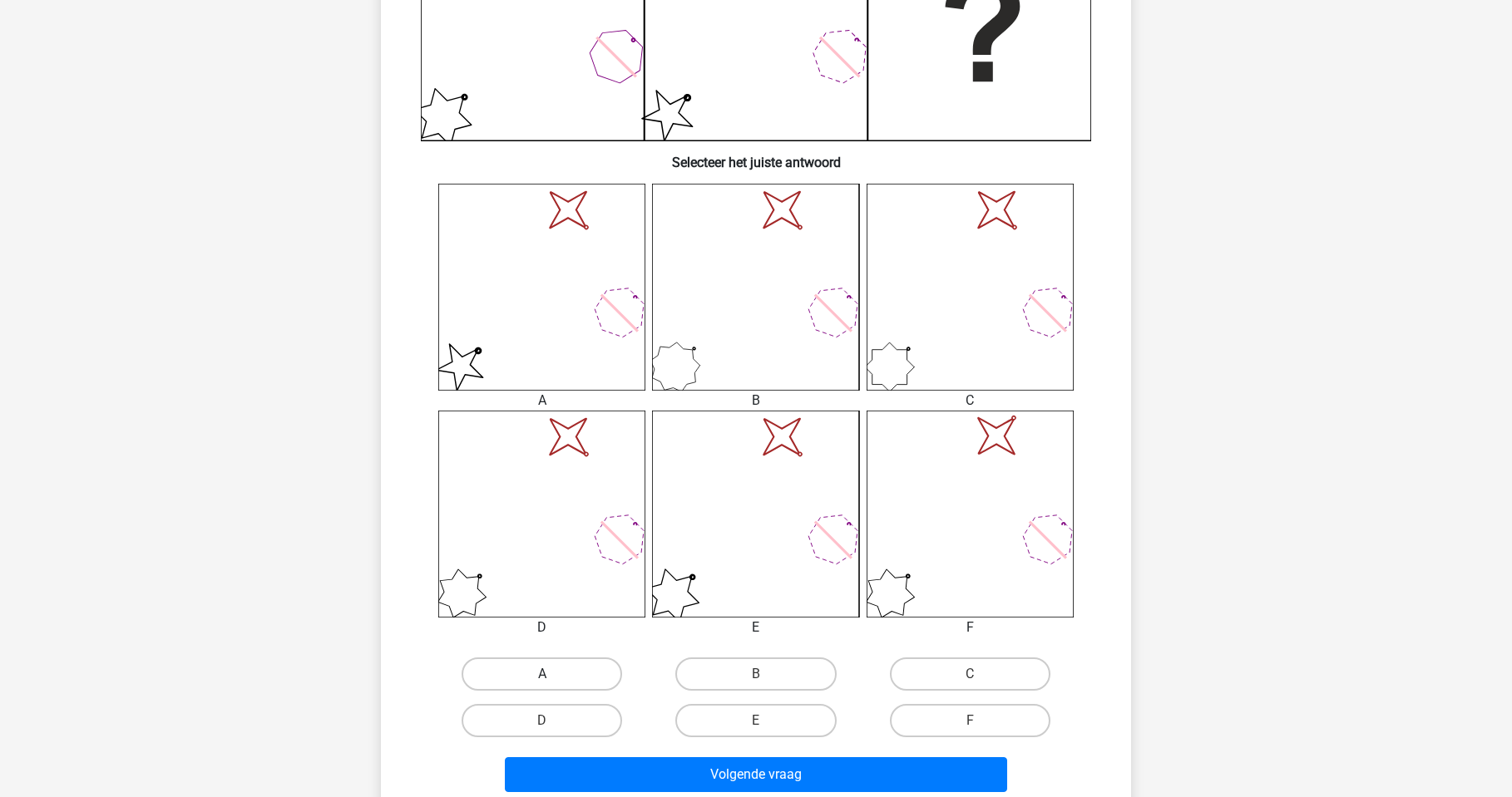
click at [517, 672] on label "A" at bounding box center [542, 674] width 160 height 33
click at [543, 674] on input "A" at bounding box center [548, 679] width 11 height 11
radio input "true"
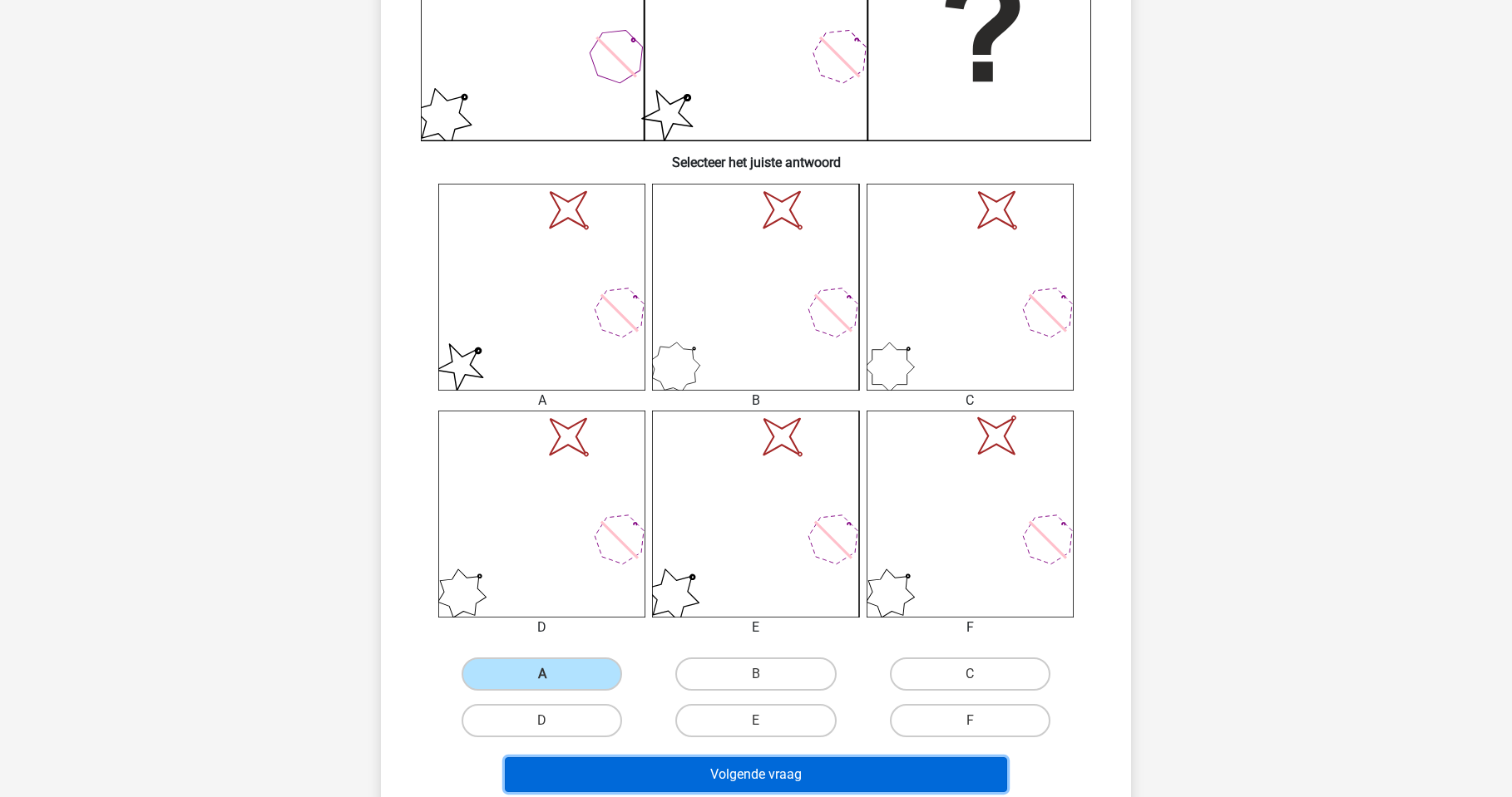
click at [692, 769] on button "Volgende vraag" at bounding box center [757, 775] width 503 height 35
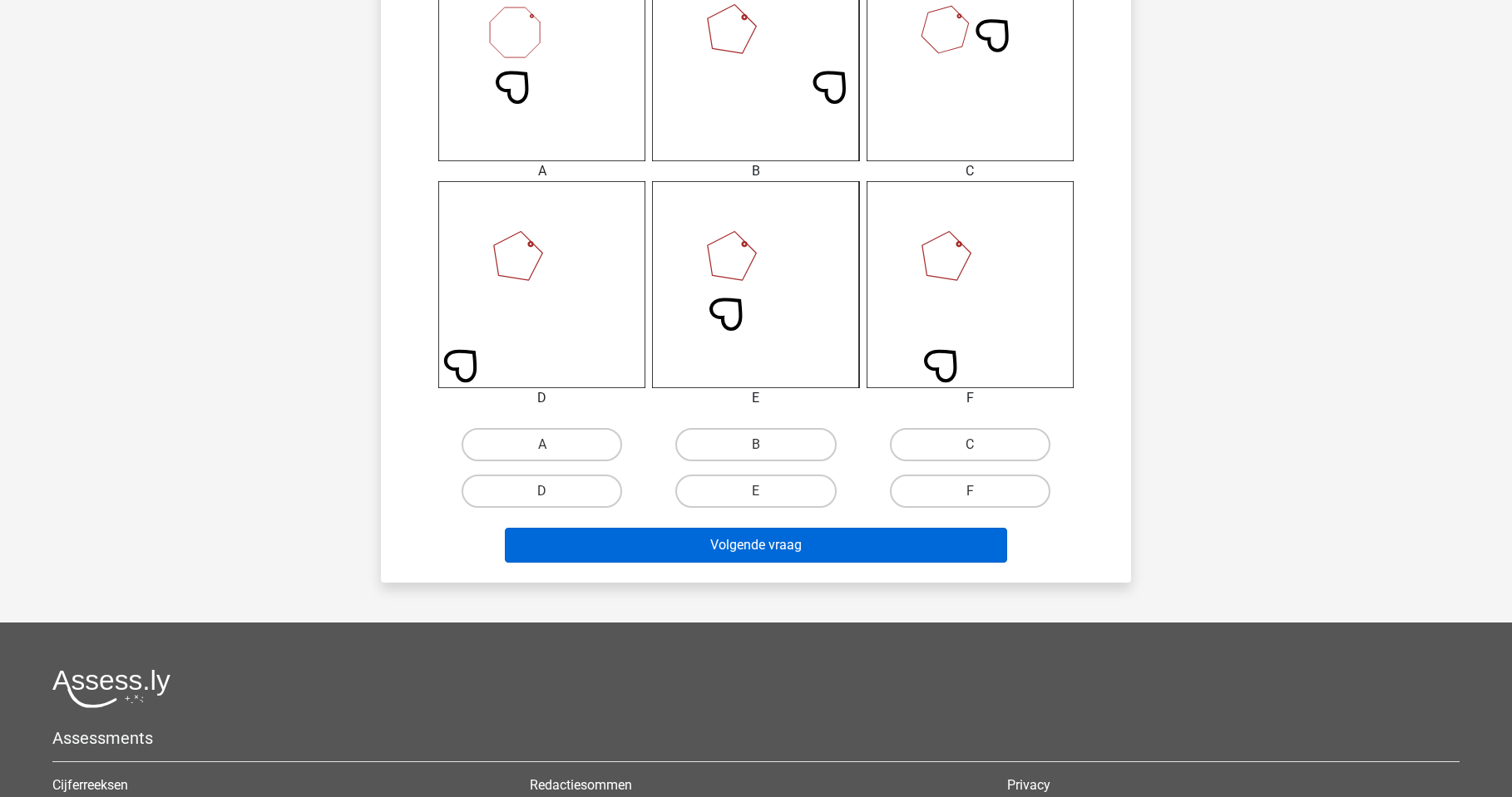
scroll to position [748, 0]
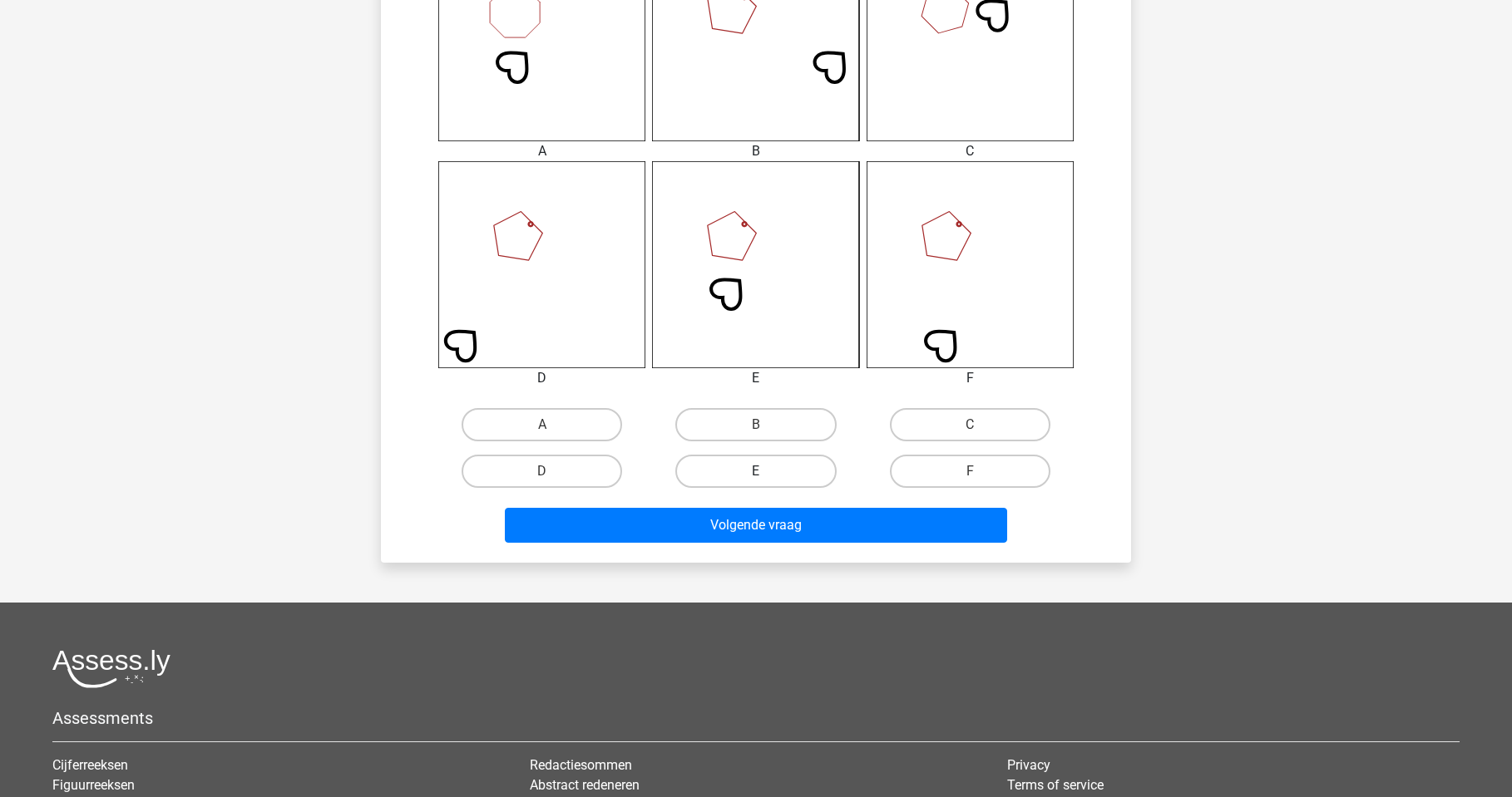
click at [745, 475] on label "E" at bounding box center [755, 472] width 160 height 33
click at [756, 475] on input "E" at bounding box center [761, 477] width 11 height 11
radio input "true"
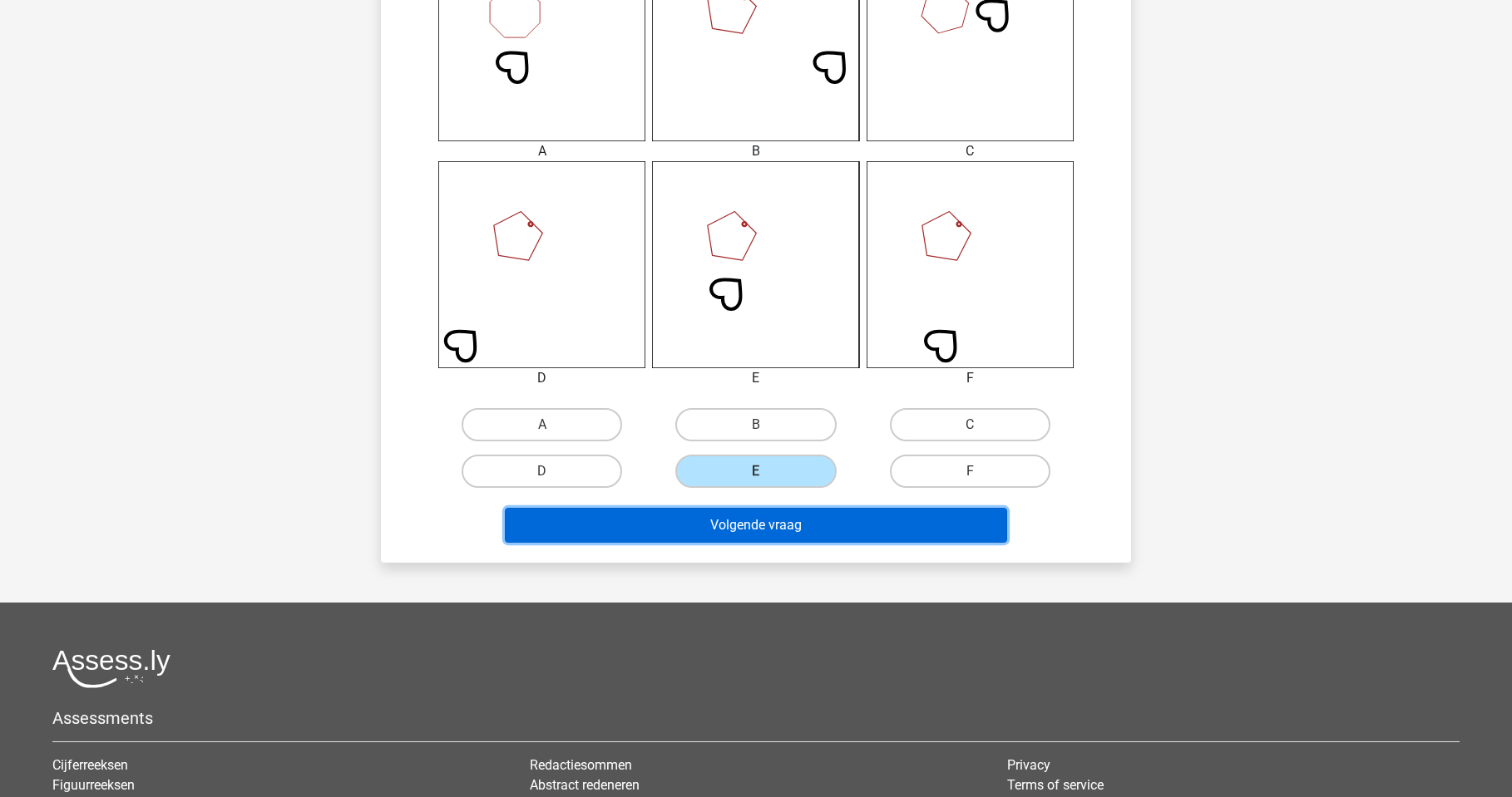
click at [779, 525] on button "Volgende vraag" at bounding box center [757, 526] width 503 height 35
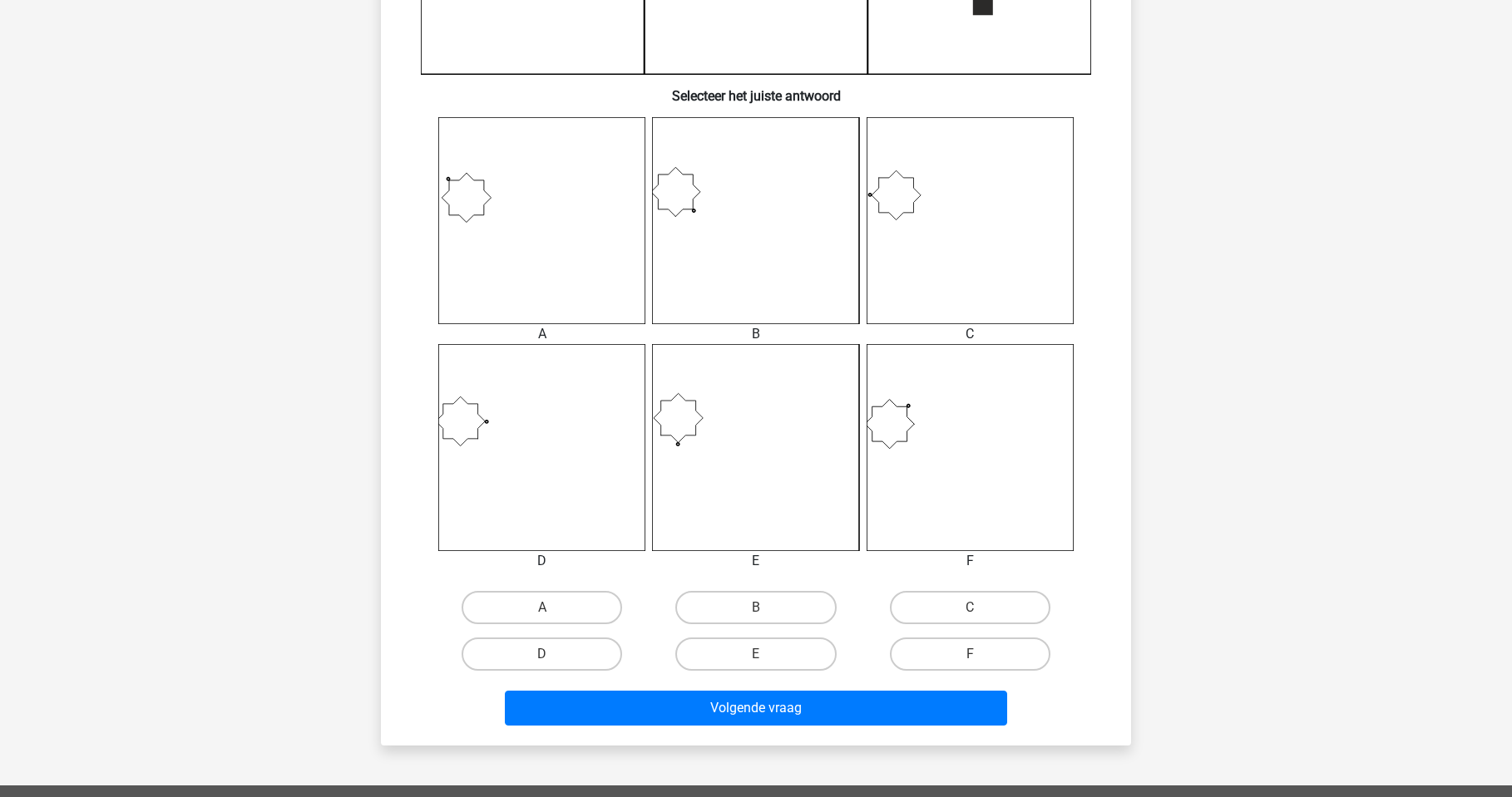
scroll to position [582, 0]
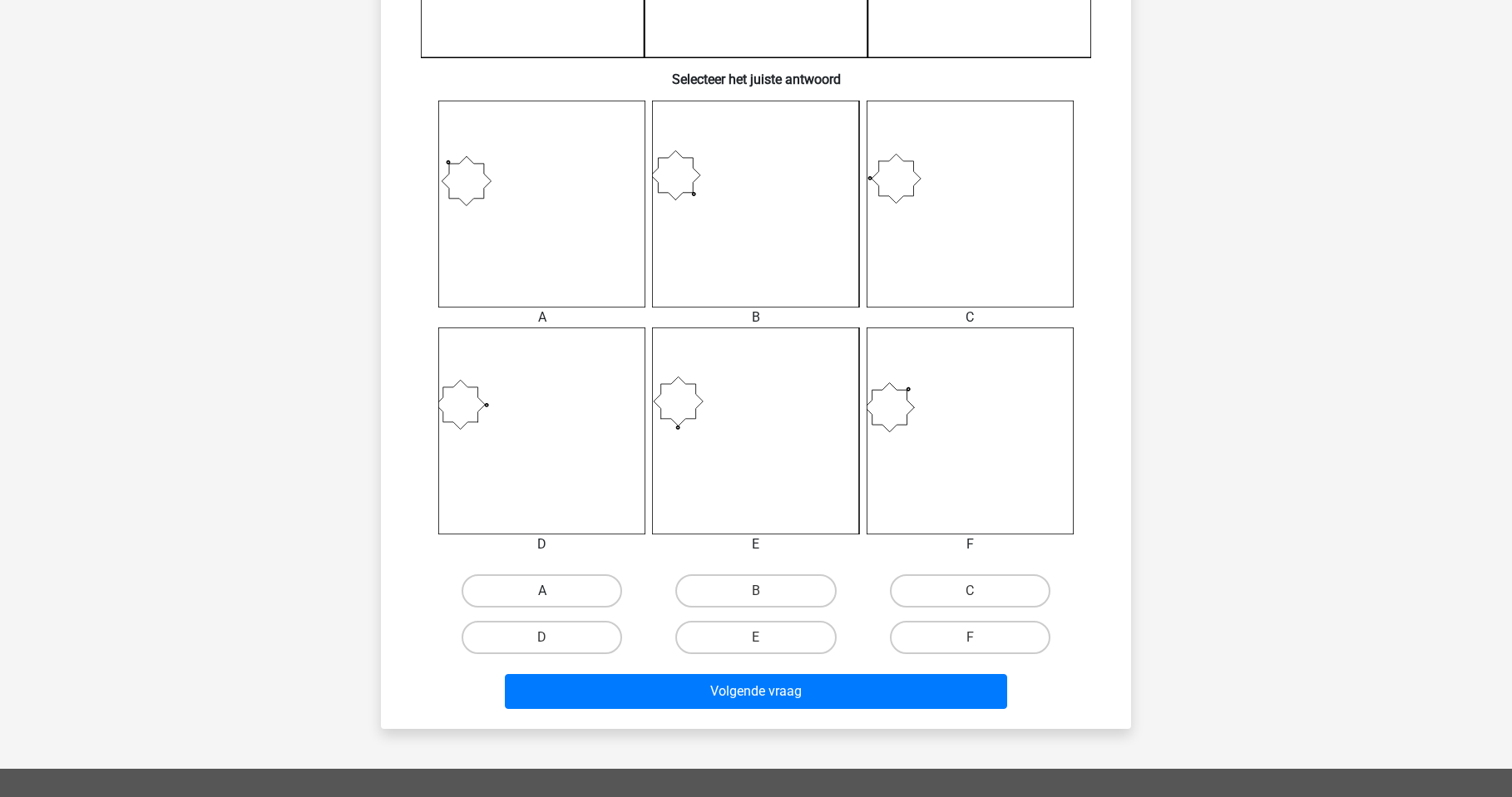
click at [575, 580] on label "A" at bounding box center [542, 592] width 160 height 33
click at [553, 592] on input "A" at bounding box center [548, 597] width 11 height 11
radio input "true"
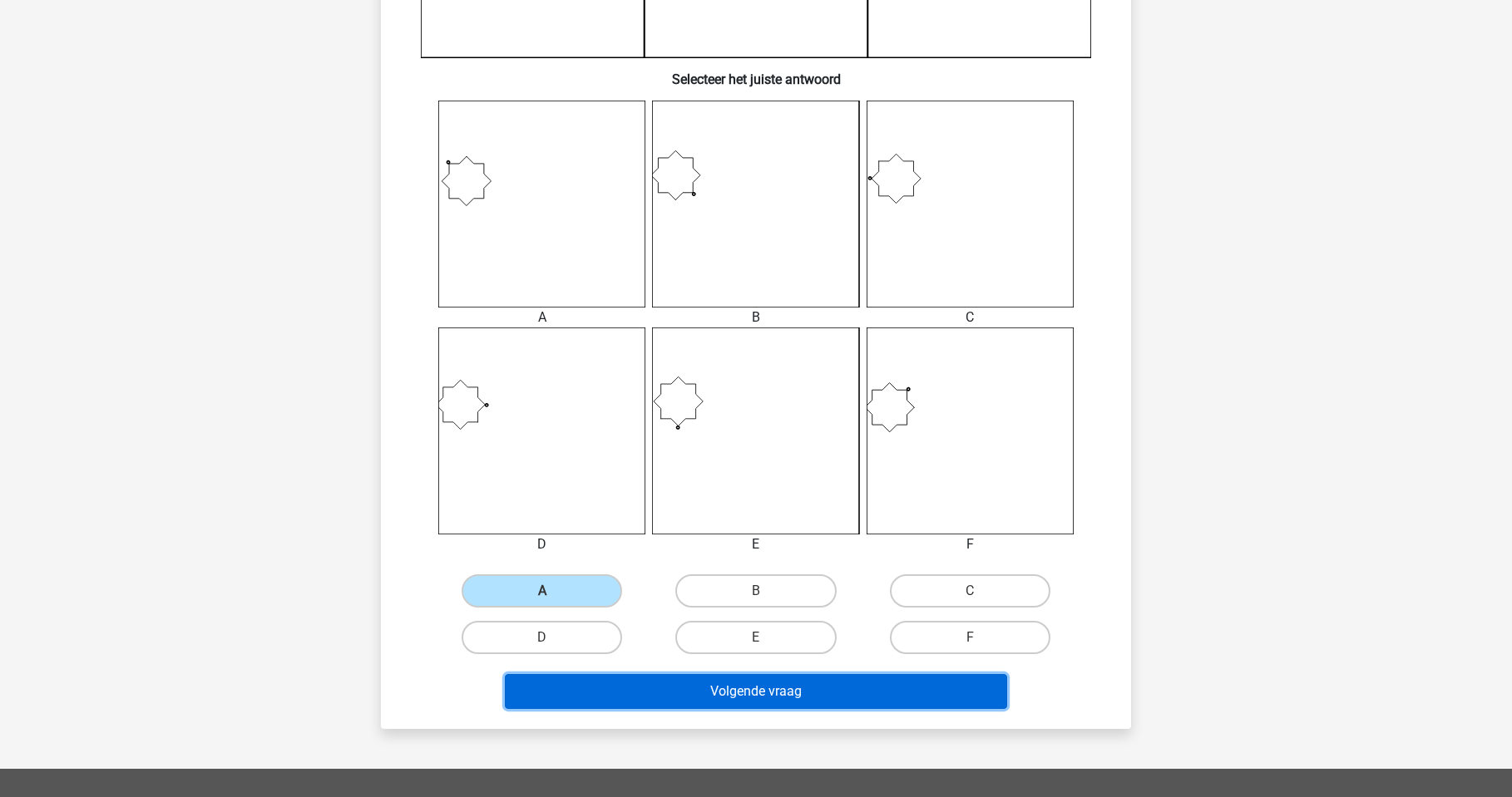
click at [705, 684] on button "Volgende vraag" at bounding box center [757, 692] width 503 height 35
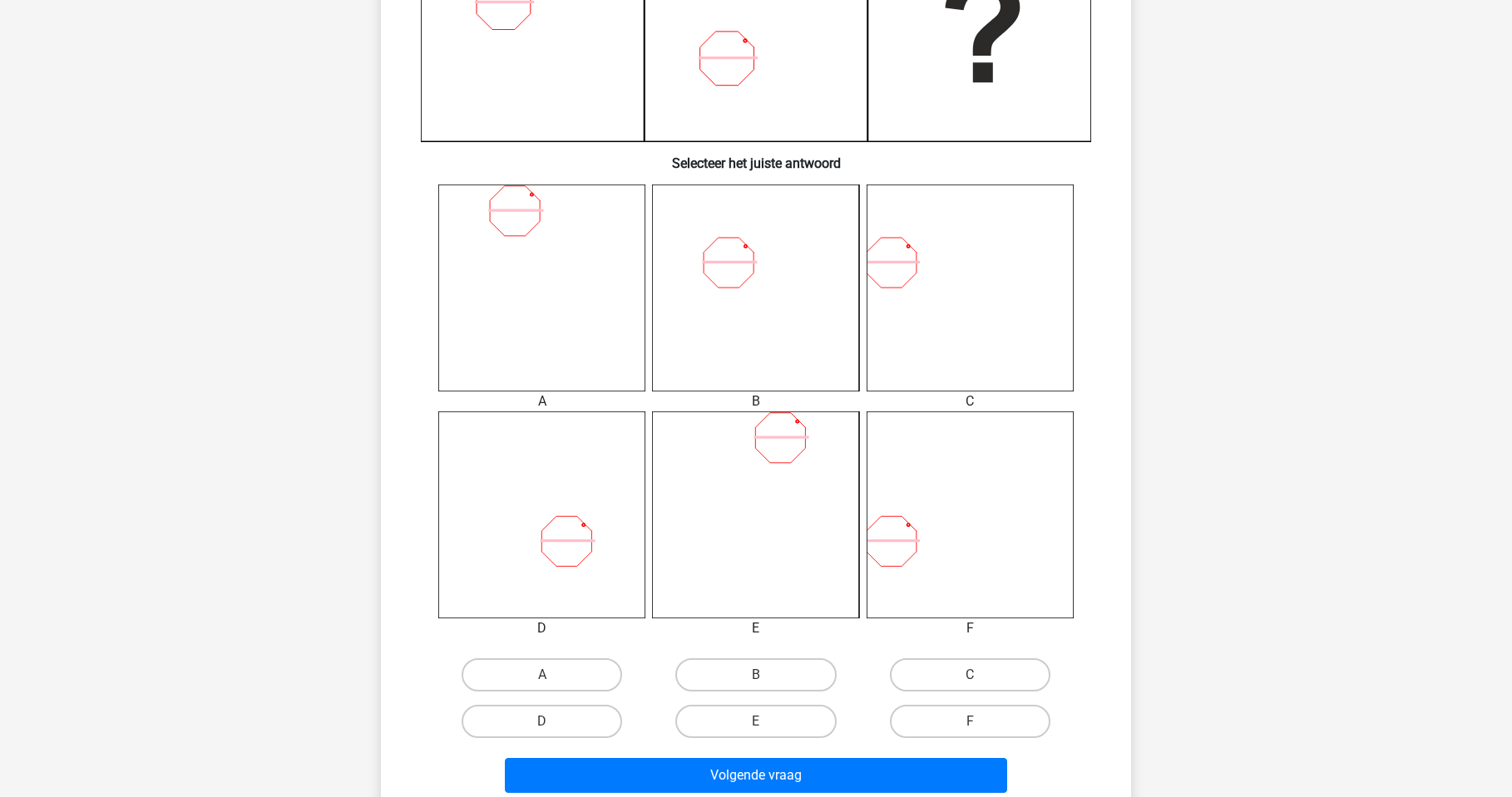
scroll to position [499, 0]
click at [782, 678] on label "B" at bounding box center [755, 674] width 160 height 33
click at [767, 678] on input "B" at bounding box center [761, 679] width 11 height 11
radio input "true"
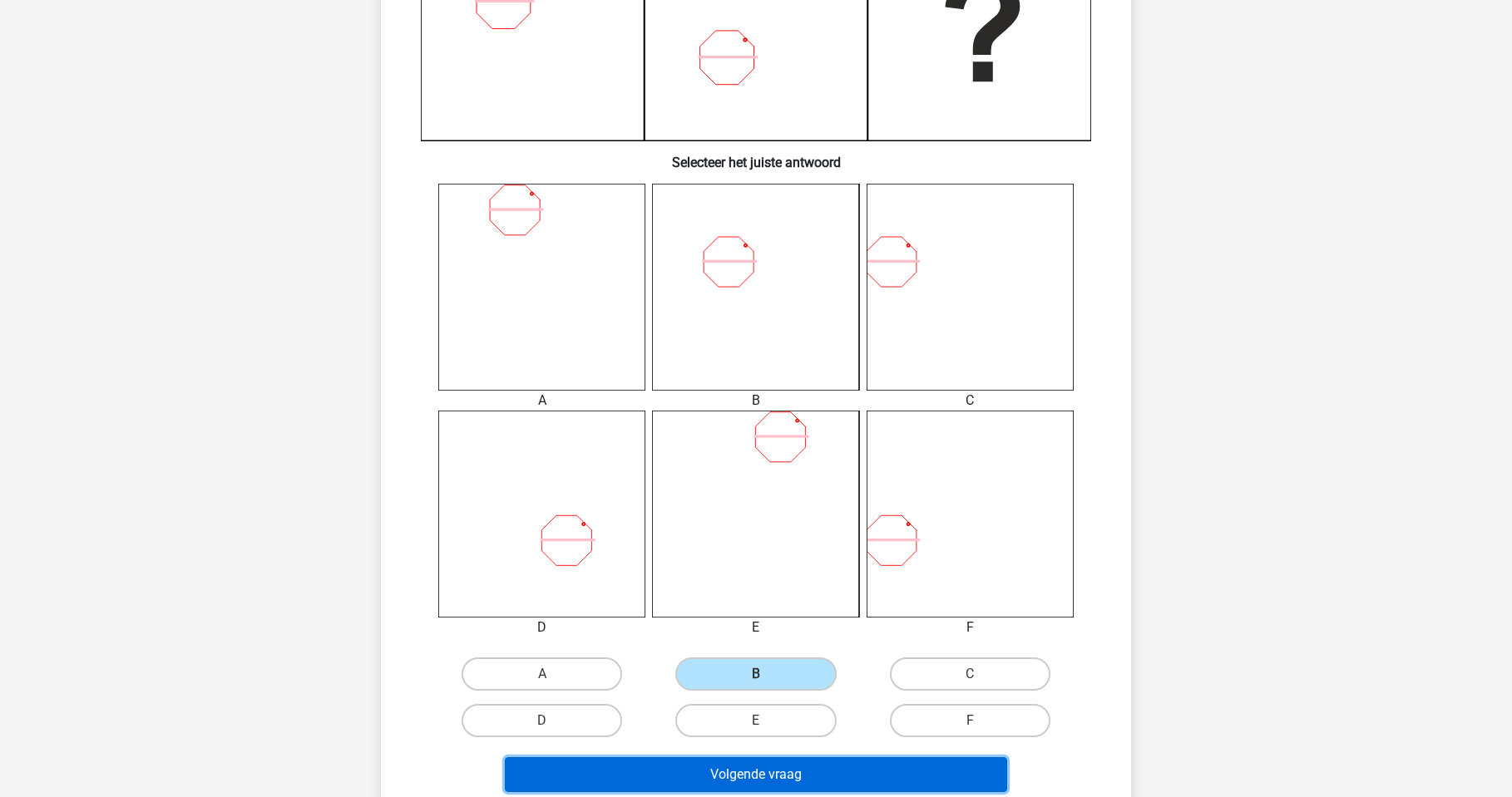
click at [807, 774] on button "Volgende vraag" at bounding box center [757, 775] width 503 height 35
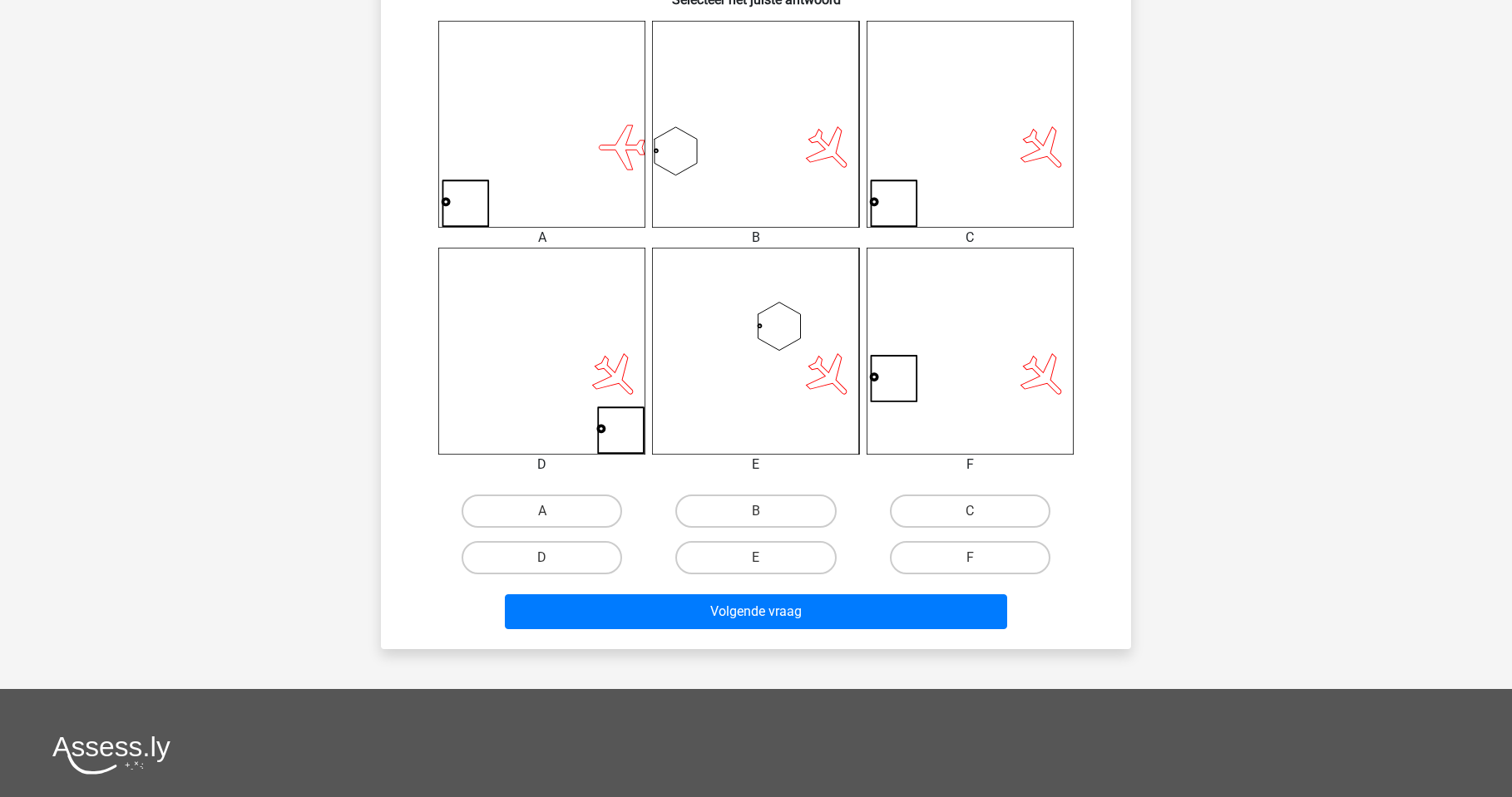
scroll to position [665, 0]
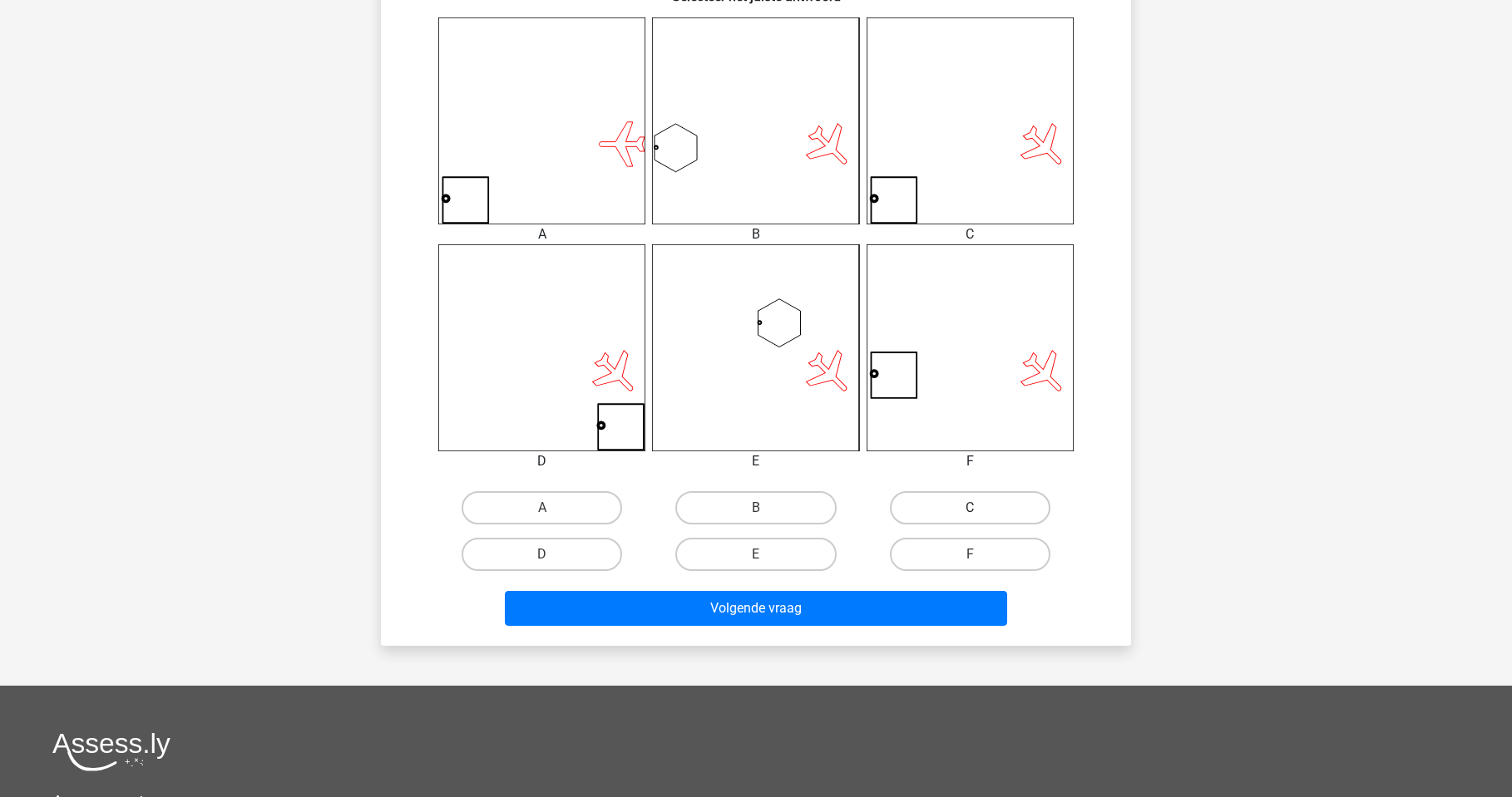
click at [950, 505] on label "C" at bounding box center [969, 508] width 160 height 33
click at [969, 508] on input "C" at bounding box center [974, 513] width 11 height 11
radio input "true"
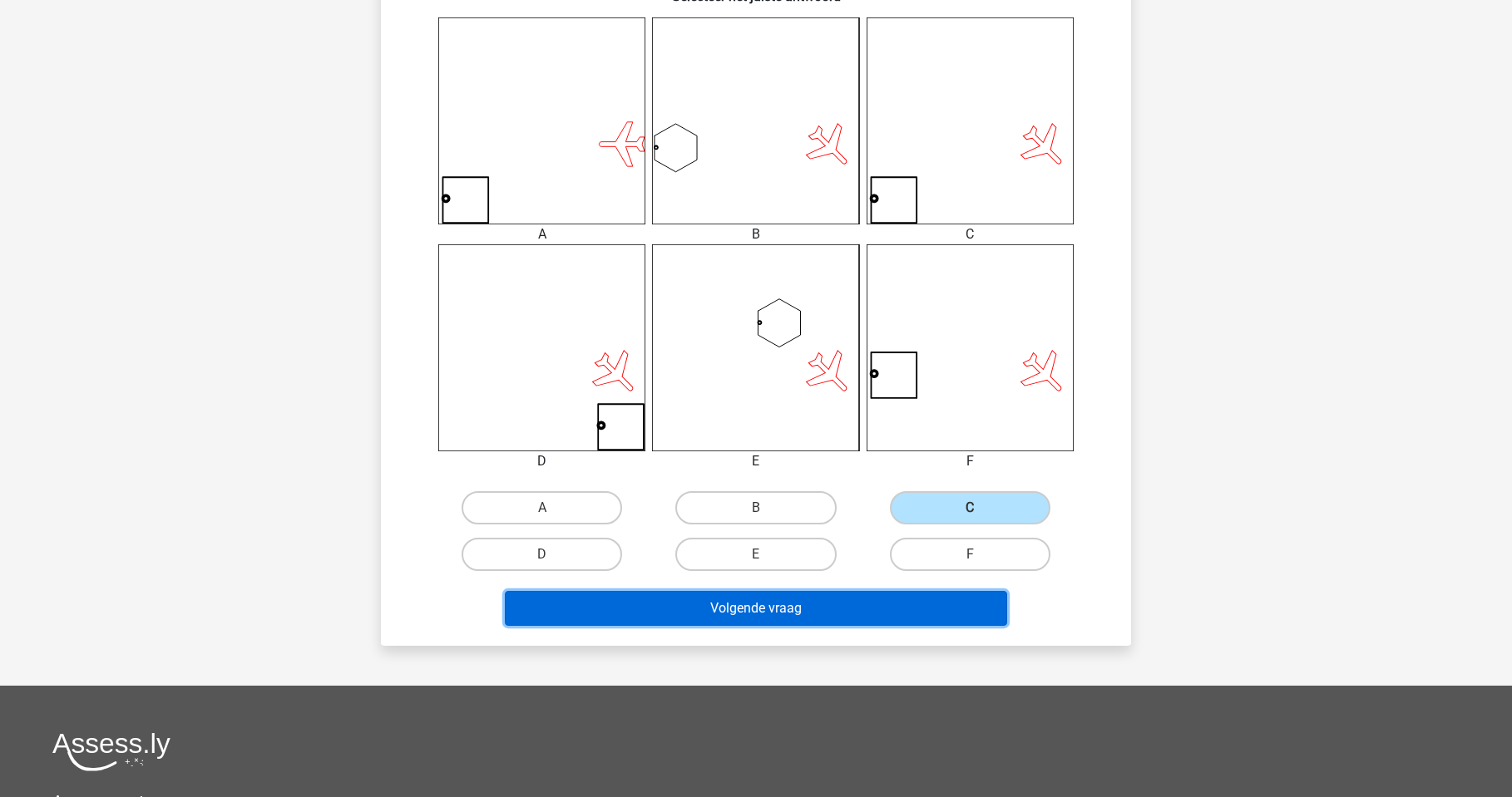
click at [838, 611] on button "Volgende vraag" at bounding box center [757, 609] width 503 height 35
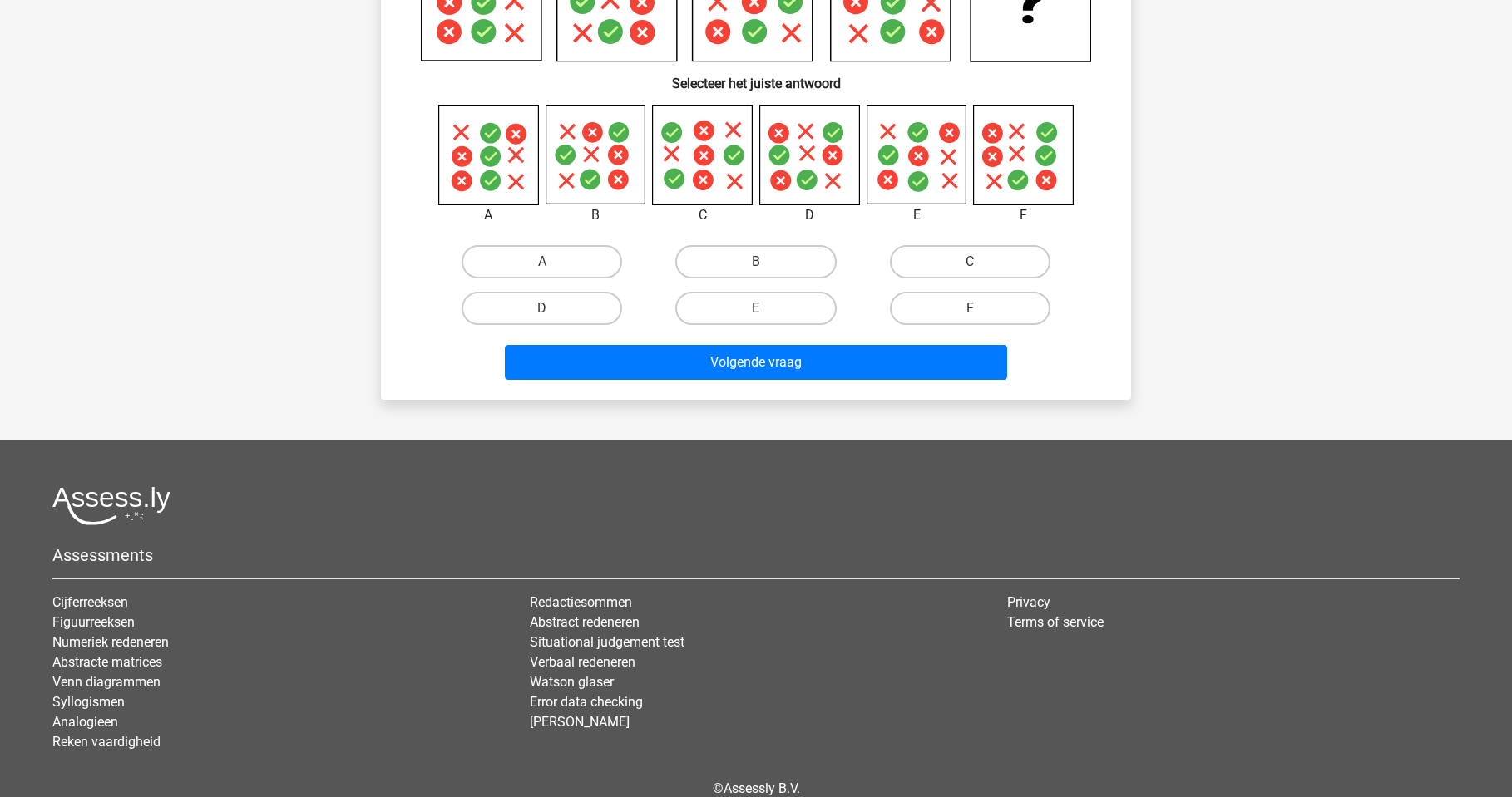
scroll to position [84, 0]
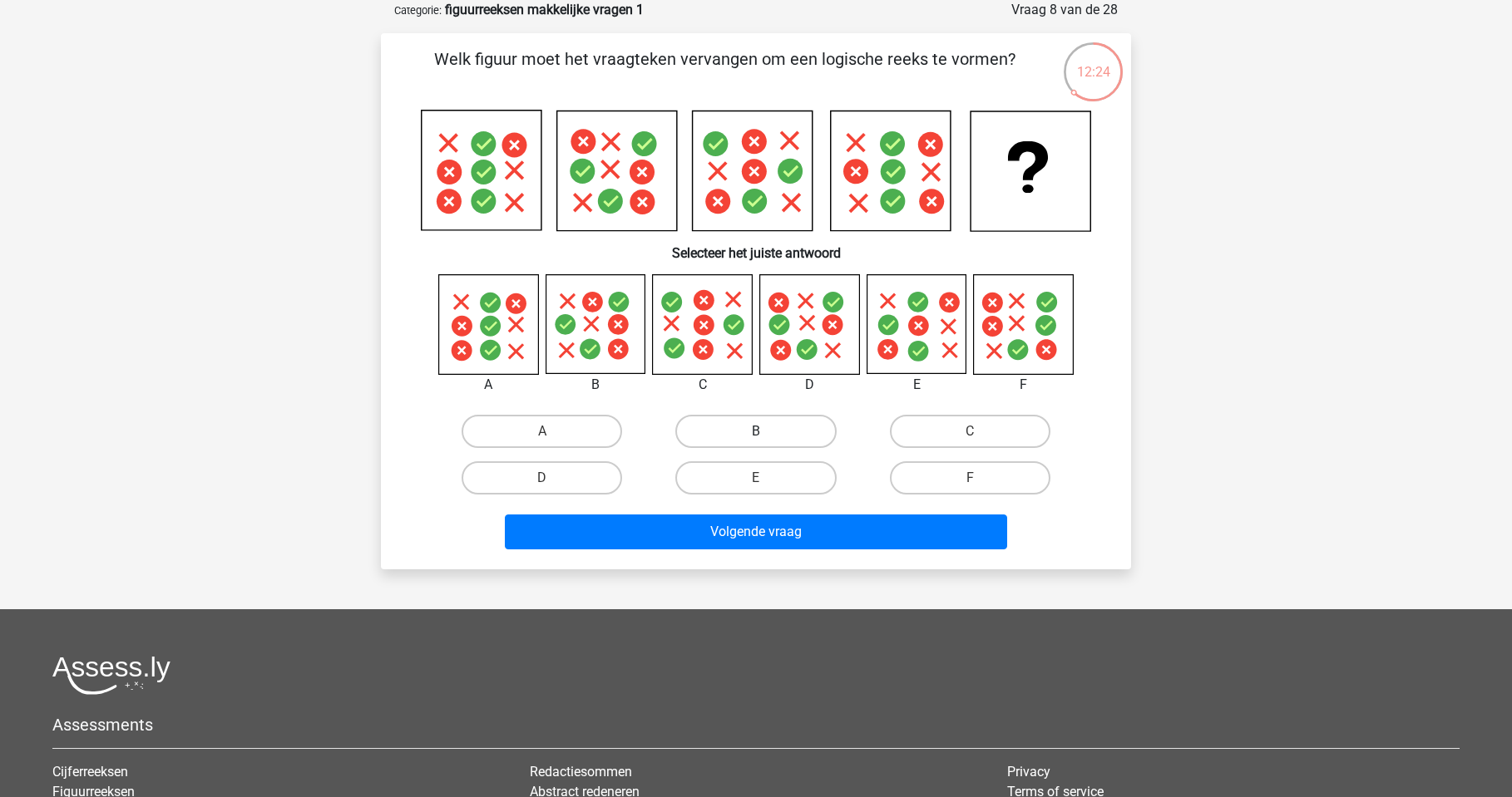
click at [725, 427] on label "B" at bounding box center [755, 431] width 160 height 33
click at [756, 431] on input "B" at bounding box center [761, 436] width 11 height 11
radio input "true"
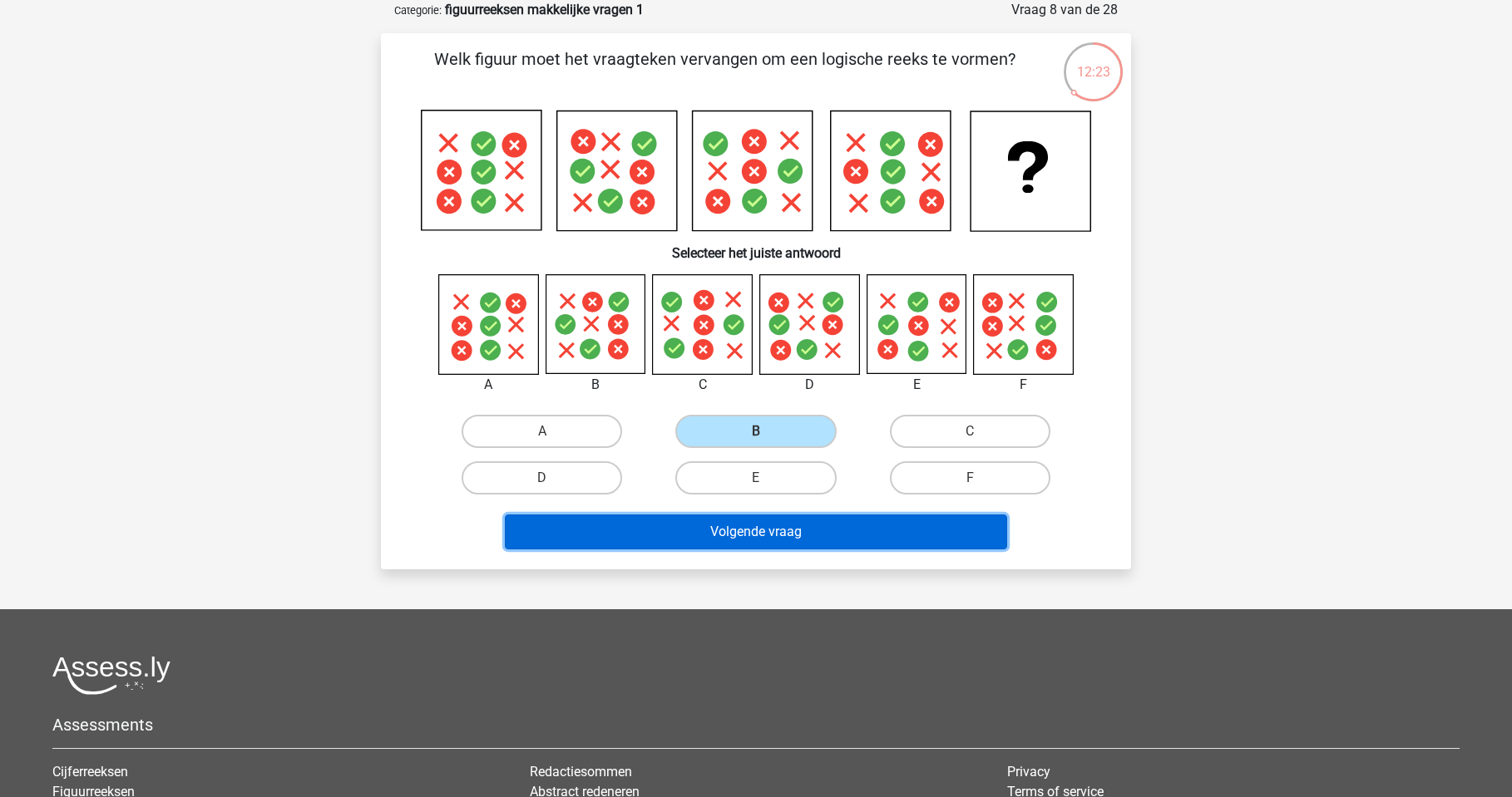
drag, startPoint x: 761, startPoint y: 529, endPoint x: 774, endPoint y: 538, distance: 15.8
click at [762, 534] on button "Volgende vraag" at bounding box center [757, 533] width 503 height 35
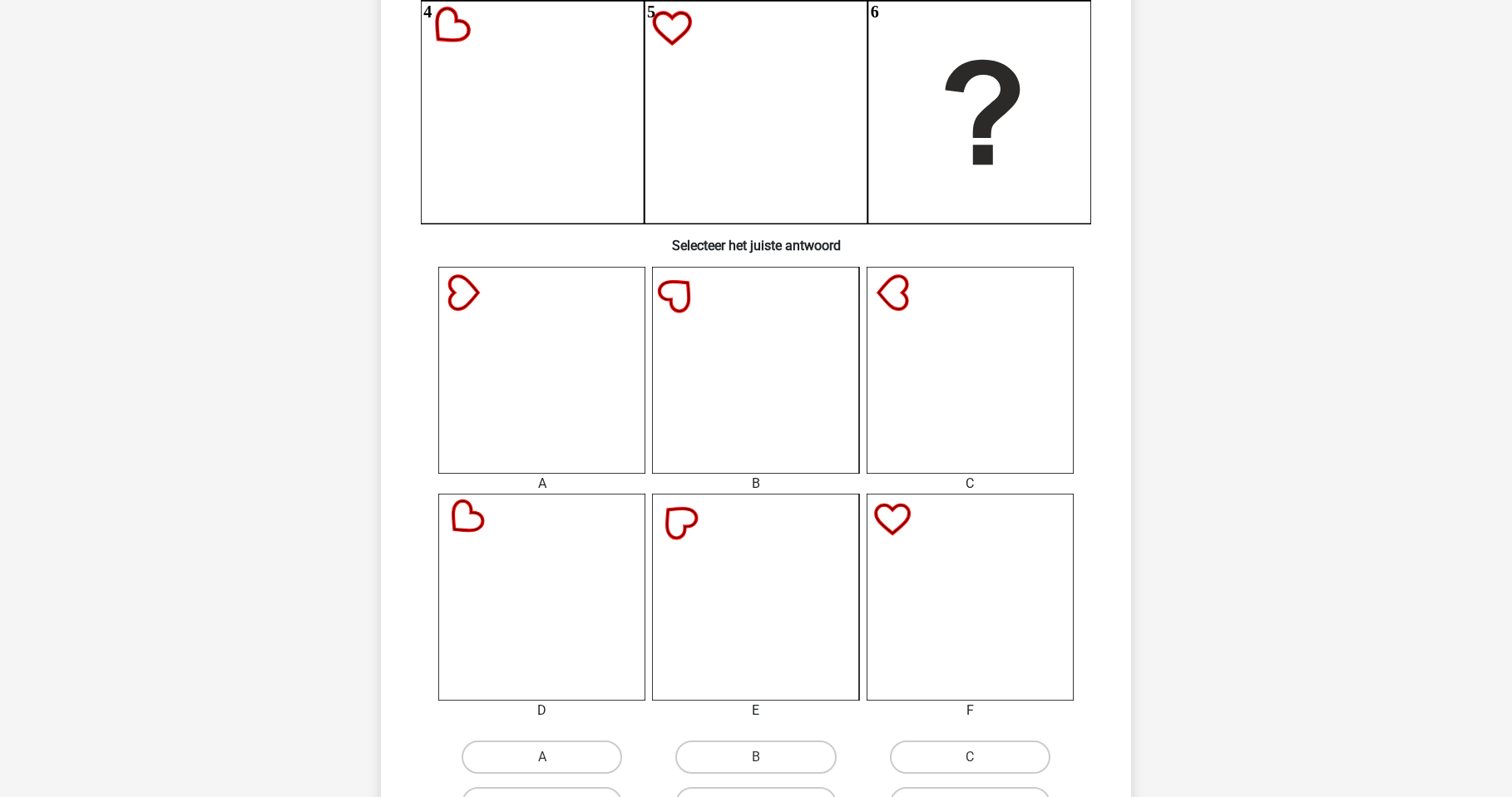
scroll to position [582, 0]
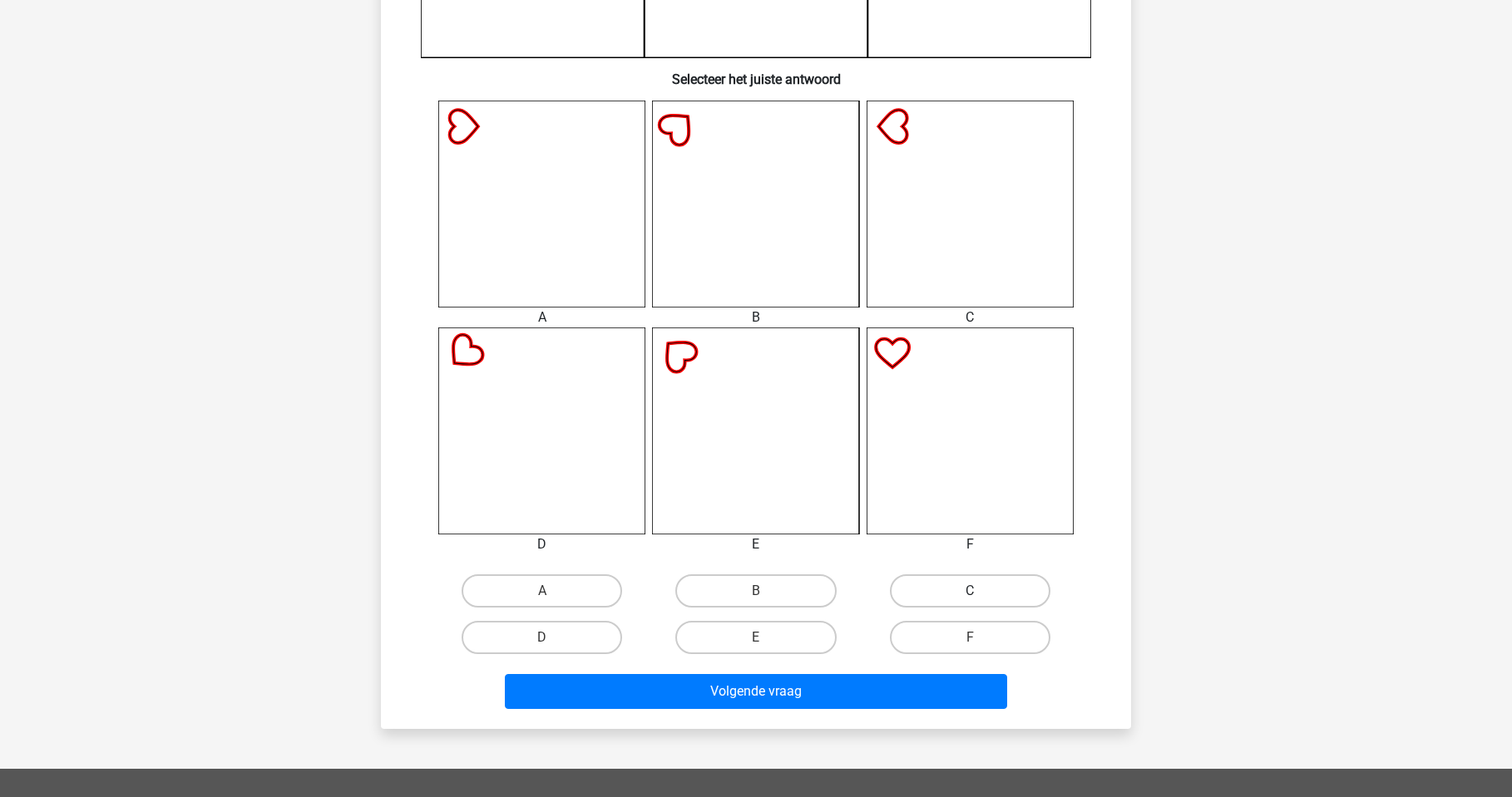
click at [939, 593] on label "C" at bounding box center [969, 592] width 160 height 33
click at [969, 593] on input "C" at bounding box center [974, 597] width 11 height 11
radio input "true"
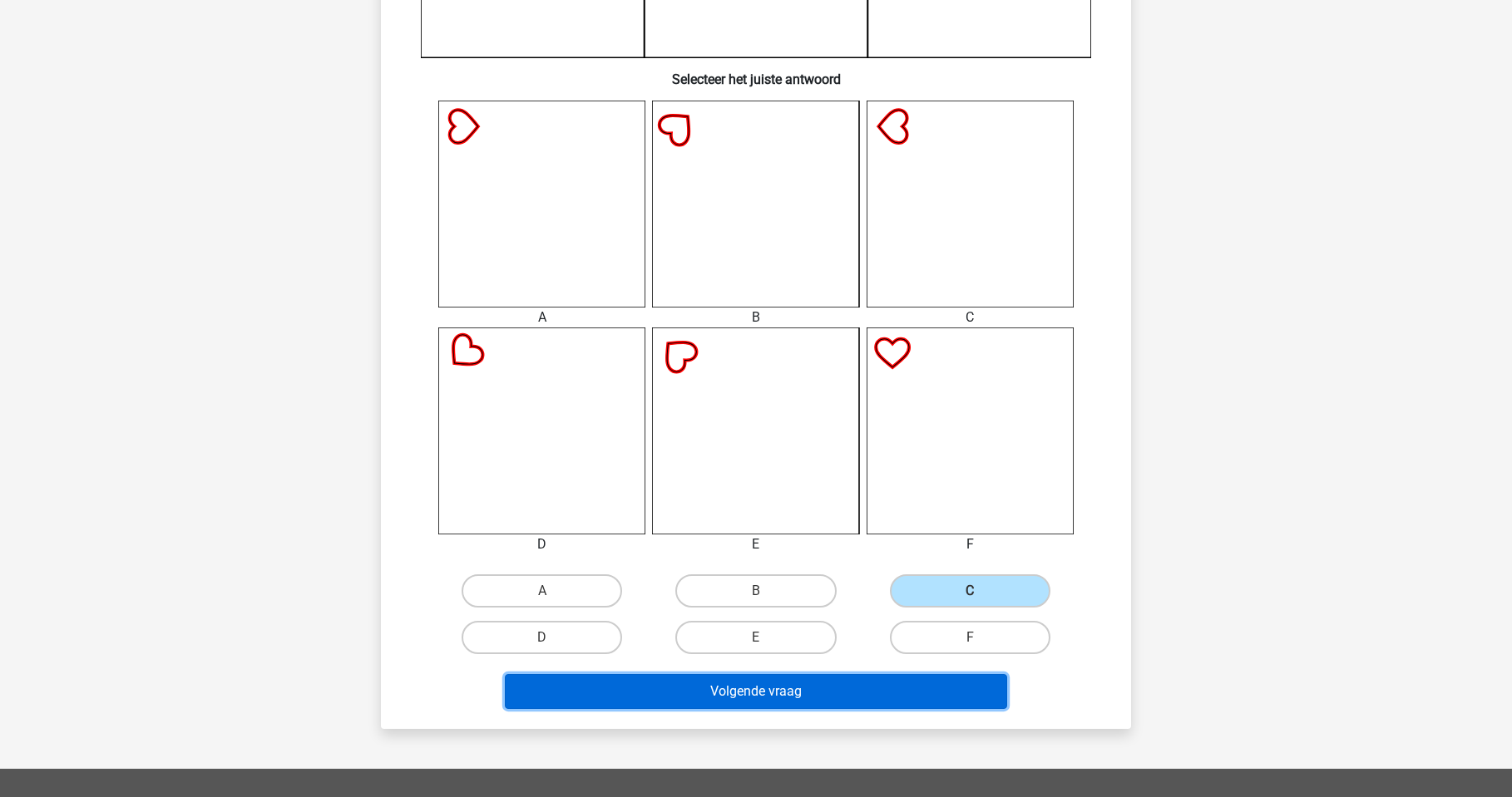
click at [885, 683] on button "Volgende vraag" at bounding box center [757, 692] width 503 height 35
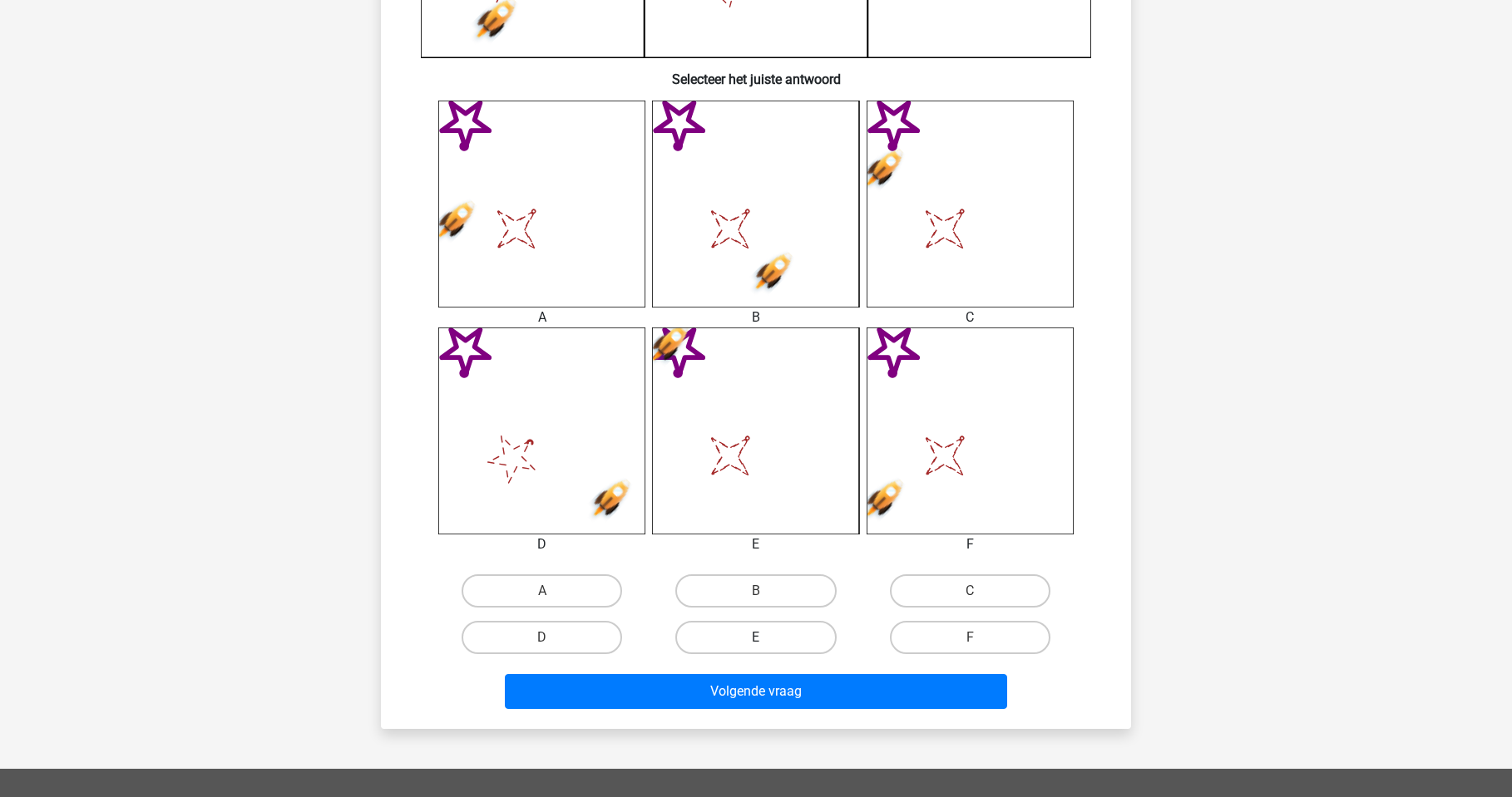
click at [772, 631] on label "E" at bounding box center [755, 638] width 160 height 33
click at [767, 638] on input "E" at bounding box center [761, 643] width 11 height 11
radio input "true"
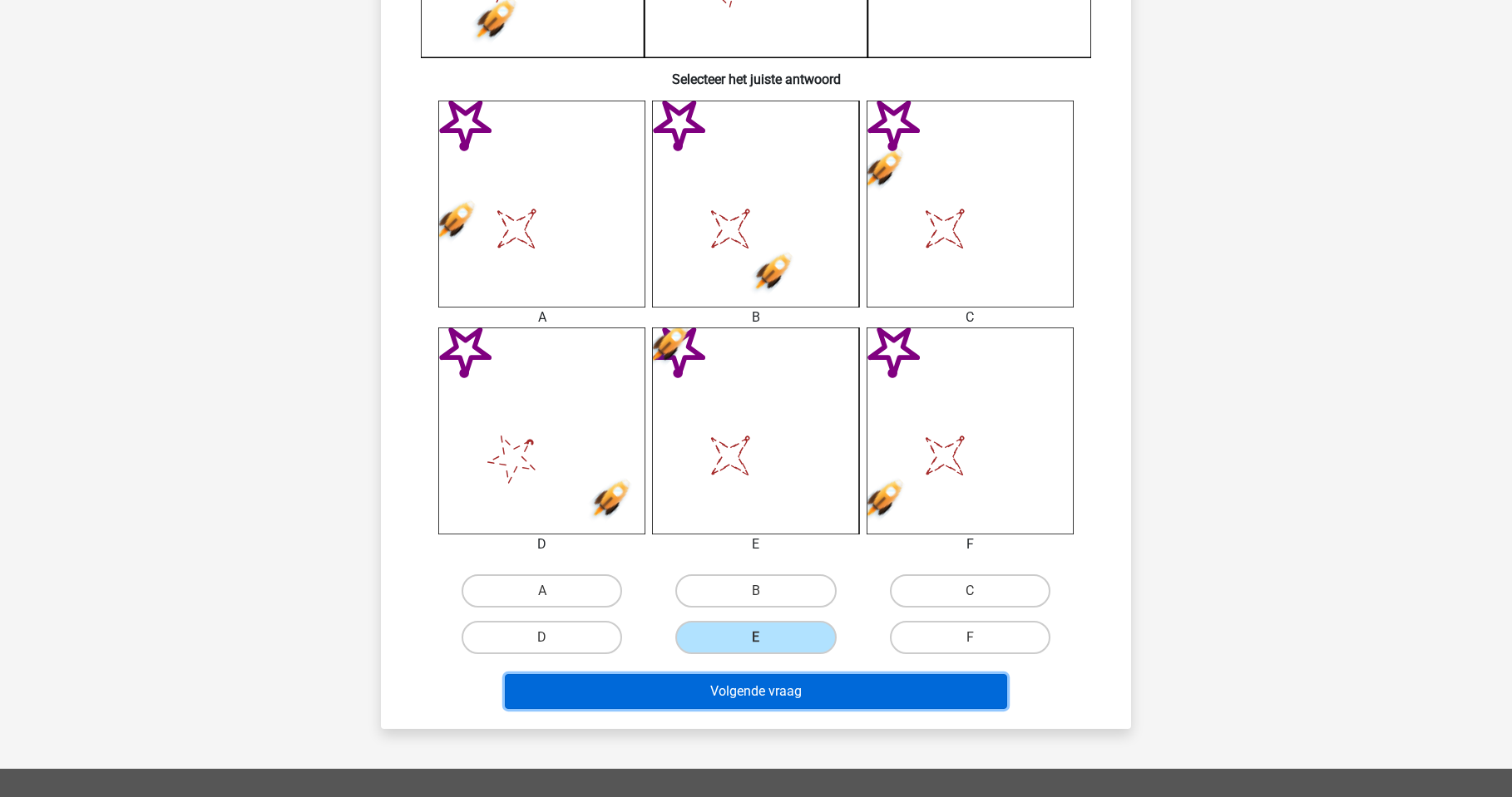
click at [773, 690] on button "Volgende vraag" at bounding box center [757, 692] width 503 height 35
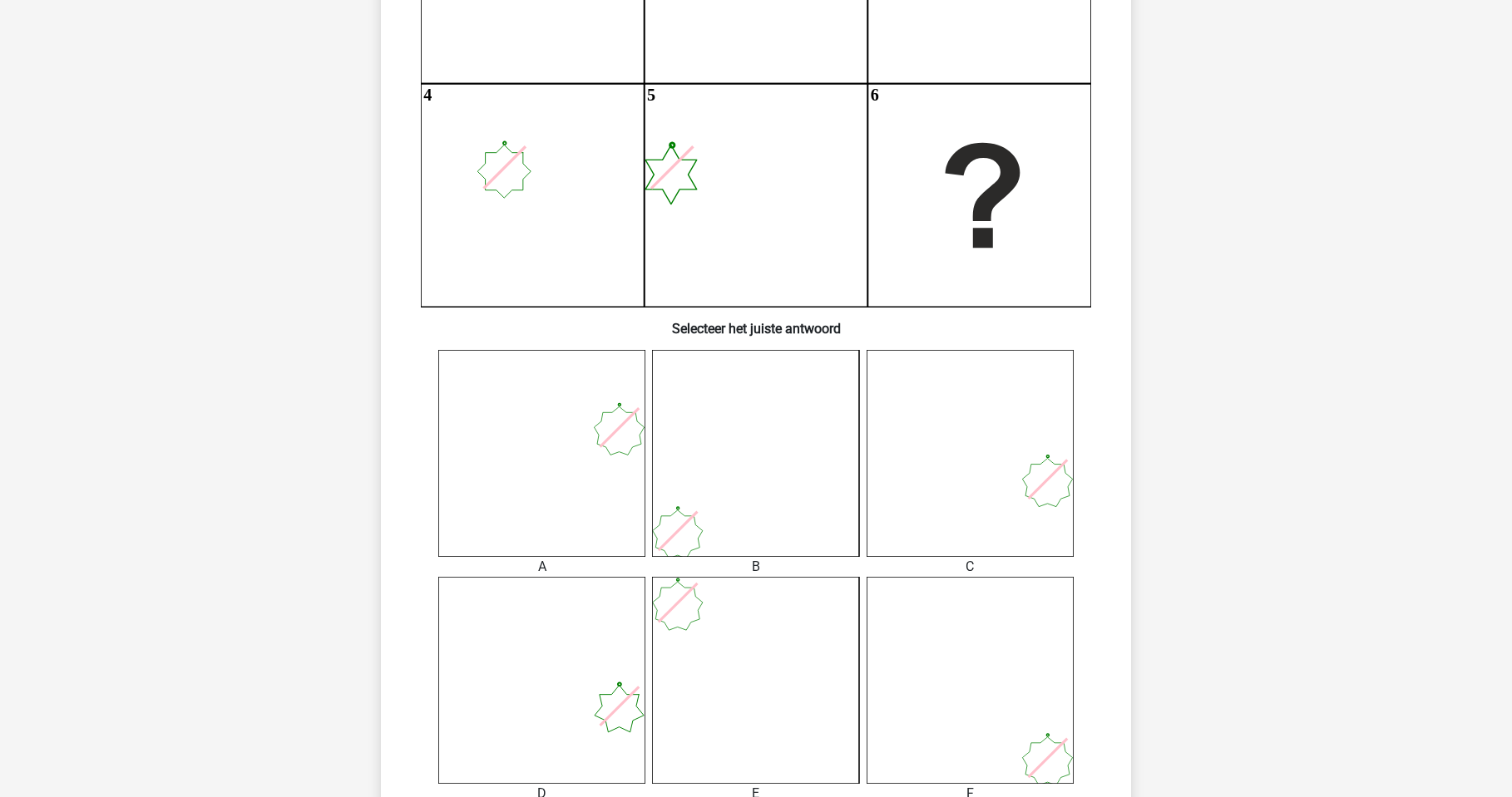
scroll to position [416, 0]
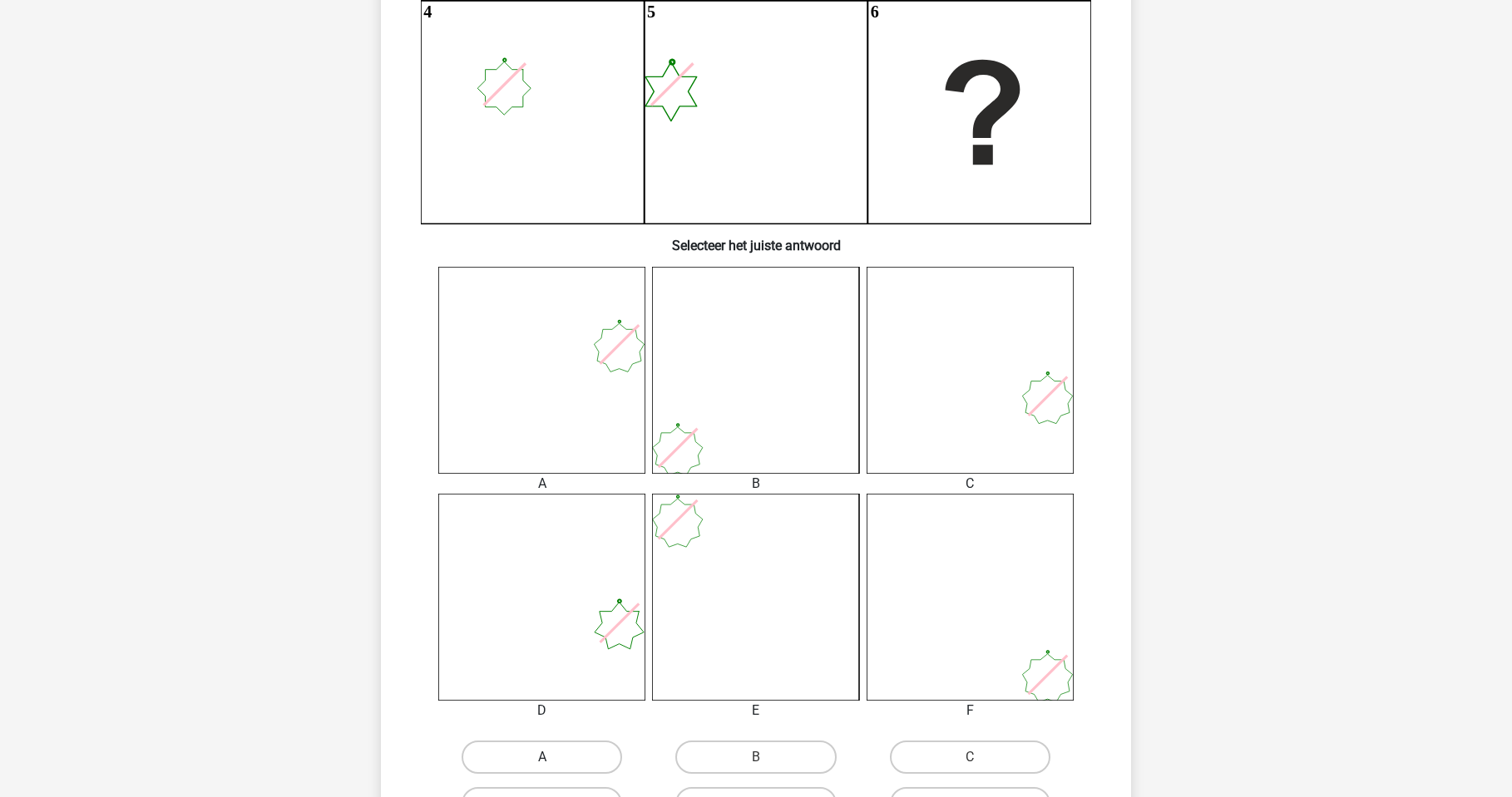
click at [570, 751] on label "A" at bounding box center [542, 758] width 160 height 33
click at [553, 758] on input "A" at bounding box center [548, 763] width 11 height 11
radio input "true"
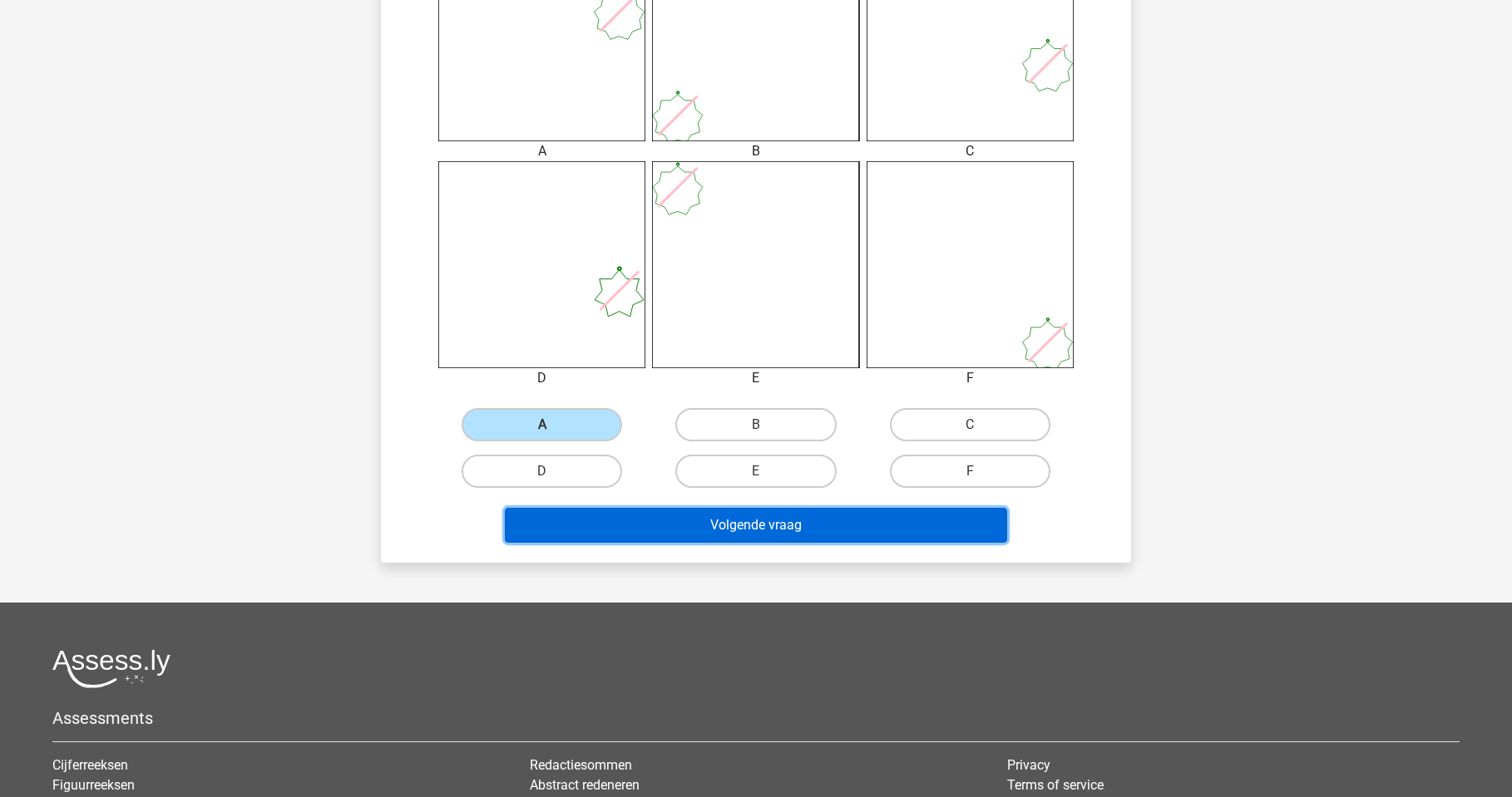
click at [781, 529] on button "Volgende vraag" at bounding box center [757, 526] width 503 height 35
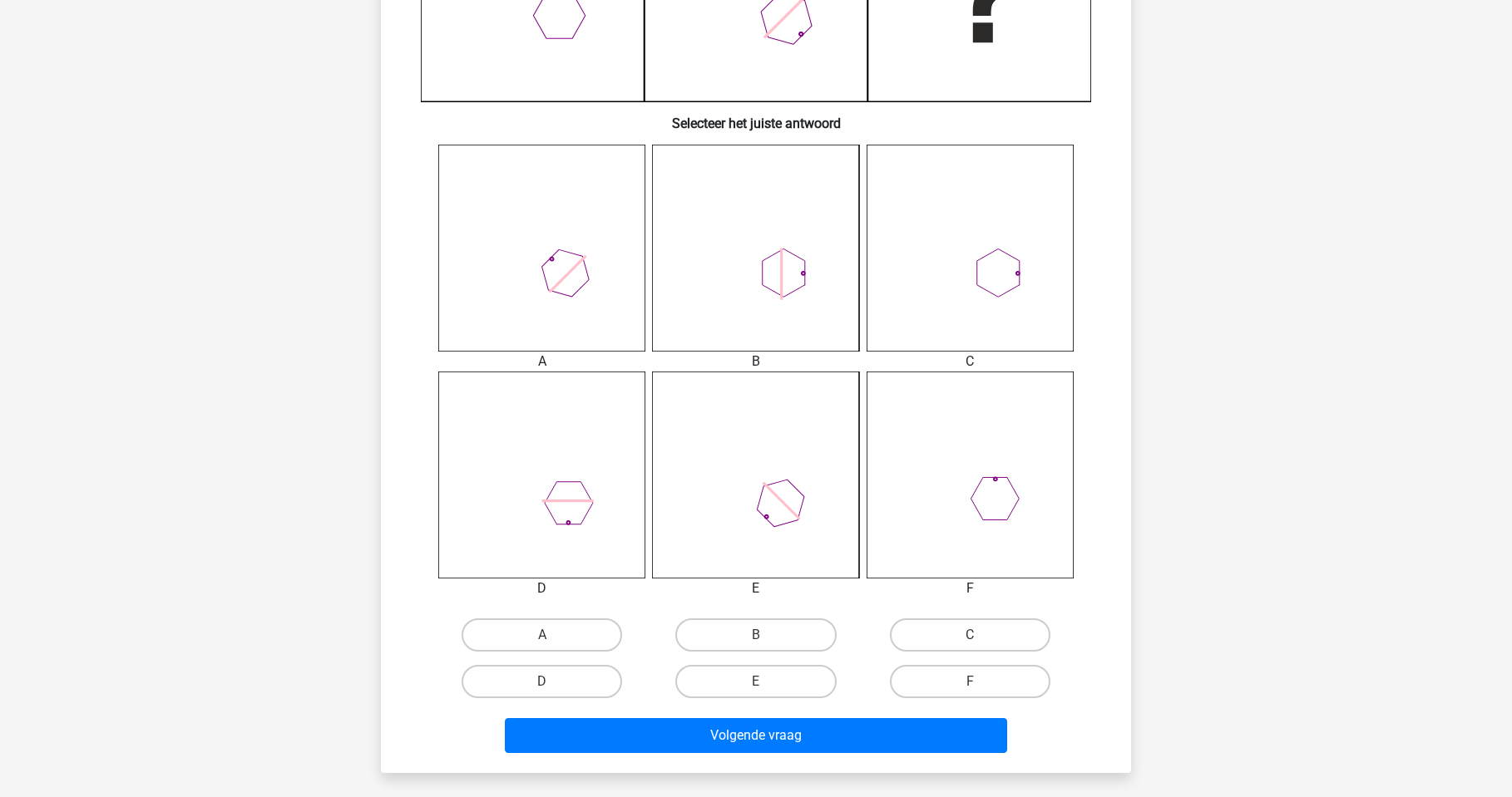
scroll to position [582, 0]
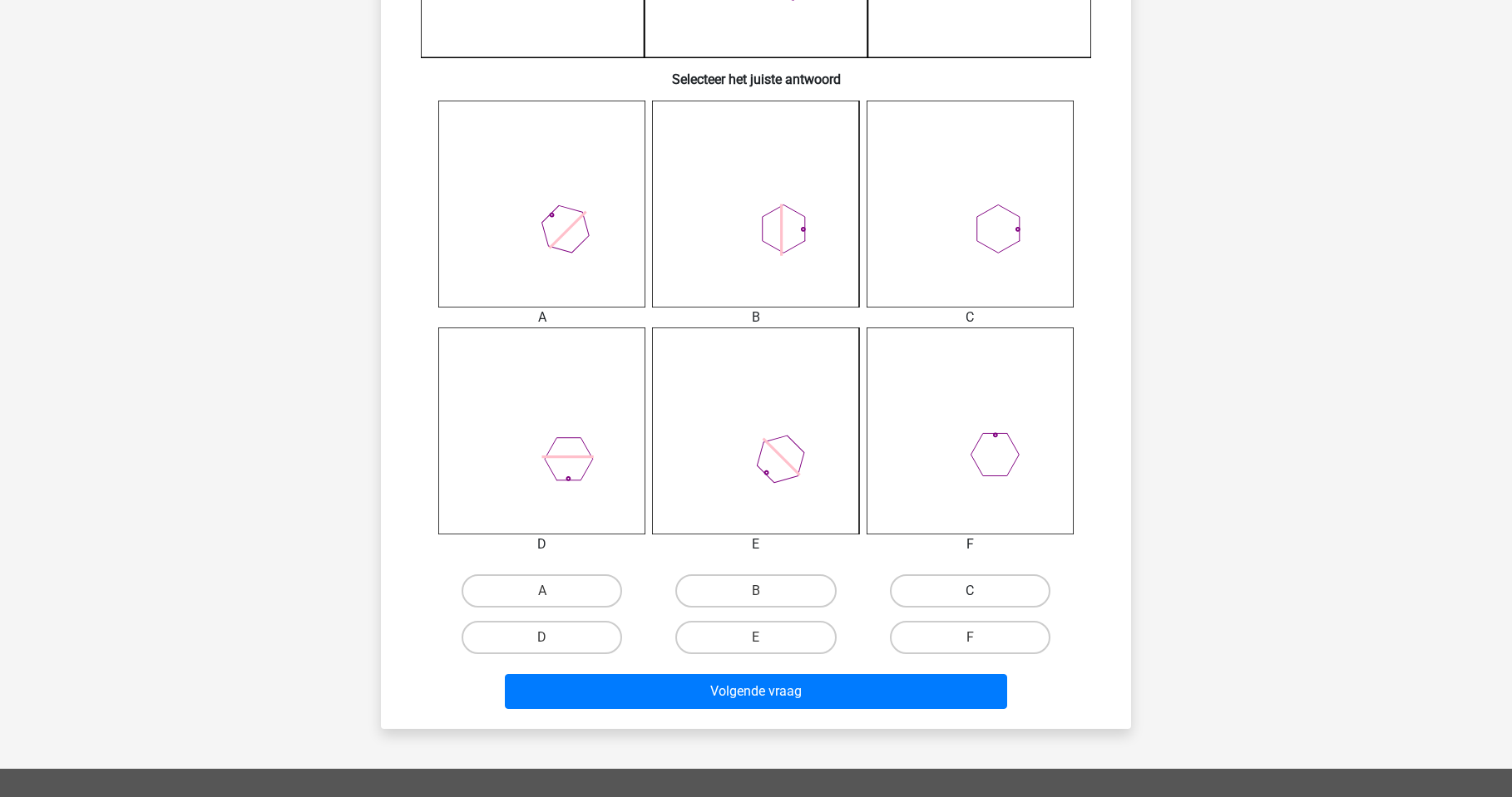
click at [990, 586] on label "C" at bounding box center [969, 592] width 160 height 33
click at [980, 592] on input "C" at bounding box center [974, 597] width 11 height 11
radio input "true"
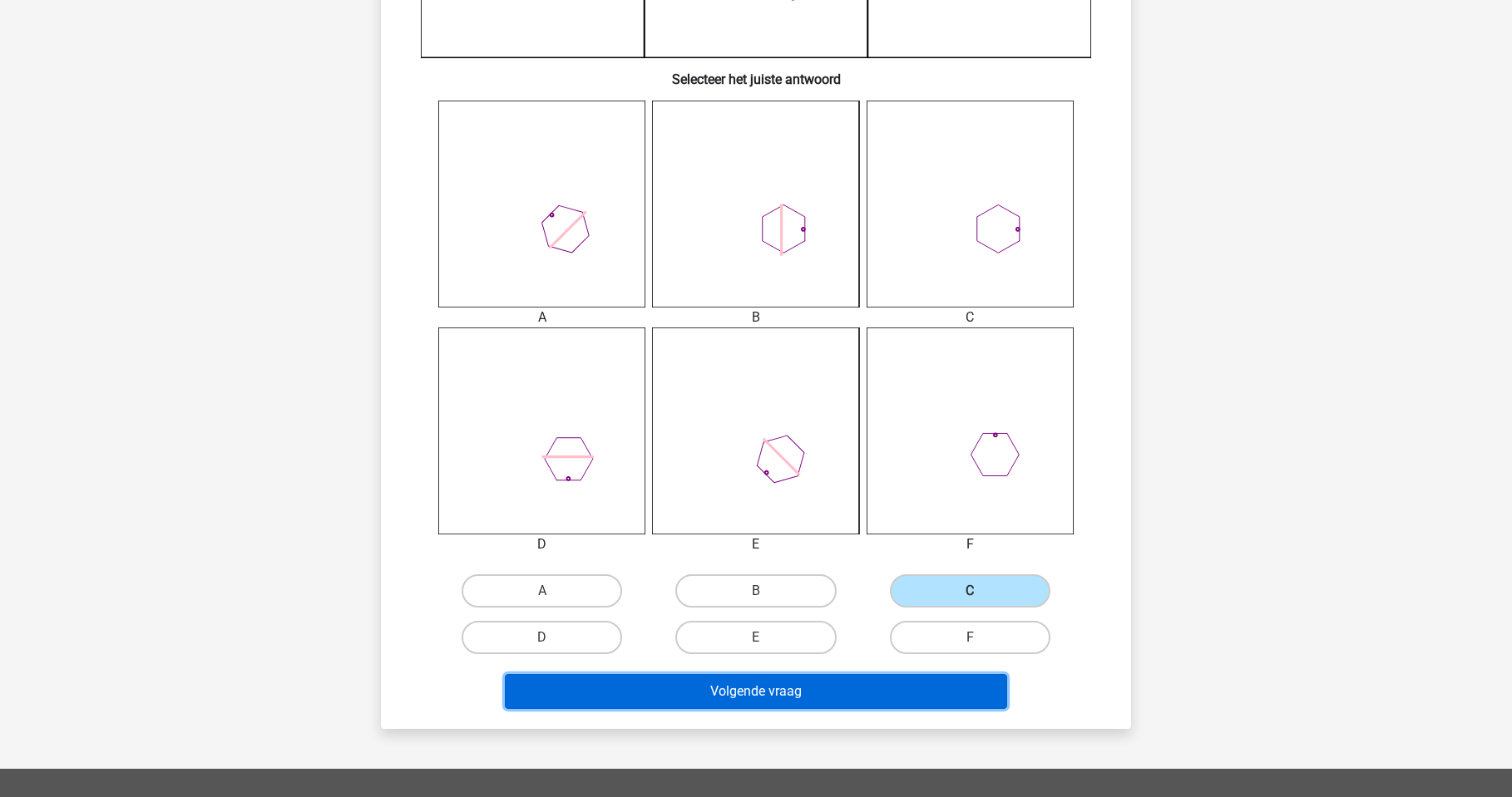
click at [850, 689] on button "Volgende vraag" at bounding box center [757, 692] width 503 height 35
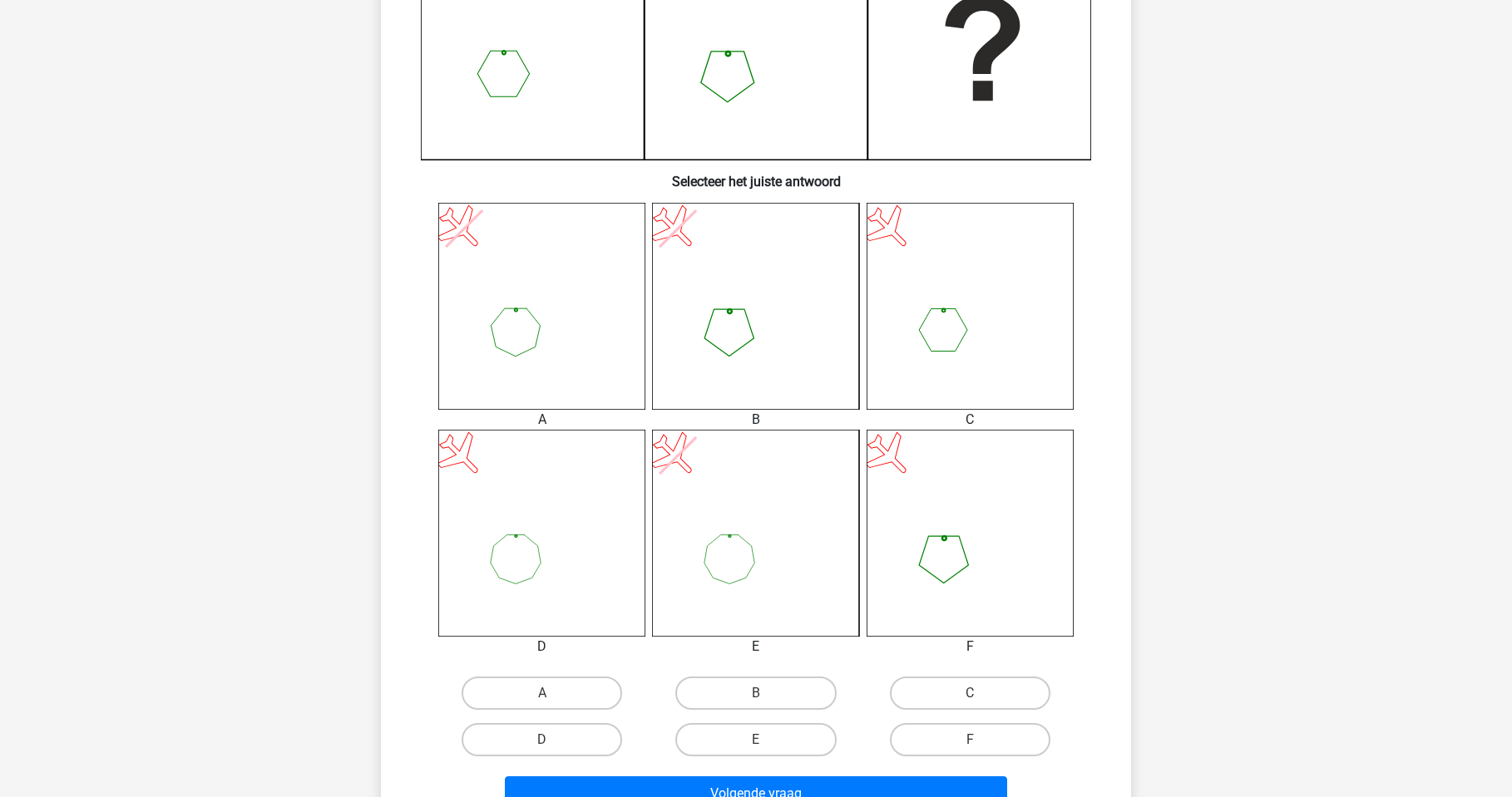
scroll to position [499, 0]
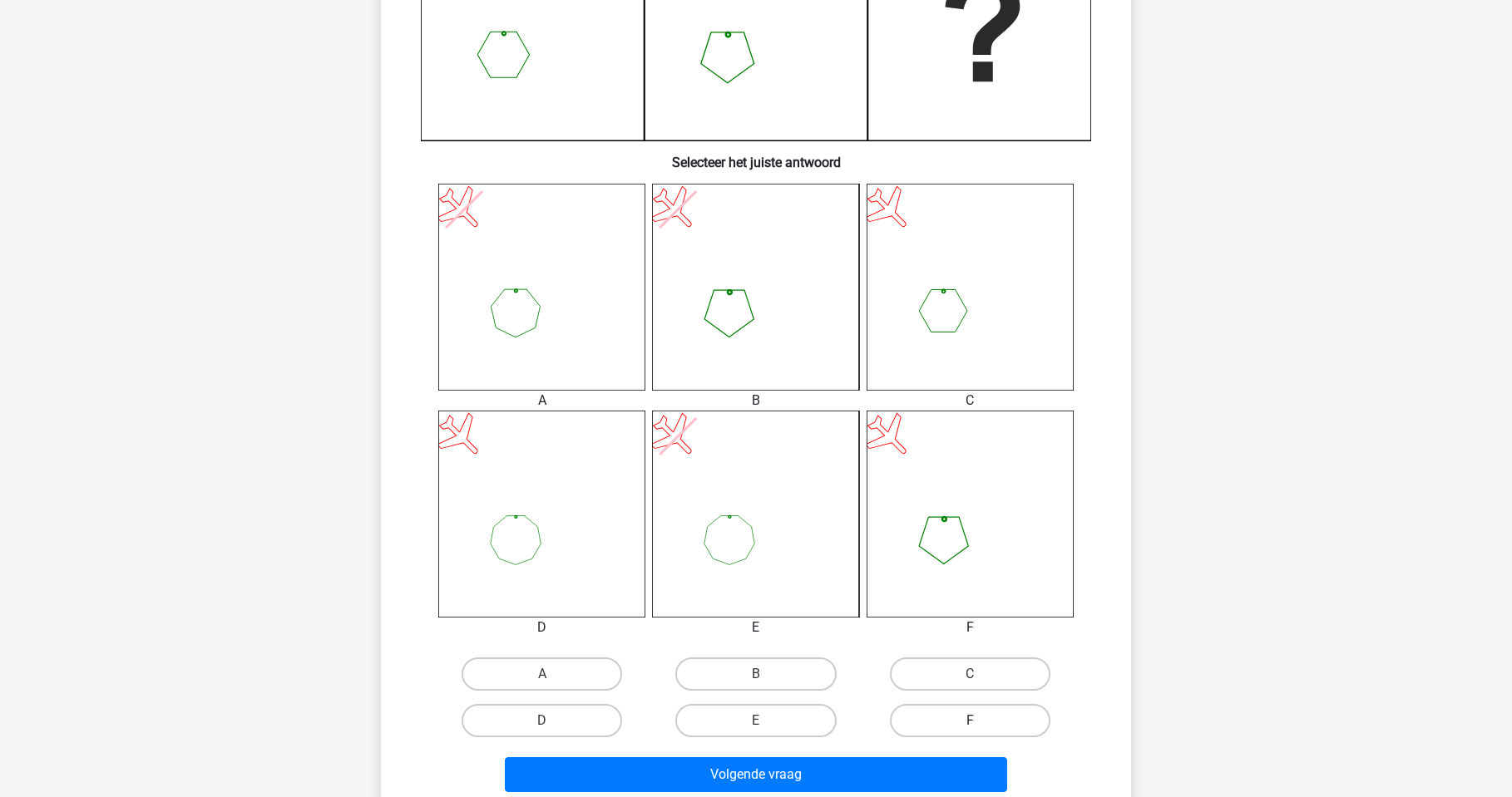
click at [1022, 717] on label "F" at bounding box center [969, 721] width 160 height 33
click at [980, 721] on input "F" at bounding box center [974, 726] width 11 height 11
radio input "true"
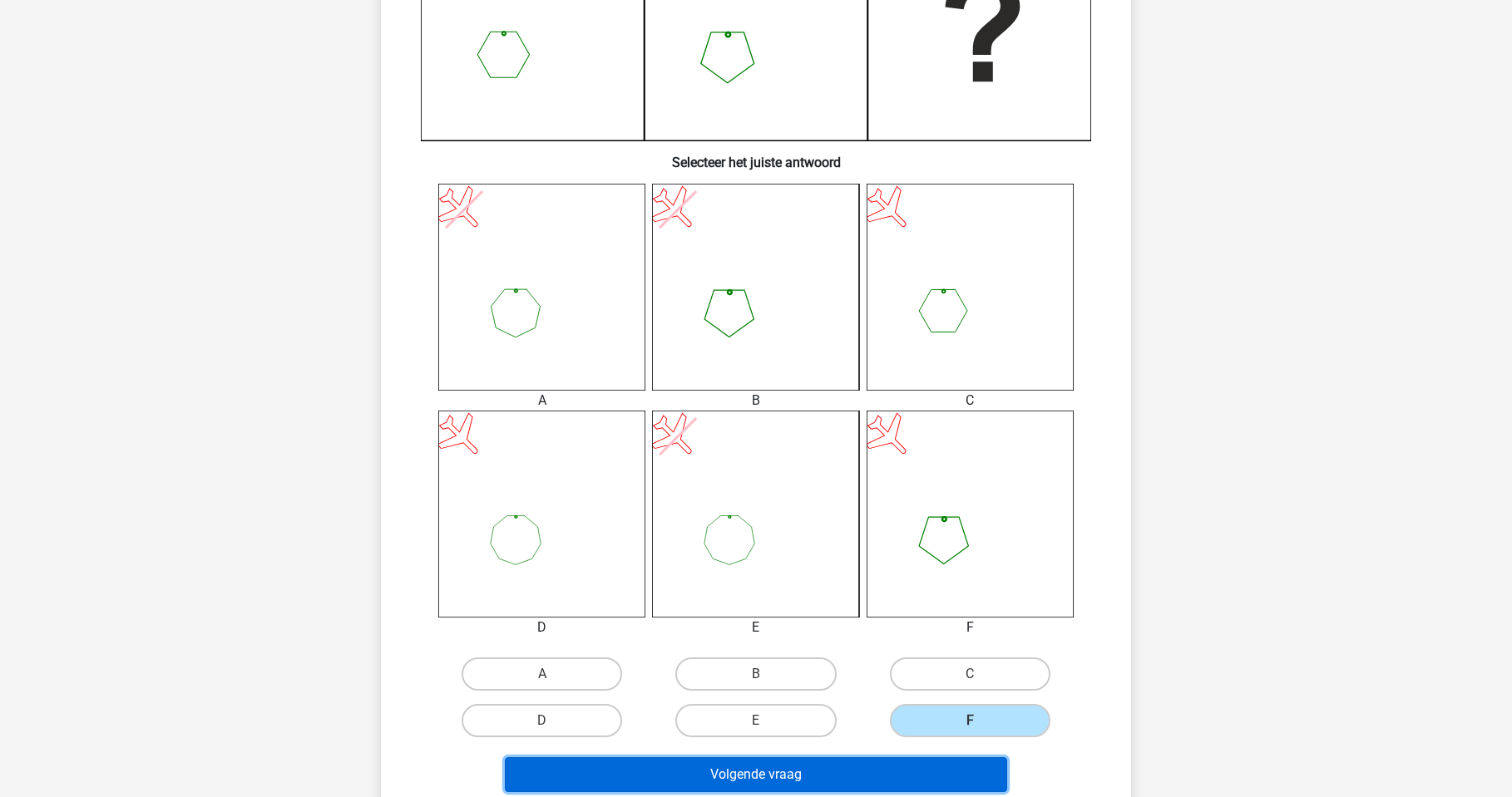
drag, startPoint x: 824, startPoint y: 771, endPoint x: 834, endPoint y: 769, distance: 10.2
click at [825, 771] on button "Volgende vraag" at bounding box center [757, 775] width 503 height 35
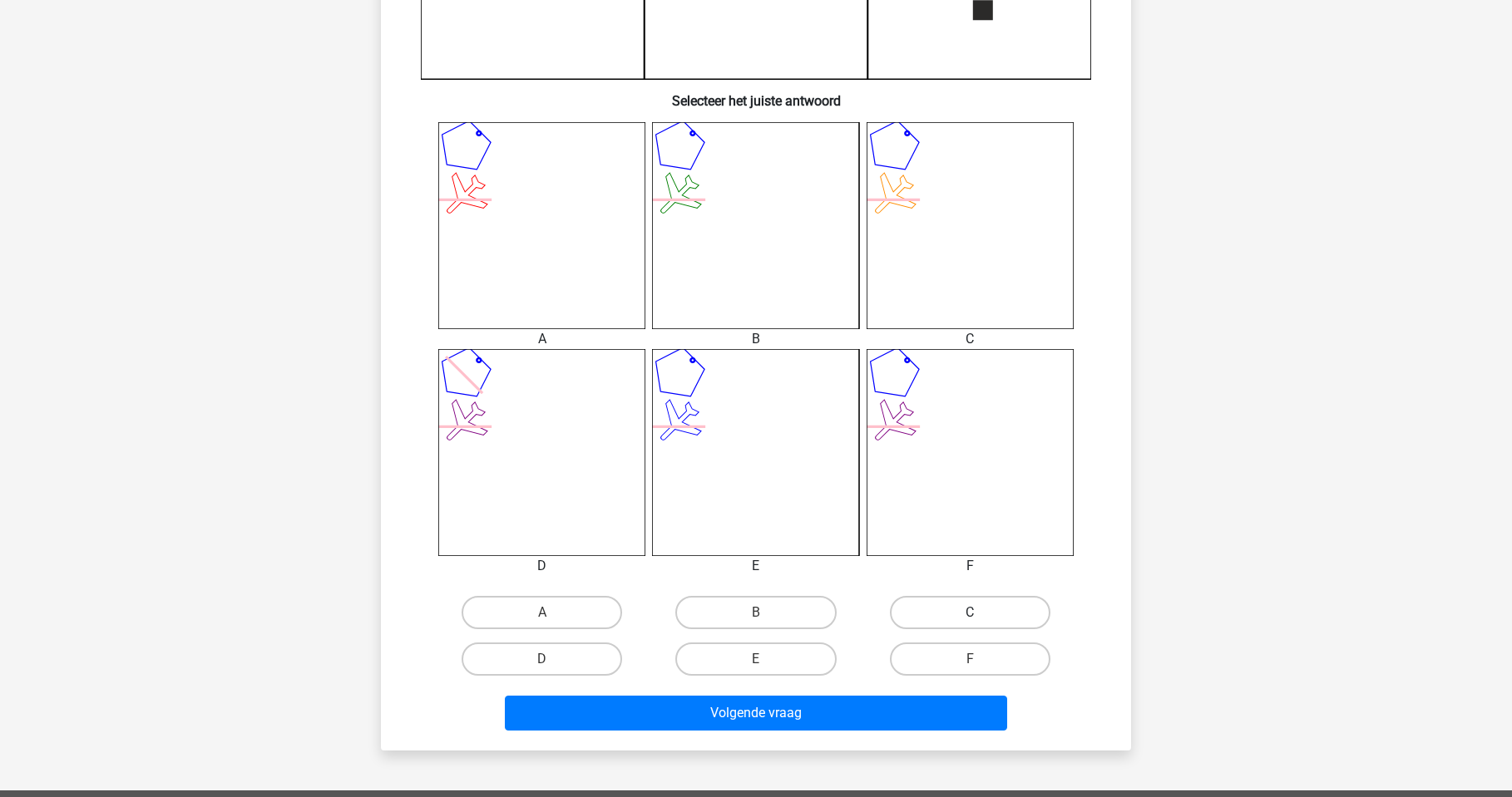
scroll to position [582, 0]
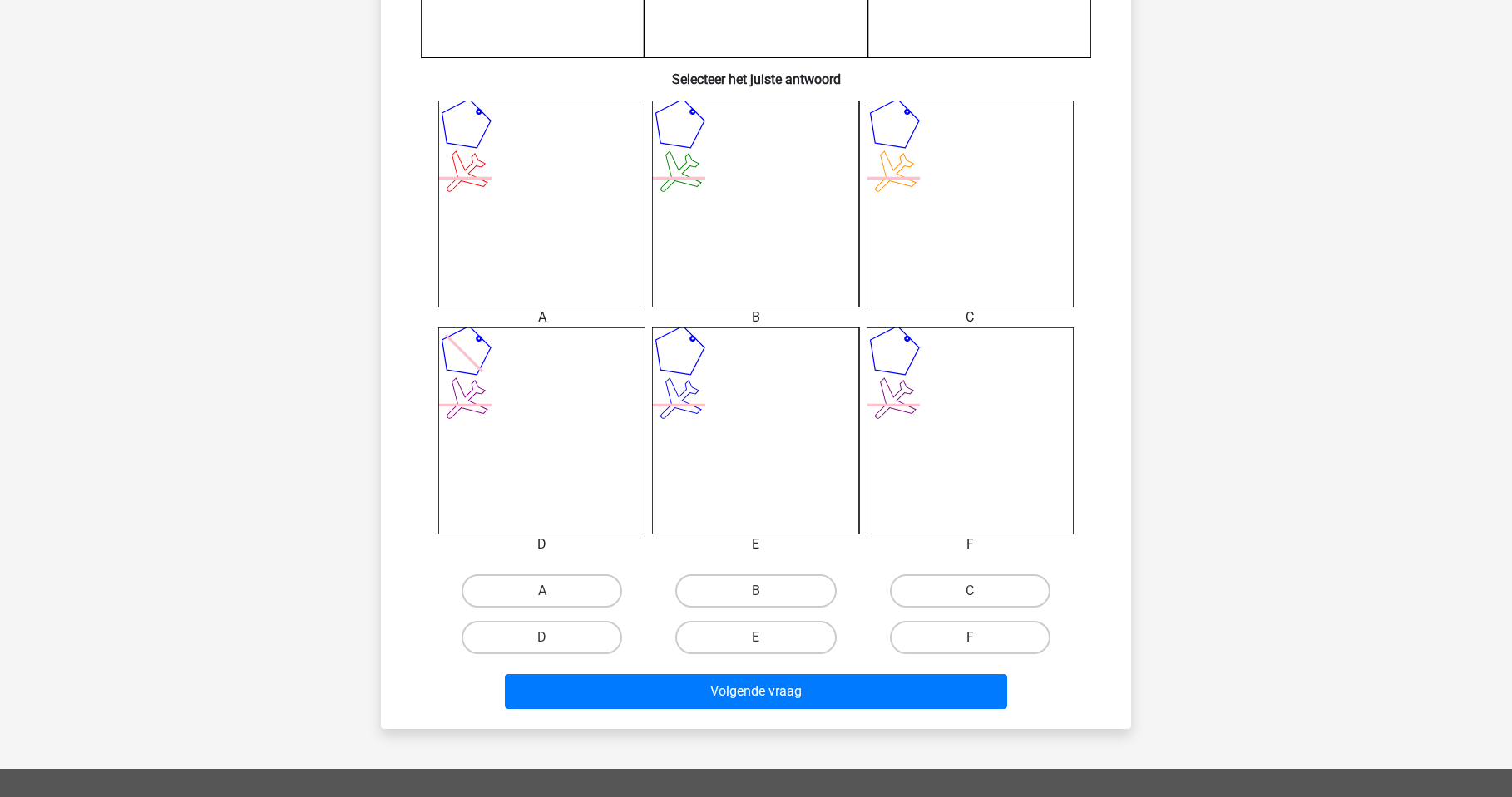
click at [986, 642] on label "F" at bounding box center [969, 638] width 160 height 33
click at [980, 642] on input "F" at bounding box center [974, 643] width 11 height 11
radio input "true"
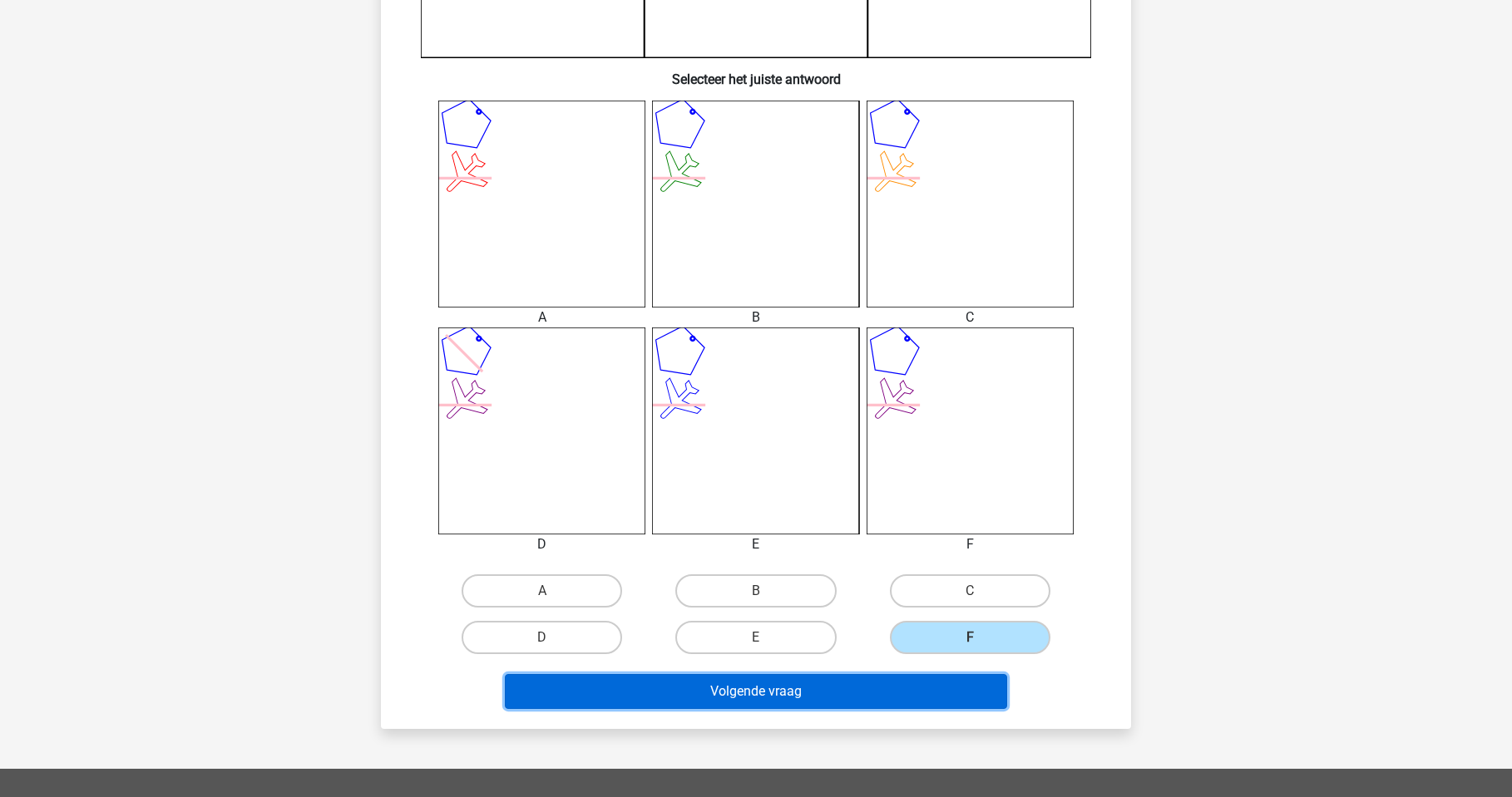
drag, startPoint x: 911, startPoint y: 696, endPoint x: 925, endPoint y: 694, distance: 14.1
click at [918, 696] on button "Volgende vraag" at bounding box center [757, 692] width 503 height 35
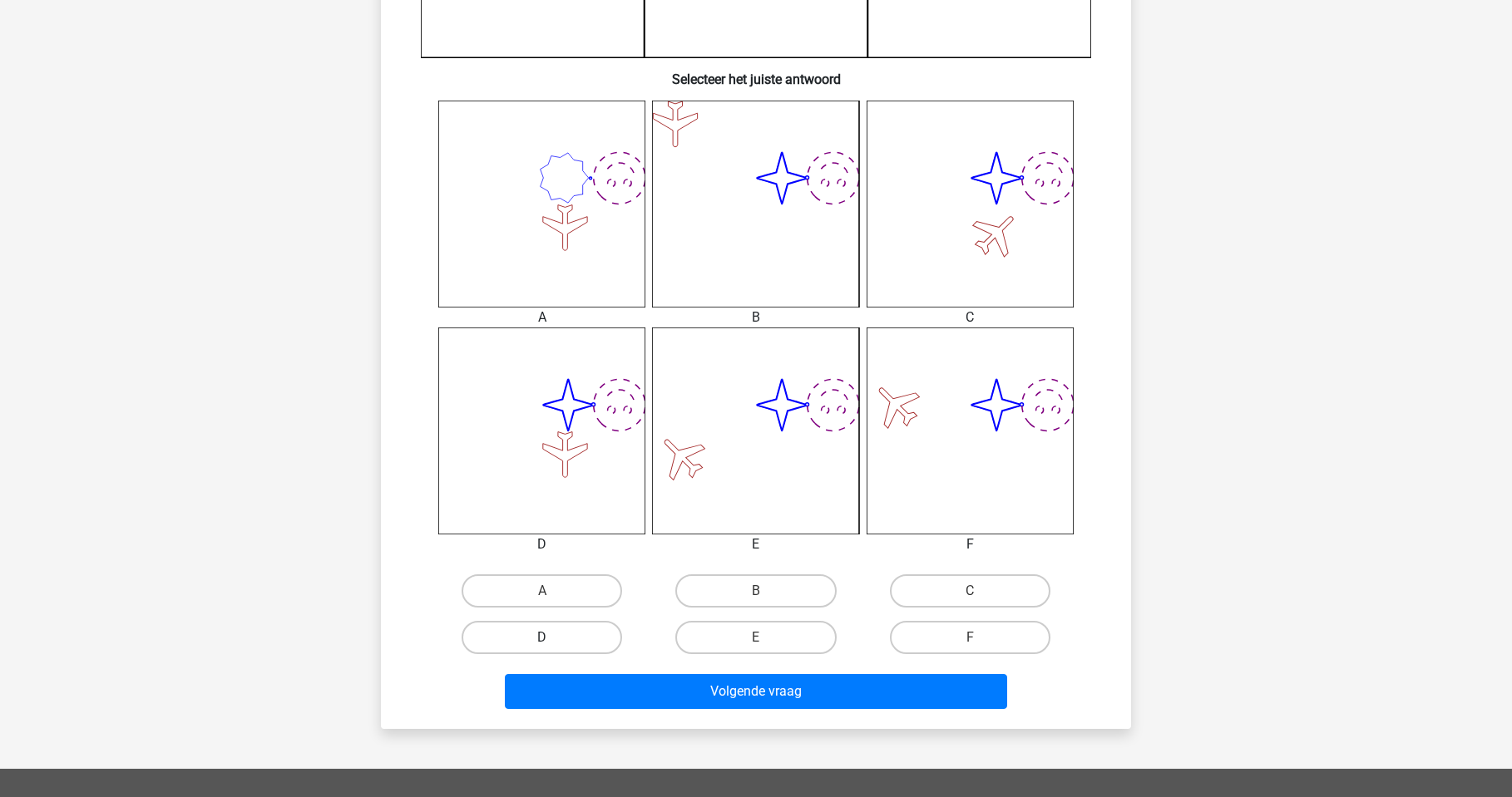
click at [589, 635] on label "D" at bounding box center [542, 638] width 160 height 33
click at [553, 638] on input "D" at bounding box center [548, 643] width 11 height 11
radio input "true"
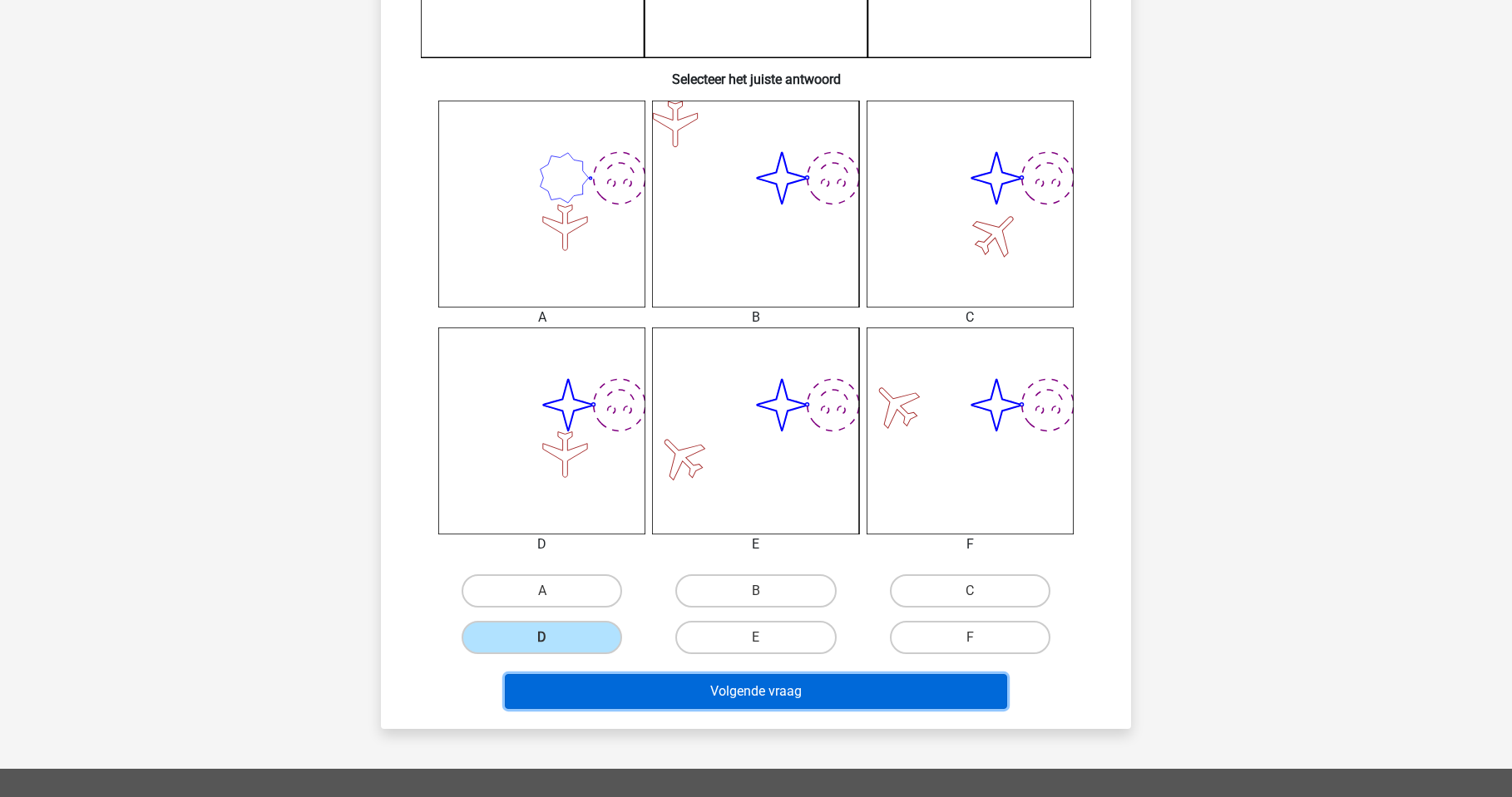
click at [672, 700] on button "Volgende vraag" at bounding box center [757, 692] width 503 height 35
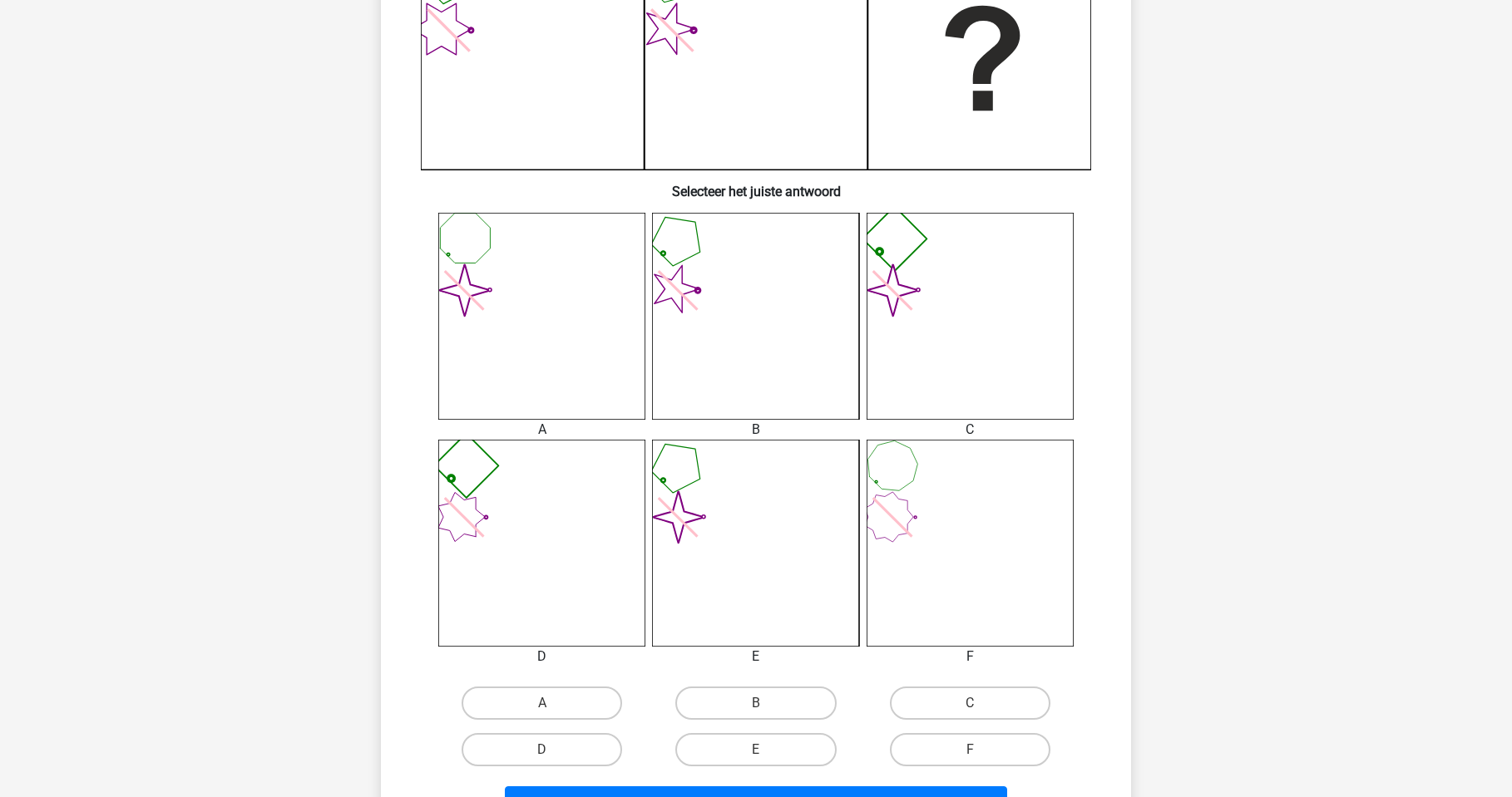
scroll to position [499, 0]
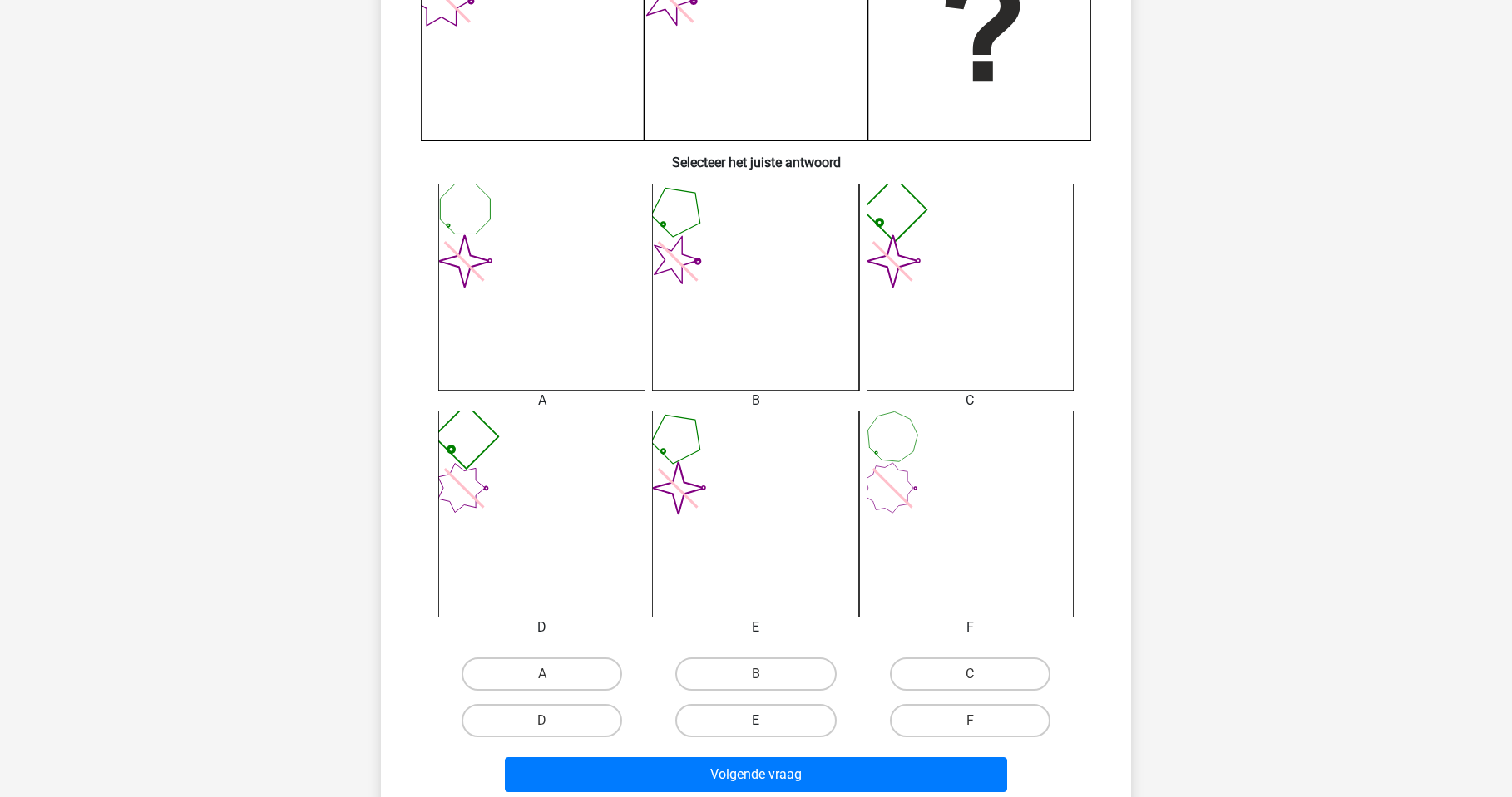
click at [796, 731] on label "E" at bounding box center [755, 721] width 160 height 33
click at [767, 731] on input "E" at bounding box center [761, 726] width 11 height 11
radio input "true"
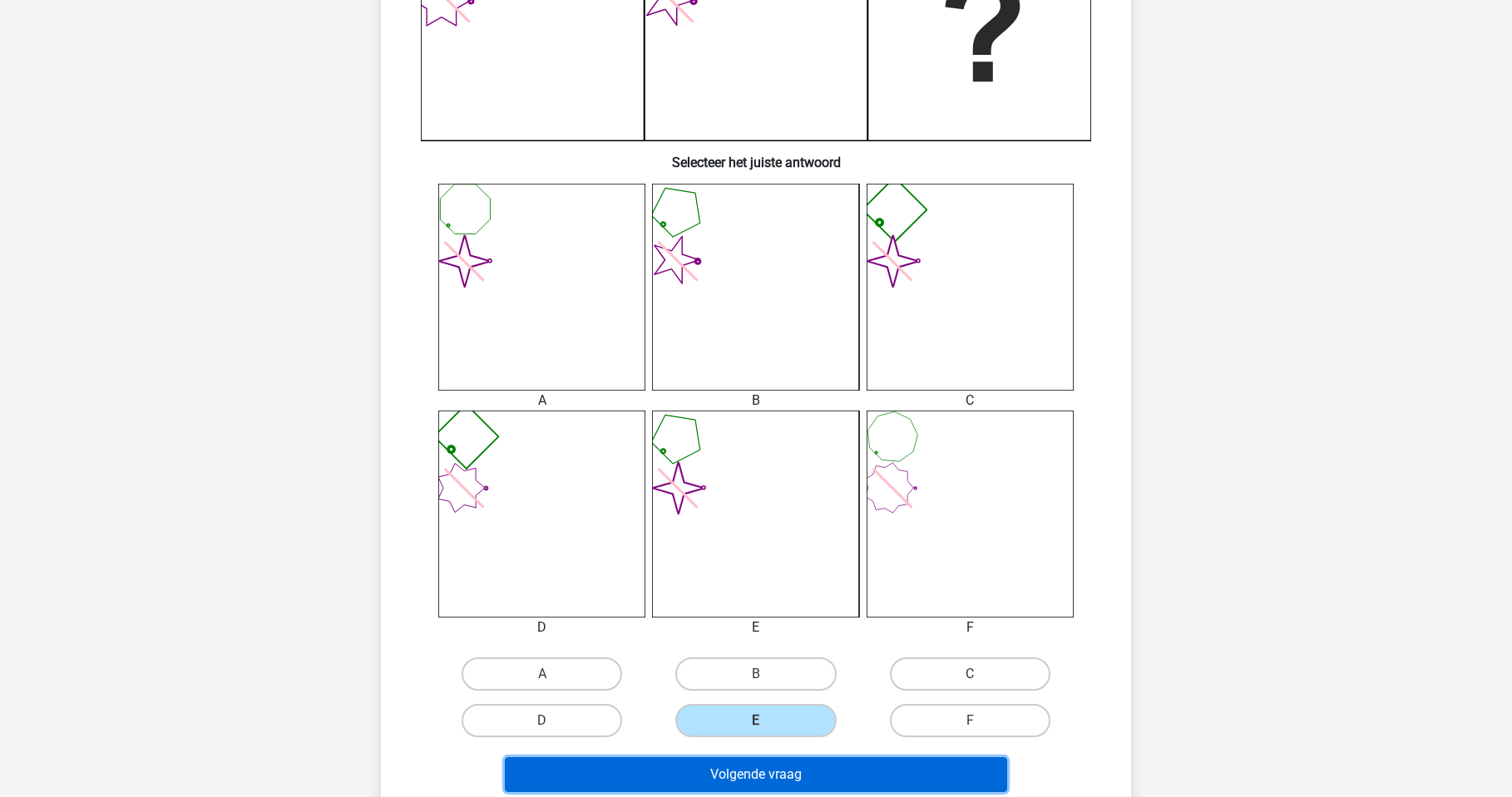
click at [781, 767] on button "Volgende vraag" at bounding box center [757, 775] width 503 height 35
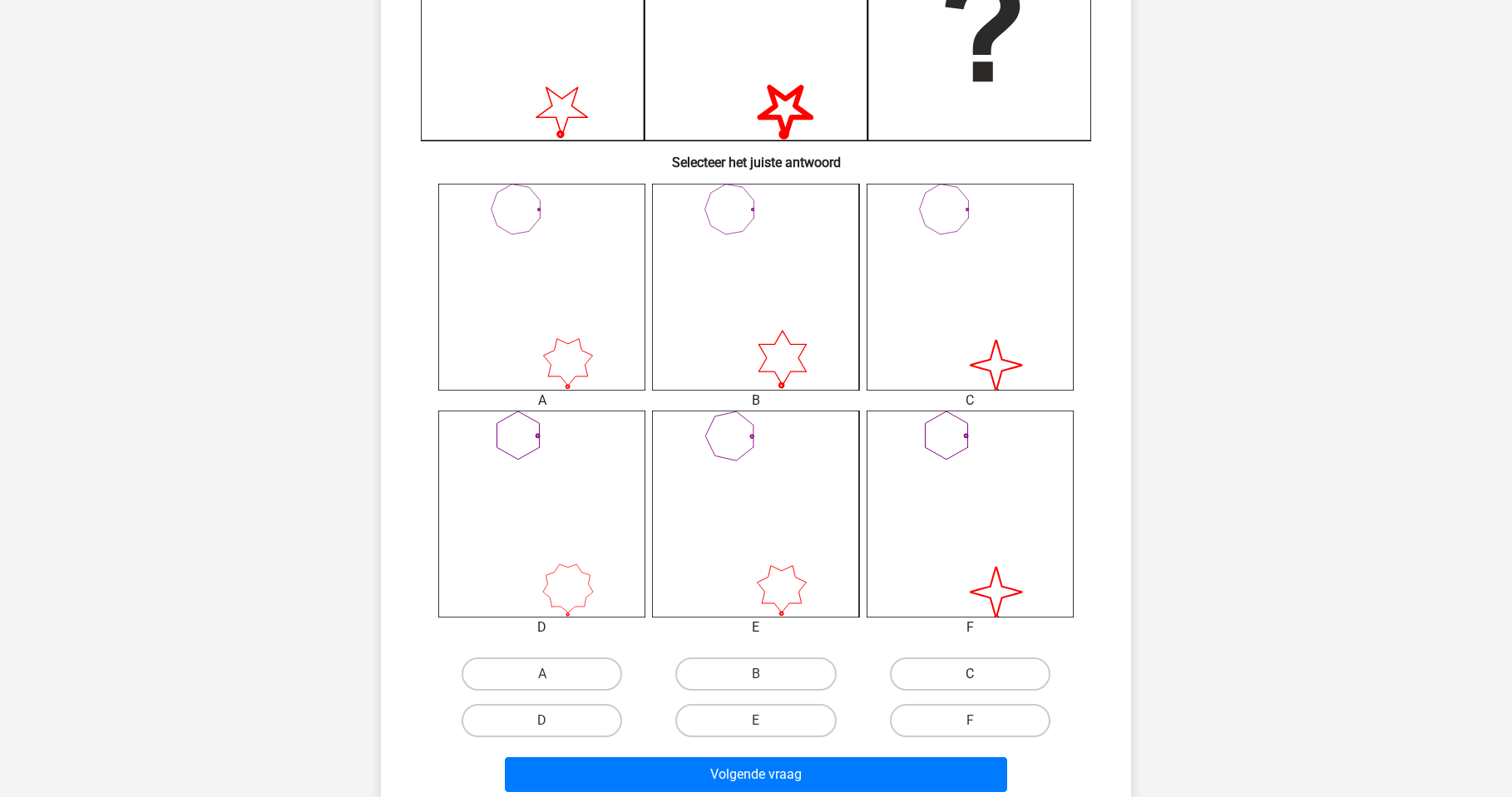
click at [996, 671] on label "C" at bounding box center [969, 674] width 160 height 33
click at [980, 674] on input "C" at bounding box center [974, 679] width 11 height 11
radio input "true"
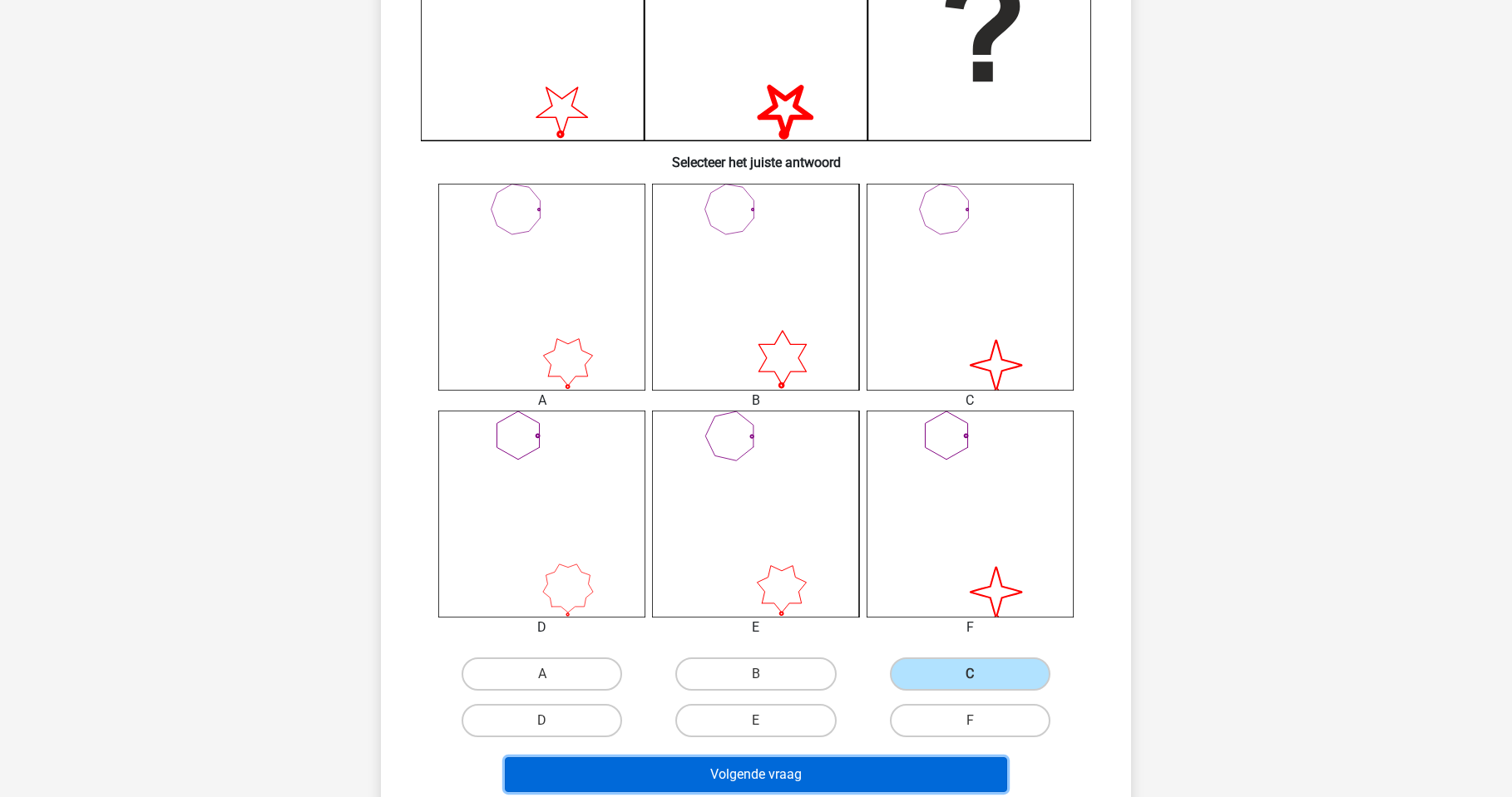
click at [811, 774] on button "Volgende vraag" at bounding box center [757, 775] width 503 height 35
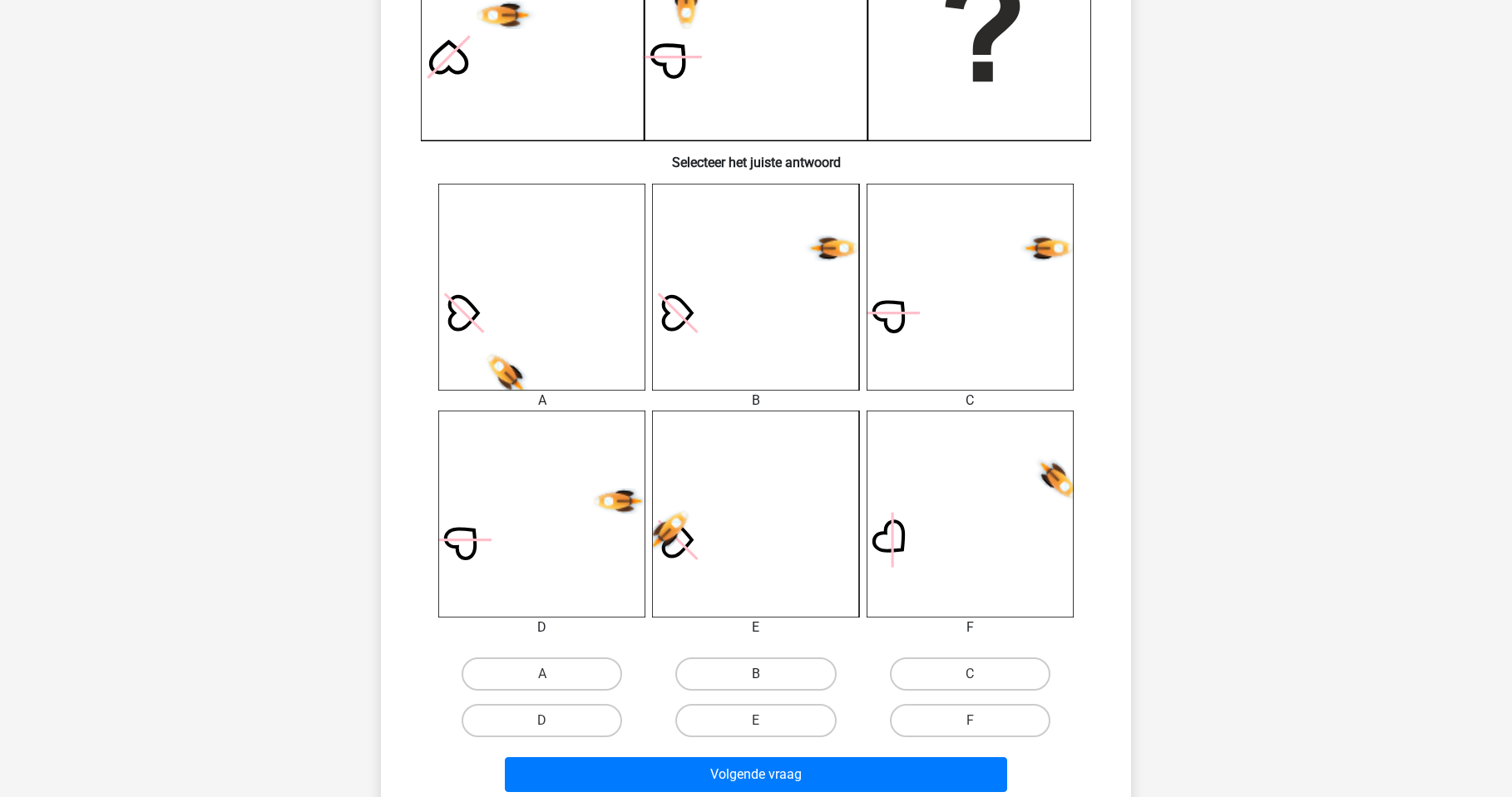
click at [777, 672] on label "B" at bounding box center [755, 674] width 160 height 33
click at [767, 674] on input "B" at bounding box center [761, 679] width 11 height 11
radio input "true"
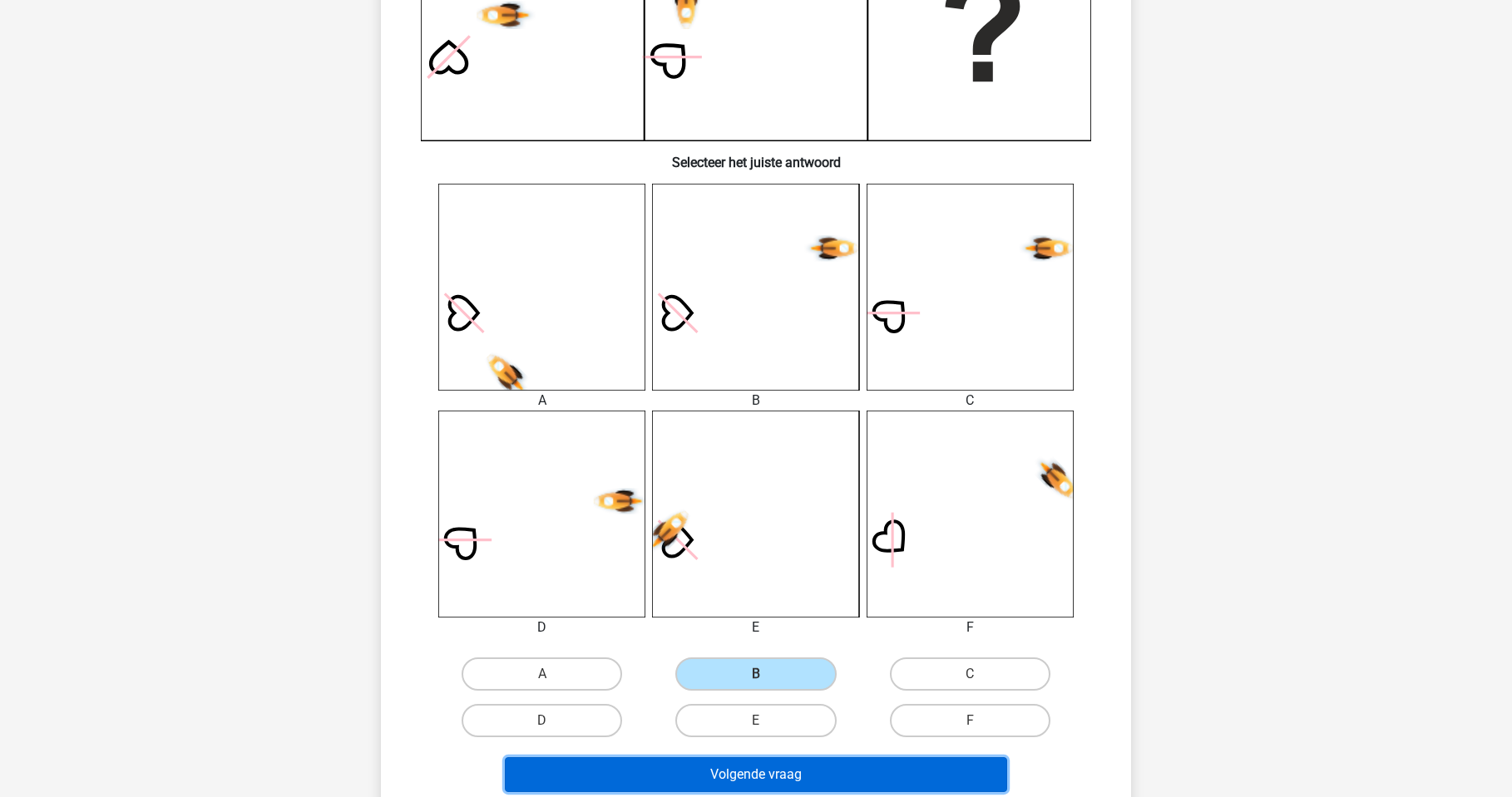
click at [760, 769] on button "Volgende vraag" at bounding box center [757, 775] width 503 height 35
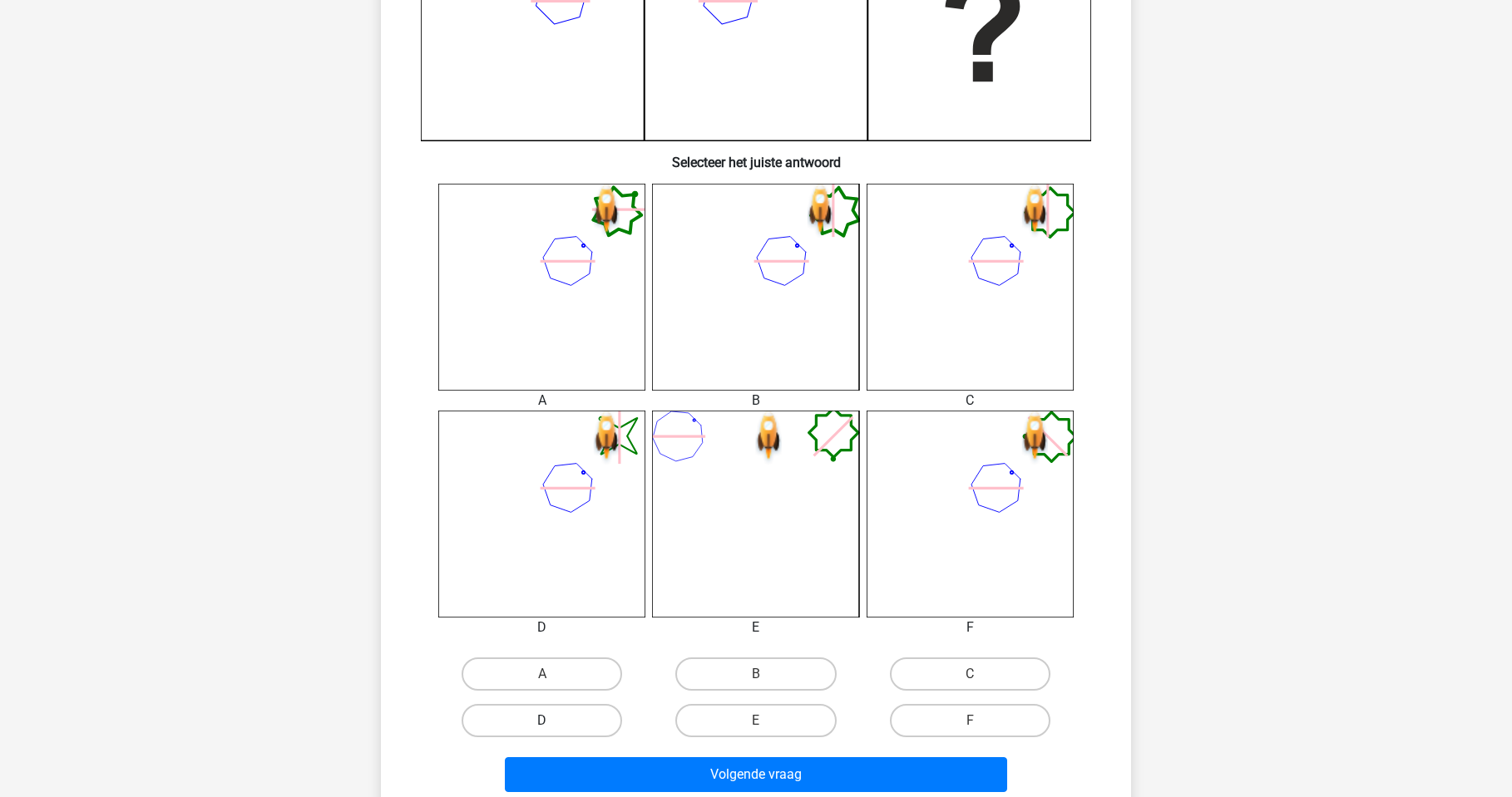
click at [581, 720] on label "D" at bounding box center [542, 721] width 160 height 33
click at [553, 721] on input "D" at bounding box center [548, 726] width 11 height 11
radio input "true"
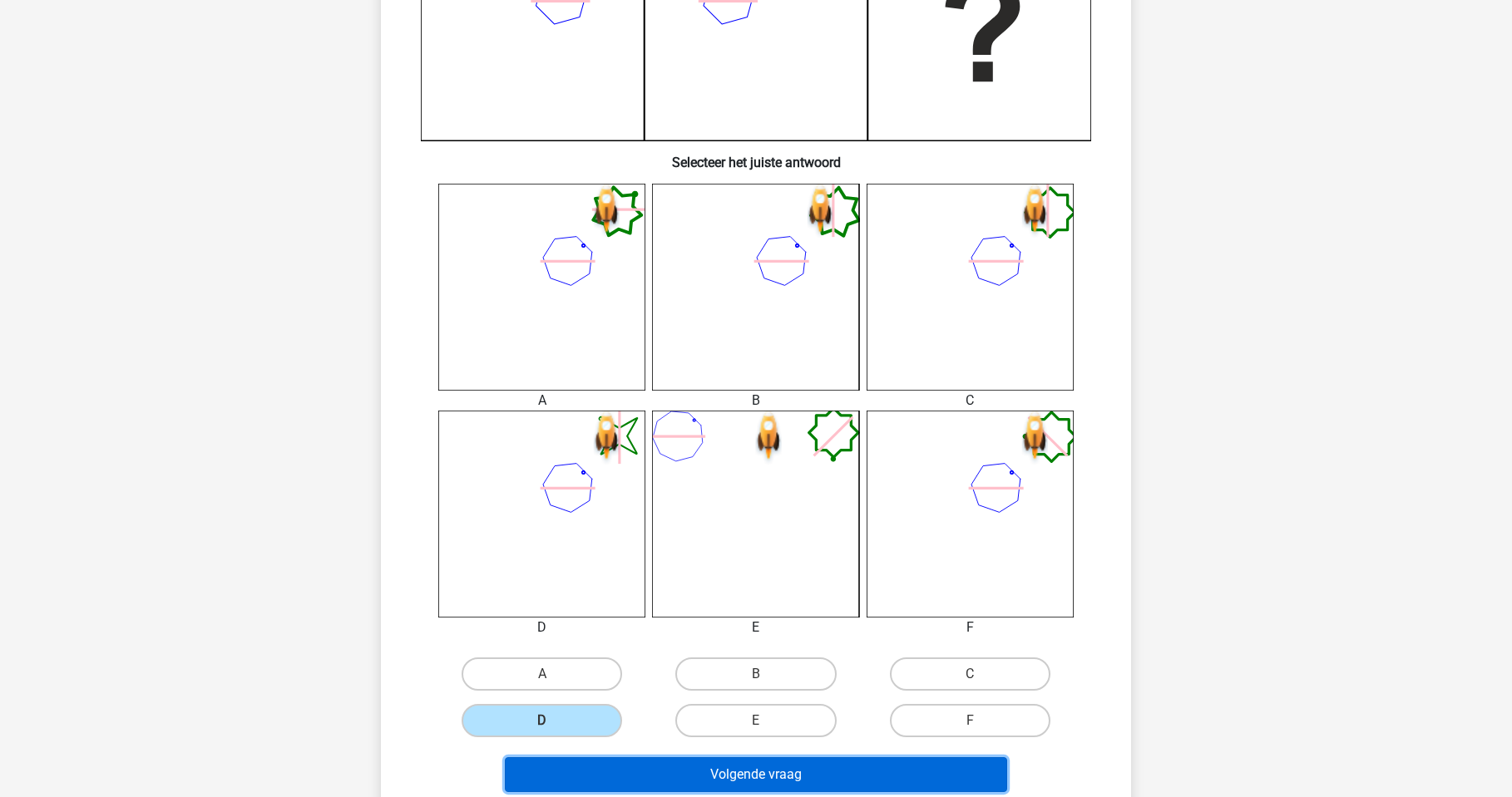
click at [645, 780] on button "Volgende vraag" at bounding box center [757, 775] width 503 height 35
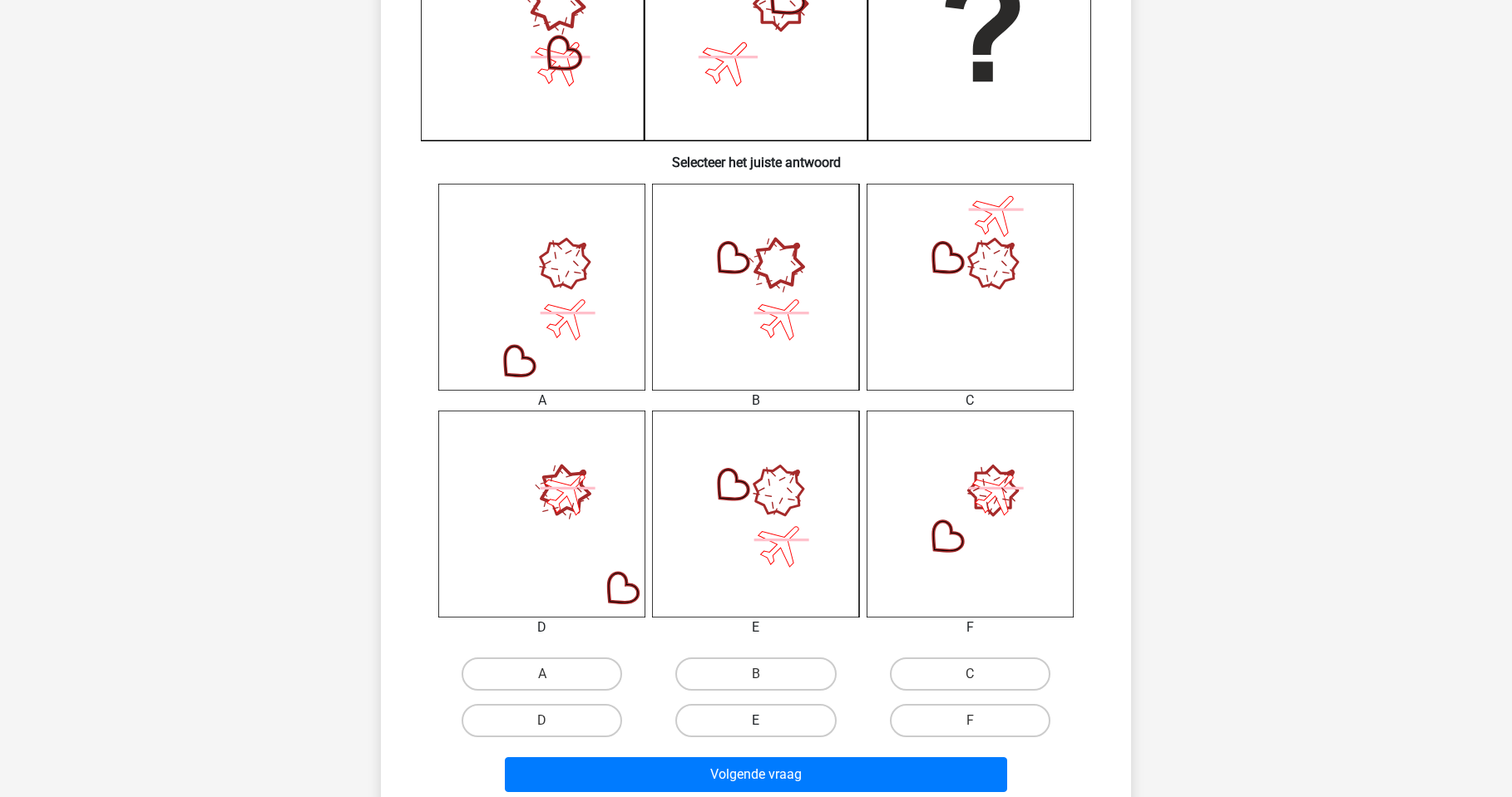
click at [785, 722] on label "E" at bounding box center [755, 721] width 160 height 33
click at [767, 722] on input "E" at bounding box center [761, 726] width 11 height 11
radio input "true"
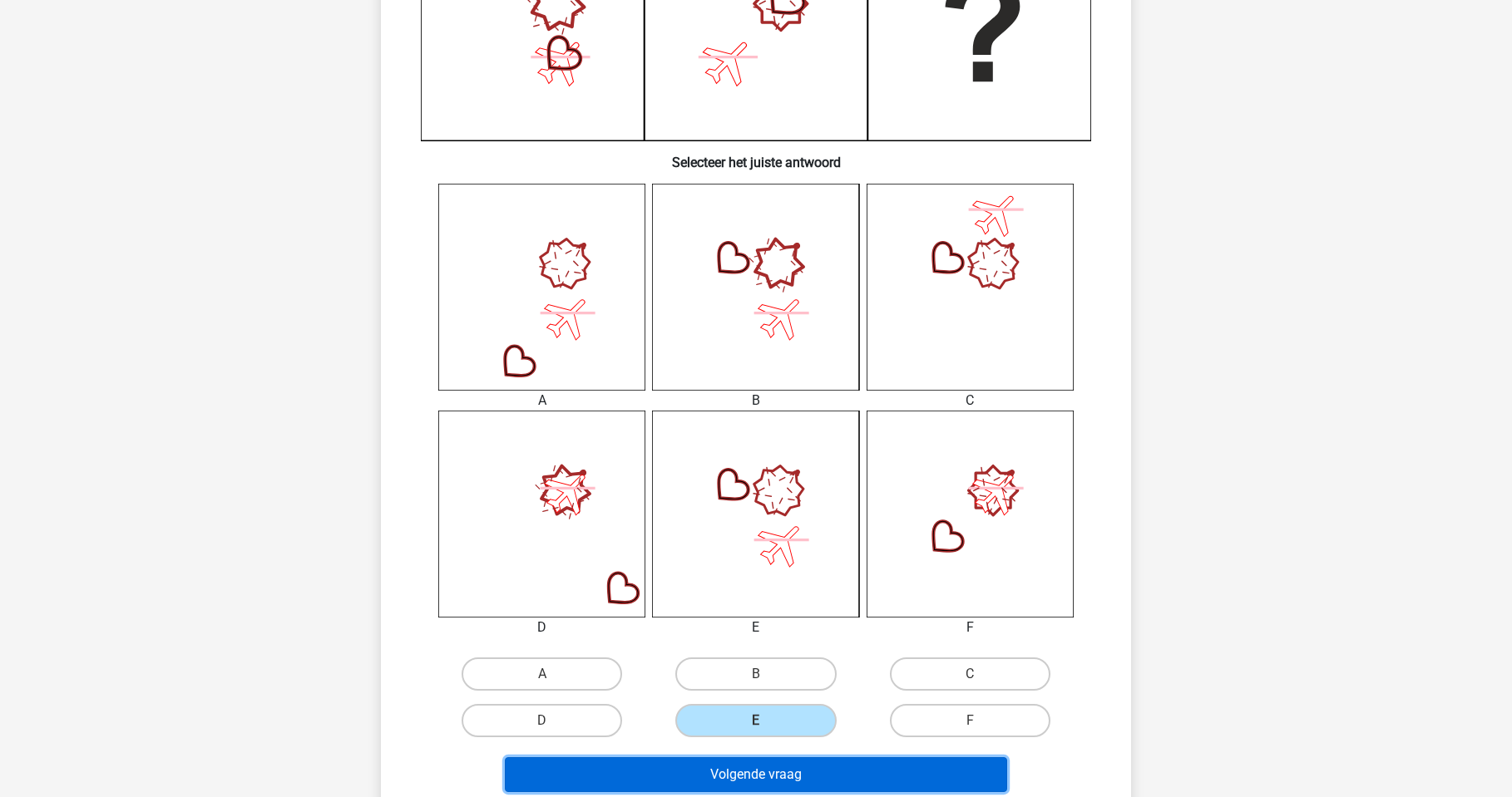
click at [775, 771] on button "Volgende vraag" at bounding box center [757, 775] width 503 height 35
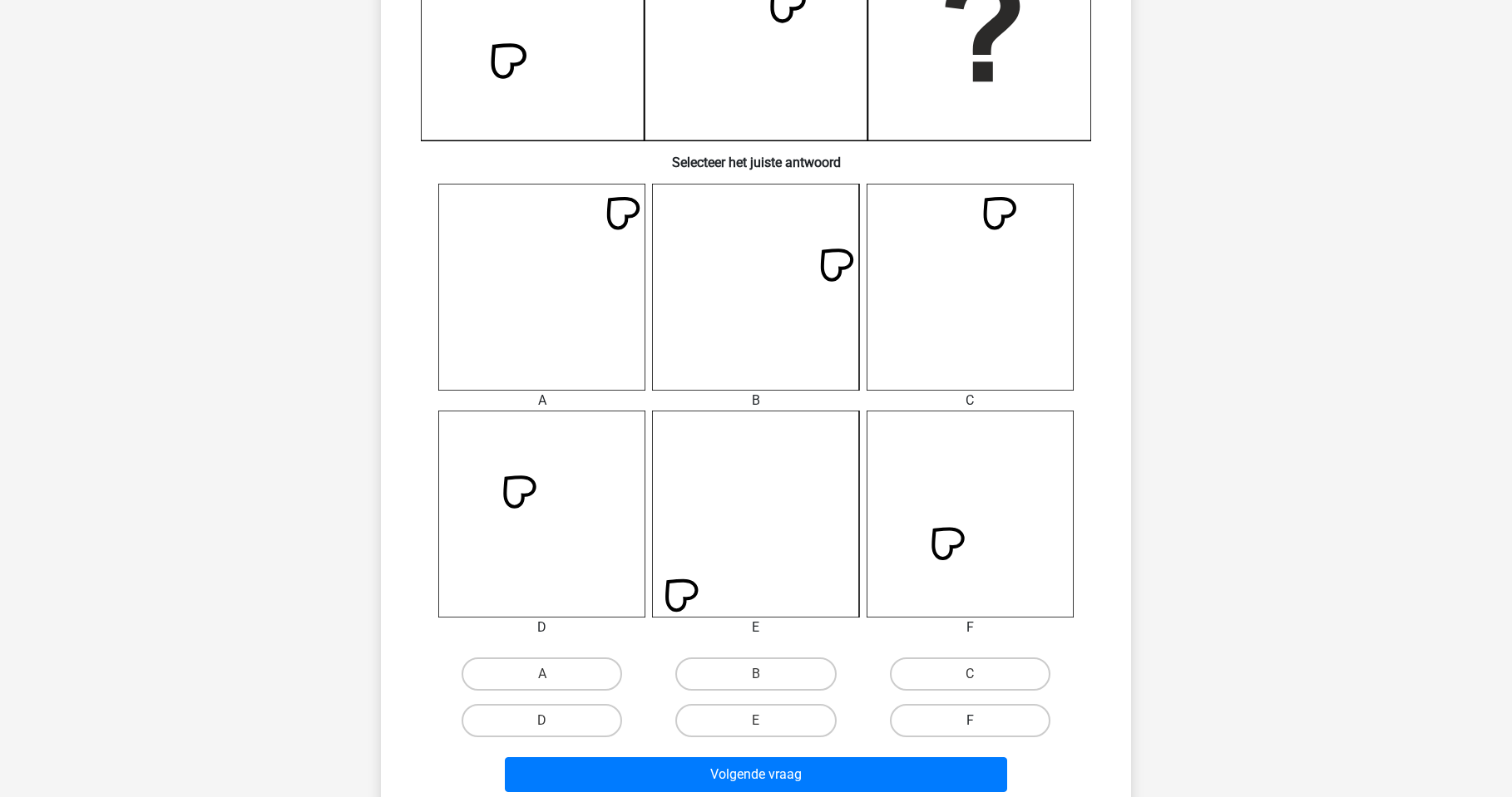
click at [1009, 718] on label "F" at bounding box center [969, 721] width 160 height 33
click at [980, 721] on input "F" at bounding box center [974, 726] width 11 height 11
radio input "true"
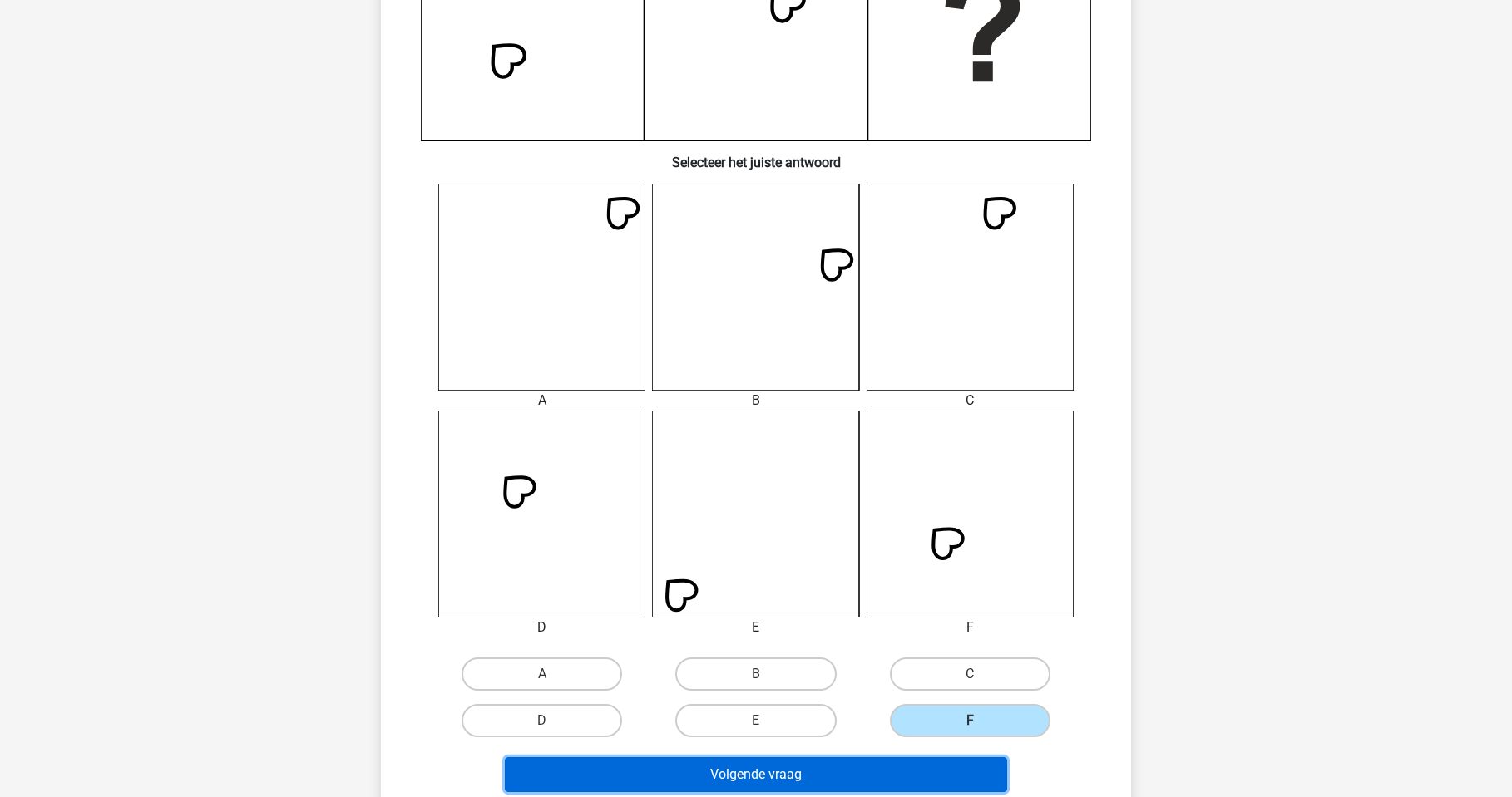
click at [906, 769] on button "Volgende vraag" at bounding box center [757, 775] width 503 height 35
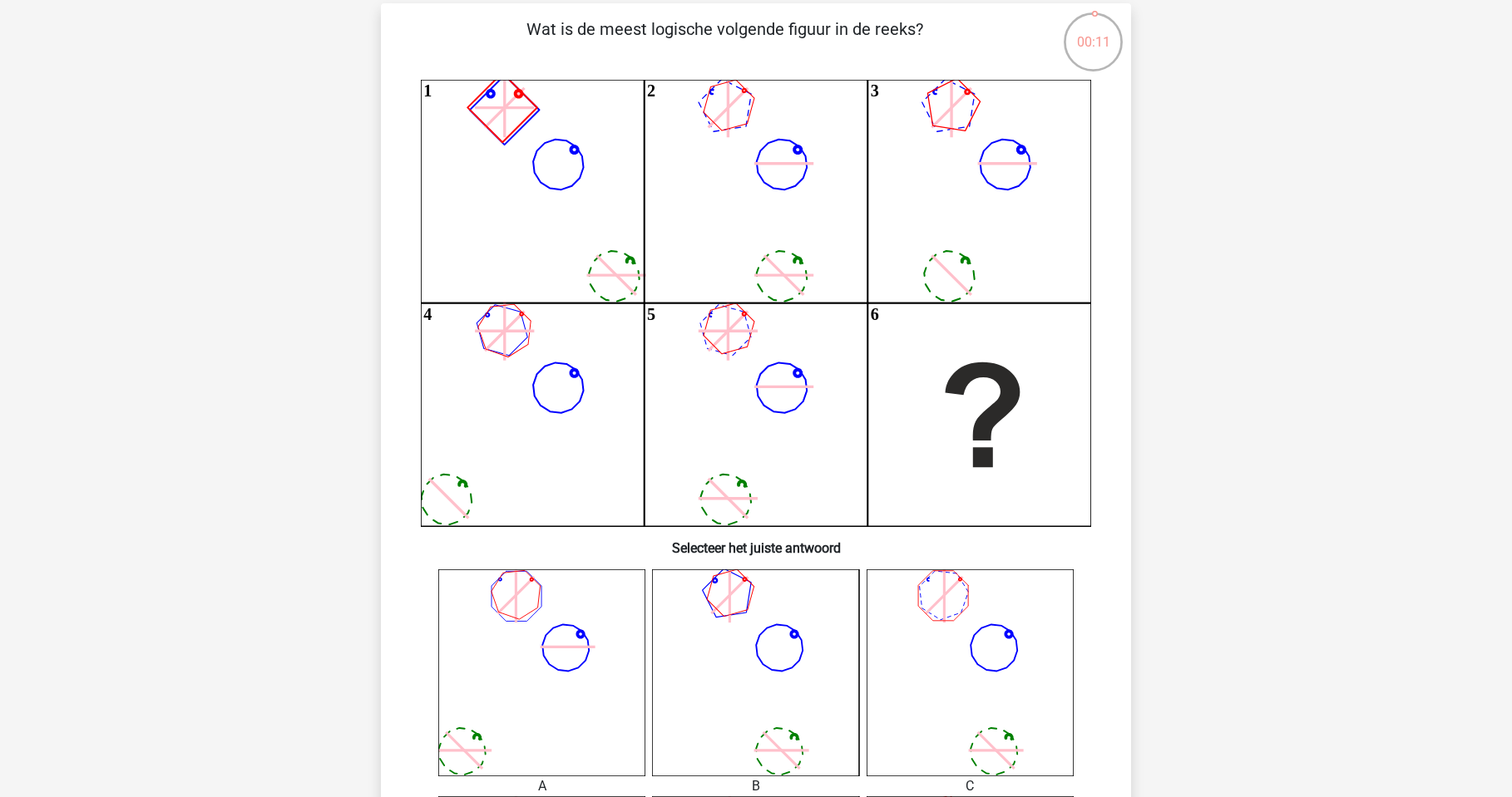
scroll to position [84, 0]
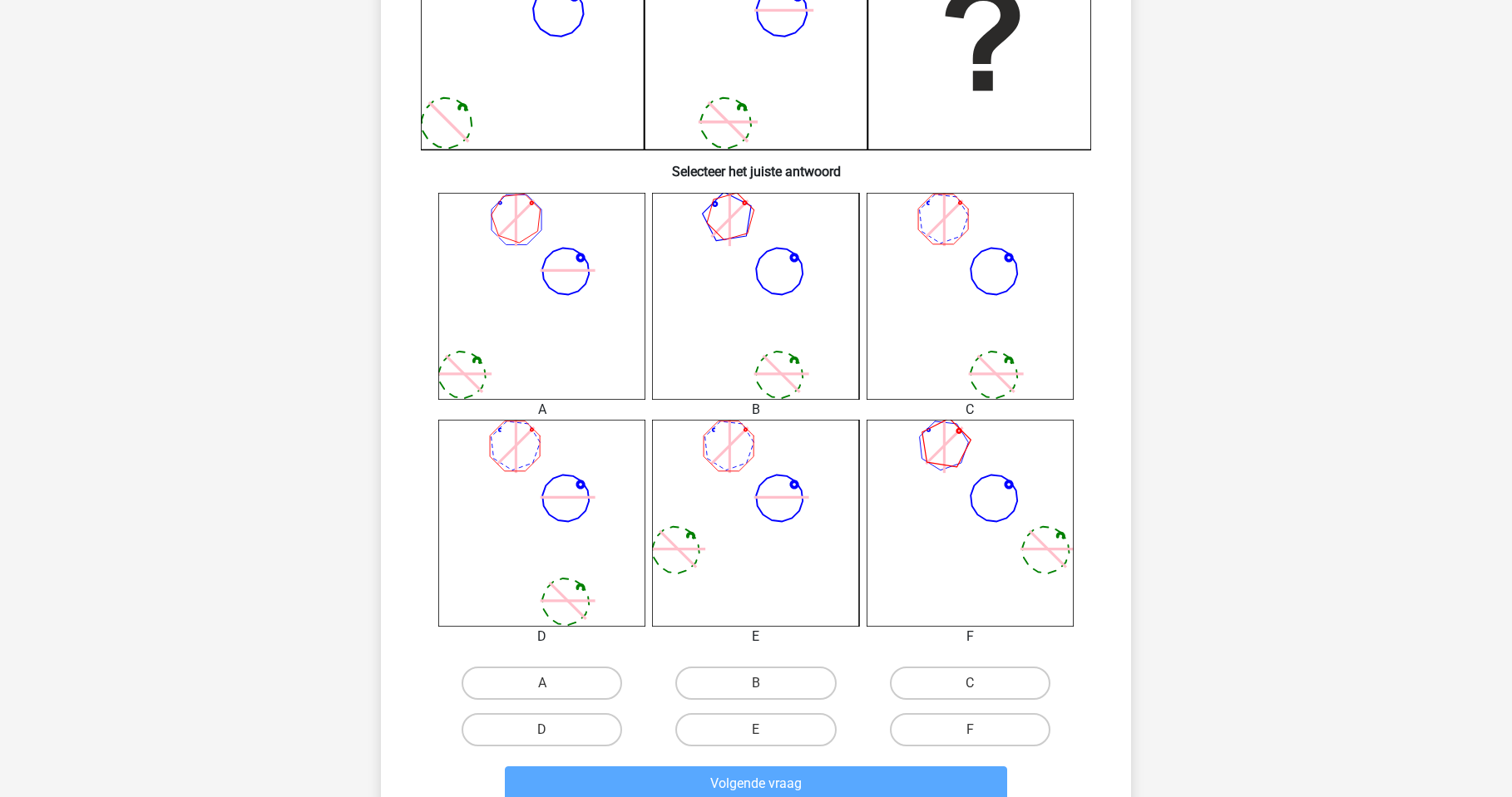
scroll to position [499, 0]
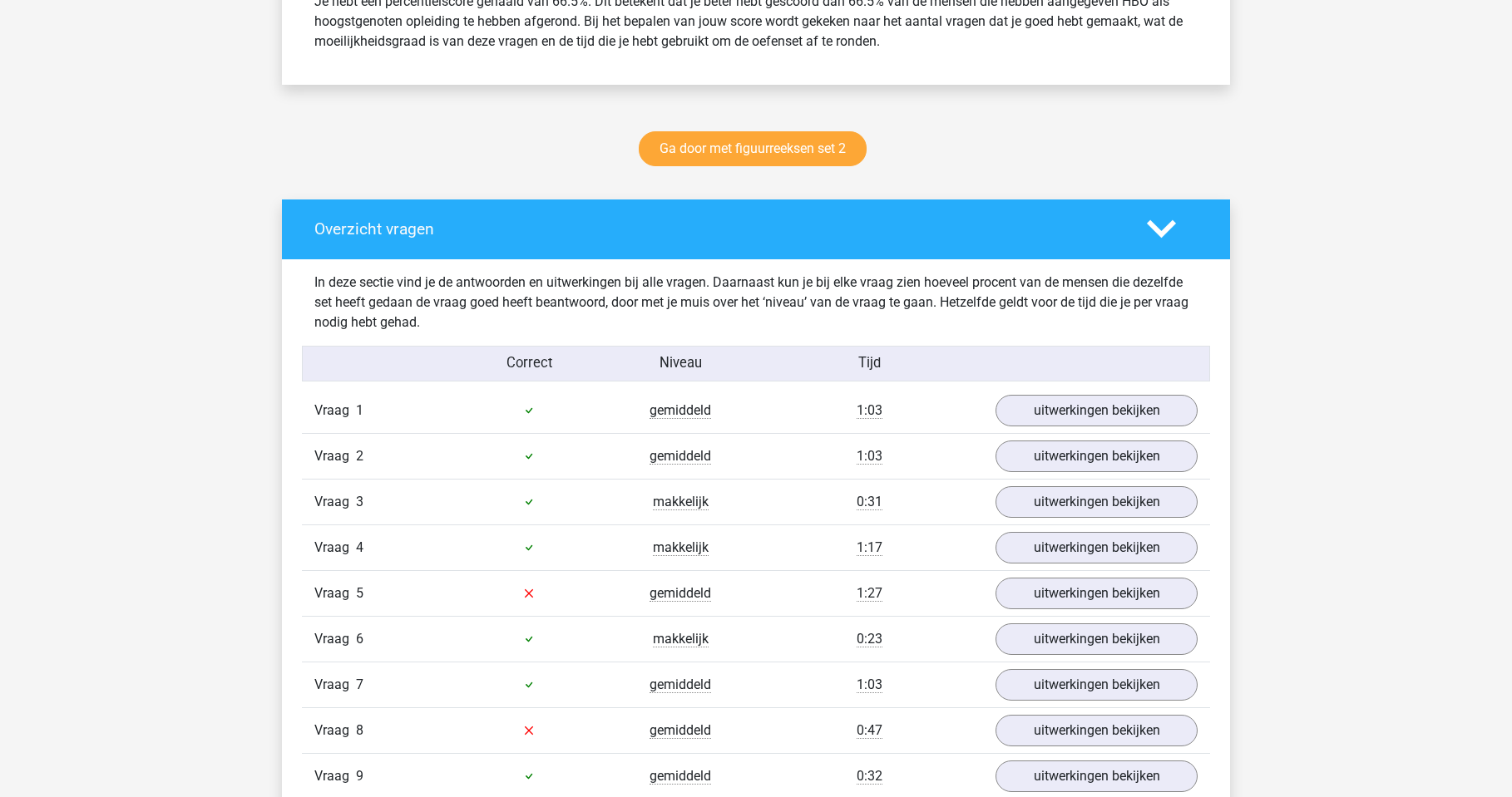
scroll to position [748, 0]
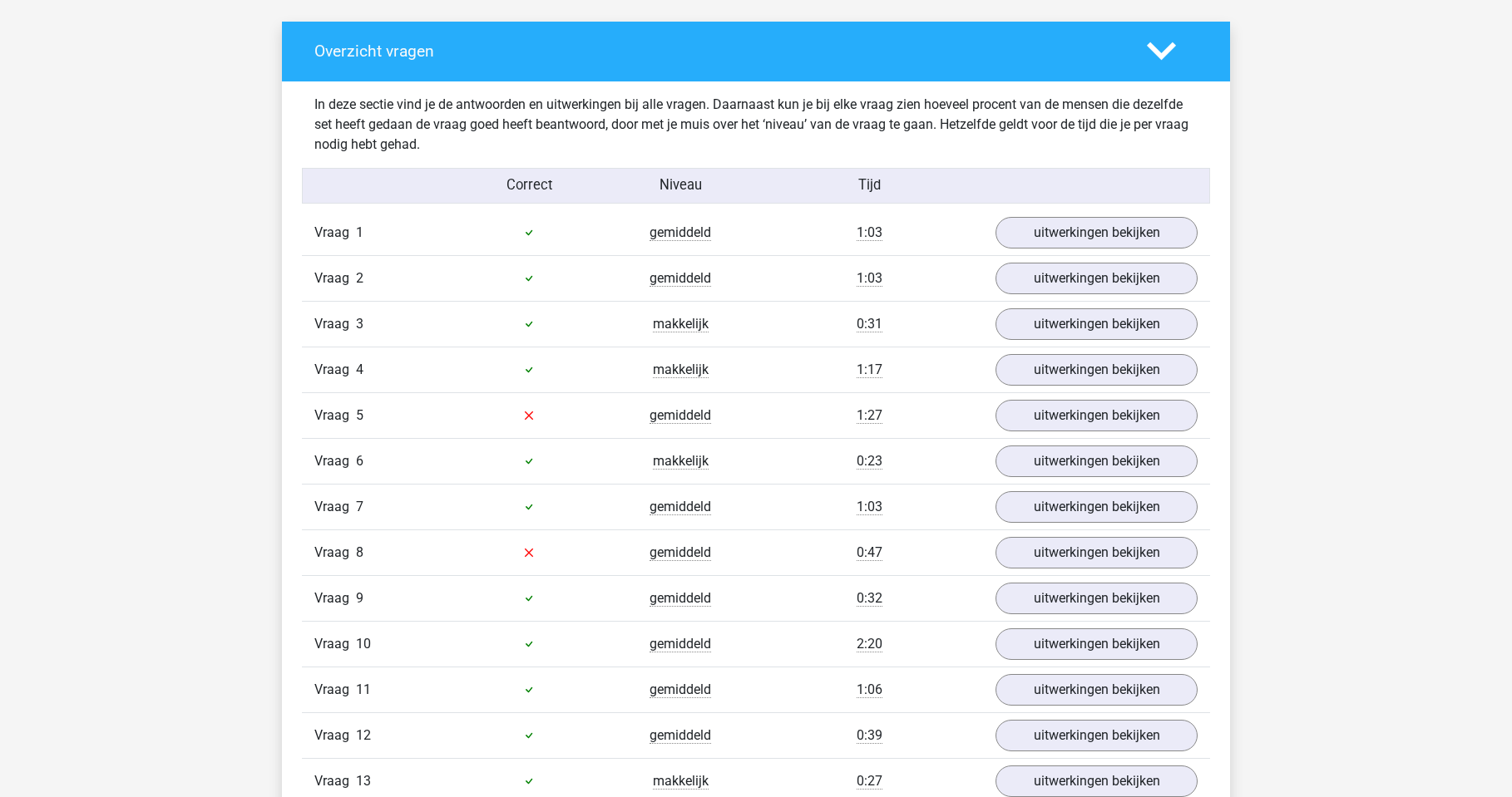
scroll to position [915, 0]
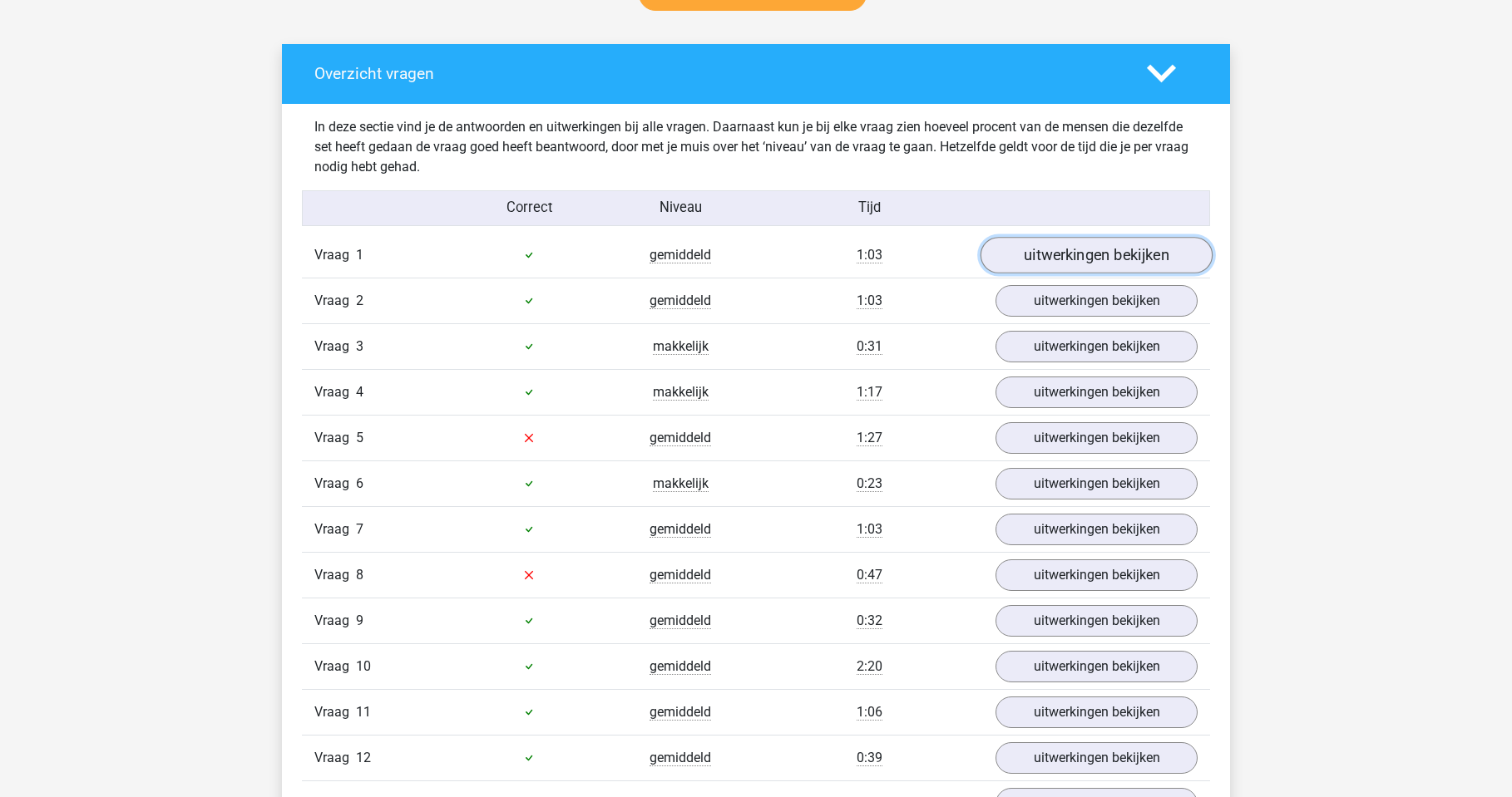
click at [1030, 260] on link "uitwerkingen bekijken" at bounding box center [1096, 255] width 232 height 36
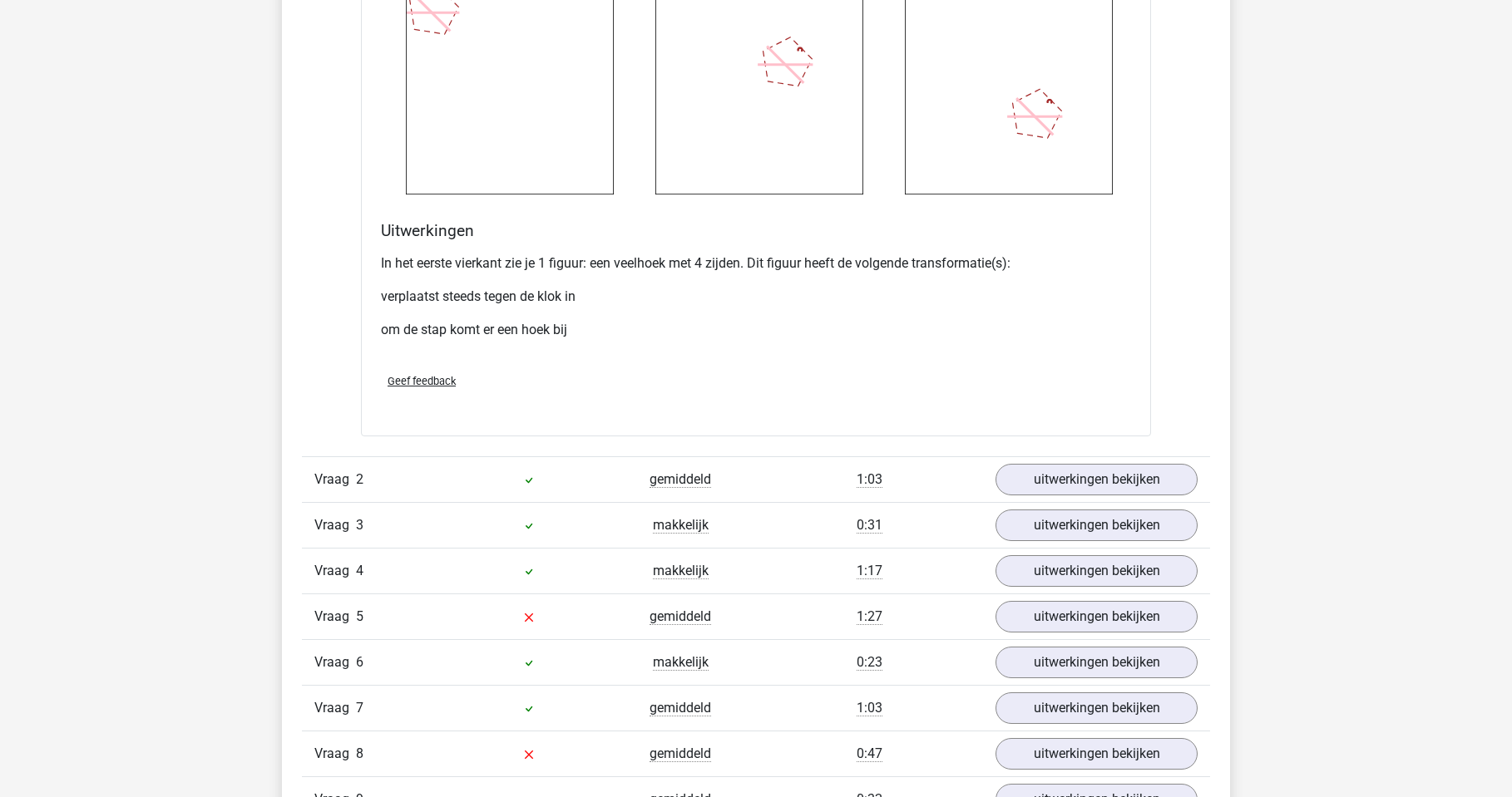
scroll to position [2162, 0]
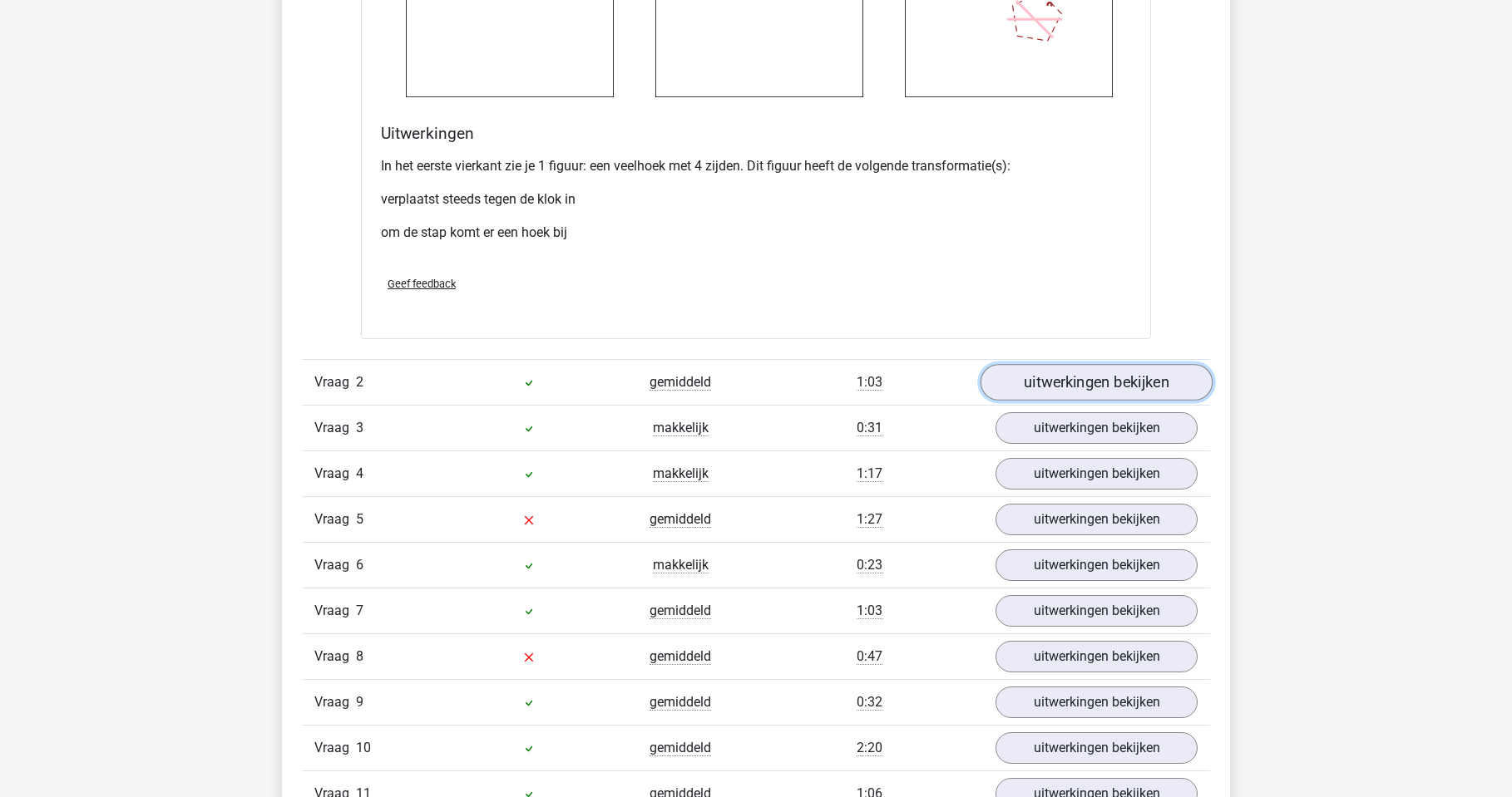
click at [1014, 374] on link "uitwerkingen bekijken" at bounding box center [1096, 382] width 232 height 36
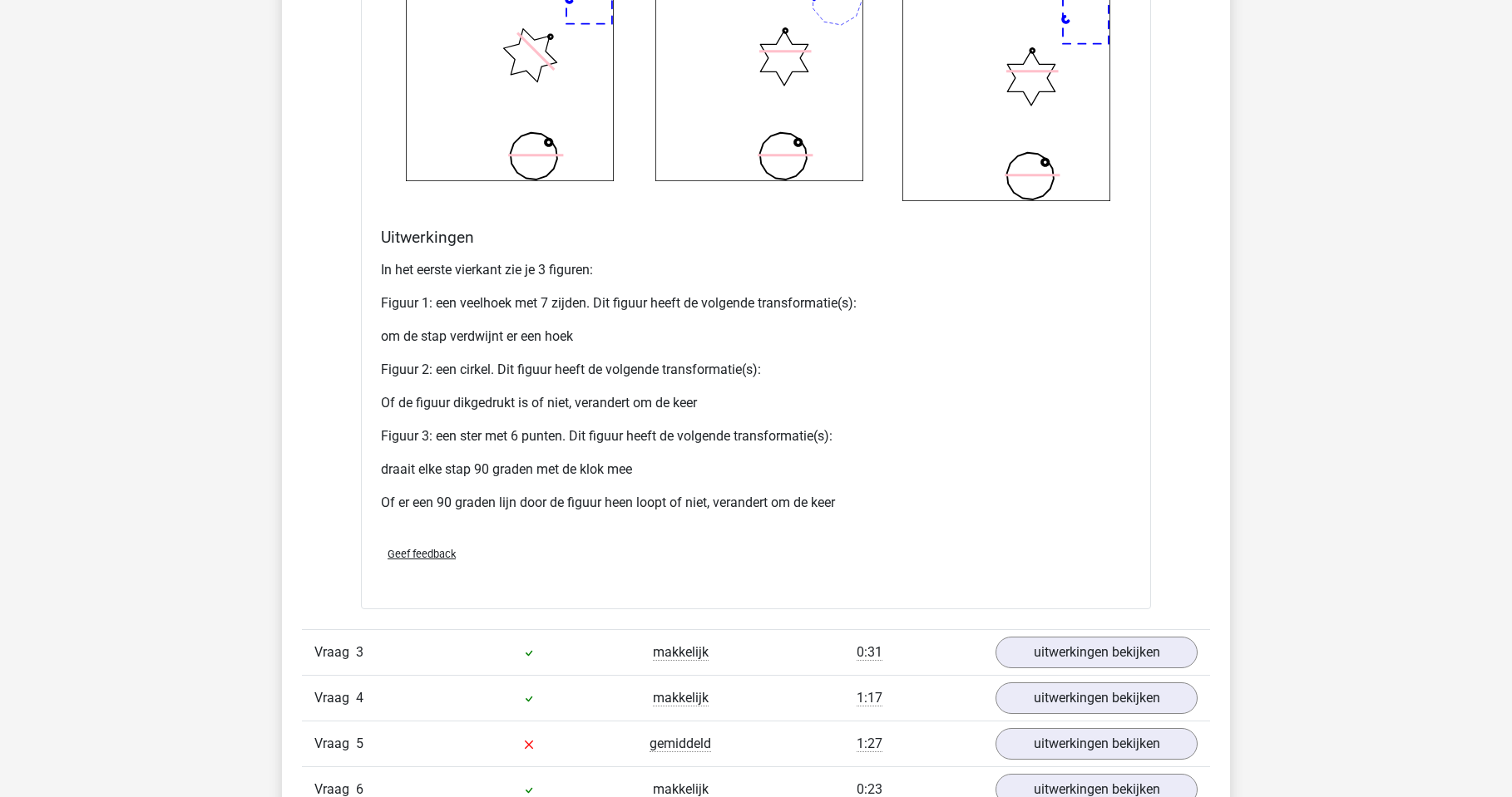
scroll to position [3575, 0]
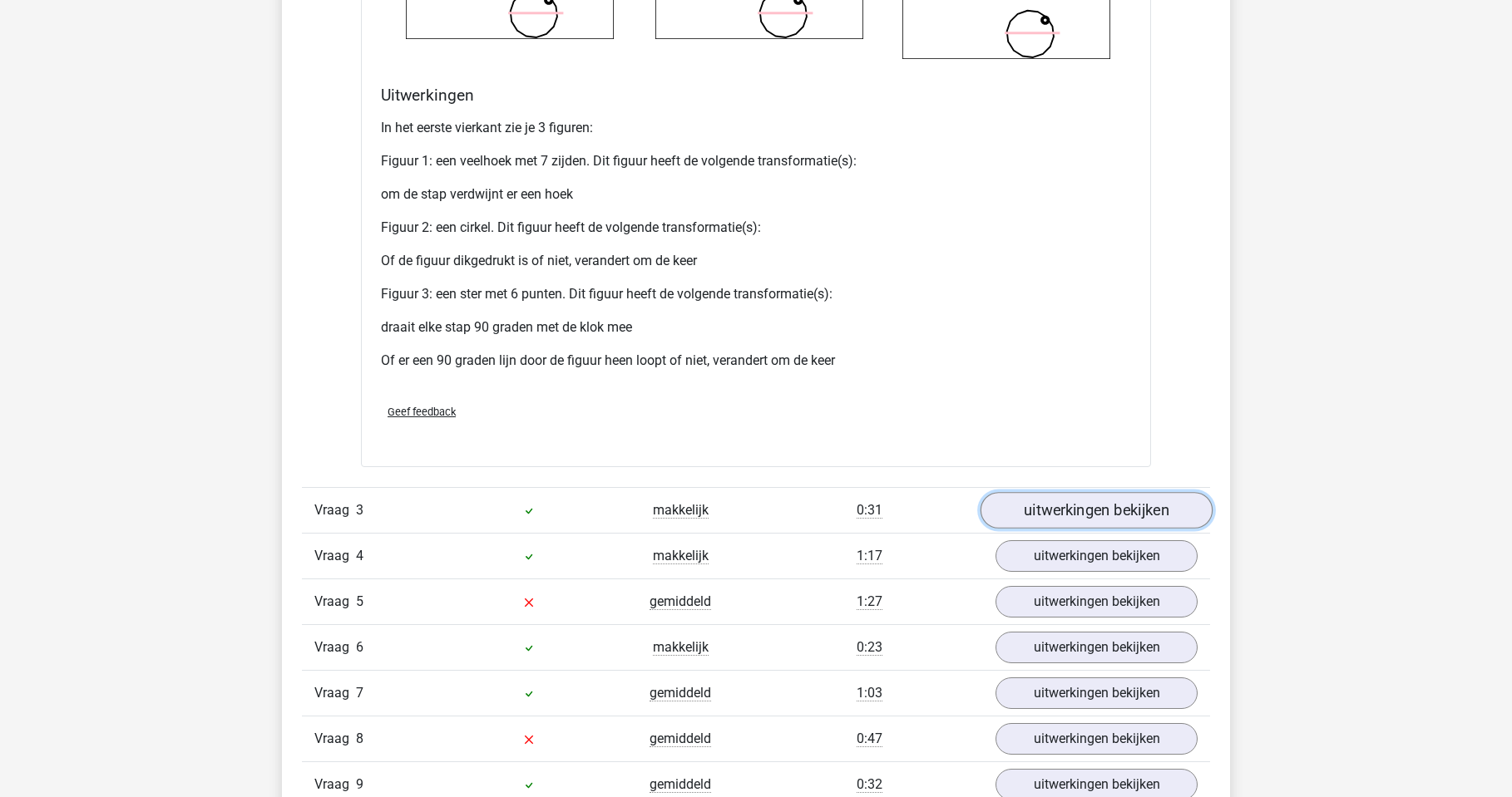
click at [1109, 505] on link "uitwerkingen bekijken" at bounding box center [1096, 510] width 232 height 36
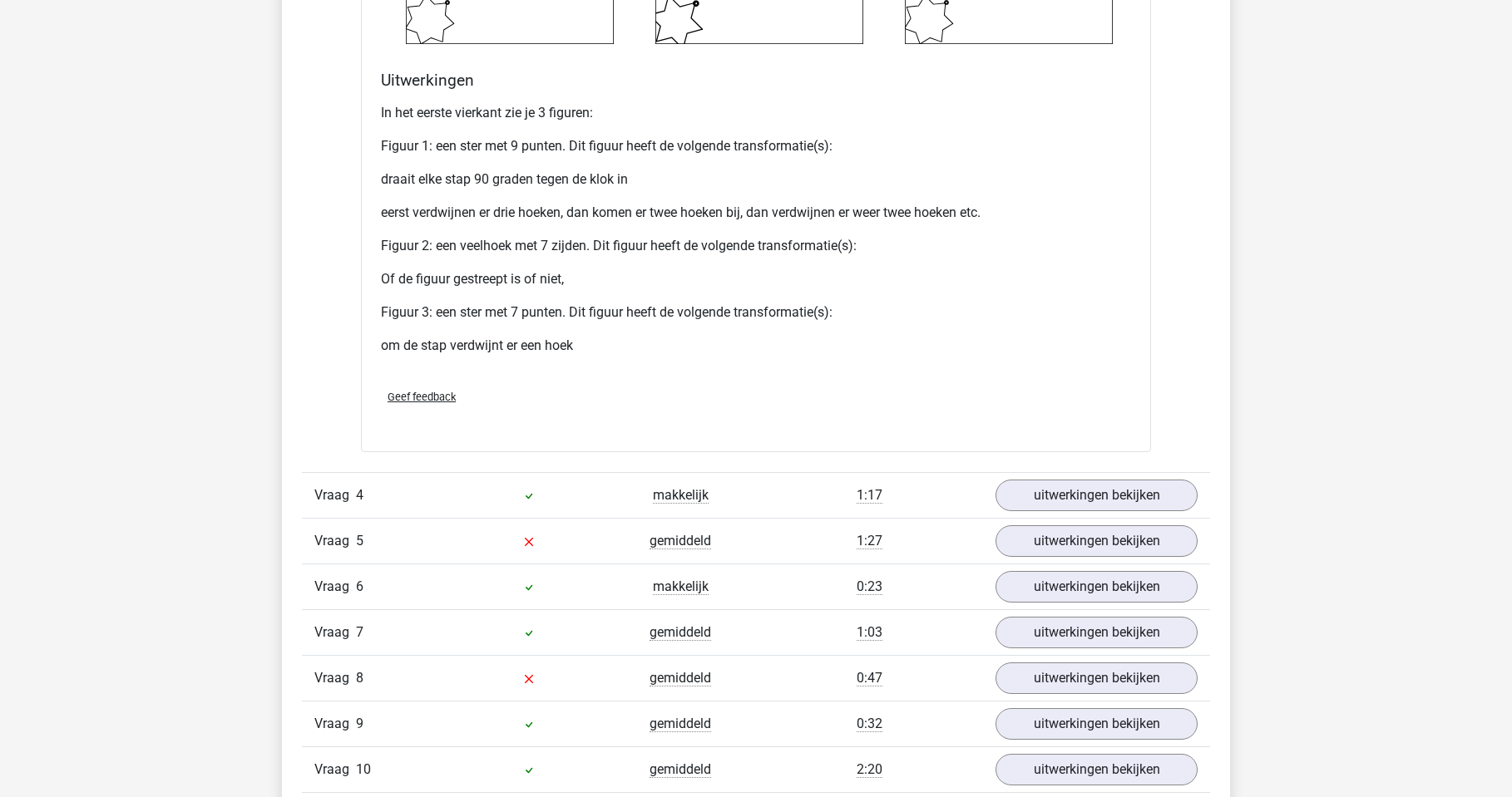
scroll to position [5154, 0]
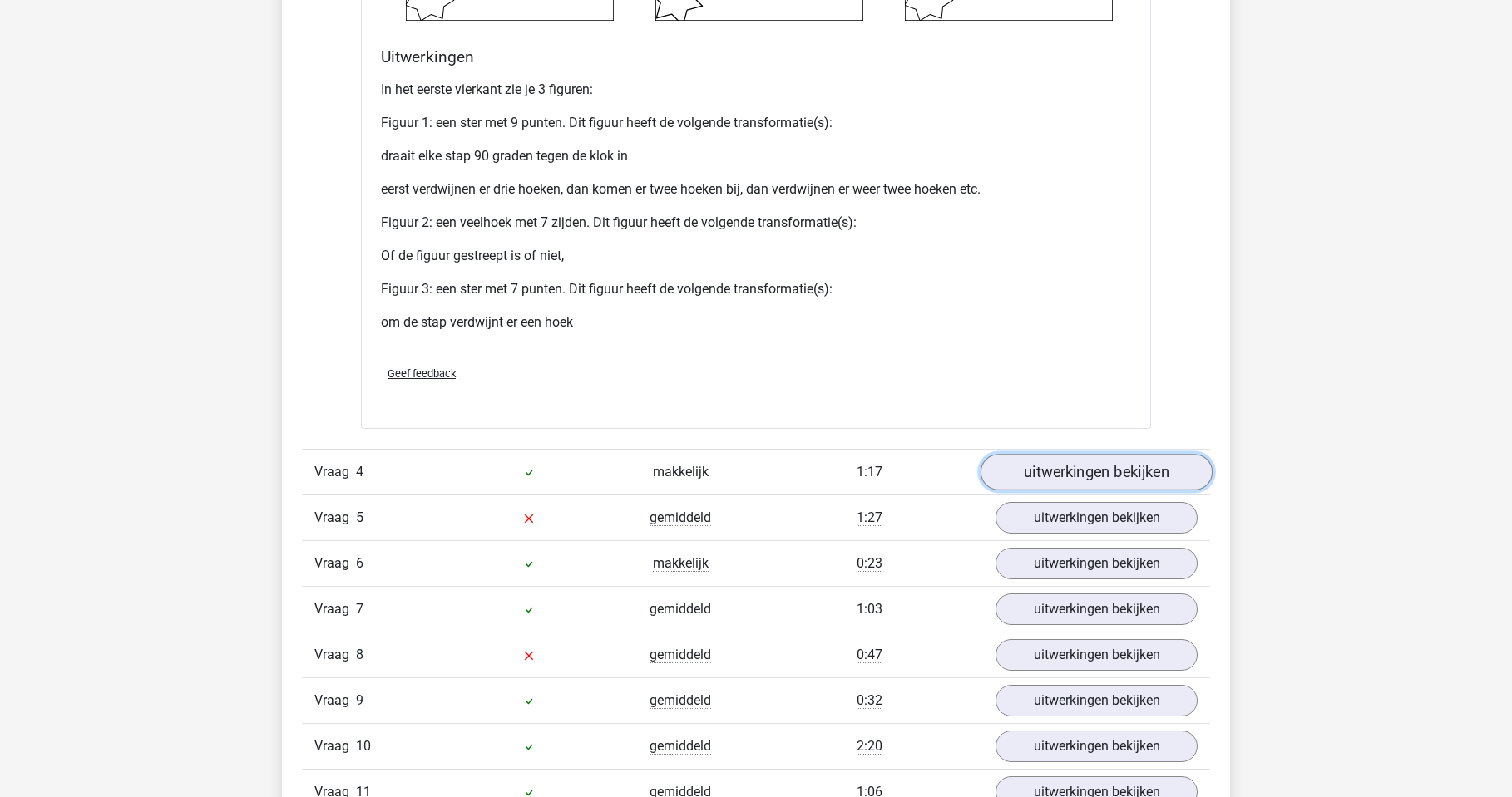
click at [1110, 488] on link "uitwerkingen bekijken" at bounding box center [1096, 472] width 232 height 36
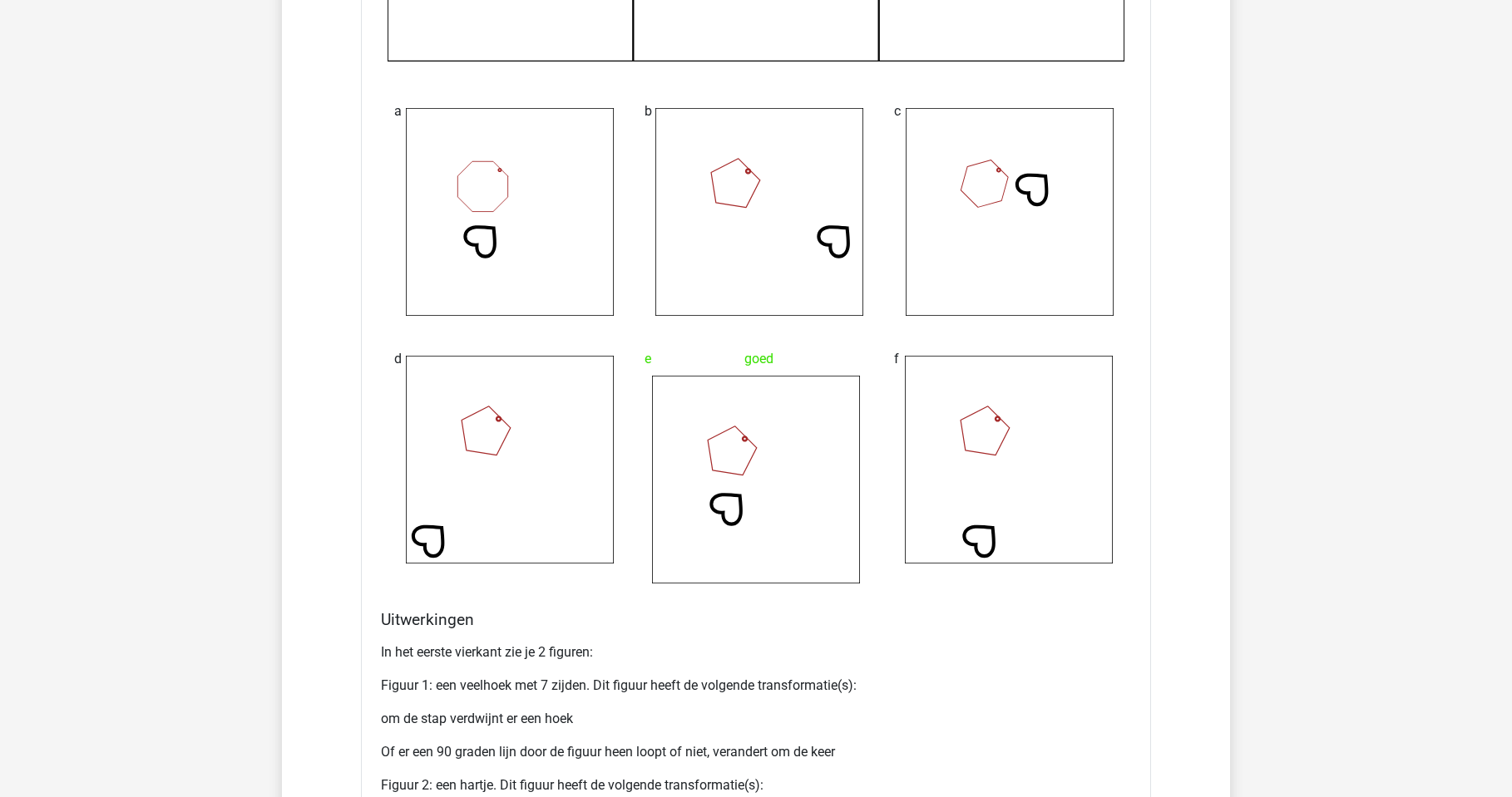
scroll to position [6485, 0]
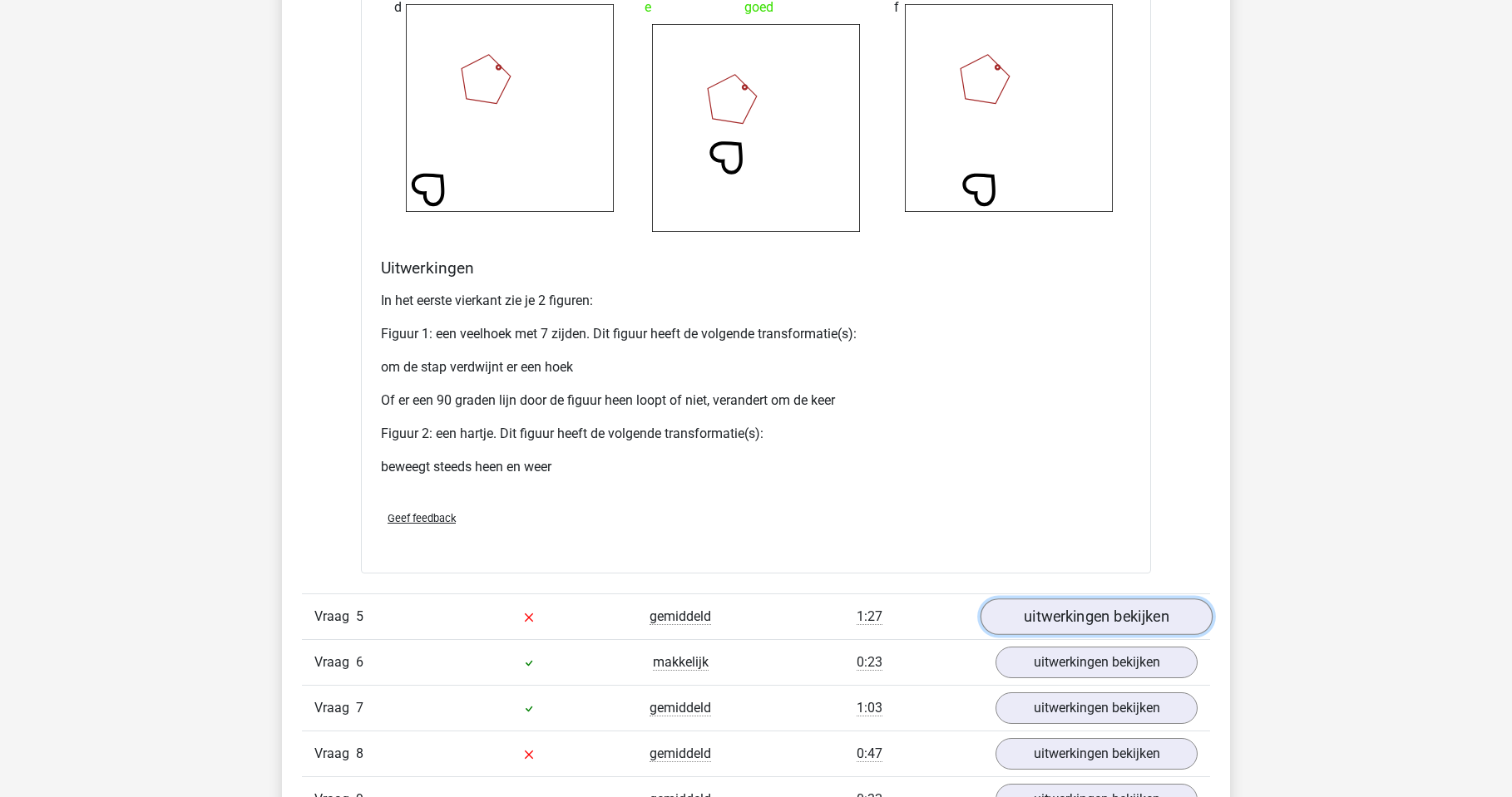
click at [1018, 623] on link "uitwerkingen bekijken" at bounding box center [1096, 616] width 232 height 36
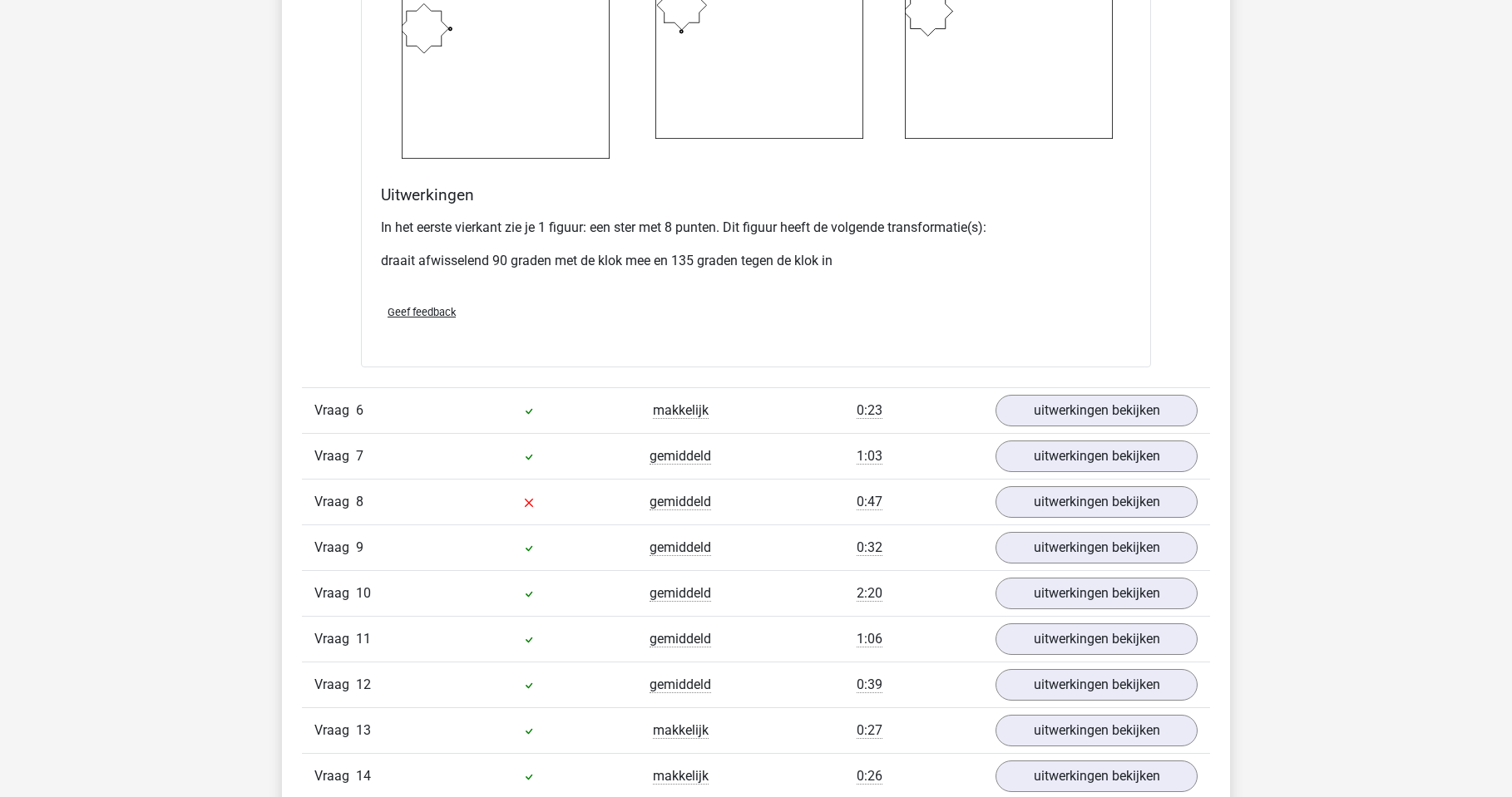
scroll to position [8064, 0]
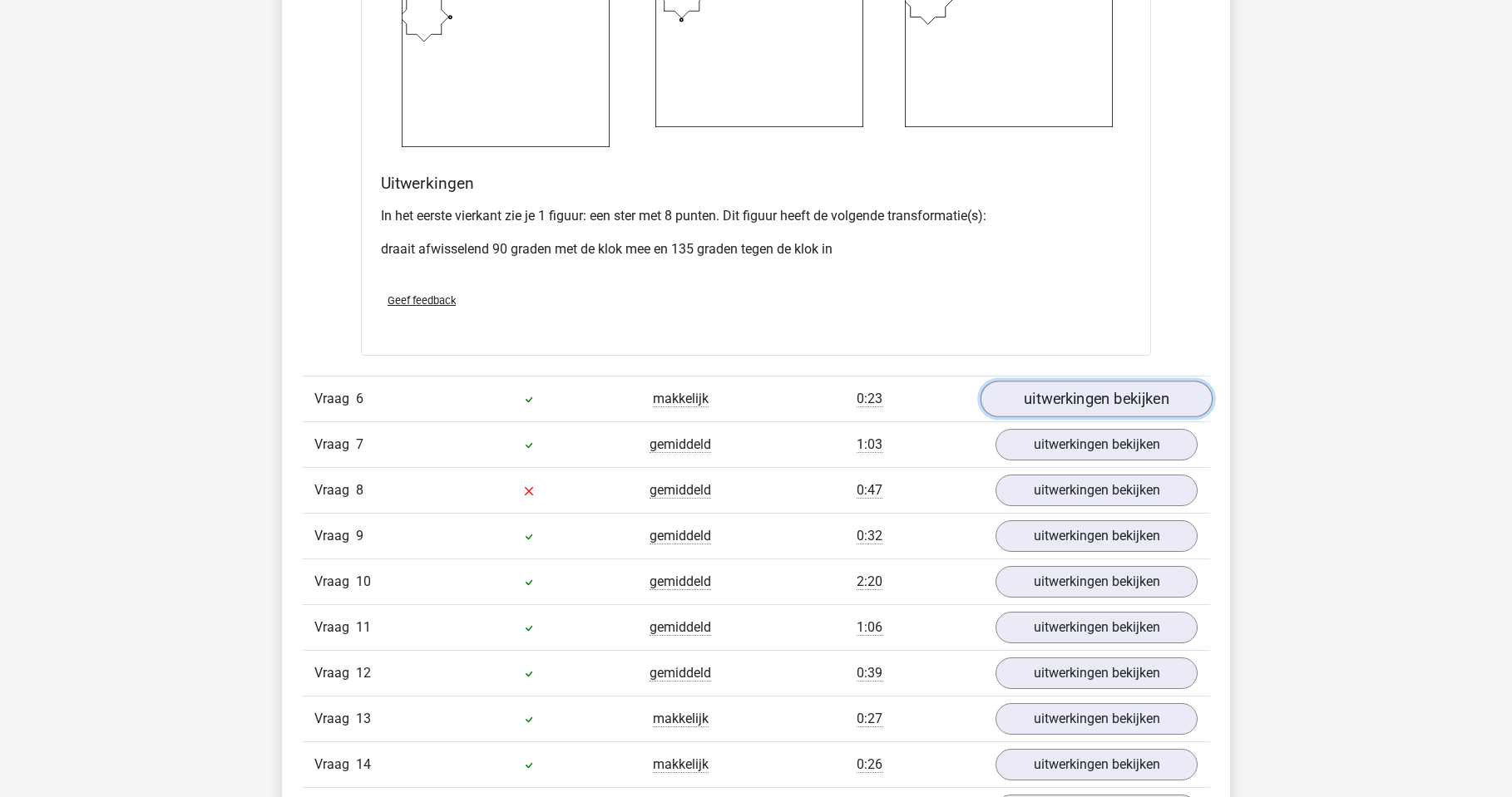
click at [1037, 391] on link "uitwerkingen bekijken" at bounding box center [1096, 398] width 232 height 36
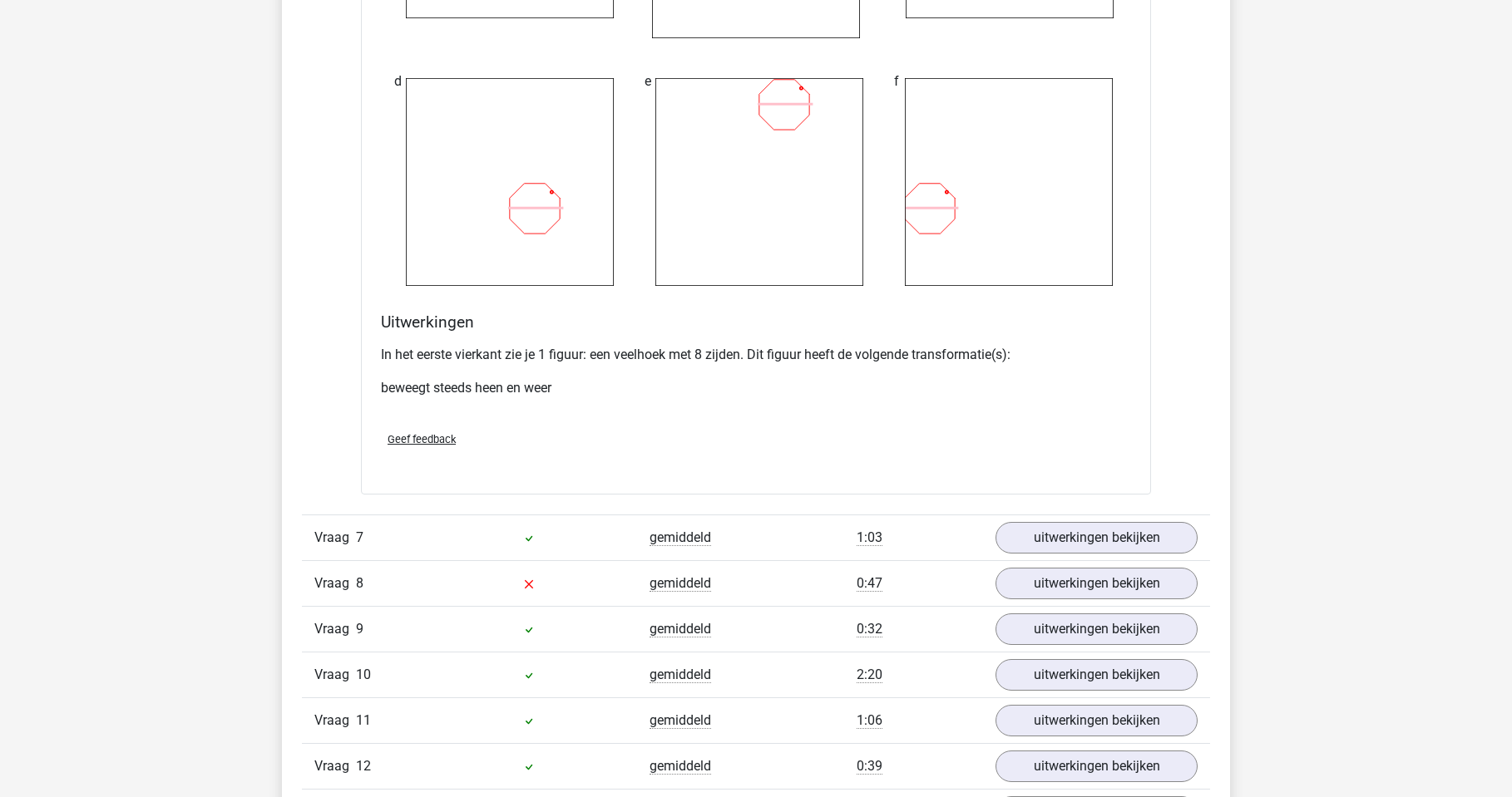
scroll to position [9479, 0]
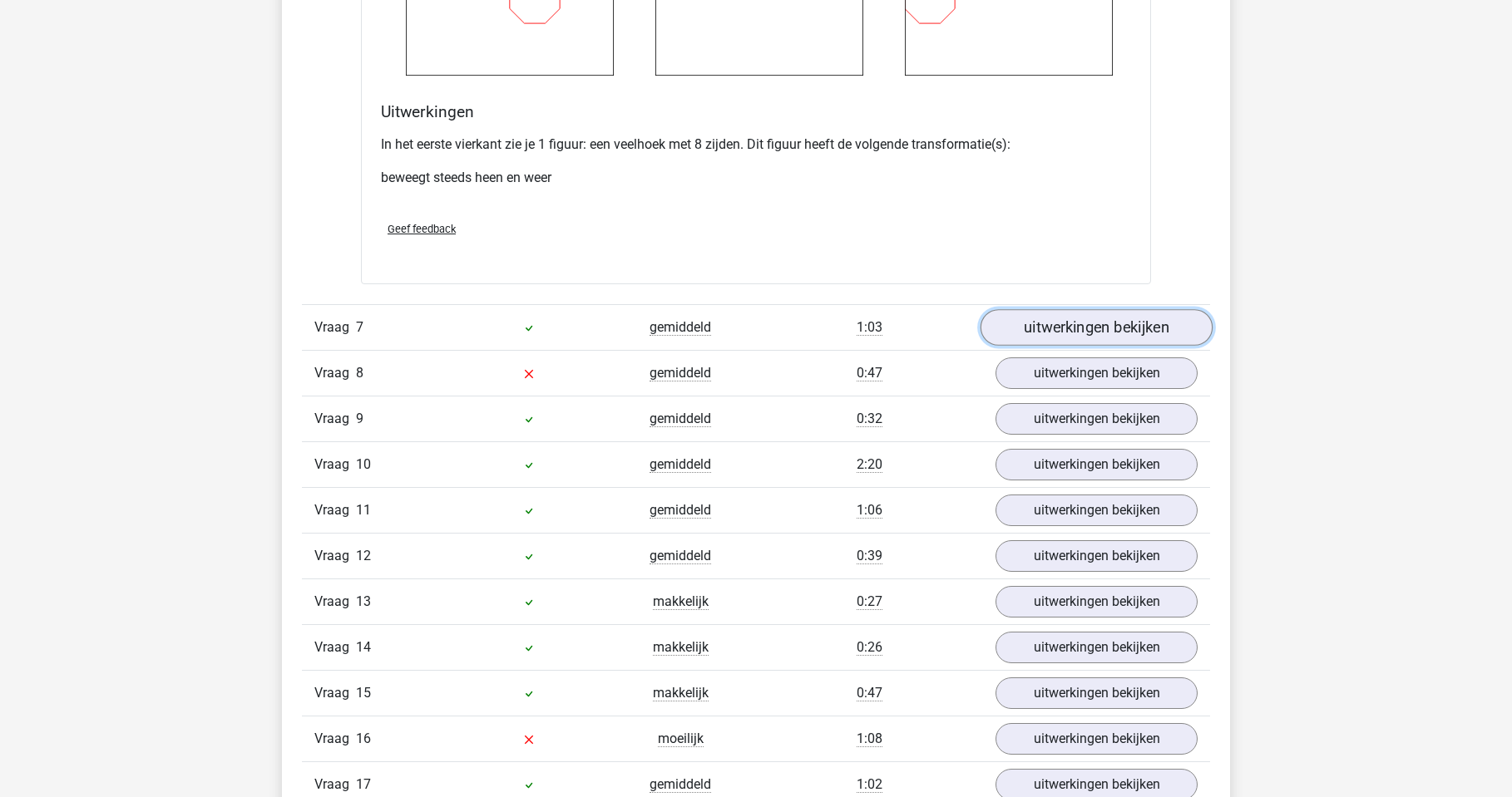
click at [1096, 331] on link "uitwerkingen bekijken" at bounding box center [1096, 327] width 232 height 36
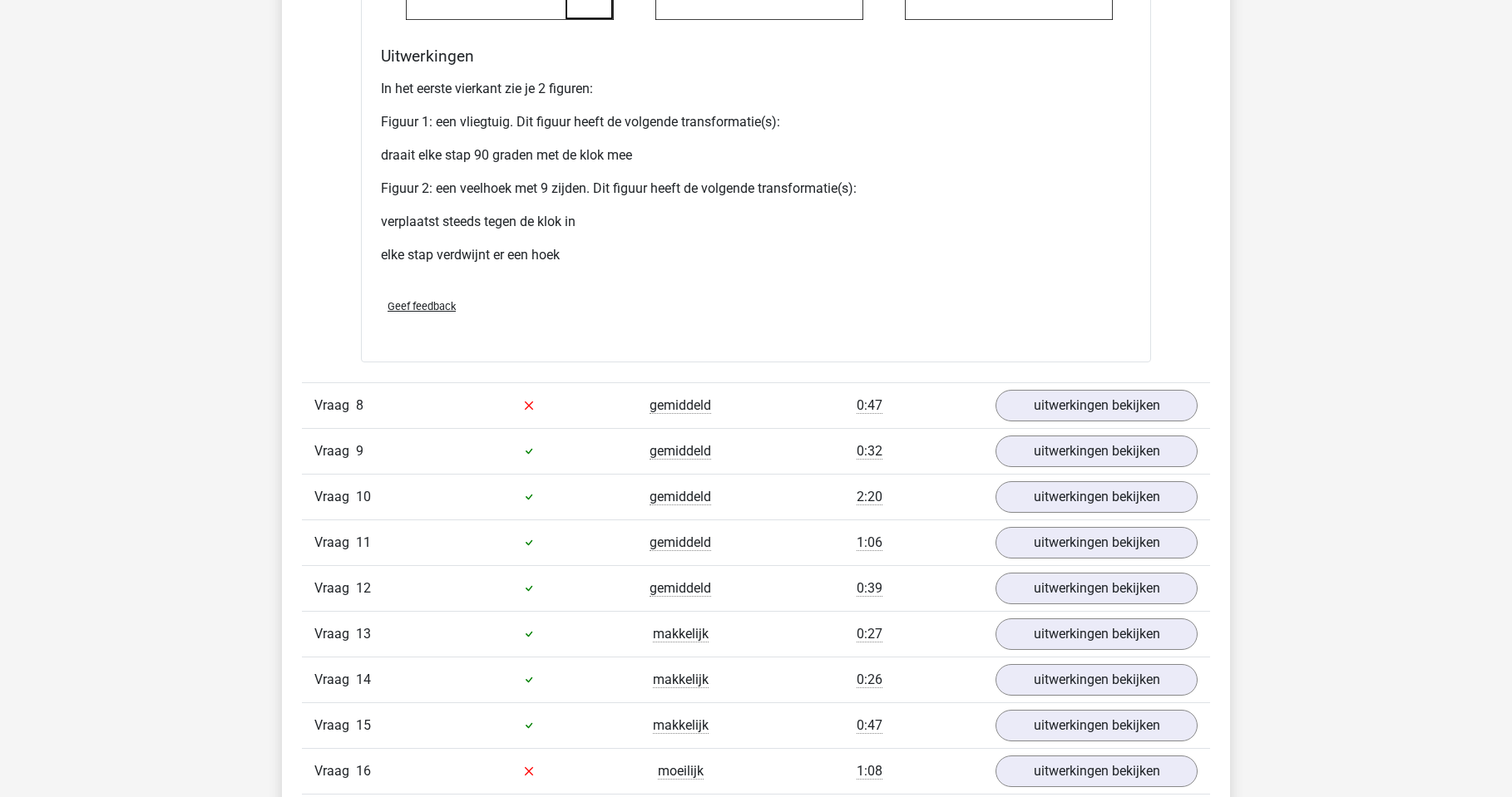
scroll to position [10892, 0]
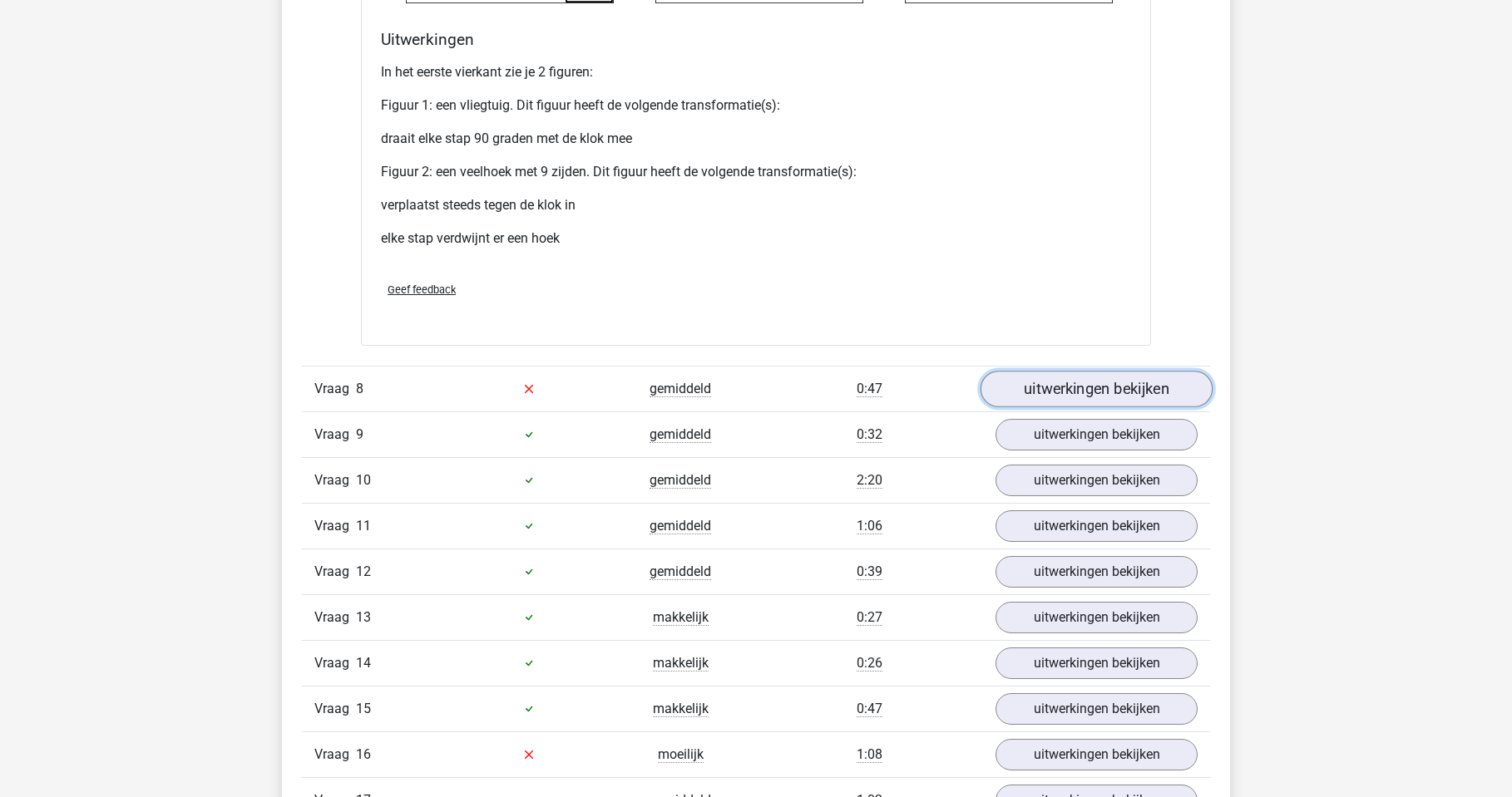
click at [1099, 389] on link "uitwerkingen bekijken" at bounding box center [1096, 388] width 232 height 36
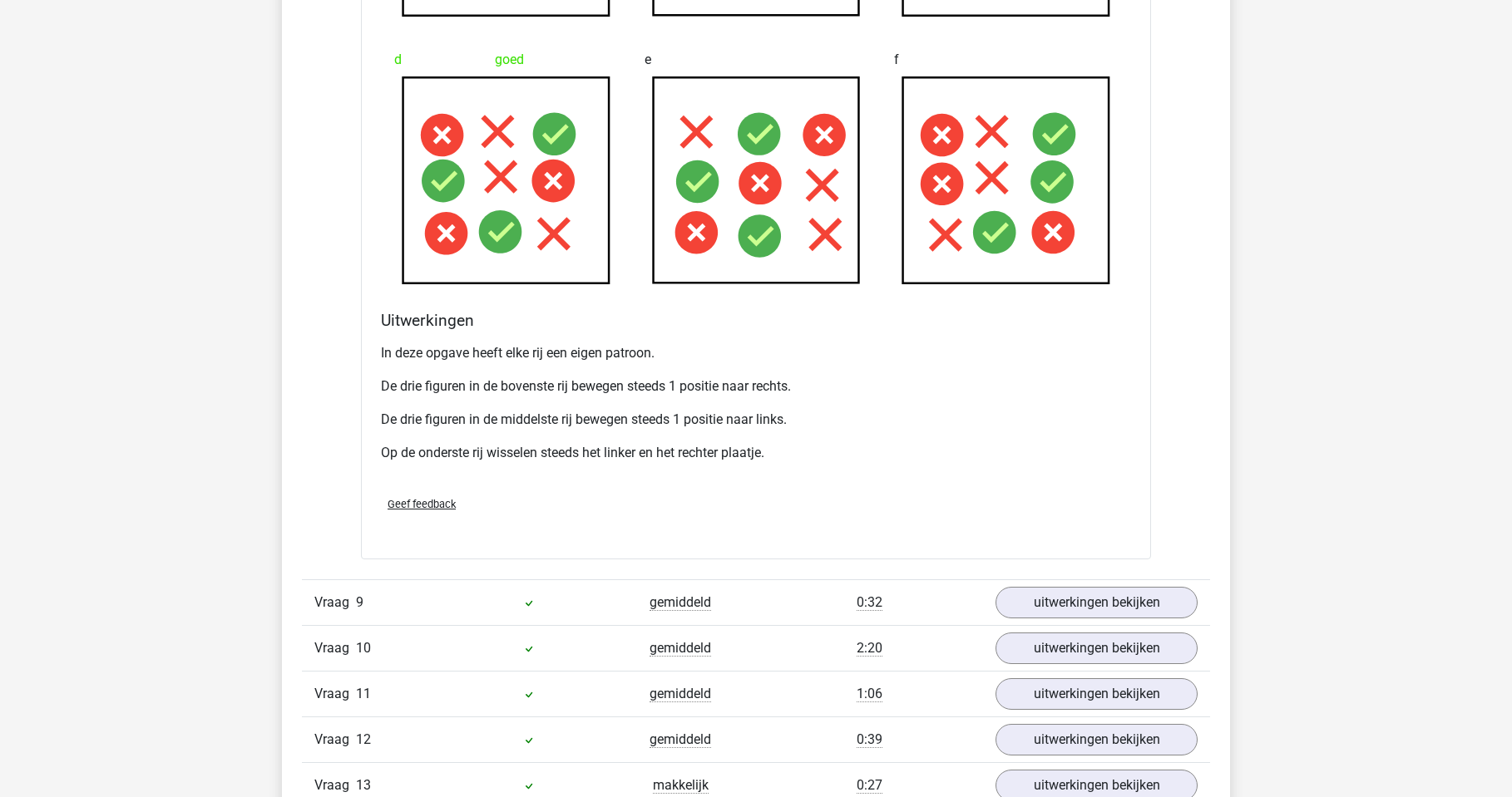
scroll to position [11889, 0]
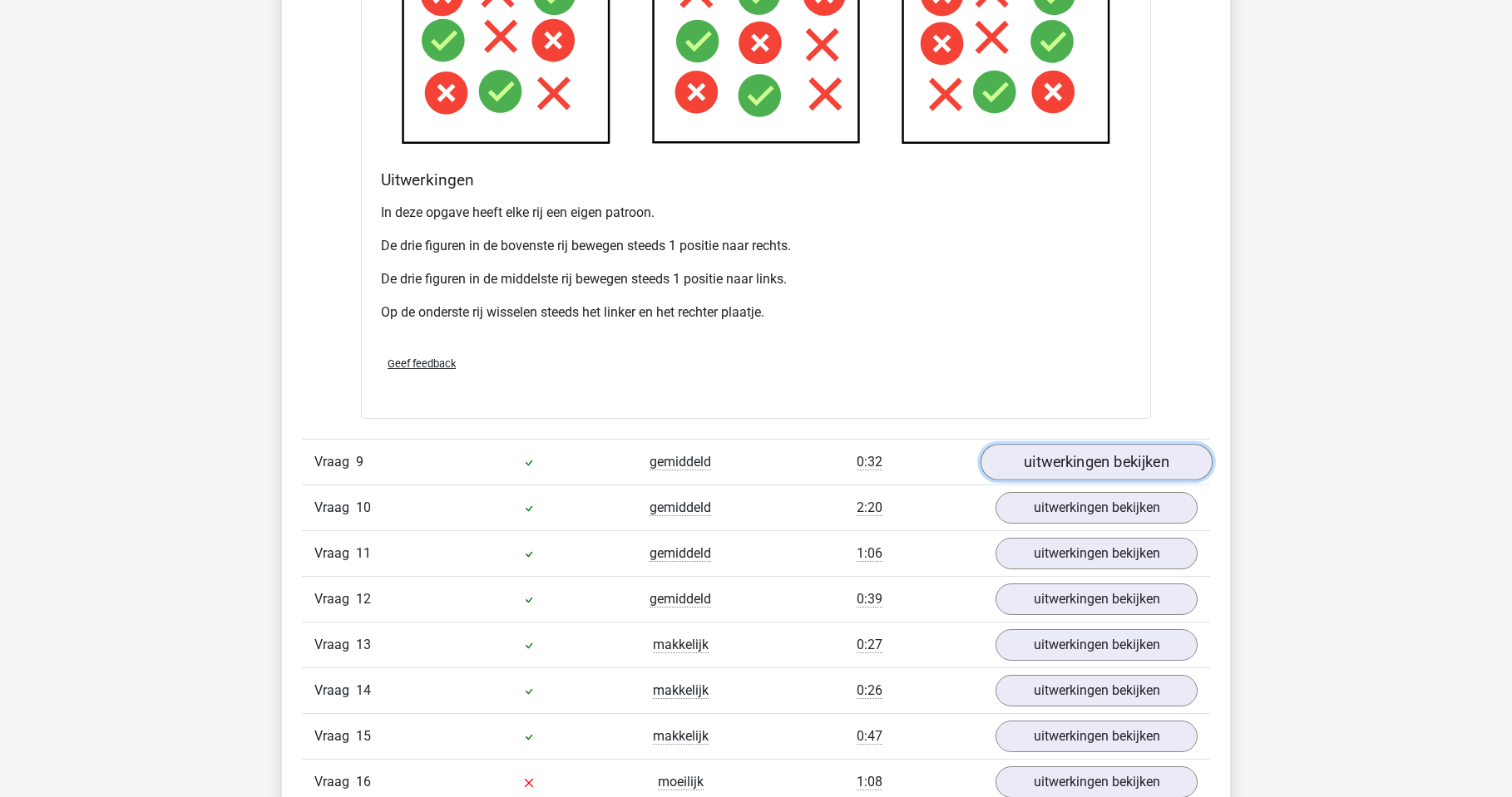
click at [1051, 471] on link "uitwerkingen bekijken" at bounding box center [1096, 462] width 232 height 36
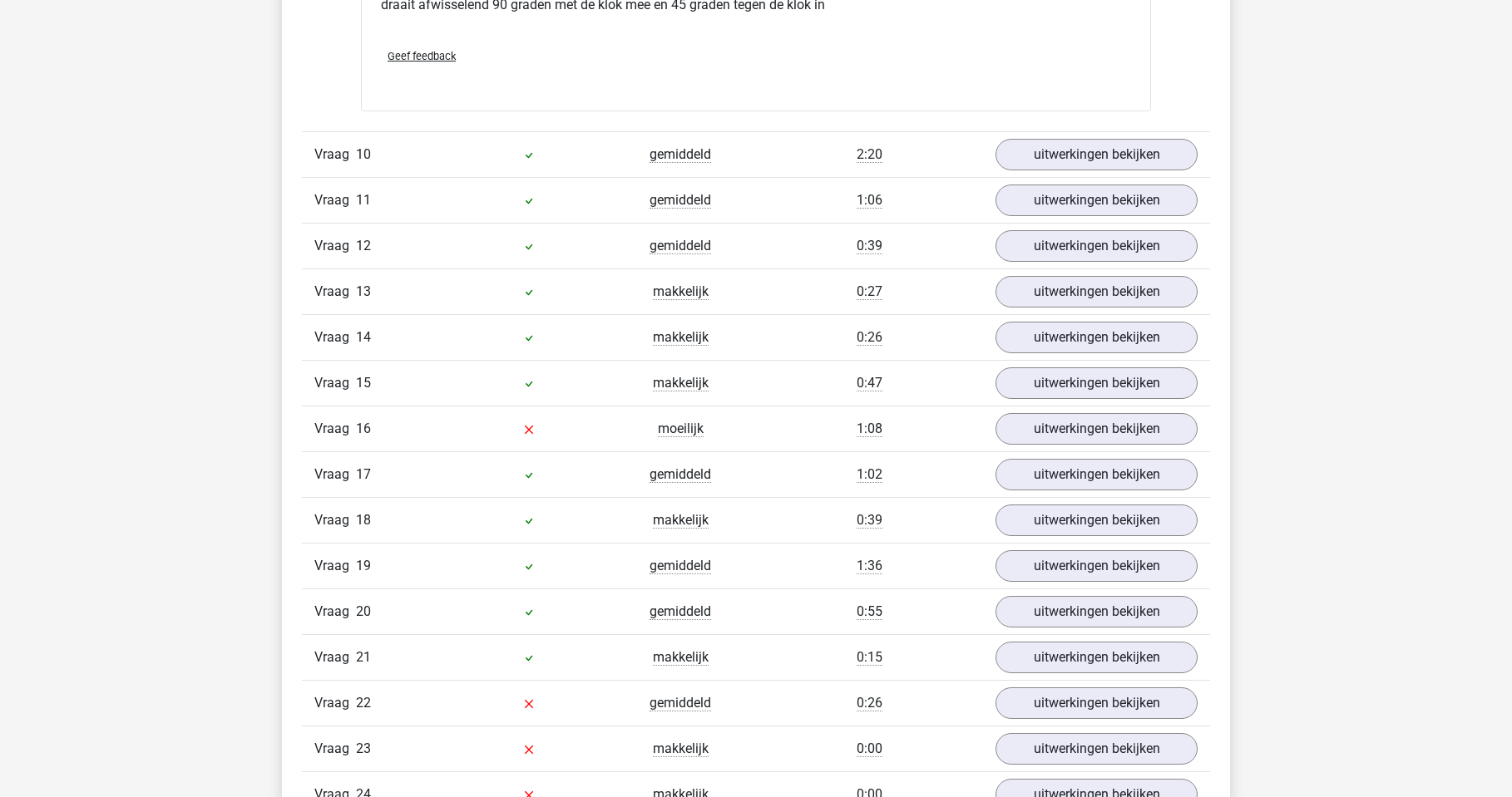
scroll to position [13386, 0]
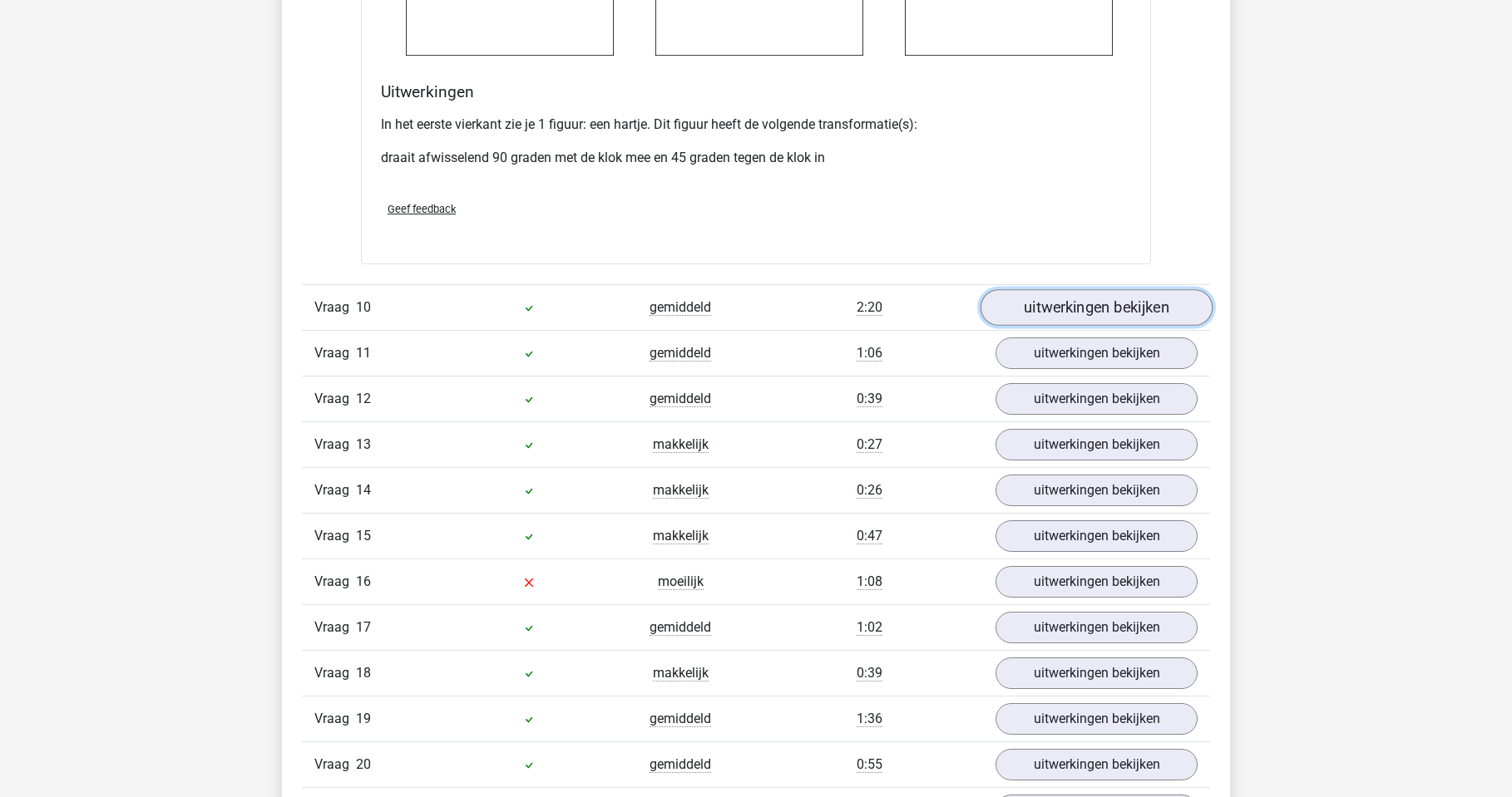
click at [1043, 304] on link "uitwerkingen bekijken" at bounding box center [1096, 307] width 232 height 36
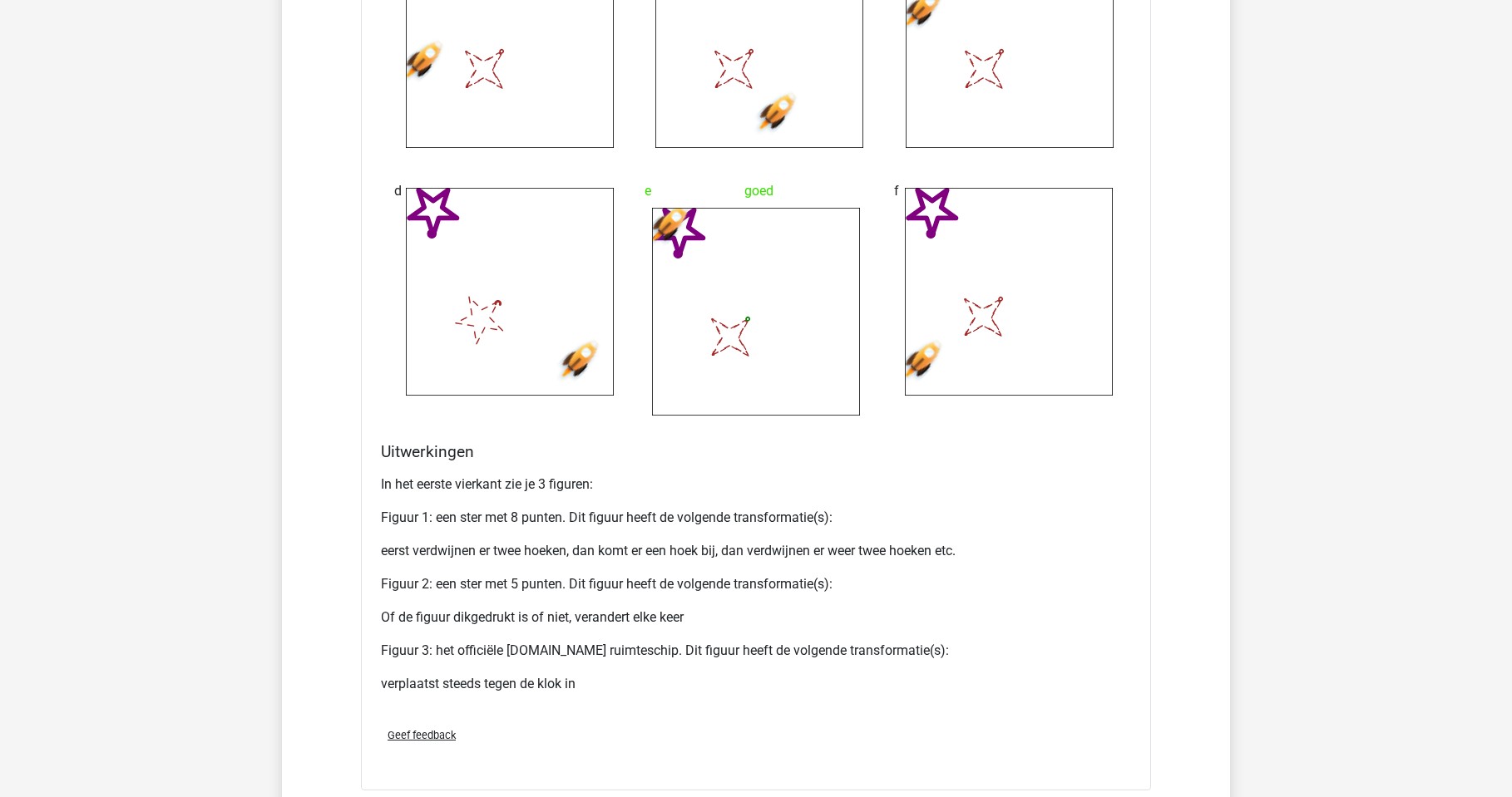
scroll to position [14467, 0]
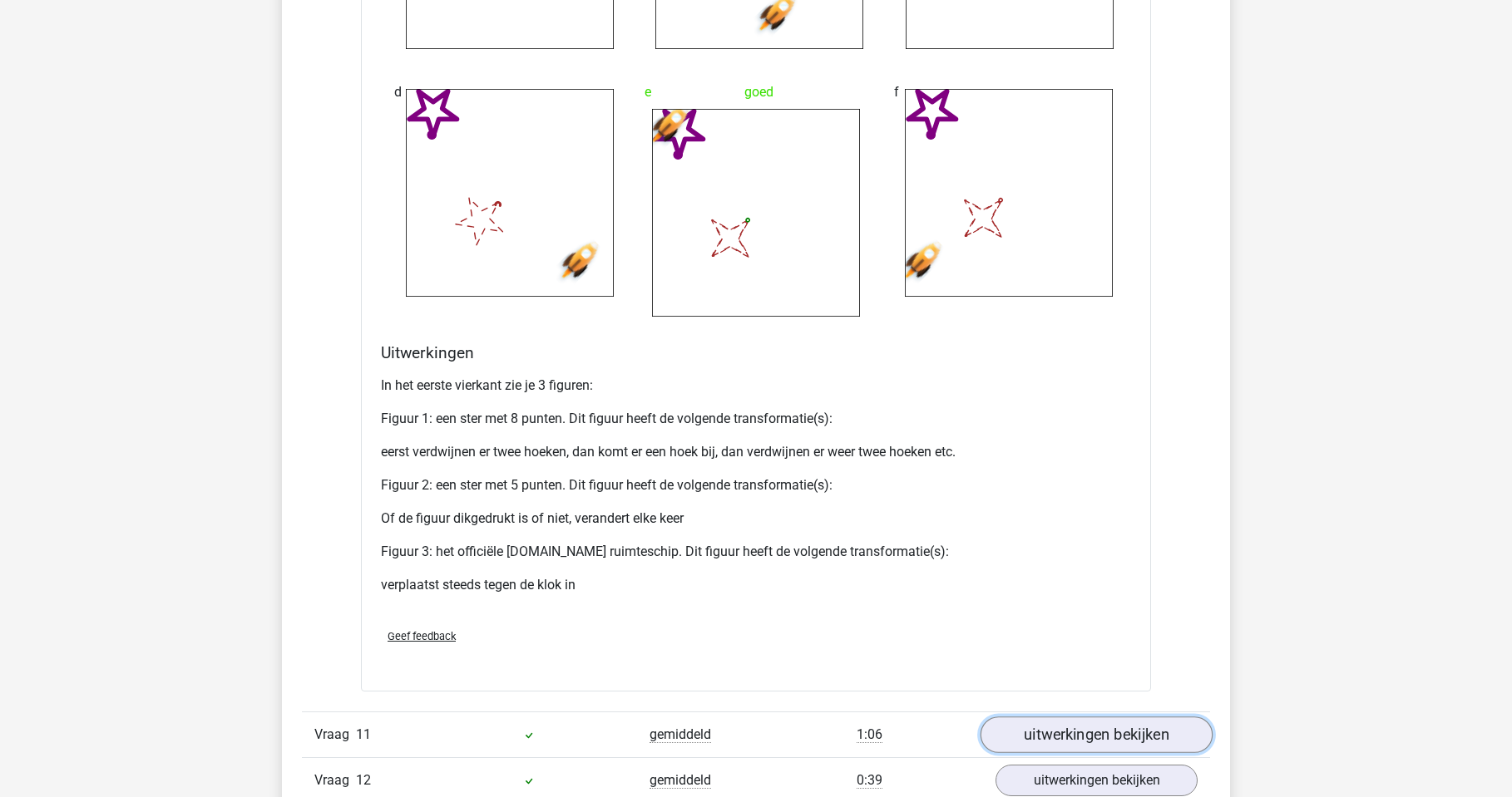
click at [1179, 739] on link "uitwerkingen bekijken" at bounding box center [1096, 734] width 232 height 36
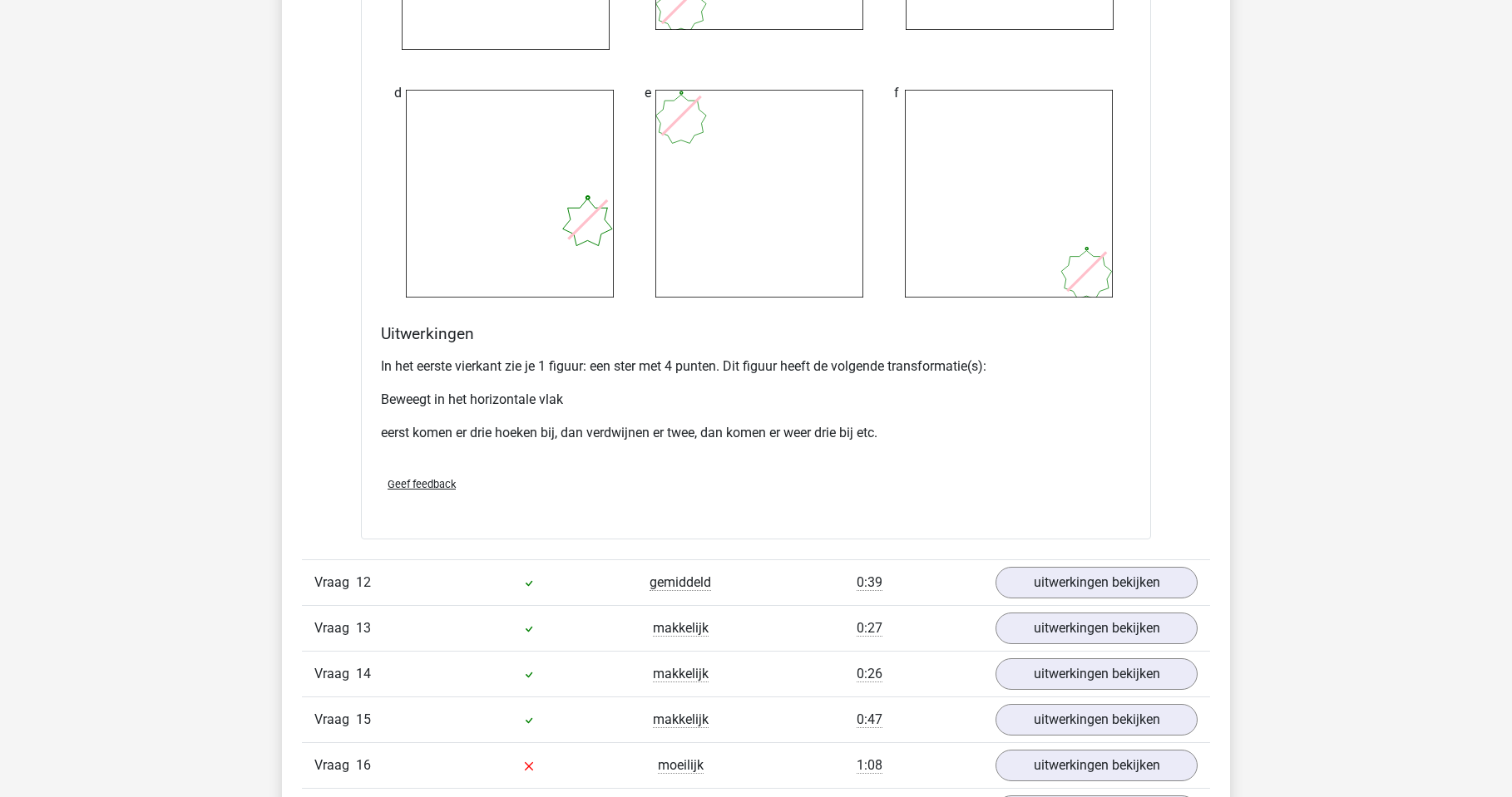
scroll to position [16046, 0]
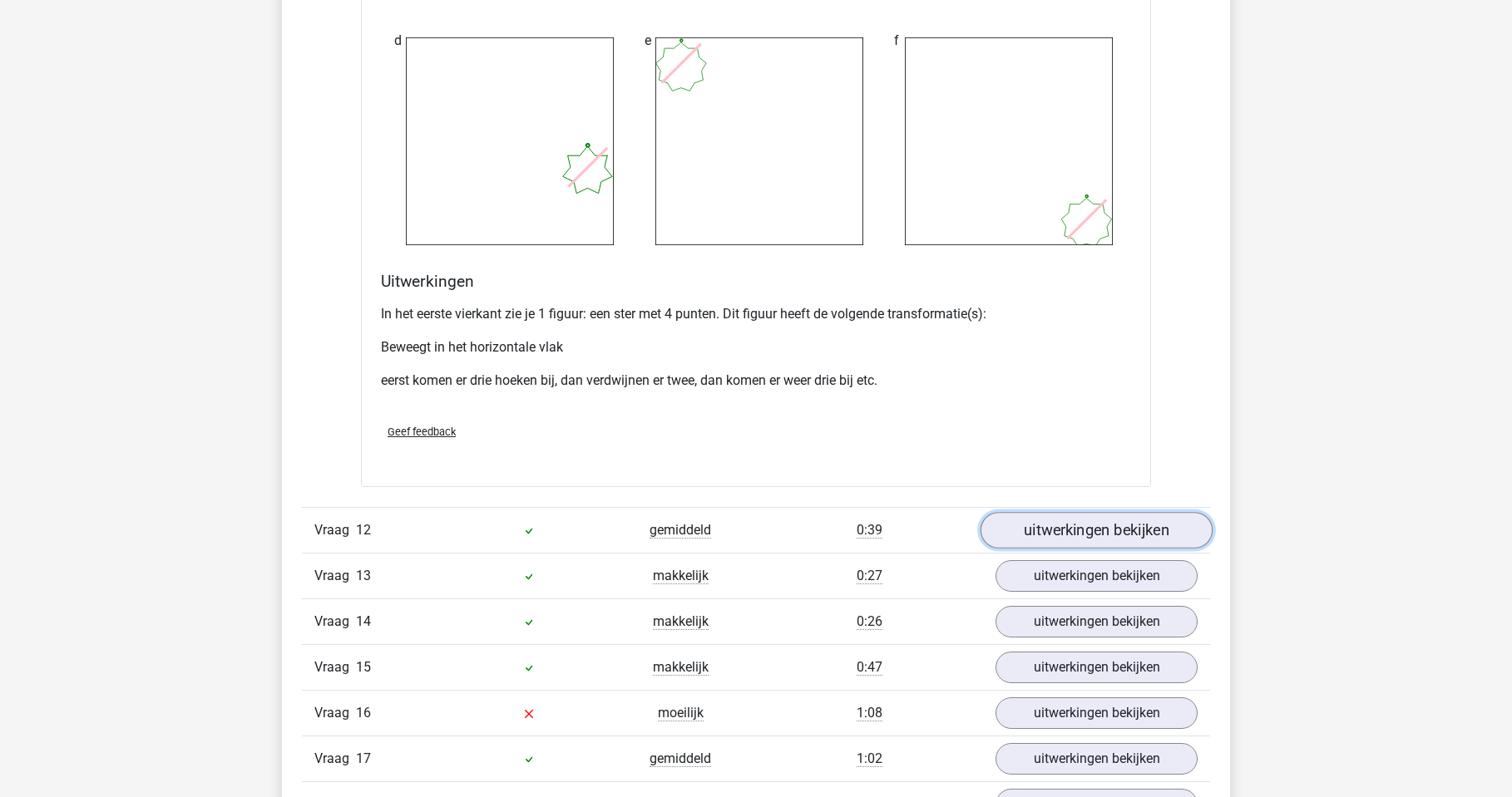
click at [1092, 525] on link "uitwerkingen bekijken" at bounding box center [1096, 530] width 232 height 36
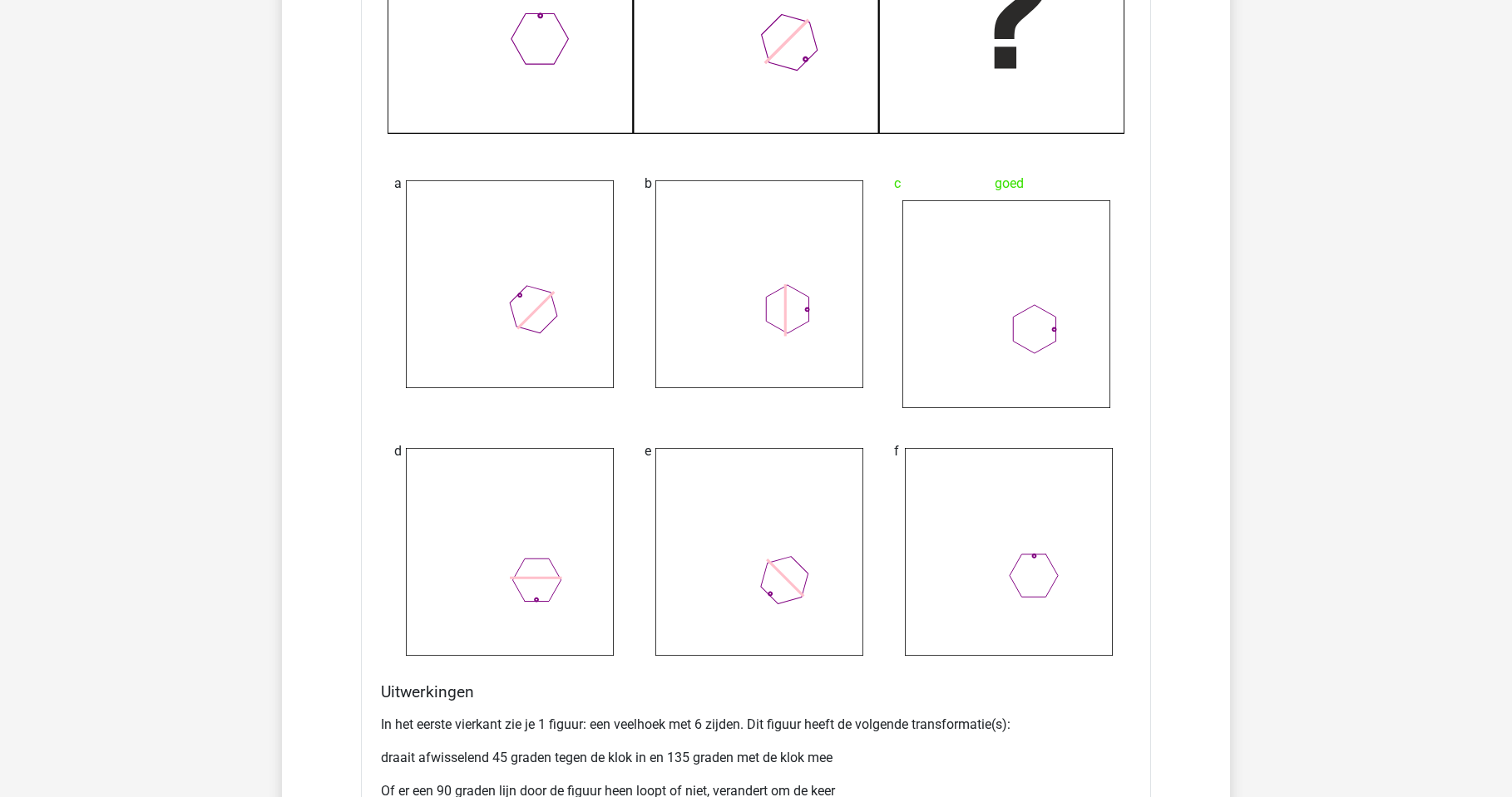
scroll to position [17211, 0]
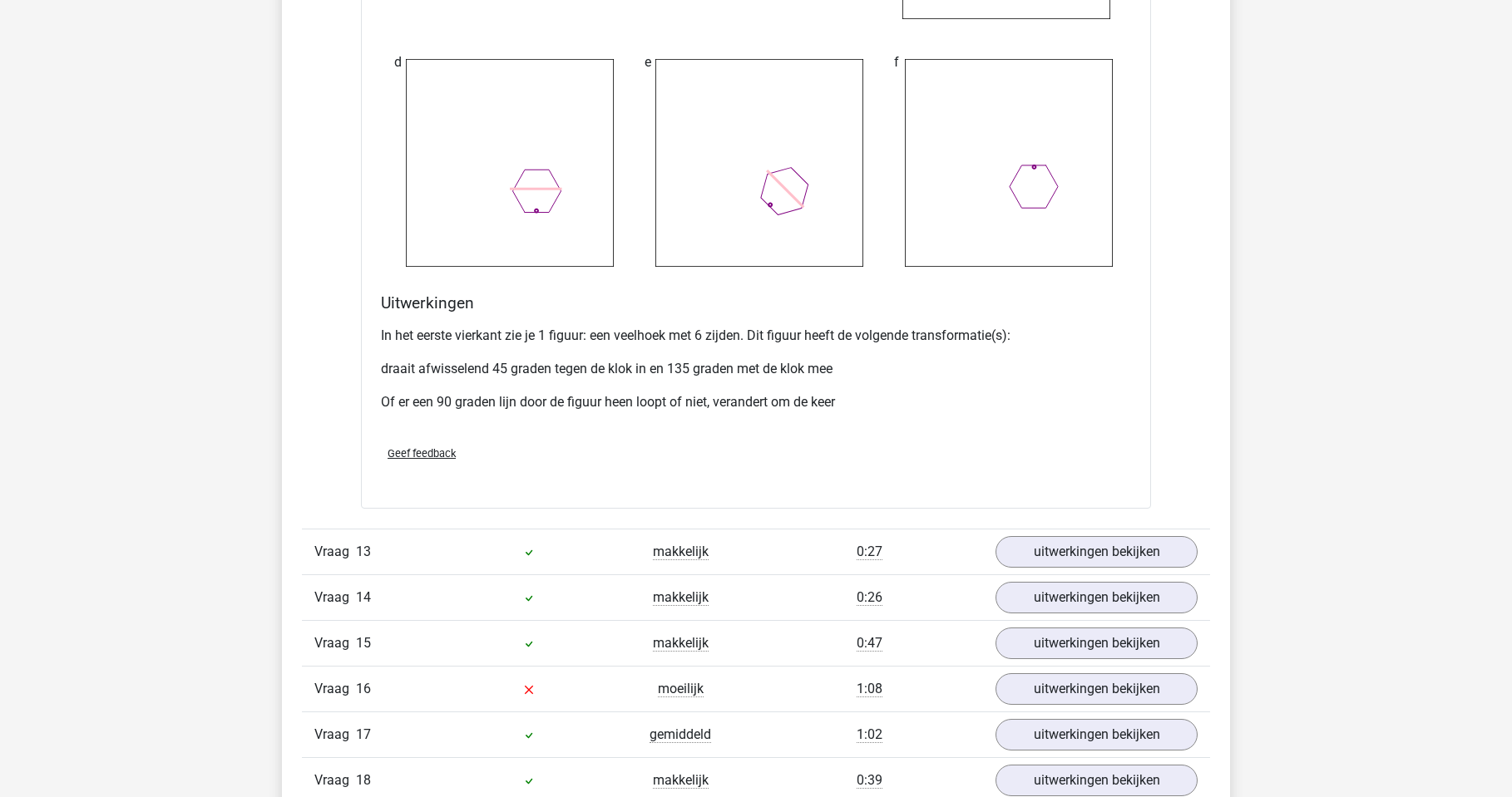
scroll to position [17460, 0]
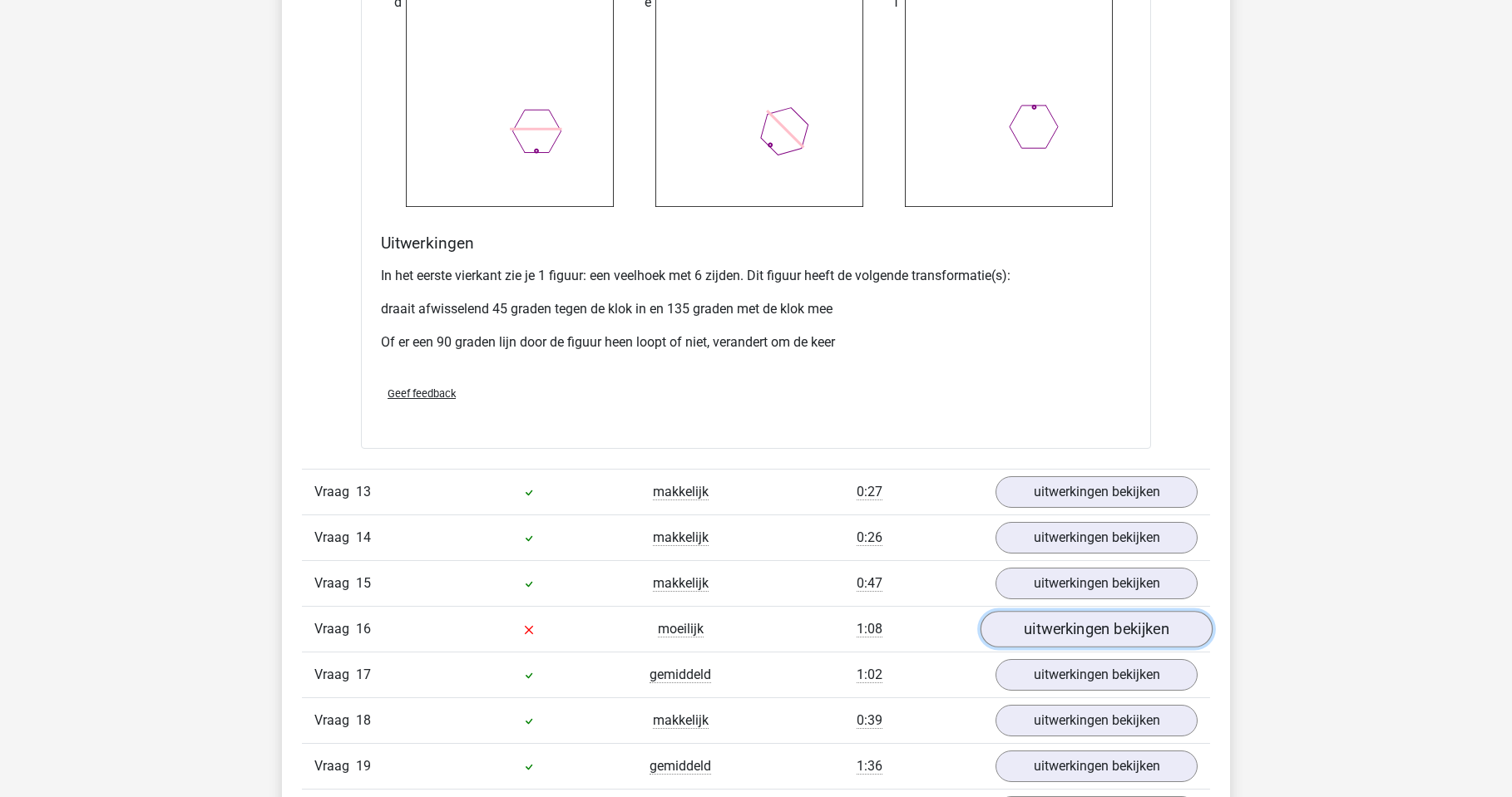
click at [1071, 634] on link "uitwerkingen bekijken" at bounding box center [1096, 629] width 232 height 36
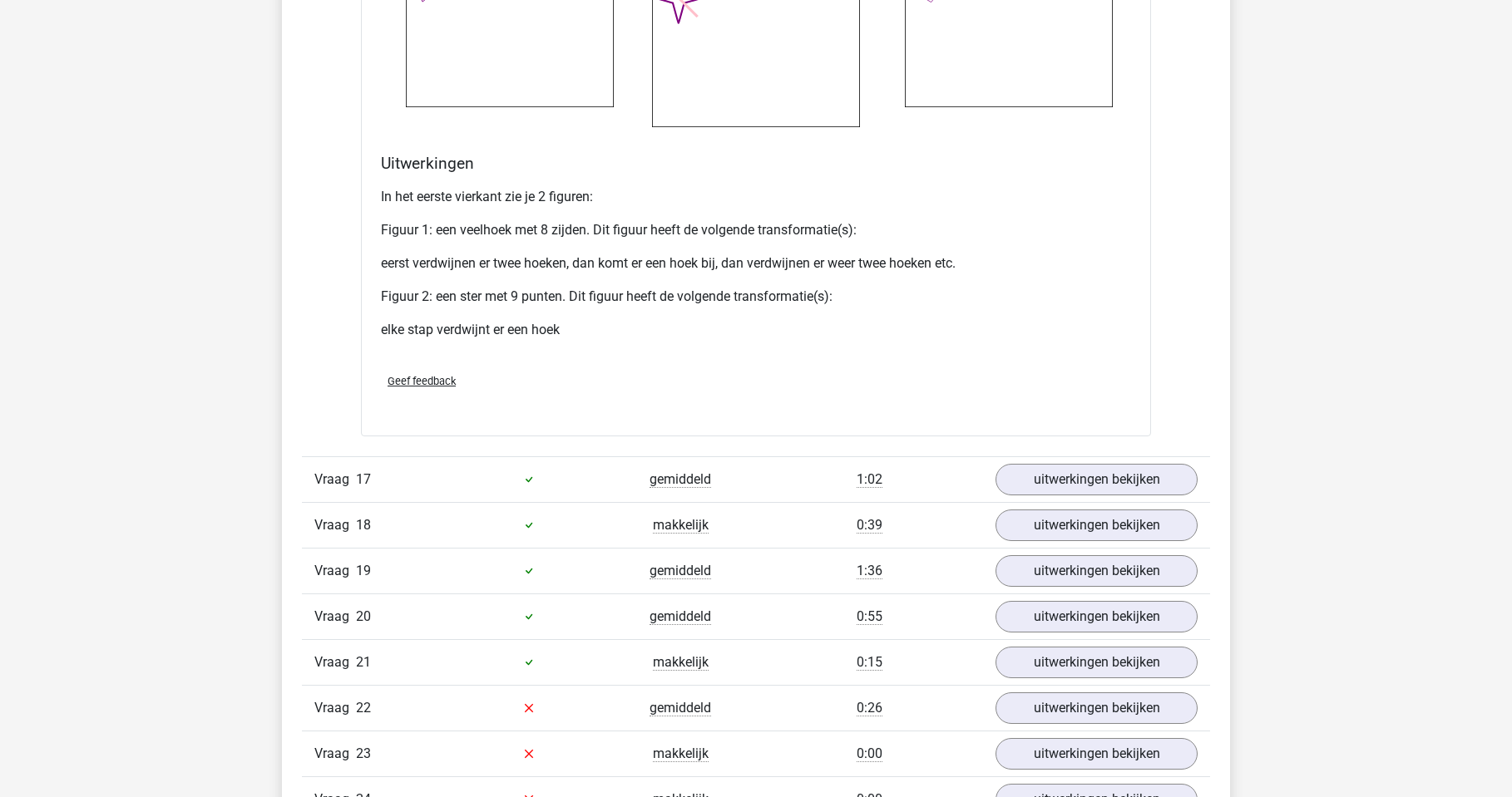
scroll to position [19123, 0]
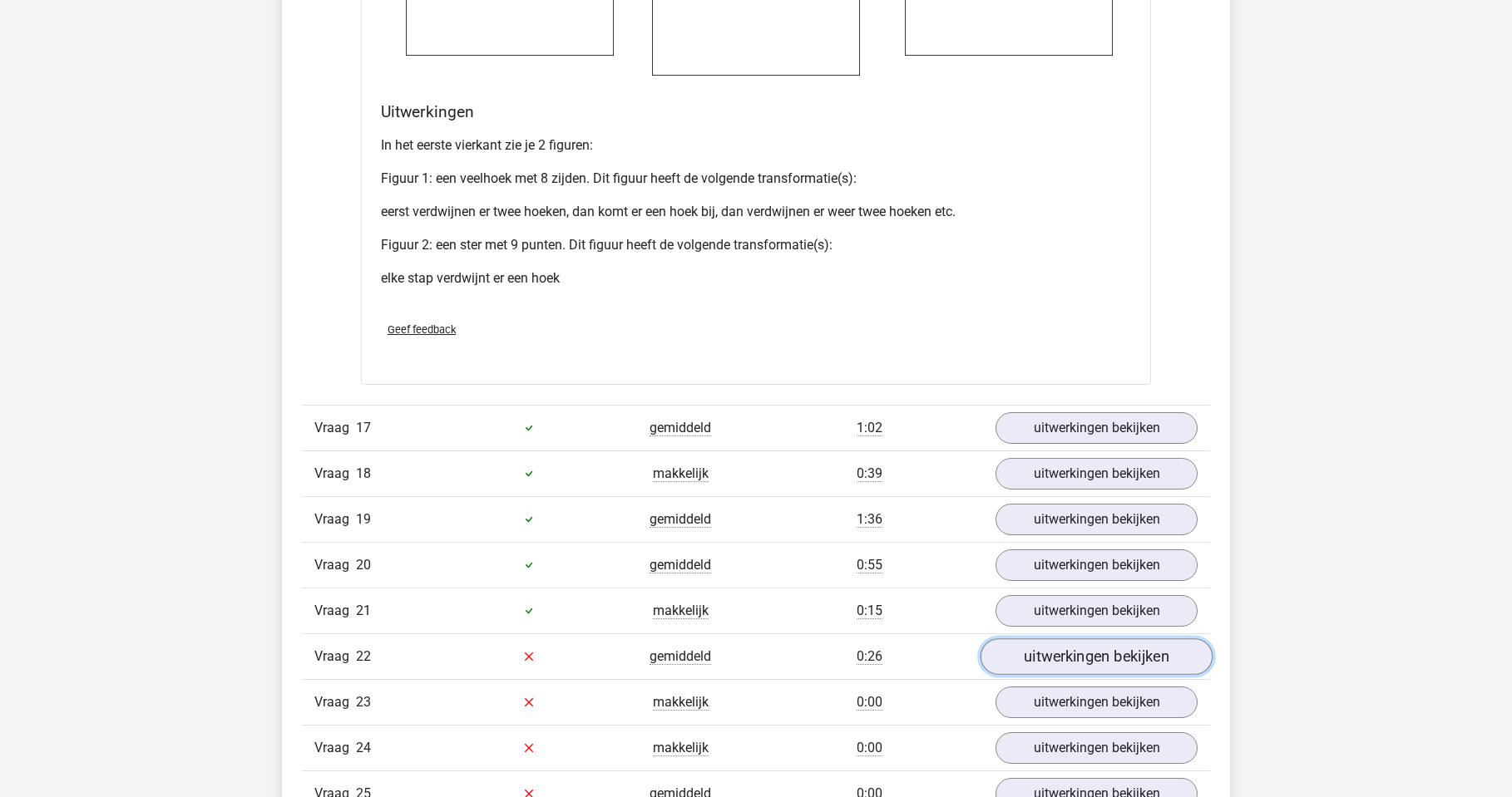
click at [1040, 663] on link "uitwerkingen bekijken" at bounding box center [1096, 656] width 232 height 36
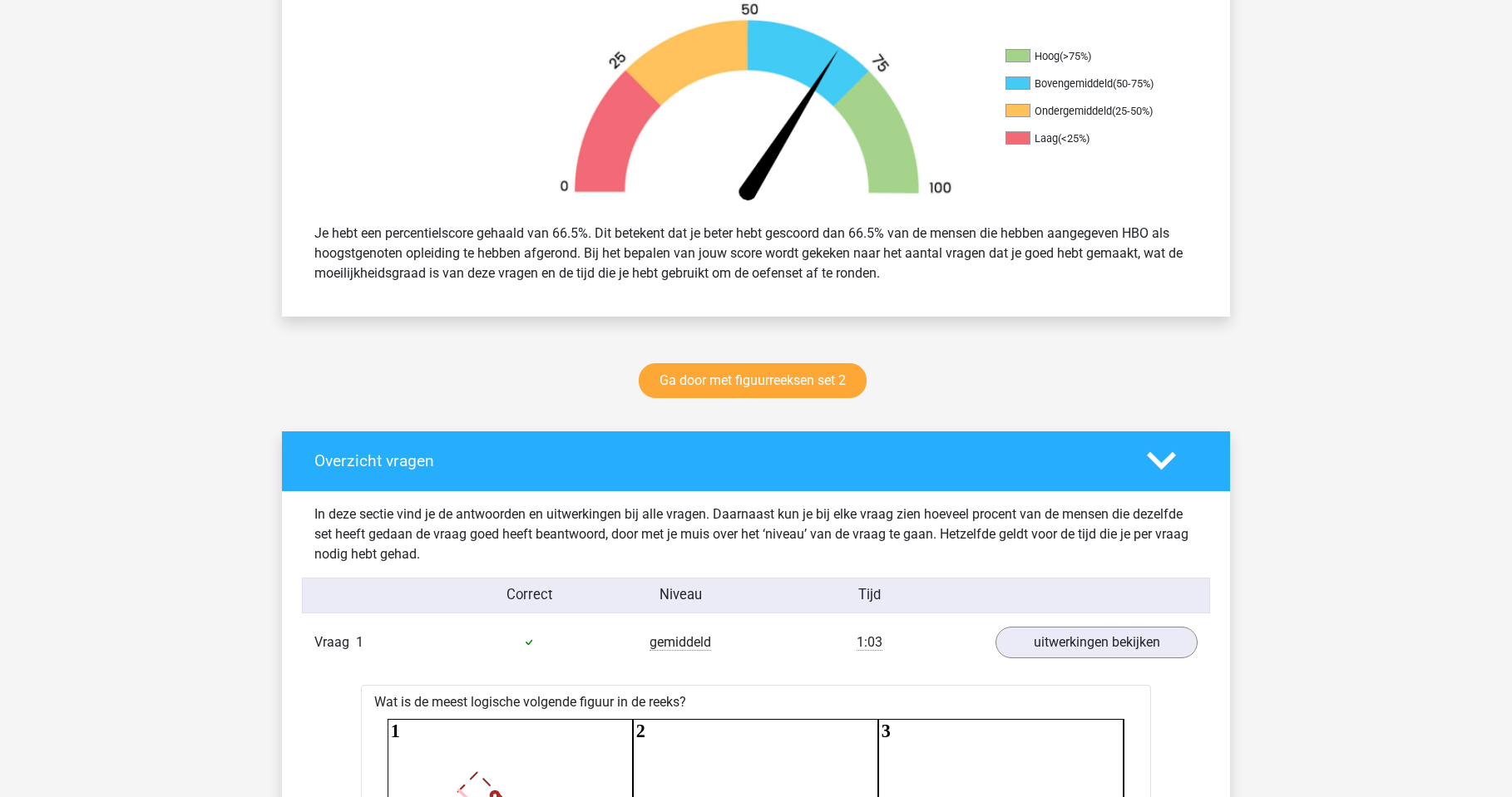
scroll to position [0, 0]
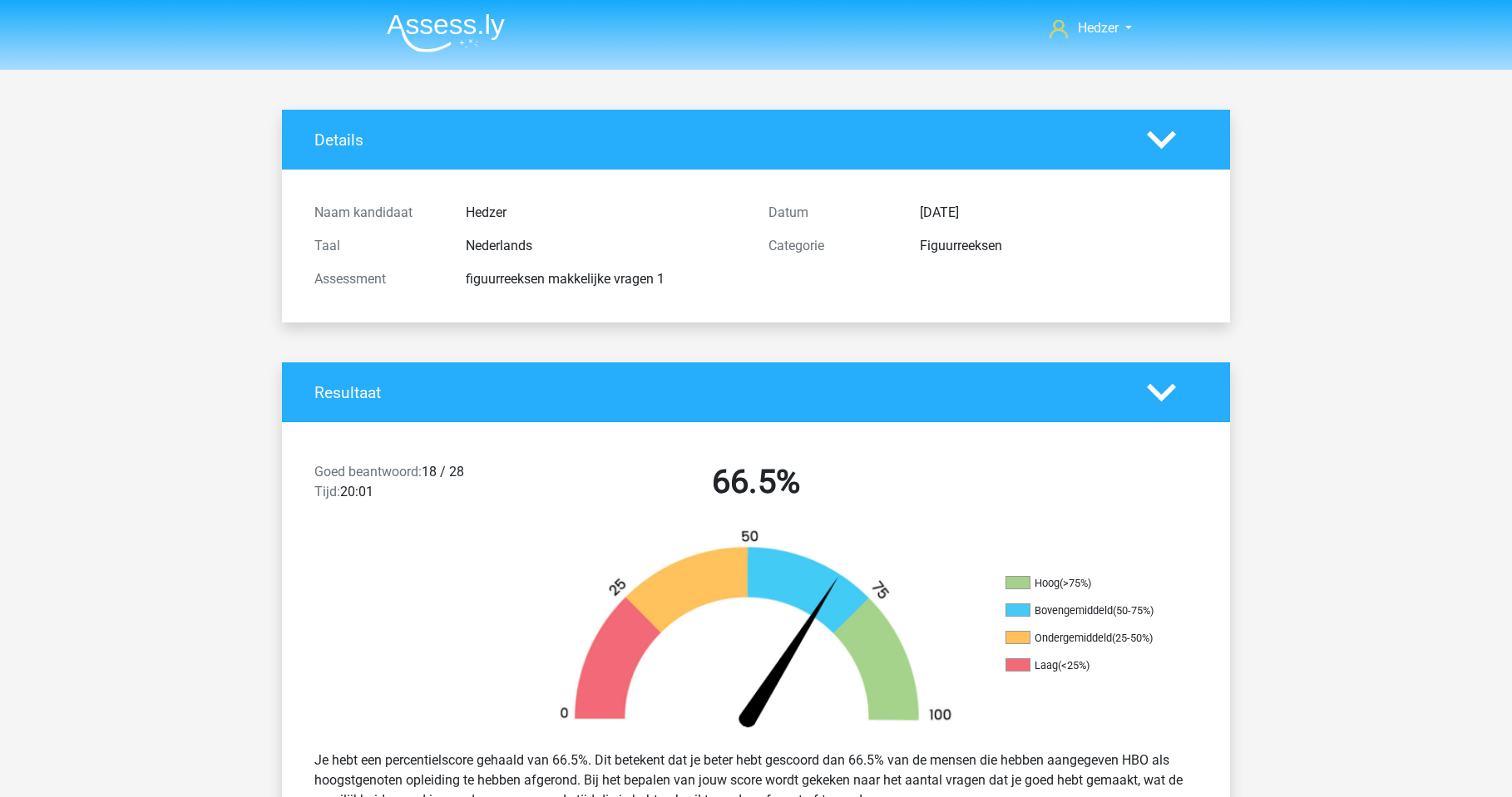
click at [412, 21] on img at bounding box center [445, 33] width 118 height 39
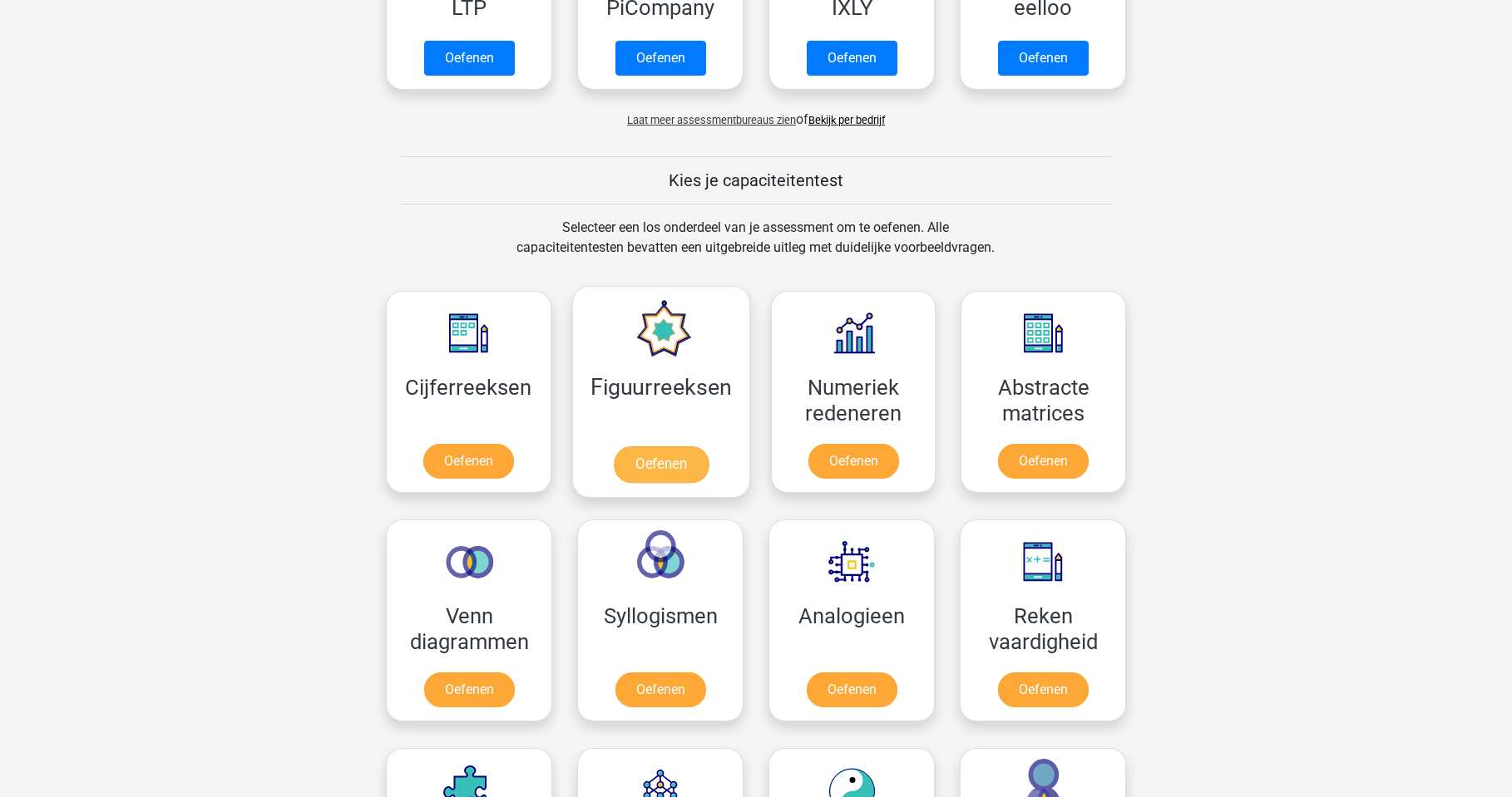
scroll to position [499, 0]
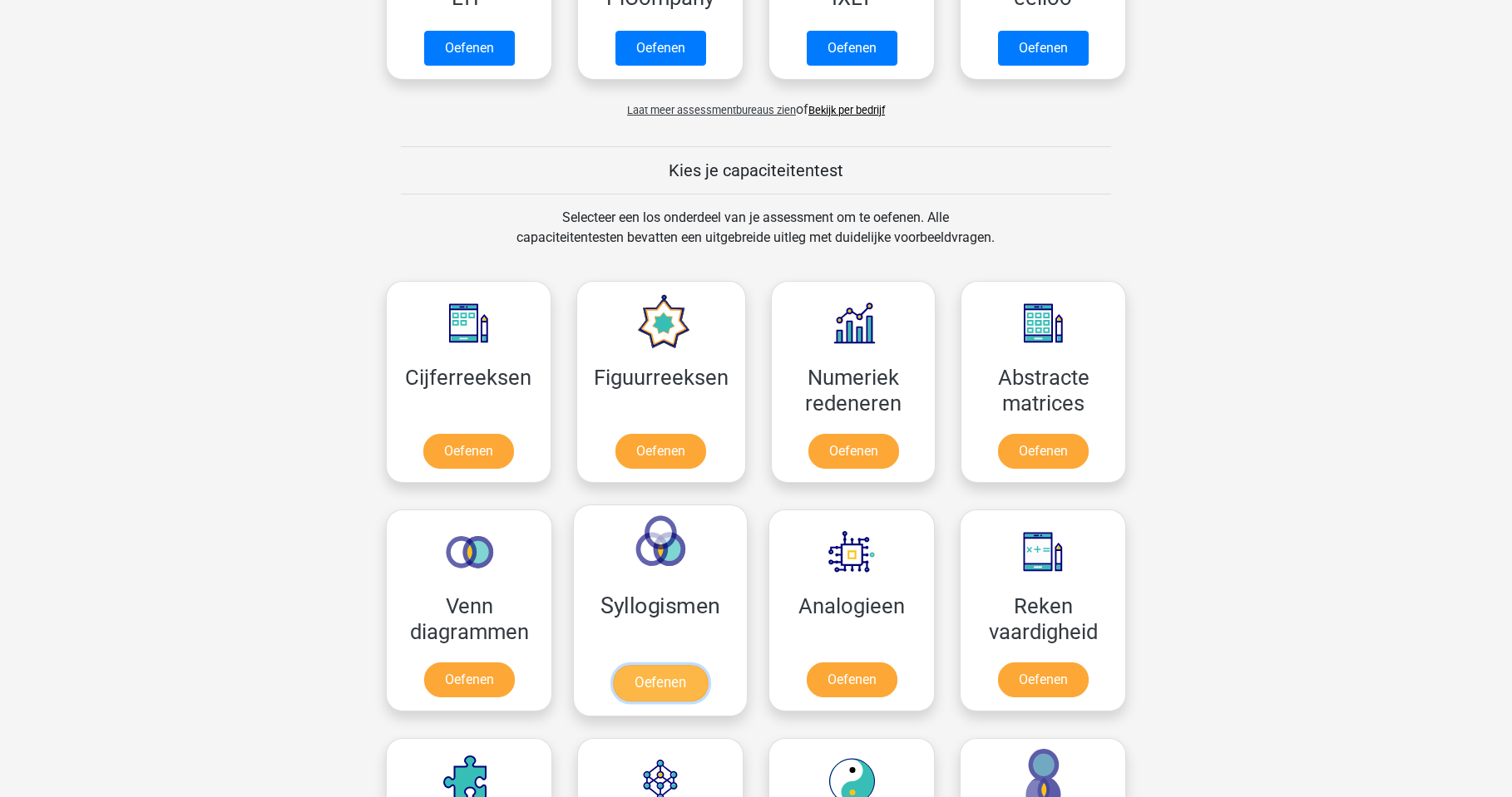
click at [652, 690] on link "Oefenen" at bounding box center [661, 683] width 94 height 36
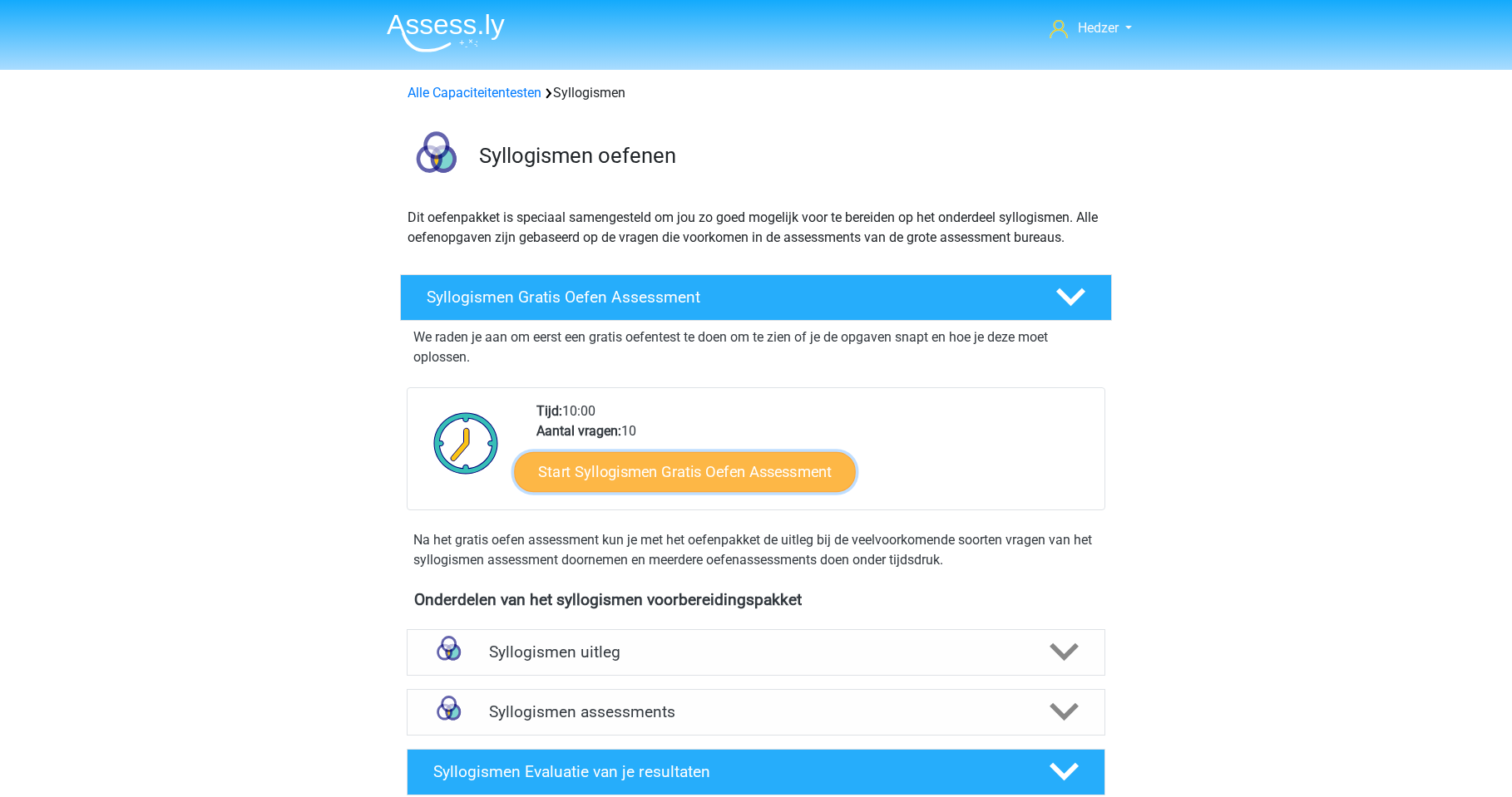
click at [767, 467] on link "Start Syllogismen Gratis Oefen Assessment" at bounding box center [686, 471] width 342 height 40
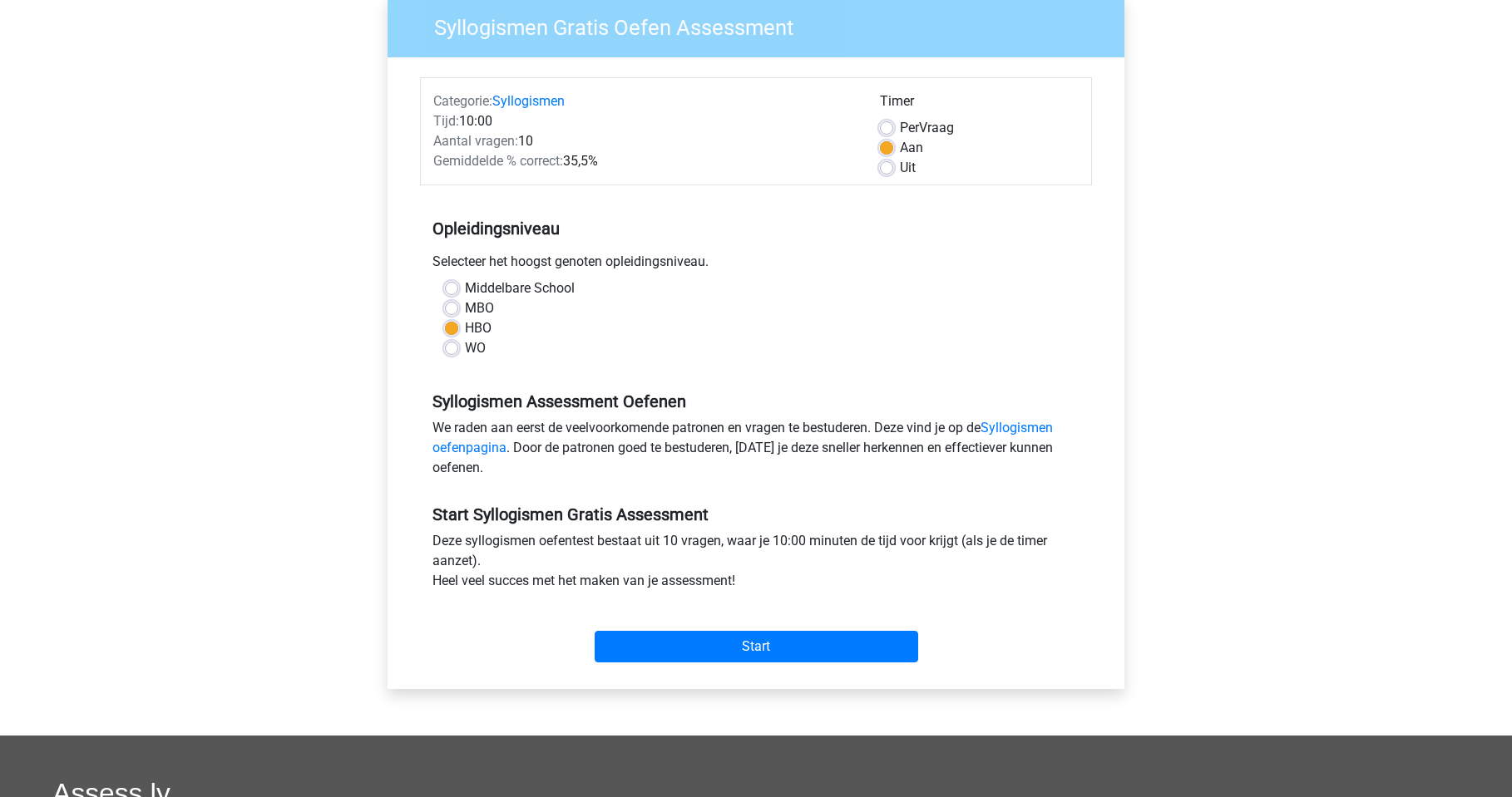
scroll to position [166, 0]
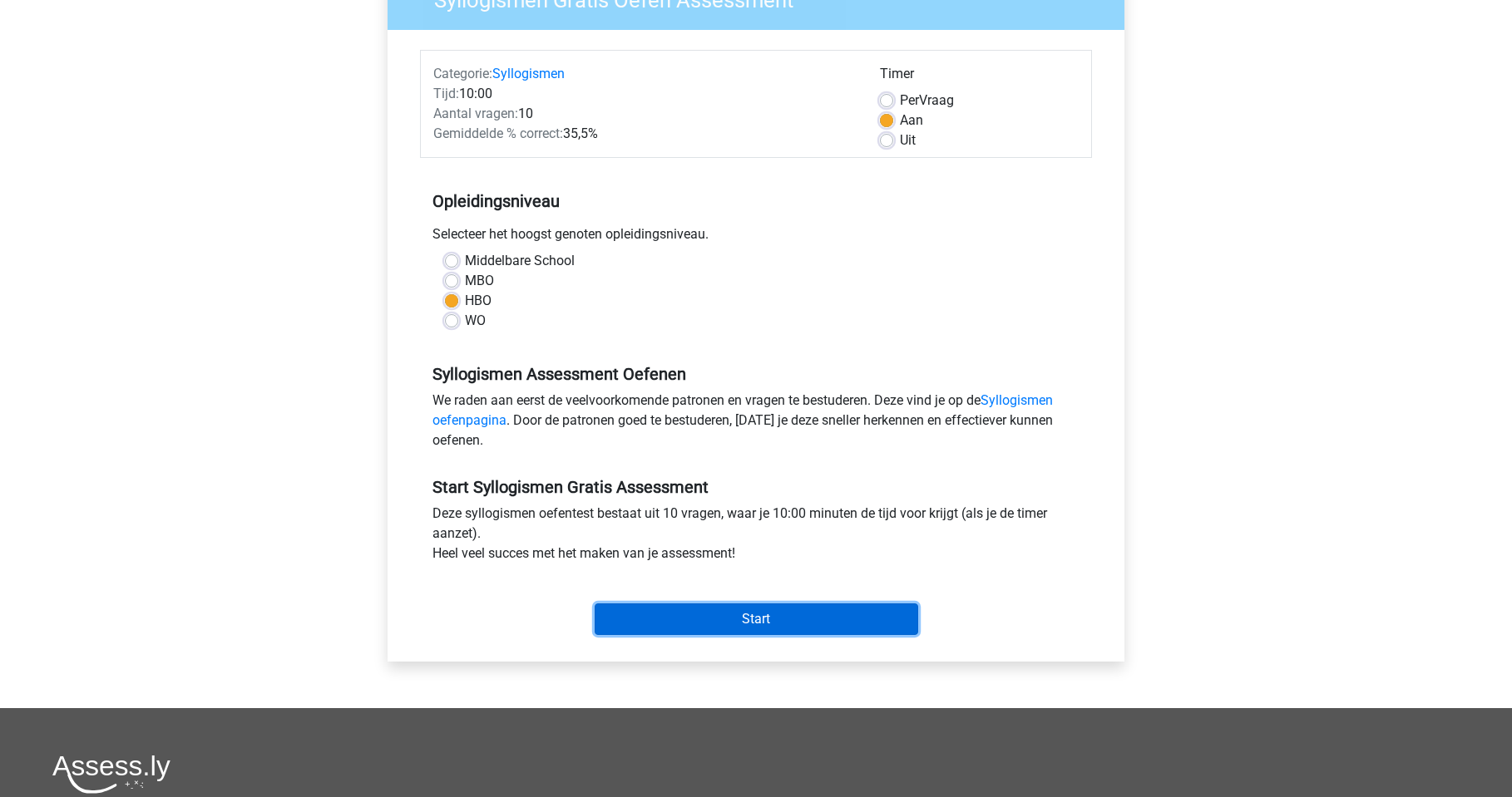
click at [774, 615] on input "Start" at bounding box center [756, 619] width 323 height 31
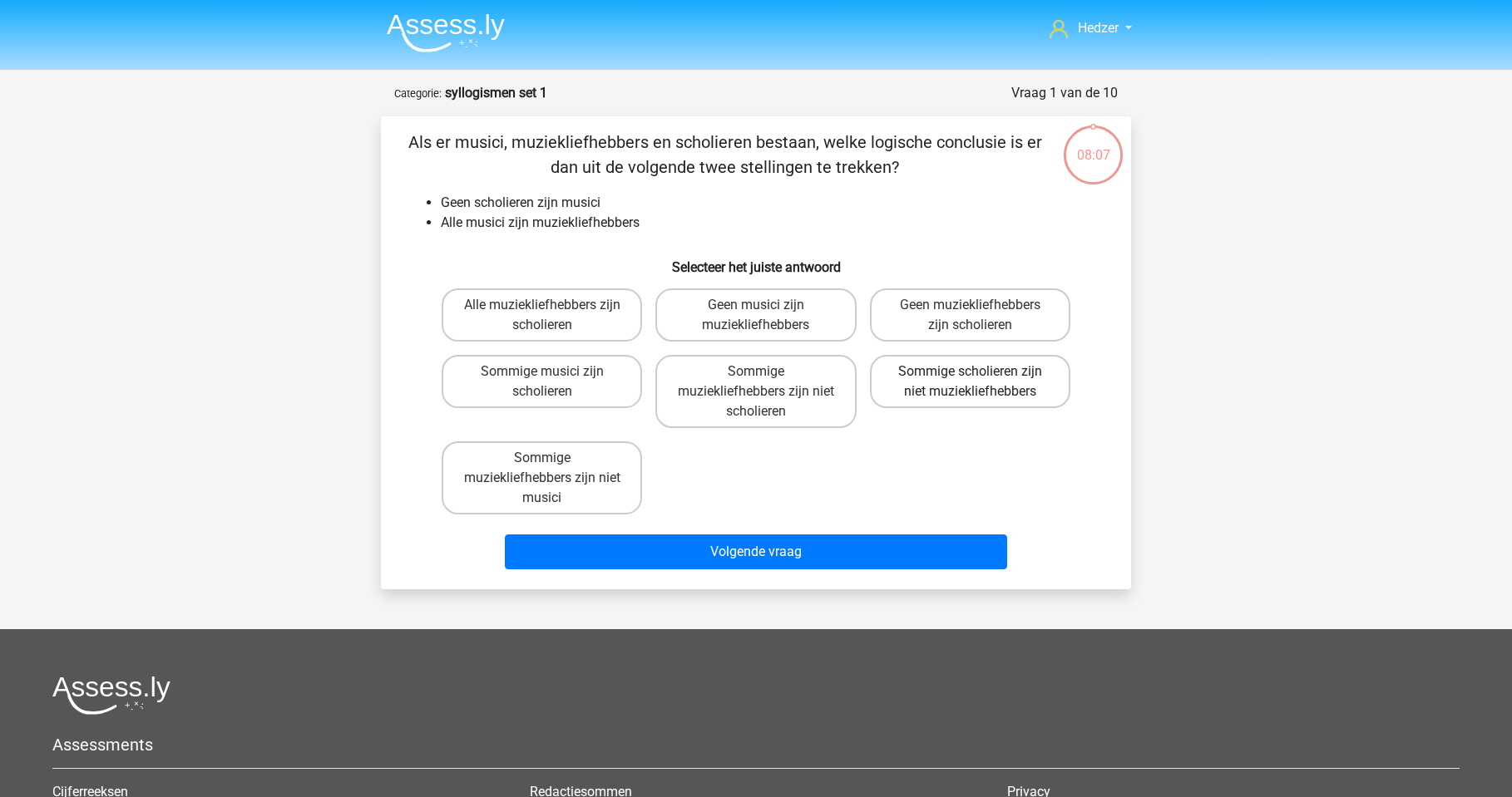
click at [997, 377] on label "Sommige scholieren zijn niet muziekliefhebbers" at bounding box center [970, 381] width 201 height 53
click at [980, 377] on input "Sommige scholieren zijn niet muziekliefhebbers" at bounding box center [974, 376] width 11 height 11
radio input "true"
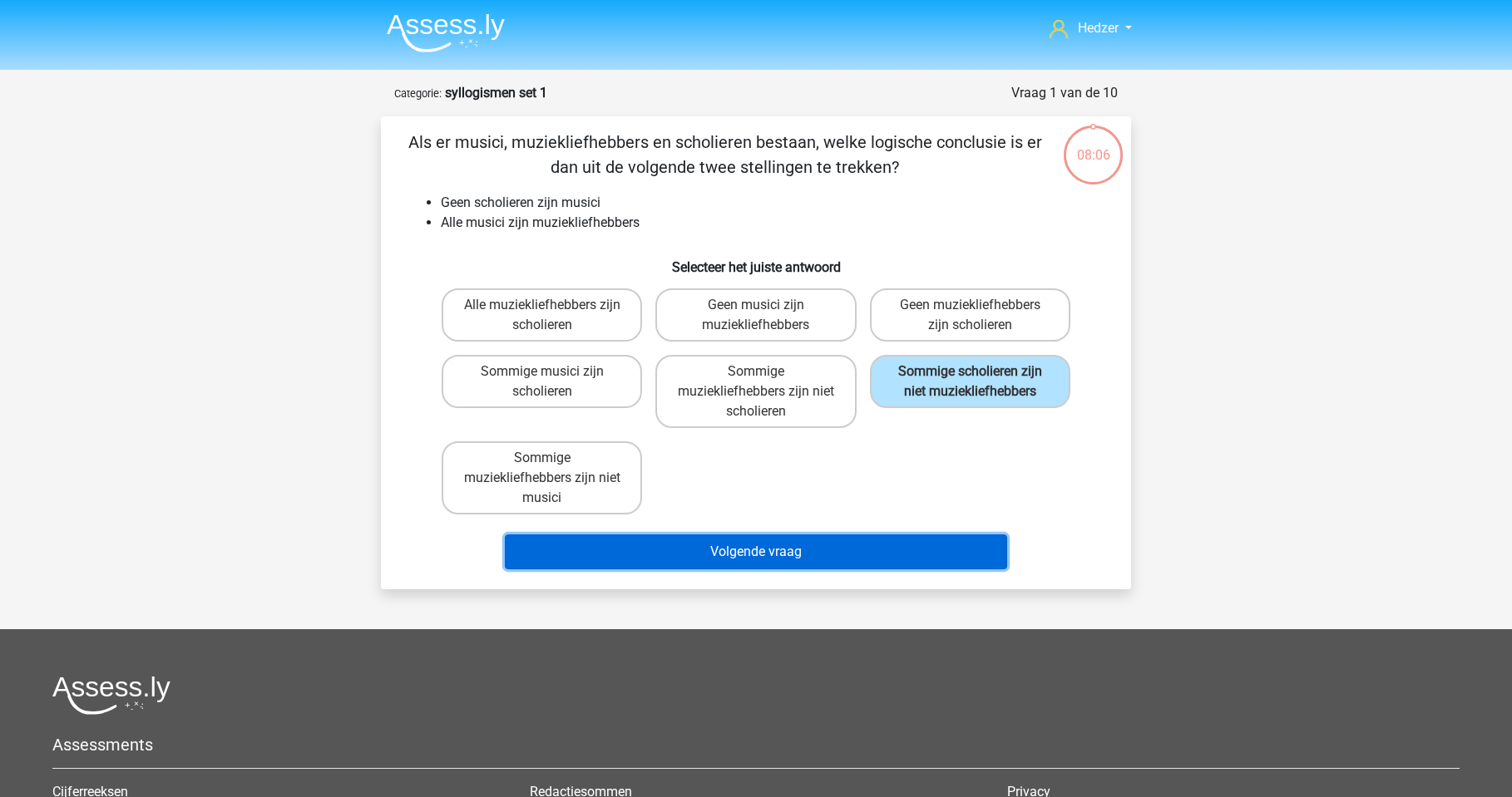
click at [796, 542] on button "Volgende vraag" at bounding box center [757, 552] width 503 height 35
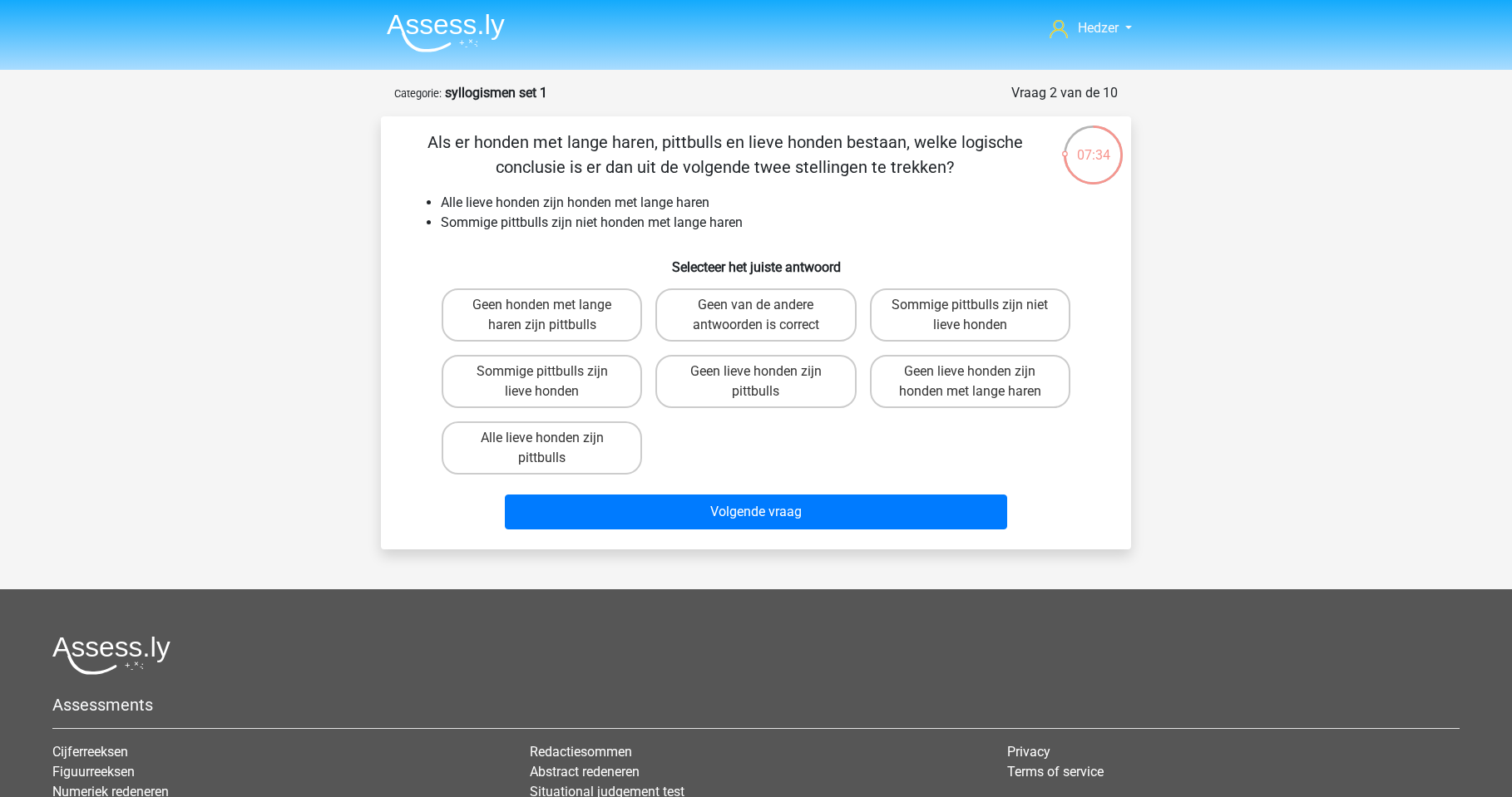
click at [975, 313] on input "Sommige pittbulls zijn niet lieve honden" at bounding box center [974, 310] width 11 height 11
radio input "true"
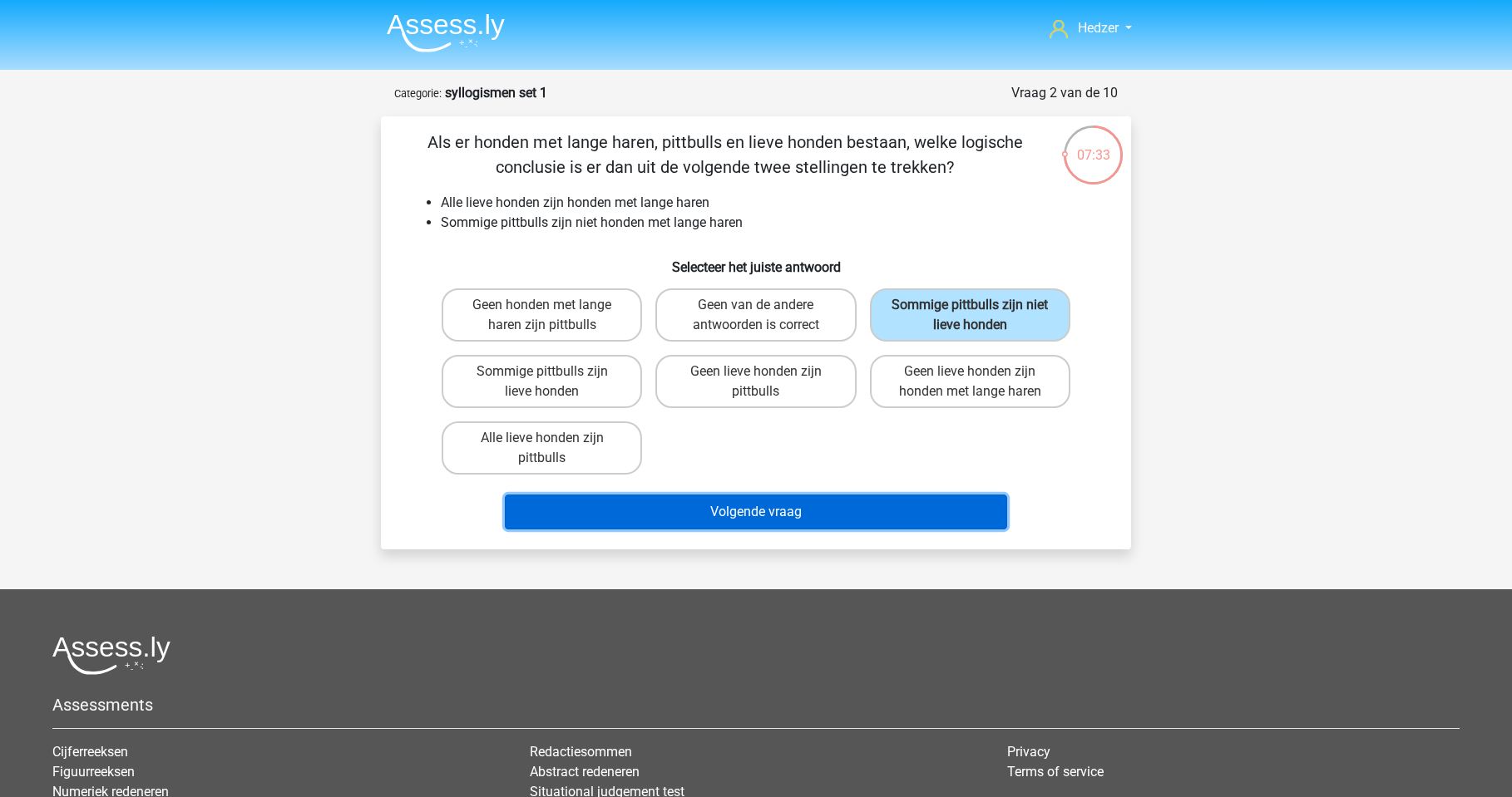
click at [820, 513] on button "Volgende vraag" at bounding box center [757, 512] width 503 height 35
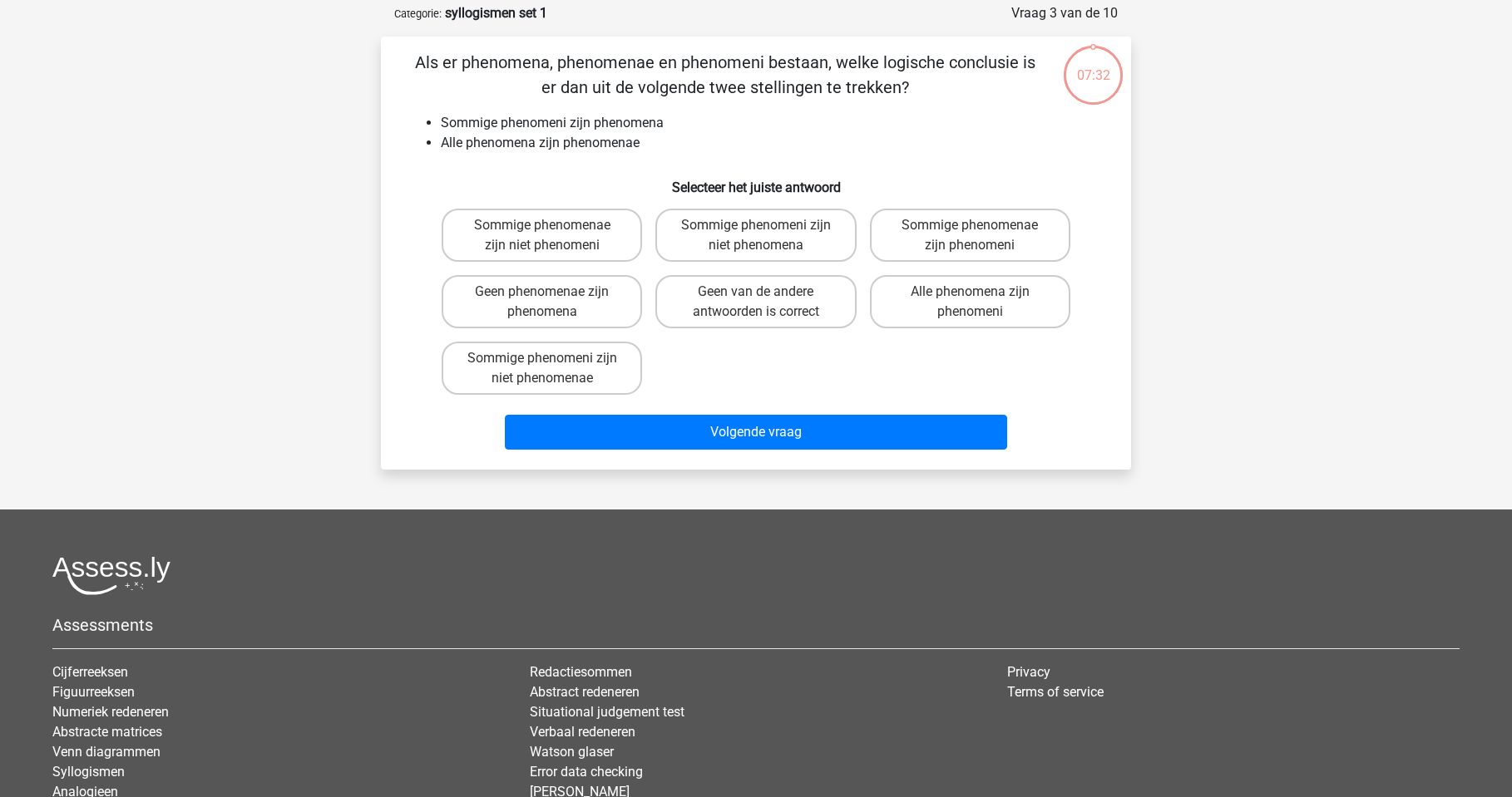
scroll to position [84, 0]
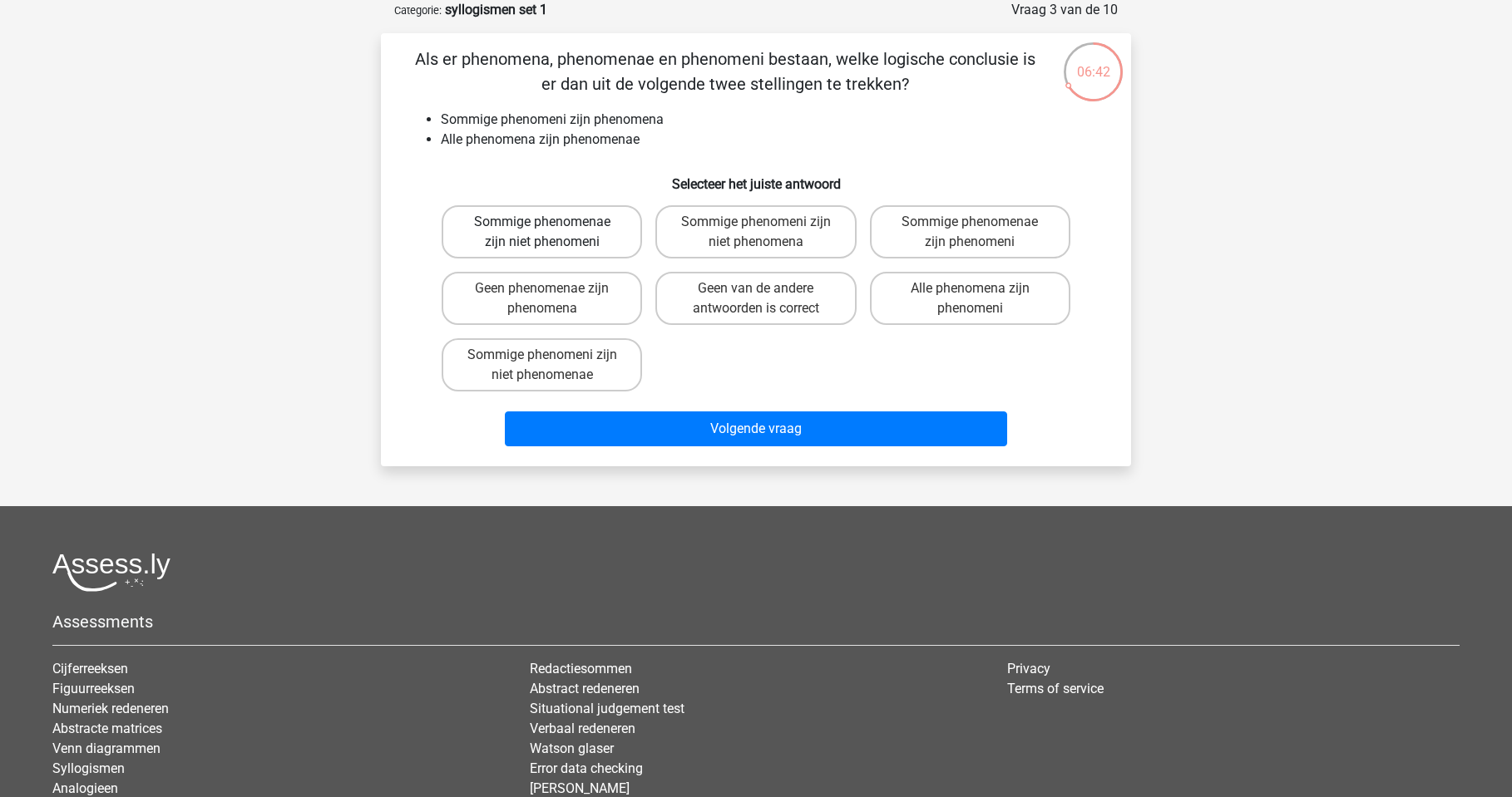
click at [608, 233] on label "Sommige phenomenae zijn niet phenomeni" at bounding box center [542, 232] width 201 height 53
click at [553, 233] on input "Sommige phenomenae zijn niet phenomeni" at bounding box center [548, 227] width 11 height 11
radio input "true"
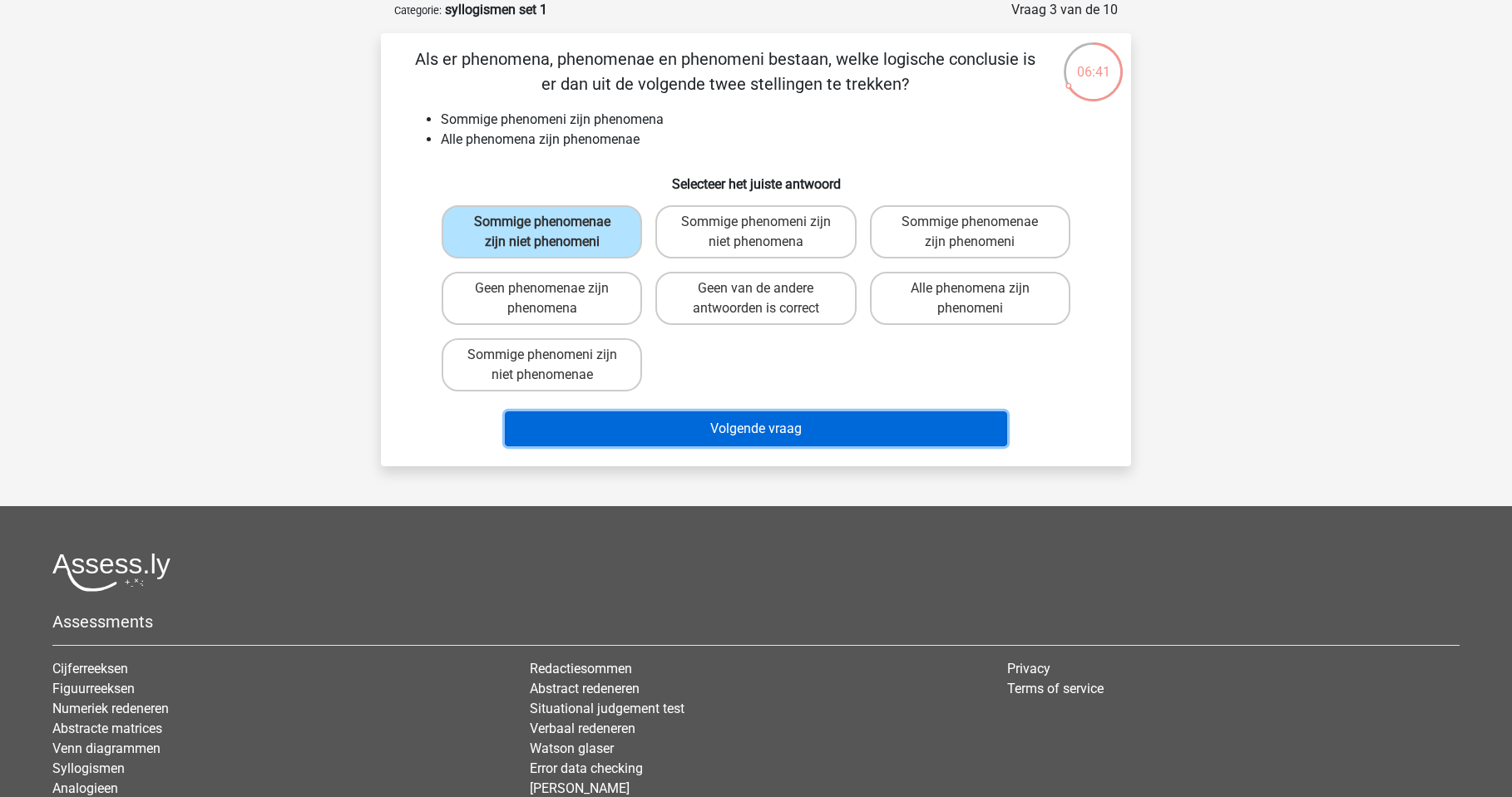
click at [778, 424] on button "Volgende vraag" at bounding box center [757, 429] width 503 height 35
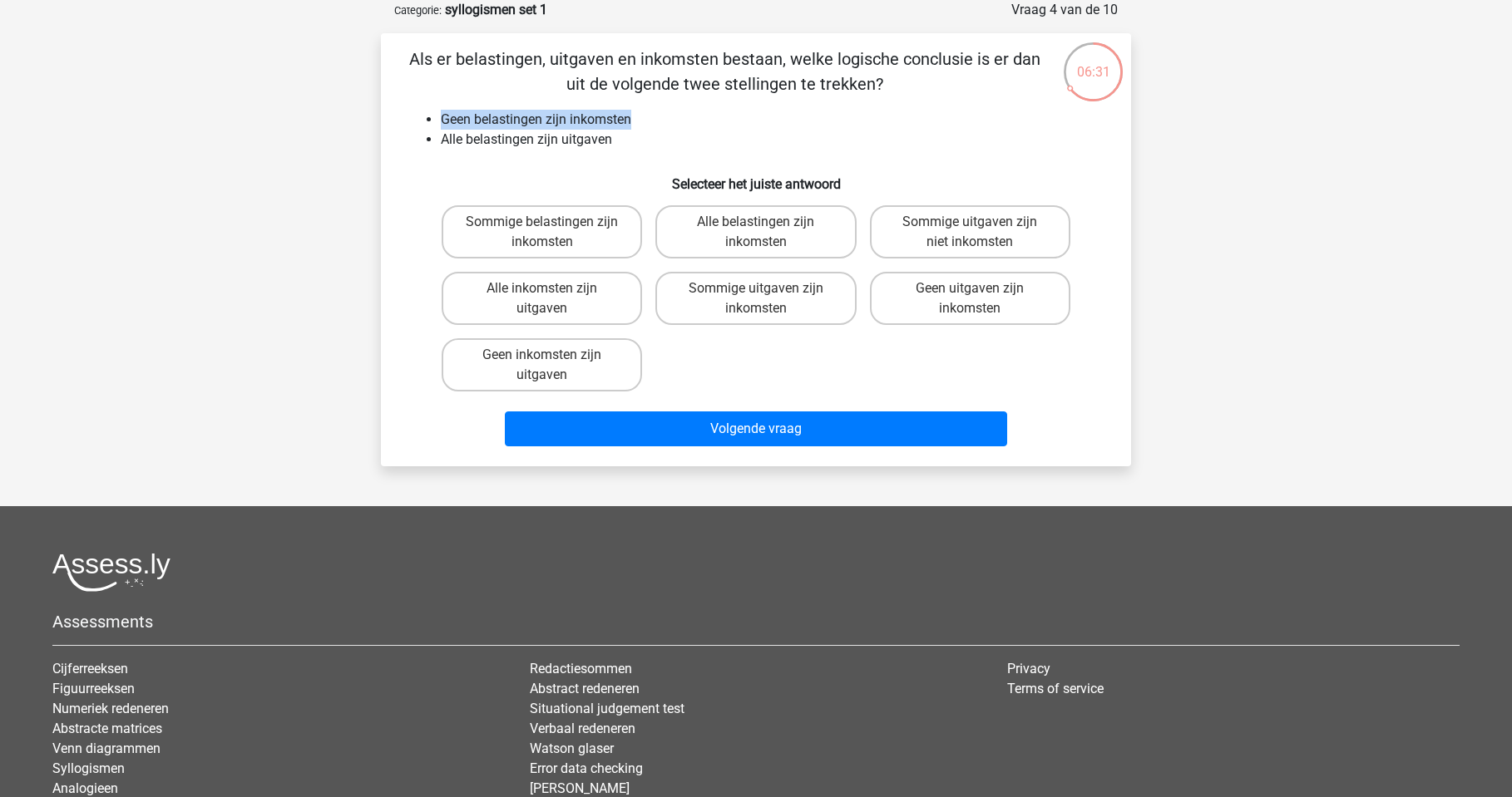
drag, startPoint x: 444, startPoint y: 111, endPoint x: 651, endPoint y: 113, distance: 207.0
click at [651, 113] on li "Geen belastingen zijn inkomsten" at bounding box center [772, 120] width 664 height 20
click at [514, 152] on div "Als er belastingen, uitgaven en inkomsten bestaan, welke logische conclusie is …" at bounding box center [756, 250] width 737 height 407
click at [565, 378] on label "Geen inkomsten zijn uitgaven" at bounding box center [542, 365] width 201 height 53
click at [553, 366] on input "Geen inkomsten zijn uitgaven" at bounding box center [548, 360] width 11 height 11
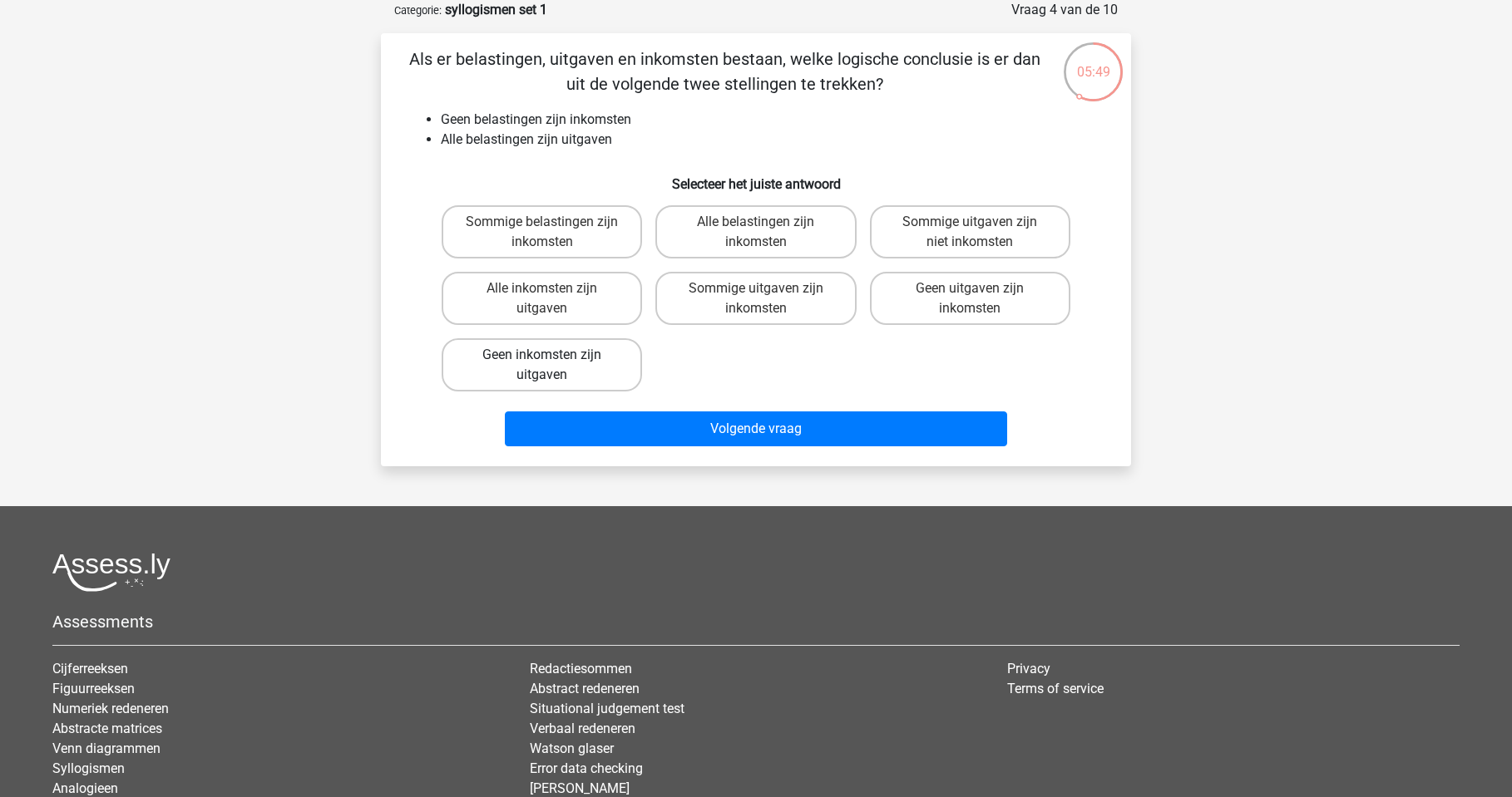
radio input "true"
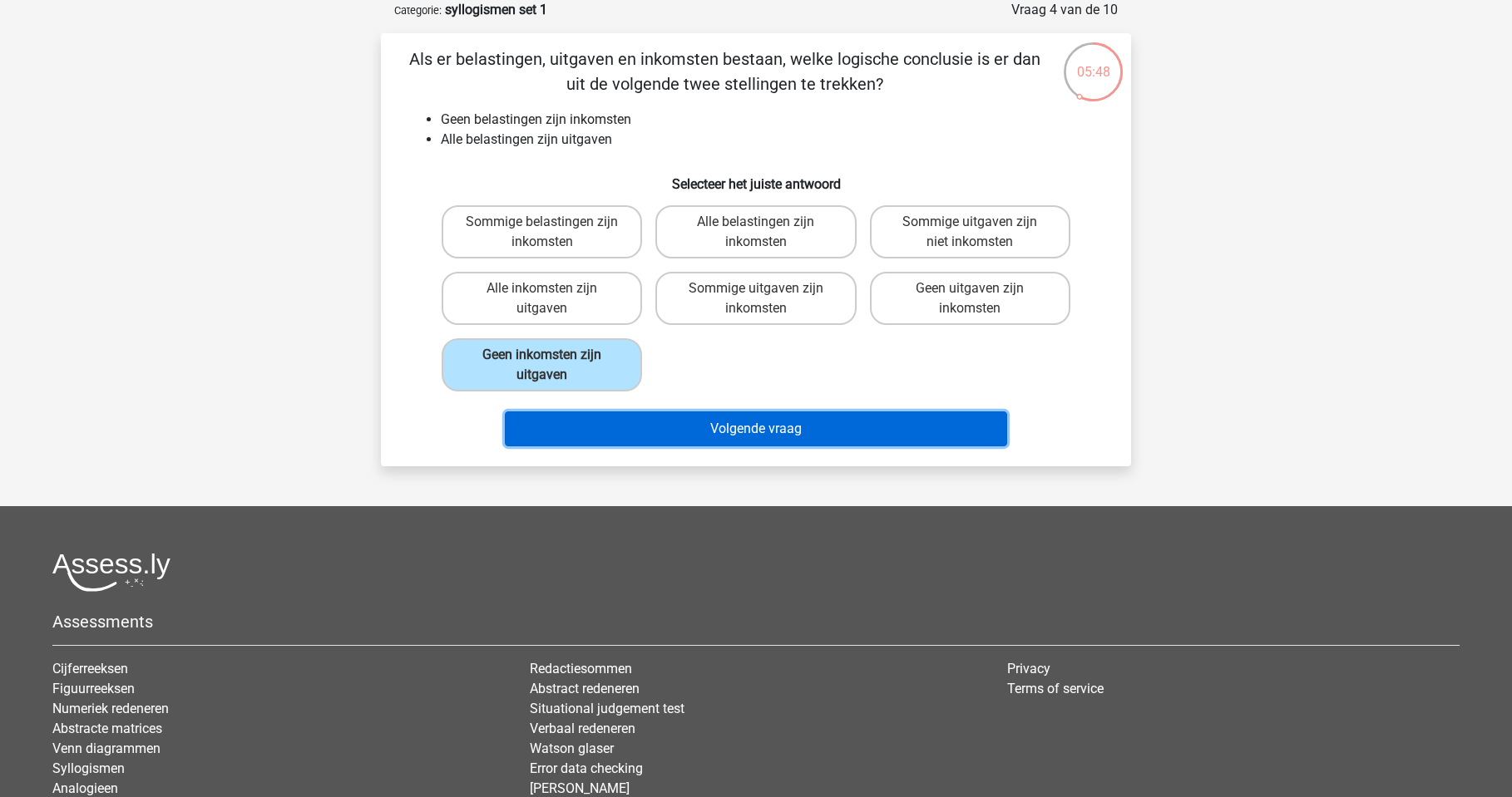
click at [695, 427] on button "Volgende vraag" at bounding box center [757, 429] width 503 height 35
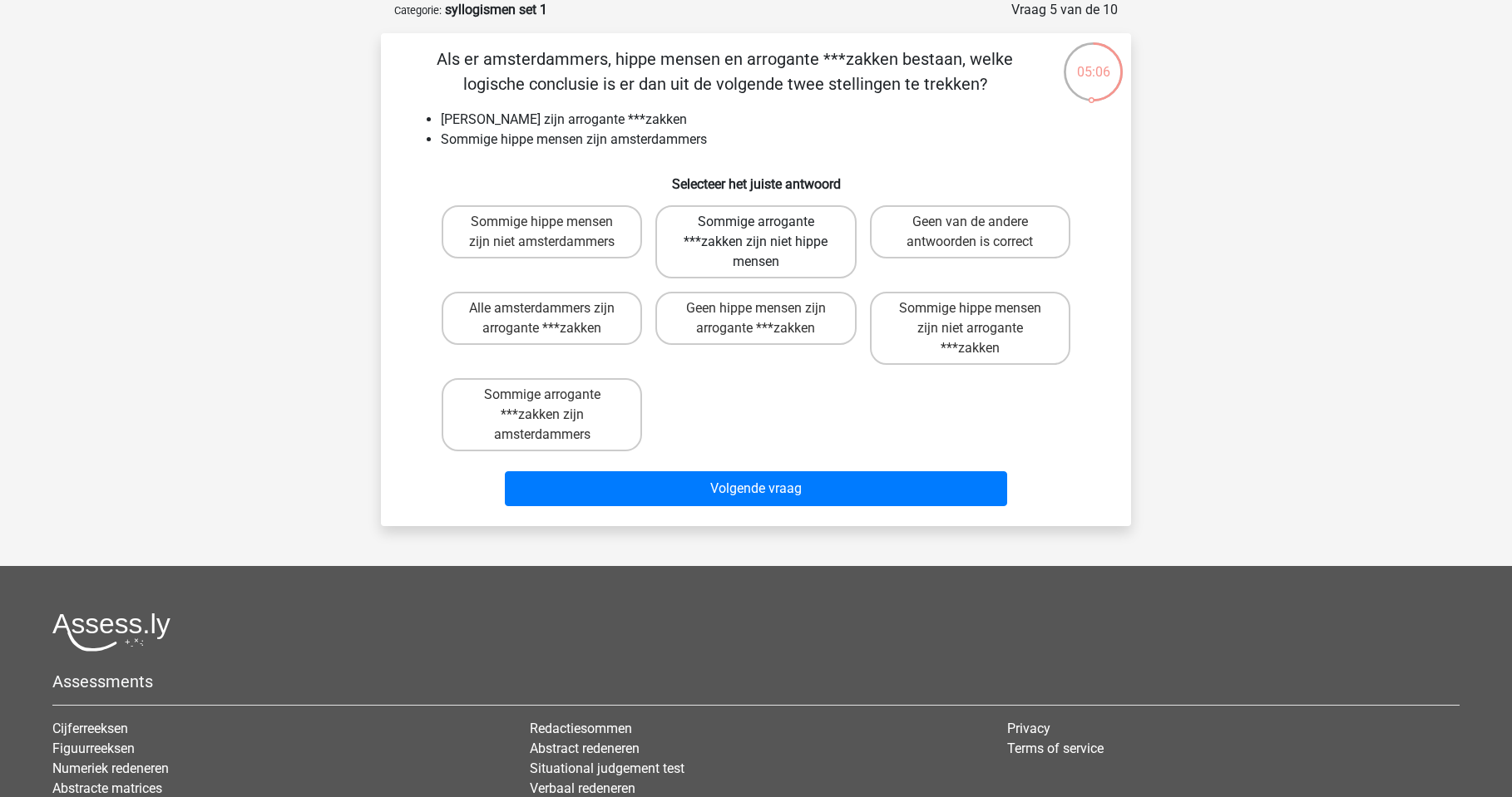
click at [808, 232] on label "Sommige arrogante ***zakken zijn niet hippe mensen" at bounding box center [756, 242] width 201 height 73
click at [767, 232] on input "Sommige arrogante ***zakken zijn niet hippe mensen" at bounding box center [761, 227] width 11 height 11
radio input "true"
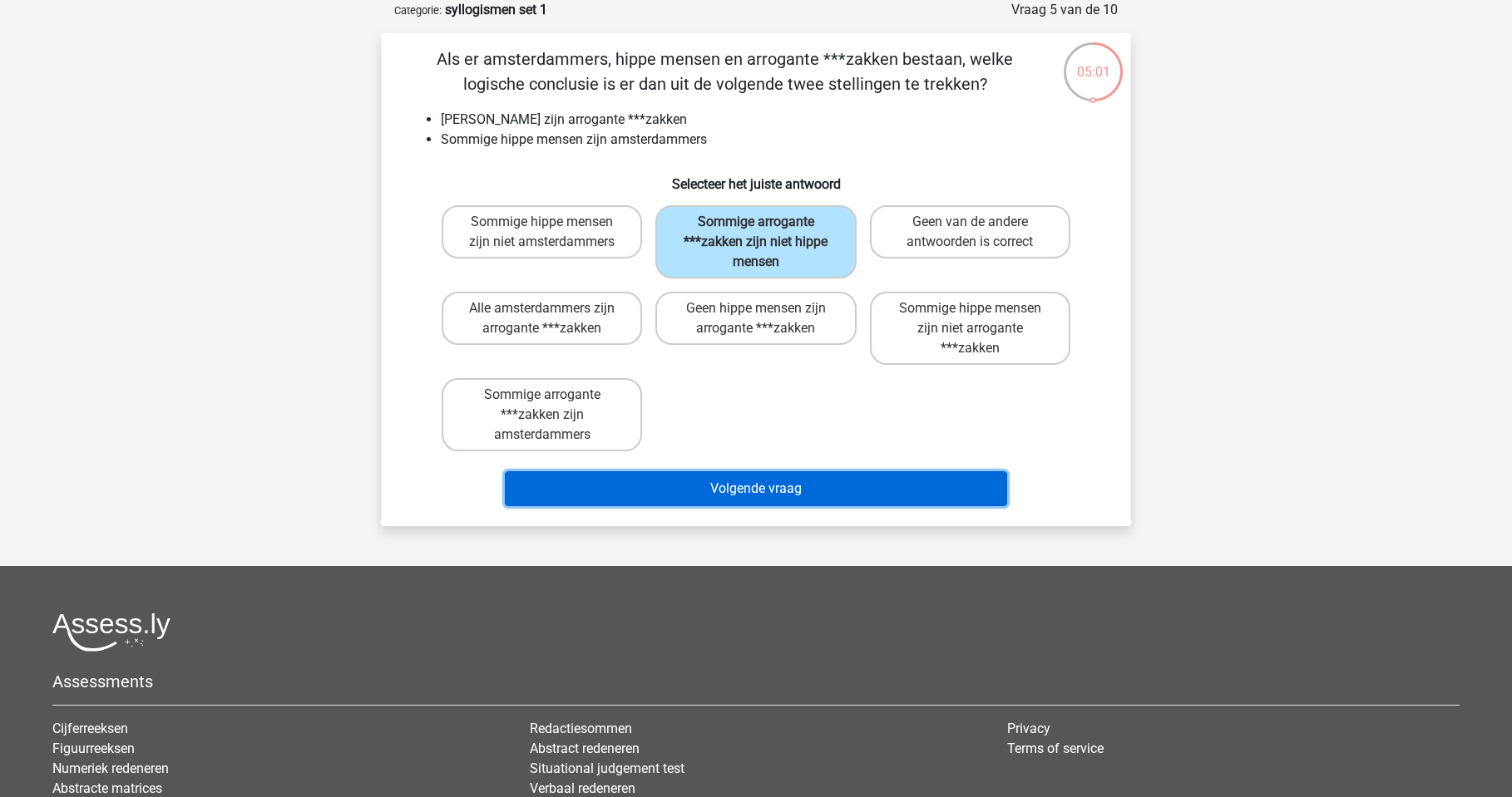
click at [773, 494] on button "Volgende vraag" at bounding box center [757, 489] width 503 height 35
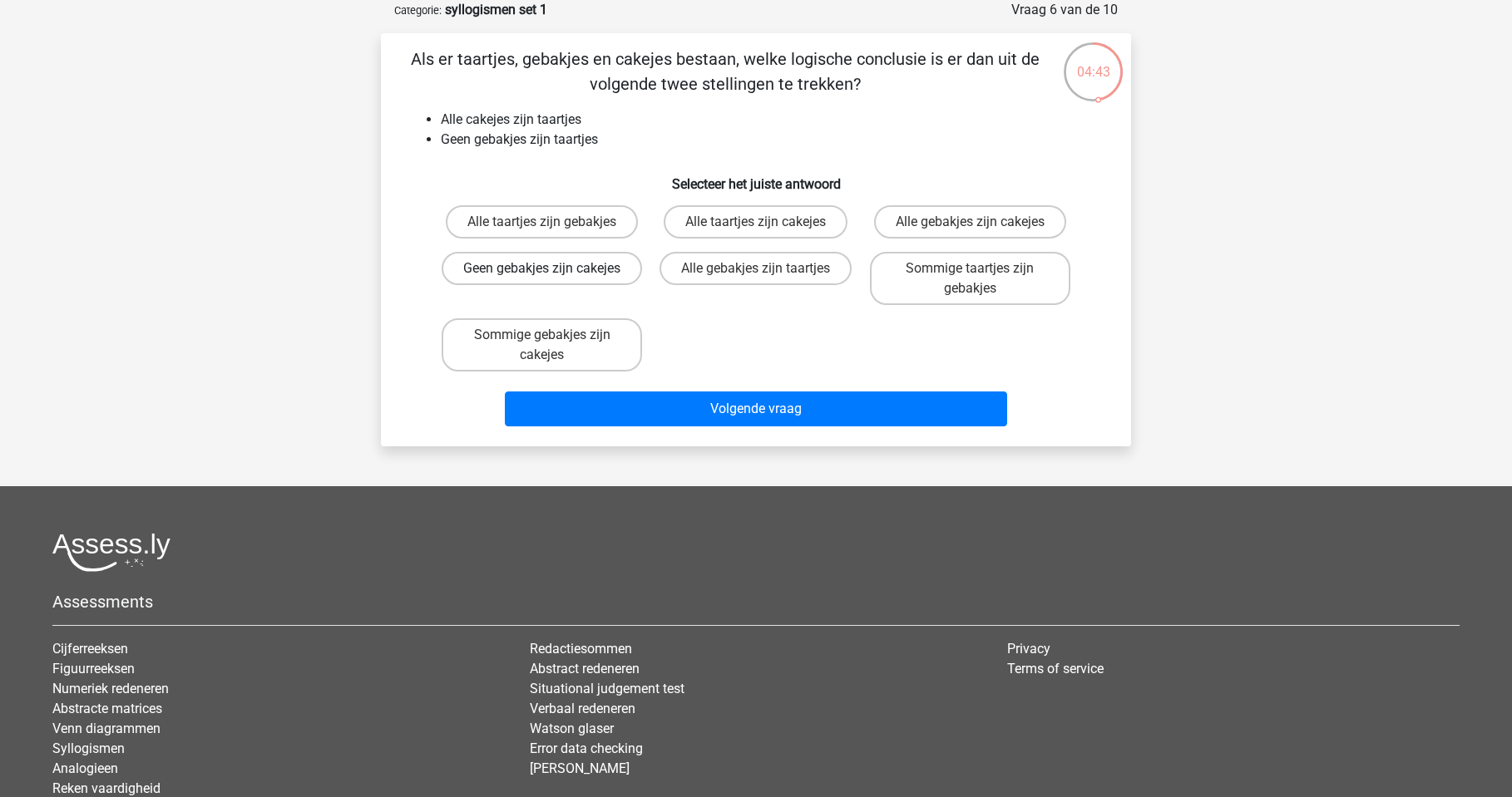
click at [586, 285] on label "Geen gebakjes zijn cakejes" at bounding box center [542, 268] width 201 height 33
click at [553, 279] on input "Geen gebakjes zijn cakejes" at bounding box center [548, 273] width 11 height 11
radio input "true"
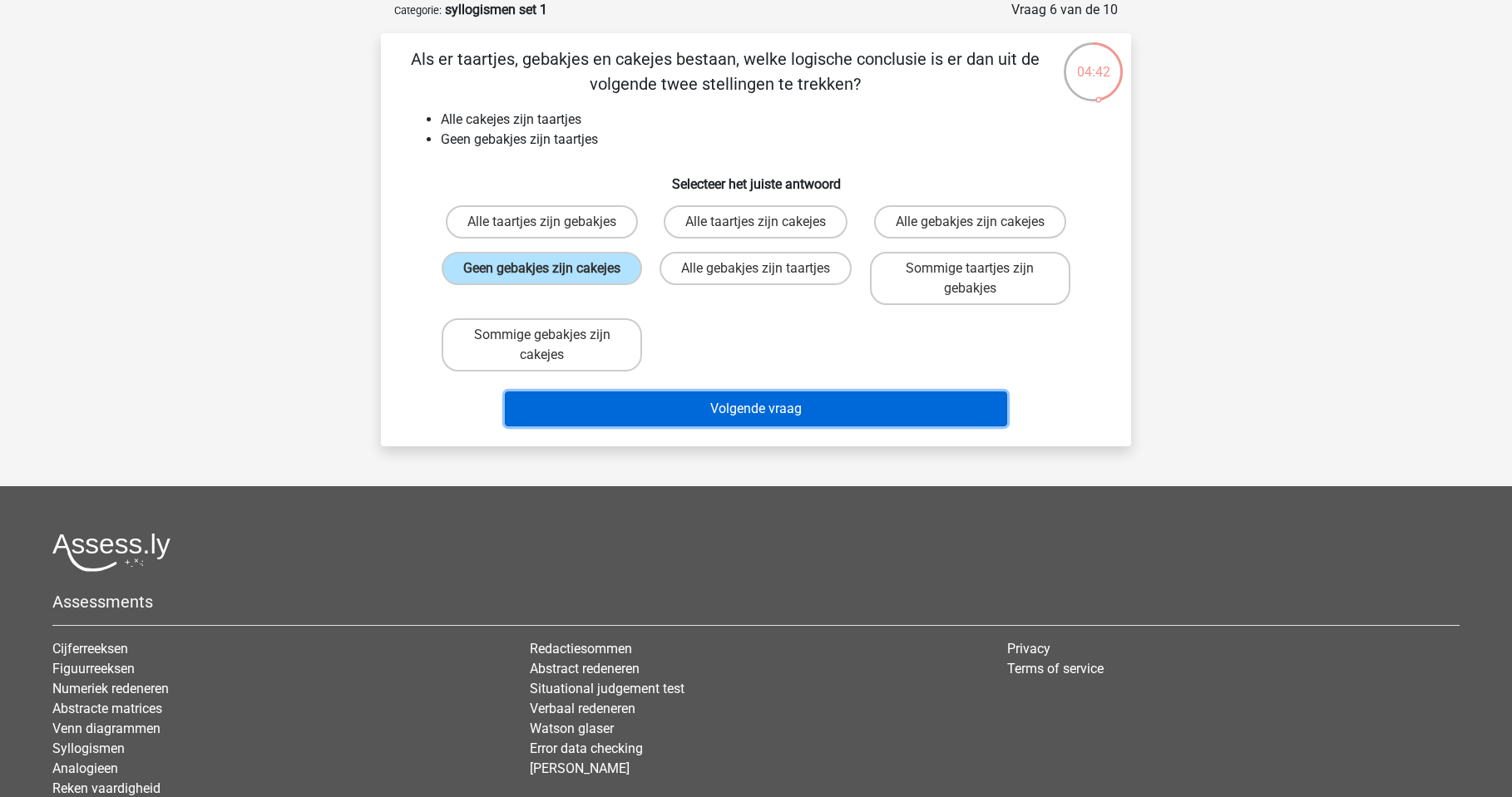
click at [701, 408] on button "Volgende vraag" at bounding box center [757, 409] width 503 height 35
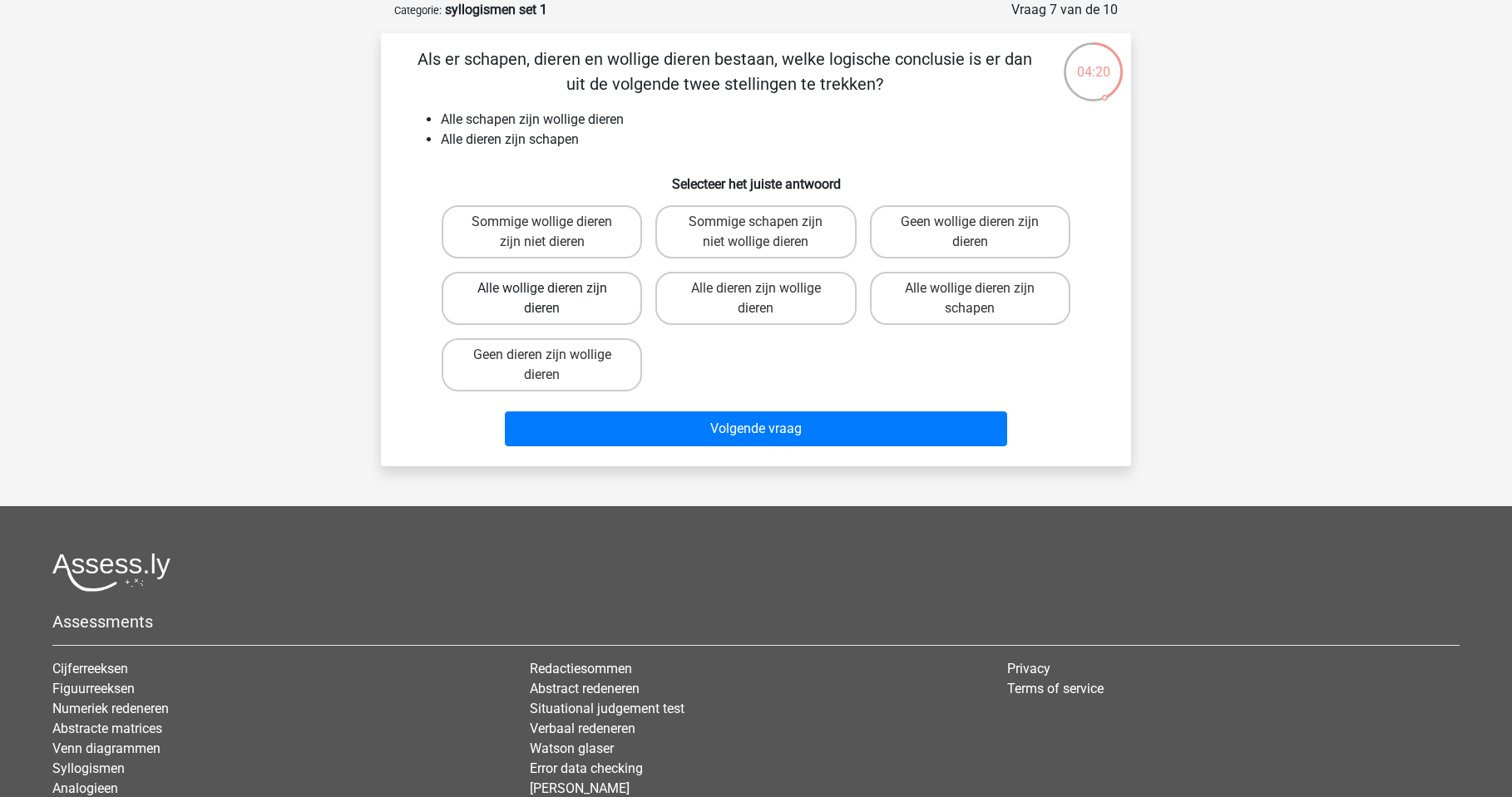
click at [595, 291] on label "Alle wollige dieren zijn dieren" at bounding box center [542, 299] width 201 height 53
click at [553, 291] on input "Alle wollige dieren zijn dieren" at bounding box center [548, 294] width 11 height 11
radio input "true"
click at [727, 313] on label "Alle dieren zijn wollige dieren" at bounding box center [756, 299] width 201 height 53
click at [756, 300] on input "Alle dieren zijn wollige dieren" at bounding box center [761, 294] width 11 height 11
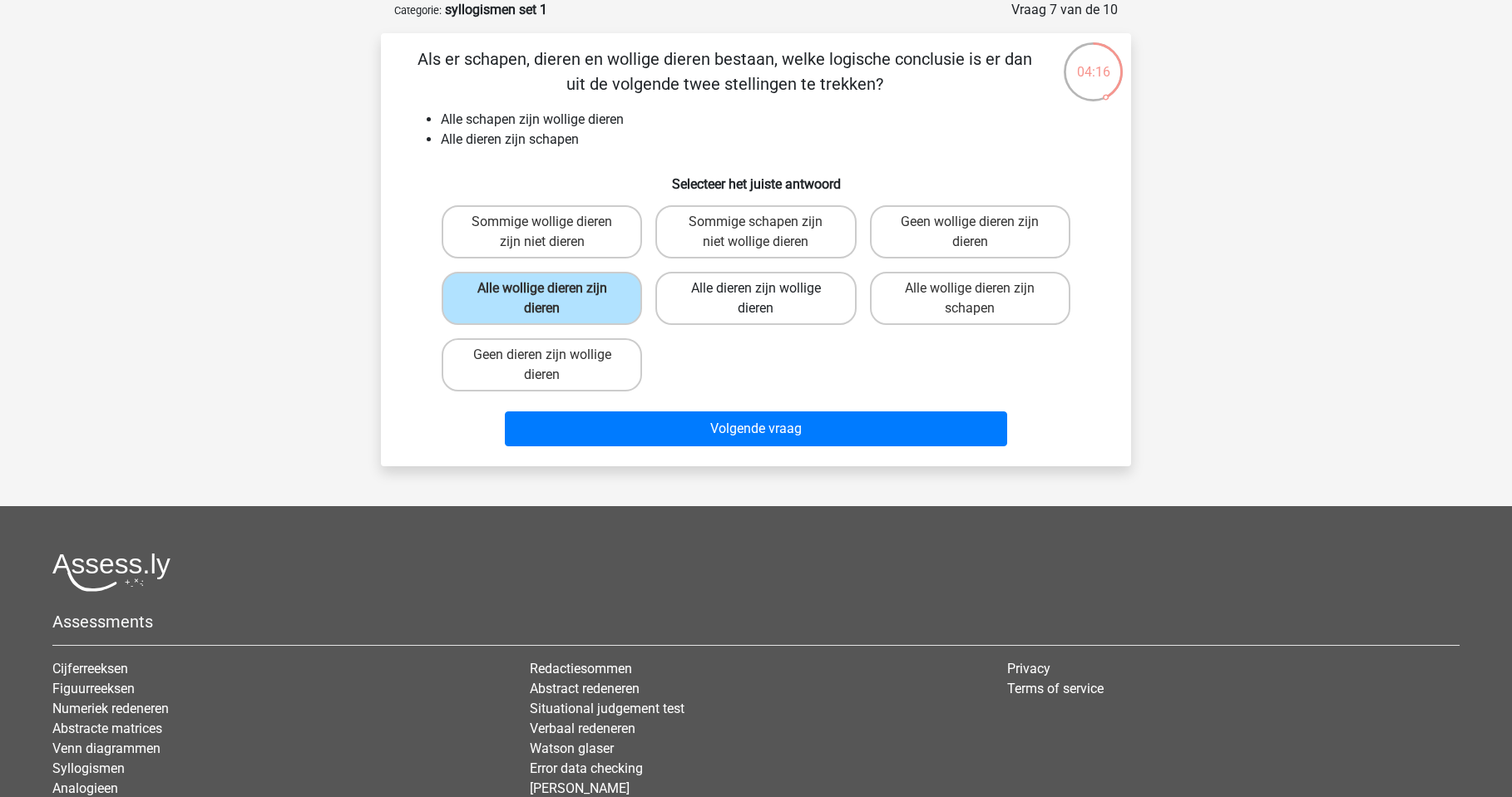
radio input "true"
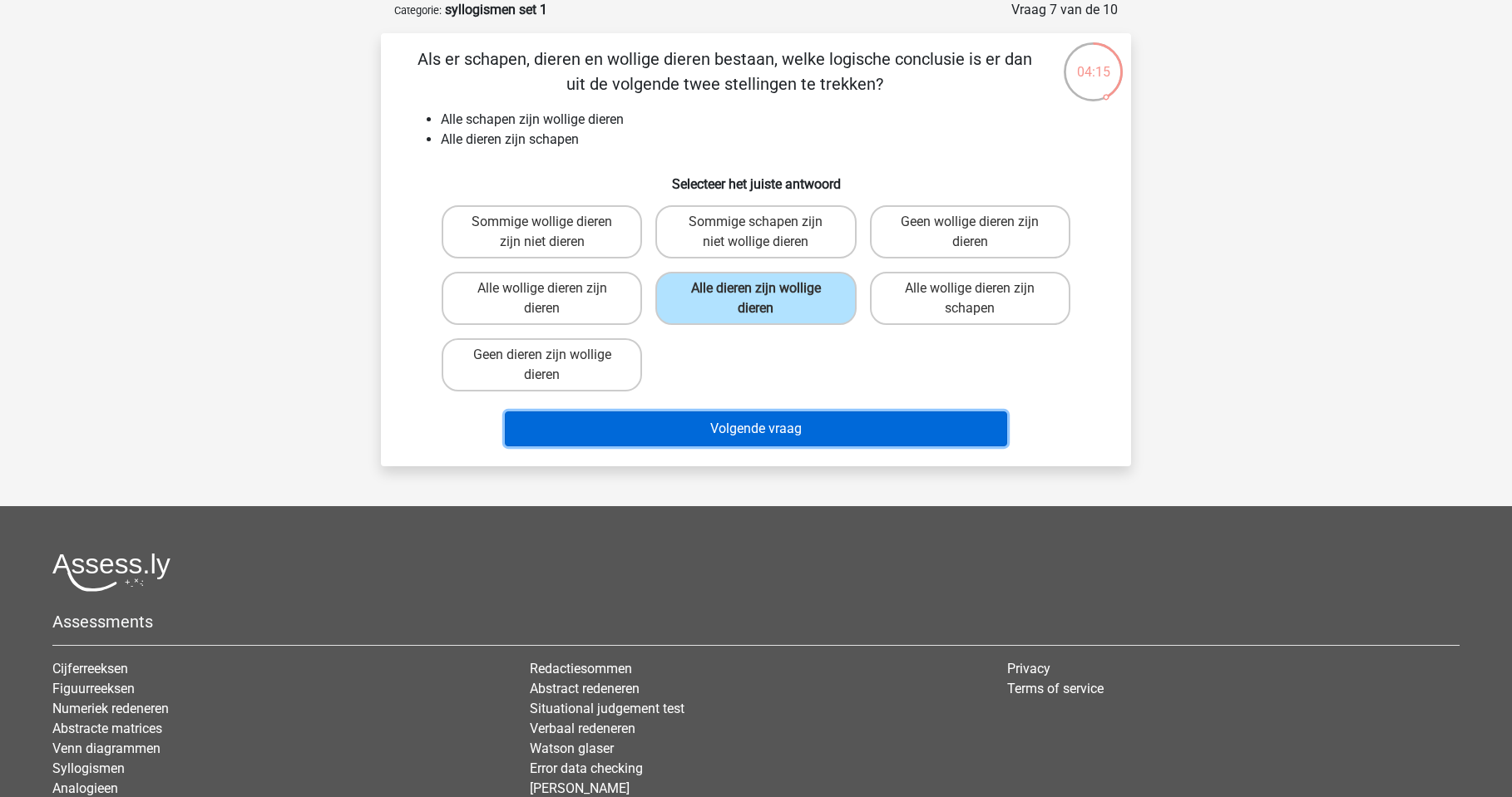
click at [741, 426] on button "Volgende vraag" at bounding box center [757, 429] width 503 height 35
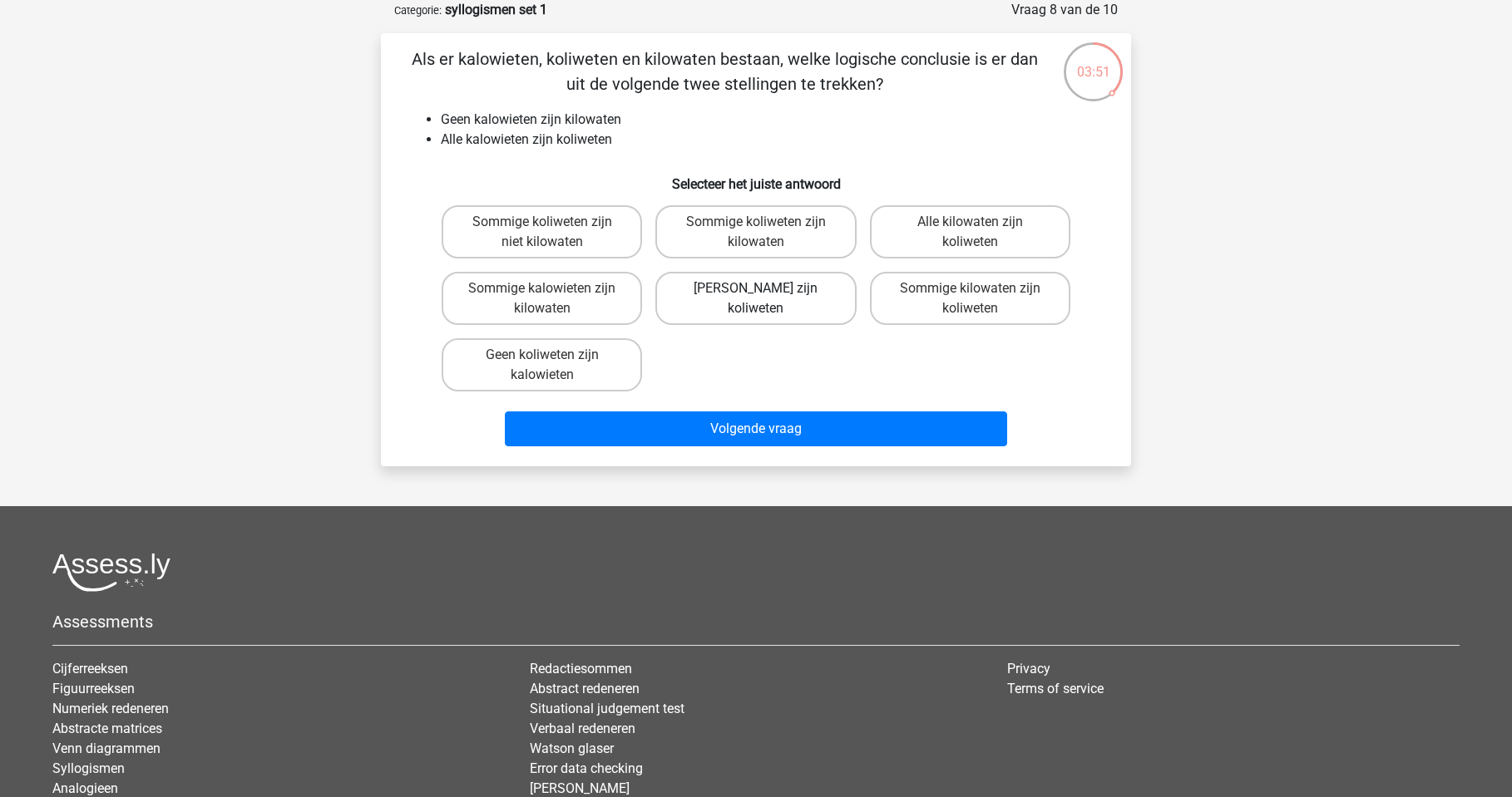
click at [777, 305] on label "Geen kilowaten zijn koliweten" at bounding box center [756, 299] width 201 height 53
click at [767, 300] on input "Geen kilowaten zijn koliweten" at bounding box center [761, 294] width 11 height 11
radio input "true"
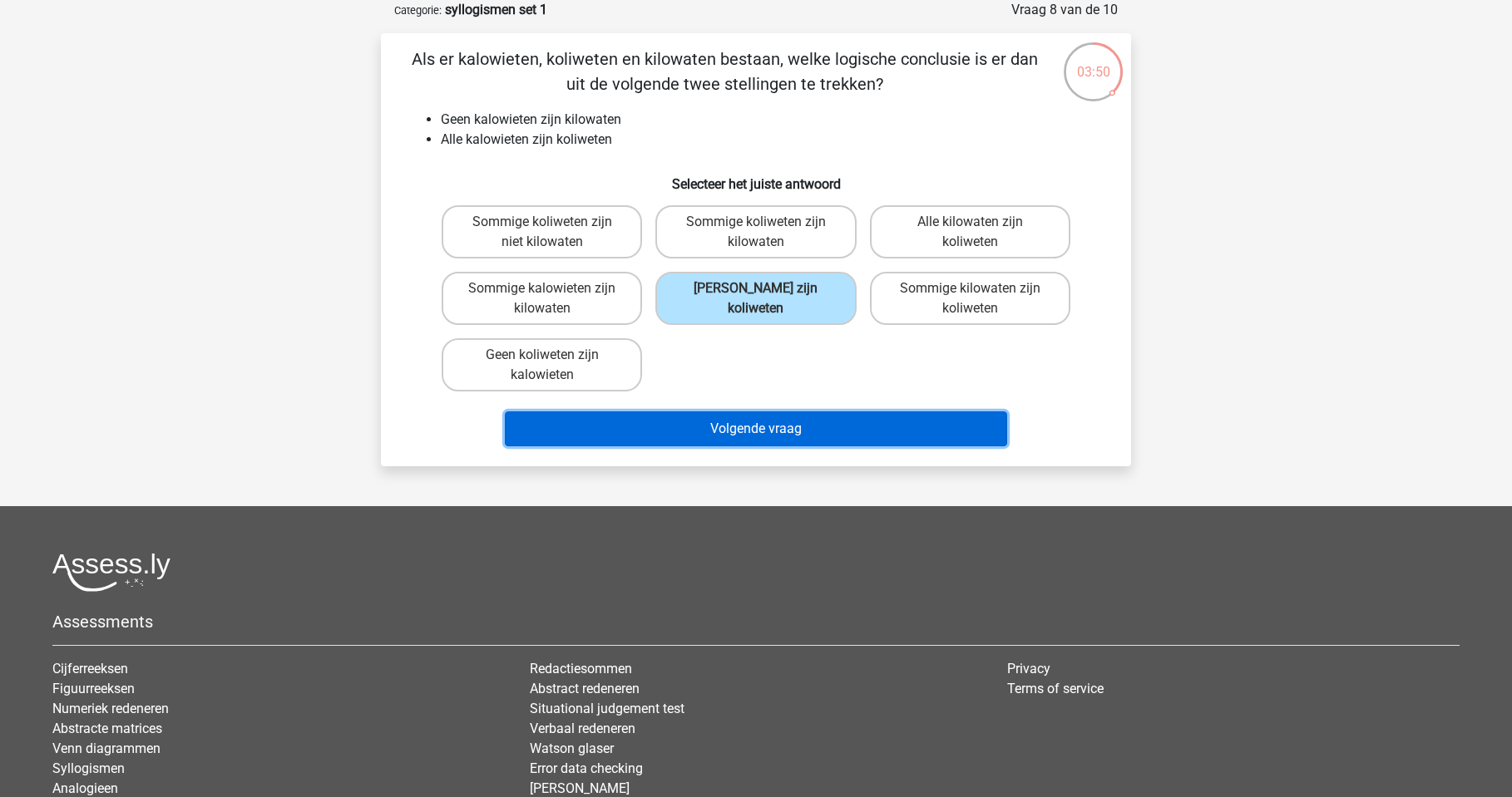
click at [791, 425] on button "Volgende vraag" at bounding box center [757, 429] width 503 height 35
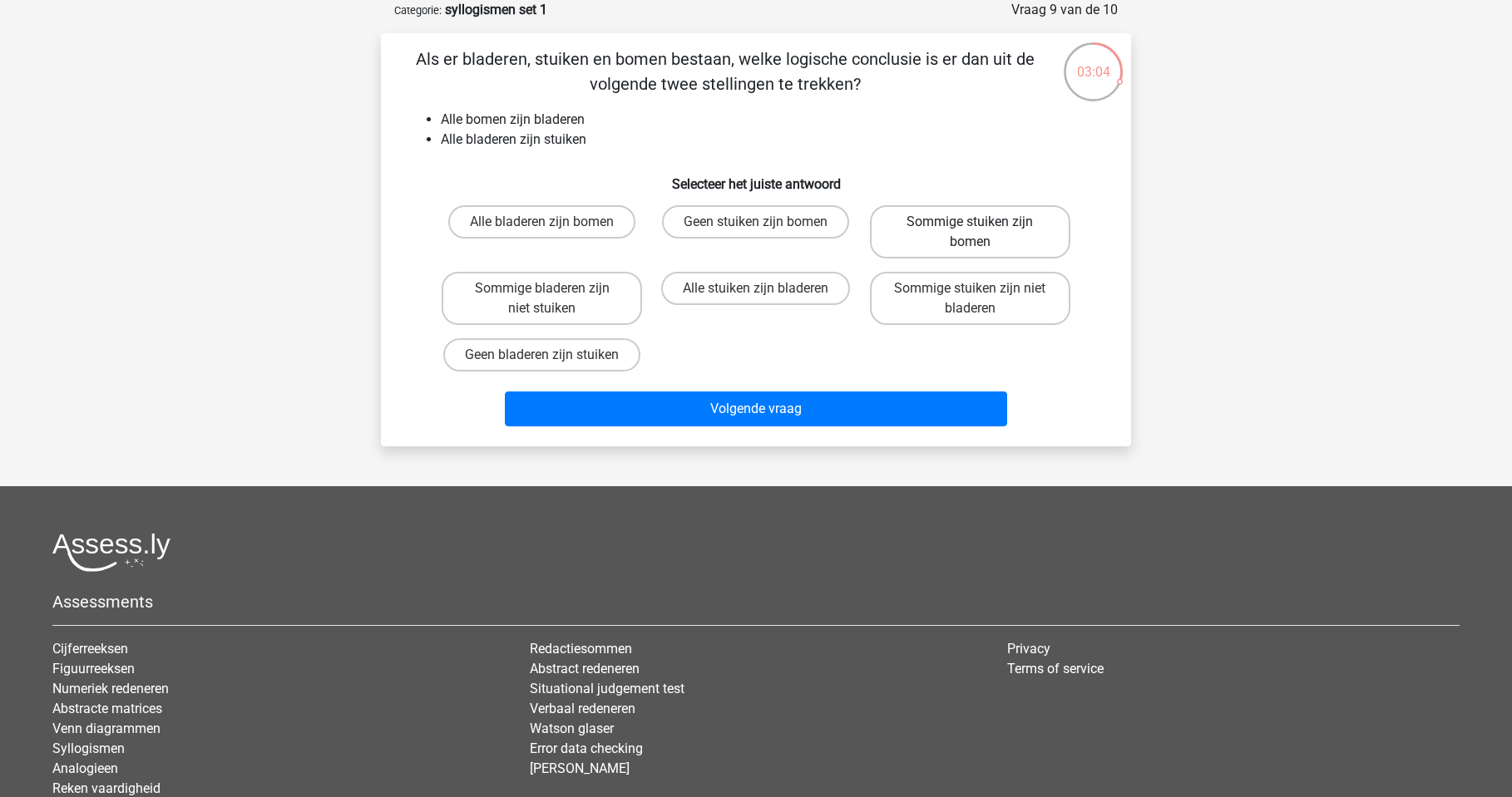
click at [956, 237] on label "Sommige stuiken zijn bomen" at bounding box center [970, 232] width 201 height 53
click at [969, 233] on input "Sommige stuiken zijn bomen" at bounding box center [974, 227] width 11 height 11
radio input "true"
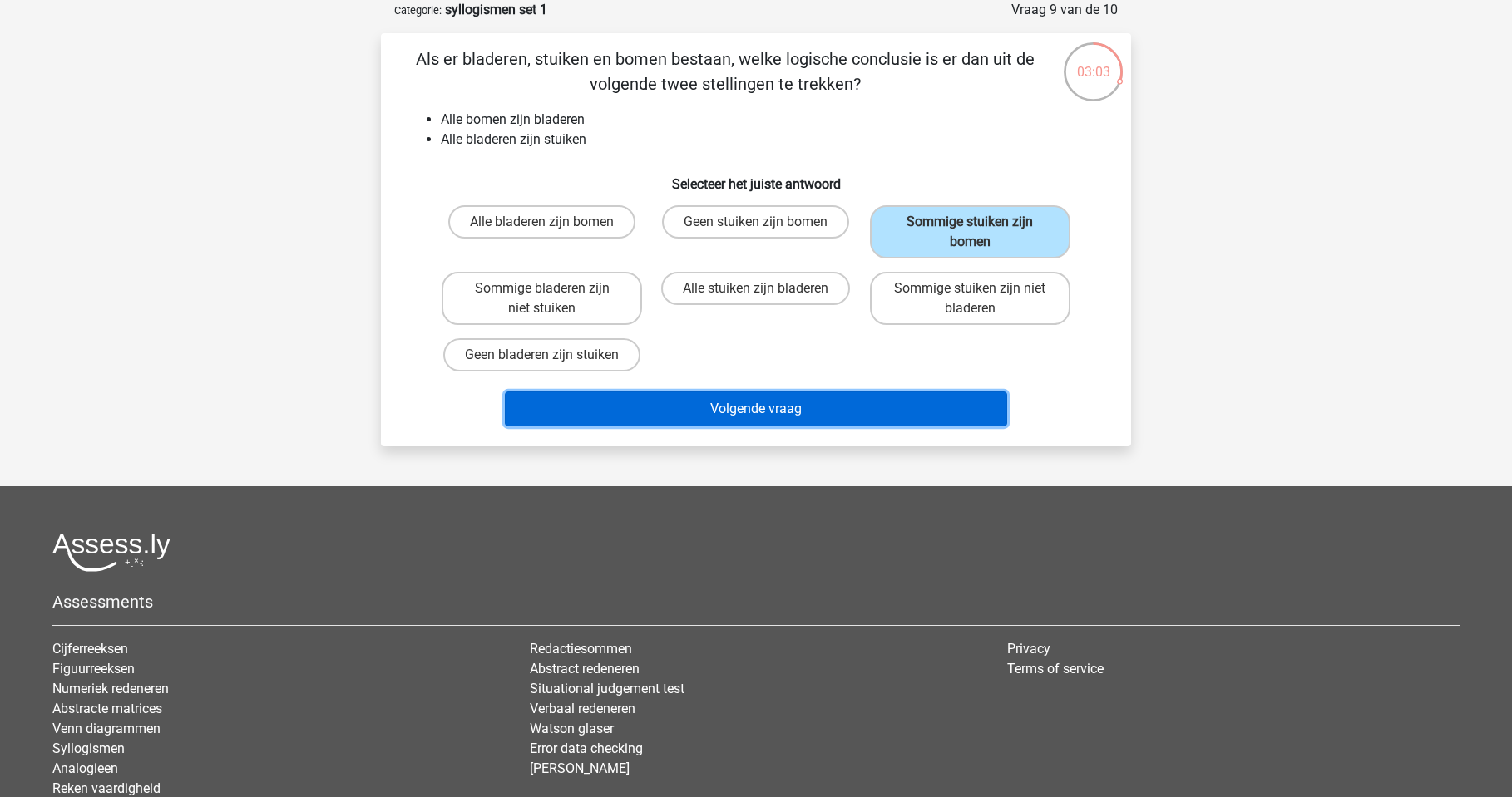
click at [781, 407] on button "Volgende vraag" at bounding box center [757, 409] width 503 height 35
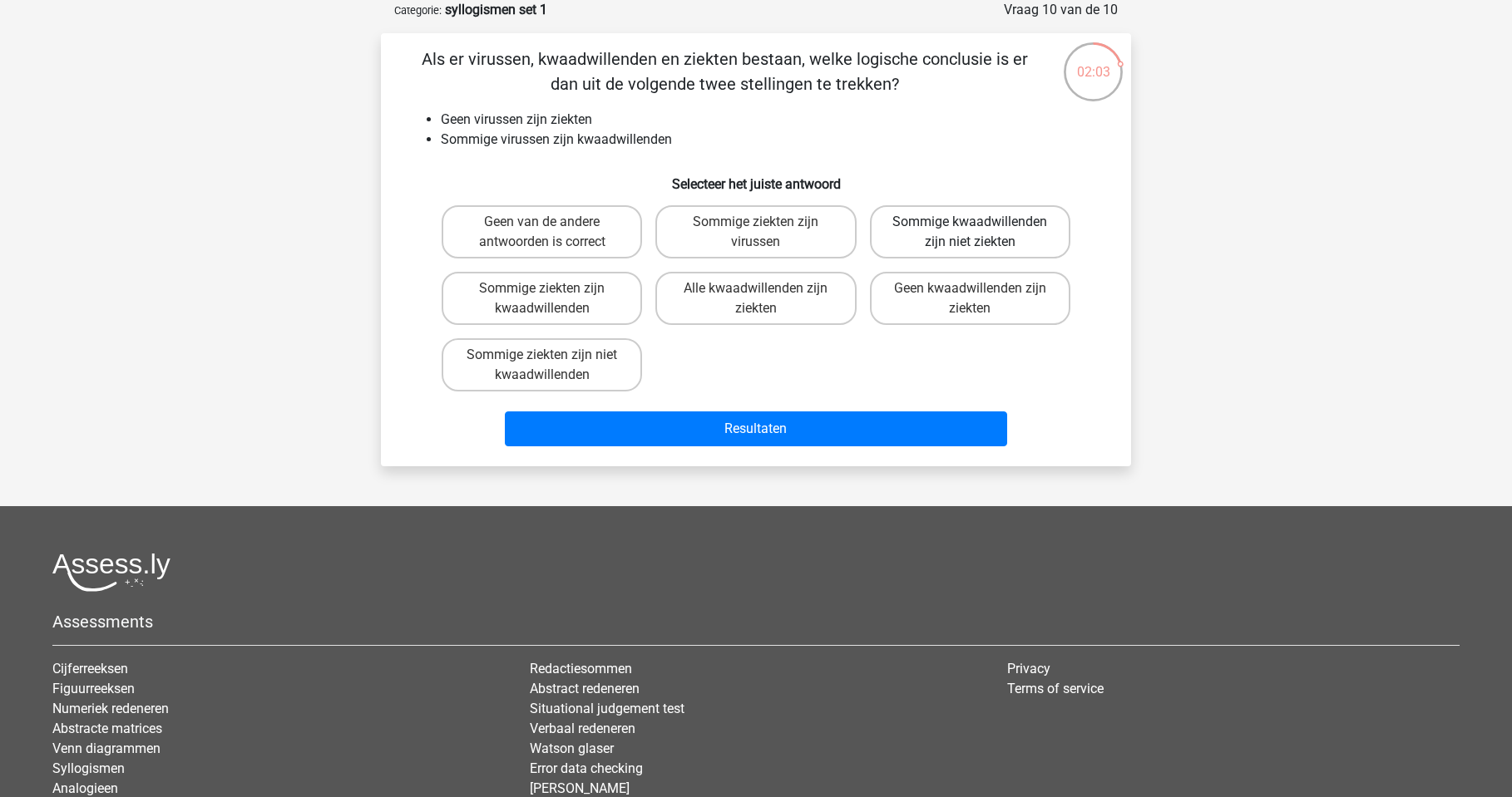
click at [905, 239] on label "Sommige kwaadwillenden zijn niet ziekten" at bounding box center [970, 232] width 201 height 53
click at [969, 233] on input "Sommige kwaadwillenden zijn niet ziekten" at bounding box center [974, 227] width 11 height 11
radio input "true"
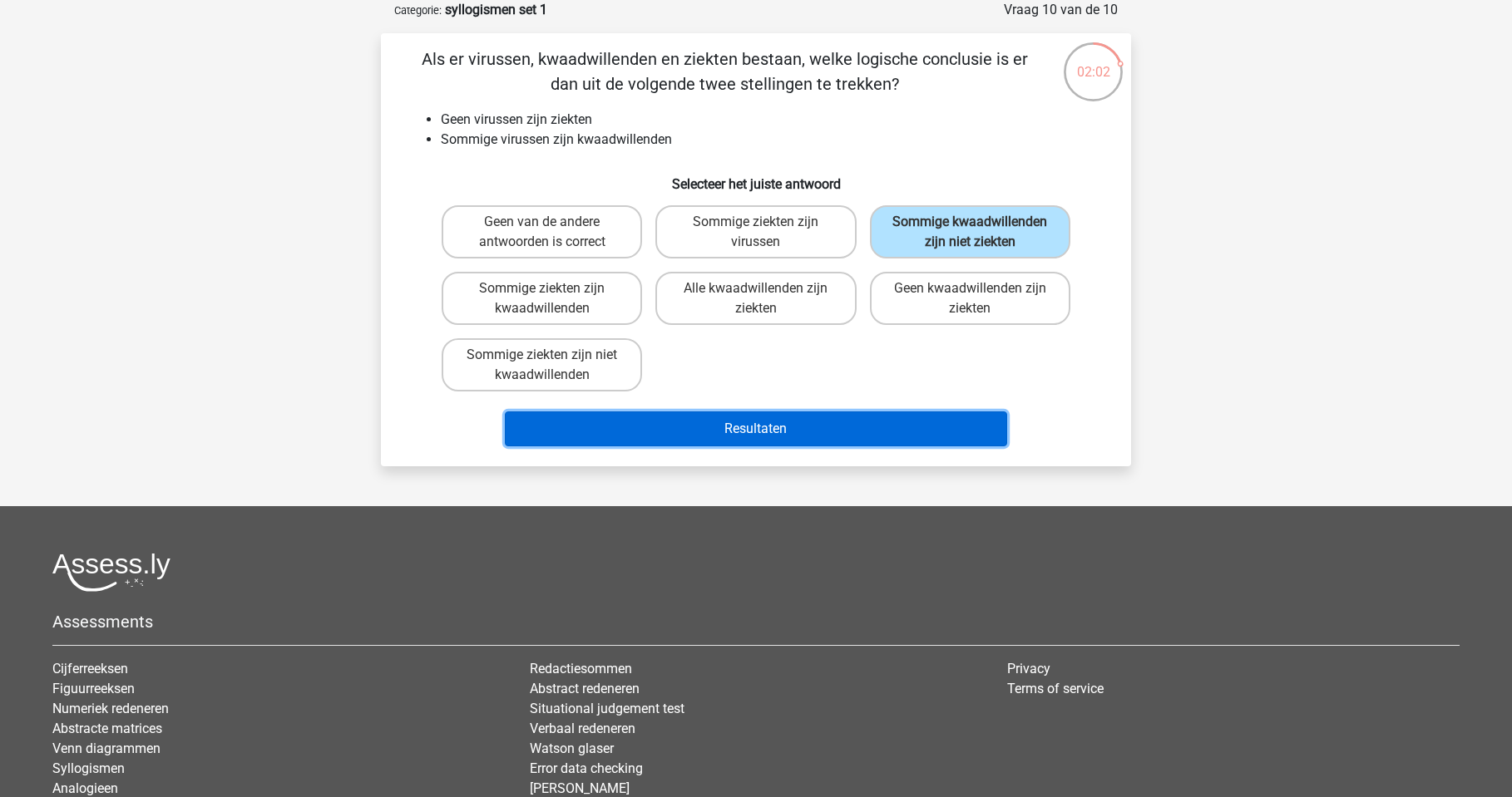
click at [763, 421] on button "Resultaten" at bounding box center [757, 429] width 503 height 35
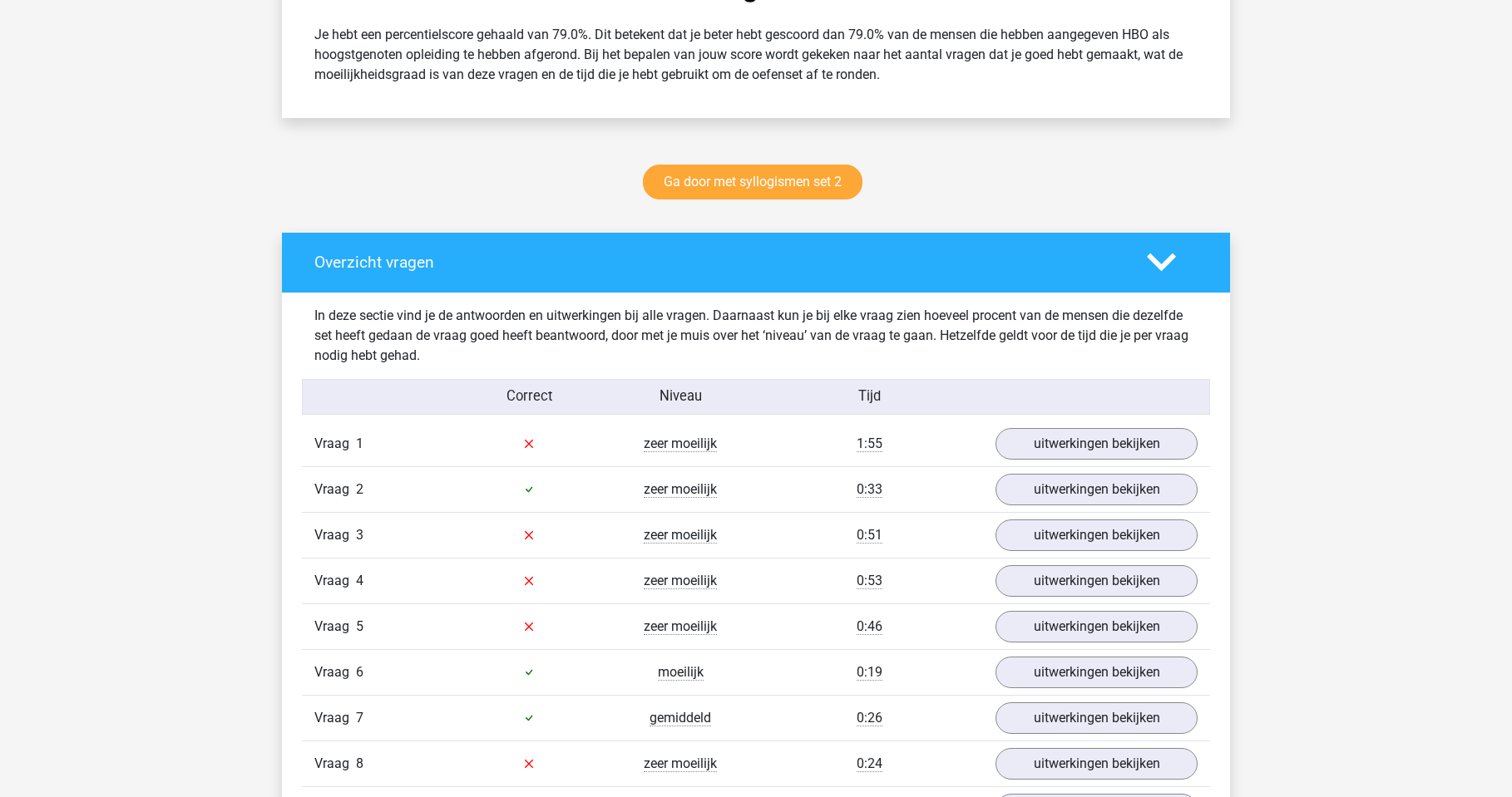
scroll to position [915, 0]
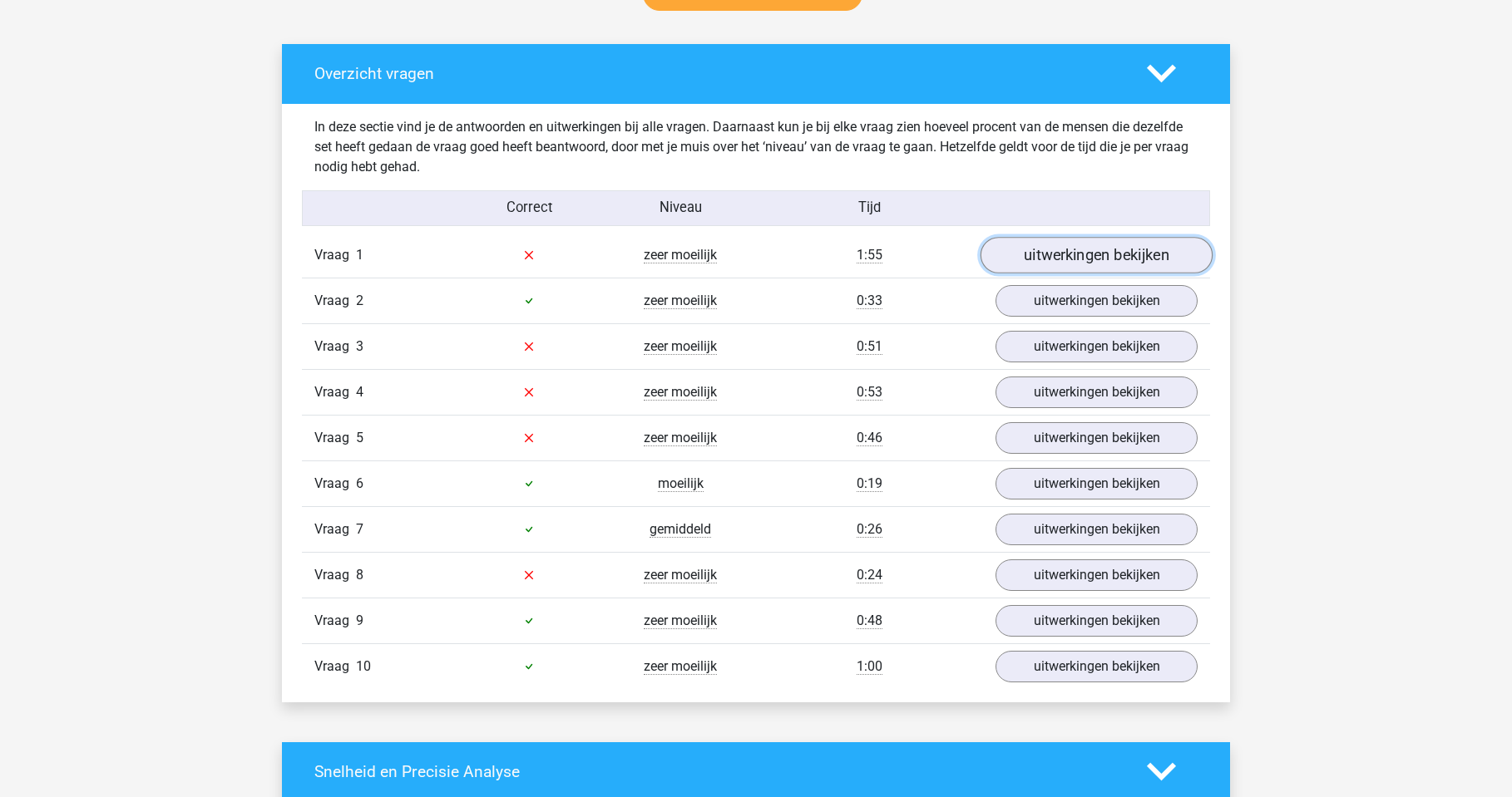
click at [1090, 254] on link "uitwerkingen bekijken" at bounding box center [1096, 255] width 232 height 36
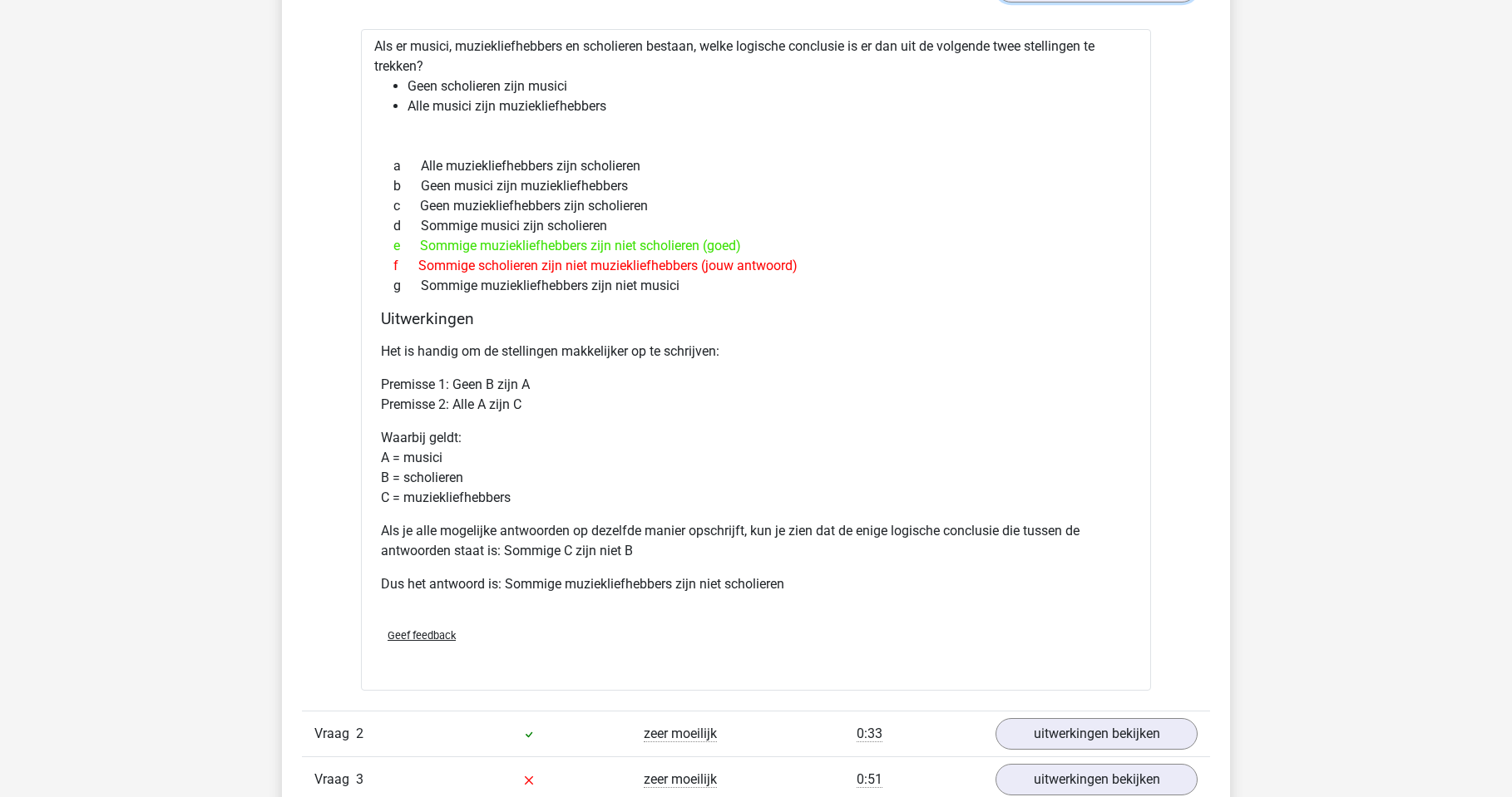
scroll to position [1331, 0]
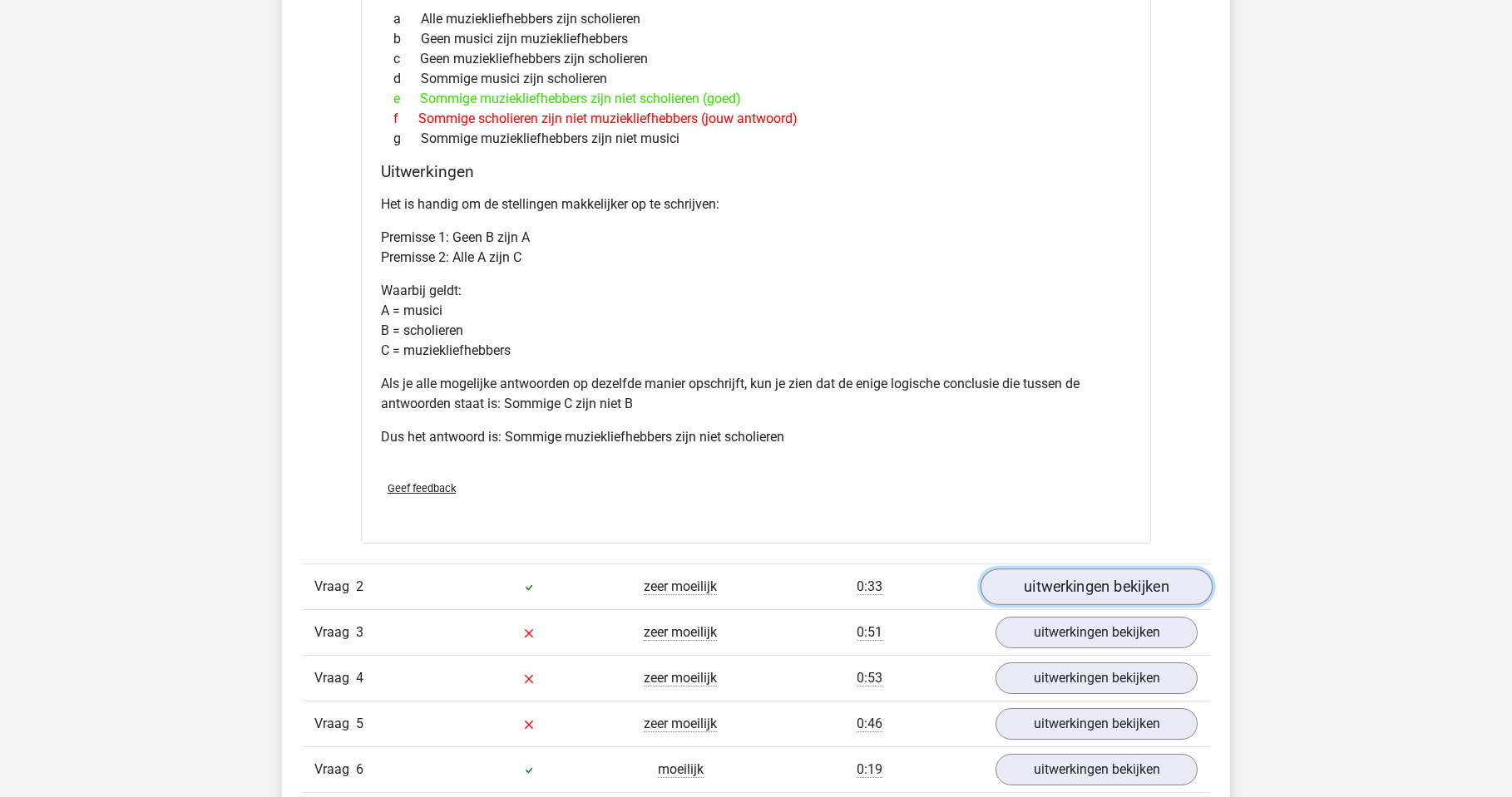
click at [1157, 595] on link "uitwerkingen bekijken" at bounding box center [1096, 587] width 232 height 36
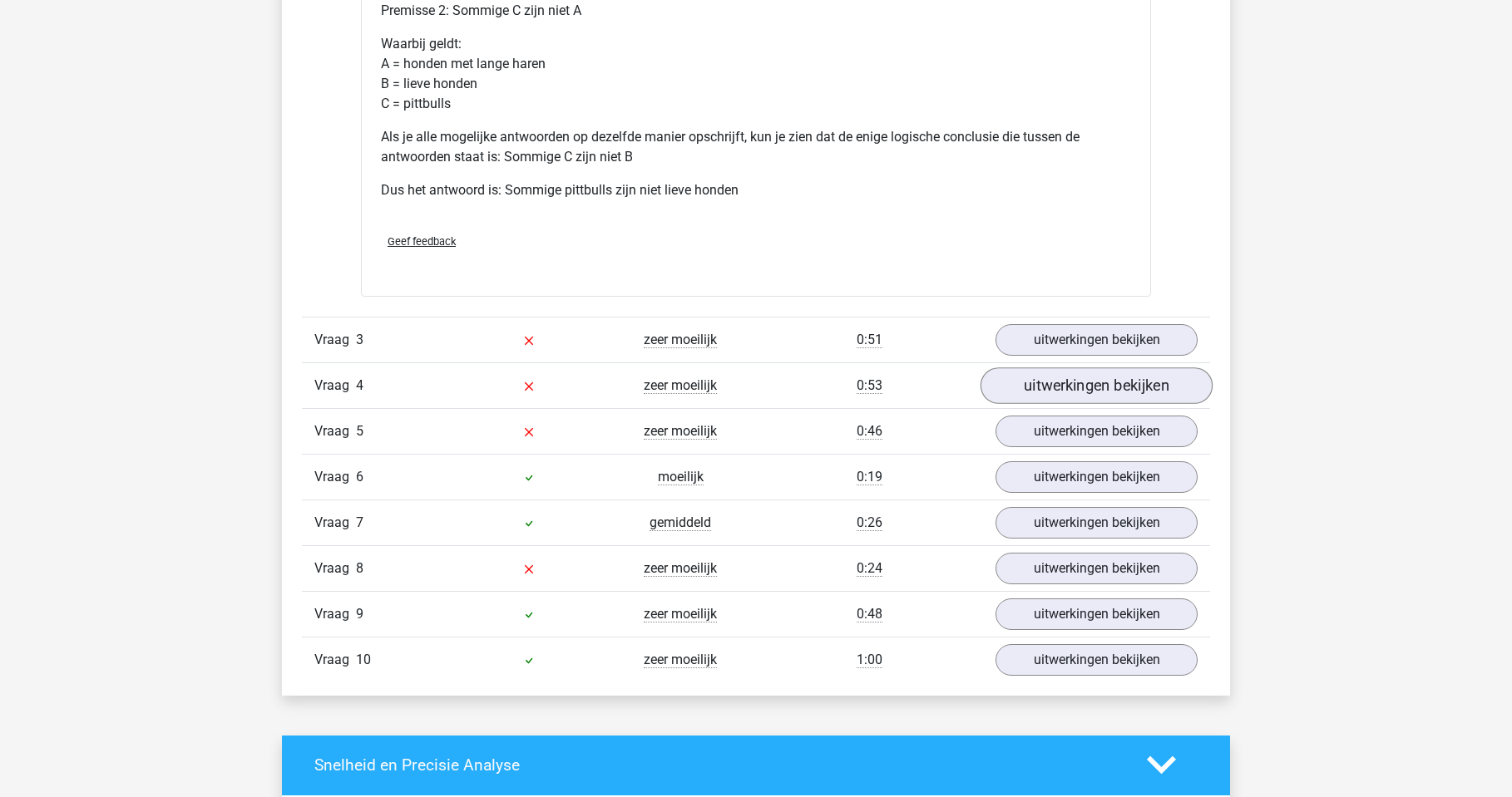
scroll to position [2328, 0]
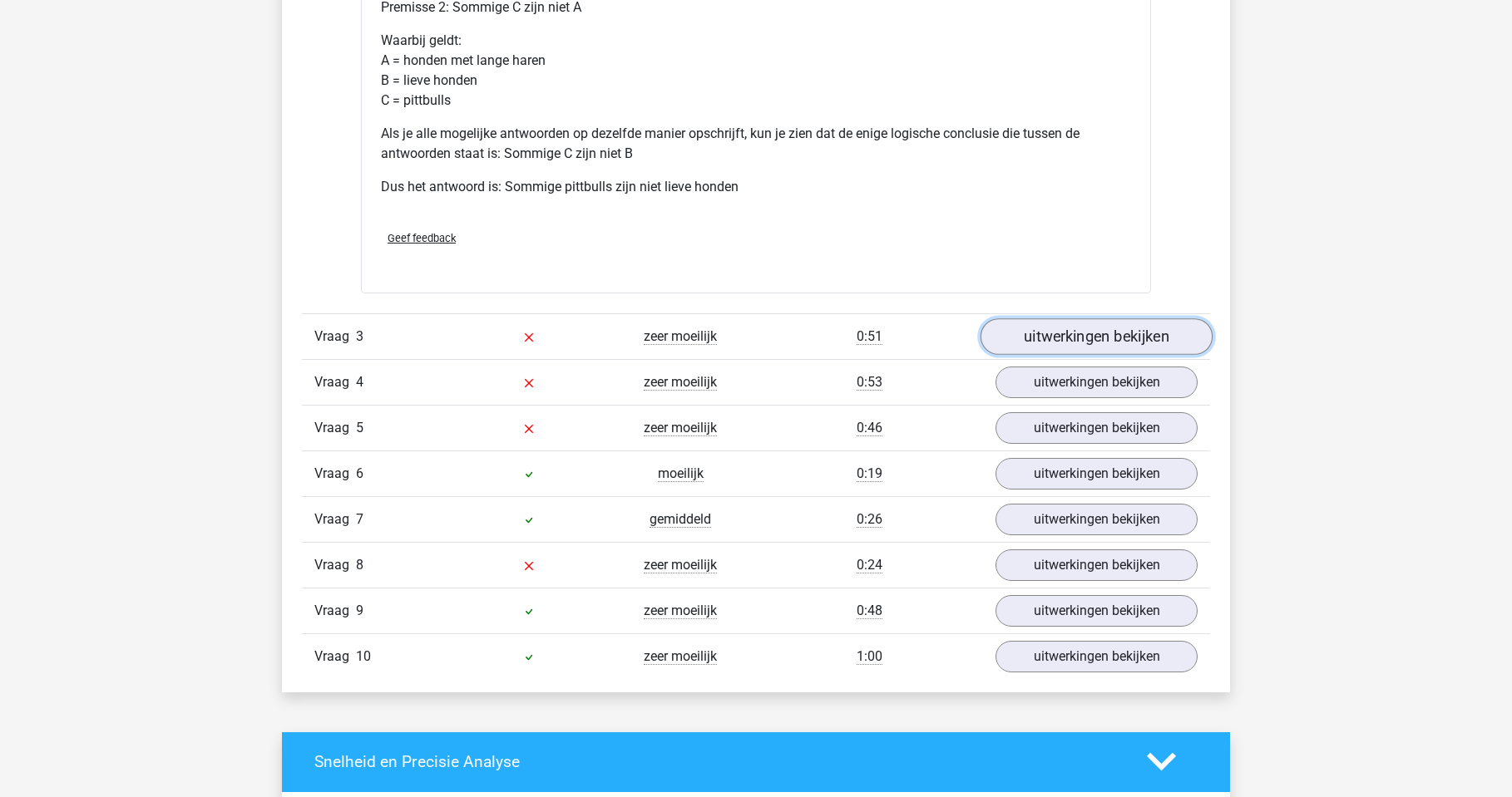
click at [1161, 341] on link "uitwerkingen bekijken" at bounding box center [1096, 336] width 232 height 36
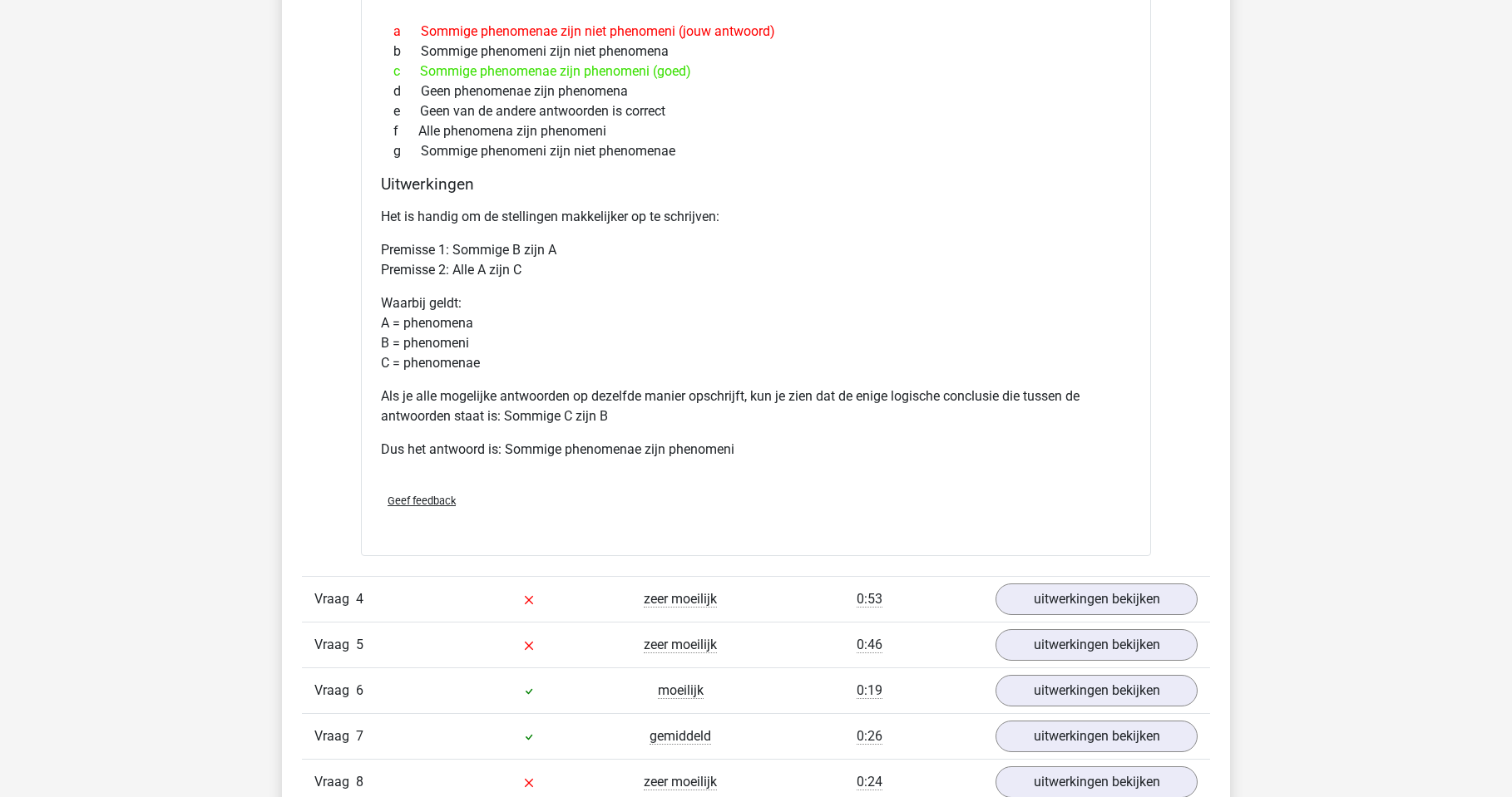
scroll to position [2826, 0]
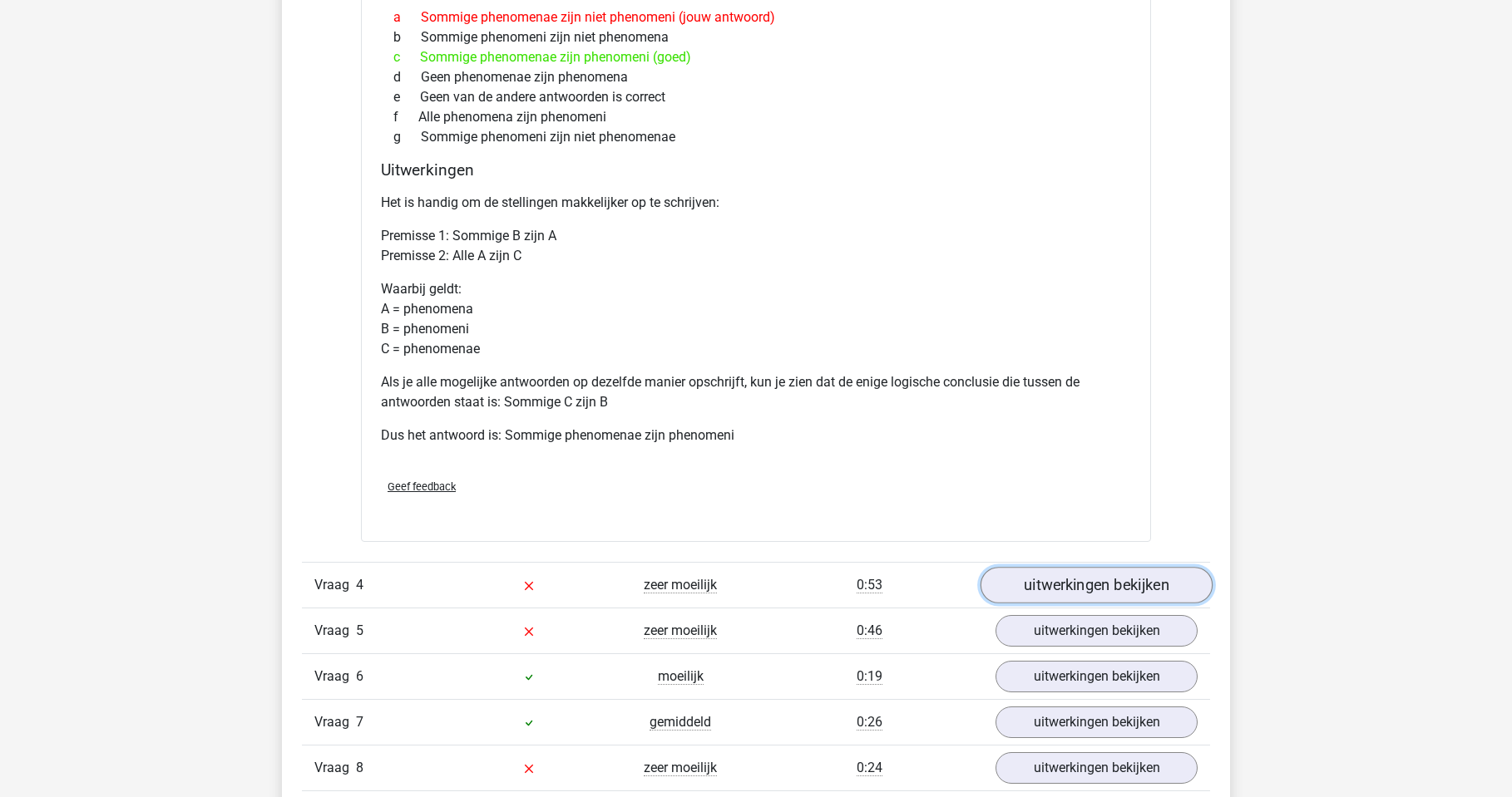
click at [1118, 590] on link "uitwerkingen bekijken" at bounding box center [1096, 585] width 232 height 36
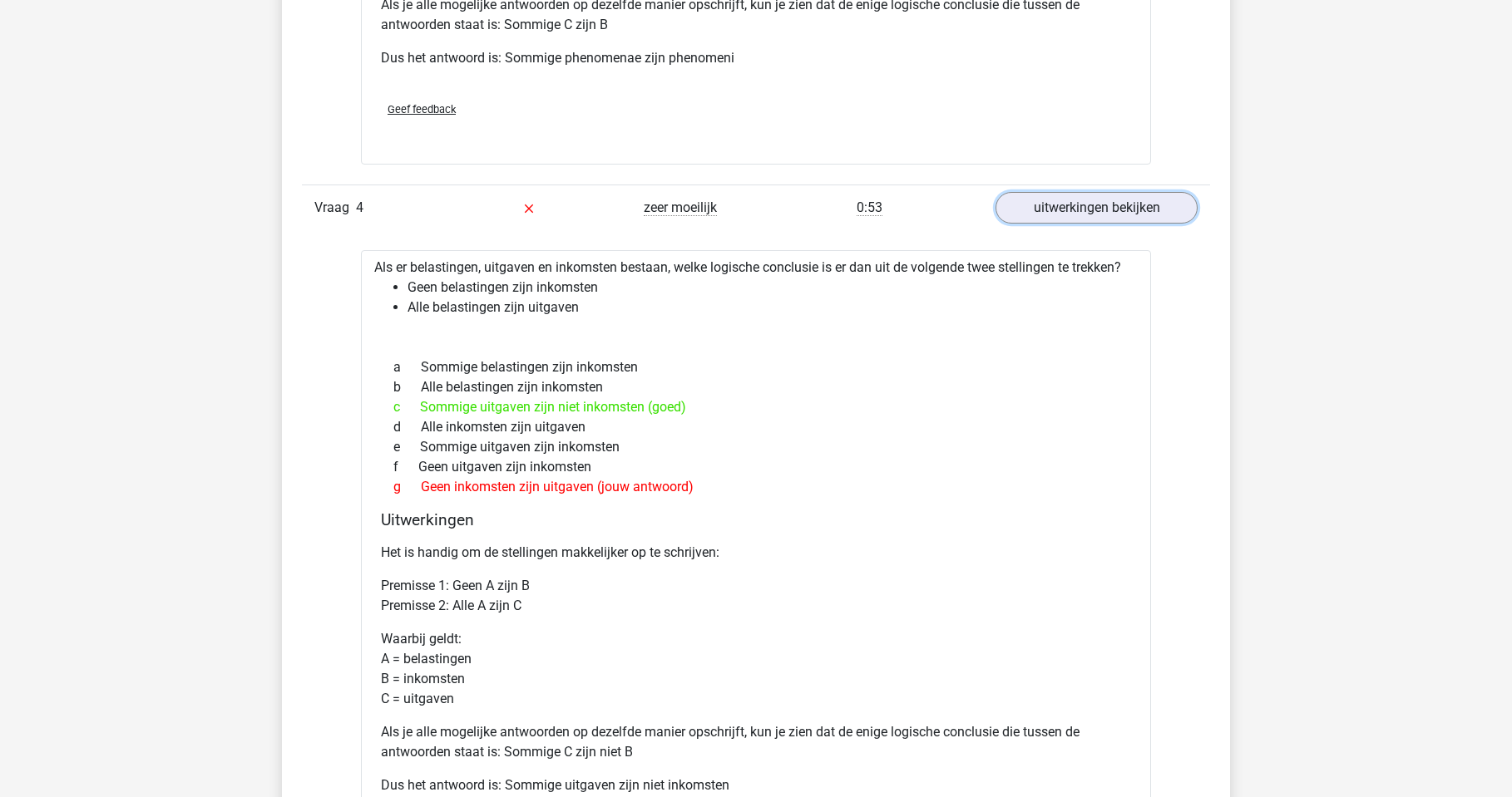
scroll to position [3242, 0]
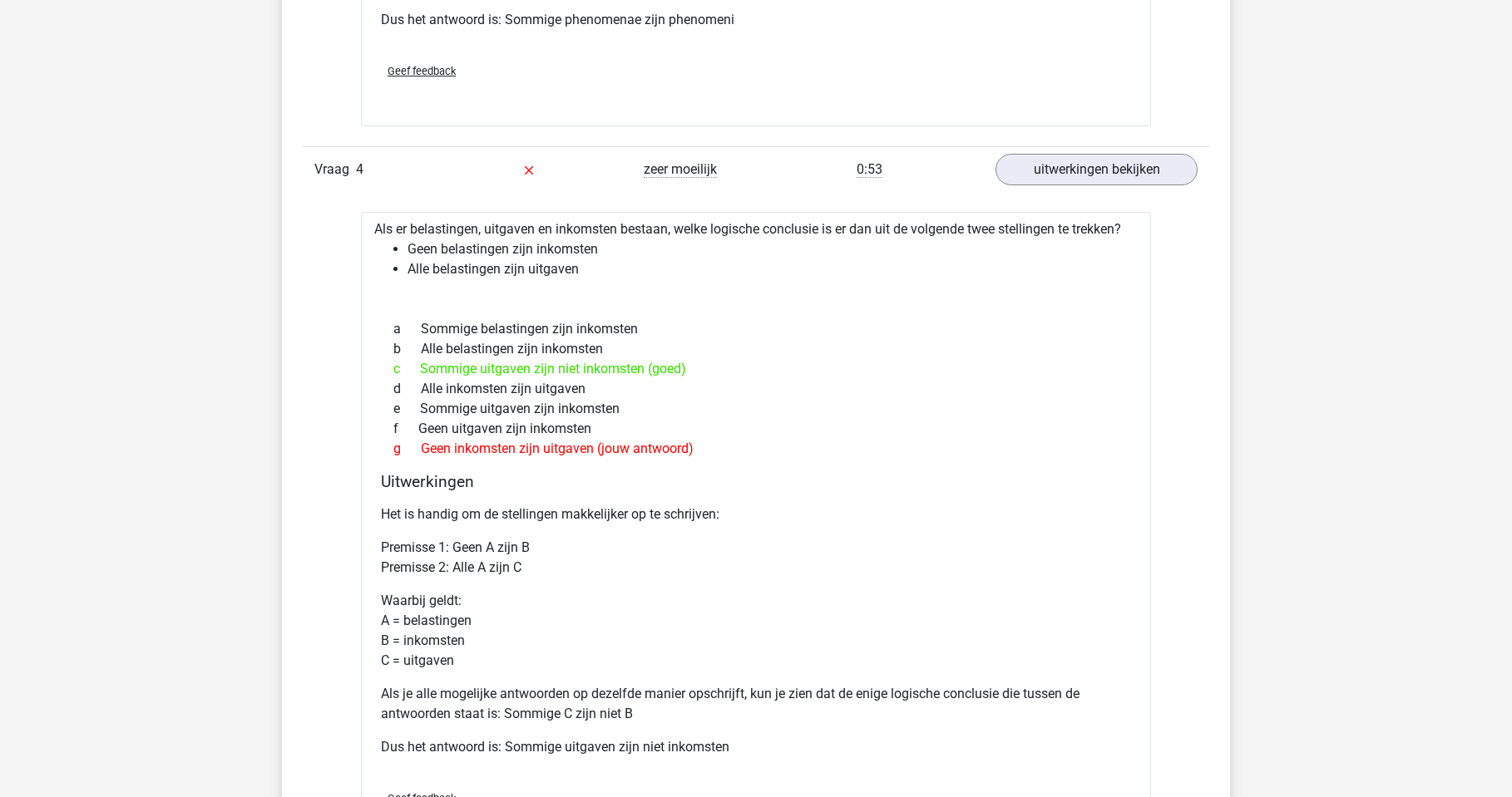
drag, startPoint x: 416, startPoint y: 365, endPoint x: 651, endPoint y: 365, distance: 235.0
click at [651, 367] on div "c Sommige uitgaven zijn niet inkomsten (goed)" at bounding box center [755, 369] width 750 height 20
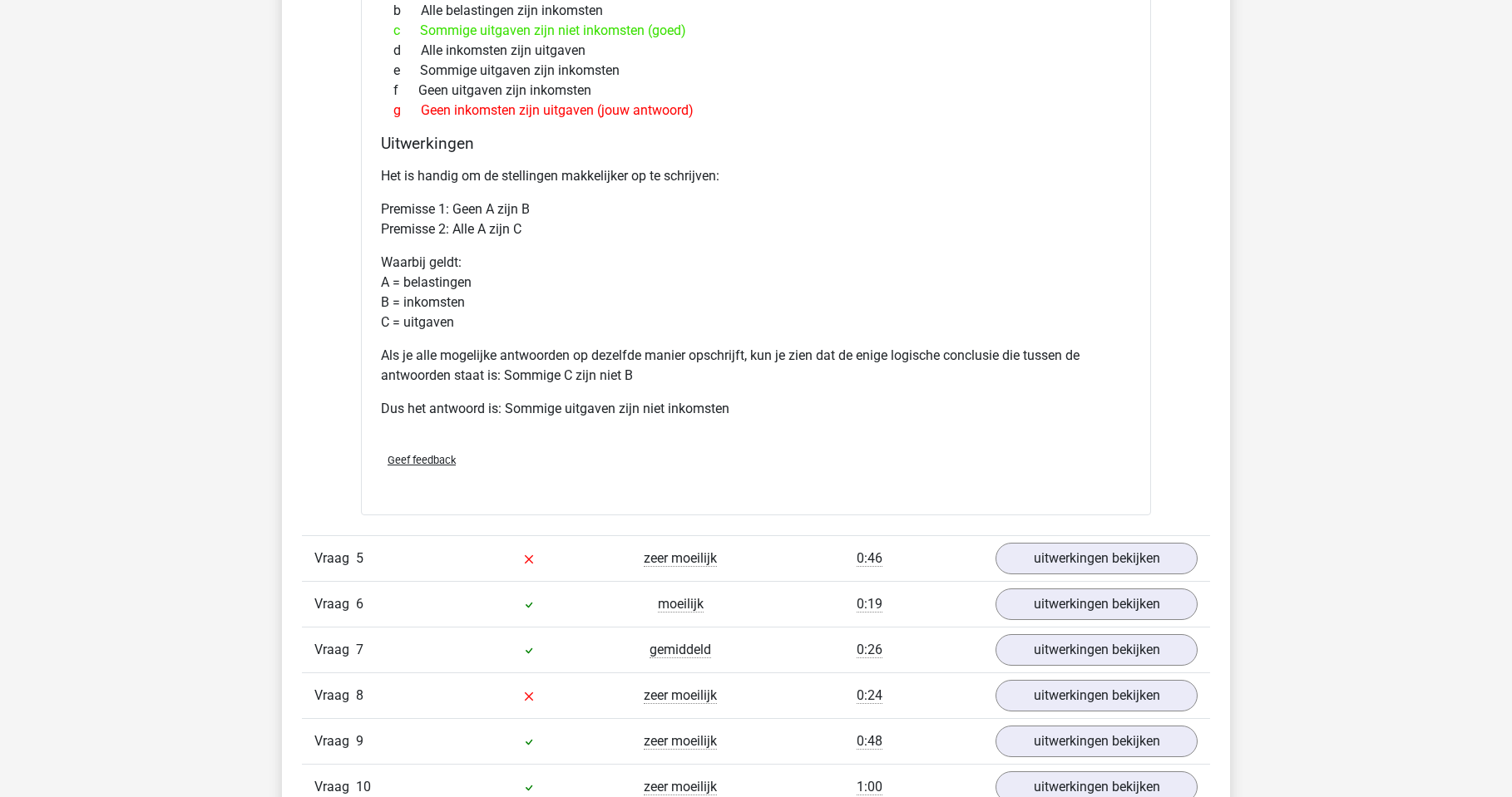
scroll to position [3659, 0]
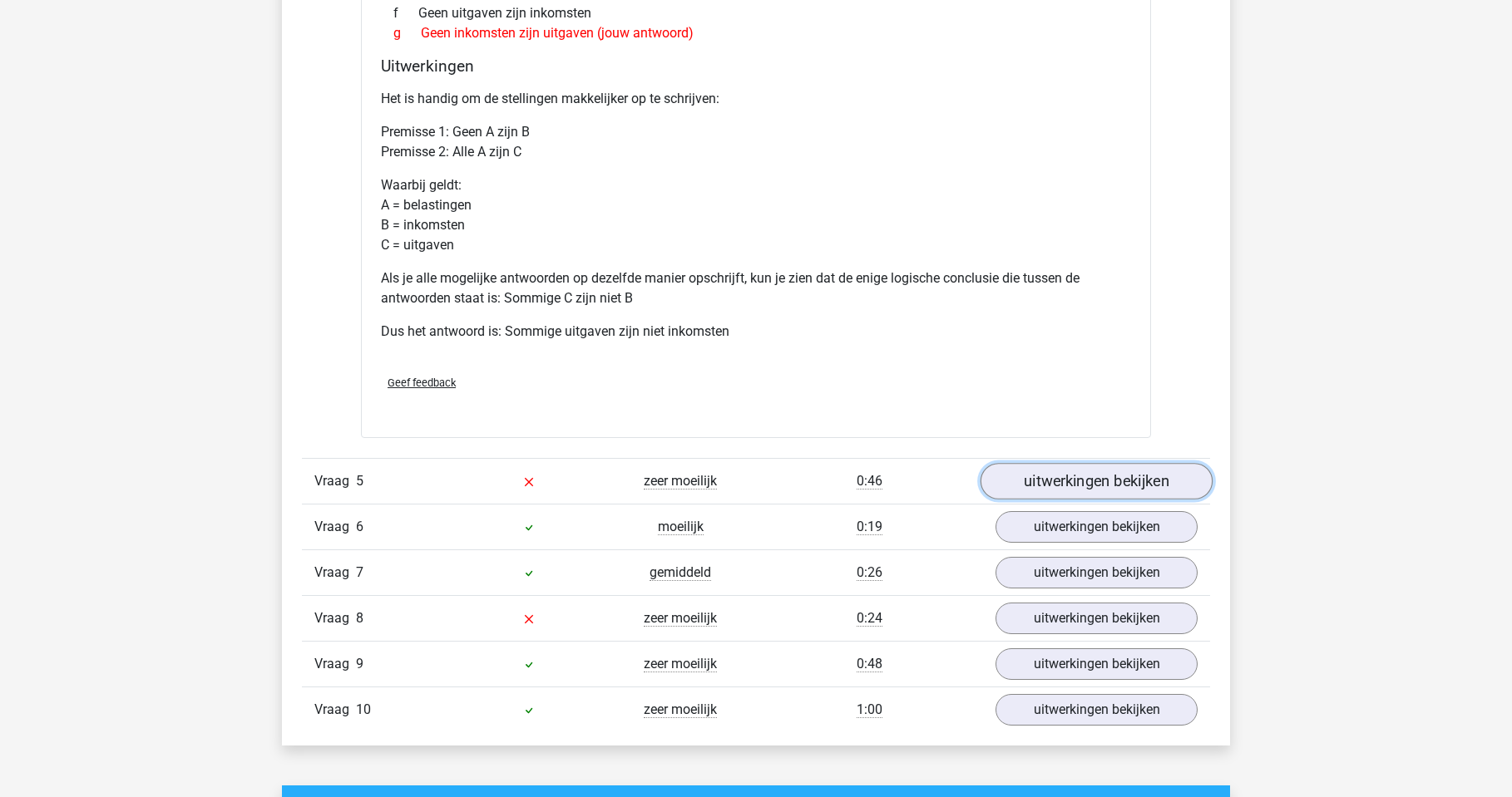
click at [1070, 480] on link "uitwerkingen bekijken" at bounding box center [1096, 482] width 232 height 36
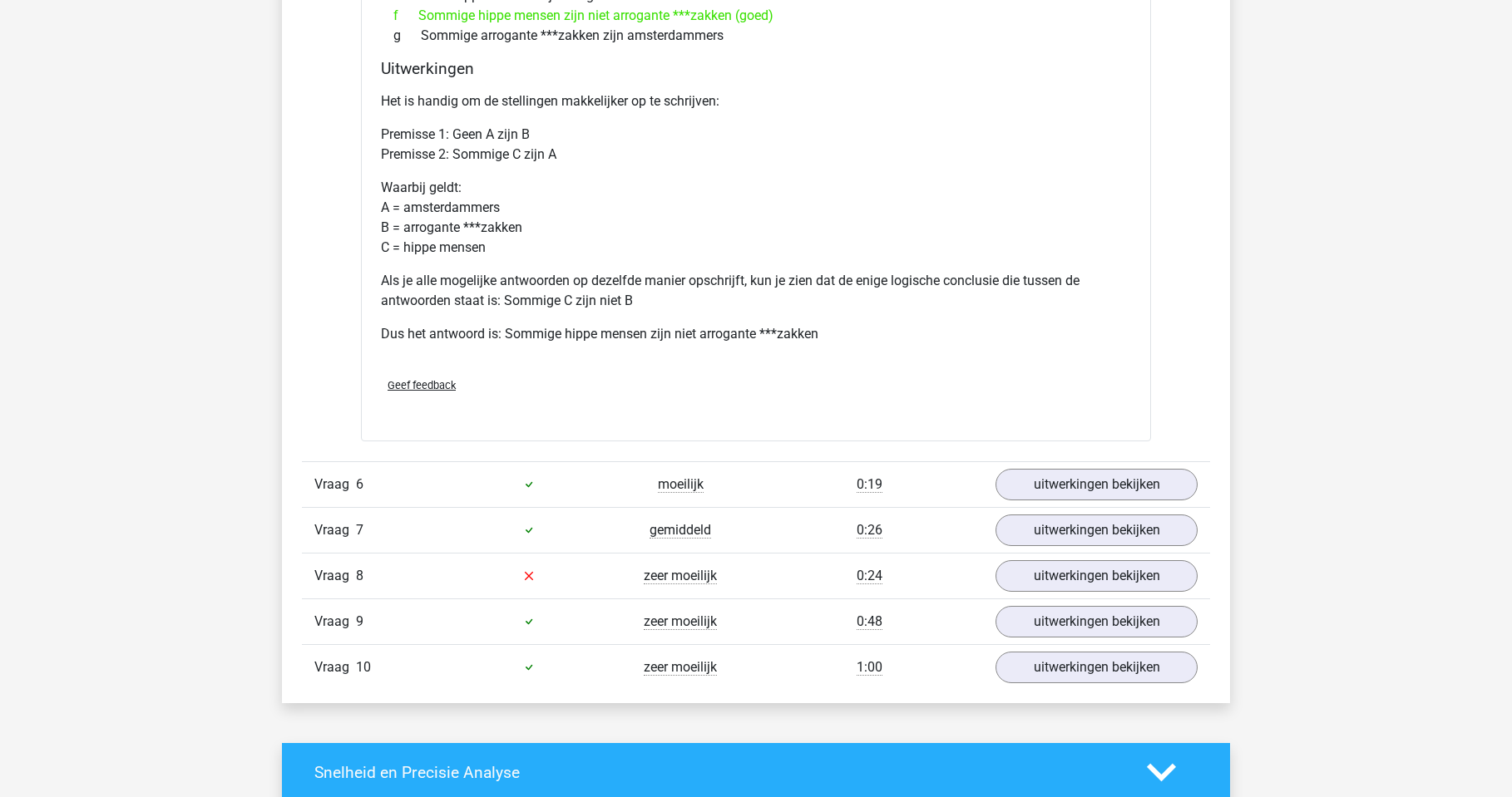
scroll to position [4407, 0]
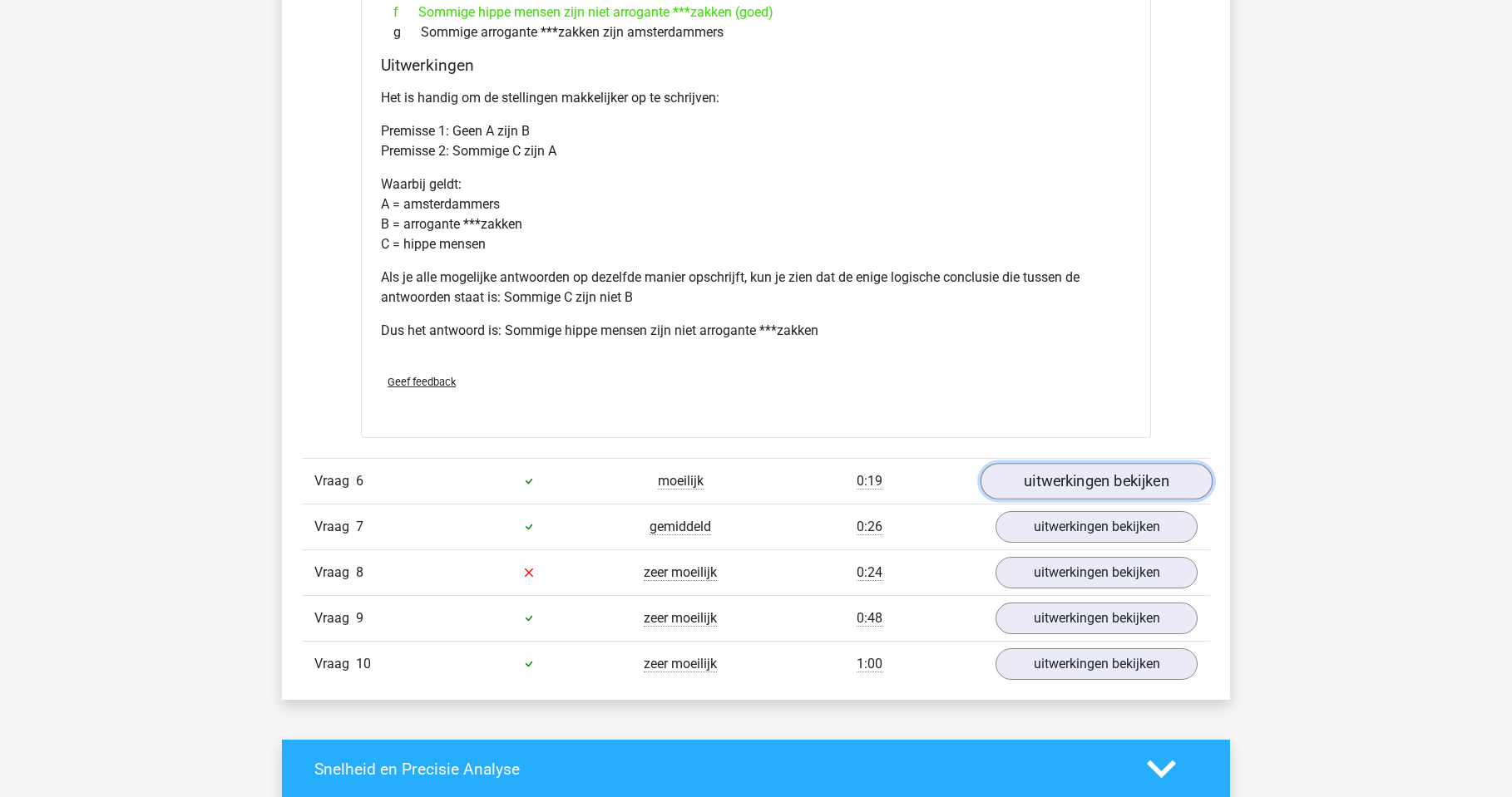
click at [1037, 488] on link "uitwerkingen bekijken" at bounding box center [1096, 481] width 232 height 36
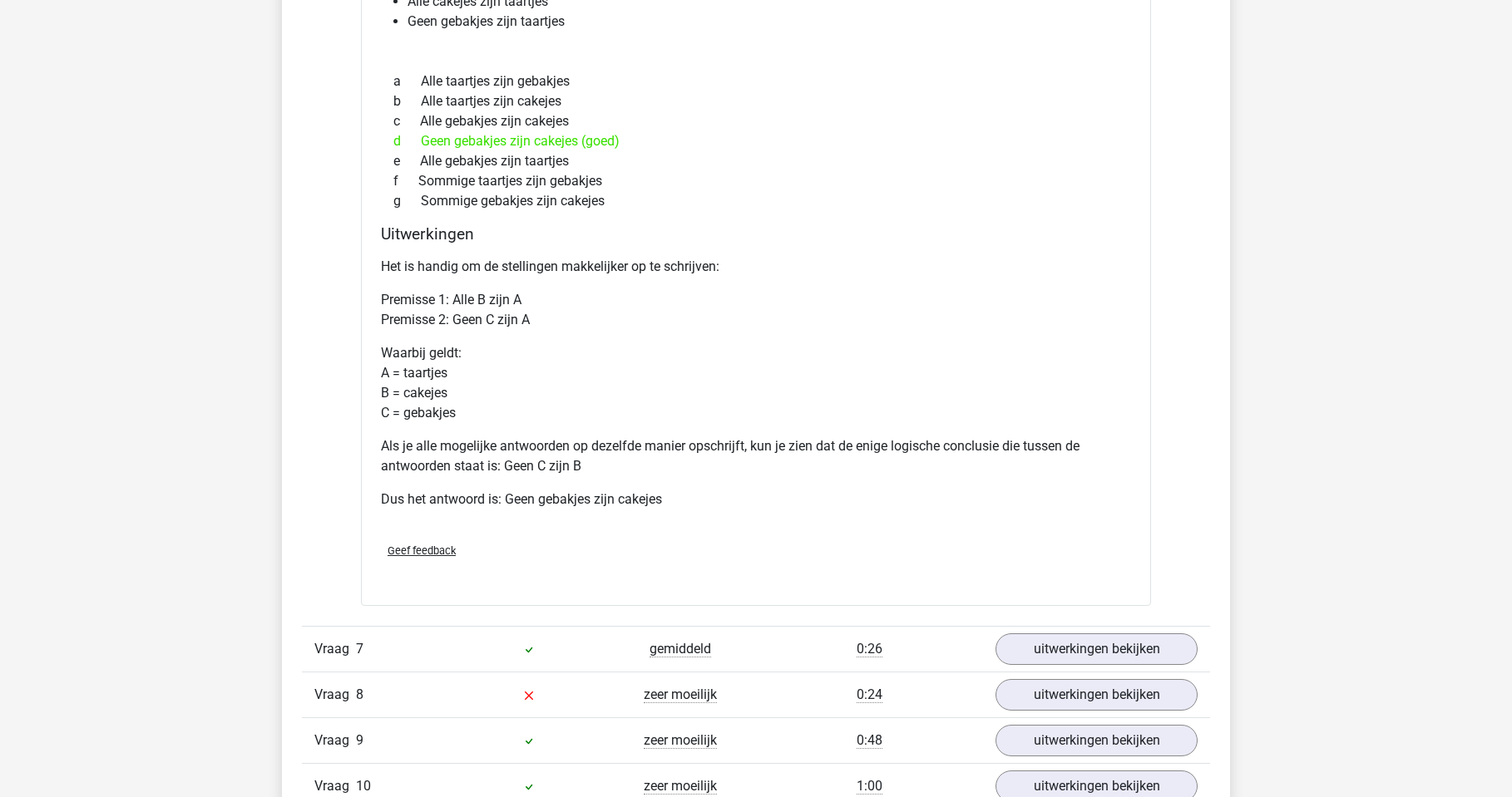
scroll to position [4988, 0]
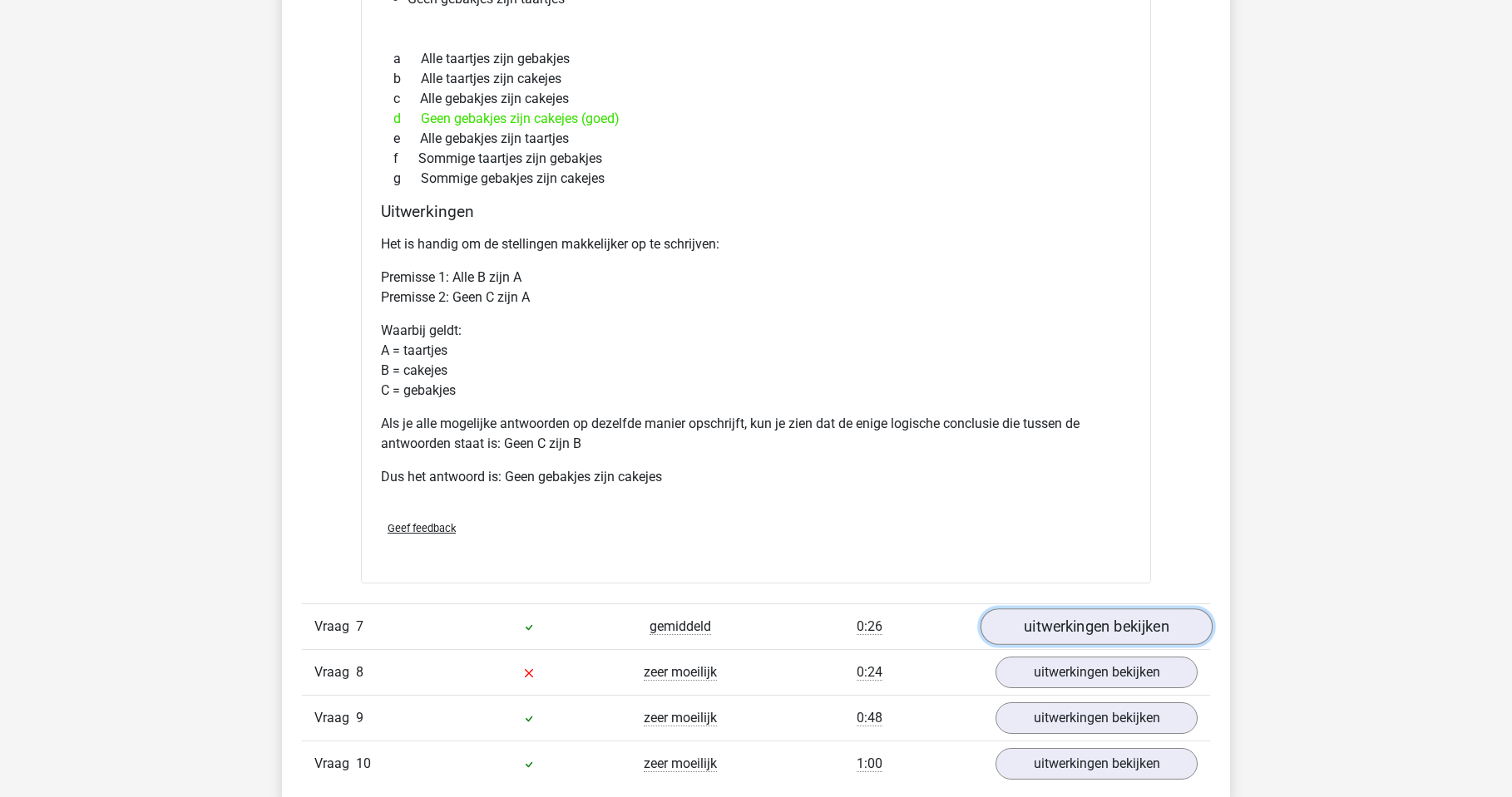
click at [1056, 626] on link "uitwerkingen bekijken" at bounding box center [1096, 626] width 232 height 36
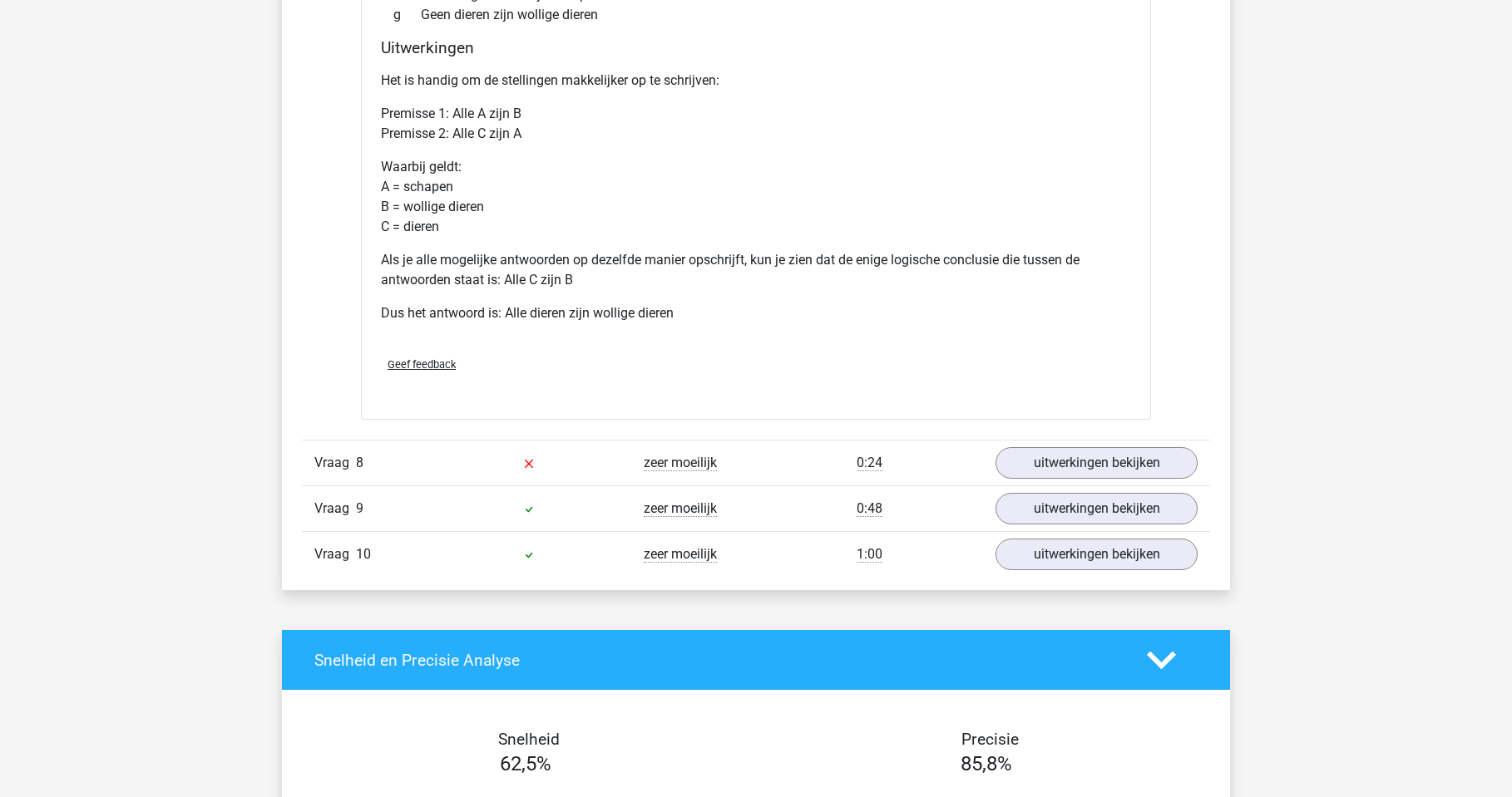
scroll to position [5903, 0]
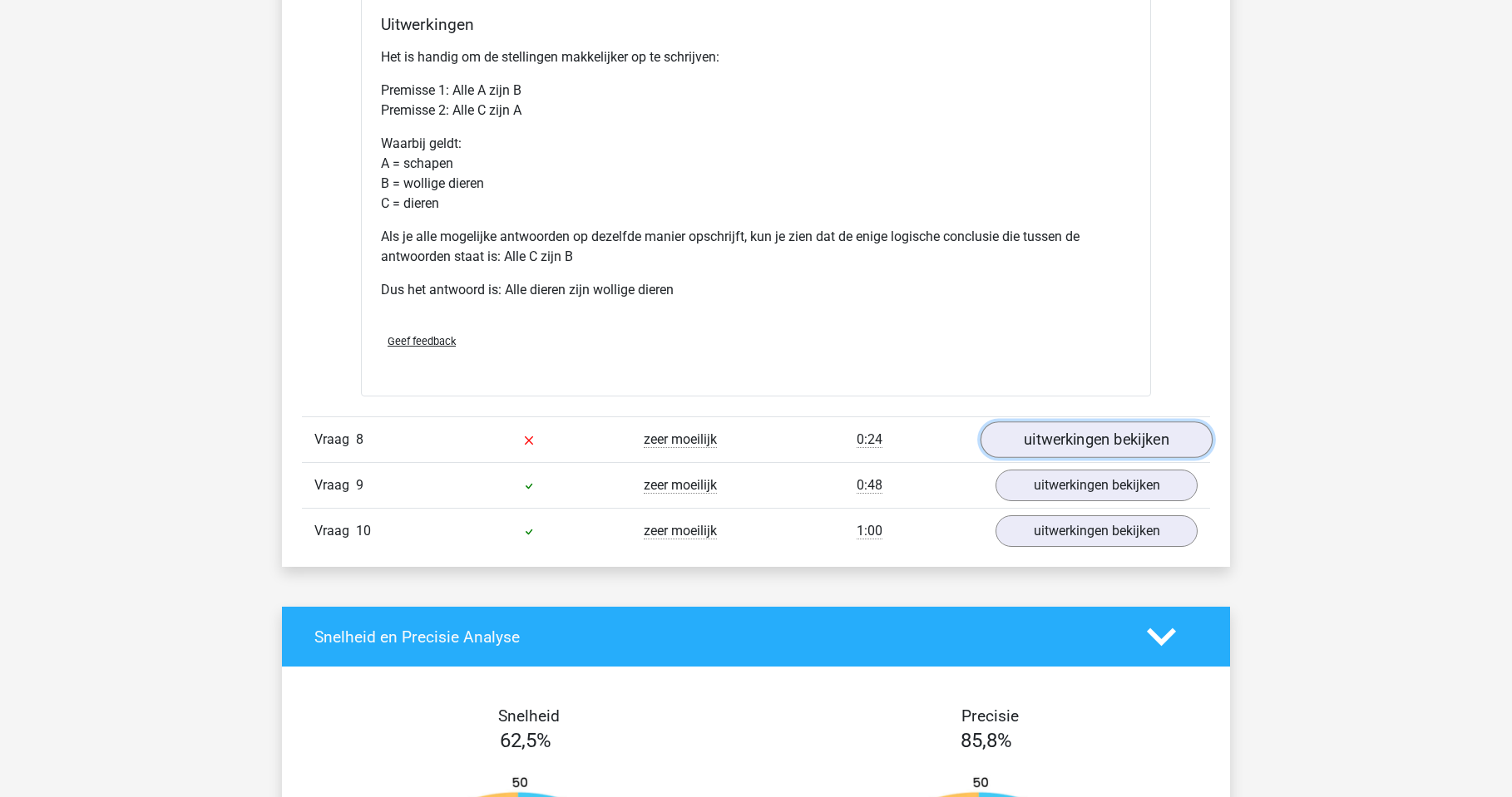
click at [1060, 440] on link "uitwerkingen bekijken" at bounding box center [1096, 439] width 232 height 36
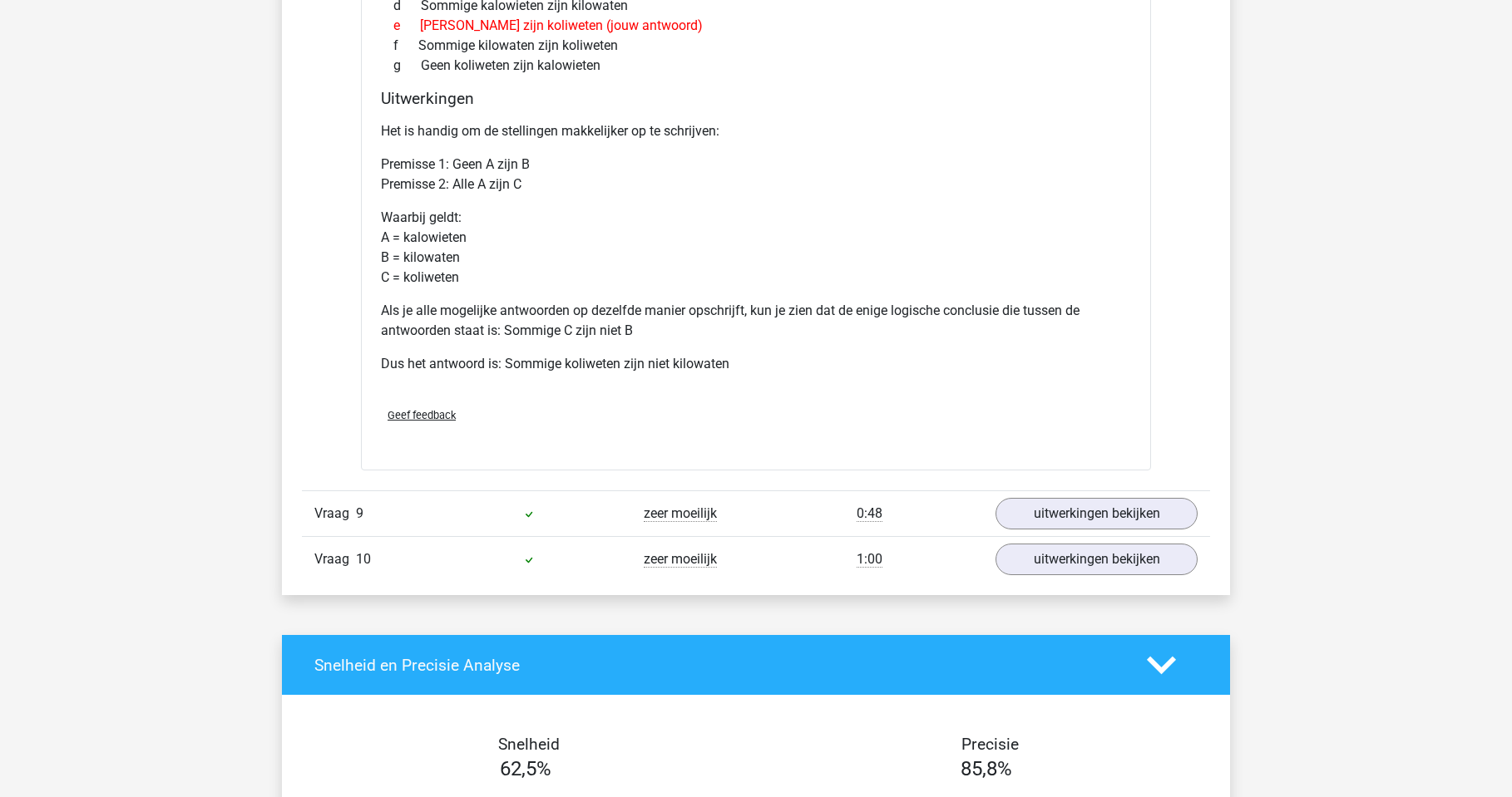
scroll to position [6569, 0]
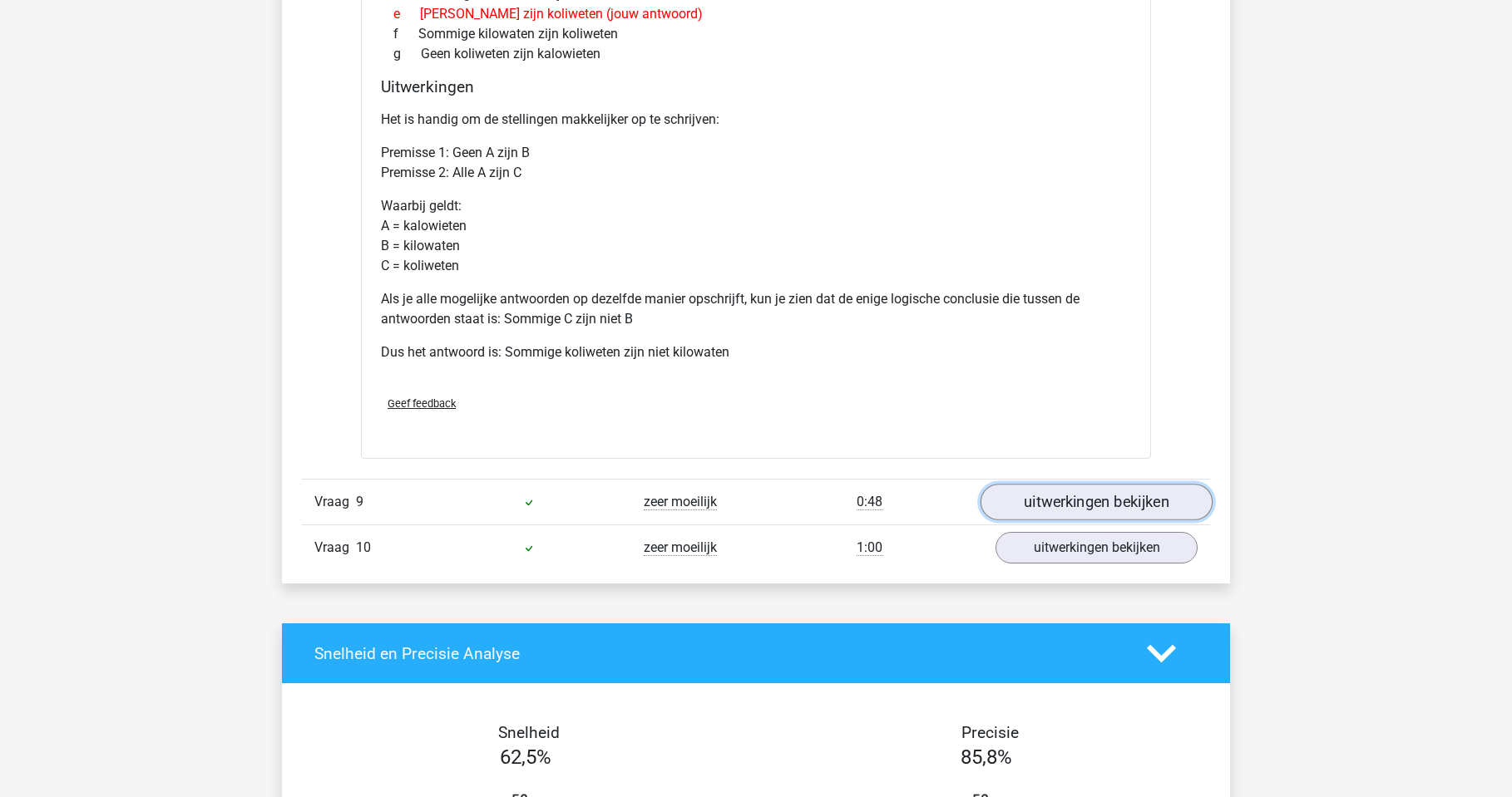
click at [1059, 509] on link "uitwerkingen bekijken" at bounding box center [1096, 501] width 232 height 36
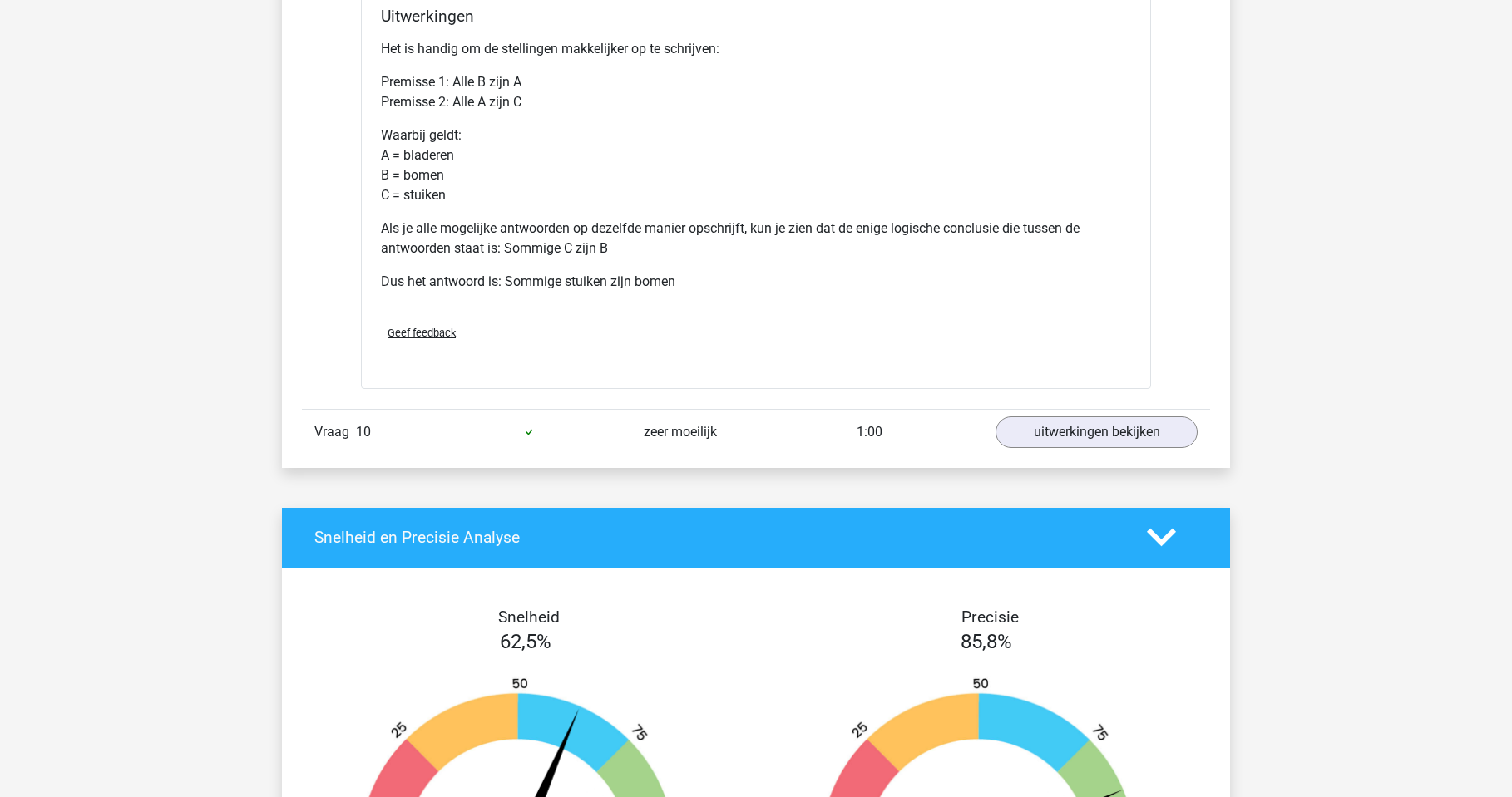
scroll to position [7400, 0]
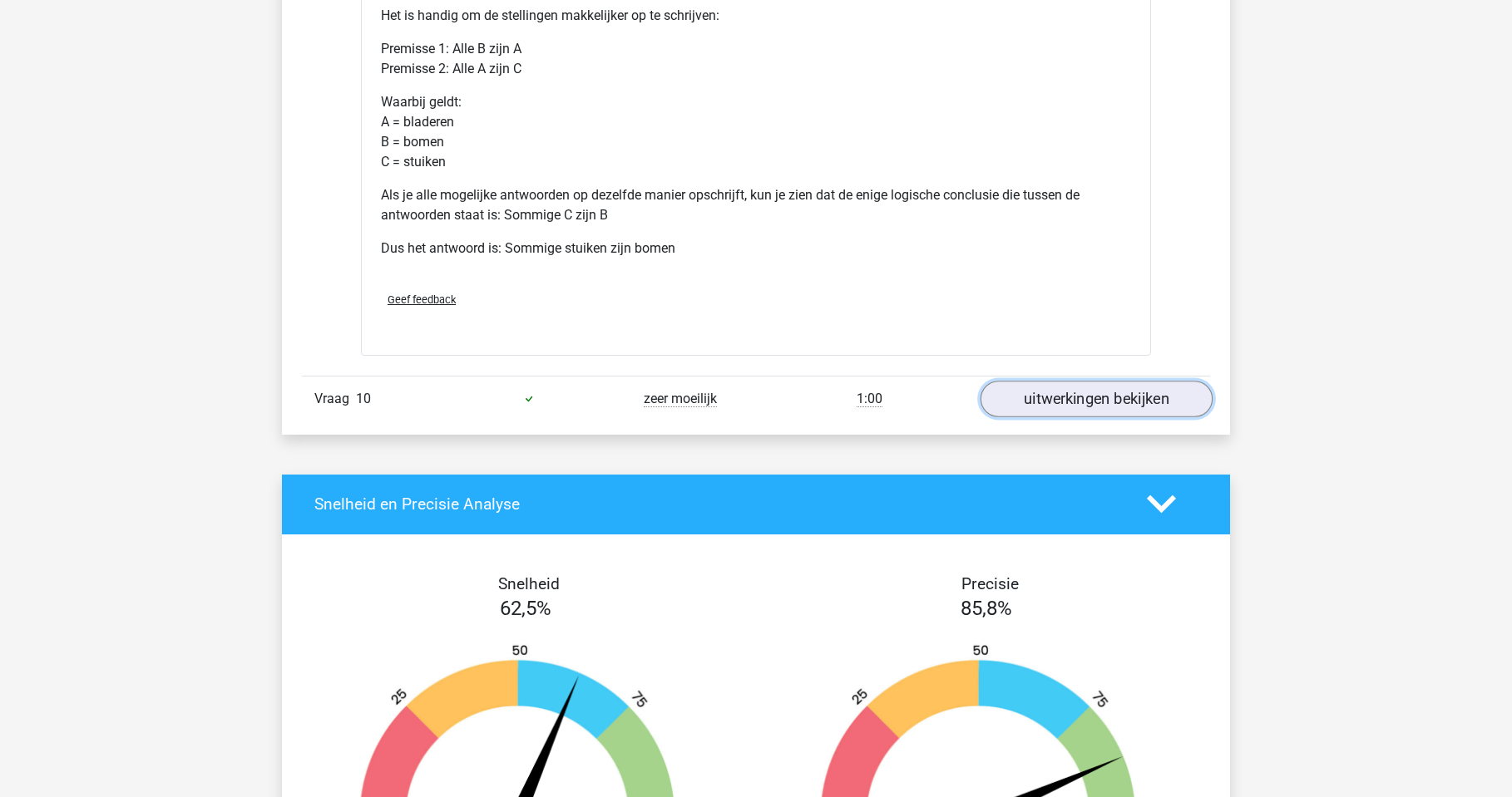
click at [1082, 392] on link "uitwerkingen bekijken" at bounding box center [1096, 398] width 232 height 36
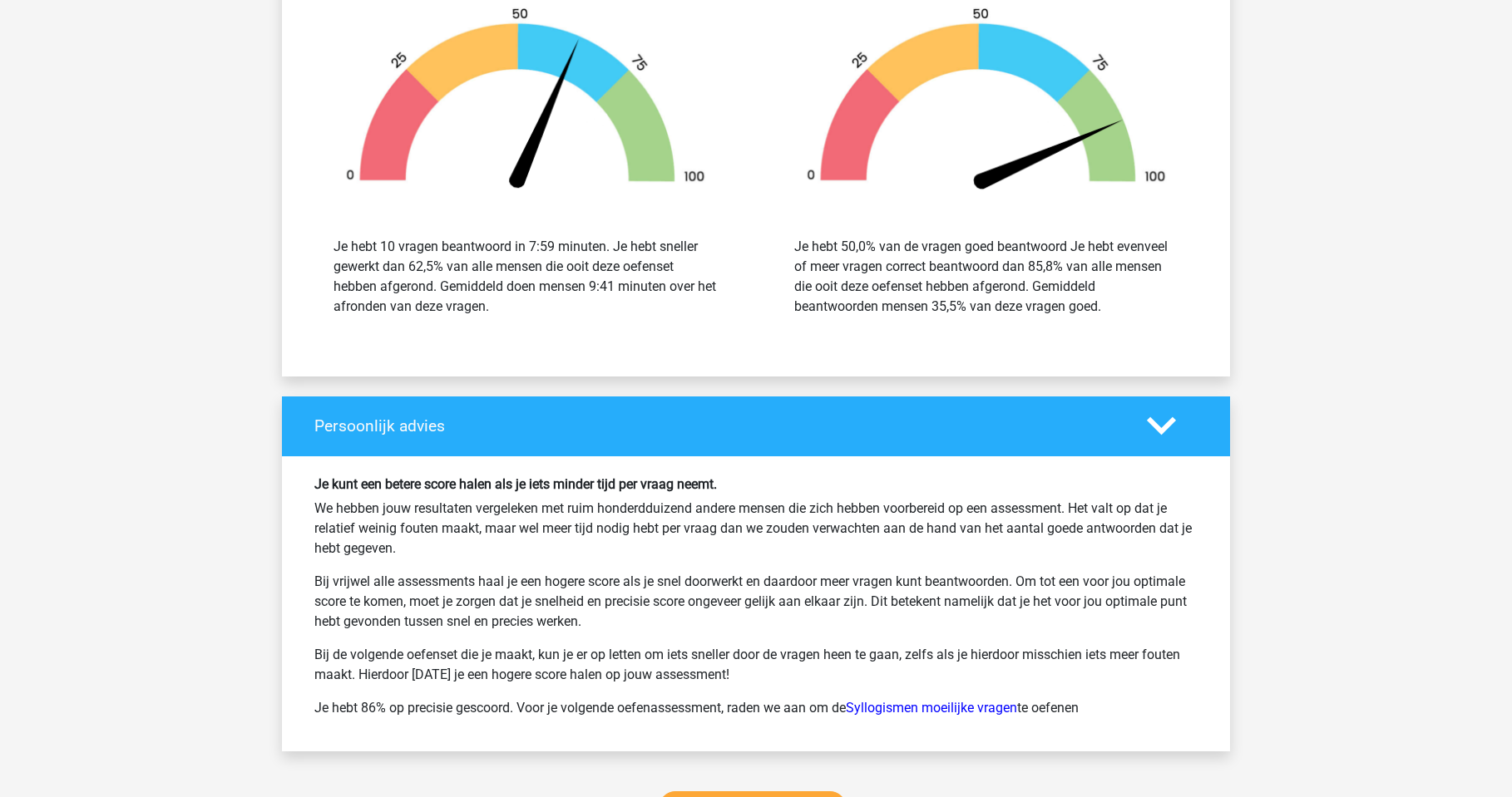
scroll to position [8813, 0]
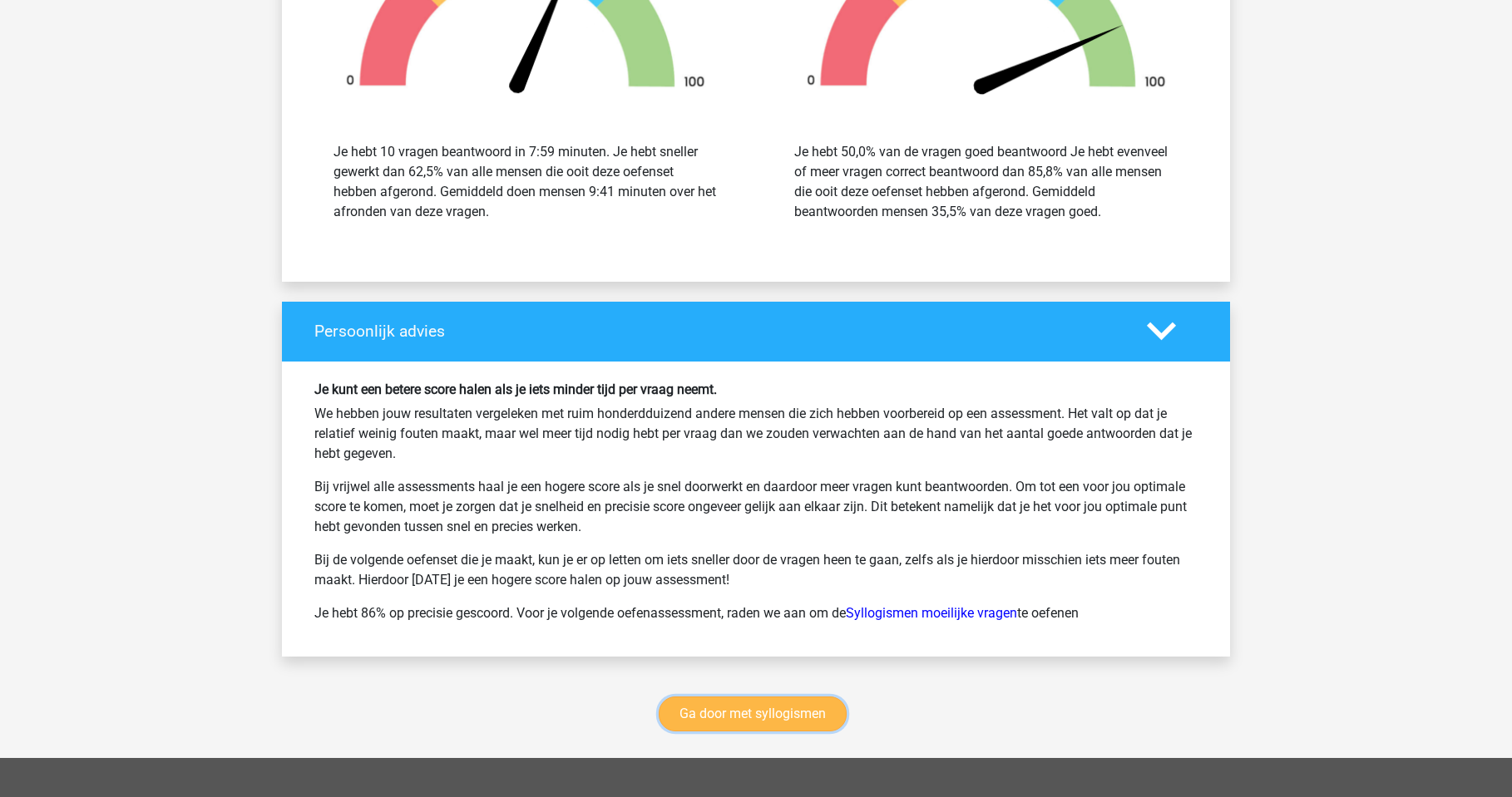
click at [809, 720] on link "Ga door met syllogismen" at bounding box center [752, 714] width 188 height 35
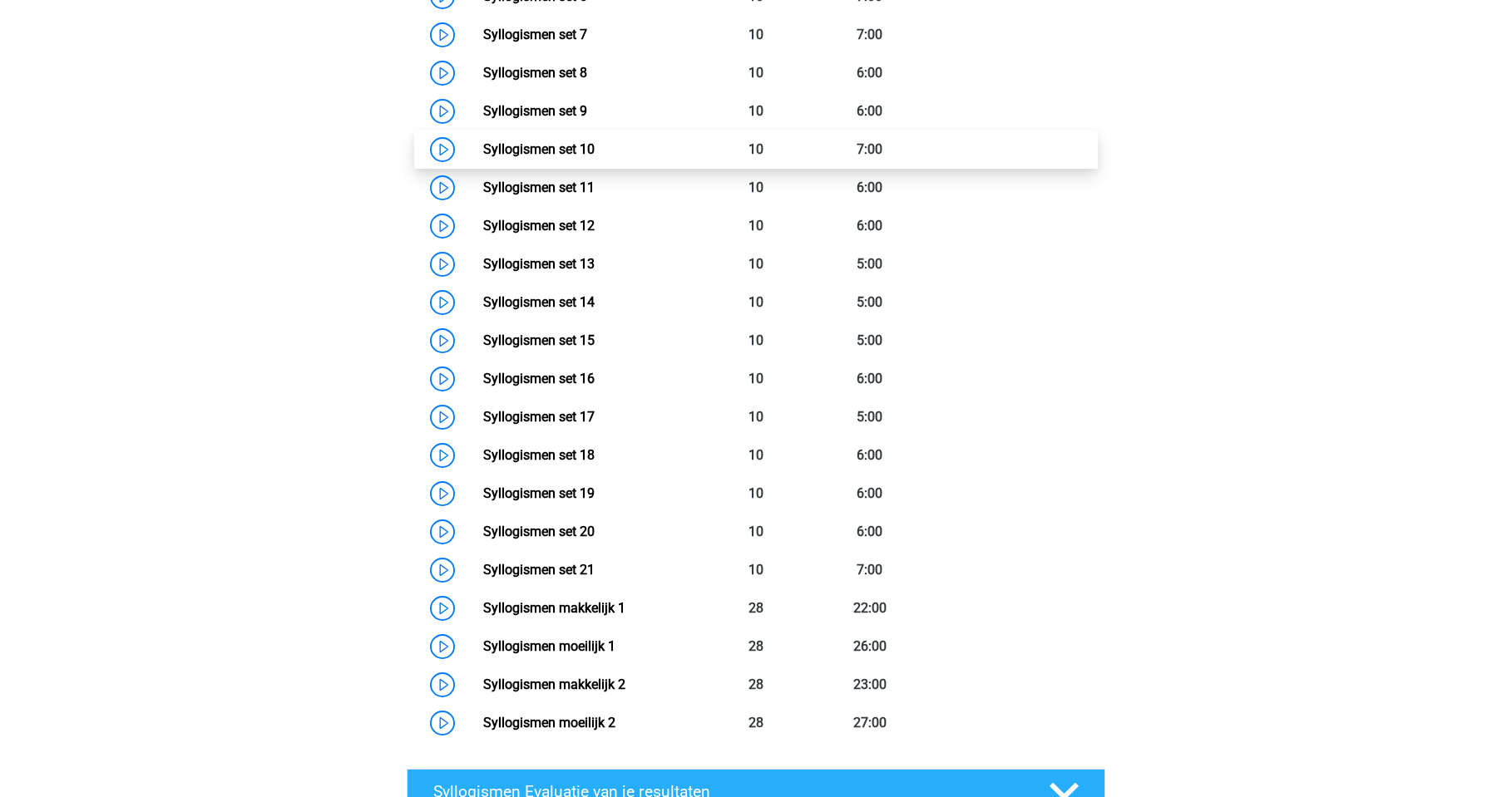
scroll to position [1099, 0]
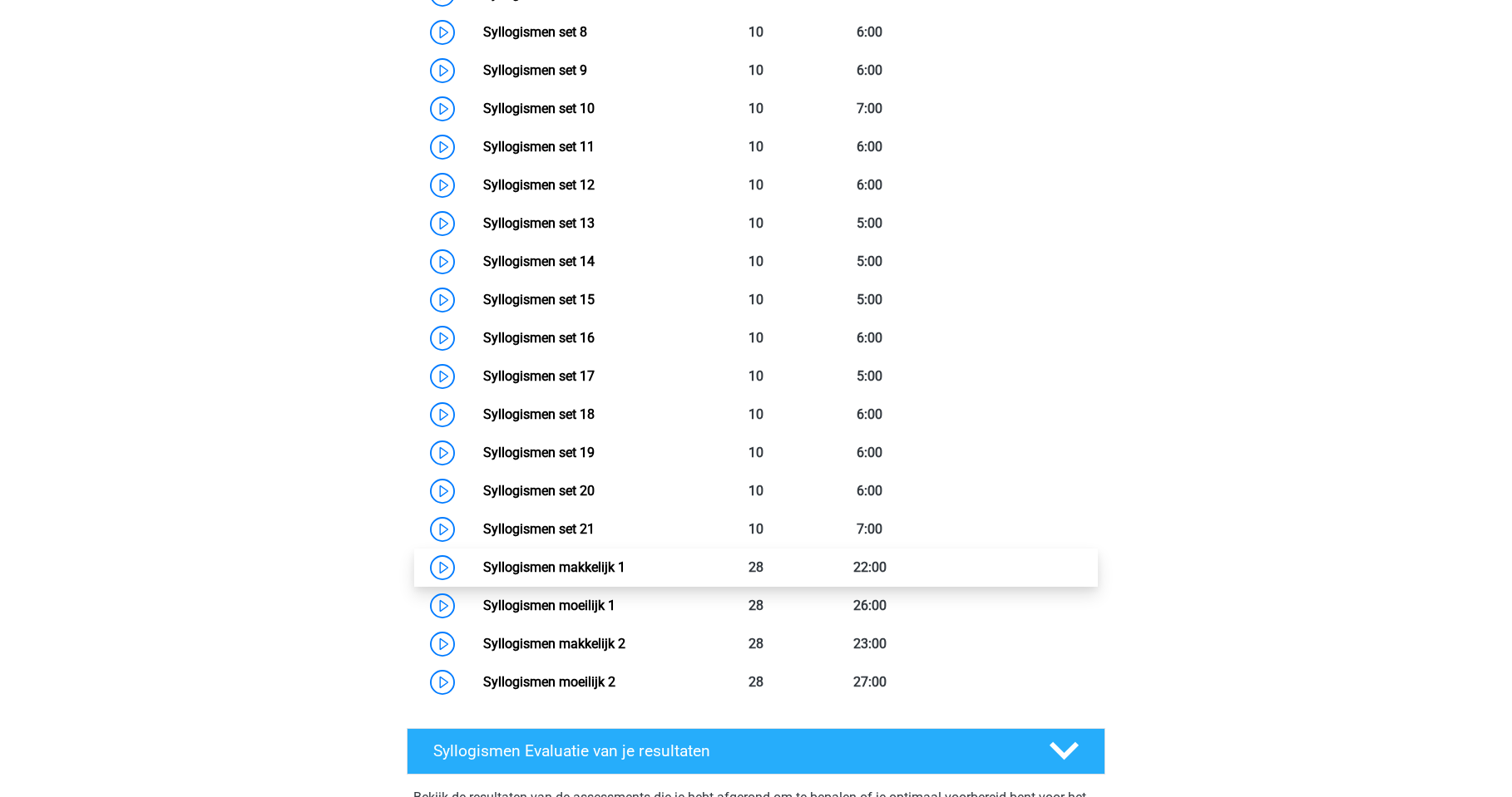
click at [505, 564] on link "Syllogismen makkelijk 1" at bounding box center [554, 567] width 143 height 16
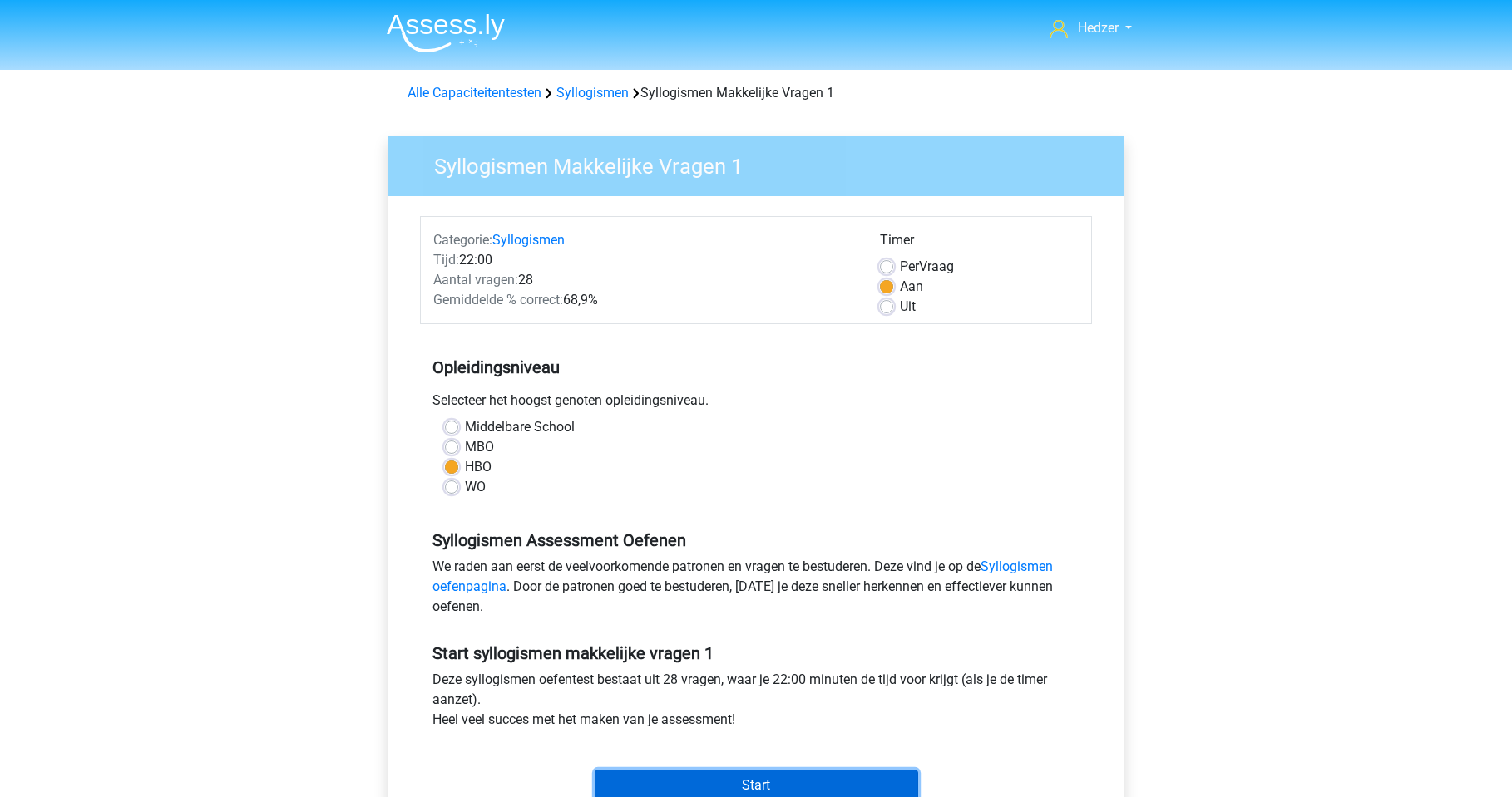
click at [785, 782] on input "Start" at bounding box center [756, 785] width 323 height 31
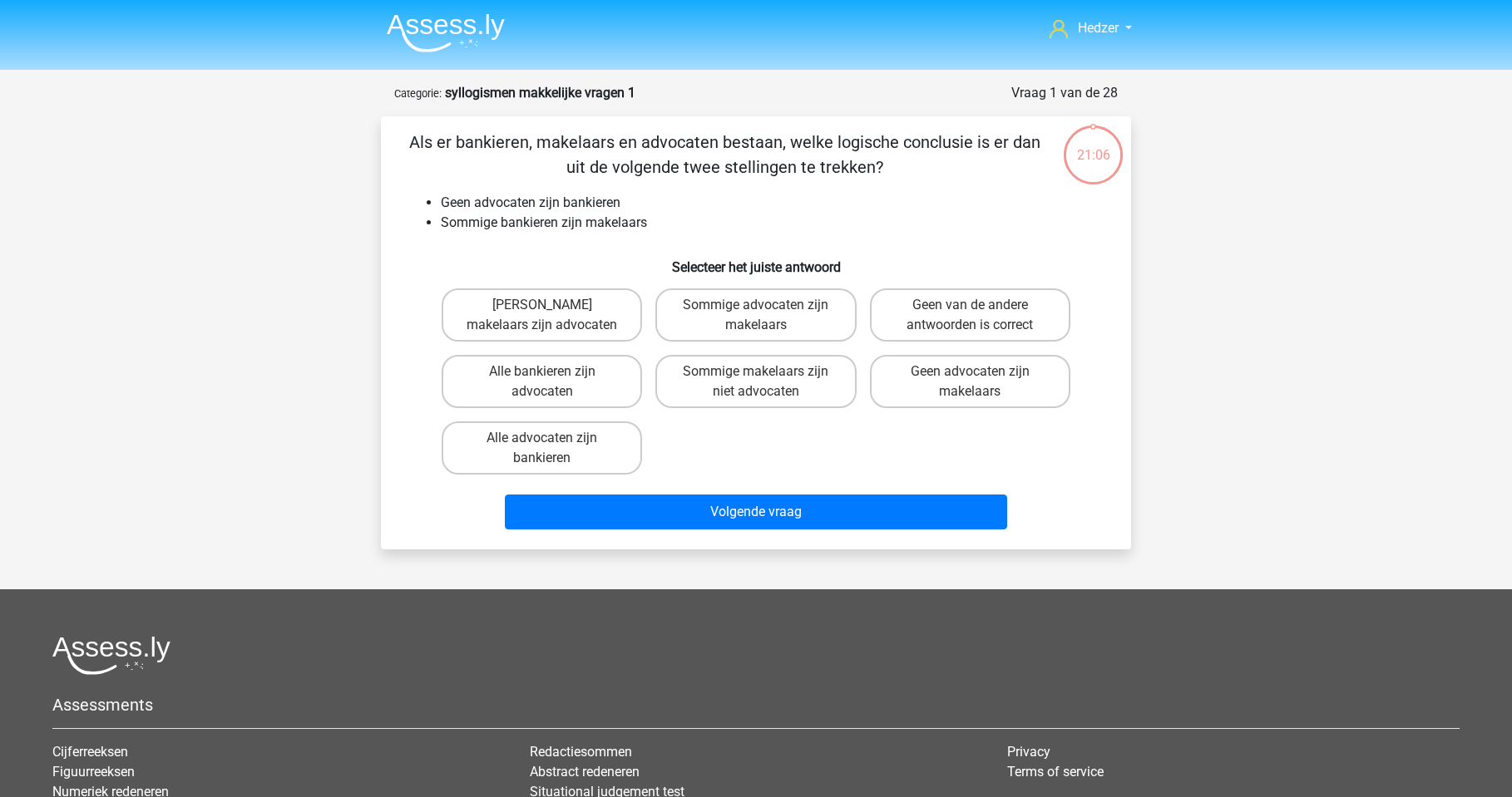
click at [975, 315] on input "Geen van de andere antwoorden is correct" at bounding box center [974, 310] width 11 height 11
radio input "true"
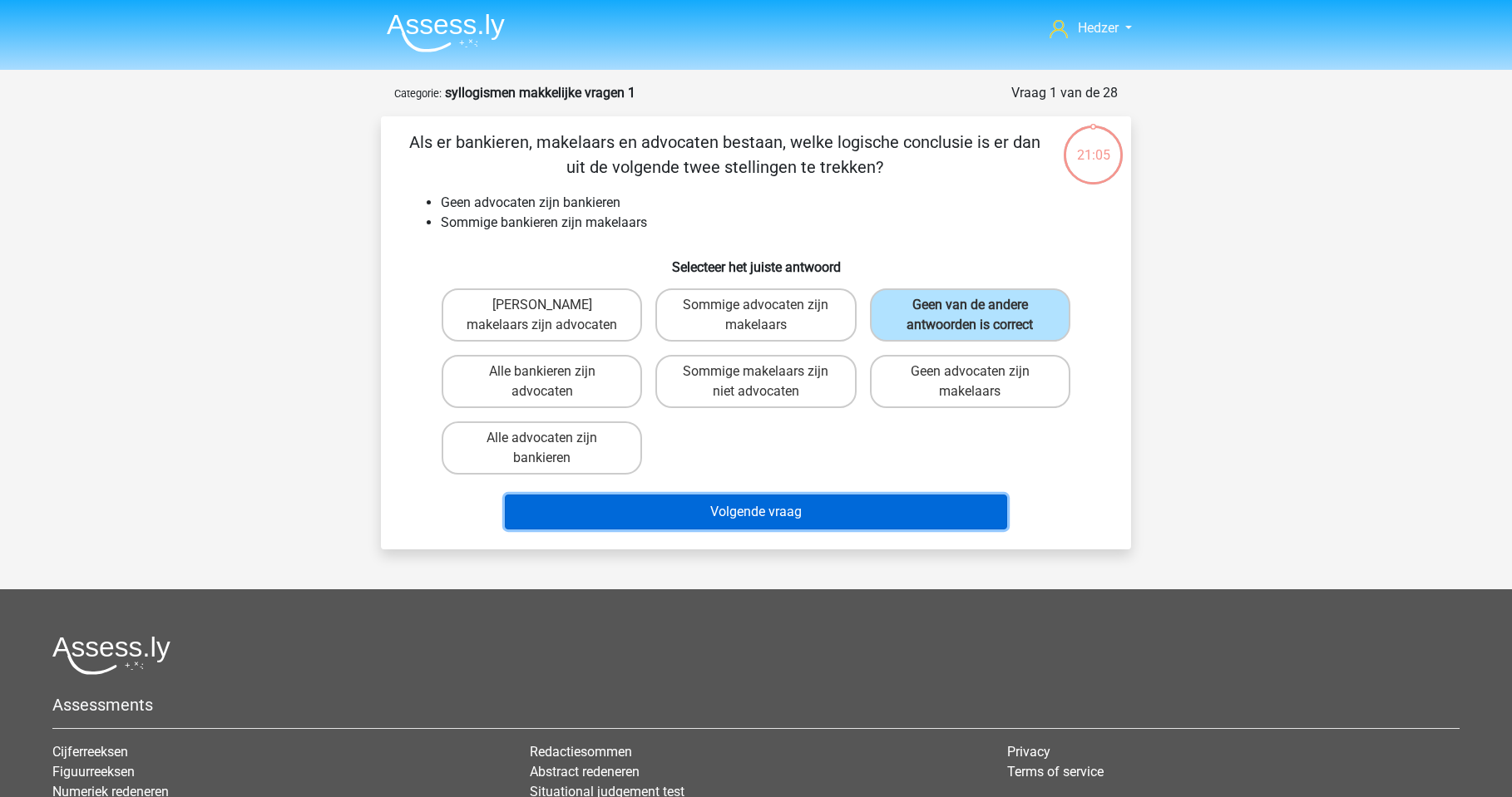
click at [808, 510] on button "Volgende vraag" at bounding box center [757, 512] width 503 height 35
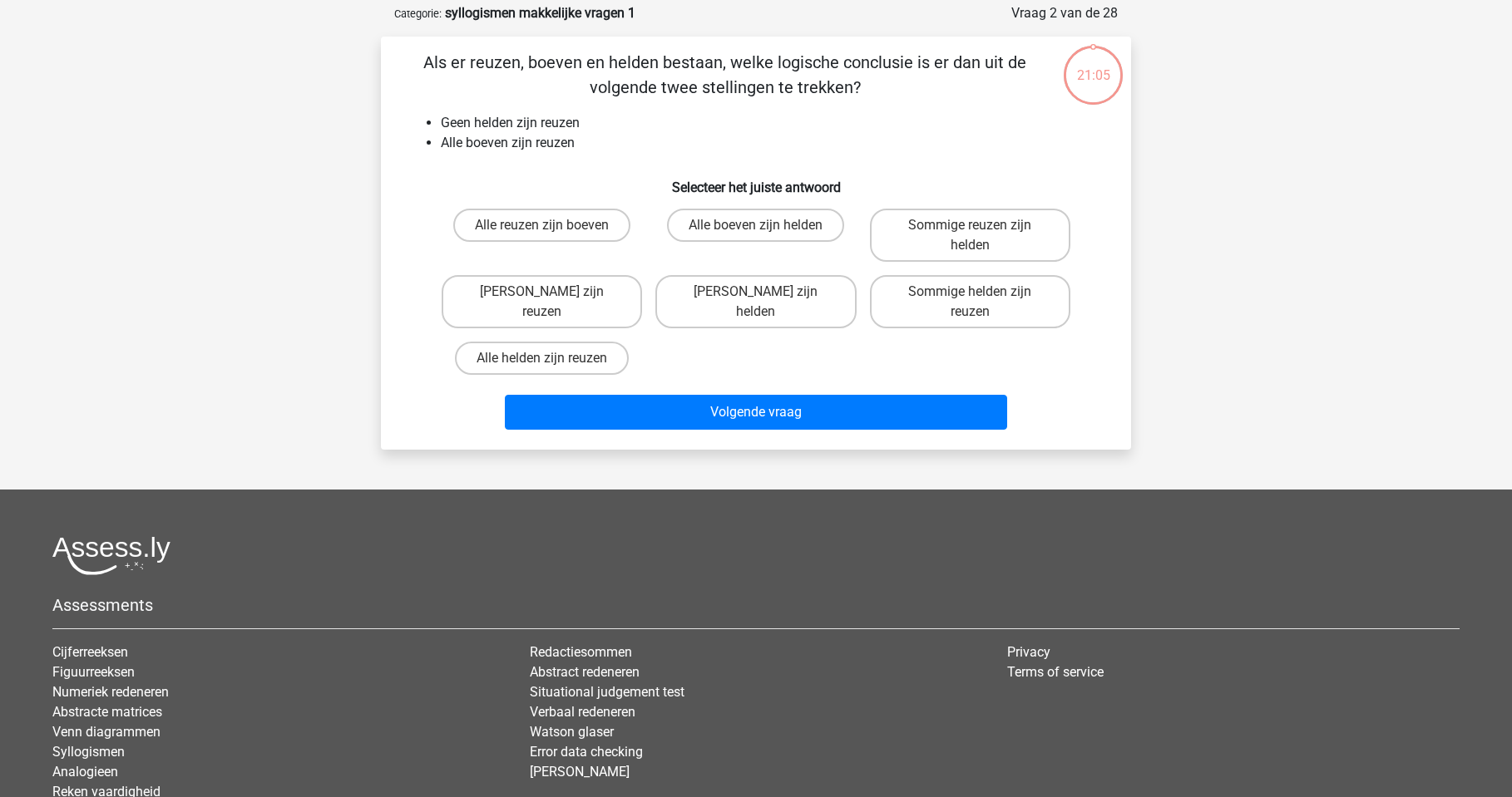
scroll to position [84, 0]
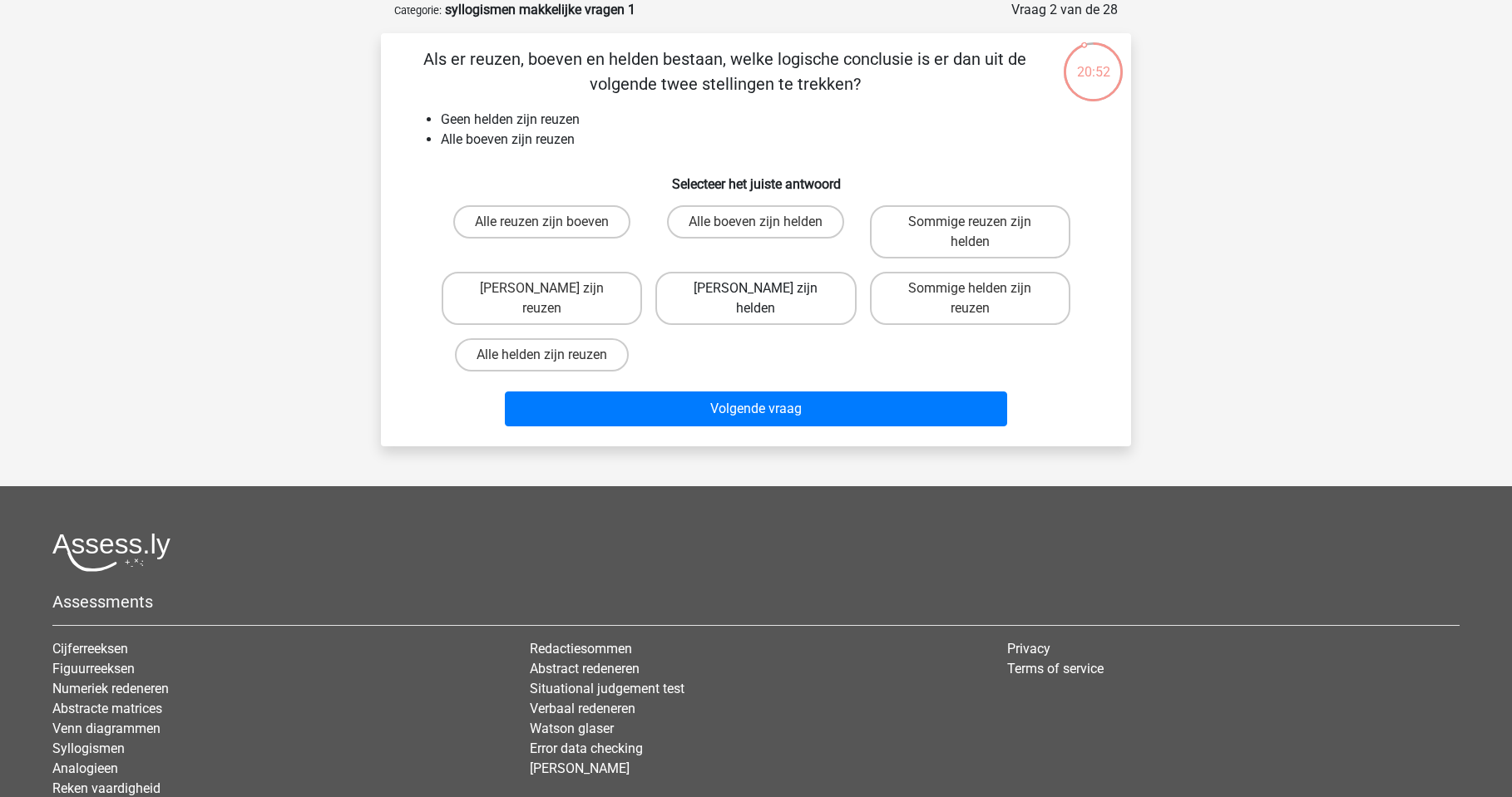
click at [720, 289] on label "Geen boeven zijn helden" at bounding box center [756, 299] width 201 height 53
click at [756, 289] on input "Geen boeven zijn helden" at bounding box center [761, 294] width 11 height 11
radio input "true"
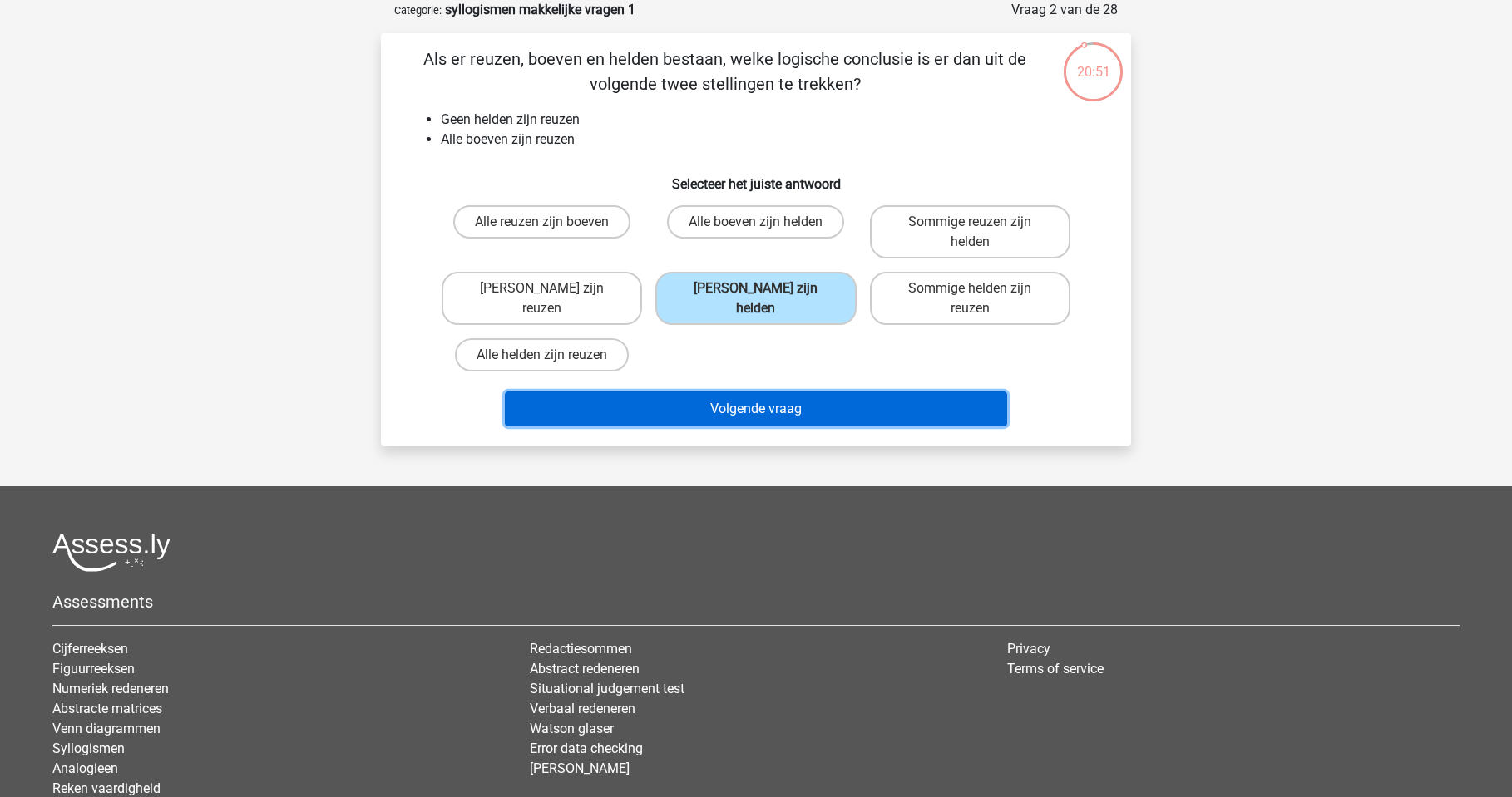
click at [796, 413] on button "Volgende vraag" at bounding box center [757, 409] width 503 height 35
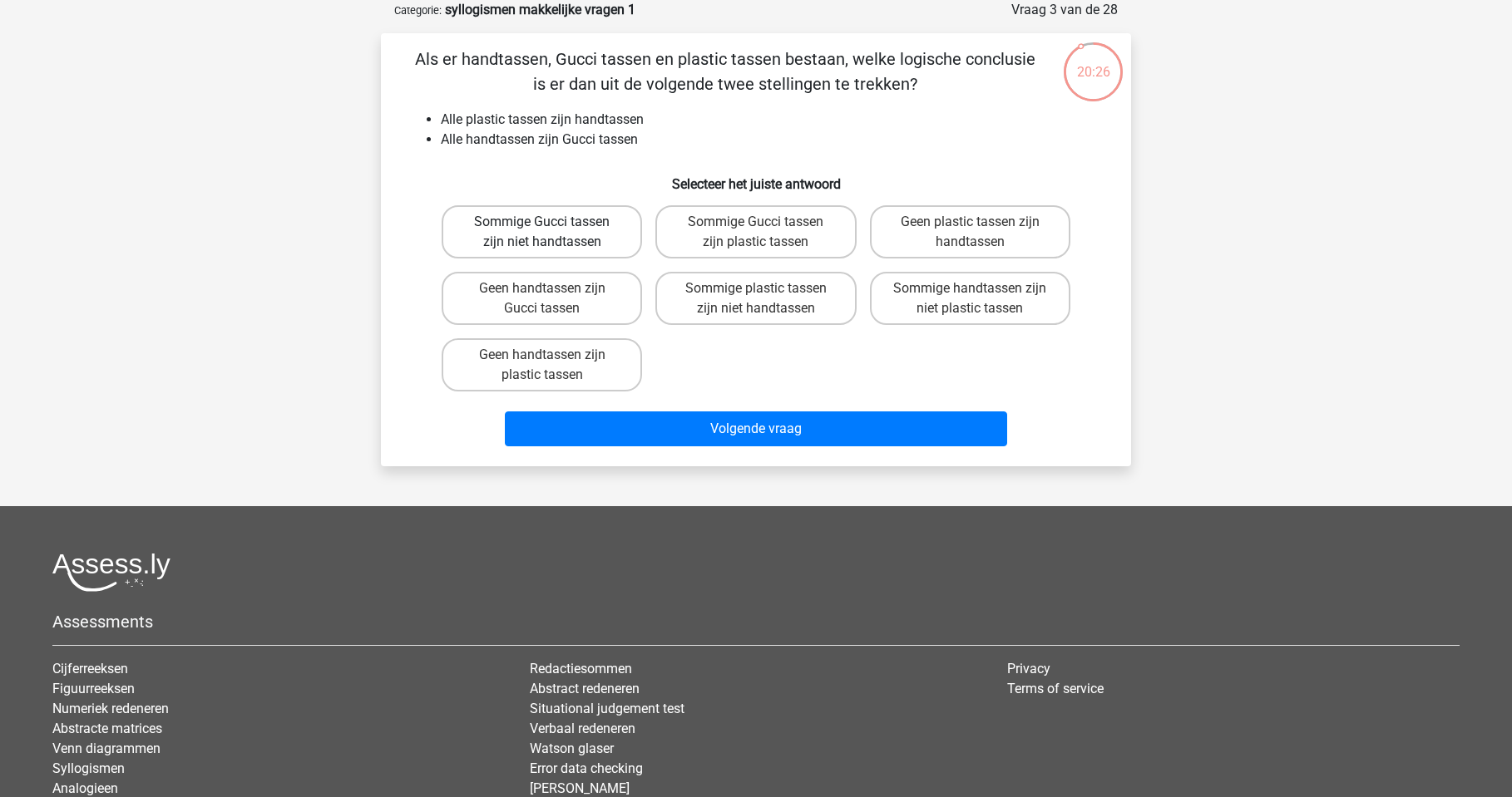
click at [588, 224] on label "Sommige Gucci tassen zijn niet handtassen" at bounding box center [542, 232] width 201 height 53
click at [553, 224] on input "Sommige Gucci tassen zijn niet handtassen" at bounding box center [548, 227] width 11 height 11
radio input "true"
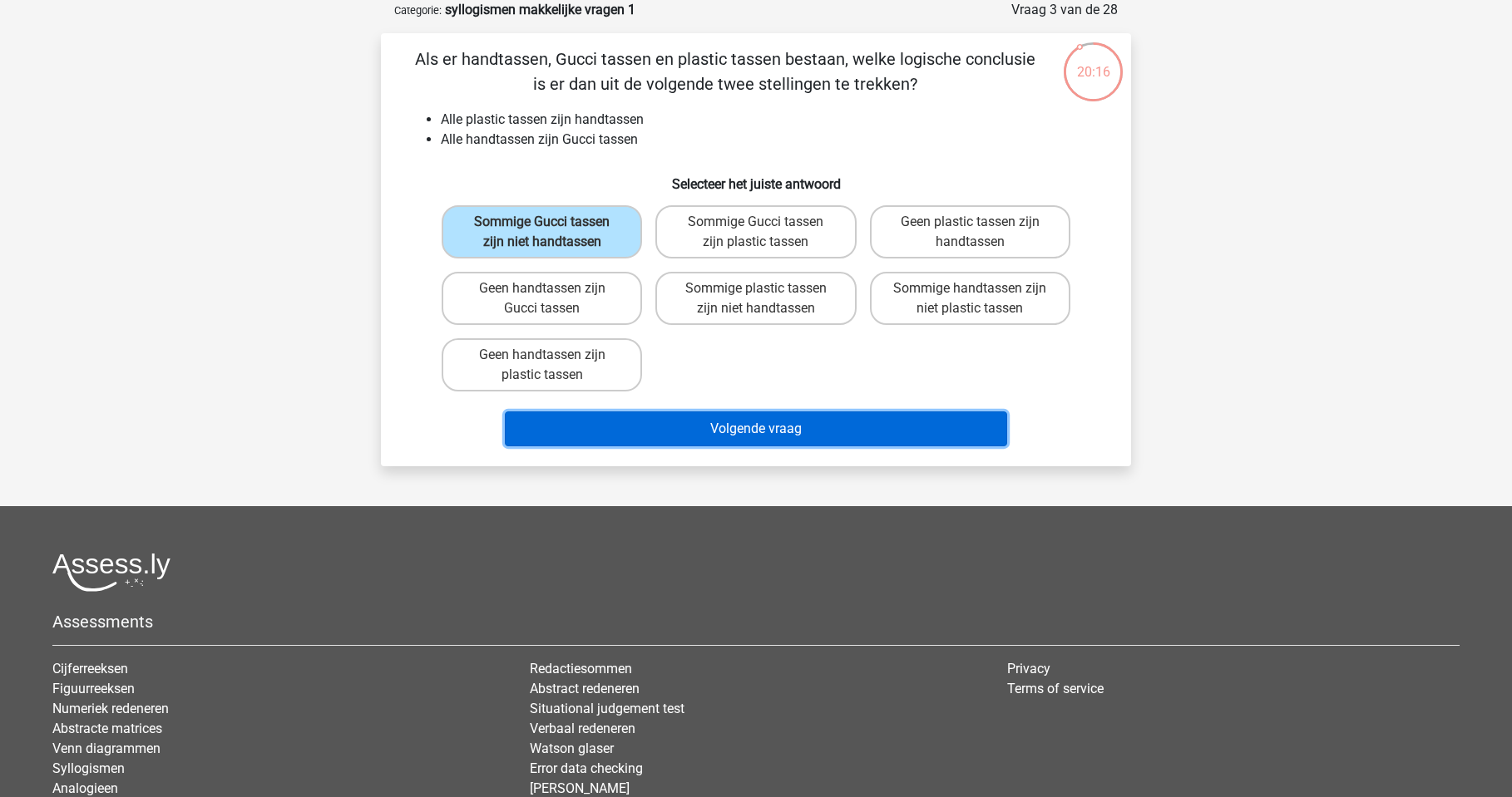
click at [798, 434] on button "Volgende vraag" at bounding box center [757, 429] width 503 height 35
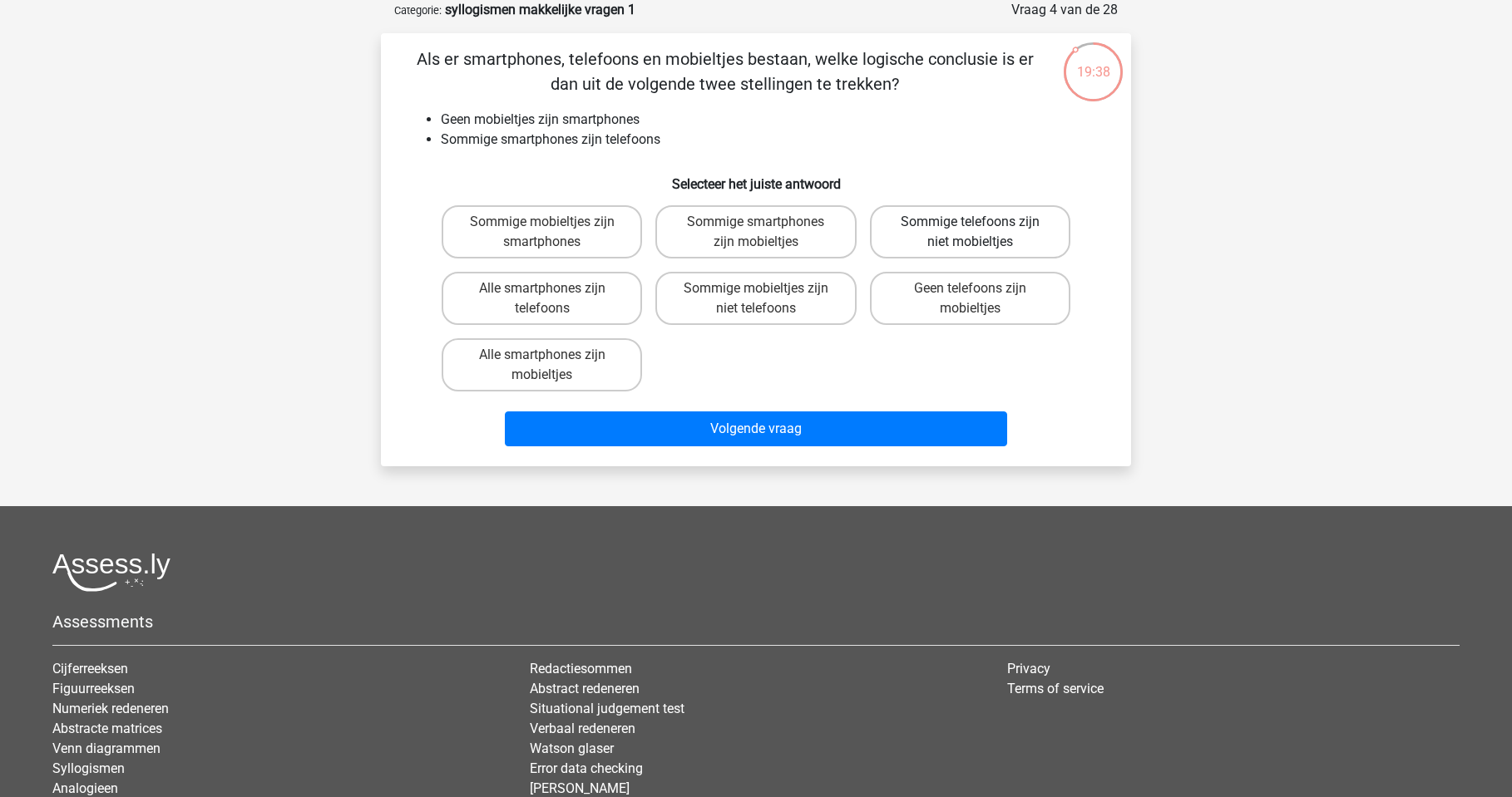
click at [903, 237] on label "Sommige telefoons zijn niet mobieltjes" at bounding box center [970, 232] width 201 height 53
click at [969, 233] on input "Sommige telefoons zijn niet mobieltjes" at bounding box center [974, 227] width 11 height 11
radio input "true"
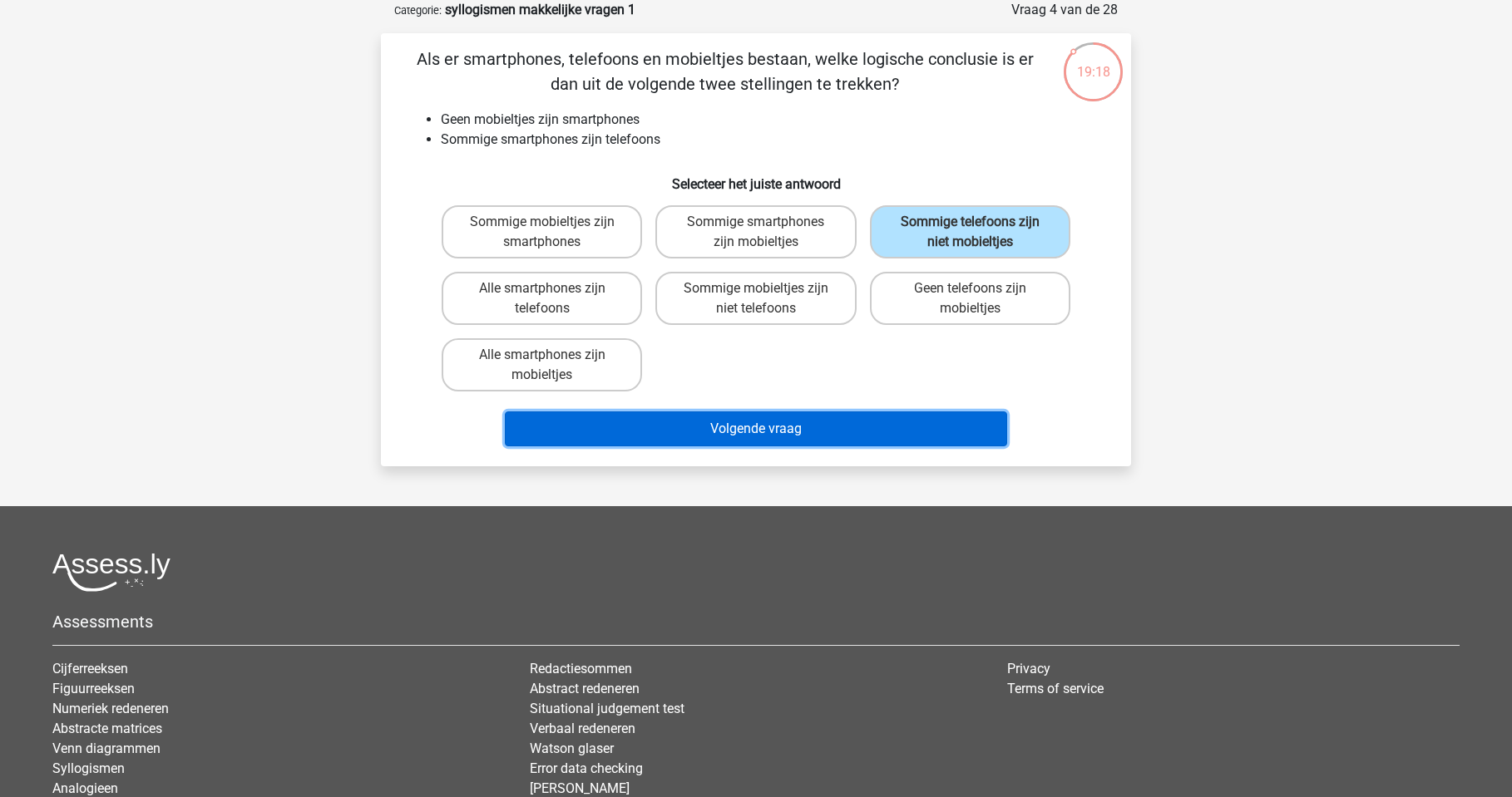
click at [711, 427] on button "Volgende vraag" at bounding box center [757, 429] width 503 height 35
